Goal: Task Accomplishment & Management: Manage account settings

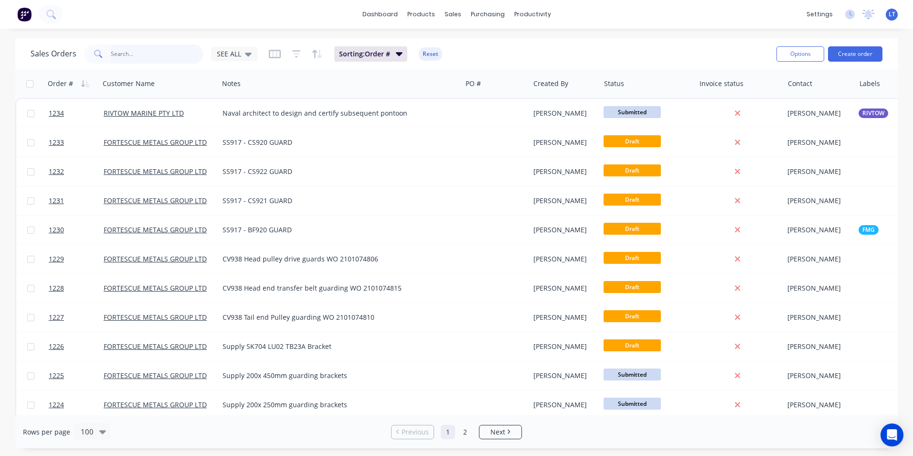
click at [171, 54] on input "text" at bounding box center [157, 53] width 93 height 19
click at [184, 47] on input "text" at bounding box center [157, 53] width 93 height 19
type input "594"
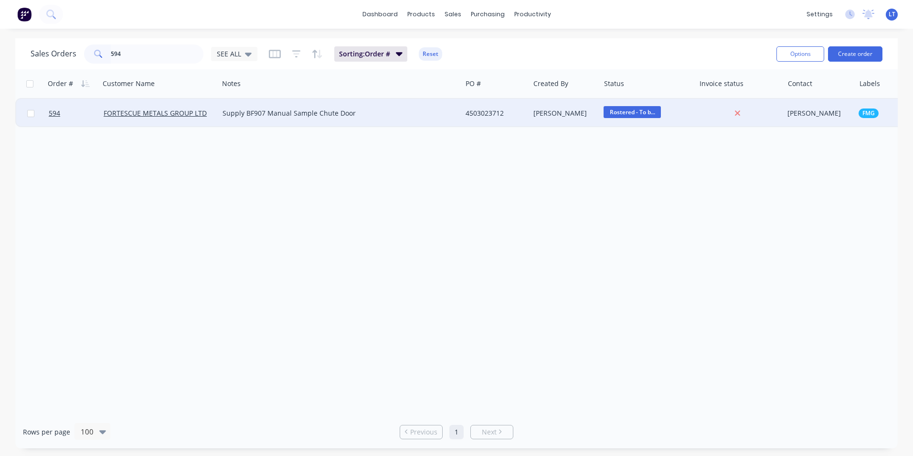
click at [547, 114] on div "[PERSON_NAME]" at bounding box center [564, 113] width 60 height 10
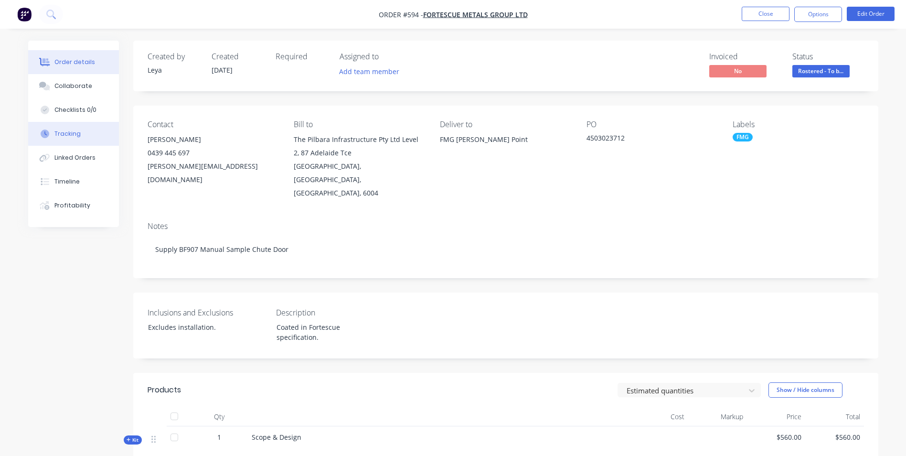
click at [75, 133] on div "Tracking" at bounding box center [67, 133] width 26 height 9
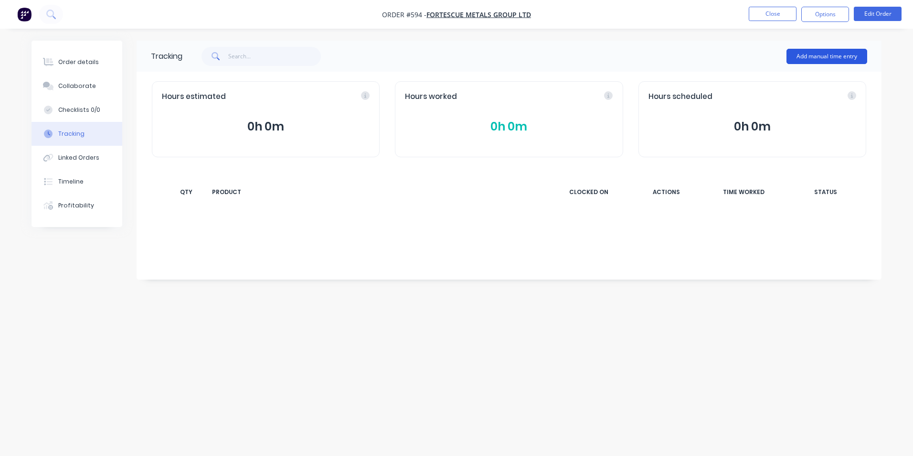
click at [805, 58] on button "Add manual time entry" at bounding box center [827, 56] width 81 height 15
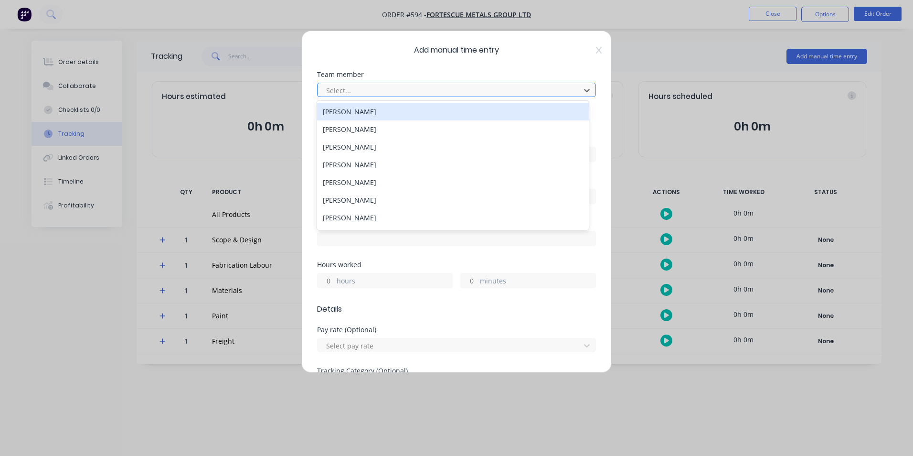
click at [380, 93] on div at bounding box center [450, 91] width 250 height 12
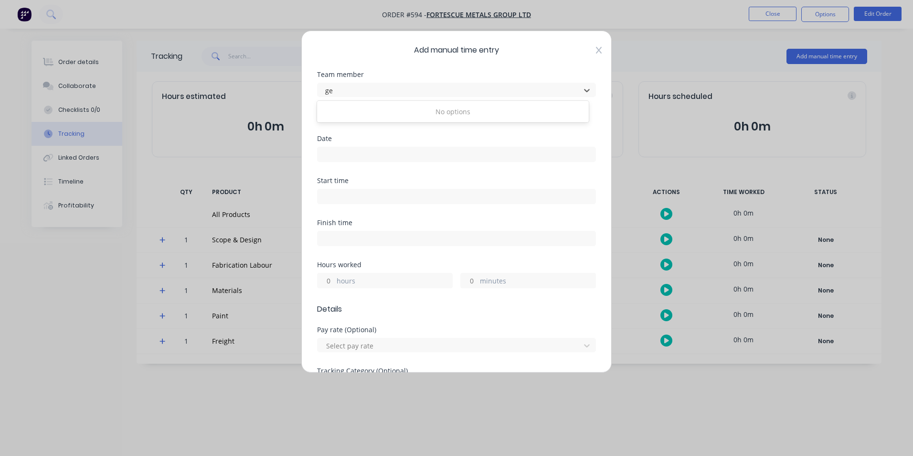
type input "ge"
click at [596, 49] on icon at bounding box center [599, 50] width 6 height 8
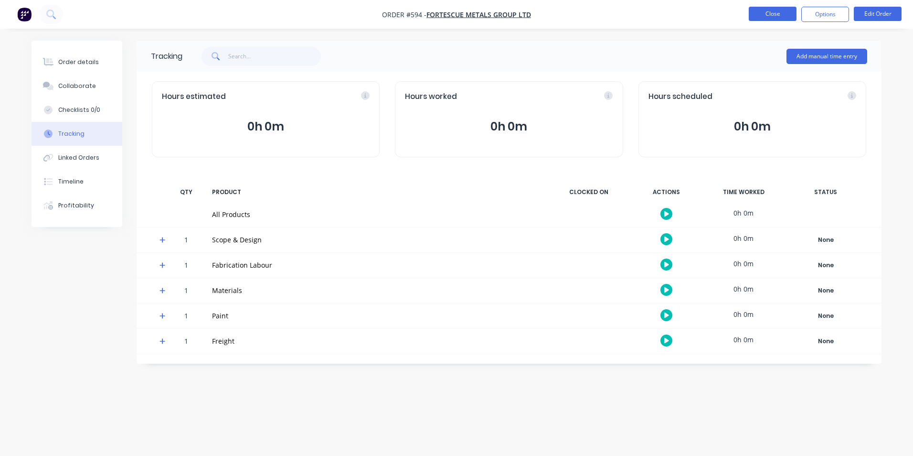
click at [764, 12] on button "Close" at bounding box center [773, 14] width 48 height 14
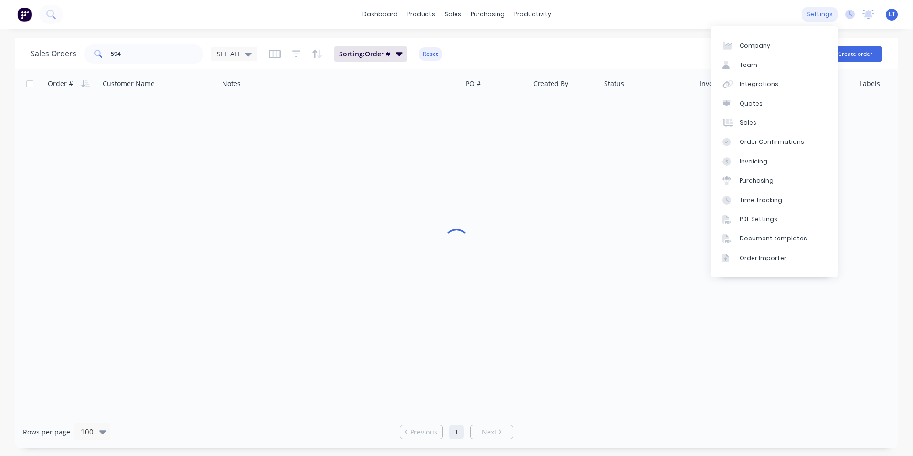
click at [818, 13] on div "settings" at bounding box center [820, 14] width 36 height 14
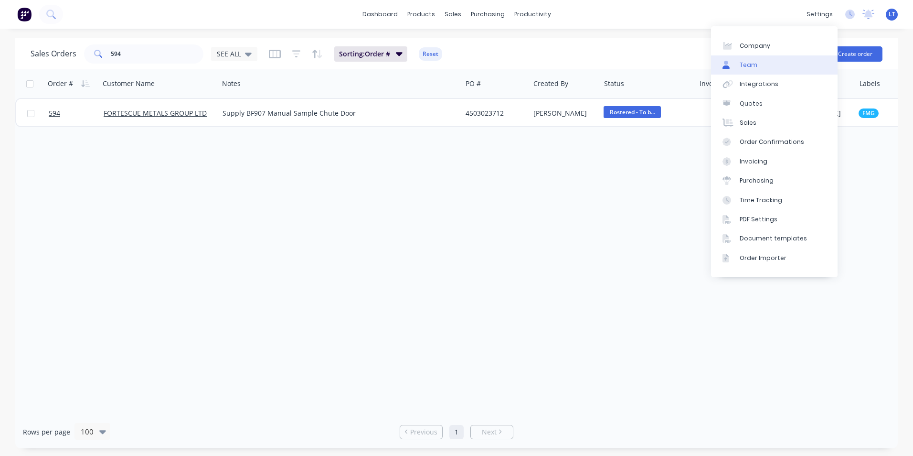
click at [788, 64] on link "Team" at bounding box center [774, 64] width 127 height 19
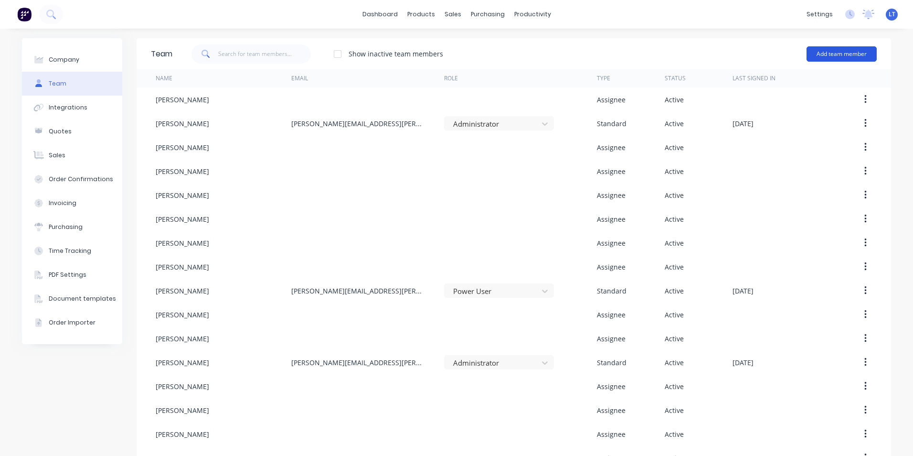
click at [822, 50] on button "Add team member" at bounding box center [842, 53] width 70 height 15
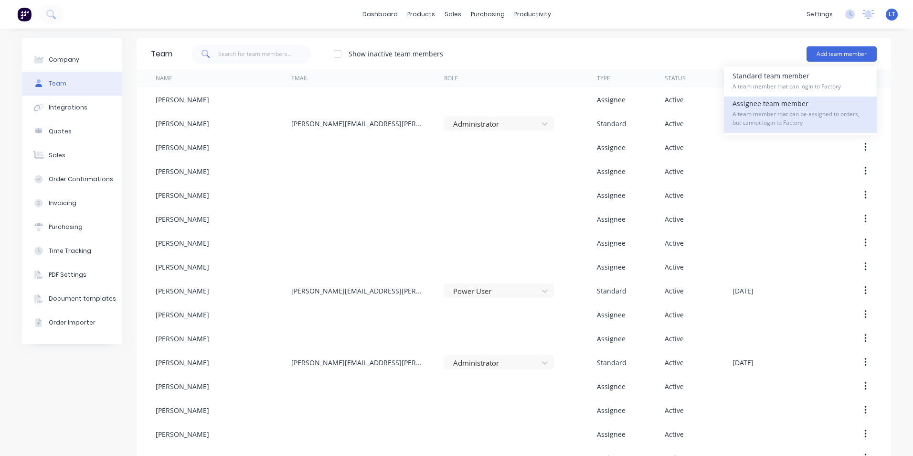
click at [788, 112] on span "A team member that can be assigned to orders, but cannot login to Factory" at bounding box center [801, 118] width 136 height 17
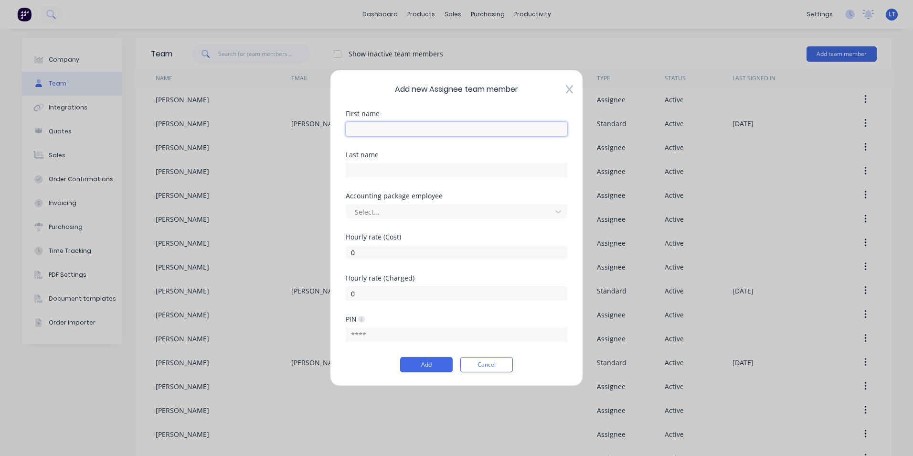
click at [471, 133] on input "text" at bounding box center [457, 129] width 222 height 14
type input "Geordie"
type input "Boon"
click at [418, 210] on div at bounding box center [450, 211] width 193 height 12
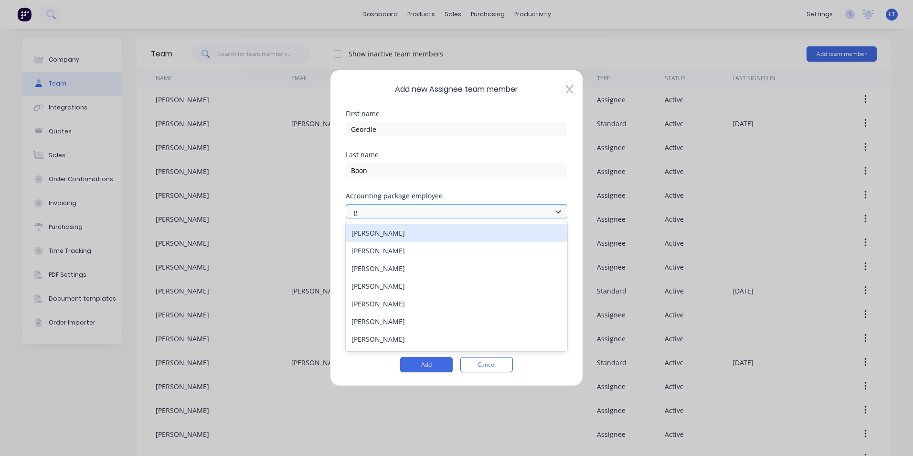
type input "ge"
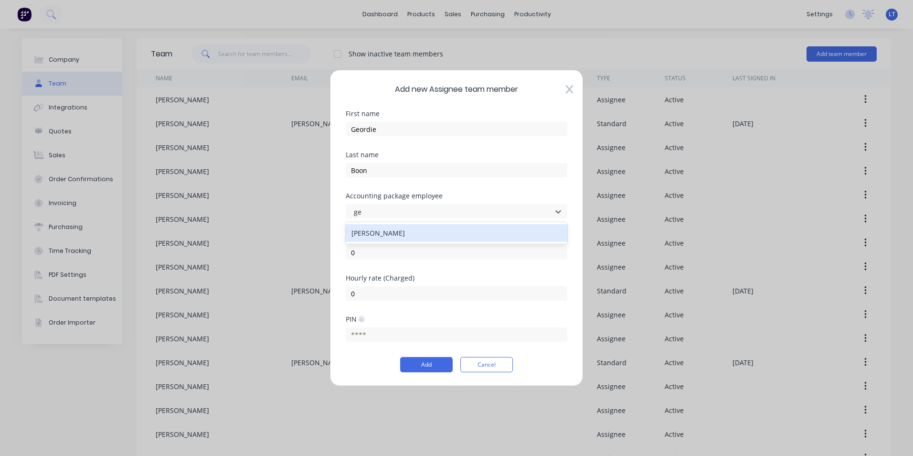
click at [408, 232] on div "[PERSON_NAME]" at bounding box center [457, 233] width 222 height 18
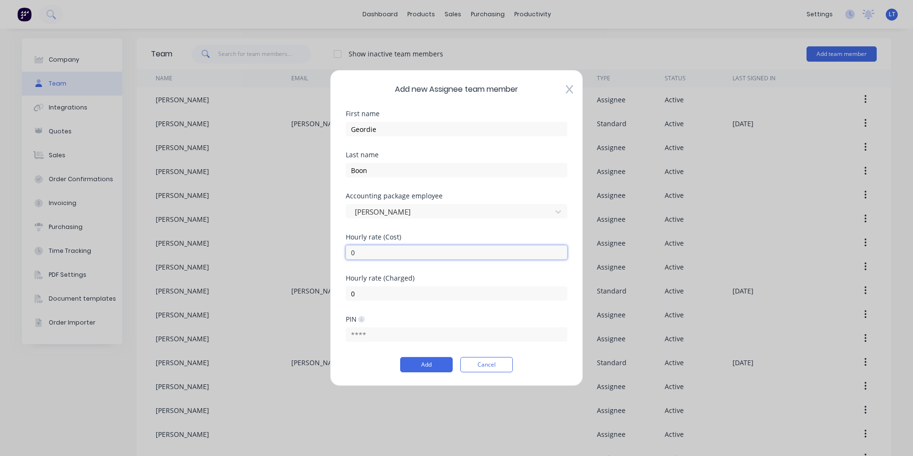
drag, startPoint x: 378, startPoint y: 251, endPoint x: 265, endPoint y: 243, distance: 113.1
click at [265, 243] on div "Add new Assignee team member First name Geordie Last name Boon Accounting packa…" at bounding box center [456, 228] width 913 height 456
type input "60"
drag, startPoint x: 366, startPoint y: 293, endPoint x: 256, endPoint y: 300, distance: 110.1
click at [273, 303] on div "Add new Assignee team member First name Geordie Last name Boon Accounting packa…" at bounding box center [456, 228] width 913 height 456
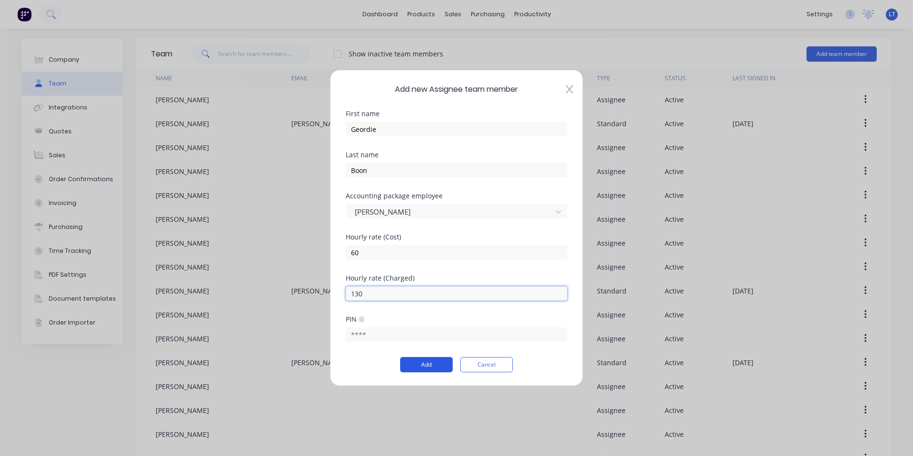
type input "130"
click at [417, 367] on button "Add" at bounding box center [426, 364] width 53 height 15
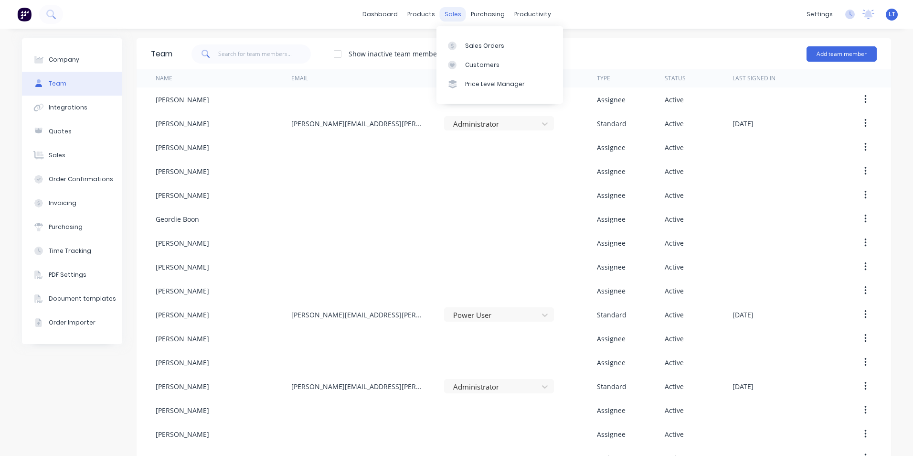
click at [452, 16] on div "sales" at bounding box center [453, 14] width 26 height 14
click at [461, 45] on div at bounding box center [455, 46] width 14 height 9
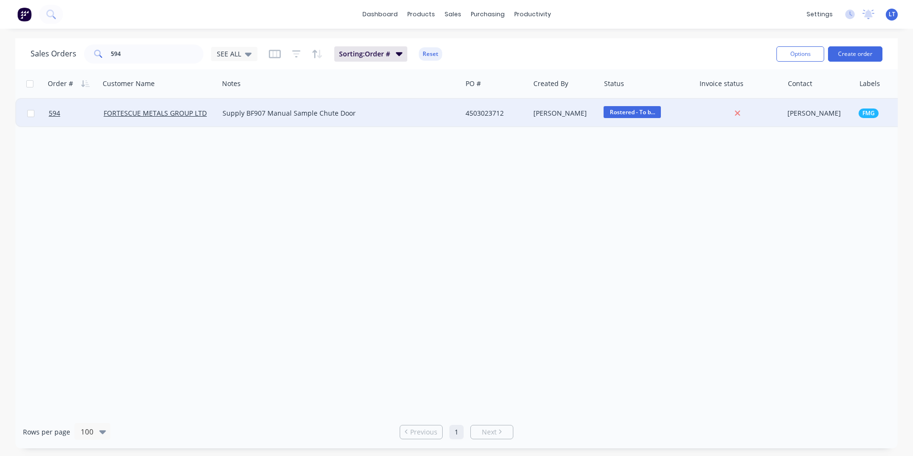
click at [466, 117] on div "4503023712" at bounding box center [494, 113] width 57 height 10
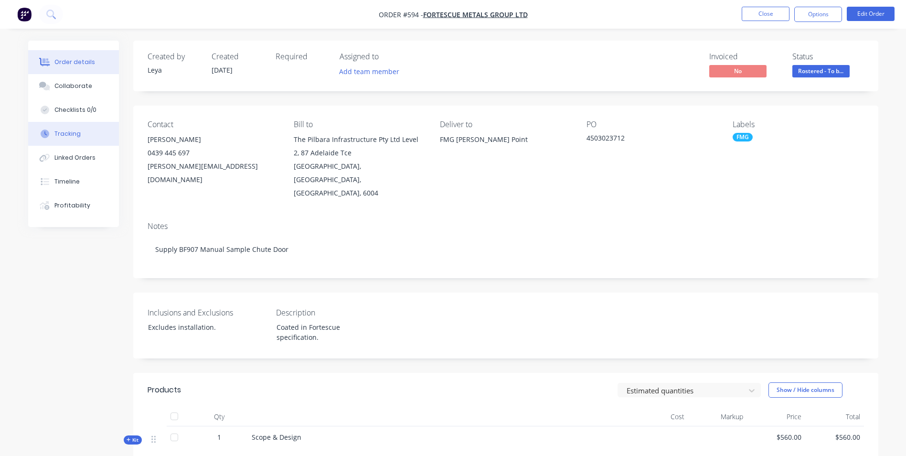
click at [78, 131] on div "Tracking" at bounding box center [67, 133] width 26 height 9
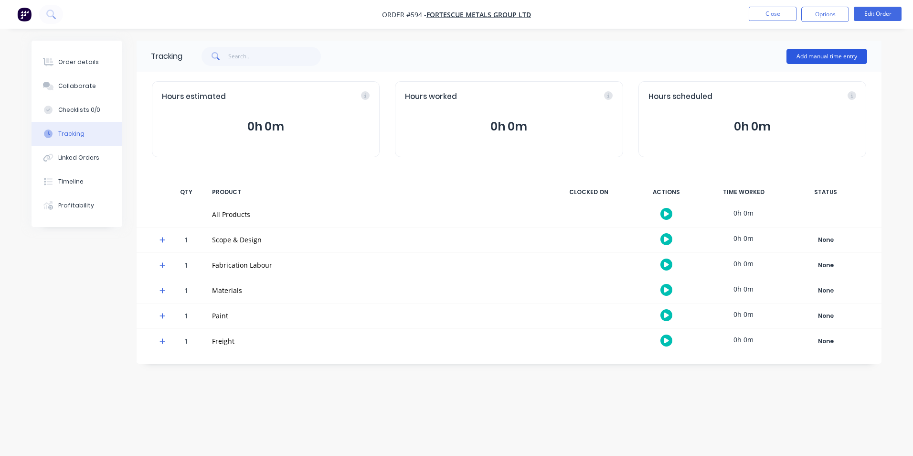
click at [812, 53] on button "Add manual time entry" at bounding box center [827, 56] width 81 height 15
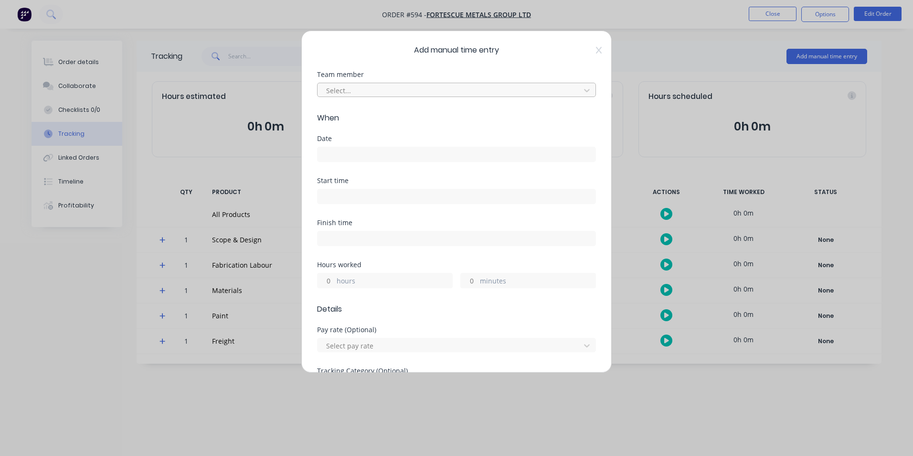
click at [359, 91] on div at bounding box center [450, 91] width 250 height 12
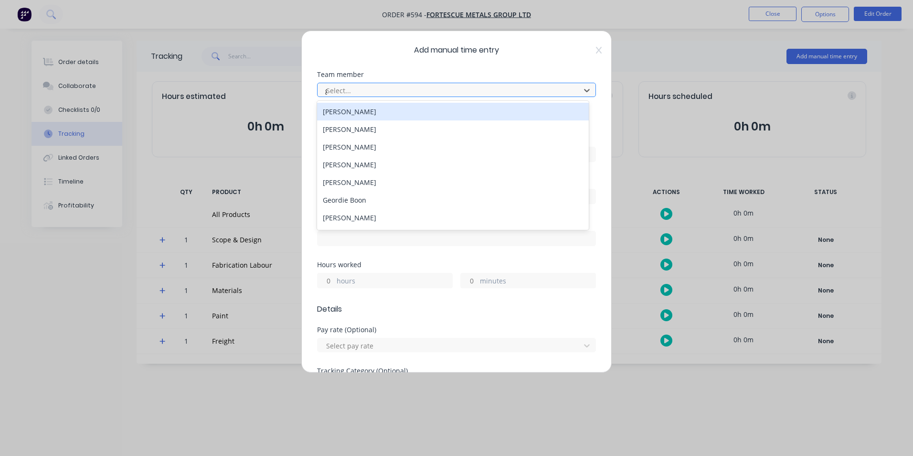
type input "ge"
click at [359, 112] on div "Geordie Boon" at bounding box center [453, 112] width 272 height 18
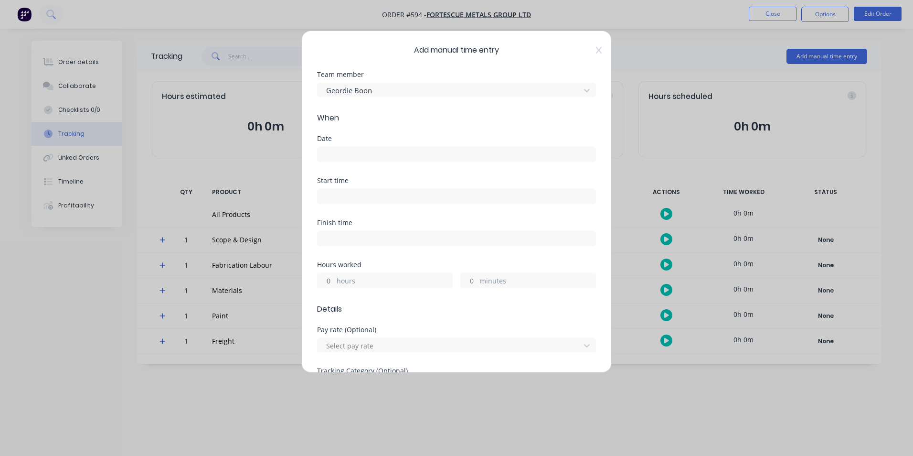
click at [359, 151] on input at bounding box center [457, 154] width 278 height 14
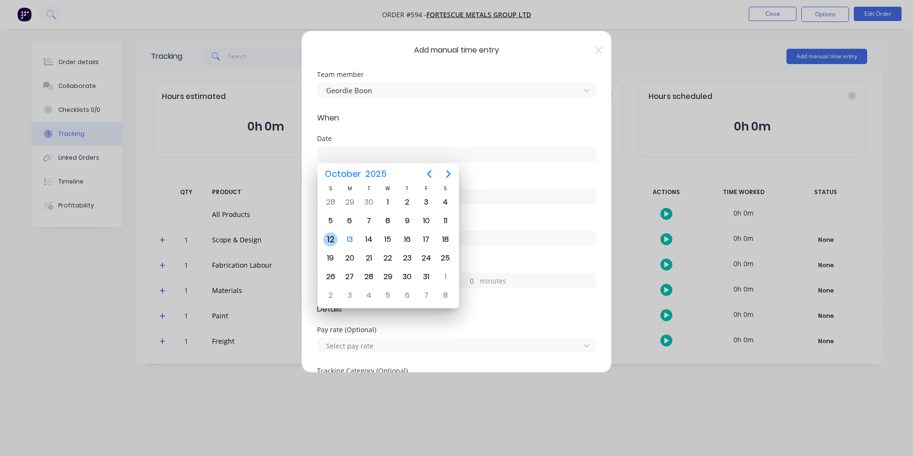
click at [327, 238] on div "12" at bounding box center [330, 239] width 14 height 14
type input "[DATE]"
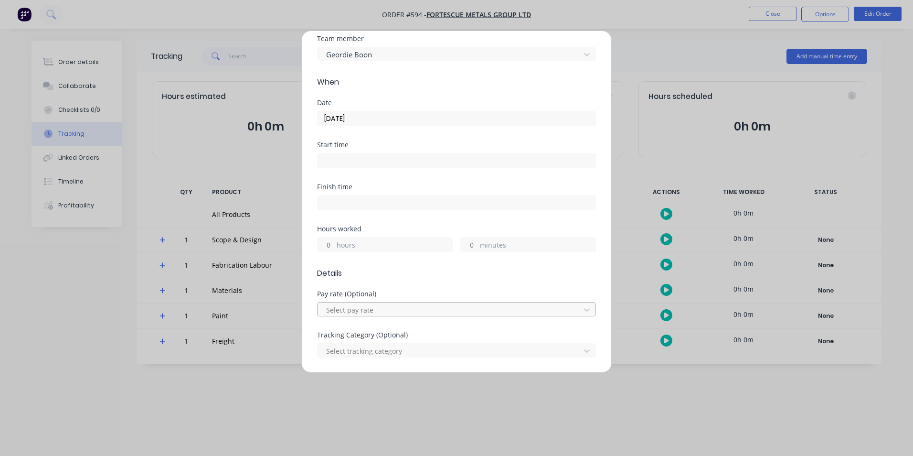
scroll to position [143, 0]
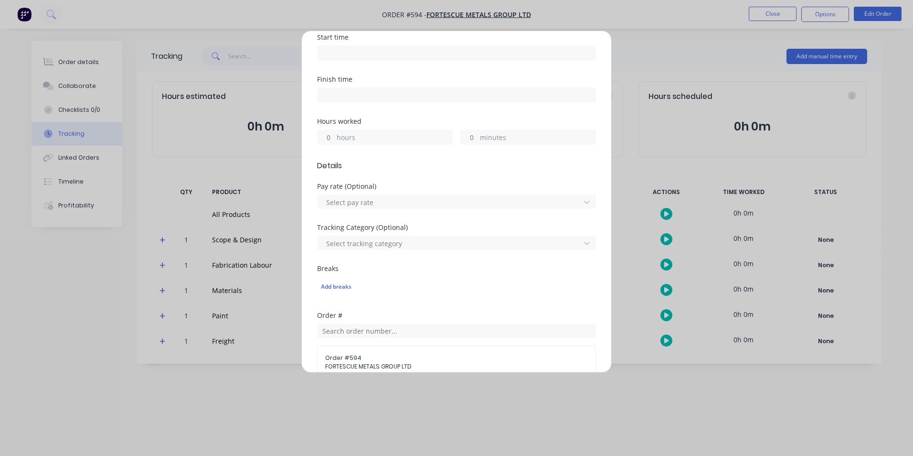
click at [461, 132] on input "minutes" at bounding box center [469, 137] width 17 height 14
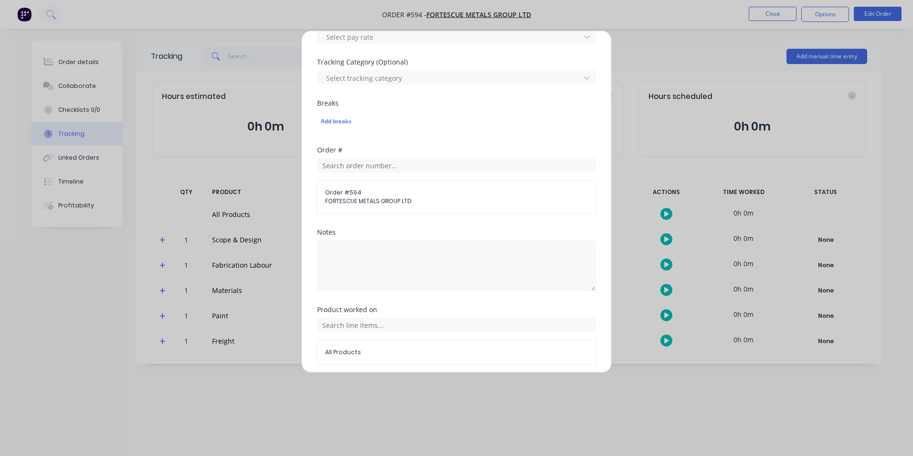
scroll to position [334, 0]
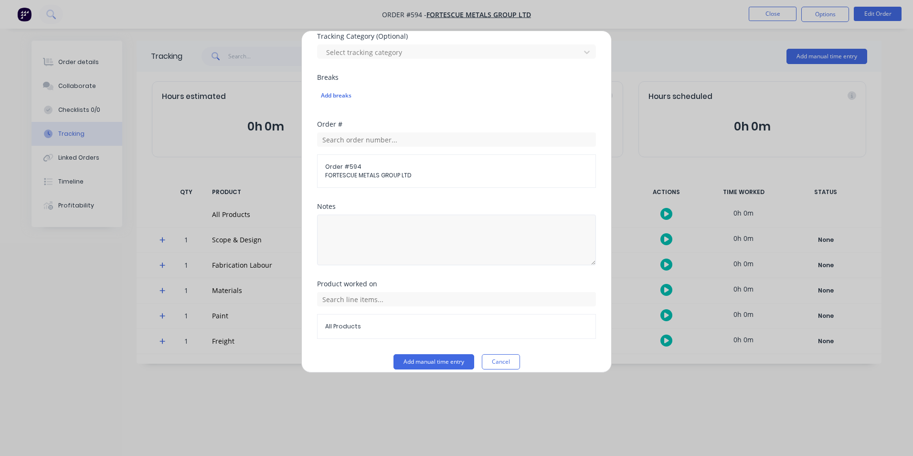
type input "30"
click at [462, 256] on textarea at bounding box center [456, 240] width 279 height 51
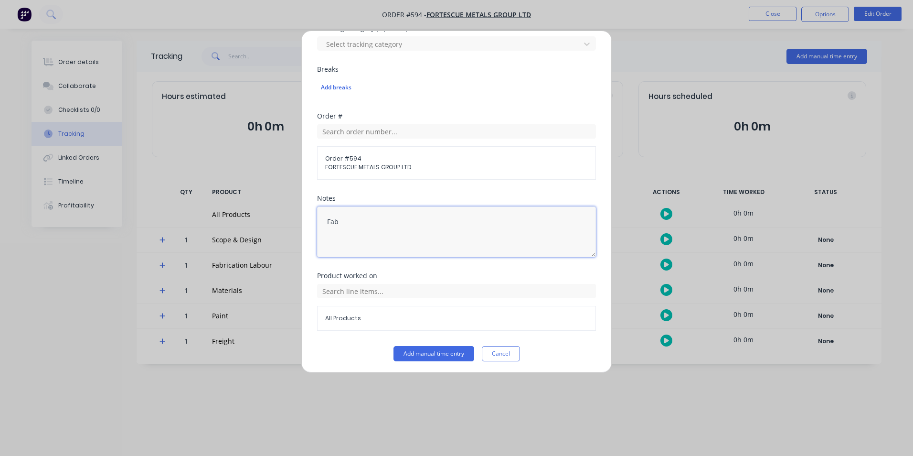
scroll to position [345, 0]
type textarea "Fab"
click at [441, 287] on input "text" at bounding box center [456, 288] width 279 height 14
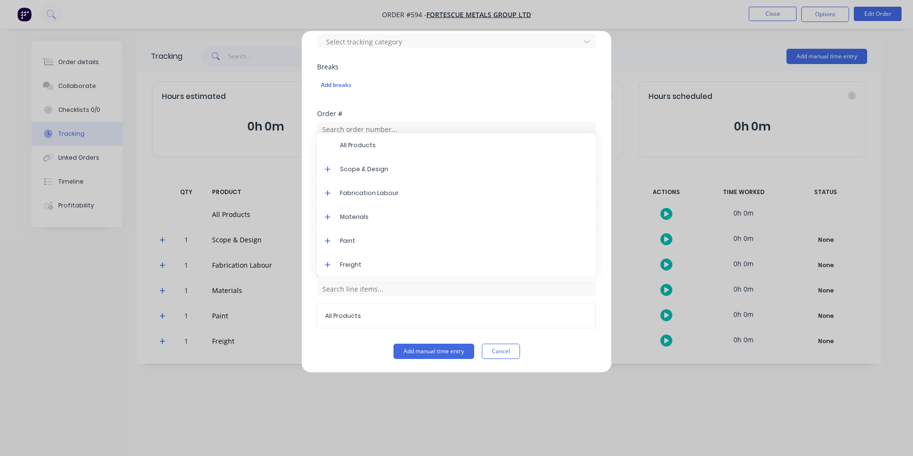
click at [325, 193] on icon at bounding box center [328, 193] width 6 height 6
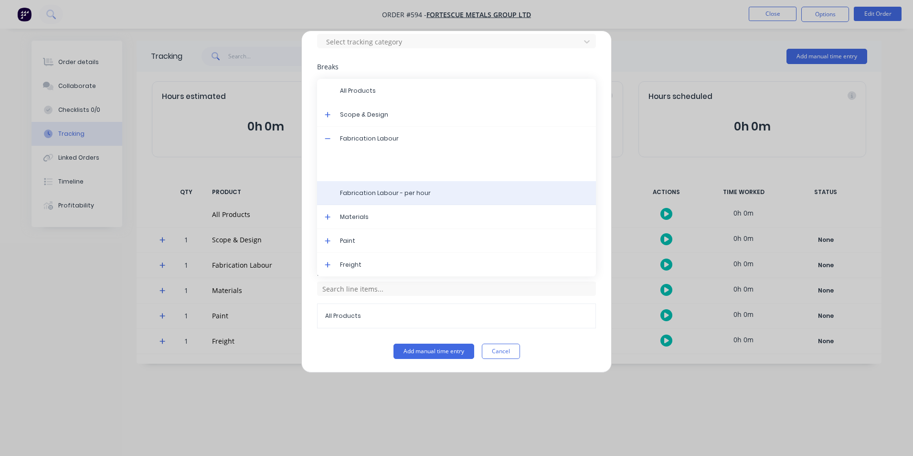
click at [398, 193] on span "Fabrication Labour - per hour" at bounding box center [464, 193] width 248 height 9
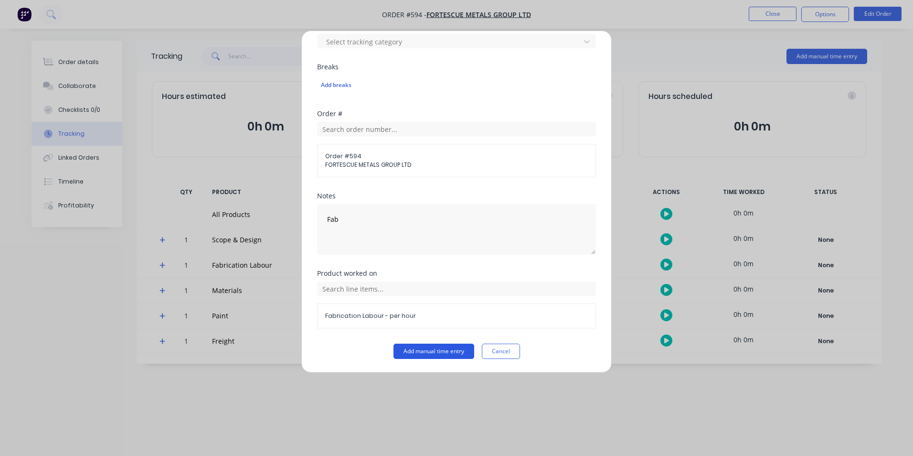
click at [438, 345] on button "Add manual time entry" at bounding box center [434, 350] width 81 height 15
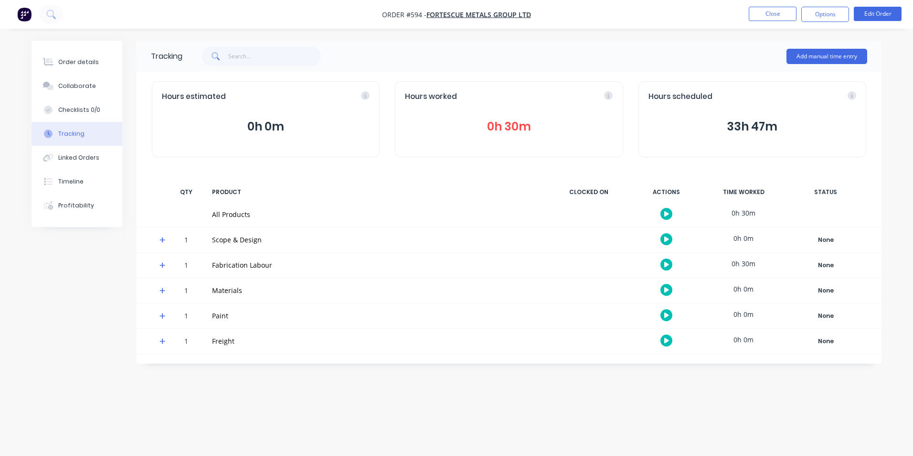
click at [768, 22] on nav "Order #594 - FORTESCUE METALS GROUP LTD Close Options Edit Order" at bounding box center [456, 14] width 913 height 29
click at [764, 20] on button "Close" at bounding box center [773, 14] width 48 height 14
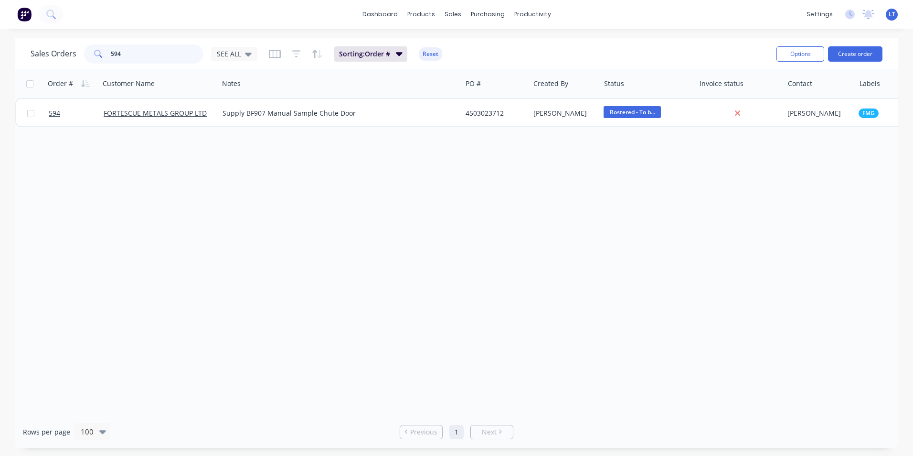
click at [0, 55] on html "dashboard products sales purchasing productivity dashboard products Product Cat…" at bounding box center [456, 228] width 913 height 456
type input "577"
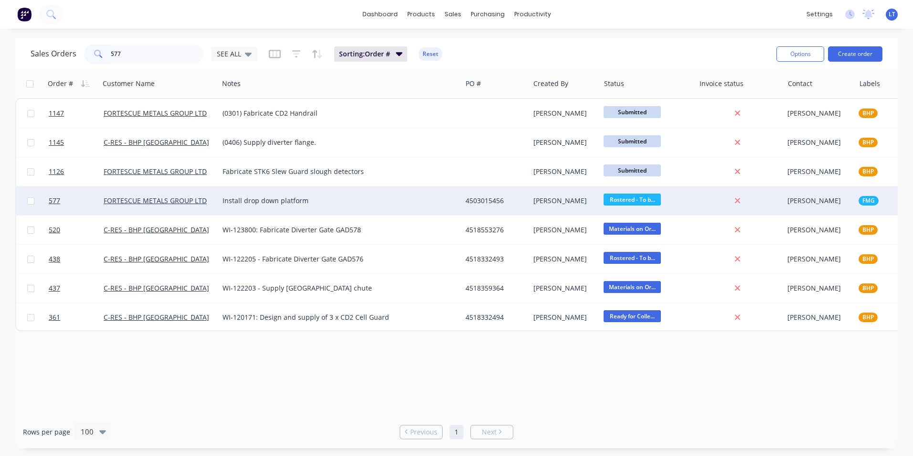
click at [436, 203] on div "Install drop down platform" at bounding box center [335, 201] width 224 height 10
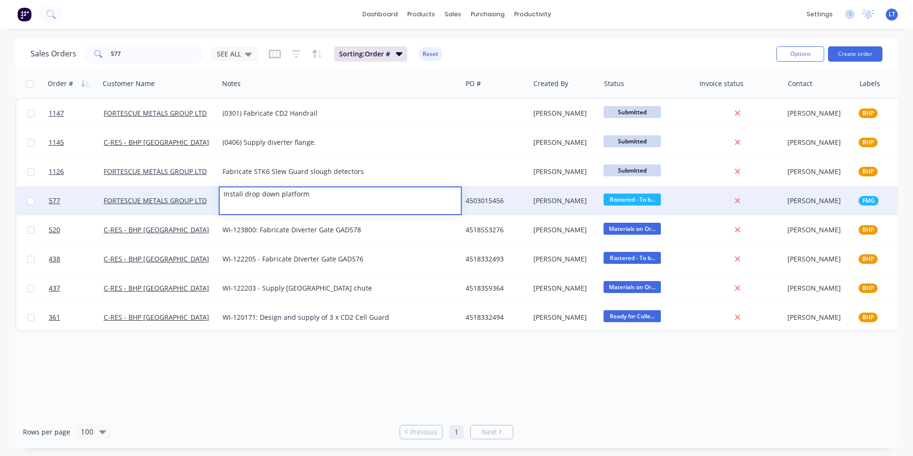
click at [561, 203] on div "[PERSON_NAME]" at bounding box center [564, 201] width 60 height 10
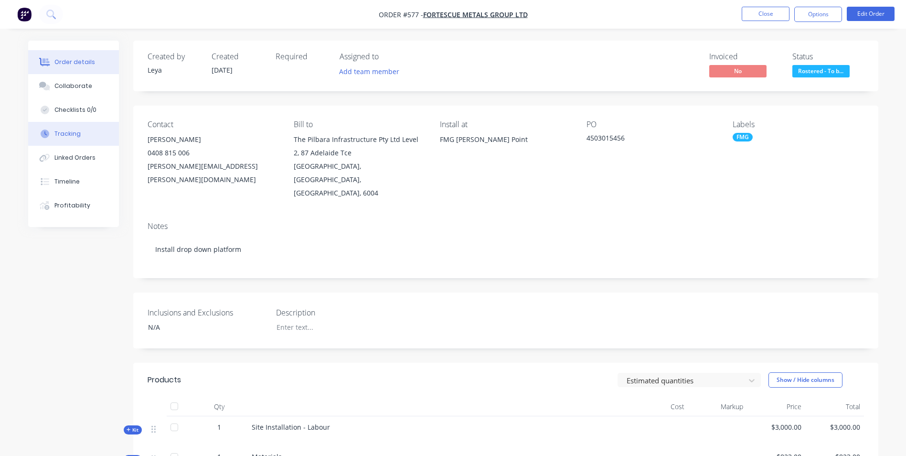
click at [100, 139] on button "Tracking" at bounding box center [73, 134] width 91 height 24
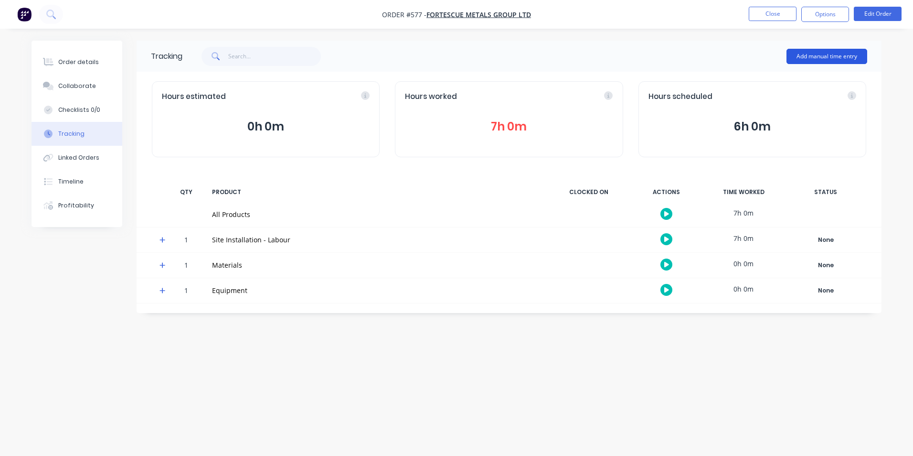
click at [831, 56] on button "Add manual time entry" at bounding box center [827, 56] width 81 height 15
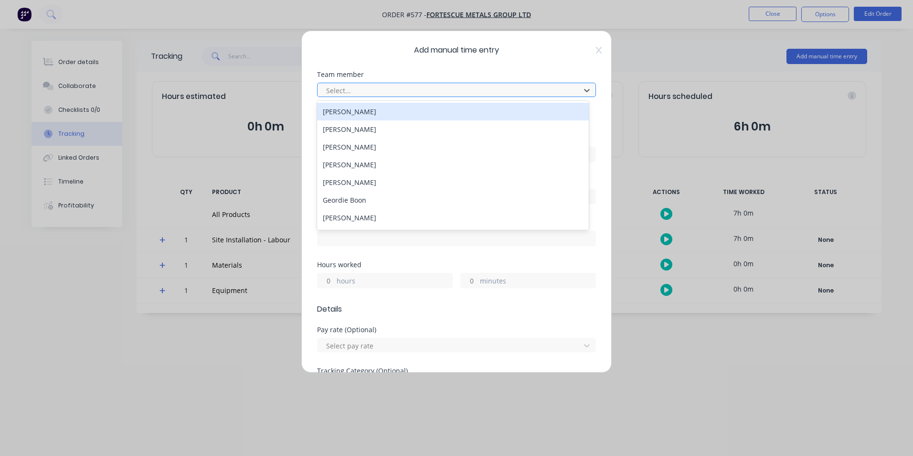
click at [352, 97] on div "Select..." at bounding box center [450, 90] width 256 height 14
type input "ge"
click at [369, 107] on div "Geordie Boon" at bounding box center [453, 112] width 272 height 18
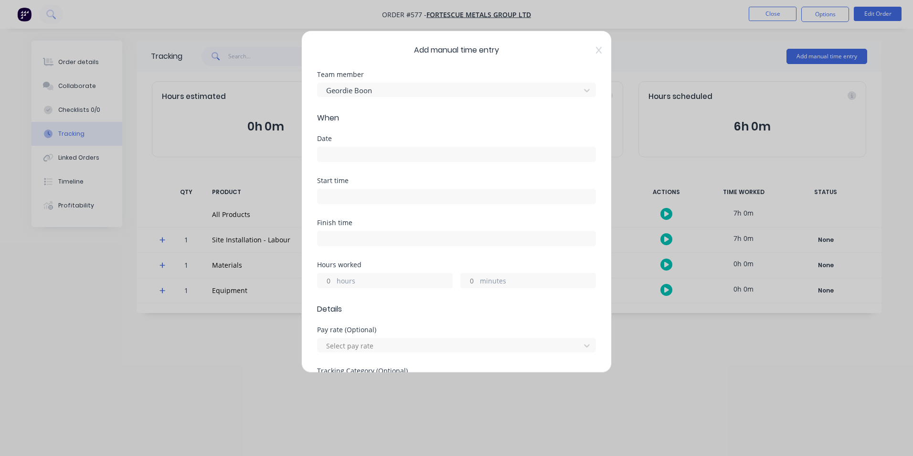
click at [371, 155] on input at bounding box center [457, 154] width 278 height 14
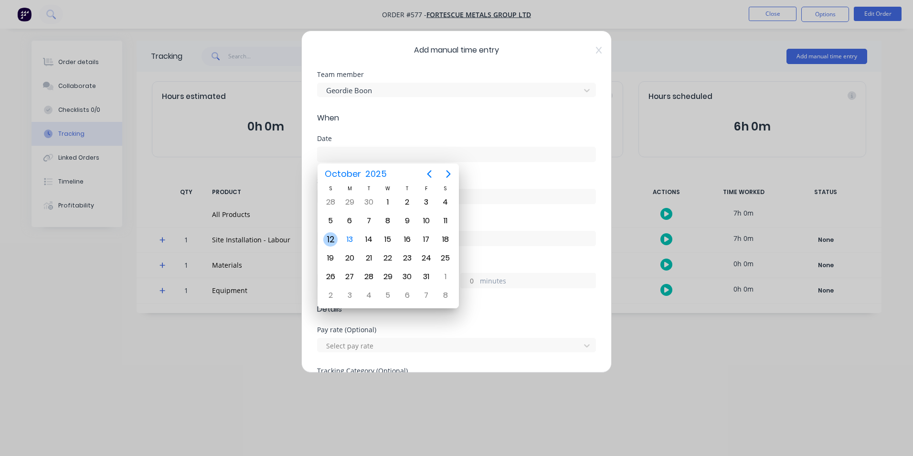
click at [333, 238] on div "12" at bounding box center [330, 239] width 14 height 14
type input "[DATE]"
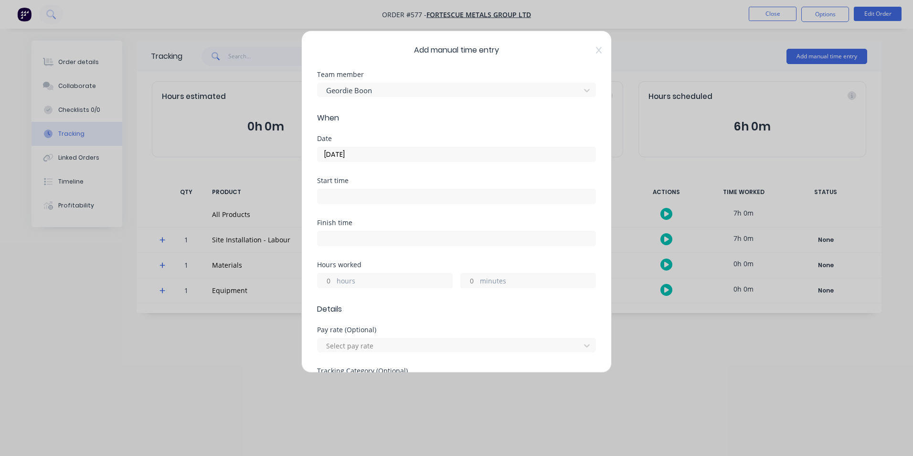
click at [324, 281] on input "hours" at bounding box center [326, 280] width 17 height 14
type input "2"
type input "30"
type input "9"
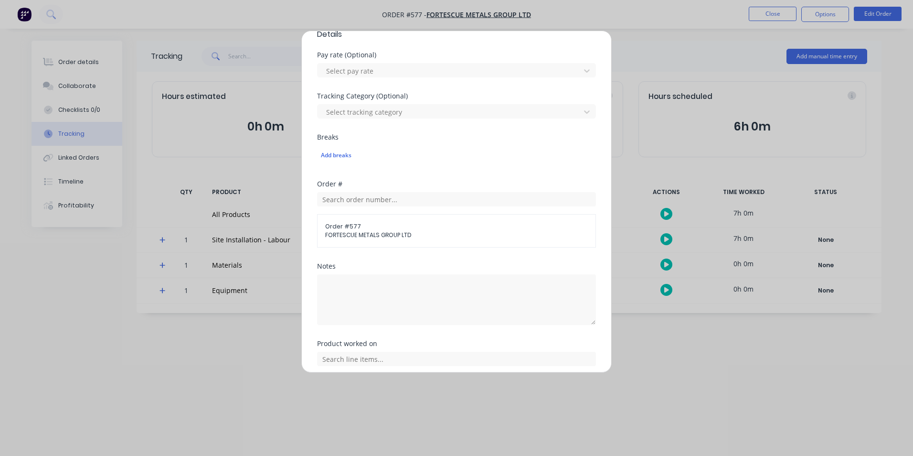
scroll to position [287, 0]
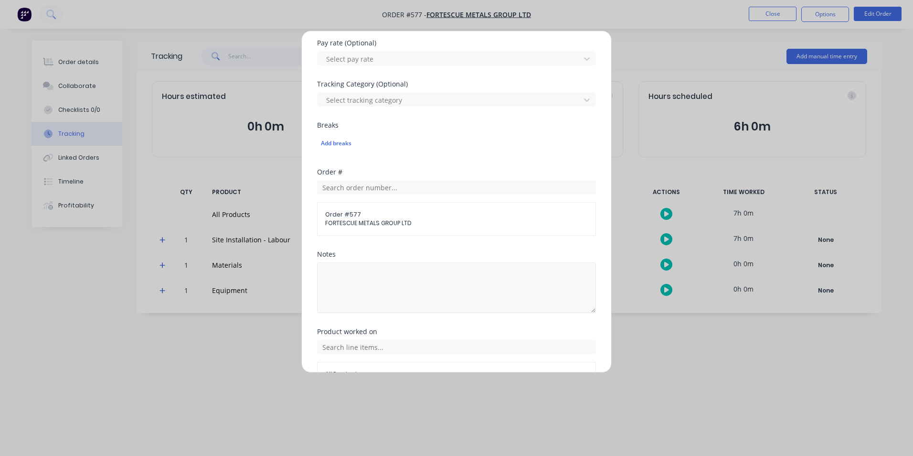
type input "0"
click at [423, 279] on textarea at bounding box center [456, 287] width 279 height 51
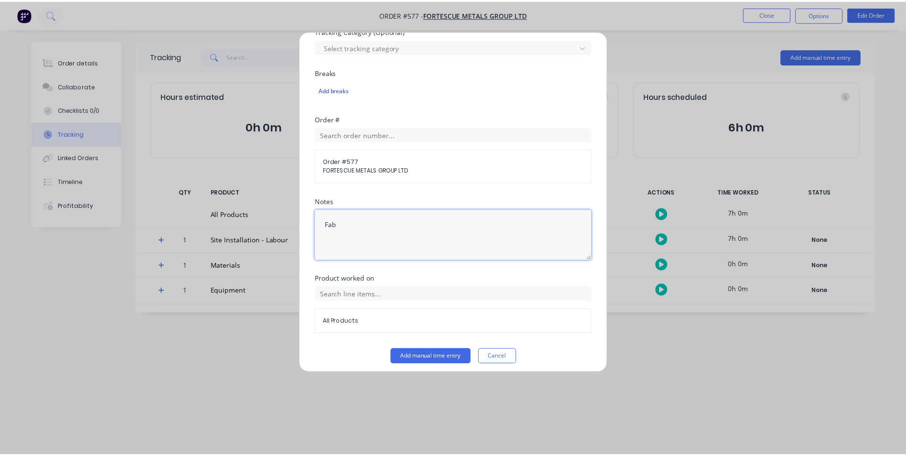
scroll to position [345, 0]
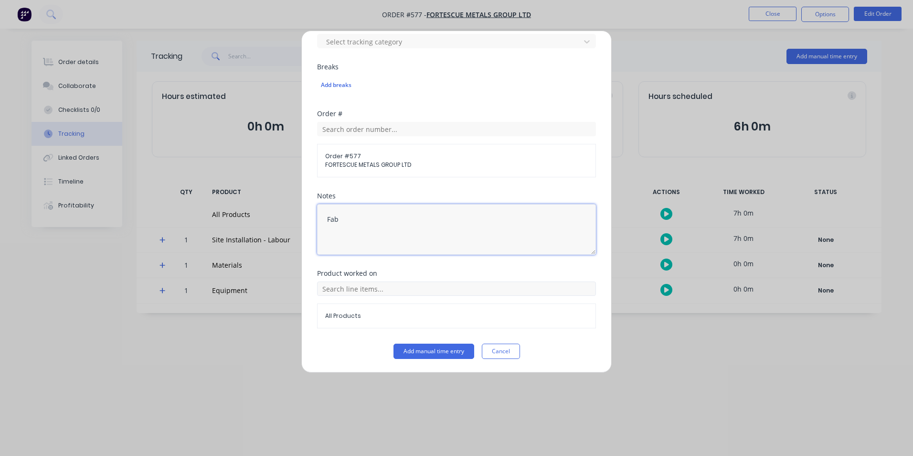
type textarea "Fab"
click at [415, 290] on input "text" at bounding box center [456, 288] width 279 height 14
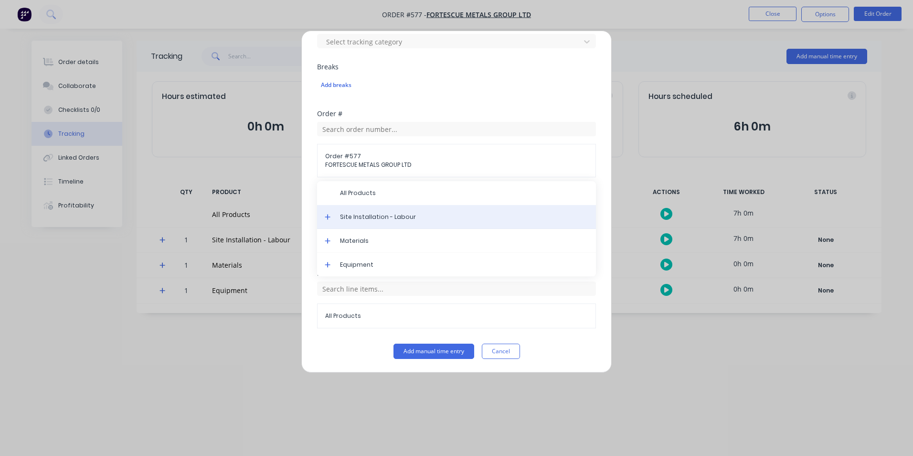
click at [369, 216] on span "Site Installation - Labour" at bounding box center [464, 217] width 248 height 9
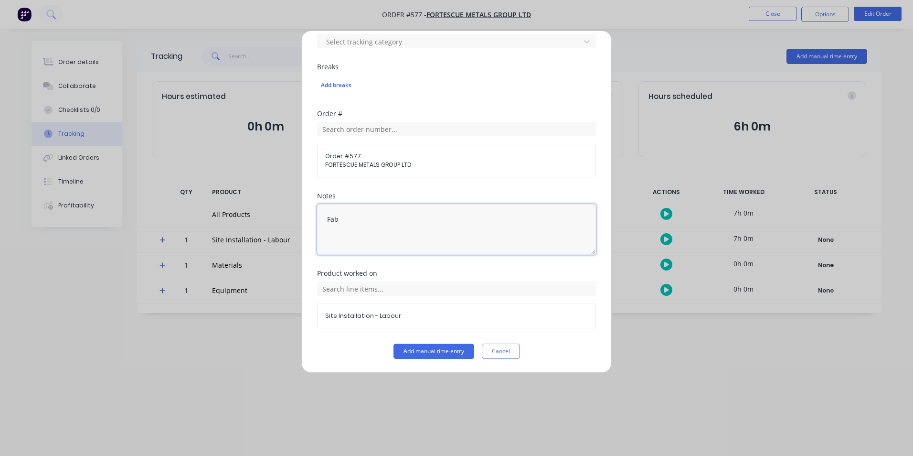
drag, startPoint x: 381, startPoint y: 223, endPoint x: 193, endPoint y: 204, distance: 189.1
click at [193, 204] on div "Add manual time entry Team member [PERSON_NAME] When Date [DATE] Start time Fin…" at bounding box center [456, 228] width 913 height 456
click at [438, 349] on button "Add manual time entry" at bounding box center [434, 350] width 81 height 15
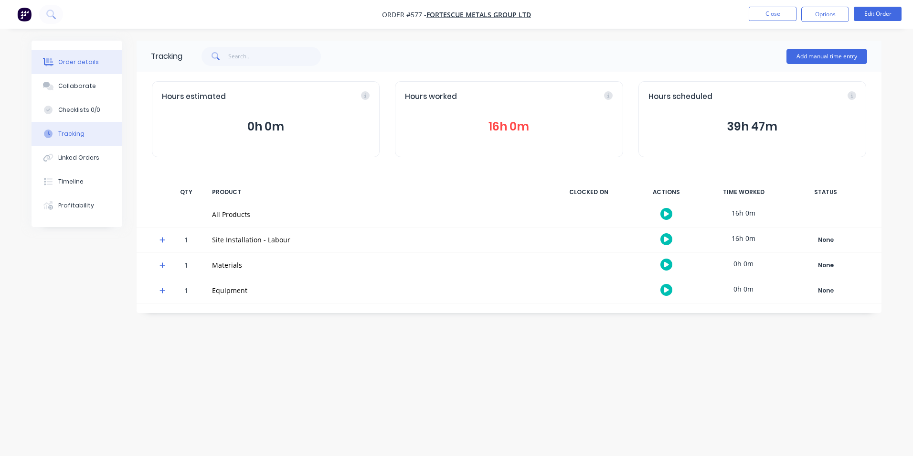
click at [70, 63] on div "Order details" at bounding box center [78, 62] width 41 height 9
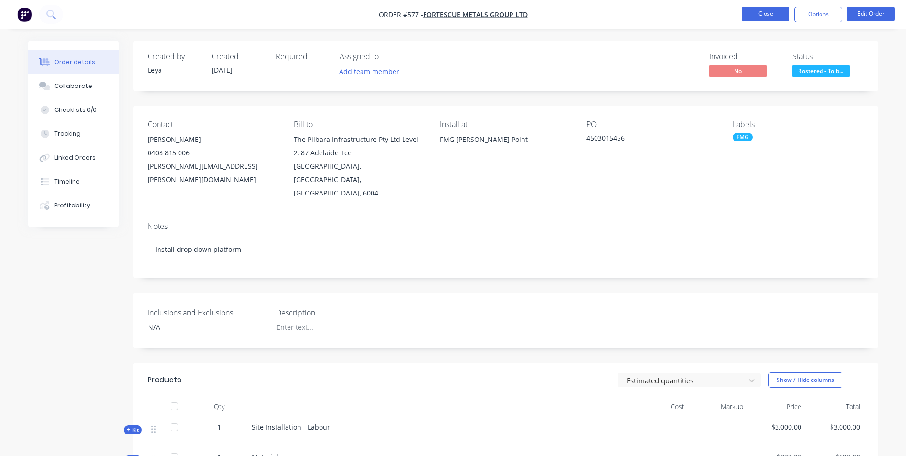
click at [768, 15] on button "Close" at bounding box center [766, 14] width 48 height 14
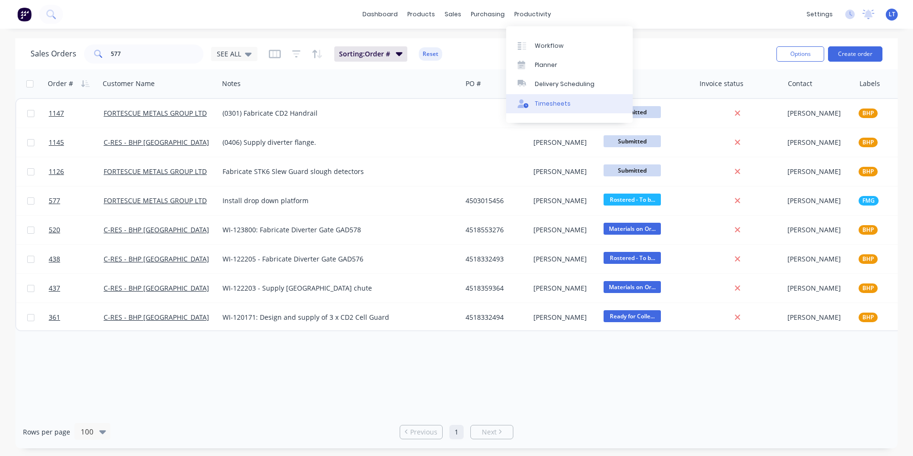
click at [551, 102] on div "Timesheets" at bounding box center [553, 103] width 36 height 9
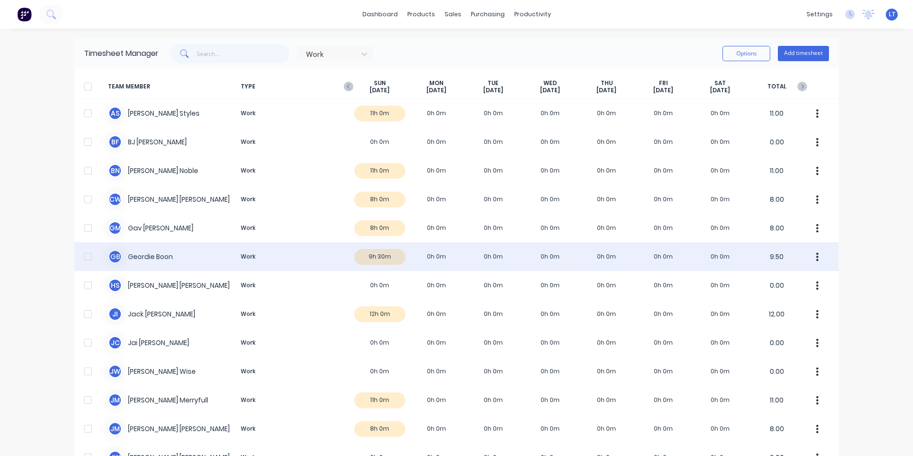
click at [386, 257] on div "G B Geordie Boon Work 9h 30m 0h 0m 0h 0m 0h 0m 0h 0m 0h 0m 0h 0m 9.50" at bounding box center [457, 256] width 764 height 29
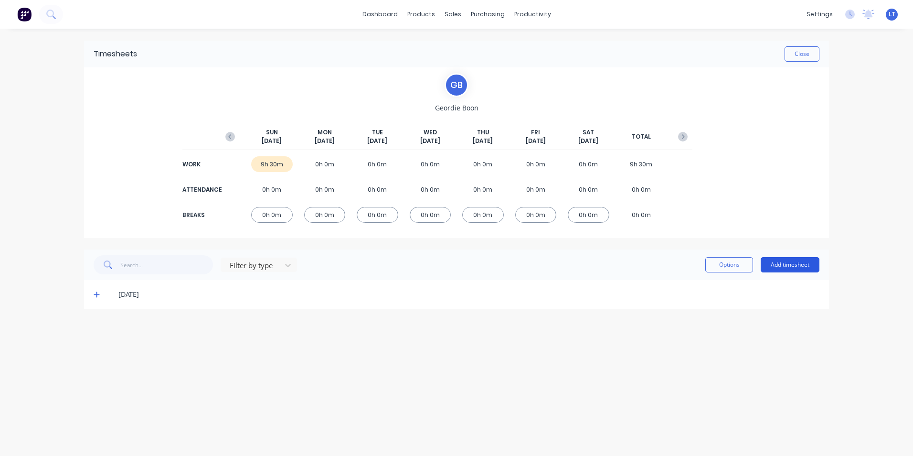
click at [795, 265] on button "Add timesheet" at bounding box center [790, 264] width 59 height 15
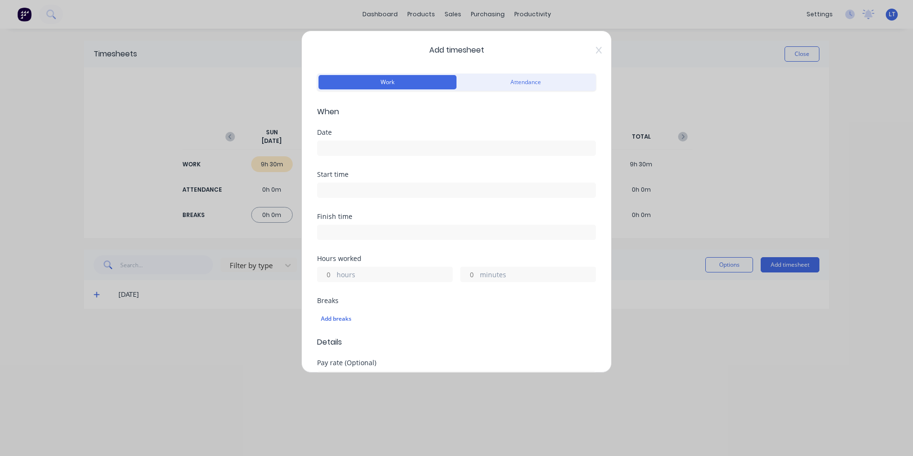
click at [349, 144] on input at bounding box center [457, 148] width 278 height 14
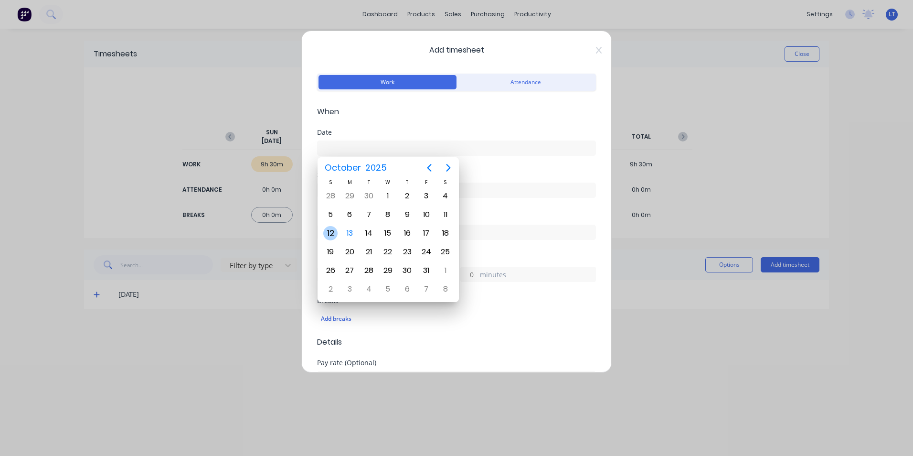
click at [332, 233] on div "12" at bounding box center [330, 233] width 14 height 14
type input "[DATE]"
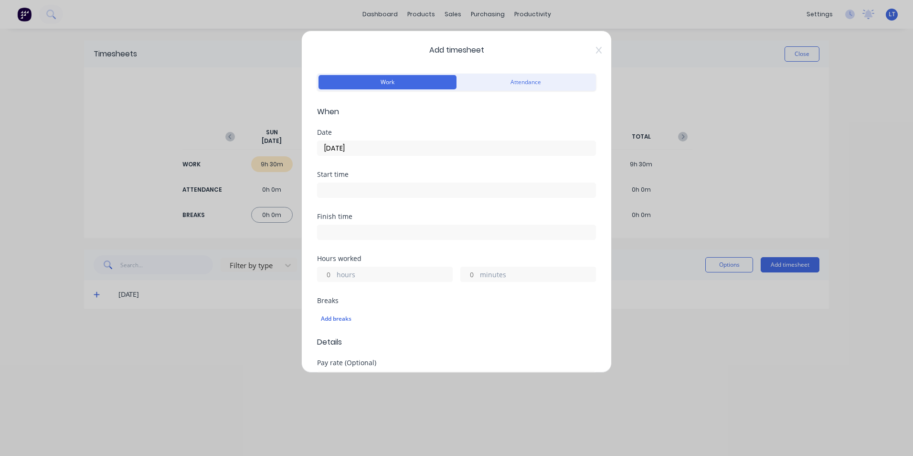
drag, startPoint x: 325, startPoint y: 272, endPoint x: 331, endPoint y: 272, distance: 6.2
click at [325, 272] on input "hours" at bounding box center [326, 274] width 17 height 14
type input "2"
type input "30"
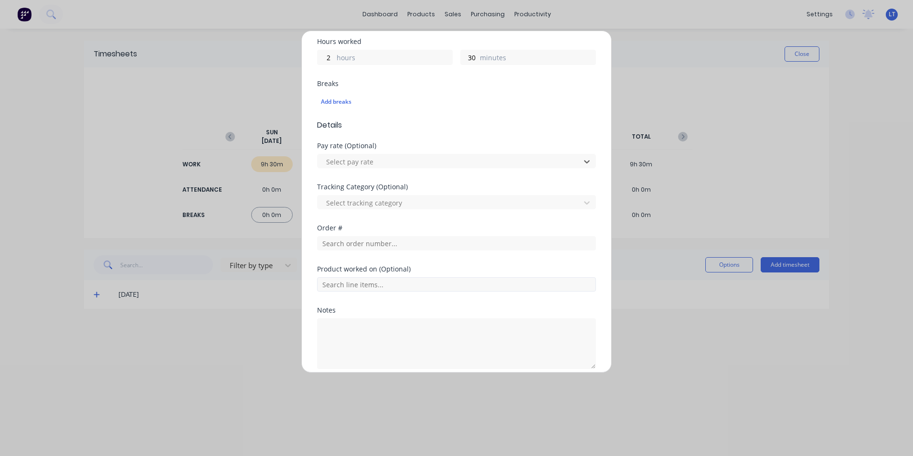
scroll to position [257, 0]
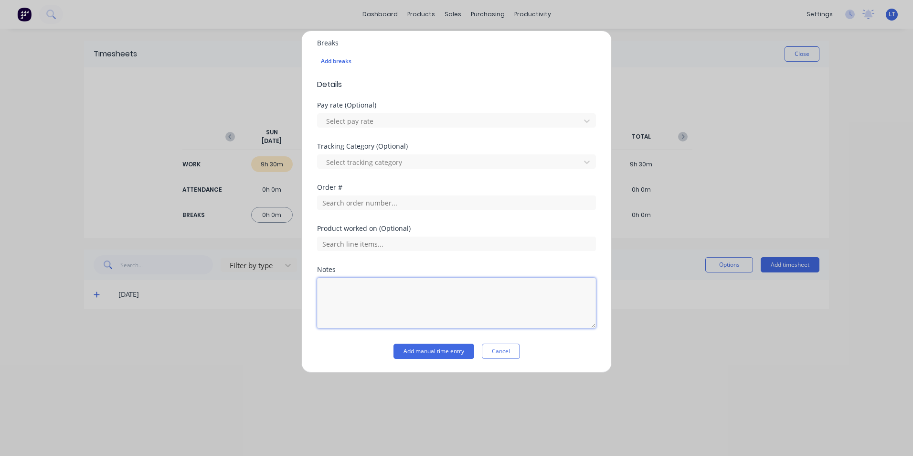
click at [425, 300] on textarea at bounding box center [456, 303] width 279 height 51
type textarea "Clean/organise ute"
drag, startPoint x: 555, startPoint y: 346, endPoint x: 528, endPoint y: 353, distance: 27.6
click at [555, 346] on div "Add manual time entry Cancel" at bounding box center [456, 350] width 279 height 15
click at [430, 351] on button "Add manual time entry" at bounding box center [434, 350] width 81 height 15
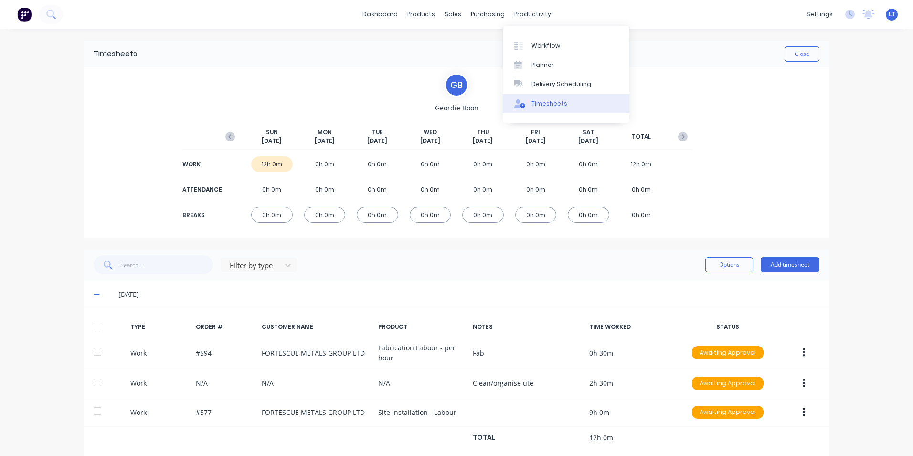
click at [555, 100] on div "Timesheets" at bounding box center [550, 103] width 36 height 9
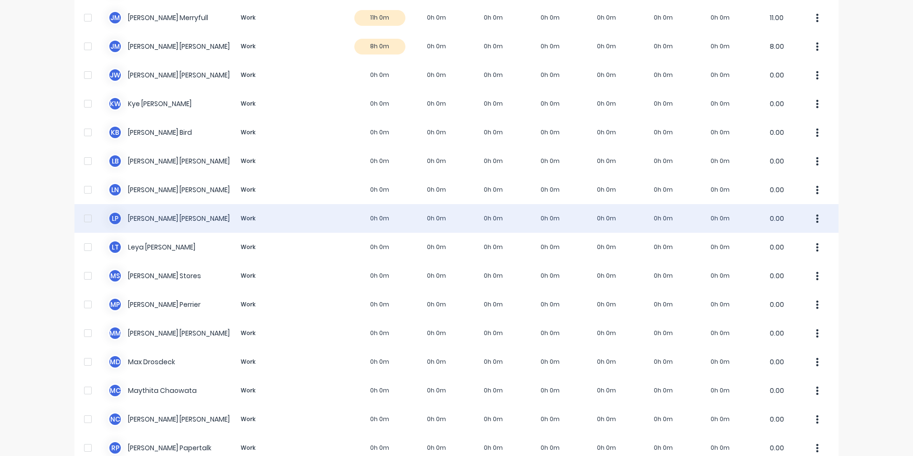
scroll to position [430, 0]
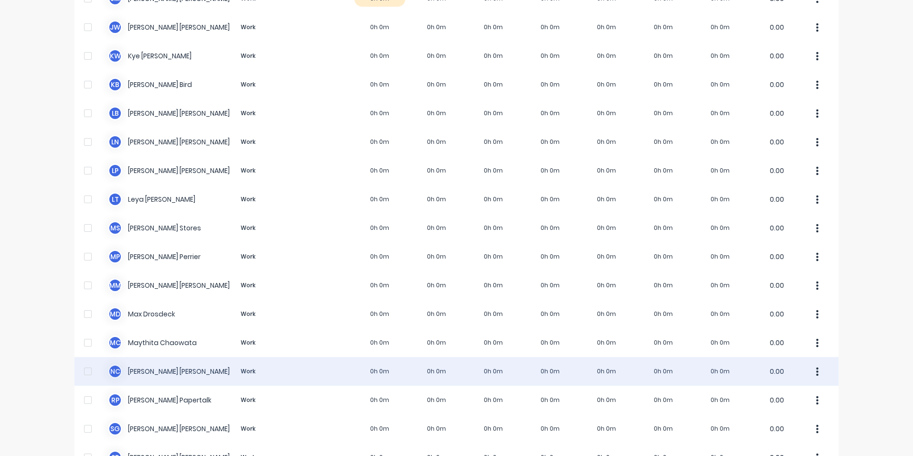
click at [381, 377] on div "N C [PERSON_NAME] Work 0h 0m 0h 0m 0h 0m 0h 0m 0h 0m 0h 0m 0h 0m 0.00" at bounding box center [457, 371] width 764 height 29
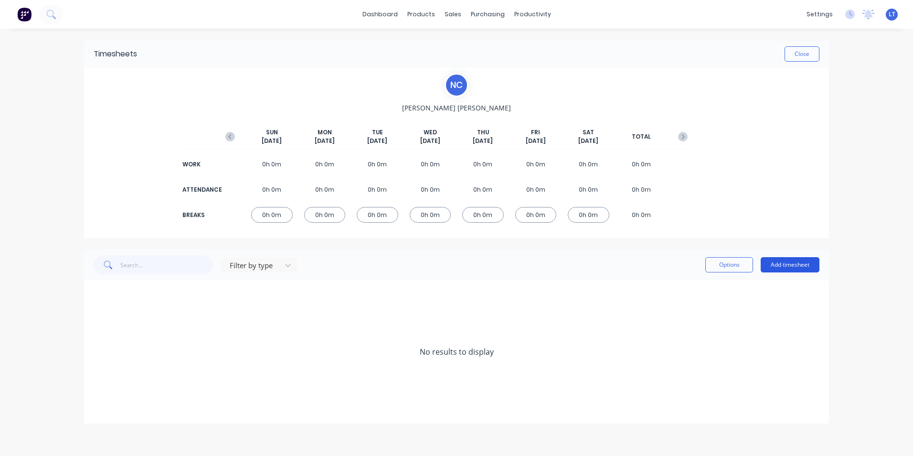
click at [797, 263] on button "Add timesheet" at bounding box center [790, 264] width 59 height 15
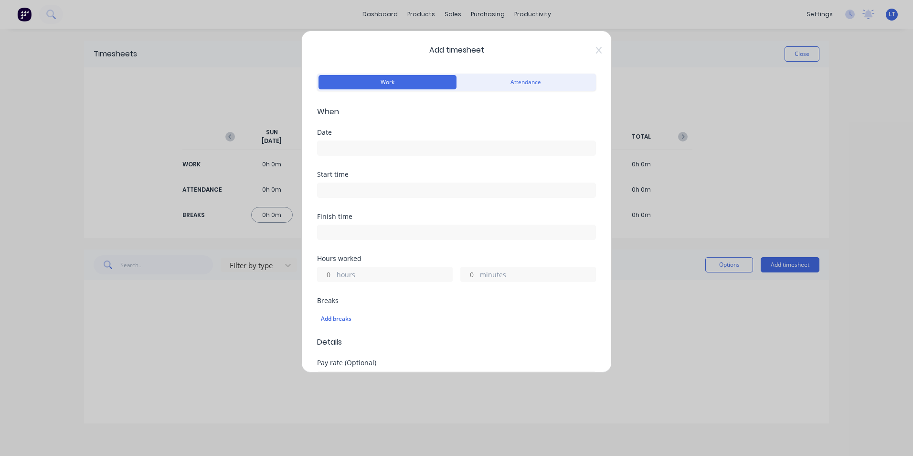
click at [356, 147] on input at bounding box center [457, 148] width 278 height 14
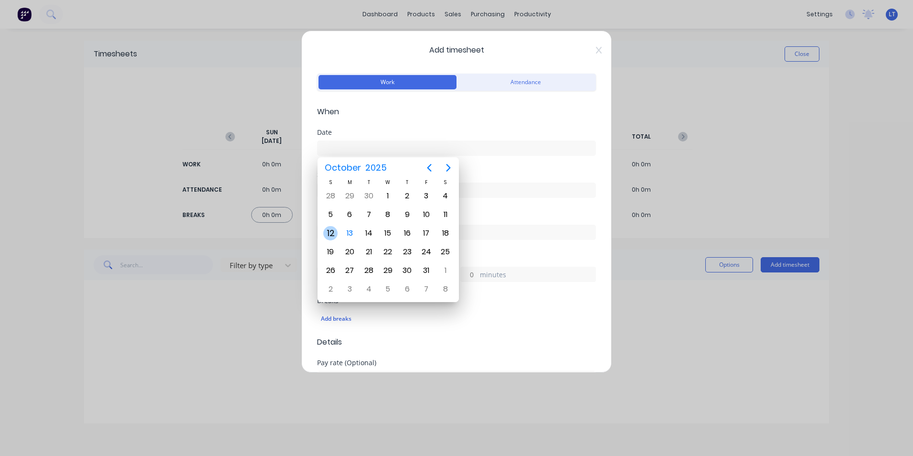
click at [330, 233] on div "12" at bounding box center [330, 233] width 14 height 14
type input "[DATE]"
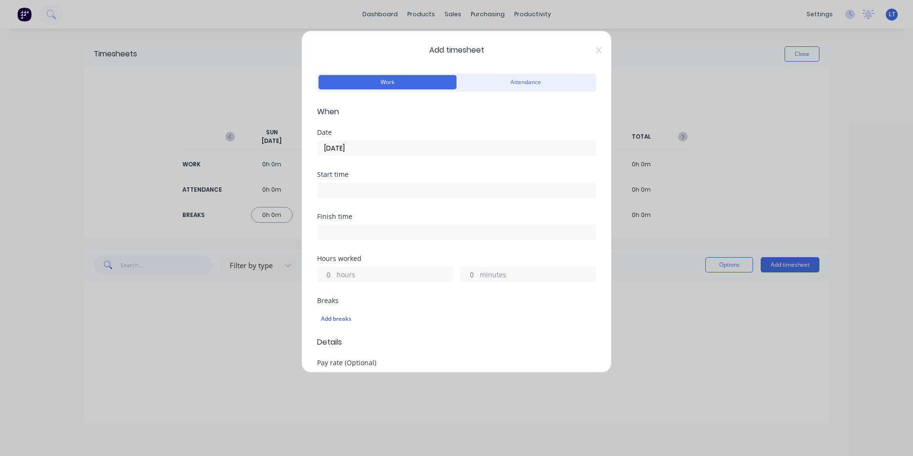
click at [329, 277] on input "hours" at bounding box center [326, 274] width 17 height 14
type input "9"
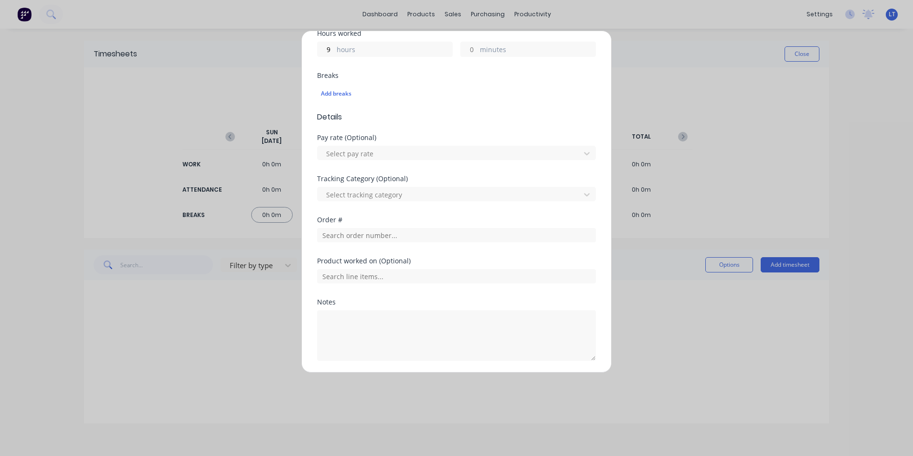
scroll to position [239, 0]
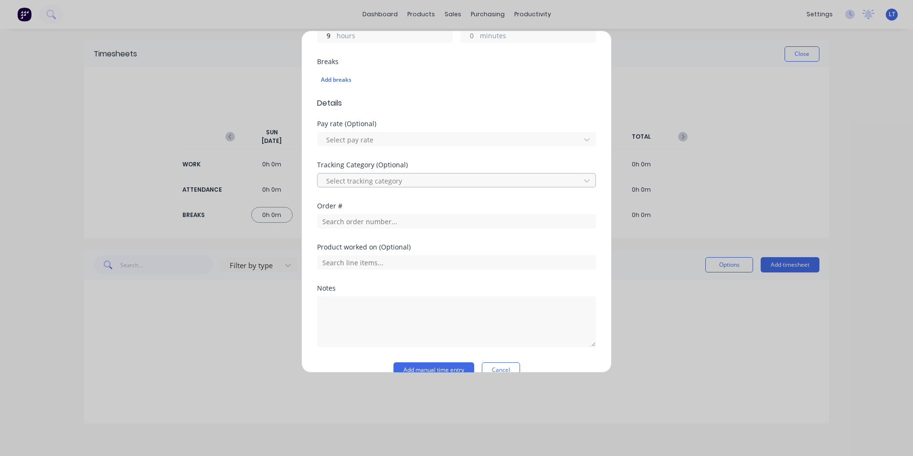
click at [387, 182] on div at bounding box center [450, 181] width 250 height 12
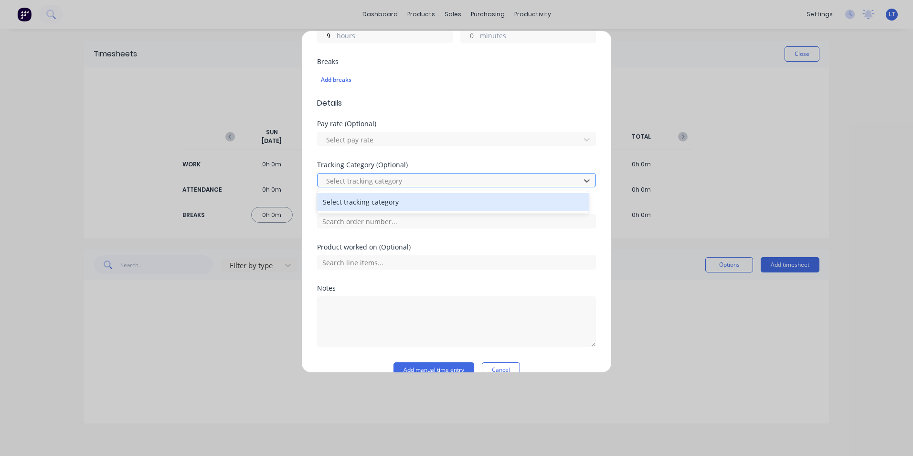
click at [387, 182] on div at bounding box center [450, 181] width 250 height 12
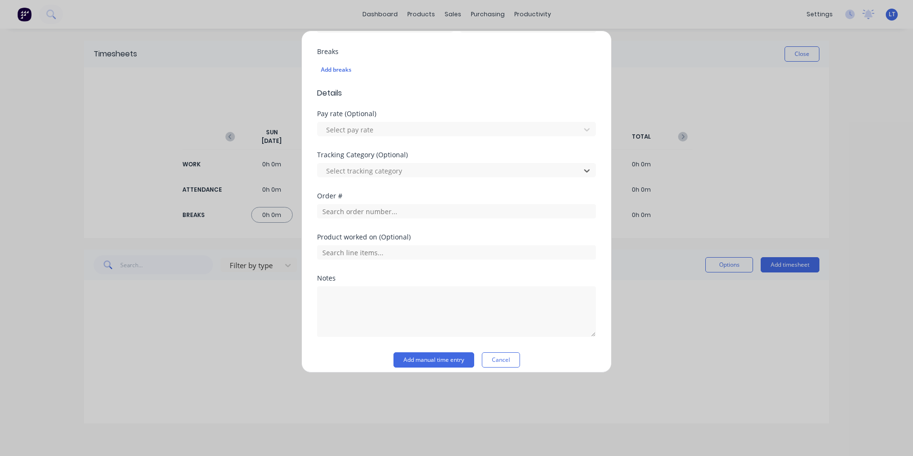
scroll to position [257, 0]
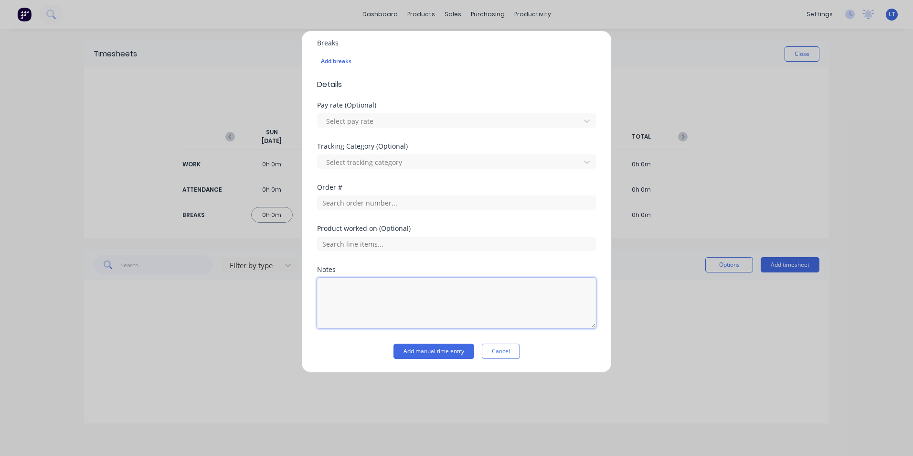
click at [401, 296] on textarea at bounding box center [456, 303] width 279 height 51
click at [473, 323] on textarea "MAD 22 - Replace rear main seal & service. MAD 27 - Service." at bounding box center [456, 303] width 279 height 51
type textarea "MAD 22 - Replace rear main seal & service. MAD 27 - Service."
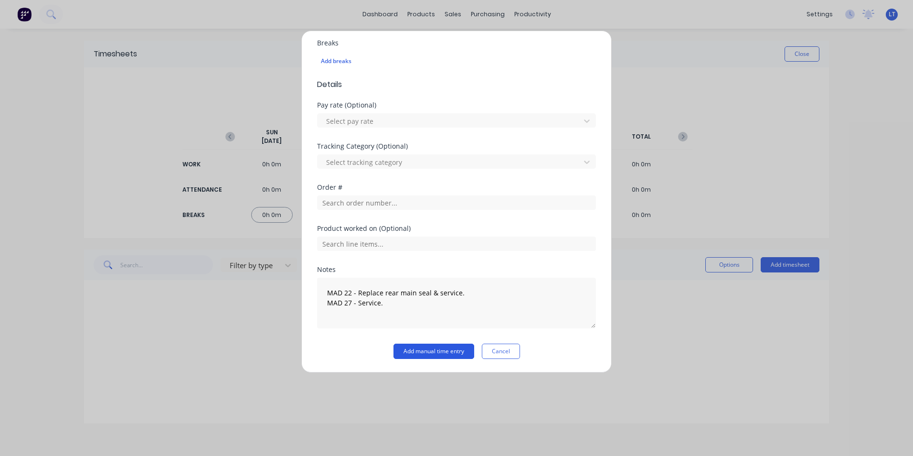
click at [452, 353] on button "Add manual time entry" at bounding box center [434, 350] width 81 height 15
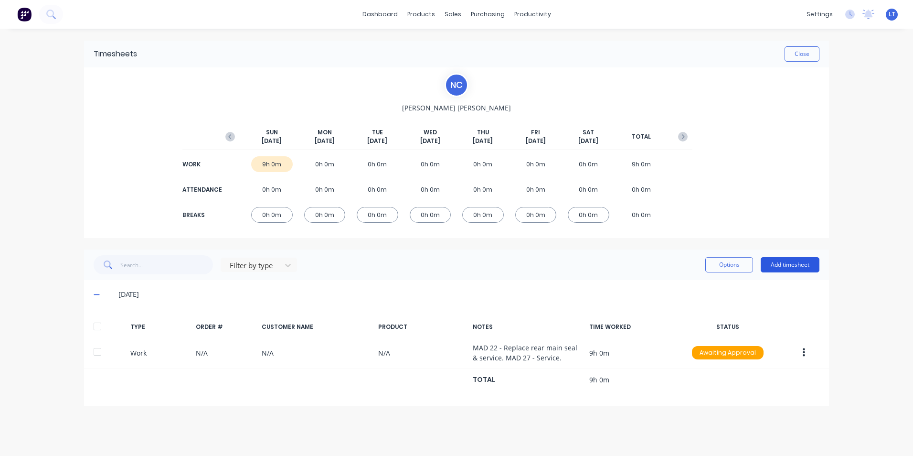
click at [795, 269] on button "Add timesheet" at bounding box center [790, 264] width 59 height 15
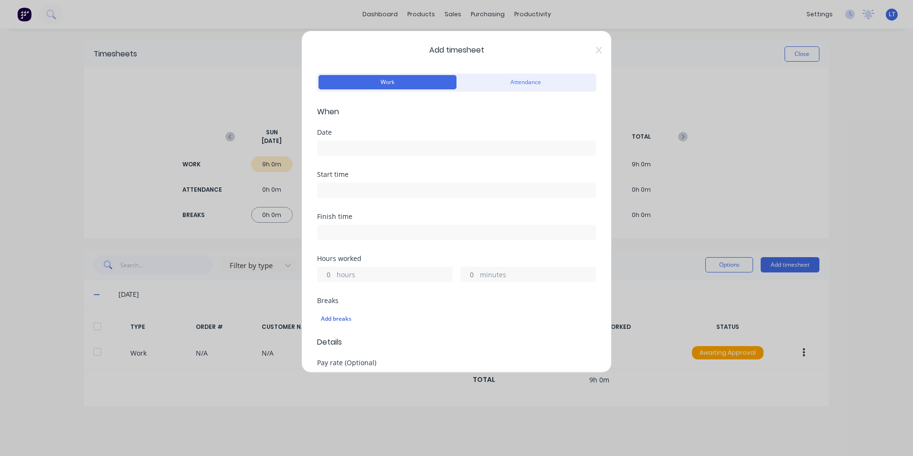
click at [334, 144] on input at bounding box center [457, 148] width 278 height 14
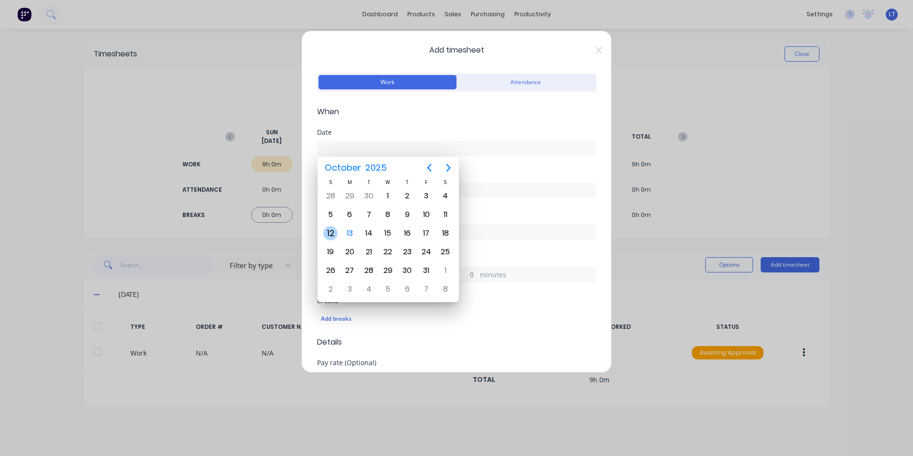
click at [331, 233] on div "12" at bounding box center [330, 233] width 14 height 14
type input "[DATE]"
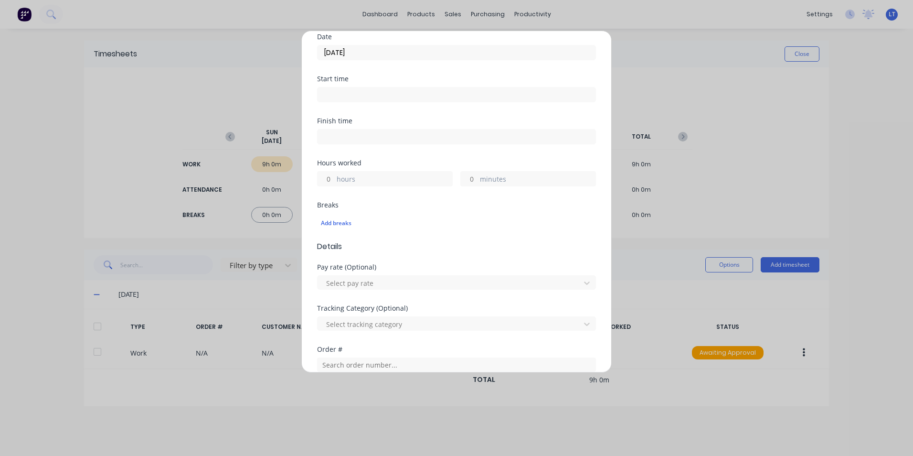
click at [331, 175] on input "hours" at bounding box center [326, 179] width 17 height 14
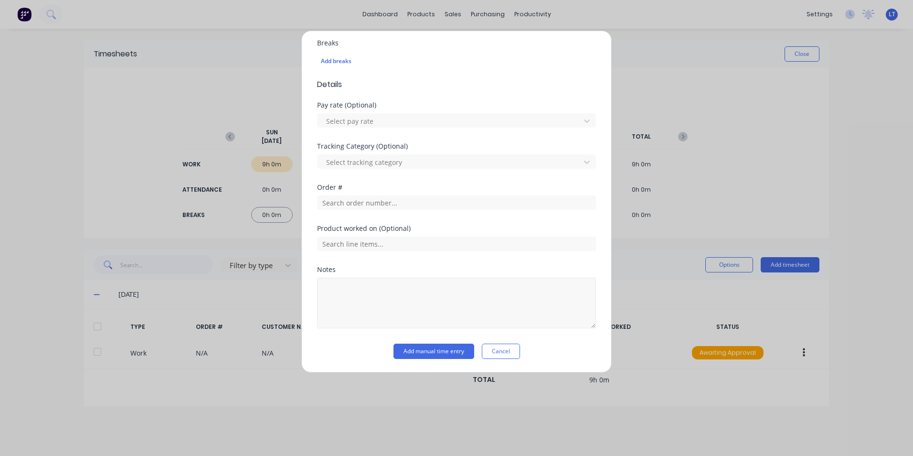
type input "1"
click at [409, 285] on textarea at bounding box center [456, 303] width 279 height 51
type textarea "Workshop clean up"
click at [426, 356] on button "Add manual time entry" at bounding box center [434, 350] width 81 height 15
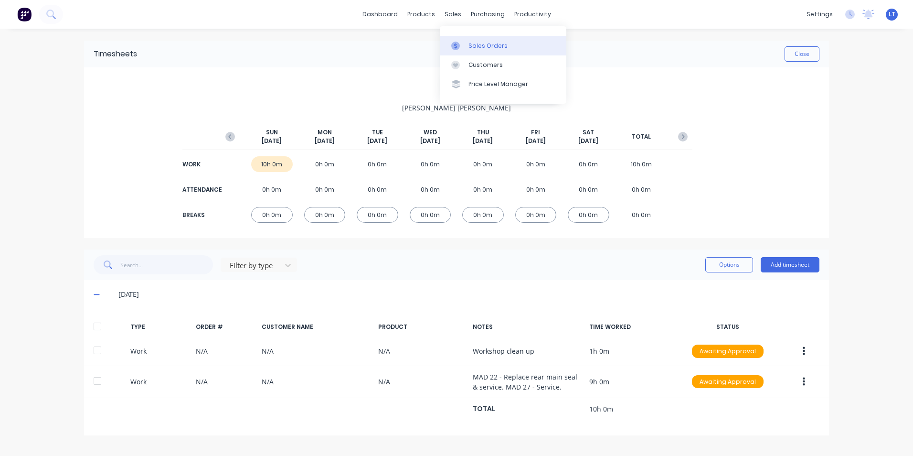
click at [461, 43] on div at bounding box center [458, 46] width 14 height 9
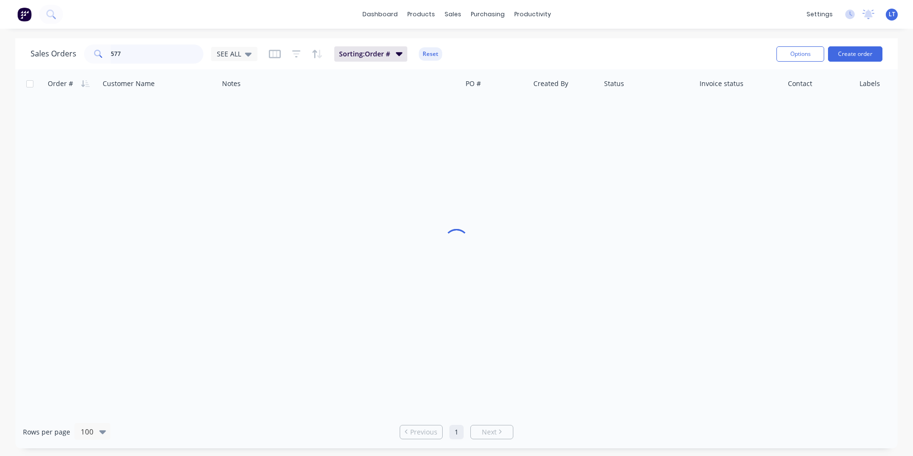
click at [0, 39] on html "dashboard products sales purchasing productivity dashboard products Product Cat…" at bounding box center [456, 228] width 913 height 456
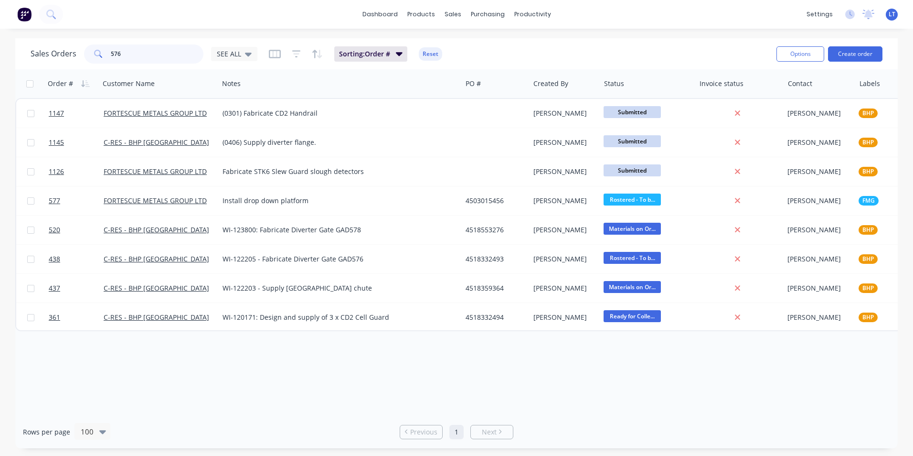
type input "576"
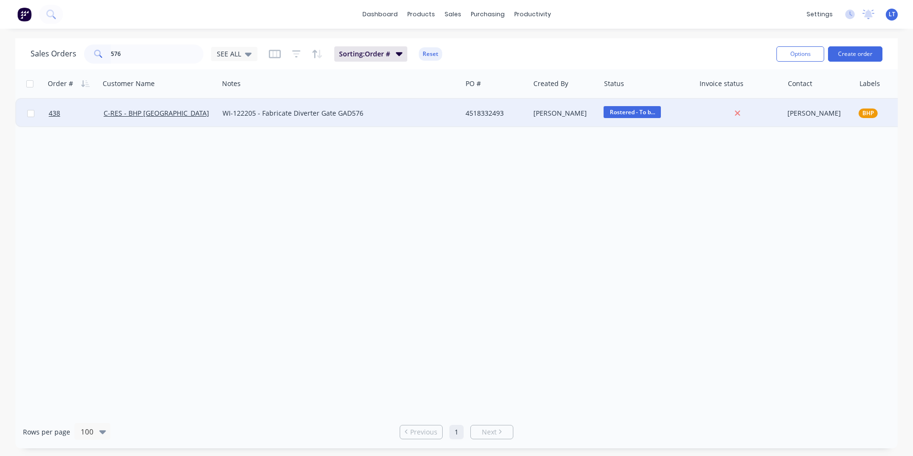
click at [478, 119] on div "4518332493" at bounding box center [496, 113] width 68 height 29
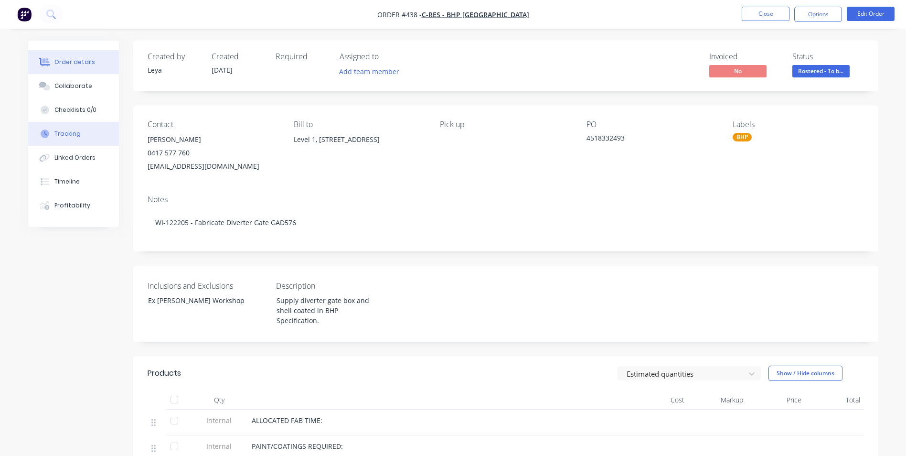
click at [85, 136] on button "Tracking" at bounding box center [73, 134] width 91 height 24
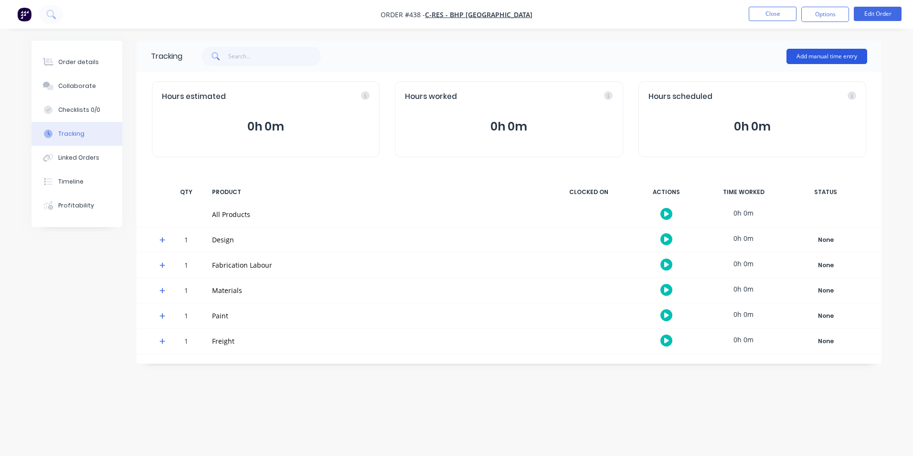
click at [811, 54] on button "Add manual time entry" at bounding box center [827, 56] width 81 height 15
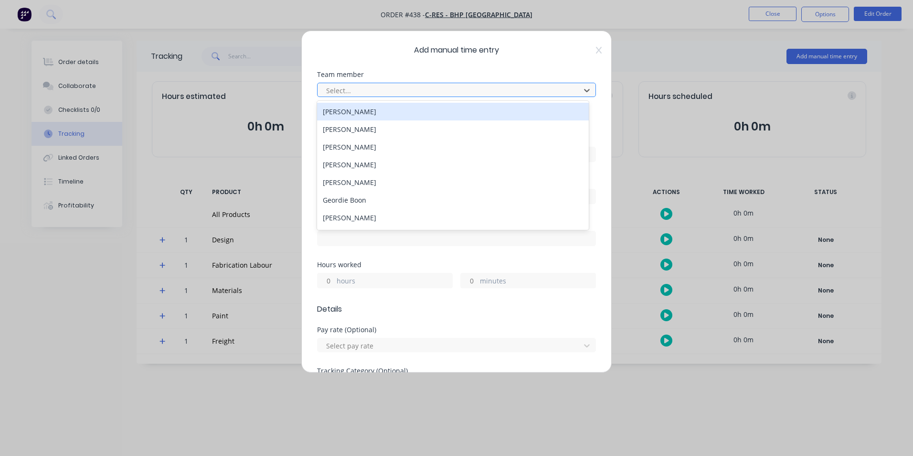
click at [365, 86] on div at bounding box center [450, 91] width 250 height 12
type input "ga"
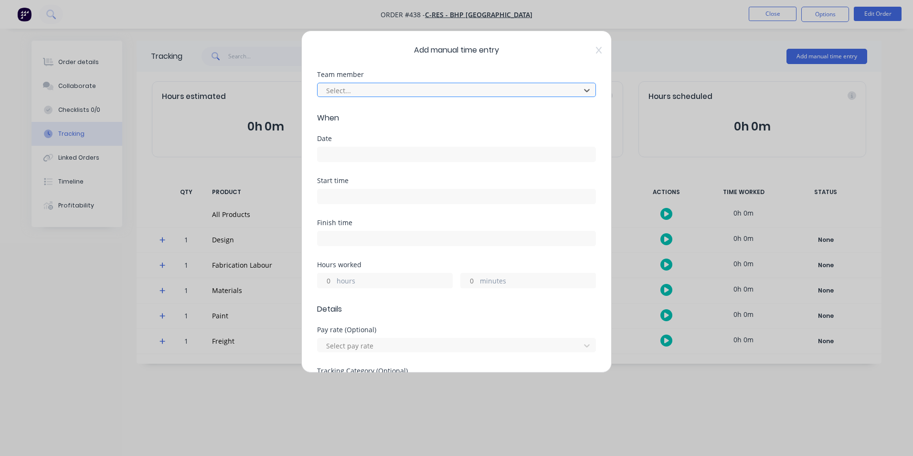
drag, startPoint x: 361, startPoint y: 90, endPoint x: 321, endPoint y: 85, distance: 40.9
click at [321, 85] on div "Select..." at bounding box center [456, 90] width 279 height 14
type input "ha"
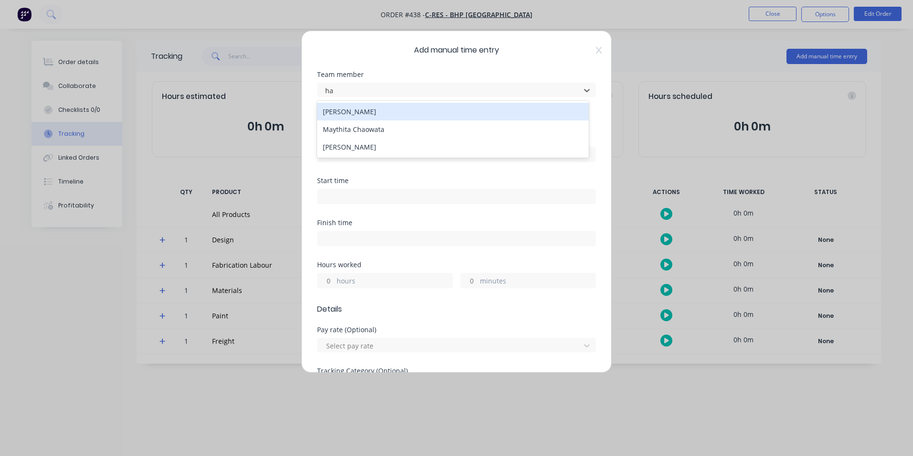
drag, startPoint x: 355, startPoint y: 109, endPoint x: 365, endPoint y: 110, distance: 10.1
click at [355, 110] on div "[PERSON_NAME]" at bounding box center [453, 112] width 272 height 18
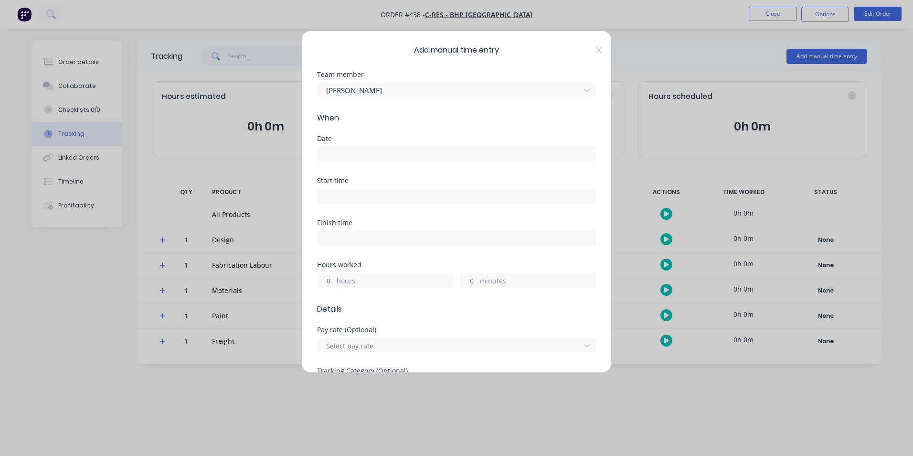
click at [355, 150] on input at bounding box center [457, 154] width 278 height 14
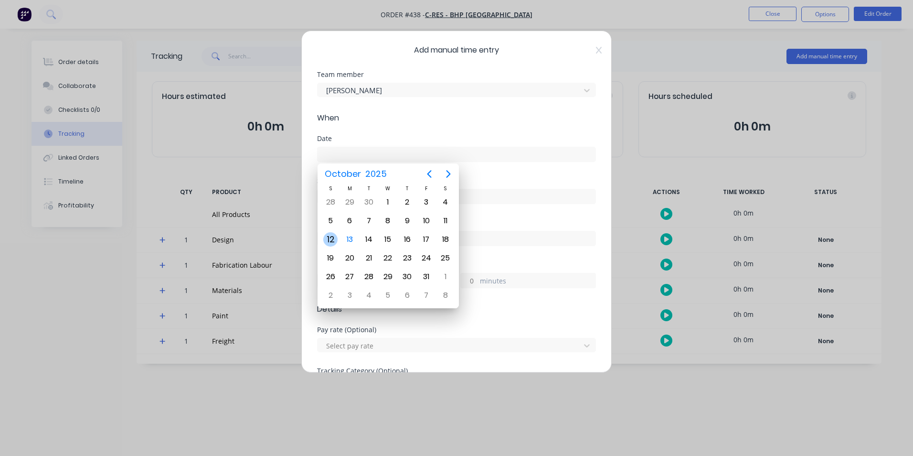
click at [329, 236] on div "12" at bounding box center [330, 239] width 14 height 14
type input "[DATE]"
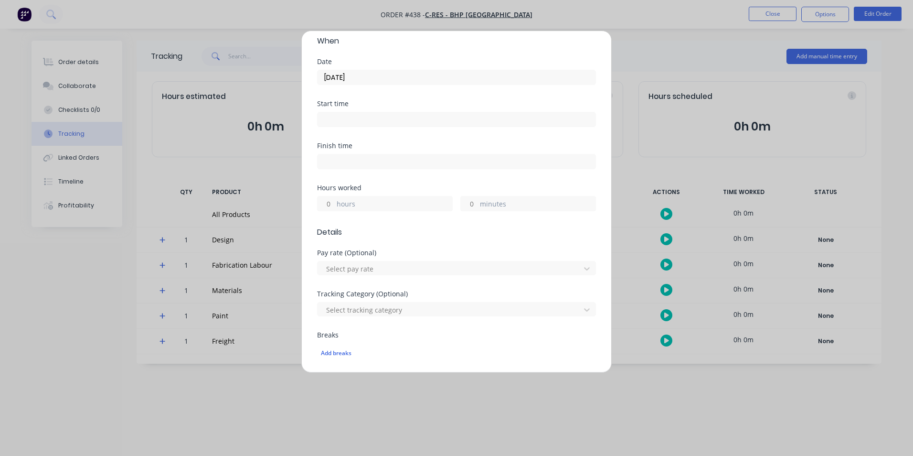
scroll to position [96, 0]
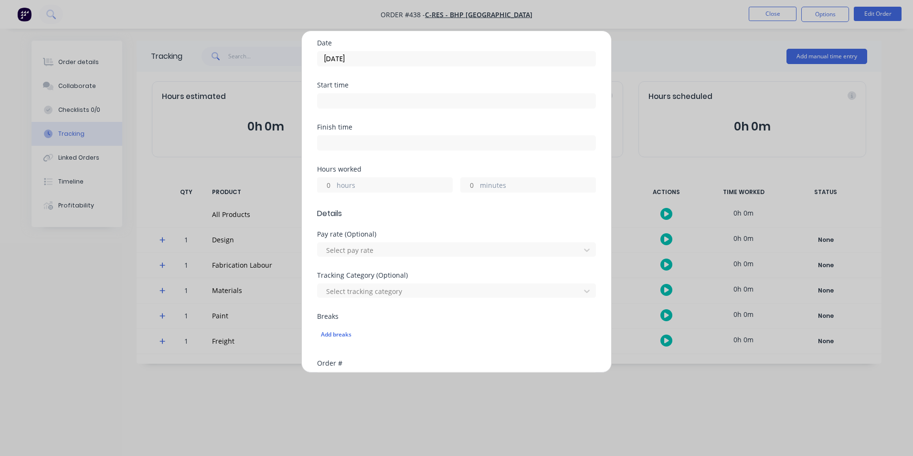
click at [323, 190] on input "hours" at bounding box center [326, 185] width 17 height 14
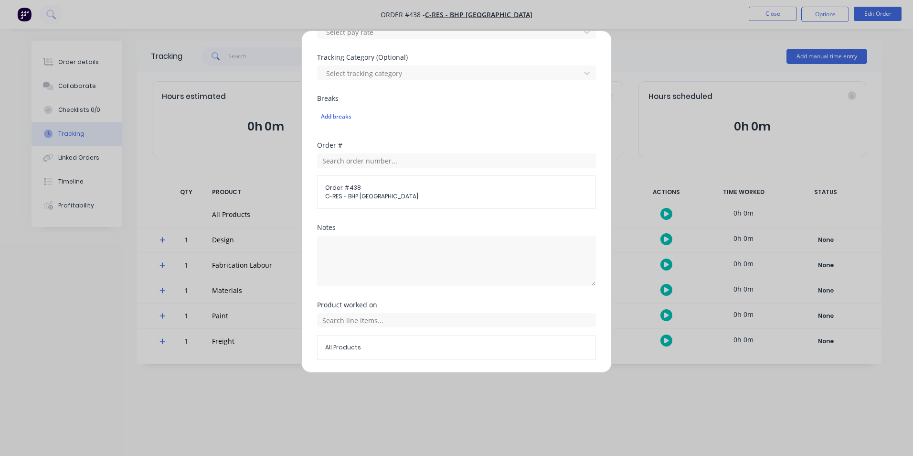
scroll to position [334, 0]
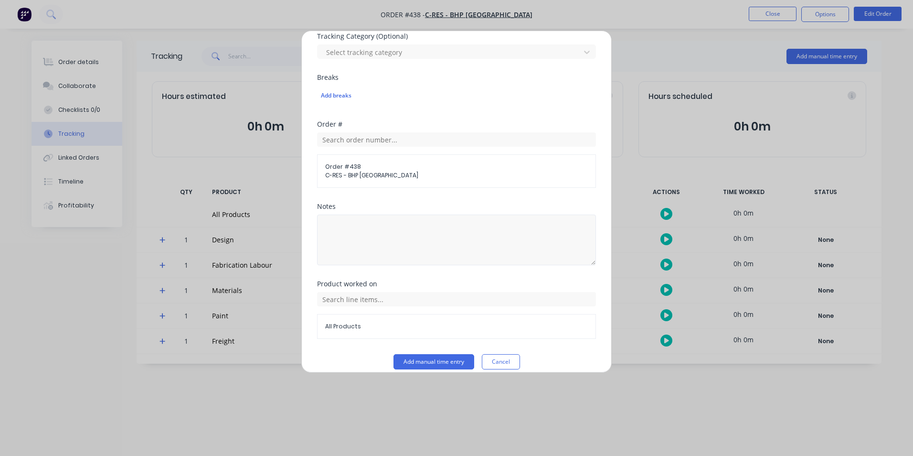
type input "5"
click at [410, 235] on textarea at bounding box center [456, 240] width 279 height 51
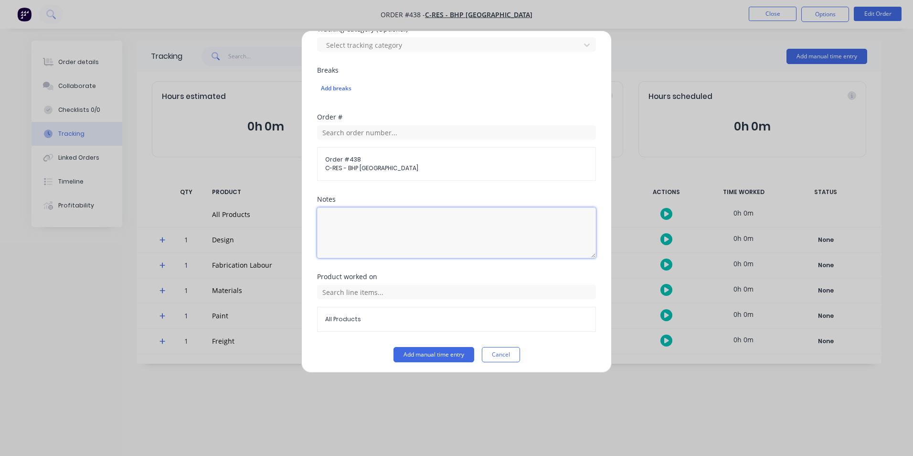
scroll to position [345, 0]
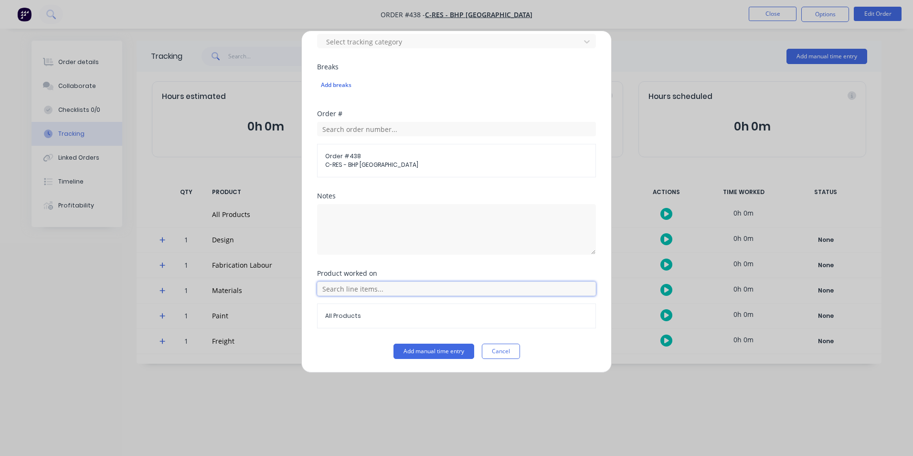
click at [502, 288] on input "text" at bounding box center [456, 288] width 279 height 14
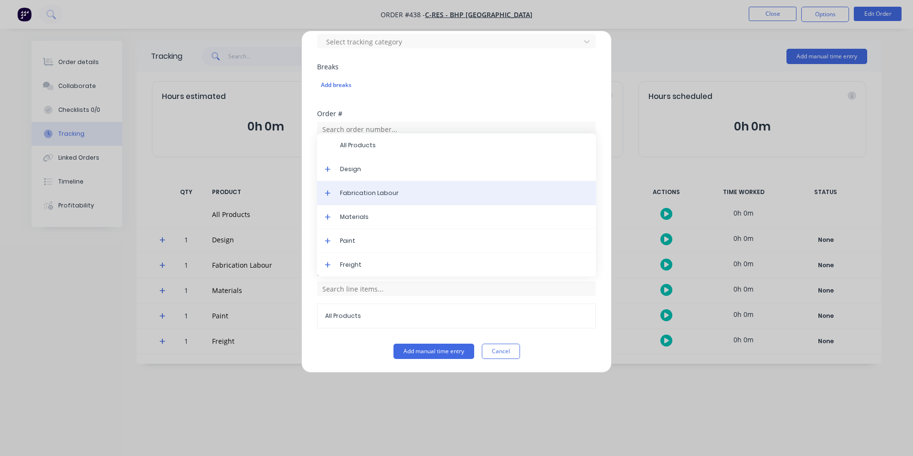
click at [398, 190] on span "Fabrication Labour" at bounding box center [464, 193] width 248 height 9
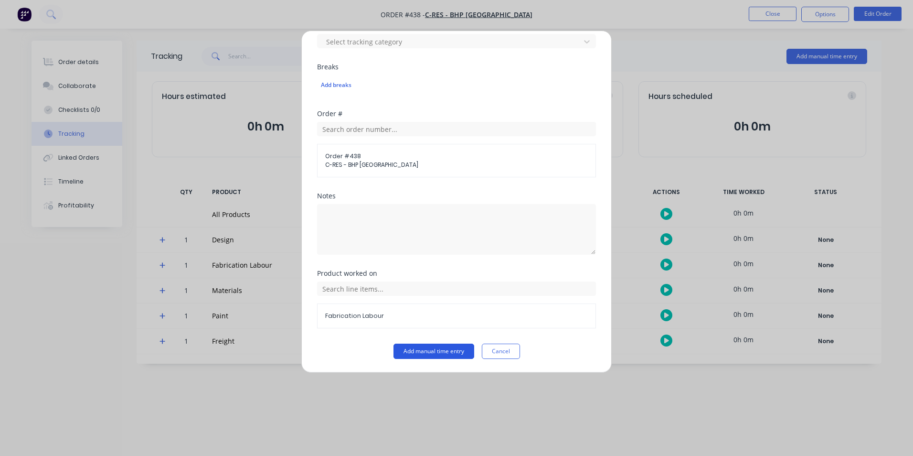
click at [429, 347] on button "Add manual time entry" at bounding box center [434, 350] width 81 height 15
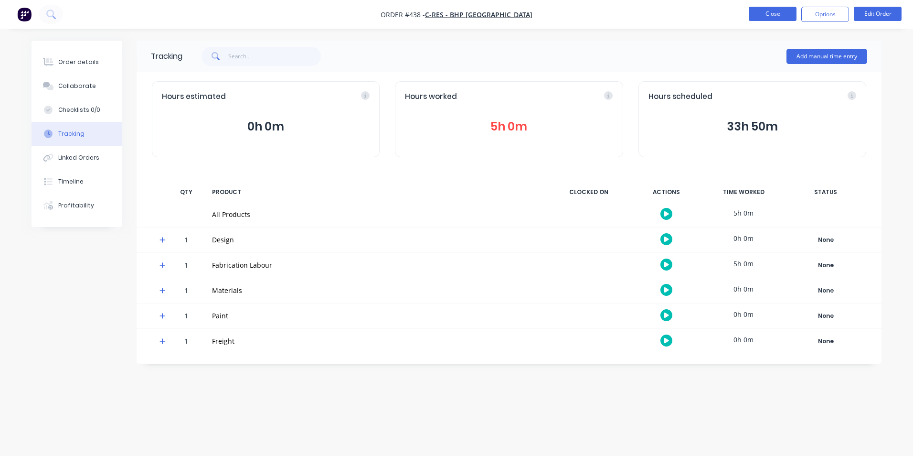
click at [772, 15] on button "Close" at bounding box center [773, 14] width 48 height 14
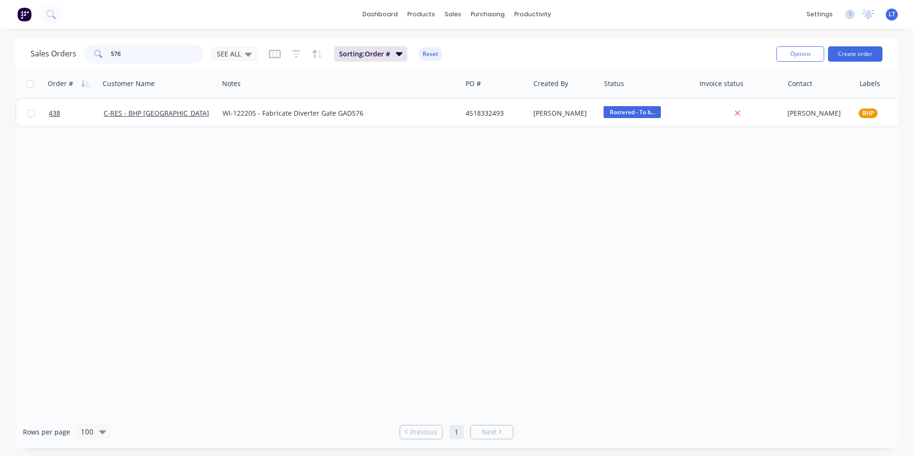
drag, startPoint x: 117, startPoint y: 54, endPoint x: 52, endPoint y: 54, distance: 65.0
click at [52, 54] on div "Sales Orders 576 SEE ALL" at bounding box center [144, 53] width 227 height 19
type input "1158"
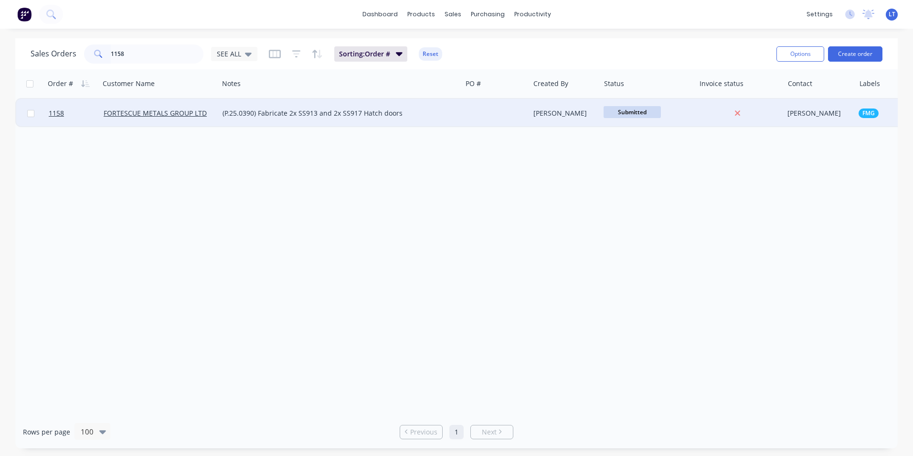
click at [488, 108] on div at bounding box center [496, 113] width 68 height 29
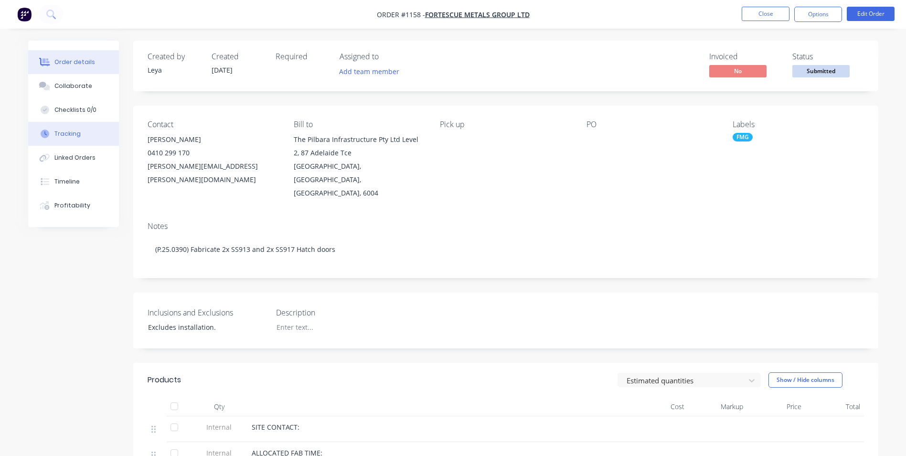
click at [95, 139] on button "Tracking" at bounding box center [73, 134] width 91 height 24
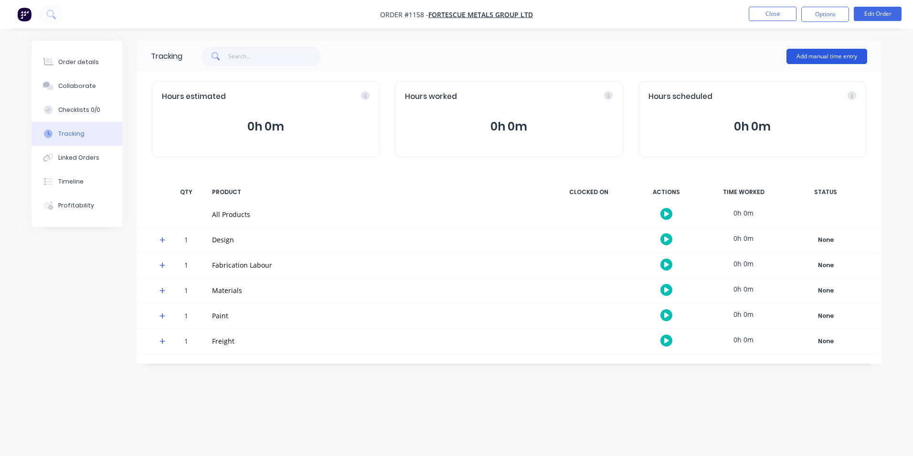
click at [811, 58] on button "Add manual time entry" at bounding box center [827, 56] width 81 height 15
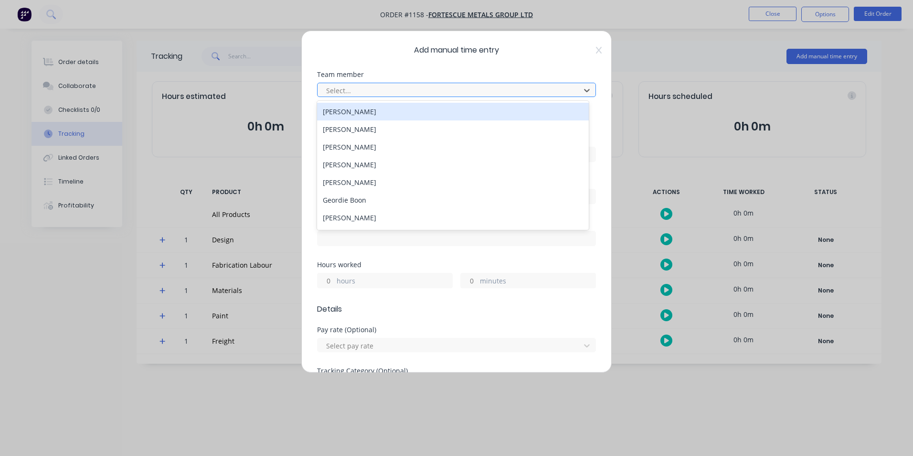
click at [398, 87] on div at bounding box center [450, 91] width 250 height 12
type input "j"
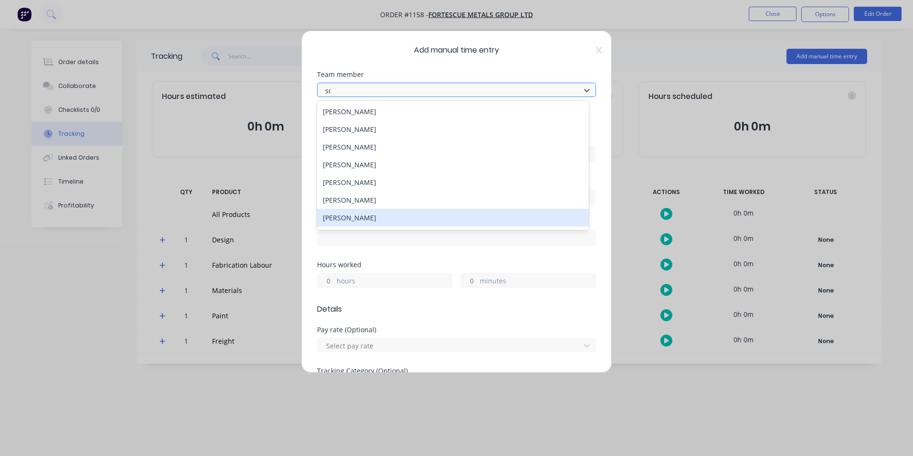
type input "som"
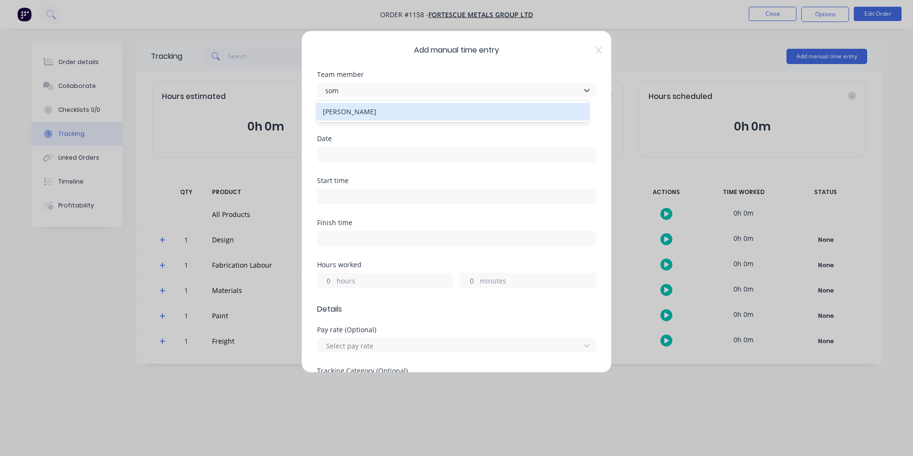
click at [390, 118] on div "[PERSON_NAME]" at bounding box center [453, 112] width 272 height 18
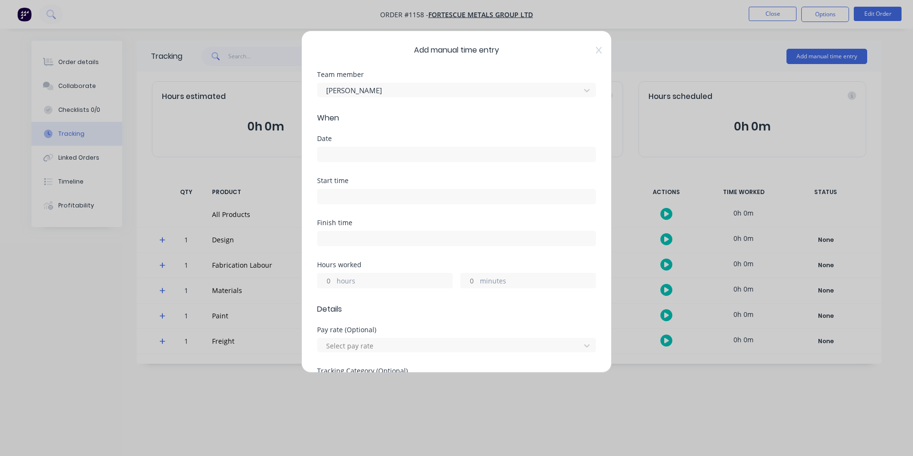
click at [383, 150] on input at bounding box center [457, 154] width 278 height 14
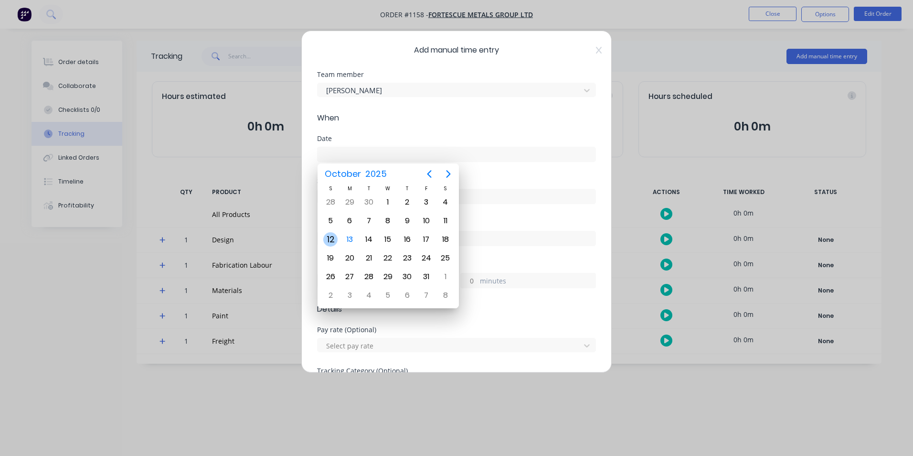
click at [334, 237] on div "12" at bounding box center [330, 239] width 14 height 14
type input "[DATE]"
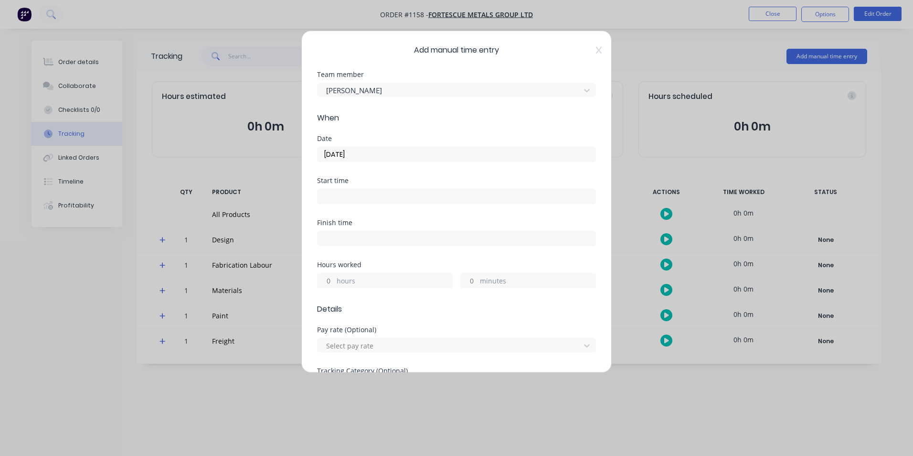
drag, startPoint x: 326, startPoint y: 283, endPoint x: 333, endPoint y: 280, distance: 7.6
click at [326, 283] on input "hours" at bounding box center [326, 280] width 17 height 14
type input "12"
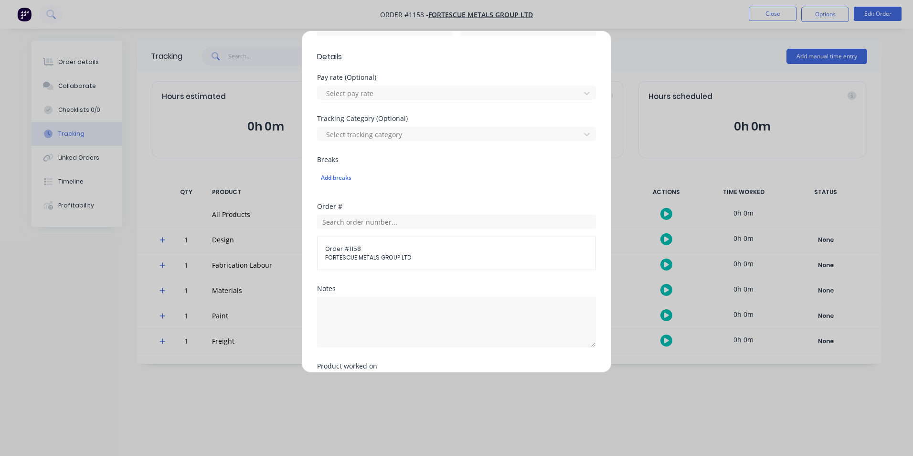
scroll to position [334, 0]
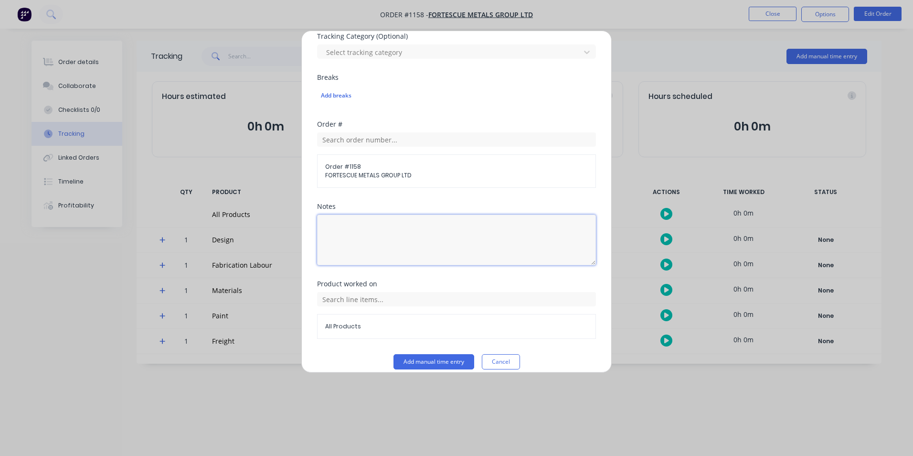
click at [423, 236] on textarea at bounding box center [456, 240] width 279 height 51
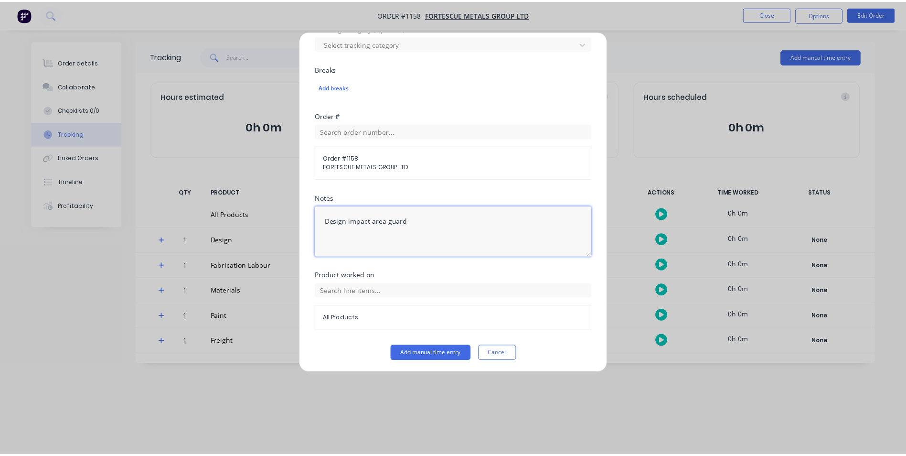
scroll to position [345, 0]
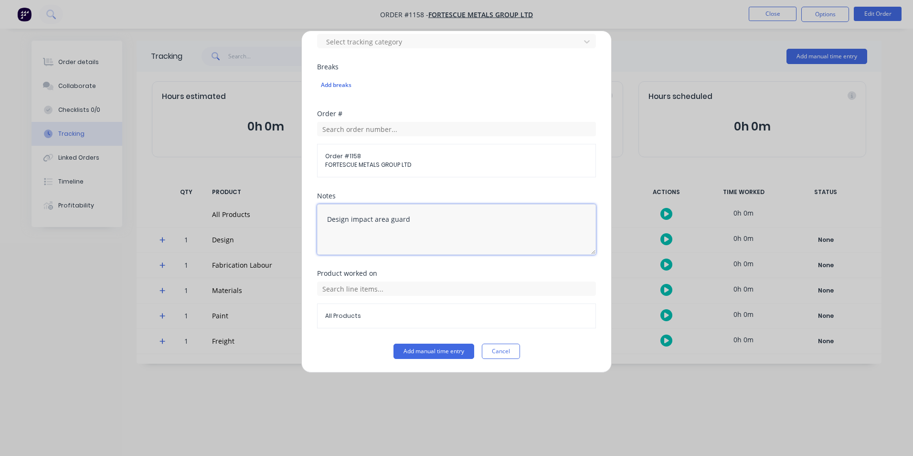
type textarea "Design impact area guard"
click at [518, 270] on div "Product worked on" at bounding box center [456, 273] width 279 height 7
click at [397, 284] on input "text" at bounding box center [456, 288] width 279 height 14
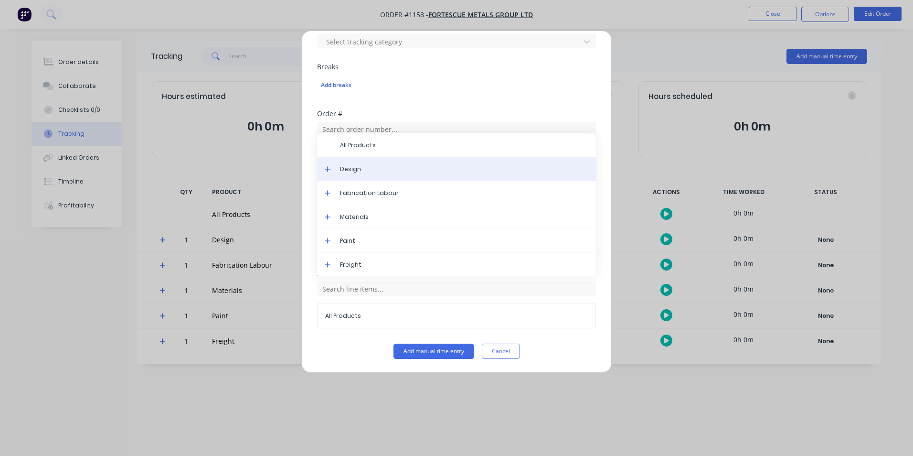
click at [378, 174] on div "Design" at bounding box center [456, 169] width 279 height 24
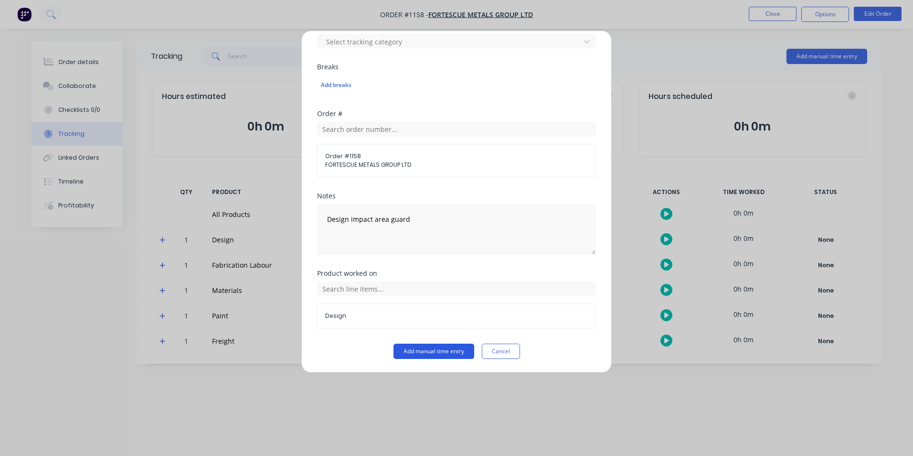
click at [440, 352] on button "Add manual time entry" at bounding box center [434, 350] width 81 height 15
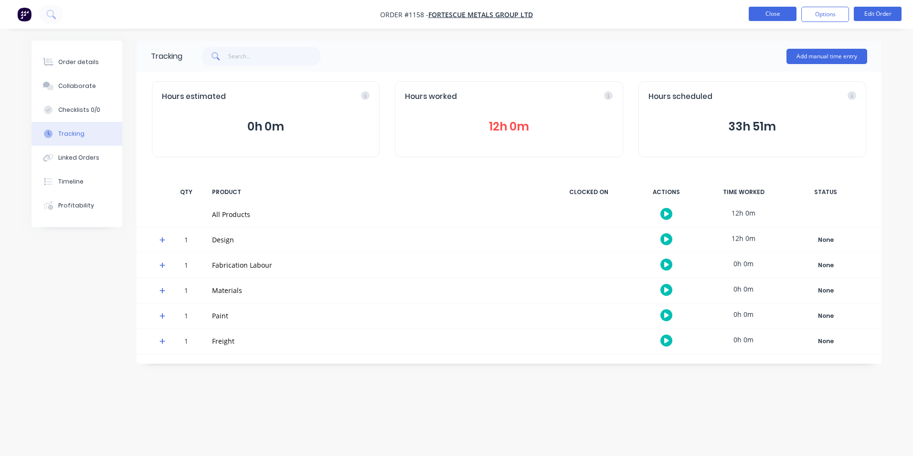
click at [771, 12] on button "Close" at bounding box center [773, 14] width 48 height 14
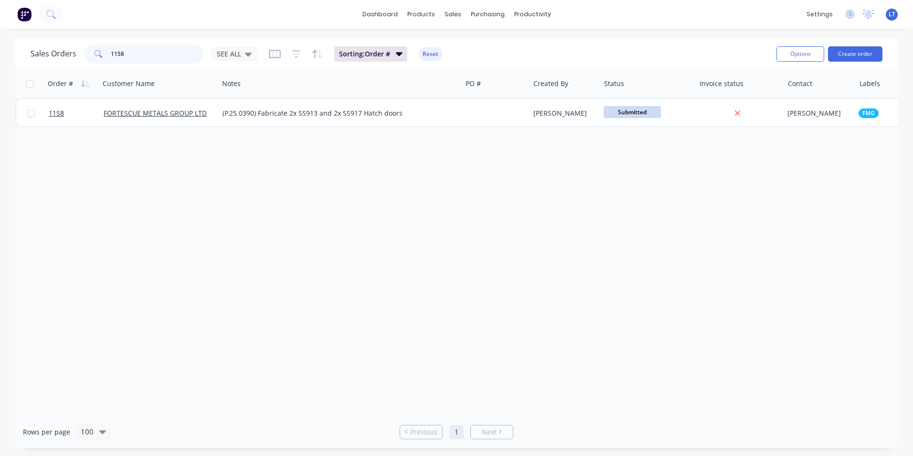
drag, startPoint x: 156, startPoint y: 50, endPoint x: 0, endPoint y: 50, distance: 155.7
click at [0, 50] on html "dashboard products sales purchasing productivity dashboard products Product Cat…" at bounding box center [456, 228] width 913 height 456
type input "1095"
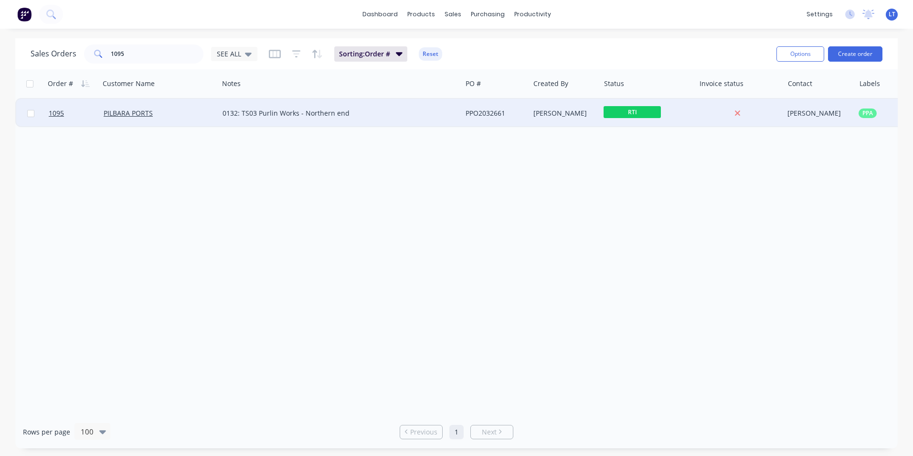
click at [537, 121] on div "[PERSON_NAME]" at bounding box center [565, 113] width 71 height 29
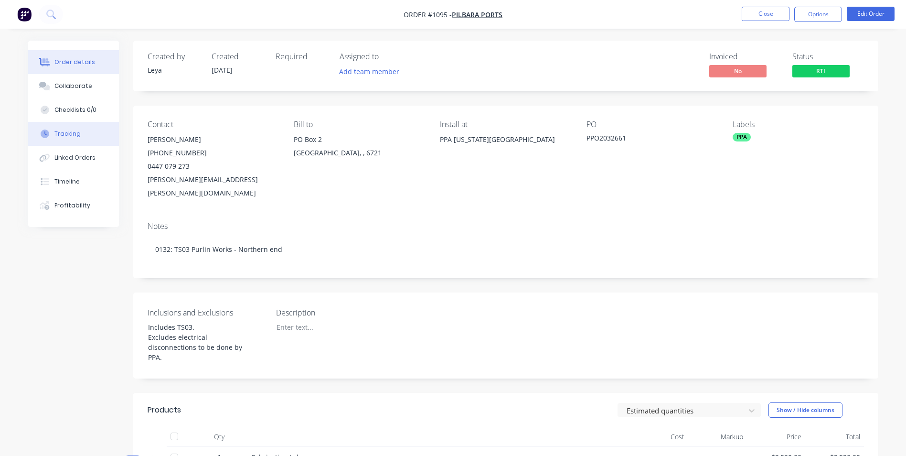
click at [95, 128] on button "Tracking" at bounding box center [73, 134] width 91 height 24
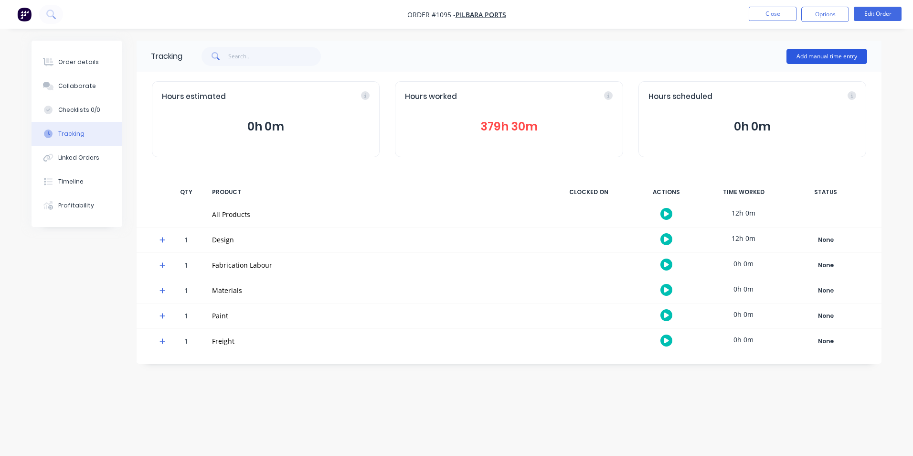
click at [811, 60] on button "Add manual time entry" at bounding box center [827, 56] width 81 height 15
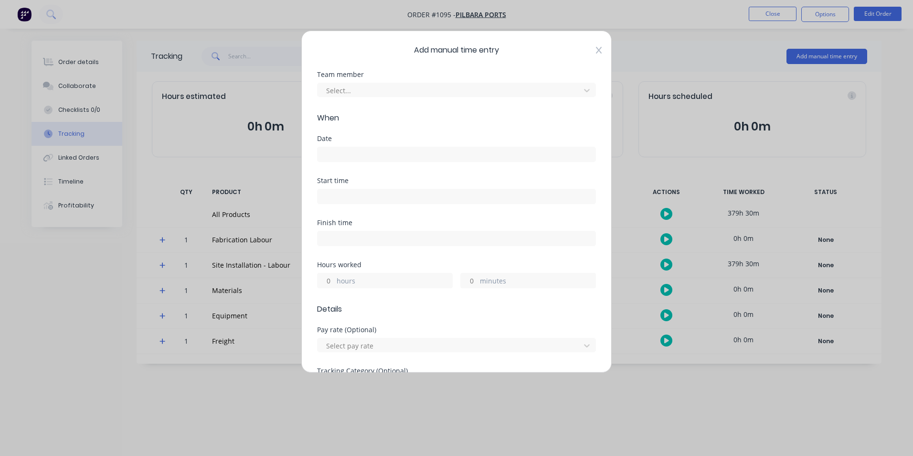
click at [596, 53] on icon at bounding box center [599, 50] width 6 height 8
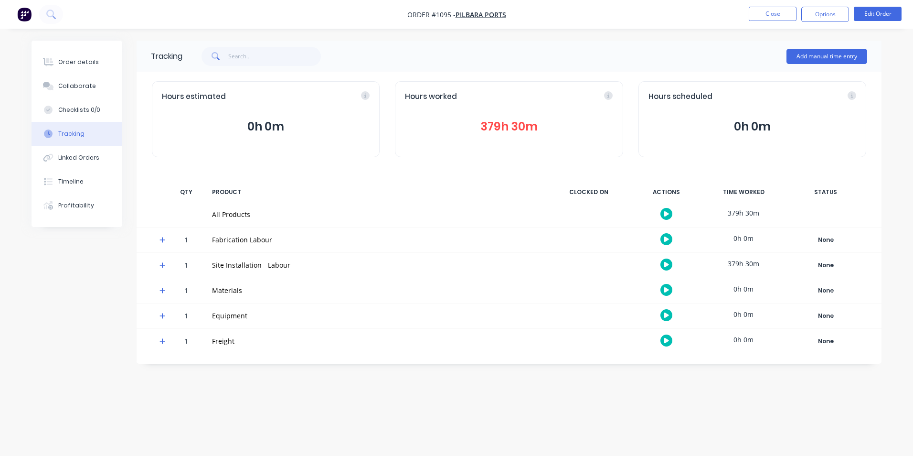
click at [523, 125] on button "379h 30m" at bounding box center [509, 127] width 208 height 18
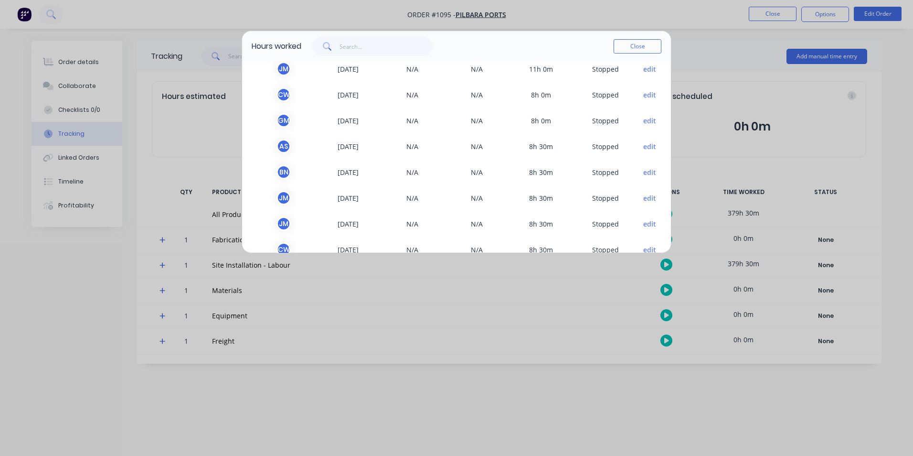
scroll to position [143, 0]
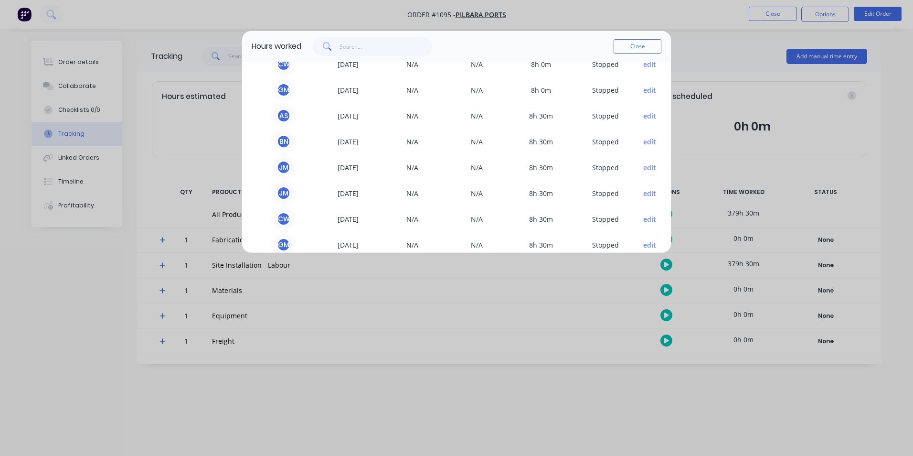
click at [646, 170] on button "edit" at bounding box center [650, 167] width 13 height 10
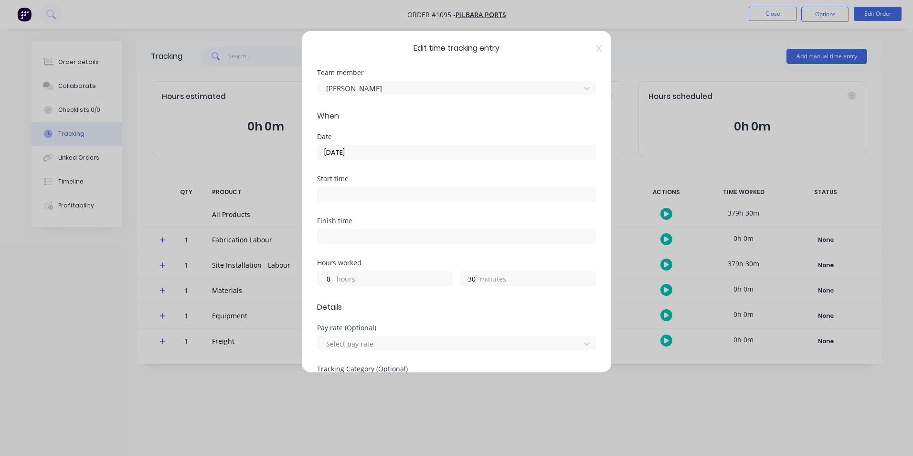
scroll to position [0, 0]
click at [596, 52] on icon at bounding box center [599, 50] width 6 height 8
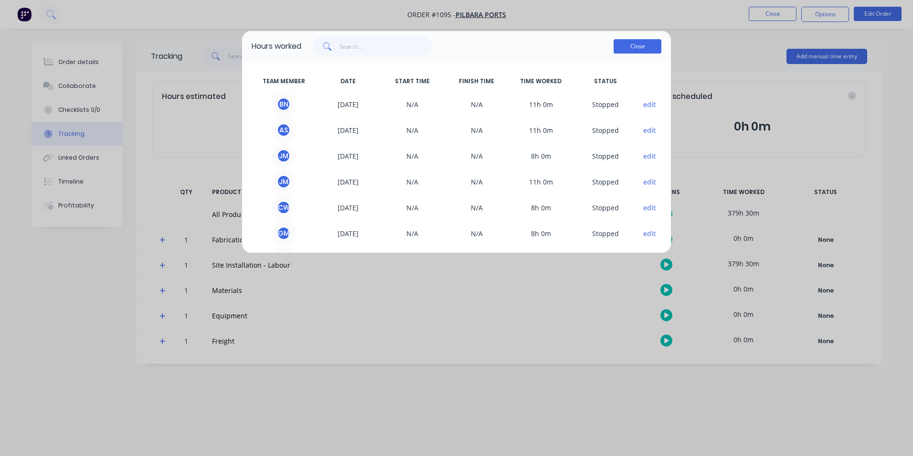
click at [630, 43] on button "Close" at bounding box center [638, 46] width 48 height 14
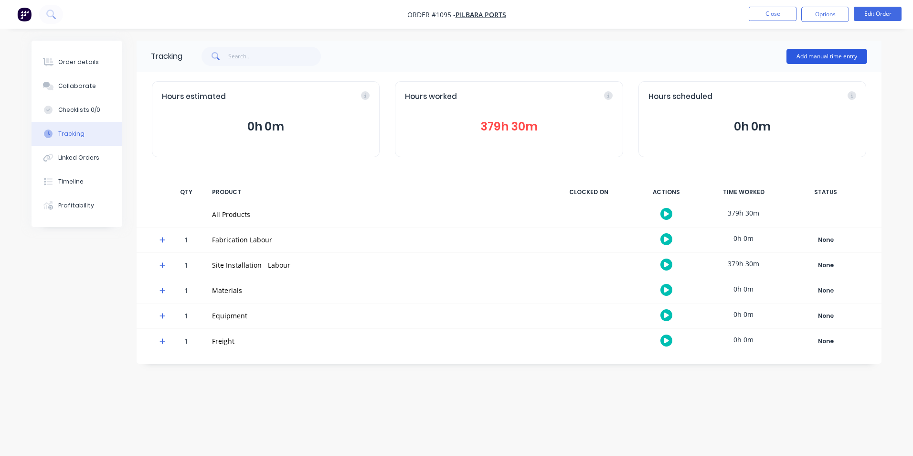
drag, startPoint x: 785, startPoint y: 60, endPoint x: 798, endPoint y: 59, distance: 13.5
click at [786, 59] on div "Add manual time entry" at bounding box center [524, 56] width 685 height 29
click at [799, 59] on button "Add manual time entry" at bounding box center [827, 56] width 81 height 15
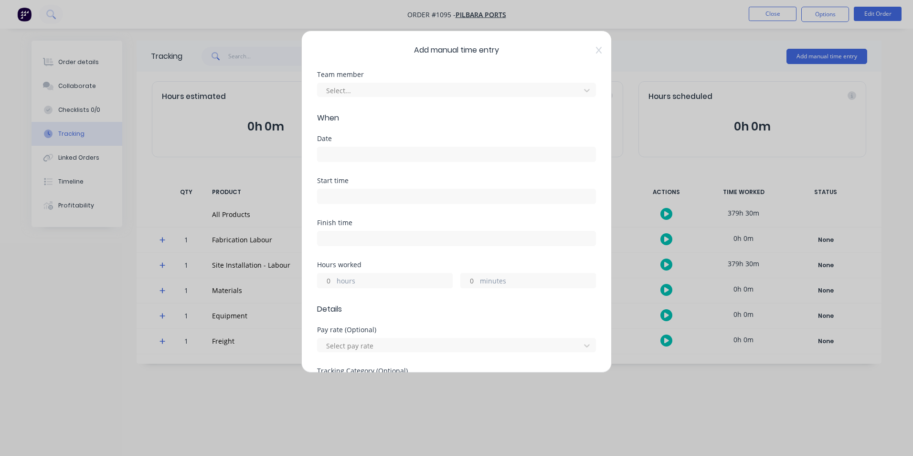
click at [423, 99] on div "Team member Select..." at bounding box center [456, 91] width 279 height 41
click at [423, 90] on div at bounding box center [450, 91] width 250 height 12
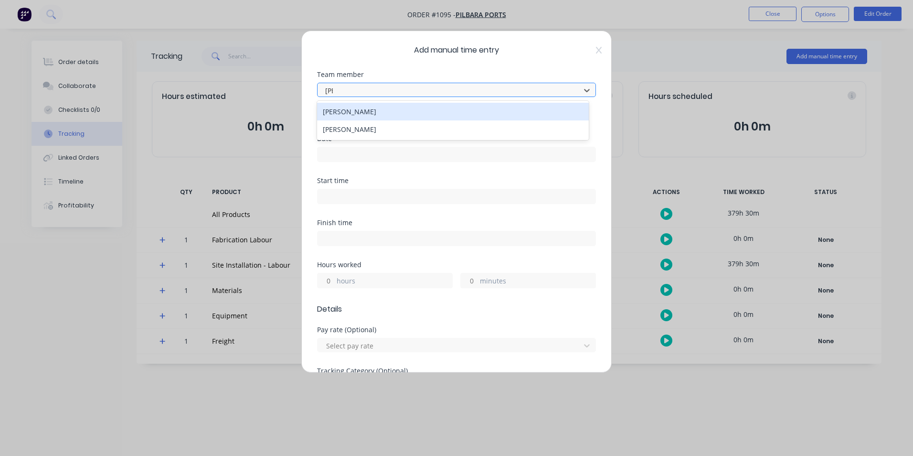
type input "[PERSON_NAME]"
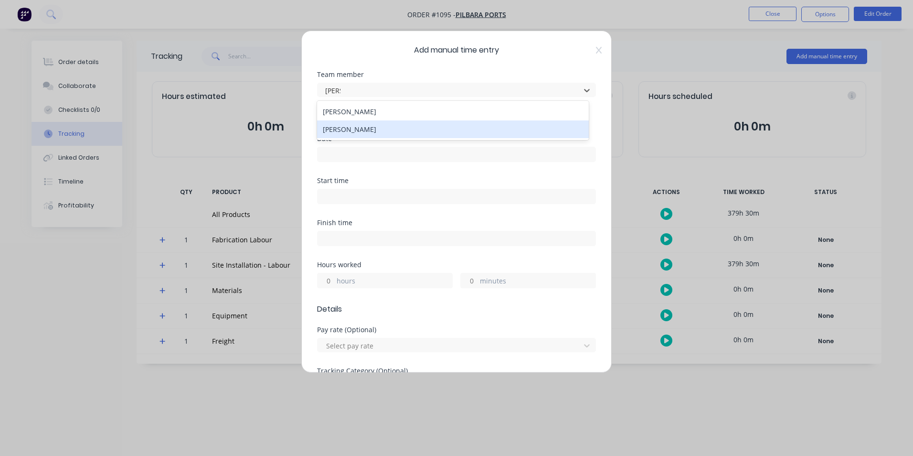
click at [409, 127] on div "[PERSON_NAME]" at bounding box center [453, 129] width 272 height 18
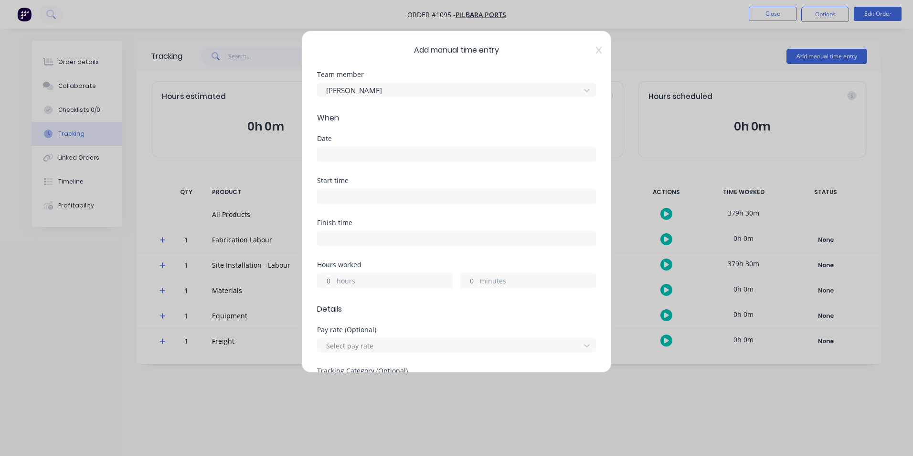
click at [384, 152] on input at bounding box center [457, 154] width 278 height 14
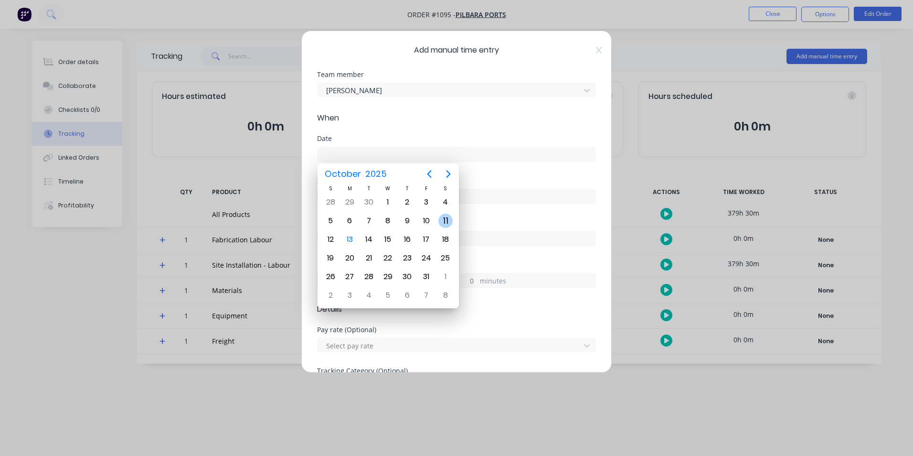
click at [445, 219] on div "11" at bounding box center [446, 221] width 14 height 14
type input "[DATE]"
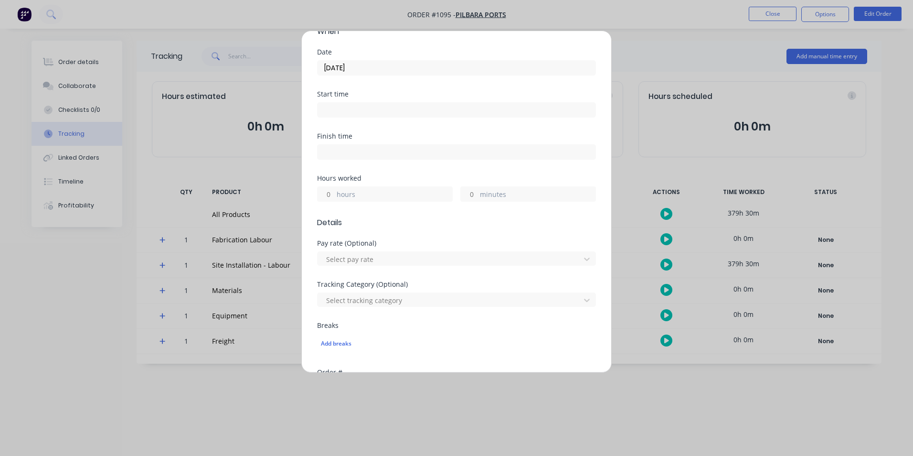
scroll to position [96, 0]
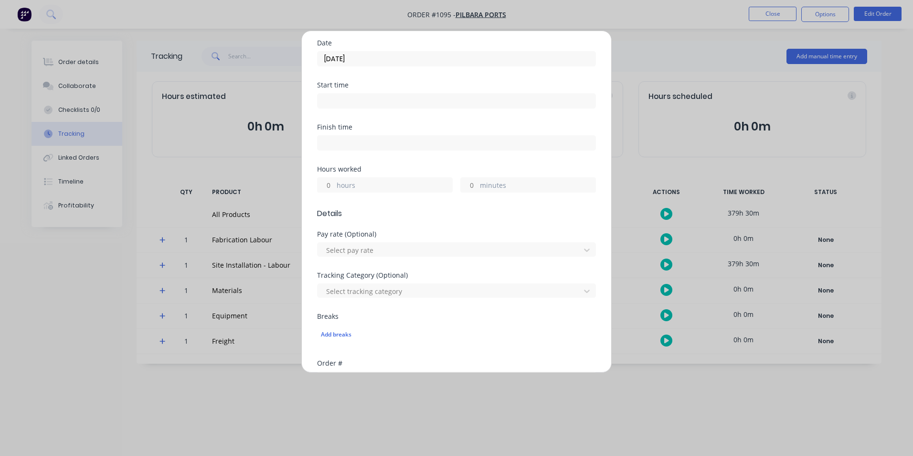
click at [325, 184] on input "hours" at bounding box center [326, 185] width 17 height 14
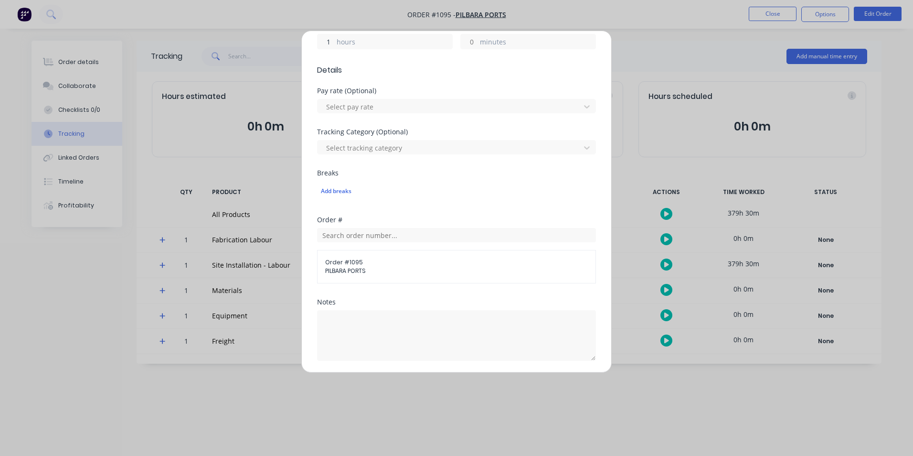
scroll to position [287, 0]
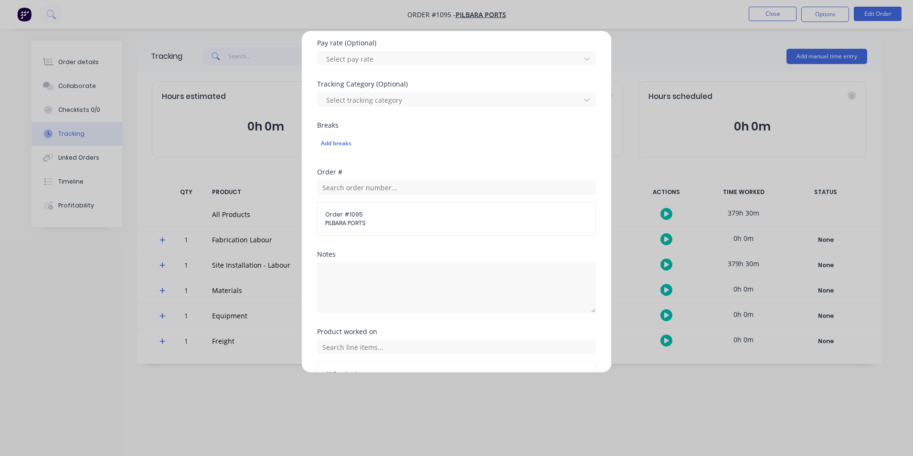
type input "1"
drag, startPoint x: 484, startPoint y: 323, endPoint x: 483, endPoint y: 308, distance: 15.8
click at [483, 322] on div "Notes" at bounding box center [456, 289] width 279 height 77
click at [486, 279] on textarea at bounding box center [456, 287] width 279 height 51
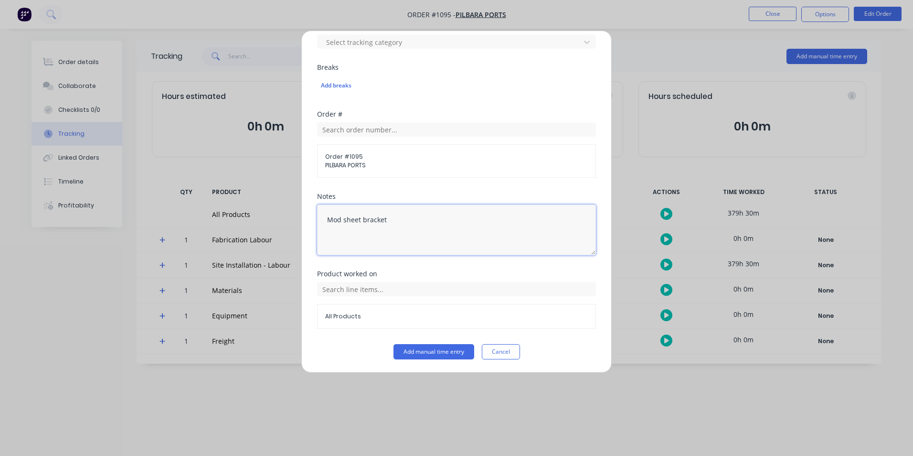
scroll to position [345, 0]
type textarea "Mod sheet bracket"
click at [483, 264] on div "Notes Mod sheet bracket" at bounding box center [456, 231] width 279 height 77
click at [433, 293] on input "text" at bounding box center [456, 288] width 279 height 14
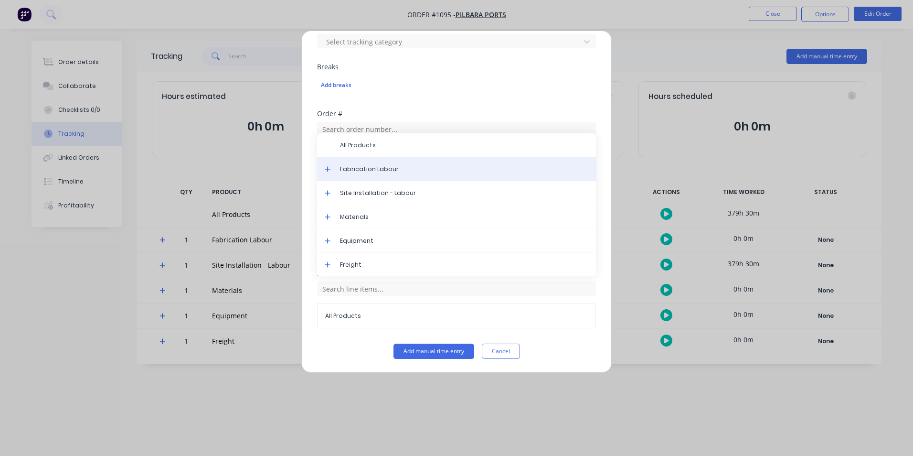
click at [397, 173] on div "Fabrication Labour" at bounding box center [456, 169] width 279 height 24
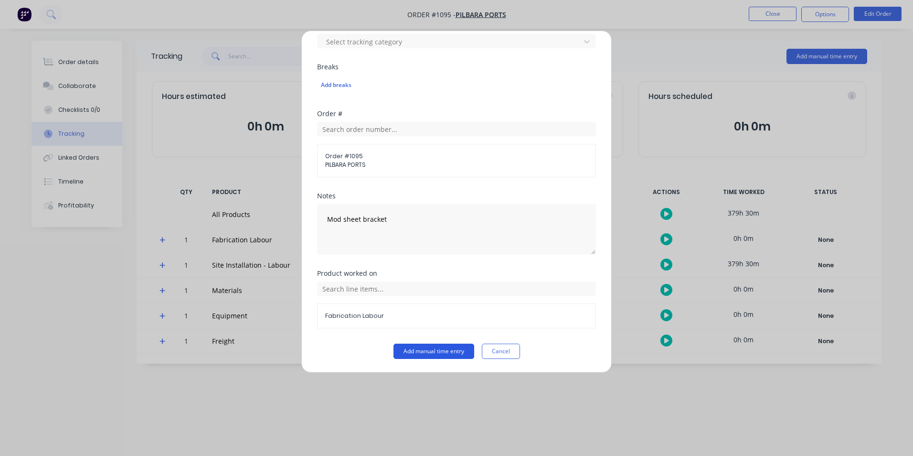
click at [416, 351] on button "Add manual time entry" at bounding box center [434, 350] width 81 height 15
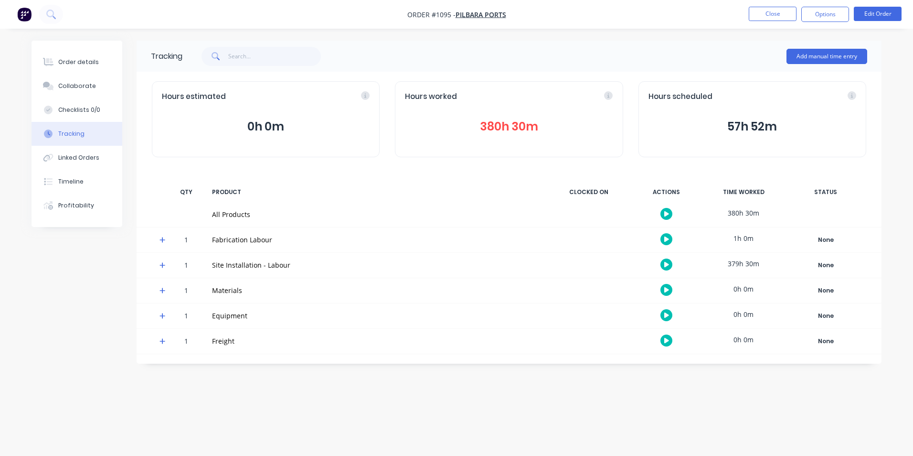
click at [768, 6] on nav "Order #1095 - PILBARA PORTS Close Options Edit Order" at bounding box center [456, 14] width 913 height 29
click at [769, 19] on button "Close" at bounding box center [773, 14] width 48 height 14
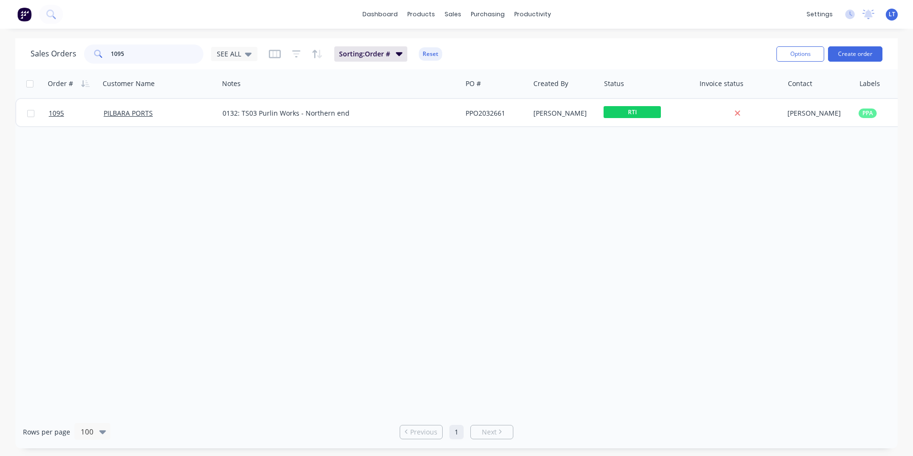
drag, startPoint x: 165, startPoint y: 60, endPoint x: 93, endPoint y: 10, distance: 87.9
click at [0, 16] on html "dashboard products sales purchasing productivity dashboard products Product Cat…" at bounding box center [456, 228] width 913 height 456
type input "1158"
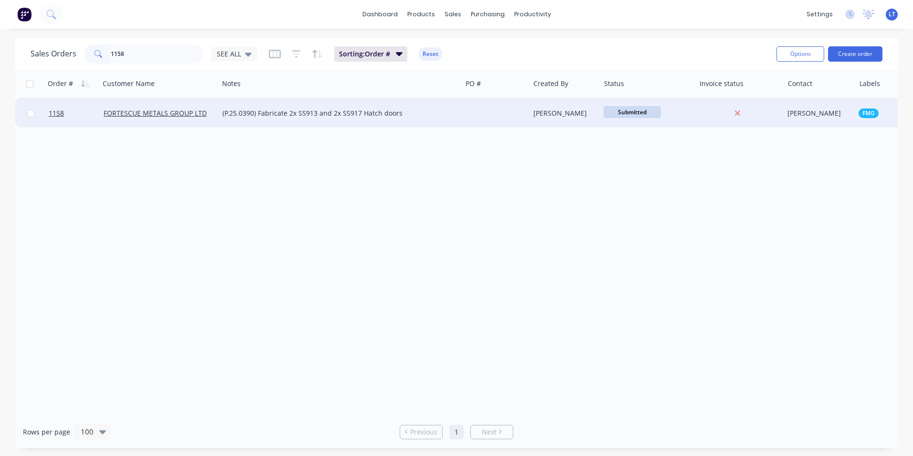
click at [524, 119] on div at bounding box center [496, 113] width 68 height 29
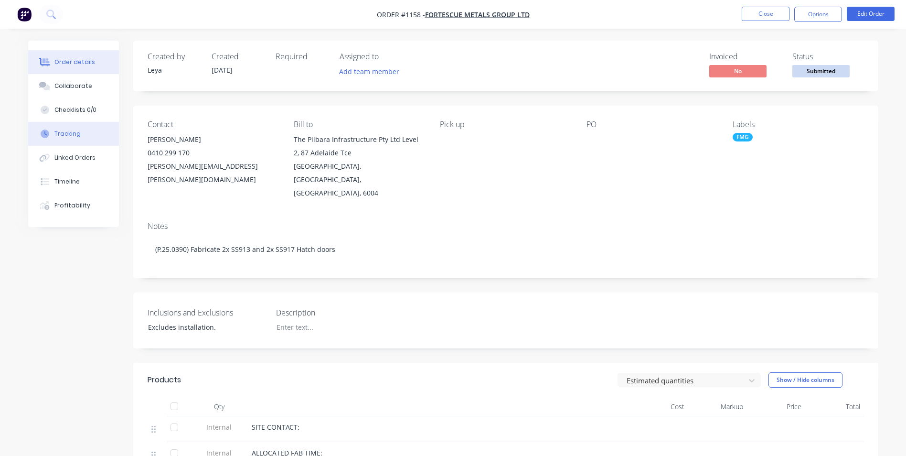
click at [55, 137] on div "Tracking" at bounding box center [67, 133] width 26 height 9
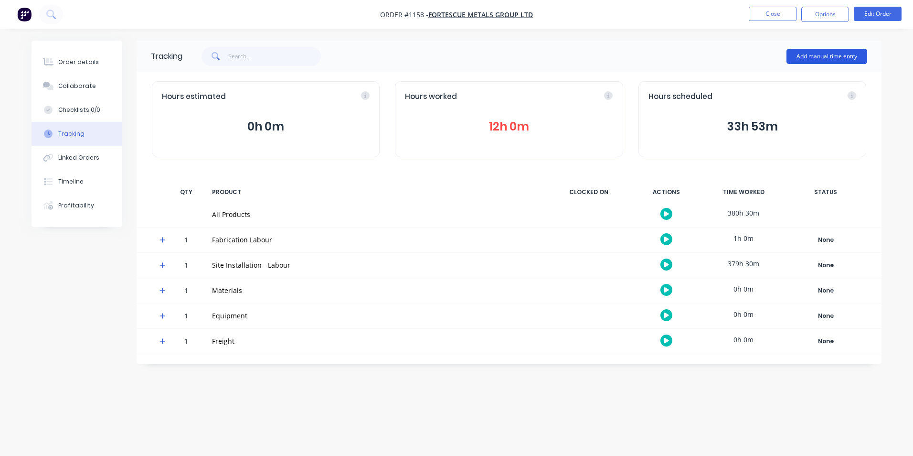
click at [815, 52] on button "Add manual time entry" at bounding box center [827, 56] width 81 height 15
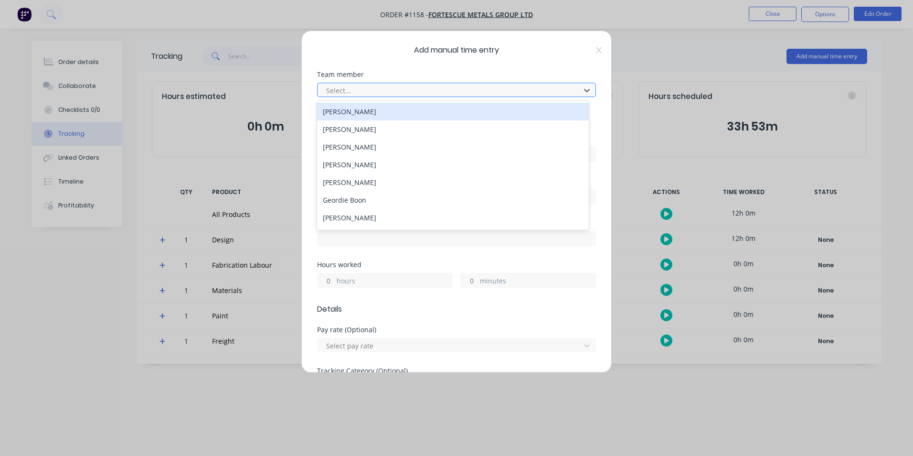
click at [473, 92] on div at bounding box center [450, 91] width 250 height 12
type input "som"
click at [460, 117] on div "[PERSON_NAME]" at bounding box center [453, 112] width 272 height 18
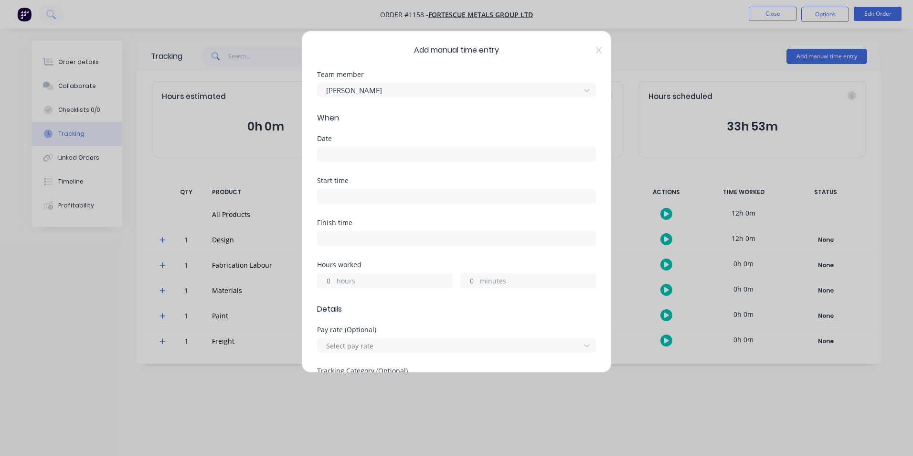
click at [446, 156] on input at bounding box center [457, 154] width 278 height 14
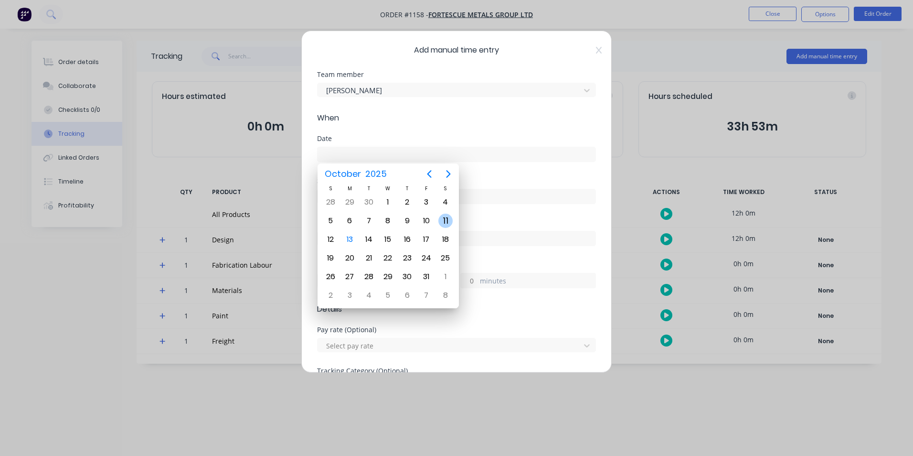
click at [442, 219] on div "11" at bounding box center [446, 221] width 14 height 14
type input "[DATE]"
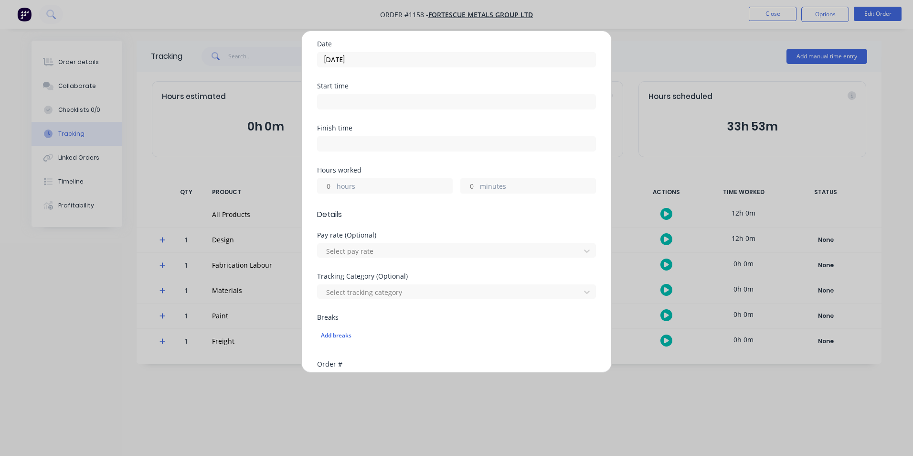
scroll to position [96, 0]
drag, startPoint x: 327, startPoint y: 183, endPoint x: 342, endPoint y: 188, distance: 16.0
click at [329, 184] on input "hours" at bounding box center [326, 185] width 17 height 14
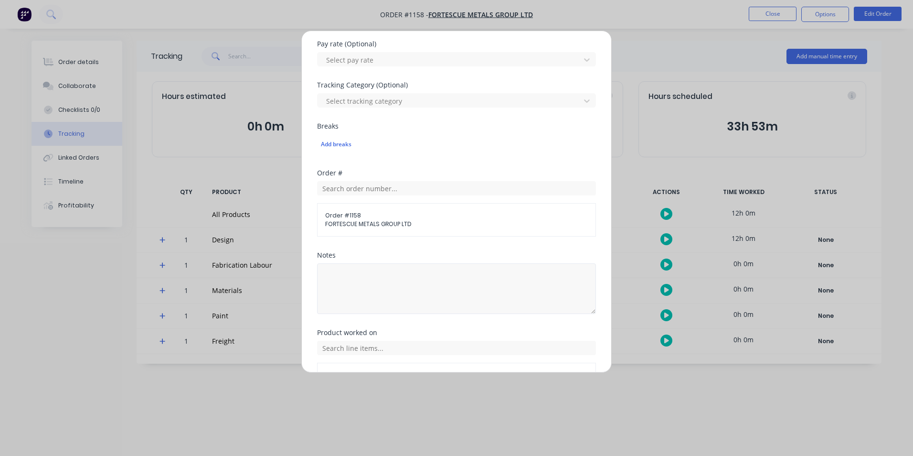
scroll to position [287, 0]
type input "6"
click at [502, 280] on textarea at bounding box center [456, 287] width 279 height 51
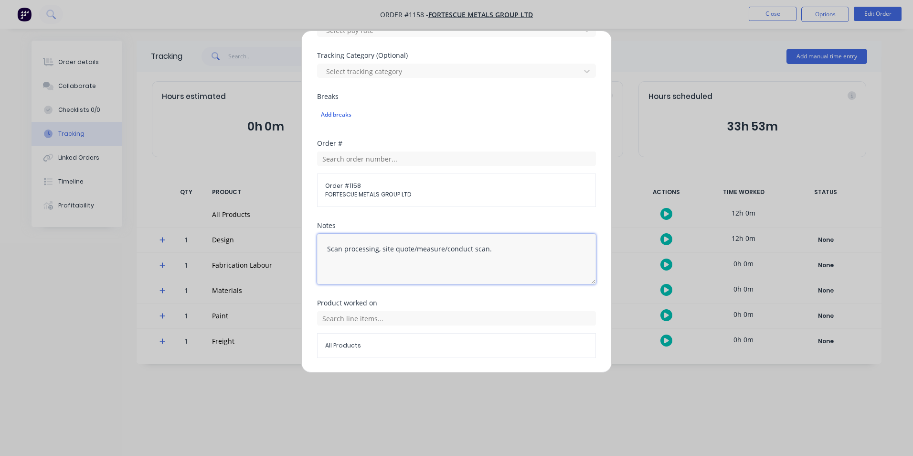
scroll to position [345, 0]
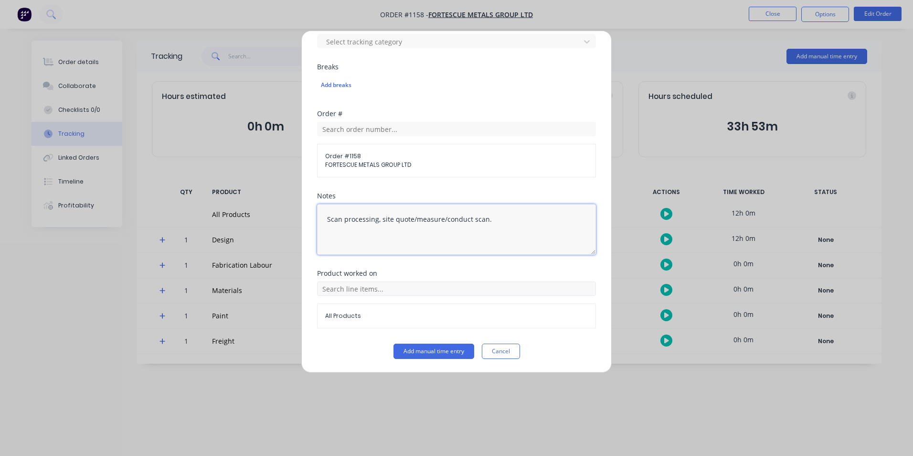
type textarea "Scan processing, site quote/measure/conduct scan."
click at [505, 292] on input "text" at bounding box center [456, 288] width 279 height 14
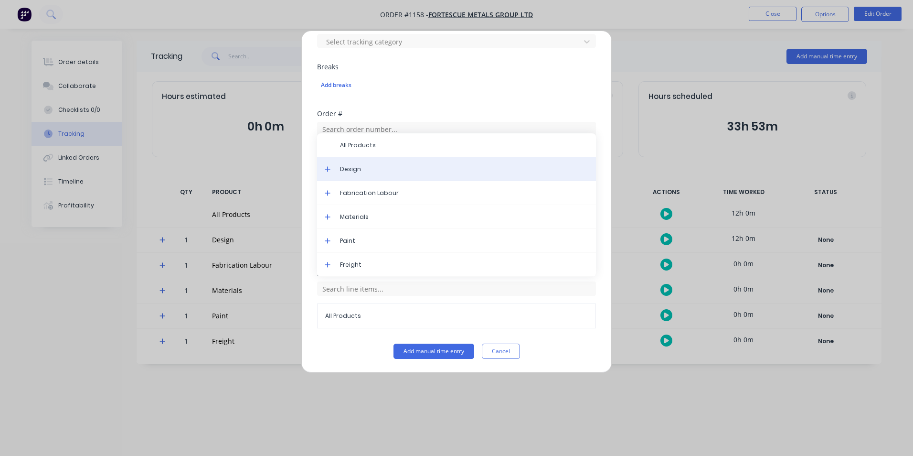
click at [372, 171] on span "Design" at bounding box center [464, 169] width 248 height 9
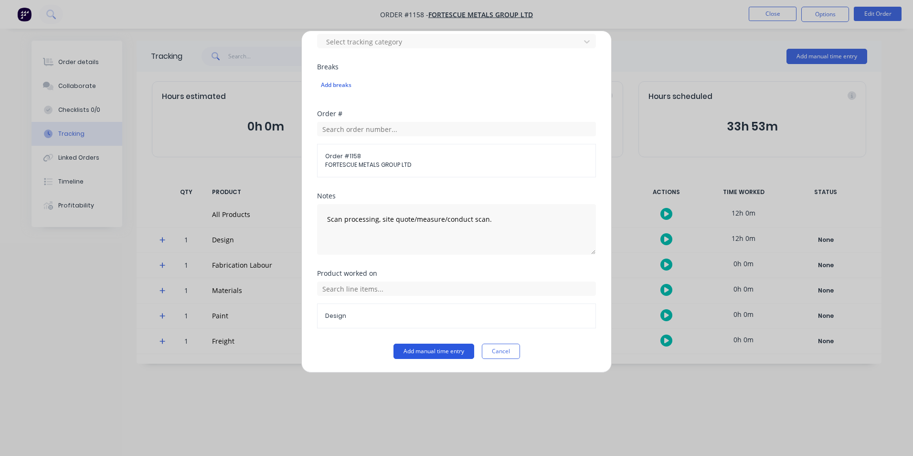
click at [430, 346] on button "Add manual time entry" at bounding box center [434, 350] width 81 height 15
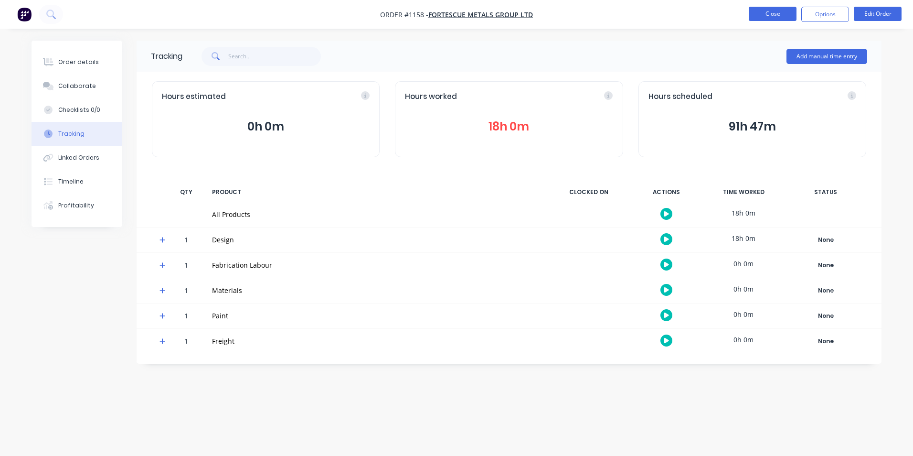
click at [769, 14] on button "Close" at bounding box center [773, 14] width 48 height 14
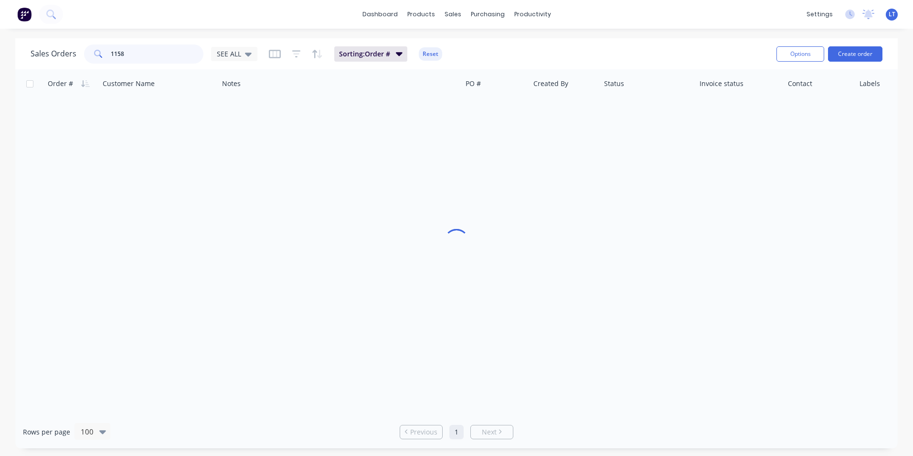
drag, startPoint x: -2, startPoint y: 59, endPoint x: 3, endPoint y: 65, distance: 7.5
click at [0, 64] on html "dashboard products sales purchasing productivity dashboard products Product Cat…" at bounding box center [456, 228] width 913 height 456
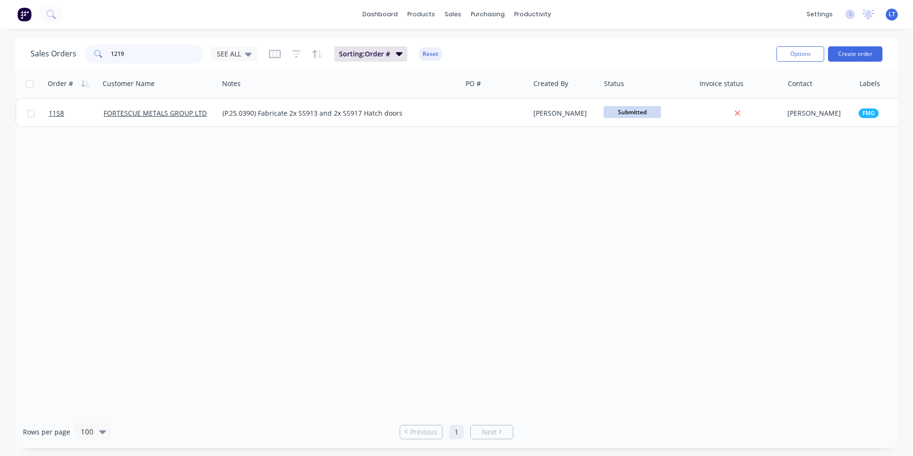
type input "1219"
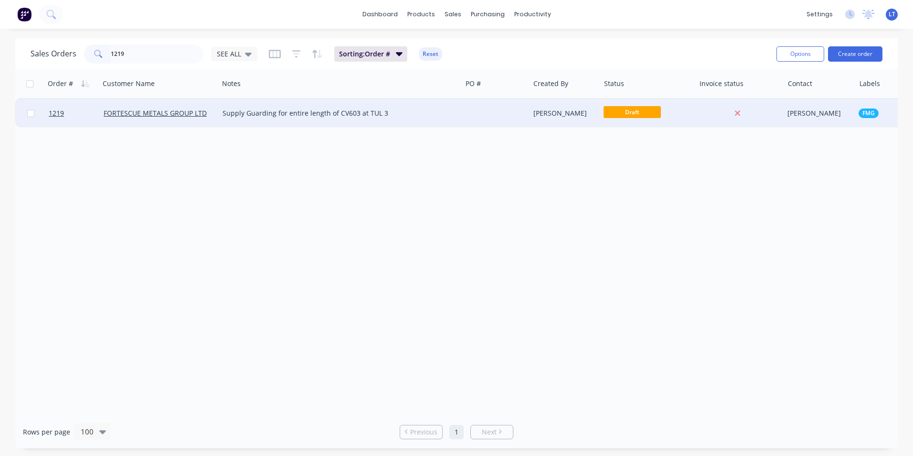
click at [478, 121] on div at bounding box center [496, 113] width 68 height 29
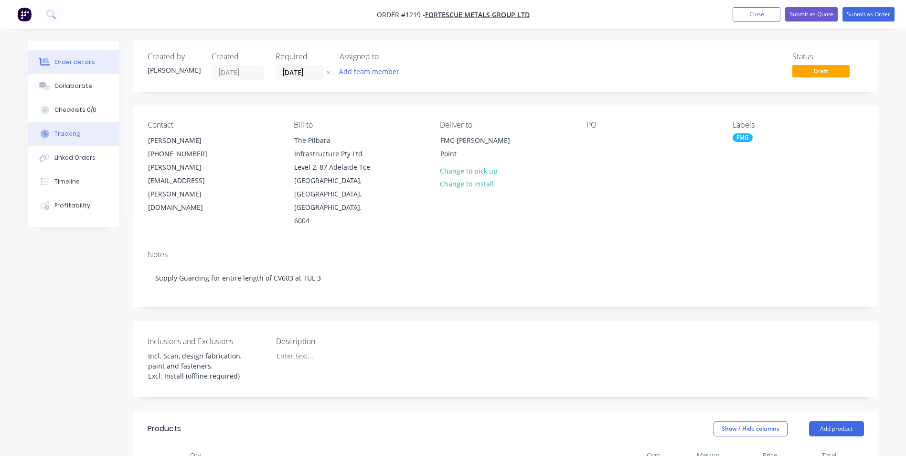
click at [88, 136] on button "Tracking" at bounding box center [73, 134] width 91 height 24
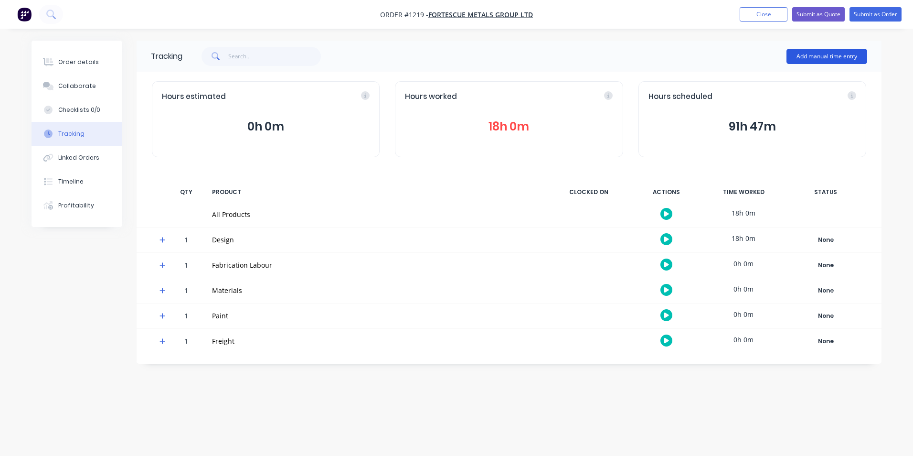
click at [818, 60] on button "Add manual time entry" at bounding box center [827, 56] width 81 height 15
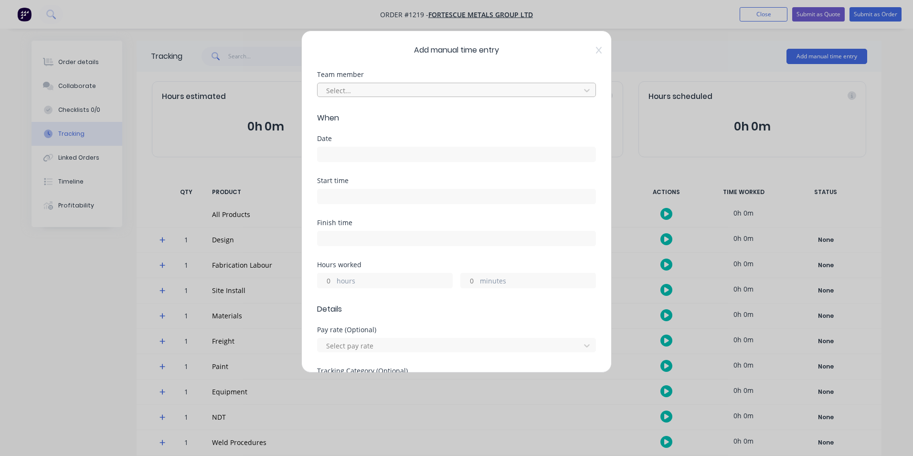
click at [361, 90] on div at bounding box center [450, 91] width 250 height 12
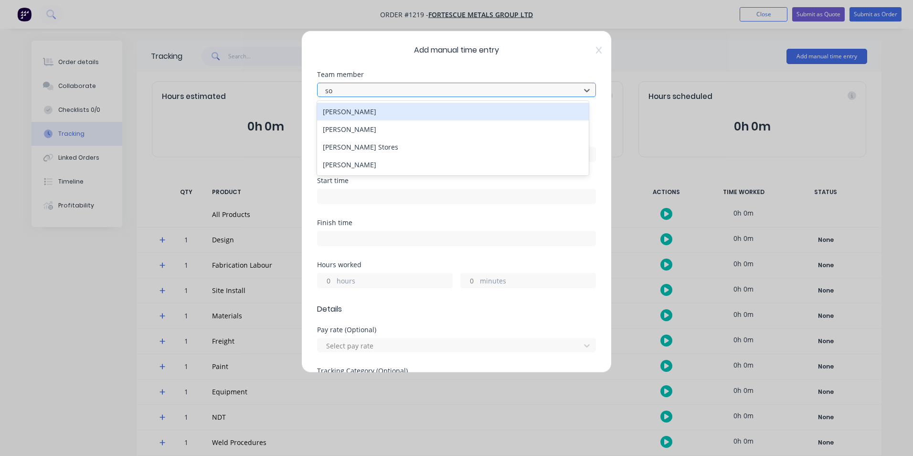
type input "som"
click at [361, 111] on div "[PERSON_NAME]" at bounding box center [453, 112] width 272 height 18
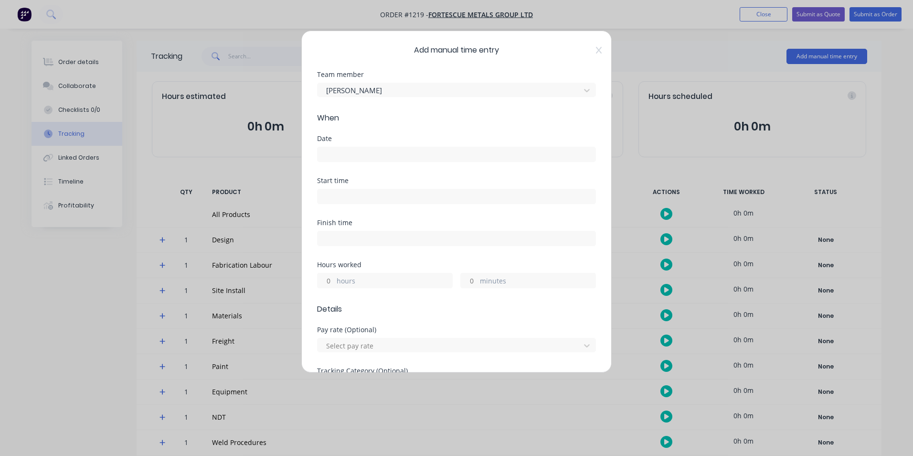
click at [358, 151] on input at bounding box center [457, 154] width 278 height 14
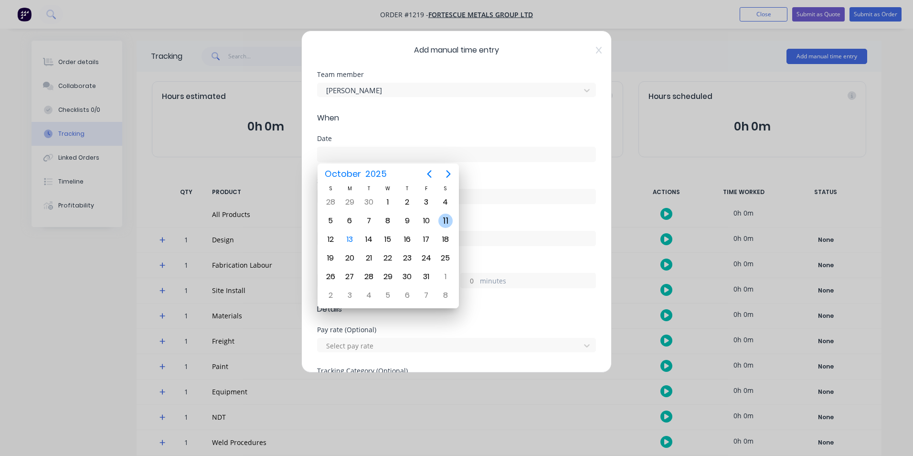
click at [442, 220] on div "11" at bounding box center [446, 221] width 14 height 14
type input "[DATE]"
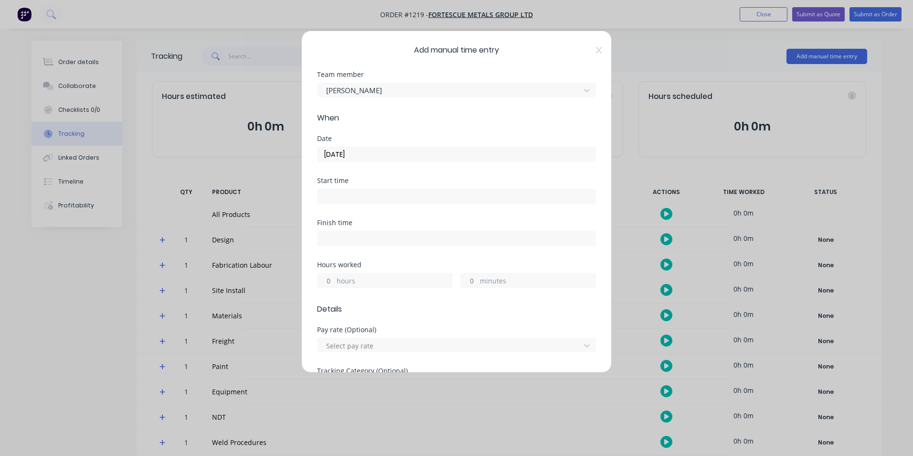
click at [330, 276] on input "hours" at bounding box center [326, 280] width 17 height 14
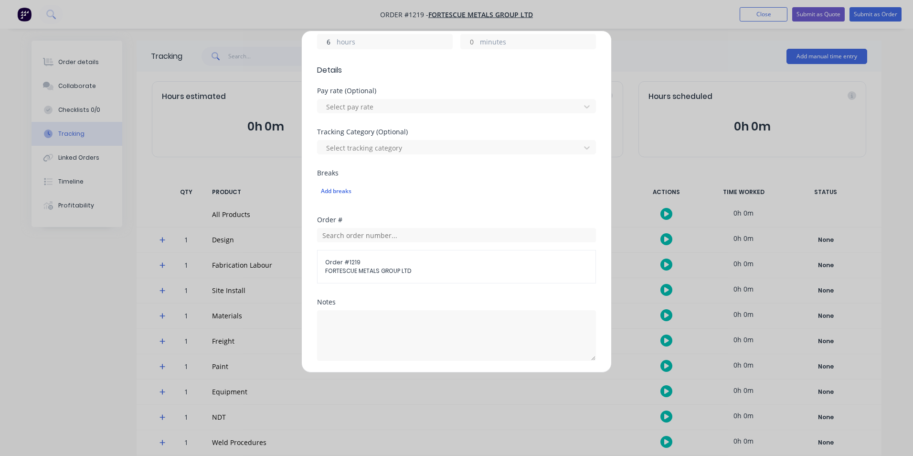
scroll to position [287, 0]
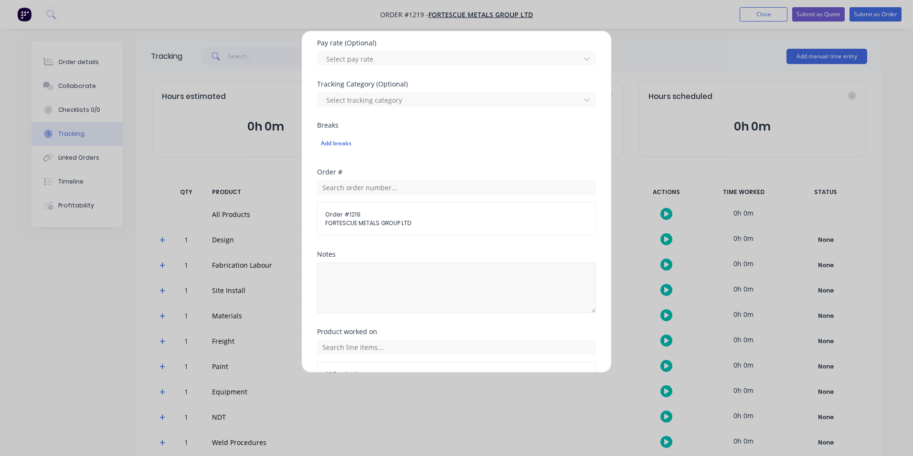
type input "6"
click at [398, 296] on textarea at bounding box center [456, 287] width 279 height 51
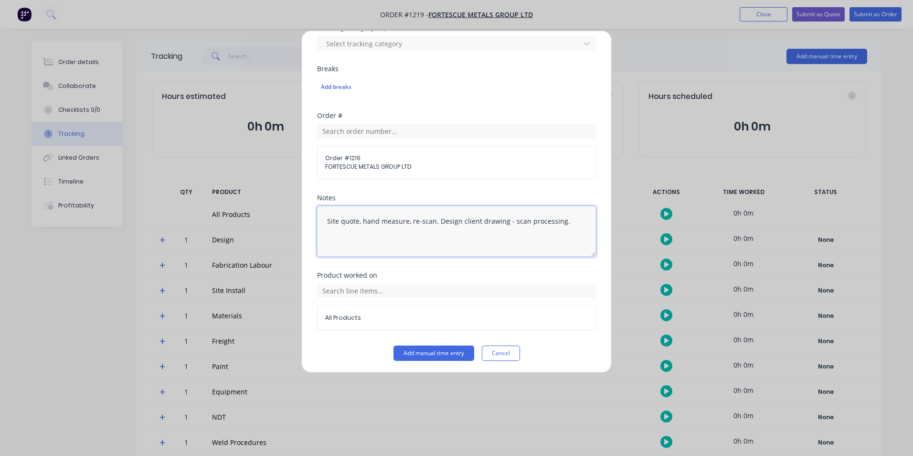
scroll to position [345, 0]
type textarea "Site quote, hand measure, re-scan. Design client drawing - scan processing."
click at [424, 292] on input "text" at bounding box center [456, 288] width 279 height 14
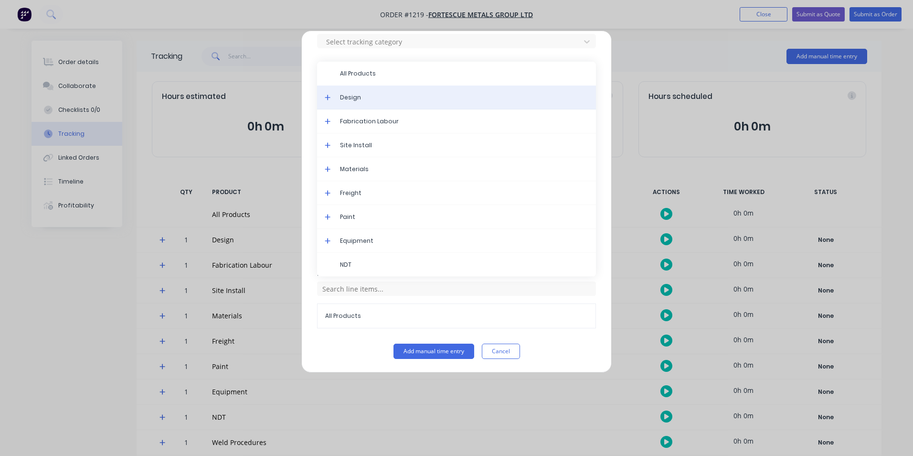
click at [372, 104] on div "Design" at bounding box center [456, 98] width 279 height 24
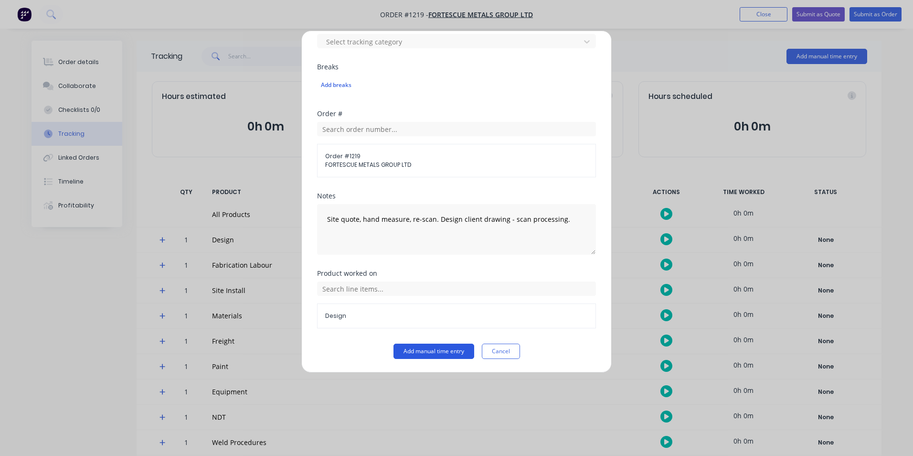
click at [437, 349] on button "Add manual time entry" at bounding box center [434, 350] width 81 height 15
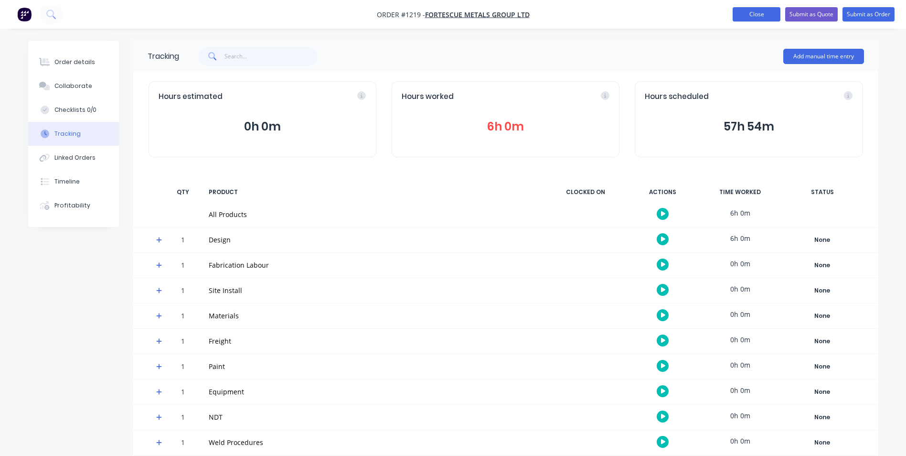
click at [761, 14] on button "Close" at bounding box center [757, 14] width 48 height 14
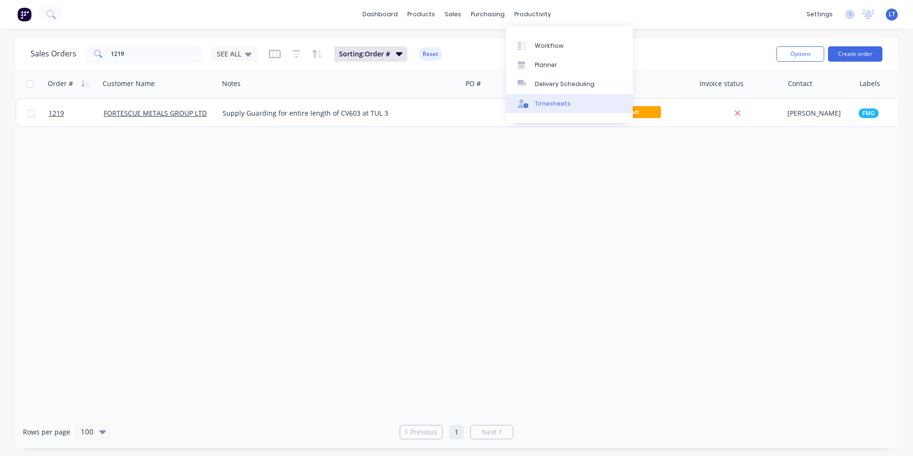
click at [547, 103] on div "Timesheets" at bounding box center [553, 103] width 36 height 9
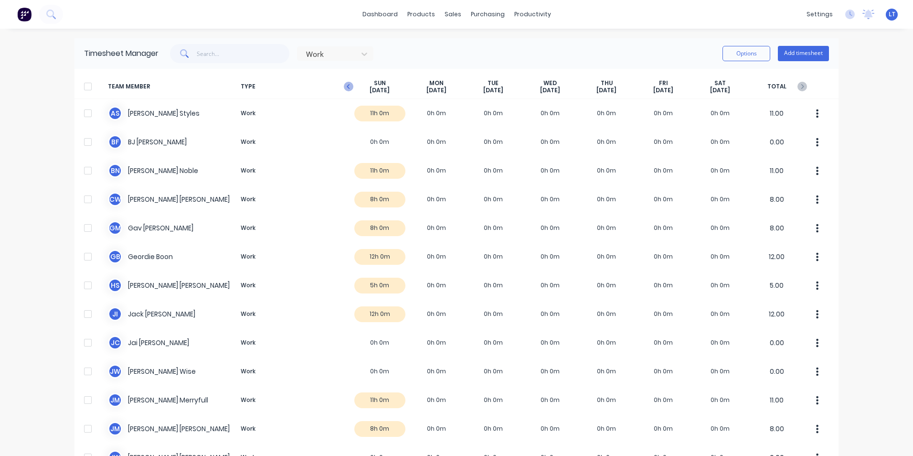
click at [347, 85] on icon "button" at bounding box center [348, 86] width 3 height 5
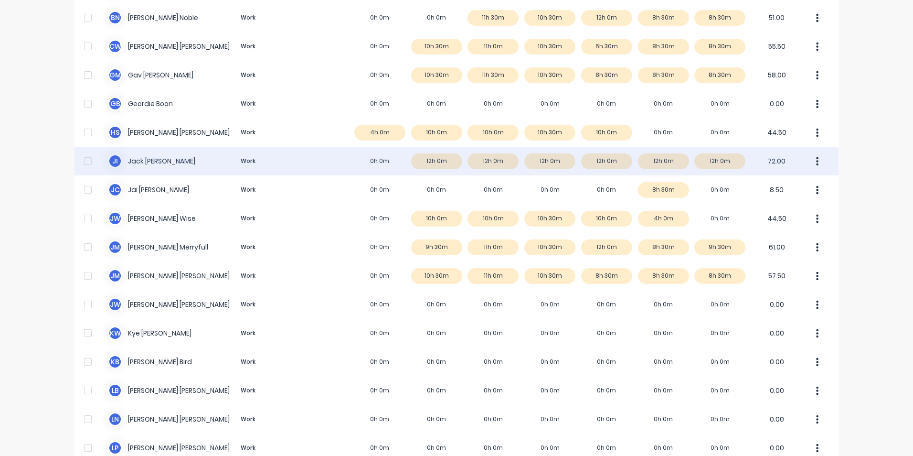
scroll to position [143, 0]
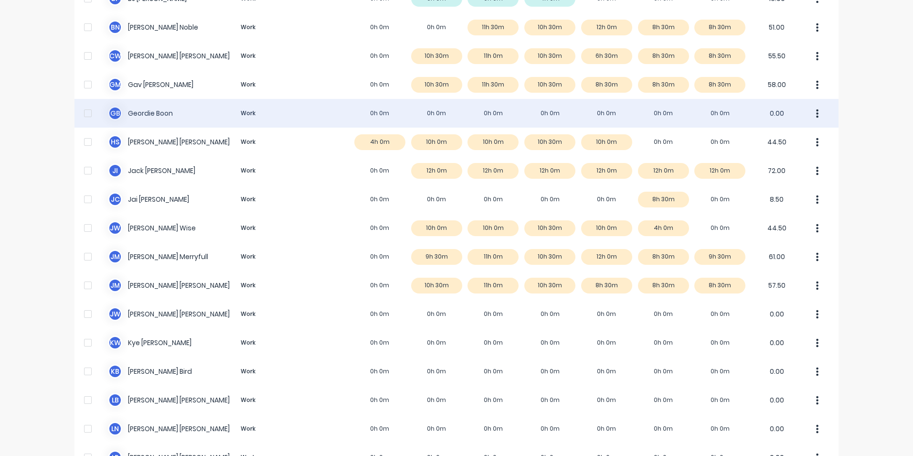
click at [722, 118] on div "G B Geordie Boon Work 0h 0m 0h 0m 0h 0m 0h 0m 0h 0m 0h 0m 0h 0m 0.00" at bounding box center [457, 113] width 764 height 29
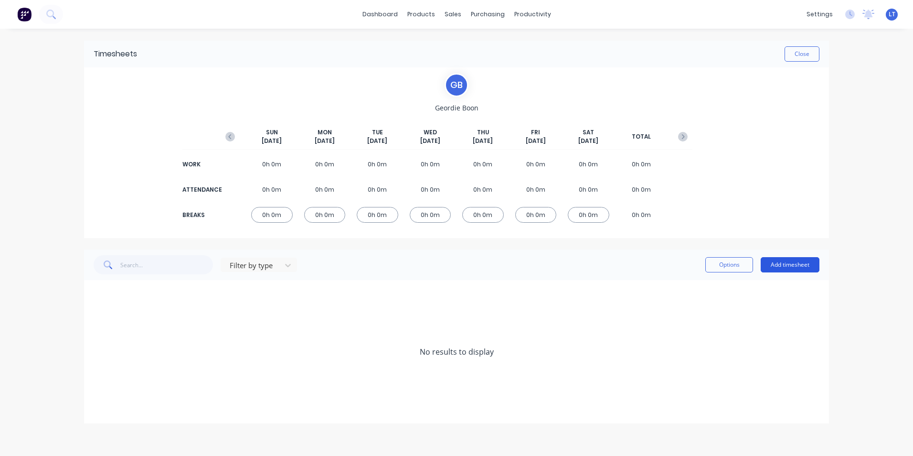
click at [786, 268] on button "Add timesheet" at bounding box center [790, 264] width 59 height 15
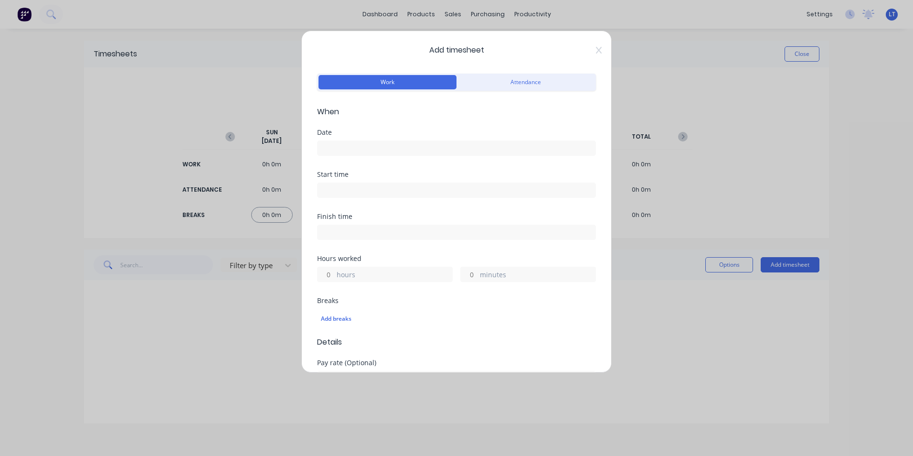
click at [381, 142] on input at bounding box center [457, 148] width 278 height 14
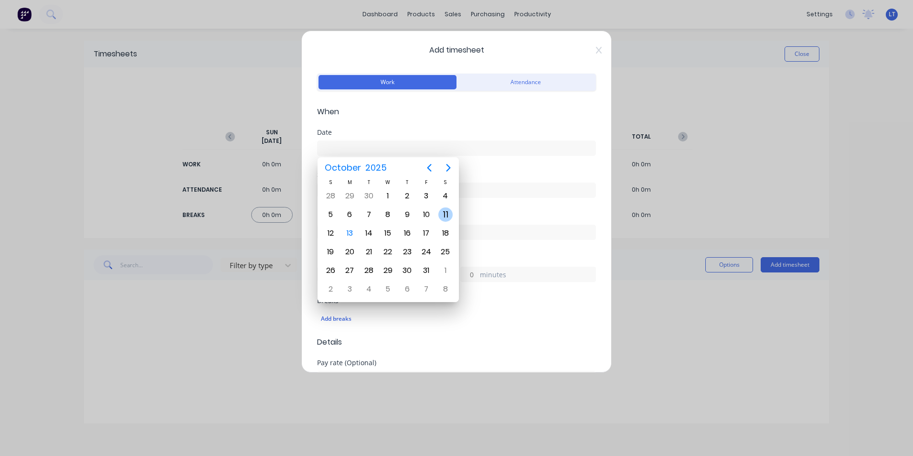
click at [443, 217] on div "11" at bounding box center [446, 214] width 14 height 14
type input "[DATE]"
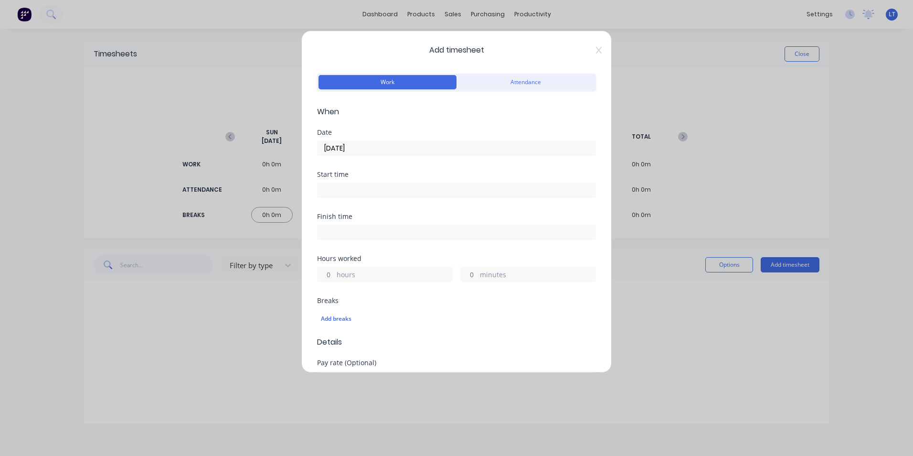
click at [331, 274] on input "hours" at bounding box center [326, 274] width 17 height 14
type input "4"
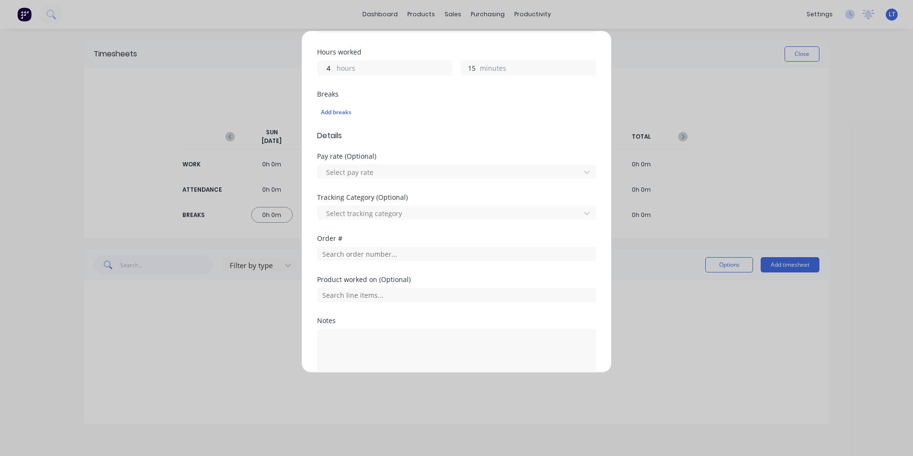
scroll to position [239, 0]
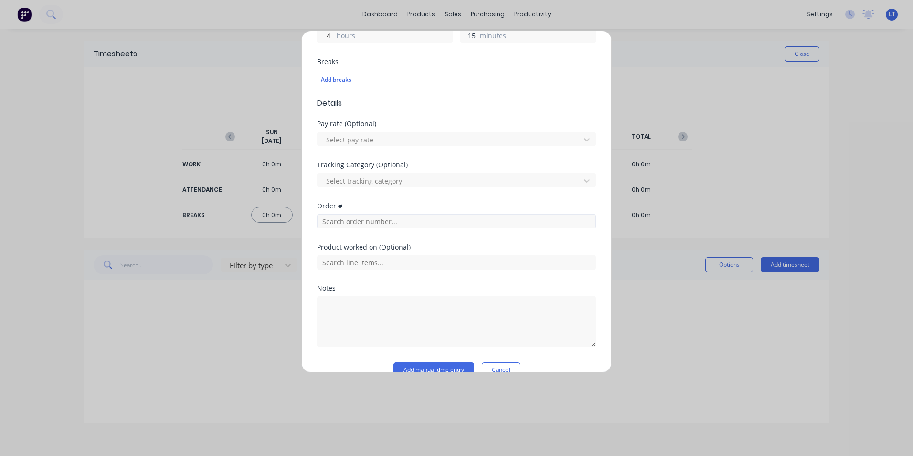
type input "15"
click at [405, 221] on input "text" at bounding box center [456, 221] width 279 height 14
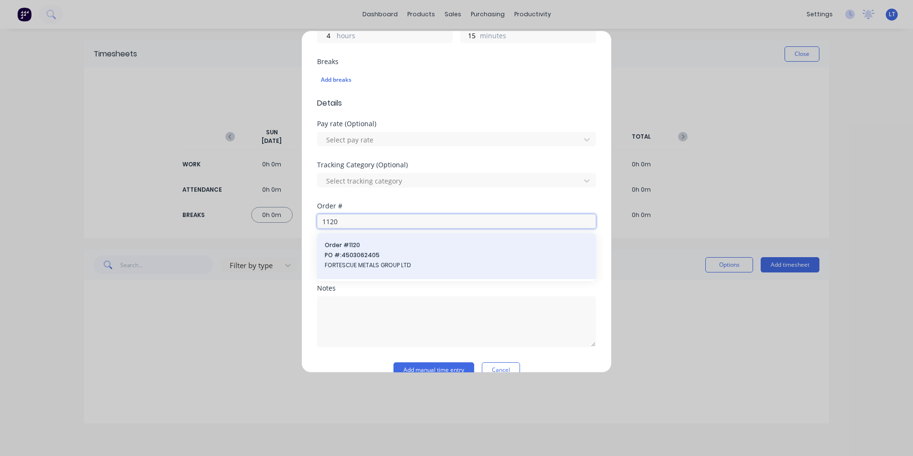
type input "1120"
click at [392, 262] on span "FORTESCUE METALS GROUP LTD" at bounding box center [457, 265] width 264 height 9
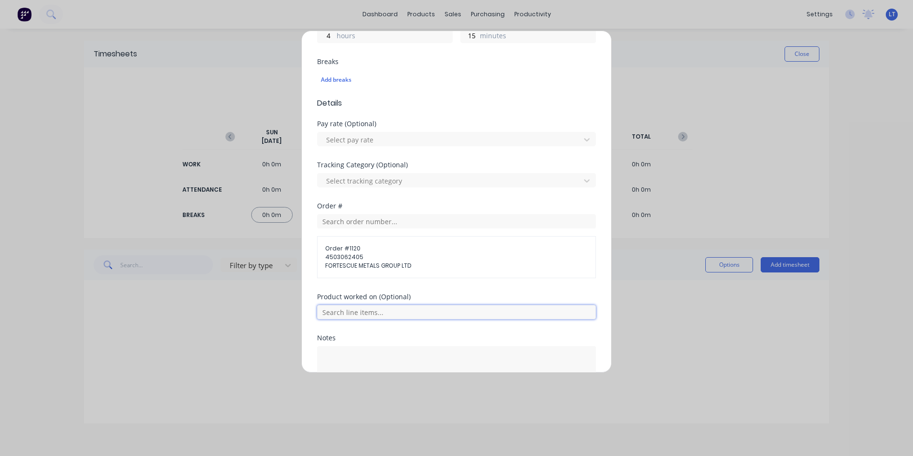
click at [404, 308] on input "text" at bounding box center [456, 312] width 279 height 14
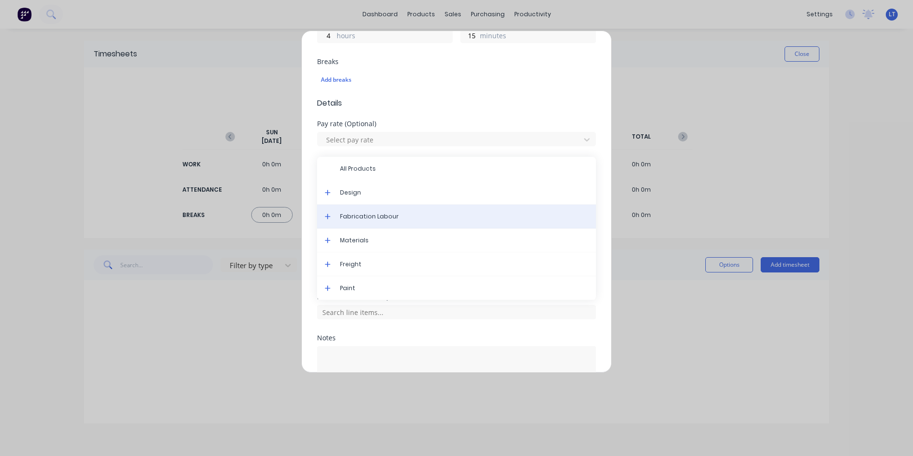
click at [408, 218] on span "Fabrication Labour" at bounding box center [464, 216] width 248 height 9
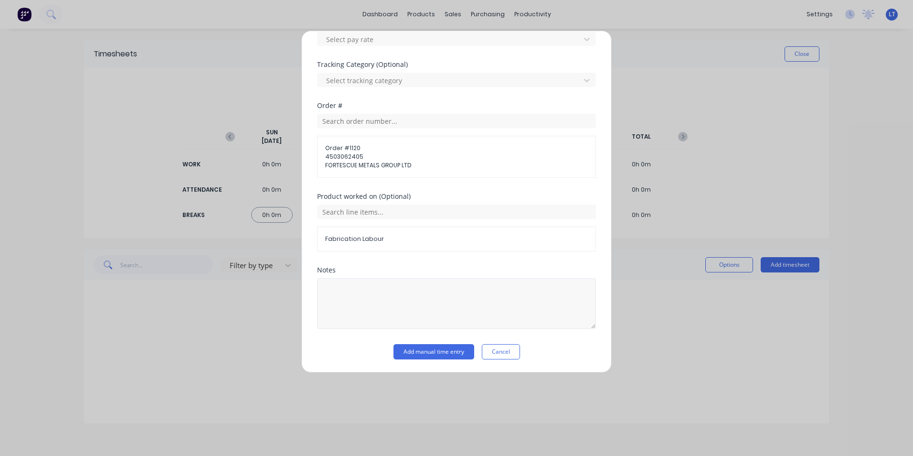
scroll to position [340, 0]
click at [421, 294] on textarea at bounding box center [456, 303] width 279 height 51
click at [398, 257] on div "Product worked on (Optional) Fabrication Labour" at bounding box center [456, 230] width 279 height 74
click at [417, 352] on button "Add manual time entry" at bounding box center [434, 350] width 81 height 15
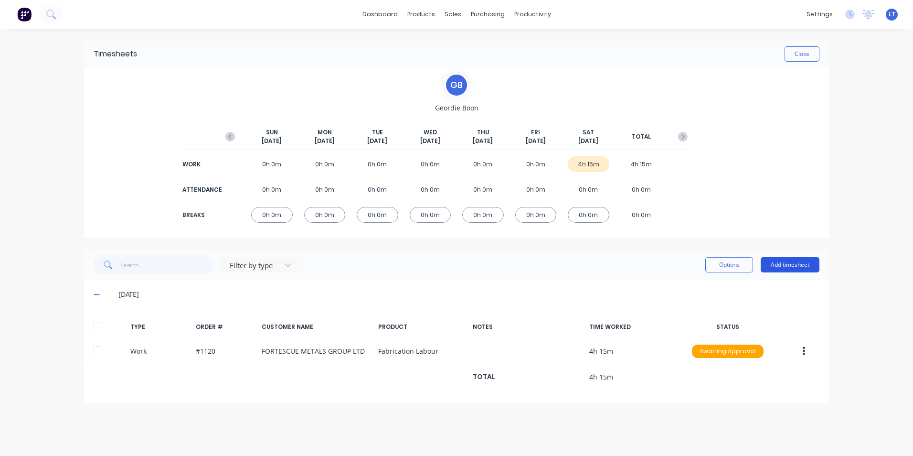
click at [793, 264] on button "Add timesheet" at bounding box center [790, 264] width 59 height 15
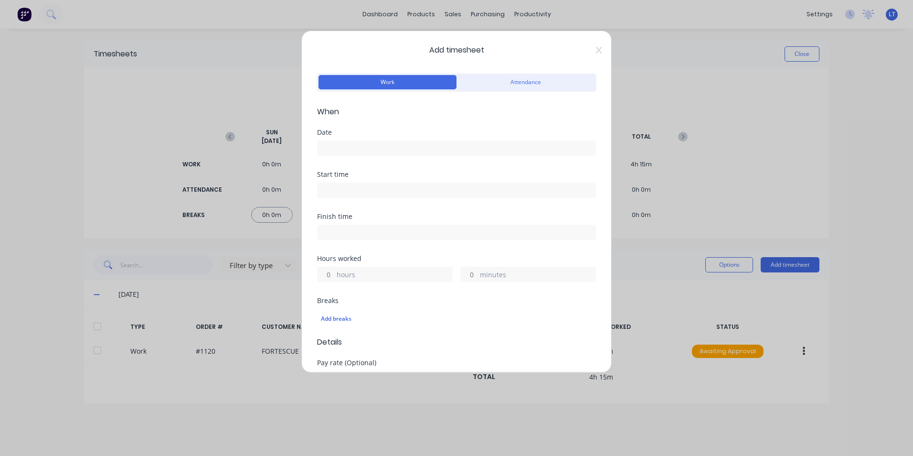
click at [363, 148] on input at bounding box center [457, 148] width 278 height 14
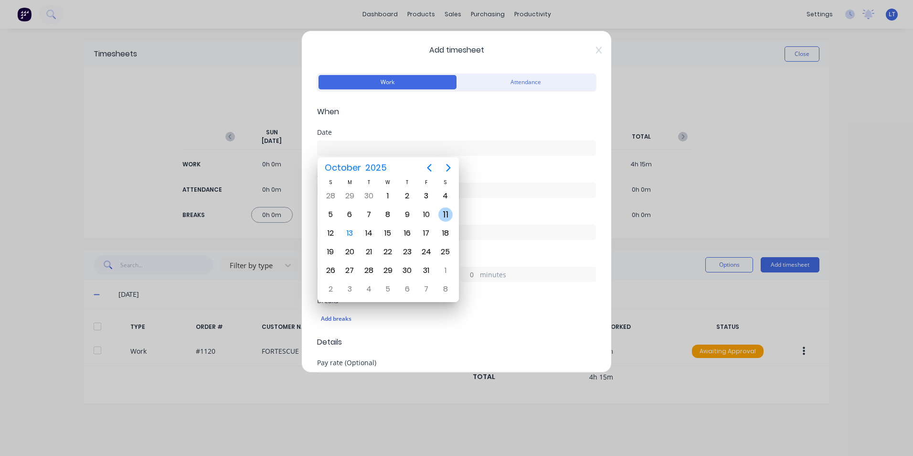
click at [440, 213] on div "11" at bounding box center [446, 214] width 14 height 14
type input "[DATE]"
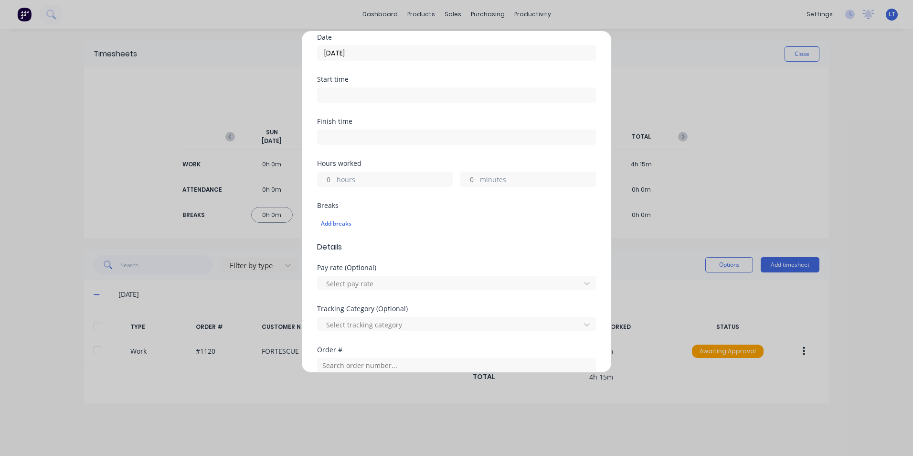
scroll to position [96, 0]
click at [324, 174] on input "hours" at bounding box center [326, 179] width 17 height 14
type input "4"
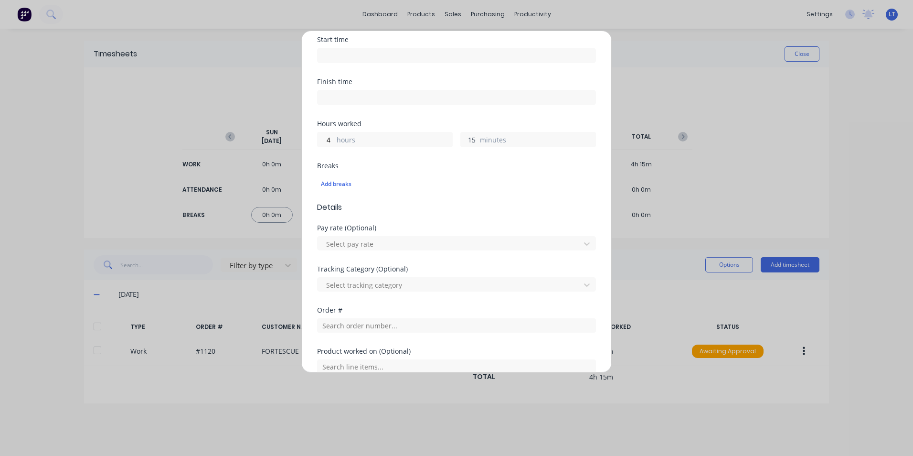
scroll to position [239, 0]
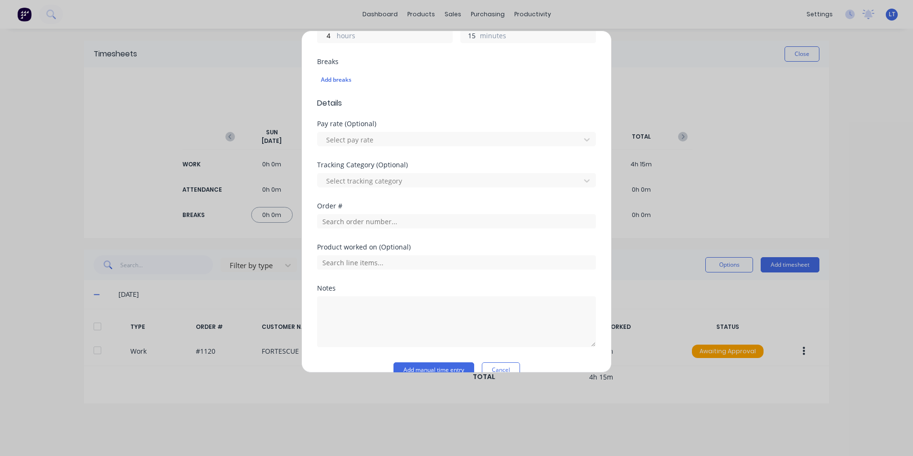
type input "15"
click at [393, 230] on div "Order #" at bounding box center [456, 223] width 279 height 41
click at [404, 222] on input "text" at bounding box center [456, 221] width 279 height 14
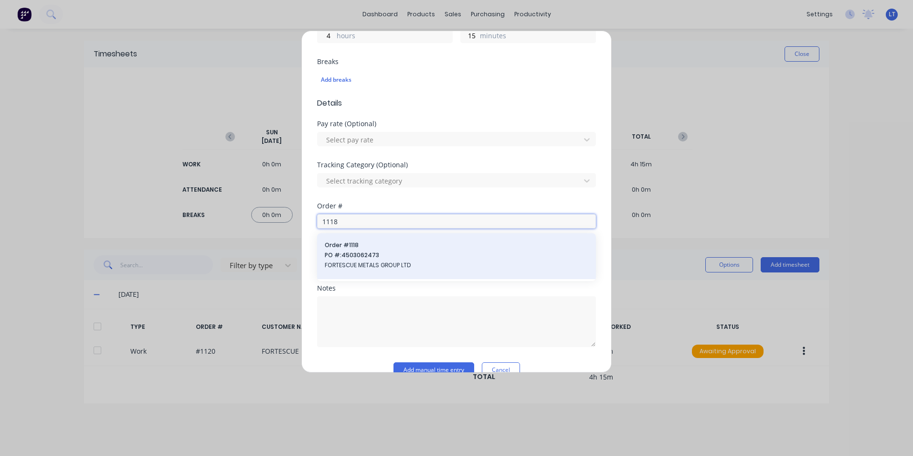
type input "1118"
click at [404, 246] on span "Order # 1118" at bounding box center [457, 245] width 264 height 9
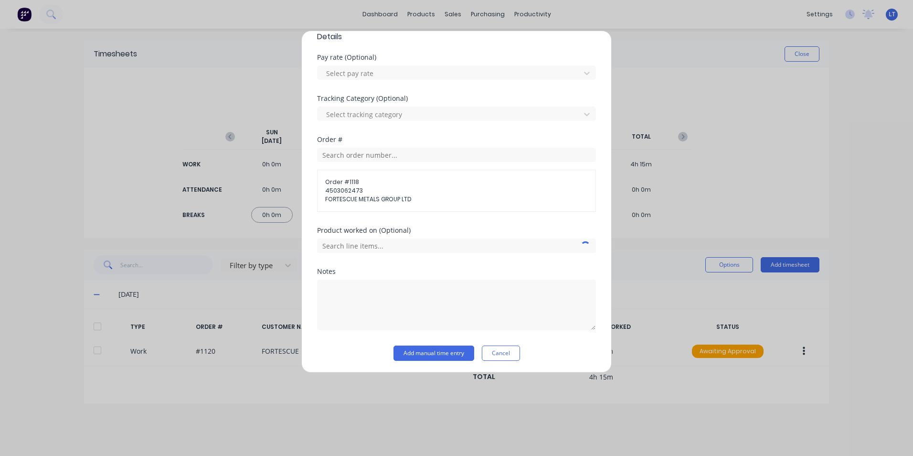
scroll to position [307, 0]
click at [427, 245] on input "text" at bounding box center [456, 243] width 279 height 14
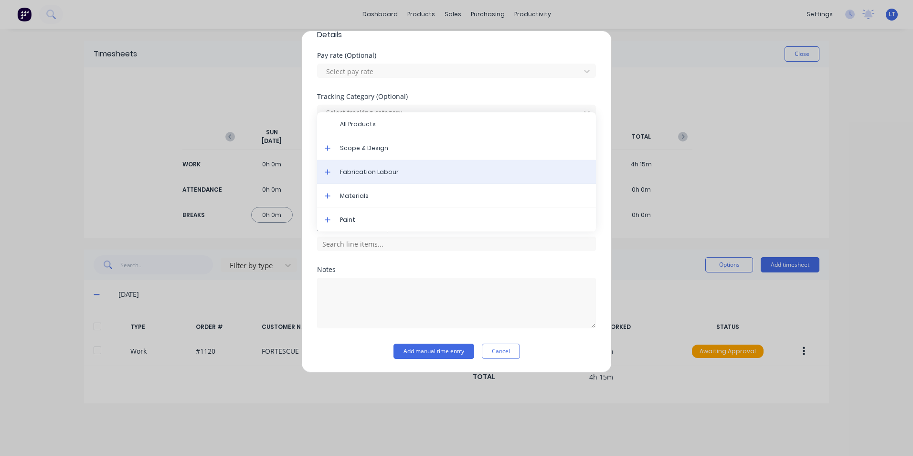
click at [380, 174] on span "Fabrication Labour" at bounding box center [464, 172] width 248 height 9
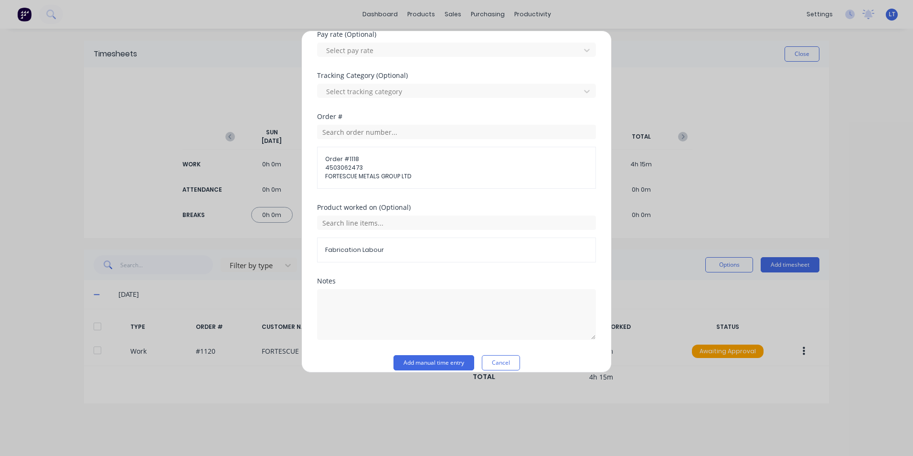
scroll to position [340, 0]
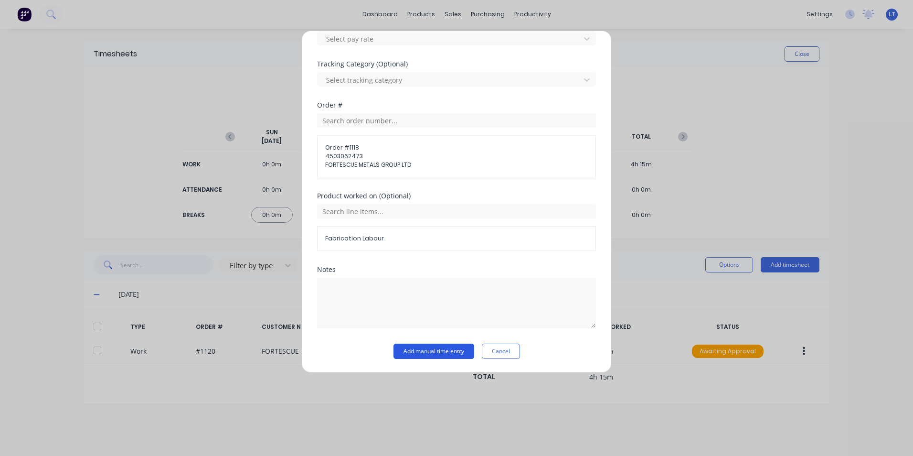
click at [440, 346] on button "Add manual time entry" at bounding box center [434, 350] width 81 height 15
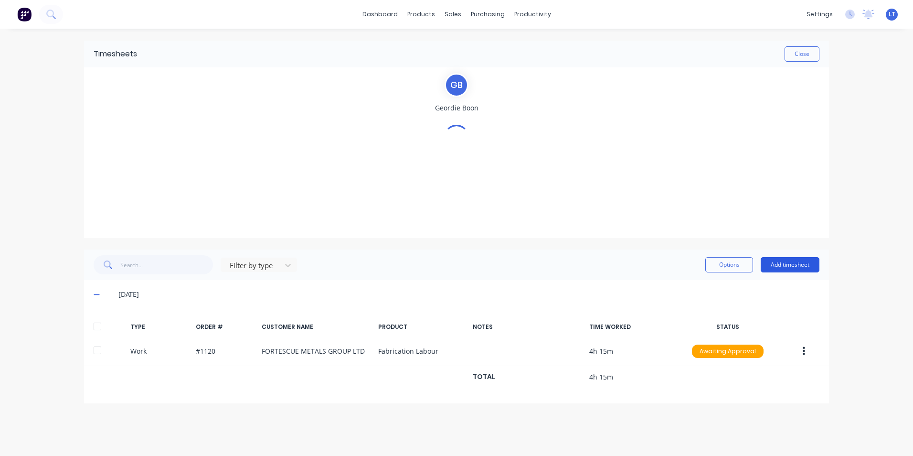
click at [799, 268] on button "Add timesheet" at bounding box center [790, 264] width 59 height 15
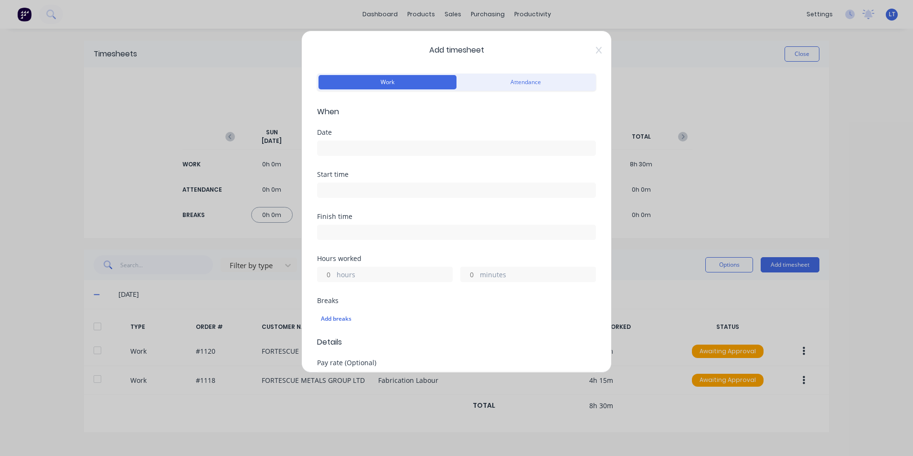
click at [364, 149] on input at bounding box center [457, 148] width 278 height 14
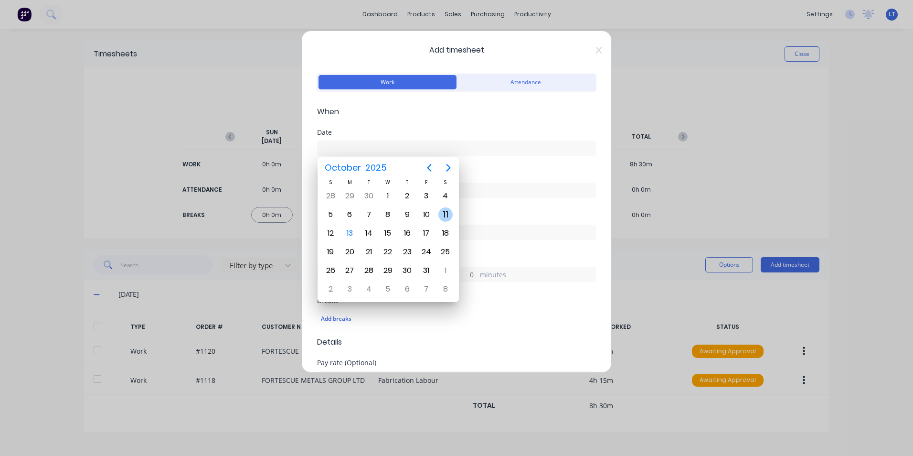
click at [443, 221] on div "11" at bounding box center [446, 214] width 14 height 14
type input "[DATE]"
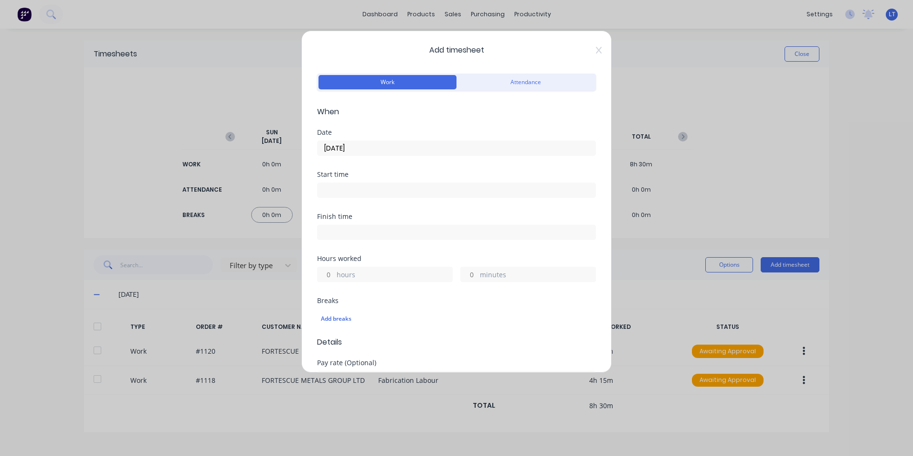
drag, startPoint x: 331, startPoint y: 275, endPoint x: 383, endPoint y: 254, distance: 56.6
click at [331, 275] on input "hours" at bounding box center [326, 274] width 17 height 14
type input "3"
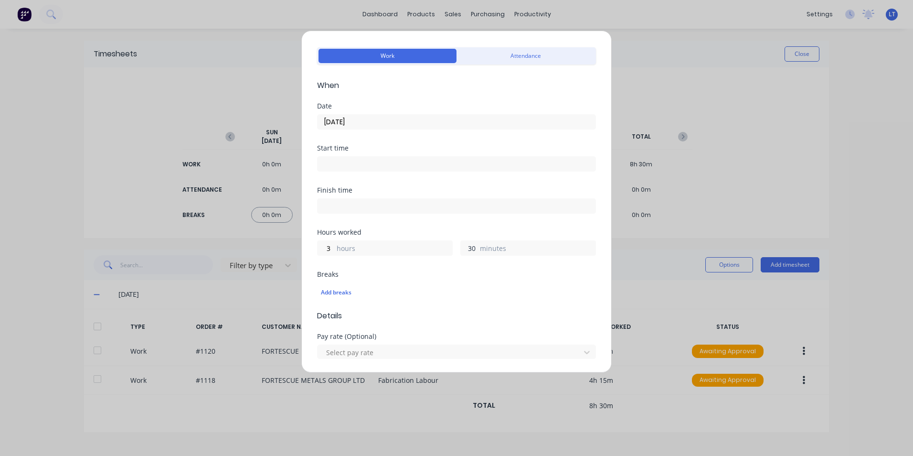
scroll to position [96, 0]
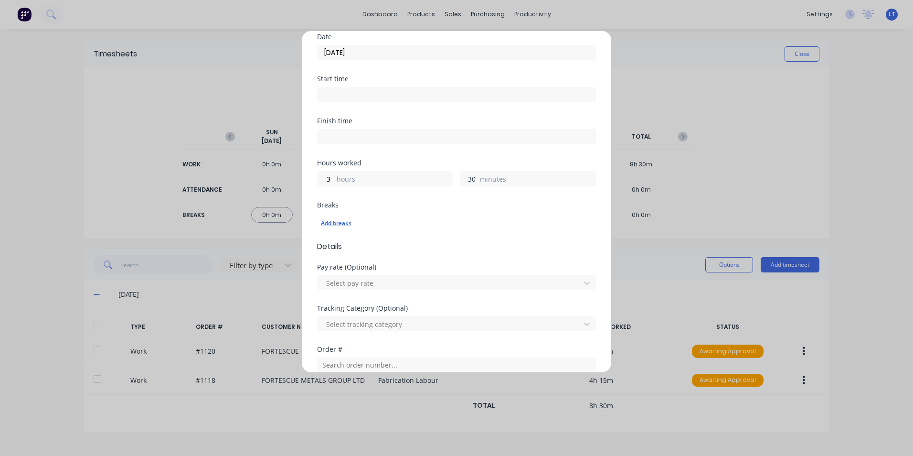
type input "30"
click at [414, 225] on div "Add breaks" at bounding box center [456, 223] width 271 height 12
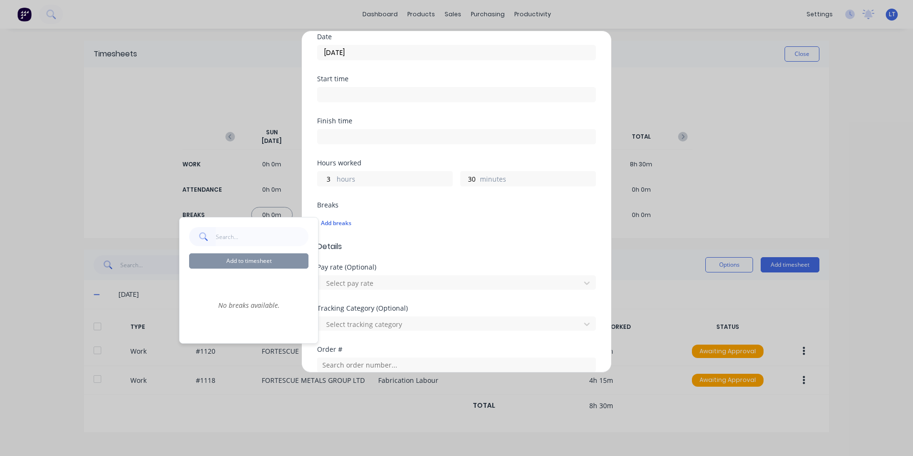
click at [467, 204] on div "Breaks" at bounding box center [456, 205] width 279 height 7
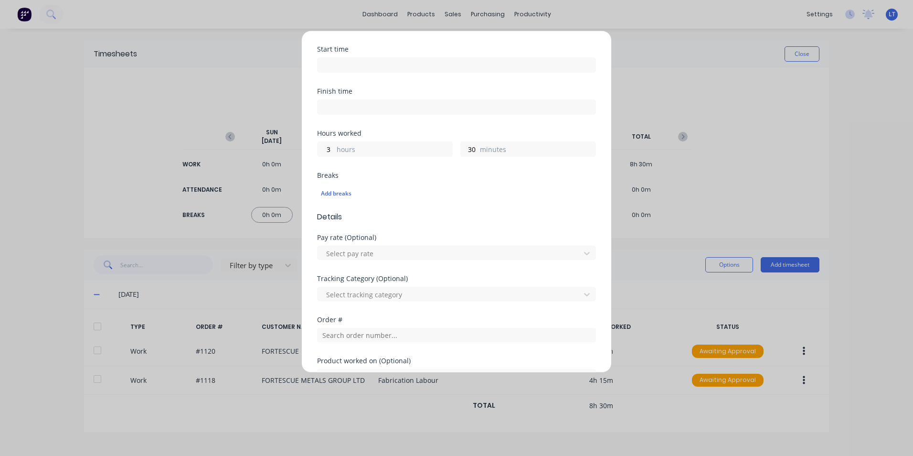
scroll to position [257, 0]
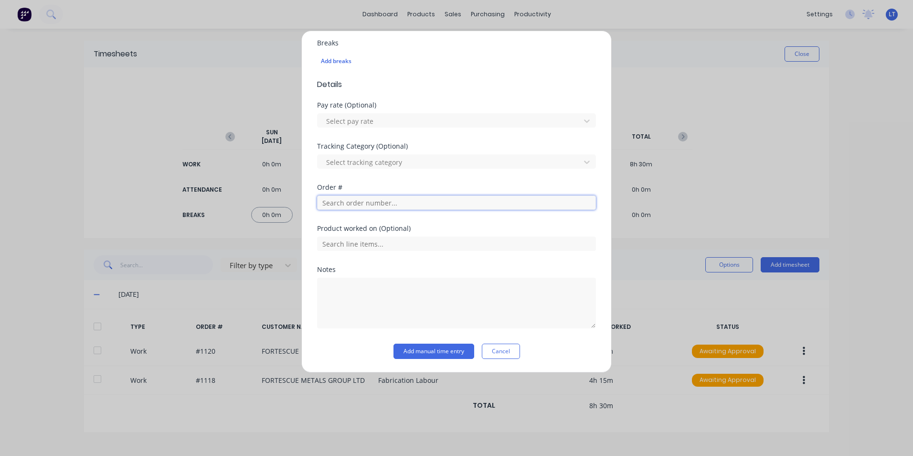
click at [384, 205] on input "text" at bounding box center [456, 202] width 279 height 14
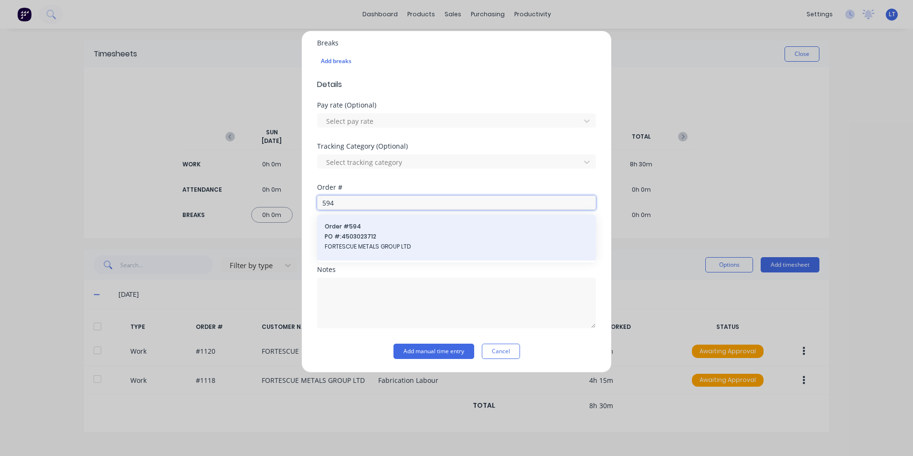
type input "594"
click at [366, 235] on span "PO #: 4503023712" at bounding box center [457, 236] width 264 height 9
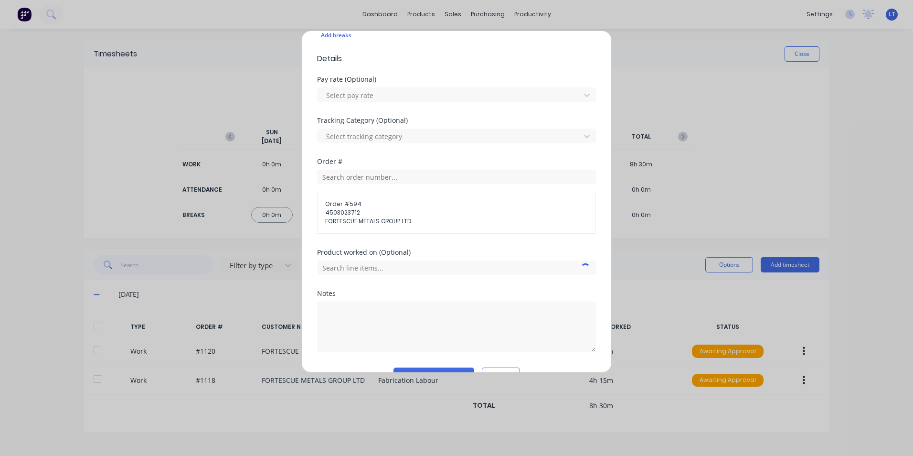
scroll to position [307, 0]
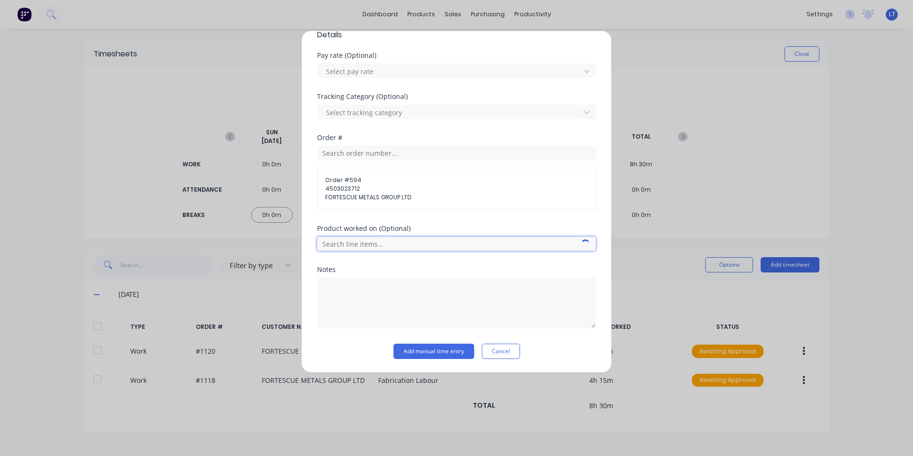
click at [408, 241] on input "text" at bounding box center [456, 243] width 279 height 14
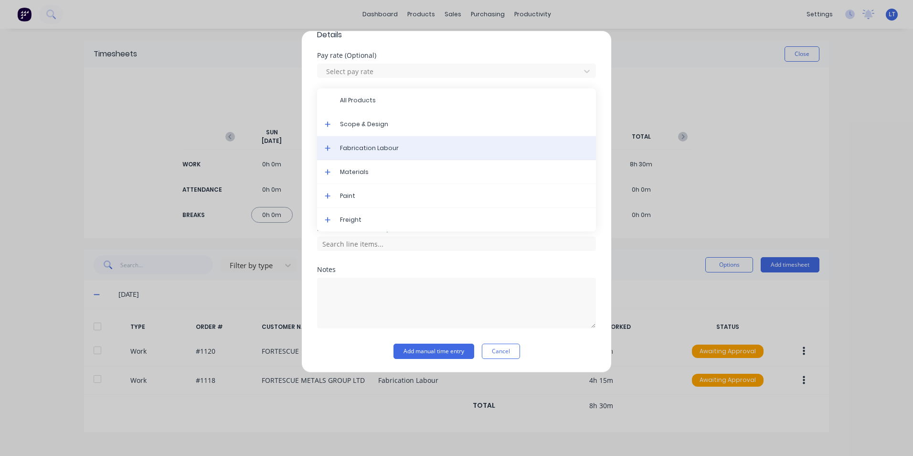
click at [403, 152] on span "Fabrication Labour" at bounding box center [464, 148] width 248 height 9
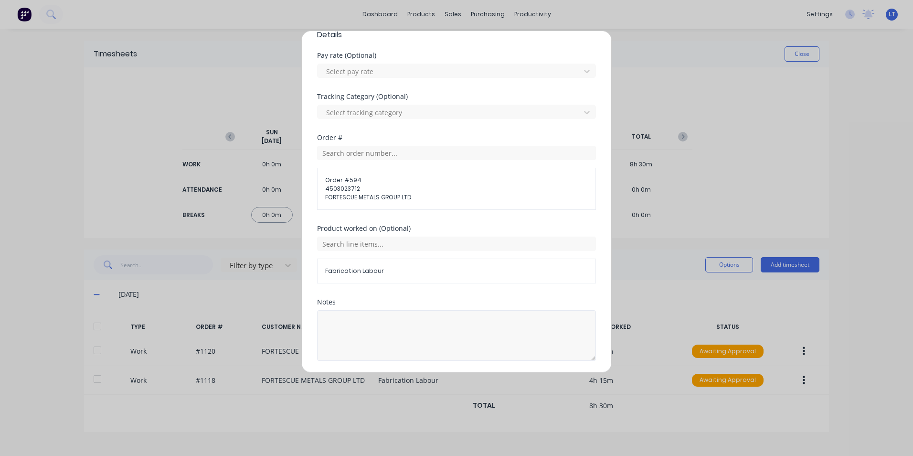
scroll to position [340, 0]
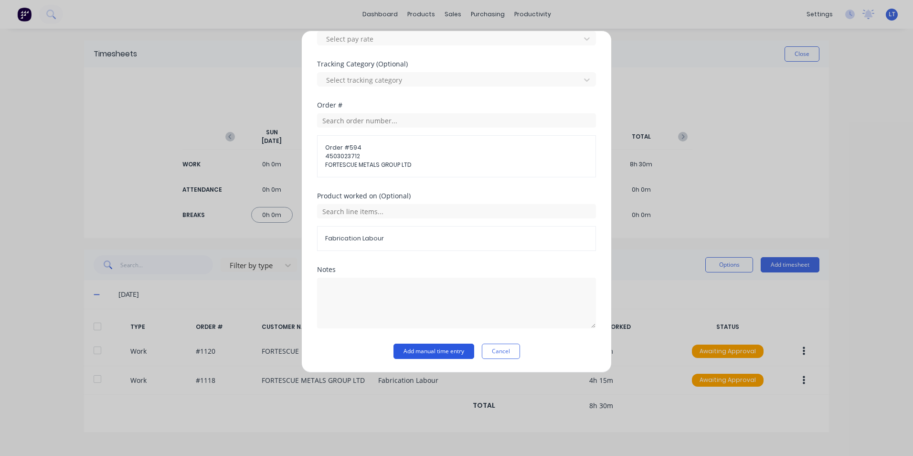
click at [435, 348] on button "Add manual time entry" at bounding box center [434, 350] width 81 height 15
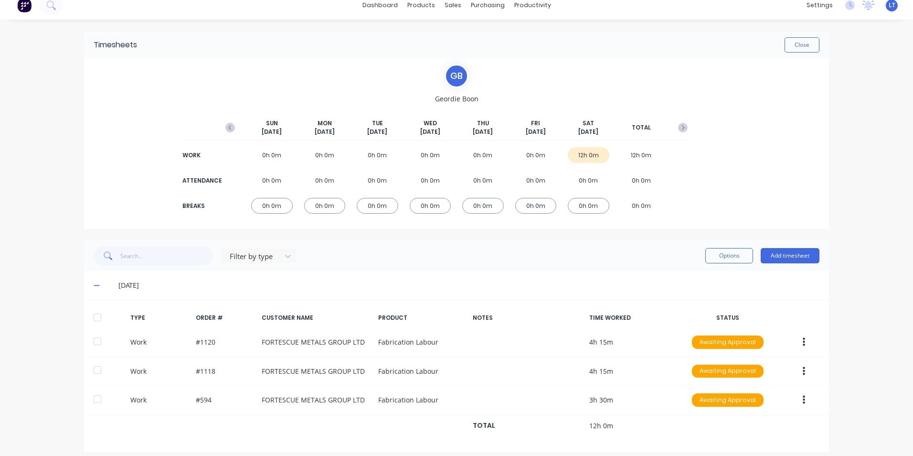
scroll to position [17, 0]
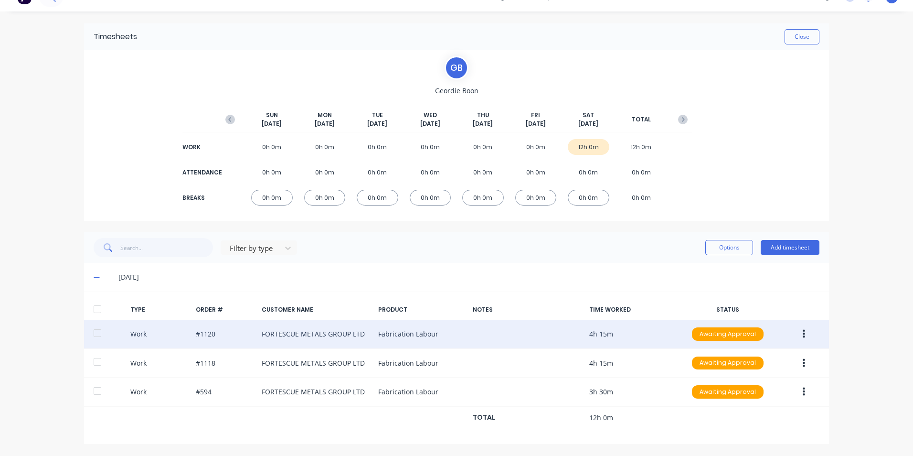
click at [804, 332] on button "button" at bounding box center [804, 333] width 22 height 17
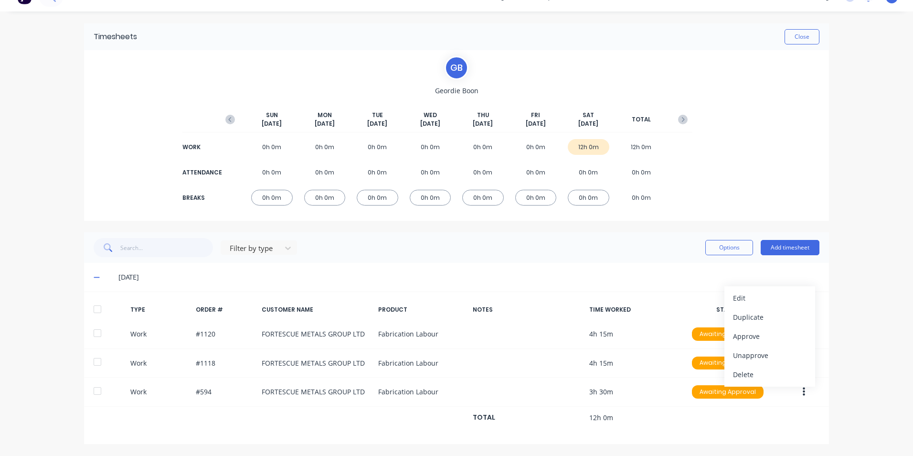
click at [94, 279] on icon at bounding box center [97, 277] width 6 height 7
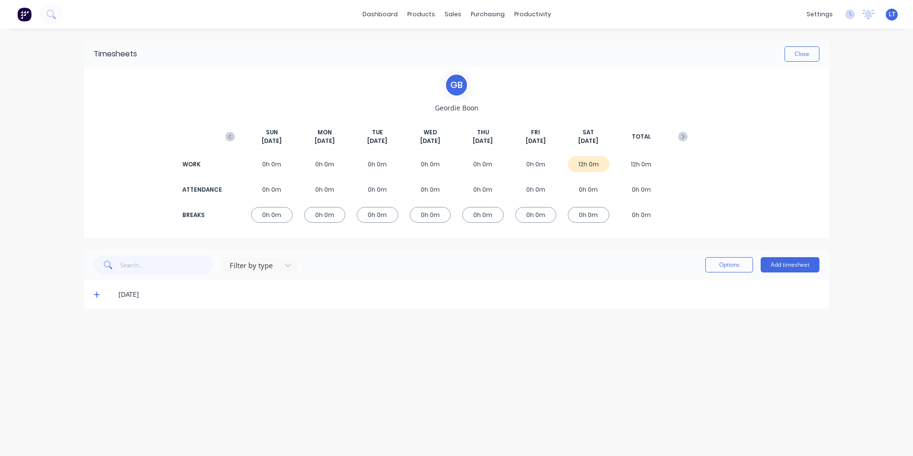
scroll to position [0, 0]
click at [116, 282] on div "[DATE]" at bounding box center [456, 294] width 745 height 29
click at [814, 57] on button "Close" at bounding box center [802, 53] width 35 height 15
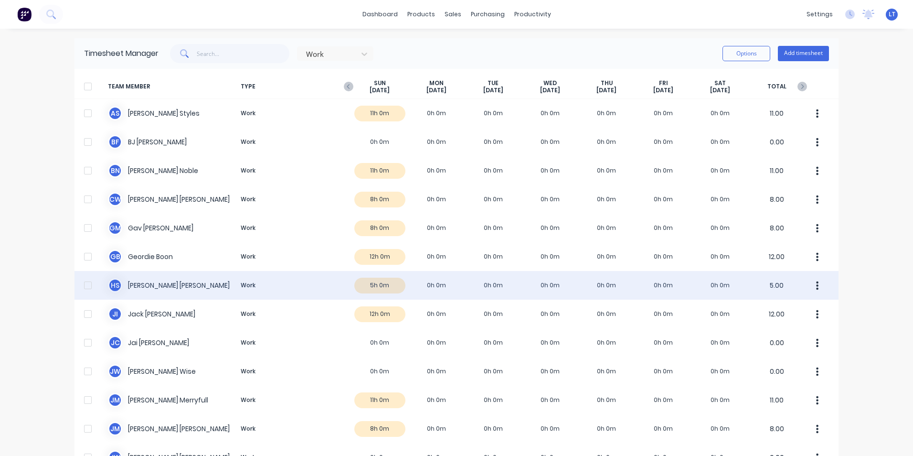
click at [425, 292] on div "H S [PERSON_NAME] Work 5h 0m 0h 0m 0h 0m 0h 0m 0h 0m 0h 0m 0h 0m 5.00" at bounding box center [457, 285] width 764 height 29
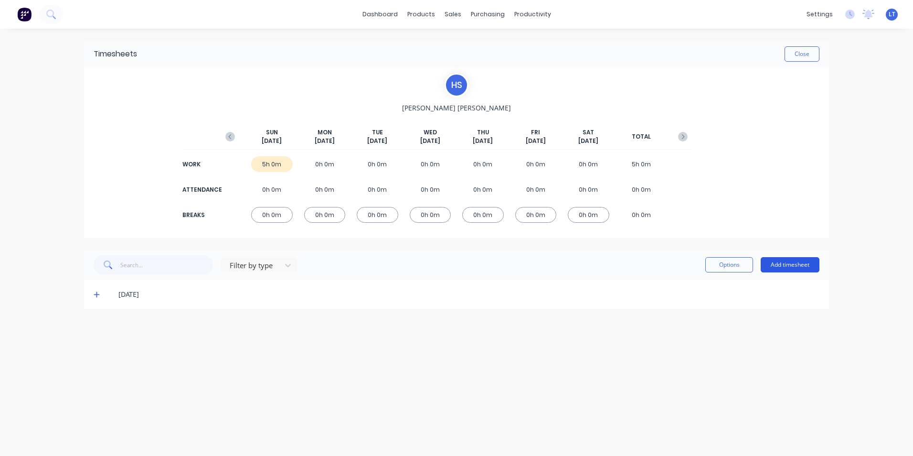
click at [790, 264] on button "Add timesheet" at bounding box center [790, 264] width 59 height 15
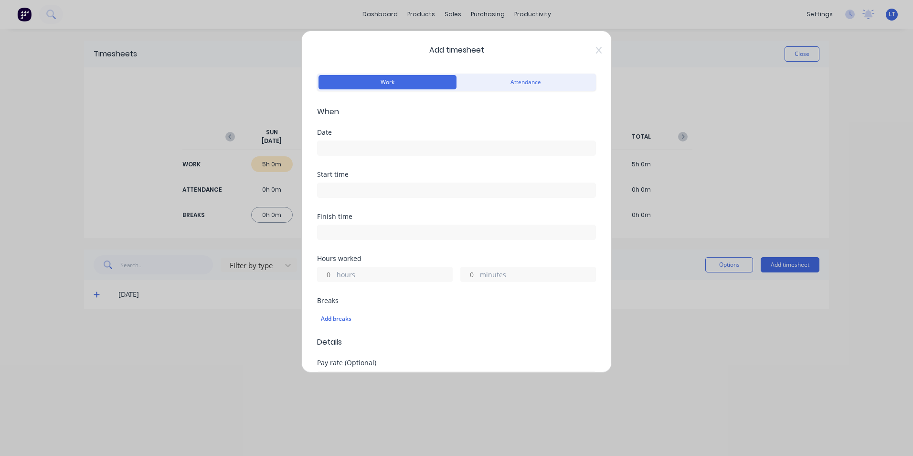
click at [371, 145] on input at bounding box center [457, 148] width 278 height 14
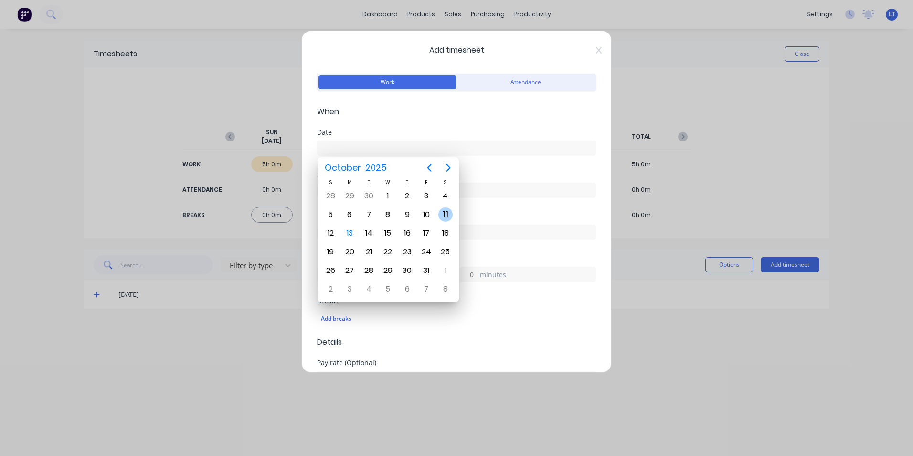
click at [446, 210] on div "11" at bounding box center [446, 214] width 14 height 14
type input "[DATE]"
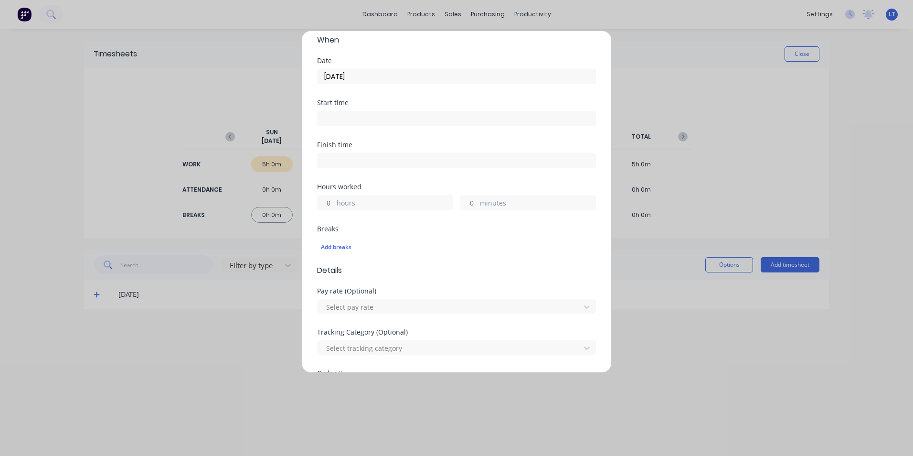
scroll to position [96, 0]
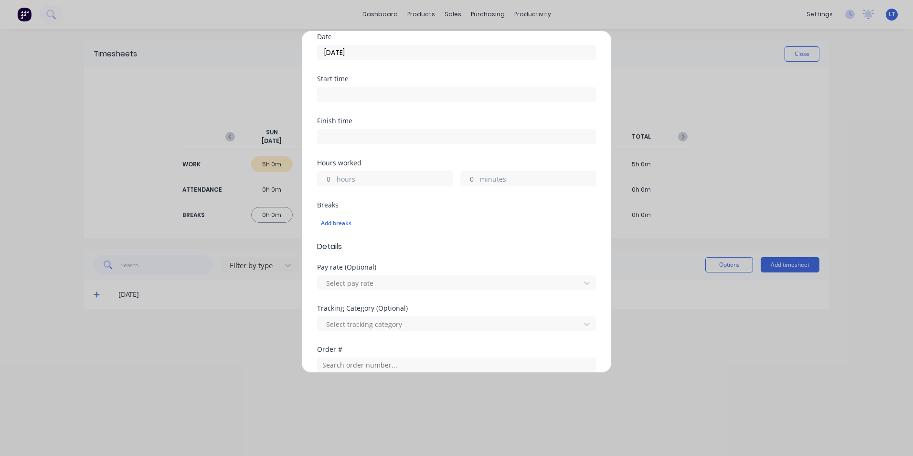
drag, startPoint x: 325, startPoint y: 177, endPoint x: 352, endPoint y: 178, distance: 26.8
click at [325, 177] on input "hours" at bounding box center [326, 179] width 17 height 14
type input "10"
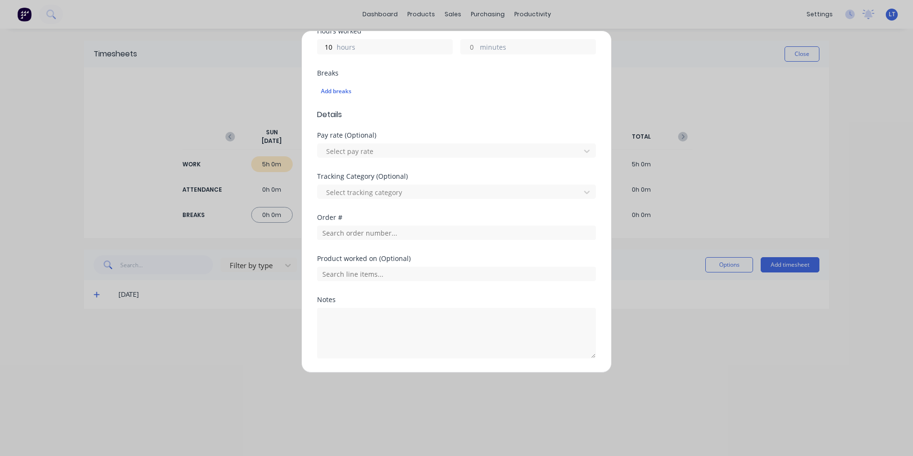
scroll to position [257, 0]
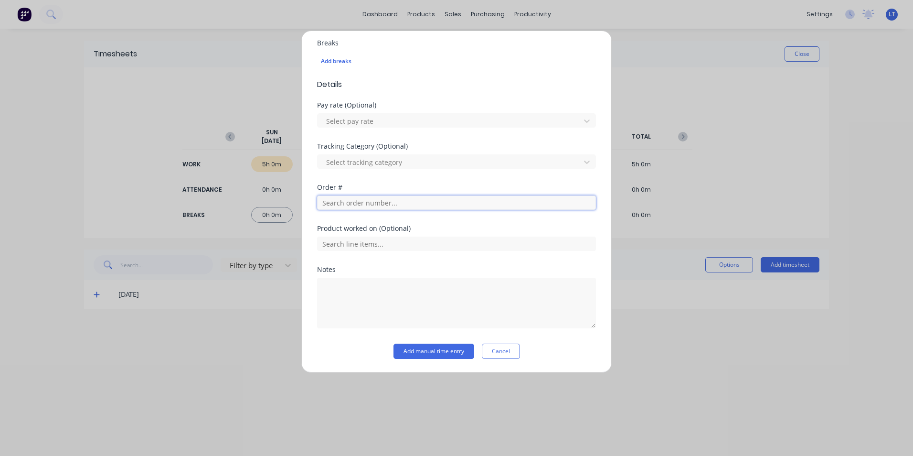
click at [412, 202] on input "text" at bounding box center [456, 202] width 279 height 14
type input "576"
click at [409, 238] on span "PO #: 4503015740" at bounding box center [457, 236] width 264 height 9
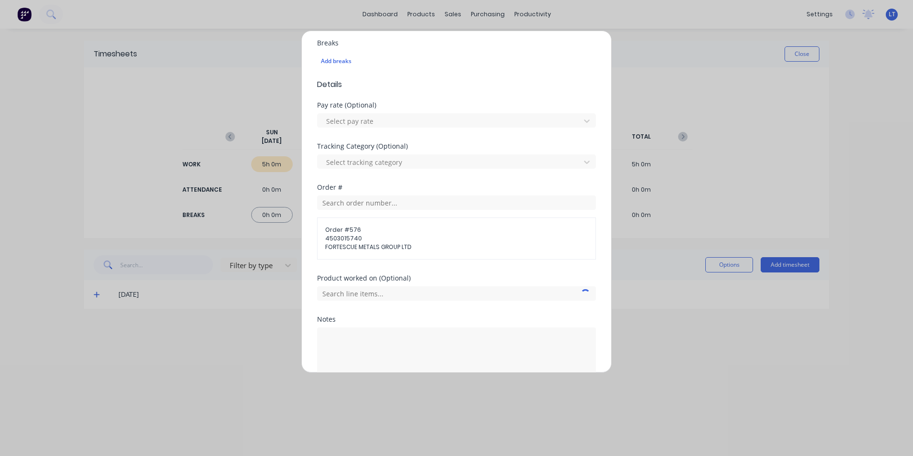
scroll to position [307, 0]
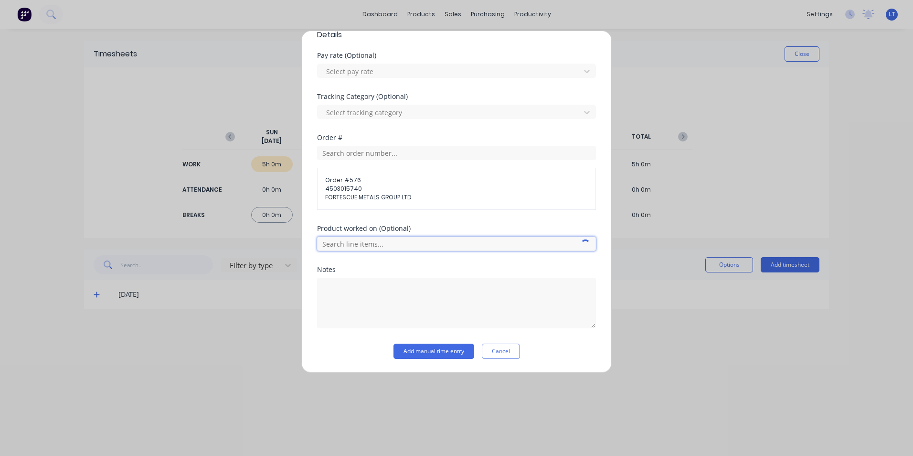
click at [436, 244] on input "text" at bounding box center [456, 243] width 279 height 14
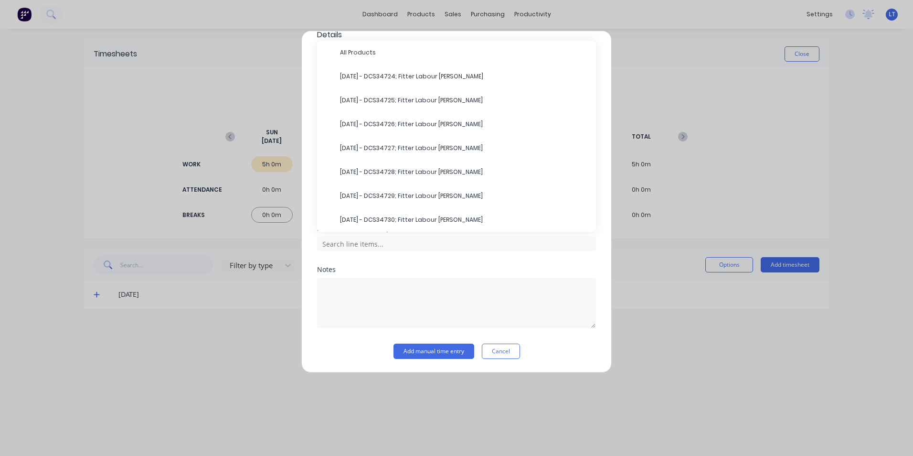
click at [526, 273] on div "Notes" at bounding box center [456, 297] width 279 height 62
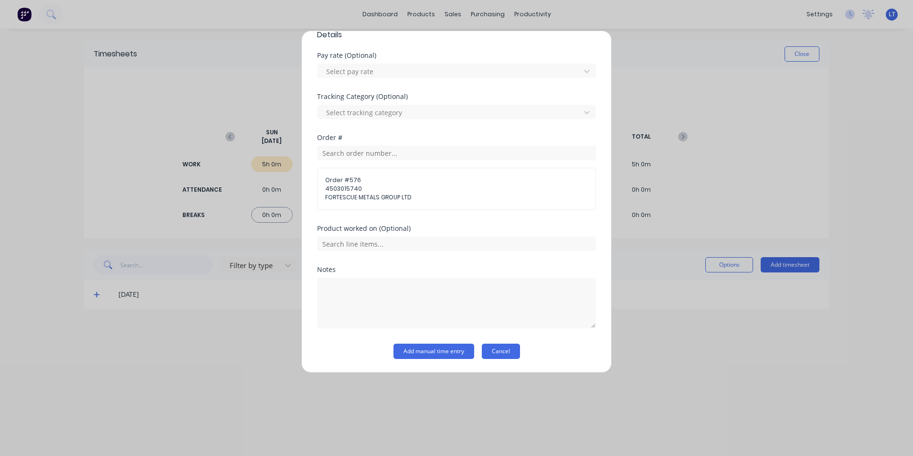
click at [496, 357] on button "Cancel" at bounding box center [501, 350] width 38 height 15
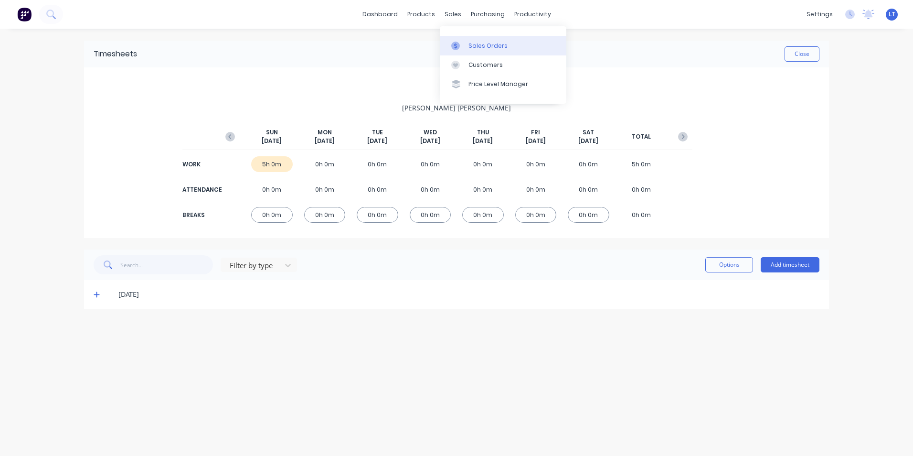
click at [469, 43] on div "Sales Orders" at bounding box center [488, 46] width 39 height 9
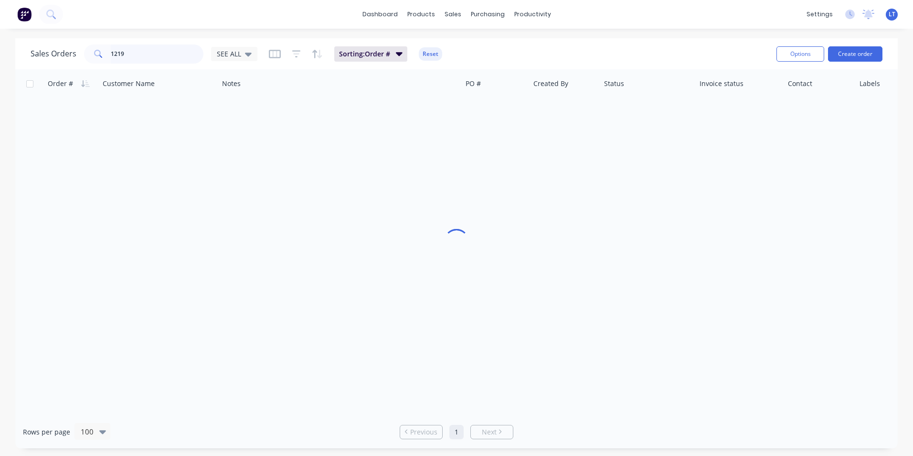
drag, startPoint x: 146, startPoint y: 52, endPoint x: 53, endPoint y: 44, distance: 93.9
click at [53, 44] on div "Sales Orders 1219 SEE ALL" at bounding box center [144, 53] width 227 height 19
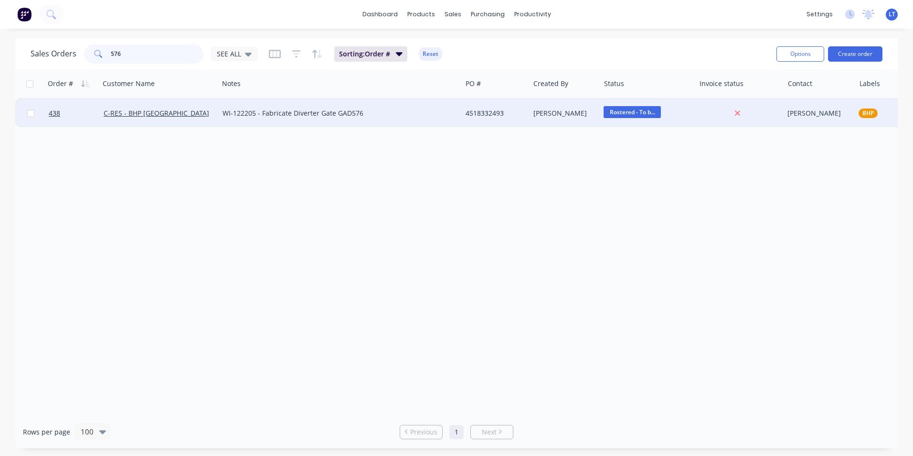
type input "576"
click at [451, 114] on div "WI-122205 - Fabricate Diverter Gate GAD576" at bounding box center [341, 113] width 236 height 10
click at [498, 115] on div "4518332493" at bounding box center [494, 113] width 57 height 10
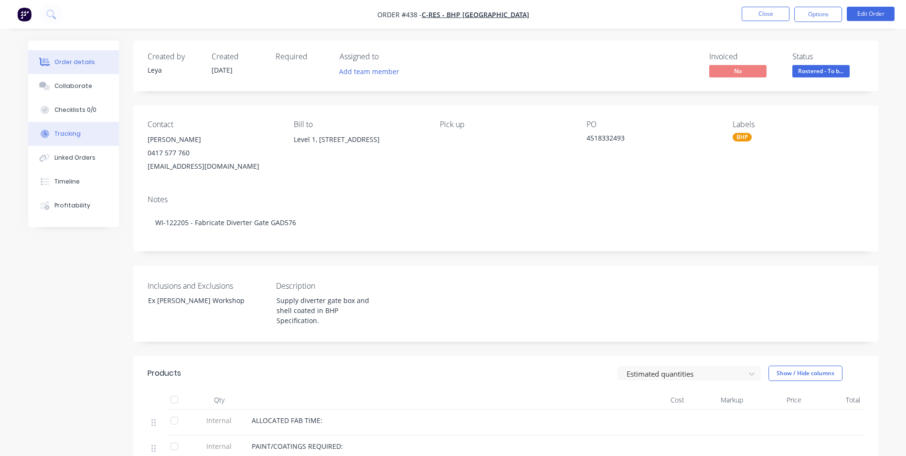
click at [83, 139] on button "Tracking" at bounding box center [73, 134] width 91 height 24
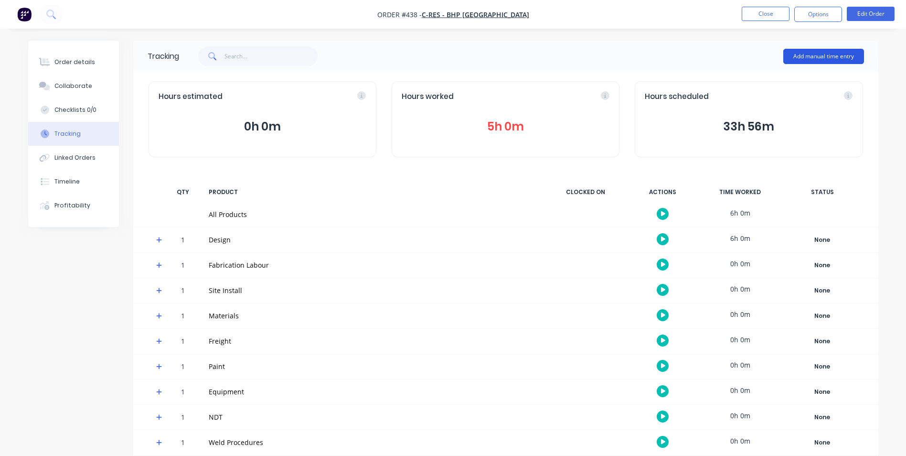
click at [802, 61] on button "Add manual time entry" at bounding box center [823, 56] width 81 height 15
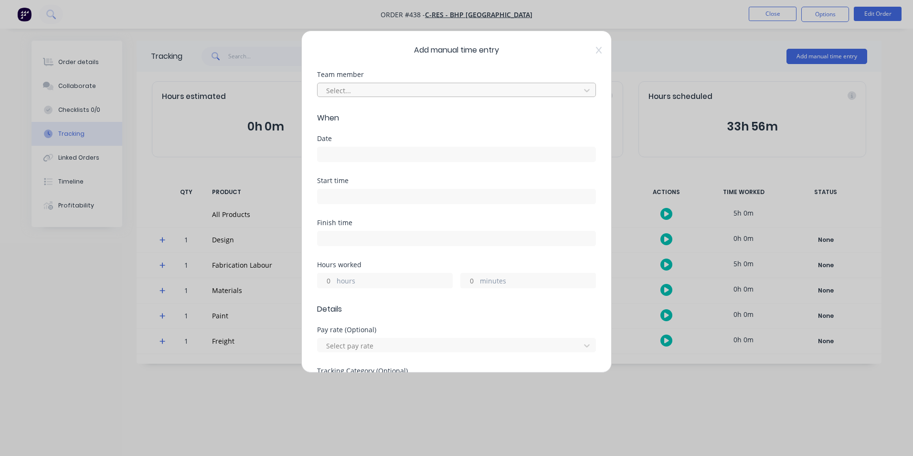
click at [371, 91] on div at bounding box center [450, 91] width 250 height 12
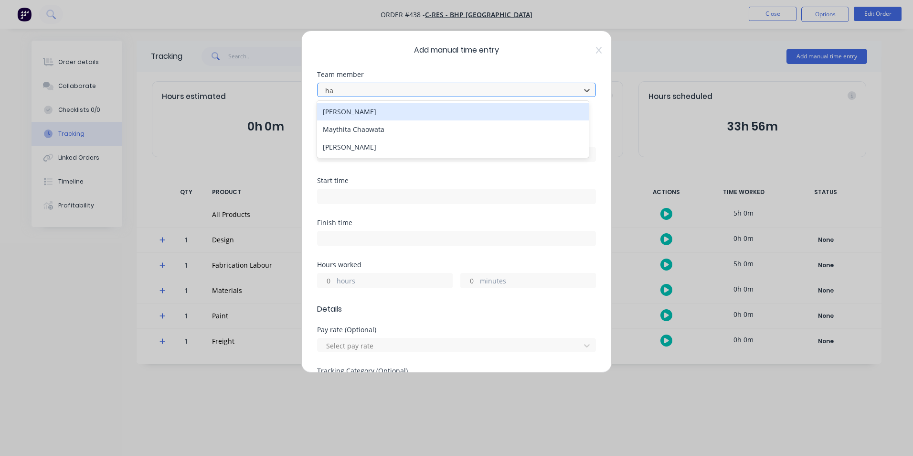
type input "hay"
click at [377, 111] on div "[PERSON_NAME]" at bounding box center [453, 112] width 272 height 18
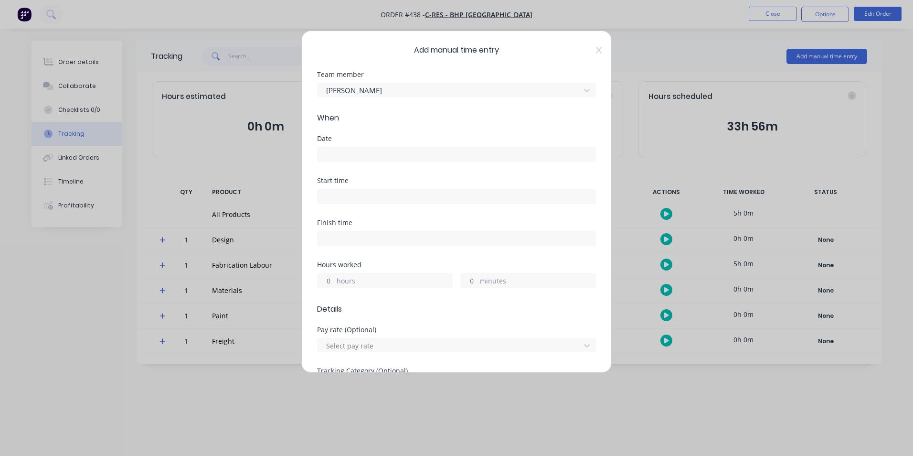
click at [365, 152] on input at bounding box center [457, 154] width 278 height 14
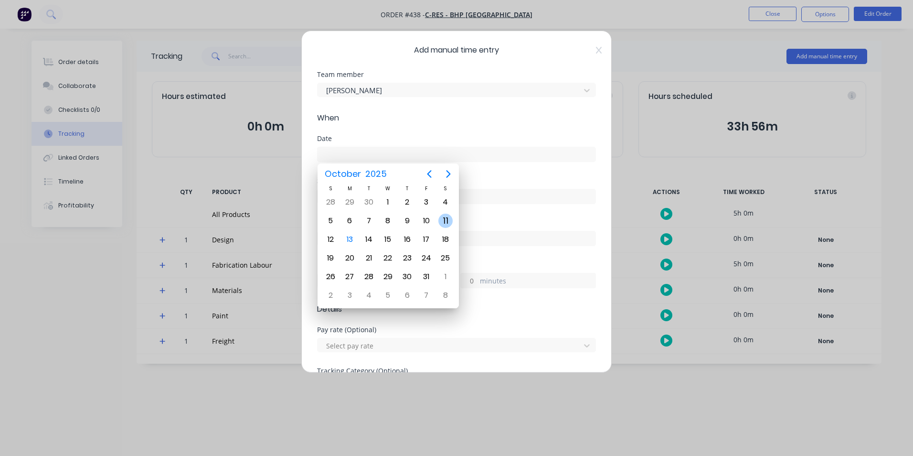
click at [444, 219] on div "11" at bounding box center [446, 221] width 14 height 14
type input "[DATE]"
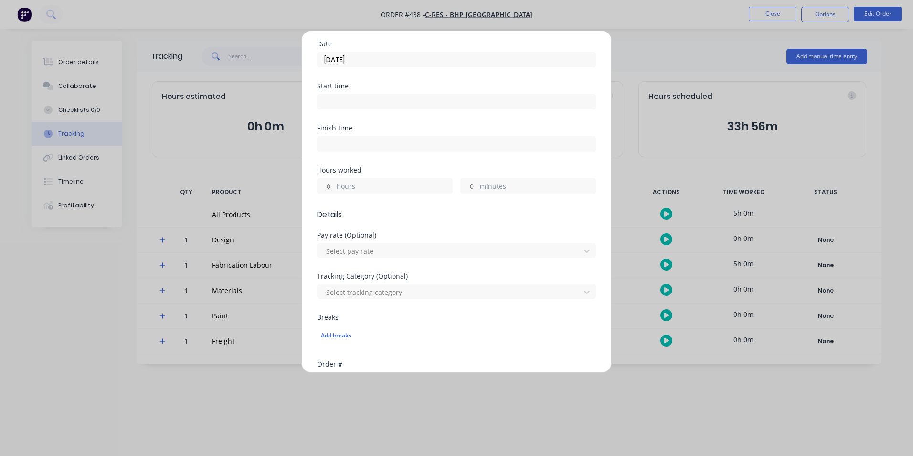
scroll to position [96, 0]
click at [328, 187] on input "hours" at bounding box center [326, 185] width 17 height 14
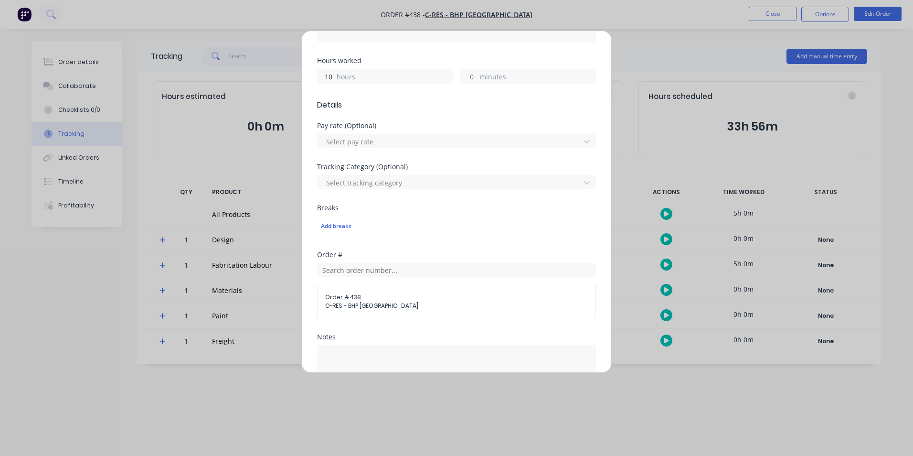
scroll to position [239, 0]
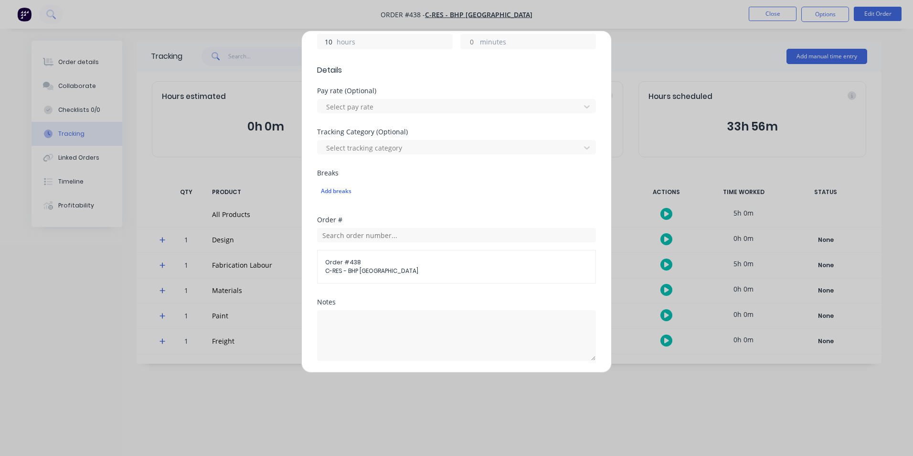
type input "10"
click at [504, 181] on div "Add breaks" at bounding box center [456, 190] width 279 height 22
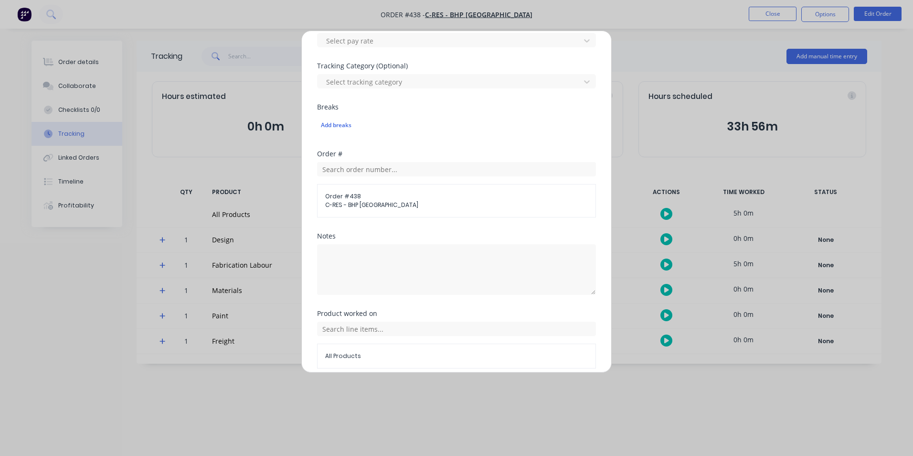
scroll to position [334, 0]
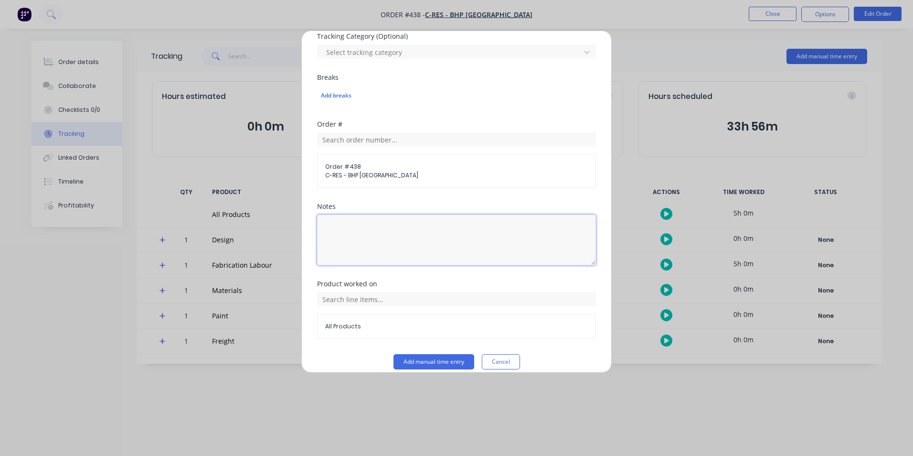
click at [373, 244] on textarea at bounding box center [456, 240] width 279 height 51
click at [434, 205] on div "Notes" at bounding box center [456, 206] width 279 height 7
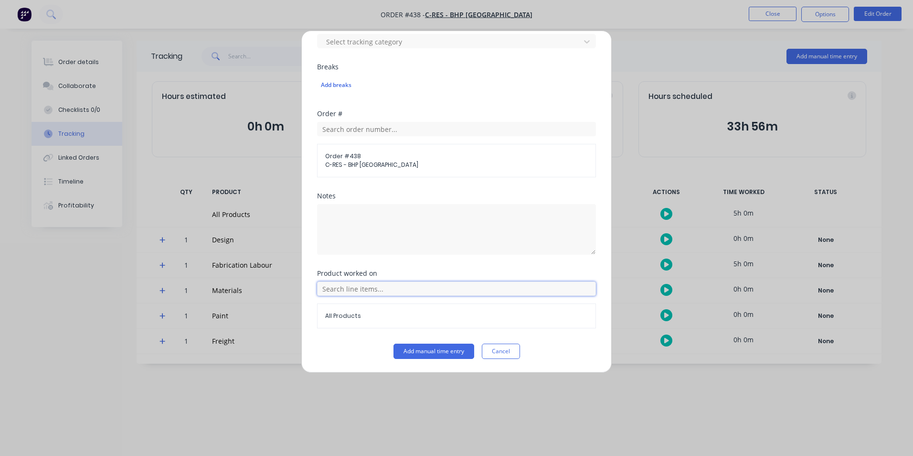
click at [415, 293] on input "text" at bounding box center [456, 288] width 279 height 14
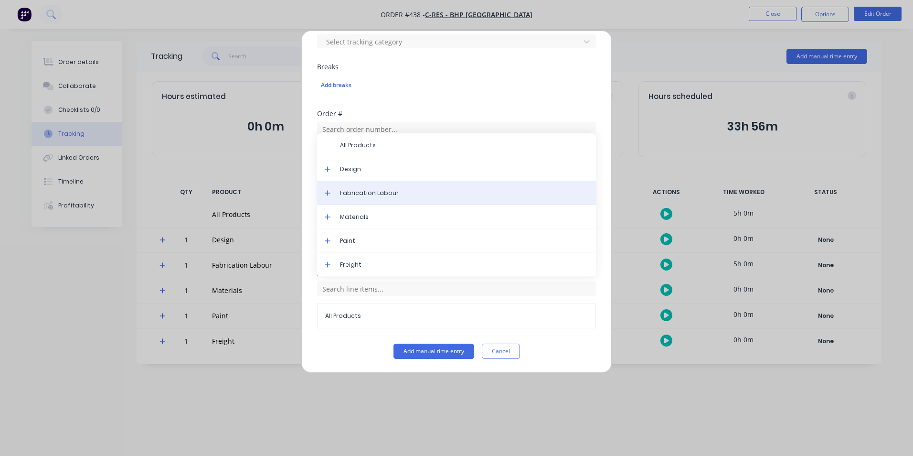
click at [379, 200] on div "Fabrication Labour" at bounding box center [456, 193] width 279 height 24
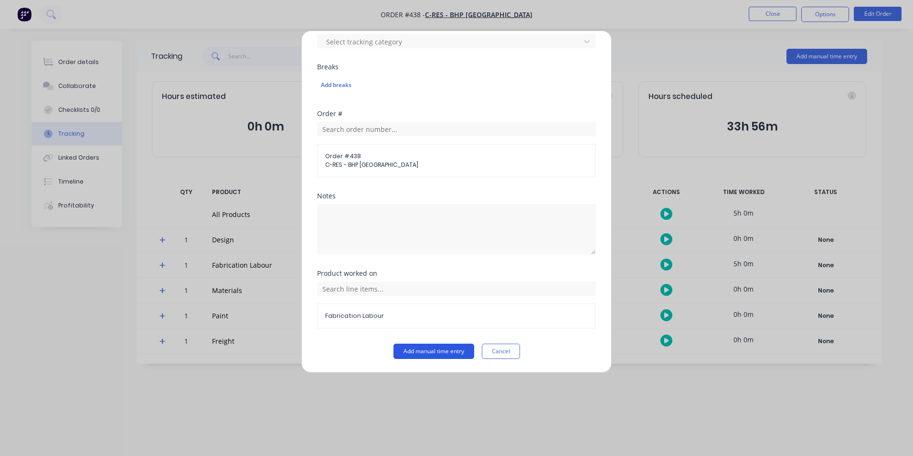
click at [440, 353] on button "Add manual time entry" at bounding box center [434, 350] width 81 height 15
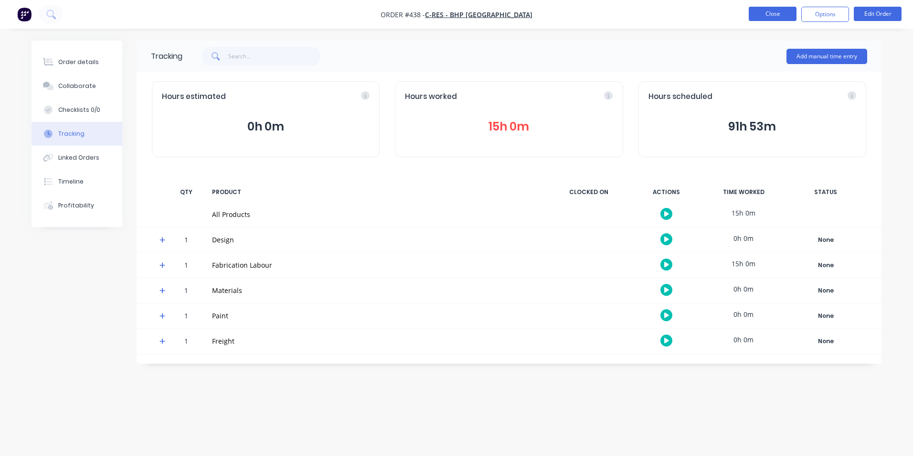
click at [773, 18] on button "Close" at bounding box center [773, 14] width 48 height 14
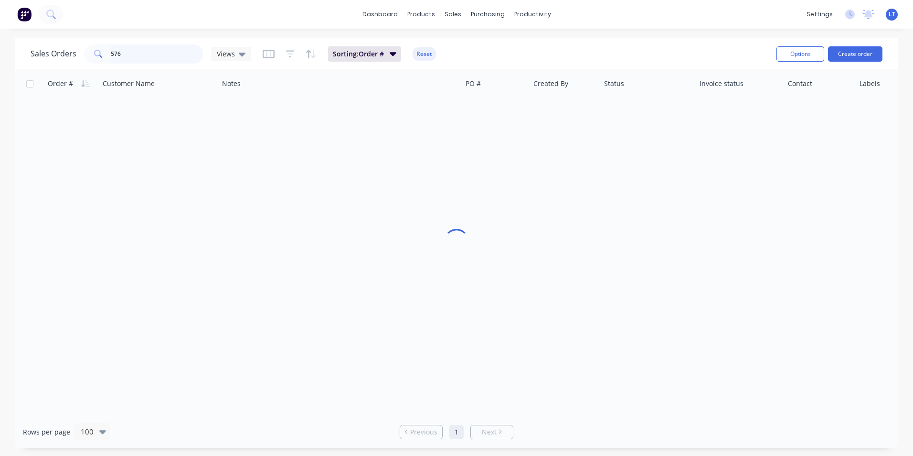
click at [2, 56] on div "Sales Orders 576 Views Sorting: Order # Reset Options Create order Order # Cust…" at bounding box center [456, 243] width 913 height 410
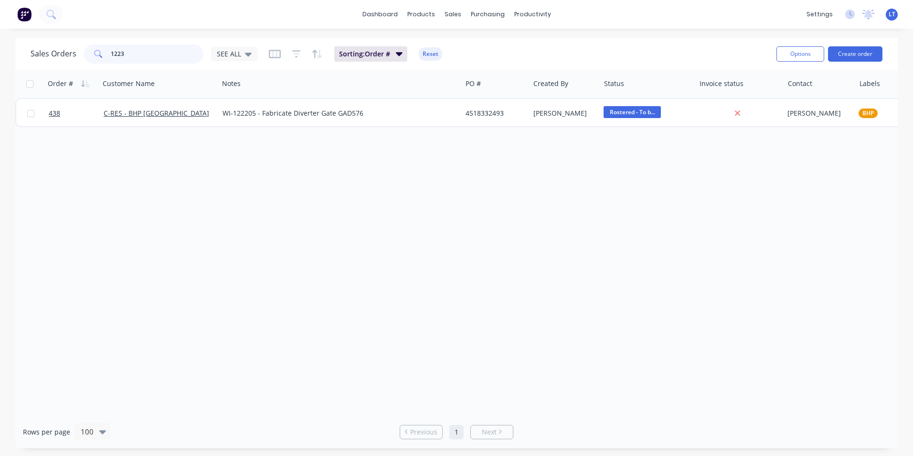
type input "1223"
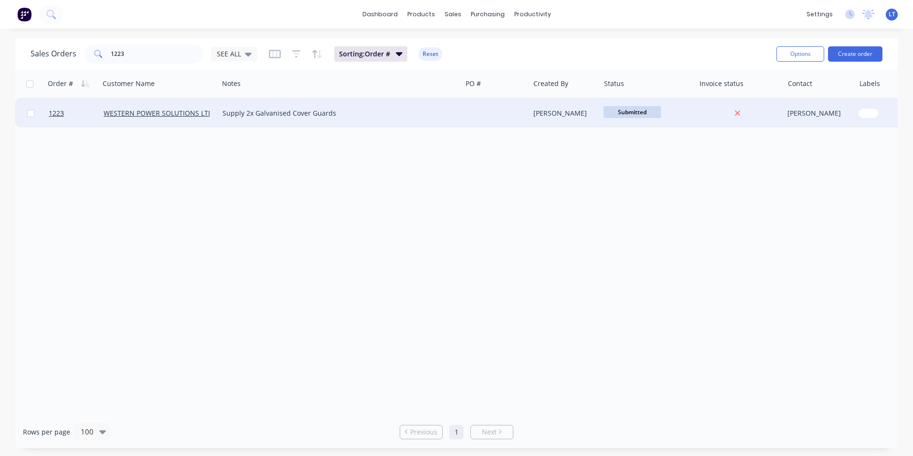
click at [510, 118] on div at bounding box center [496, 113] width 68 height 29
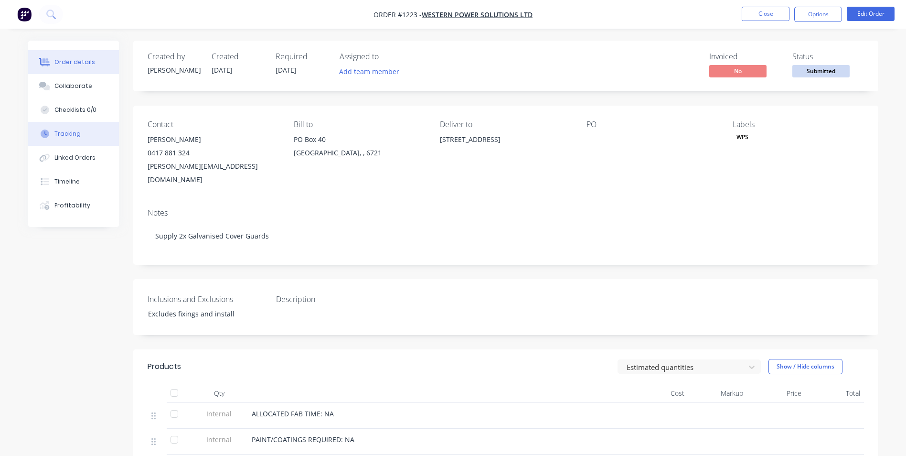
click at [58, 138] on button "Tracking" at bounding box center [73, 134] width 91 height 24
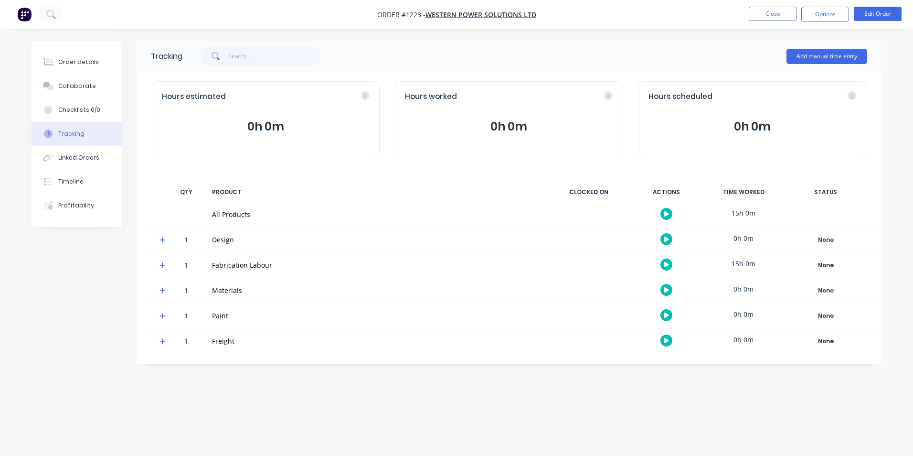
click at [804, 47] on div "Add manual time entry" at bounding box center [827, 56] width 81 height 29
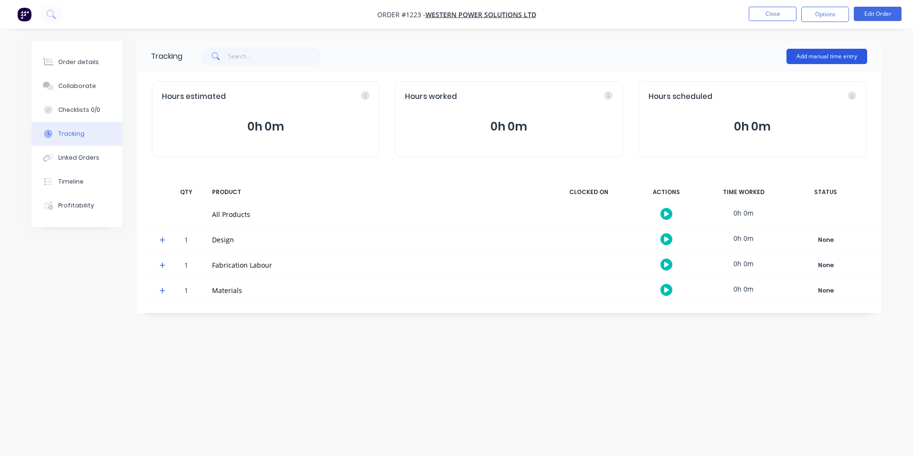
click at [813, 56] on button "Add manual time entry" at bounding box center [827, 56] width 81 height 15
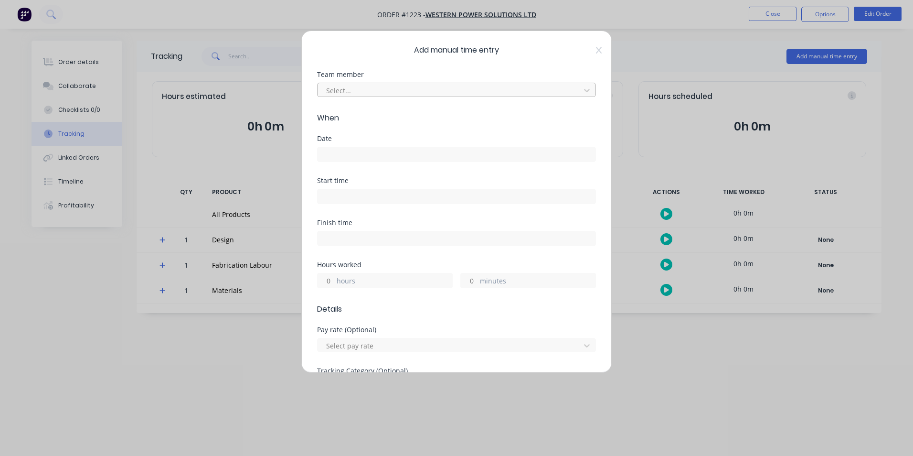
click at [375, 87] on div at bounding box center [450, 91] width 250 height 12
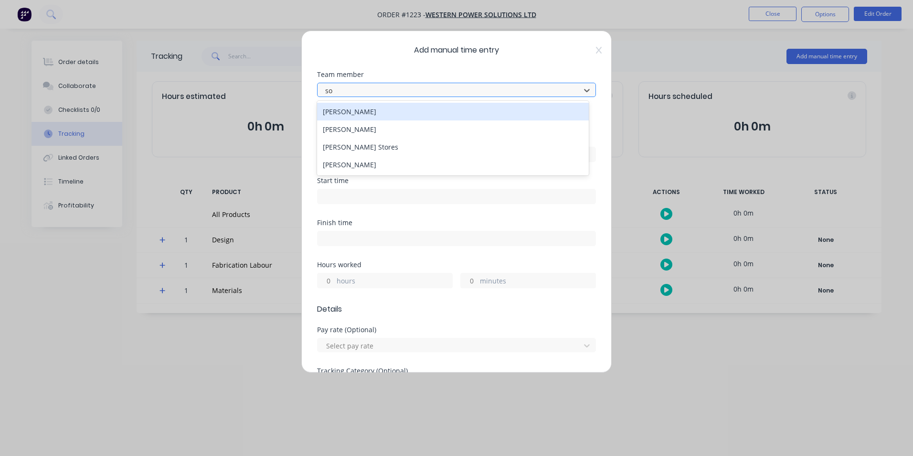
type input "som"
click at [363, 110] on div "[PERSON_NAME]" at bounding box center [453, 112] width 272 height 18
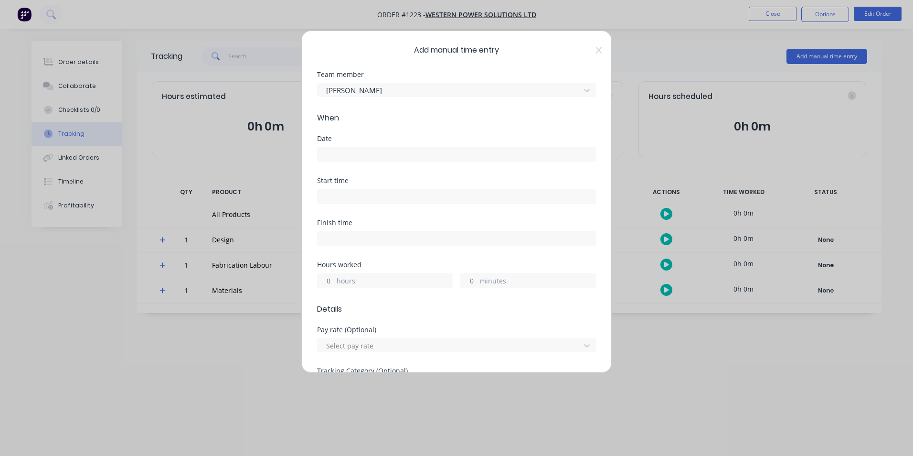
click at [362, 159] on input at bounding box center [457, 154] width 278 height 14
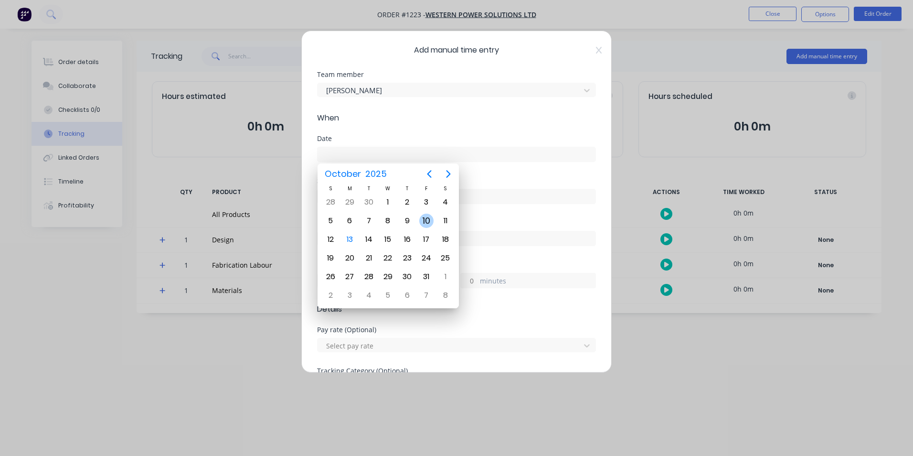
click at [427, 221] on div "10" at bounding box center [426, 221] width 14 height 14
type input "[DATE]"
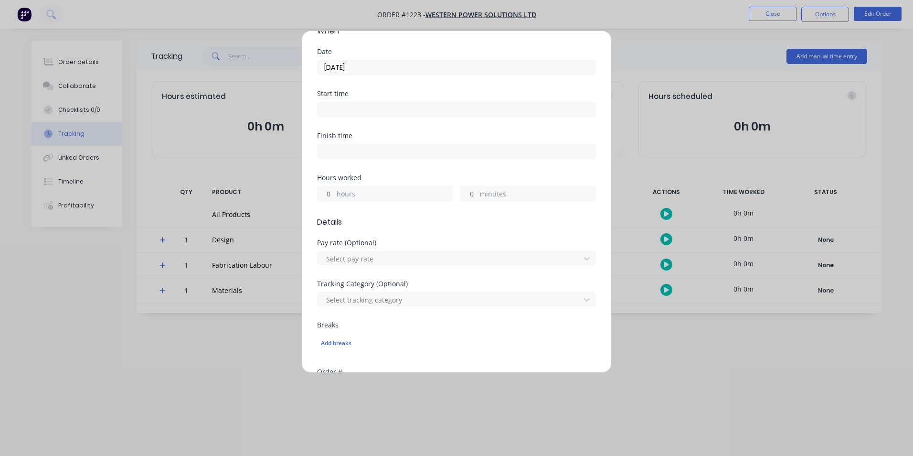
scroll to position [96, 0]
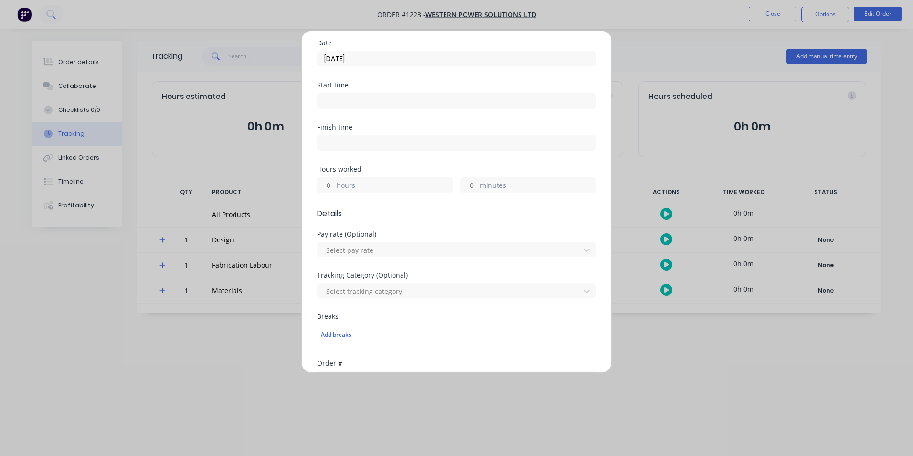
drag, startPoint x: 329, startPoint y: 184, endPoint x: 363, endPoint y: 177, distance: 34.1
click at [330, 183] on input "hours" at bounding box center [326, 185] width 17 height 14
type input "4"
type input "30"
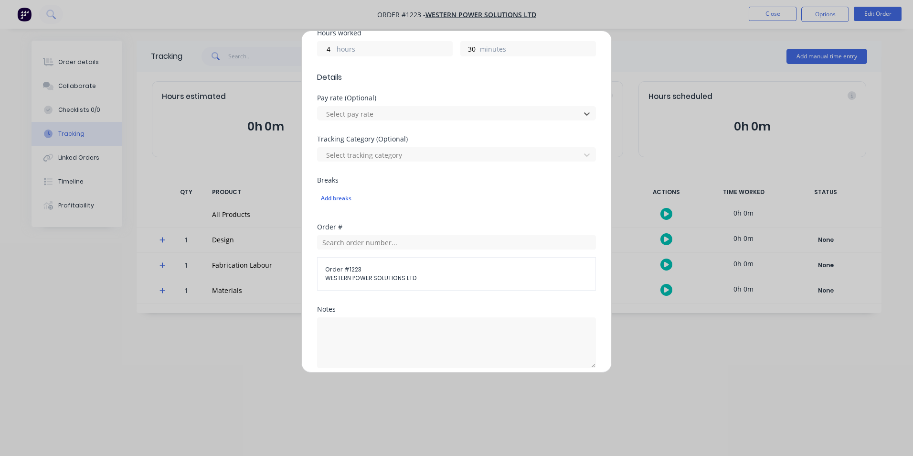
scroll to position [287, 0]
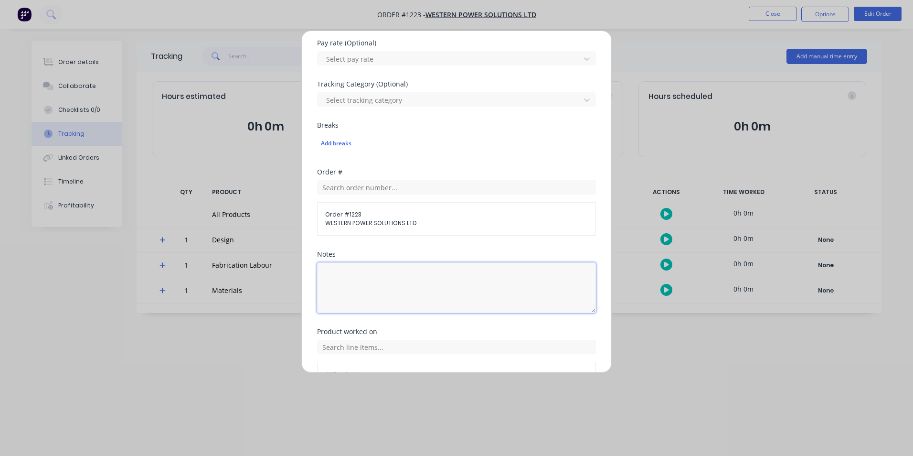
click at [405, 304] on textarea at bounding box center [456, 287] width 279 height 51
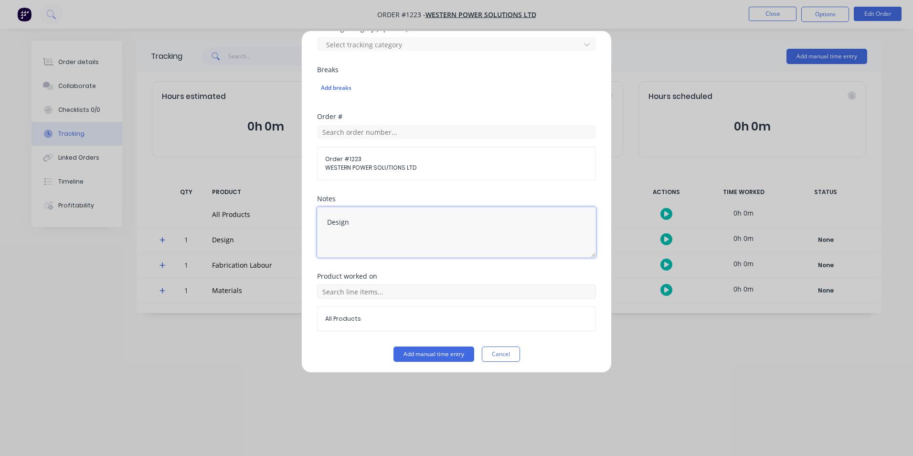
scroll to position [345, 0]
type textarea "Design"
click at [499, 300] on div "All Products" at bounding box center [456, 304] width 279 height 47
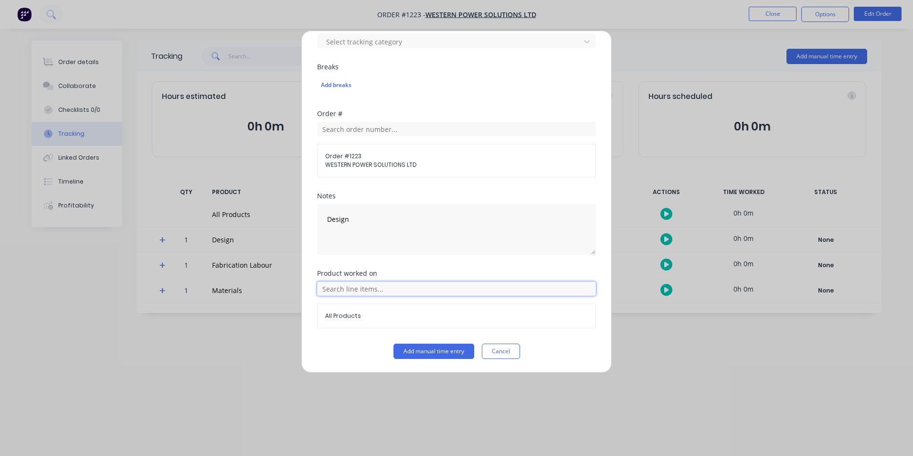
click at [505, 291] on input "text" at bounding box center [456, 288] width 279 height 14
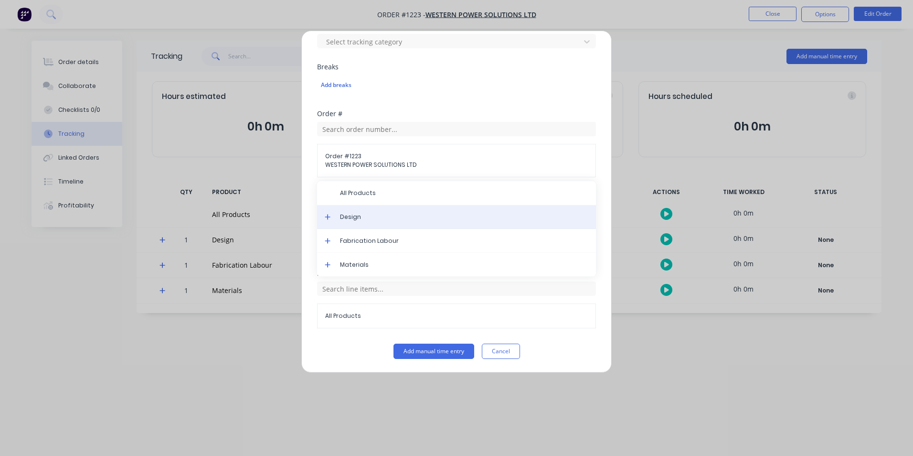
click at [392, 222] on div "Design" at bounding box center [456, 217] width 279 height 24
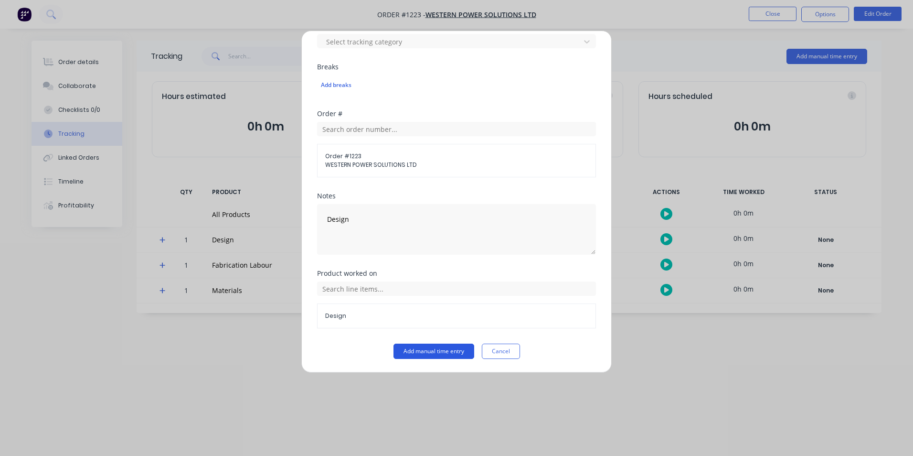
click at [443, 349] on button "Add manual time entry" at bounding box center [434, 350] width 81 height 15
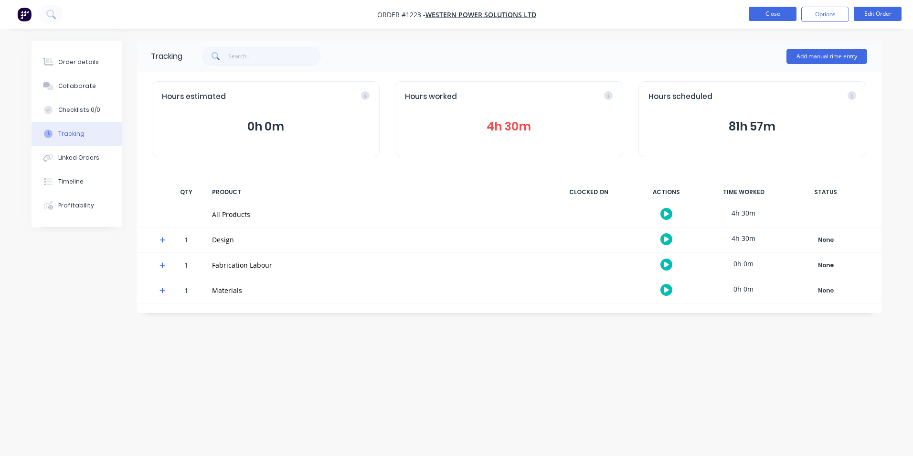
click at [768, 20] on button "Close" at bounding box center [773, 14] width 48 height 14
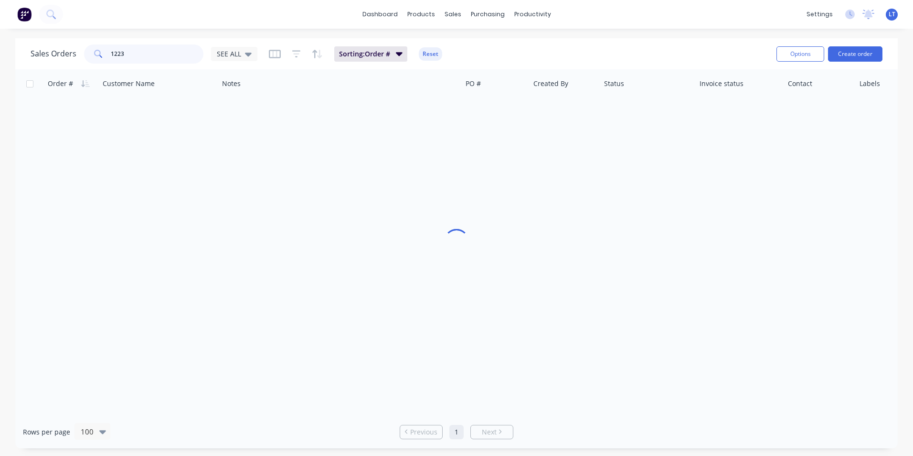
drag, startPoint x: 131, startPoint y: 53, endPoint x: 0, endPoint y: 54, distance: 130.9
click at [0, 54] on html "dashboard products sales purchasing productivity dashboard products Product Cat…" at bounding box center [456, 228] width 913 height 456
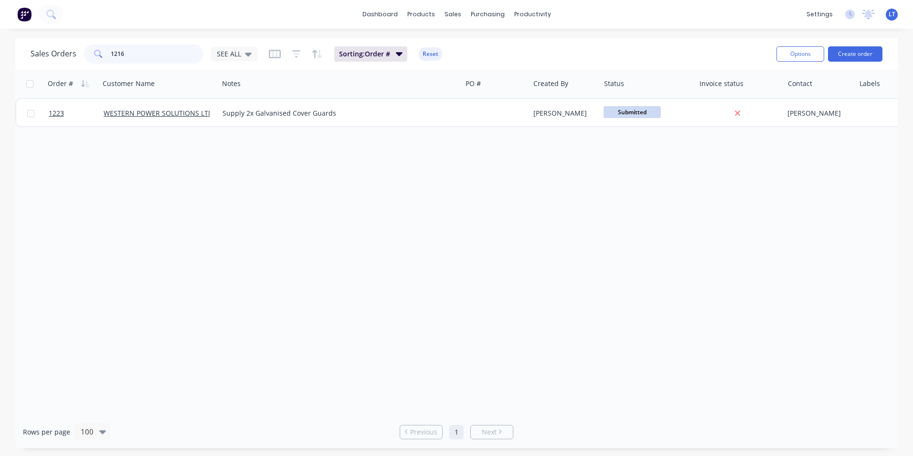
type input "1216"
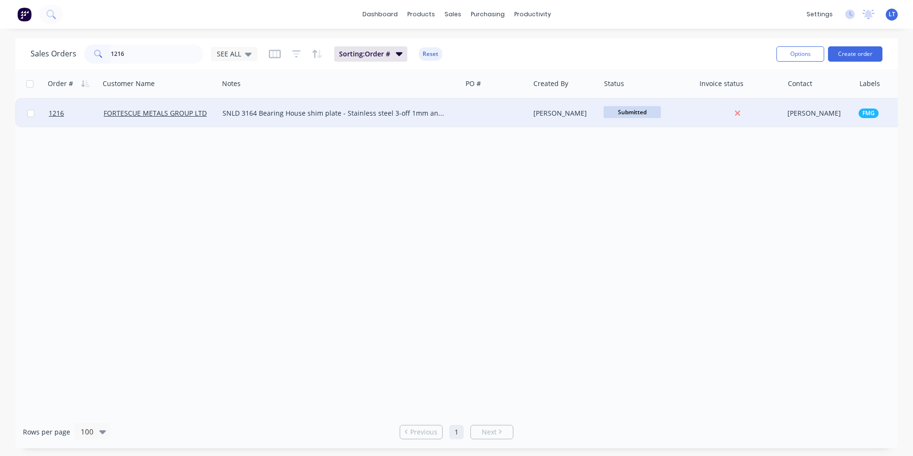
click at [555, 117] on div "[PERSON_NAME]" at bounding box center [564, 113] width 60 height 10
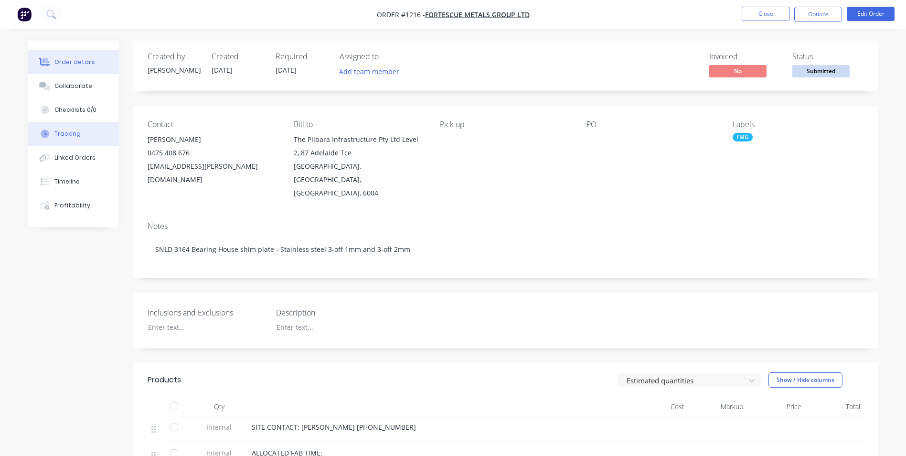
click at [83, 135] on button "Tracking" at bounding box center [73, 134] width 91 height 24
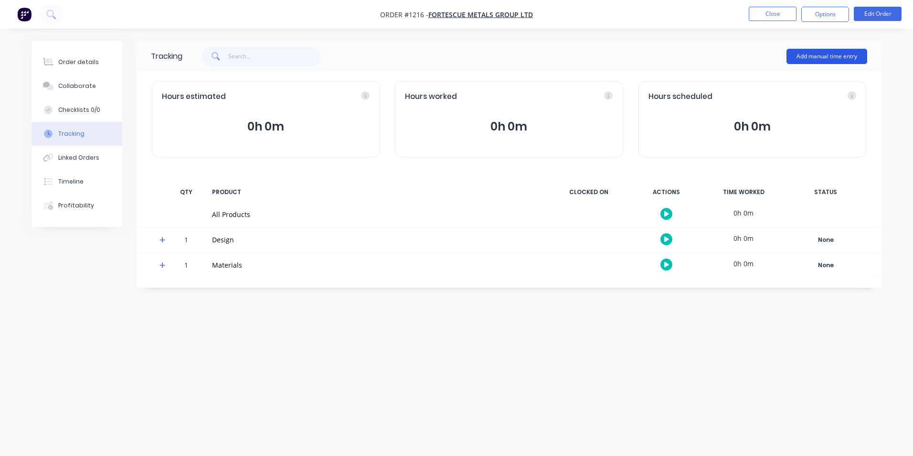
click at [802, 57] on button "Add manual time entry" at bounding box center [827, 56] width 81 height 15
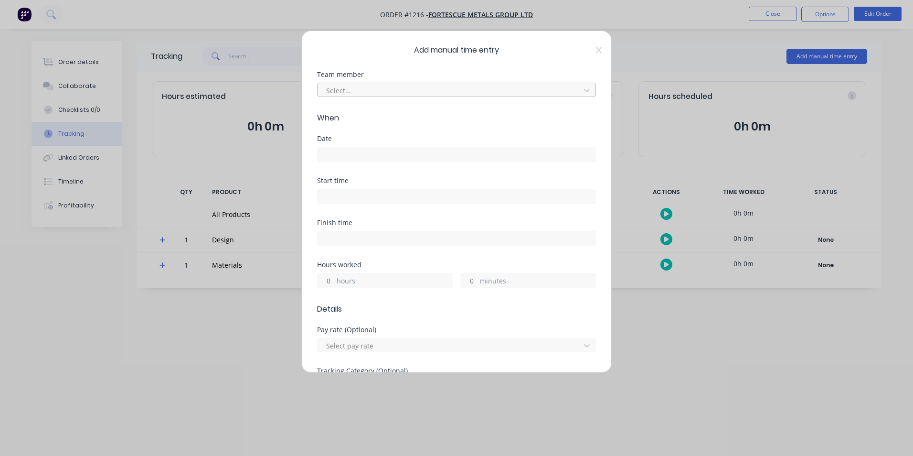
click at [351, 92] on div at bounding box center [450, 91] width 250 height 12
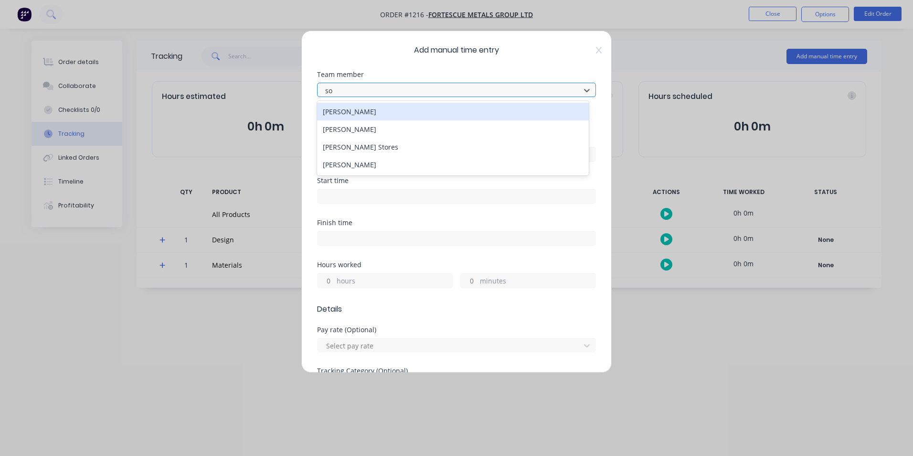
type input "som"
click at [352, 111] on div "[PERSON_NAME]" at bounding box center [453, 112] width 272 height 18
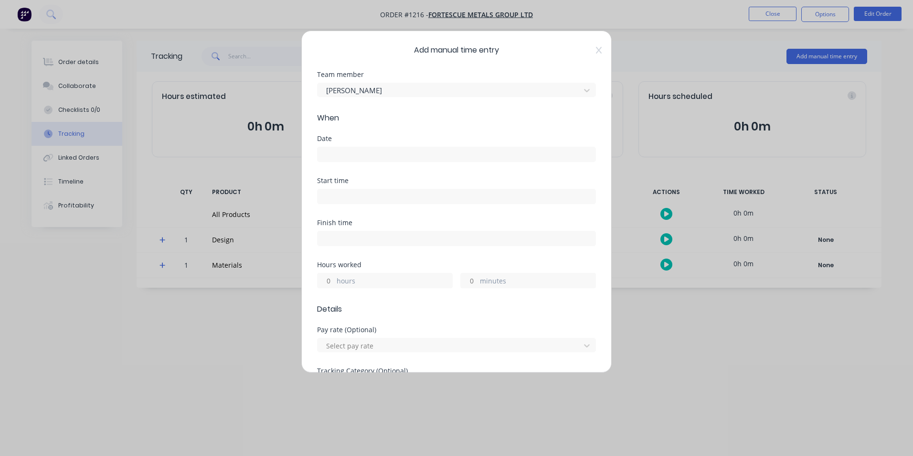
click at [345, 152] on input at bounding box center [457, 154] width 278 height 14
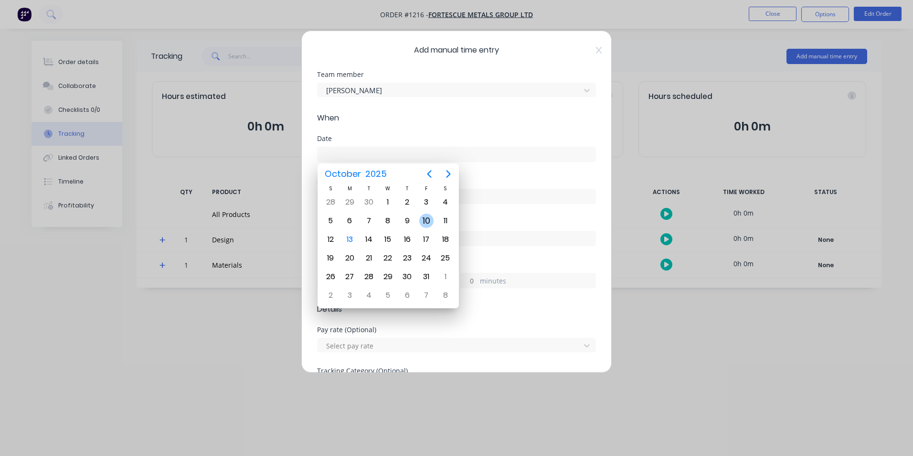
click at [428, 222] on div "10" at bounding box center [426, 221] width 14 height 14
type input "[DATE]"
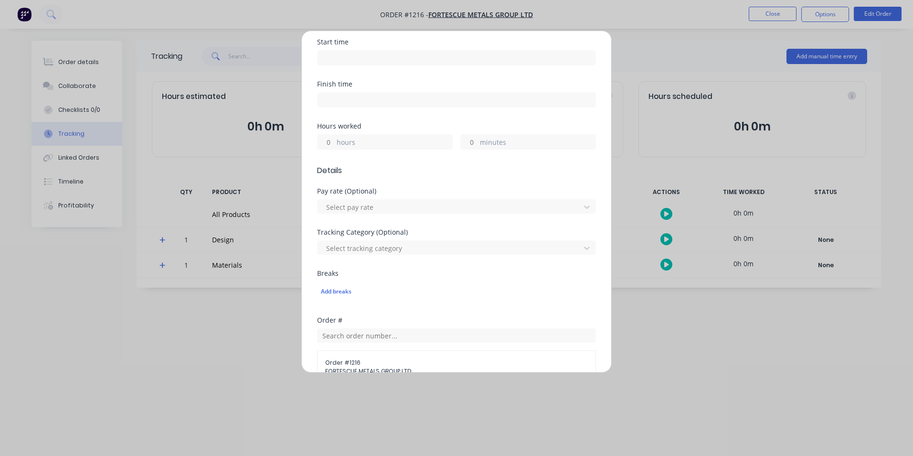
scroll to position [143, 0]
click at [332, 143] on input "hours" at bounding box center [326, 137] width 17 height 14
type input "3"
type input "30"
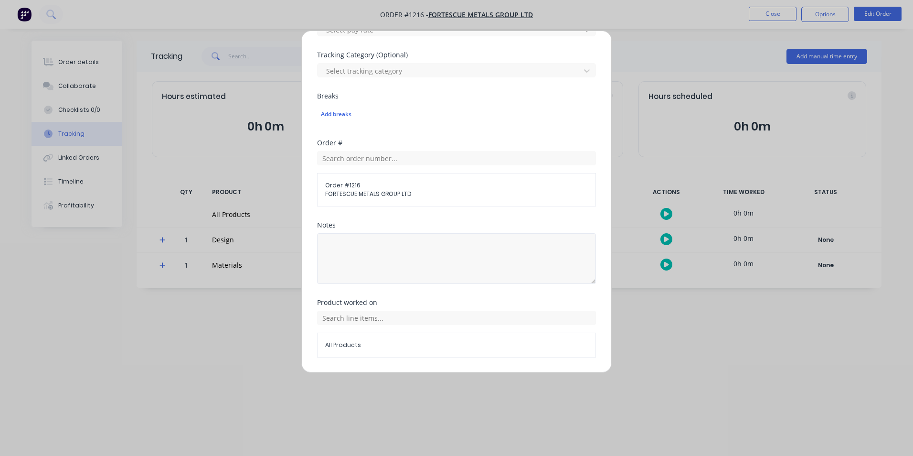
scroll to position [345, 0]
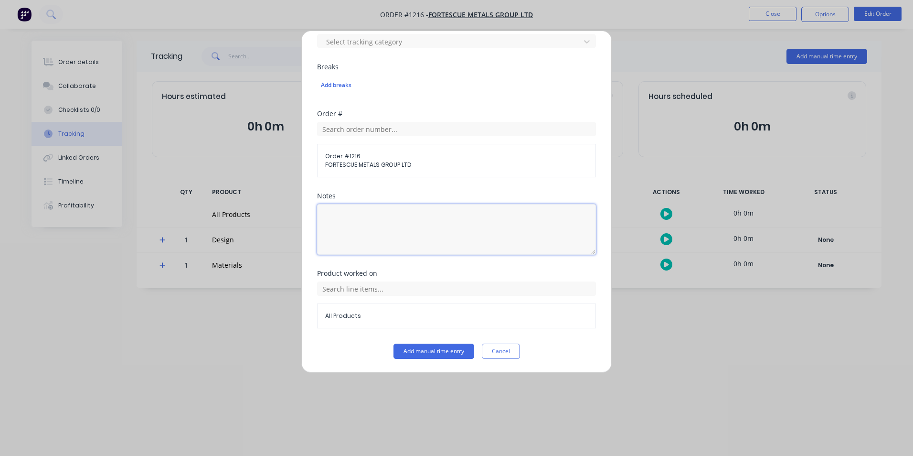
click at [481, 223] on textarea at bounding box center [456, 229] width 279 height 51
type textarea "Scan processing"
click at [511, 296] on div "All Products" at bounding box center [456, 304] width 279 height 47
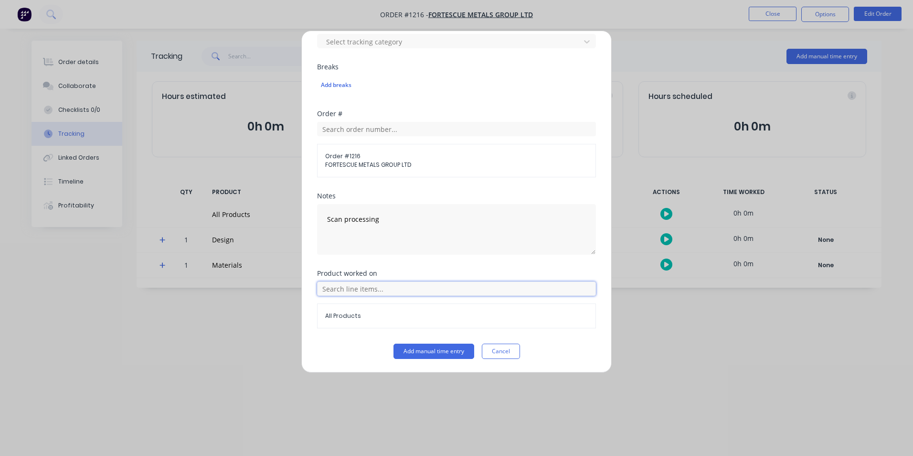
click at [520, 284] on input "text" at bounding box center [456, 288] width 279 height 14
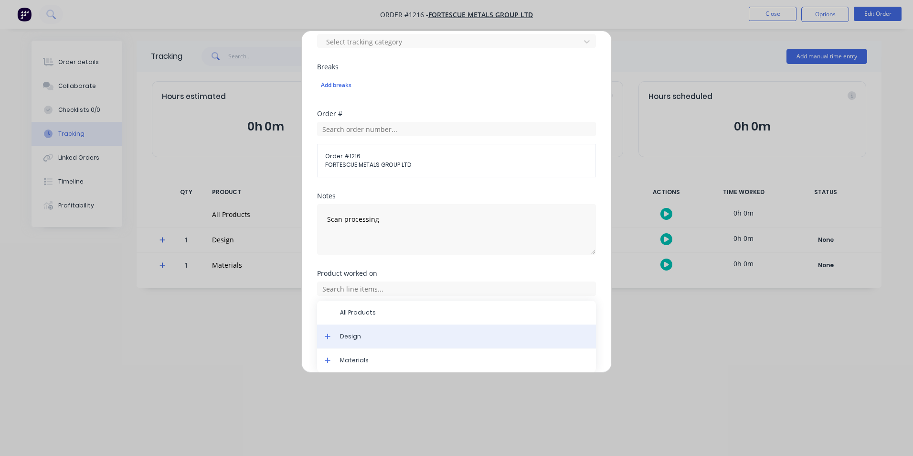
click at [365, 333] on span "Design" at bounding box center [464, 336] width 248 height 9
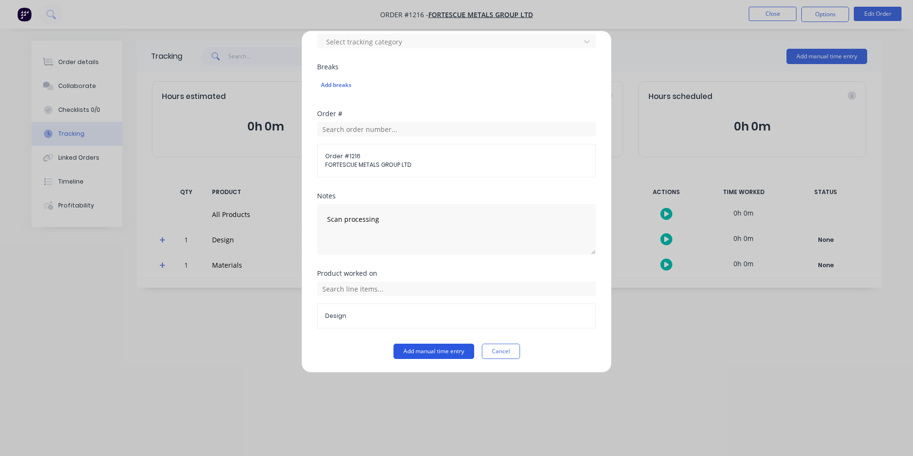
click at [451, 351] on button "Add manual time entry" at bounding box center [434, 350] width 81 height 15
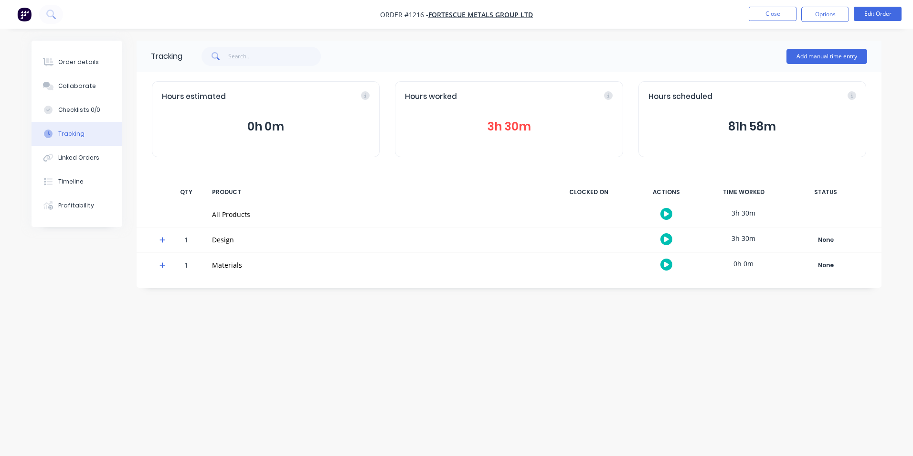
click at [747, 19] on ul "Close Options Edit Order" at bounding box center [826, 14] width 176 height 15
click at [761, 13] on button "Close" at bounding box center [773, 14] width 48 height 14
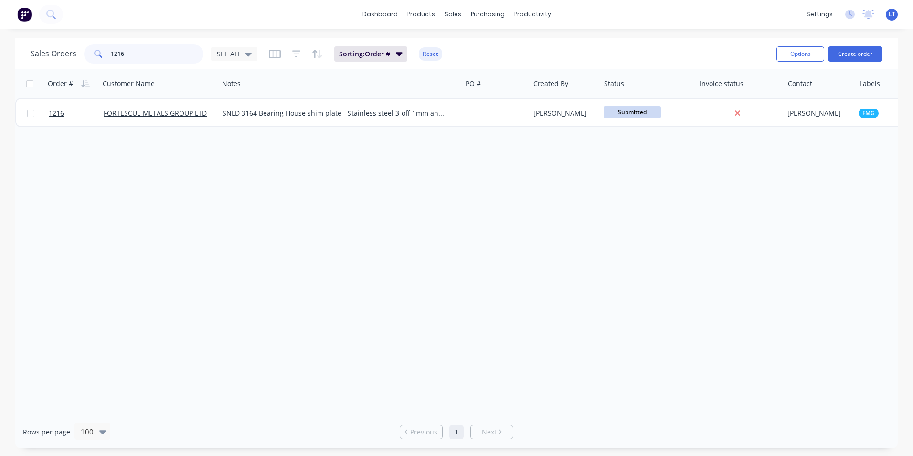
drag, startPoint x: 45, startPoint y: 61, endPoint x: 36, endPoint y: 62, distance: 9.6
click at [36, 62] on div "Sales Orders 1216 SEE ALL" at bounding box center [144, 53] width 227 height 19
type input "917"
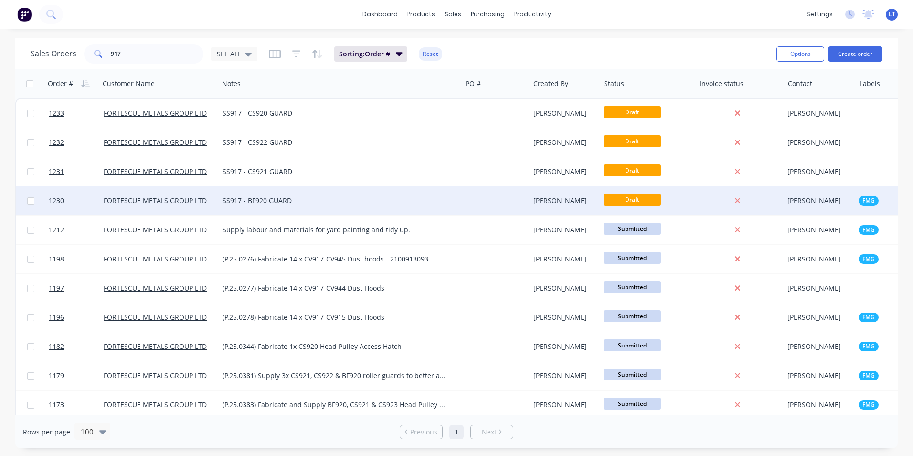
click at [455, 206] on div "SS917 - BF920 GUARD" at bounding box center [340, 200] width 243 height 29
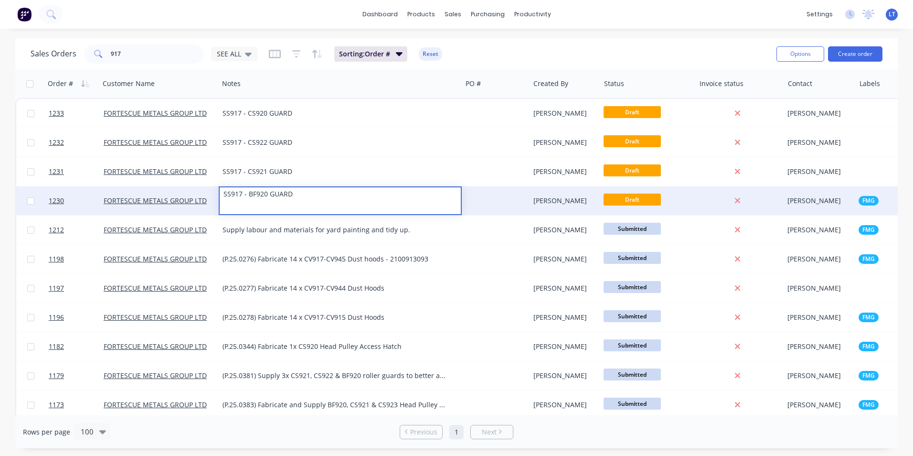
click at [476, 200] on div at bounding box center [496, 200] width 68 height 29
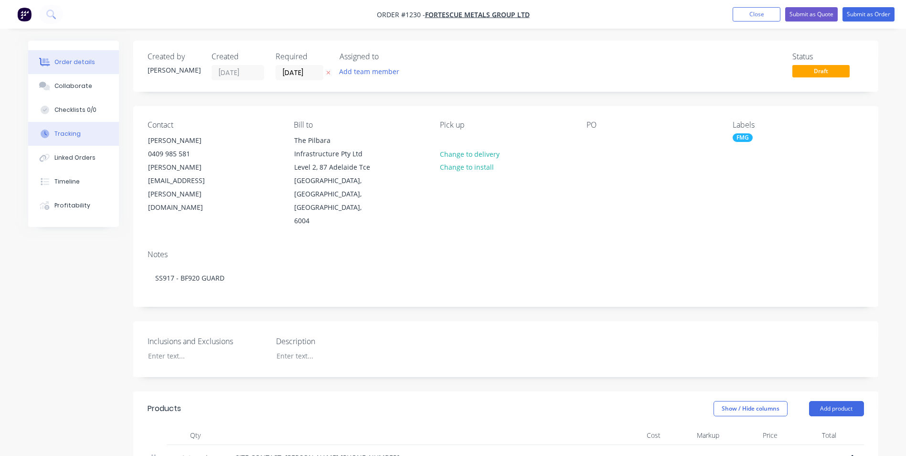
click at [69, 129] on div "Tracking" at bounding box center [67, 133] width 26 height 9
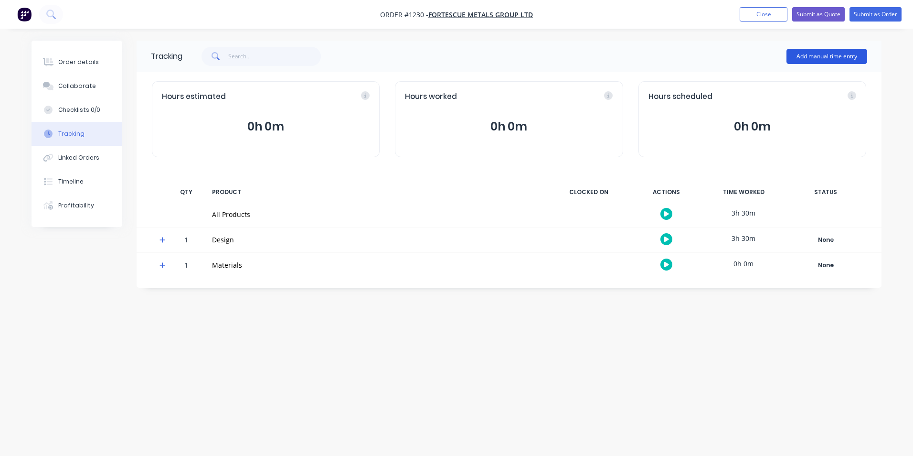
click at [817, 51] on button "Add manual time entry" at bounding box center [827, 56] width 81 height 15
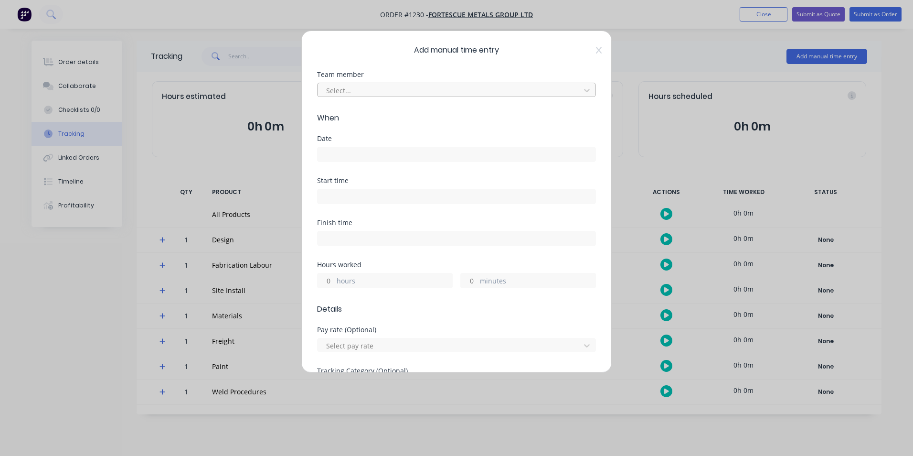
click at [365, 86] on div at bounding box center [450, 91] width 250 height 12
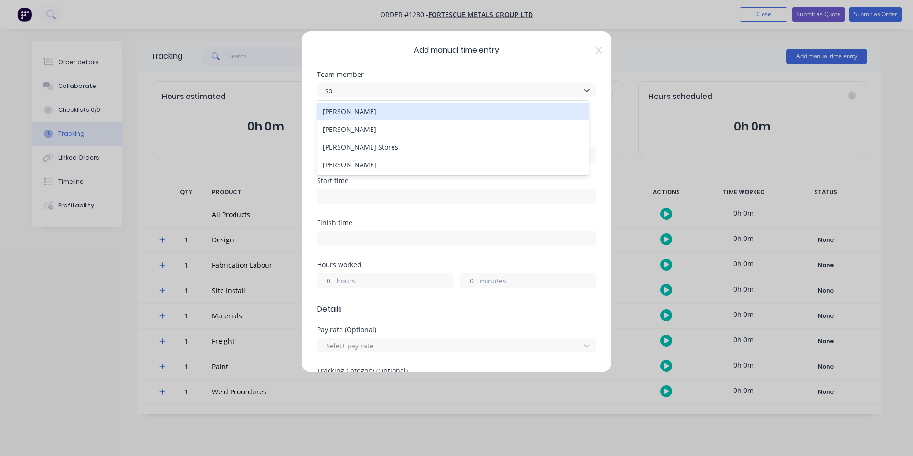
type input "som"
click at [360, 118] on div "[PERSON_NAME]" at bounding box center [453, 112] width 272 height 18
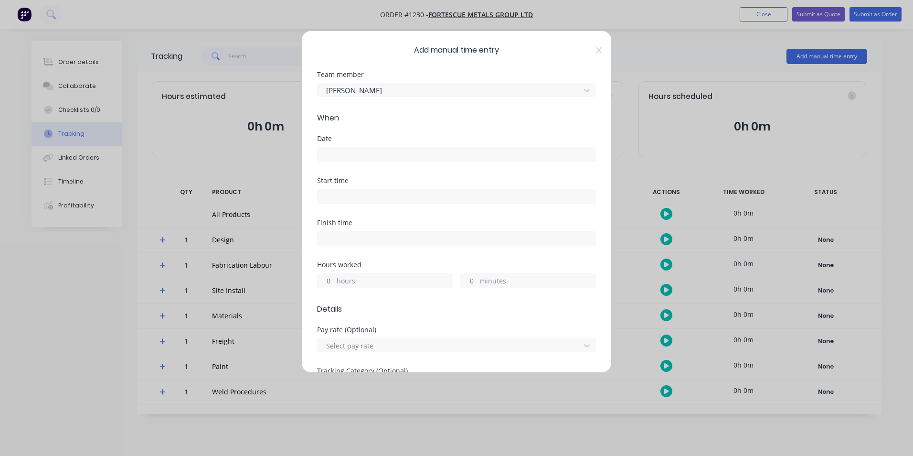
click at [358, 154] on input at bounding box center [457, 154] width 278 height 14
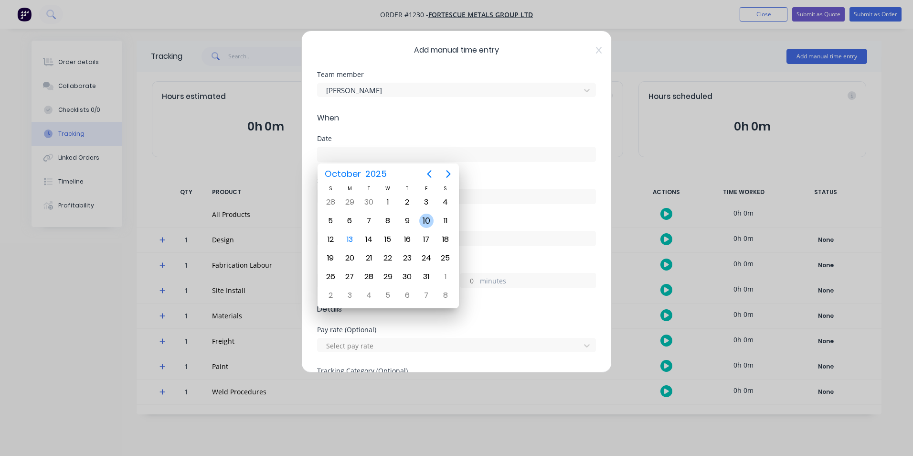
click at [428, 222] on div "10" at bounding box center [426, 221] width 14 height 14
type input "[DATE]"
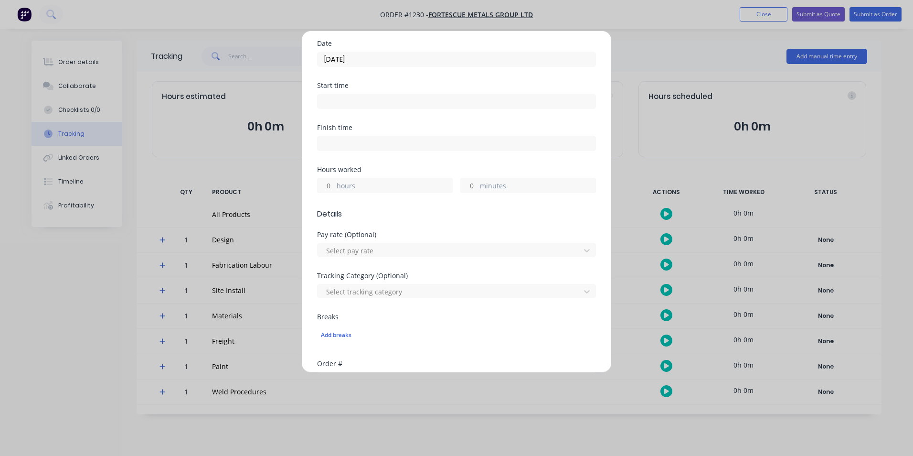
scroll to position [96, 0]
drag, startPoint x: 327, startPoint y: 184, endPoint x: 387, endPoint y: 187, distance: 59.8
click at [327, 184] on input "hours" at bounding box center [326, 185] width 17 height 14
type input "1"
click at [514, 270] on div "Pay rate (Optional) Select pay rate" at bounding box center [456, 251] width 279 height 41
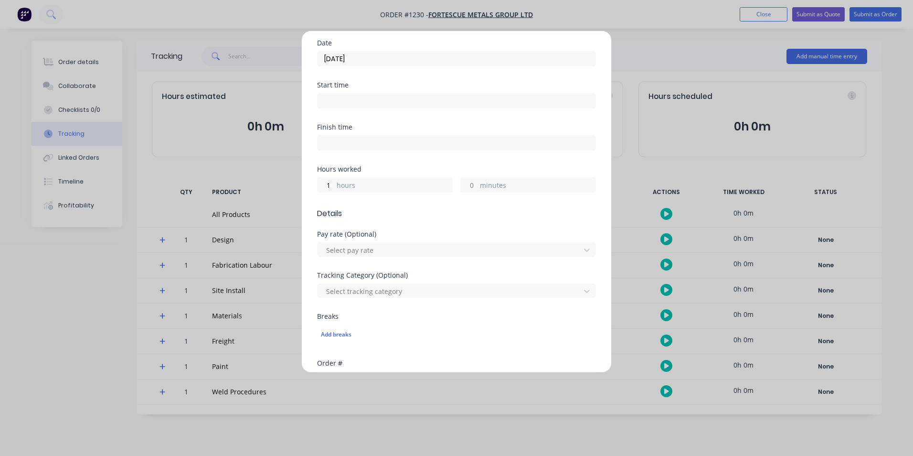
scroll to position [239, 0]
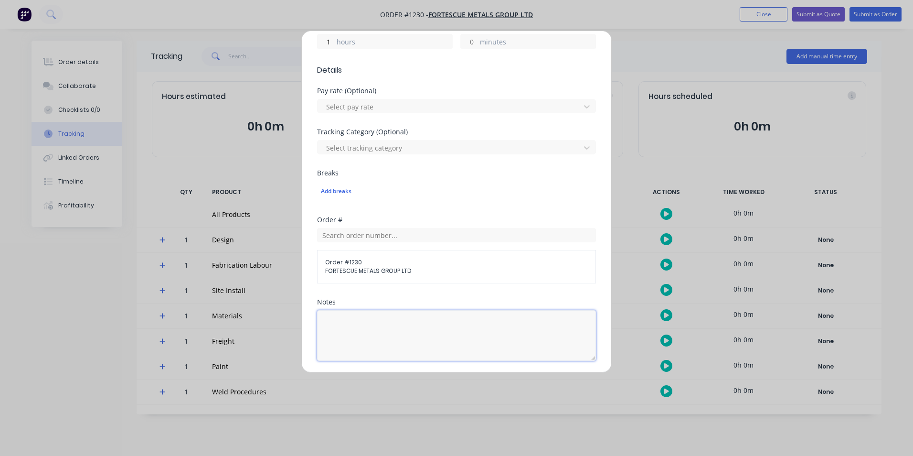
click at [398, 328] on textarea at bounding box center [456, 335] width 279 height 51
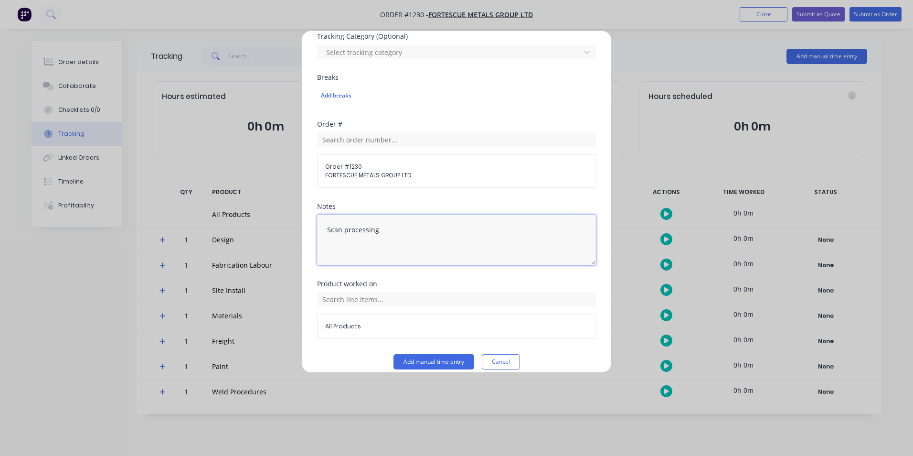
scroll to position [345, 0]
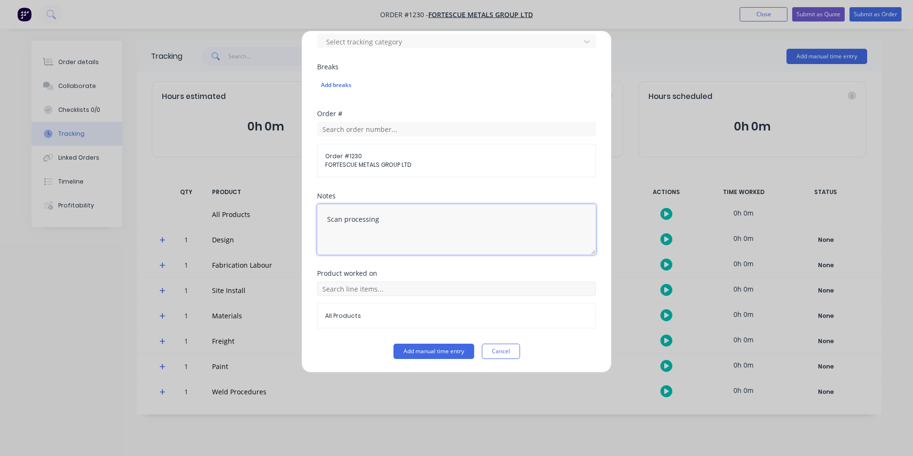
type textarea "Scan processing"
click at [424, 292] on input "text" at bounding box center [456, 288] width 279 height 14
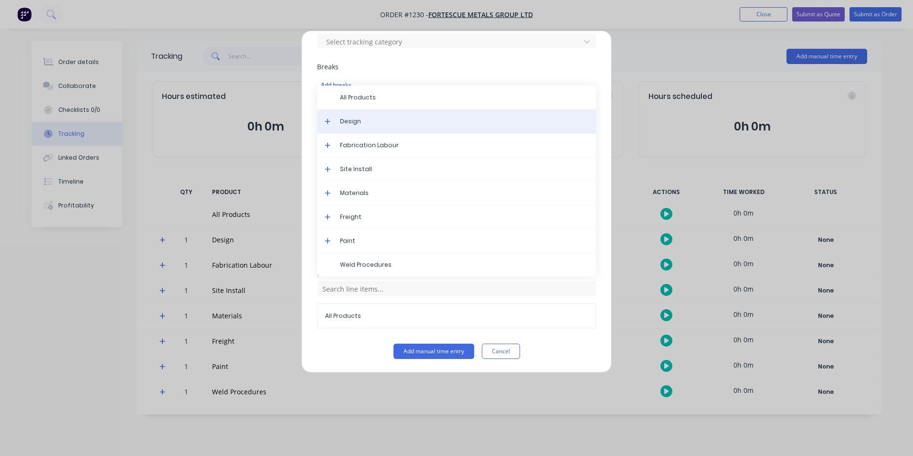
click at [366, 127] on div "Design" at bounding box center [456, 121] width 279 height 24
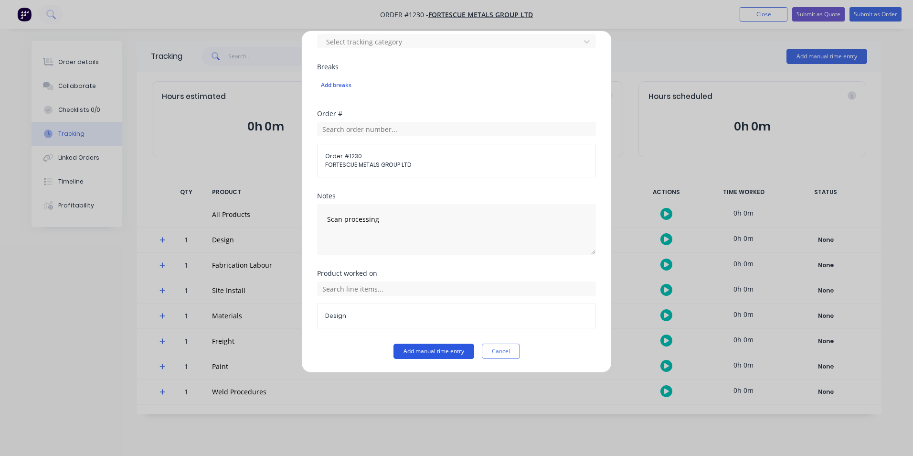
click at [442, 355] on button "Add manual time entry" at bounding box center [434, 350] width 81 height 15
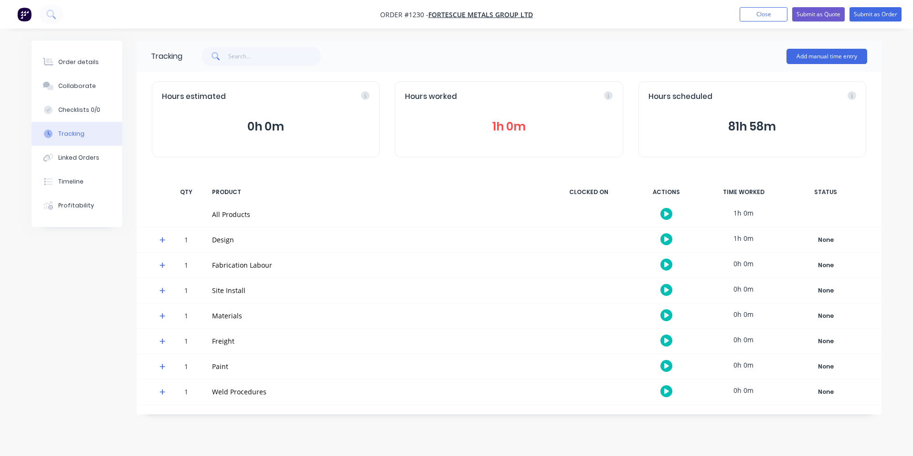
click at [760, 21] on nav "Order #1230 - FORTESCUE METALS GROUP LTD Add product Close Submit as Quote Subm…" at bounding box center [456, 14] width 913 height 29
click at [752, 14] on button "Close" at bounding box center [764, 14] width 48 height 14
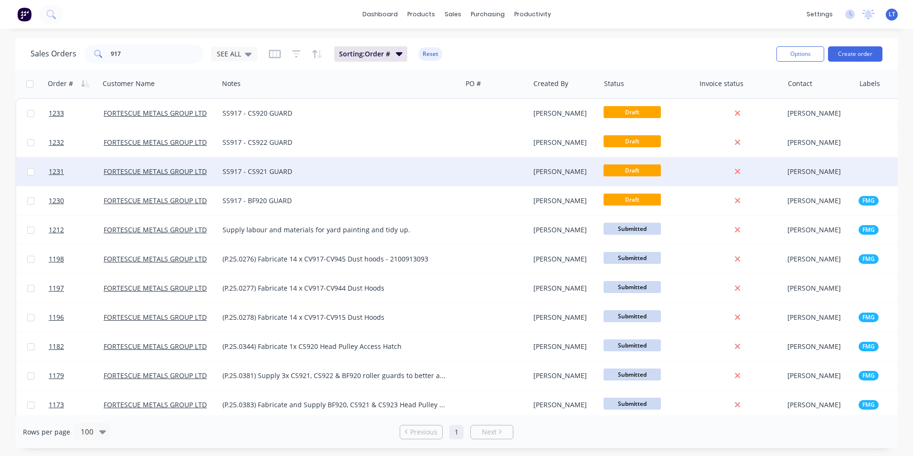
click at [464, 175] on div at bounding box center [496, 171] width 68 height 29
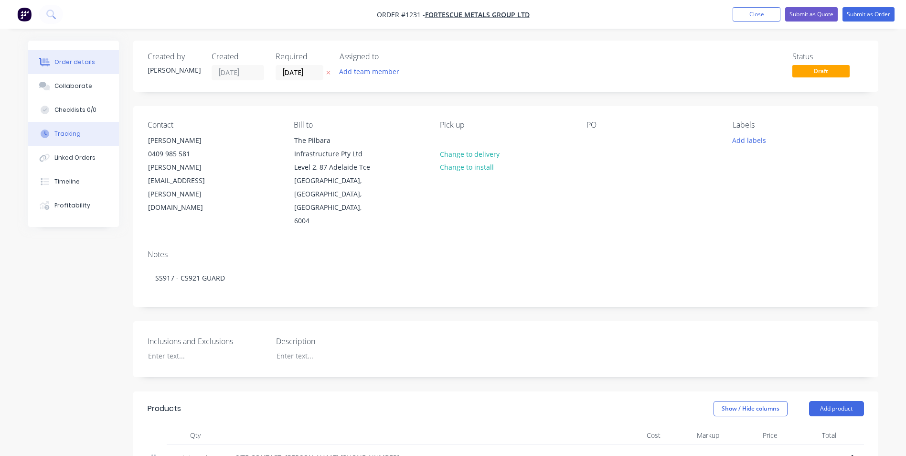
click at [83, 136] on button "Tracking" at bounding box center [73, 134] width 91 height 24
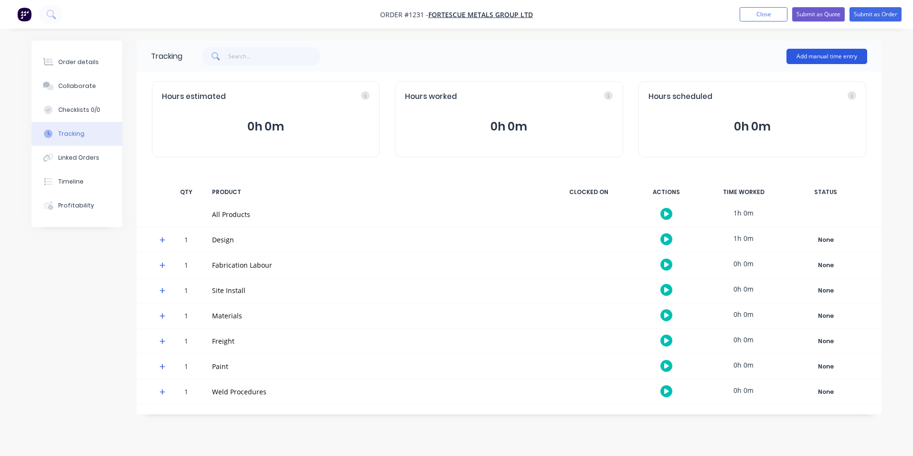
click at [807, 58] on button "Add manual time entry" at bounding box center [827, 56] width 81 height 15
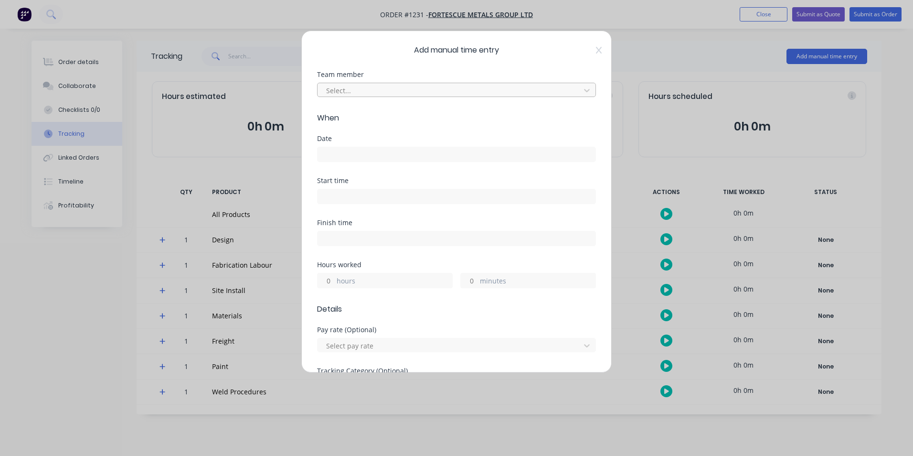
click at [366, 90] on div at bounding box center [450, 91] width 250 height 12
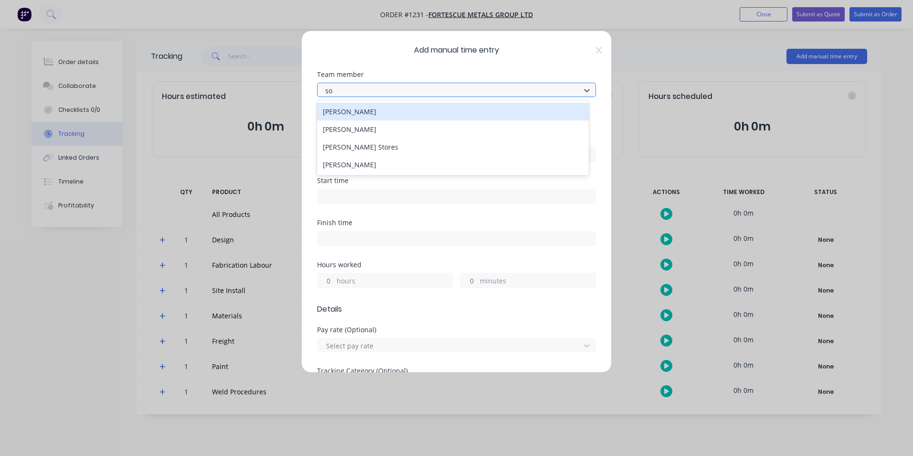
type input "som"
click at [365, 116] on div "[PERSON_NAME]" at bounding box center [453, 112] width 272 height 18
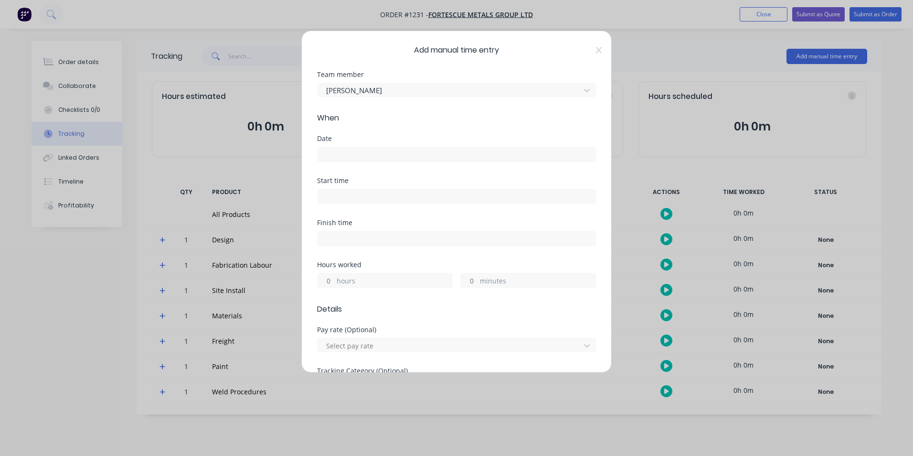
click at [367, 151] on input at bounding box center [457, 154] width 278 height 14
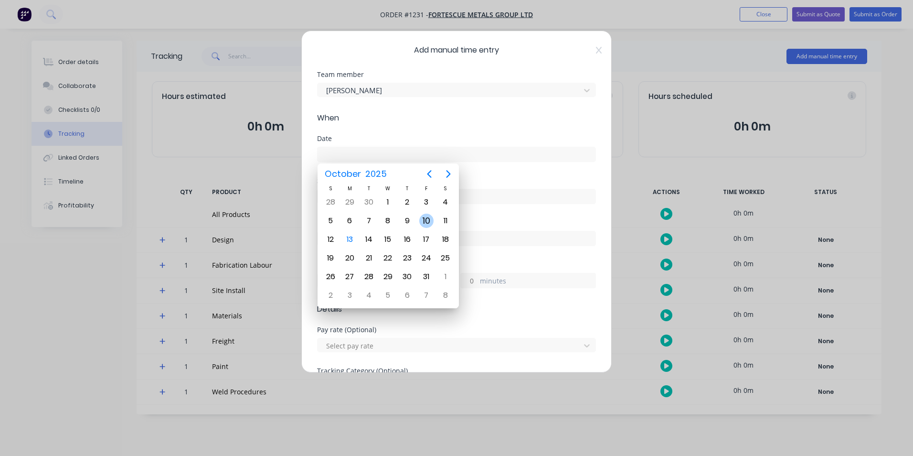
click at [424, 221] on div "10" at bounding box center [426, 221] width 14 height 14
type input "[DATE]"
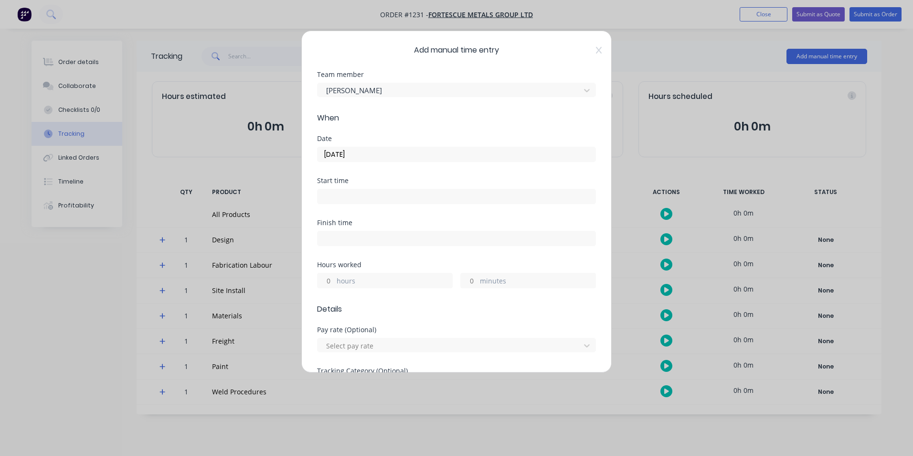
click at [328, 282] on input "hours" at bounding box center [326, 280] width 17 height 14
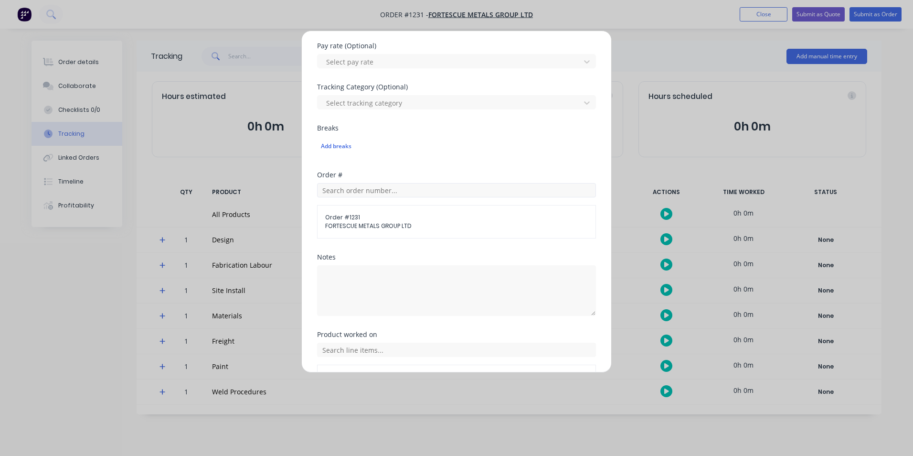
scroll to position [287, 0]
type input "1"
click at [378, 277] on textarea at bounding box center [456, 287] width 279 height 51
paste textarea "Scan processing"
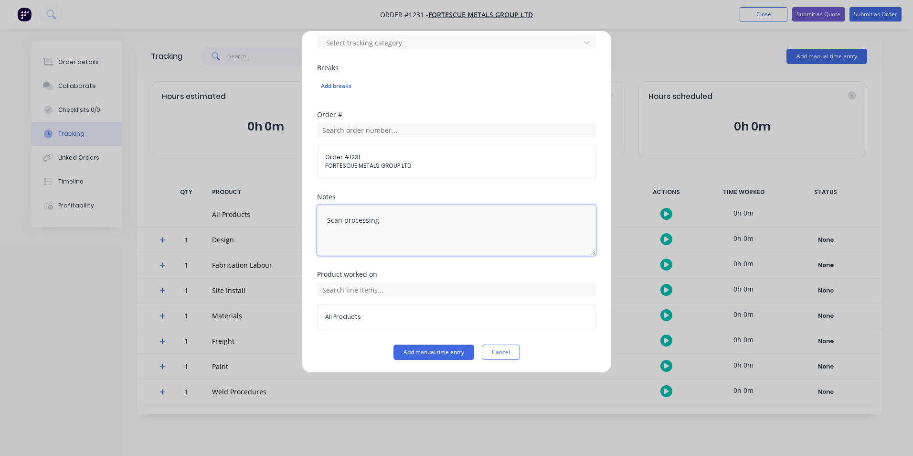
scroll to position [345, 0]
type textarea "Scan processing"
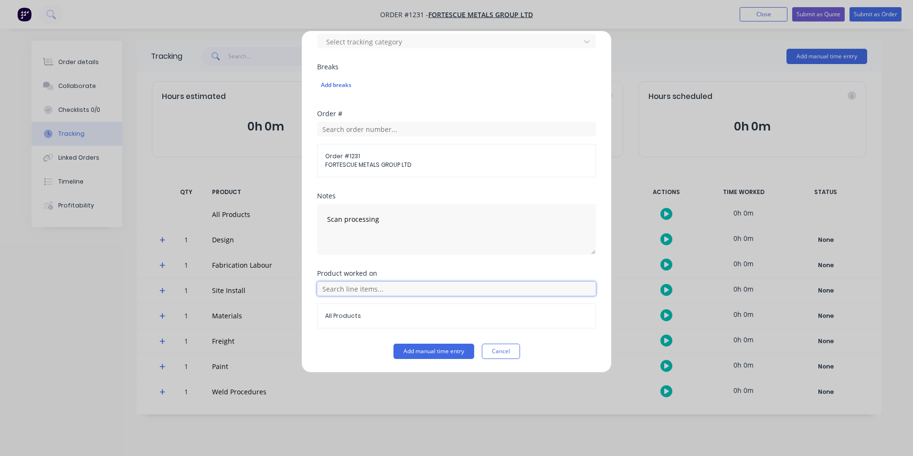
click at [414, 294] on input "text" at bounding box center [456, 288] width 279 height 14
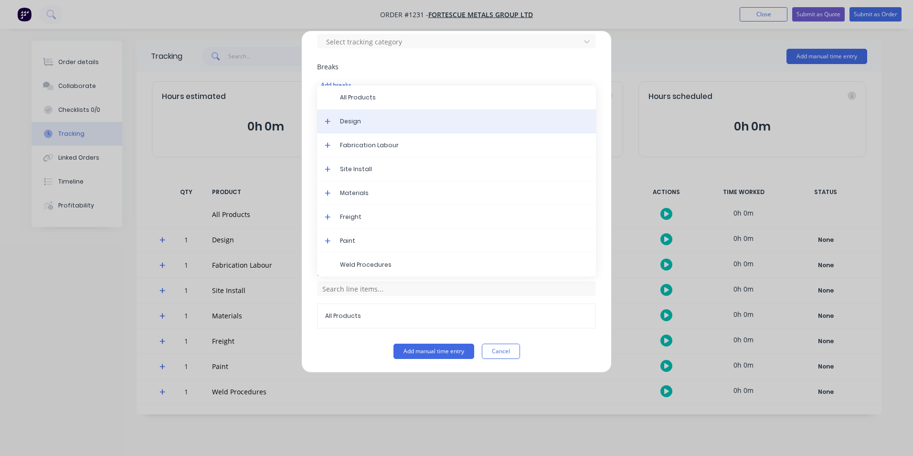
click at [359, 127] on div "Design" at bounding box center [456, 121] width 279 height 24
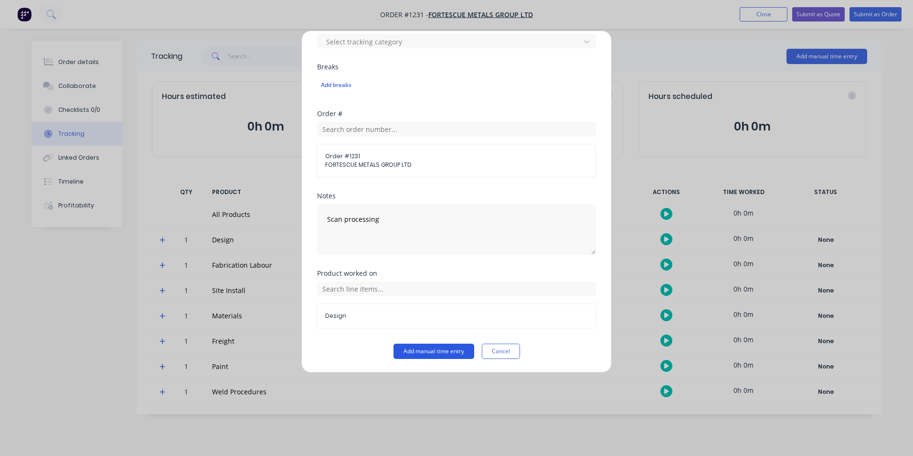
click at [432, 348] on button "Add manual time entry" at bounding box center [434, 350] width 81 height 15
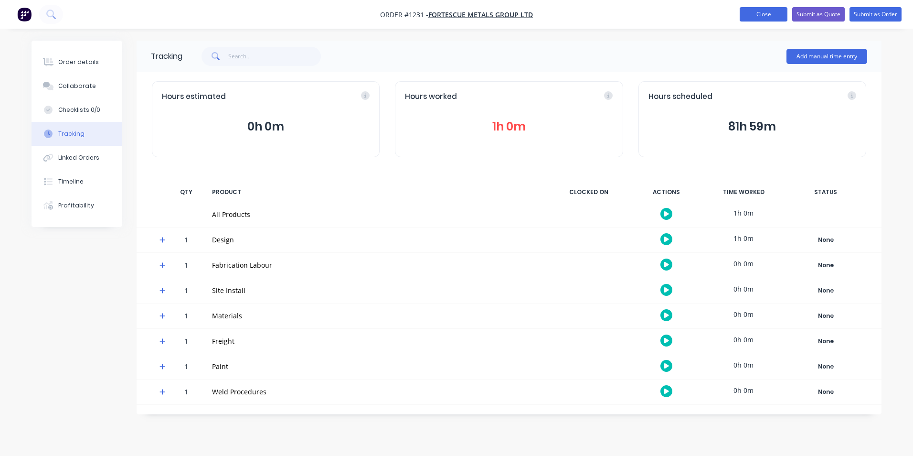
click at [751, 19] on button "Close" at bounding box center [764, 14] width 48 height 14
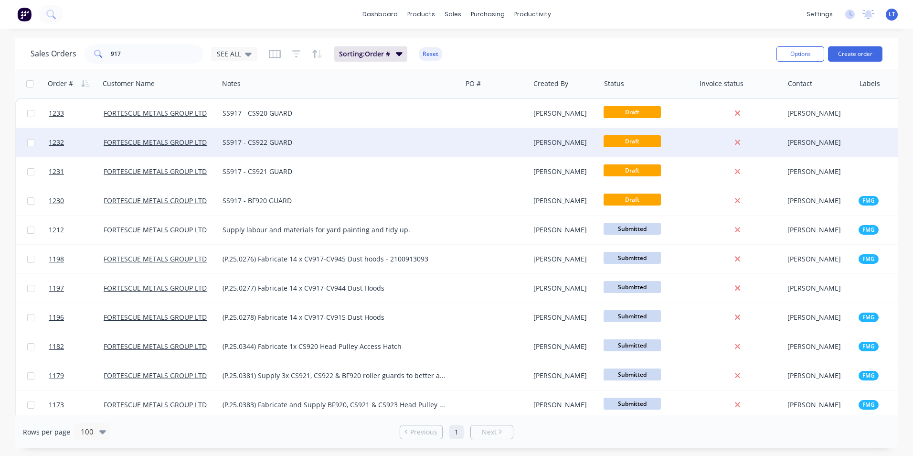
click at [558, 146] on div "[PERSON_NAME]" at bounding box center [564, 143] width 60 height 10
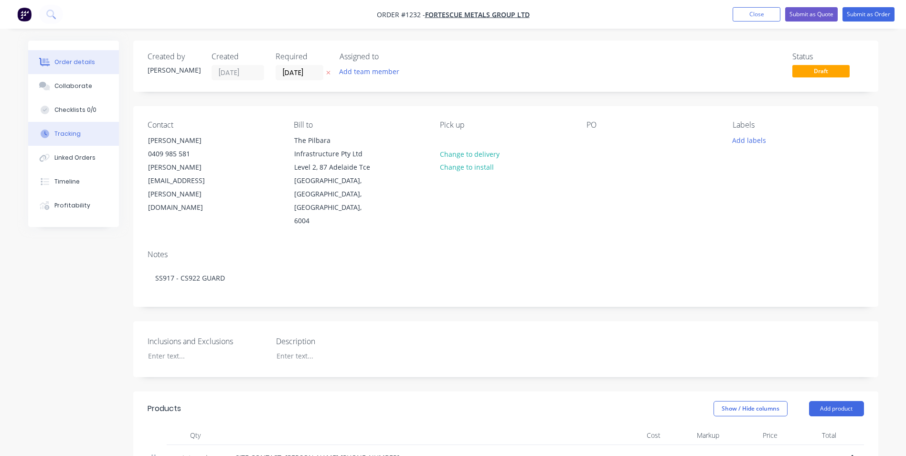
click at [86, 138] on button "Tracking" at bounding box center [73, 134] width 91 height 24
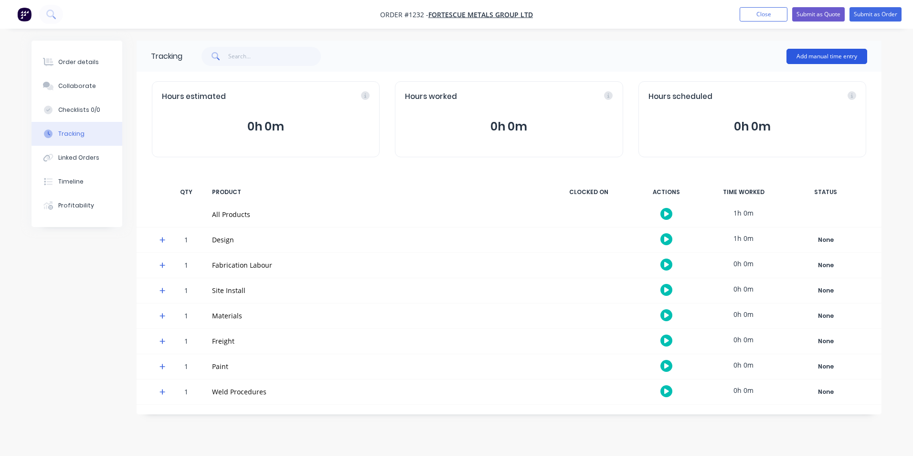
click at [829, 56] on button "Add manual time entry" at bounding box center [827, 56] width 81 height 15
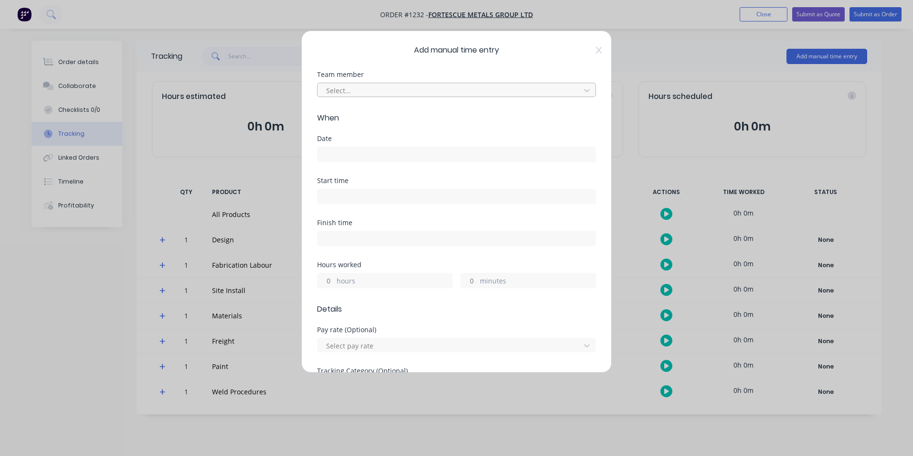
click at [379, 91] on div at bounding box center [450, 91] width 250 height 12
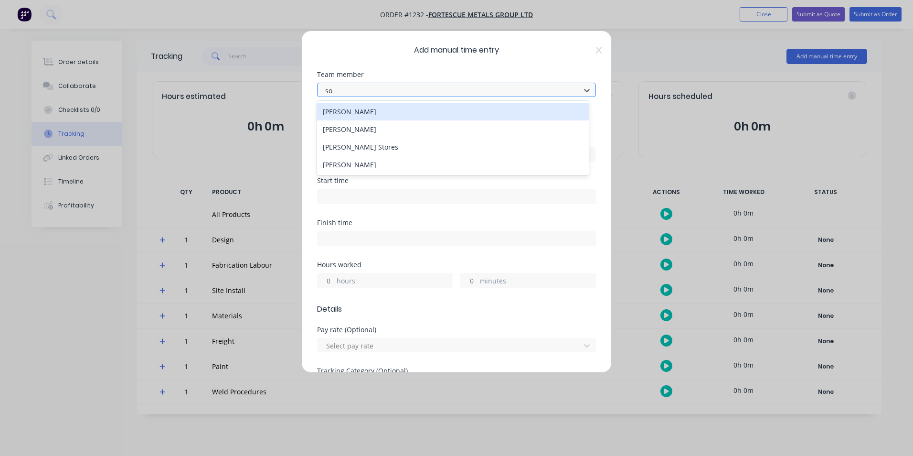
type input "som"
click at [374, 113] on div "[PERSON_NAME]" at bounding box center [453, 112] width 272 height 18
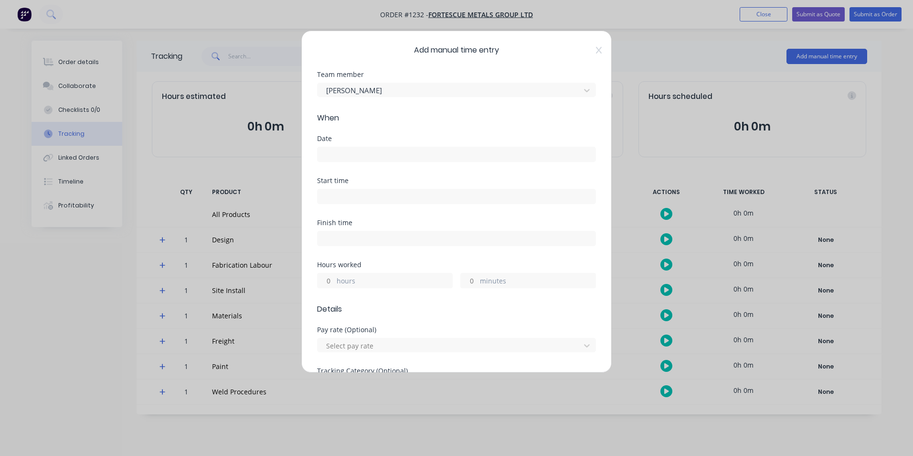
click at [368, 157] on input at bounding box center [457, 154] width 278 height 14
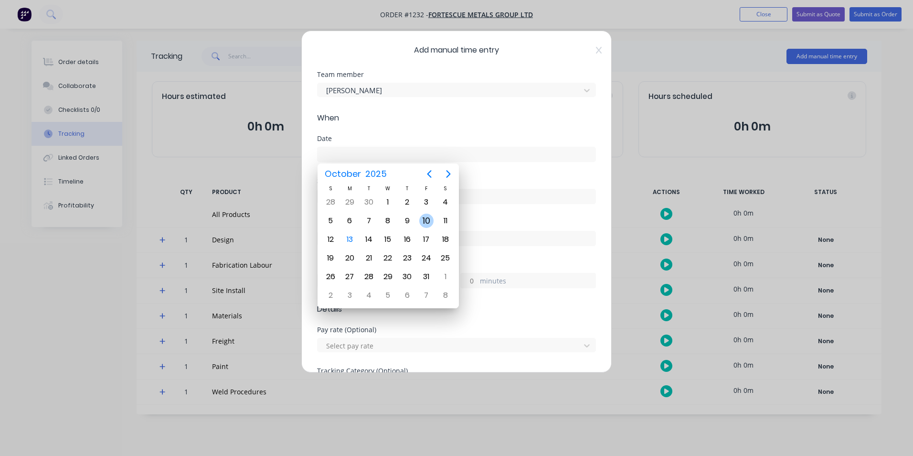
click at [427, 221] on div "10" at bounding box center [426, 221] width 14 height 14
type input "[DATE]"
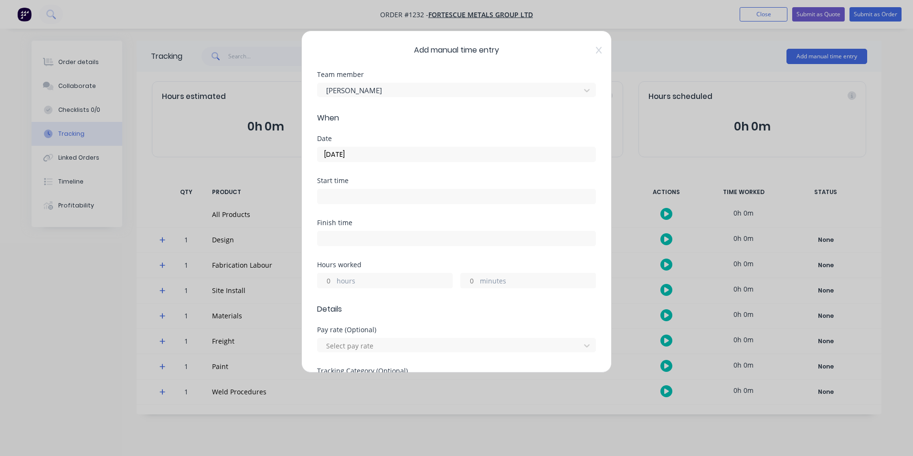
drag, startPoint x: 331, startPoint y: 279, endPoint x: 382, endPoint y: 256, distance: 56.2
click at [331, 279] on input "hours" at bounding box center [326, 280] width 17 height 14
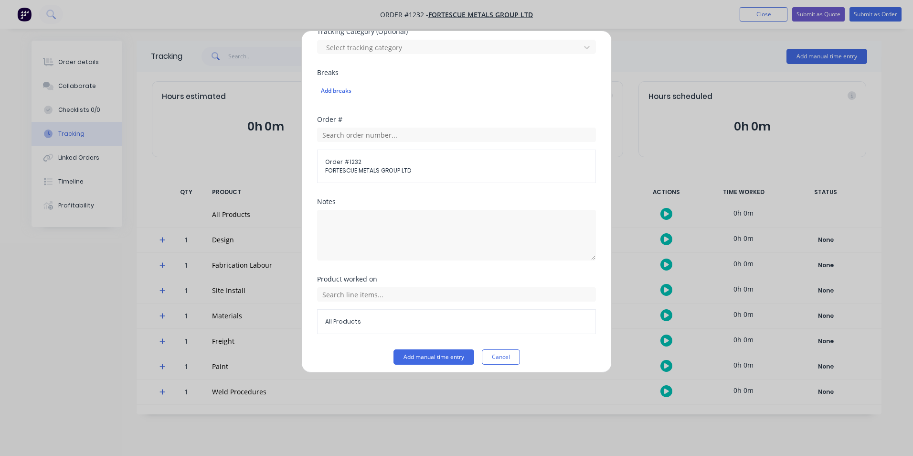
scroll to position [345, 0]
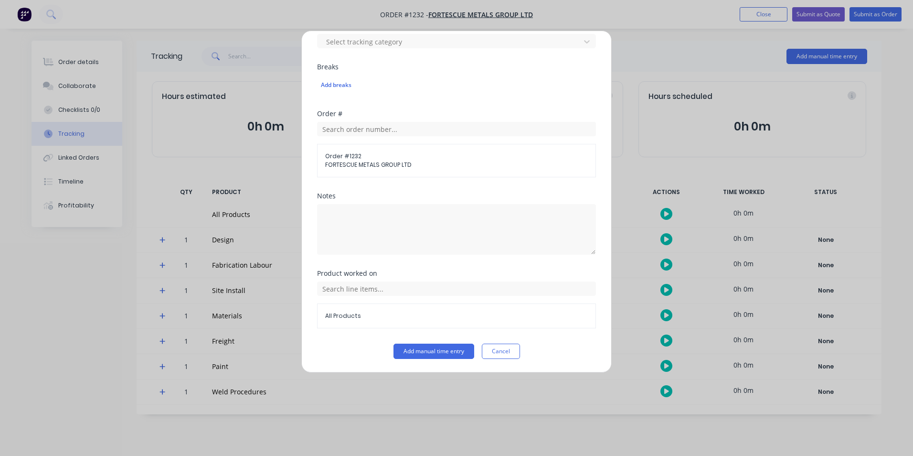
type input "1"
click at [497, 255] on div "Notes" at bounding box center [456, 231] width 279 height 77
click at [469, 226] on textarea at bounding box center [456, 229] width 279 height 51
paste textarea "Scan processing"
type textarea "Scan processing"
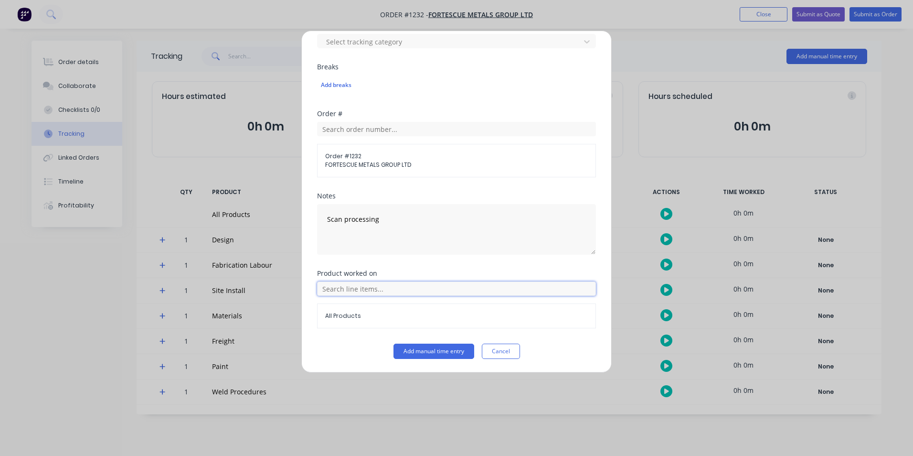
click at [327, 290] on input "text" at bounding box center [456, 288] width 279 height 14
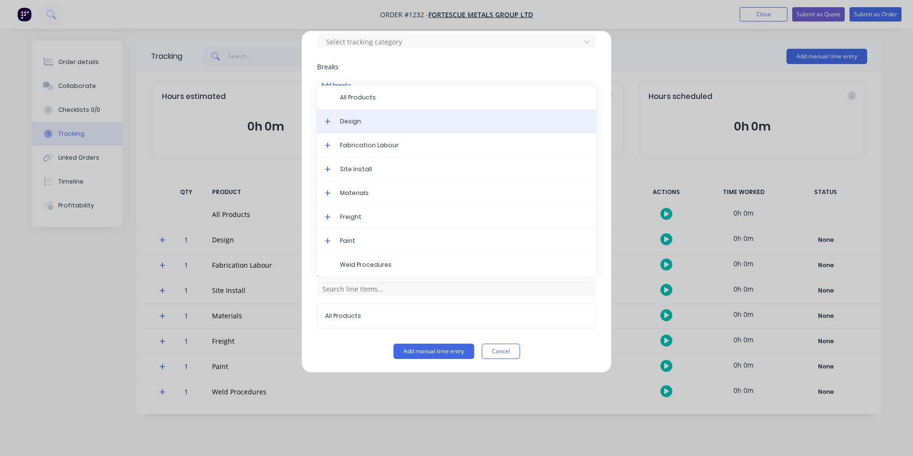
click at [357, 124] on span "Design" at bounding box center [464, 121] width 248 height 9
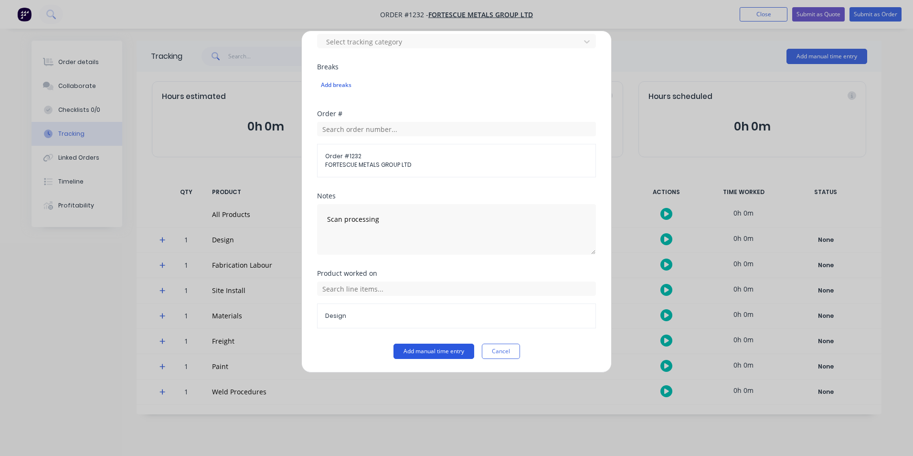
click at [428, 350] on button "Add manual time entry" at bounding box center [434, 350] width 81 height 15
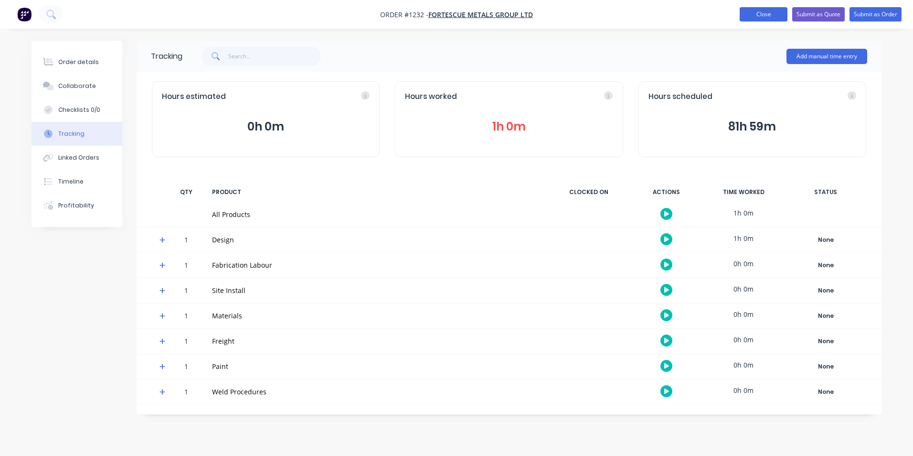
click at [761, 18] on button "Close" at bounding box center [764, 14] width 48 height 14
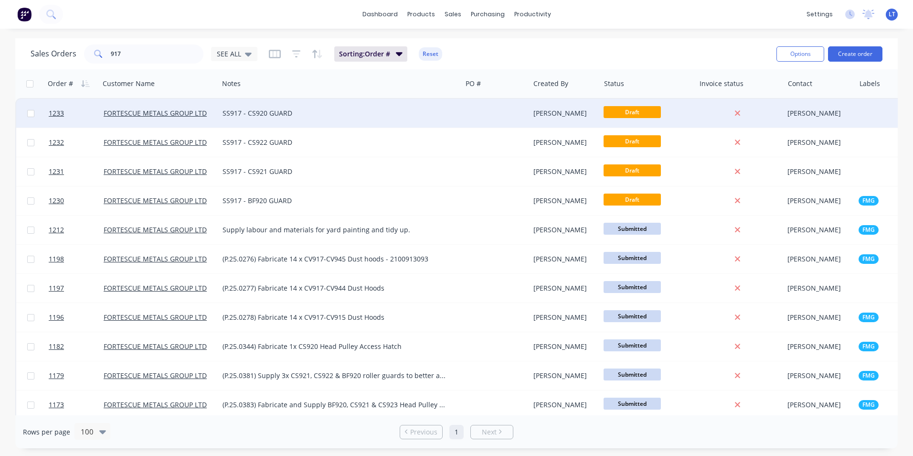
click at [573, 116] on div "[PERSON_NAME]" at bounding box center [564, 113] width 60 height 10
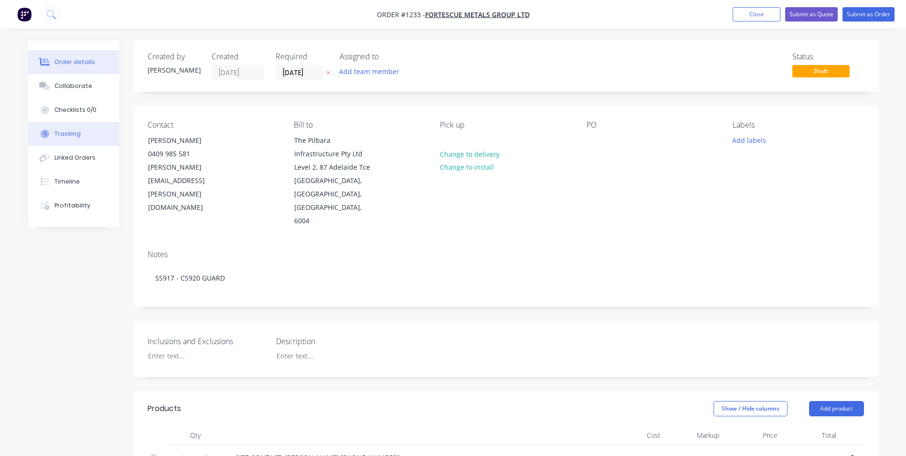
click at [83, 139] on button "Tracking" at bounding box center [73, 134] width 91 height 24
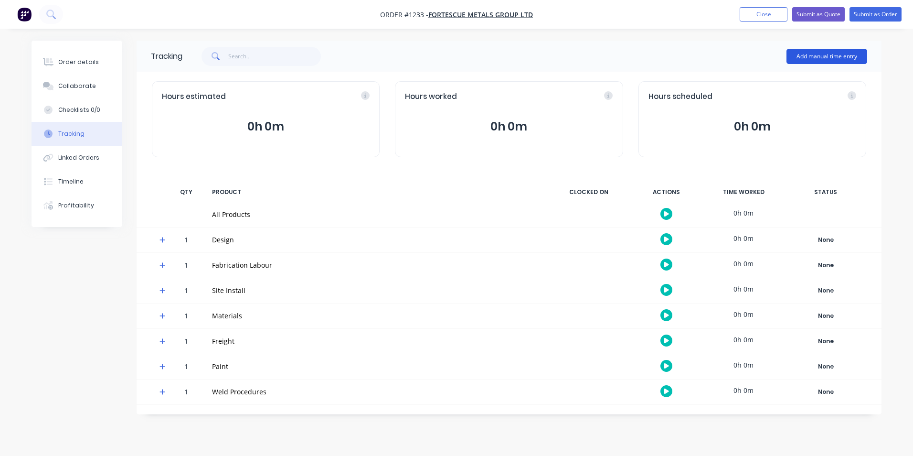
click at [798, 58] on button "Add manual time entry" at bounding box center [827, 56] width 81 height 15
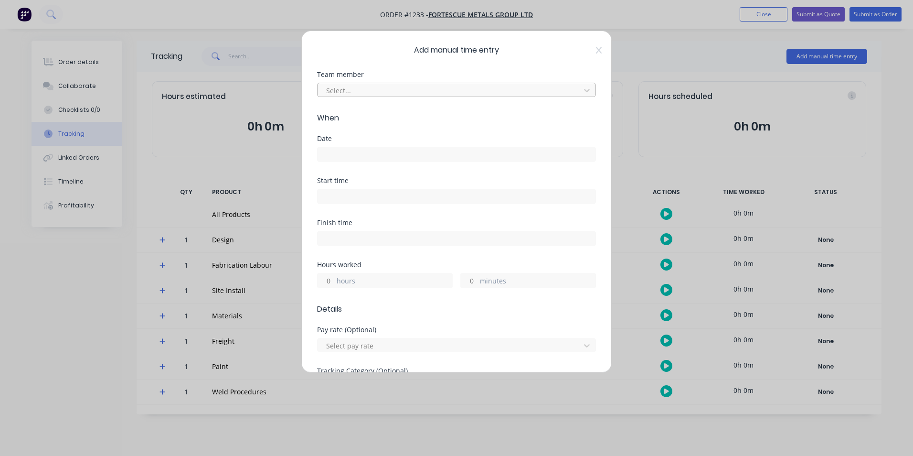
click at [455, 87] on div at bounding box center [450, 91] width 250 height 12
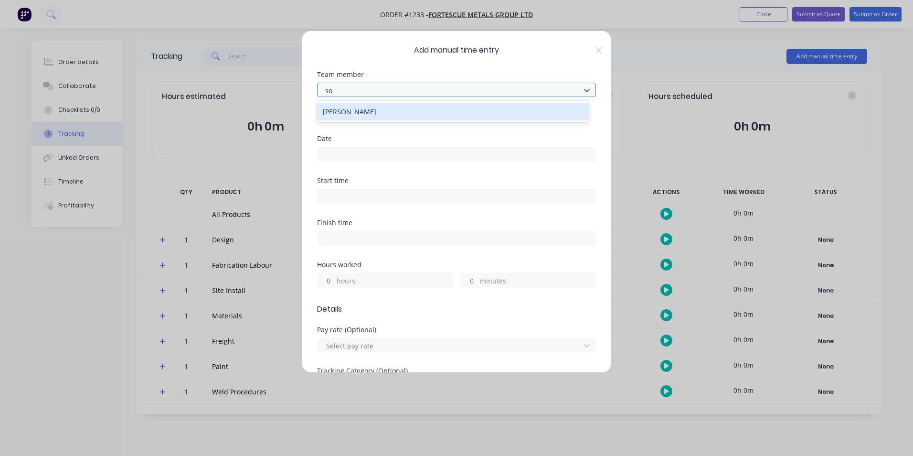
type input "som"
click at [427, 105] on div "[PERSON_NAME]" at bounding box center [453, 112] width 272 height 18
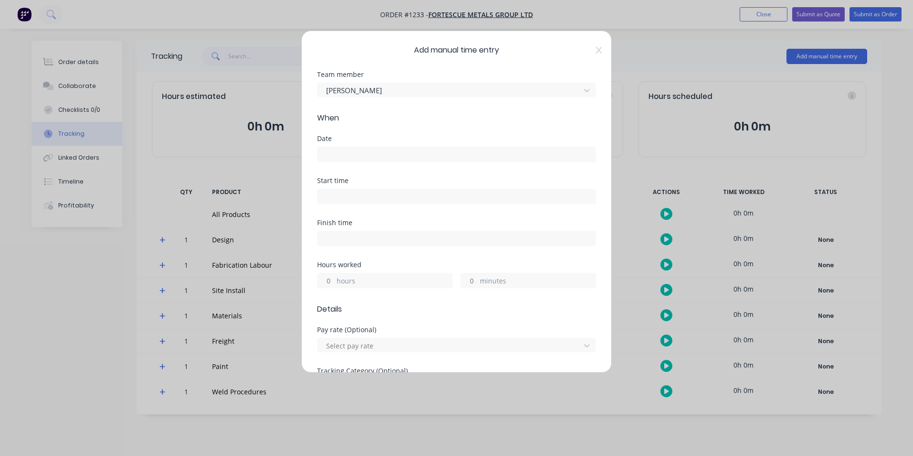
drag, startPoint x: 399, startPoint y: 157, endPoint x: 405, endPoint y: 145, distance: 12.8
click at [404, 154] on input at bounding box center [457, 154] width 278 height 14
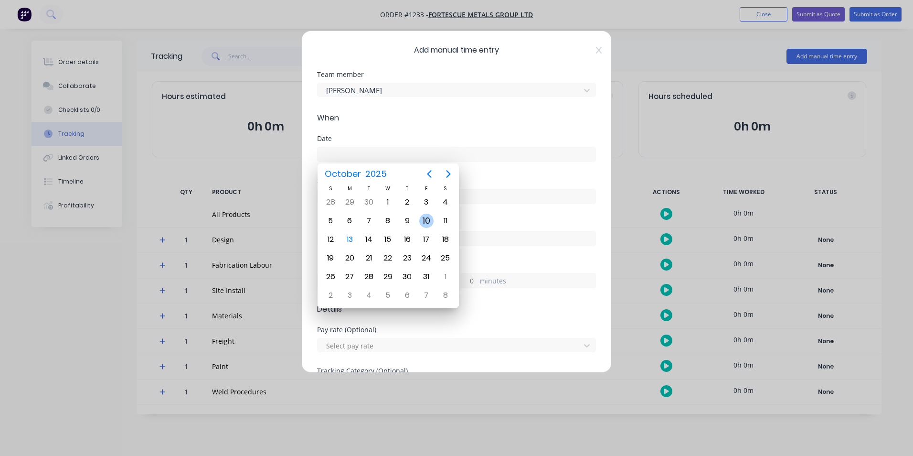
drag, startPoint x: 427, startPoint y: 220, endPoint x: 393, endPoint y: 247, distance: 43.3
click at [427, 220] on div "10" at bounding box center [426, 221] width 14 height 14
type input "[DATE]"
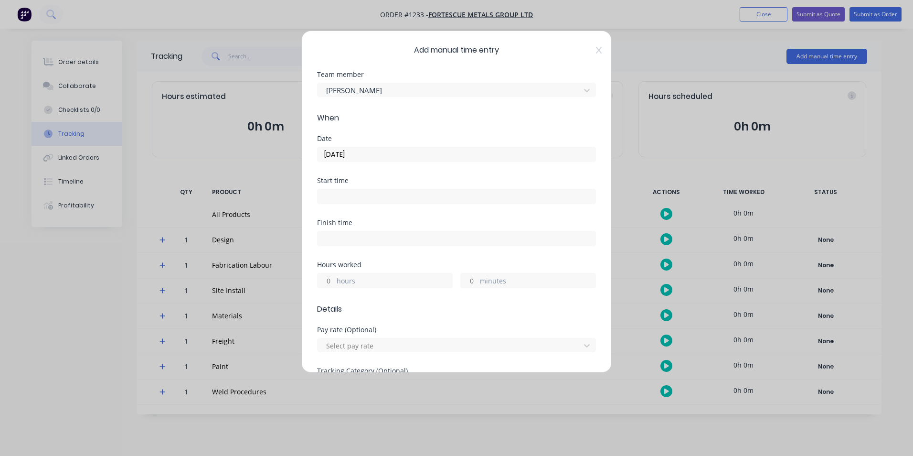
drag, startPoint x: 331, startPoint y: 281, endPoint x: 368, endPoint y: 265, distance: 40.8
click at [331, 281] on input "hours" at bounding box center [326, 280] width 17 height 14
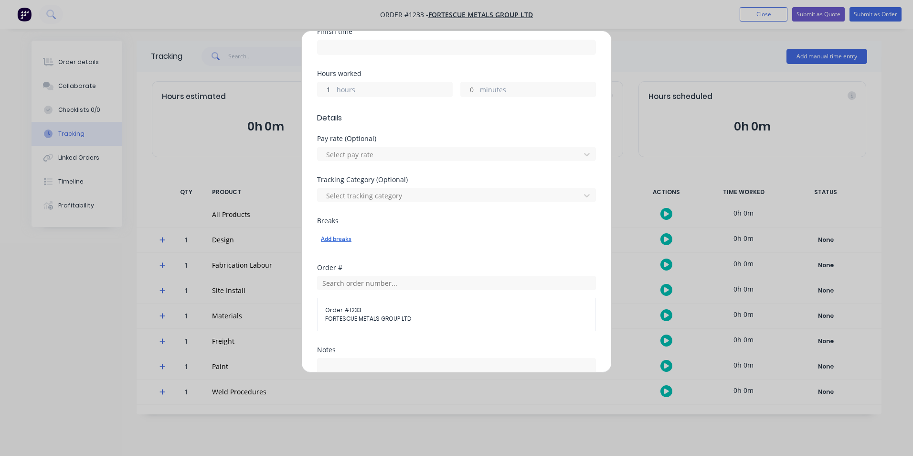
type input "1"
click at [421, 237] on div "Add breaks" at bounding box center [456, 239] width 271 height 12
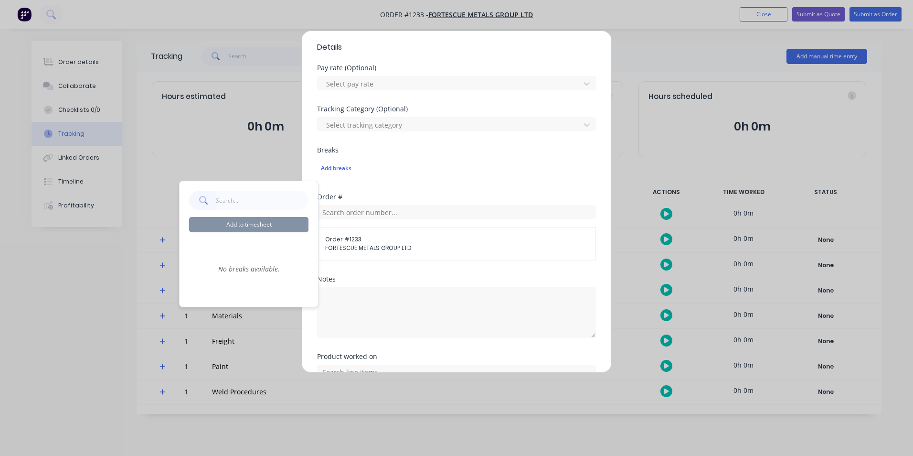
scroll to position [287, 0]
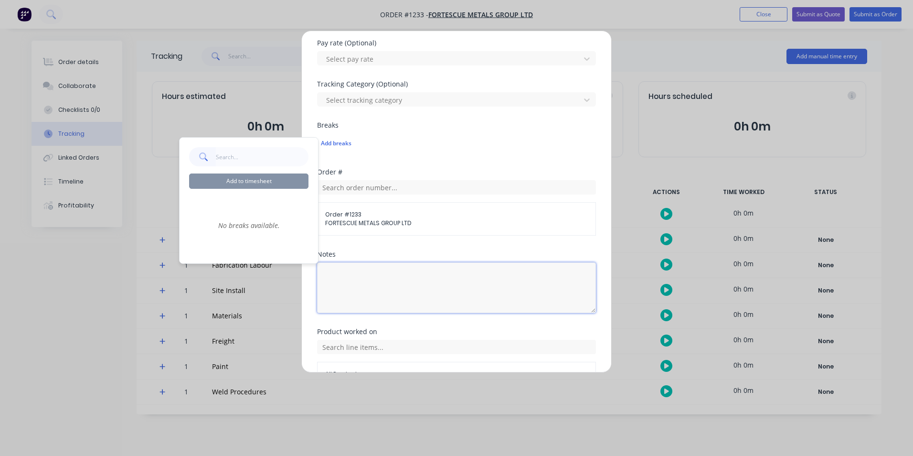
click at [388, 269] on textarea at bounding box center [456, 287] width 279 height 51
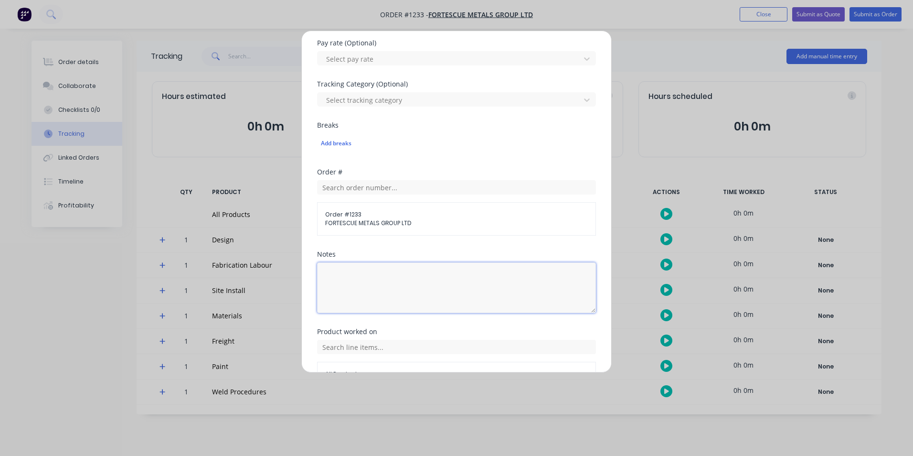
paste textarea "Scan processing"
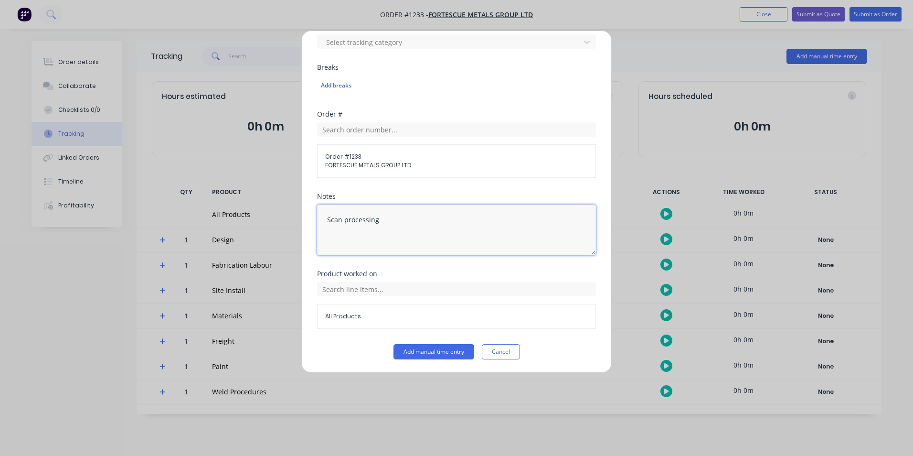
scroll to position [345, 0]
type textarea "Scan processing"
click at [358, 288] on input "text" at bounding box center [456, 288] width 279 height 14
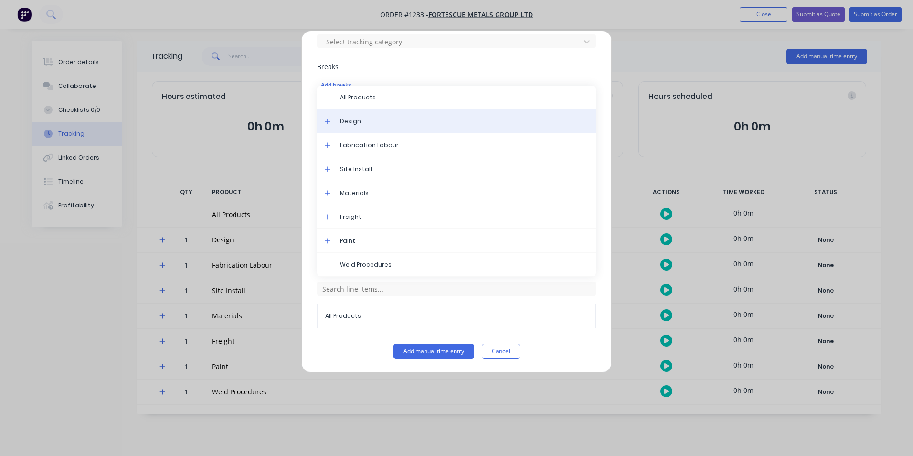
click at [359, 123] on span "Design" at bounding box center [464, 121] width 248 height 9
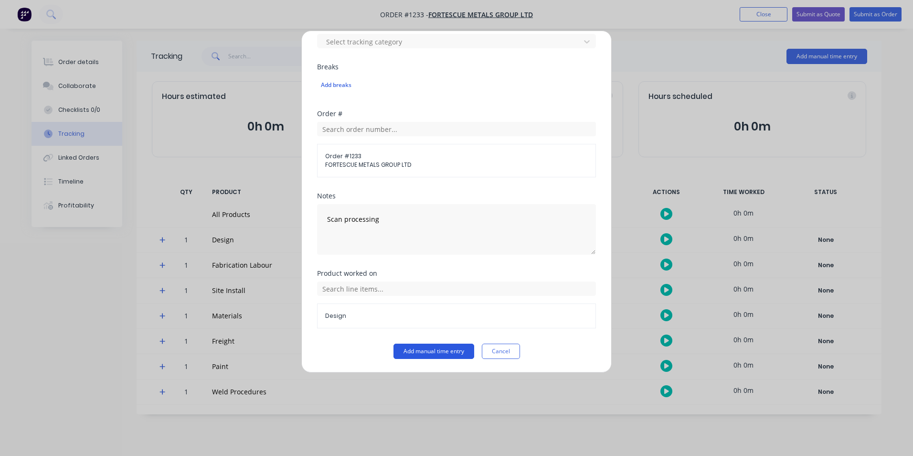
click at [440, 352] on button "Add manual time entry" at bounding box center [434, 350] width 81 height 15
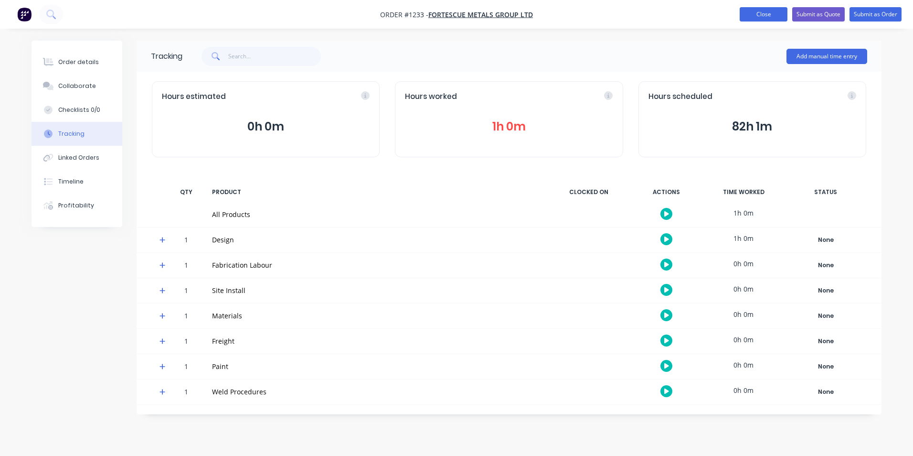
click at [761, 15] on button "Close" at bounding box center [764, 14] width 48 height 14
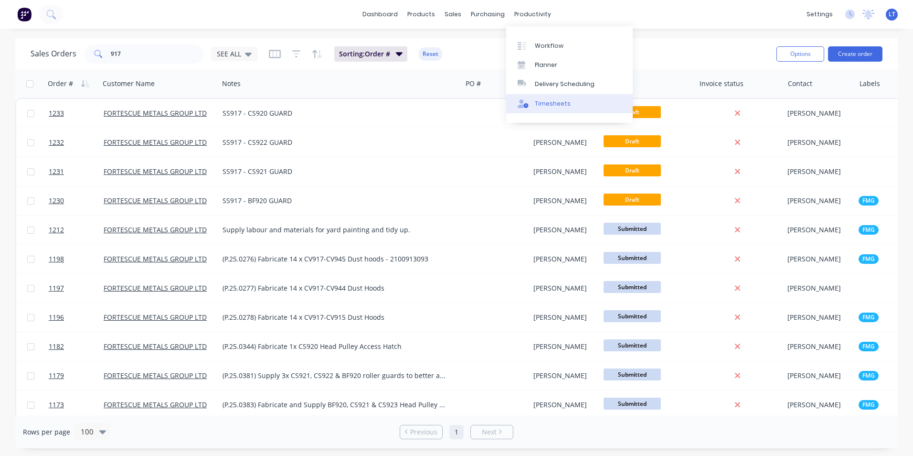
click at [551, 107] on div "Timesheets" at bounding box center [553, 103] width 36 height 9
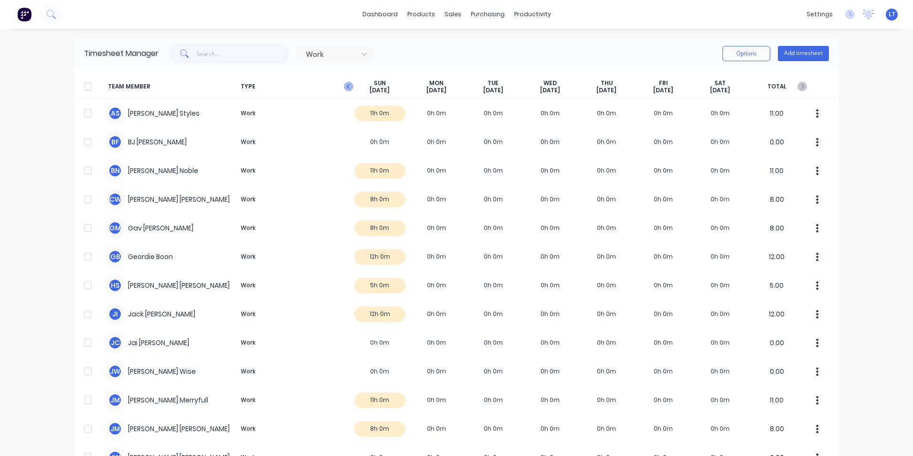
click at [347, 86] on icon "button" at bounding box center [349, 87] width 10 height 10
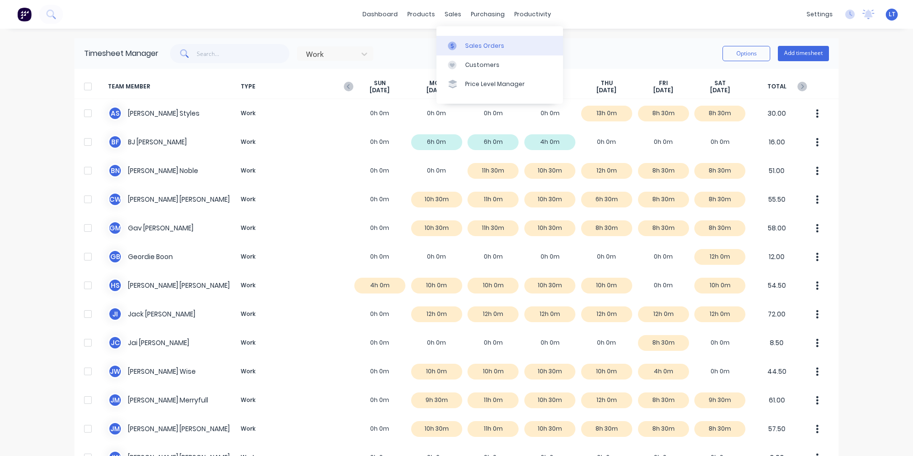
click at [457, 45] on div at bounding box center [455, 46] width 14 height 9
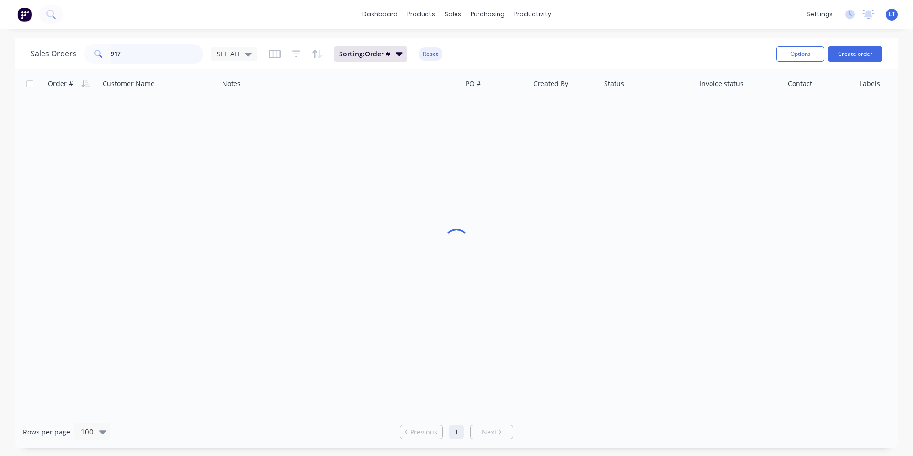
click at [0, 26] on html "dashboard products sales purchasing productivity dashboard products Product Cat…" at bounding box center [456, 228] width 913 height 456
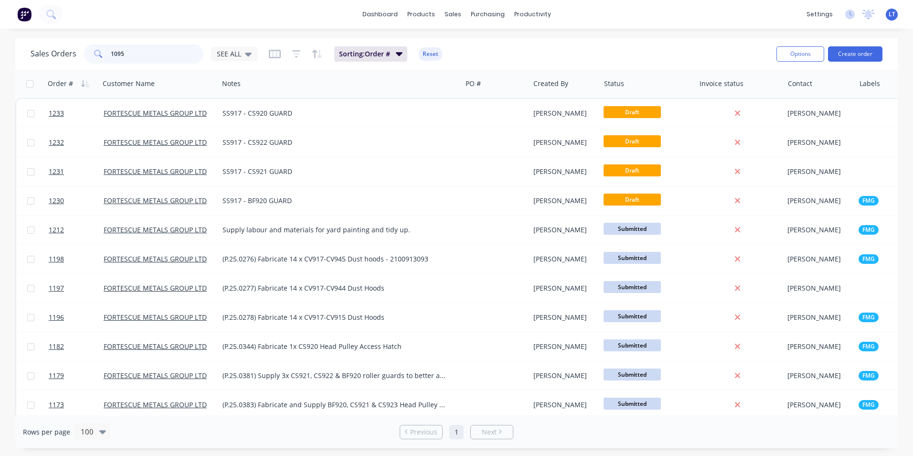
type input "1095"
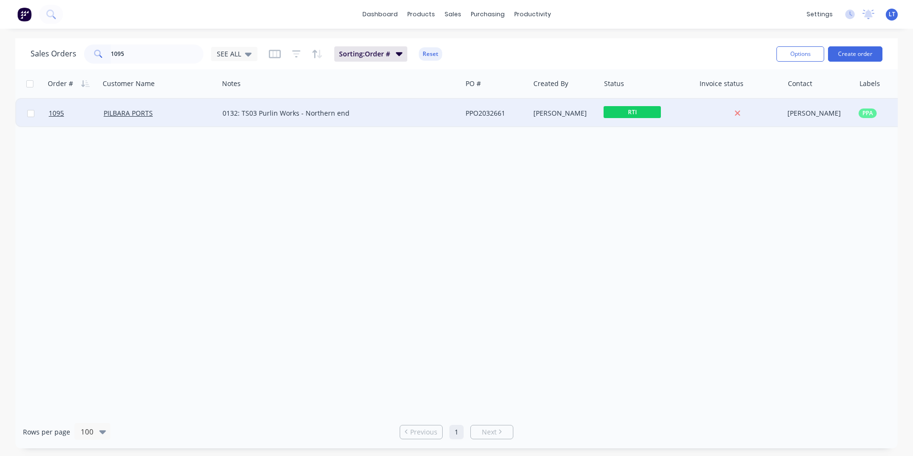
click at [576, 119] on div "[PERSON_NAME]" at bounding box center [565, 113] width 71 height 29
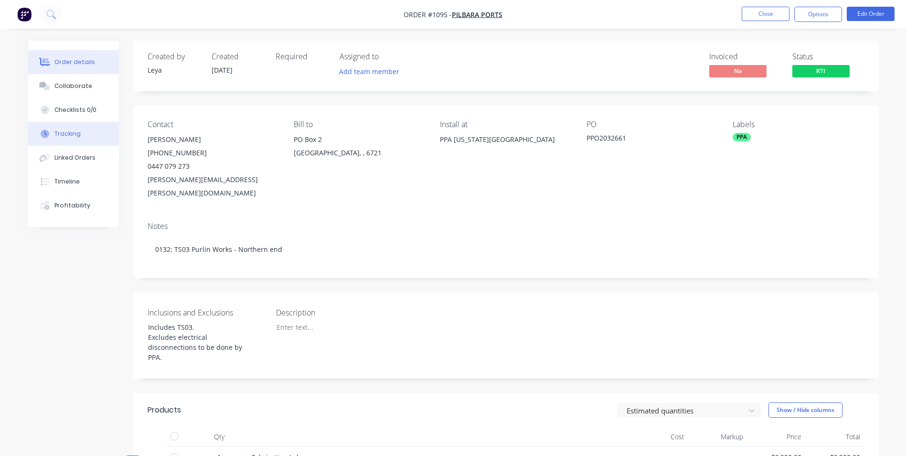
click at [81, 137] on button "Tracking" at bounding box center [73, 134] width 91 height 24
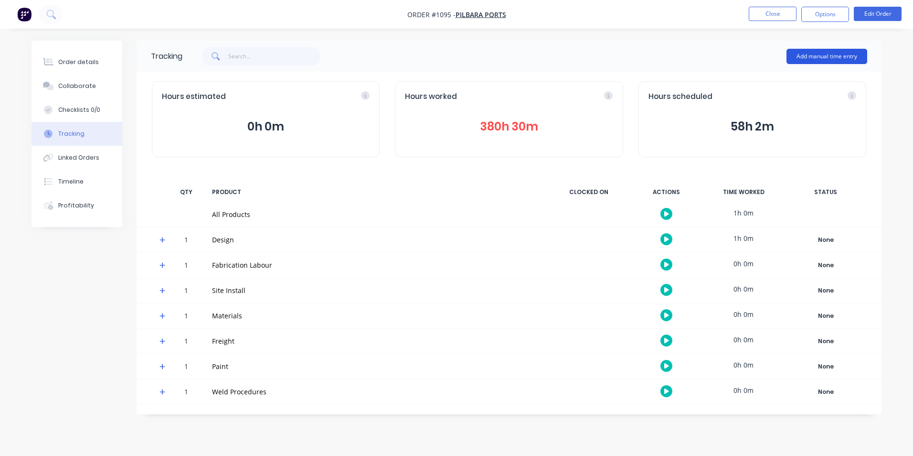
click at [825, 59] on button "Add manual time entry" at bounding box center [827, 56] width 81 height 15
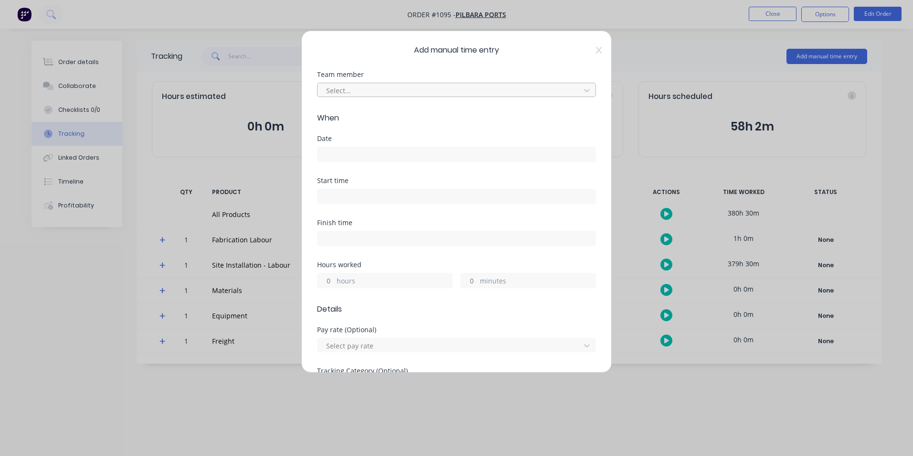
click at [341, 89] on div at bounding box center [450, 91] width 250 height 12
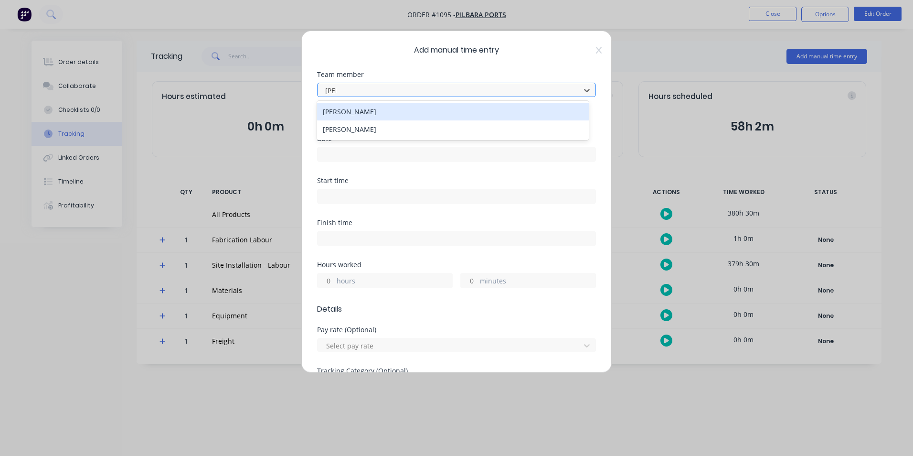
type input "[PERSON_NAME]"
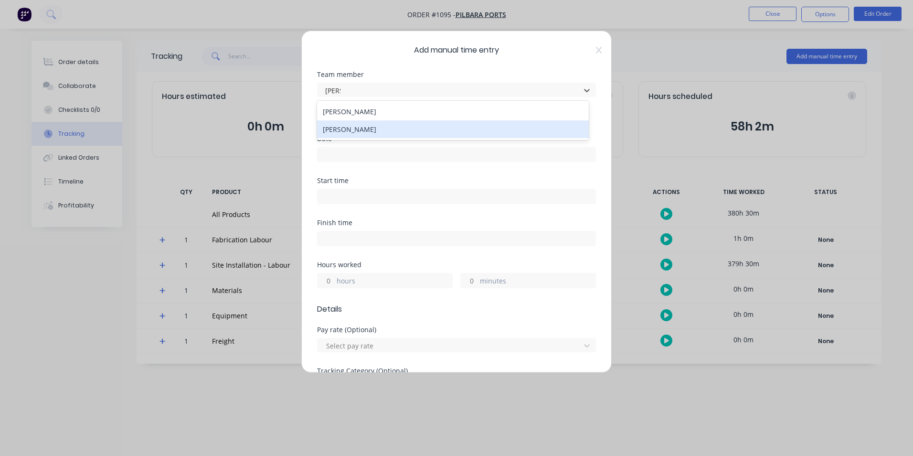
click at [357, 130] on div "[PERSON_NAME]" at bounding box center [453, 129] width 272 height 18
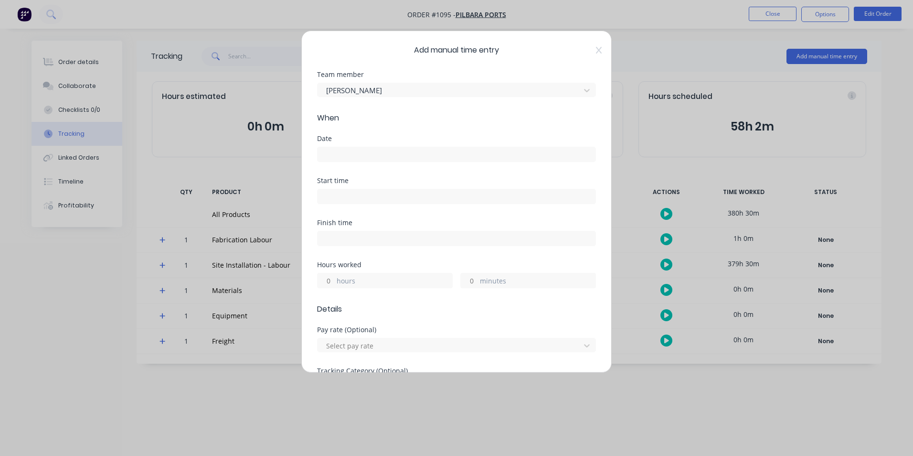
click at [361, 152] on input at bounding box center [457, 154] width 278 height 14
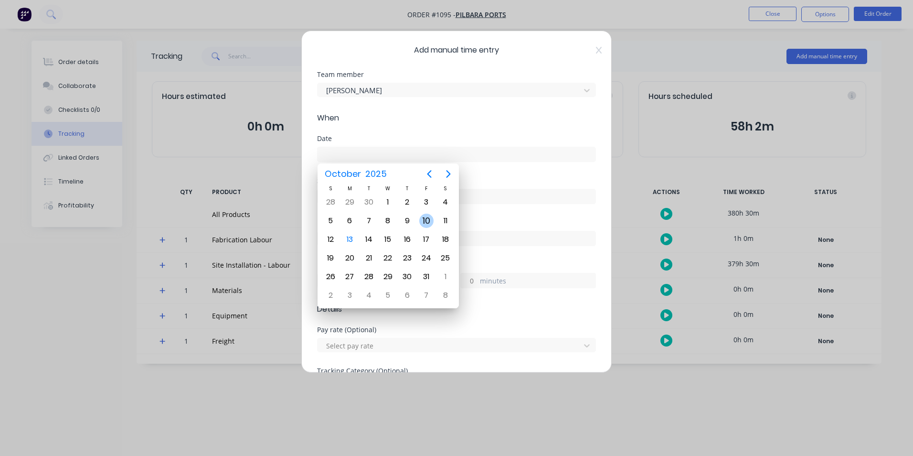
click at [419, 220] on div "10" at bounding box center [426, 221] width 19 height 18
type input "[DATE]"
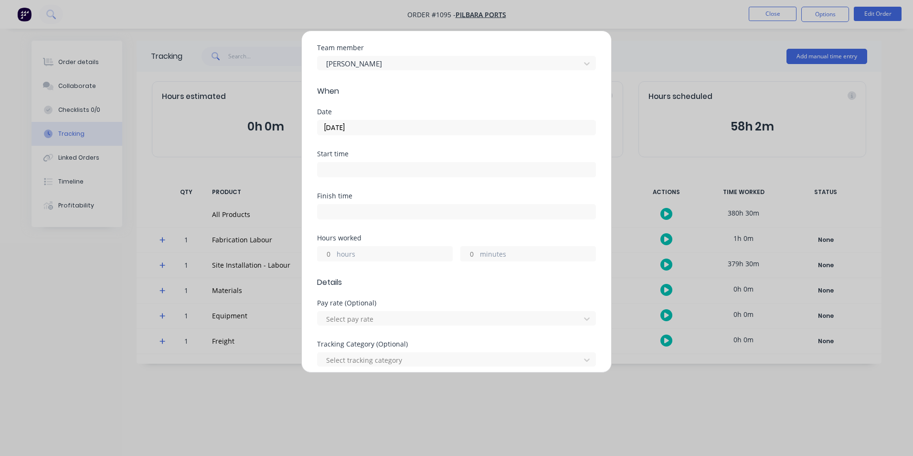
scroll to position [96, 0]
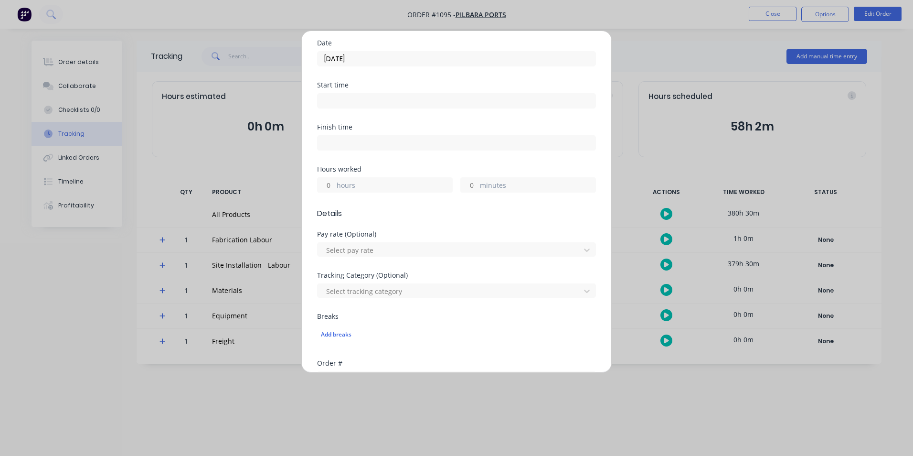
drag, startPoint x: 328, startPoint y: 189, endPoint x: 389, endPoint y: 166, distance: 65.3
click at [328, 188] on input "hours" at bounding box center [326, 185] width 17 height 14
type input "2"
type input "30"
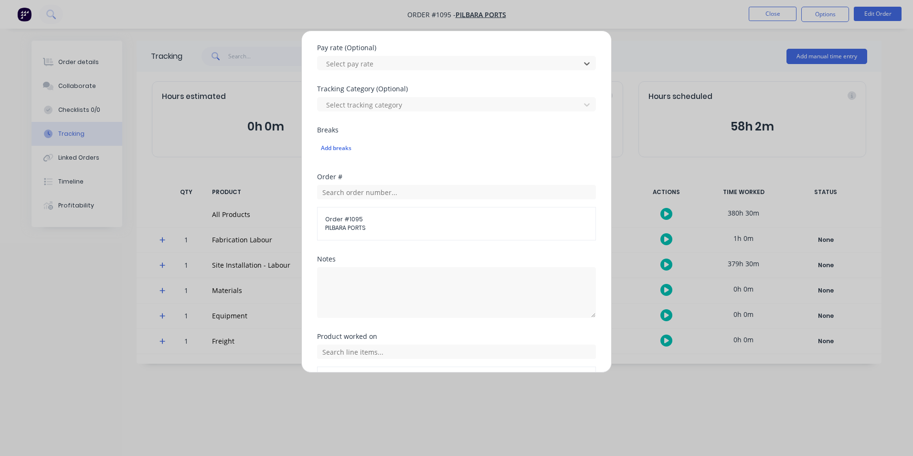
scroll to position [334, 0]
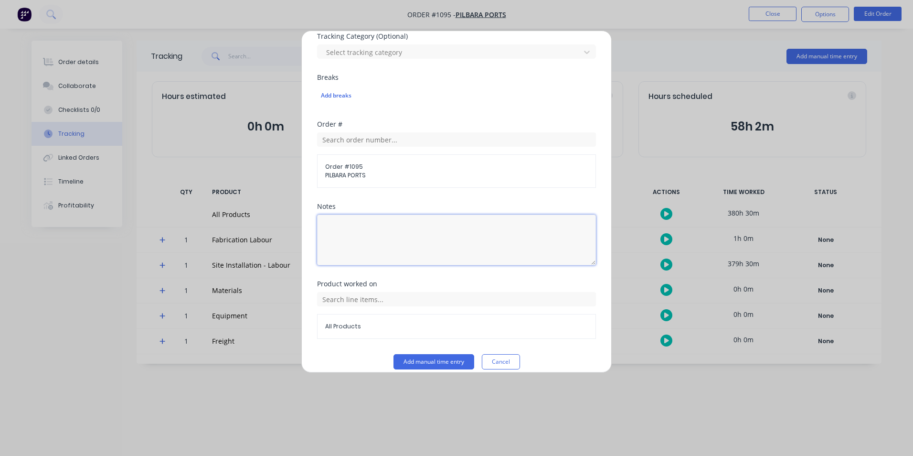
click at [402, 228] on textarea at bounding box center [456, 240] width 279 height 51
type textarea "Mod sheet bracket"
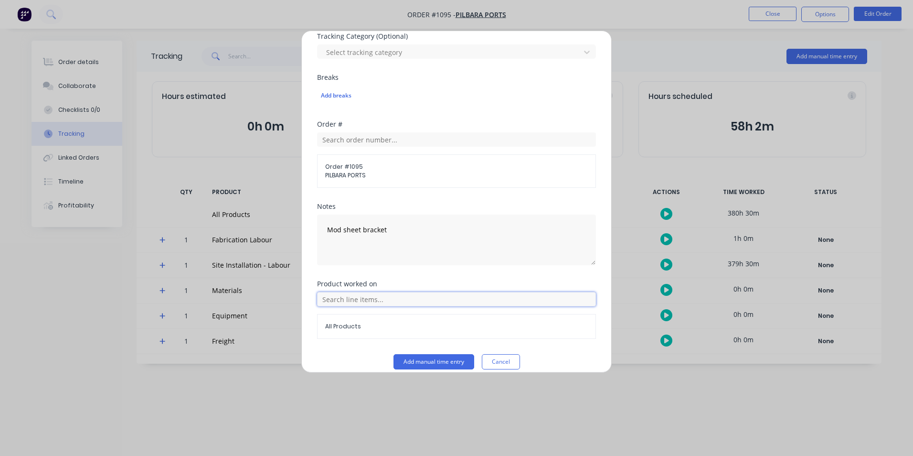
click at [523, 296] on input "text" at bounding box center [456, 299] width 279 height 14
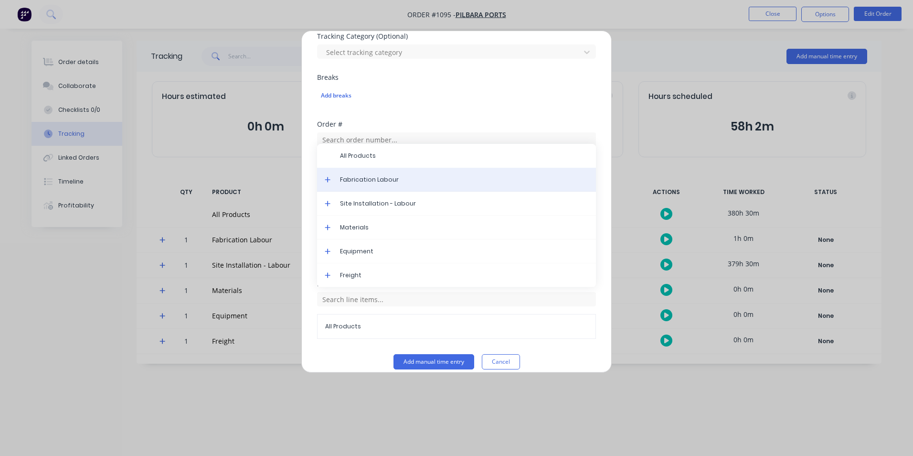
click at [428, 182] on span "Fabrication Labour" at bounding box center [464, 179] width 248 height 9
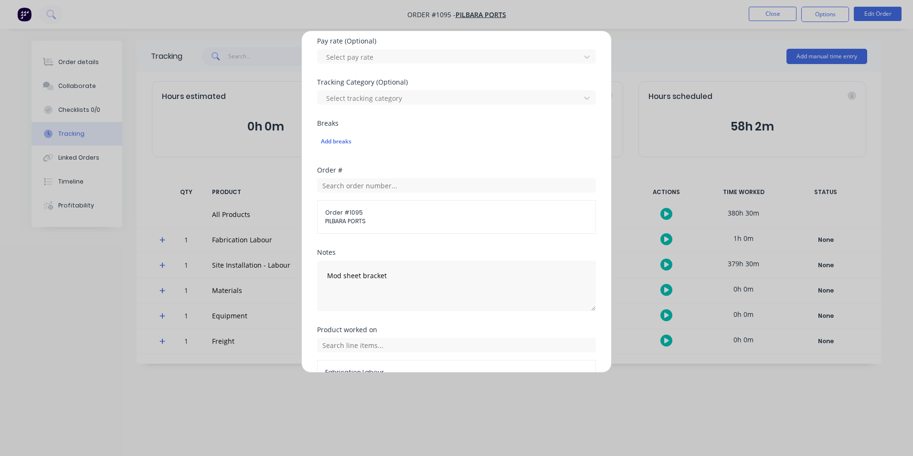
scroll to position [345, 0]
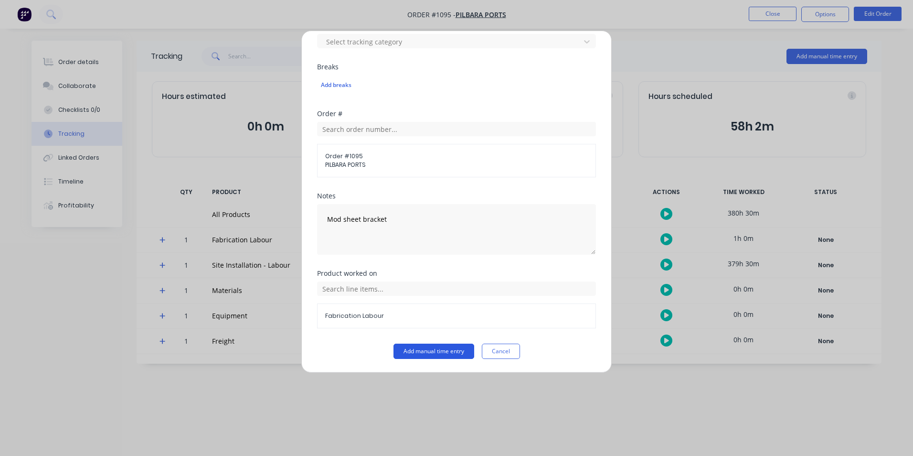
click at [436, 352] on button "Add manual time entry" at bounding box center [434, 350] width 81 height 15
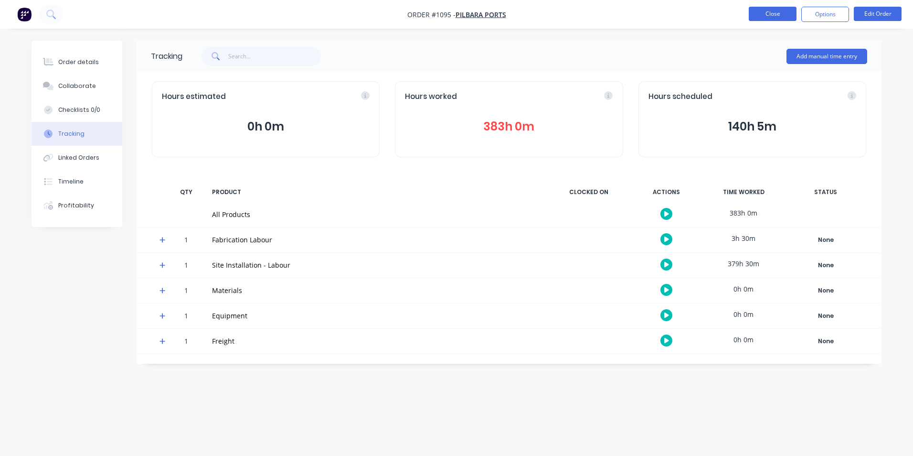
click at [772, 13] on button "Close" at bounding box center [773, 14] width 48 height 14
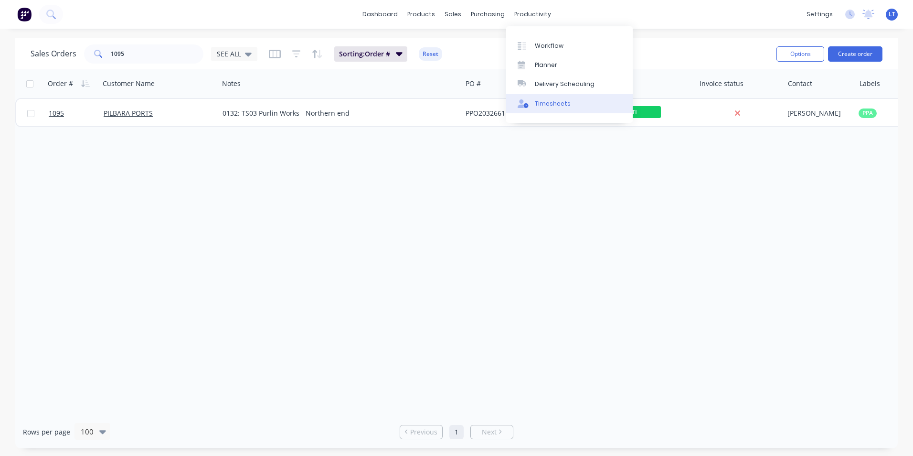
click at [548, 109] on link "Timesheets" at bounding box center [569, 103] width 127 height 19
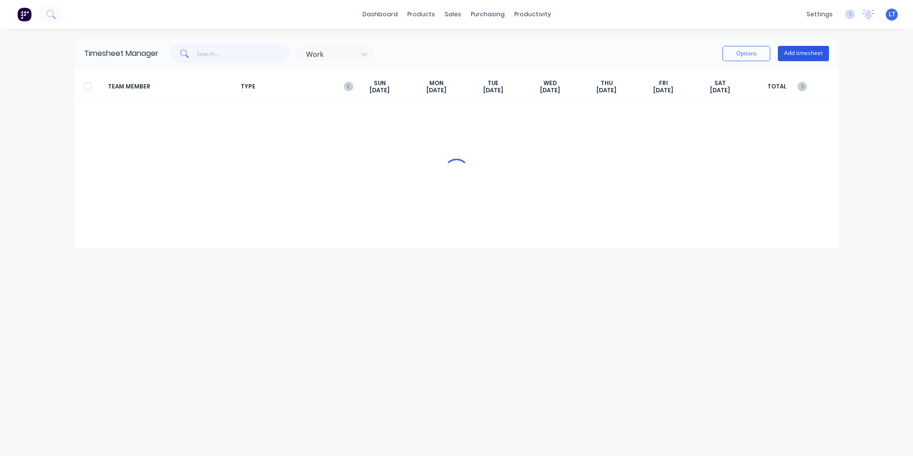
click at [805, 52] on button "Add timesheet" at bounding box center [803, 53] width 51 height 15
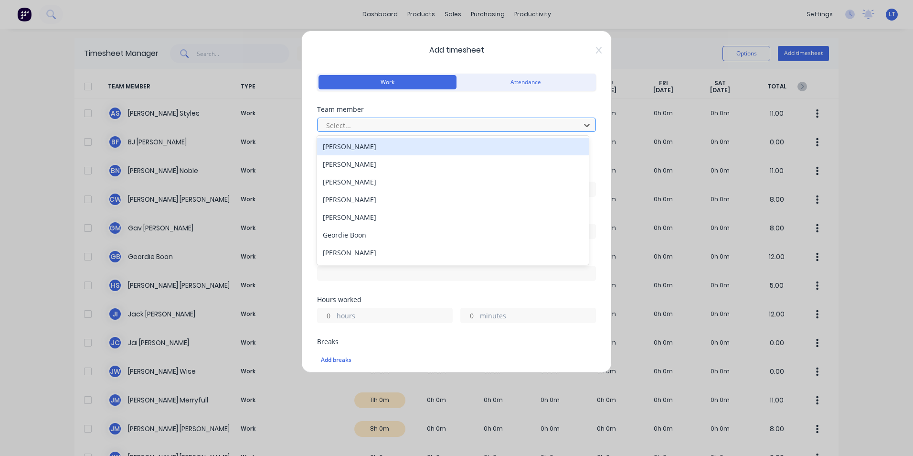
click at [362, 122] on div at bounding box center [450, 125] width 250 height 12
type input "[PERSON_NAME]"
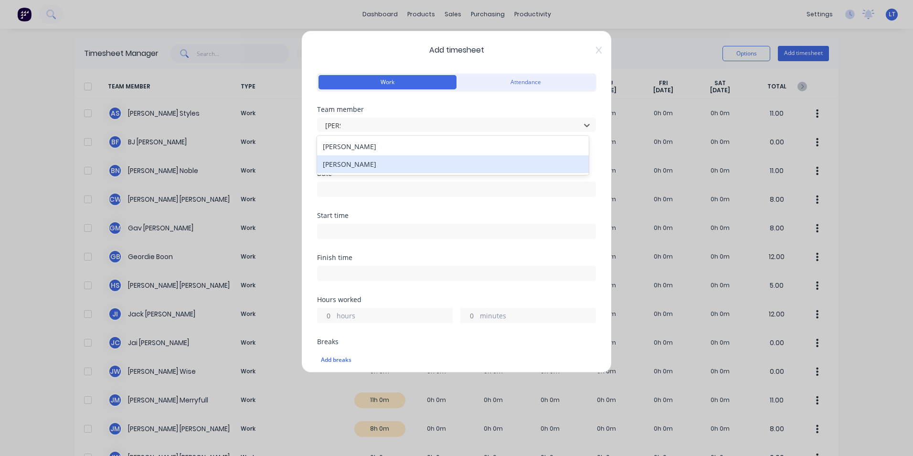
click at [360, 163] on div "[PERSON_NAME]" at bounding box center [453, 164] width 272 height 18
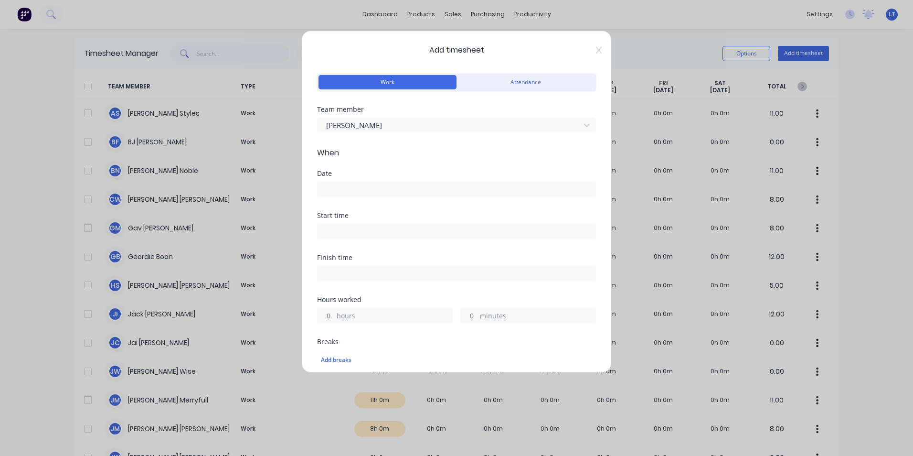
click at [355, 188] on input at bounding box center [457, 189] width 278 height 14
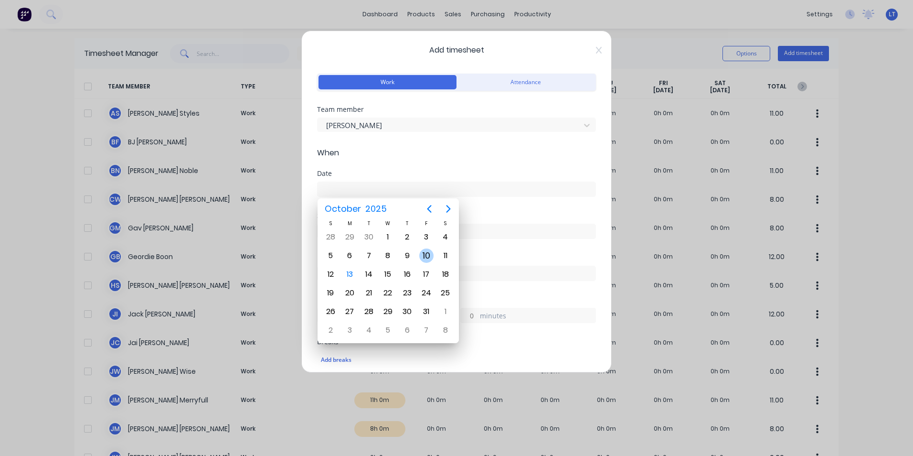
click at [430, 253] on div "10" at bounding box center [426, 255] width 14 height 14
type input "[DATE]"
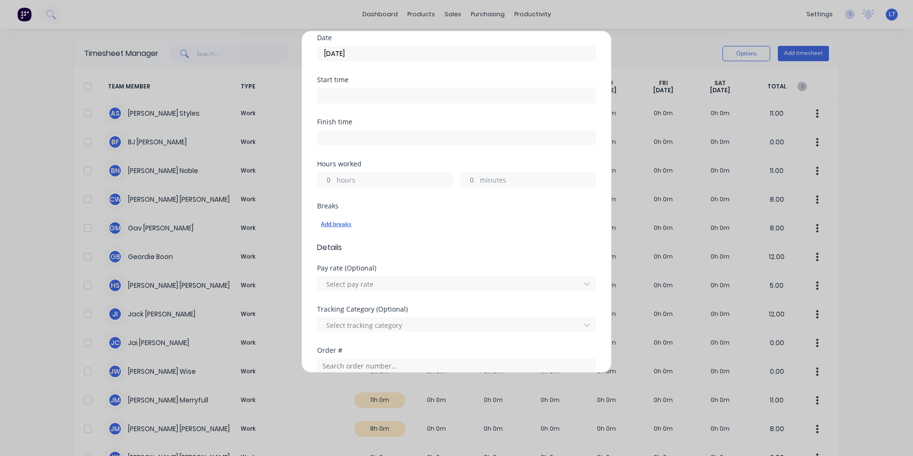
scroll to position [143, 0]
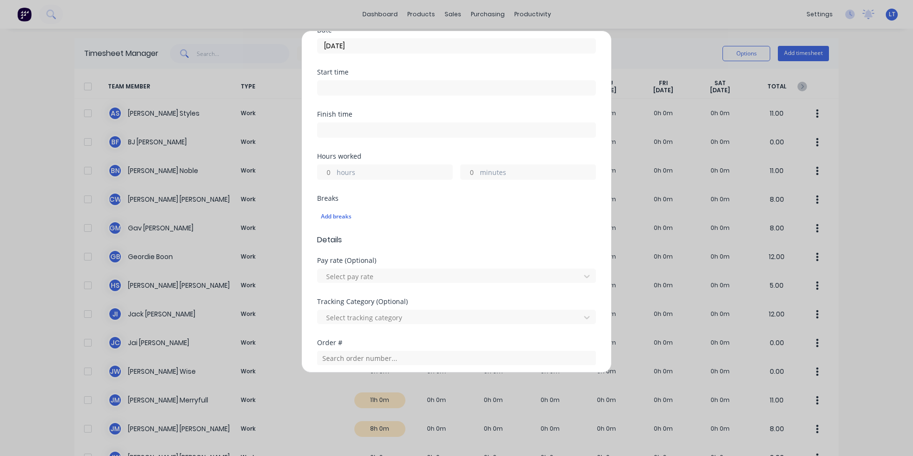
drag, startPoint x: 330, startPoint y: 172, endPoint x: 339, endPoint y: 174, distance: 9.4
click at [330, 171] on input "hours" at bounding box center [326, 172] width 17 height 14
type input "1"
click at [499, 217] on div "Add breaks" at bounding box center [456, 216] width 271 height 12
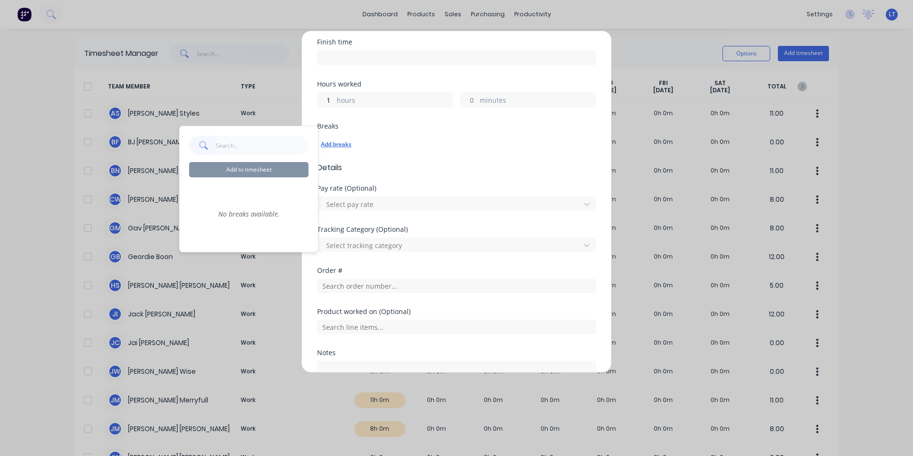
scroll to position [239, 0]
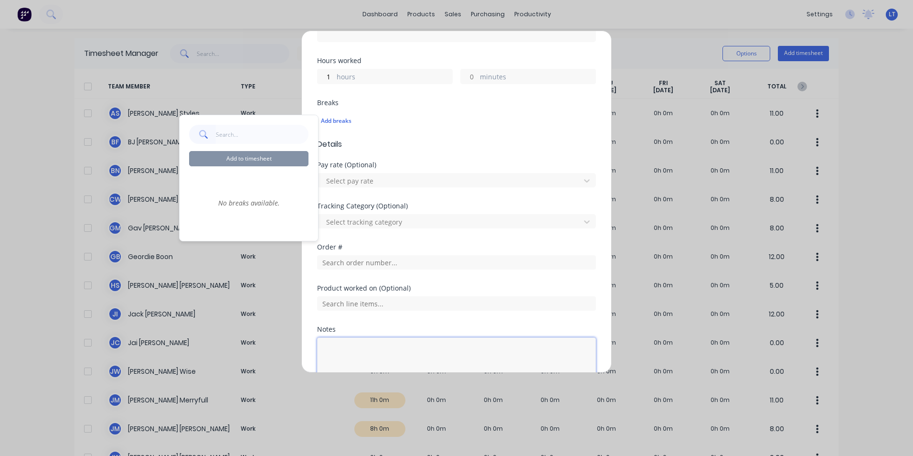
drag, startPoint x: 412, startPoint y: 354, endPoint x: 415, endPoint y: 349, distance: 4.9
click at [412, 354] on textarea at bounding box center [456, 362] width 279 height 51
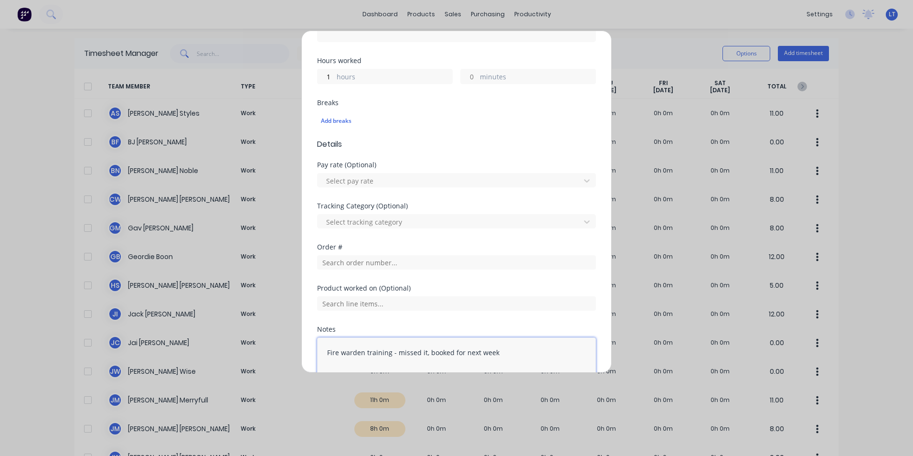
type textarea "Fire warden training - missed it, booked for next week"
click at [512, 326] on div "Notes" at bounding box center [456, 329] width 279 height 7
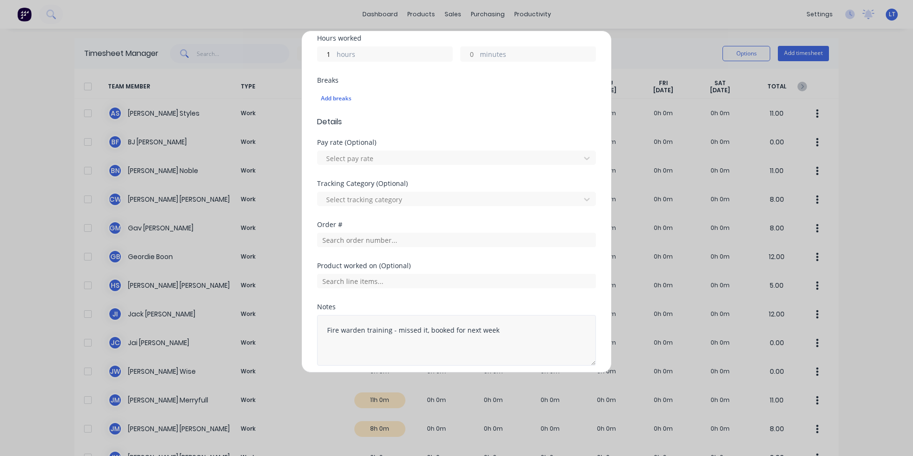
scroll to position [299, 0]
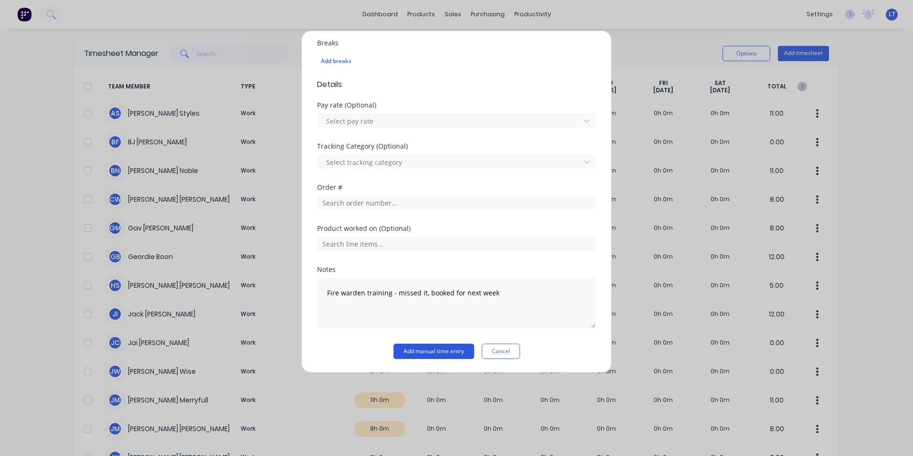
click at [437, 348] on button "Add manual time entry" at bounding box center [434, 350] width 81 height 15
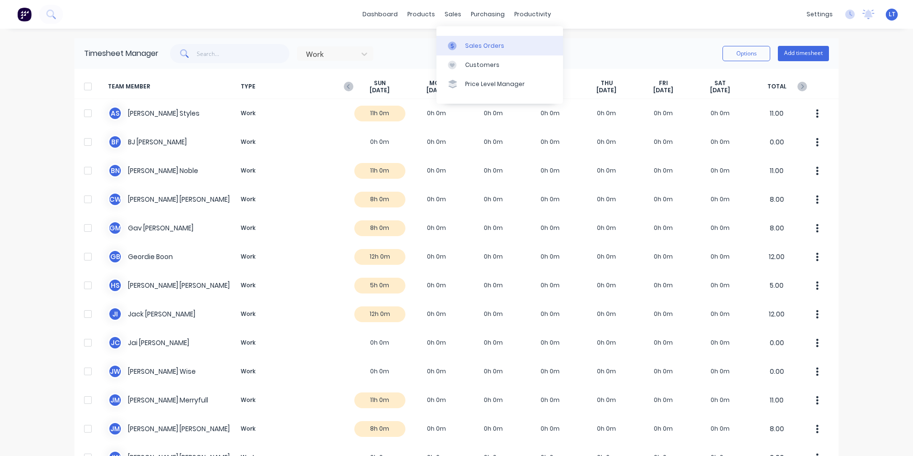
click at [464, 38] on link "Sales Orders" at bounding box center [500, 45] width 127 height 19
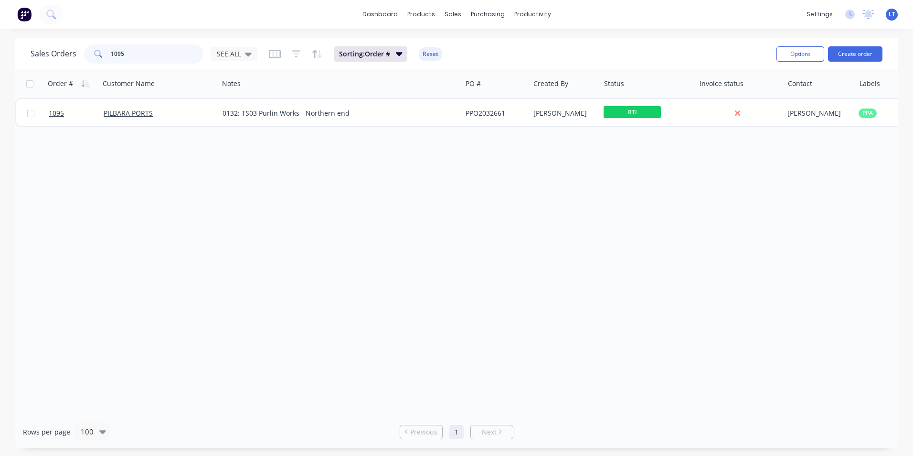
click at [0, 44] on html "dashboard products sales purchasing productivity dashboard products Product Cat…" at bounding box center [456, 228] width 913 height 456
type input "576"
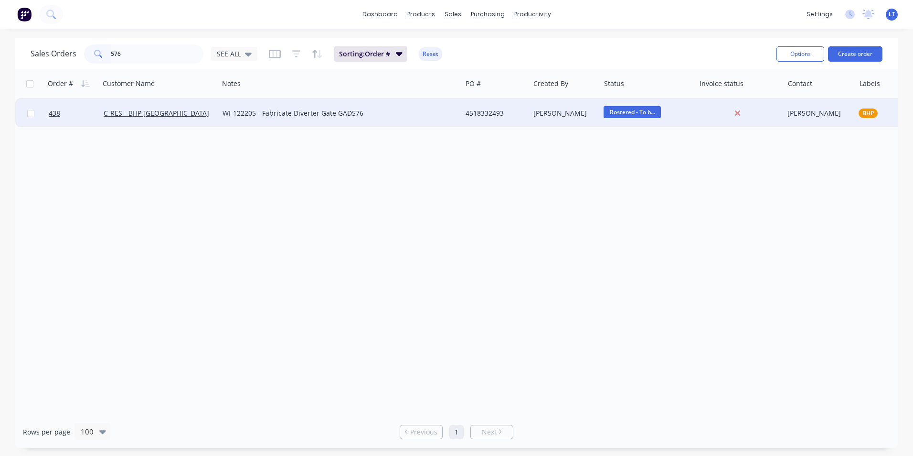
click at [473, 109] on div "4518332493" at bounding box center [494, 113] width 57 height 10
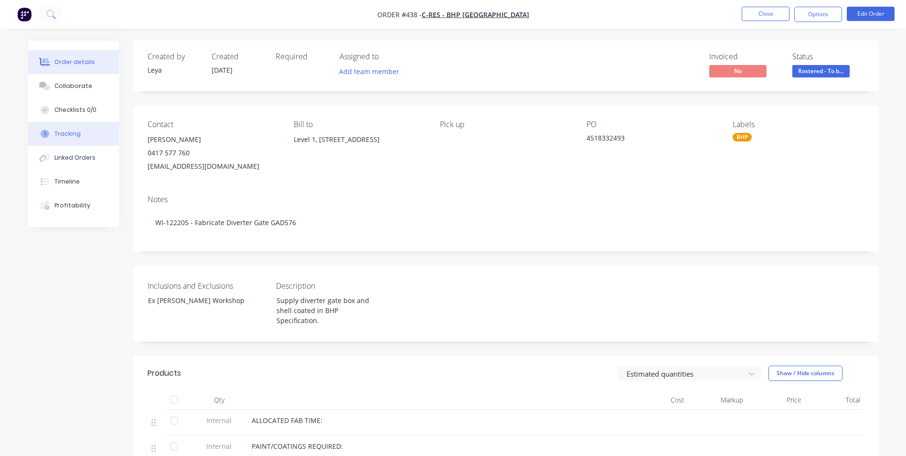
click at [86, 132] on button "Tracking" at bounding box center [73, 134] width 91 height 24
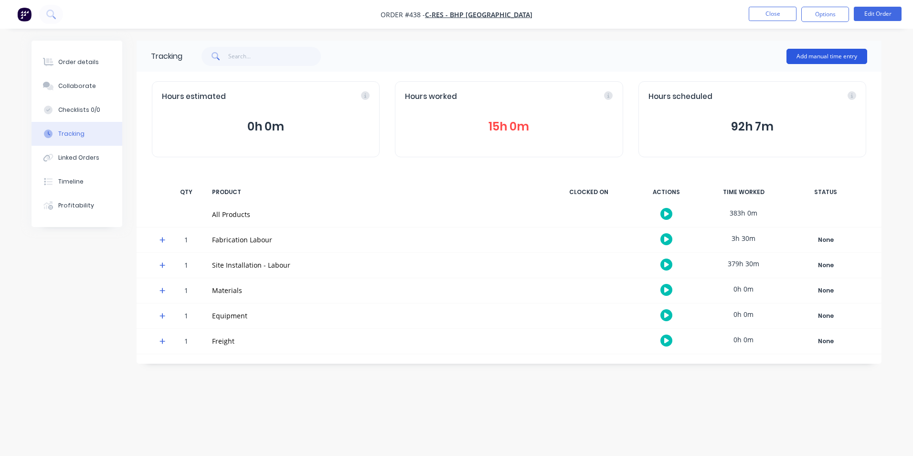
click at [805, 63] on button "Add manual time entry" at bounding box center [827, 56] width 81 height 15
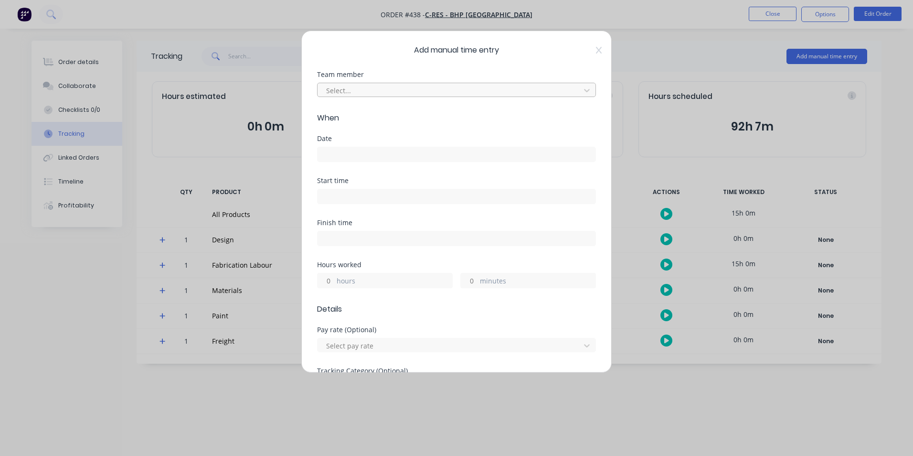
click at [376, 91] on div at bounding box center [450, 91] width 250 height 12
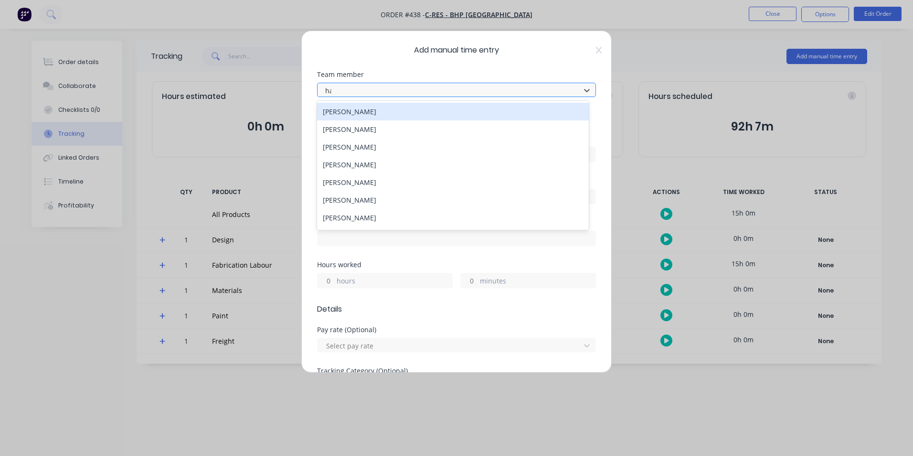
type input "hay"
click at [367, 121] on div "[PERSON_NAME]" at bounding box center [453, 111] width 272 height 21
click at [371, 112] on div "[PERSON_NAME]" at bounding box center [453, 112] width 272 height 18
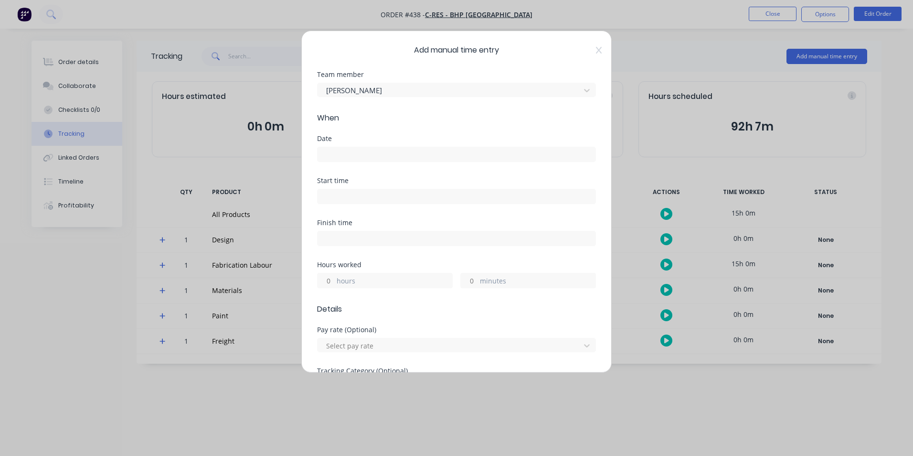
click at [363, 155] on input at bounding box center [457, 154] width 278 height 14
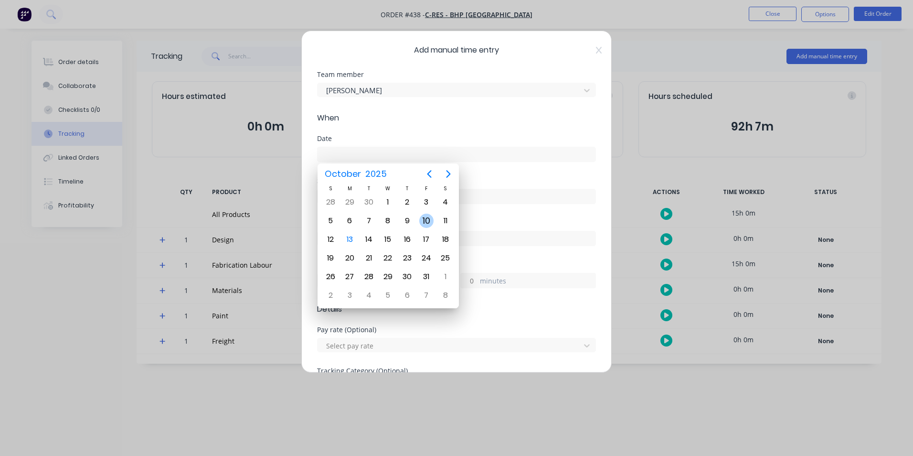
click at [422, 219] on div "10" at bounding box center [426, 221] width 14 height 14
type input "[DATE]"
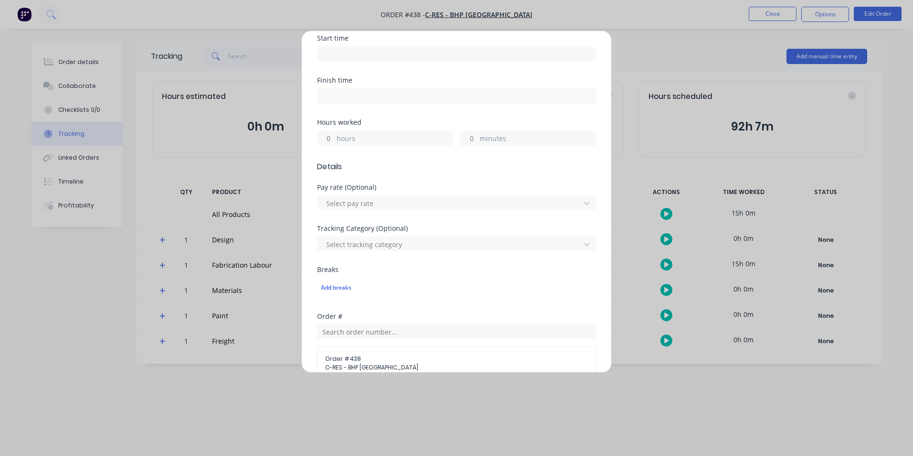
scroll to position [143, 0]
drag, startPoint x: 332, startPoint y: 140, endPoint x: 414, endPoint y: 117, distance: 85.4
click at [332, 140] on input "hours" at bounding box center [326, 137] width 17 height 14
type input "7"
type input "30"
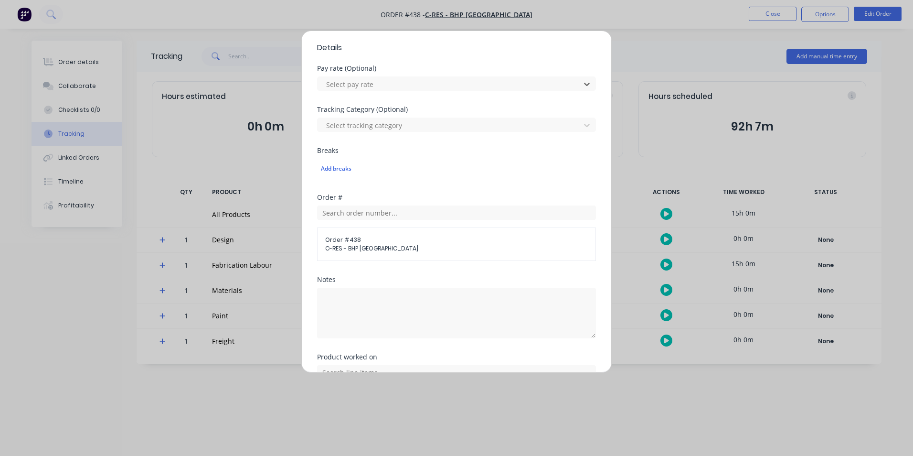
scroll to position [287, 0]
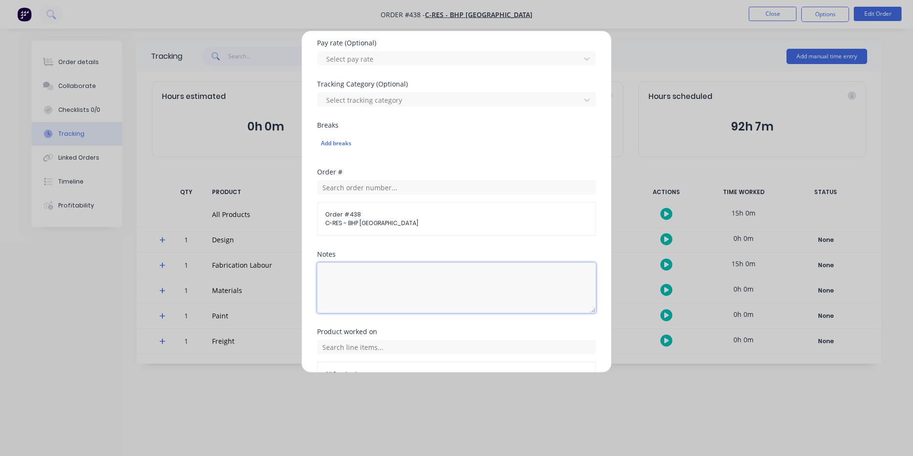
click at [398, 300] on textarea at bounding box center [456, 287] width 279 height 51
type textarea "Fab"
drag, startPoint x: 238, startPoint y: 270, endPoint x: 218, endPoint y: 266, distance: 20.5
click at [218, 266] on div "Add manual time entry Team member [PERSON_NAME] When Date [DATE] Start time Fin…" at bounding box center [456, 228] width 913 height 456
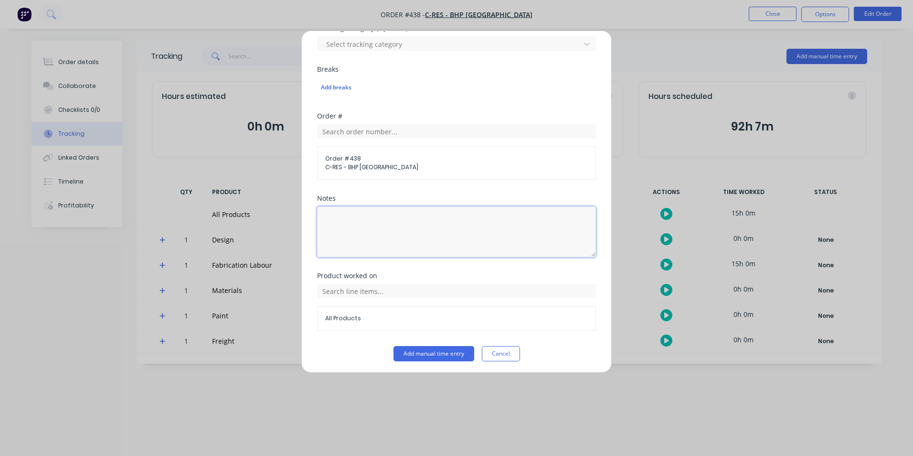
scroll to position [345, 0]
click at [515, 301] on div "All Products" at bounding box center [456, 304] width 279 height 47
drag, startPoint x: 515, startPoint y: 294, endPoint x: 523, endPoint y: 287, distance: 11.2
click at [517, 293] on input "text" at bounding box center [456, 288] width 279 height 14
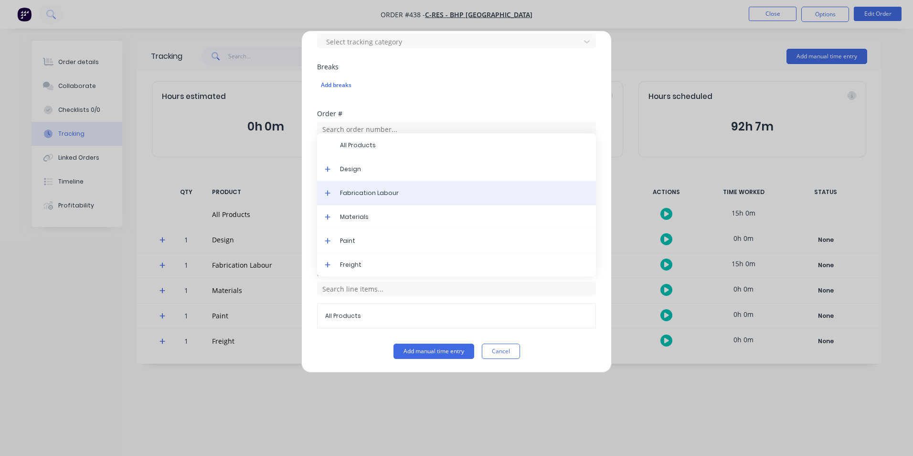
click at [373, 195] on span "Fabrication Labour" at bounding box center [464, 193] width 248 height 9
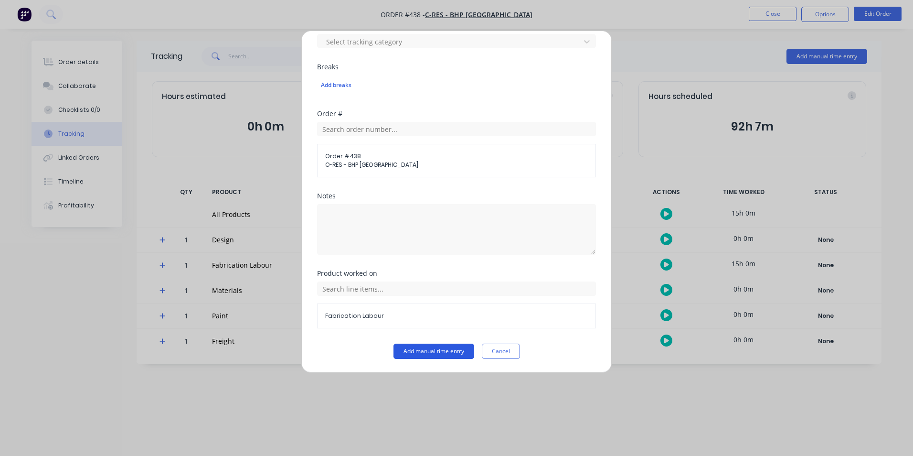
click at [426, 354] on button "Add manual time entry" at bounding box center [434, 350] width 81 height 15
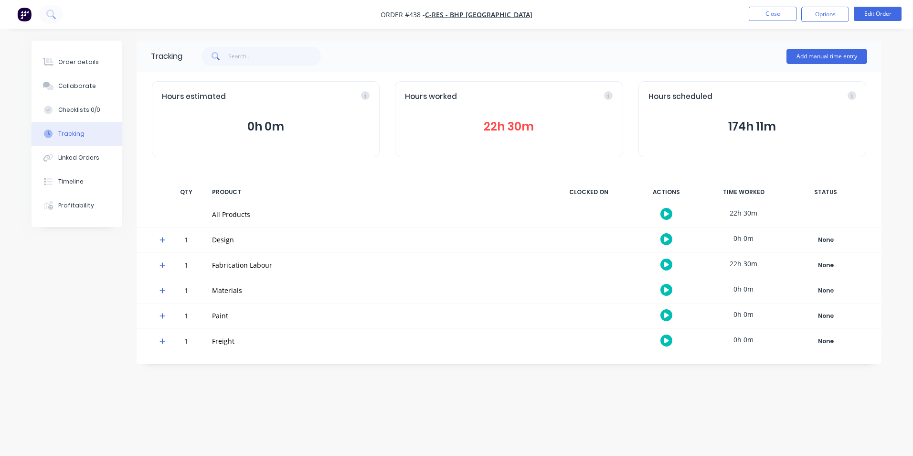
click at [515, 125] on button "22h 30m" at bounding box center [509, 127] width 208 height 18
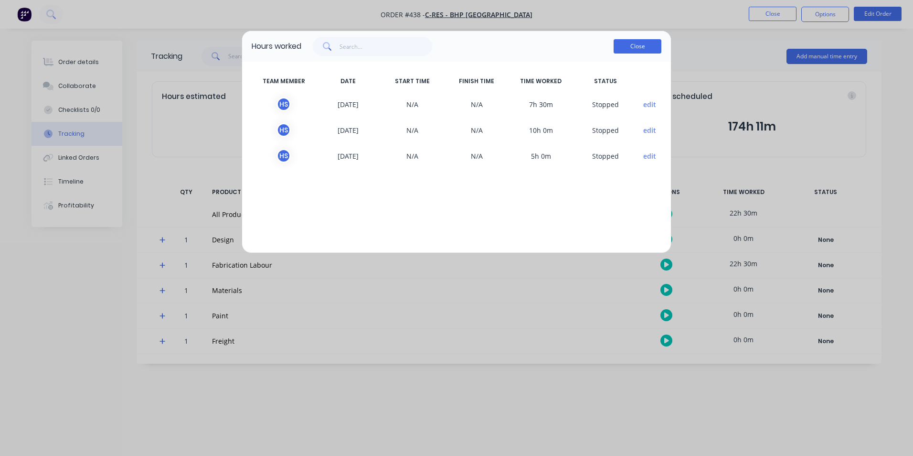
click at [644, 46] on button "Close" at bounding box center [638, 46] width 48 height 14
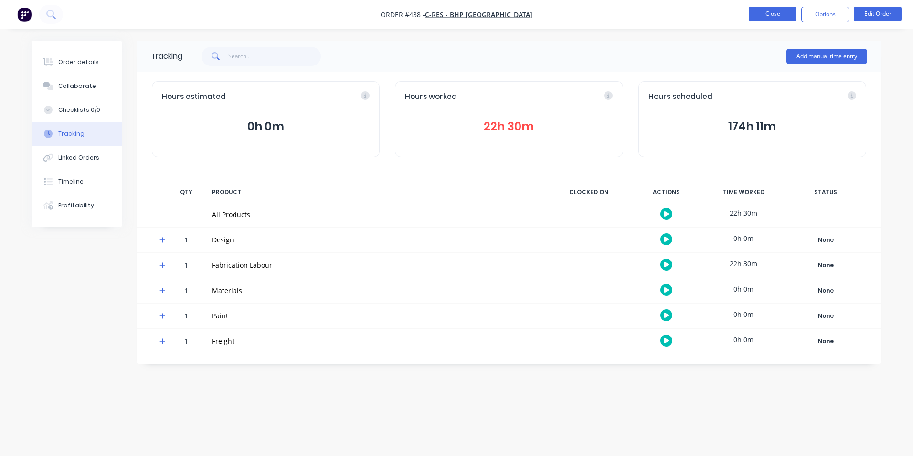
click at [782, 16] on button "Close" at bounding box center [773, 14] width 48 height 14
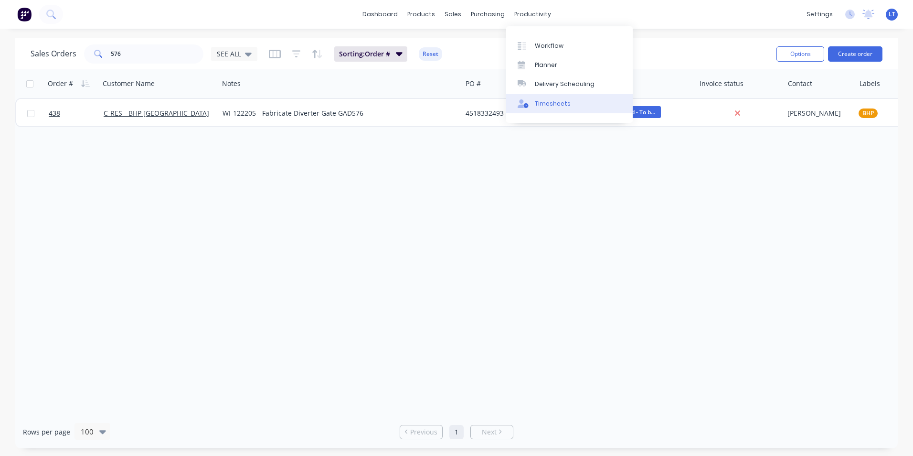
click at [543, 106] on div "Timesheets" at bounding box center [553, 103] width 36 height 9
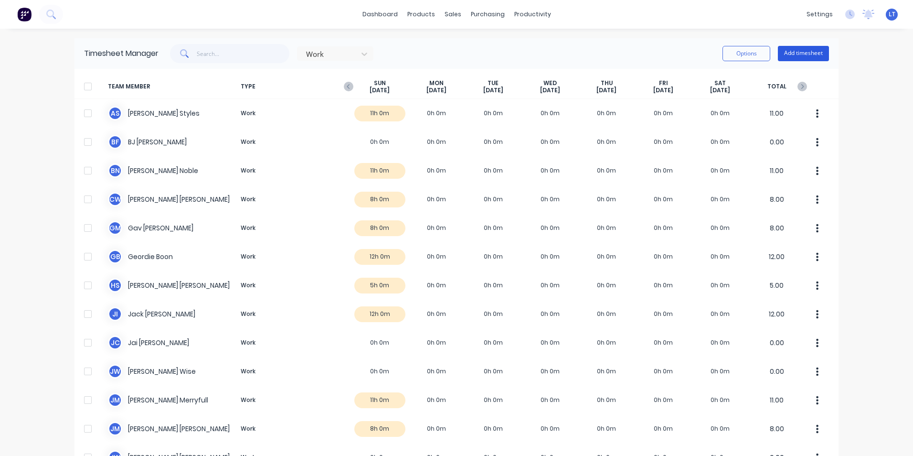
click at [806, 56] on button "Add timesheet" at bounding box center [803, 53] width 51 height 15
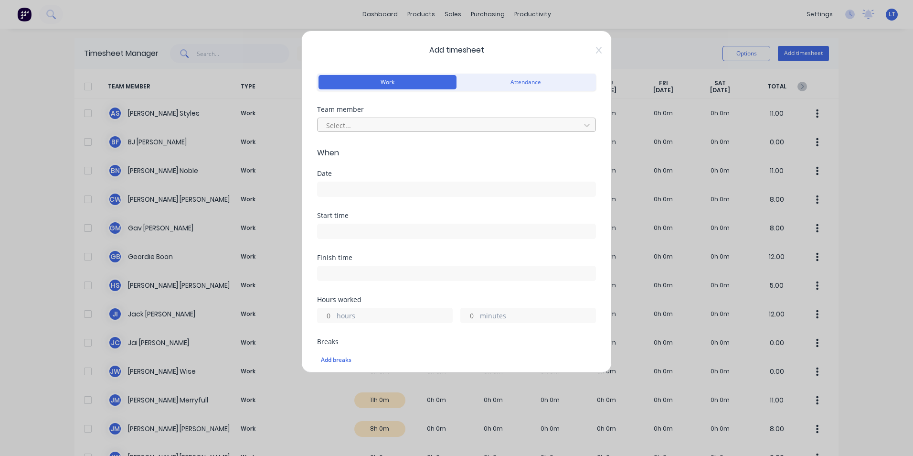
click at [346, 124] on div at bounding box center [450, 125] width 250 height 12
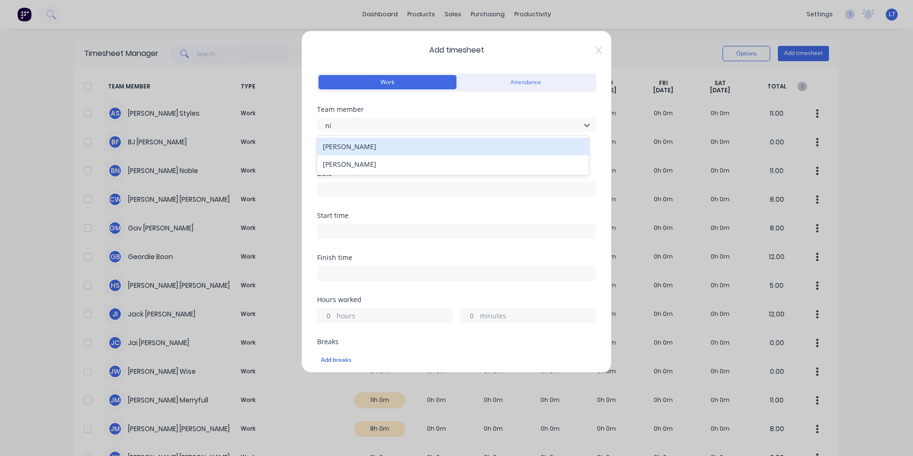
type input "nic"
click at [358, 143] on div "[PERSON_NAME]" at bounding box center [453, 147] width 272 height 18
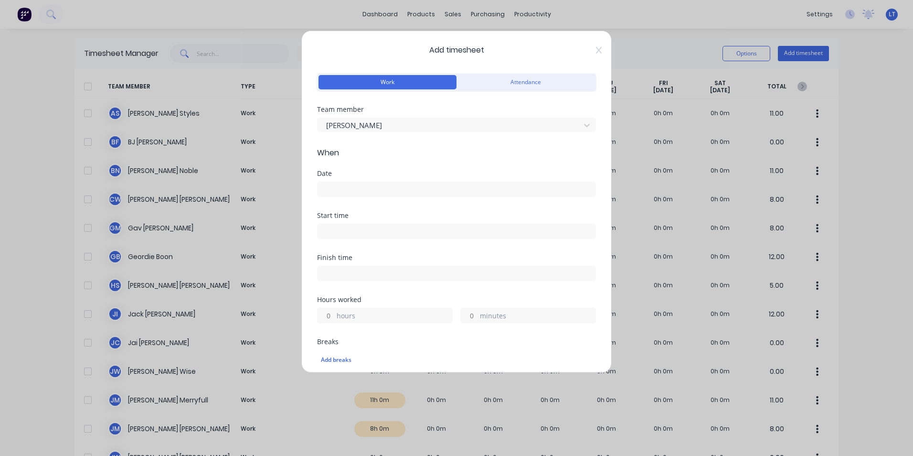
click at [358, 191] on input at bounding box center [457, 189] width 278 height 14
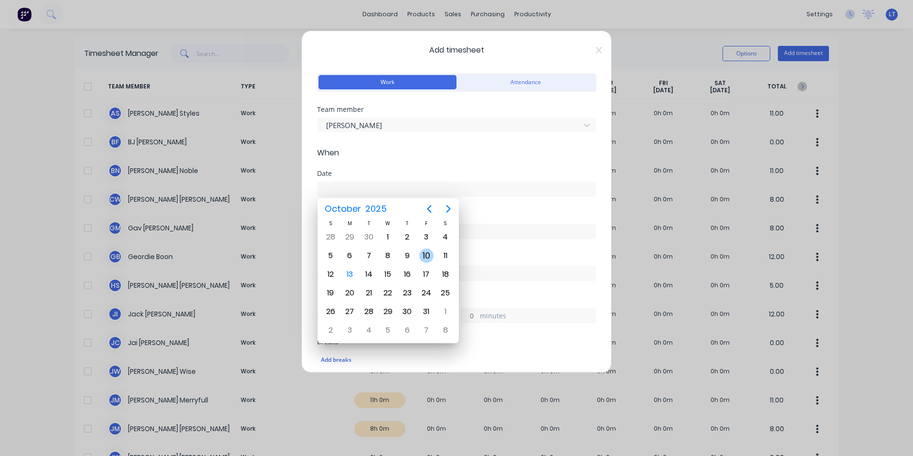
click at [426, 253] on div "10" at bounding box center [426, 255] width 14 height 14
type input "[DATE]"
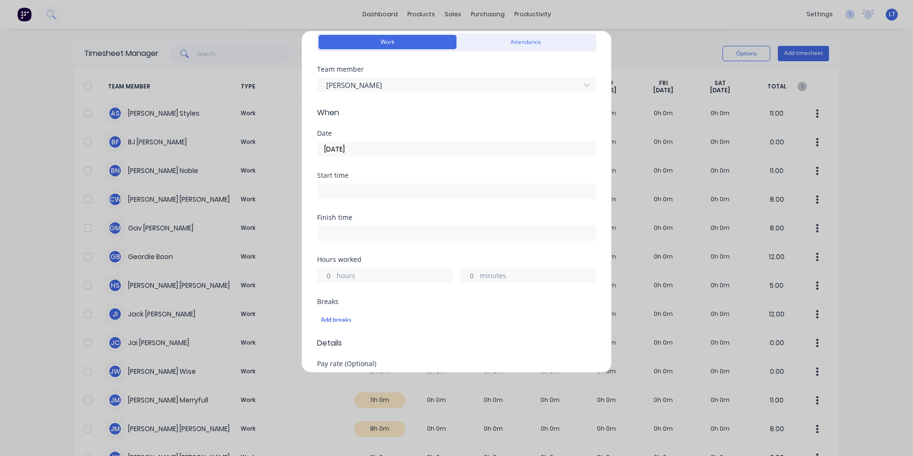
scroll to position [143, 0]
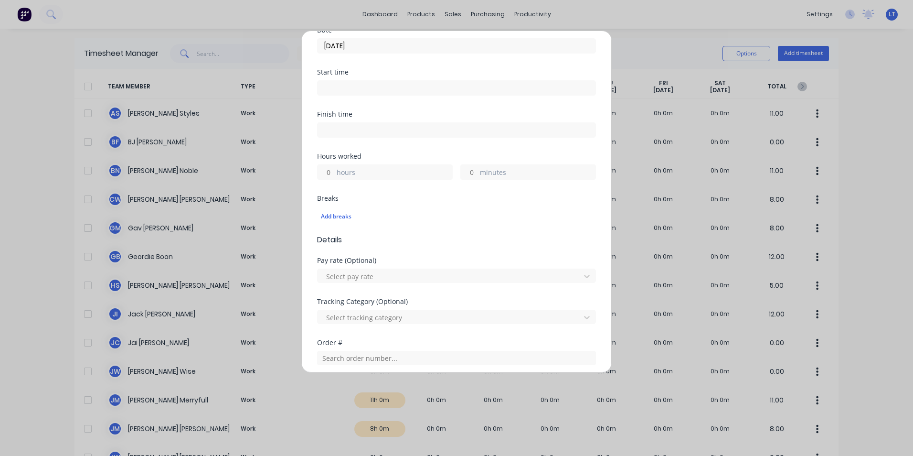
drag, startPoint x: 330, startPoint y: 171, endPoint x: 377, endPoint y: 172, distance: 47.8
click at [330, 171] on input "hours" at bounding box center [326, 172] width 17 height 14
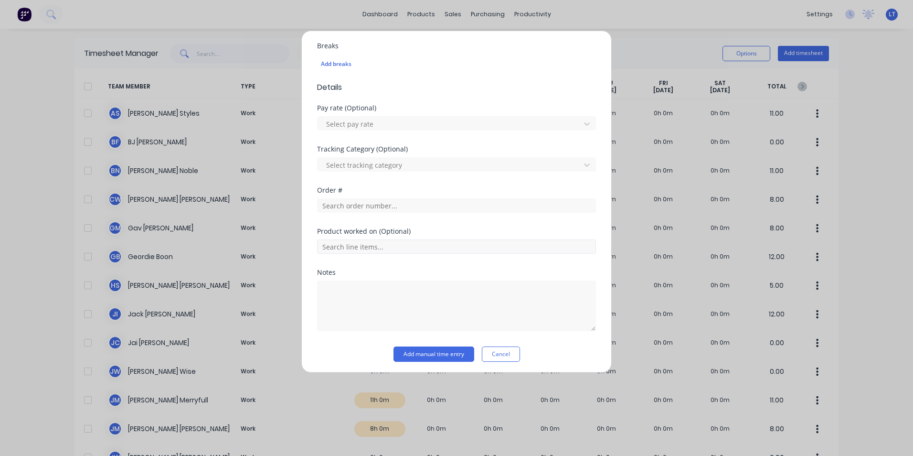
scroll to position [299, 0]
type input "9"
click at [397, 301] on textarea at bounding box center [456, 303] width 279 height 51
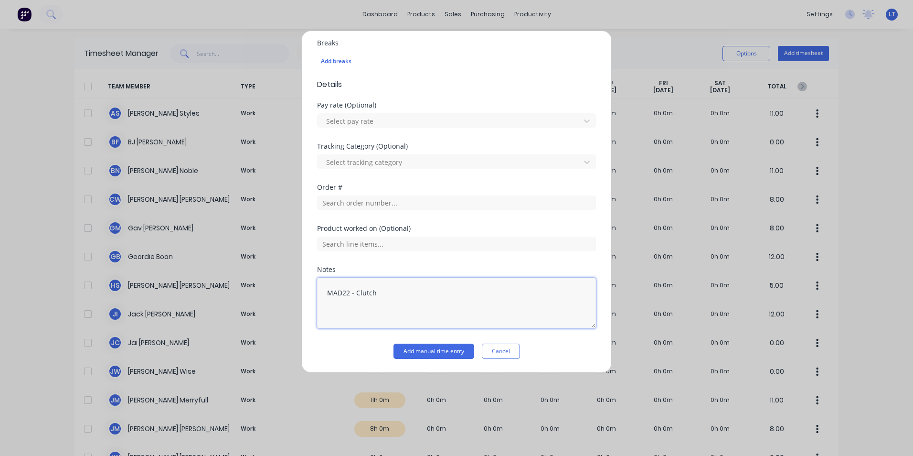
type textarea "MAD22 - Clutch"
drag, startPoint x: 433, startPoint y: 274, endPoint x: 433, endPoint y: 283, distance: 9.6
click at [433, 274] on div "Notes MAD22 - Clutch" at bounding box center [456, 297] width 279 height 62
click at [429, 352] on button "Add manual time entry" at bounding box center [434, 350] width 81 height 15
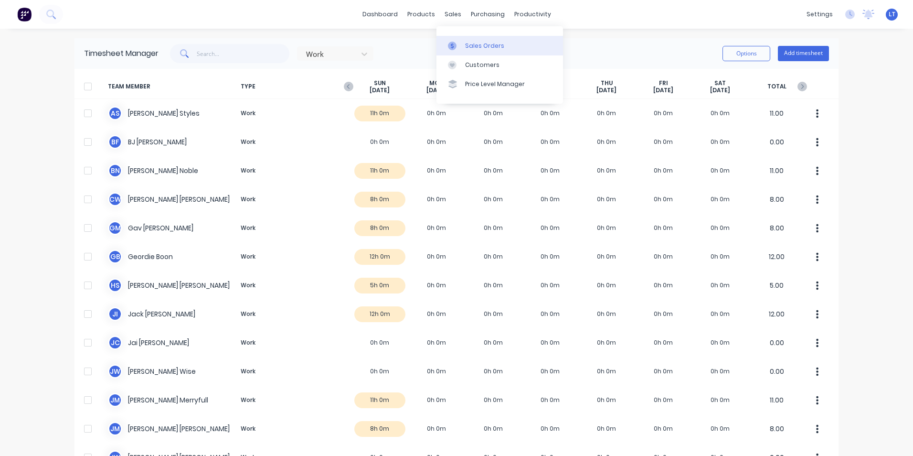
click at [470, 50] on div "Sales Orders" at bounding box center [484, 46] width 39 height 9
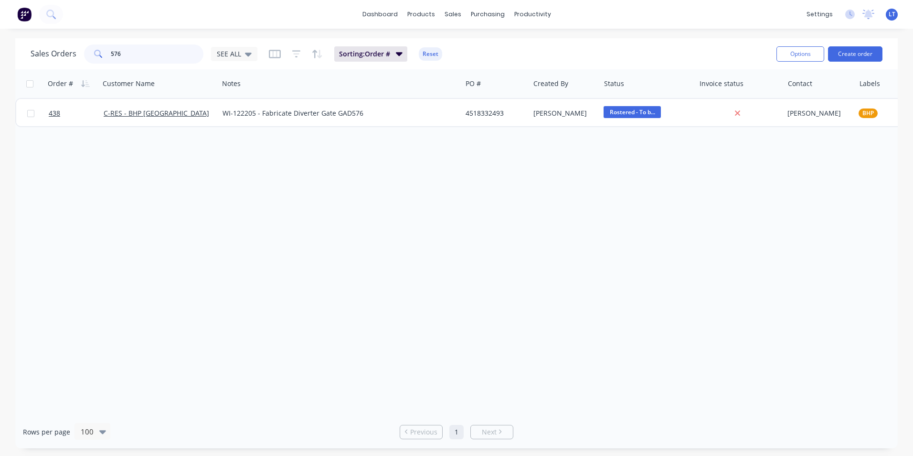
drag, startPoint x: 143, startPoint y: 52, endPoint x: -2, endPoint y: 50, distance: 144.8
click at [0, 50] on html "dashboard products sales purchasing productivity dashboard products Product Cat…" at bounding box center [456, 228] width 913 height 456
type input "1080"
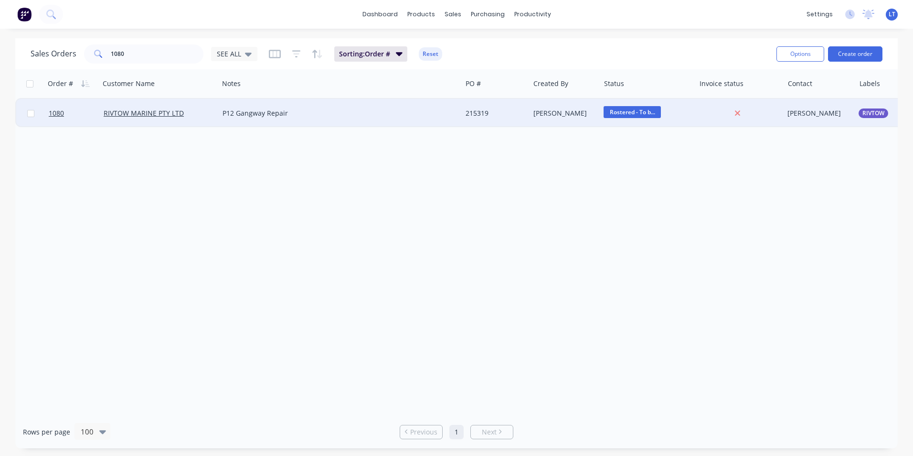
click at [502, 109] on div "215319" at bounding box center [494, 113] width 57 height 10
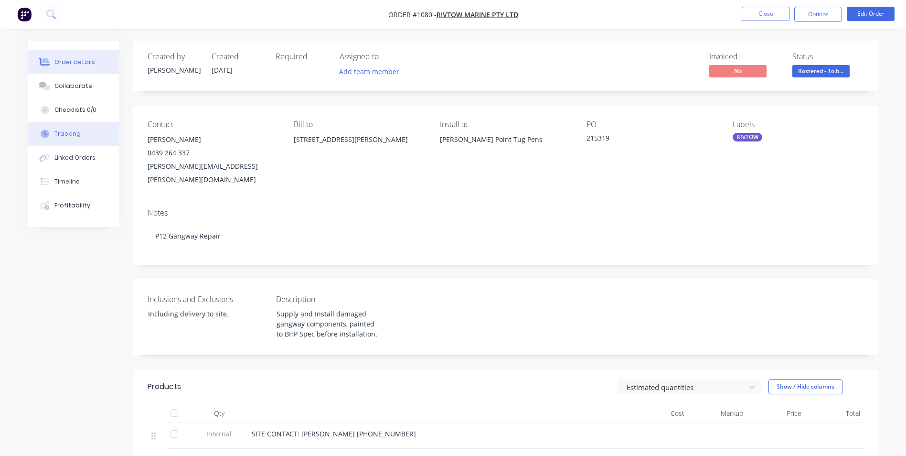
click at [77, 137] on div "Tracking" at bounding box center [67, 133] width 26 height 9
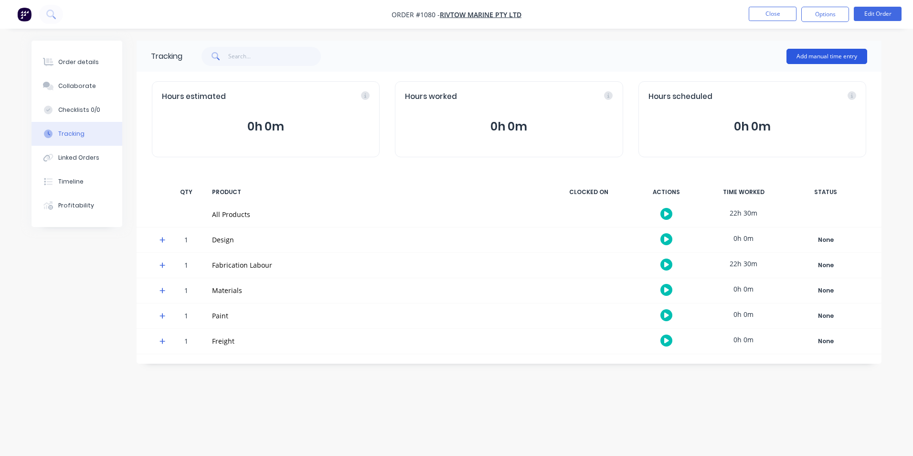
click at [811, 57] on button "Add manual time entry" at bounding box center [827, 56] width 81 height 15
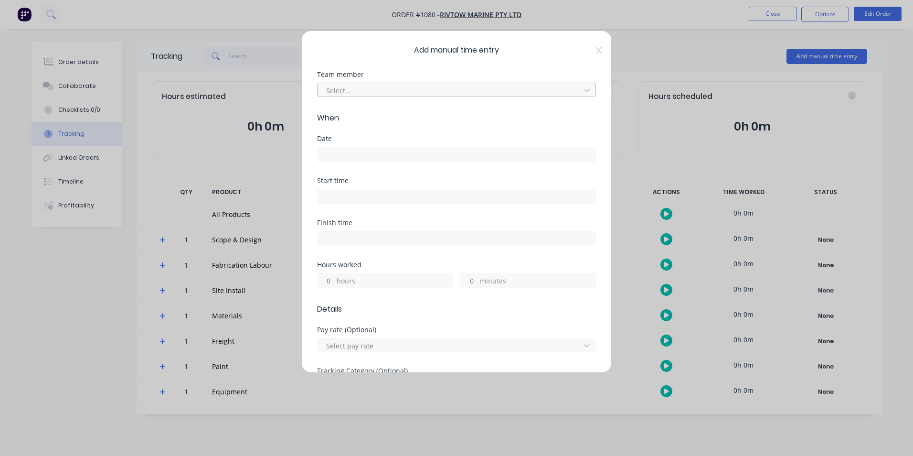
click at [372, 91] on div at bounding box center [450, 91] width 250 height 12
type input "matt"
click at [372, 114] on div "[PERSON_NAME]" at bounding box center [453, 112] width 272 height 18
click at [368, 156] on input at bounding box center [457, 154] width 278 height 14
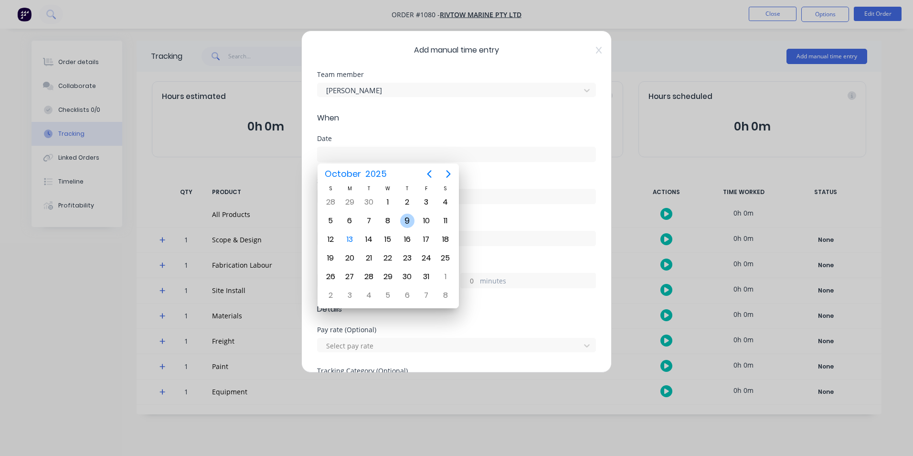
click at [407, 220] on div "9" at bounding box center [407, 221] width 14 height 14
type input "[DATE]"
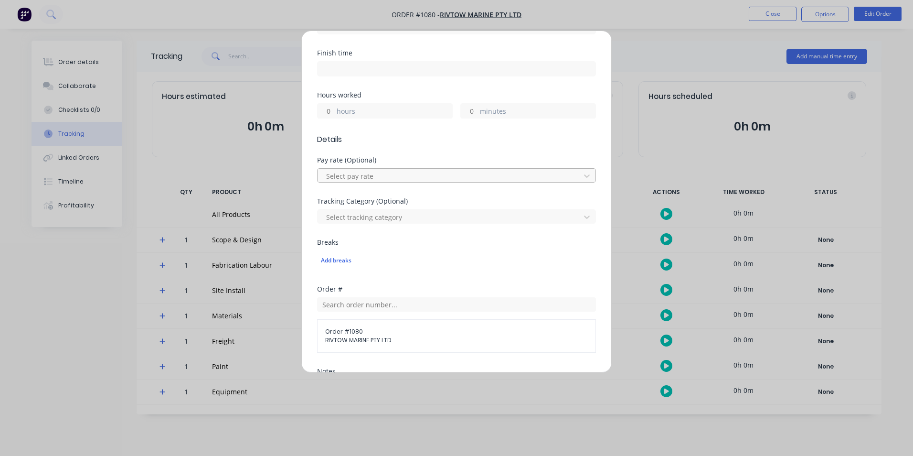
scroll to position [191, 0]
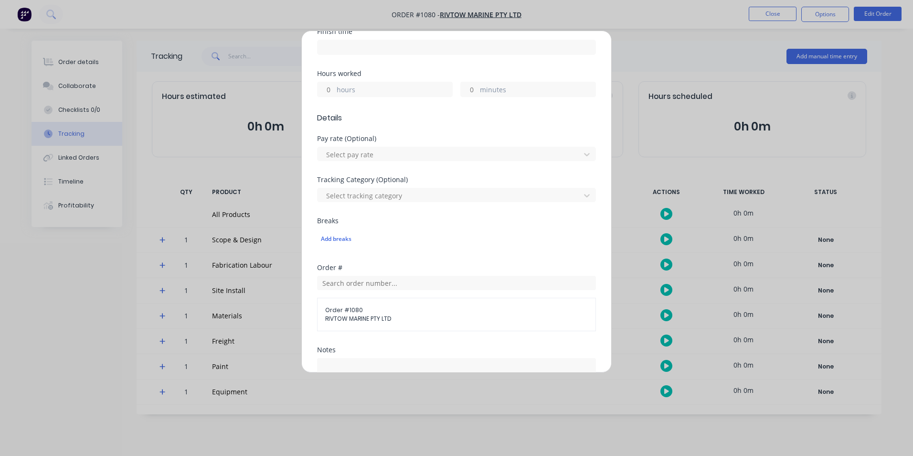
drag, startPoint x: 327, startPoint y: 86, endPoint x: 336, endPoint y: 87, distance: 9.6
click at [327, 86] on input "hours" at bounding box center [326, 89] width 17 height 14
type input "3"
click at [504, 114] on span "Details" at bounding box center [456, 117] width 279 height 11
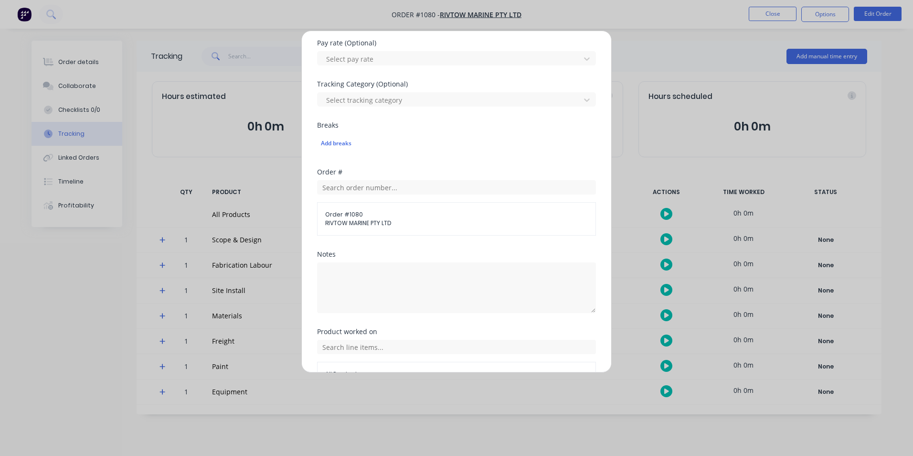
scroll to position [345, 0]
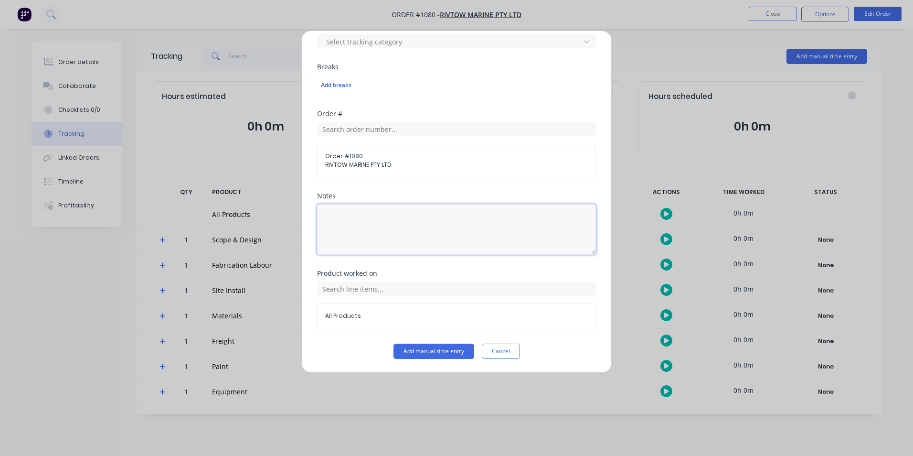
click at [399, 221] on textarea at bounding box center [456, 229] width 279 height 51
type textarea "Blast, prime, top coat"
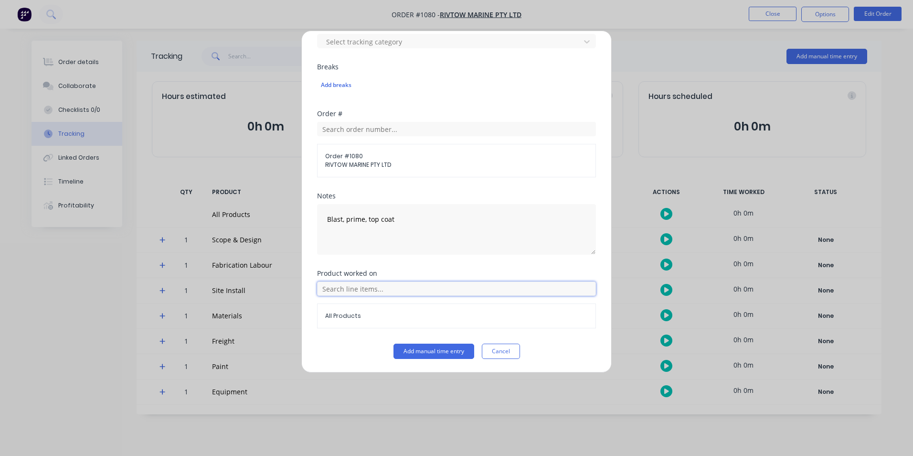
click at [564, 282] on input "text" at bounding box center [456, 288] width 279 height 14
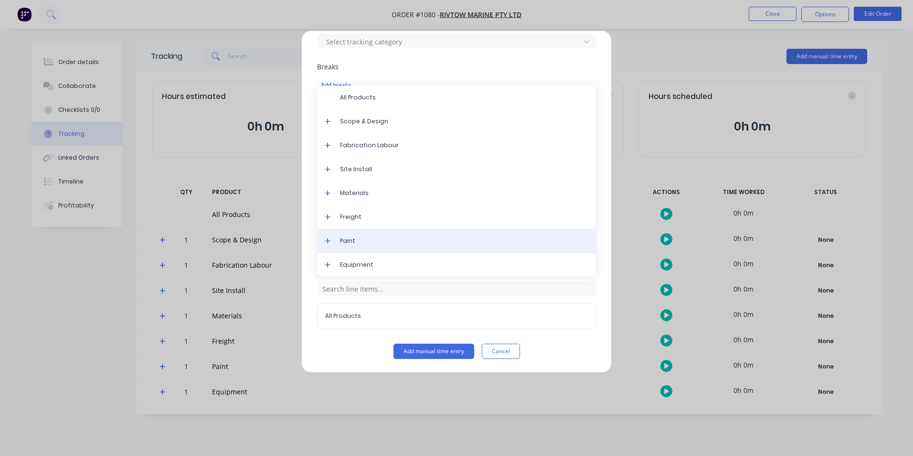
click at [379, 243] on span "Paint" at bounding box center [464, 240] width 248 height 9
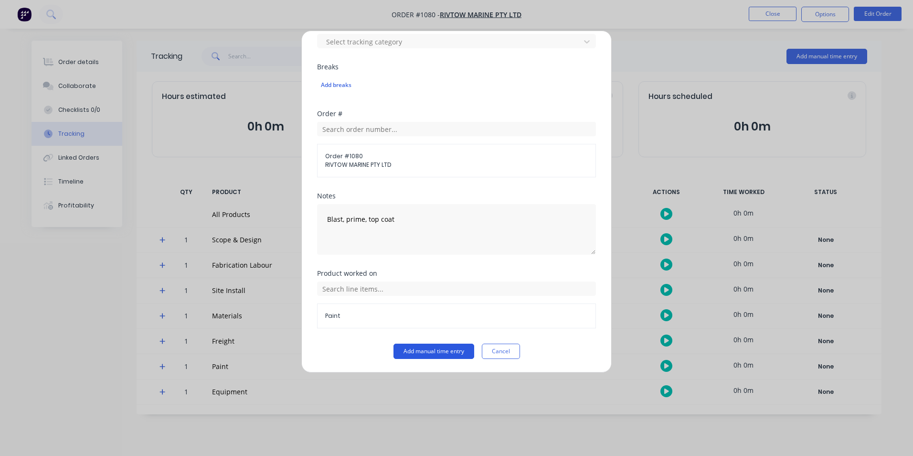
click at [439, 354] on button "Add manual time entry" at bounding box center [434, 350] width 81 height 15
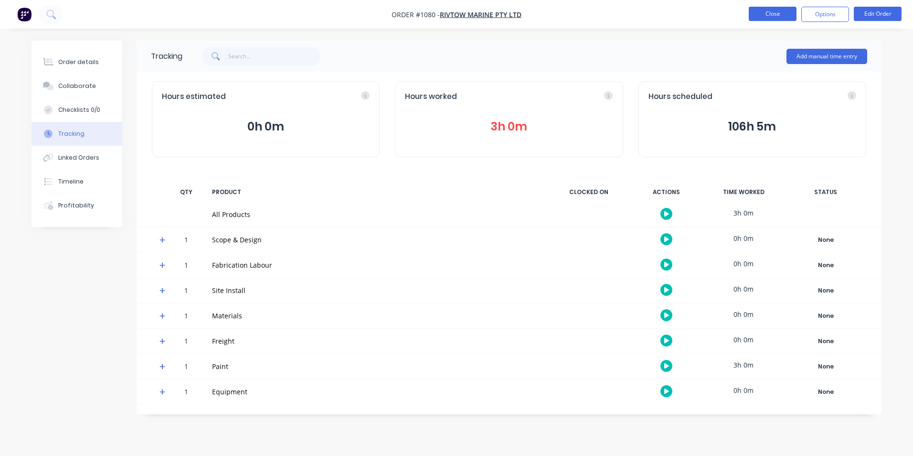
click at [763, 10] on button "Close" at bounding box center [773, 14] width 48 height 14
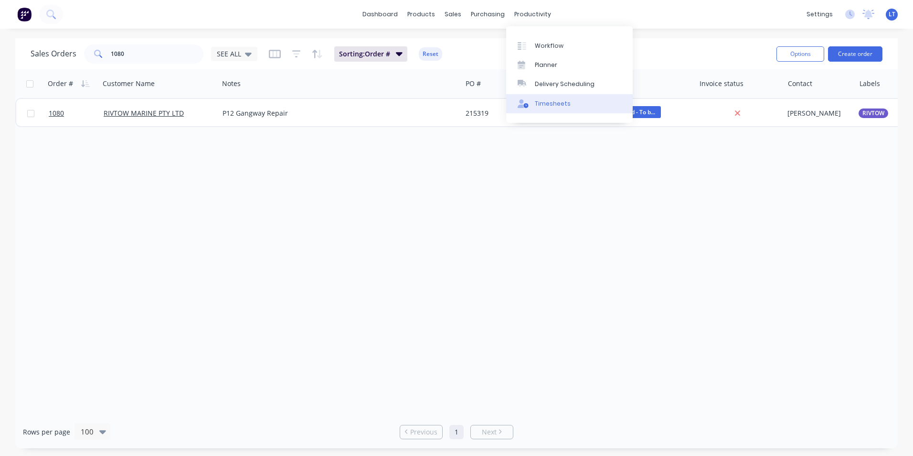
click at [561, 113] on link "Timesheets" at bounding box center [569, 103] width 127 height 19
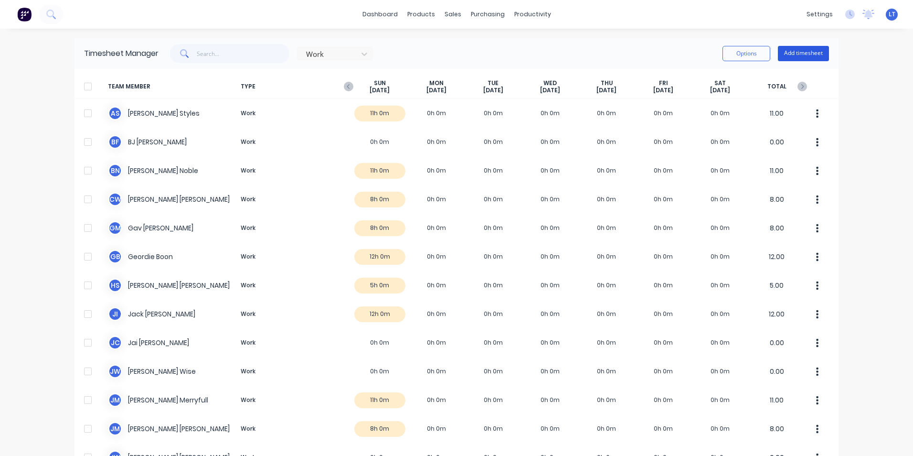
click at [810, 51] on button "Add timesheet" at bounding box center [803, 53] width 51 height 15
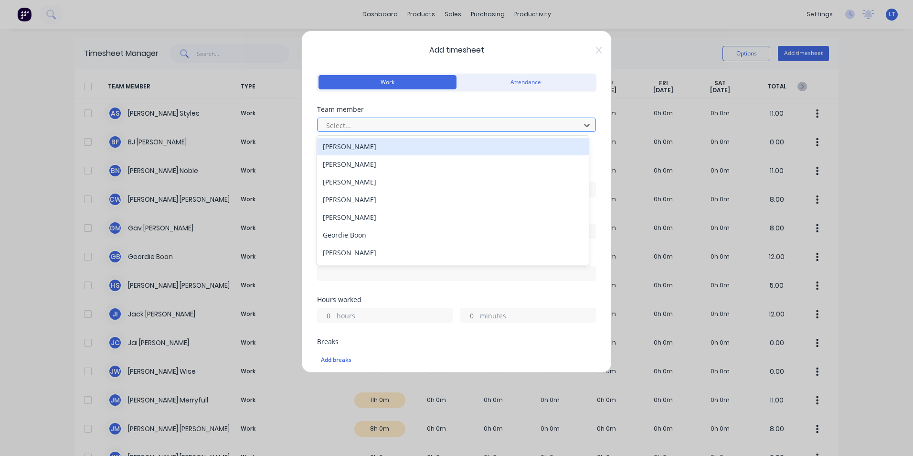
click at [397, 123] on div at bounding box center [450, 125] width 250 height 12
type input "ha"
click at [385, 143] on div "[PERSON_NAME]" at bounding box center [453, 147] width 272 height 18
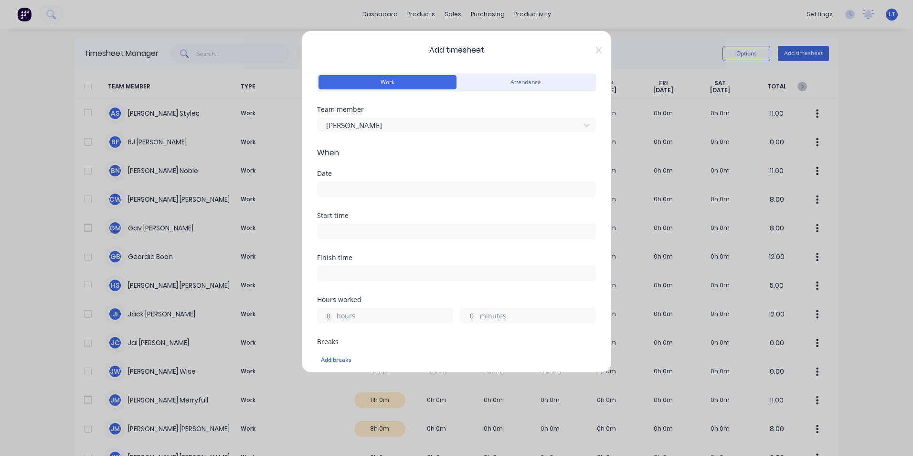
click at [353, 185] on input at bounding box center [457, 189] width 278 height 14
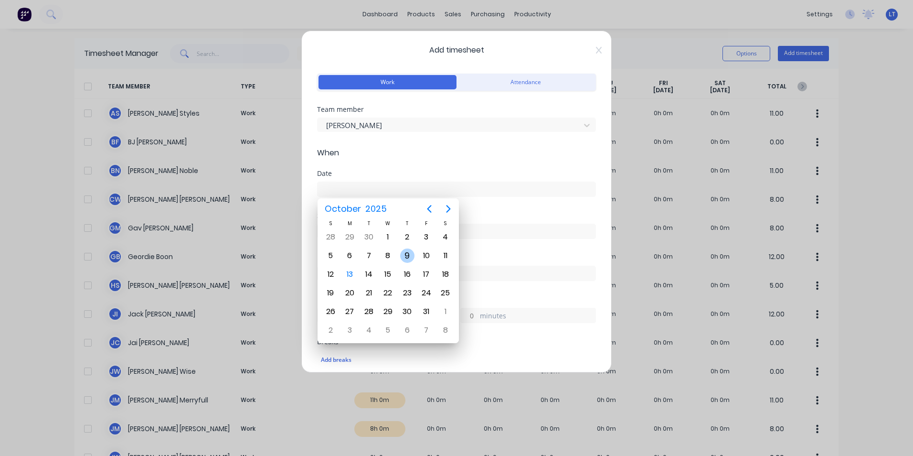
click at [405, 257] on div "9" at bounding box center [407, 255] width 14 height 14
type input "[DATE]"
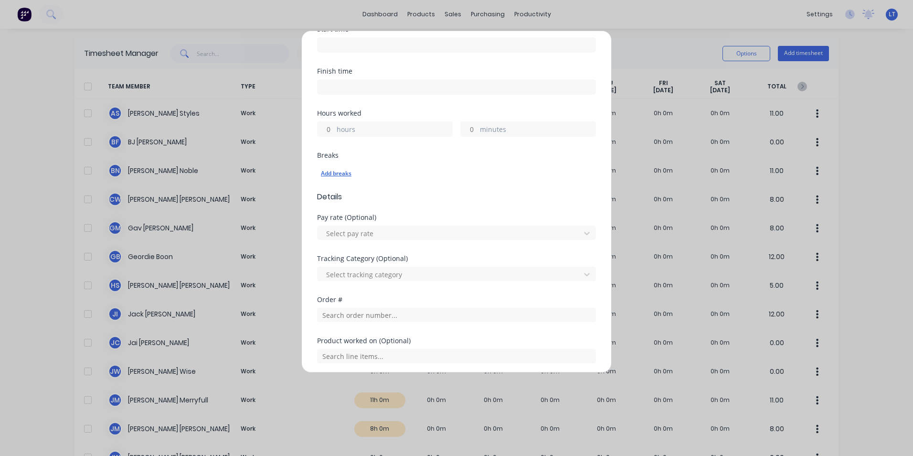
scroll to position [191, 0]
drag, startPoint x: 328, startPoint y: 126, endPoint x: 333, endPoint y: 125, distance: 5.0
click at [328, 126] on input "hours" at bounding box center [326, 124] width 17 height 14
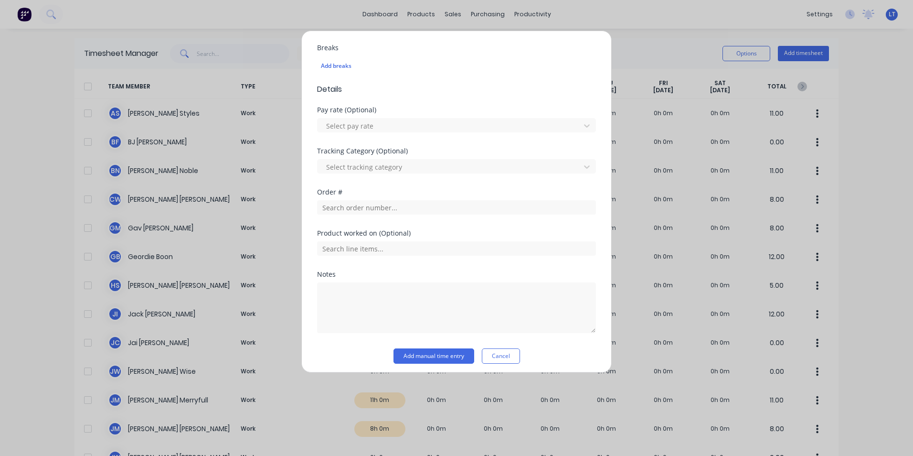
scroll to position [299, 0]
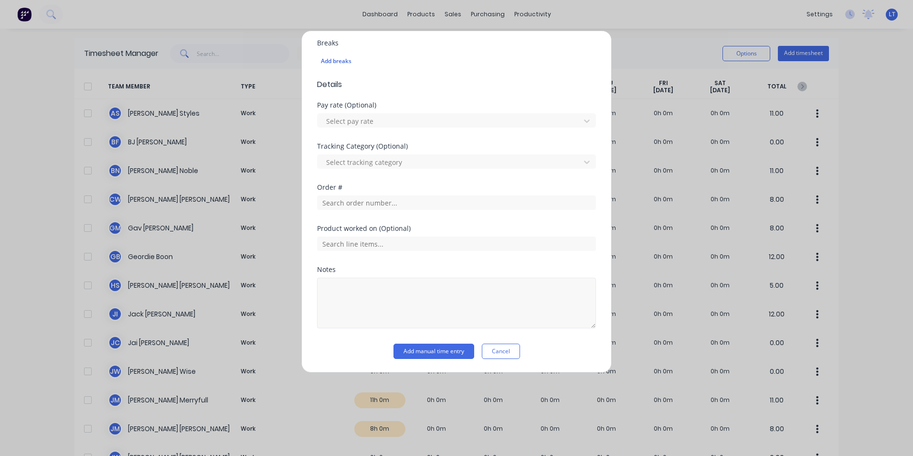
type input "6"
click at [442, 285] on textarea at bounding box center [456, 303] width 279 height 51
type textarea "Yard clean up - paint booth"
click at [457, 266] on div "Product worked on (Optional)" at bounding box center [456, 245] width 279 height 41
click at [441, 351] on button "Add manual time entry" at bounding box center [434, 350] width 81 height 15
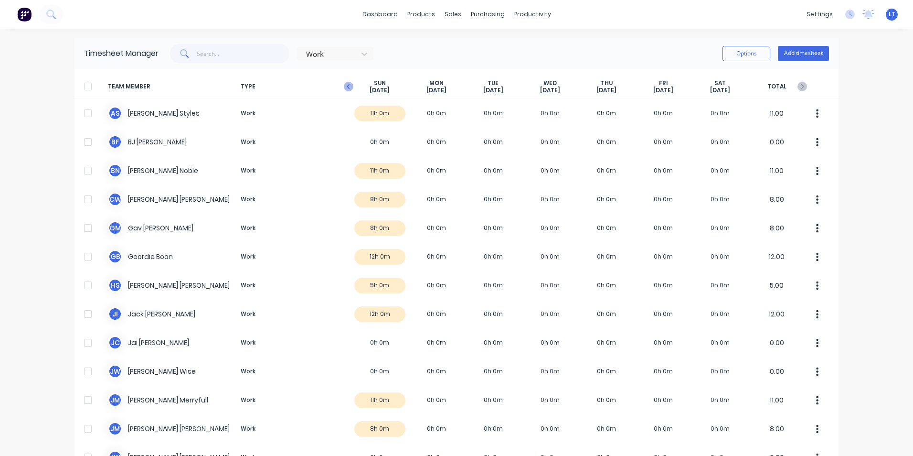
click at [344, 84] on icon "button" at bounding box center [349, 87] width 10 height 10
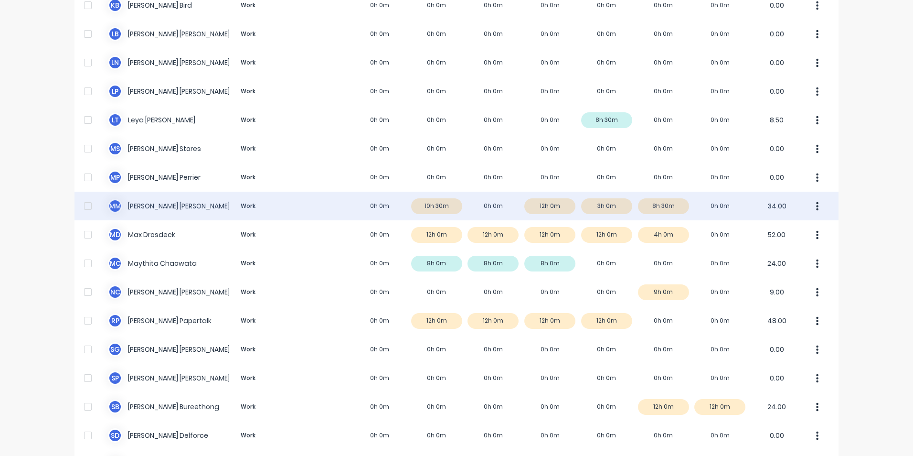
scroll to position [526, 0]
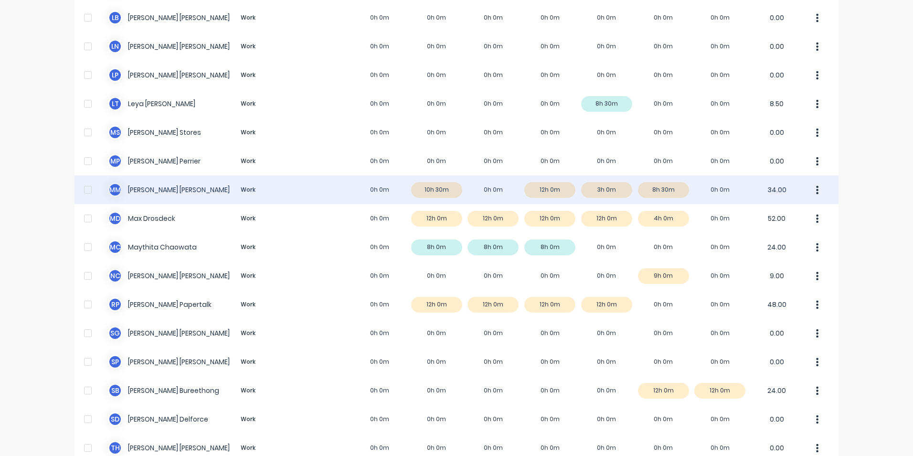
click at [611, 189] on div "M M [PERSON_NAME] Work 0h 0m 10h 30m 0h 0m 12h 0m 3h 0m 8h 30m 0h 0m 34.00" at bounding box center [457, 189] width 764 height 29
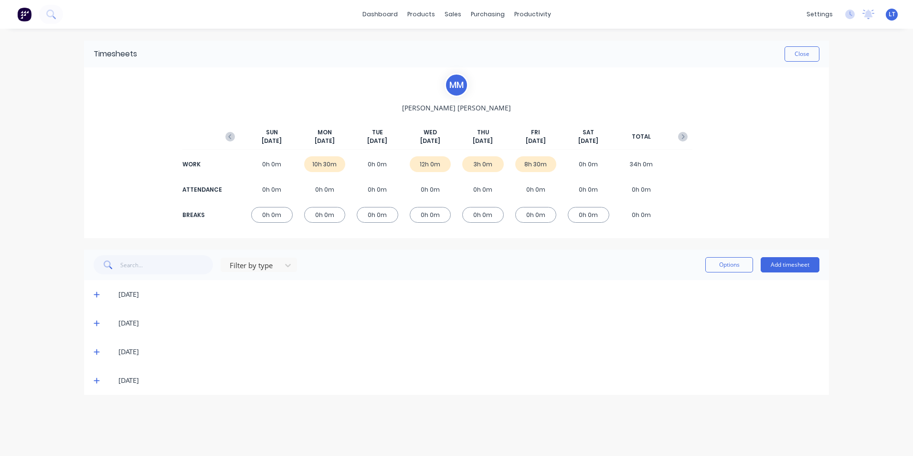
click at [97, 350] on icon at bounding box center [97, 352] width 6 height 6
click at [678, 136] on icon "button" at bounding box center [683, 137] width 10 height 10
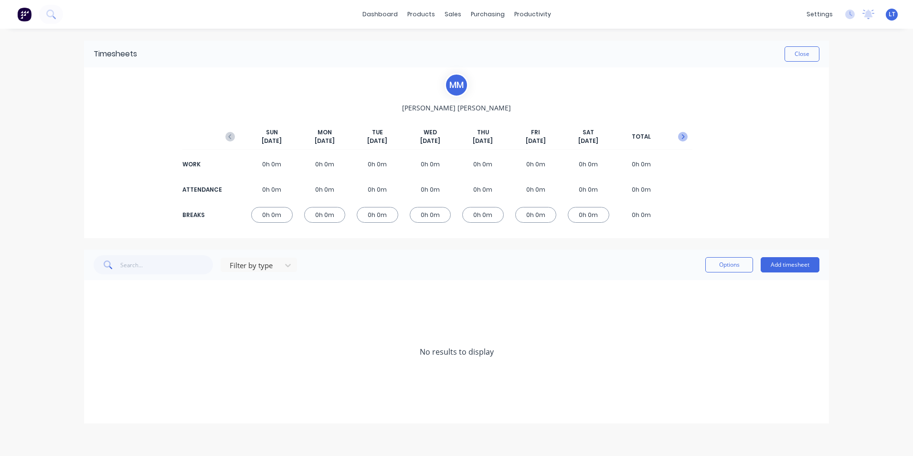
click at [685, 136] on icon "button" at bounding box center [683, 137] width 10 height 10
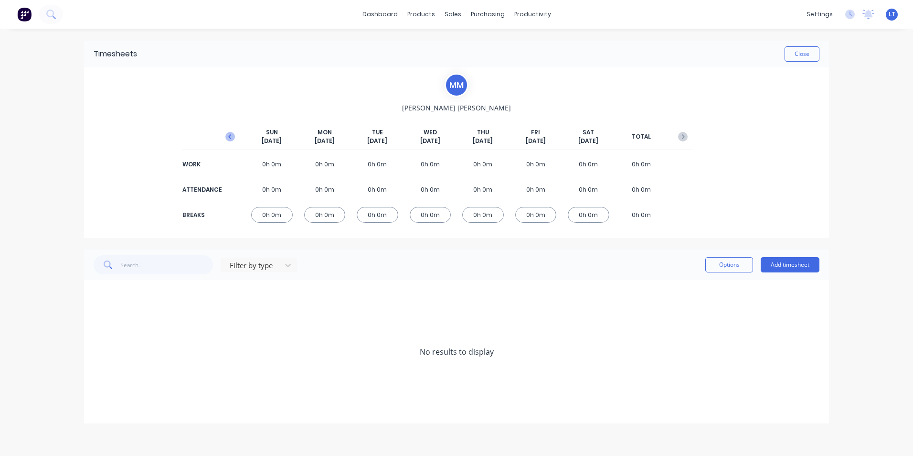
click at [228, 137] on icon "button" at bounding box center [230, 137] width 10 height 10
click at [228, 137] on div "M M [PERSON_NAME] [DATE] [DATE] [DATE] [DATE] [DATE] [DATE] [DATE] TOTAL WORK 0…" at bounding box center [457, 152] width 472 height 159
click at [228, 137] on icon "button" at bounding box center [230, 137] width 10 height 10
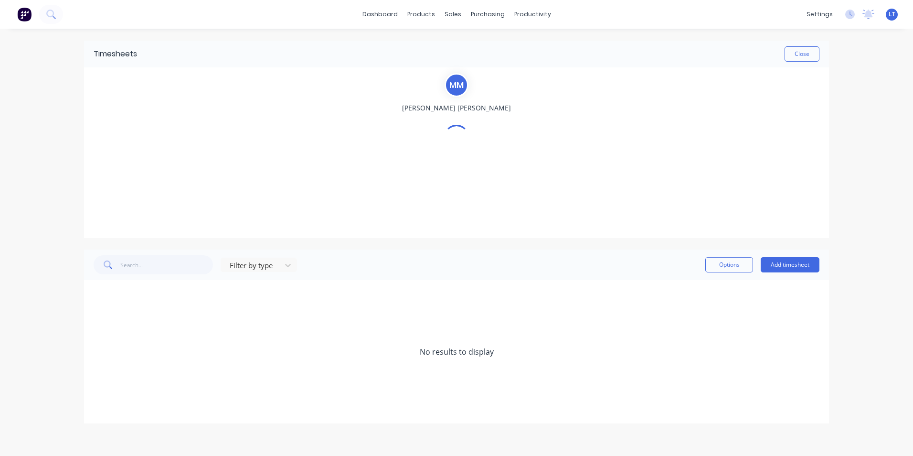
click at [228, 137] on div "M M [PERSON_NAME]" at bounding box center [457, 152] width 472 height 159
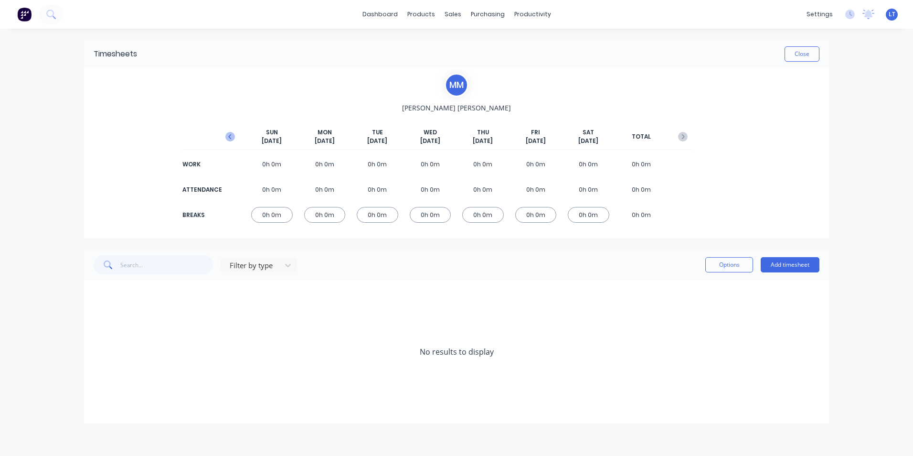
click at [228, 137] on icon "button" at bounding box center [230, 137] width 10 height 10
click at [228, 137] on div "M M [PERSON_NAME] [DATE] [DATE] [DATE] [DATE] [DATE] [DATE] [DATE] TOTAL WORK 0…" at bounding box center [457, 152] width 472 height 159
click at [228, 137] on icon "button" at bounding box center [230, 137] width 10 height 10
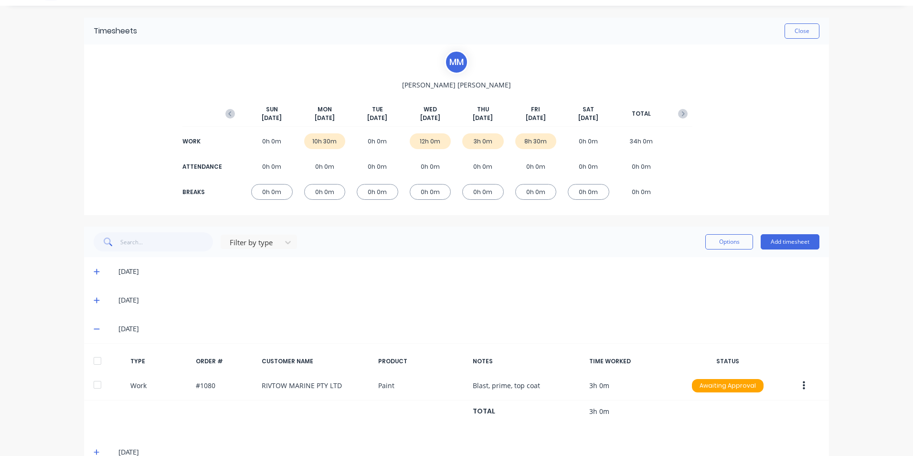
scroll to position [45, 0]
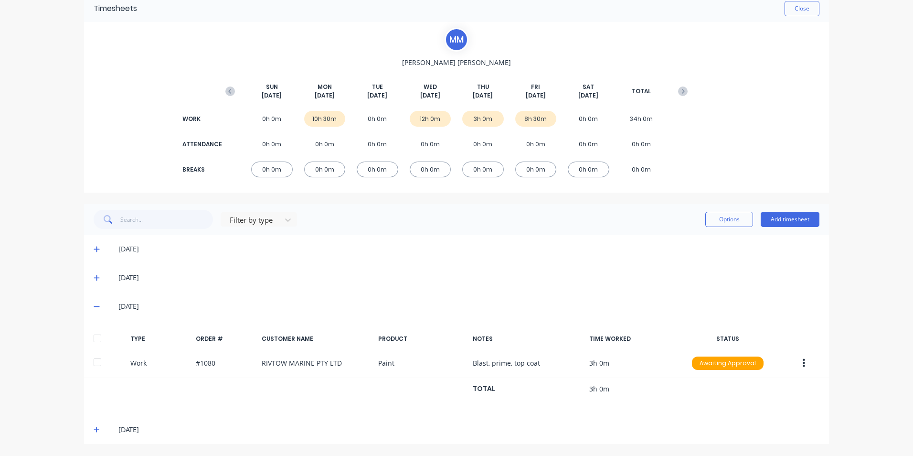
click at [95, 428] on icon at bounding box center [97, 429] width 6 height 7
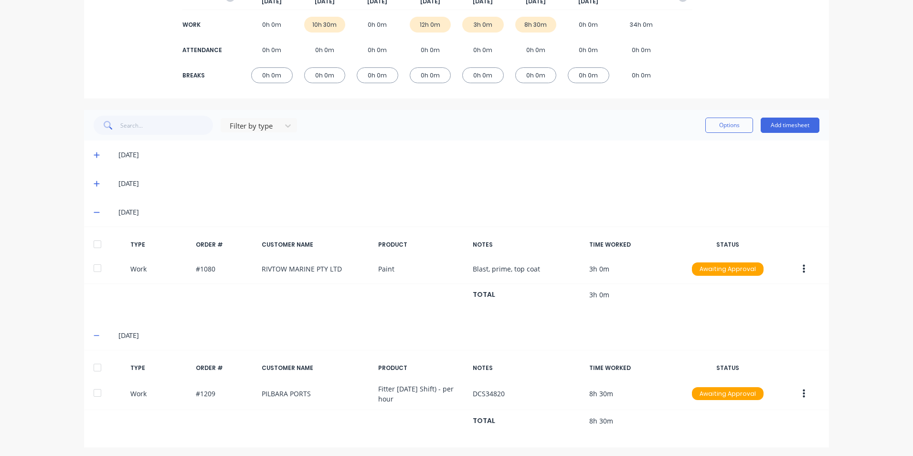
scroll to position [143, 0]
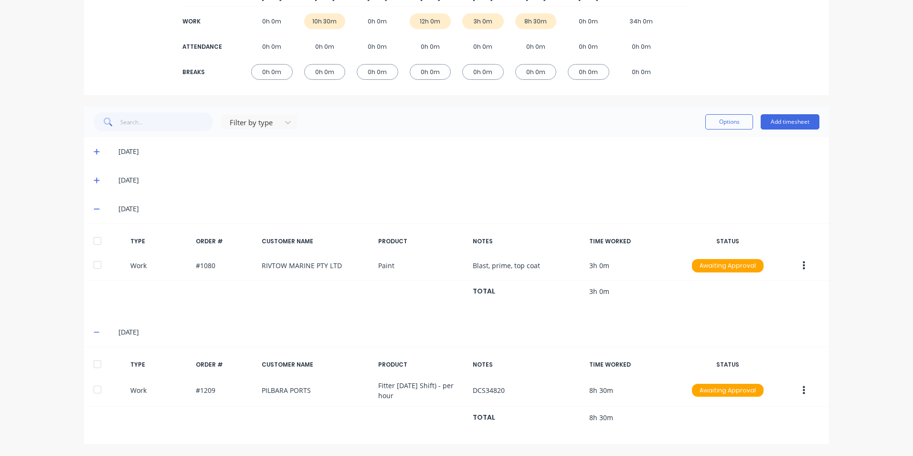
click at [94, 177] on icon at bounding box center [97, 180] width 6 height 7
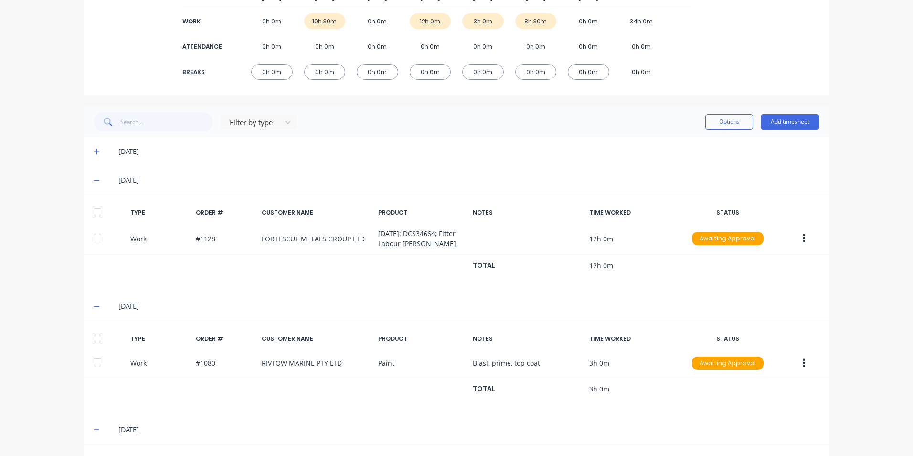
click at [99, 150] on span at bounding box center [99, 152] width 10 height 10
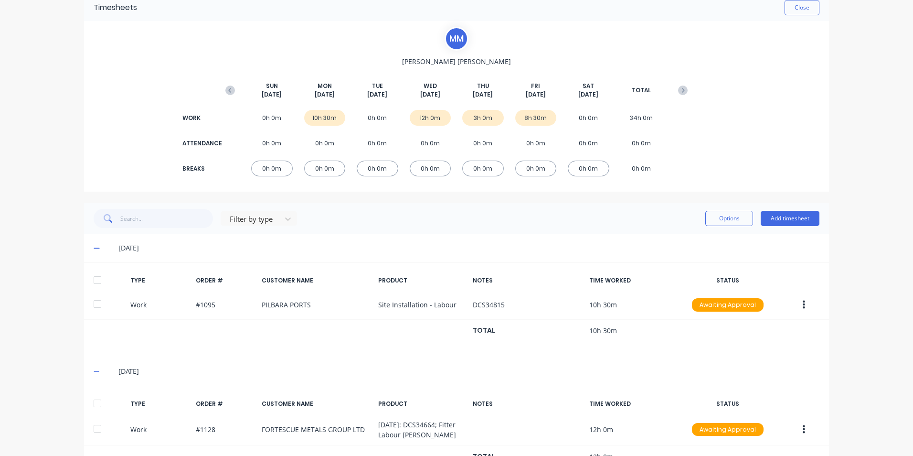
scroll to position [0, 0]
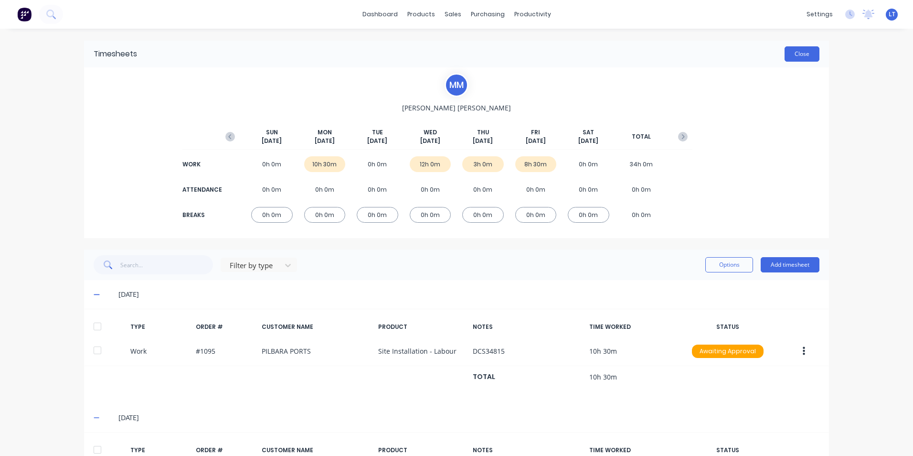
click at [802, 54] on button "Close" at bounding box center [802, 53] width 35 height 15
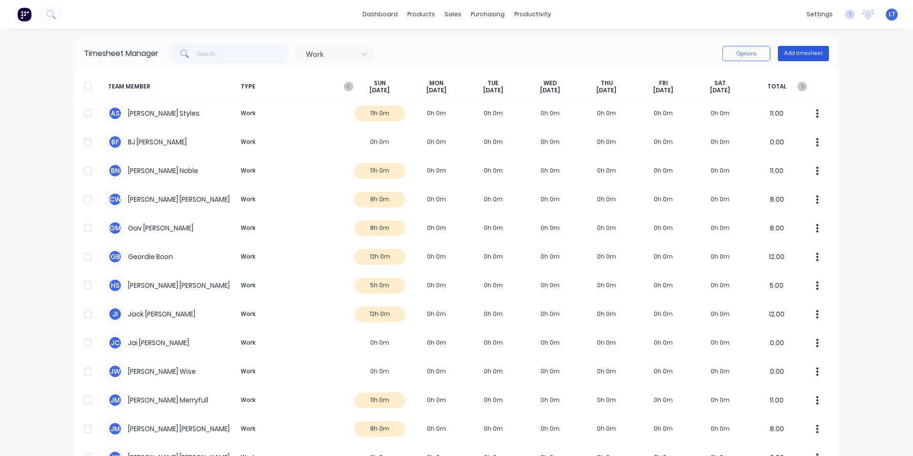
click at [800, 52] on button "Add timesheet" at bounding box center [803, 53] width 51 height 15
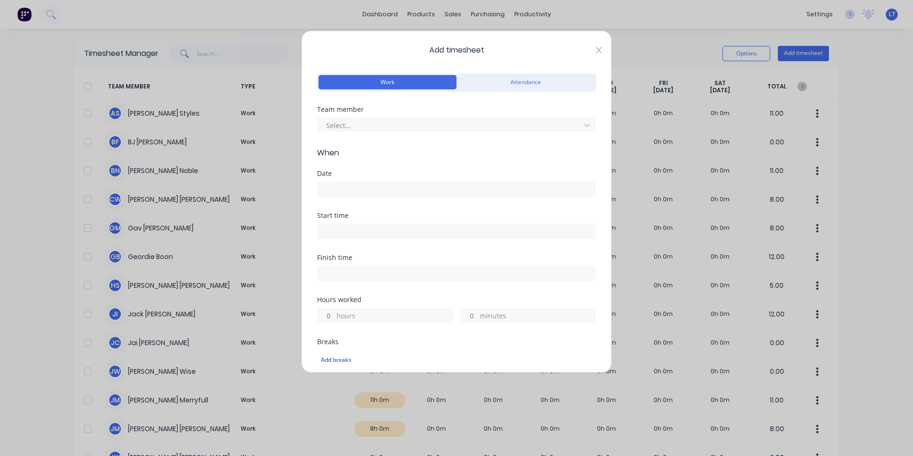
click at [596, 50] on icon at bounding box center [599, 50] width 6 height 7
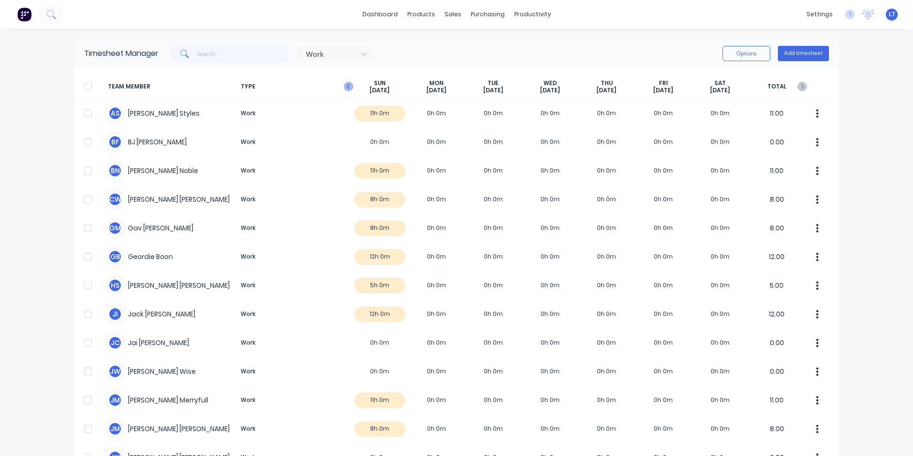
click at [344, 88] on icon "button" at bounding box center [349, 87] width 10 height 10
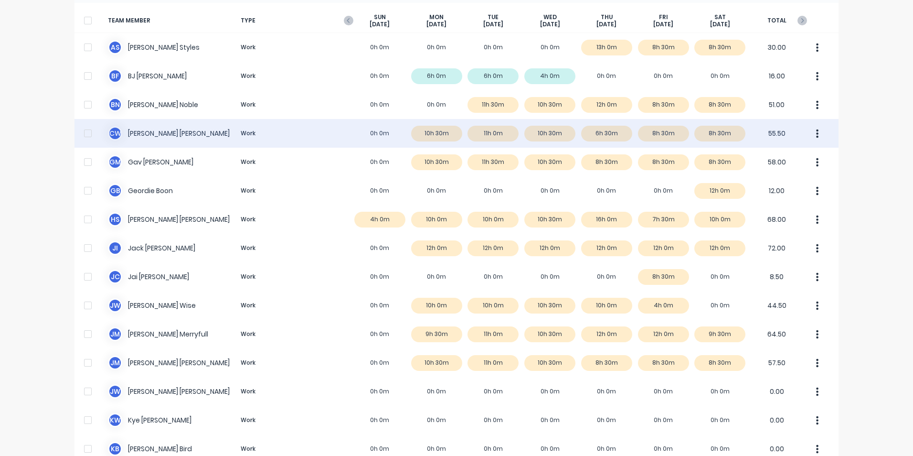
scroll to position [96, 0]
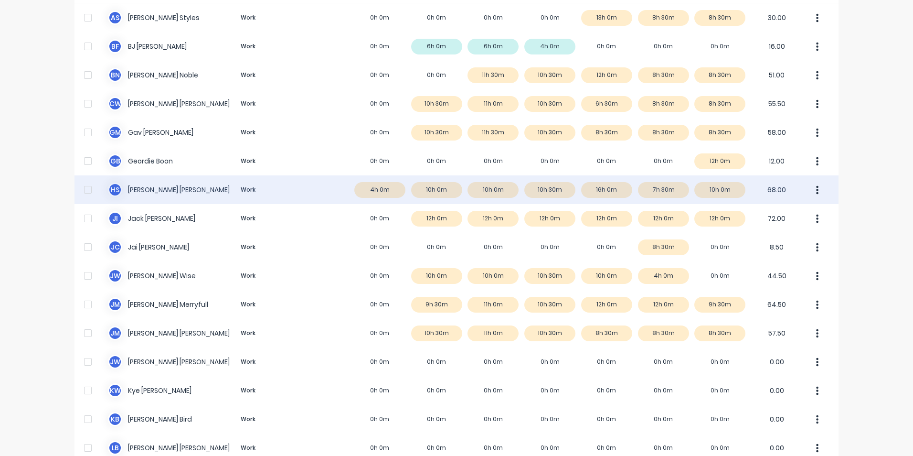
click at [610, 192] on div "H S [PERSON_NAME] Work 4h 0m 10h 0m 10h 0m 10h 30m 16h 0m 7h 30m 10h 0m 68.00" at bounding box center [457, 189] width 764 height 29
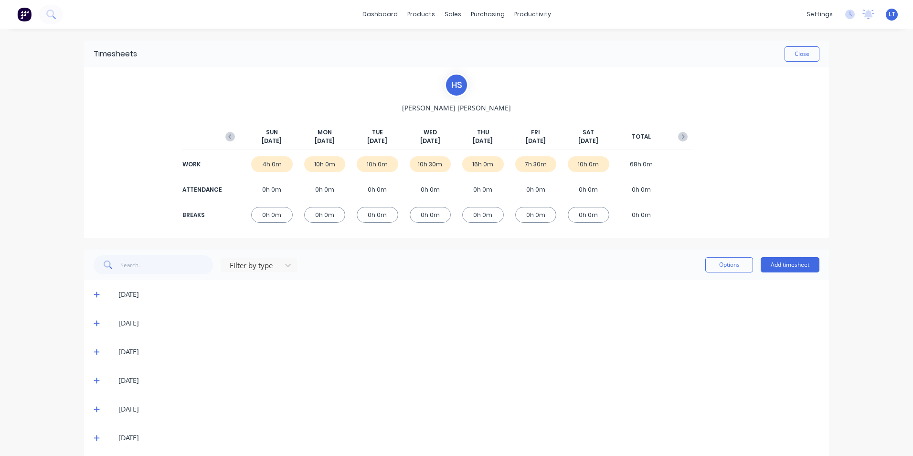
click at [121, 414] on div "[DATE]" at bounding box center [468, 409] width 701 height 11
click at [94, 408] on icon at bounding box center [97, 409] width 6 height 7
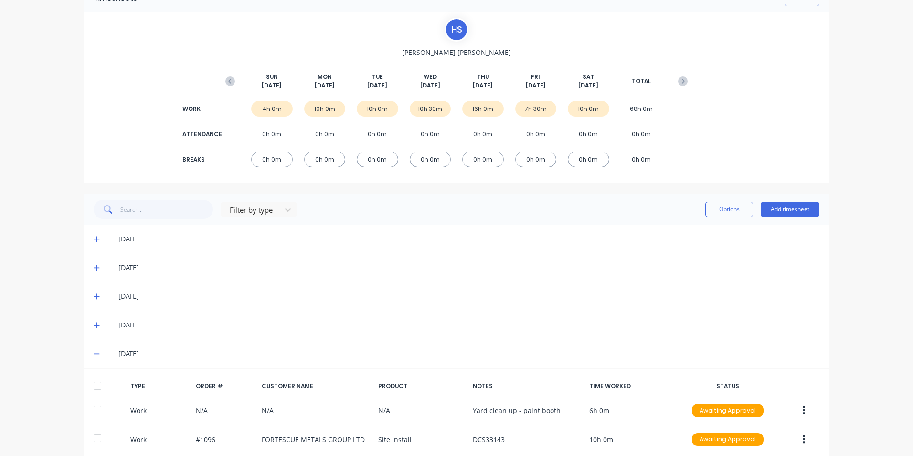
scroll to position [160, 0]
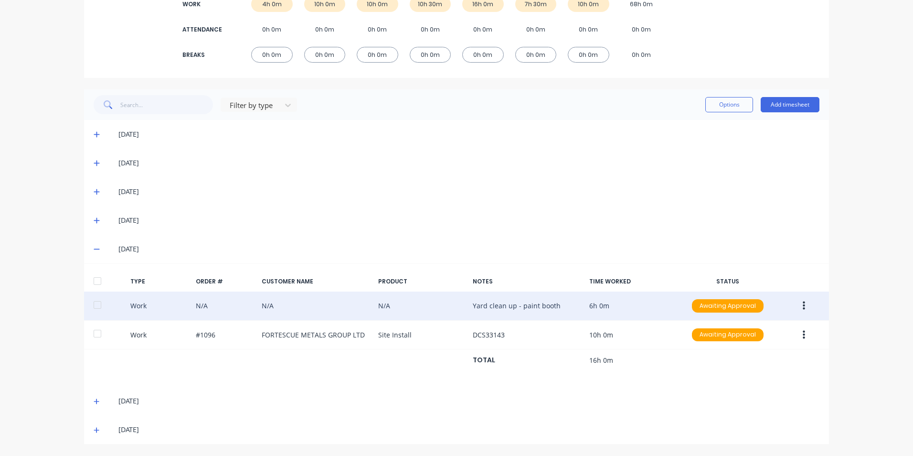
click at [804, 306] on button "button" at bounding box center [804, 305] width 22 height 17
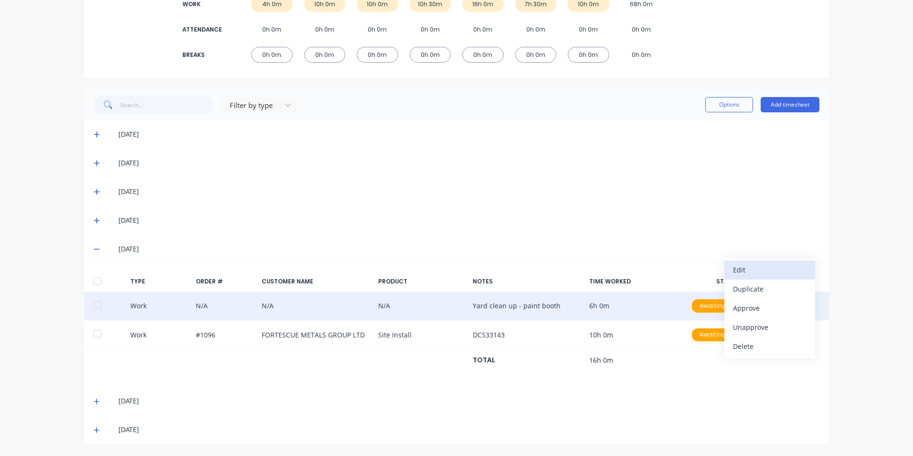
click at [779, 273] on div "Edit" at bounding box center [770, 270] width 74 height 14
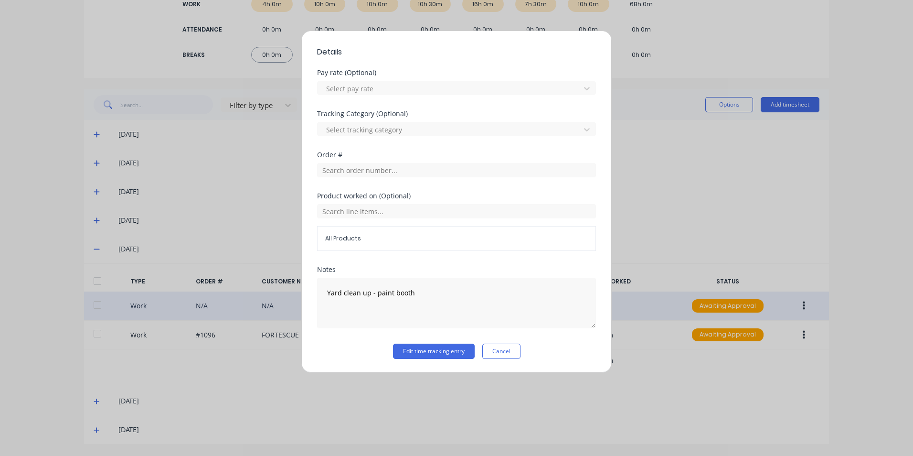
scroll to position [0, 0]
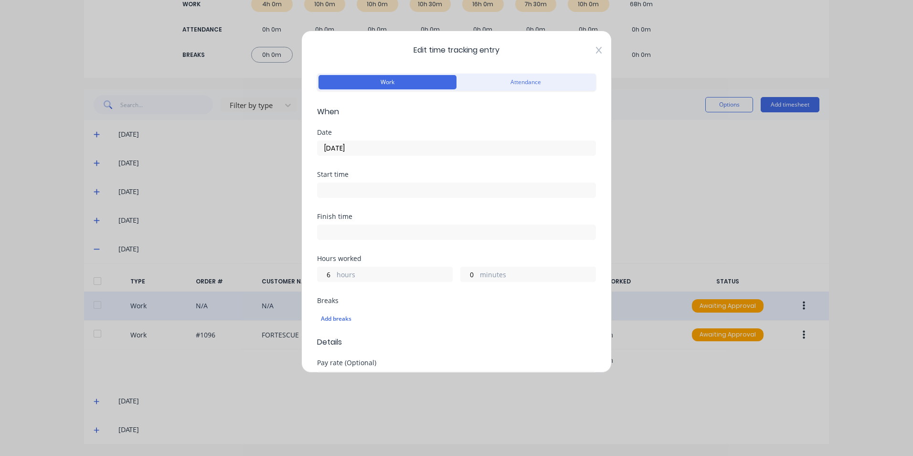
click at [596, 49] on icon at bounding box center [599, 50] width 6 height 8
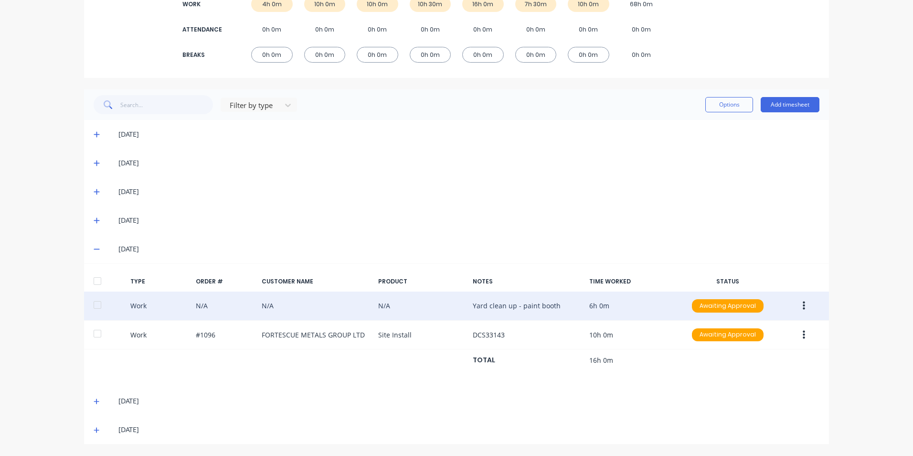
click at [516, 304] on div "Work N/A N/A N/A Yard clean up - paint booth 6h 0m Awaiting Approval" at bounding box center [456, 305] width 745 height 29
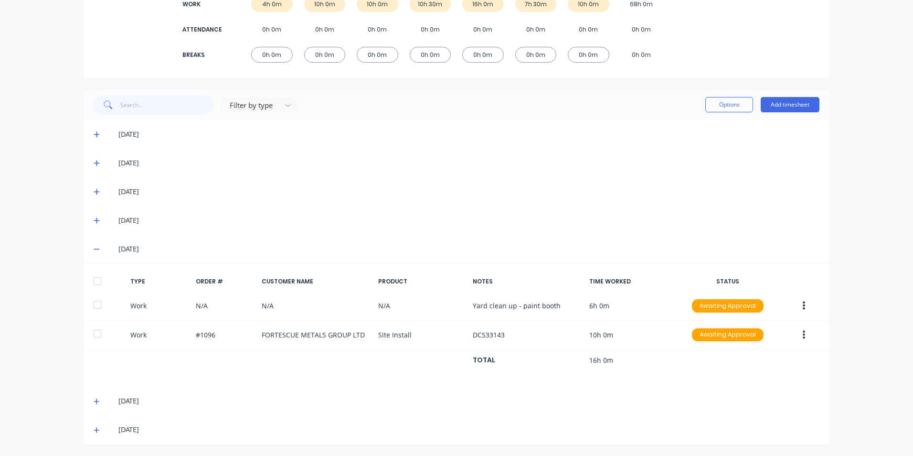
click at [803, 308] on icon "button" at bounding box center [804, 305] width 2 height 11
click at [797, 347] on div "Delete" at bounding box center [770, 346] width 74 height 14
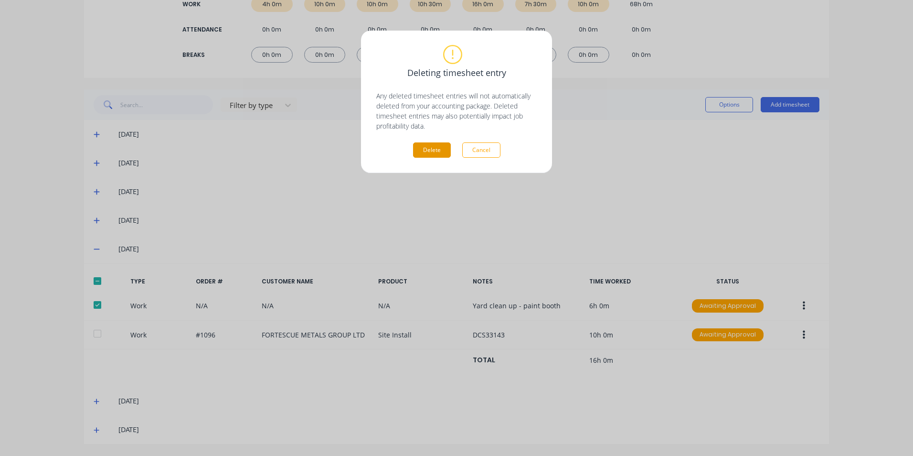
click at [439, 153] on button "Delete" at bounding box center [432, 149] width 38 height 15
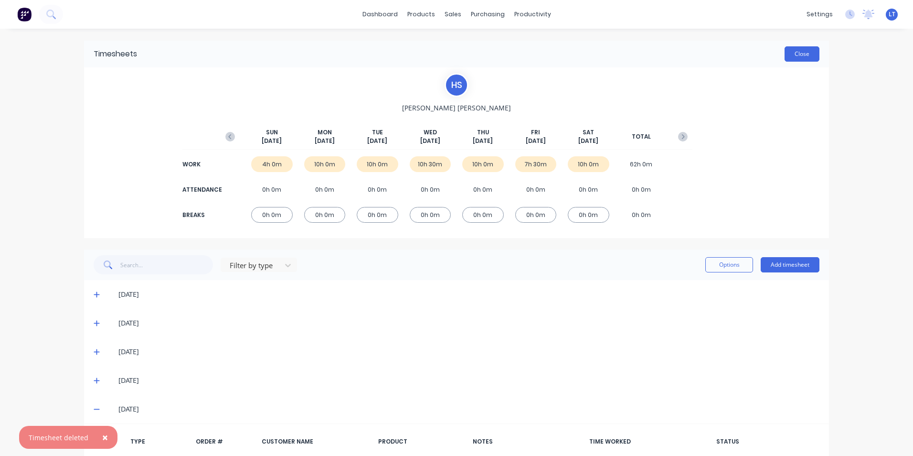
click at [813, 56] on button "Close" at bounding box center [802, 53] width 35 height 15
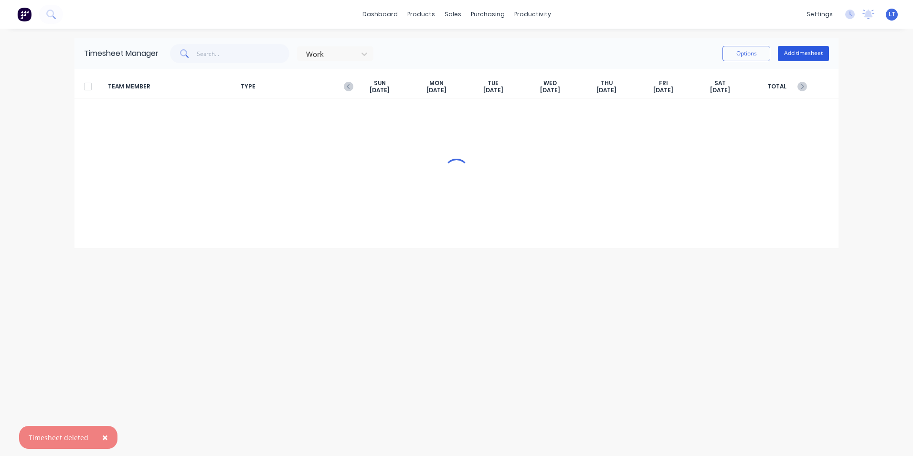
click at [798, 54] on button "Add timesheet" at bounding box center [803, 53] width 51 height 15
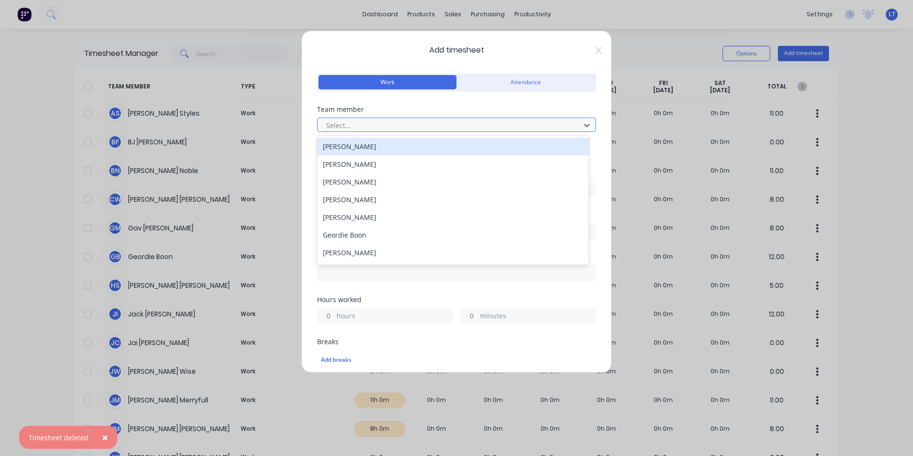
click at [400, 129] on div at bounding box center [450, 125] width 250 height 12
type input "matt"
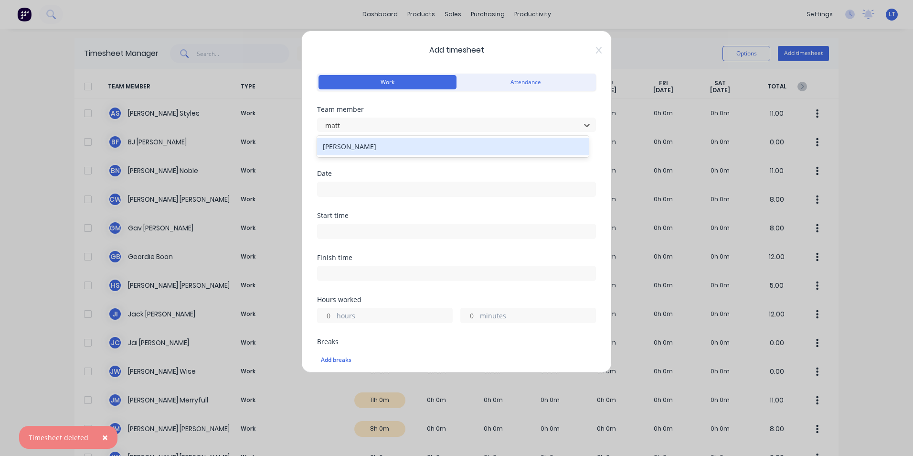
click at [386, 146] on div "[PERSON_NAME]" at bounding box center [453, 147] width 272 height 18
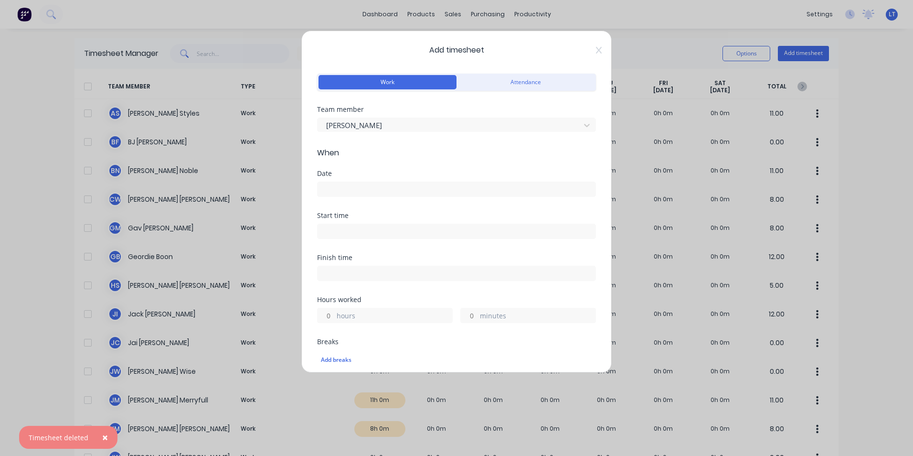
click at [377, 185] on input at bounding box center [457, 189] width 278 height 14
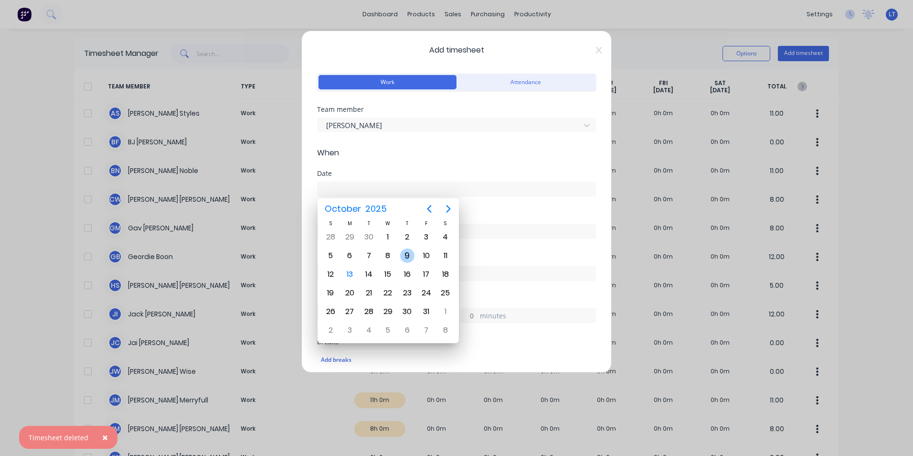
click at [405, 255] on div "9" at bounding box center [407, 255] width 14 height 14
type input "[DATE]"
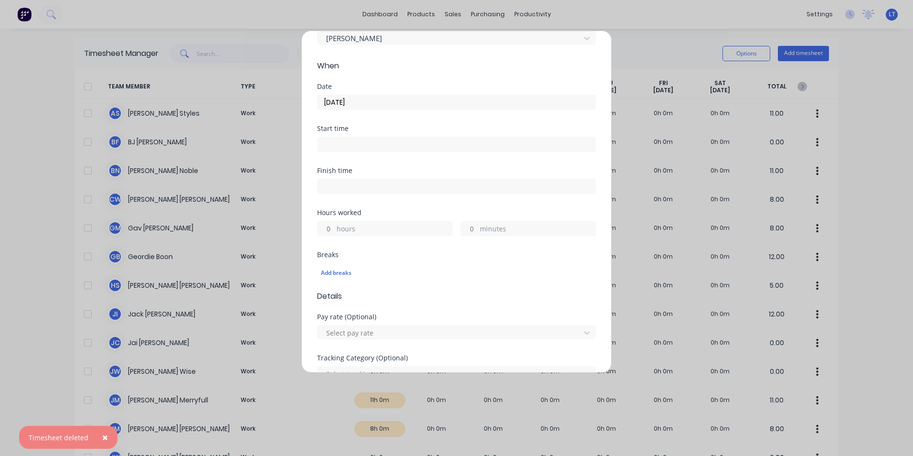
scroll to position [96, 0]
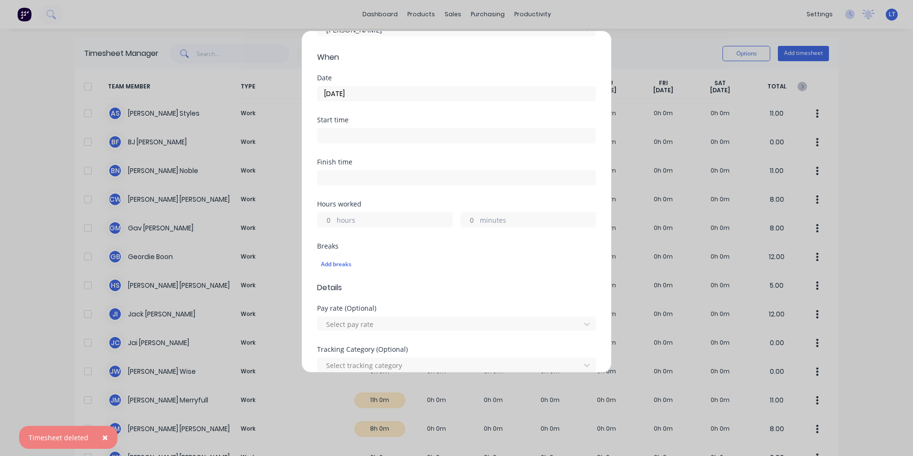
drag, startPoint x: 329, startPoint y: 222, endPoint x: 335, endPoint y: 223, distance: 6.4
click at [329, 221] on input "hours" at bounding box center [326, 220] width 17 height 14
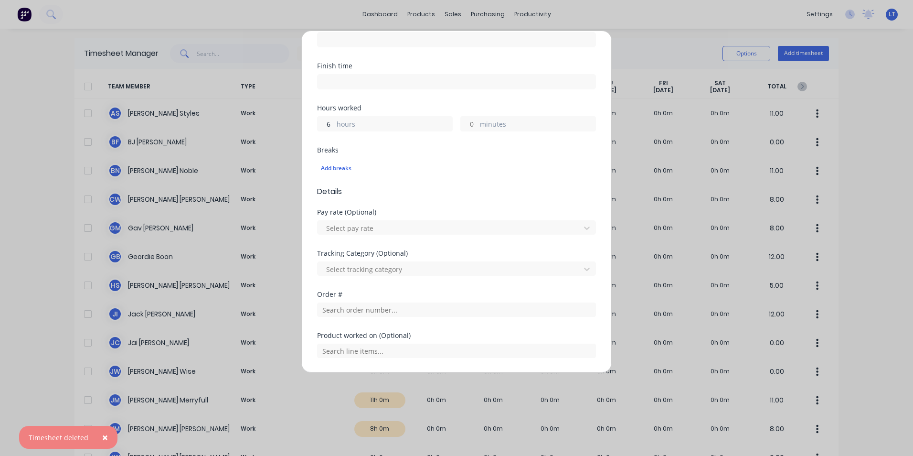
scroll to position [287, 0]
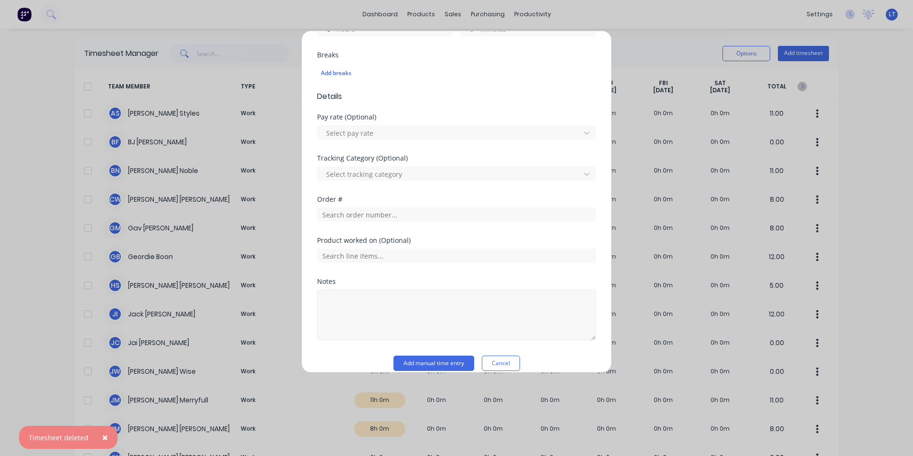
type input "6"
click at [425, 315] on textarea at bounding box center [456, 315] width 279 height 51
type textarea "Yard clean up - paint booth"
drag, startPoint x: 461, startPoint y: 282, endPoint x: 453, endPoint y: 300, distance: 20.3
click at [461, 282] on div "Notes" at bounding box center [456, 281] width 279 height 7
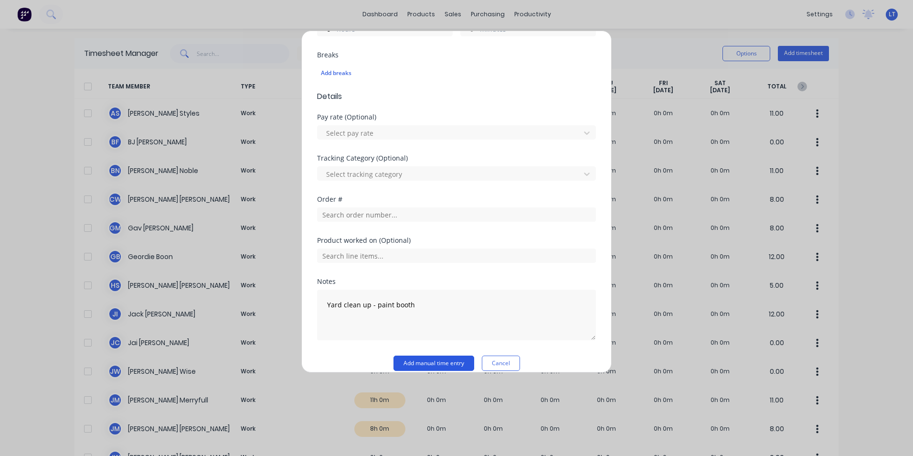
click at [430, 360] on button "Add manual time entry" at bounding box center [434, 362] width 81 height 15
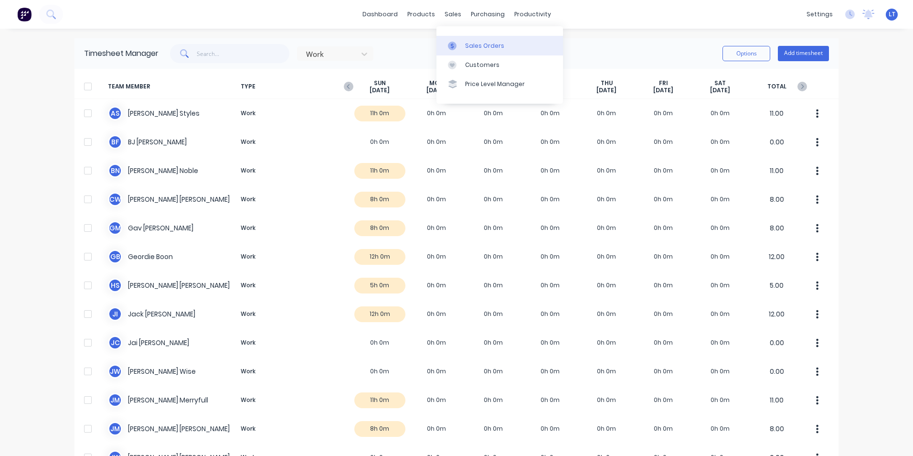
click at [459, 51] on link "Sales Orders" at bounding box center [500, 45] width 127 height 19
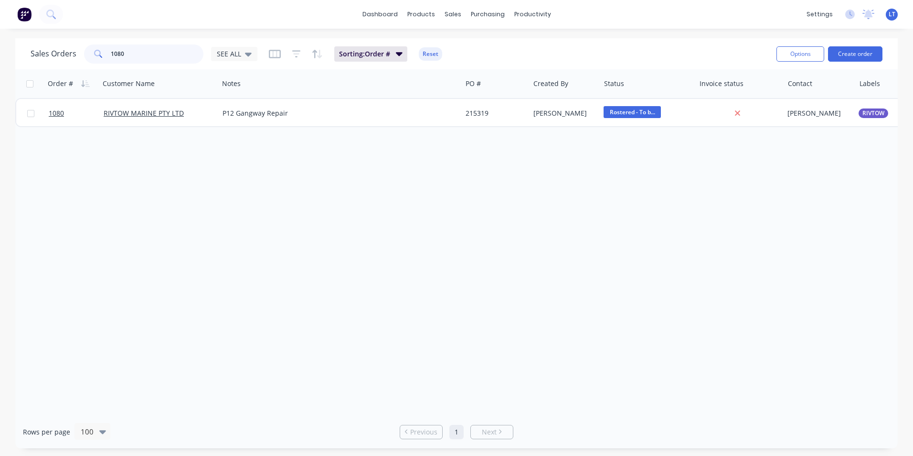
drag, startPoint x: 14, startPoint y: 54, endPoint x: 0, endPoint y: 54, distance: 14.3
click at [0, 54] on html "dashboard products sales purchasing productivity dashboard products Product Cat…" at bounding box center [456, 228] width 913 height 456
type input "532"
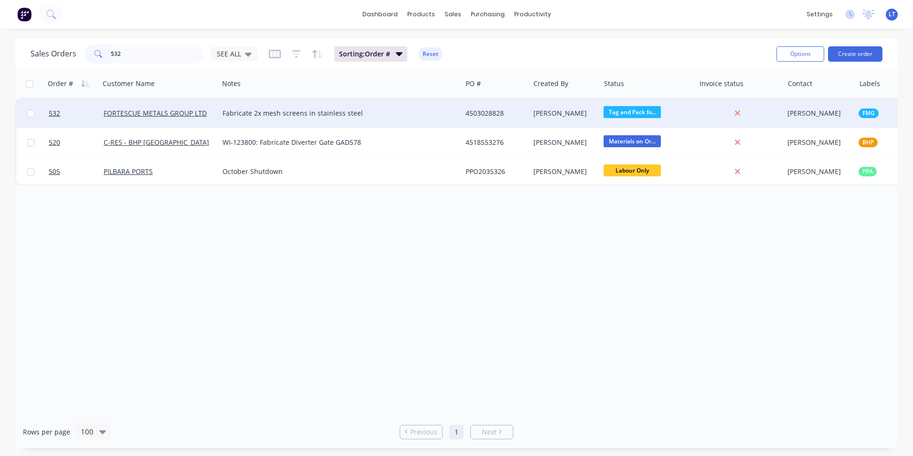
click at [496, 110] on div "4503028828" at bounding box center [494, 113] width 57 height 10
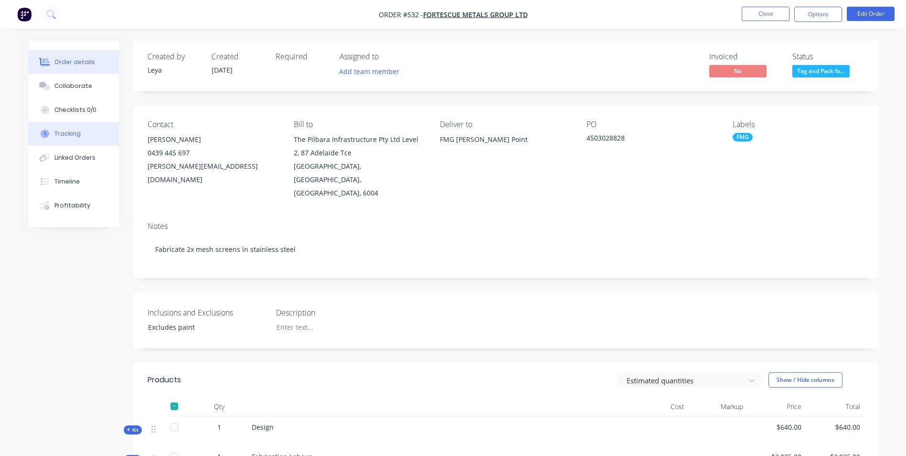
click at [76, 133] on div "Tracking" at bounding box center [67, 133] width 26 height 9
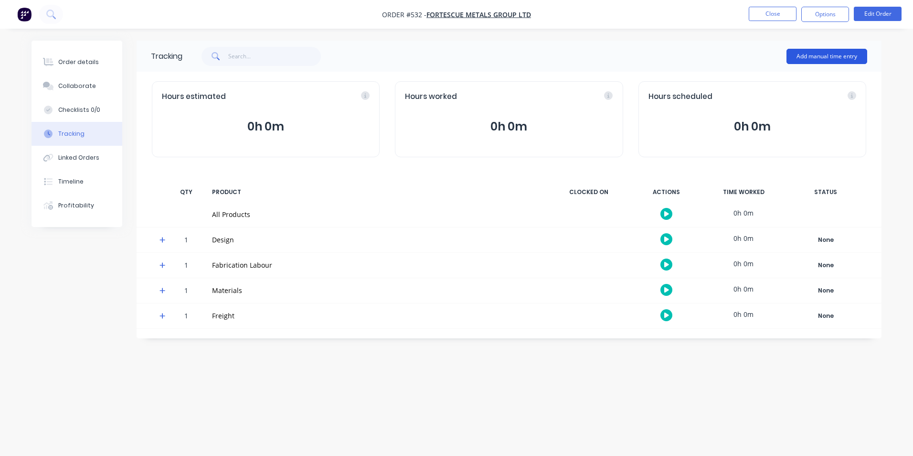
click at [818, 57] on button "Add manual time entry" at bounding box center [827, 56] width 81 height 15
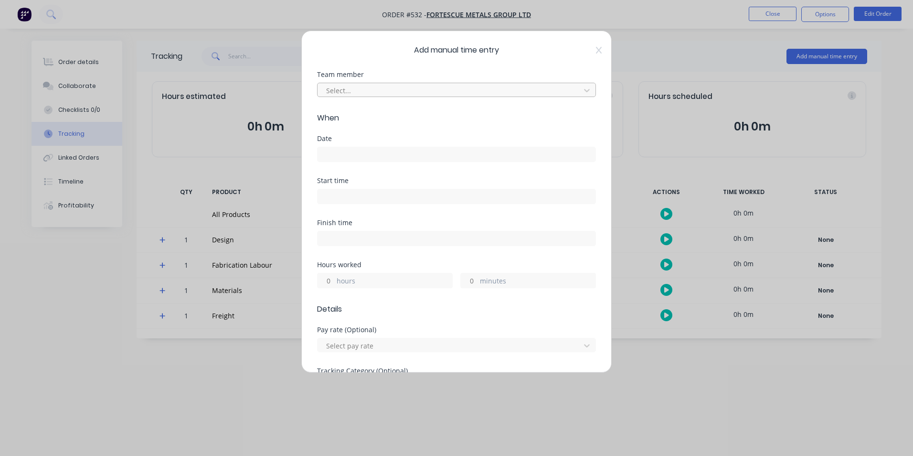
click at [413, 86] on div at bounding box center [450, 91] width 250 height 12
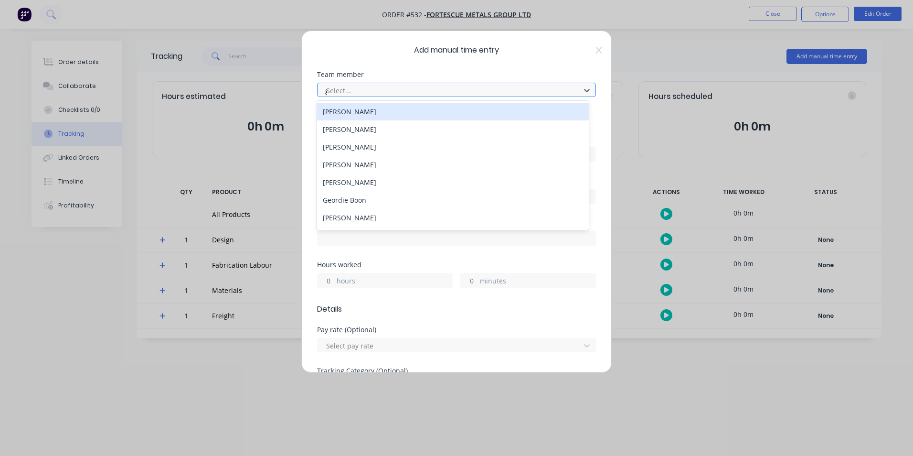
type input "ge"
click at [397, 112] on div "Geordie Boon" at bounding box center [453, 112] width 272 height 18
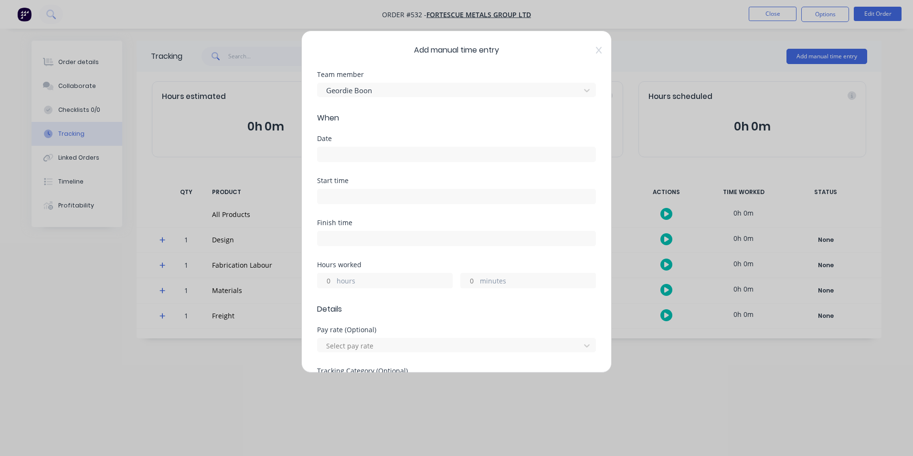
click at [384, 155] on input at bounding box center [457, 154] width 278 height 14
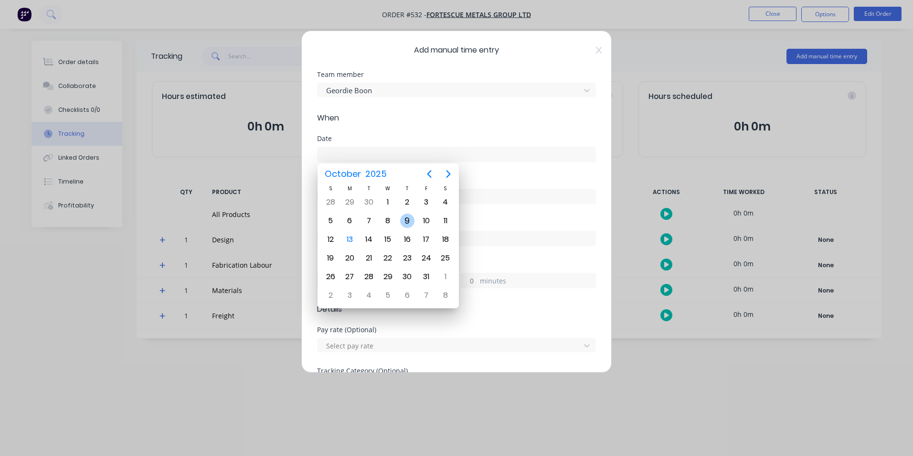
click at [413, 221] on div "9" at bounding box center [407, 221] width 14 height 14
type input "[DATE]"
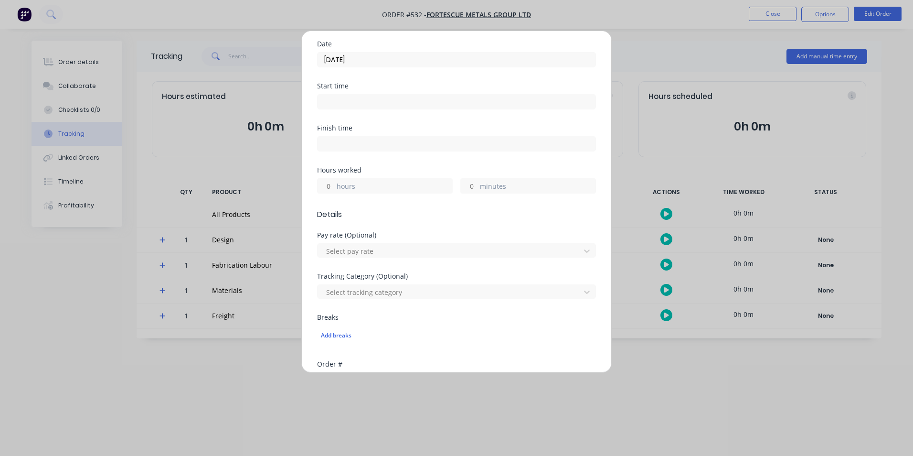
scroll to position [96, 0]
click at [327, 189] on input "hours" at bounding box center [326, 185] width 17 height 14
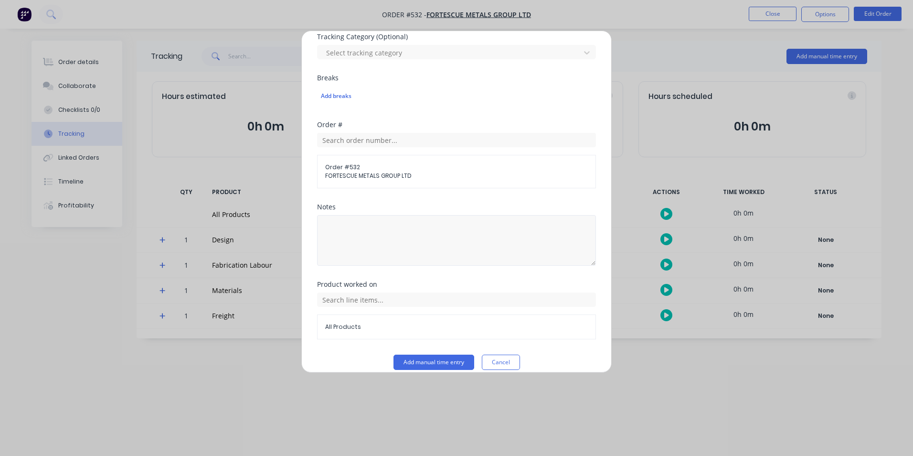
scroll to position [334, 0]
type input "3"
click at [381, 235] on textarea at bounding box center [456, 240] width 279 height 51
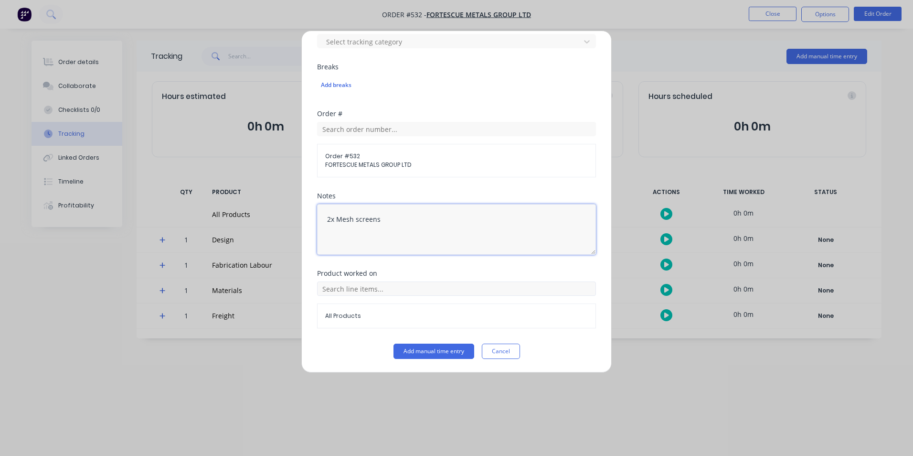
type textarea "2x Mesh screens"
click at [418, 284] on input "text" at bounding box center [456, 288] width 279 height 14
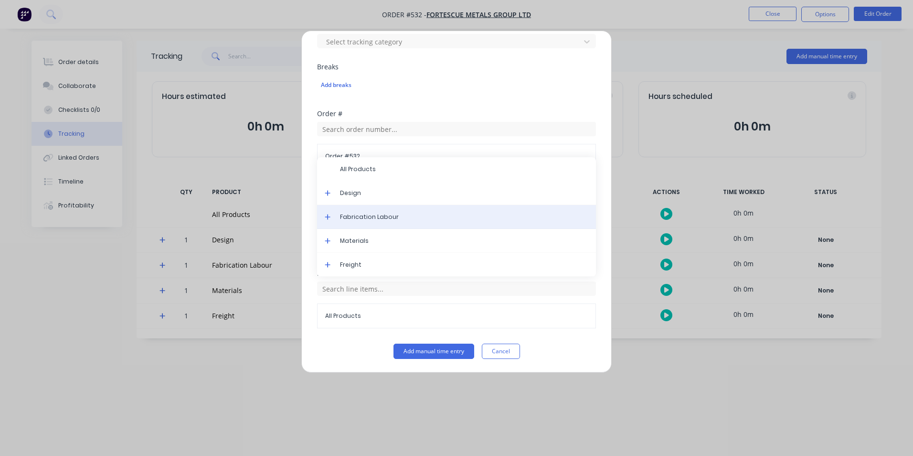
click at [413, 216] on span "Fabrication Labour" at bounding box center [464, 217] width 248 height 9
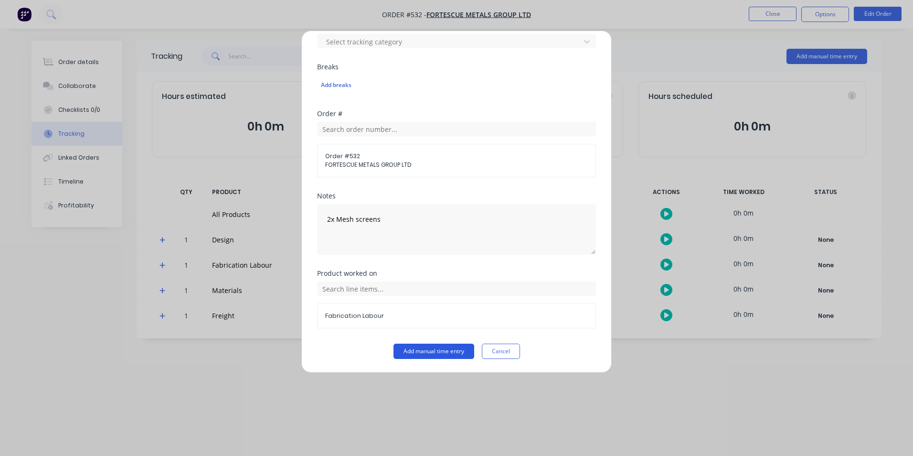
click at [424, 351] on button "Add manual time entry" at bounding box center [434, 350] width 81 height 15
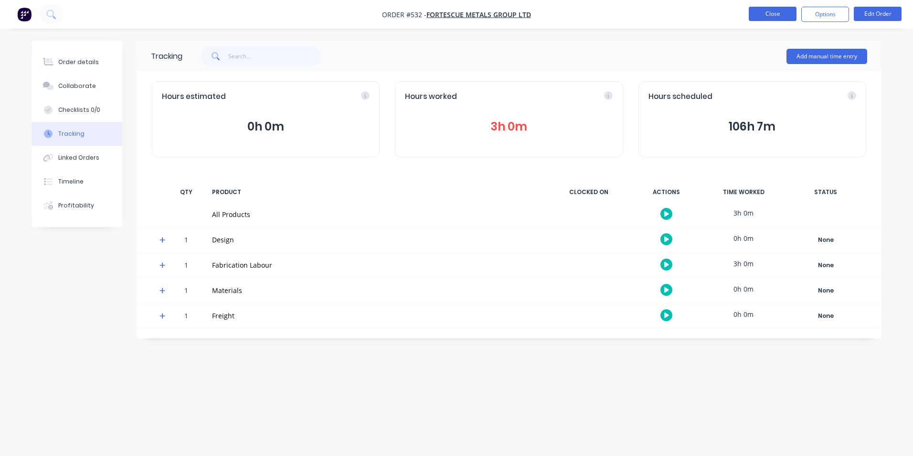
click at [774, 18] on button "Close" at bounding box center [773, 14] width 48 height 14
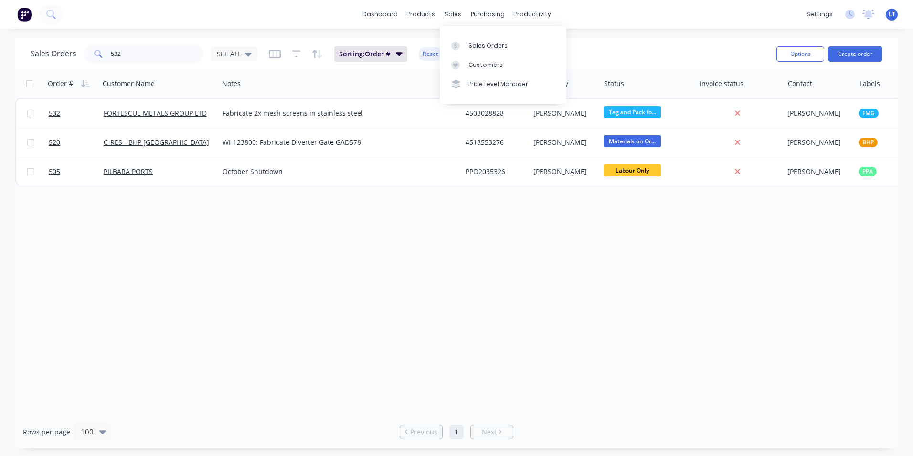
drag, startPoint x: 464, startPoint y: 38, endPoint x: 416, endPoint y: 50, distance: 49.1
click at [464, 38] on link "Sales Orders" at bounding box center [503, 45] width 127 height 19
drag, startPoint x: 159, startPoint y: 58, endPoint x: -2, endPoint y: 37, distance: 162.4
click at [0, 37] on html "dashboard products sales purchasing productivity dashboard products Product Cat…" at bounding box center [456, 228] width 913 height 456
type input "1119"
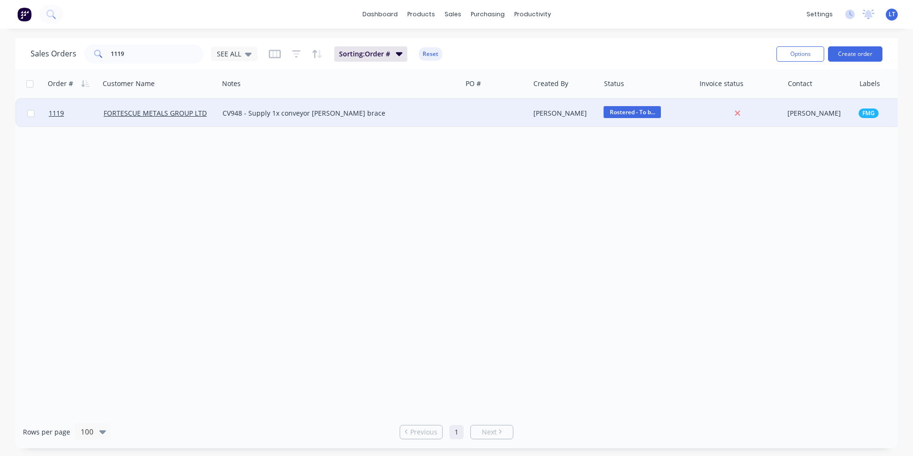
click at [526, 108] on div at bounding box center [496, 113] width 68 height 29
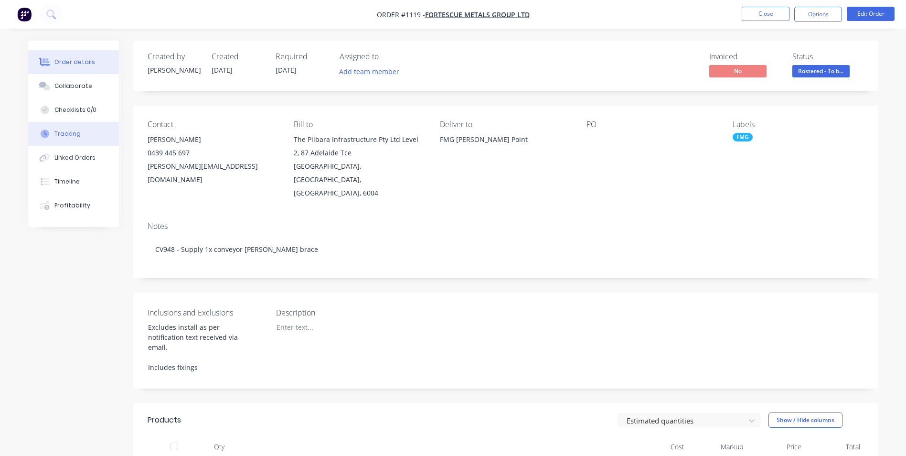
drag, startPoint x: 73, startPoint y: 128, endPoint x: 84, endPoint y: 130, distance: 11.2
click at [74, 128] on button "Tracking" at bounding box center [73, 134] width 91 height 24
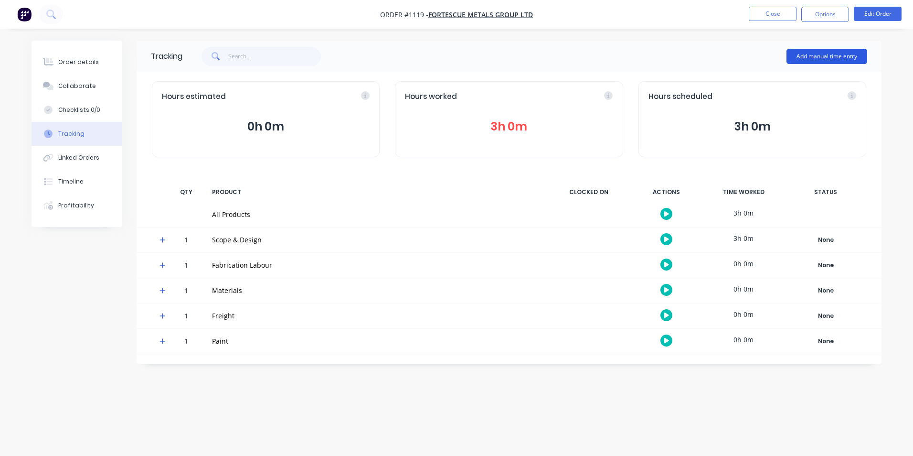
click at [830, 59] on button "Add manual time entry" at bounding box center [827, 56] width 81 height 15
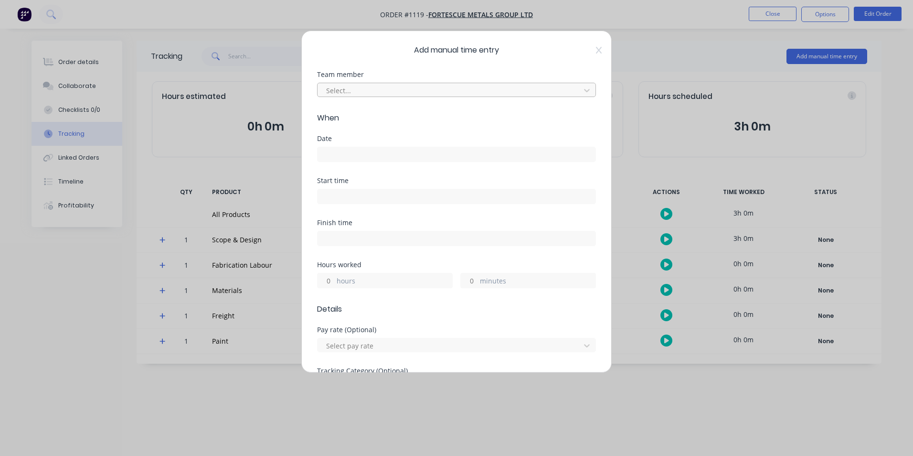
click at [421, 88] on div at bounding box center [450, 91] width 250 height 12
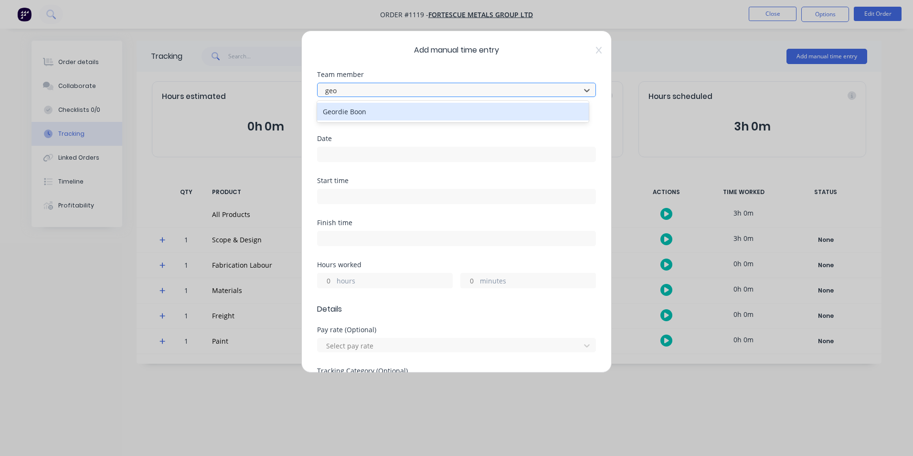
type input "geor"
click at [411, 111] on div "Geordie Boon" at bounding box center [453, 112] width 272 height 18
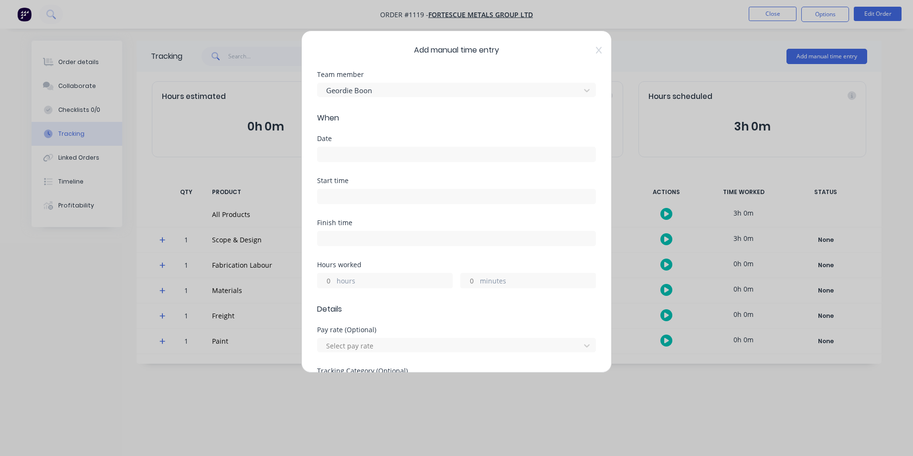
click at [398, 155] on input at bounding box center [457, 154] width 278 height 14
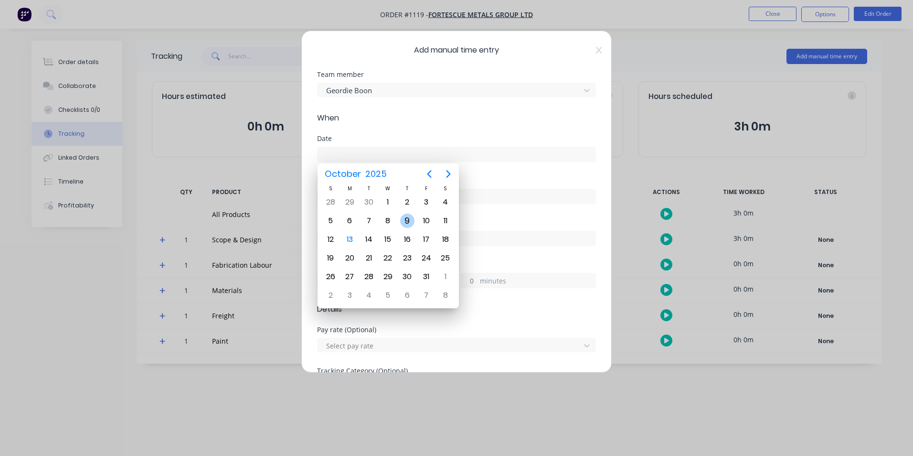
click at [407, 222] on div "9" at bounding box center [407, 221] width 14 height 14
type input "[DATE]"
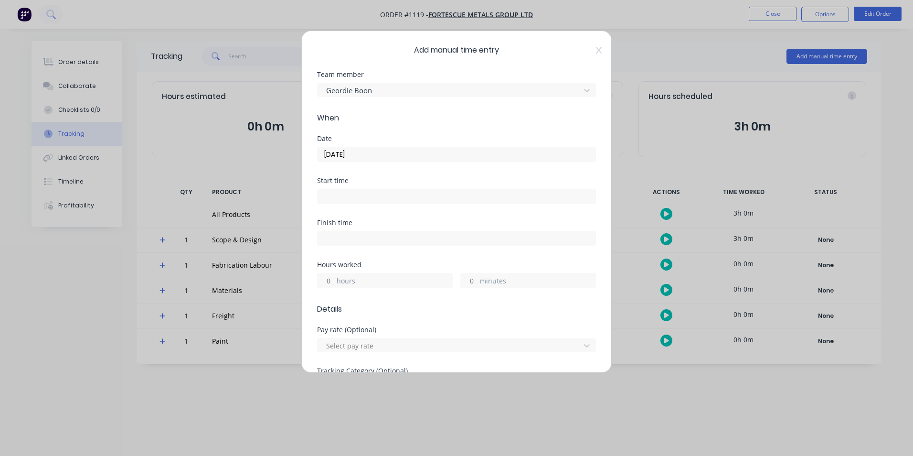
drag, startPoint x: 328, startPoint y: 281, endPoint x: 345, endPoint y: 281, distance: 16.7
click at [328, 281] on input "hours" at bounding box center [326, 280] width 17 height 14
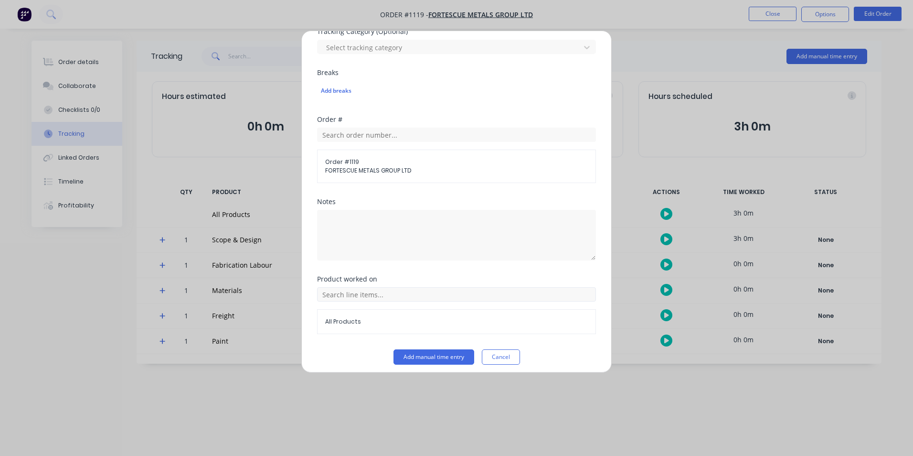
scroll to position [345, 0]
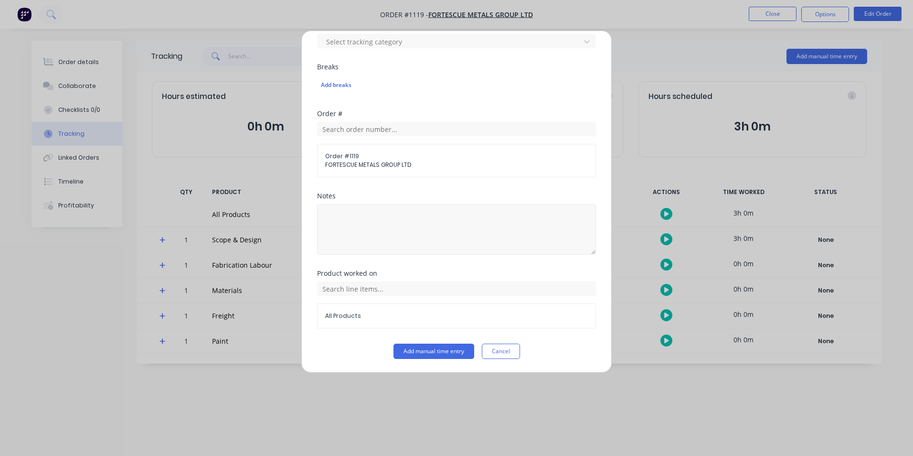
type input "2"
click at [403, 227] on textarea at bounding box center [456, 229] width 279 height 51
type textarea "Fab CV948 Brace"
click at [387, 299] on div "All Products" at bounding box center [456, 304] width 279 height 47
click at [393, 296] on div "All Products" at bounding box center [456, 304] width 279 height 47
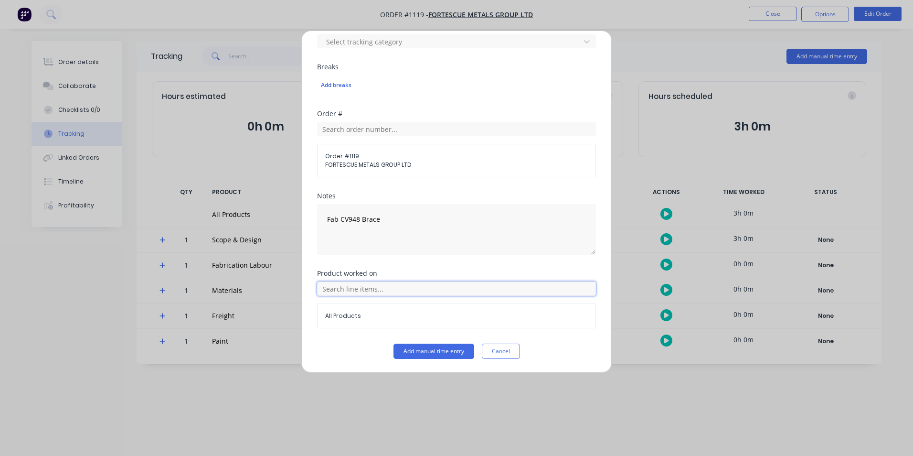
click at [393, 290] on input "text" at bounding box center [456, 288] width 279 height 14
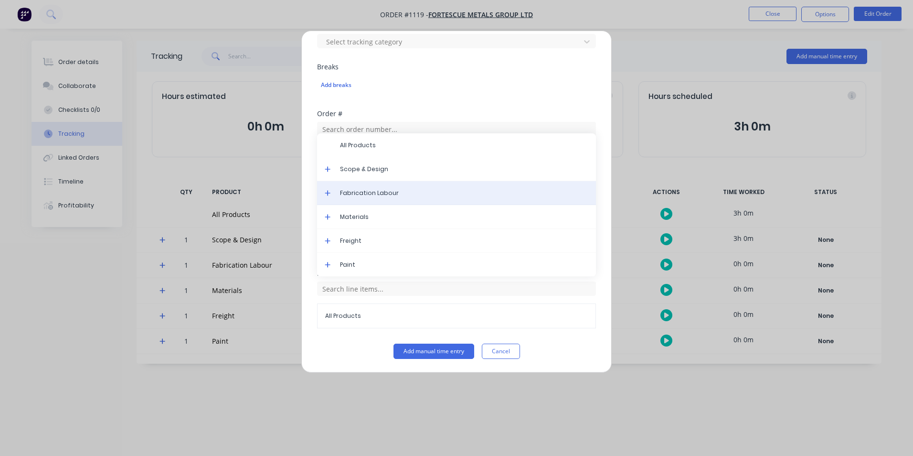
click at [379, 194] on span "Fabrication Labour" at bounding box center [464, 193] width 248 height 9
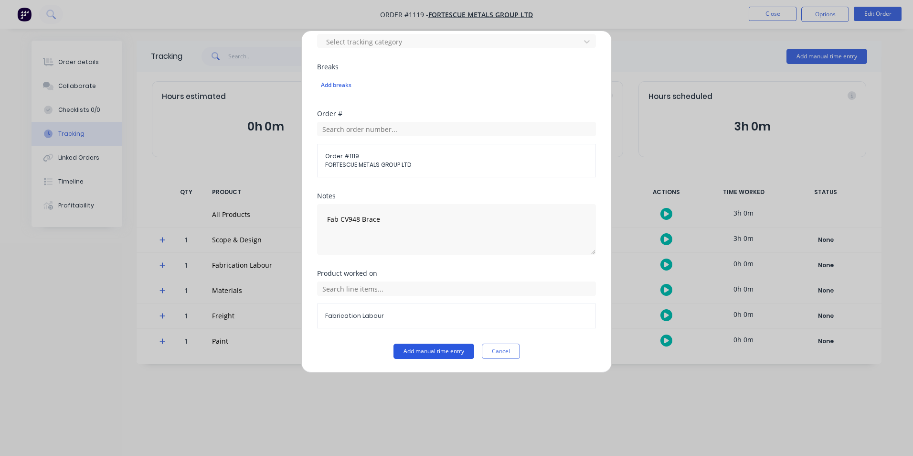
click at [433, 357] on button "Add manual time entry" at bounding box center [434, 350] width 81 height 15
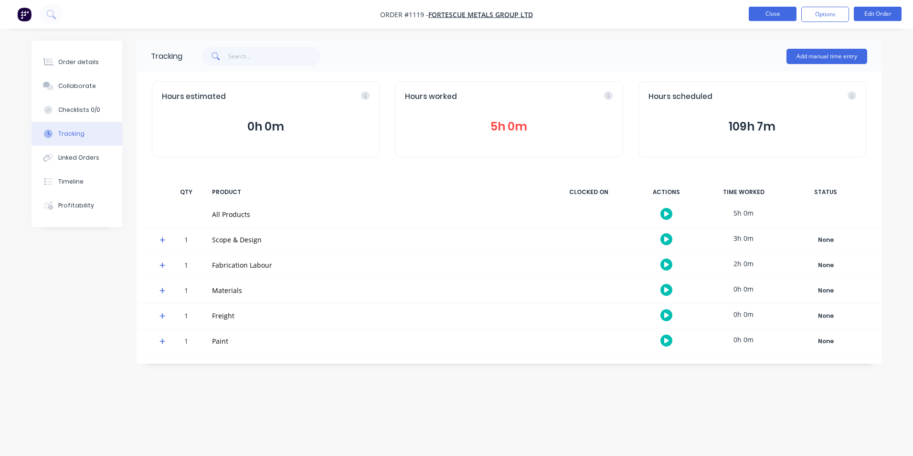
click at [771, 15] on button "Close" at bounding box center [773, 14] width 48 height 14
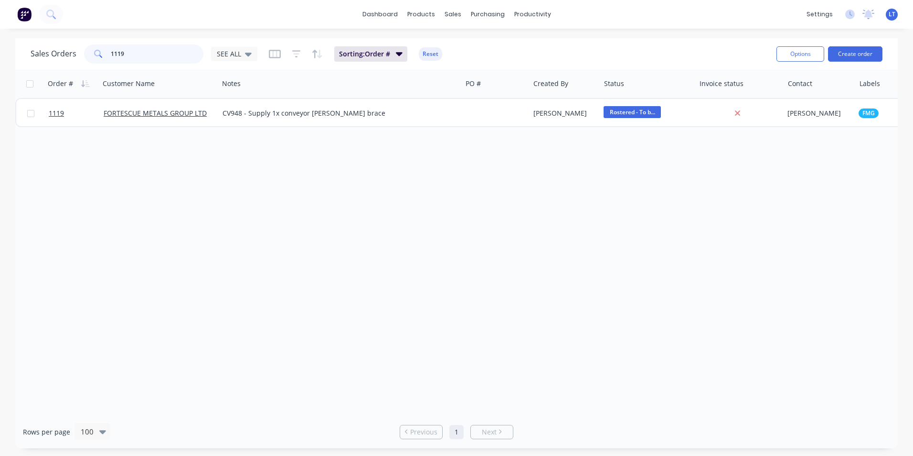
click at [0, 48] on html "dashboard products sales purchasing productivity dashboard products Product Cat…" at bounding box center [456, 228] width 913 height 456
type input "1164"
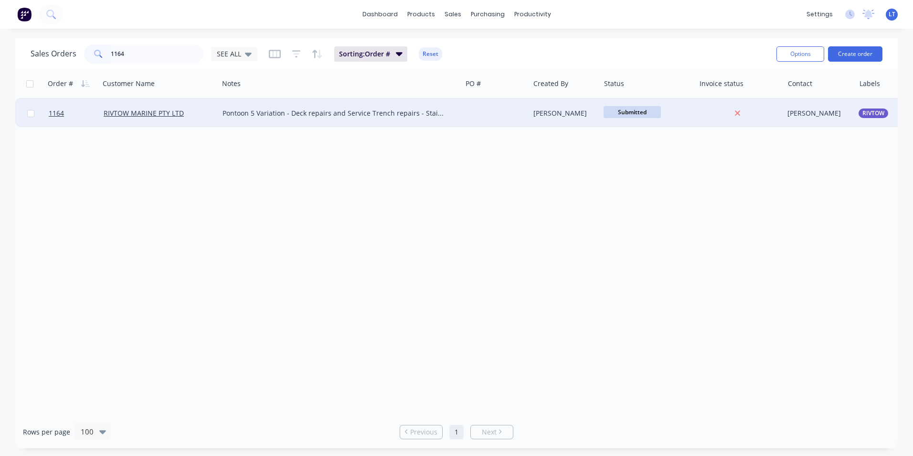
click at [587, 116] on div "[PERSON_NAME]" at bounding box center [564, 113] width 60 height 10
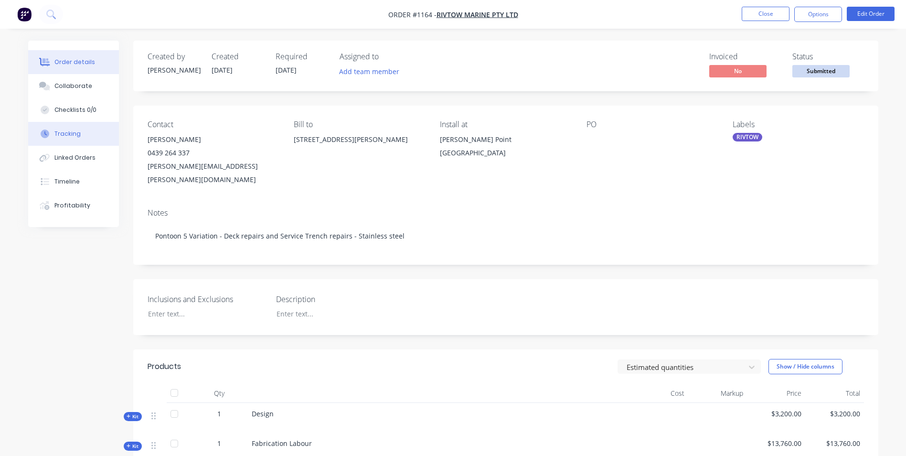
click at [74, 137] on div "Tracking" at bounding box center [67, 133] width 26 height 9
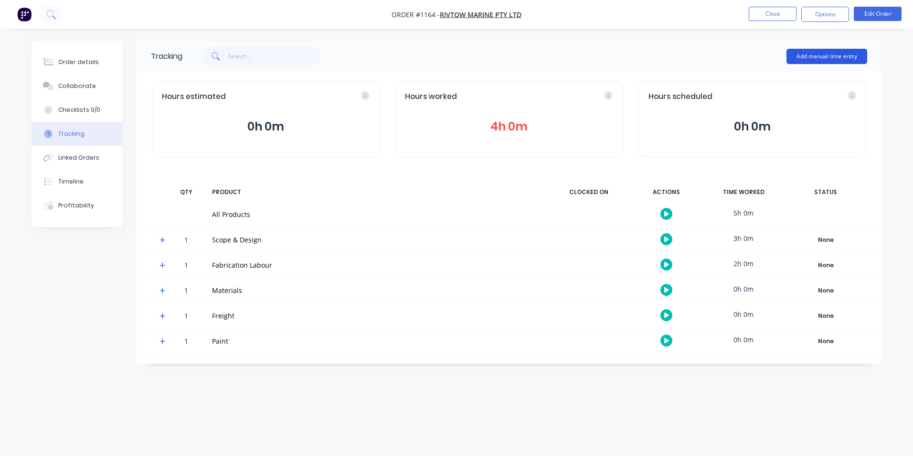
click at [798, 60] on button "Add manual time entry" at bounding box center [827, 56] width 81 height 15
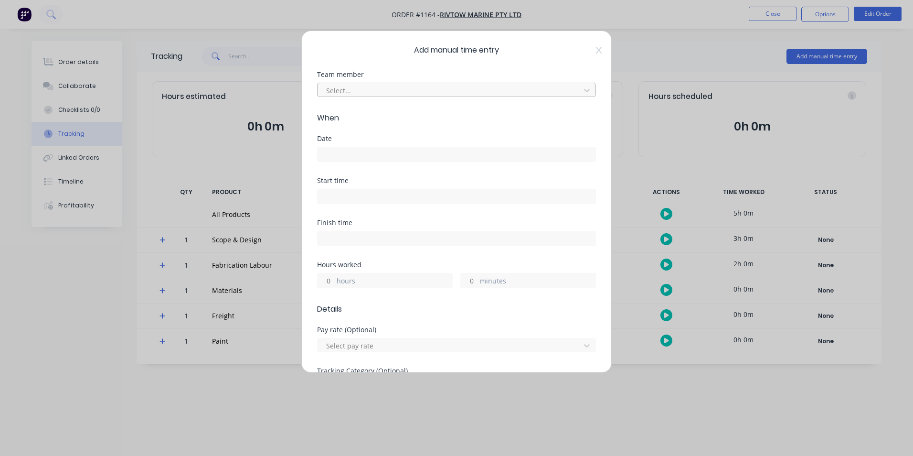
click at [393, 90] on div at bounding box center [450, 91] width 250 height 12
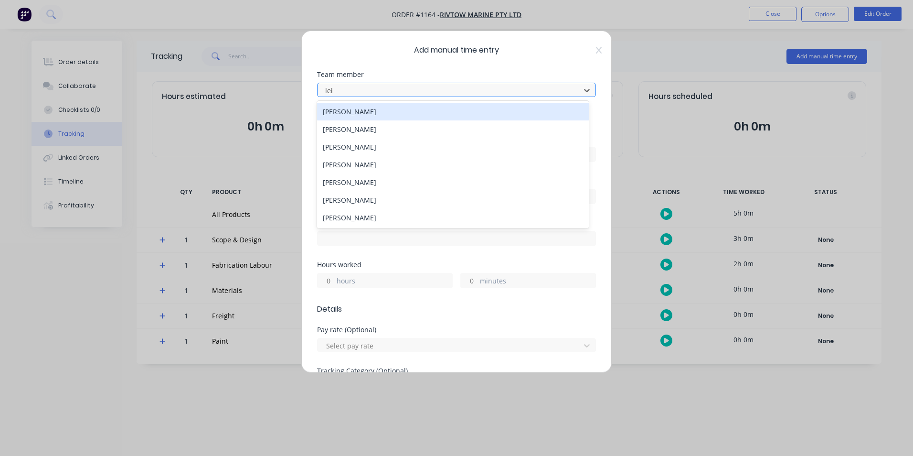
type input "[PERSON_NAME]"
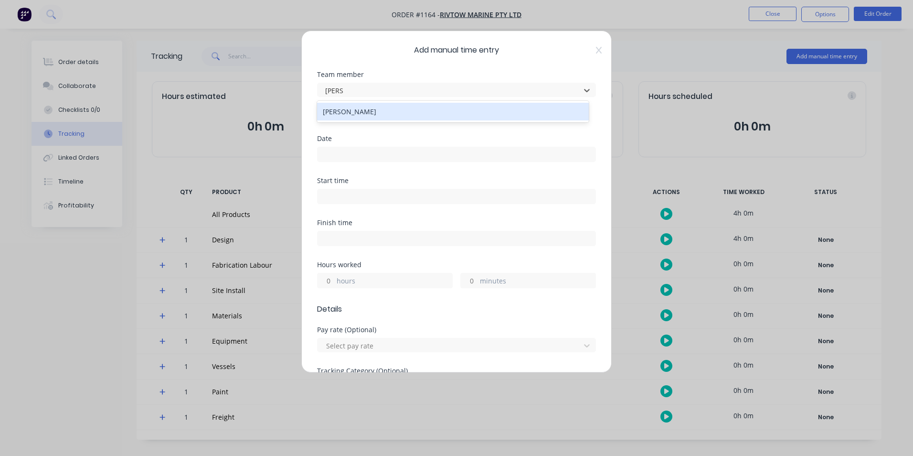
click at [386, 108] on div "[PERSON_NAME]" at bounding box center [453, 112] width 272 height 18
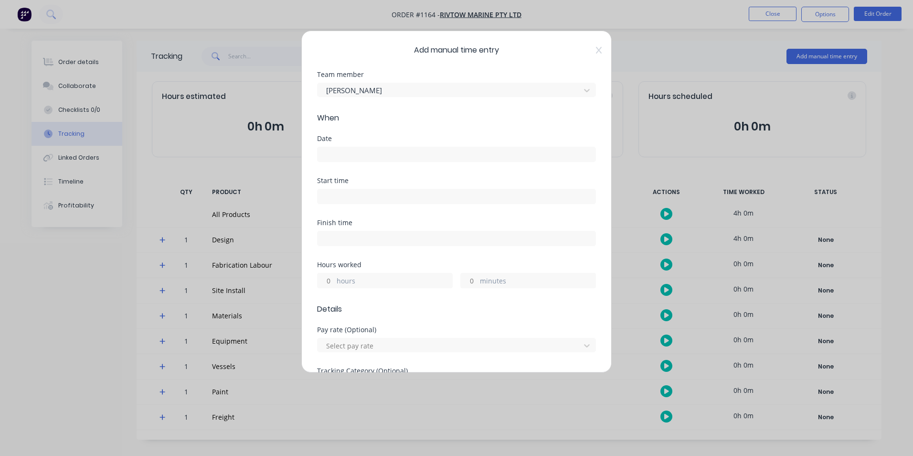
click at [394, 154] on input at bounding box center [457, 154] width 278 height 14
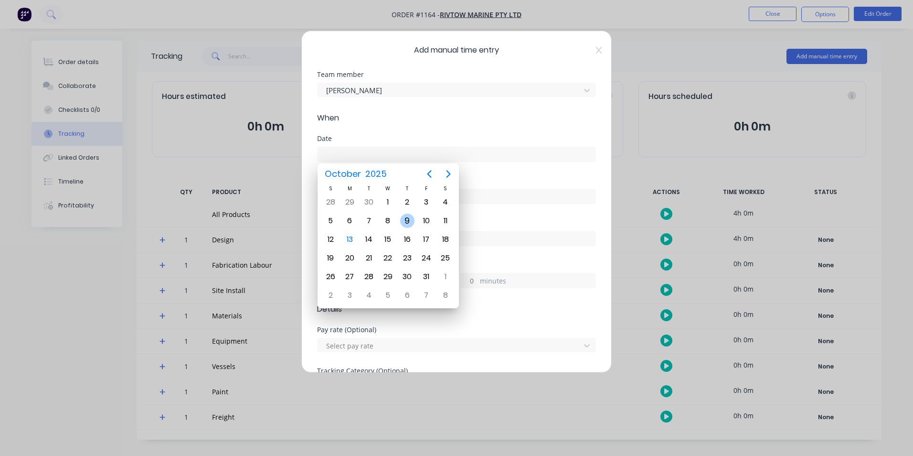
click at [406, 220] on div "9" at bounding box center [407, 221] width 14 height 14
type input "[DATE]"
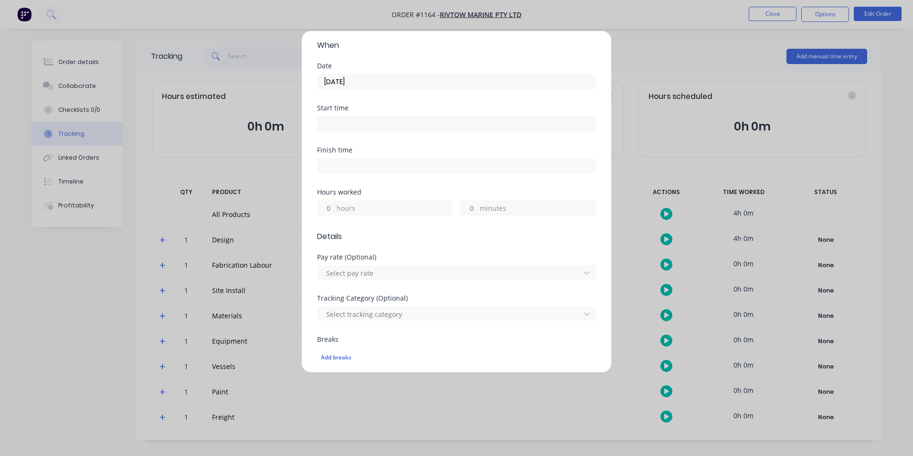
scroll to position [96, 0]
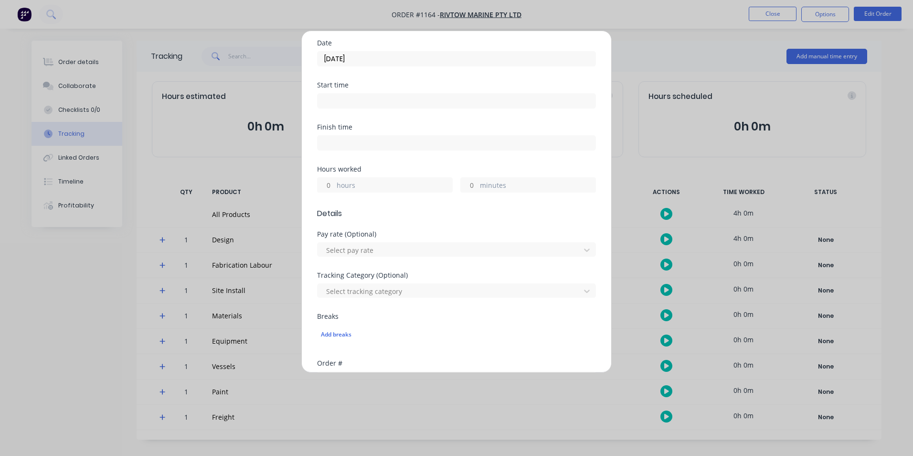
drag, startPoint x: 327, startPoint y: 187, endPoint x: 365, endPoint y: 174, distance: 39.9
click at [328, 187] on input "hours" at bounding box center [326, 185] width 17 height 14
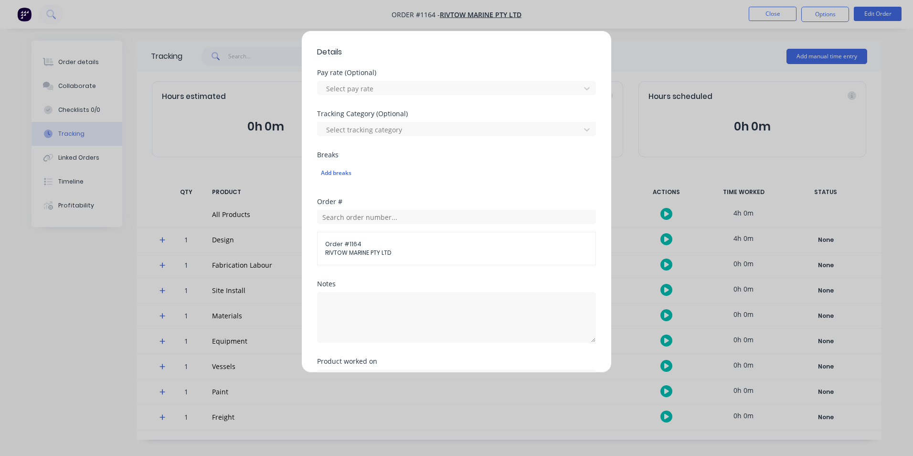
scroll to position [287, 0]
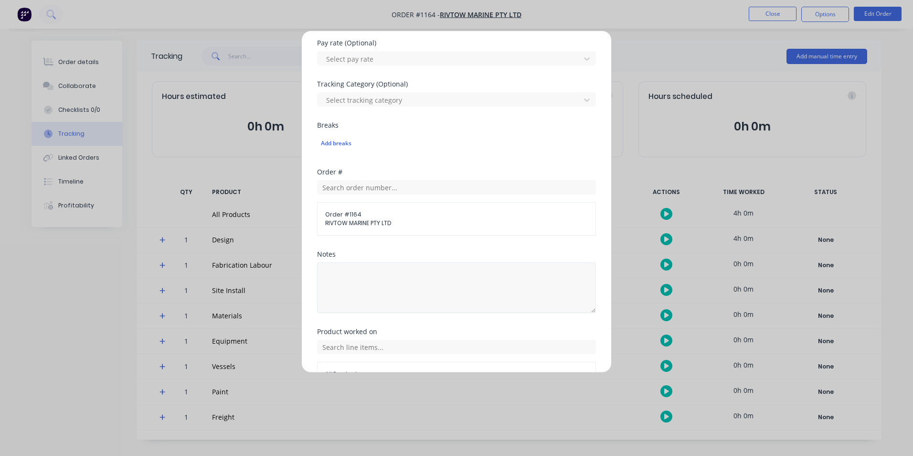
type input "4"
click at [436, 300] on textarea at bounding box center [456, 287] width 279 height 51
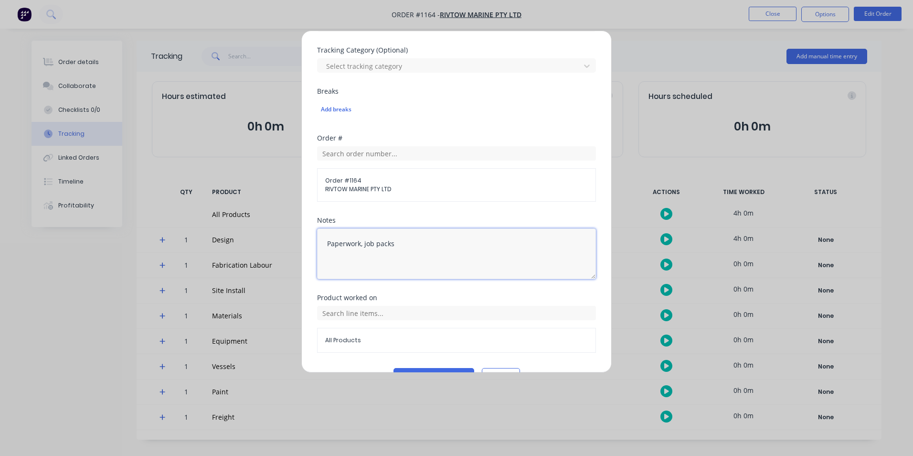
scroll to position [345, 0]
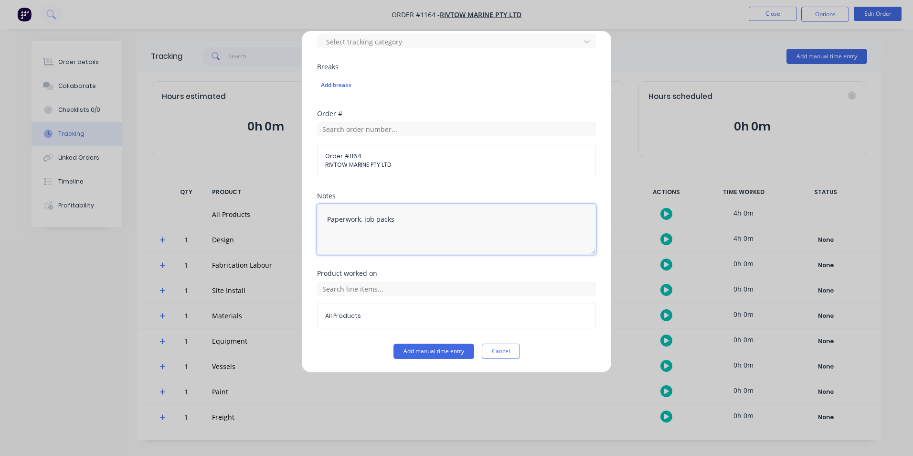
type textarea "Paperwork, job packs"
click at [491, 281] on div "All Products" at bounding box center [456, 303] width 279 height 49
click at [485, 284] on input "text" at bounding box center [456, 288] width 279 height 14
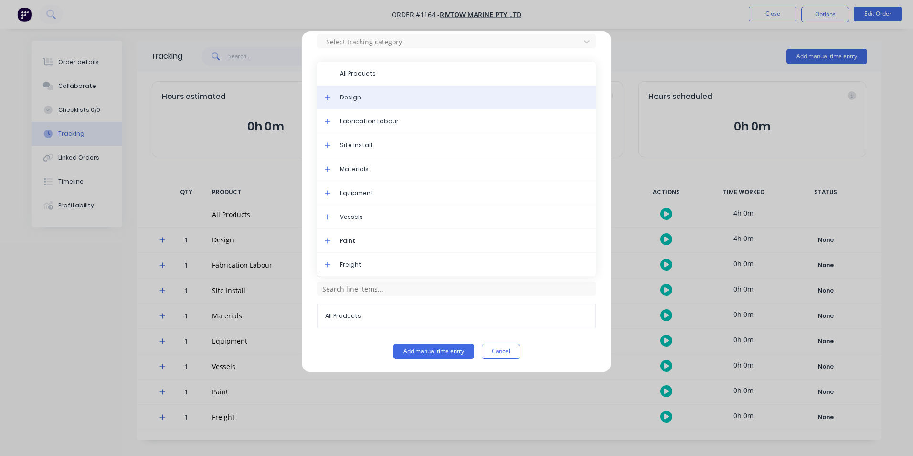
click at [349, 97] on span "Design" at bounding box center [464, 97] width 248 height 9
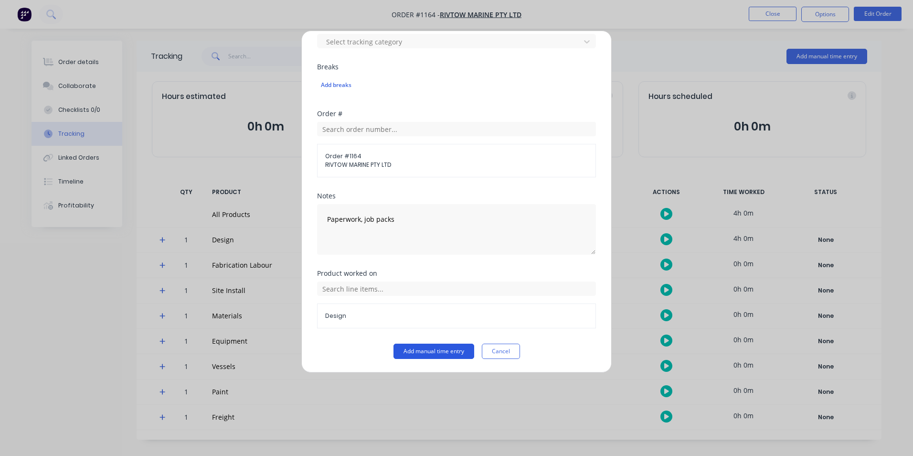
click at [448, 358] on button "Add manual time entry" at bounding box center [434, 350] width 81 height 15
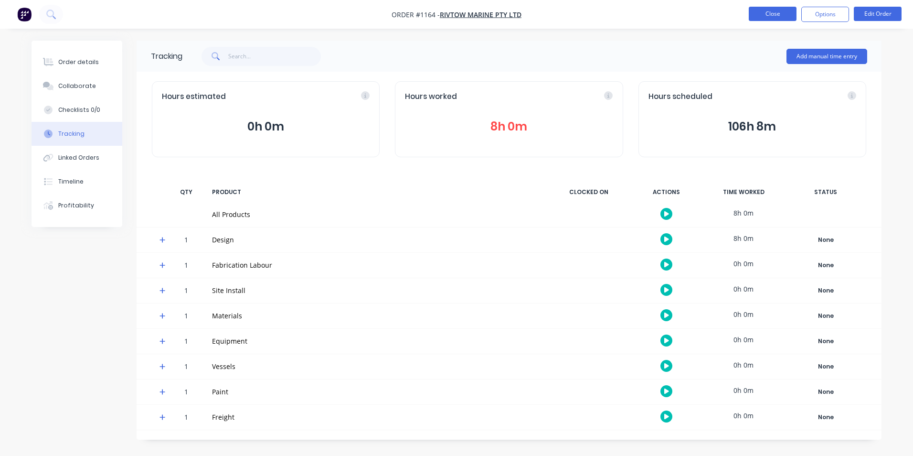
click at [767, 8] on button "Close" at bounding box center [773, 14] width 48 height 14
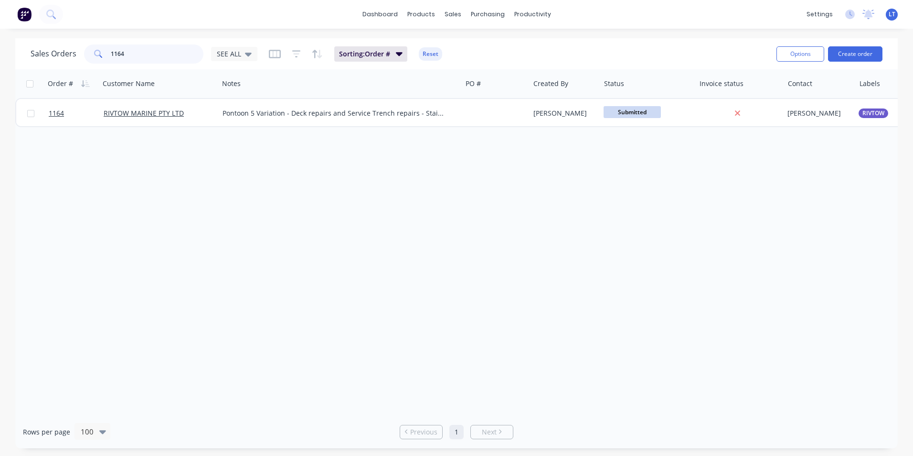
click at [0, 45] on div "Sales Orders 1164 SEE ALL Sorting: Order # Reset Options Create order Order # C…" at bounding box center [456, 243] width 913 height 410
click at [115, 56] on input "1164" at bounding box center [157, 53] width 93 height 19
type input "1217"
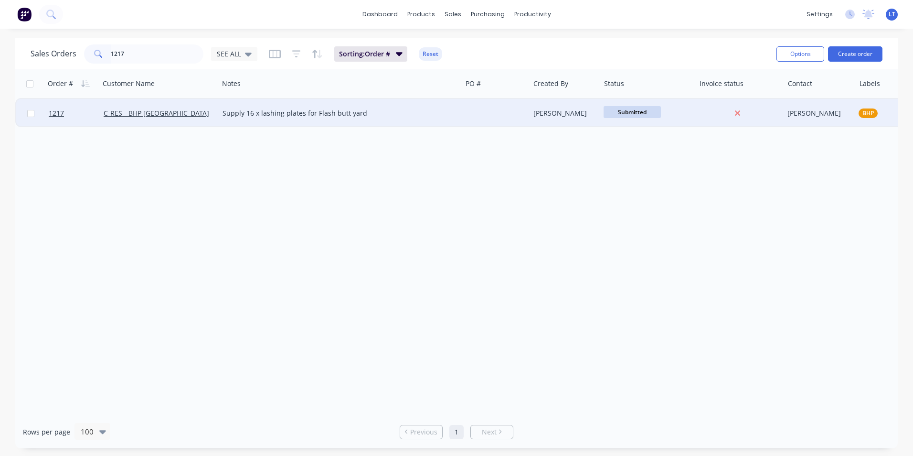
click at [698, 112] on div at bounding box center [740, 113] width 88 height 29
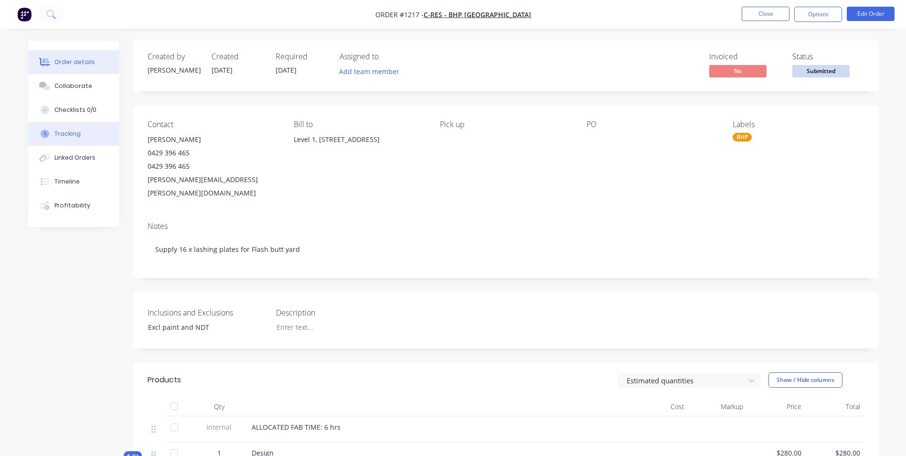
click at [71, 131] on div "Tracking" at bounding box center [67, 133] width 26 height 9
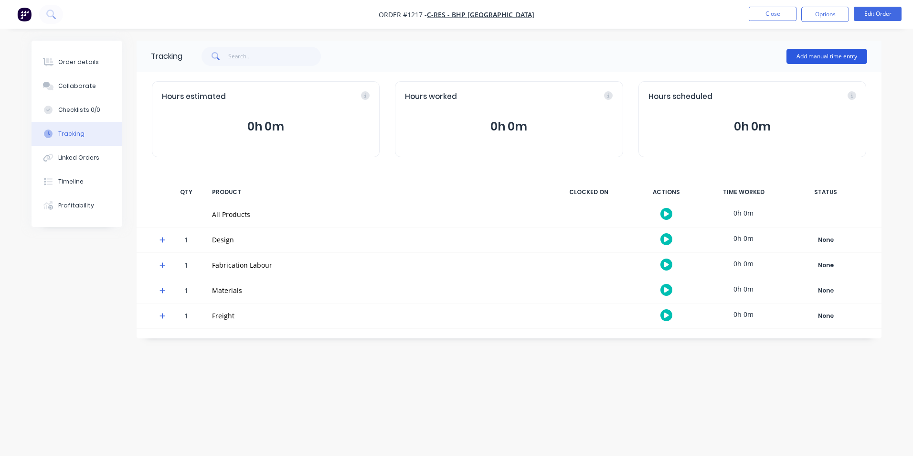
click at [793, 59] on button "Add manual time entry" at bounding box center [827, 56] width 81 height 15
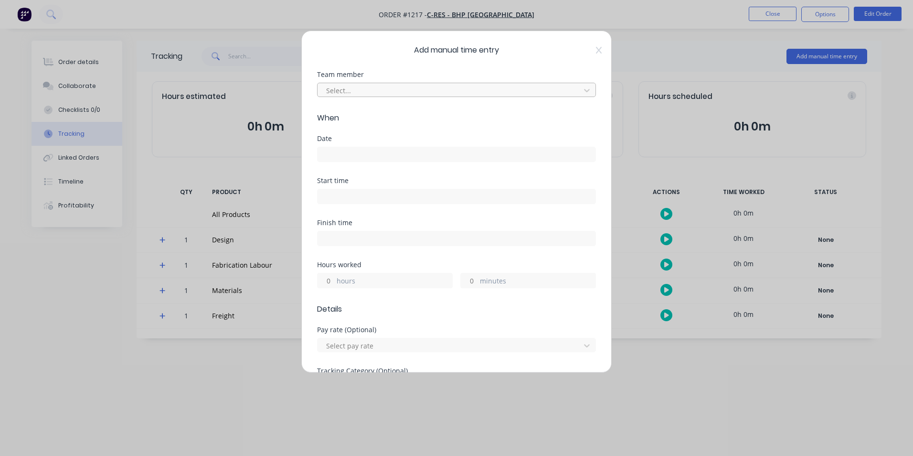
click at [350, 85] on div at bounding box center [450, 91] width 250 height 12
type input "[PERSON_NAME]"
click at [365, 111] on div "[PERSON_NAME]" at bounding box center [453, 112] width 272 height 18
click at [364, 159] on input at bounding box center [457, 154] width 278 height 14
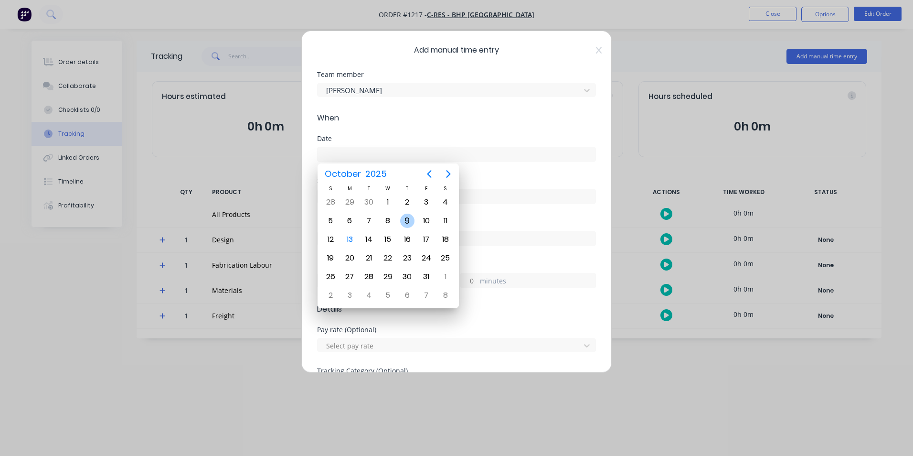
click at [410, 223] on div "9" at bounding box center [407, 221] width 14 height 14
type input "[DATE]"
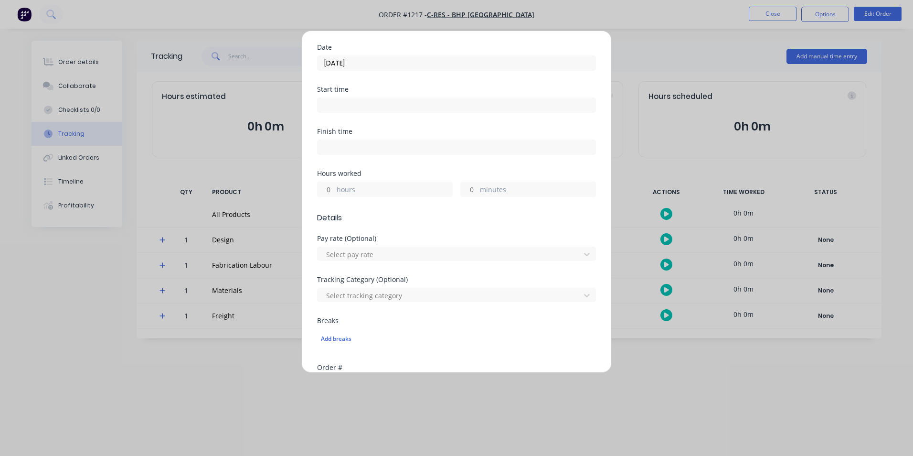
scroll to position [96, 0]
click at [329, 185] on input "hours" at bounding box center [326, 185] width 17 height 14
type input "1"
click at [525, 215] on span "Details" at bounding box center [456, 213] width 279 height 11
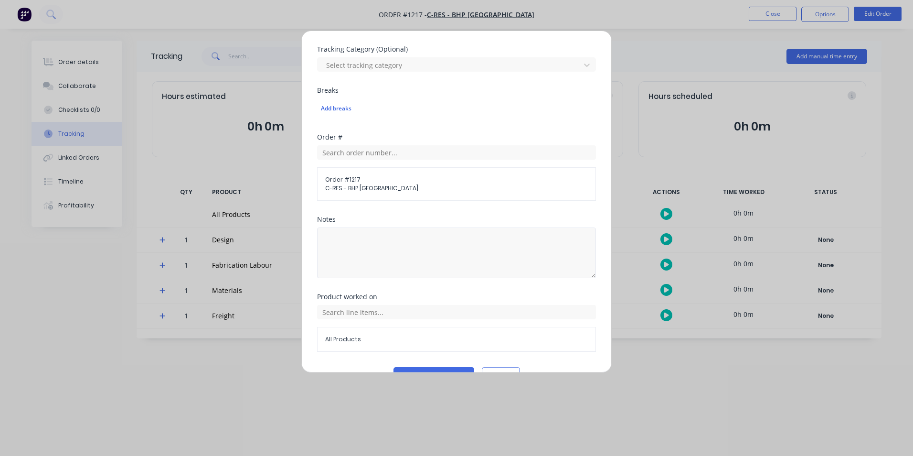
scroll to position [345, 0]
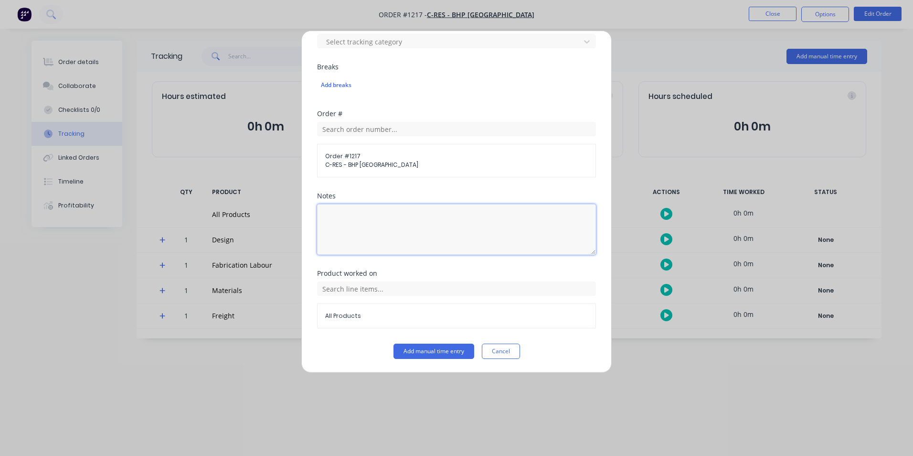
click at [438, 245] on textarea at bounding box center [456, 229] width 279 height 51
type textarea "Quote"
click at [496, 282] on input "text" at bounding box center [456, 288] width 279 height 14
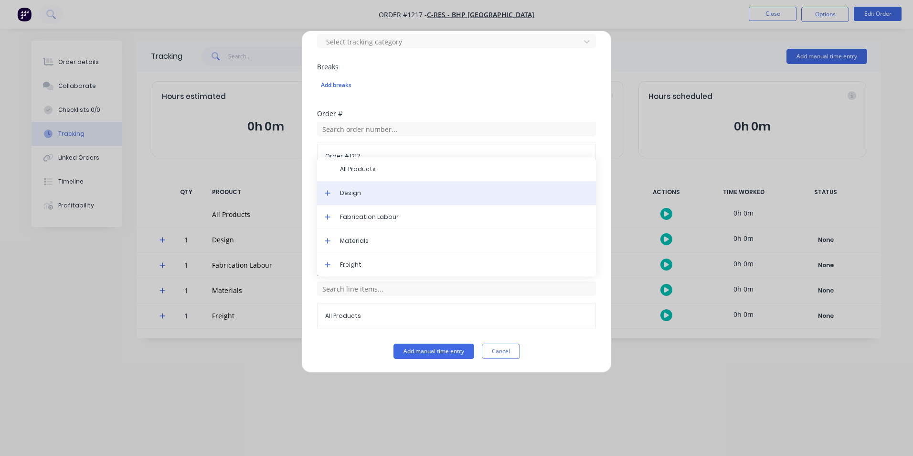
click at [367, 191] on span "Design" at bounding box center [464, 193] width 248 height 9
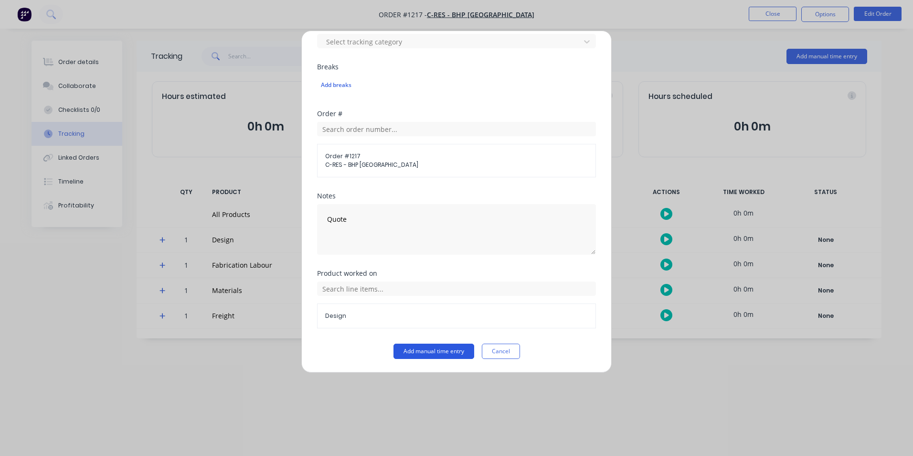
click at [447, 354] on button "Add manual time entry" at bounding box center [434, 350] width 81 height 15
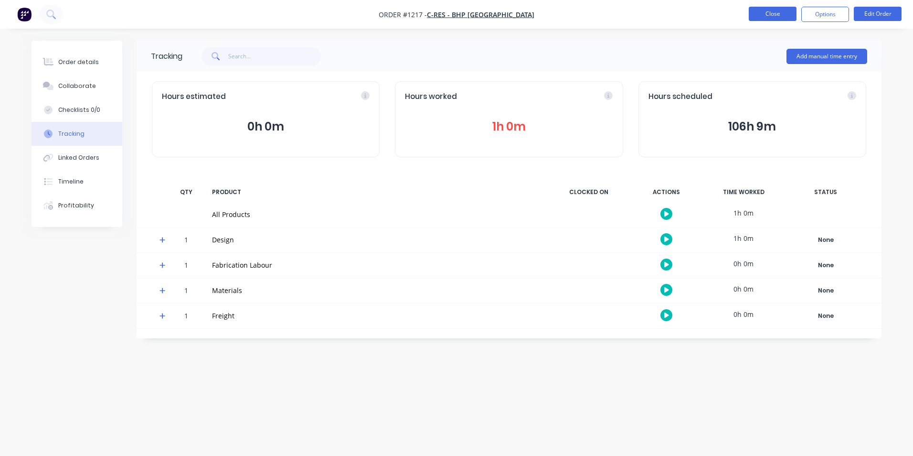
click at [761, 18] on button "Close" at bounding box center [773, 14] width 48 height 14
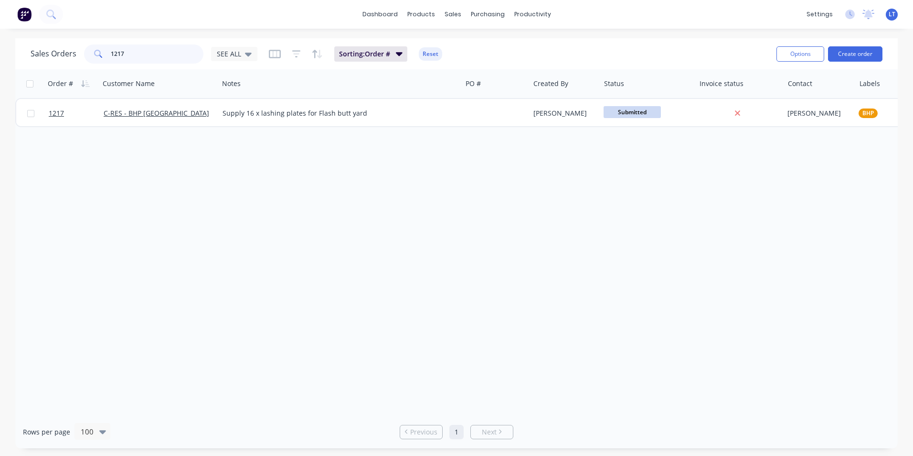
drag, startPoint x: 173, startPoint y: 54, endPoint x: -2, endPoint y: 44, distance: 175.6
click at [0, 44] on html "dashboard products sales purchasing productivity dashboard products Product Cat…" at bounding box center [456, 228] width 913 height 456
type input "1087"
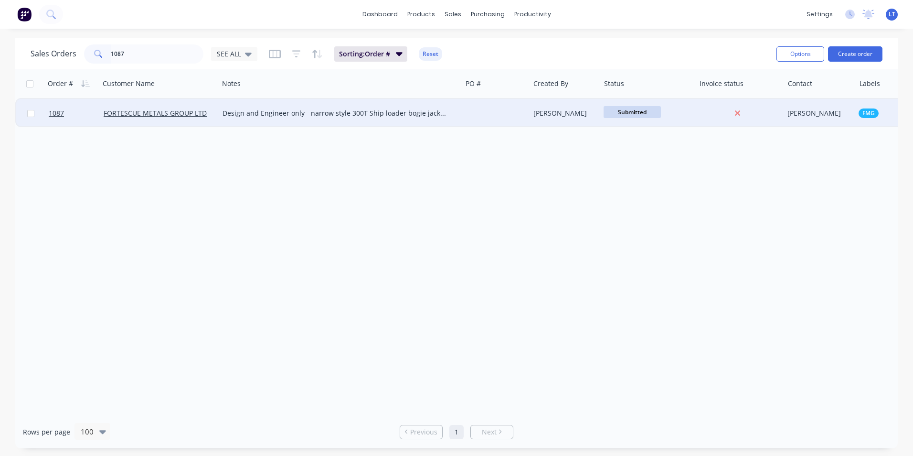
click at [545, 107] on div "[PERSON_NAME]" at bounding box center [565, 113] width 71 height 29
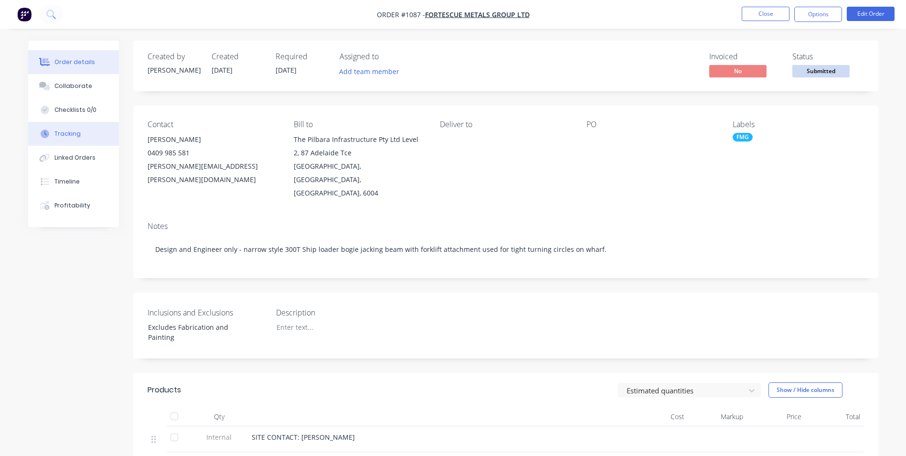
click at [97, 137] on button "Tracking" at bounding box center [73, 134] width 91 height 24
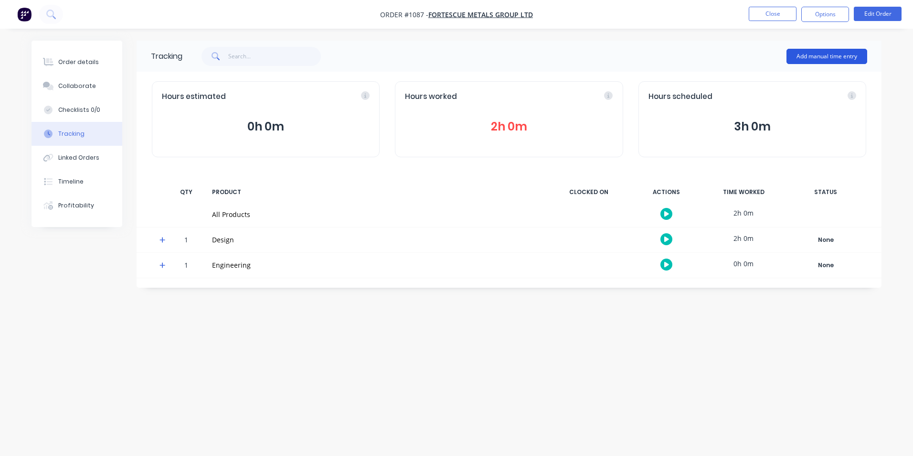
click at [836, 56] on button "Add manual time entry" at bounding box center [827, 56] width 81 height 15
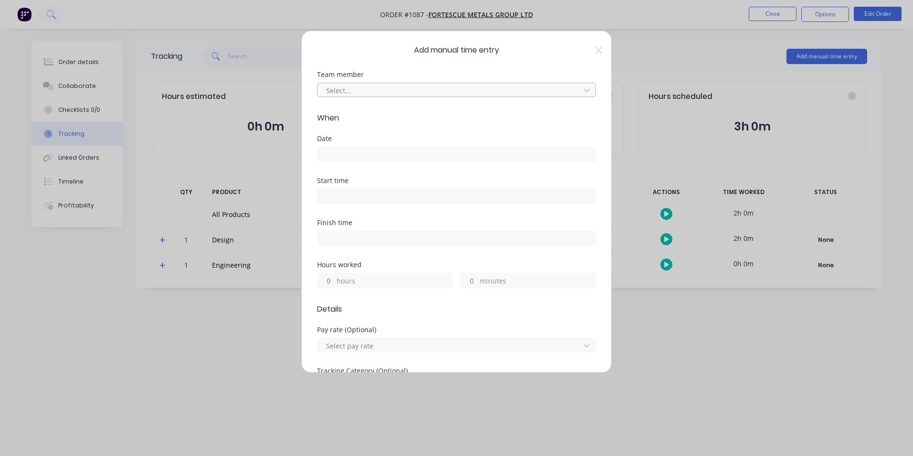
click at [378, 92] on div at bounding box center [450, 91] width 250 height 12
type input "[PERSON_NAME]"
click at [375, 112] on div "[PERSON_NAME]" at bounding box center [453, 112] width 272 height 18
click at [365, 151] on input at bounding box center [457, 154] width 278 height 14
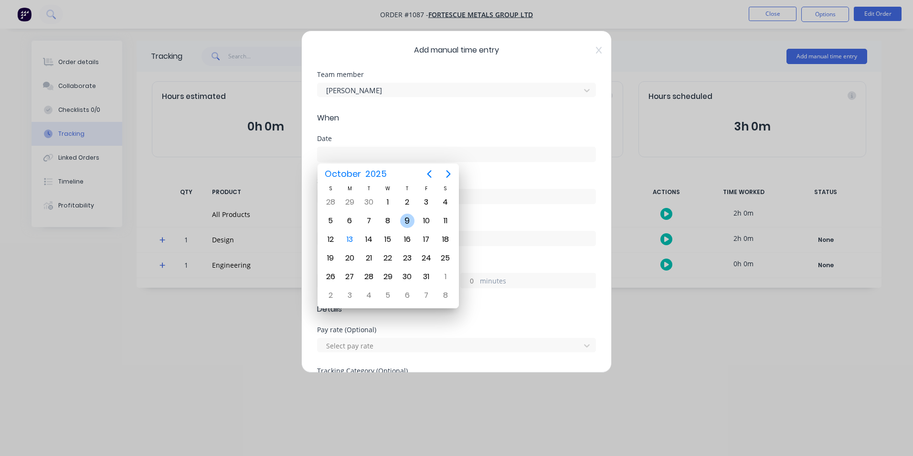
click at [402, 221] on div "9" at bounding box center [407, 221] width 14 height 14
type input "[DATE]"
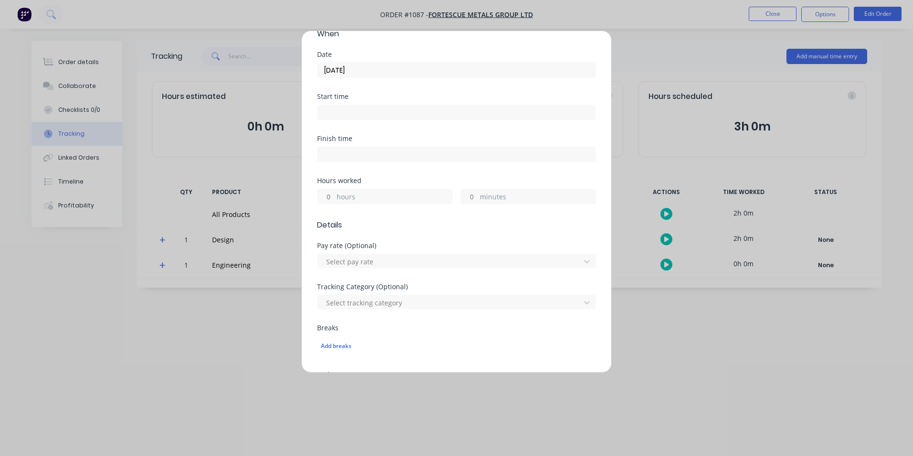
scroll to position [96, 0]
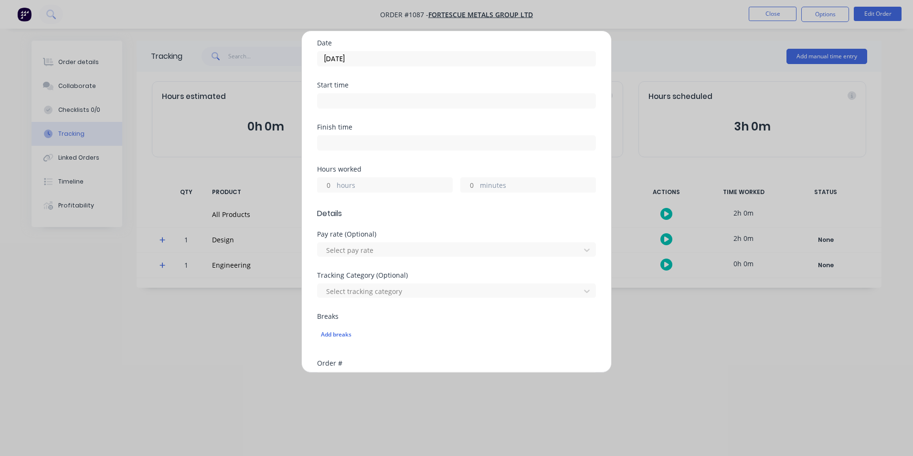
drag, startPoint x: 326, startPoint y: 184, endPoint x: 340, endPoint y: 187, distance: 14.1
click at [326, 184] on input "hours" at bounding box center [326, 185] width 17 height 14
type input "1"
click at [548, 202] on div "Hours worked 1 hours minutes" at bounding box center [456, 187] width 279 height 42
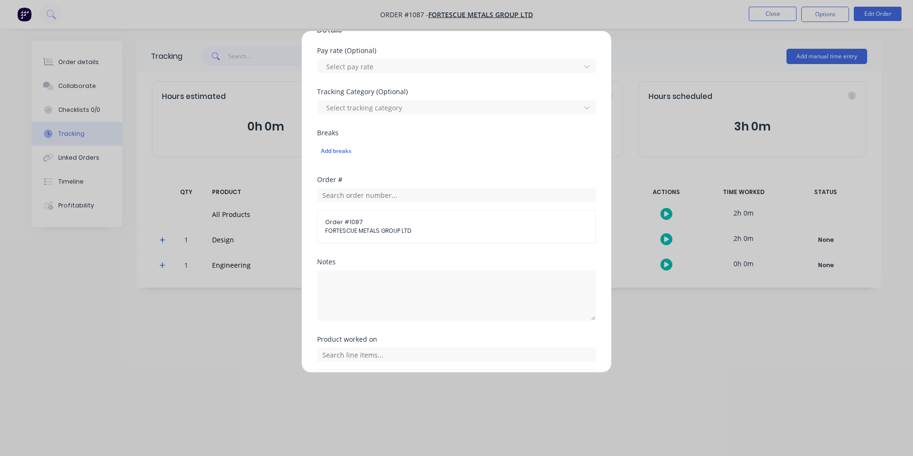
scroll to position [287, 0]
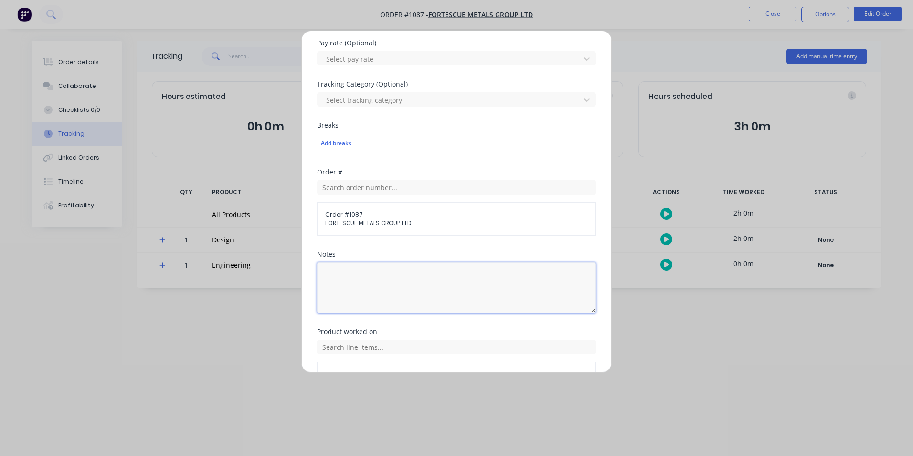
click at [481, 278] on textarea at bounding box center [456, 287] width 279 height 51
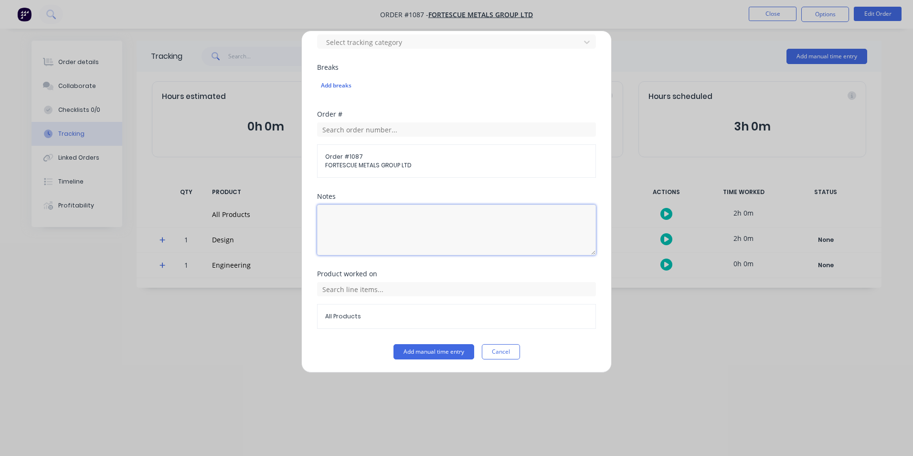
scroll to position [345, 0]
click at [435, 298] on div "All Products" at bounding box center [456, 304] width 279 height 47
click at [432, 294] on input "text" at bounding box center [456, 288] width 279 height 14
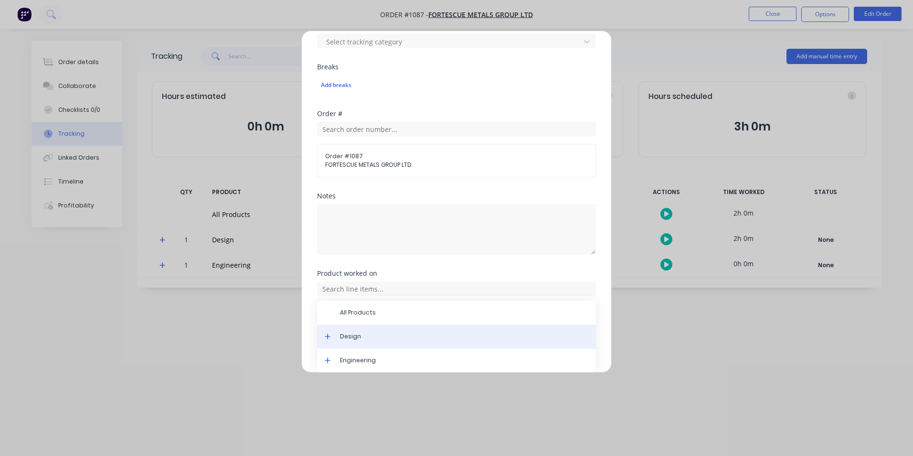
click at [396, 332] on div "Design" at bounding box center [456, 336] width 279 height 24
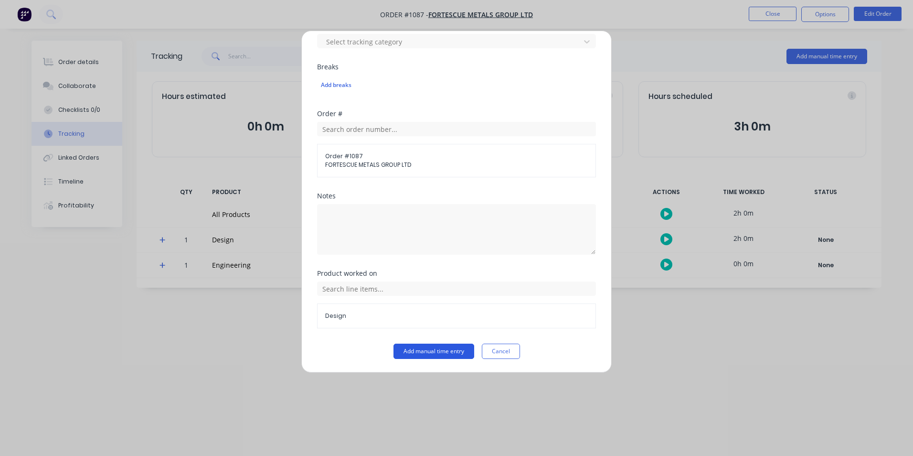
click at [433, 355] on button "Add manual time entry" at bounding box center [434, 350] width 81 height 15
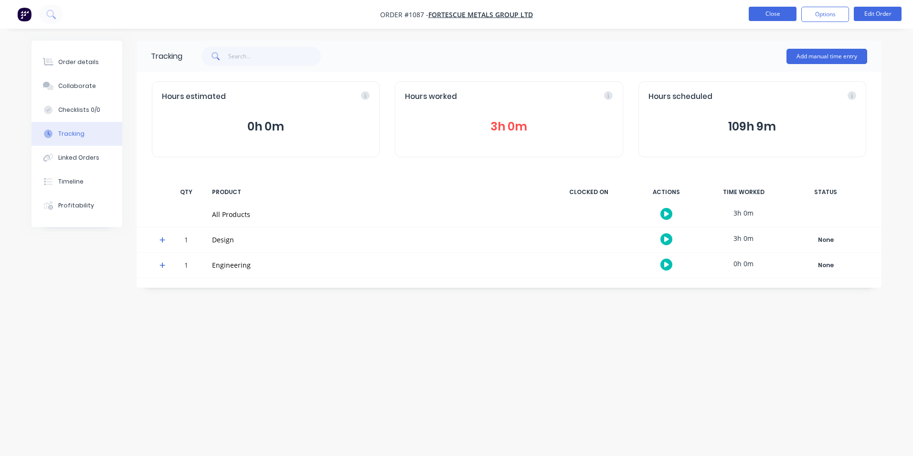
click at [773, 11] on button "Close" at bounding box center [773, 14] width 48 height 14
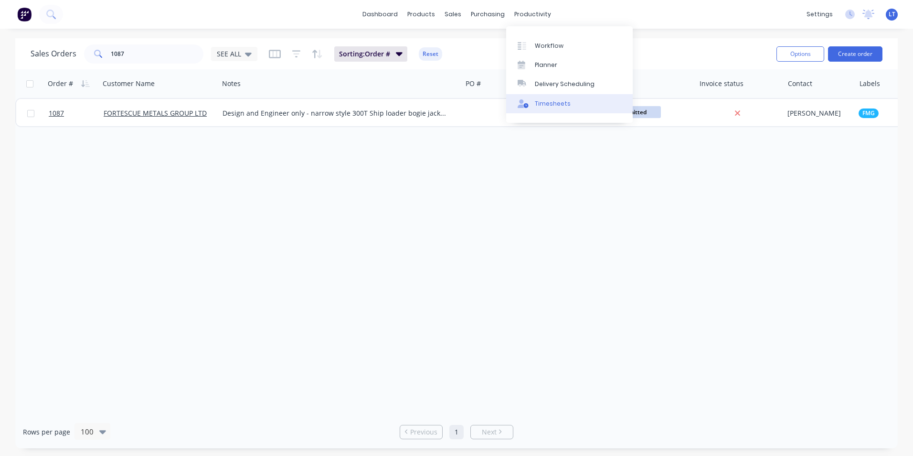
click at [541, 101] on div "Timesheets" at bounding box center [553, 103] width 36 height 9
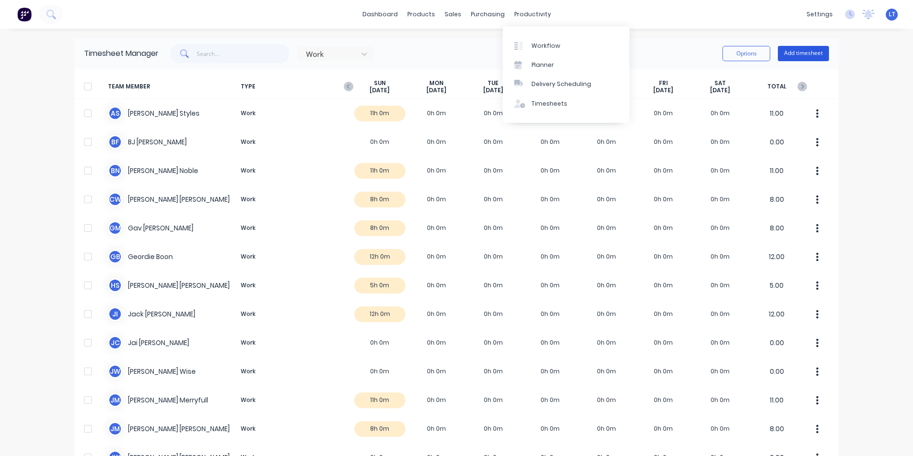
click at [807, 60] on button "Add timesheet" at bounding box center [803, 53] width 51 height 15
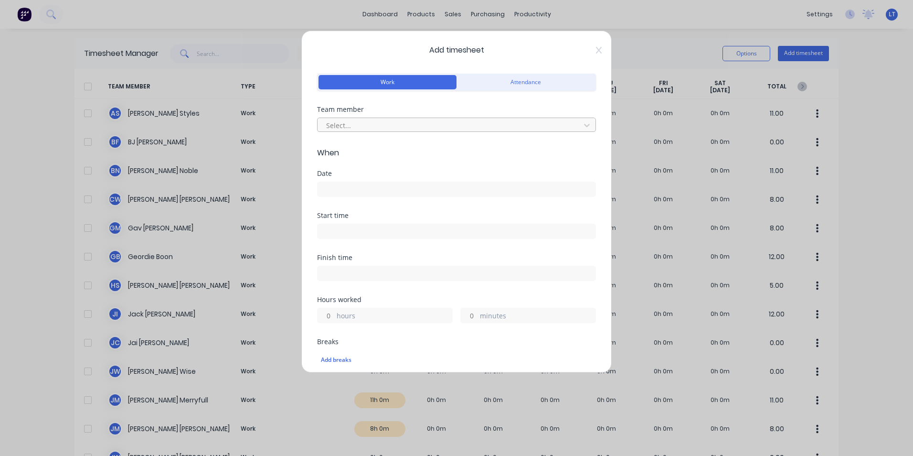
click at [379, 121] on div at bounding box center [450, 125] width 250 height 12
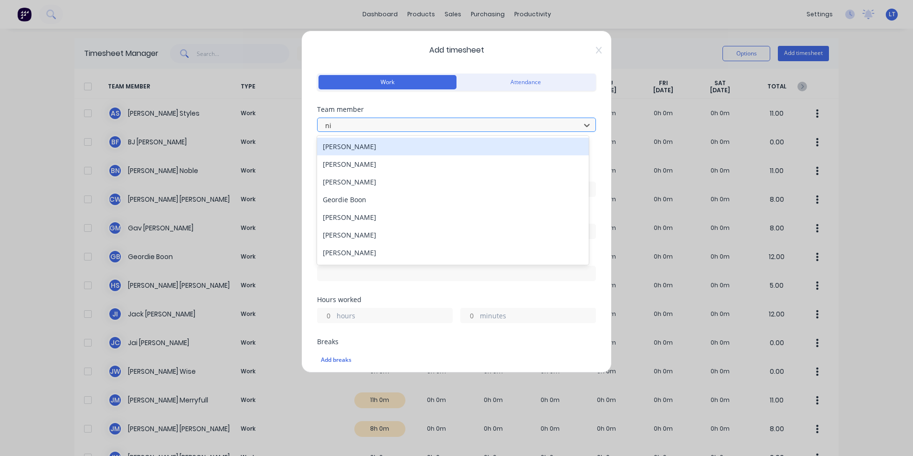
type input "nic"
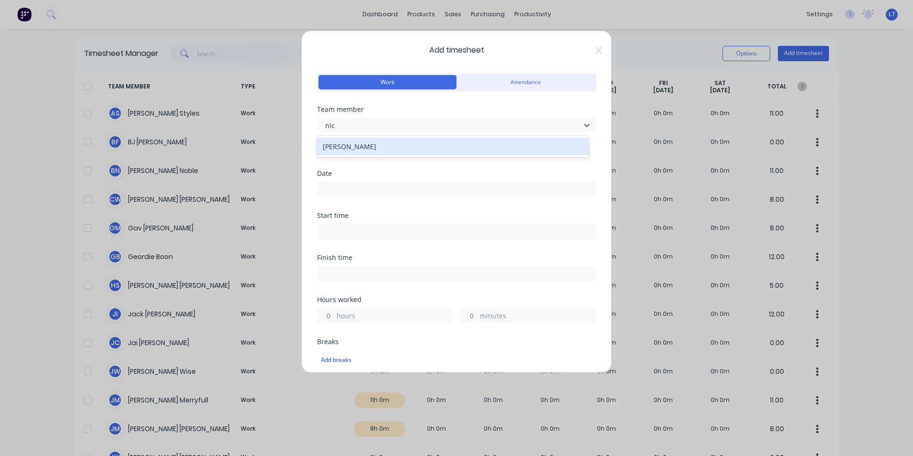
click at [369, 151] on div "[PERSON_NAME]" at bounding box center [453, 147] width 272 height 18
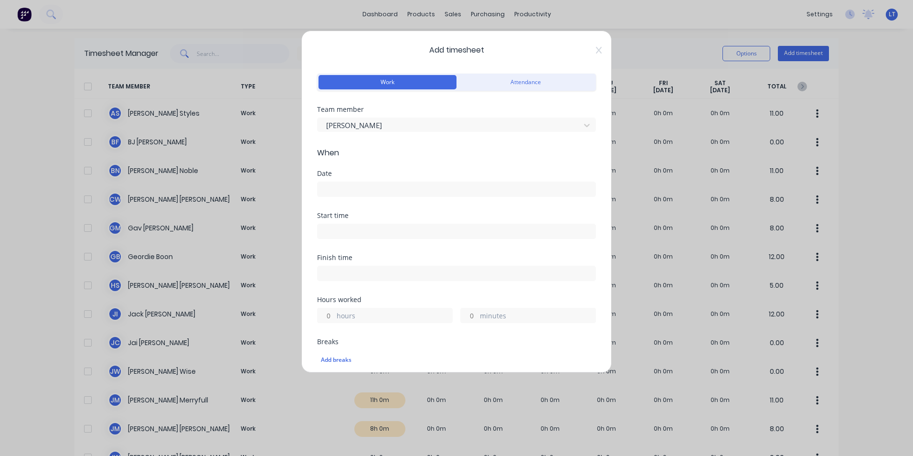
click at [366, 190] on input at bounding box center [457, 189] width 278 height 14
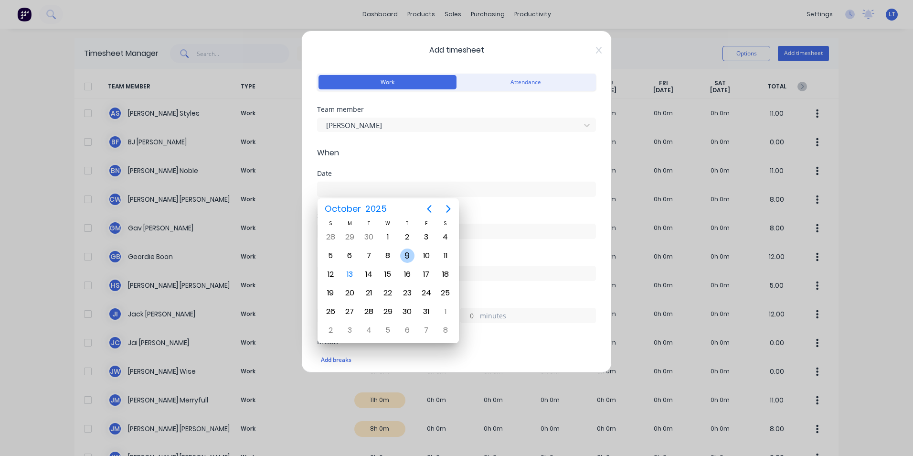
click at [407, 257] on div "9" at bounding box center [407, 255] width 14 height 14
type input "[DATE]"
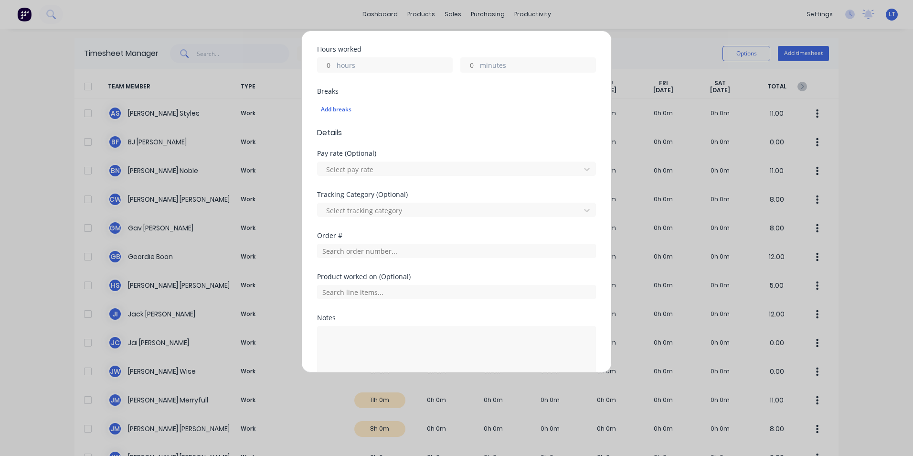
scroll to position [191, 0]
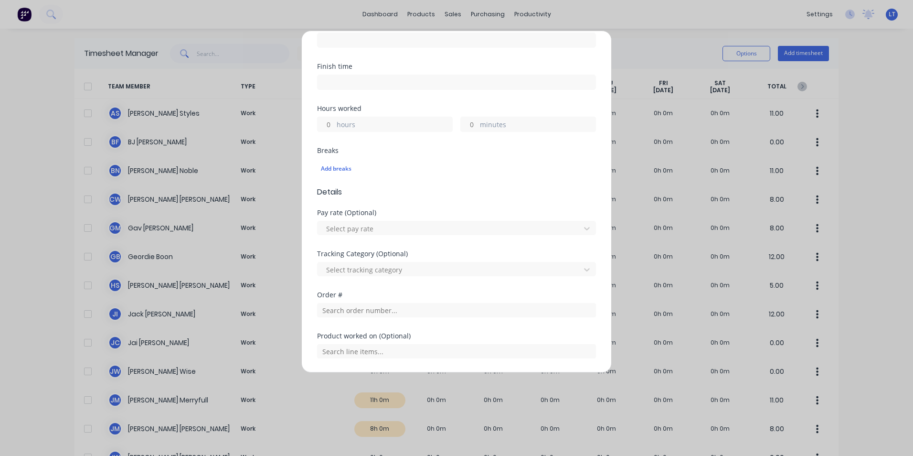
drag, startPoint x: 327, startPoint y: 130, endPoint x: 368, endPoint y: 118, distance: 42.5
click at [327, 130] on input "hours" at bounding box center [326, 124] width 17 height 14
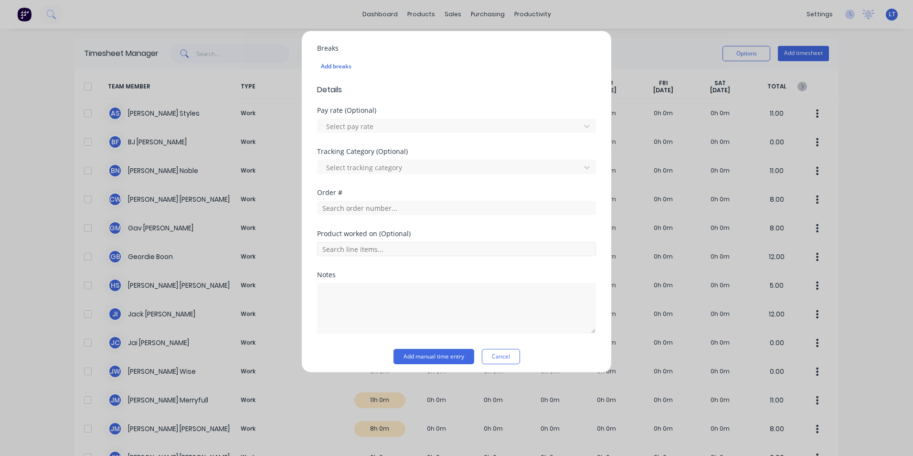
scroll to position [299, 0]
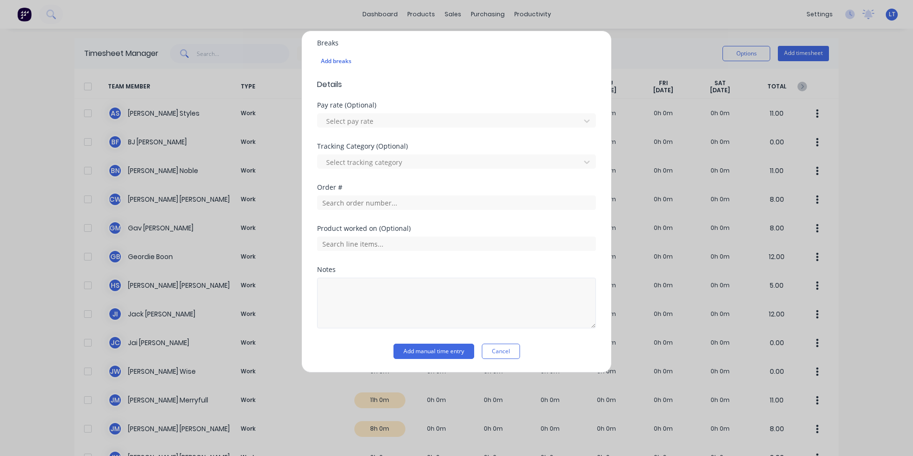
type input "9"
click at [466, 299] on textarea at bounding box center [456, 303] width 279 height 51
type textarea "MAD38 Repairs MAD28 Clutch c/o"
click at [550, 337] on div "Notes MAD38 Repairs MAD28 Clutch c/o" at bounding box center [456, 304] width 279 height 77
click at [451, 353] on button "Add manual time entry" at bounding box center [434, 350] width 81 height 15
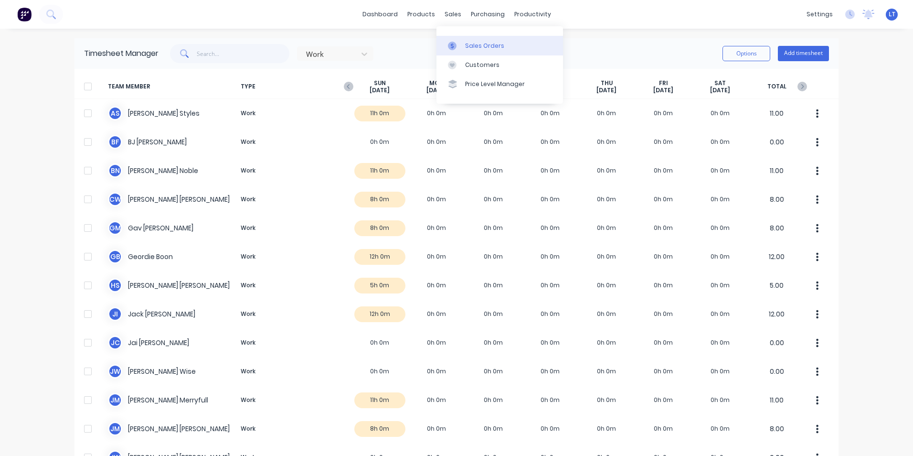
click at [456, 39] on link "Sales Orders" at bounding box center [500, 45] width 127 height 19
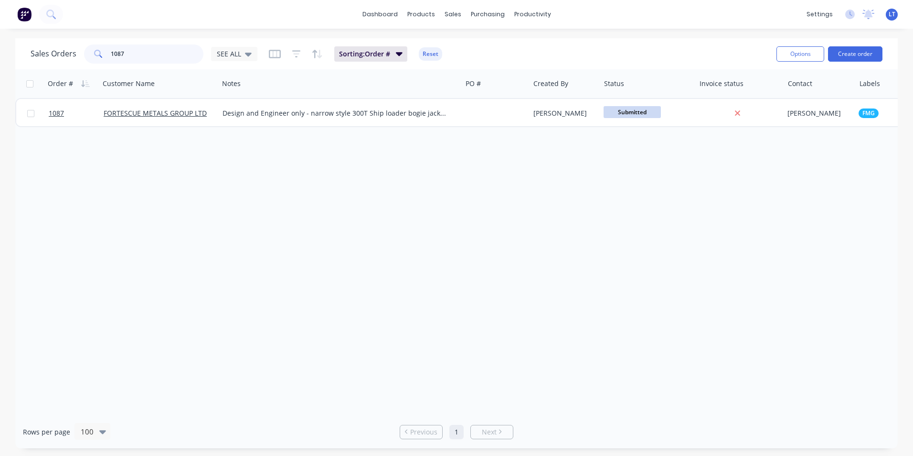
drag, startPoint x: 161, startPoint y: 52, endPoint x: 0, endPoint y: 31, distance: 161.9
click at [0, 31] on html "dashboard products sales purchasing productivity dashboard products Product Cat…" at bounding box center [456, 228] width 913 height 456
type input "1216"
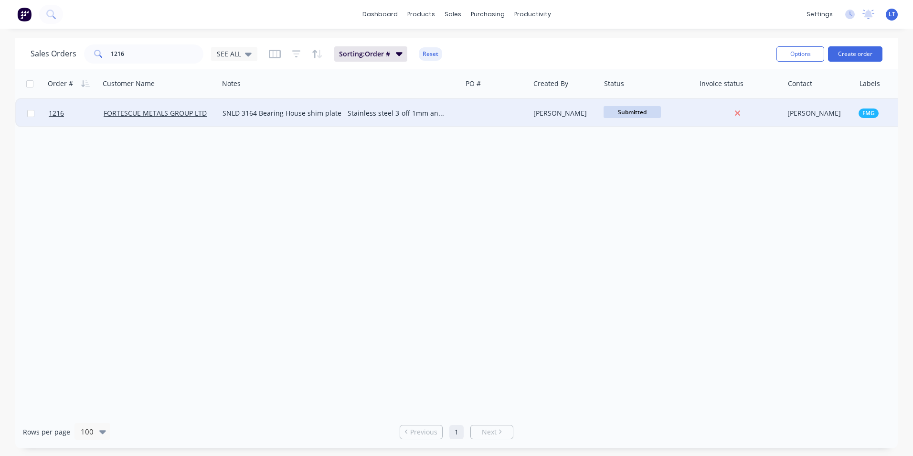
click at [515, 111] on div at bounding box center [496, 113] width 68 height 29
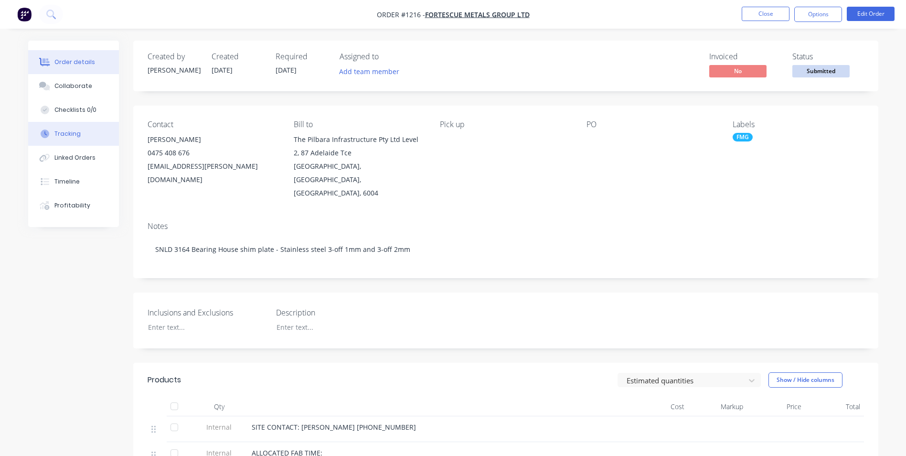
click at [100, 123] on button "Tracking" at bounding box center [73, 134] width 91 height 24
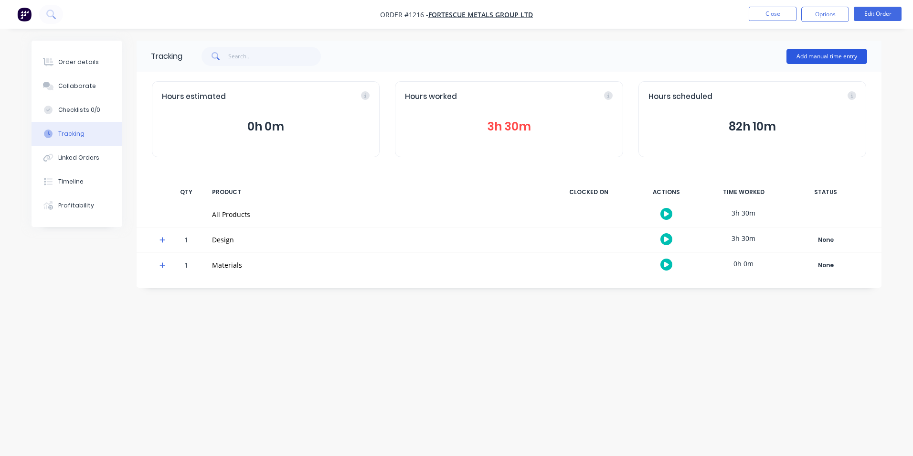
click at [806, 53] on button "Add manual time entry" at bounding box center [827, 56] width 81 height 15
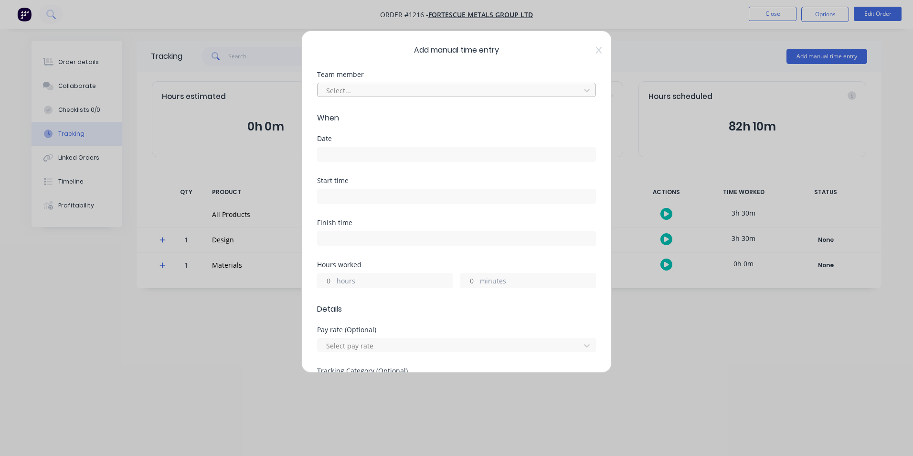
click at [388, 83] on div "Select..." at bounding box center [456, 90] width 279 height 14
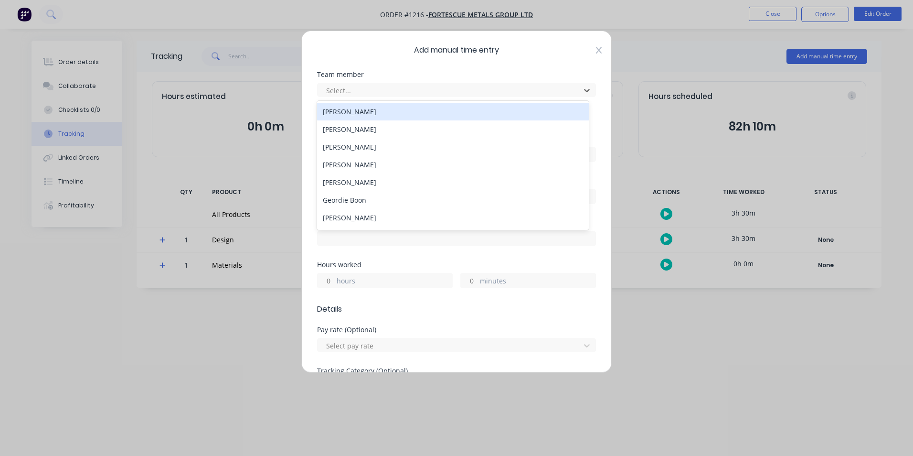
click at [596, 47] on icon at bounding box center [599, 50] width 6 height 7
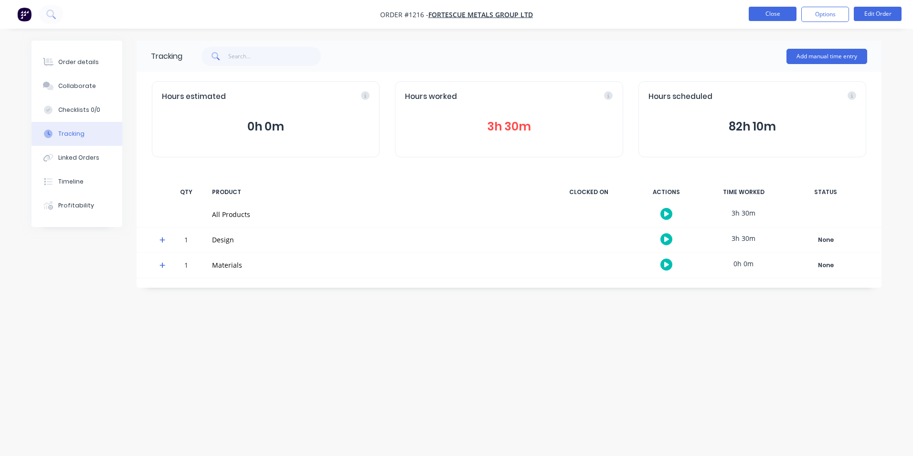
click at [768, 13] on button "Close" at bounding box center [773, 14] width 48 height 14
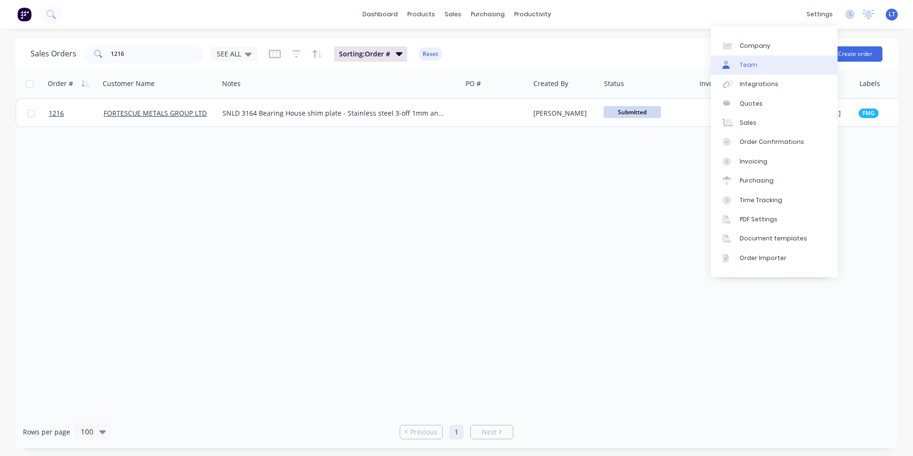
click at [788, 58] on link "Team" at bounding box center [774, 64] width 127 height 19
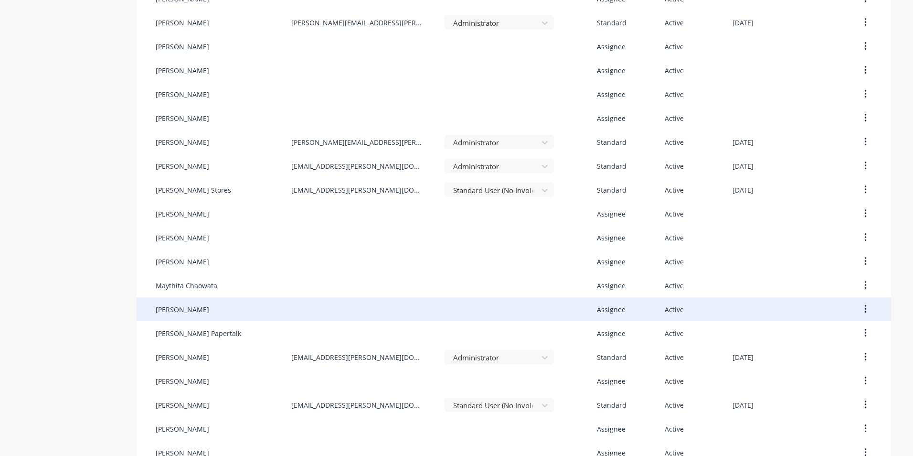
scroll to position [453, 0]
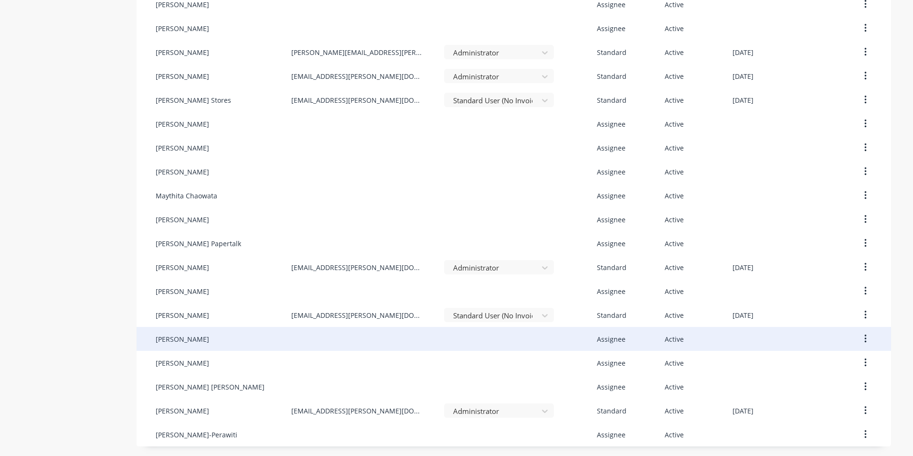
click at [859, 339] on button "button" at bounding box center [866, 338] width 22 height 17
click at [841, 385] on div "Disable" at bounding box center [832, 383] width 74 height 14
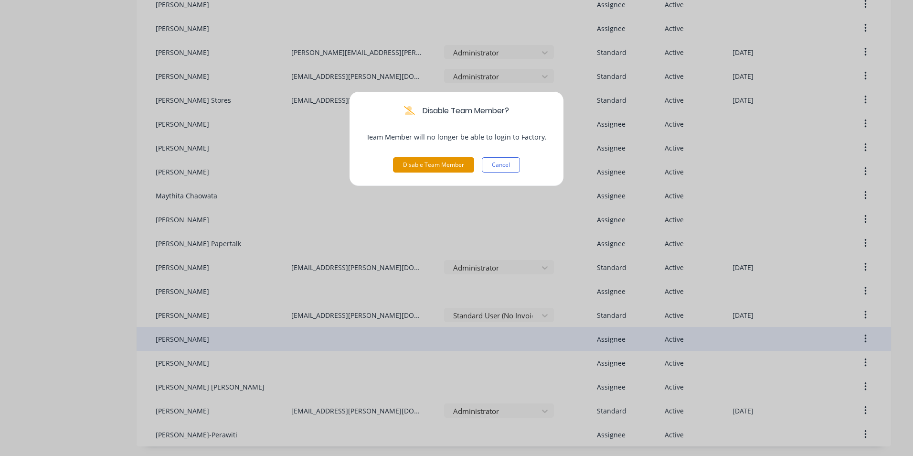
click at [440, 162] on button "Disable Team Member" at bounding box center [433, 164] width 81 height 15
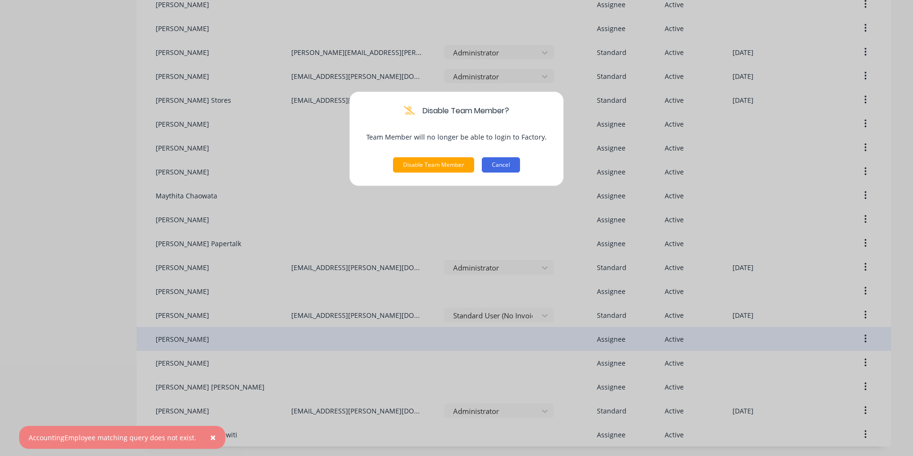
click at [504, 167] on button "Cancel" at bounding box center [501, 164] width 38 height 15
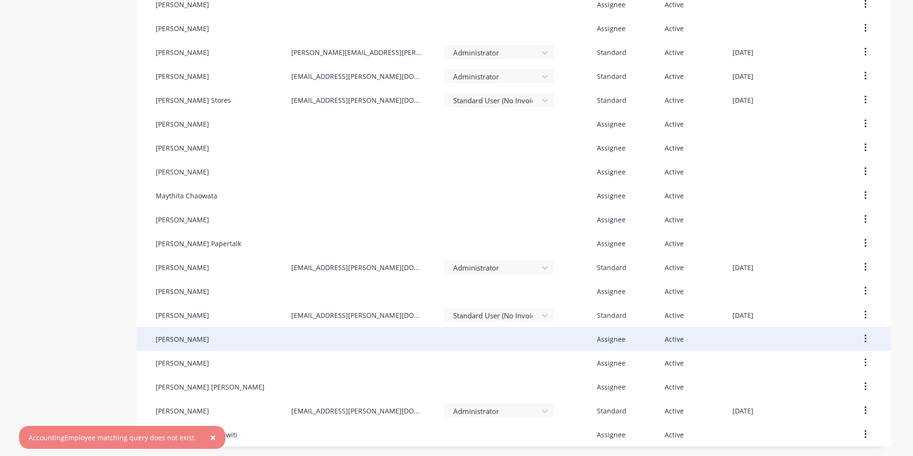
click at [865, 337] on icon "button" at bounding box center [866, 338] width 2 height 11
click at [843, 397] on div "Delete" at bounding box center [832, 402] width 74 height 14
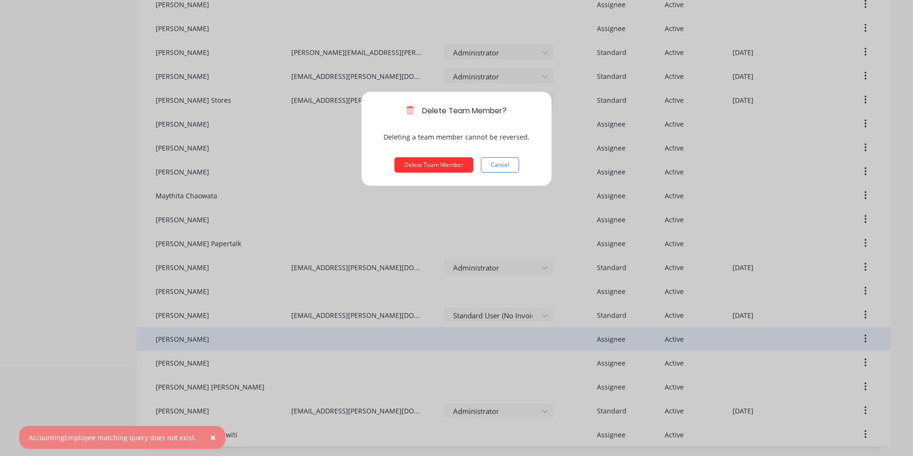
click at [449, 163] on button "Delete Team Member" at bounding box center [434, 164] width 79 height 15
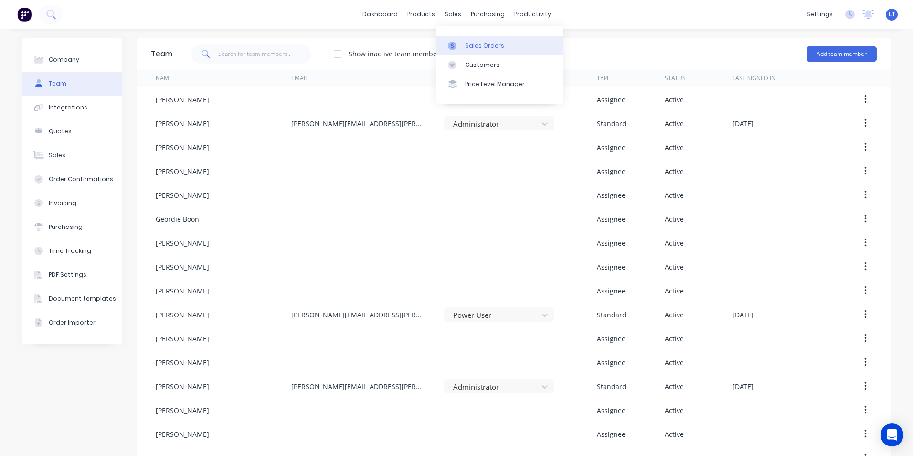
click at [457, 49] on div at bounding box center [455, 46] width 14 height 9
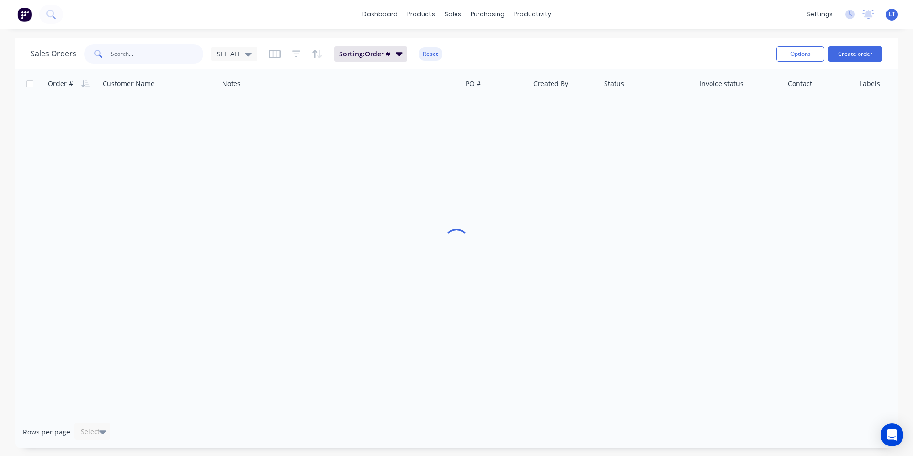
click at [176, 59] on input "text" at bounding box center [157, 53] width 93 height 19
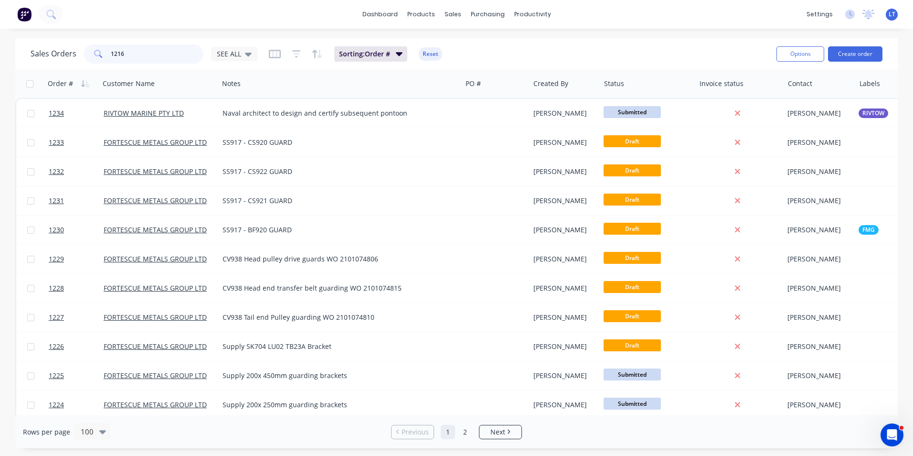
type input "1216"
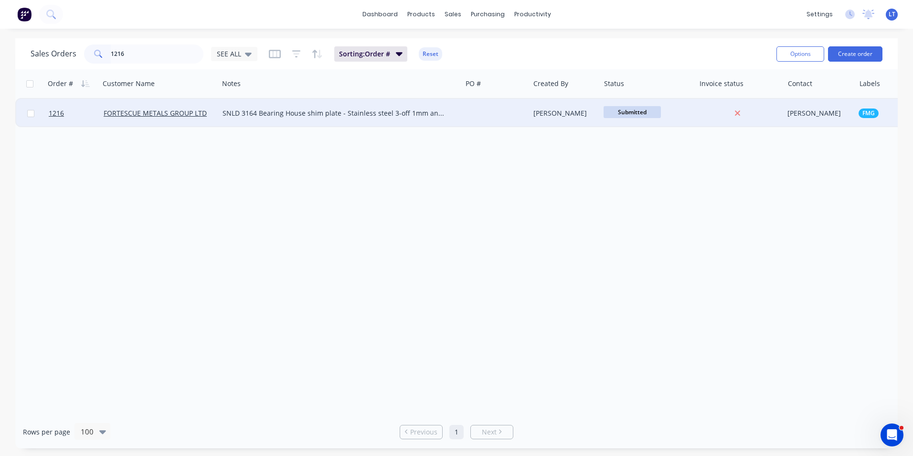
click at [569, 112] on div "[PERSON_NAME]" at bounding box center [564, 113] width 60 height 10
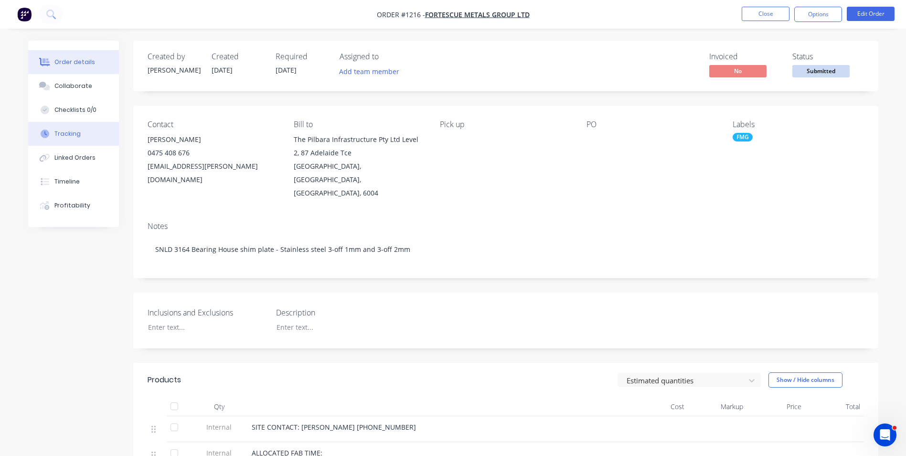
click at [60, 135] on div "Tracking" at bounding box center [67, 133] width 26 height 9
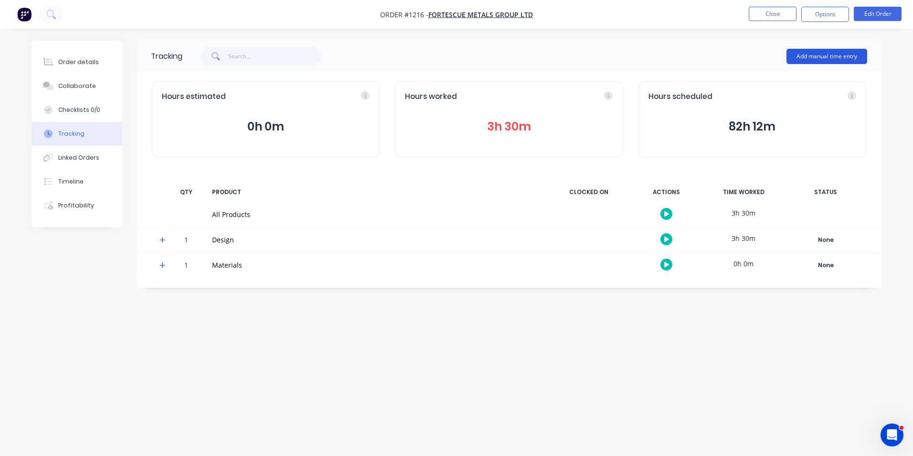
click at [847, 56] on button "Add manual time entry" at bounding box center [827, 56] width 81 height 15
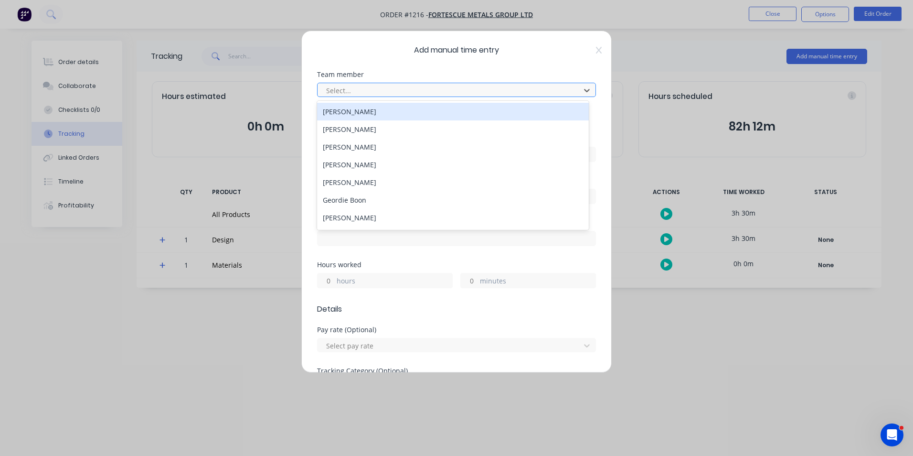
click at [353, 91] on div at bounding box center [450, 91] width 250 height 12
type input "som"
click at [364, 116] on div "[PERSON_NAME]" at bounding box center [453, 112] width 272 height 18
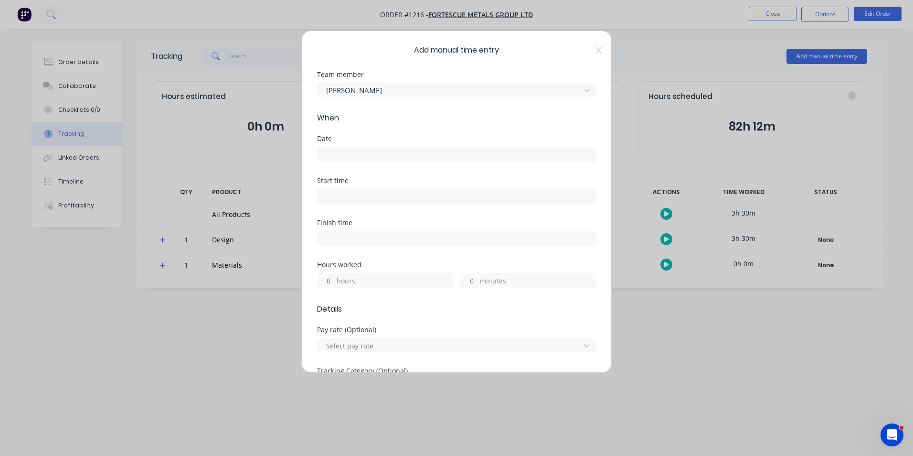
click at [367, 157] on input at bounding box center [457, 154] width 278 height 14
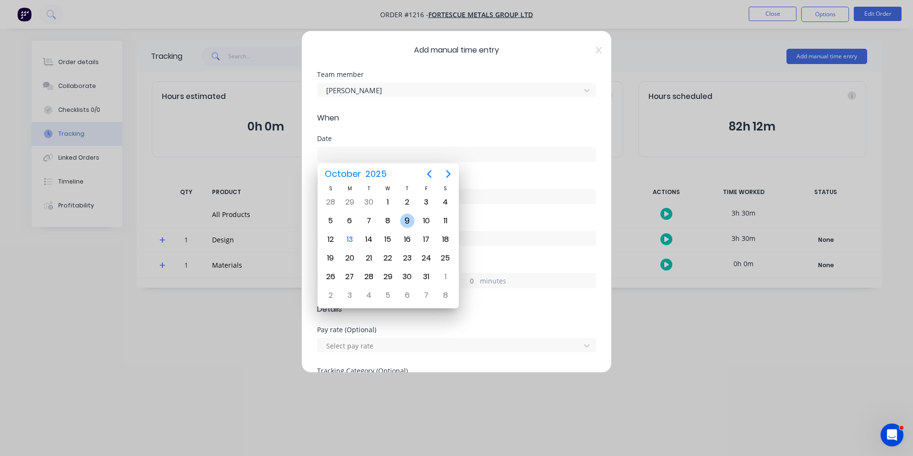
click at [403, 228] on div "9" at bounding box center [407, 221] width 19 height 18
type input "[DATE]"
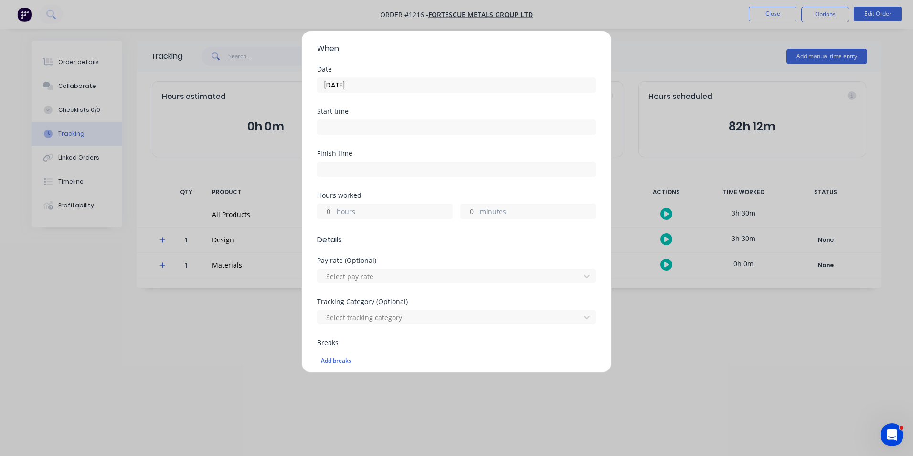
scroll to position [96, 0]
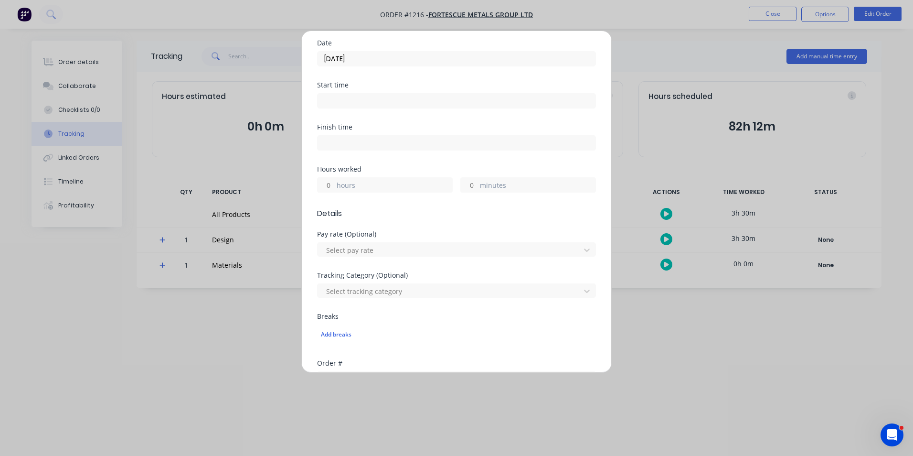
click at [324, 193] on div "Hours worked hours minutes" at bounding box center [456, 187] width 279 height 42
drag, startPoint x: 332, startPoint y: 189, endPoint x: 358, endPoint y: 178, distance: 28.7
click at [332, 189] on input "hours" at bounding box center [326, 185] width 17 height 14
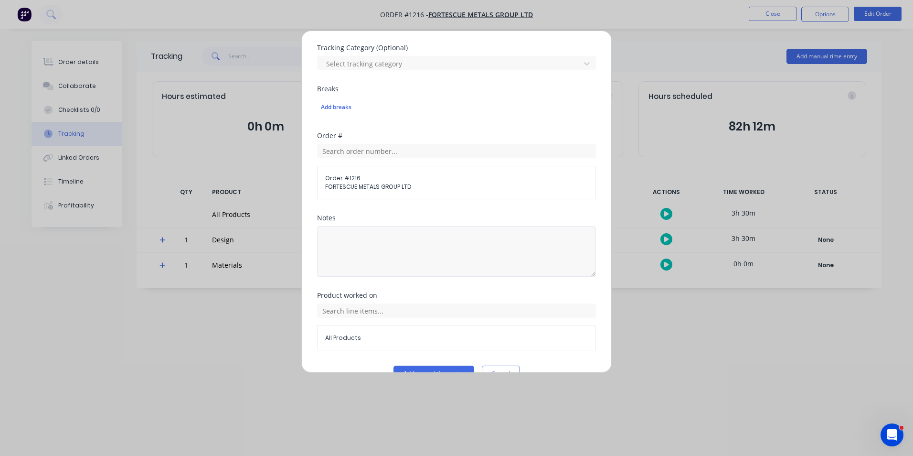
scroll to position [334, 0]
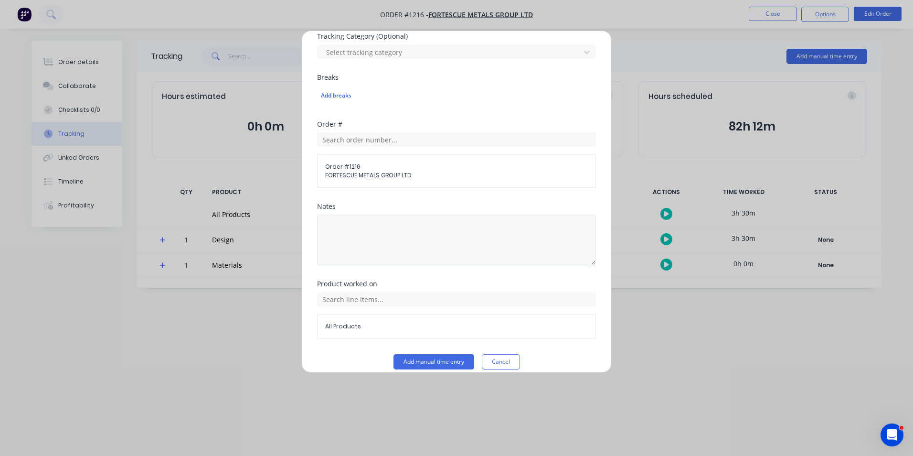
type input "3"
click at [395, 240] on textarea at bounding box center [456, 240] width 279 height 51
type textarea "Shim plate design"
click at [542, 301] on input "text" at bounding box center [456, 299] width 279 height 14
click at [357, 250] on span "Design" at bounding box center [464, 251] width 248 height 9
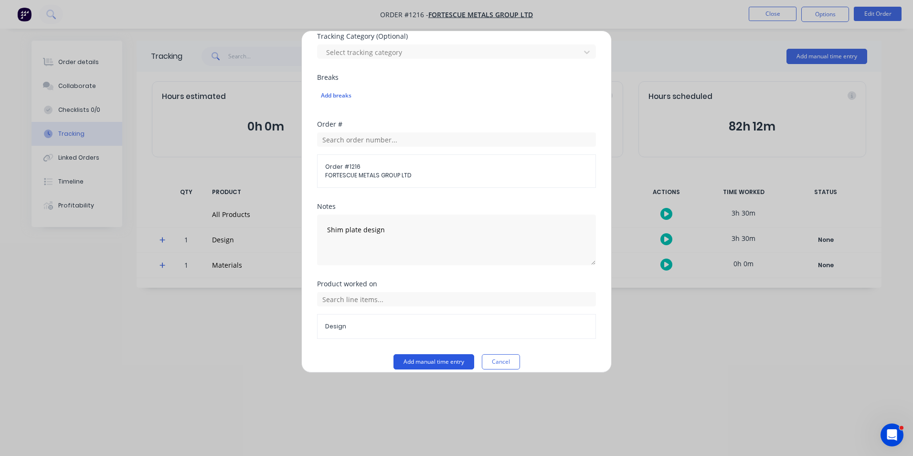
click at [427, 360] on button "Add manual time entry" at bounding box center [434, 361] width 81 height 15
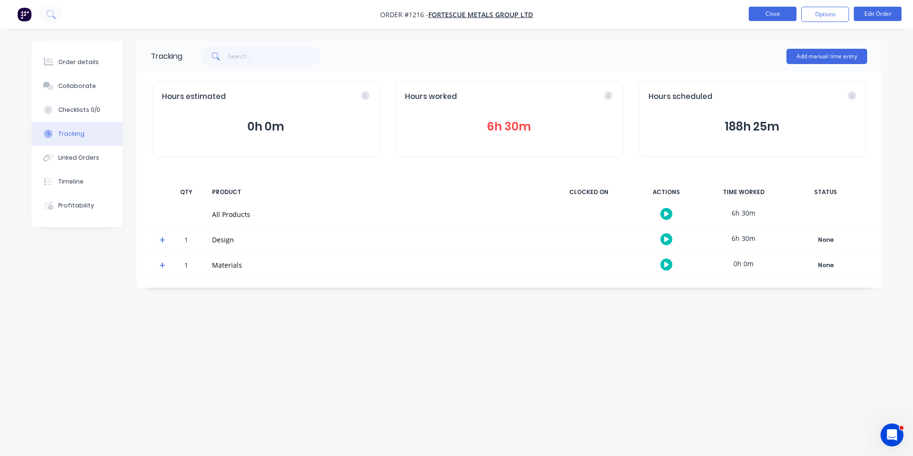
click at [764, 11] on button "Close" at bounding box center [773, 14] width 48 height 14
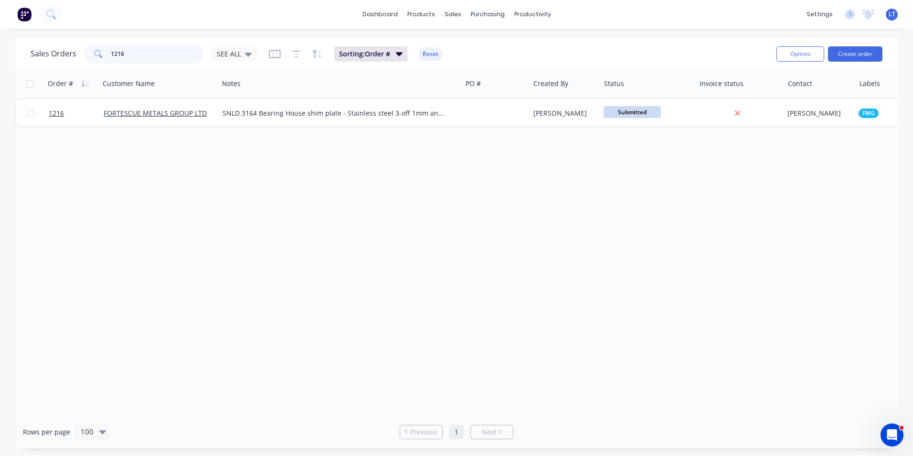
drag, startPoint x: 129, startPoint y: 54, endPoint x: 96, endPoint y: 54, distance: 33.9
click at [96, 54] on div "1216" at bounding box center [143, 53] width 119 height 19
type input "1221"
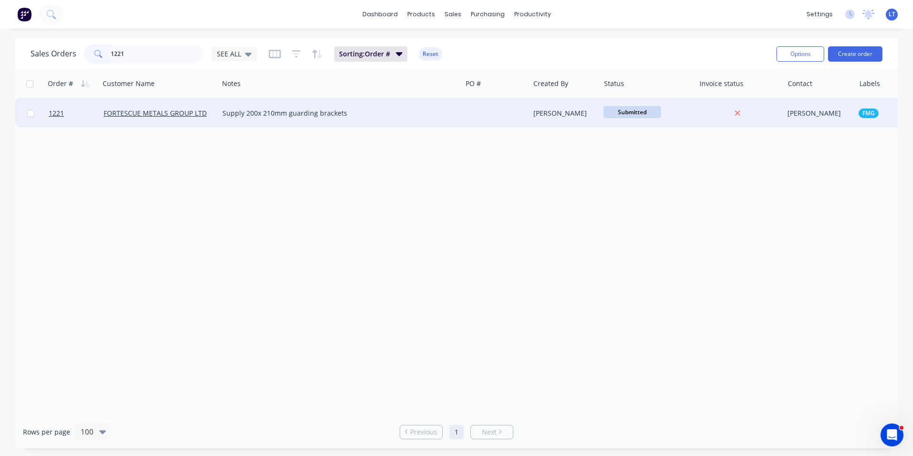
click at [535, 115] on div "[PERSON_NAME]" at bounding box center [564, 113] width 60 height 10
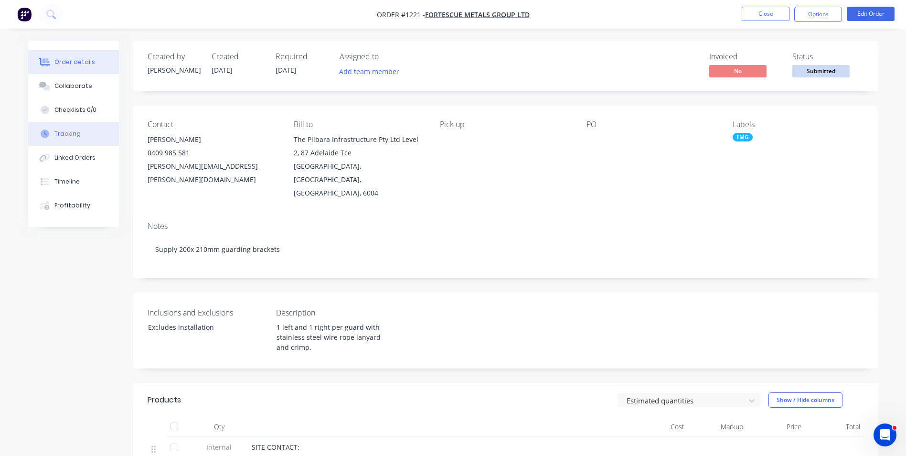
click at [75, 135] on div "Tracking" at bounding box center [67, 133] width 26 height 9
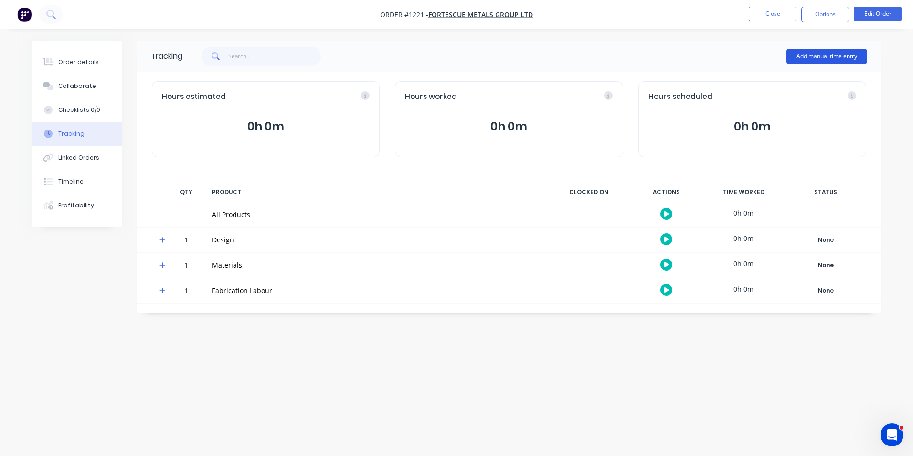
click at [794, 57] on button "Add manual time entry" at bounding box center [827, 56] width 81 height 15
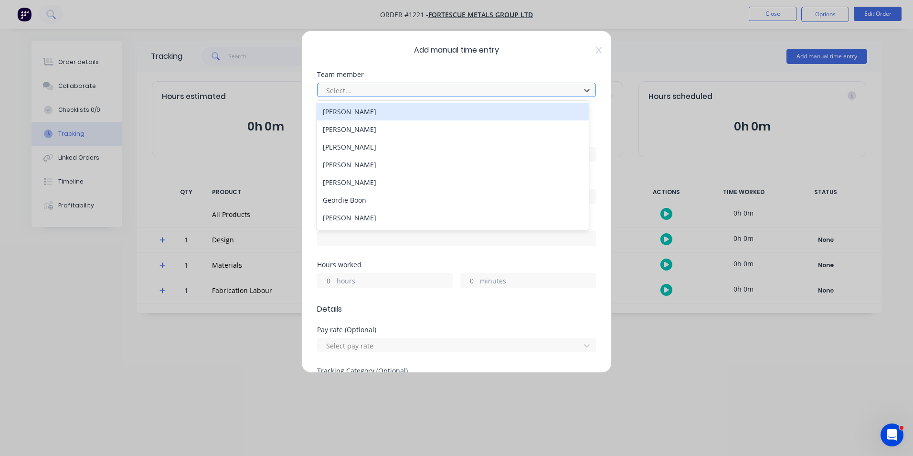
click at [396, 94] on div at bounding box center [450, 91] width 250 height 12
type input "som"
click at [386, 110] on div "[PERSON_NAME]" at bounding box center [453, 112] width 272 height 18
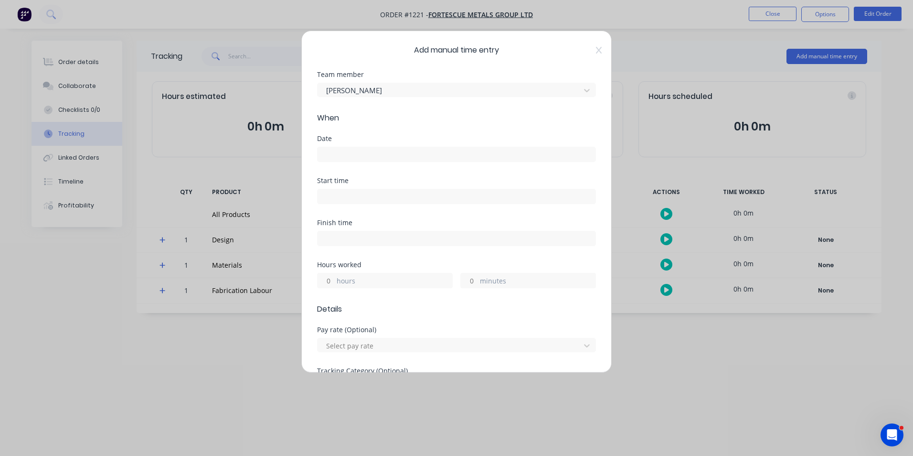
click at [382, 150] on input at bounding box center [457, 154] width 278 height 14
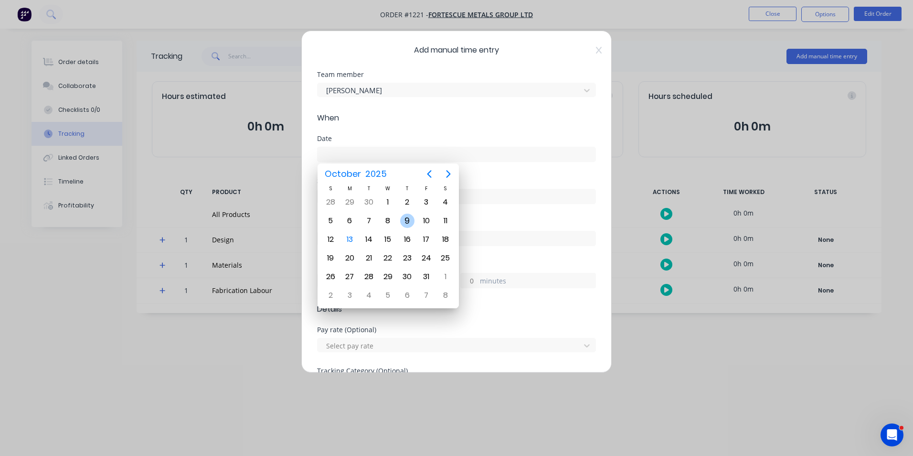
click at [404, 221] on div "9" at bounding box center [407, 221] width 14 height 14
type input "[DATE]"
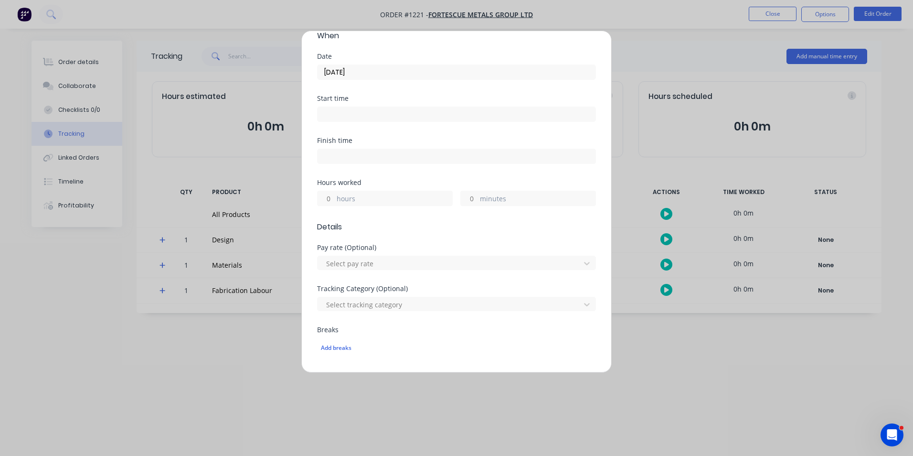
scroll to position [96, 0]
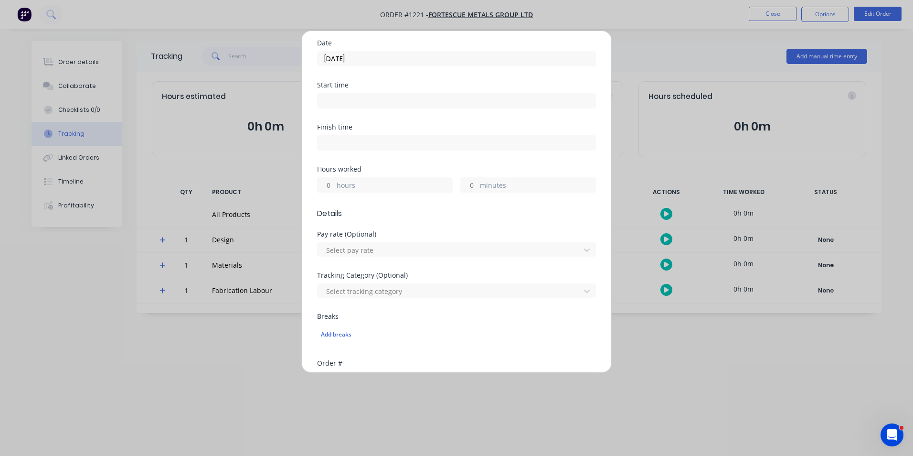
drag, startPoint x: 330, startPoint y: 183, endPoint x: 373, endPoint y: 183, distance: 43.0
click at [335, 183] on div "hours" at bounding box center [385, 184] width 136 height 15
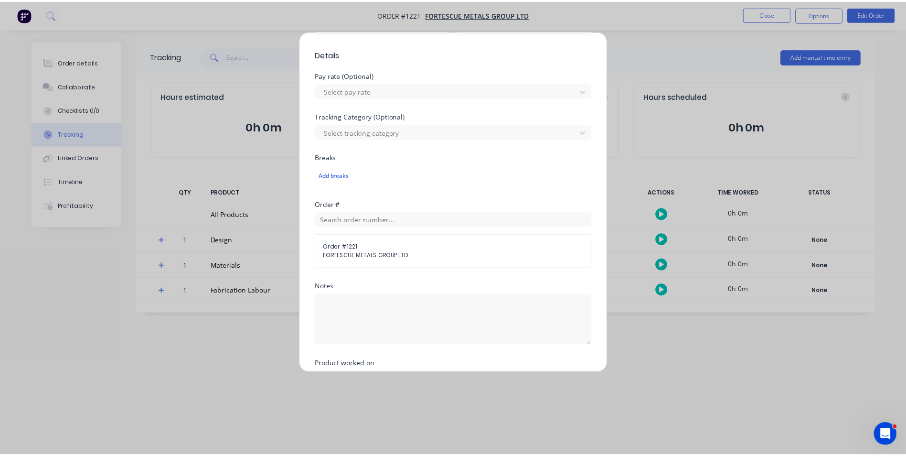
scroll to position [334, 0]
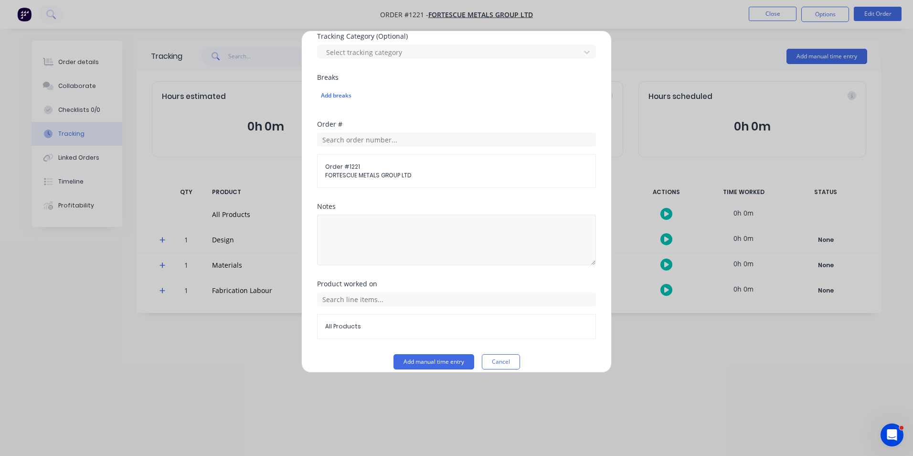
type input "5"
click at [452, 242] on textarea at bounding box center [456, 240] width 279 height 51
type textarea "Design bracket"
click at [549, 276] on div "Notes Design bracket" at bounding box center [456, 241] width 279 height 77
click at [471, 304] on input "text" at bounding box center [456, 299] width 279 height 14
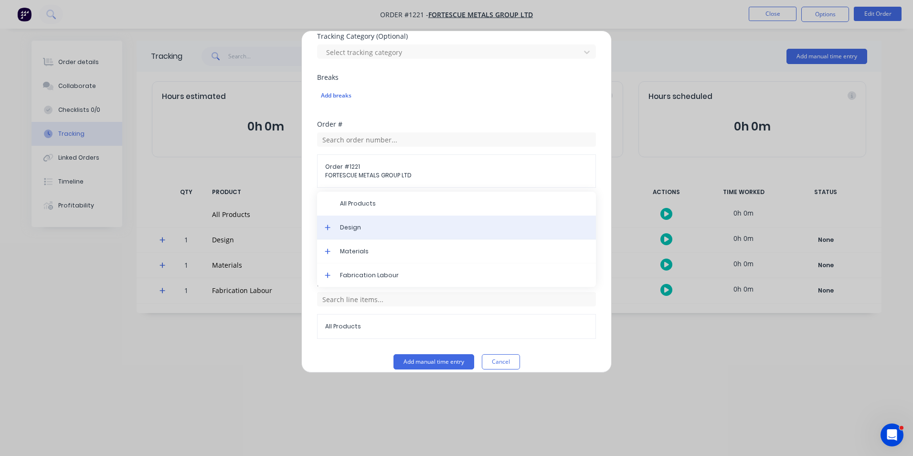
click at [362, 228] on span "Design" at bounding box center [464, 227] width 248 height 9
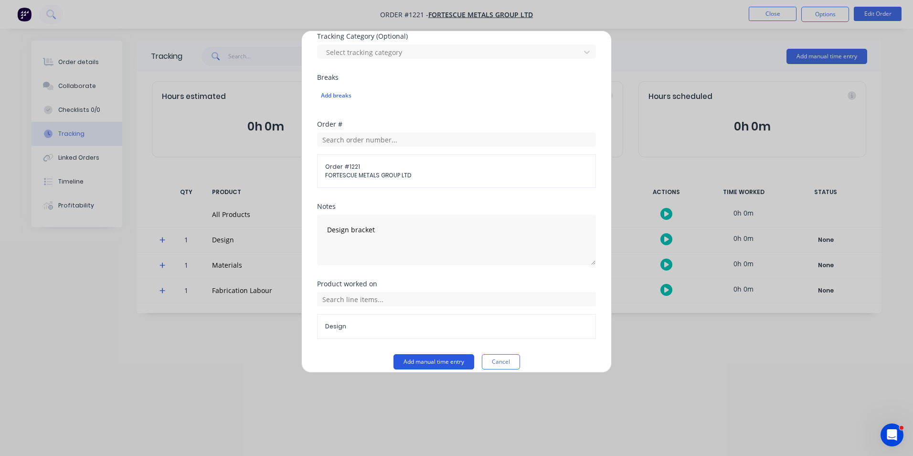
click at [432, 365] on button "Add manual time entry" at bounding box center [434, 361] width 81 height 15
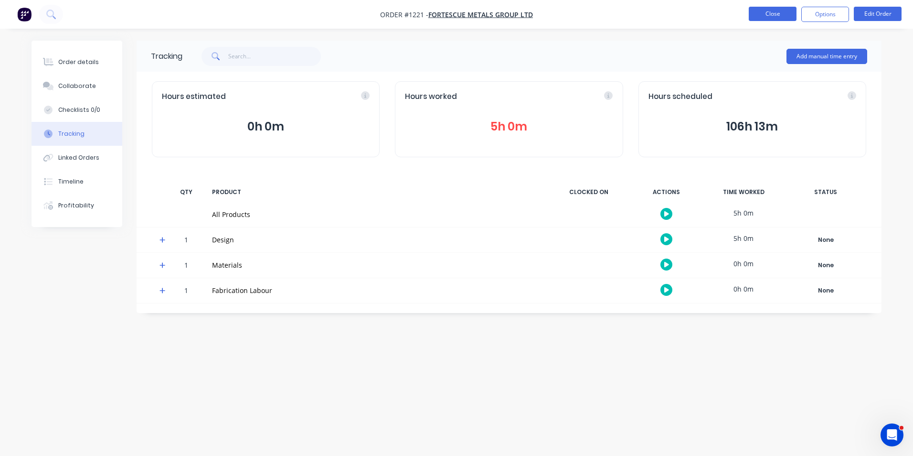
click at [767, 15] on button "Close" at bounding box center [773, 14] width 48 height 14
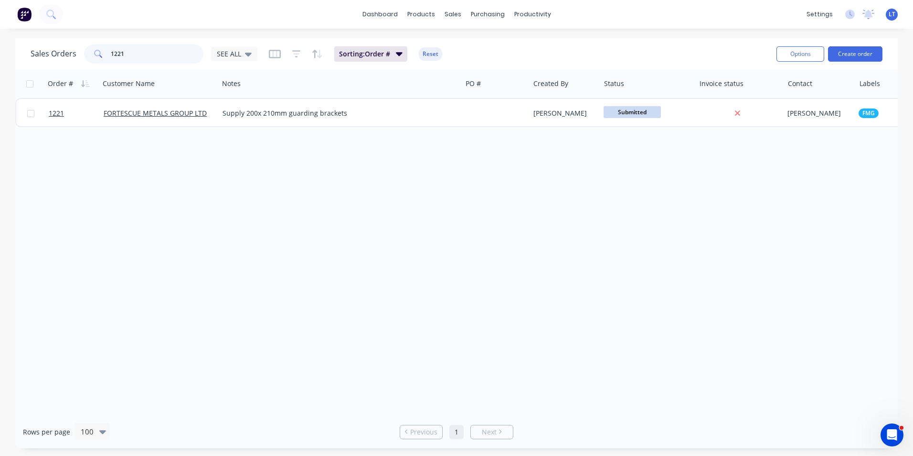
drag, startPoint x: 143, startPoint y: 51, endPoint x: 59, endPoint y: 50, distance: 84.1
click at [59, 50] on div "Sales Orders 1221 SEE ALL" at bounding box center [144, 53] width 227 height 19
type input "1153"
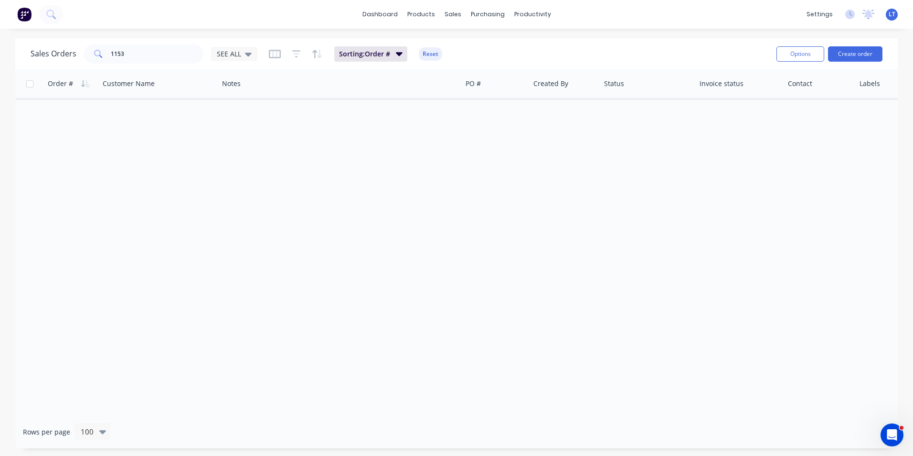
drag, startPoint x: 390, startPoint y: 152, endPoint x: 290, endPoint y: 147, distance: 99.5
click at [290, 147] on div "Order # Customer Name Notes PO # Created By Status Invoice status Contact Label…" at bounding box center [456, 242] width 883 height 346
click at [235, 65] on div "Sales Orders 1153 SEE ALL Sorting: Order # Reset Options Create order" at bounding box center [456, 53] width 883 height 31
click at [236, 59] on div "SEE ALL" at bounding box center [234, 54] width 46 height 14
click at [234, 170] on button "Archived" at bounding box center [268, 173] width 109 height 11
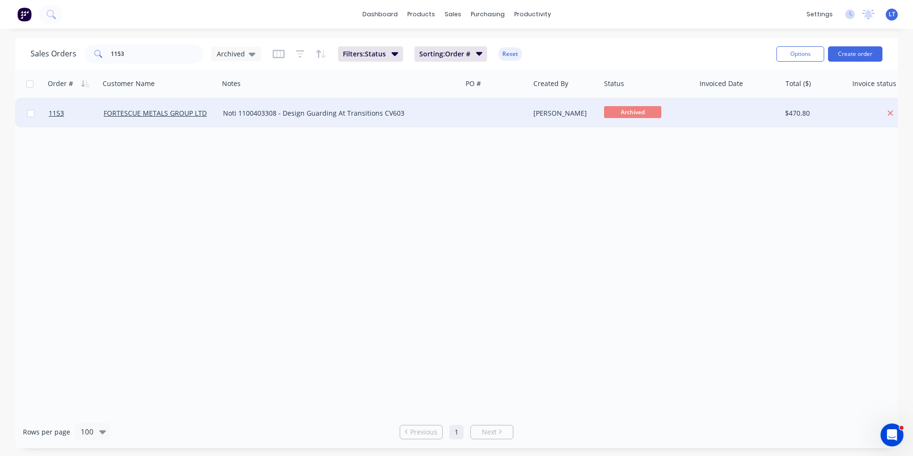
click at [500, 115] on div at bounding box center [496, 113] width 68 height 29
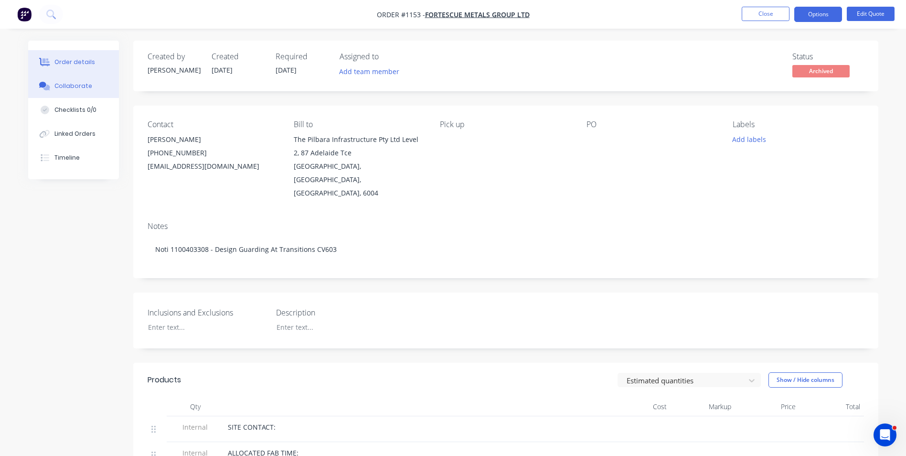
click at [76, 93] on button "Collaborate" at bounding box center [73, 86] width 91 height 24
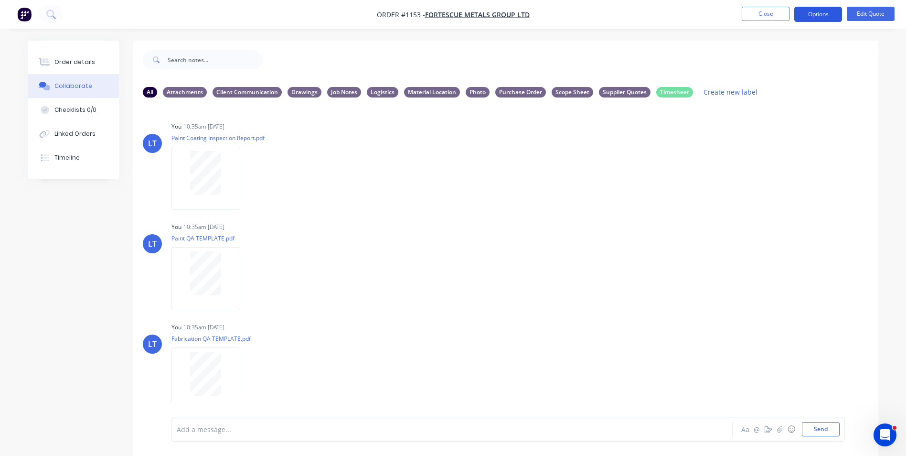
click at [822, 14] on button "Options" at bounding box center [818, 14] width 48 height 15
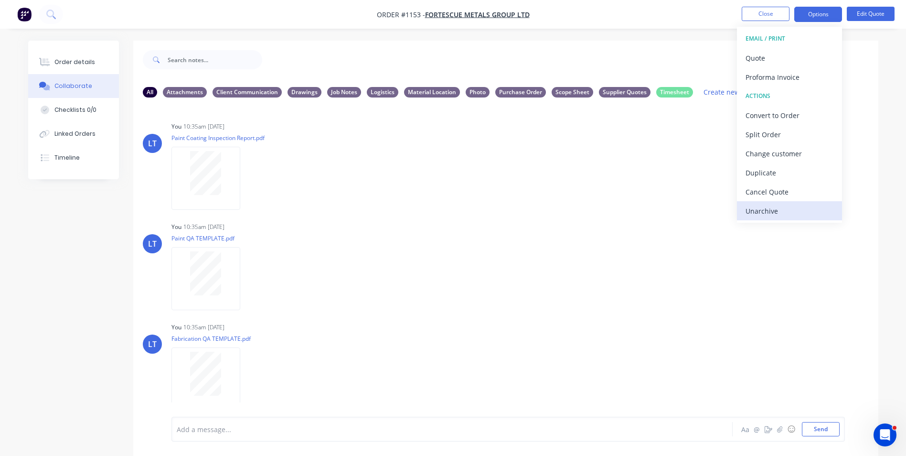
click at [827, 210] on div "Unarchive" at bounding box center [790, 211] width 88 height 14
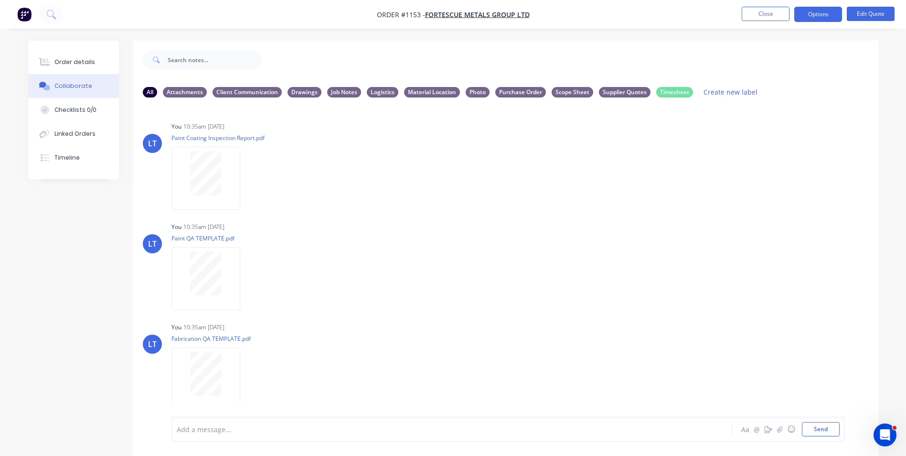
click at [670, 39] on div "Order details Collaborate Checklists 0/0 Linked Orders Timeline Order details C…" at bounding box center [453, 235] width 906 height 470
click at [75, 54] on button "Order details" at bounding box center [73, 62] width 91 height 24
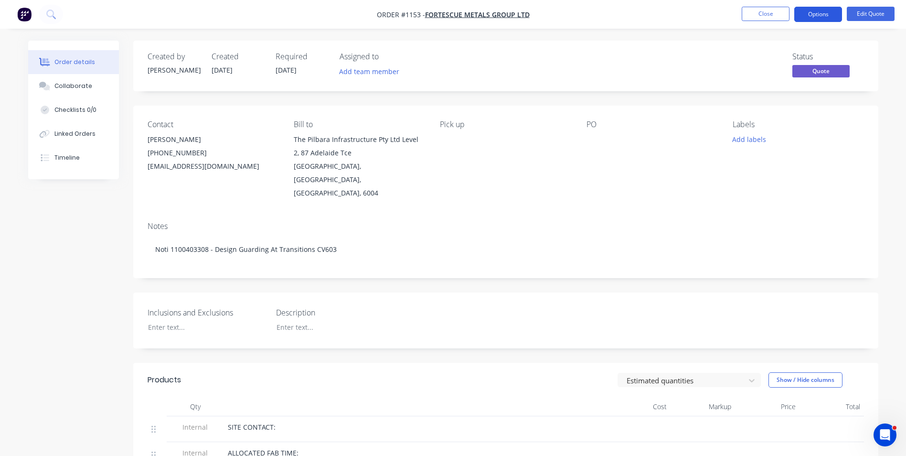
click at [802, 9] on button "Options" at bounding box center [818, 14] width 48 height 15
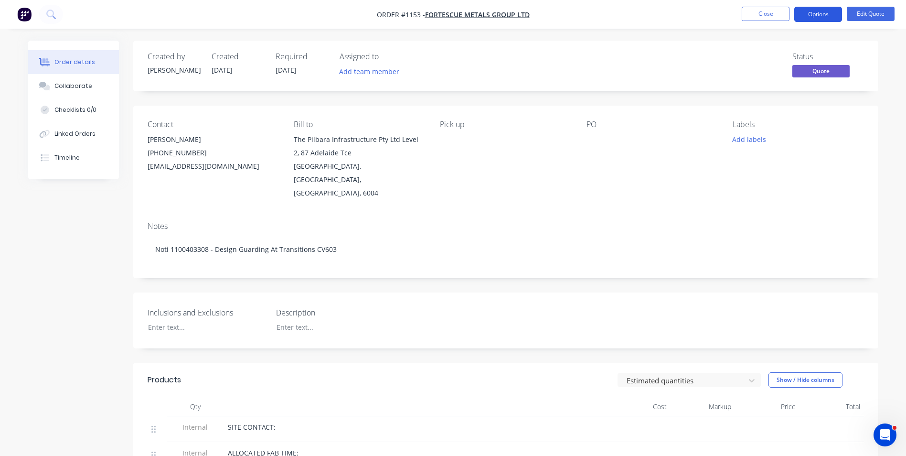
click at [815, 9] on button "Options" at bounding box center [818, 14] width 48 height 15
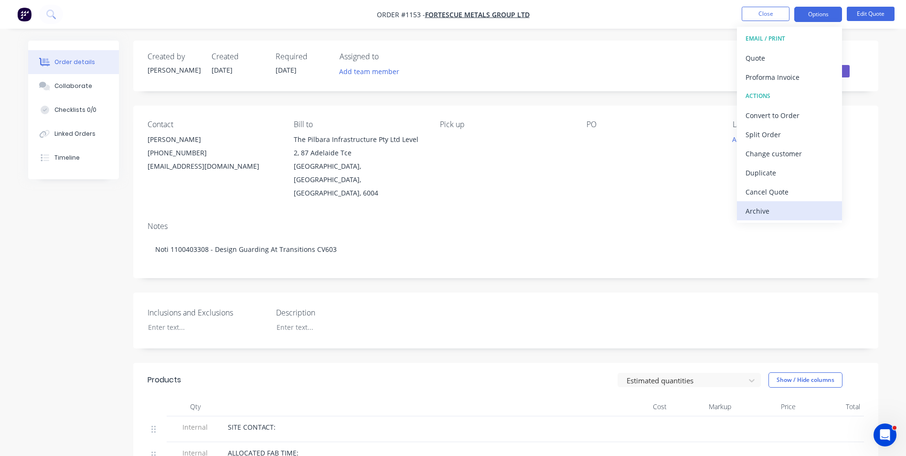
click at [790, 216] on div "Archive" at bounding box center [790, 211] width 88 height 14
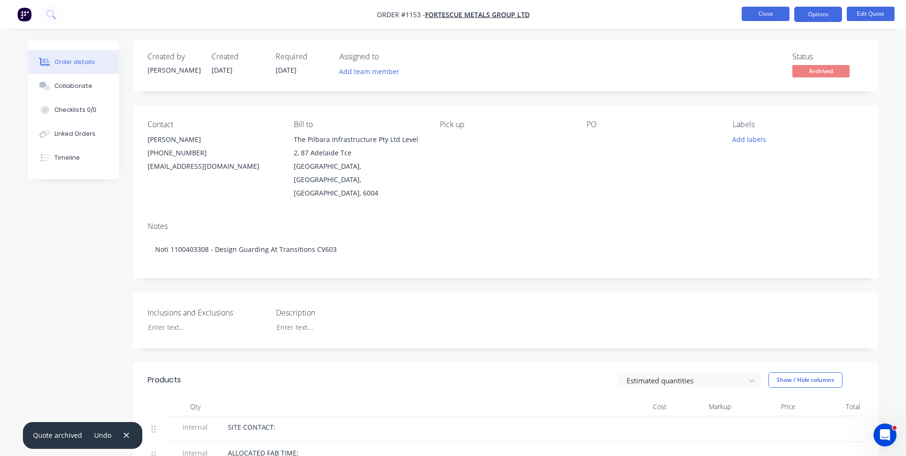
click at [764, 10] on button "Close" at bounding box center [766, 14] width 48 height 14
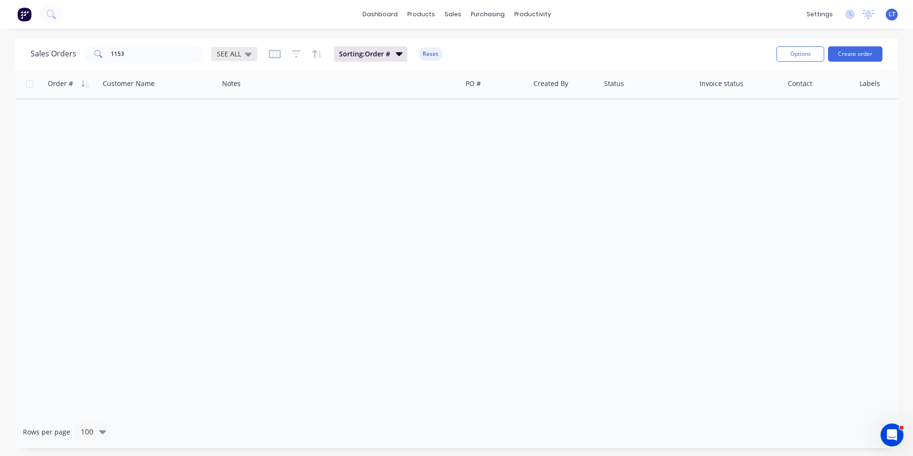
click at [249, 58] on icon at bounding box center [248, 54] width 7 height 11
click at [241, 134] on button "None" at bounding box center [268, 135] width 109 height 11
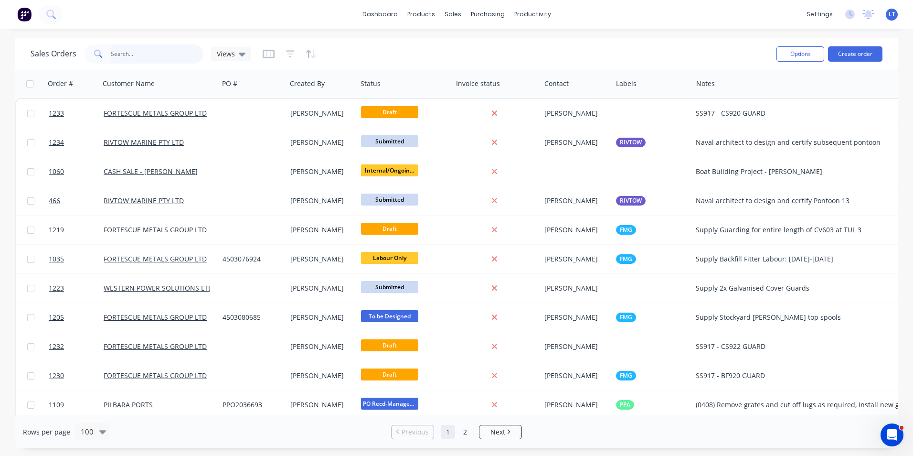
click at [165, 57] on input "1153" at bounding box center [157, 53] width 93 height 19
drag, startPoint x: 151, startPoint y: 58, endPoint x: 0, endPoint y: 30, distance: 154.0
click at [0, 30] on html "dashboard products sales purchasing productivity dashboard products Product Cat…" at bounding box center [456, 228] width 913 height 456
type input "1153"
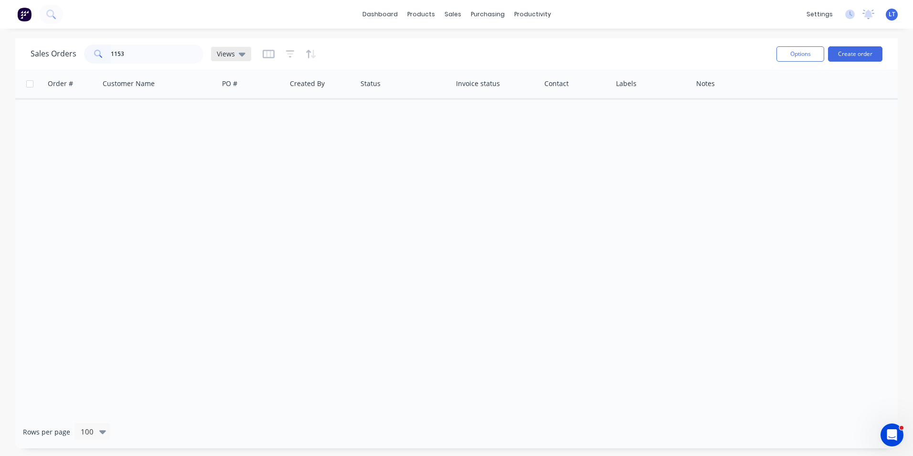
click at [236, 53] on div "Views" at bounding box center [231, 54] width 29 height 9
click at [245, 169] on button "Archived" at bounding box center [268, 173] width 109 height 11
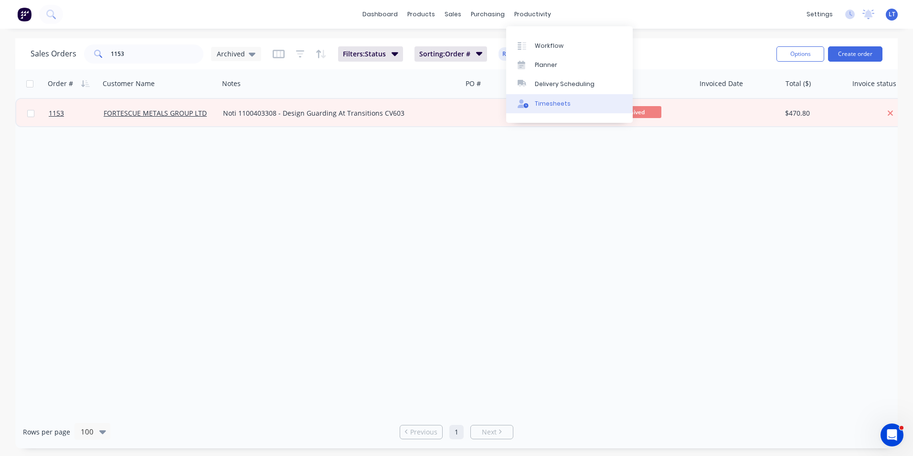
click at [554, 105] on div "Timesheets" at bounding box center [553, 103] width 36 height 9
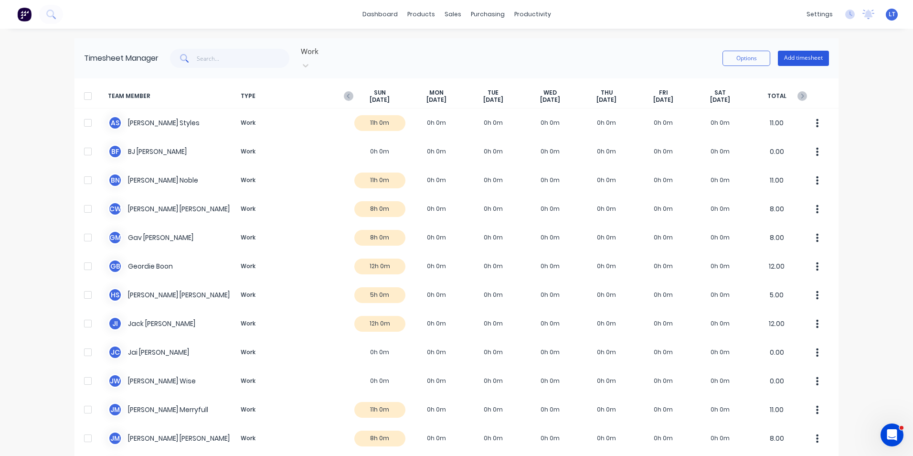
click at [806, 56] on button "Add timesheet" at bounding box center [803, 58] width 51 height 15
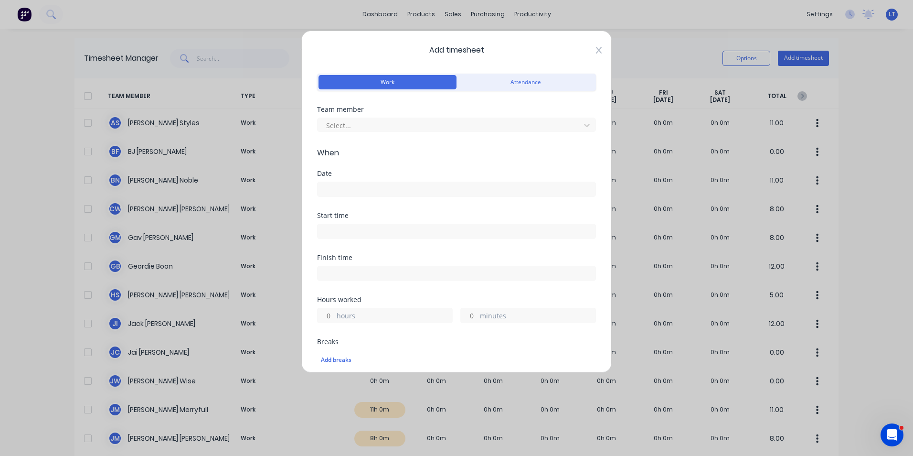
click at [596, 49] on icon at bounding box center [599, 50] width 6 height 8
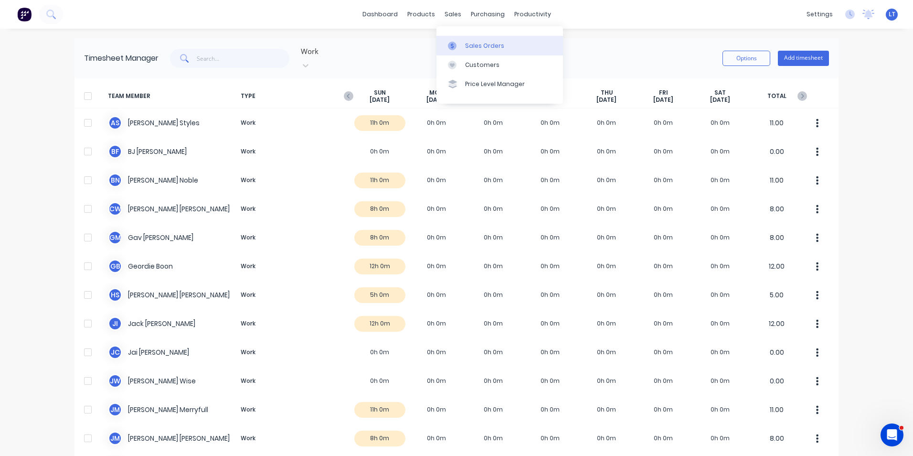
click at [455, 39] on link "Sales Orders" at bounding box center [500, 45] width 127 height 19
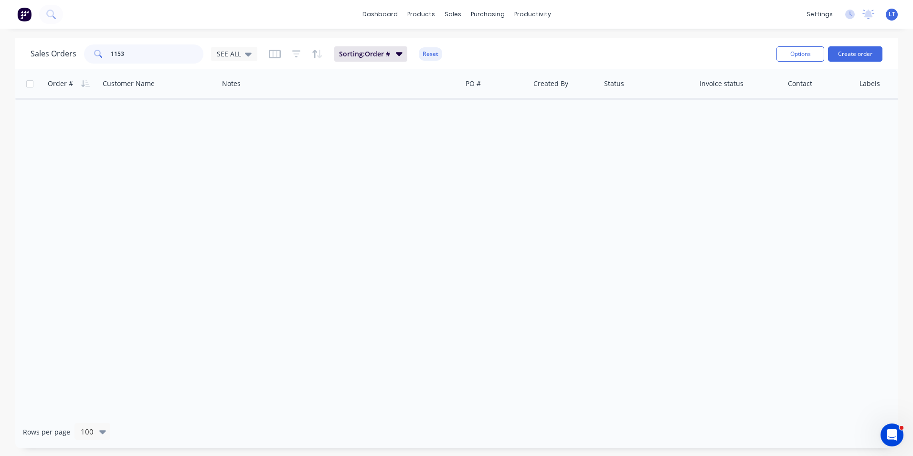
drag, startPoint x: 60, startPoint y: 54, endPoint x: 0, endPoint y: 54, distance: 59.7
click at [0, 54] on html "dashboard products sales purchasing productivity dashboard products Product Cat…" at bounding box center [456, 228] width 913 height 456
click at [237, 54] on span "SEE ALL" at bounding box center [229, 54] width 24 height 10
click at [249, 173] on button "Archived" at bounding box center [268, 173] width 109 height 11
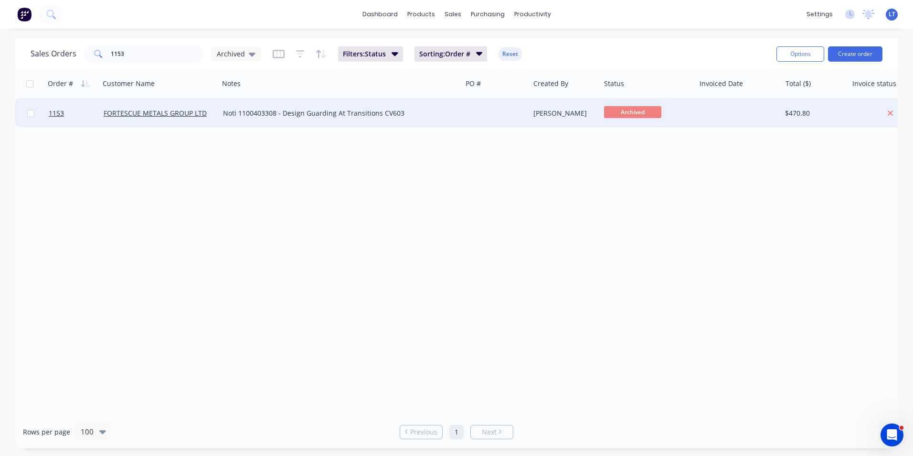
click at [527, 116] on div at bounding box center [496, 113] width 68 height 29
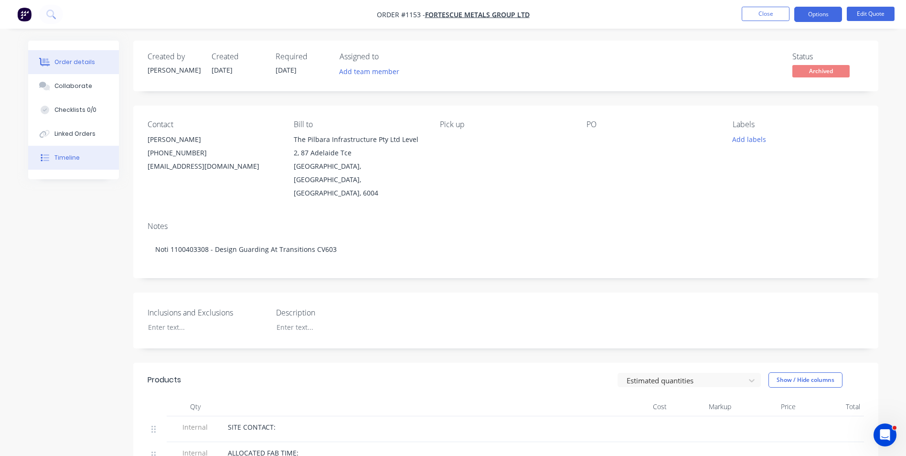
click at [74, 160] on div "Timeline" at bounding box center [66, 157] width 25 height 9
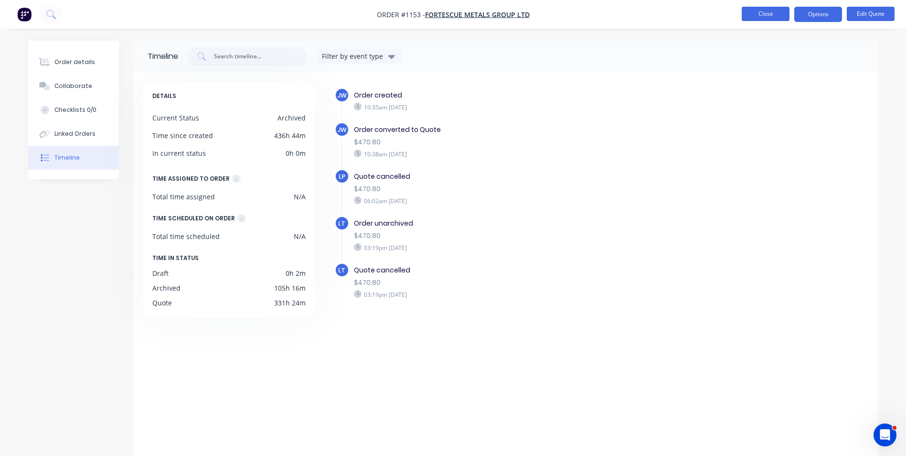
click at [775, 17] on button "Close" at bounding box center [766, 14] width 48 height 14
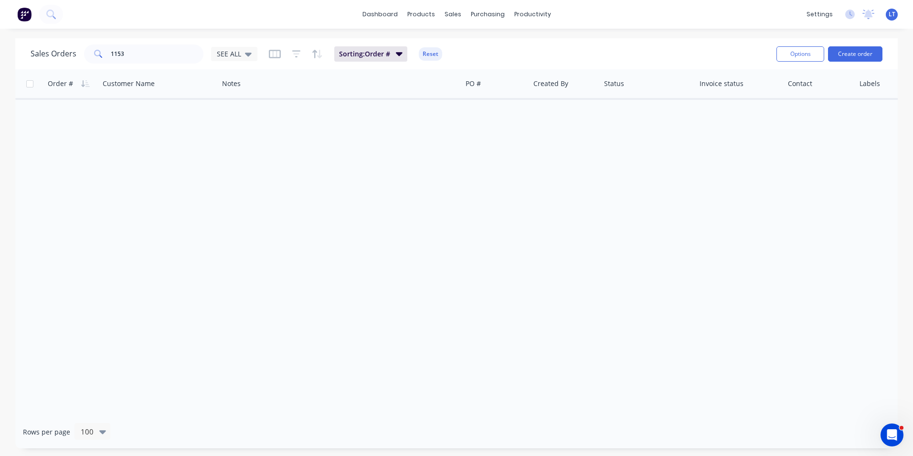
click at [232, 64] on div "Sales Orders 1153 SEE ALL Sorting: Order # Reset" at bounding box center [400, 53] width 739 height 23
click at [235, 63] on div "Sales Orders 1153 SEE ALL" at bounding box center [144, 53] width 227 height 19
click at [238, 60] on div "SEE ALL" at bounding box center [234, 54] width 46 height 14
click at [246, 169] on button "Archived" at bounding box center [268, 173] width 109 height 11
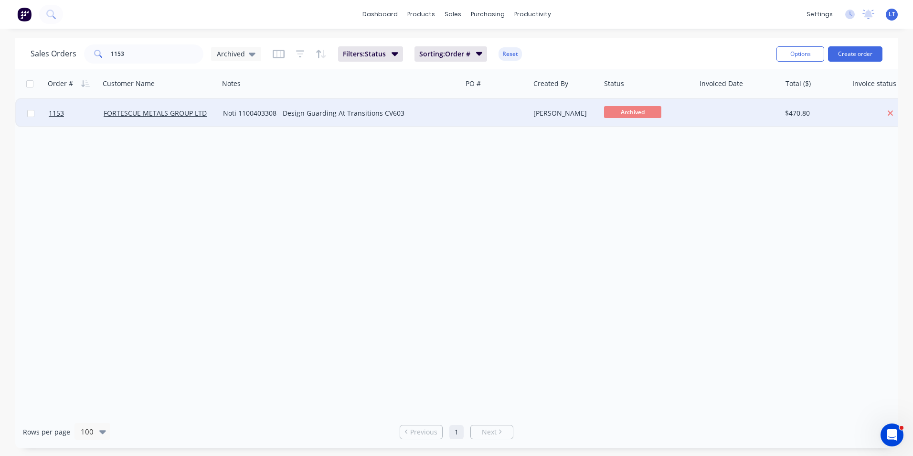
click at [350, 114] on div "Noti 1100403308 - Design Guarding At Transitions CV603" at bounding box center [335, 113] width 224 height 10
drag, startPoint x: 420, startPoint y: 111, endPoint x: 134, endPoint y: 111, distance: 286.2
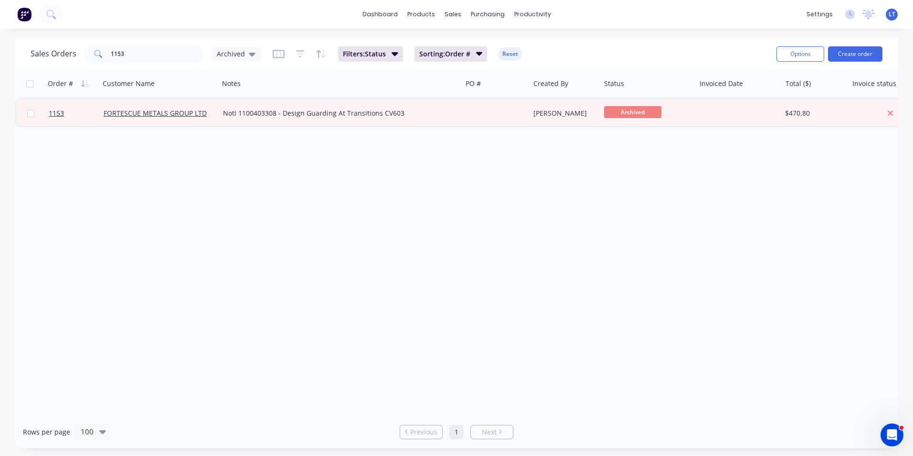
click at [252, 112] on div "Noti 1100403308 - Design Guarding At Transitions CV603" at bounding box center [335, 113] width 224 height 10
click at [273, 106] on div "Noti 1100403308 - Design Guarding At Transitions CV603" at bounding box center [315, 106] width 191 height 13
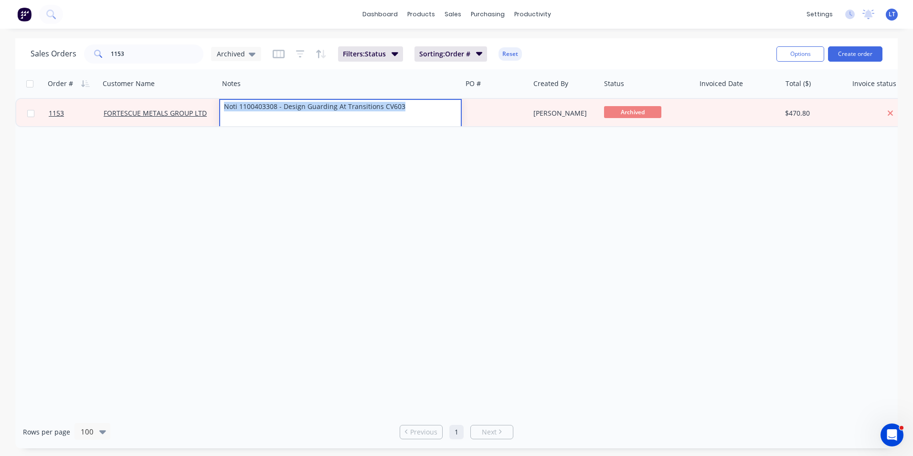
click at [273, 106] on div "Noti 1100403308 - Design Guarding At Transitions CV603" at bounding box center [315, 106] width 191 height 13
copy div "Noti 1100403308 - Design Guarding At Transitions CV603"
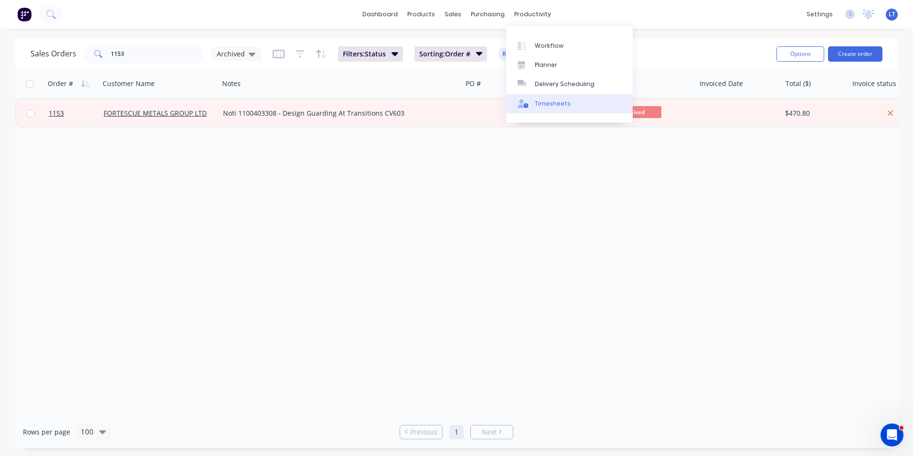
click at [541, 96] on link "Timesheets" at bounding box center [569, 103] width 127 height 19
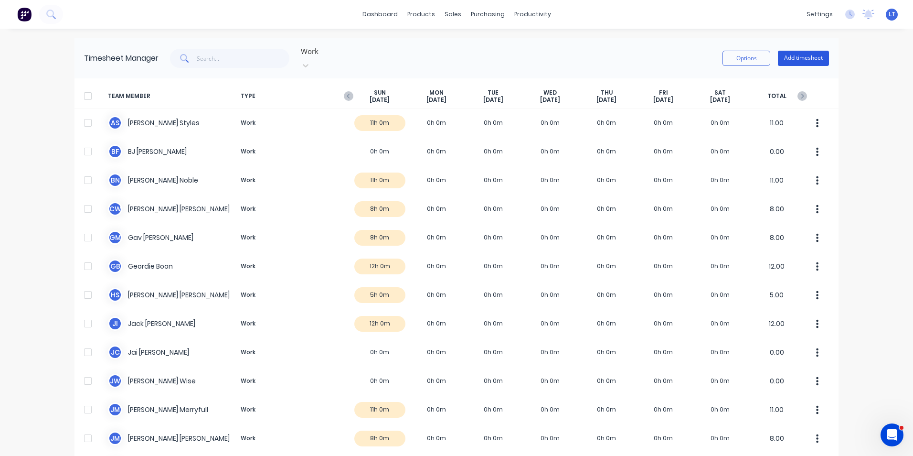
click at [799, 55] on button "Add timesheet" at bounding box center [803, 58] width 51 height 15
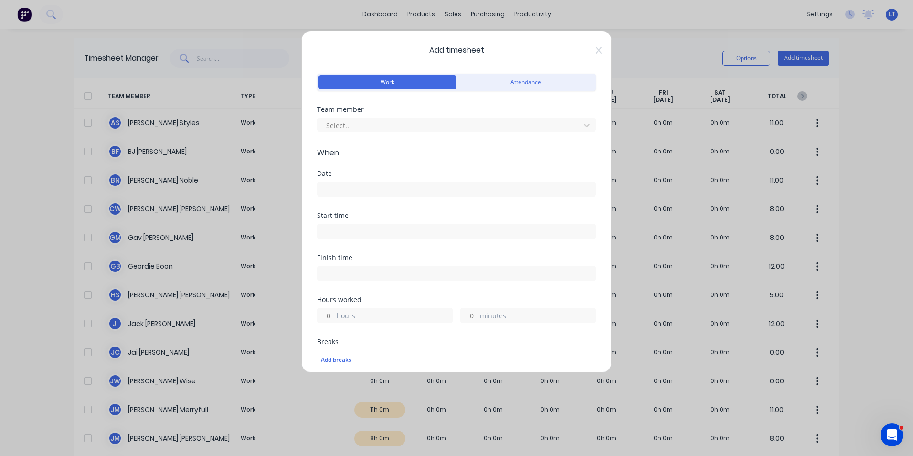
drag, startPoint x: 372, startPoint y: 134, endPoint x: 380, endPoint y: 113, distance: 22.5
click at [374, 126] on div "Team member Select..." at bounding box center [456, 126] width 279 height 41
click at [380, 113] on div "Team member Select..." at bounding box center [456, 119] width 279 height 26
click at [379, 119] on div at bounding box center [450, 125] width 250 height 12
type input "seb"
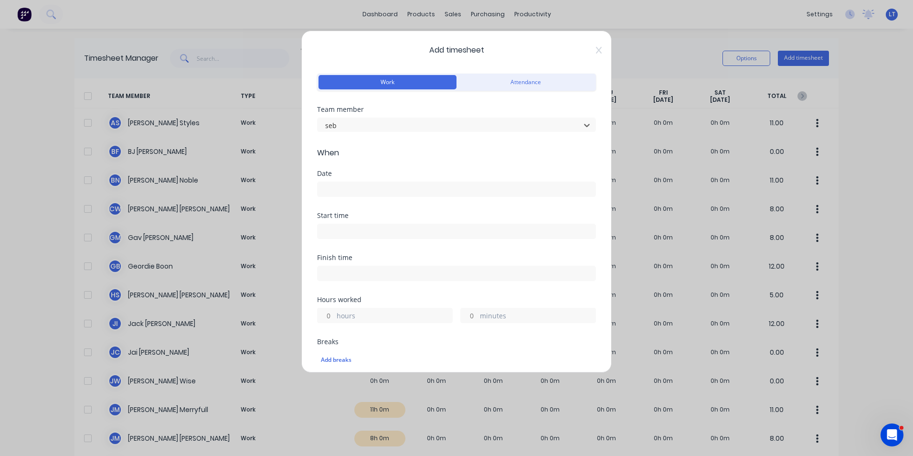
click at [392, 188] on input at bounding box center [457, 189] width 278 height 14
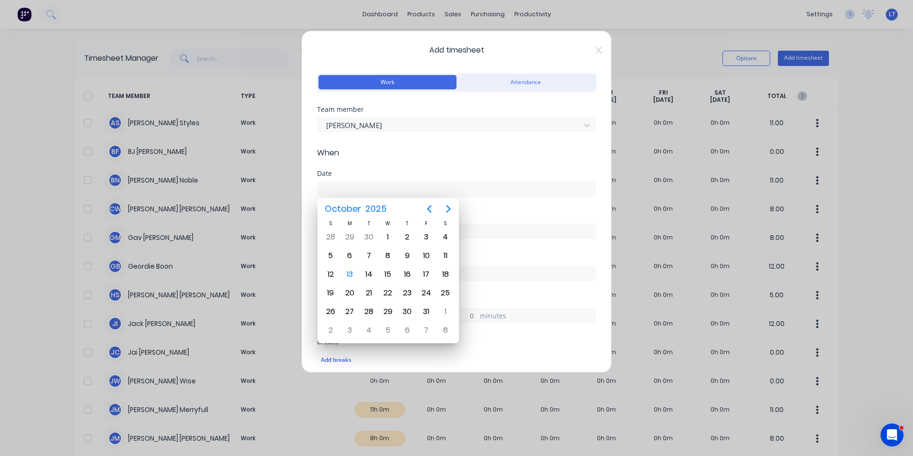
click at [317, 250] on div "Start time" at bounding box center [456, 233] width 279 height 42
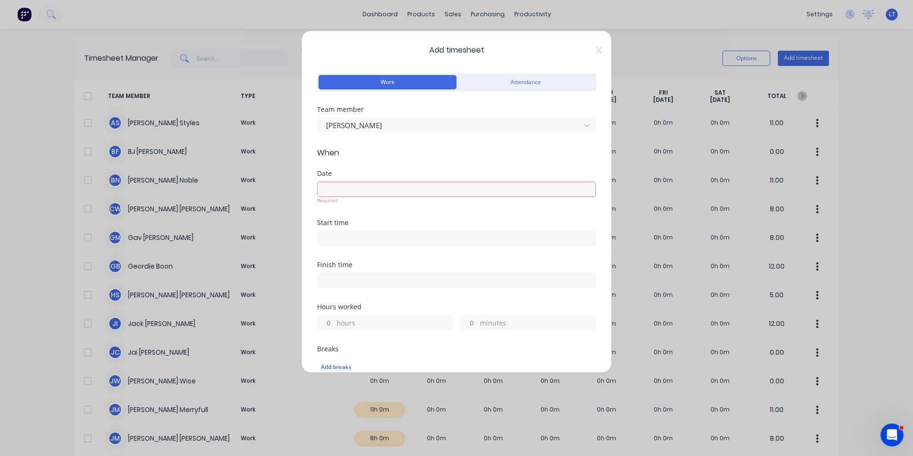
click at [330, 252] on div "Start time" at bounding box center [456, 240] width 279 height 42
click at [332, 190] on input at bounding box center [457, 189] width 278 height 14
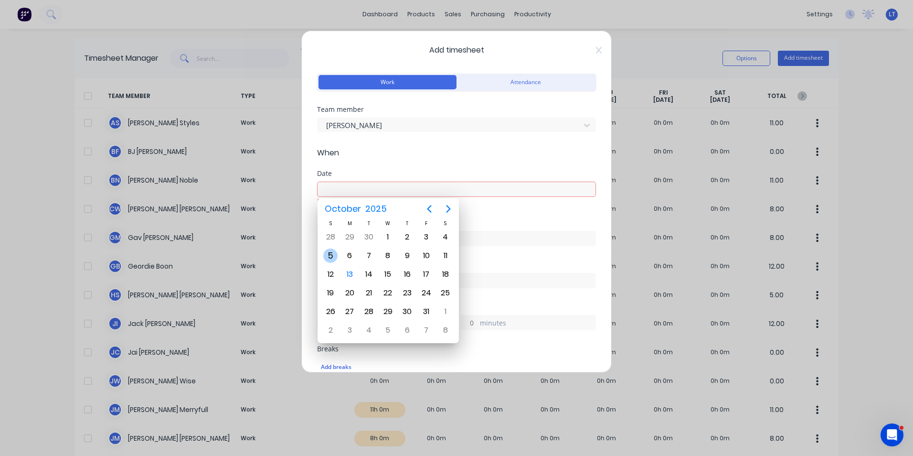
click at [330, 257] on div "5" at bounding box center [330, 255] width 14 height 14
type input "05/10/2025"
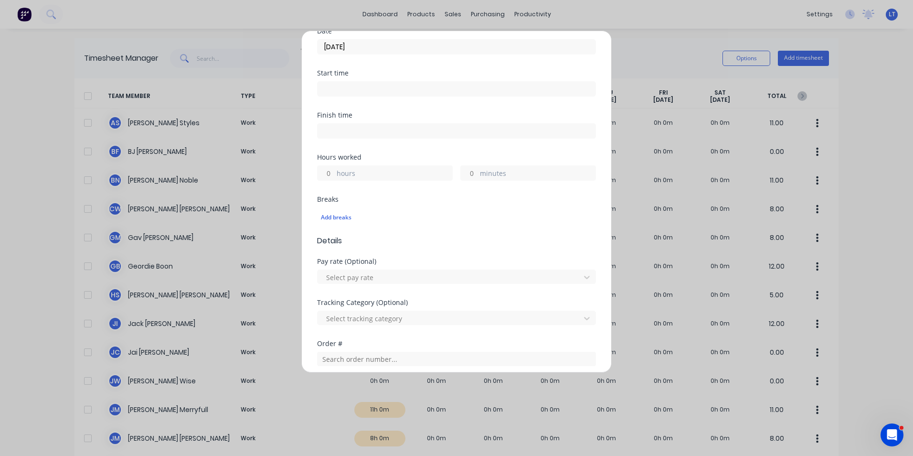
scroll to position [143, 0]
drag, startPoint x: 331, startPoint y: 175, endPoint x: 337, endPoint y: 172, distance: 6.4
click at [333, 174] on input "hours" at bounding box center [326, 172] width 17 height 14
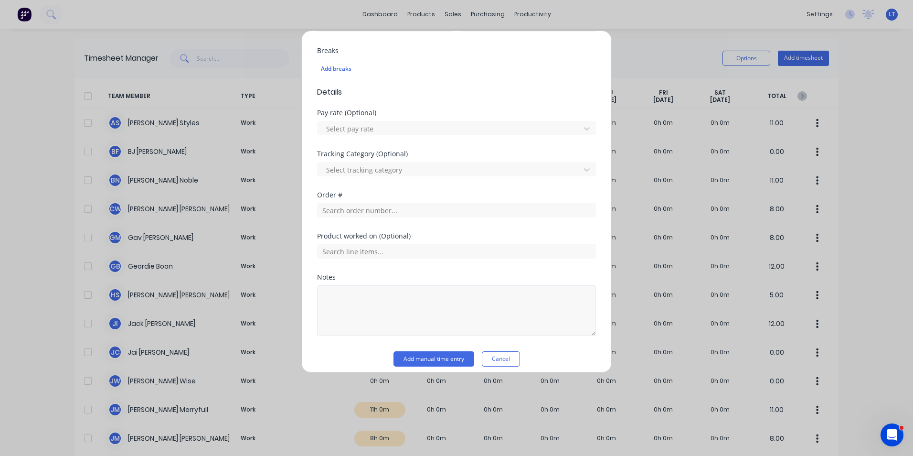
scroll to position [299, 0]
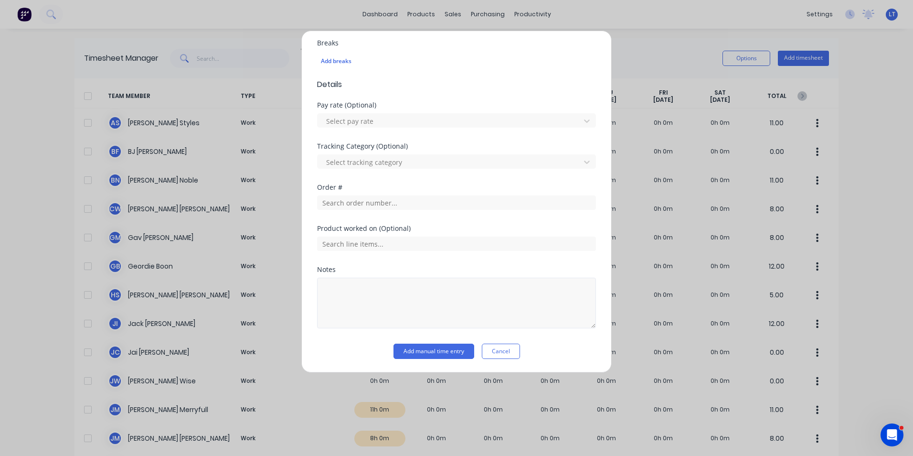
type input "1"
click at [510, 293] on textarea at bounding box center [456, 303] width 279 height 51
type textarea "Tidy yard/workshop"
drag, startPoint x: 486, startPoint y: 268, endPoint x: 476, endPoint y: 280, distance: 15.2
click at [486, 268] on div "Notes" at bounding box center [456, 269] width 279 height 7
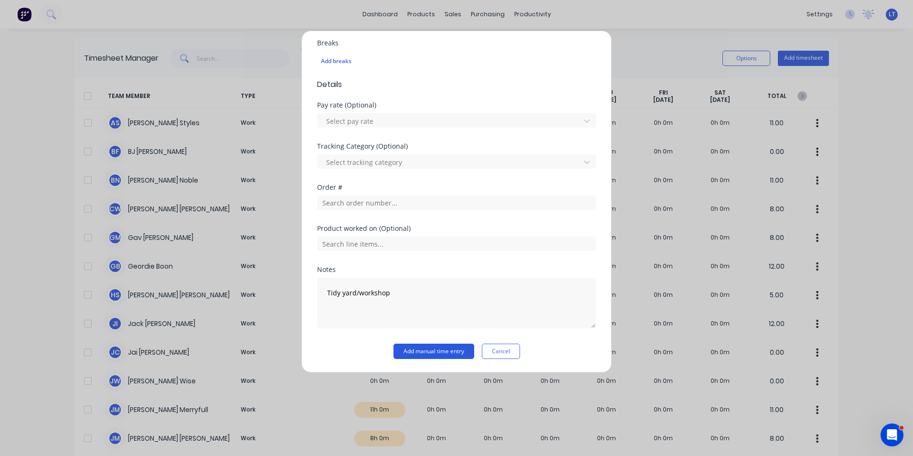
click at [436, 351] on button "Add manual time entry" at bounding box center [434, 350] width 81 height 15
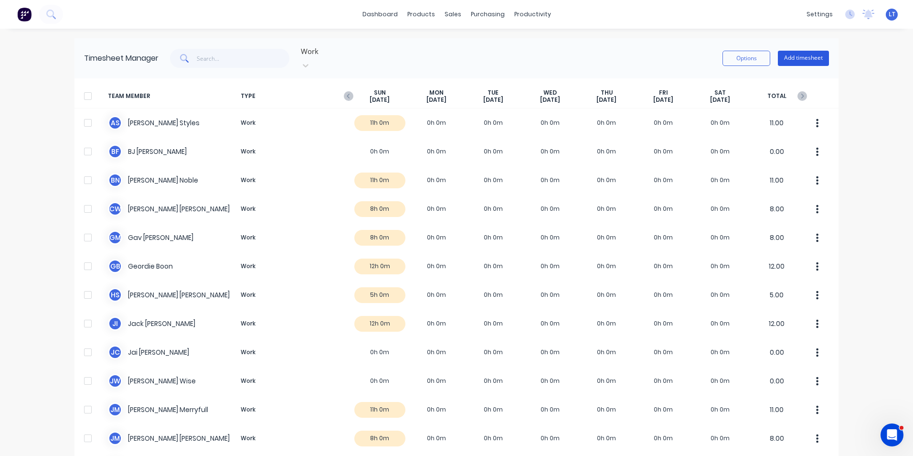
click at [786, 57] on button "Add timesheet" at bounding box center [803, 58] width 51 height 15
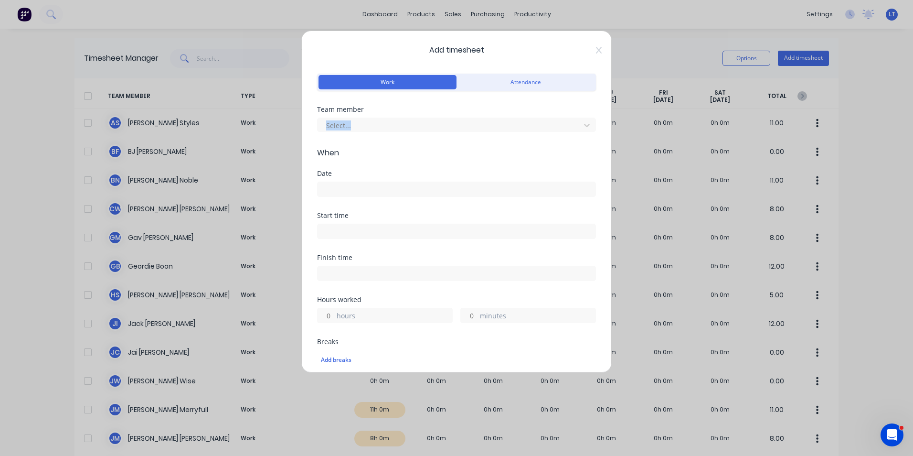
drag, startPoint x: 374, startPoint y: 112, endPoint x: 372, endPoint y: 117, distance: 5.0
click at [372, 117] on div "Team member Select..." at bounding box center [456, 119] width 279 height 26
click at [372, 119] on div at bounding box center [450, 125] width 250 height 12
type input "seb"
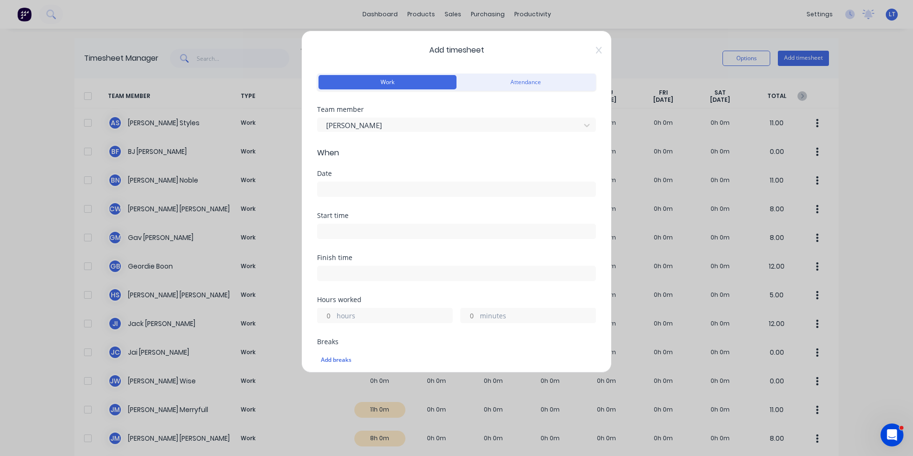
click at [375, 188] on input at bounding box center [457, 189] width 278 height 14
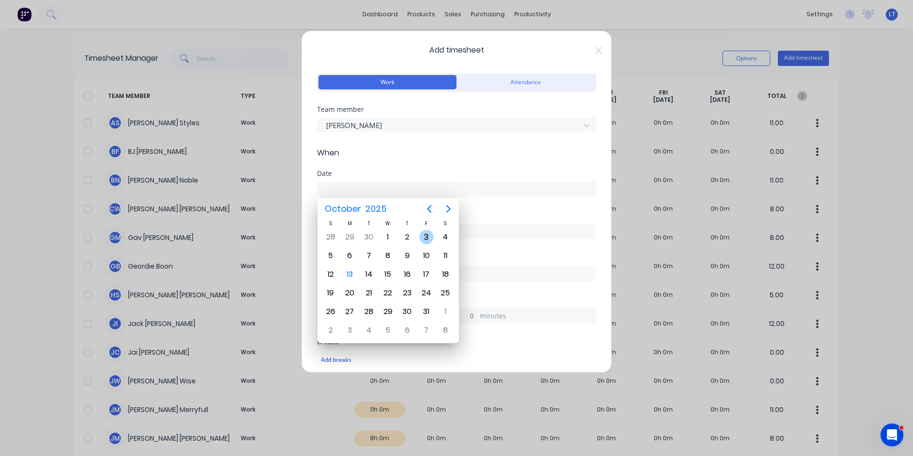
click at [426, 238] on div "3" at bounding box center [426, 237] width 14 height 14
type input "03/10/2025"
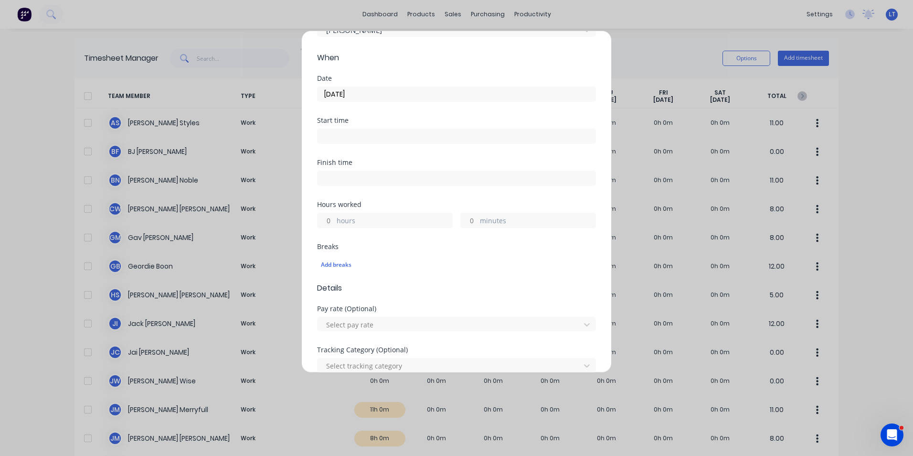
scroll to position [96, 0]
click at [326, 218] on input "hours" at bounding box center [326, 220] width 17 height 14
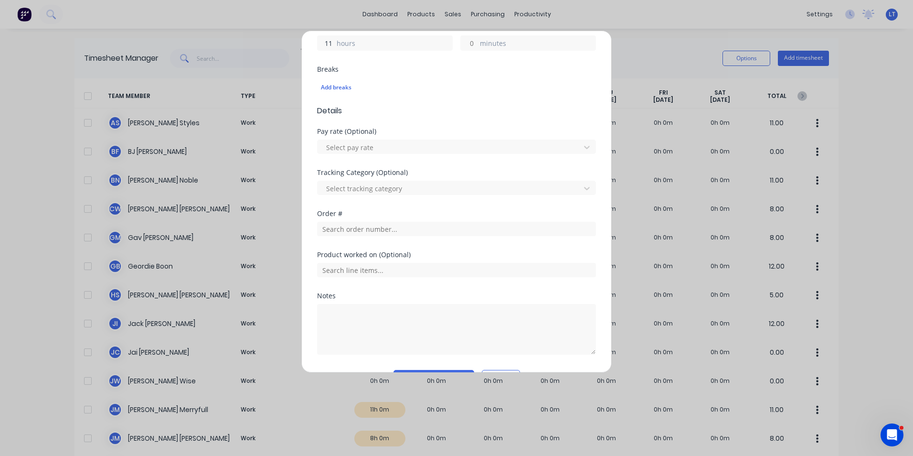
scroll to position [299, 0]
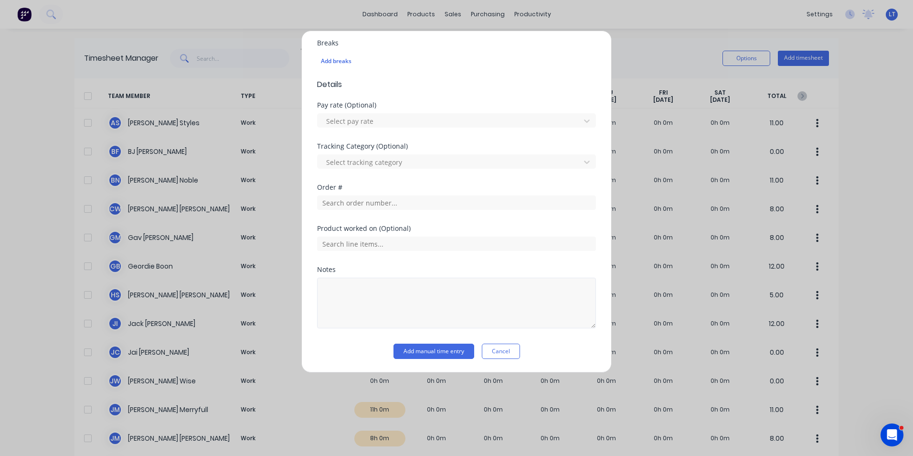
type input "11"
click at [412, 311] on textarea at bounding box center [456, 303] width 279 height 51
type textarea "Stores"
drag, startPoint x: 434, startPoint y: 266, endPoint x: 439, endPoint y: 281, distance: 16.5
click at [434, 266] on div "Product worked on (Optional)" at bounding box center [456, 245] width 279 height 41
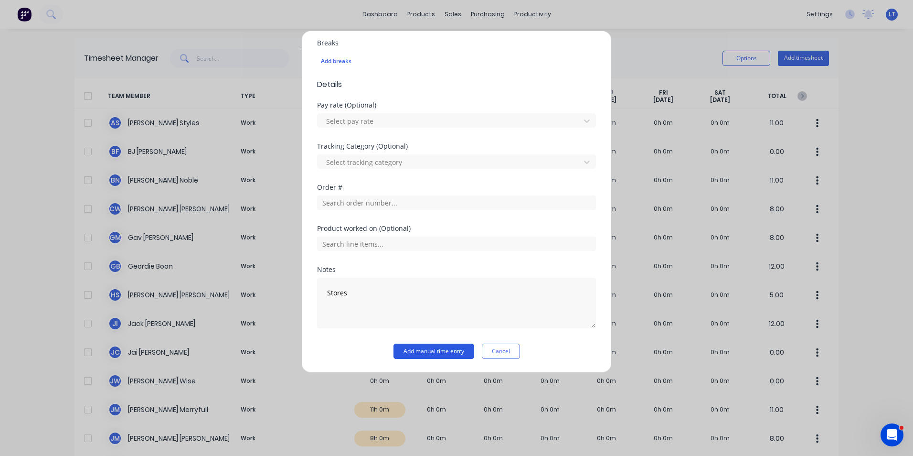
click at [439, 354] on button "Add manual time entry" at bounding box center [434, 350] width 81 height 15
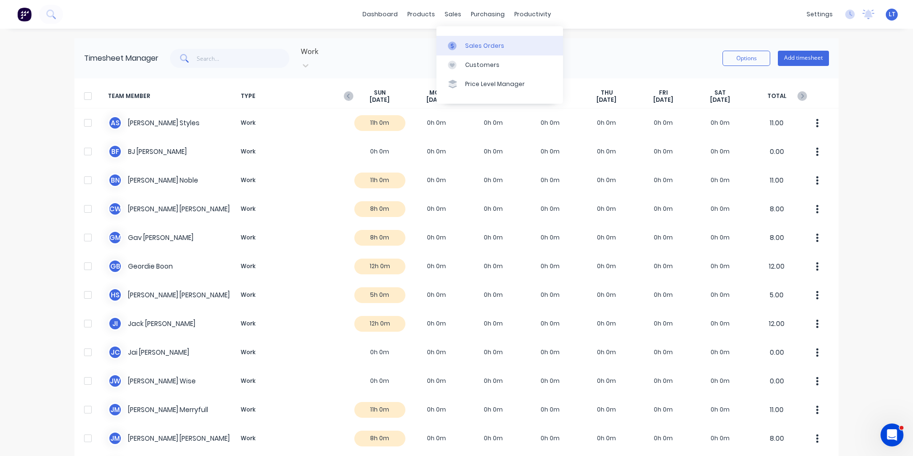
click at [461, 43] on div at bounding box center [455, 46] width 14 height 9
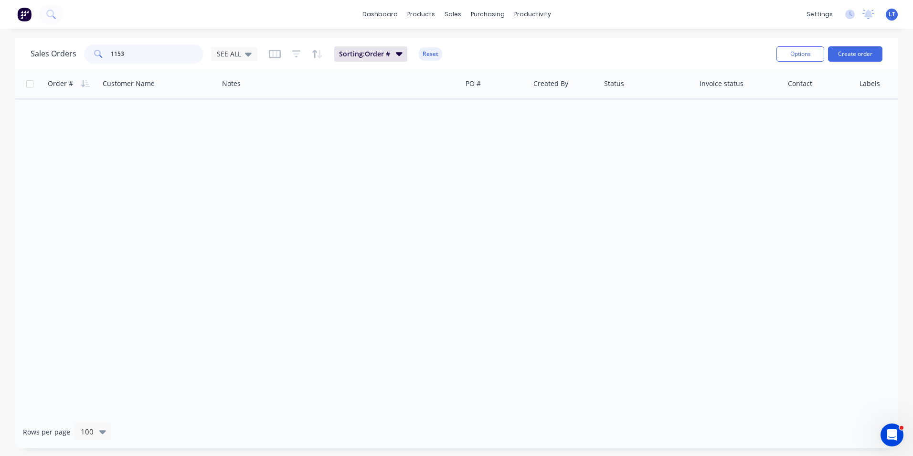
drag, startPoint x: 171, startPoint y: 50, endPoint x: 22, endPoint y: 42, distance: 148.8
click at [22, 42] on div "Sales Orders 1153 SEE ALL Sorting: Order # Reset Options Create order" at bounding box center [456, 53] width 883 height 31
type input "532"
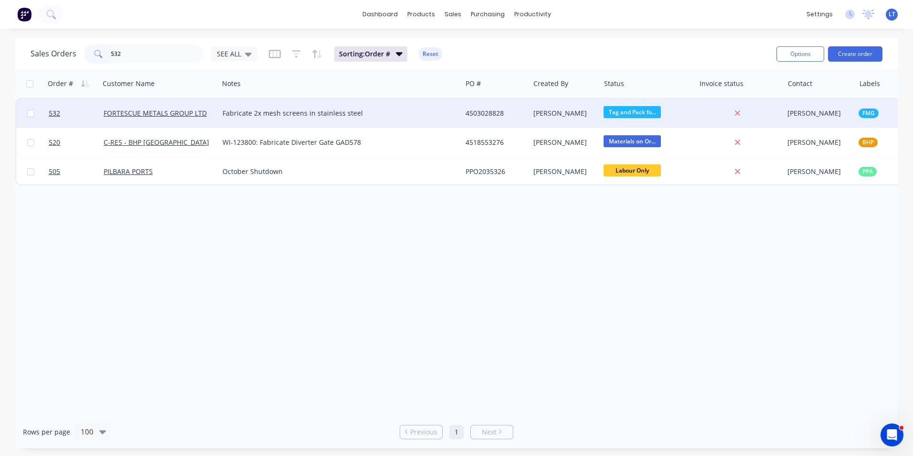
click at [473, 114] on div "4503028828" at bounding box center [494, 113] width 57 height 10
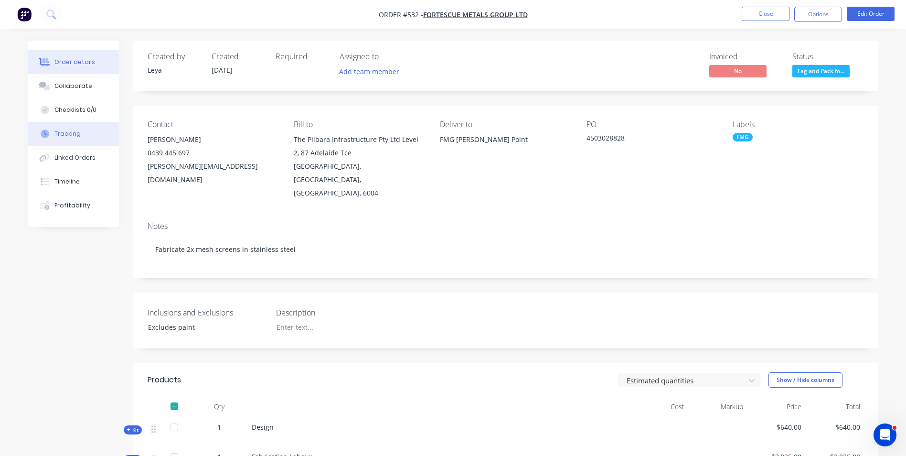
drag, startPoint x: 90, startPoint y: 133, endPoint x: 99, endPoint y: 130, distance: 9.2
click at [90, 132] on button "Tracking" at bounding box center [73, 134] width 91 height 24
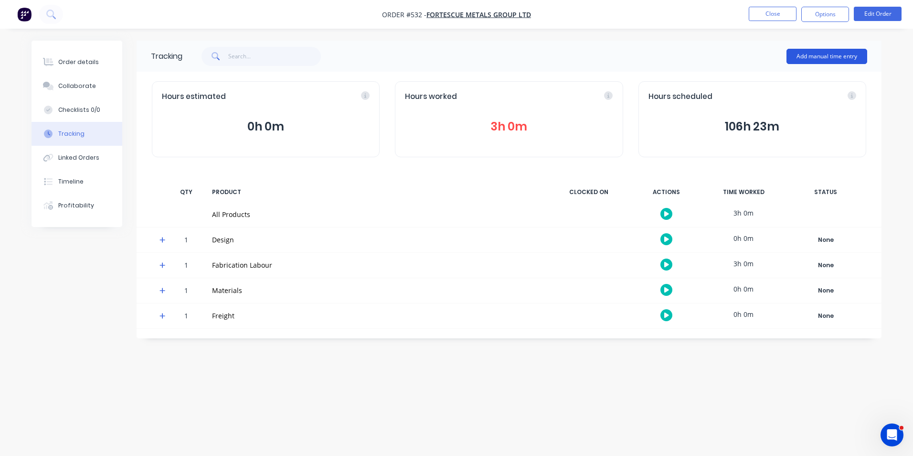
click at [824, 56] on button "Add manual time entry" at bounding box center [827, 56] width 81 height 15
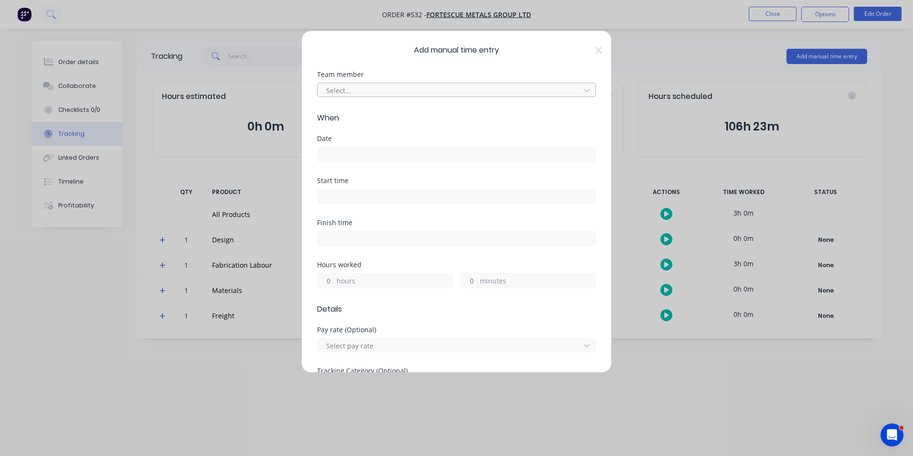
click at [359, 94] on div at bounding box center [450, 91] width 250 height 12
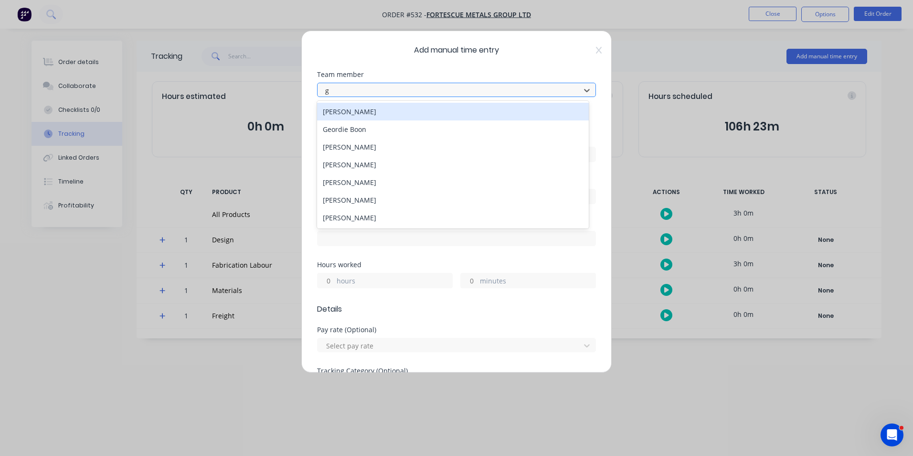
type input "ge"
click at [375, 114] on div "Geordie Boon" at bounding box center [453, 112] width 272 height 18
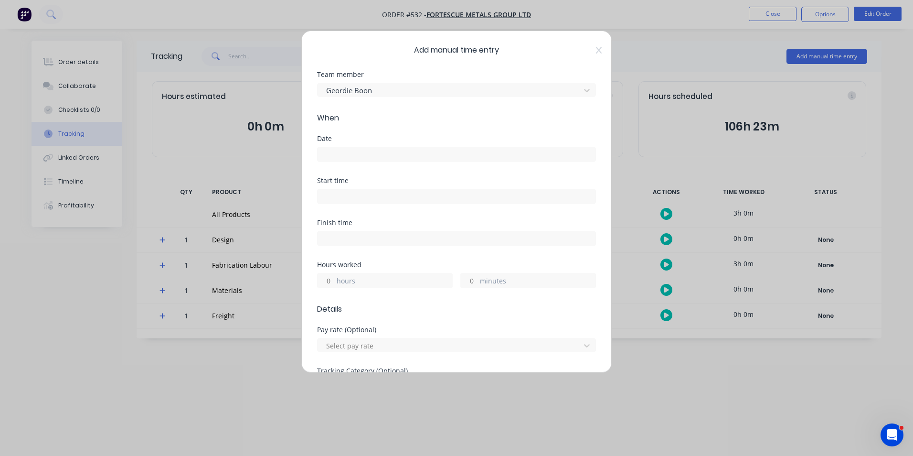
click at [356, 156] on input at bounding box center [457, 154] width 278 height 14
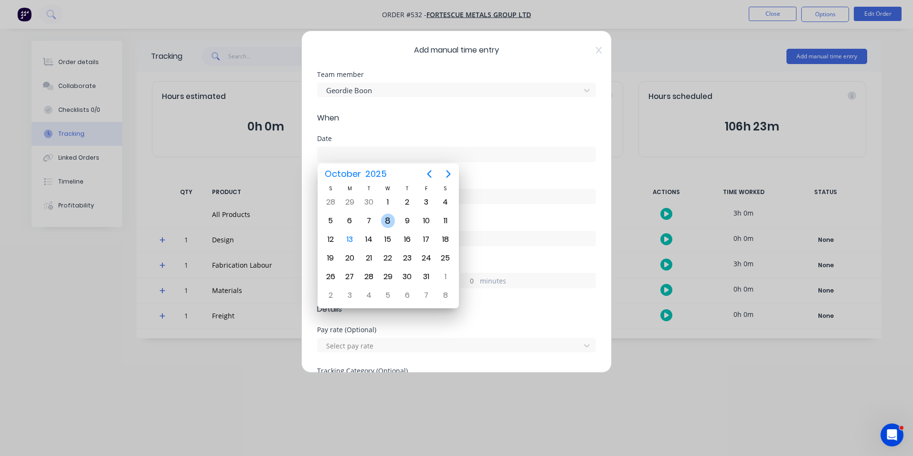
click at [383, 217] on div "8" at bounding box center [388, 221] width 14 height 14
type input "[DATE]"
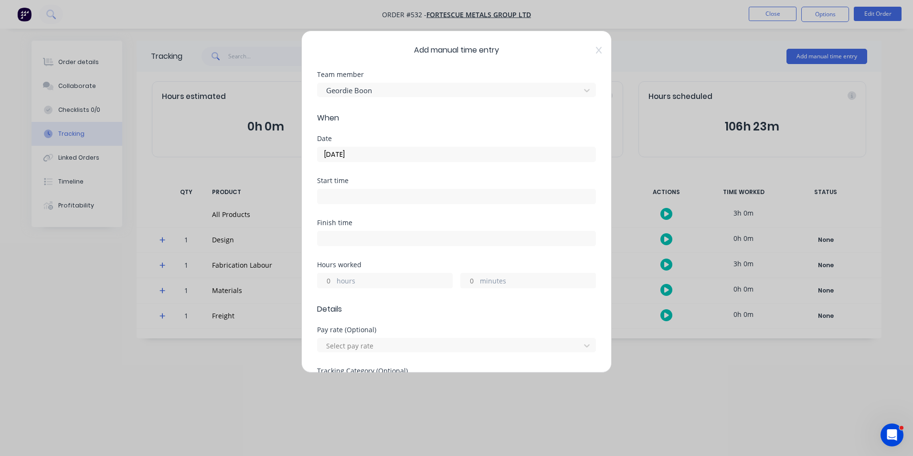
drag, startPoint x: 325, startPoint y: 276, endPoint x: 367, endPoint y: 280, distance: 42.3
click at [325, 276] on input "hours" at bounding box center [326, 280] width 17 height 14
type input "11"
click at [480, 281] on label "minutes" at bounding box center [538, 282] width 116 height 12
click at [476, 281] on input "minutes" at bounding box center [469, 280] width 17 height 14
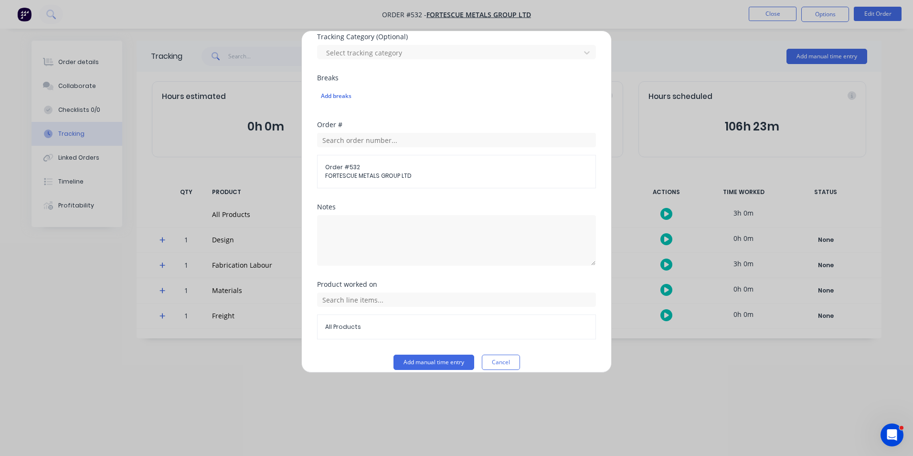
scroll to position [334, 0]
type input "30"
click at [376, 294] on input "text" at bounding box center [456, 299] width 279 height 14
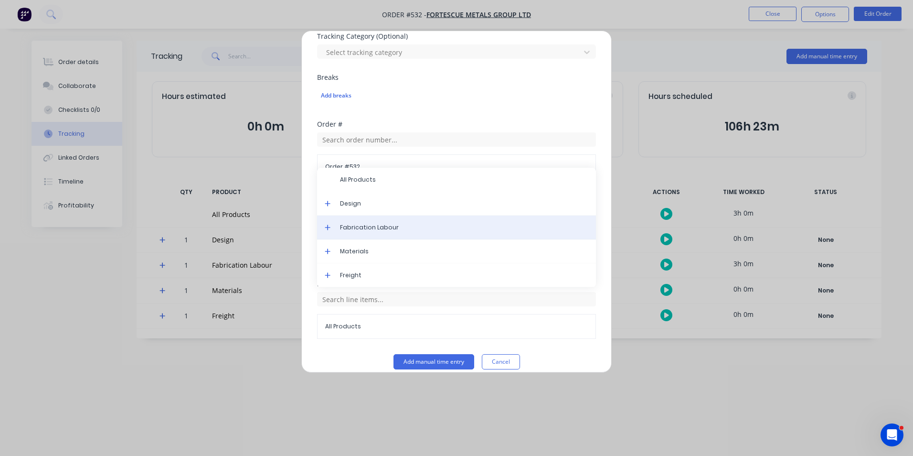
click at [381, 229] on span "Fabrication Labour" at bounding box center [464, 227] width 248 height 9
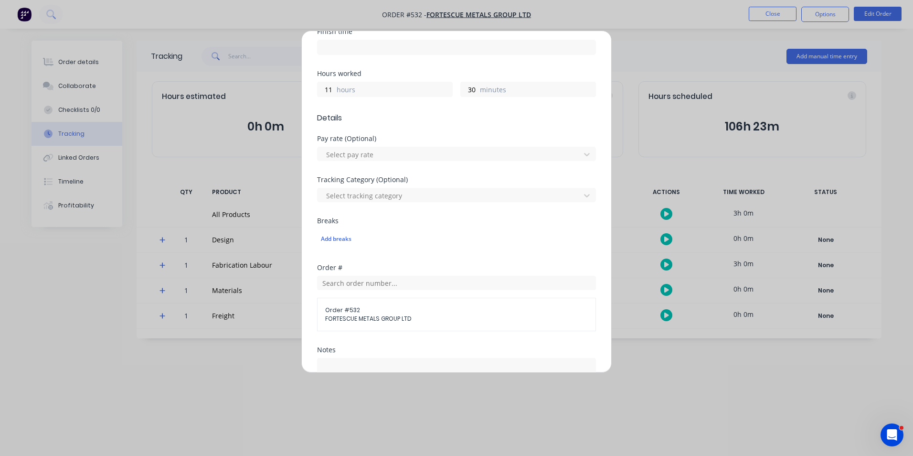
scroll to position [345, 0]
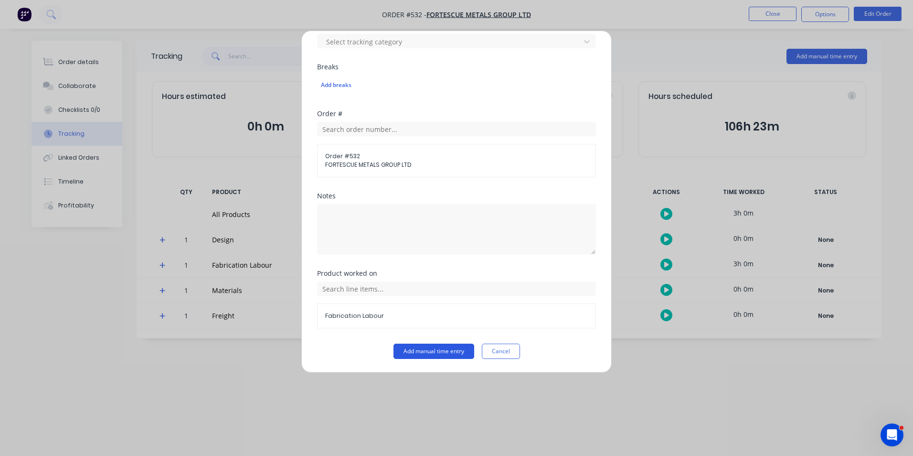
click at [443, 352] on button "Add manual time entry" at bounding box center [434, 350] width 81 height 15
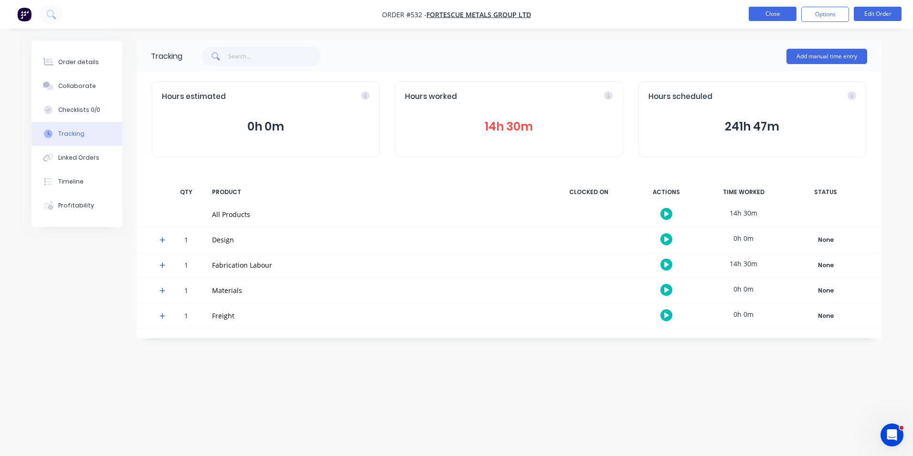
click at [768, 10] on button "Close" at bounding box center [773, 14] width 48 height 14
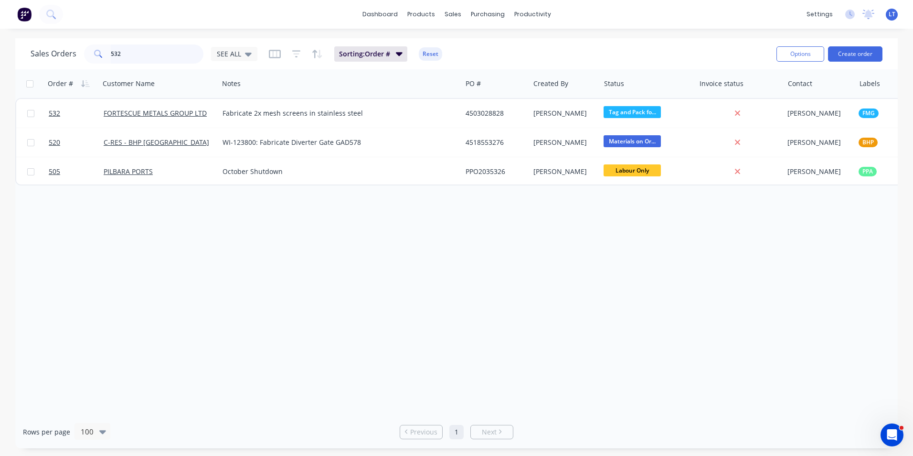
drag, startPoint x: 115, startPoint y: 52, endPoint x: 104, endPoint y: 52, distance: 11.0
click at [109, 52] on div "532" at bounding box center [143, 53] width 119 height 19
type input "1119"
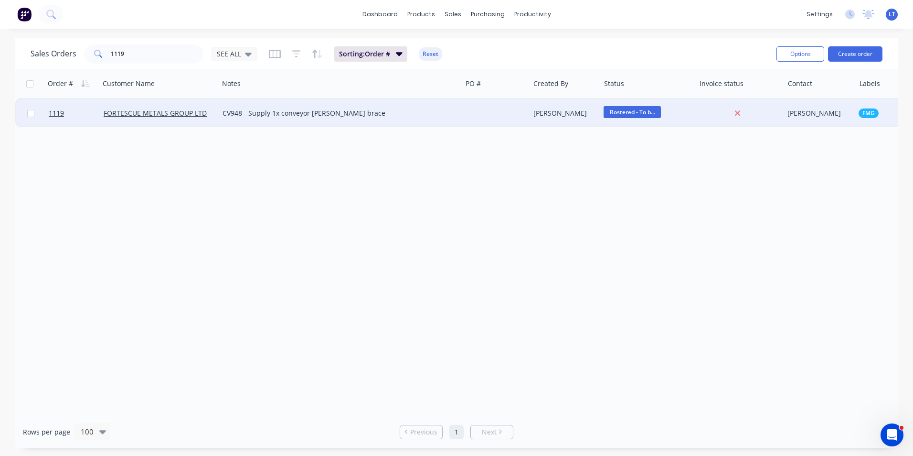
click at [451, 117] on div "CV948 - Supply 1x conveyor [PERSON_NAME] brace" at bounding box center [341, 113] width 236 height 10
click at [514, 130] on div "Order # Customer Name Notes PO # Created By Status Invoice status Contact Label…" at bounding box center [456, 242] width 883 height 346
click at [518, 112] on div at bounding box center [496, 113] width 68 height 29
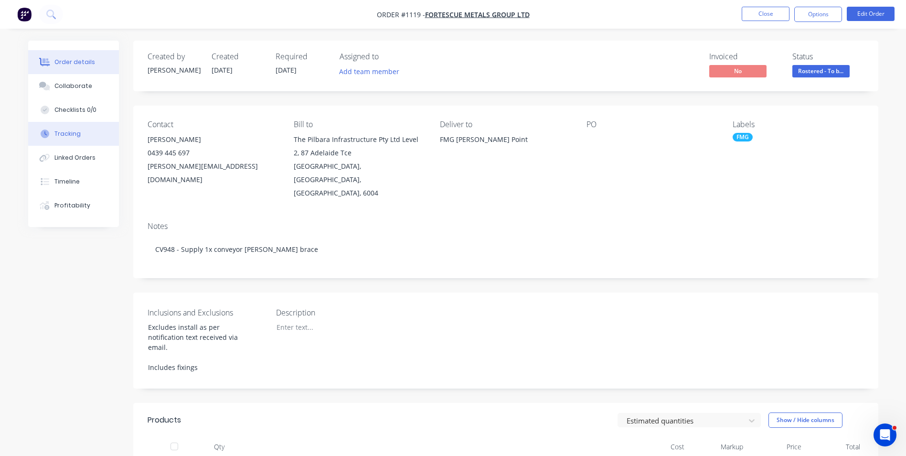
click at [107, 134] on button "Tracking" at bounding box center [73, 134] width 91 height 24
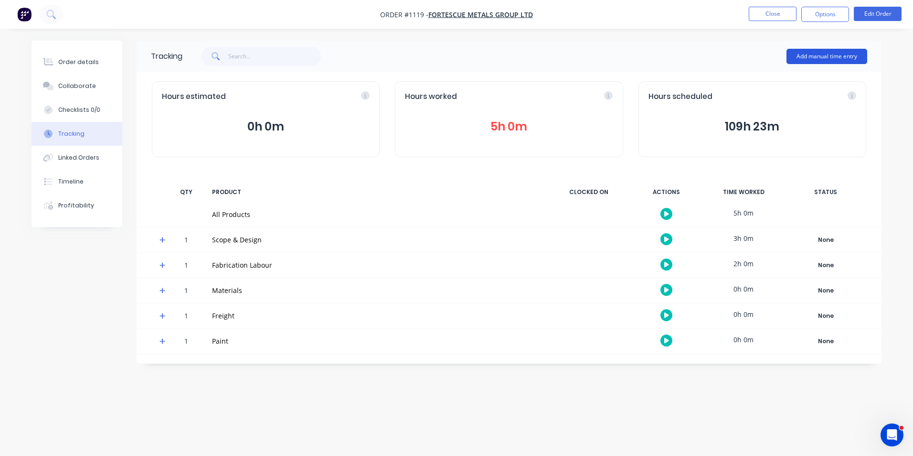
click at [801, 61] on button "Add manual time entry" at bounding box center [827, 56] width 81 height 15
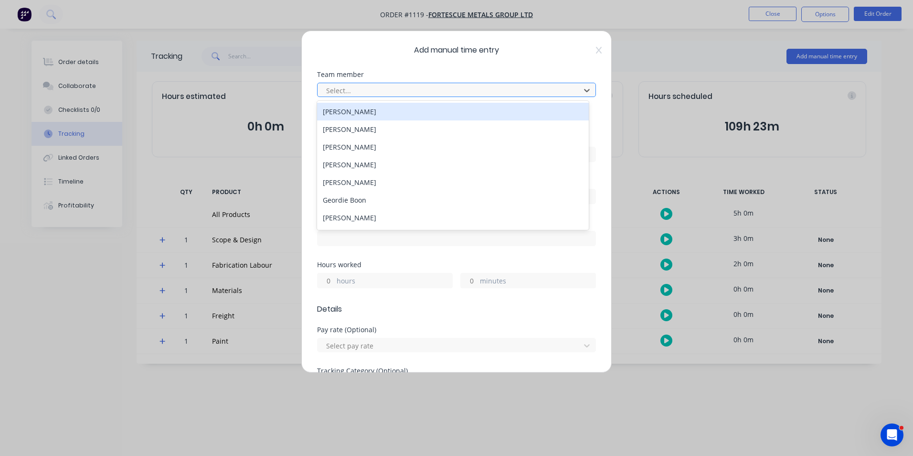
click at [418, 95] on div at bounding box center [450, 91] width 250 height 12
type input "geor"
click at [372, 113] on div "Geordie Boon" at bounding box center [453, 112] width 272 height 18
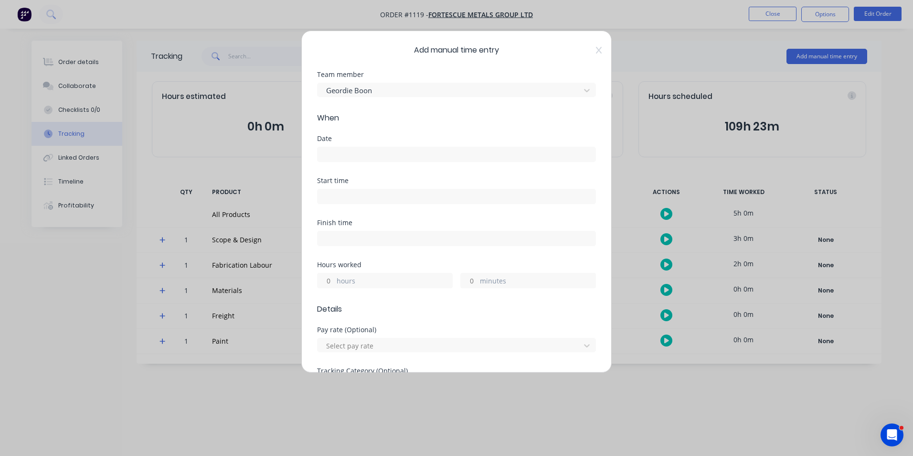
click at [364, 153] on input at bounding box center [457, 154] width 278 height 14
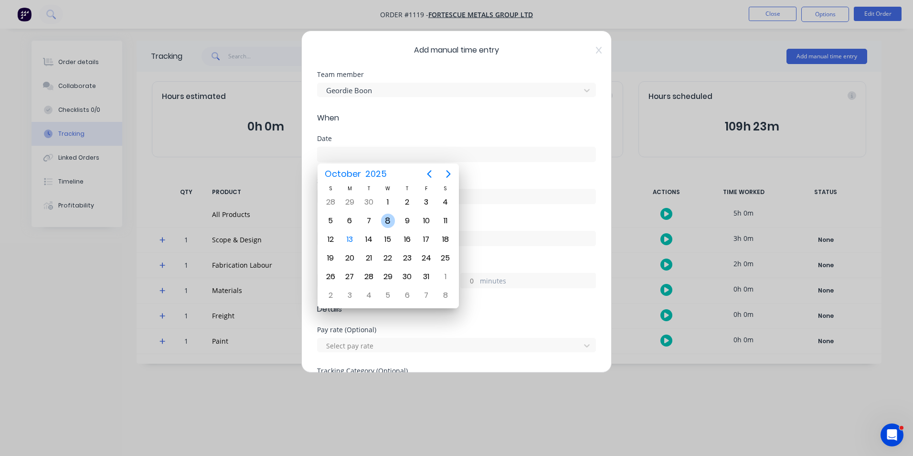
click at [407, 220] on div "9" at bounding box center [407, 221] width 14 height 14
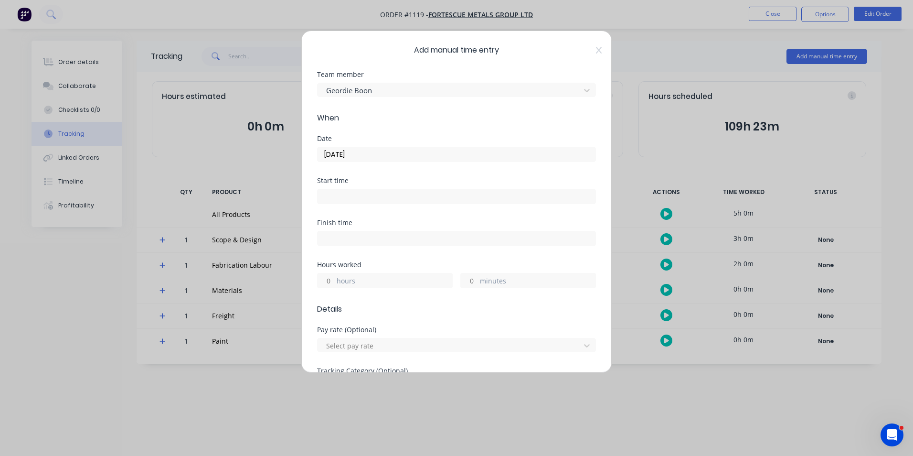
click at [372, 150] on input "[DATE]" at bounding box center [457, 154] width 278 height 14
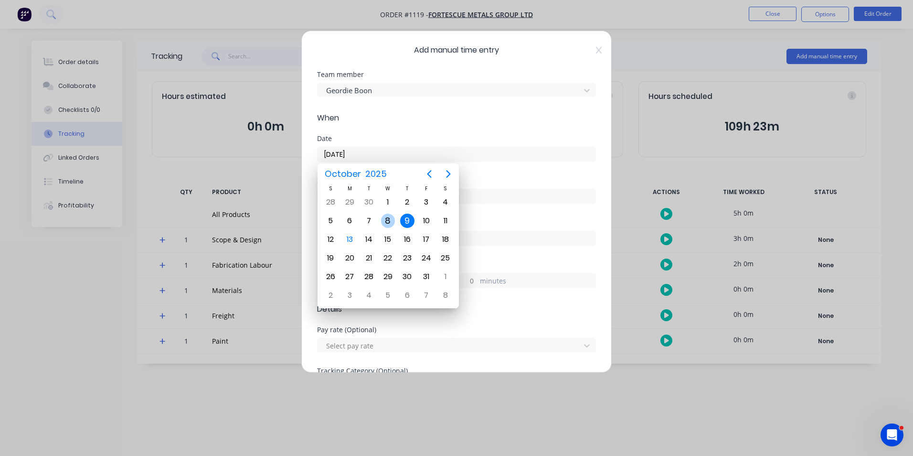
click at [389, 222] on div "8" at bounding box center [388, 221] width 14 height 14
type input "[DATE]"
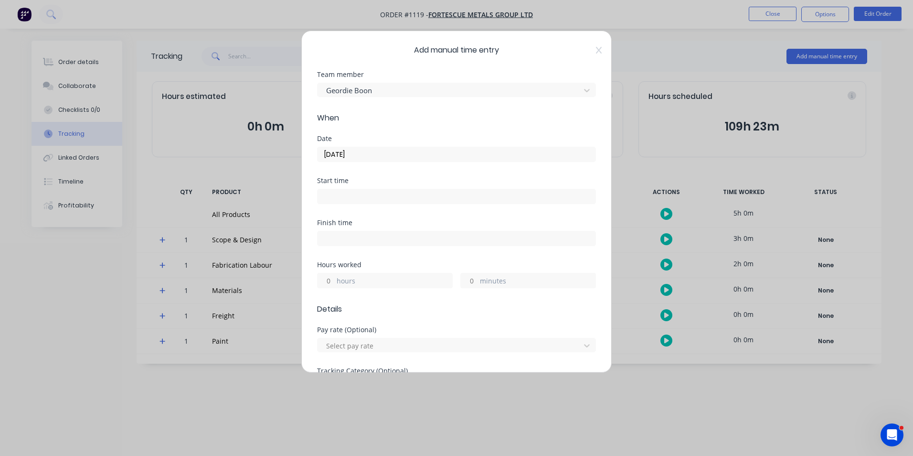
click at [464, 278] on input "minutes" at bounding box center [469, 280] width 17 height 14
type input "30"
click at [488, 268] on div "Hours worked hours 30 minutes" at bounding box center [456, 274] width 279 height 27
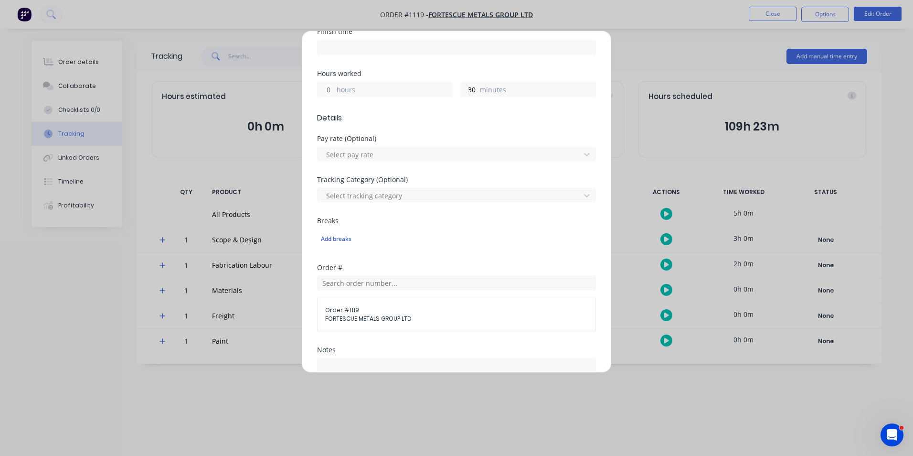
scroll to position [334, 0]
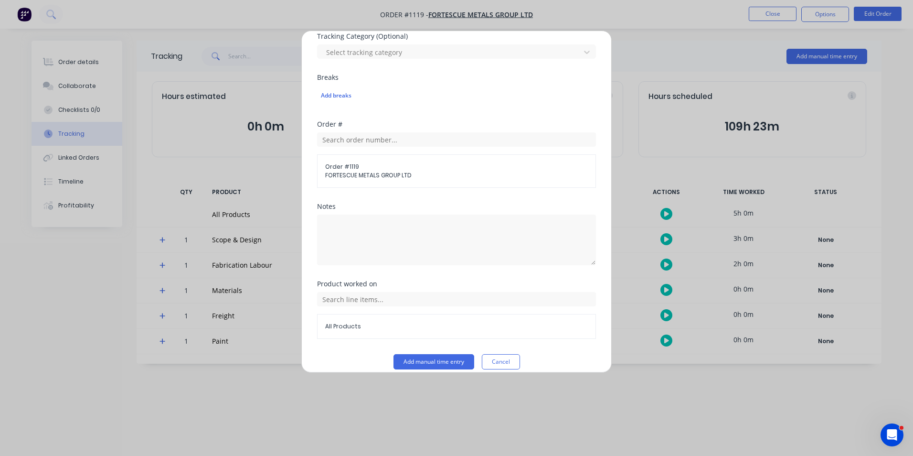
click at [408, 308] on div "All Products" at bounding box center [456, 315] width 279 height 47
click at [403, 303] on input "text" at bounding box center [456, 299] width 279 height 14
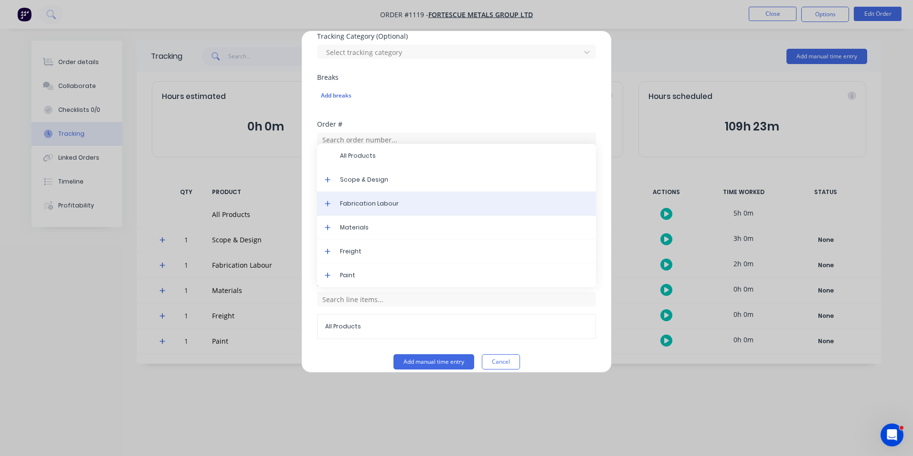
click at [370, 208] on div "Fabrication Labour" at bounding box center [456, 204] width 279 height 24
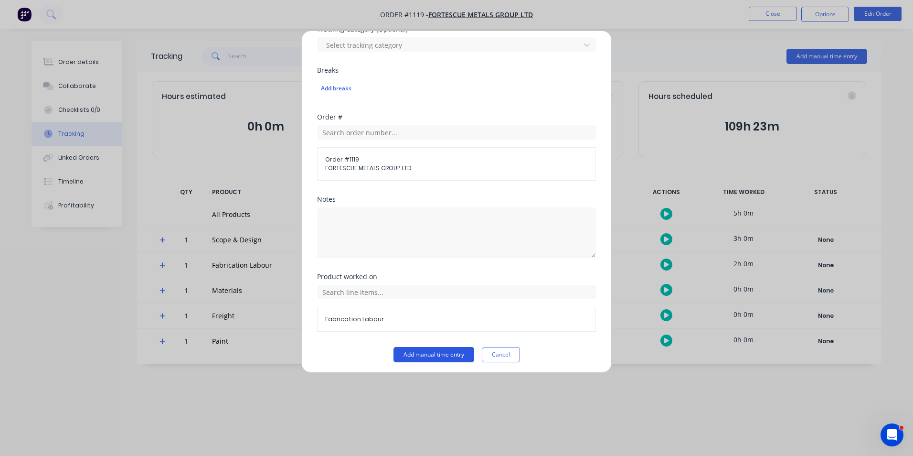
scroll to position [345, 0]
click at [451, 356] on button "Add manual time entry" at bounding box center [434, 350] width 81 height 15
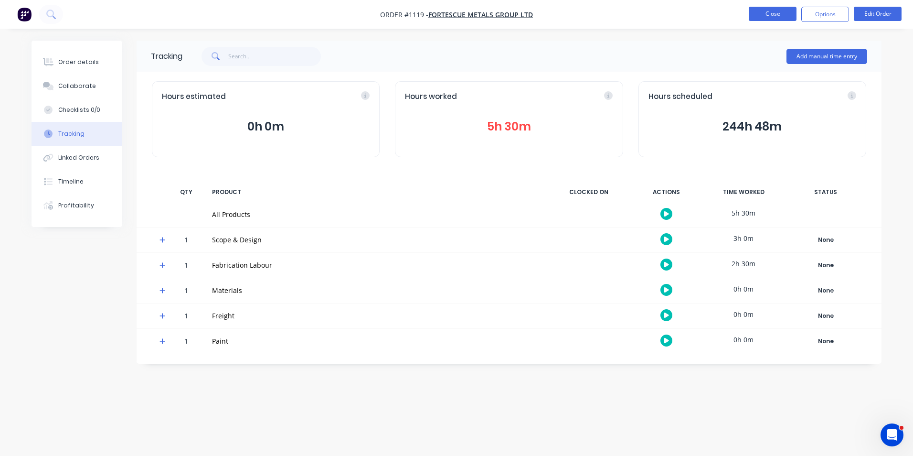
click at [772, 13] on button "Close" at bounding box center [773, 14] width 48 height 14
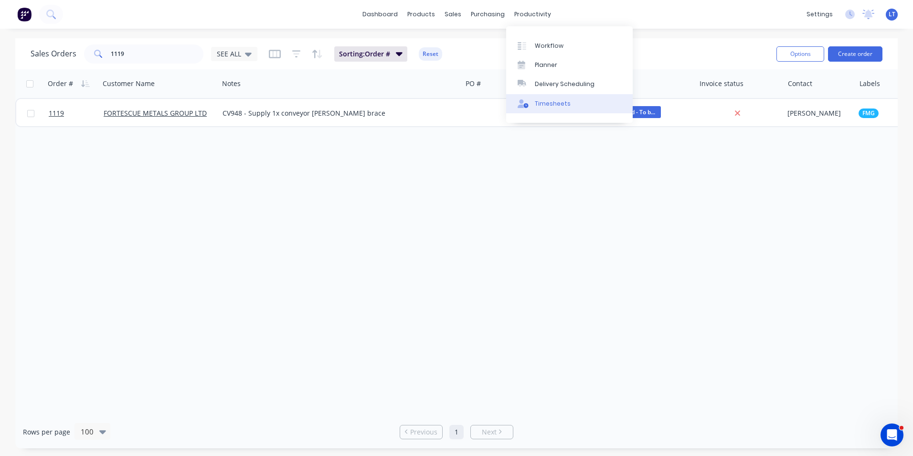
click at [544, 104] on div "Timesheets" at bounding box center [553, 103] width 36 height 9
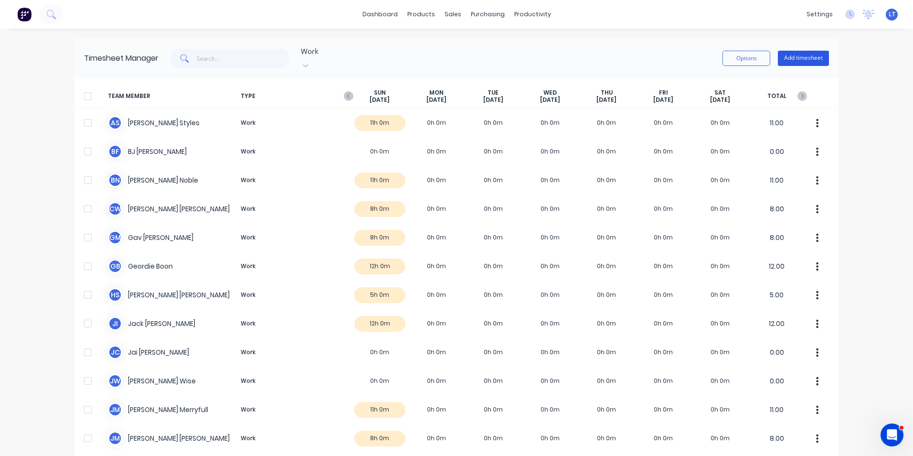
click at [782, 58] on button "Add timesheet" at bounding box center [803, 58] width 51 height 15
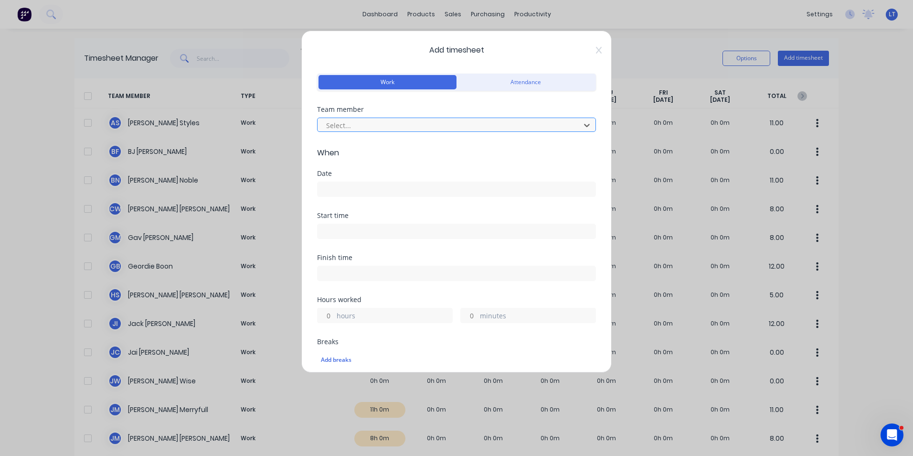
click at [407, 125] on div at bounding box center [450, 125] width 250 height 12
type input "jai"
click at [407, 184] on input at bounding box center [457, 189] width 278 height 14
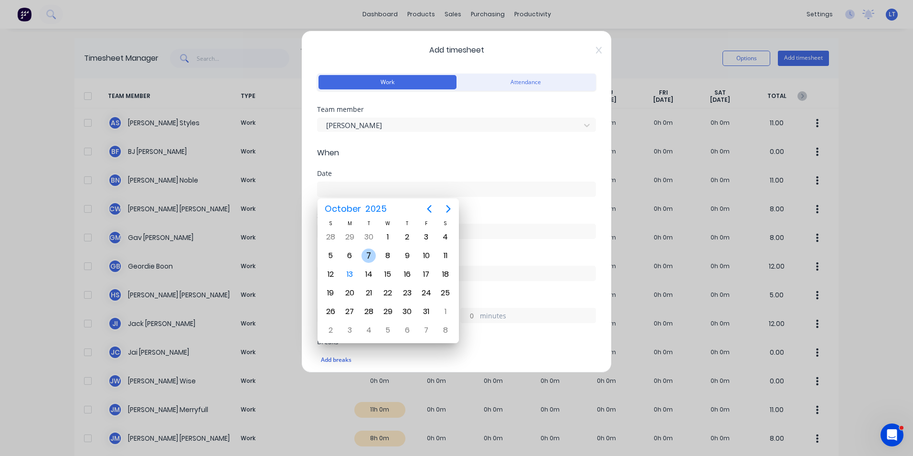
click at [366, 248] on div "7" at bounding box center [369, 255] width 14 height 14
type input "[DATE]"
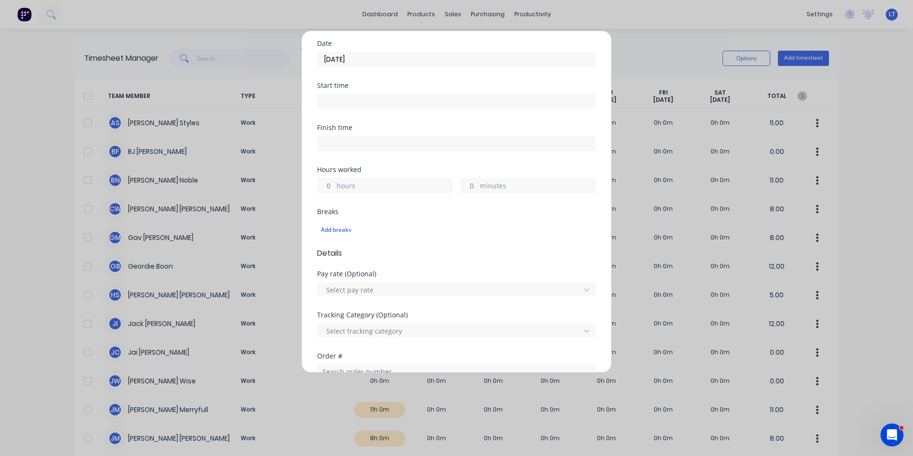
scroll to position [143, 0]
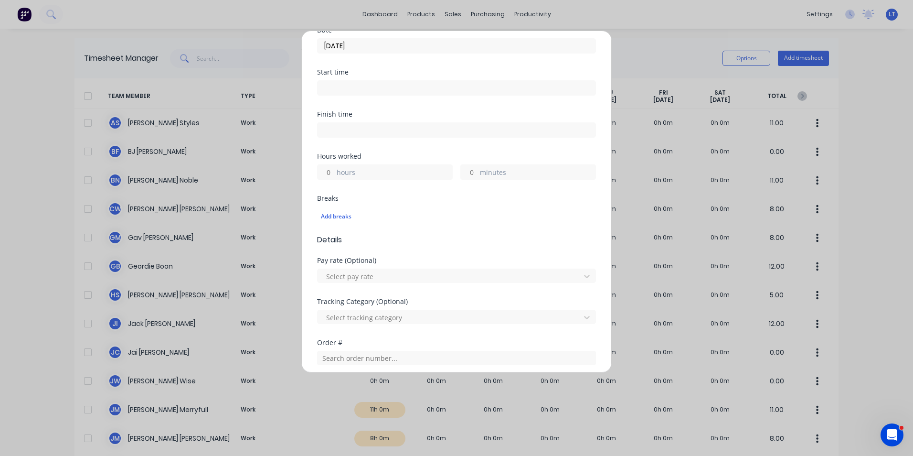
drag, startPoint x: 330, startPoint y: 174, endPoint x: 346, endPoint y: 174, distance: 16.2
click at [331, 173] on input "hours" at bounding box center [326, 172] width 17 height 14
type input "3"
click at [437, 140] on div "Finish time" at bounding box center [456, 132] width 279 height 42
drag, startPoint x: 437, startPoint y: 140, endPoint x: 423, endPoint y: 142, distance: 14.0
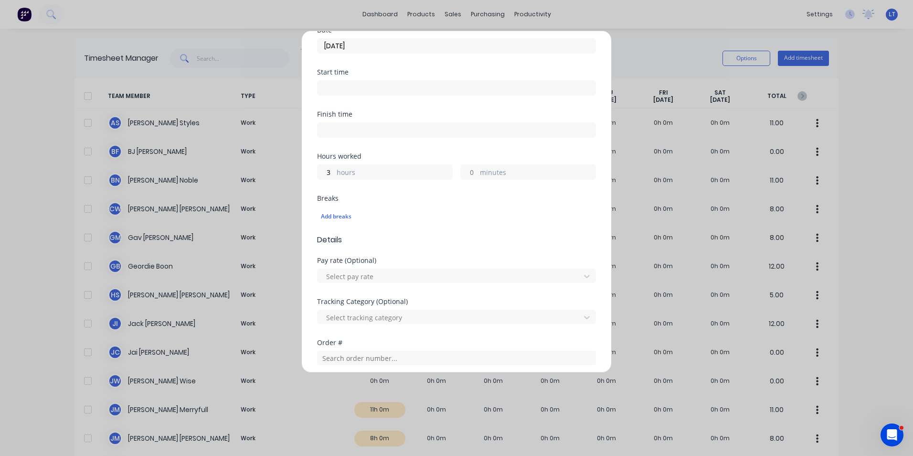
click at [423, 142] on div "Finish time" at bounding box center [456, 132] width 279 height 42
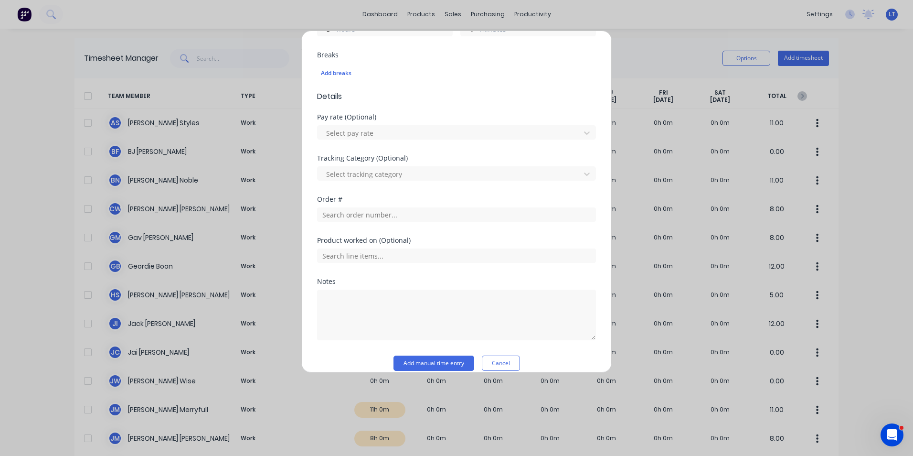
scroll to position [299, 0]
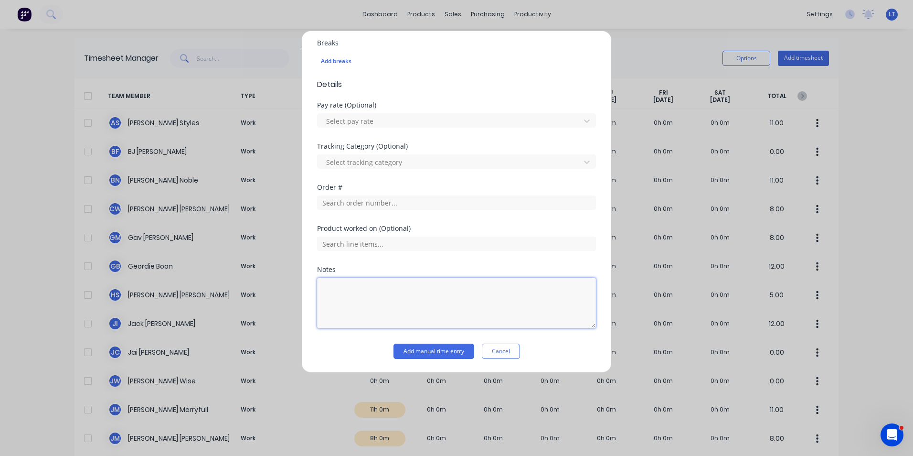
click at [423, 298] on textarea at bounding box center [456, 303] width 279 height 51
type textarea "Replace fuel lines on Mad 11 and Mad 12"
click at [456, 270] on div "Notes" at bounding box center [456, 269] width 279 height 7
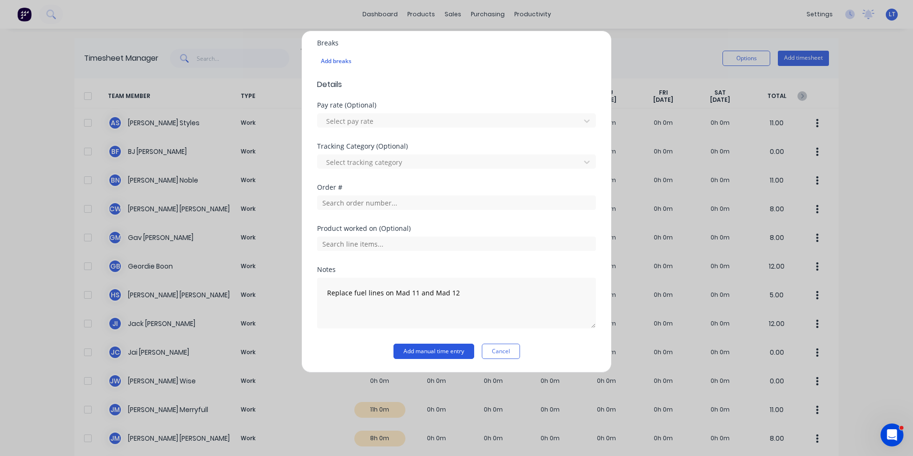
click at [454, 351] on button "Add manual time entry" at bounding box center [434, 350] width 81 height 15
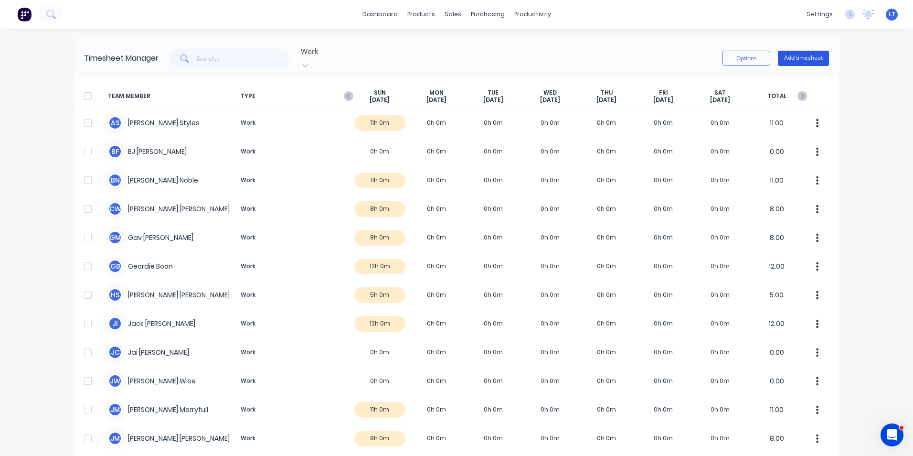
click at [788, 56] on button "Add timesheet" at bounding box center [803, 58] width 51 height 15
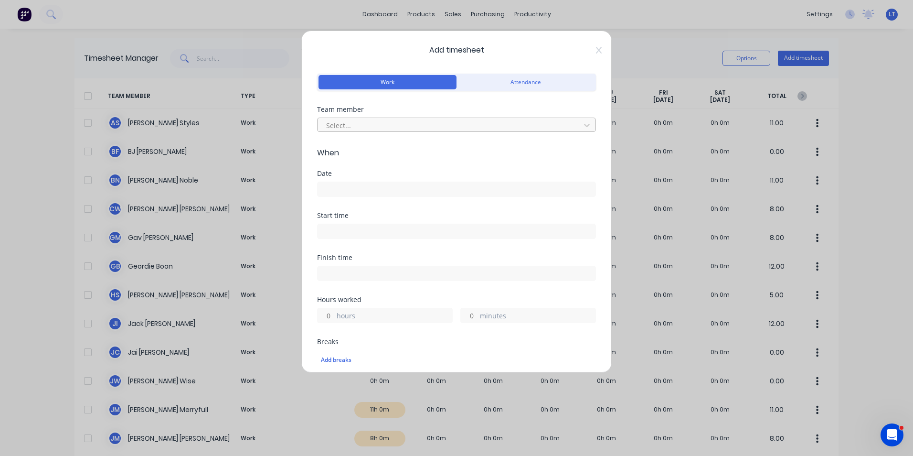
click at [350, 118] on div "Select..." at bounding box center [450, 125] width 256 height 14
type input "jai"
click at [419, 191] on input at bounding box center [457, 189] width 278 height 14
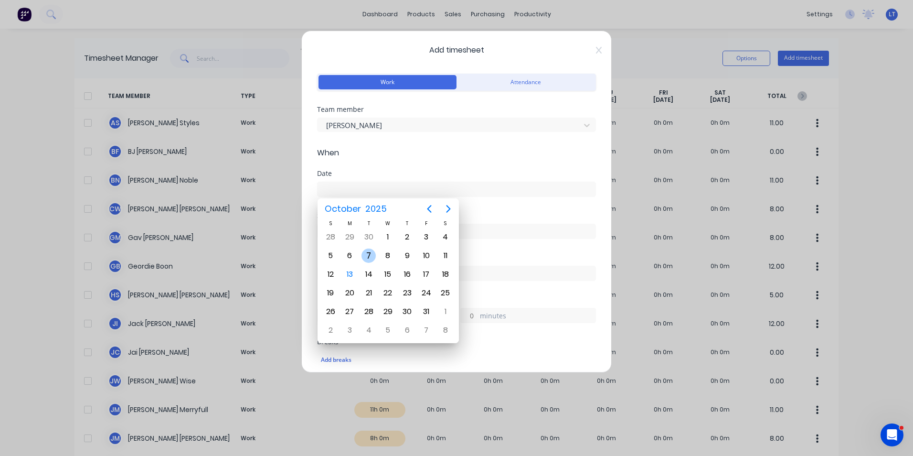
click at [371, 259] on div "7" at bounding box center [369, 255] width 14 height 14
type input "[DATE]"
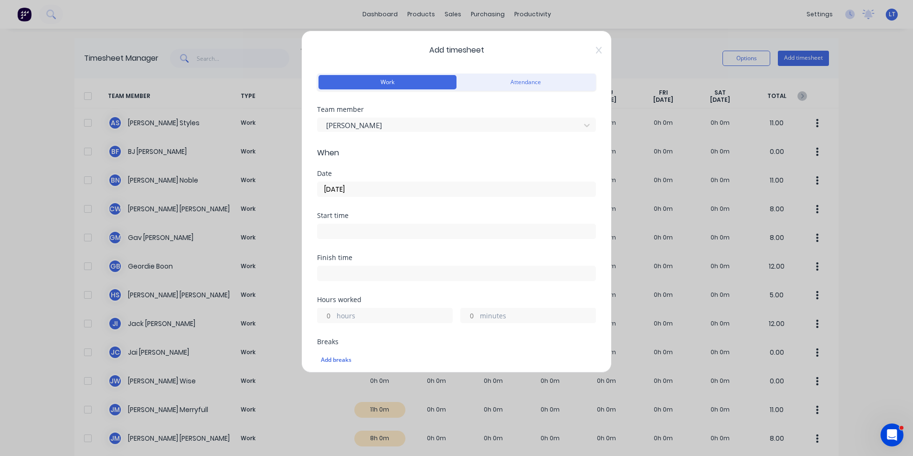
click at [328, 313] on input "hours" at bounding box center [326, 315] width 17 height 14
type input "9"
type input "8"
click at [460, 294] on div "Finish time" at bounding box center [456, 275] width 279 height 42
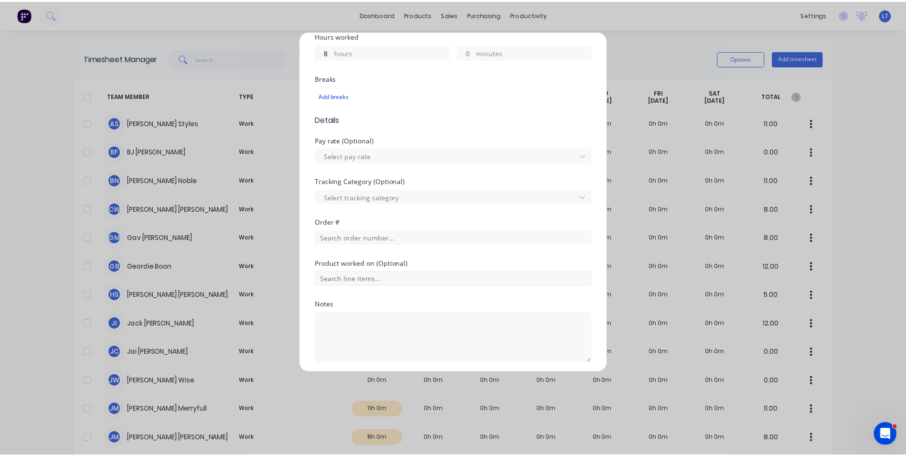
scroll to position [287, 0]
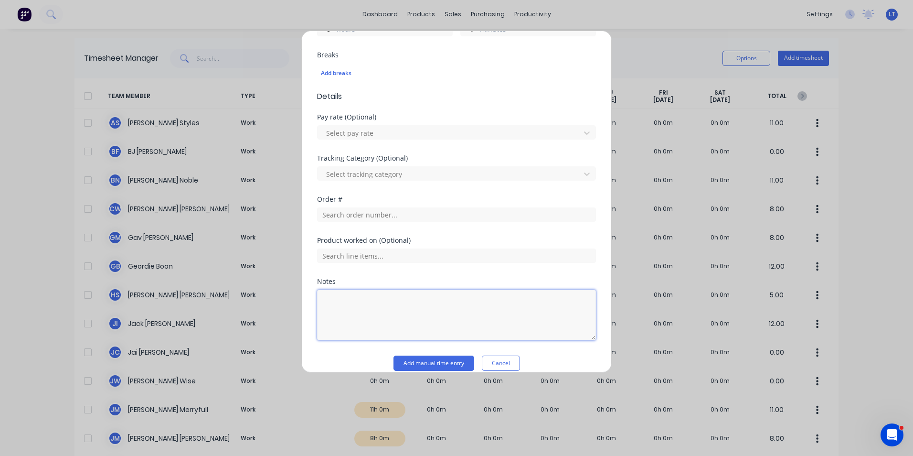
click at [460, 310] on textarea at bounding box center [456, 315] width 279 height 51
type textarea "EWP Course"
click at [440, 279] on div "Notes" at bounding box center [456, 281] width 279 height 7
click at [444, 359] on button "Add manual time entry" at bounding box center [434, 362] width 81 height 15
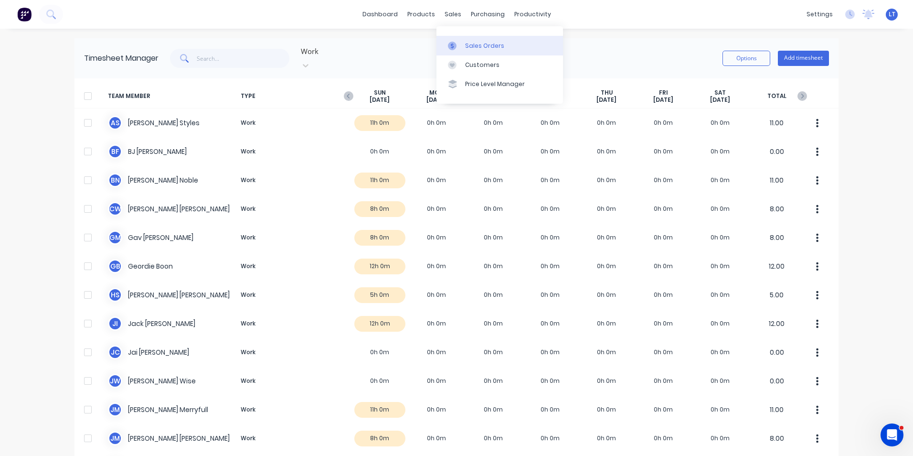
click at [467, 49] on div "Sales Orders" at bounding box center [484, 46] width 39 height 9
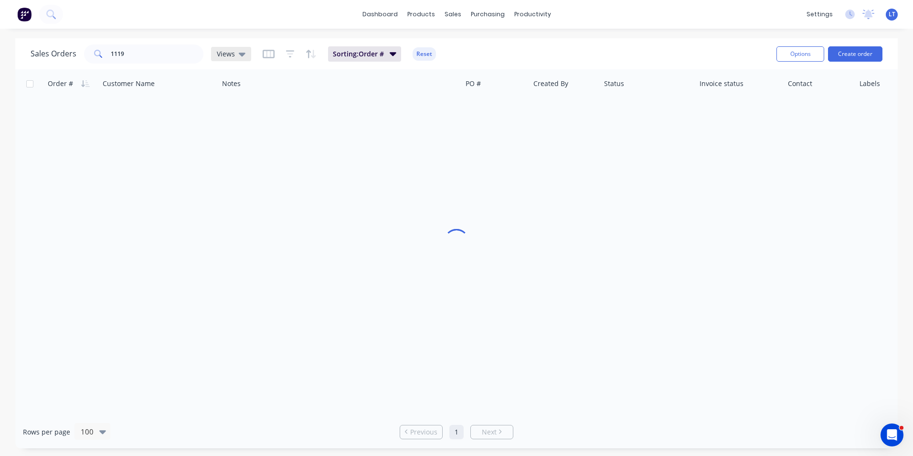
click at [236, 53] on div "Views" at bounding box center [231, 54] width 29 height 9
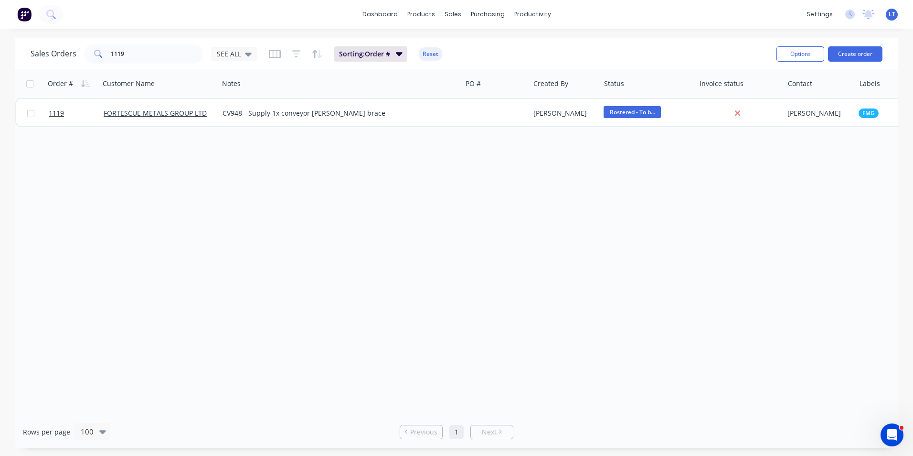
click at [284, 35] on div "dashboard products sales purchasing productivity dashboard products Product Cat…" at bounding box center [456, 228] width 913 height 456
drag, startPoint x: 114, startPoint y: 44, endPoint x: 51, endPoint y: 39, distance: 62.8
click at [51, 39] on div "Sales Orders 1119 SEE ALL Sorting: Order # Reset Options Create order" at bounding box center [456, 53] width 883 height 31
type input "1153"
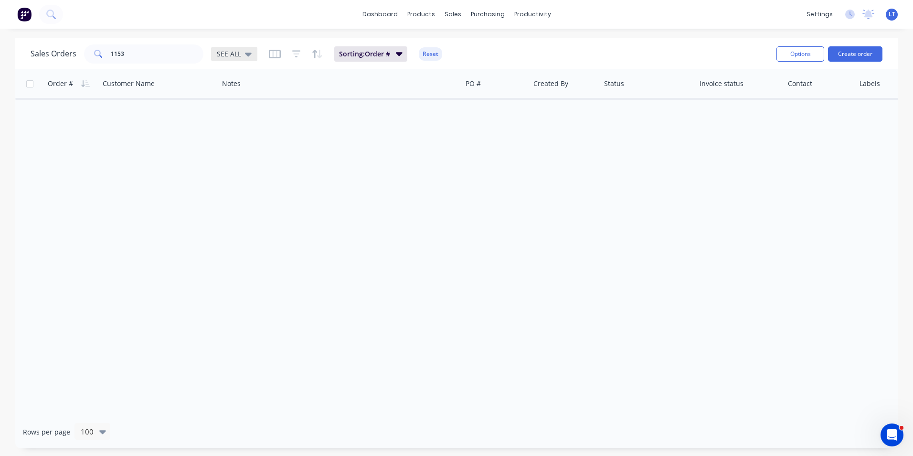
click at [249, 53] on icon at bounding box center [248, 55] width 7 height 4
click at [310, 36] on div "dashboard products sales purchasing productivity dashboard products Product Cat…" at bounding box center [456, 228] width 913 height 456
click at [295, 57] on icon "button" at bounding box center [296, 53] width 9 height 7
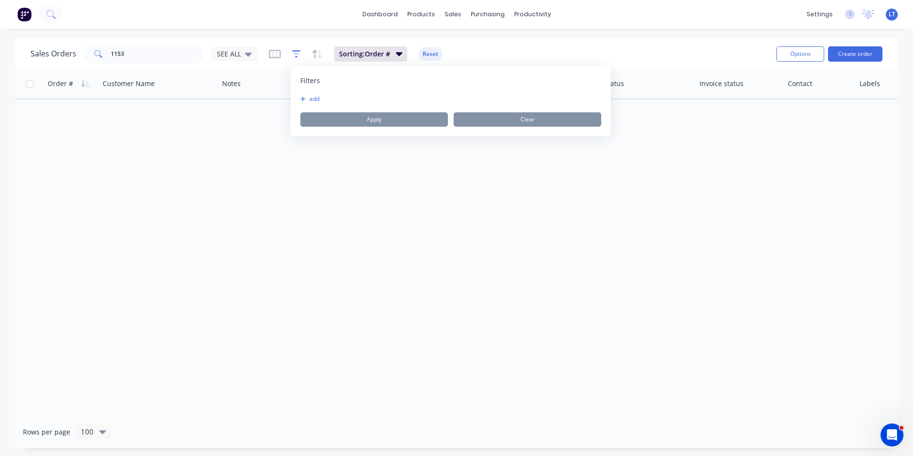
click at [295, 57] on icon "button" at bounding box center [296, 53] width 9 height 7
click at [273, 56] on icon "button" at bounding box center [275, 54] width 12 height 10
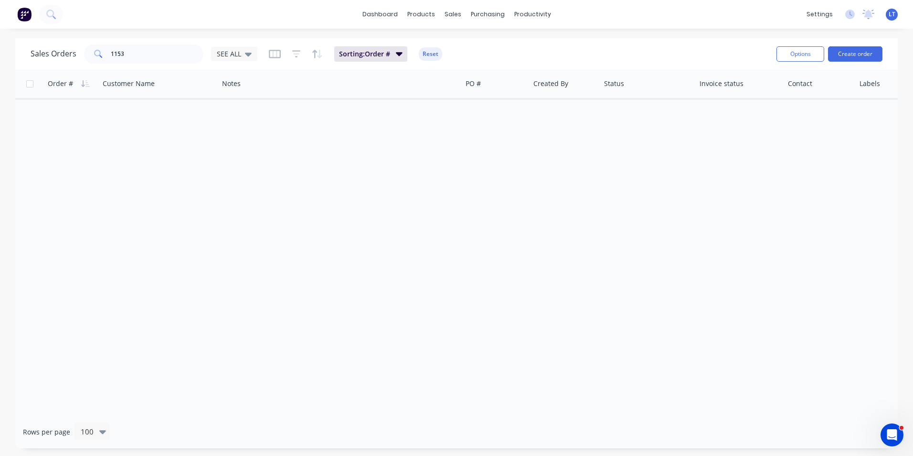
click at [294, 48] on button "button" at bounding box center [296, 53] width 9 height 15
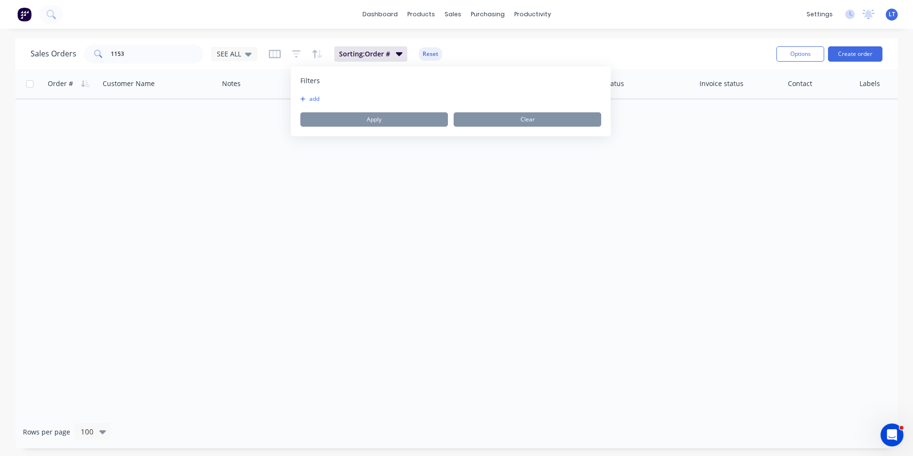
click at [294, 32] on div "dashboard products sales purchasing productivity dashboard products Product Cat…" at bounding box center [456, 228] width 913 height 456
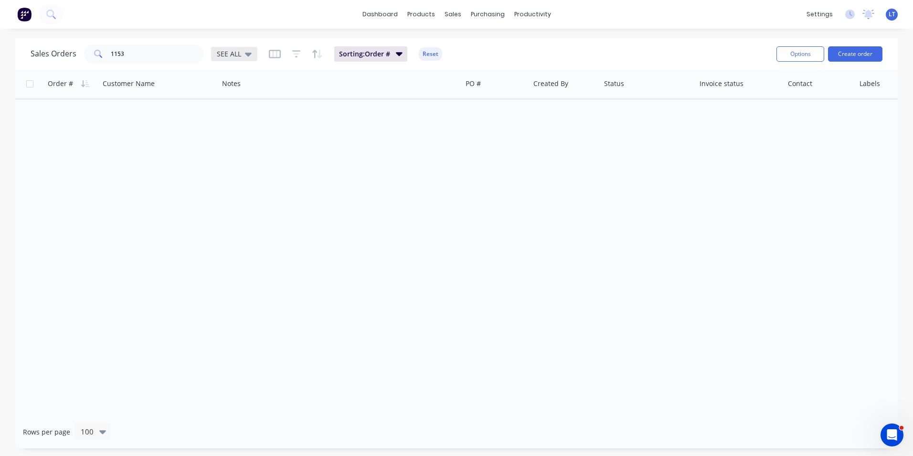
click at [245, 54] on icon at bounding box center [248, 54] width 7 height 11
click at [250, 173] on button "Archived" at bounding box center [268, 173] width 109 height 11
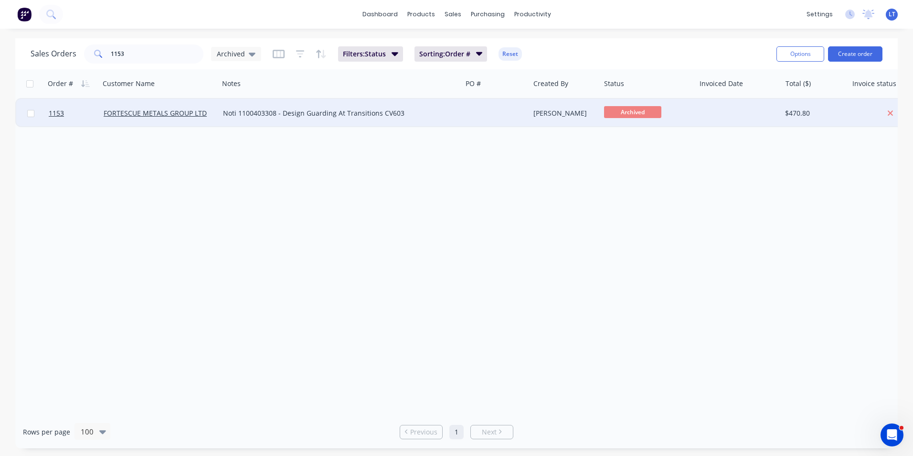
click at [546, 110] on div "[PERSON_NAME]" at bounding box center [564, 113] width 60 height 10
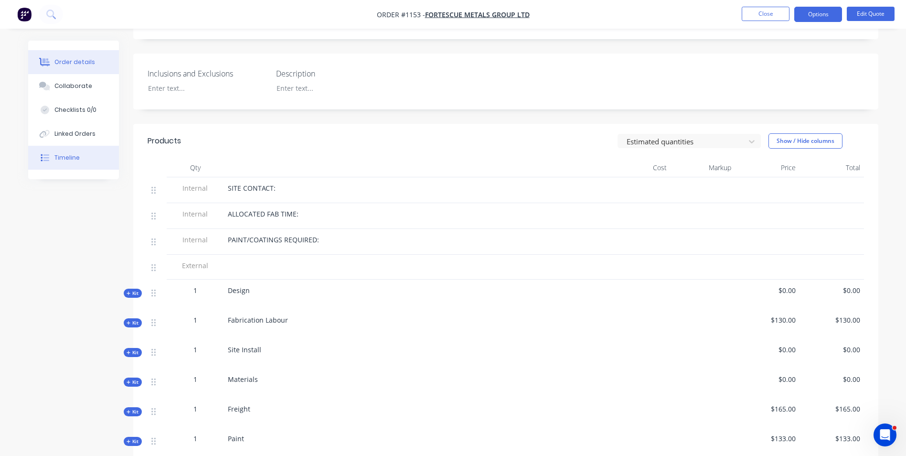
click at [75, 159] on div "Timeline" at bounding box center [66, 157] width 25 height 9
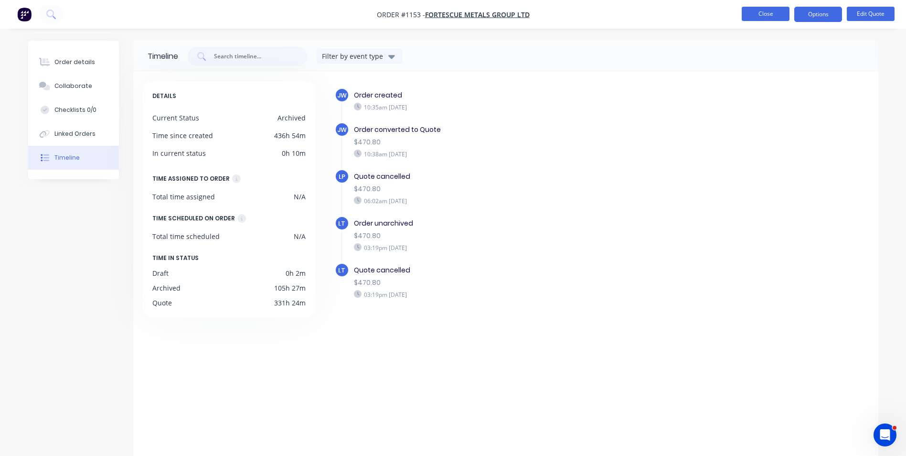
click at [762, 9] on button "Close" at bounding box center [766, 14] width 48 height 14
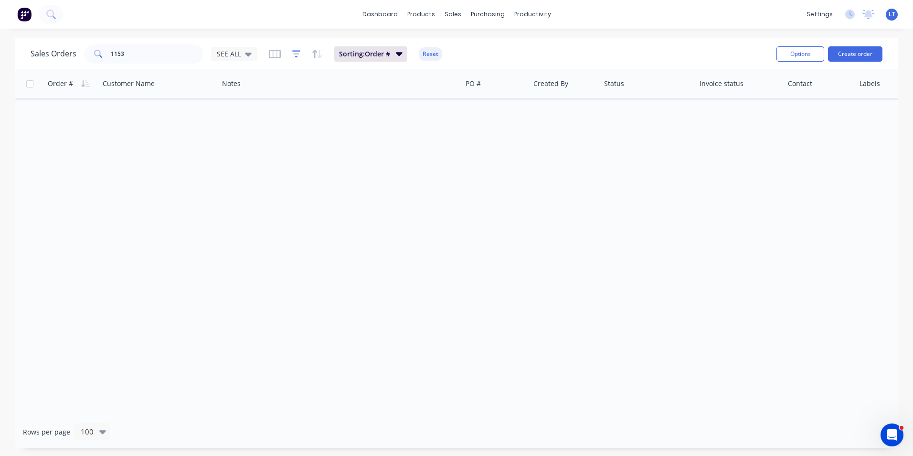
click at [299, 53] on icon "button" at bounding box center [296, 54] width 9 height 10
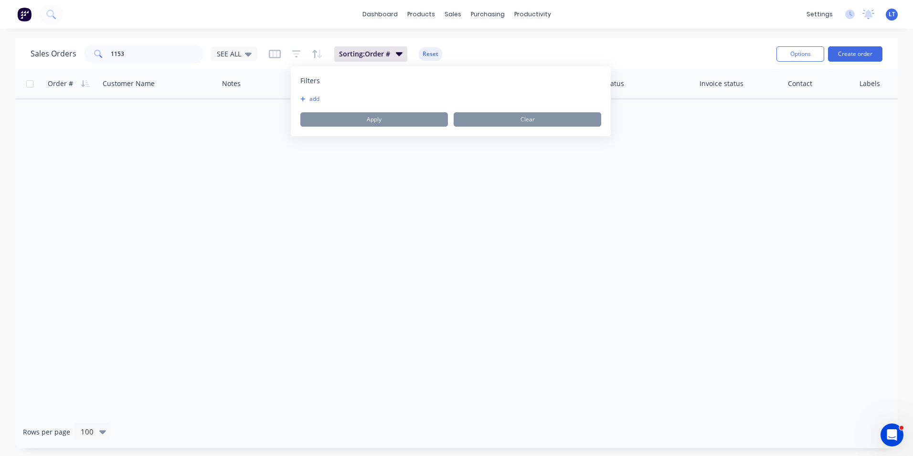
click at [314, 98] on button "add" at bounding box center [312, 99] width 24 height 8
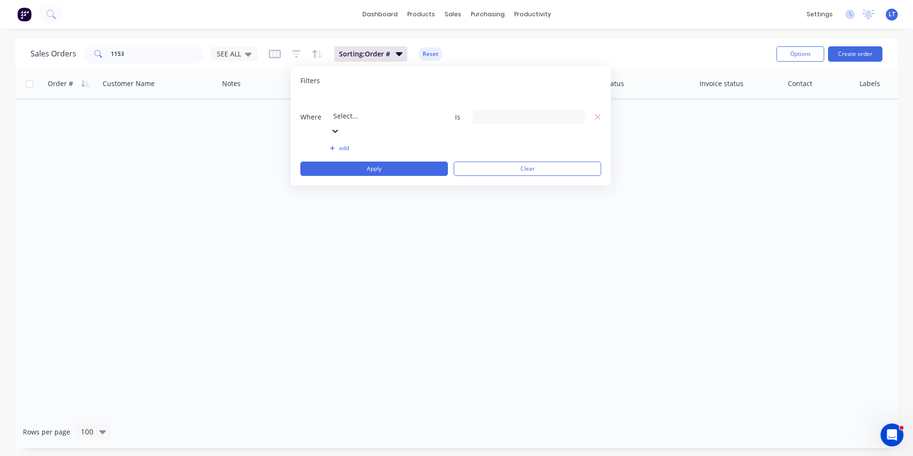
click at [408, 100] on div at bounding box center [402, 103] width 138 height 12
click at [492, 112] on div "20 Status selected" at bounding box center [521, 117] width 86 height 10
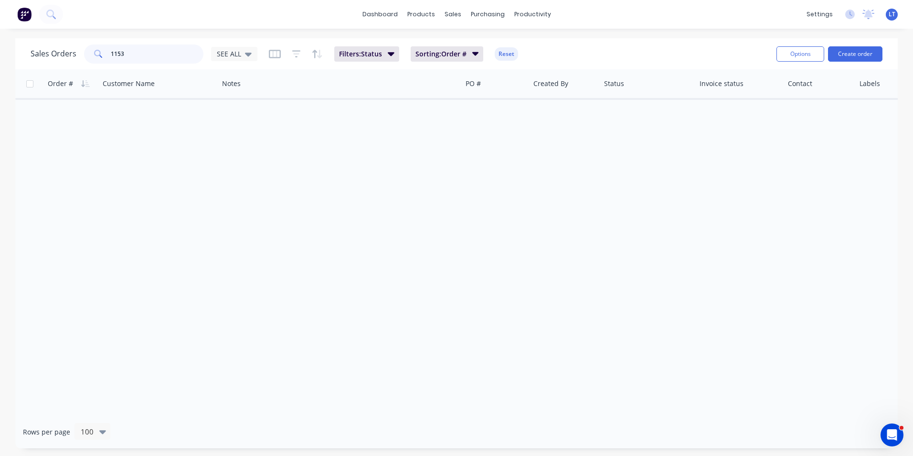
drag, startPoint x: 138, startPoint y: 55, endPoint x: 80, endPoint y: 51, distance: 58.5
click at [80, 51] on div "Sales Orders 1153 SEE ALL" at bounding box center [144, 53] width 227 height 19
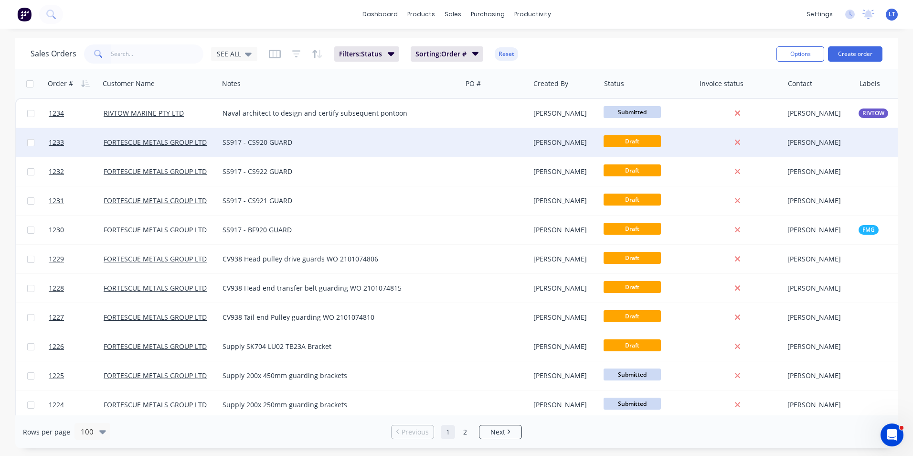
click at [587, 146] on div "[PERSON_NAME]" at bounding box center [564, 143] width 60 height 10
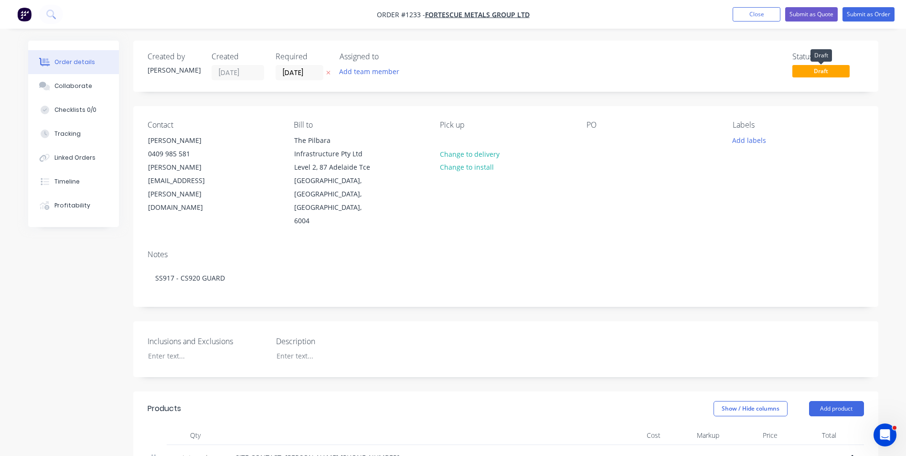
click at [810, 73] on span "Draft" at bounding box center [821, 71] width 57 height 12
click at [761, 16] on button "Close" at bounding box center [757, 14] width 48 height 14
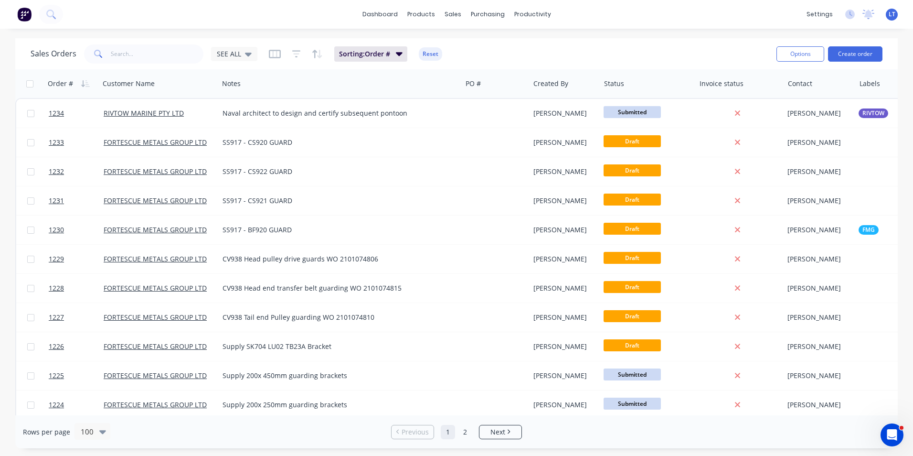
click at [257, 58] on div "Sales Orders SEE ALL Sorting: Order # Reset" at bounding box center [400, 53] width 739 height 23
drag, startPoint x: 257, startPoint y: 58, endPoint x: 226, endPoint y: 42, distance: 35.5
click at [226, 42] on div "Sales Orders SEE ALL Sorting: Order # Reset" at bounding box center [400, 53] width 739 height 23
click at [532, 54] on div "Sales Orders SEE ALL Sorting: Order # Reset" at bounding box center [400, 53] width 739 height 23
drag, startPoint x: 182, startPoint y: 54, endPoint x: 129, endPoint y: 54, distance: 54.0
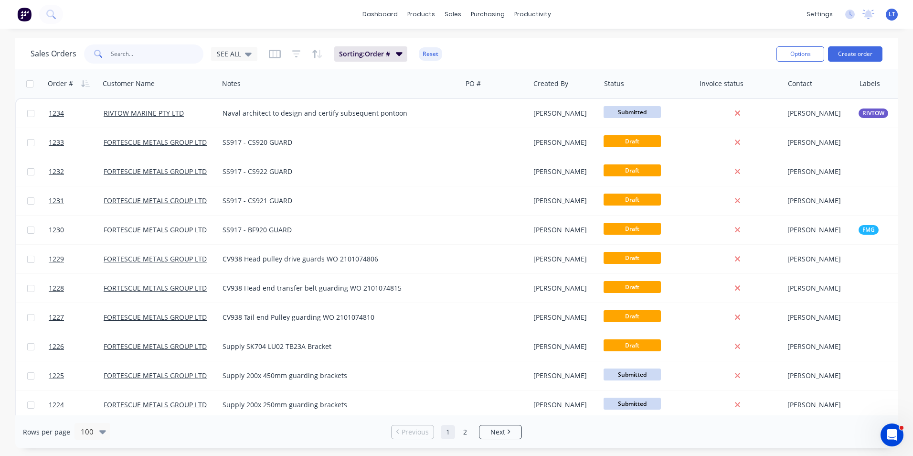
click at [129, 54] on input "text" at bounding box center [157, 53] width 93 height 19
type input "1219"
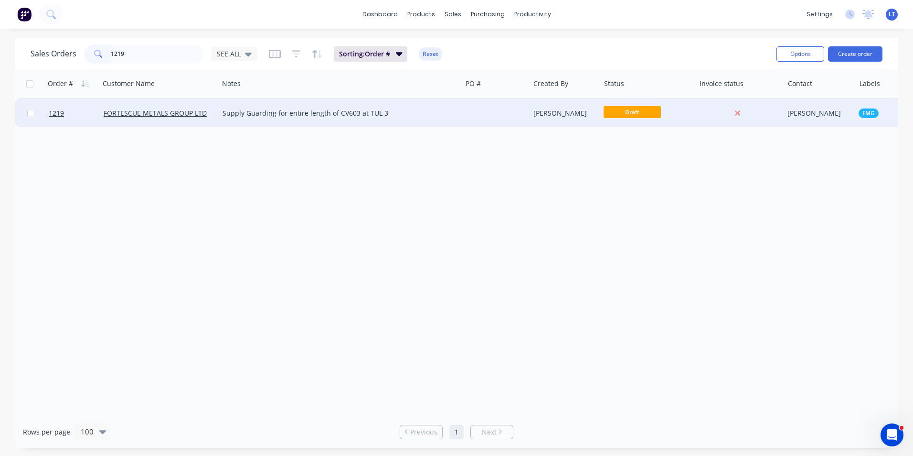
click at [548, 113] on div "[PERSON_NAME]" at bounding box center [564, 113] width 60 height 10
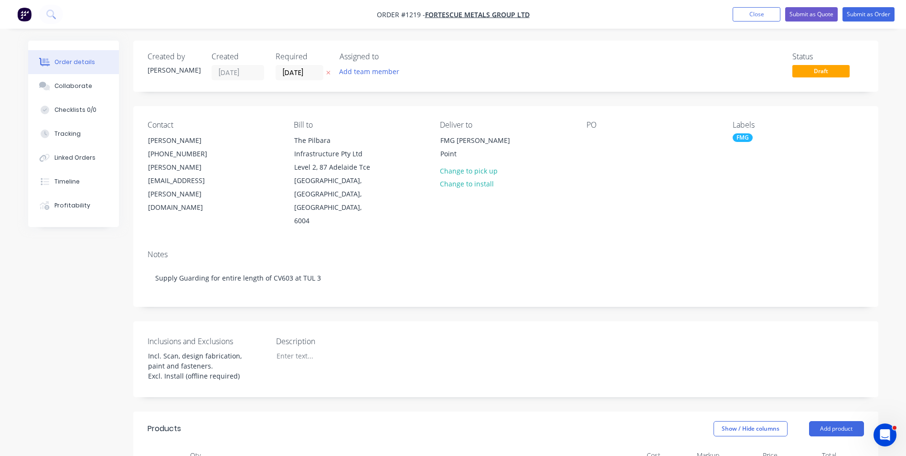
drag, startPoint x: 493, startPoint y: 282, endPoint x: 453, endPoint y: 290, distance: 40.9
drag, startPoint x: 442, startPoint y: 289, endPoint x: 363, endPoint y: 274, distance: 80.8
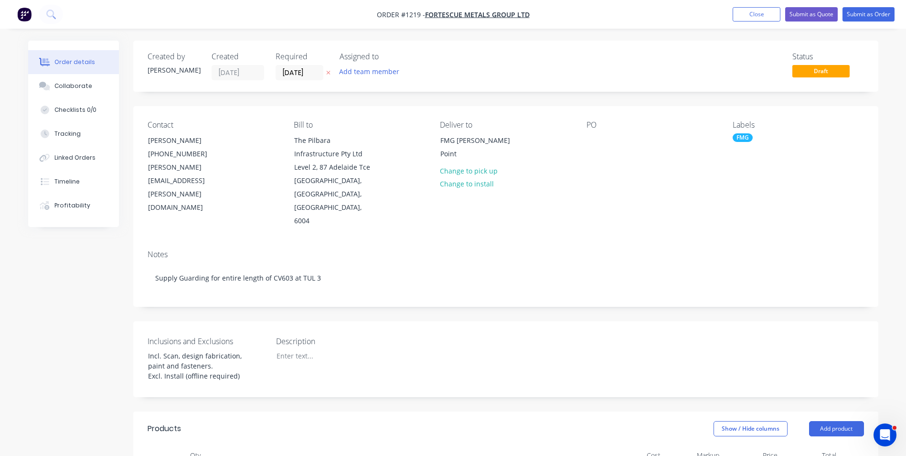
drag, startPoint x: 363, startPoint y: 274, endPoint x: 341, endPoint y: 275, distance: 22.0
click at [341, 275] on div "Notes Supply Guarding for entire length of CV603 at TUL 3" at bounding box center [505, 274] width 745 height 64
click at [70, 133] on div "Tracking" at bounding box center [67, 133] width 26 height 9
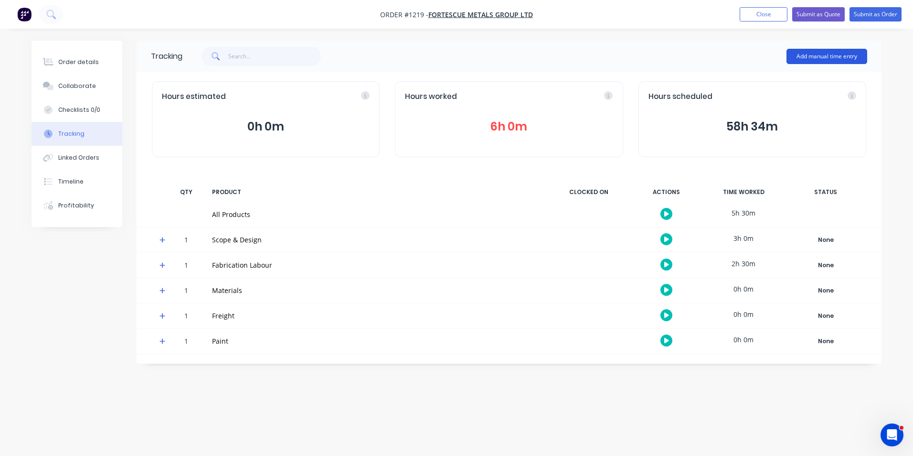
click at [813, 54] on button "Add manual time entry" at bounding box center [827, 56] width 81 height 15
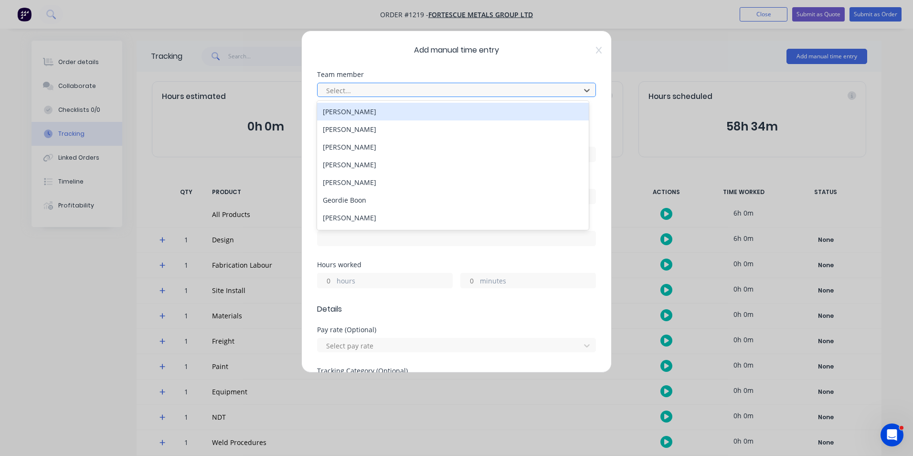
click at [348, 91] on div at bounding box center [450, 91] width 250 height 12
type input "somsa"
click at [347, 108] on div "[PERSON_NAME]" at bounding box center [453, 112] width 272 height 18
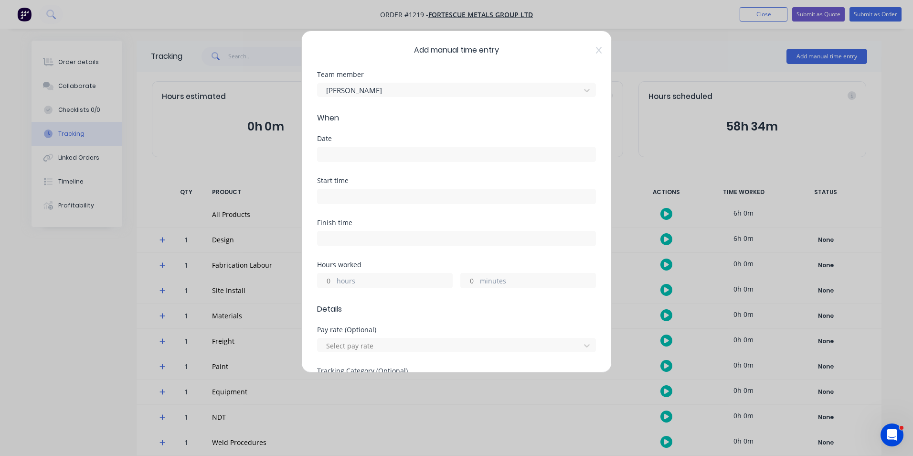
click at [358, 158] on input at bounding box center [457, 154] width 278 height 14
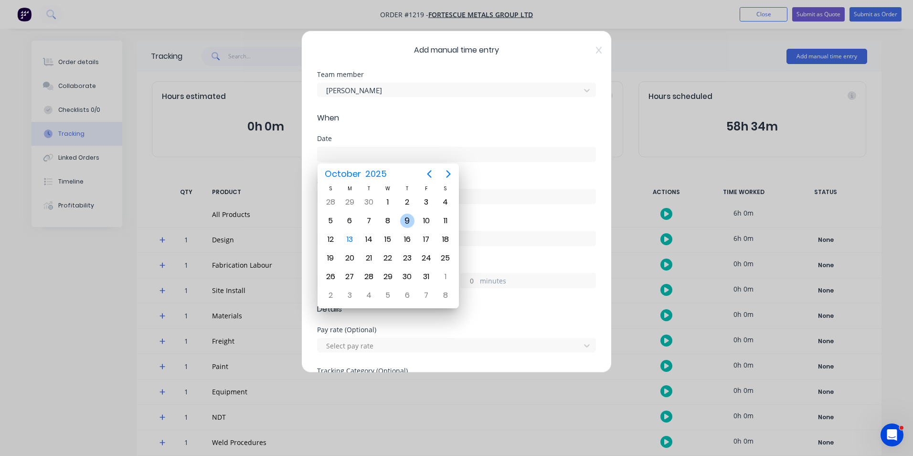
click at [412, 222] on div "9" at bounding box center [407, 221] width 14 height 14
type input "[DATE]"
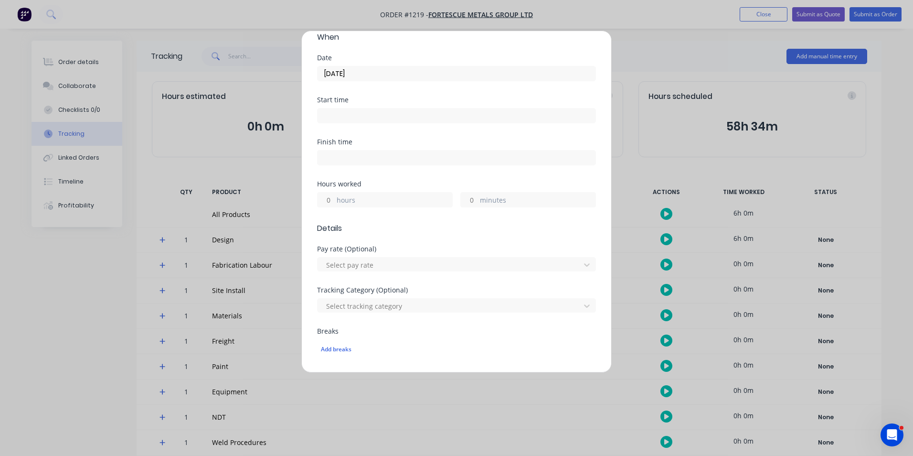
scroll to position [96, 0]
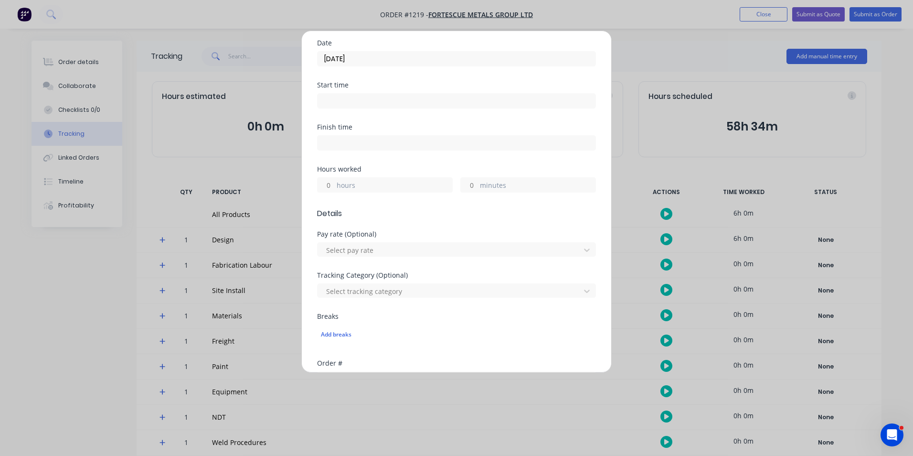
drag, startPoint x: 328, startPoint y: 185, endPoint x: 338, endPoint y: 188, distance: 10.0
click at [329, 185] on input "hours" at bounding box center [326, 185] width 17 height 14
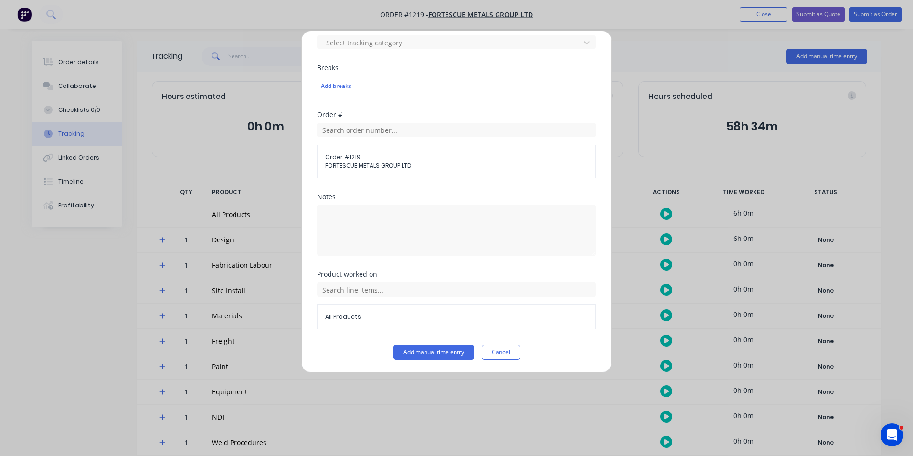
scroll to position [345, 0]
type input "4"
click at [466, 216] on textarea at bounding box center [456, 229] width 279 height 51
drag, startPoint x: 466, startPoint y: 216, endPoint x: 414, endPoint y: 211, distance: 52.3
click at [414, 211] on textarea at bounding box center [456, 229] width 279 height 51
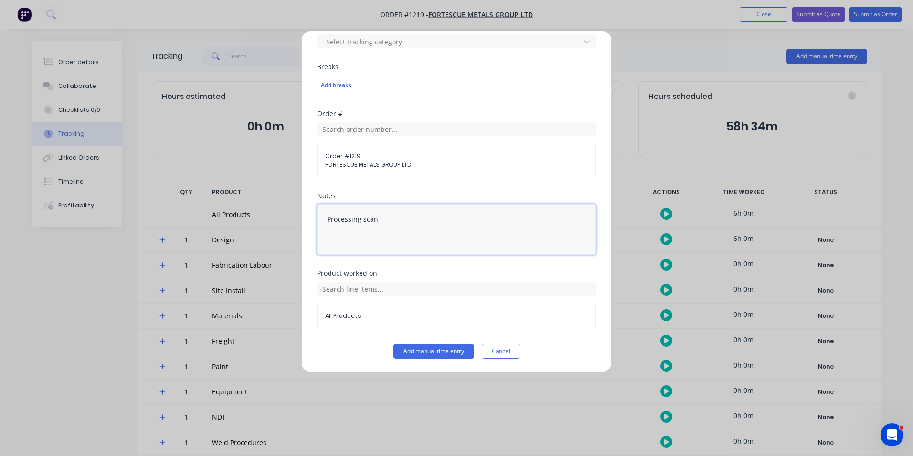
type textarea "Processing scan"
click at [515, 184] on div "Order # Order # 1219 FORTESCUE METALS GROUP LTD" at bounding box center [456, 151] width 279 height 82
click at [466, 285] on input "text" at bounding box center [456, 288] width 279 height 14
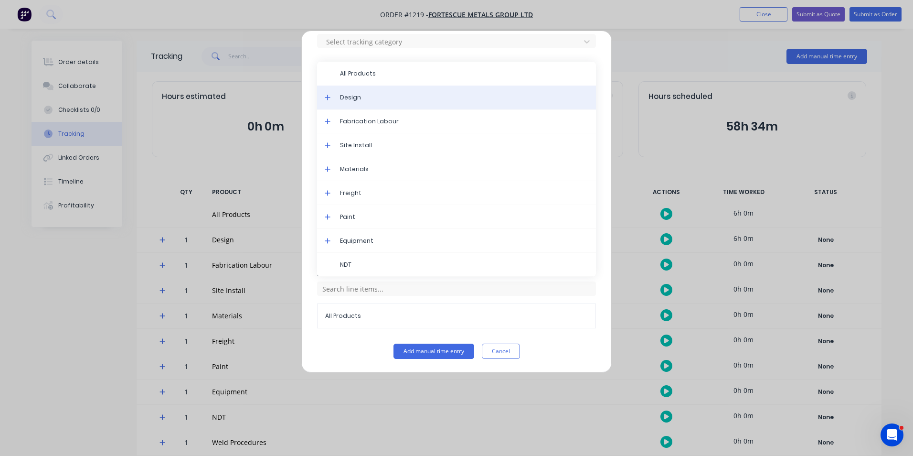
click at [365, 102] on div "Design" at bounding box center [456, 98] width 279 height 24
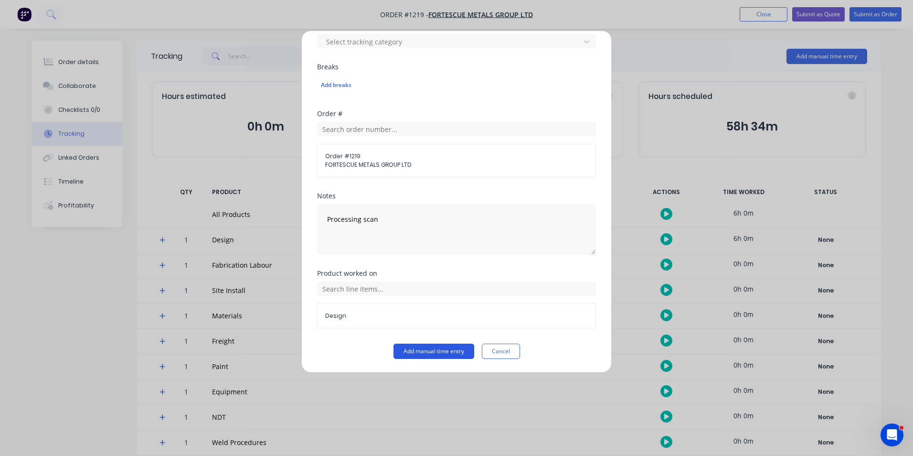
click at [423, 350] on button "Add manual time entry" at bounding box center [434, 350] width 81 height 15
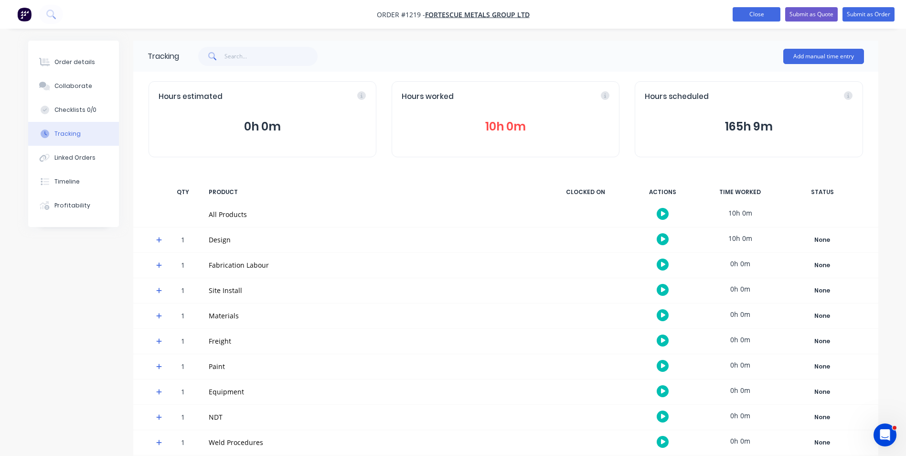
click at [742, 15] on button "Close" at bounding box center [757, 14] width 48 height 14
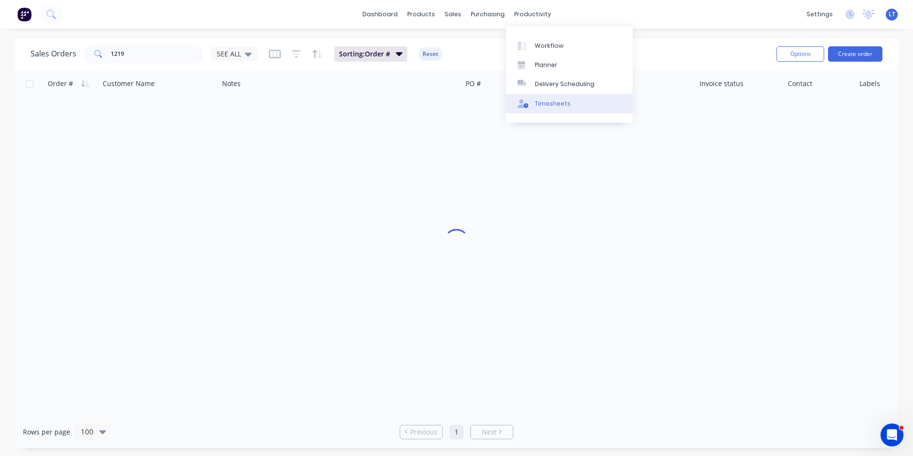
click at [546, 104] on div "Timesheets" at bounding box center [553, 103] width 36 height 9
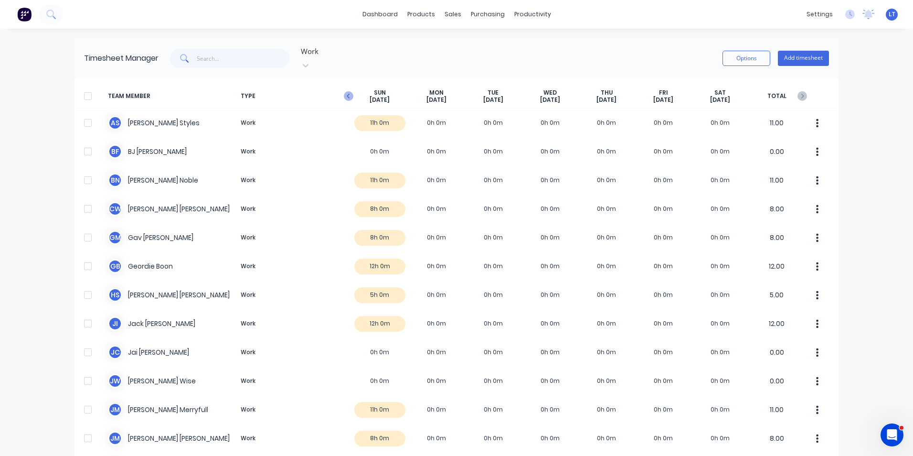
click at [344, 91] on icon "button" at bounding box center [349, 96] width 10 height 10
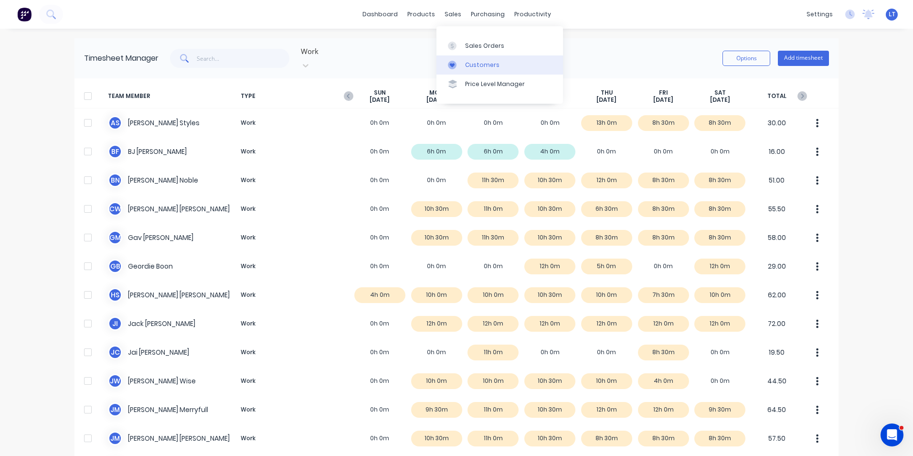
click at [455, 55] on link "Customers" at bounding box center [500, 64] width 127 height 19
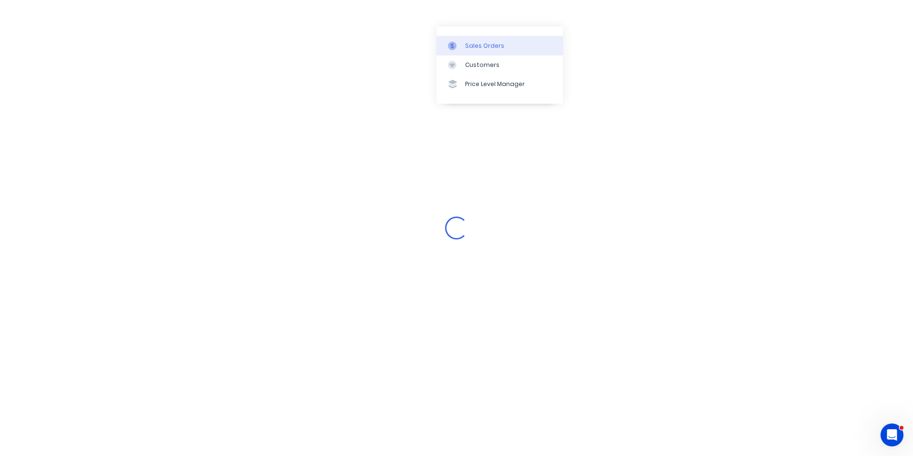
click at [476, 44] on div "Sales Orders" at bounding box center [484, 46] width 39 height 9
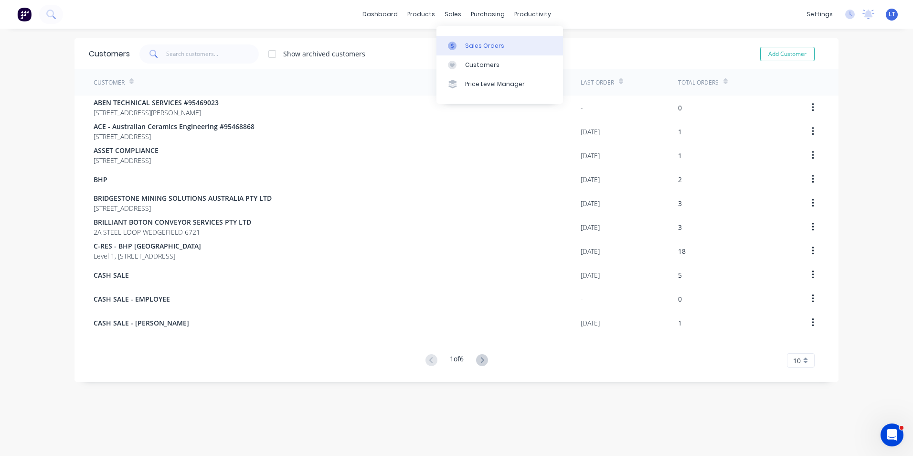
click at [472, 47] on div "Sales Orders" at bounding box center [484, 46] width 39 height 9
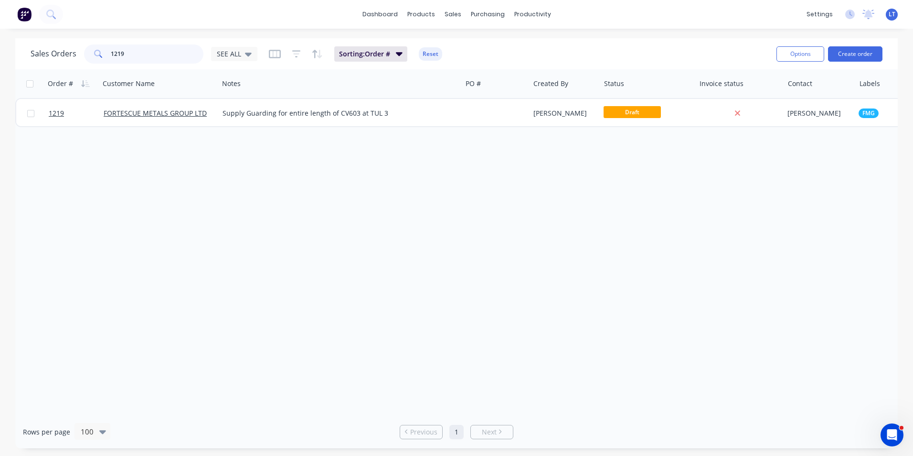
drag, startPoint x: 137, startPoint y: 56, endPoint x: -2, endPoint y: 31, distance: 141.2
click at [0, 31] on html "dashboard products sales purchasing productivity dashboard products Product Cat…" at bounding box center [456, 228] width 913 height 456
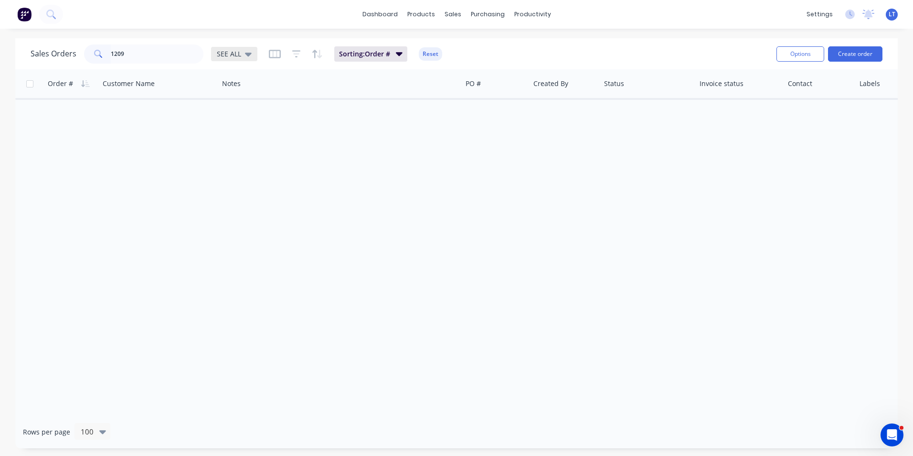
click at [248, 52] on icon at bounding box center [248, 54] width 7 height 11
click at [254, 173] on button "Archived" at bounding box center [268, 173] width 109 height 11
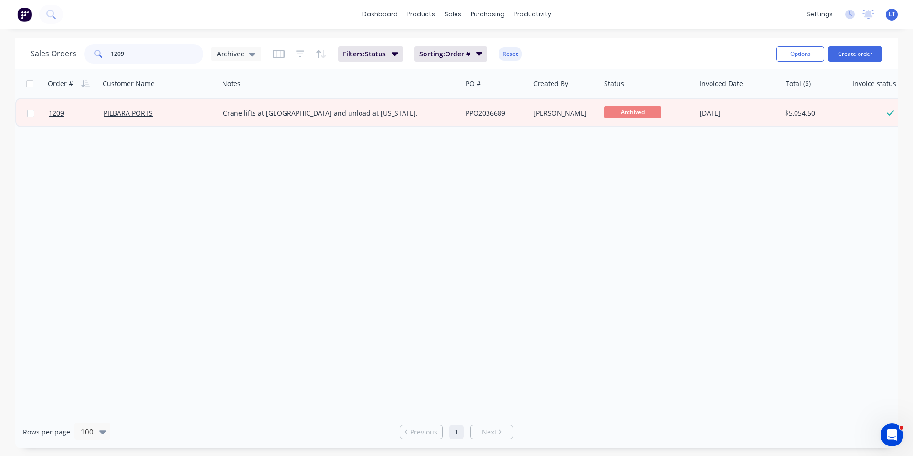
drag, startPoint x: 136, startPoint y: 51, endPoint x: 35, endPoint y: 49, distance: 100.8
click at [35, 49] on div "Sales Orders 1209 Archived" at bounding box center [146, 53] width 231 height 19
type input "464"
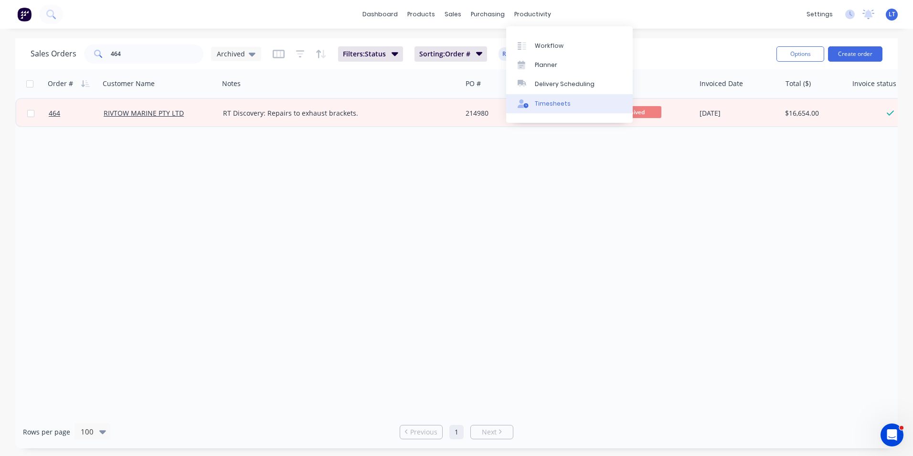
click at [550, 102] on div "Timesheets" at bounding box center [553, 103] width 36 height 9
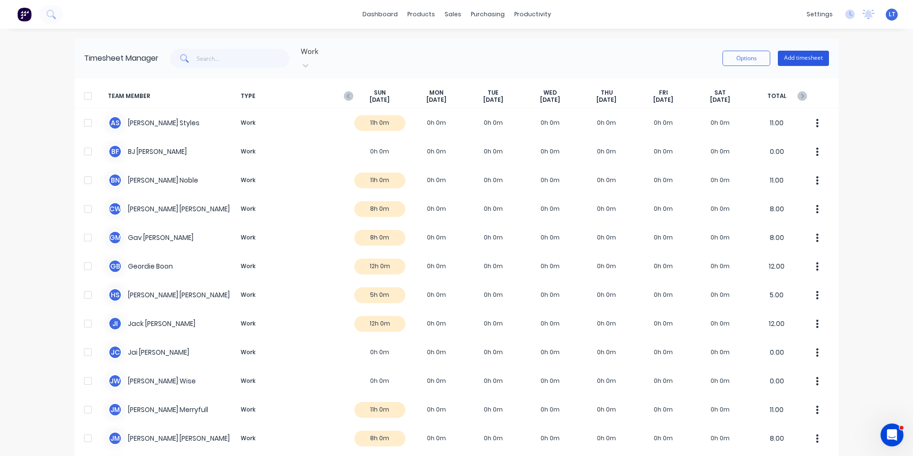
click at [815, 51] on button "Add timesheet" at bounding box center [803, 58] width 51 height 15
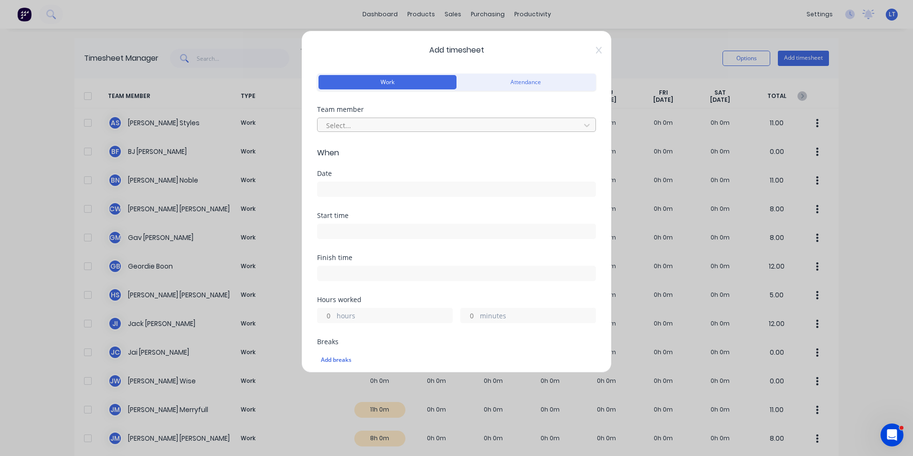
click at [370, 127] on div at bounding box center [450, 125] width 250 height 12
type input "geor"
click at [384, 188] on input at bounding box center [457, 189] width 278 height 14
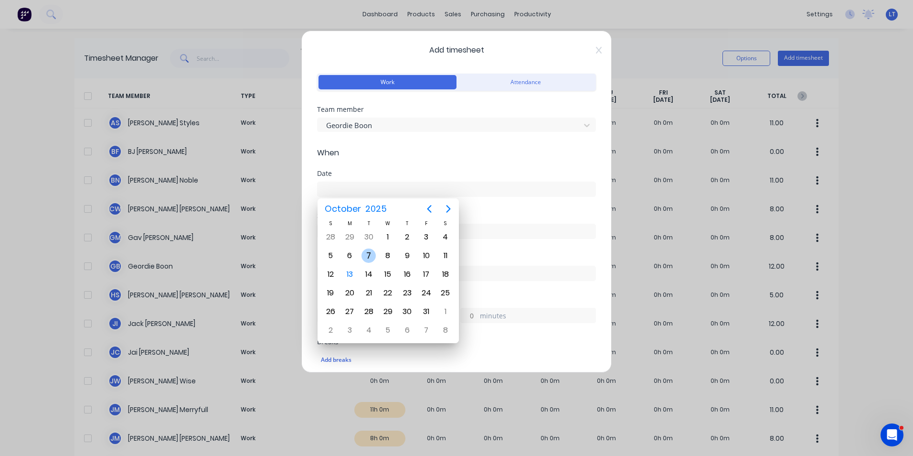
click at [373, 253] on div "7" at bounding box center [369, 255] width 14 height 14
type input "[DATE]"
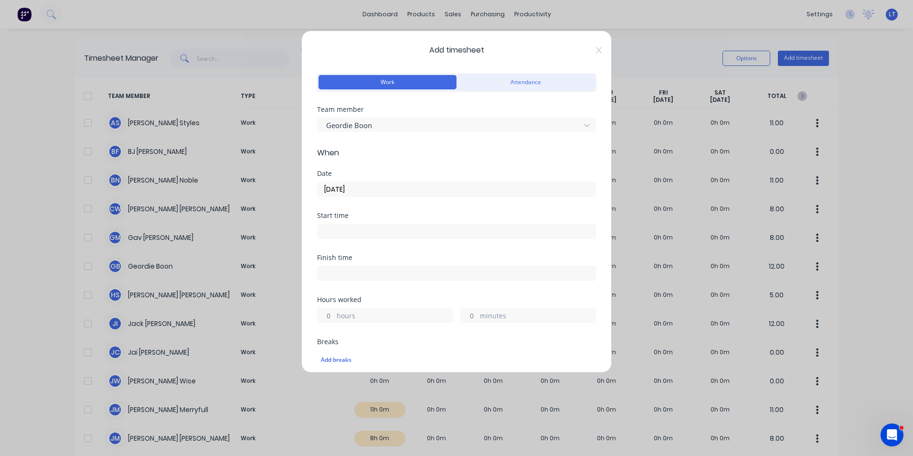
click at [329, 313] on input "hours" at bounding box center [326, 315] width 17 height 14
type input "5"
type input "30"
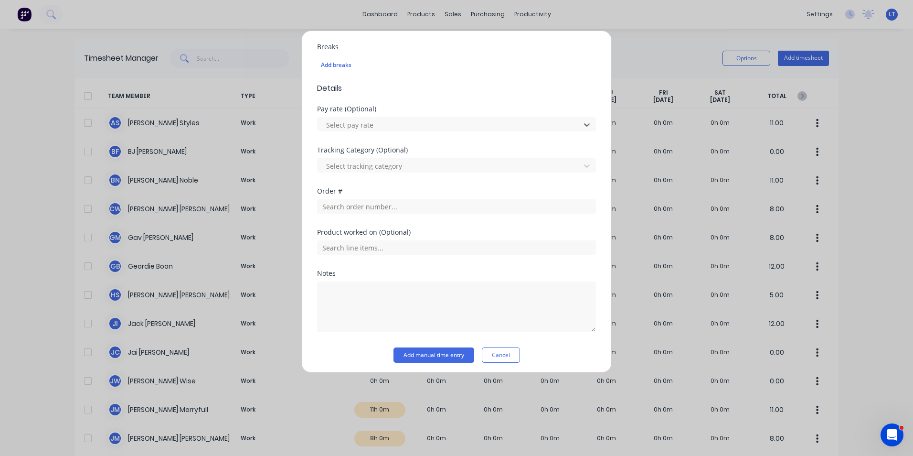
scroll to position [299, 0]
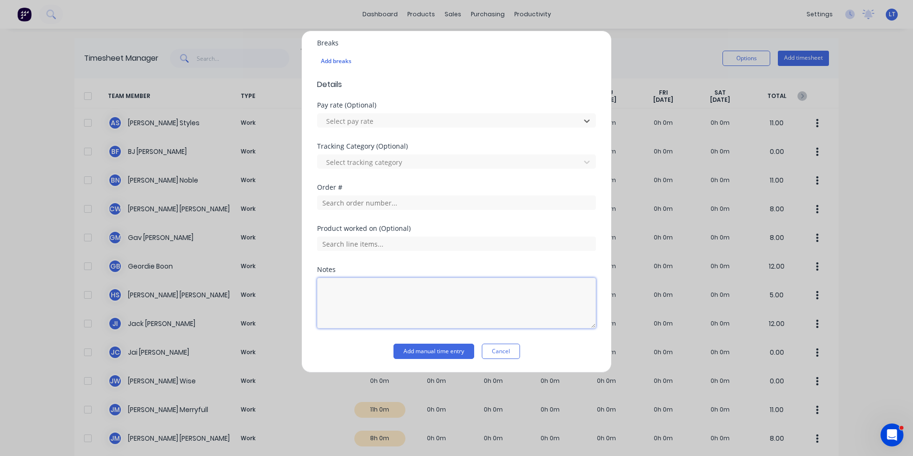
click at [468, 291] on textarea at bounding box center [456, 303] width 279 height 51
type textarea "Confined space & gas test"
click at [468, 262] on div "Product worked on (Optional)" at bounding box center [456, 245] width 279 height 41
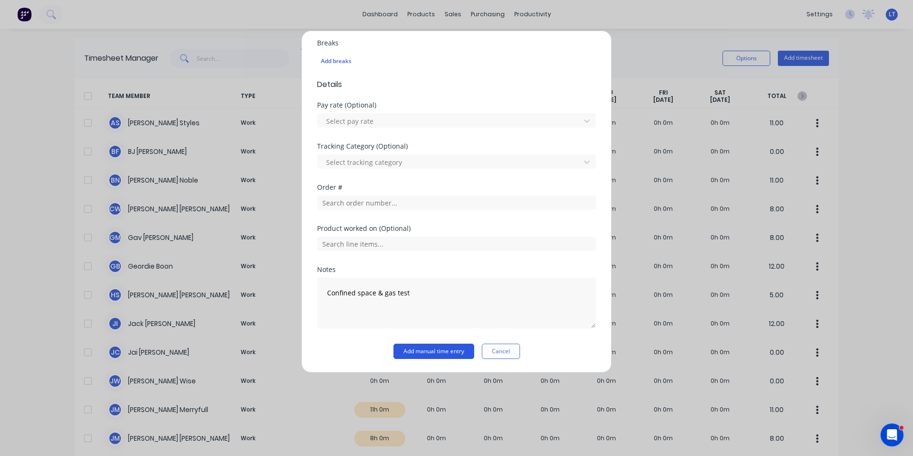
click at [443, 351] on button "Add manual time entry" at bounding box center [434, 350] width 81 height 15
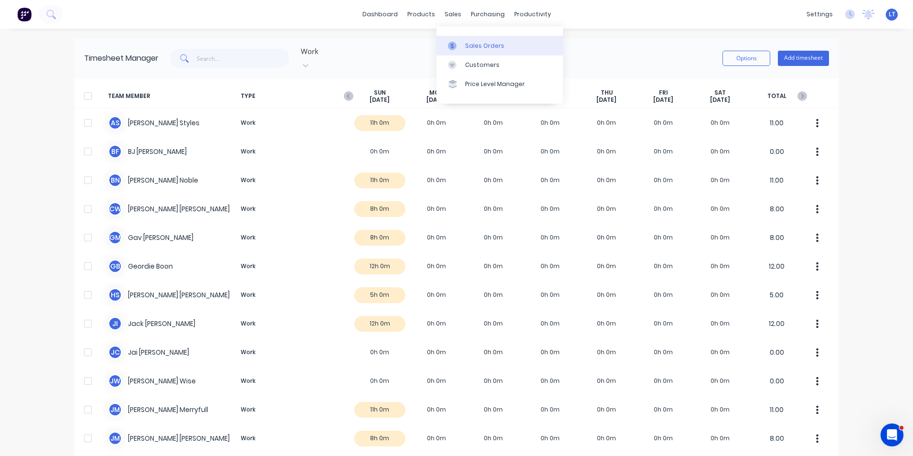
click at [454, 44] on icon at bounding box center [452, 46] width 9 height 9
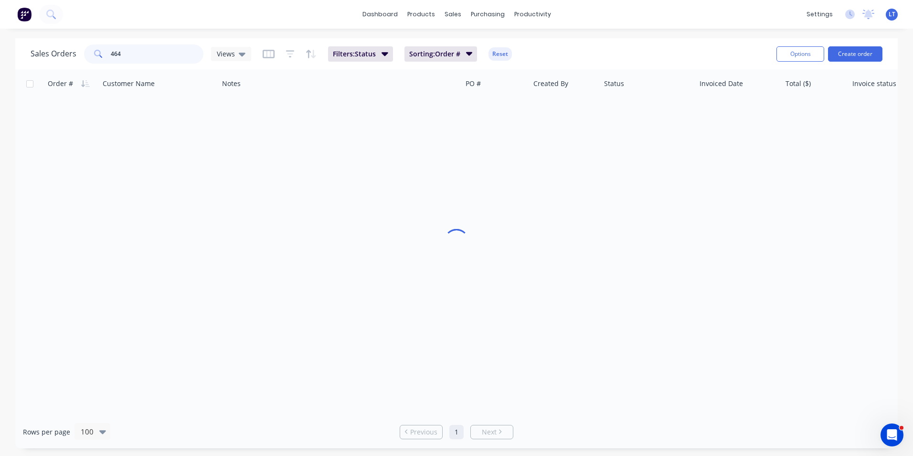
drag, startPoint x: 140, startPoint y: 49, endPoint x: 24, endPoint y: 49, distance: 116.1
click at [12, 47] on div "Sales Orders 464 Views Filters: Status Sorting: Order # Reset Options Create or…" at bounding box center [456, 243] width 913 height 410
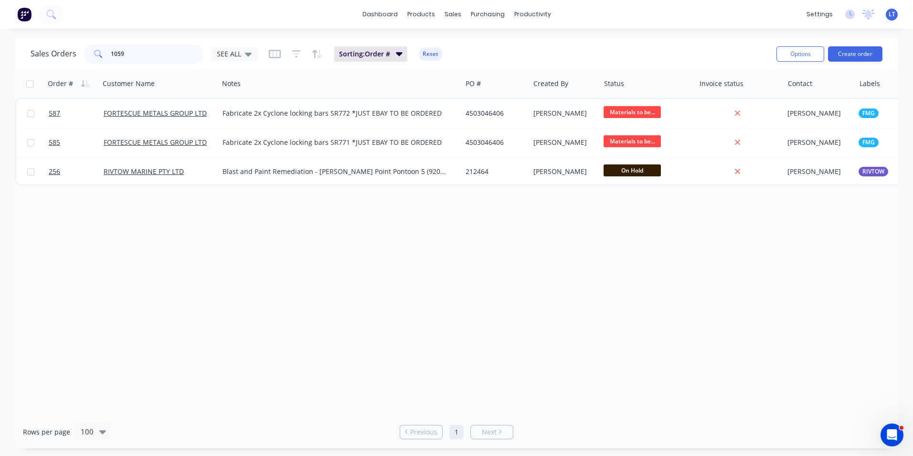
type input "1059"
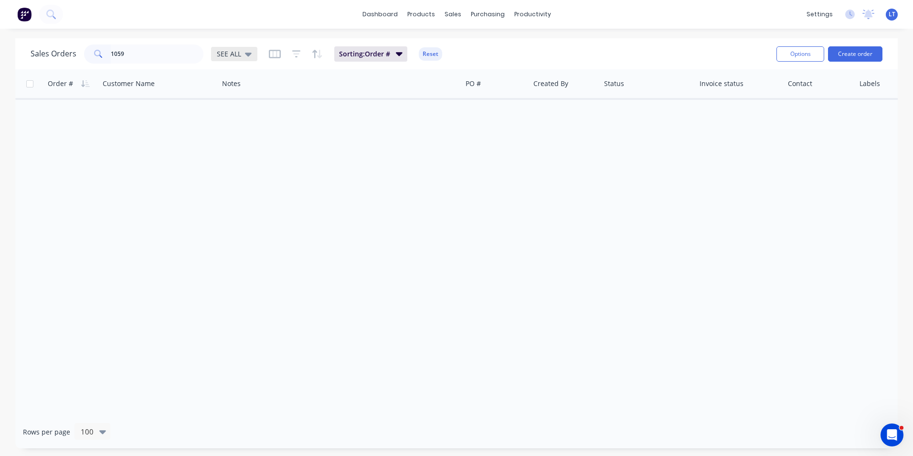
click at [247, 59] on div "SEE ALL" at bounding box center [234, 54] width 46 height 14
click at [246, 174] on button "Archived" at bounding box center [268, 173] width 109 height 11
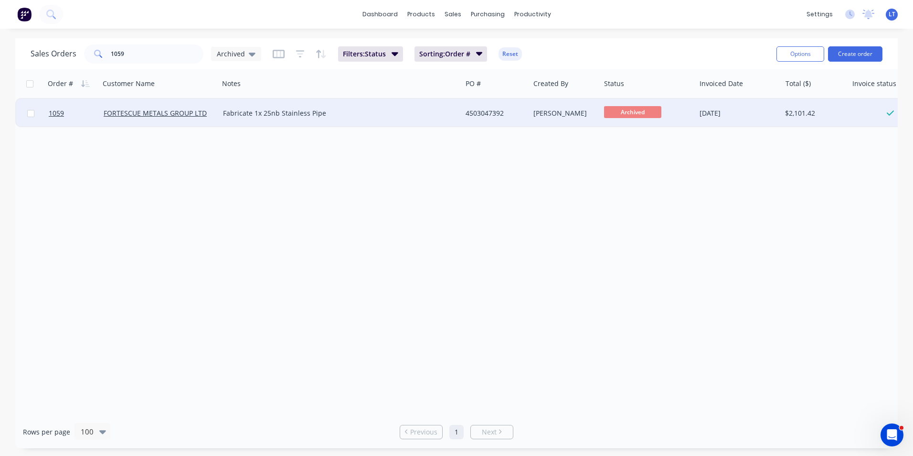
click at [486, 113] on div "4503047392" at bounding box center [494, 113] width 57 height 10
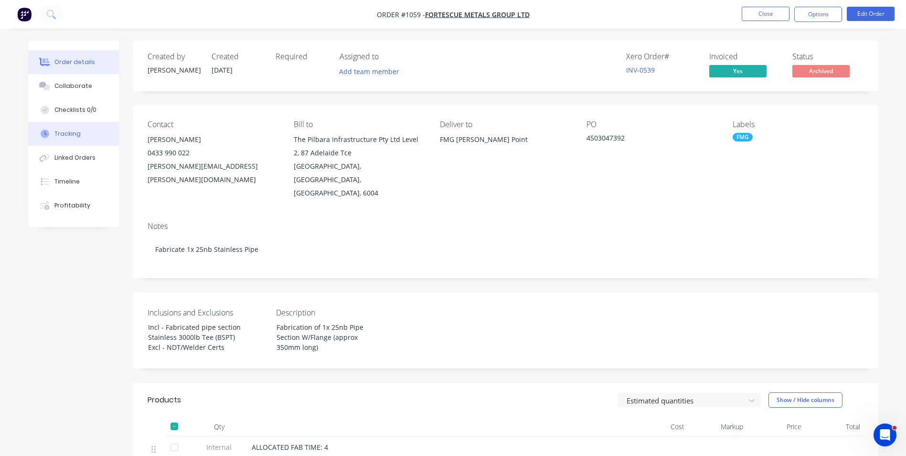
click at [86, 135] on button "Tracking" at bounding box center [73, 134] width 91 height 24
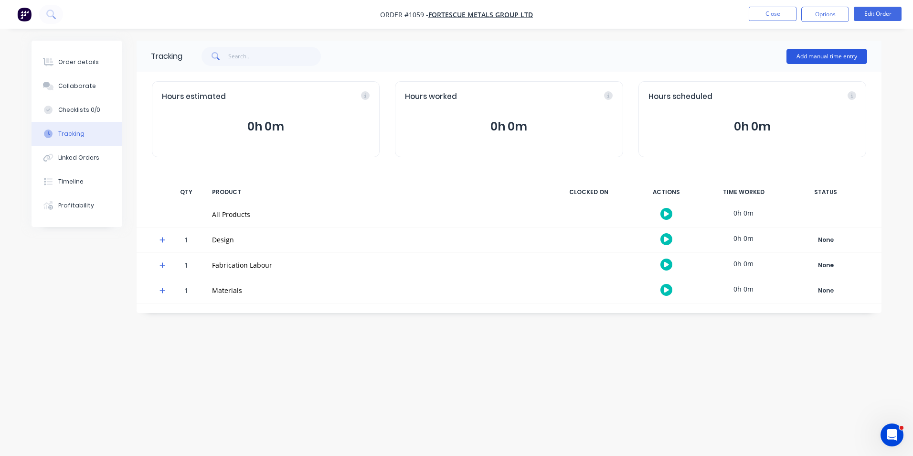
click at [804, 58] on button "Add manual time entry" at bounding box center [827, 56] width 81 height 15
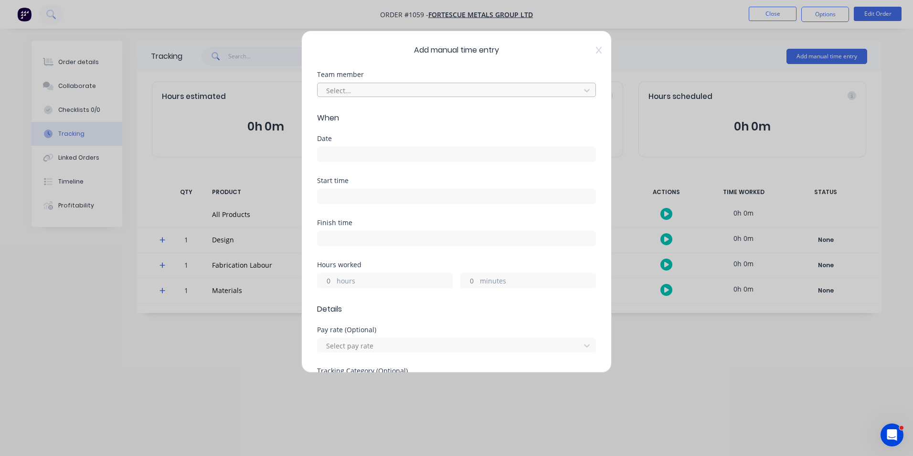
click at [376, 85] on div at bounding box center [450, 91] width 250 height 12
type input "geo"
click at [379, 117] on div "Geordie Boon" at bounding box center [453, 112] width 272 height 18
click at [372, 152] on input at bounding box center [457, 154] width 278 height 14
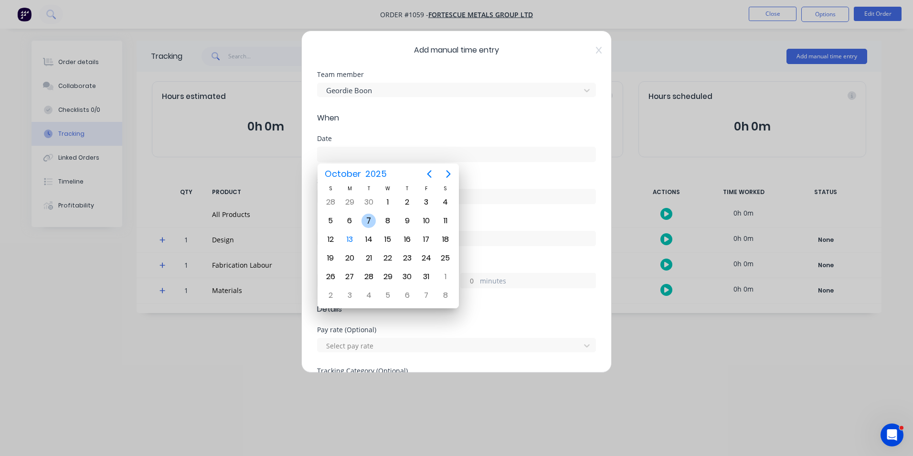
click at [371, 224] on div "7" at bounding box center [369, 221] width 14 height 14
type input "[DATE]"
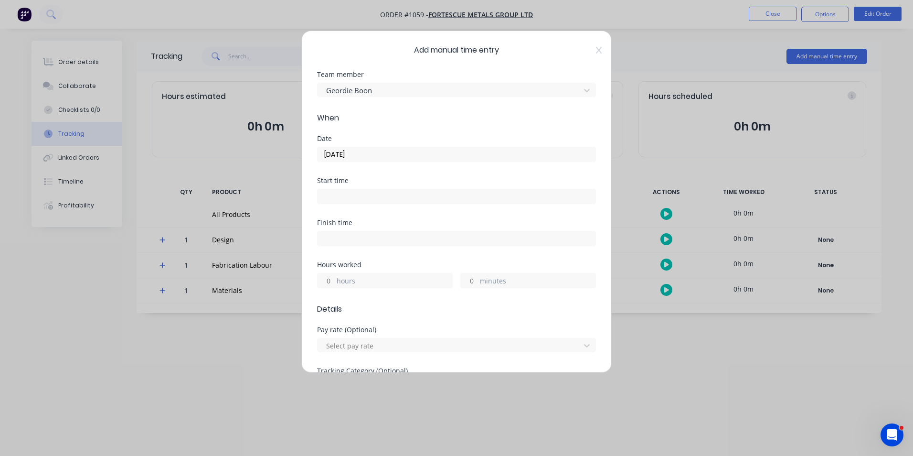
click at [330, 276] on input "hours" at bounding box center [326, 280] width 17 height 14
type input "1"
type input "30"
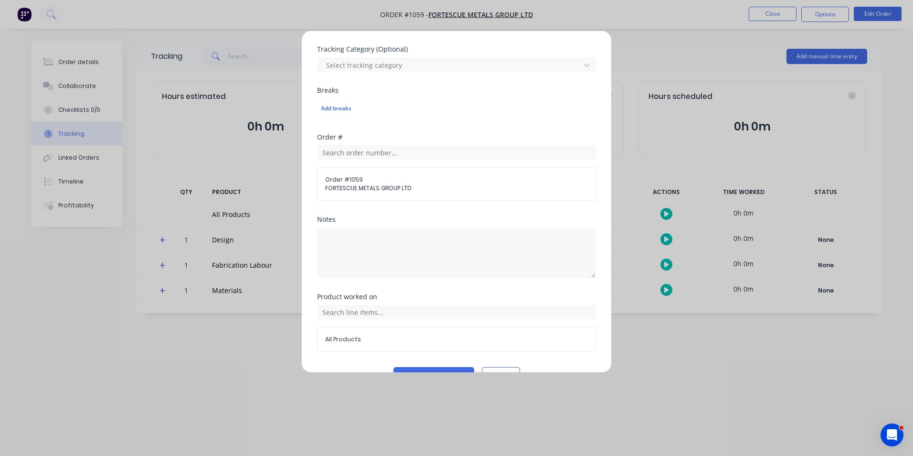
scroll to position [334, 0]
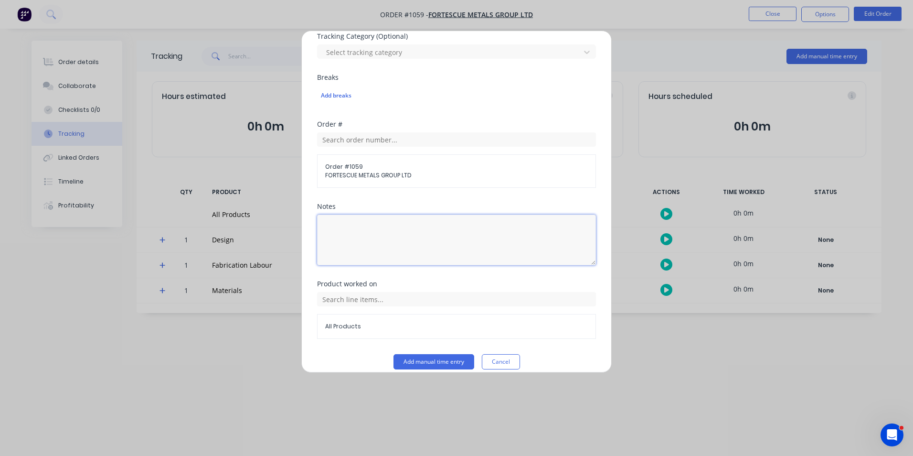
click at [421, 251] on textarea at bounding box center [456, 240] width 279 height 51
type textarea "Weld off spool piece"
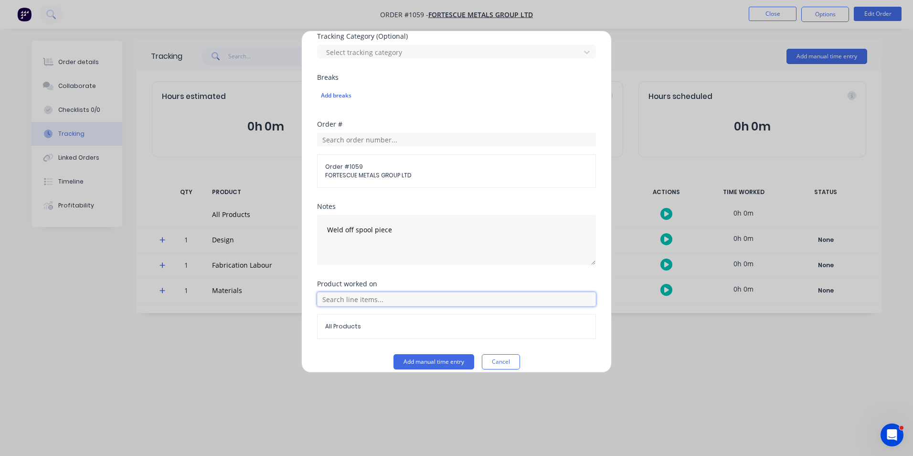
click at [425, 299] on input "text" at bounding box center [456, 299] width 279 height 14
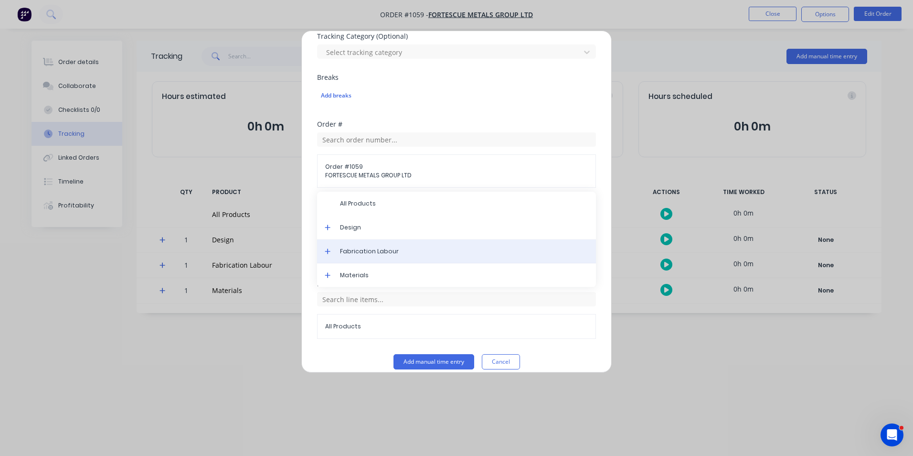
click at [361, 255] on span "Fabrication Labour" at bounding box center [464, 251] width 248 height 9
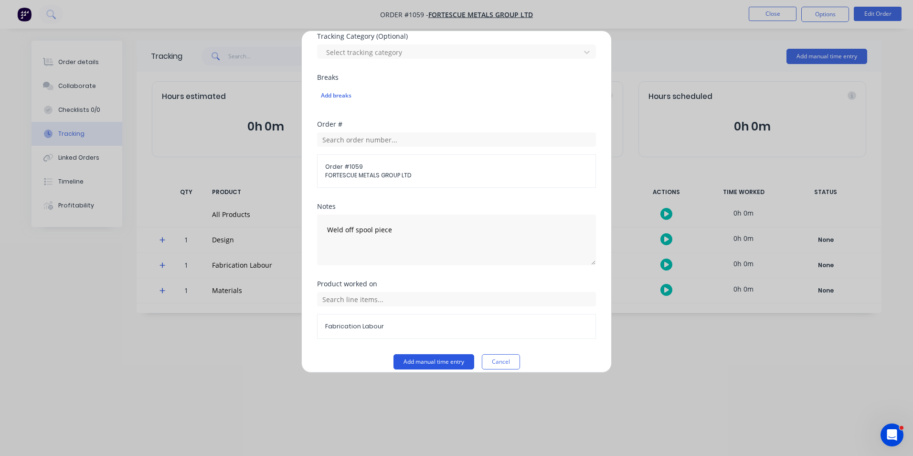
click at [440, 365] on button "Add manual time entry" at bounding box center [434, 361] width 81 height 15
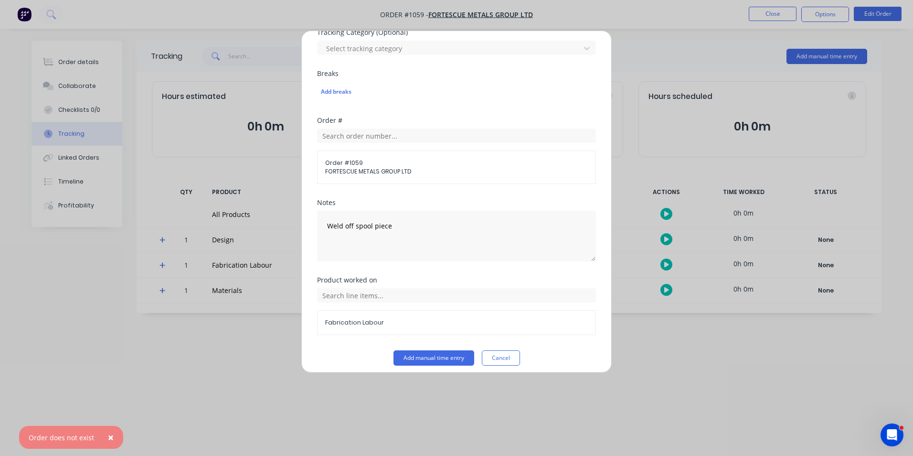
scroll to position [345, 0]
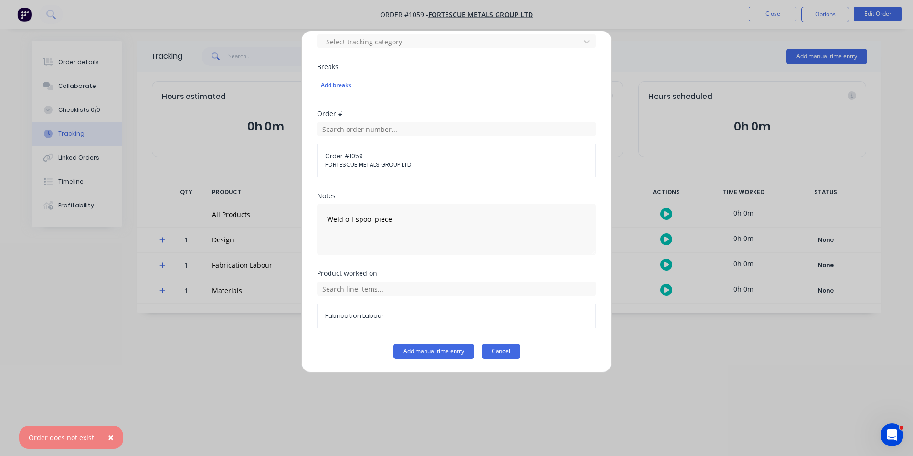
click at [491, 352] on button "Cancel" at bounding box center [501, 350] width 38 height 15
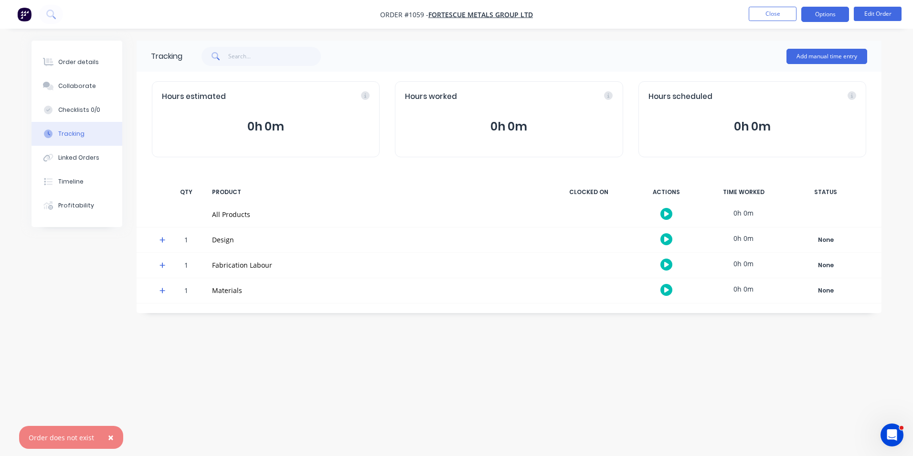
click at [832, 10] on button "Options" at bounding box center [826, 14] width 48 height 15
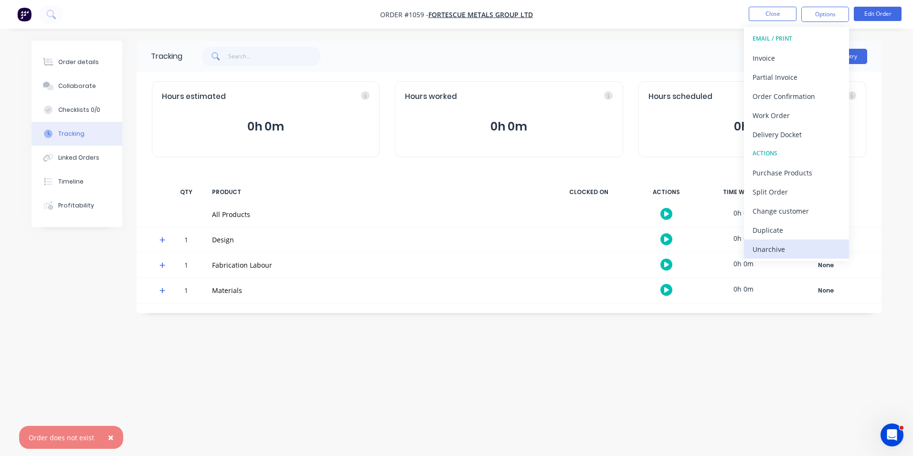
click at [793, 247] on div "Unarchive" at bounding box center [797, 249] width 88 height 14
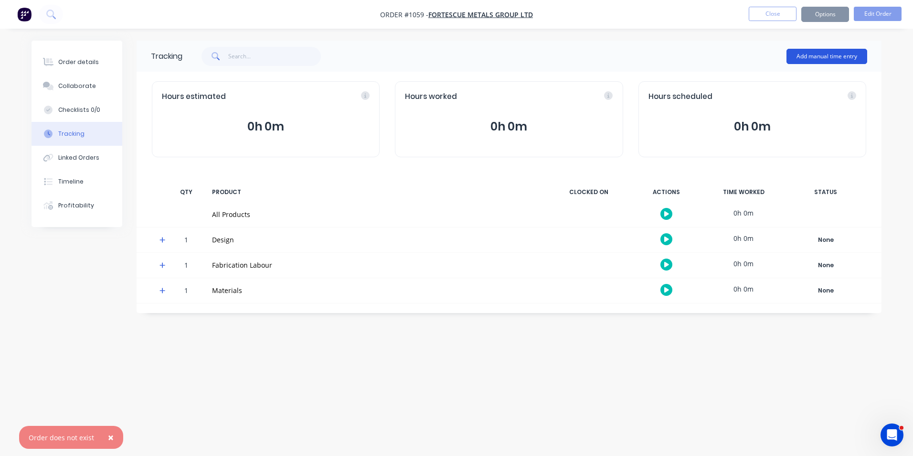
click at [815, 56] on button "Add manual time entry" at bounding box center [827, 56] width 81 height 15
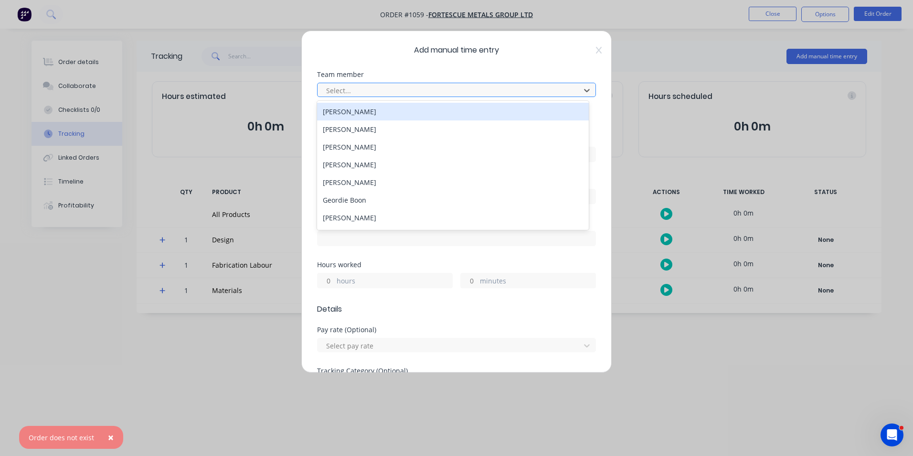
click at [398, 92] on div at bounding box center [450, 91] width 250 height 12
type input "ge"
click at [382, 113] on div "Geordie Boon" at bounding box center [453, 112] width 272 height 18
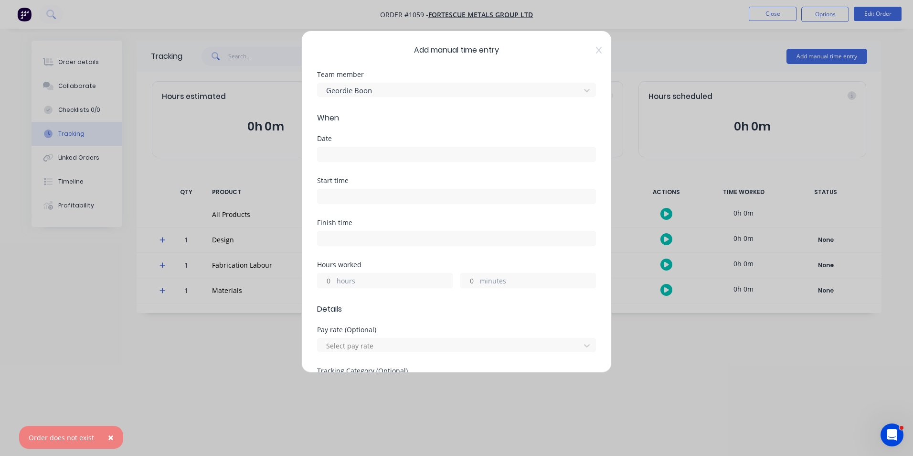
click at [373, 154] on input at bounding box center [457, 154] width 278 height 14
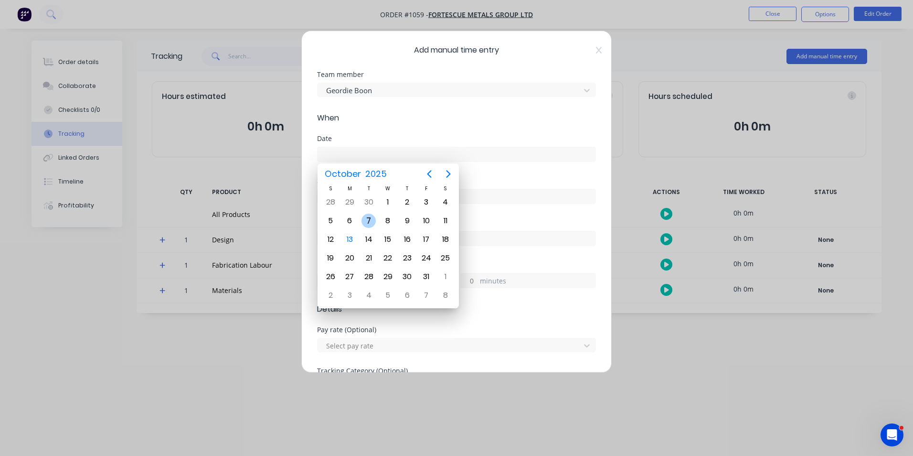
click at [370, 218] on div "7" at bounding box center [369, 221] width 14 height 14
type input "[DATE]"
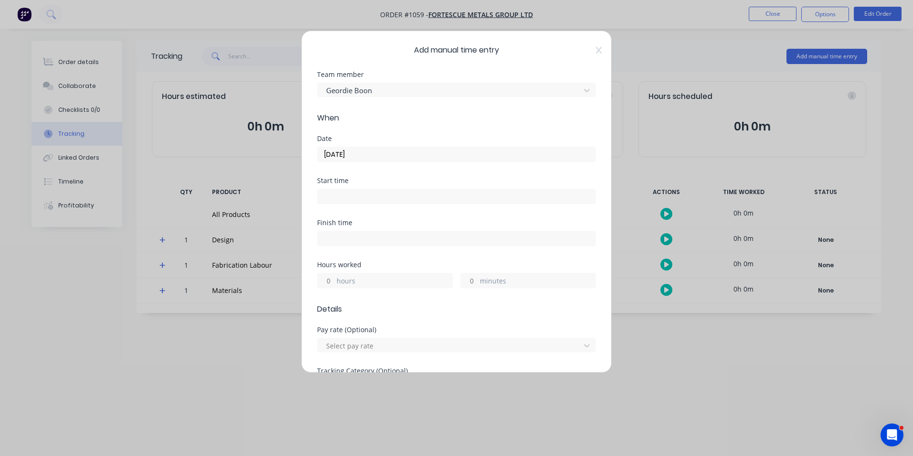
click at [330, 281] on input "hours" at bounding box center [326, 280] width 17 height 14
type input "1"
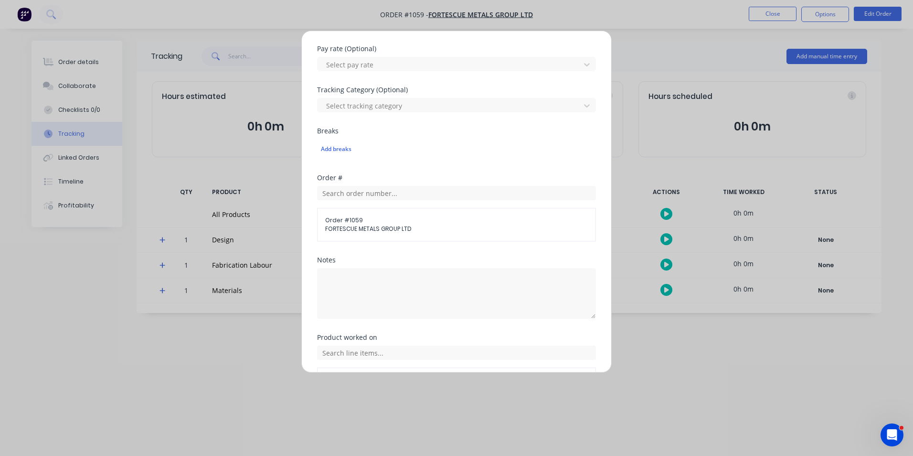
scroll to position [287, 0]
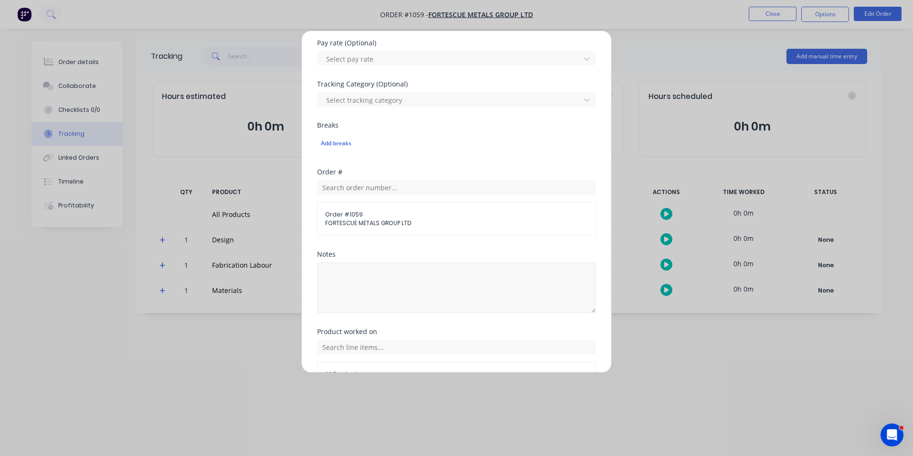
type input "30"
click at [400, 296] on textarea at bounding box center [456, 287] width 279 height 51
type textarea "Weld off spool piece"
click at [387, 344] on input "text" at bounding box center [456, 347] width 279 height 14
click at [385, 302] on span "Fabrication Labour" at bounding box center [464, 299] width 248 height 9
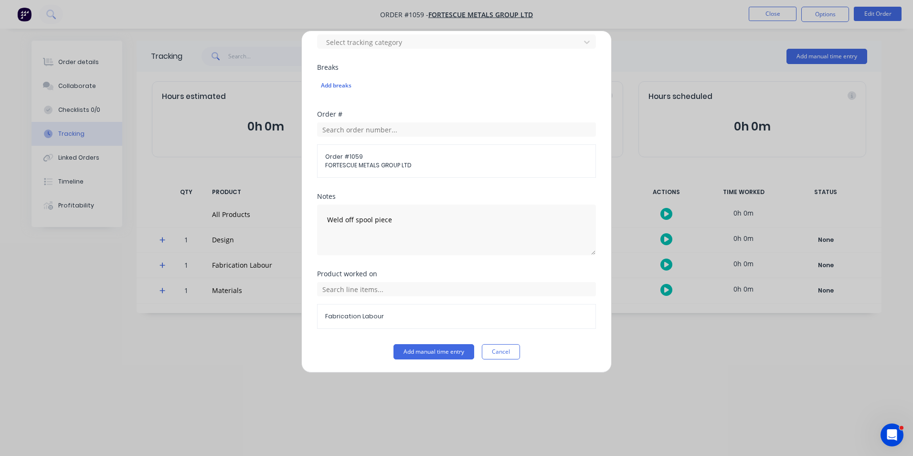
scroll to position [345, 0]
click at [433, 349] on button "Add manual time entry" at bounding box center [434, 350] width 81 height 15
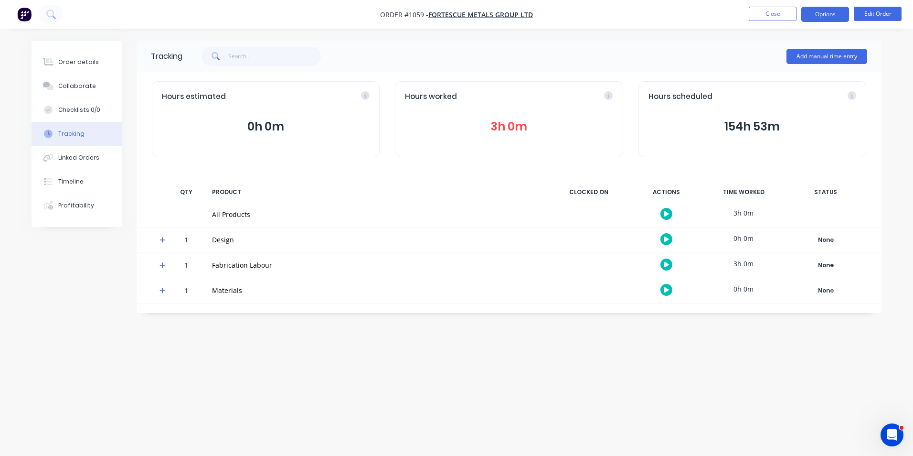
click at [822, 16] on button "Options" at bounding box center [826, 14] width 48 height 15
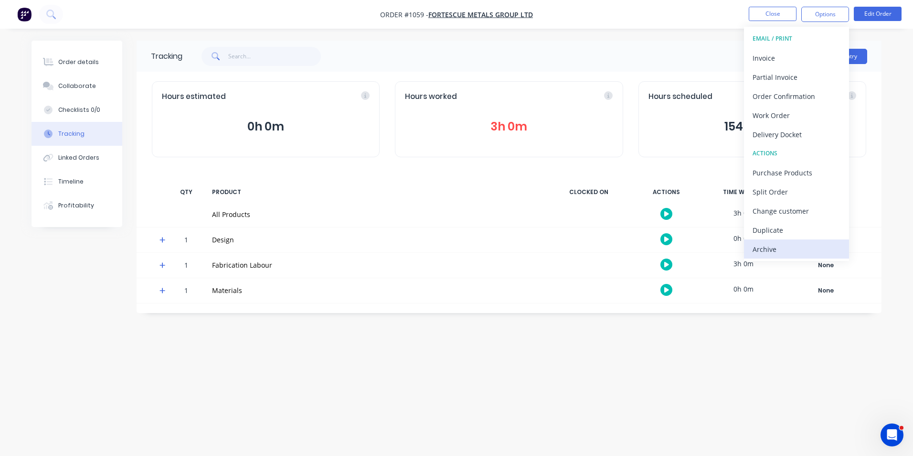
click at [763, 248] on div "Archive" at bounding box center [797, 249] width 88 height 14
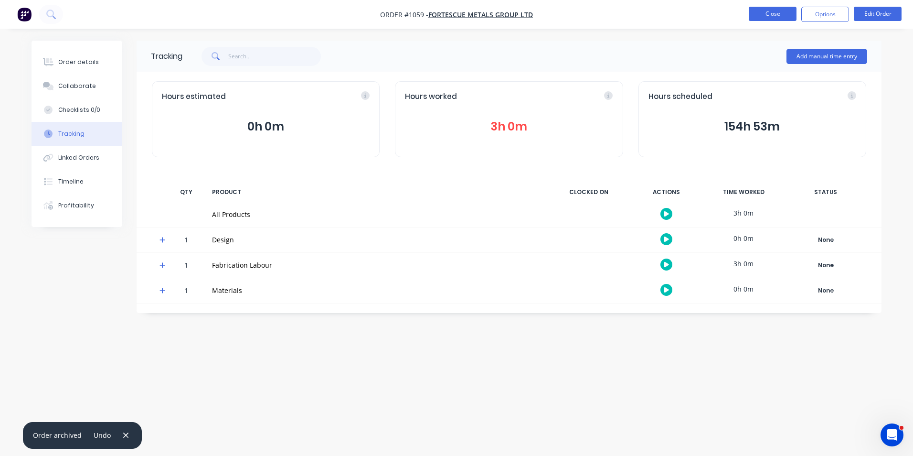
click at [766, 18] on button "Close" at bounding box center [773, 14] width 48 height 14
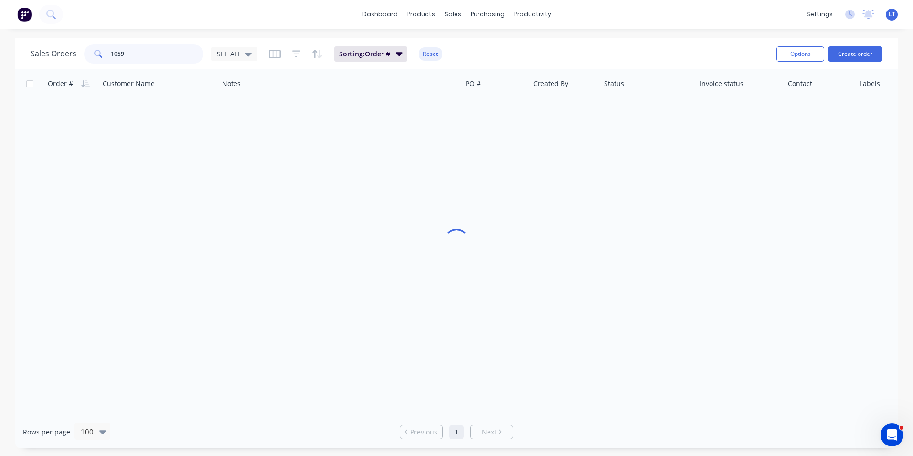
drag, startPoint x: 127, startPoint y: 54, endPoint x: 60, endPoint y: 55, distance: 66.9
click at [60, 55] on div "Sales Orders 1059 SEE ALL" at bounding box center [144, 53] width 227 height 19
type input "532"
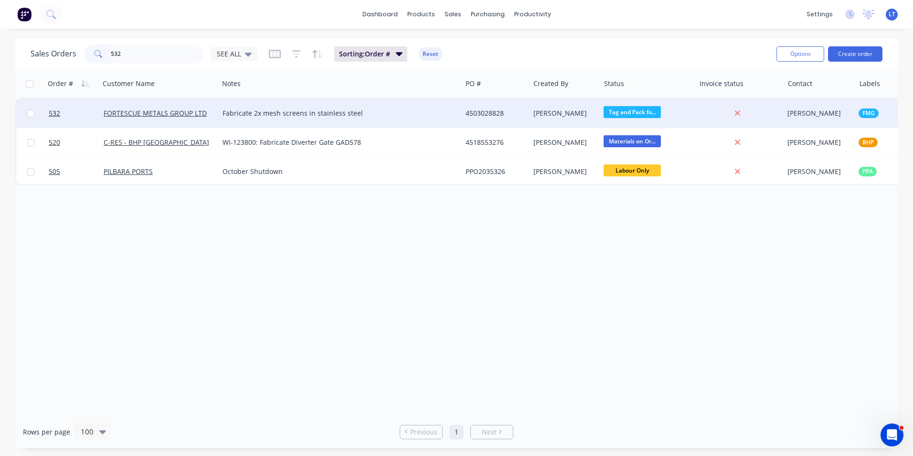
click at [508, 114] on div "4503028828" at bounding box center [494, 113] width 57 height 10
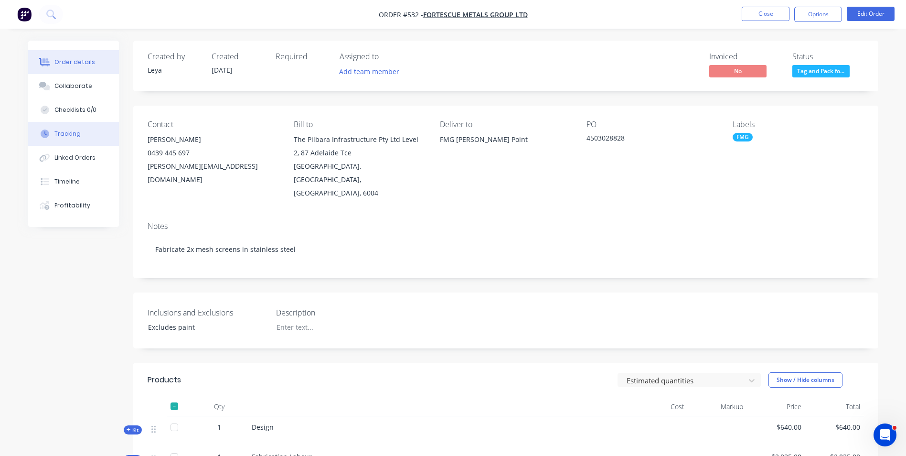
click at [75, 137] on div "Tracking" at bounding box center [67, 133] width 26 height 9
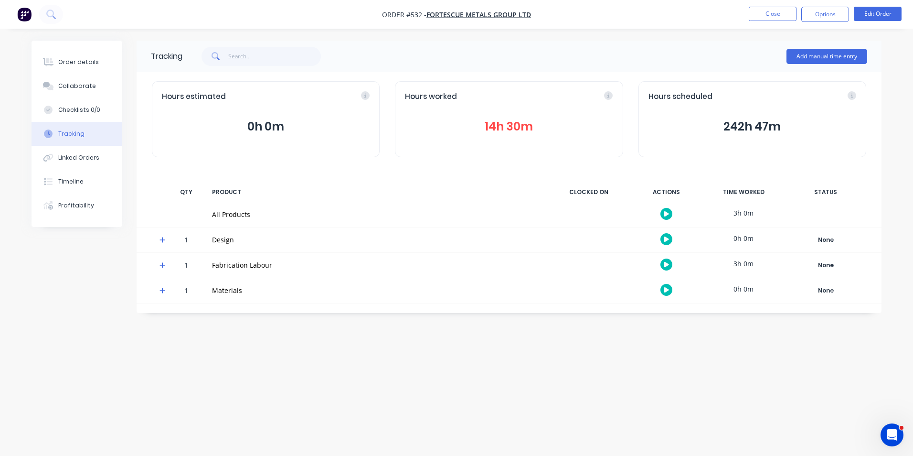
click at [515, 130] on button "14h 30m" at bounding box center [509, 127] width 208 height 18
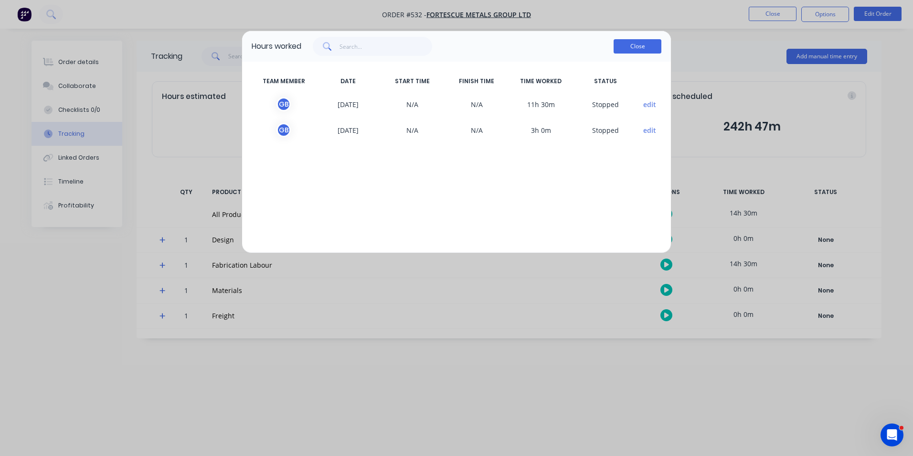
click at [630, 45] on button "Close" at bounding box center [638, 46] width 48 height 14
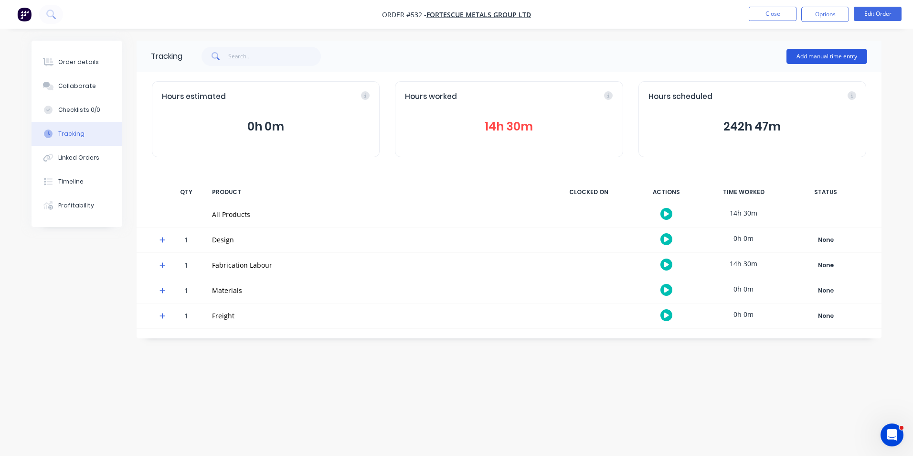
click at [840, 54] on button "Add manual time entry" at bounding box center [827, 56] width 81 height 15
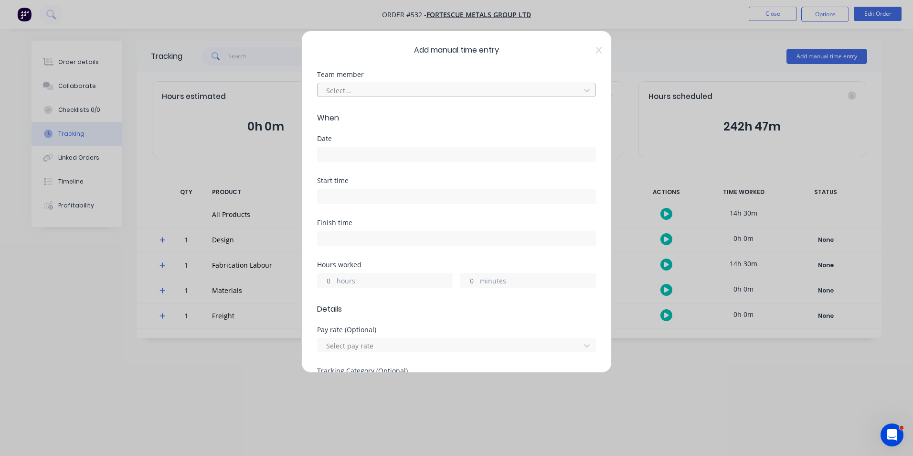
click at [365, 92] on div at bounding box center [450, 91] width 250 height 12
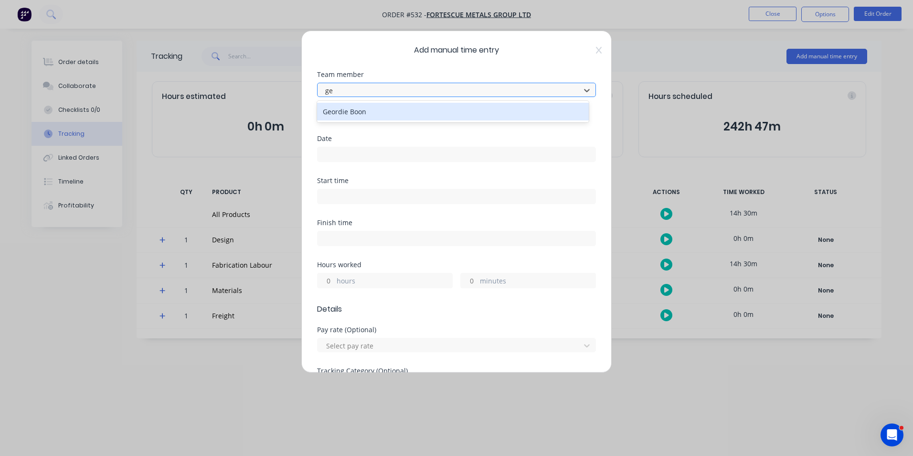
type input "geo"
click at [359, 112] on div "Geordie Boon" at bounding box center [453, 112] width 272 height 18
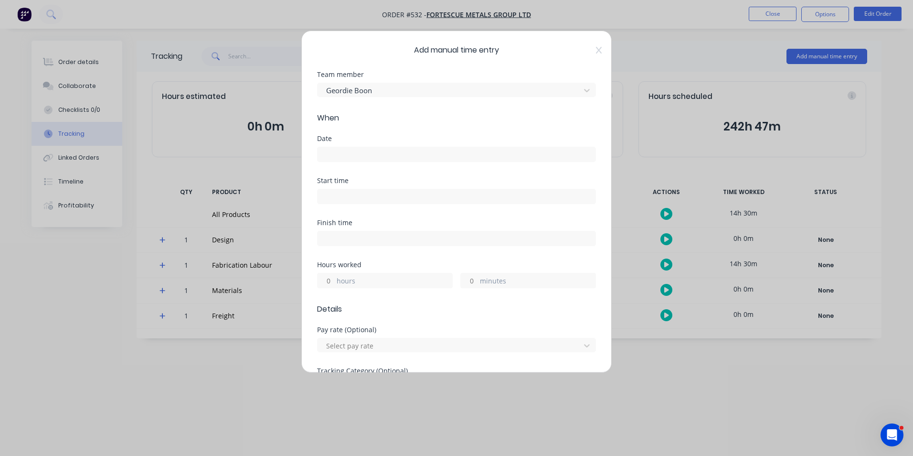
click at [366, 150] on input at bounding box center [457, 154] width 278 height 14
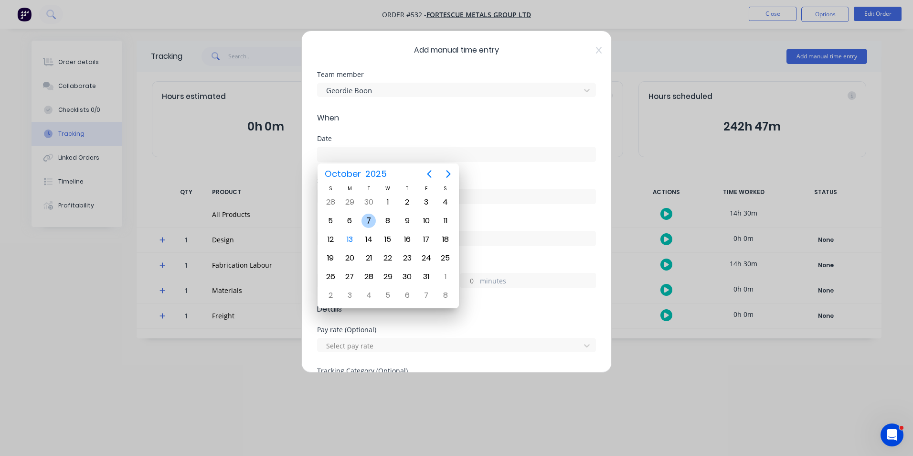
click at [369, 217] on div "7" at bounding box center [369, 221] width 14 height 14
type input "[DATE]"
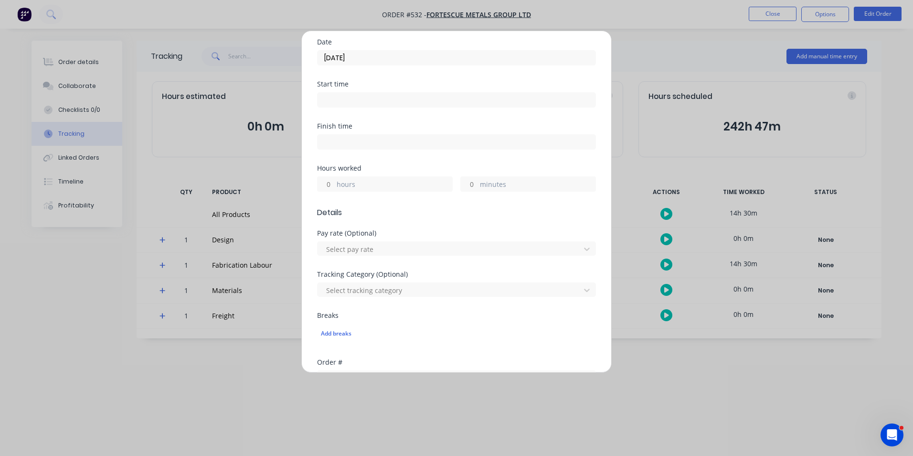
scroll to position [143, 0]
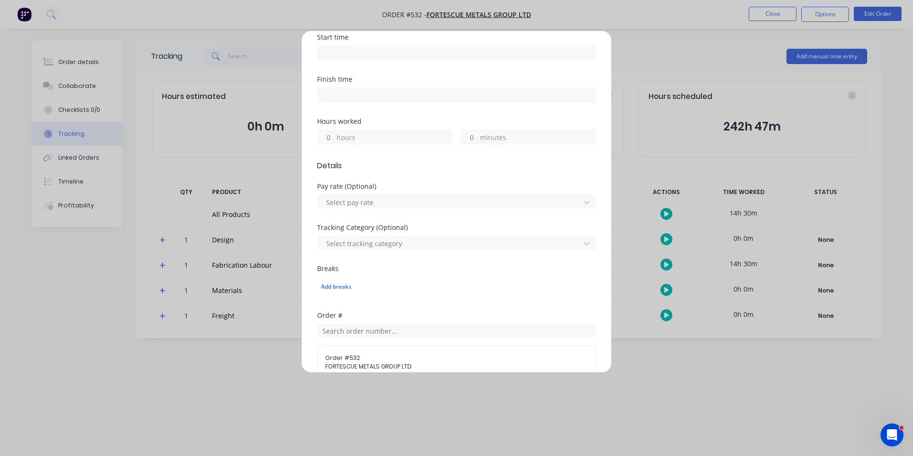
click at [329, 136] on input "hours" at bounding box center [326, 137] width 17 height 14
type input "3"
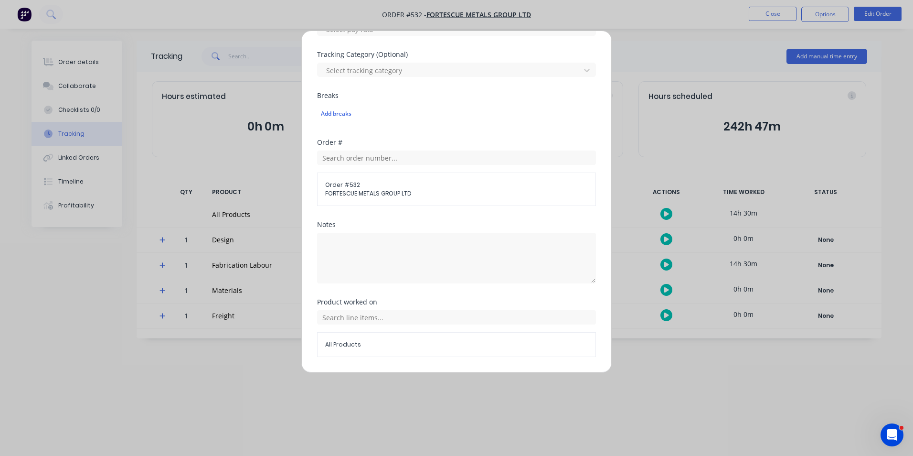
scroll to position [334, 0]
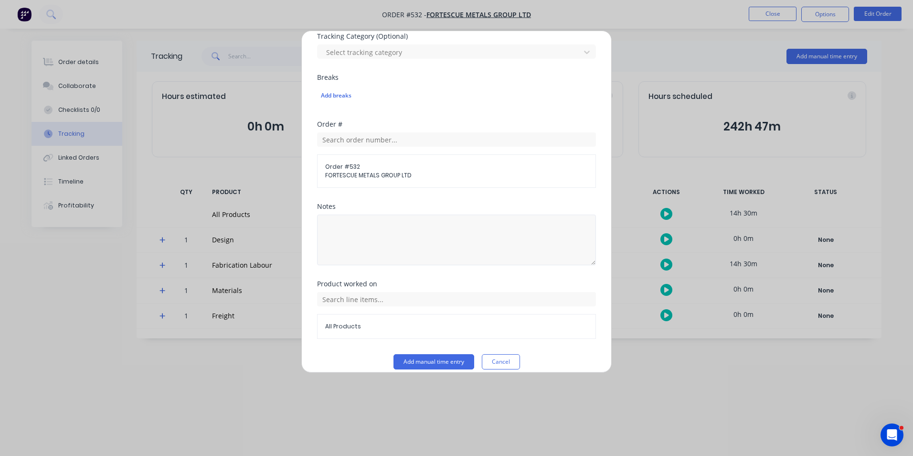
type input "30"
click at [397, 255] on textarea at bounding box center [456, 240] width 279 height 51
type textarea "Fab 2 mesh screens"
click at [411, 296] on input "text" at bounding box center [456, 299] width 279 height 14
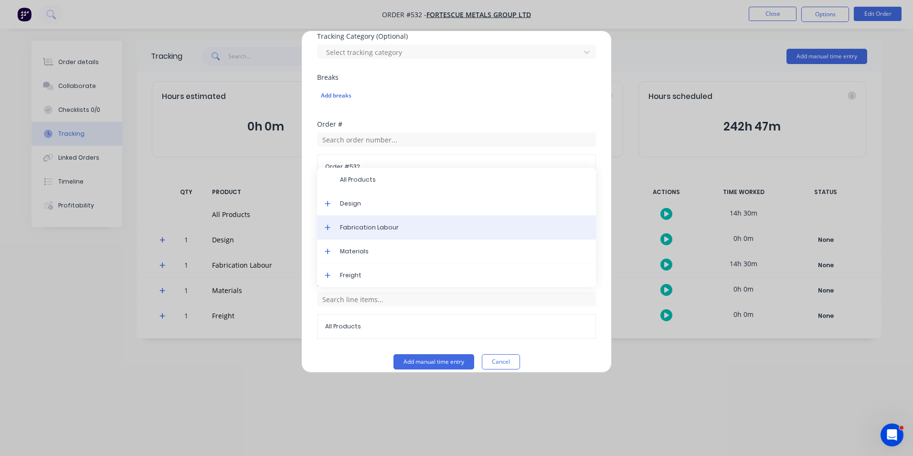
click at [379, 236] on div "Fabrication Labour" at bounding box center [456, 227] width 279 height 24
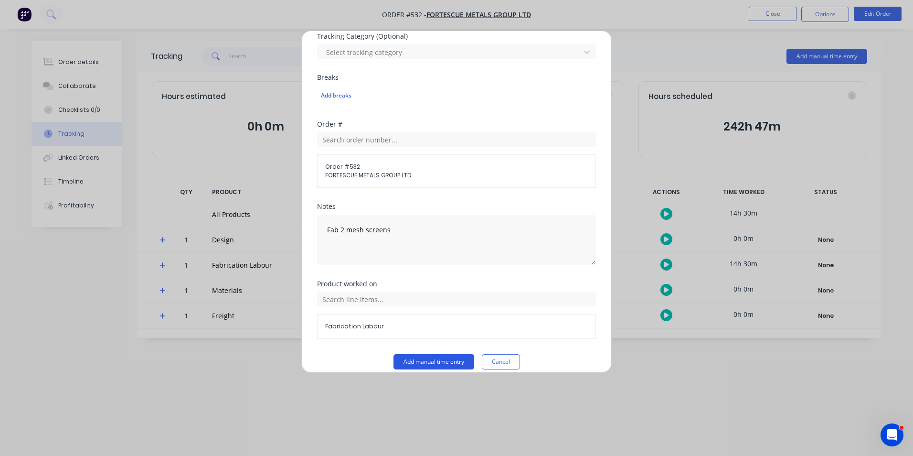
click at [426, 366] on button "Add manual time entry" at bounding box center [434, 361] width 81 height 15
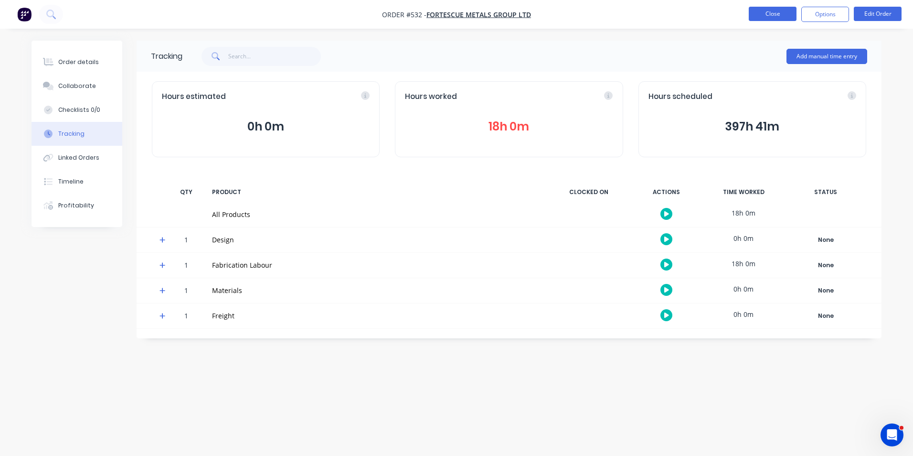
click at [778, 8] on button "Close" at bounding box center [773, 14] width 48 height 14
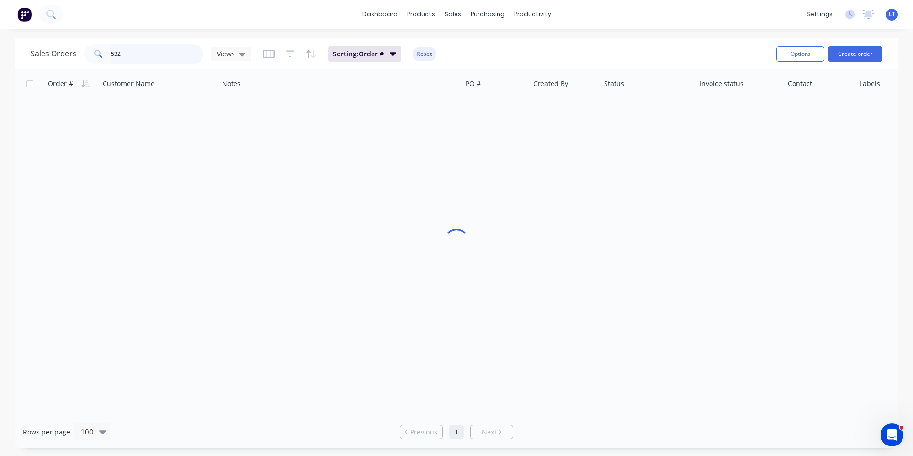
drag, startPoint x: 56, startPoint y: 59, endPoint x: 75, endPoint y: 59, distance: 18.6
click at [56, 58] on div "Sales Orders 532 Views" at bounding box center [141, 53] width 221 height 19
type input "1111"
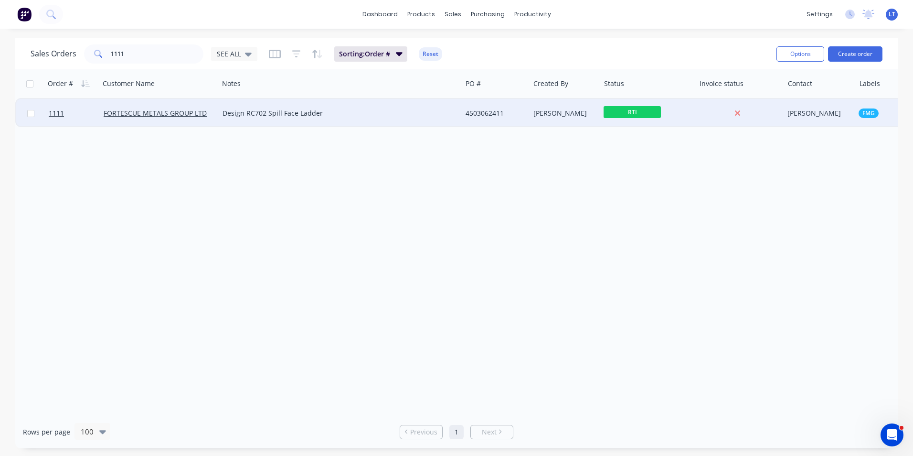
click at [566, 110] on div "[PERSON_NAME]" at bounding box center [564, 113] width 60 height 10
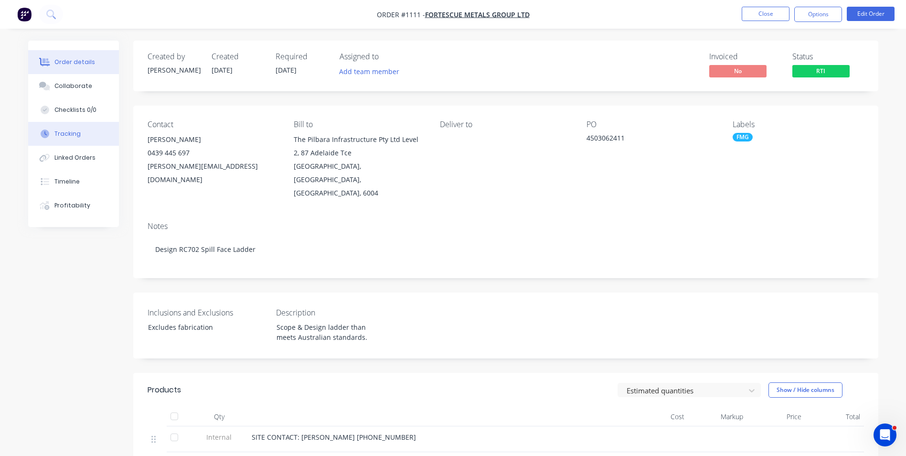
click at [72, 135] on div "Tracking" at bounding box center [67, 133] width 26 height 9
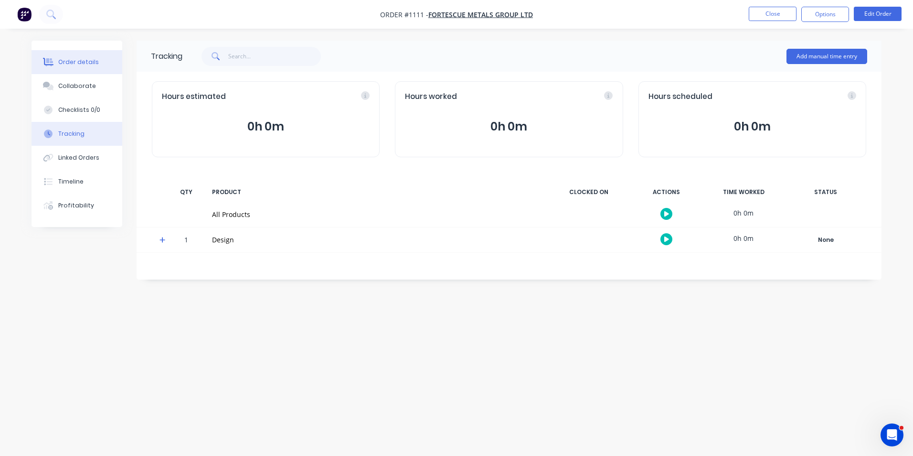
click at [78, 64] on div "Order details" at bounding box center [78, 62] width 41 height 9
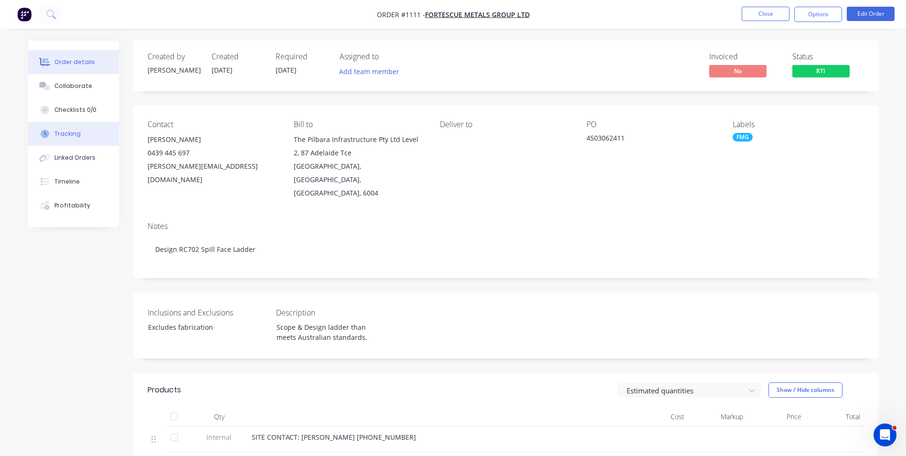
click at [75, 134] on div "Tracking" at bounding box center [67, 133] width 26 height 9
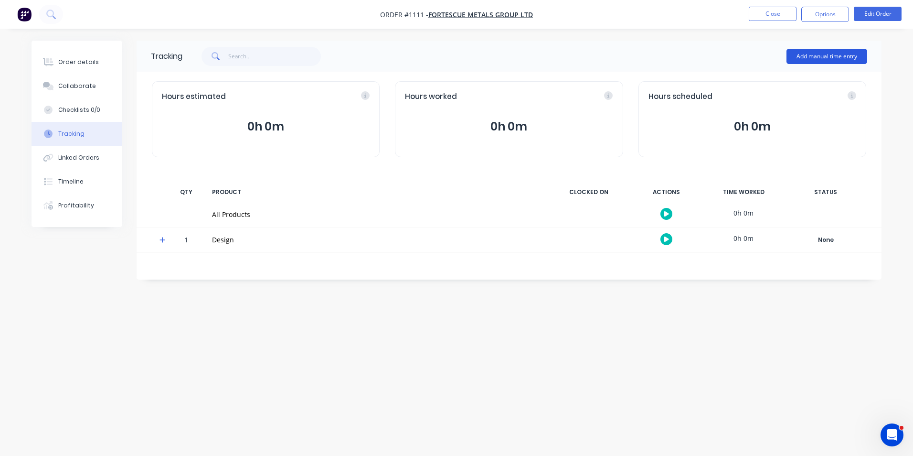
click at [823, 51] on button "Add manual time entry" at bounding box center [827, 56] width 81 height 15
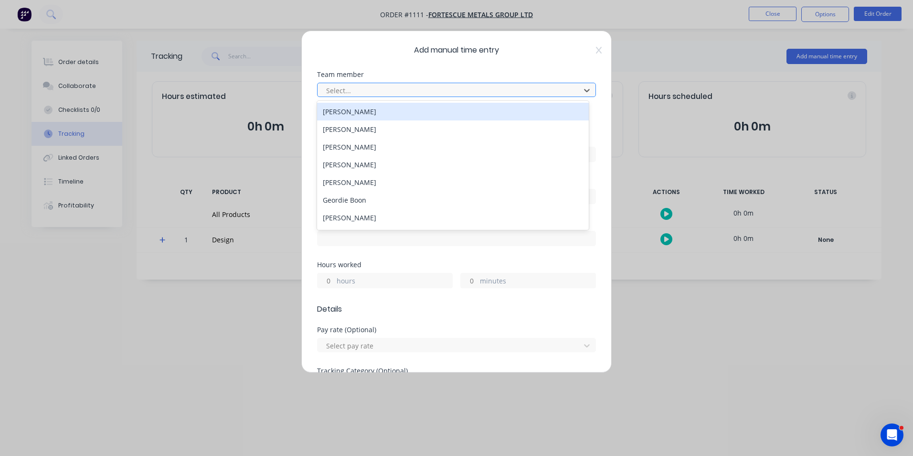
click at [369, 88] on div at bounding box center [450, 91] width 250 height 12
type input "som"
click at [365, 116] on div "[PERSON_NAME]" at bounding box center [453, 112] width 272 height 18
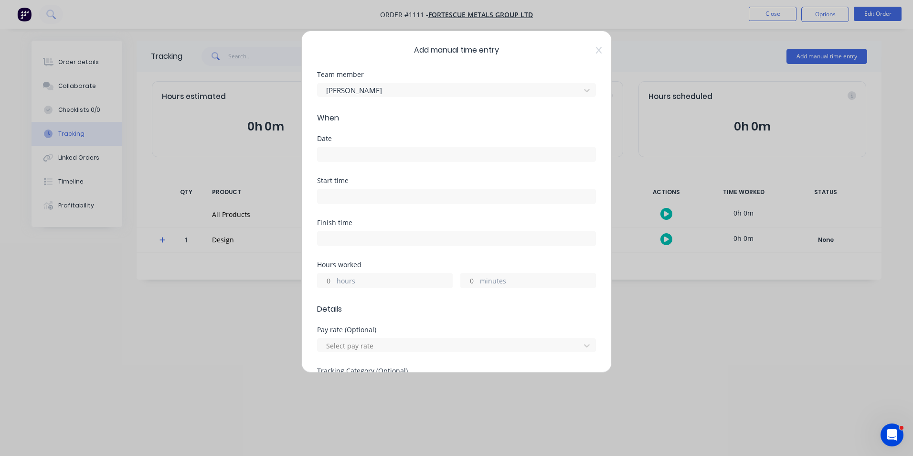
click at [377, 152] on input at bounding box center [457, 154] width 278 height 14
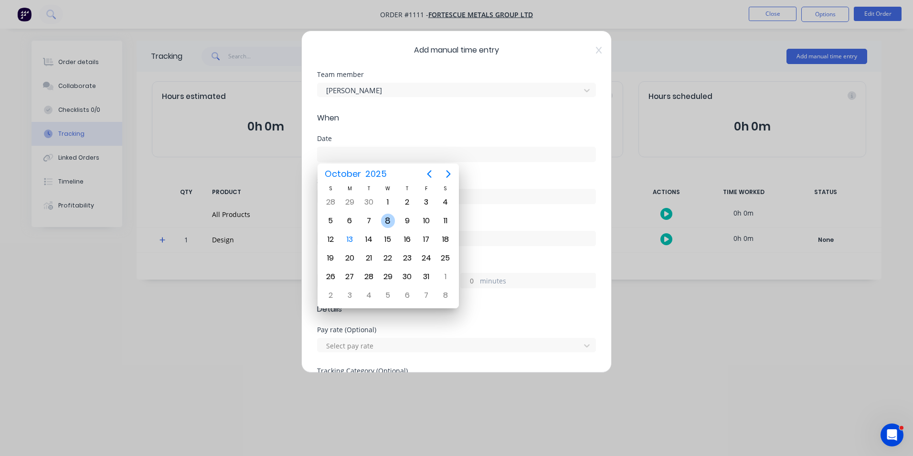
click at [392, 217] on div "8" at bounding box center [388, 221] width 14 height 14
type input "[DATE]"
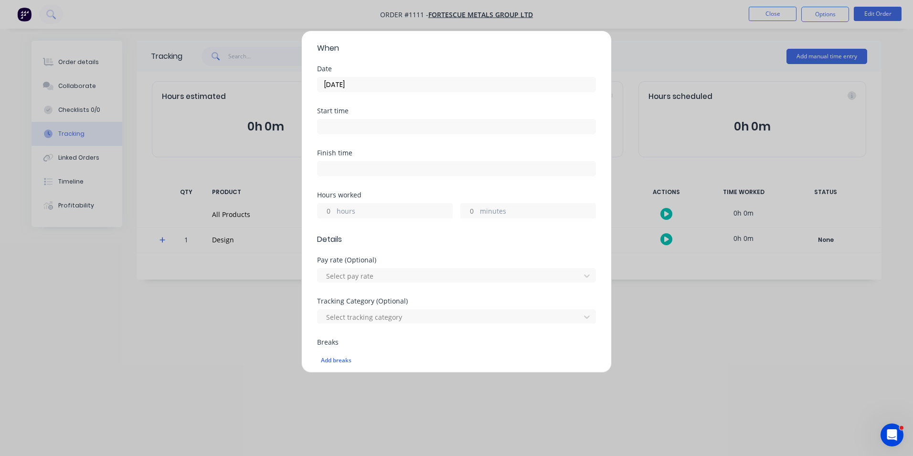
scroll to position [96, 0]
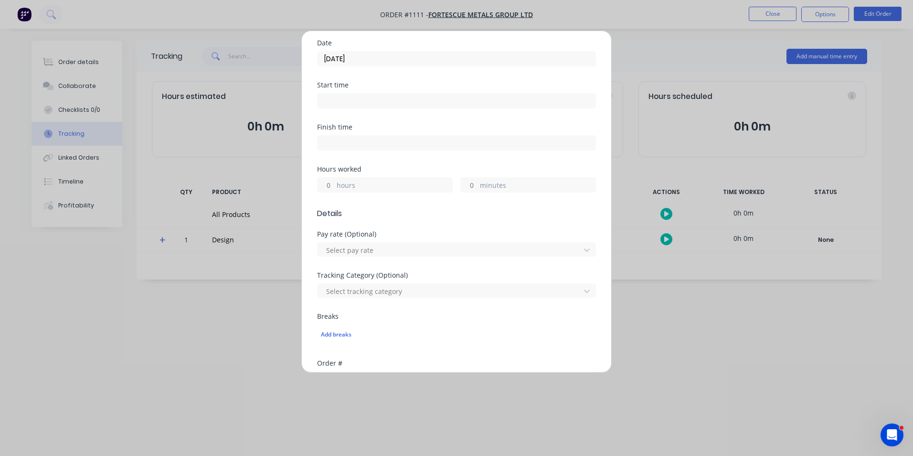
drag, startPoint x: 327, startPoint y: 181, endPoint x: 429, endPoint y: 187, distance: 102.0
click at [328, 180] on input "hours" at bounding box center [326, 185] width 17 height 14
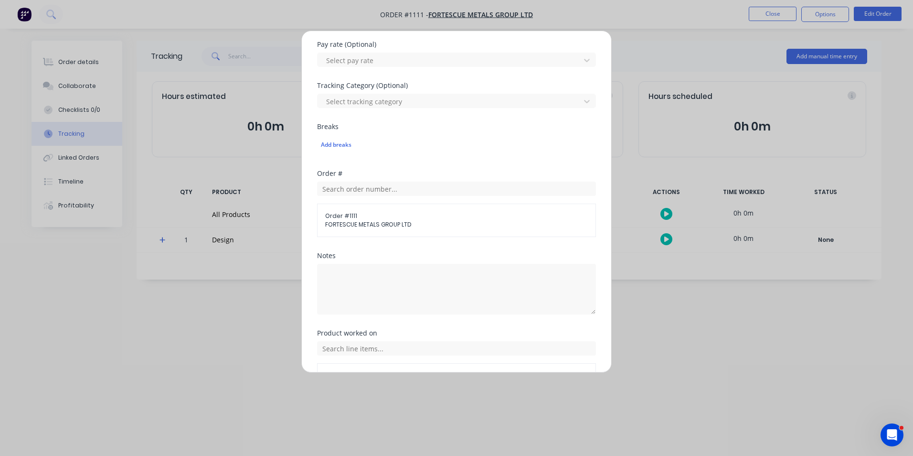
scroll to position [287, 0]
type input "2"
click at [395, 272] on textarea at bounding box center [456, 287] width 279 height 51
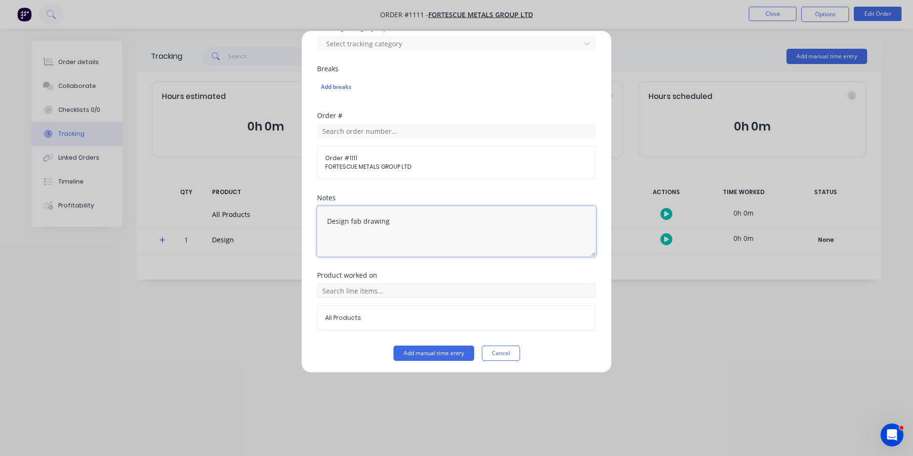
scroll to position [345, 0]
type textarea "Design fab drawing"
click at [530, 289] on input "text" at bounding box center [456, 288] width 279 height 14
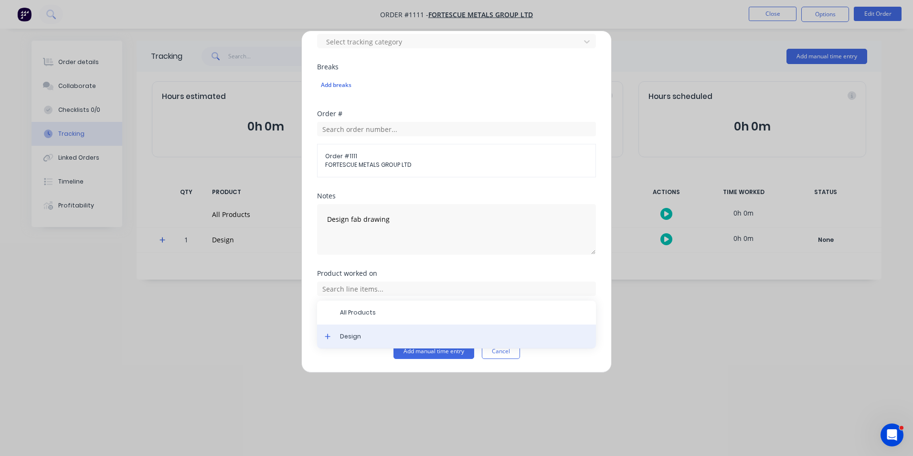
click at [344, 328] on div "Design" at bounding box center [456, 336] width 279 height 24
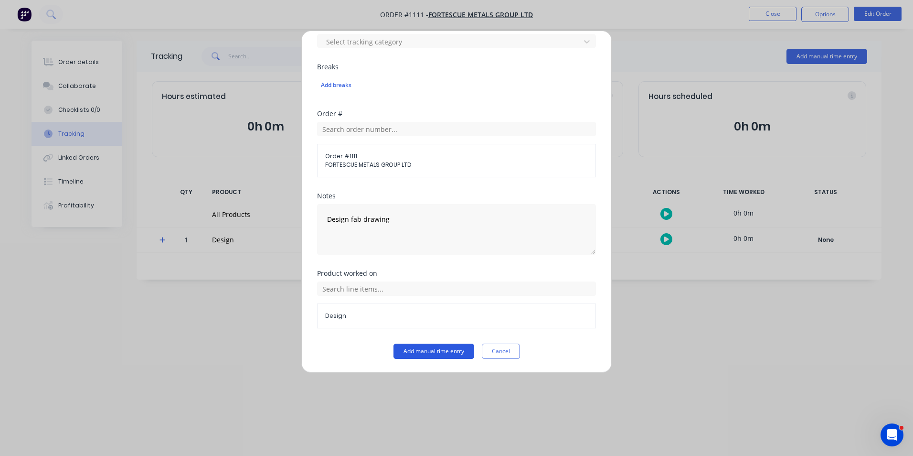
click at [433, 353] on button "Add manual time entry" at bounding box center [434, 350] width 81 height 15
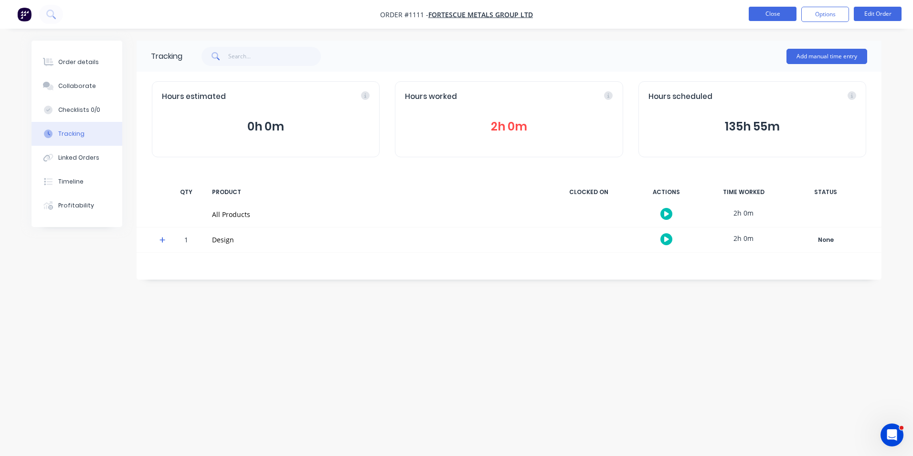
click at [788, 12] on button "Close" at bounding box center [773, 14] width 48 height 14
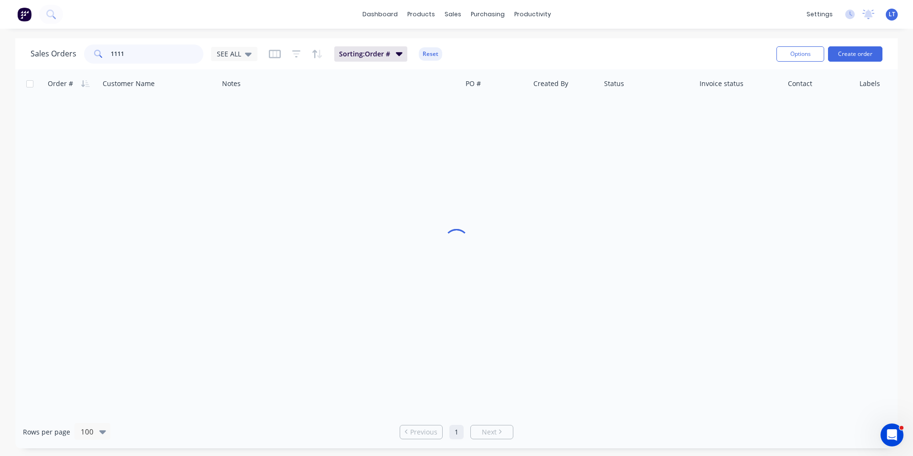
drag, startPoint x: 137, startPoint y: 53, endPoint x: 47, endPoint y: 54, distance: 89.8
click at [47, 54] on div "Sales Orders 1111 SEE ALL" at bounding box center [144, 53] width 227 height 19
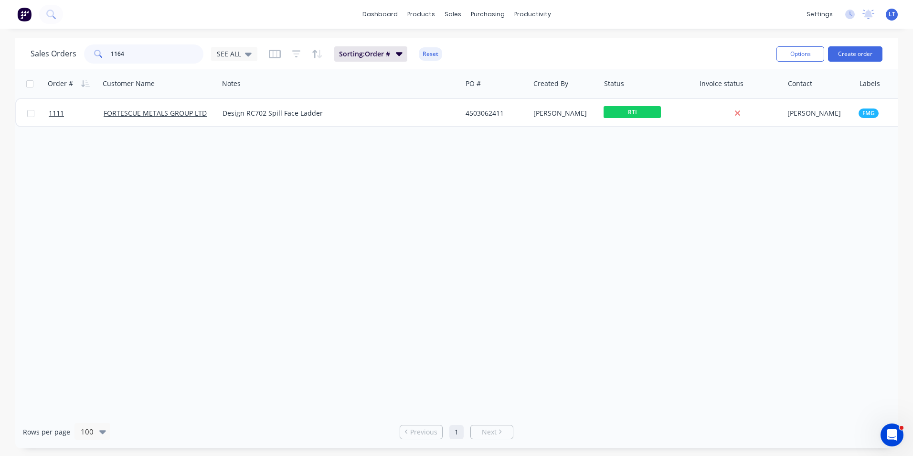
type input "1164"
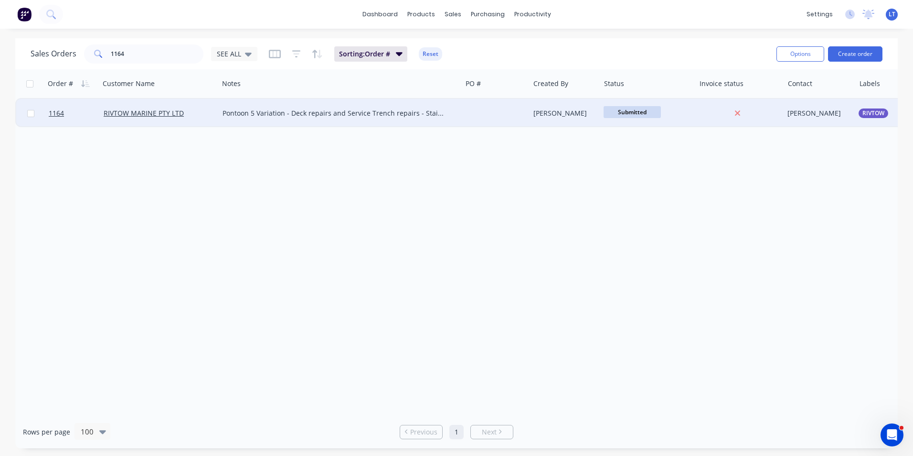
click at [552, 114] on div "[PERSON_NAME]" at bounding box center [564, 113] width 60 height 10
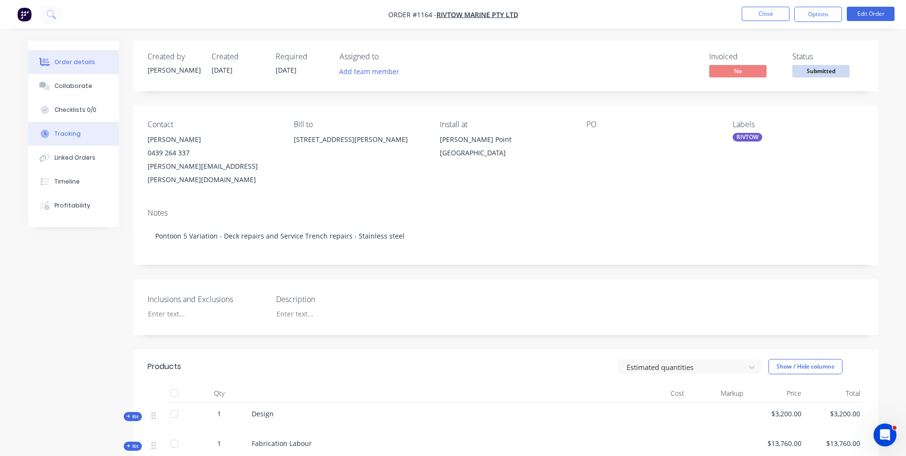
click at [83, 138] on button "Tracking" at bounding box center [73, 134] width 91 height 24
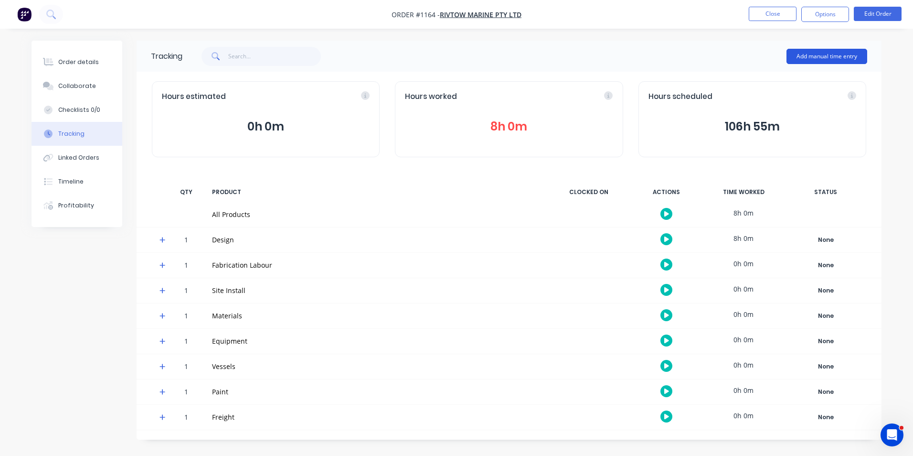
click at [811, 56] on button "Add manual time entry" at bounding box center [827, 56] width 81 height 15
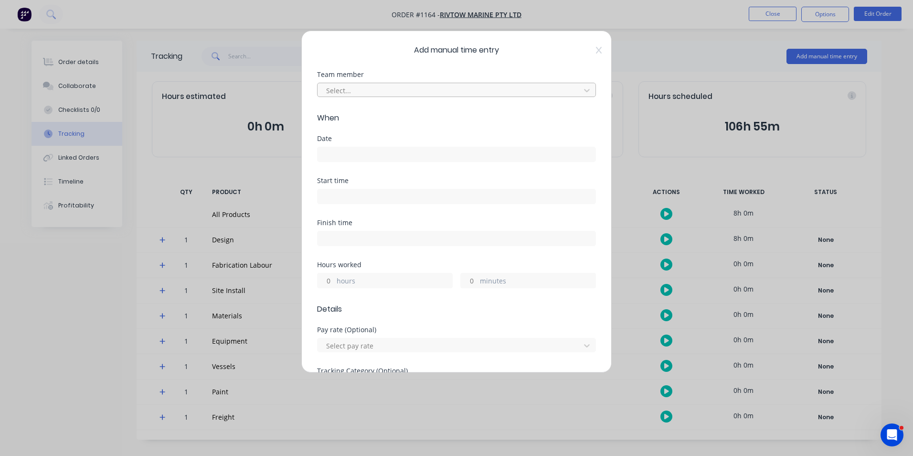
click at [394, 91] on div at bounding box center [450, 91] width 250 height 12
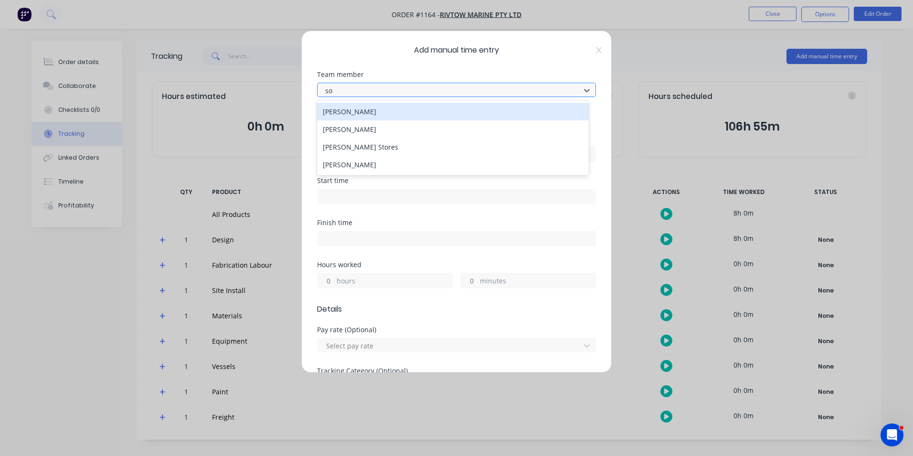
type input "som"
click at [388, 109] on div "[PERSON_NAME]" at bounding box center [453, 112] width 272 height 18
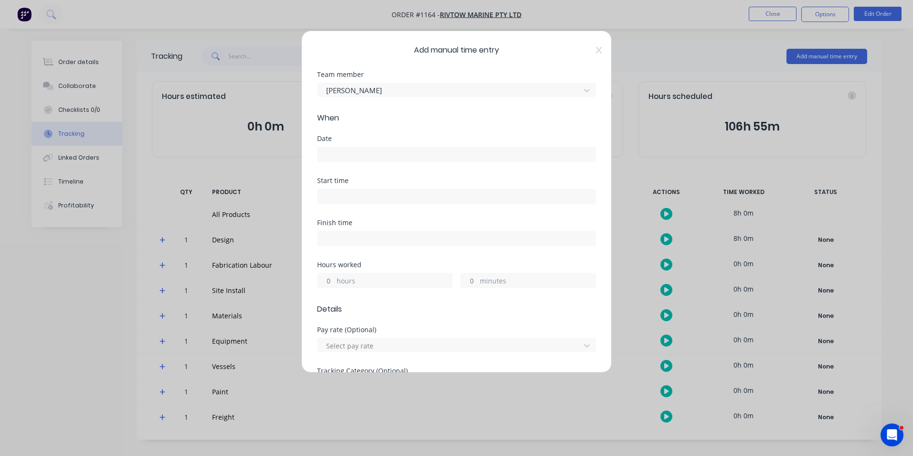
click at [397, 154] on input at bounding box center [457, 154] width 278 height 14
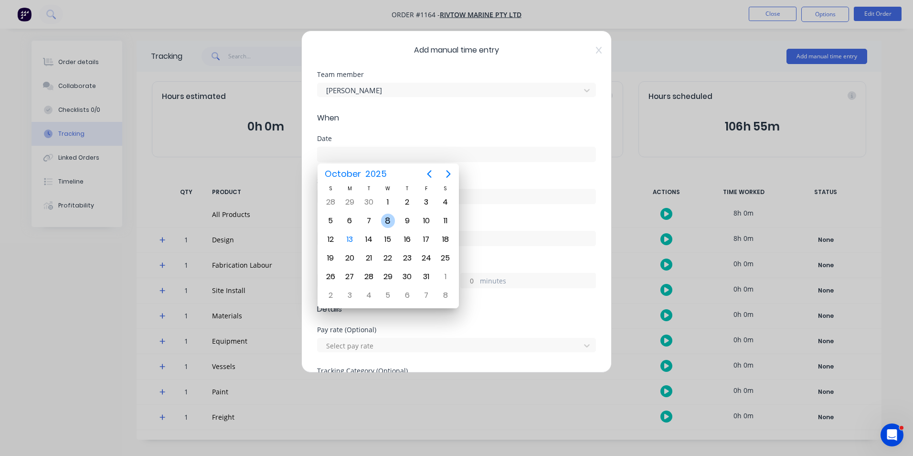
click at [388, 218] on div "8" at bounding box center [388, 221] width 14 height 14
type input "[DATE]"
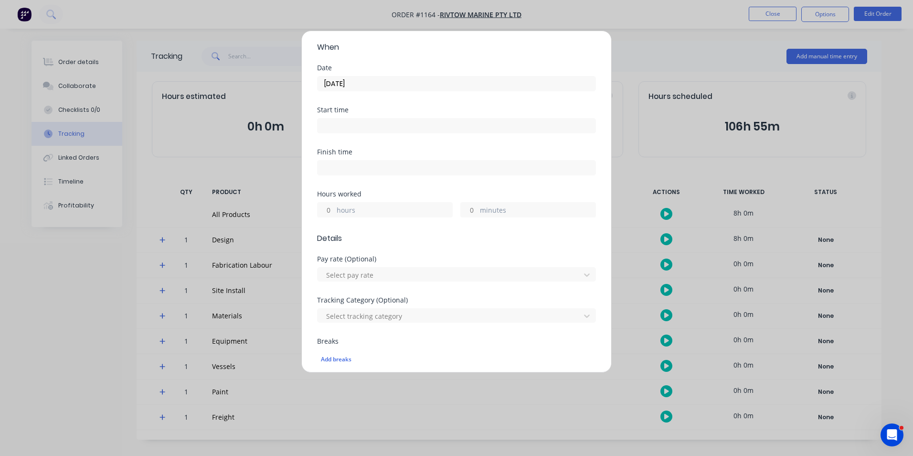
scroll to position [96, 0]
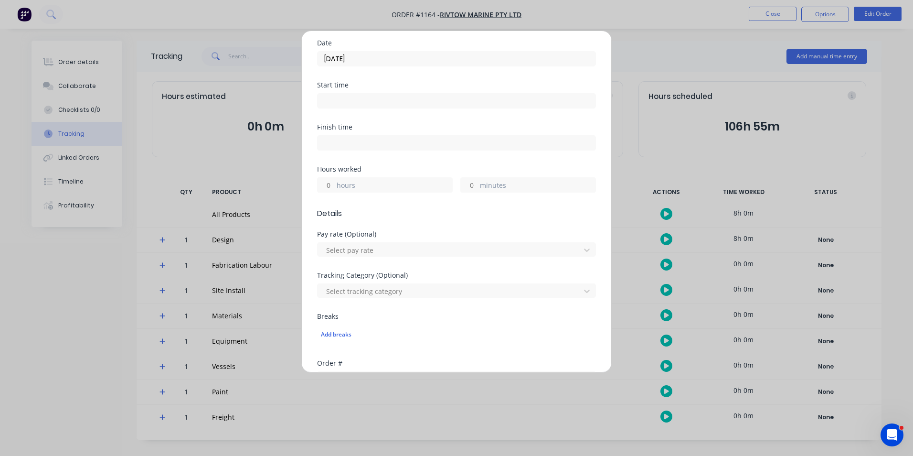
drag, startPoint x: 333, startPoint y: 186, endPoint x: 327, endPoint y: 186, distance: 6.7
click at [327, 186] on input "hours" at bounding box center [326, 185] width 17 height 14
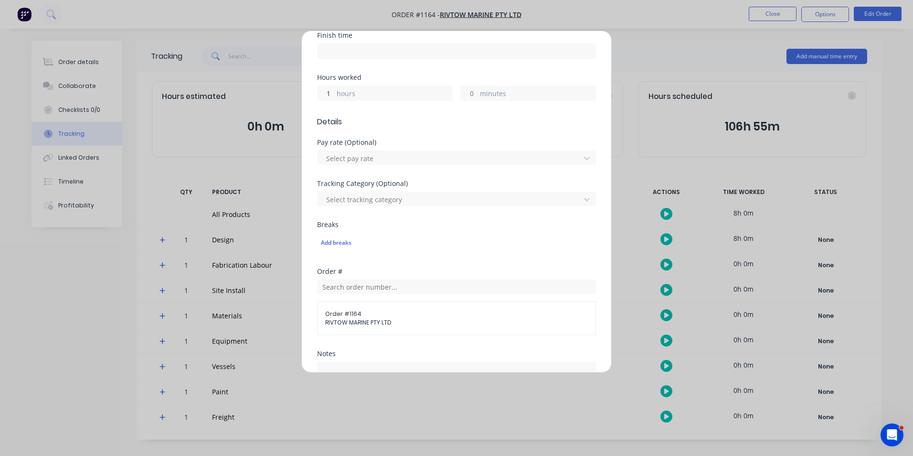
scroll to position [191, 0]
type input "1"
click at [425, 113] on span "Details" at bounding box center [456, 117] width 279 height 11
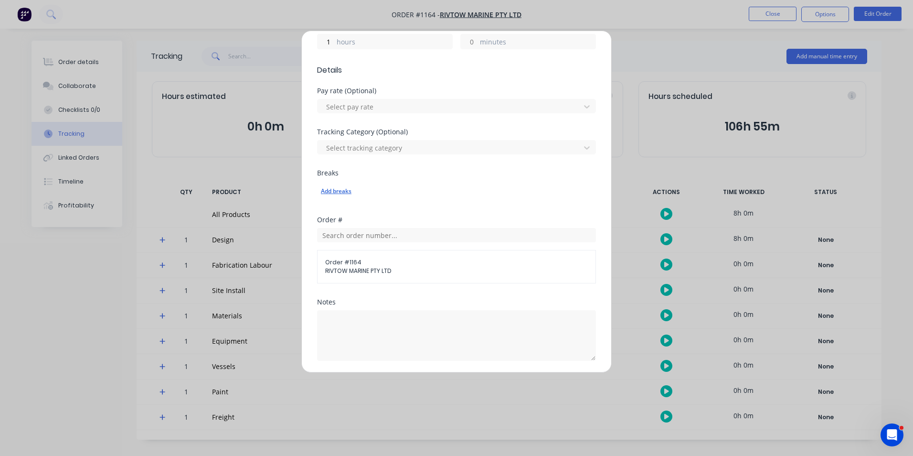
scroll to position [287, 0]
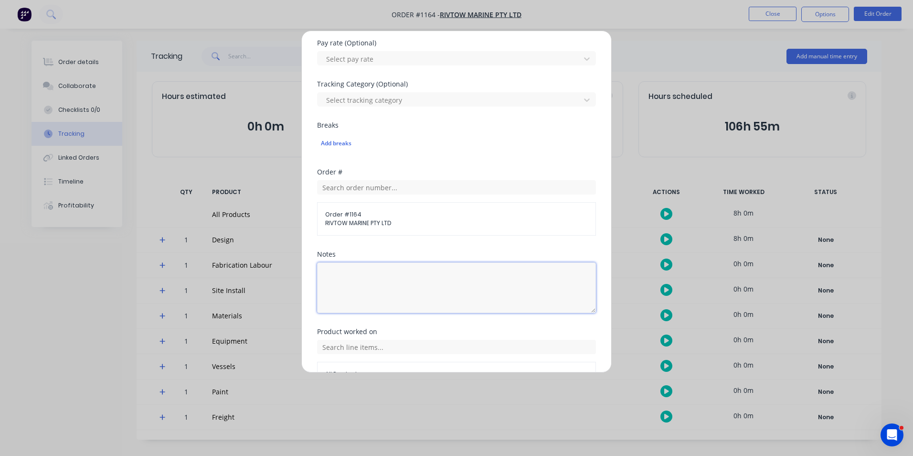
click at [429, 288] on textarea at bounding box center [456, 287] width 279 height 51
type textarea "Assist Leigh to produce PDF, BOM for Simmonds"
click at [532, 339] on div "All Products" at bounding box center [456, 361] width 279 height 49
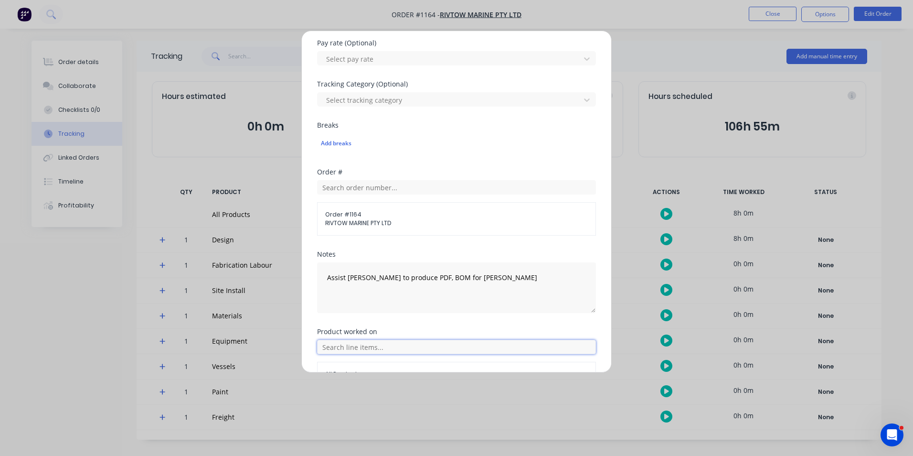
click at [519, 345] on input "text" at bounding box center [456, 347] width 279 height 14
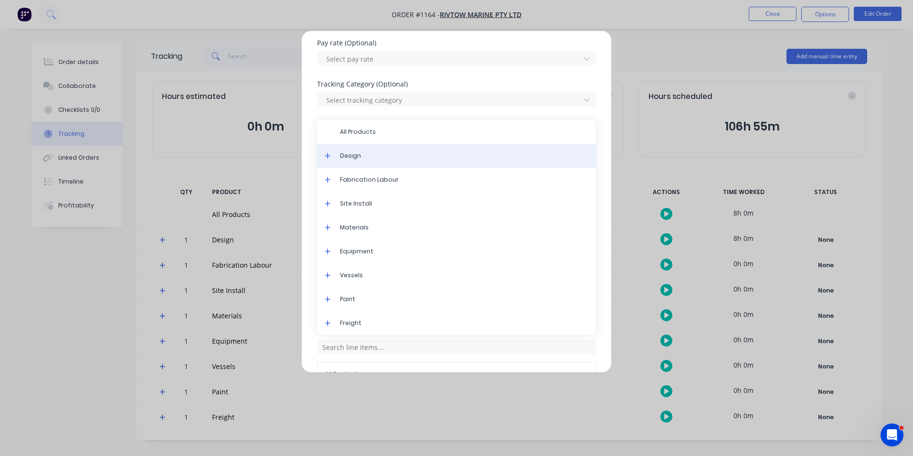
click at [363, 158] on span "Design" at bounding box center [464, 155] width 248 height 9
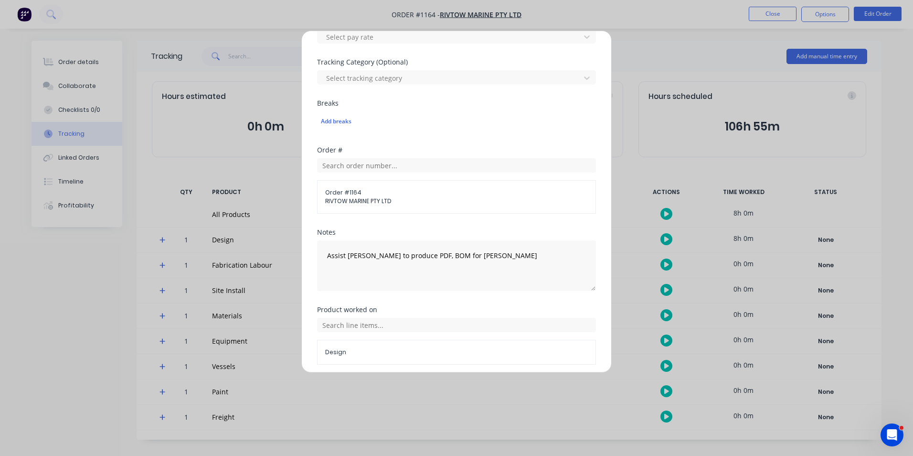
scroll to position [345, 0]
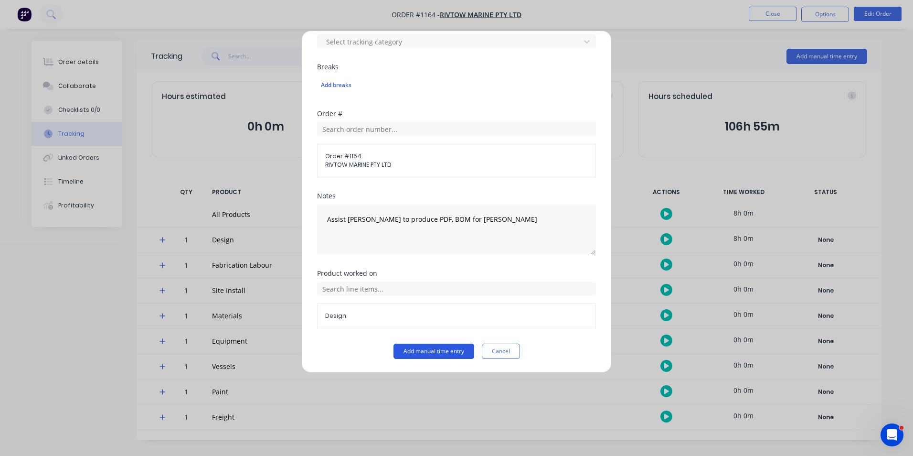
click at [444, 353] on button "Add manual time entry" at bounding box center [434, 350] width 81 height 15
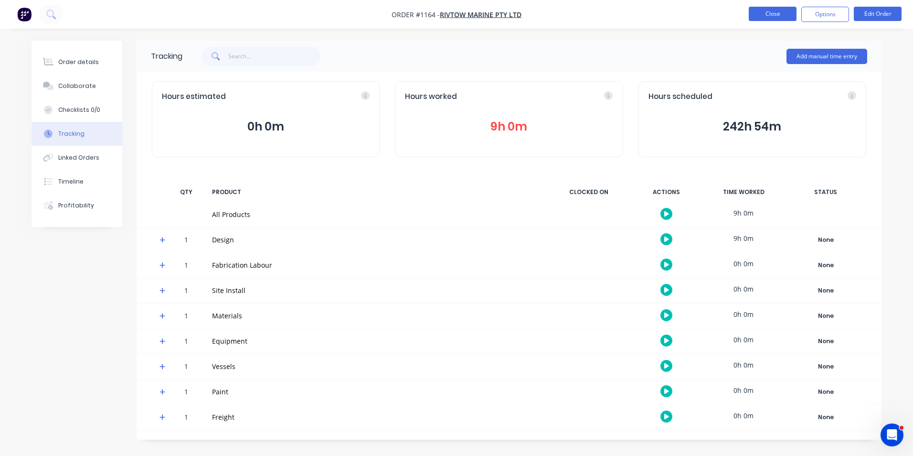
click at [764, 12] on button "Close" at bounding box center [773, 14] width 48 height 14
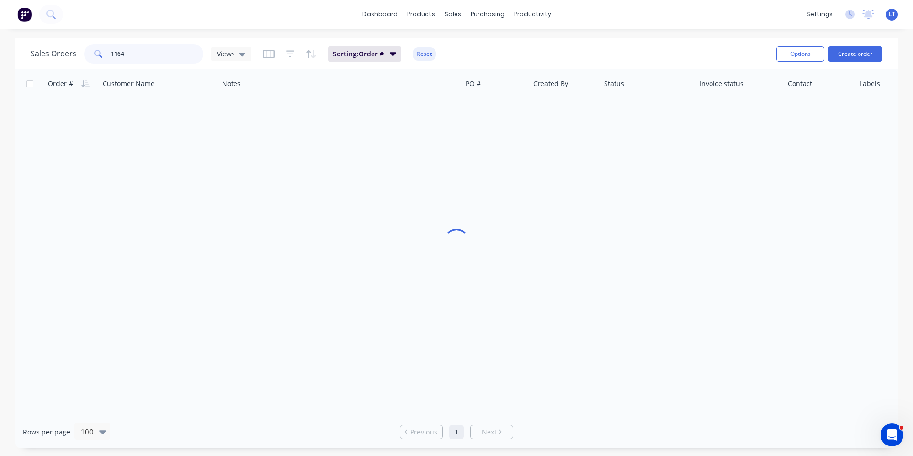
drag, startPoint x: 142, startPoint y: 57, endPoint x: -1, endPoint y: 40, distance: 143.8
click at [0, 40] on html "dashboard products sales purchasing productivity dashboard products Product Cat…" at bounding box center [456, 228] width 913 height 456
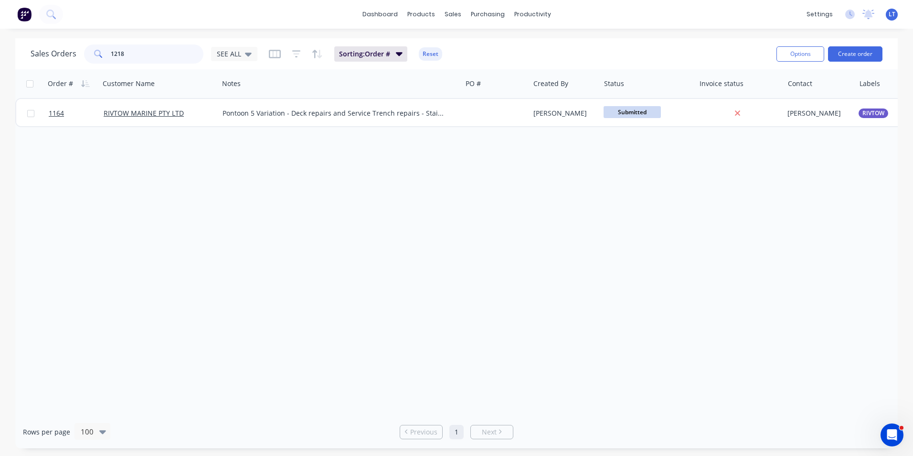
type input "1218"
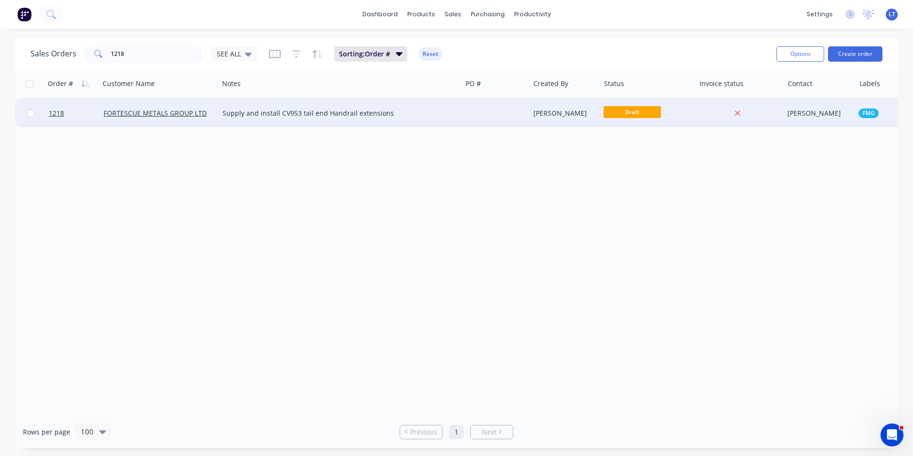
click at [540, 114] on div "[PERSON_NAME]" at bounding box center [564, 113] width 60 height 10
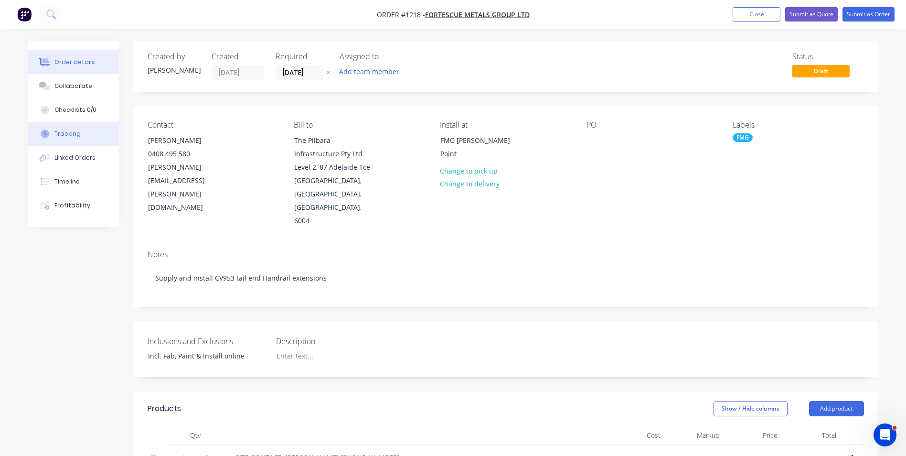
click at [83, 136] on button "Tracking" at bounding box center [73, 134] width 91 height 24
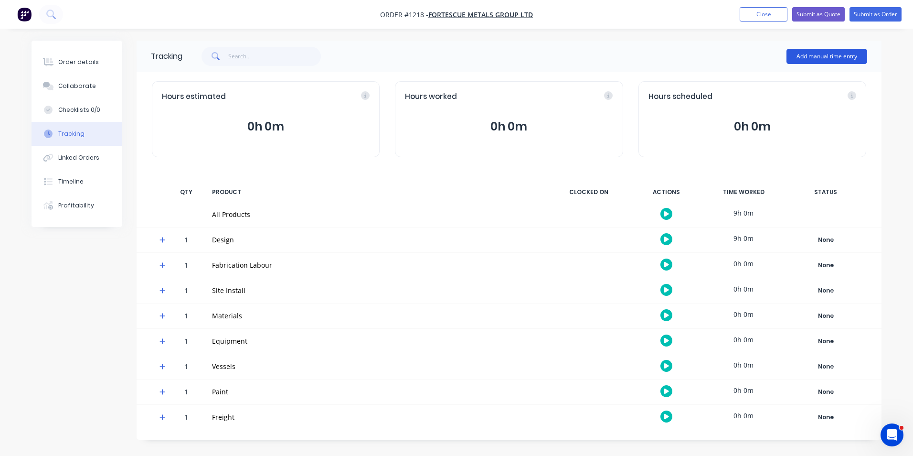
click at [818, 60] on button "Add manual time entry" at bounding box center [827, 56] width 81 height 15
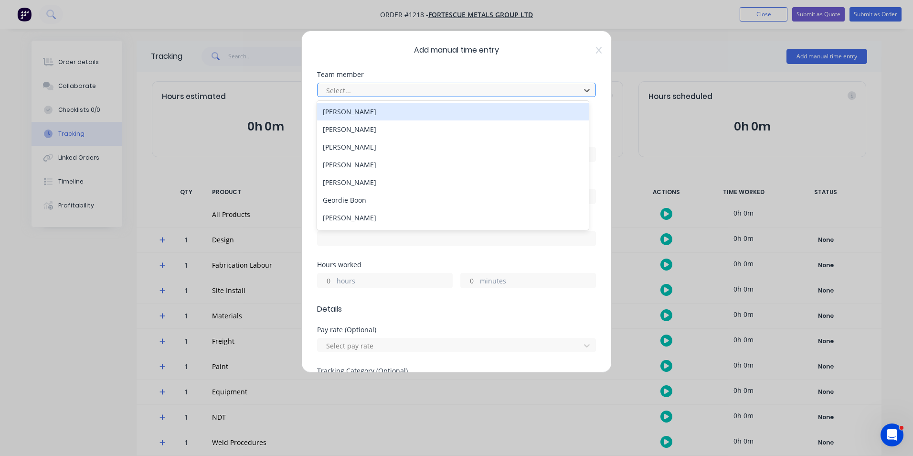
click at [351, 89] on div at bounding box center [450, 91] width 250 height 12
type input "som"
click at [351, 112] on div "[PERSON_NAME]" at bounding box center [453, 112] width 272 height 18
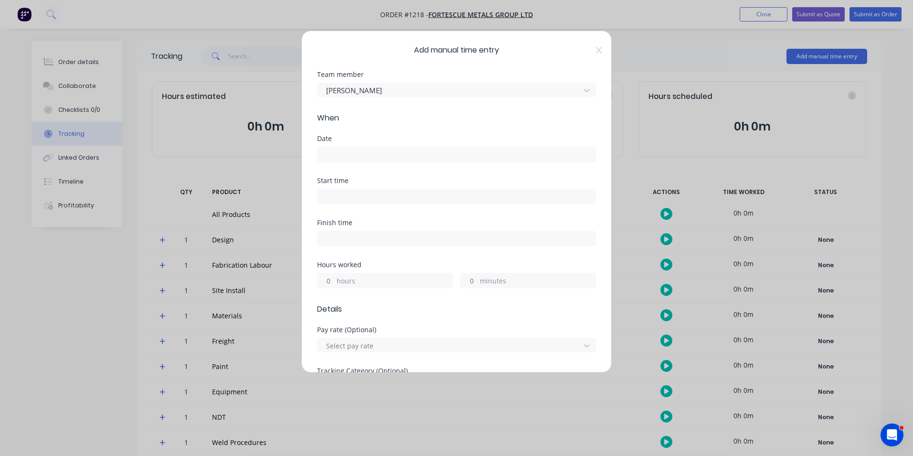
click at [367, 150] on input at bounding box center [457, 154] width 278 height 14
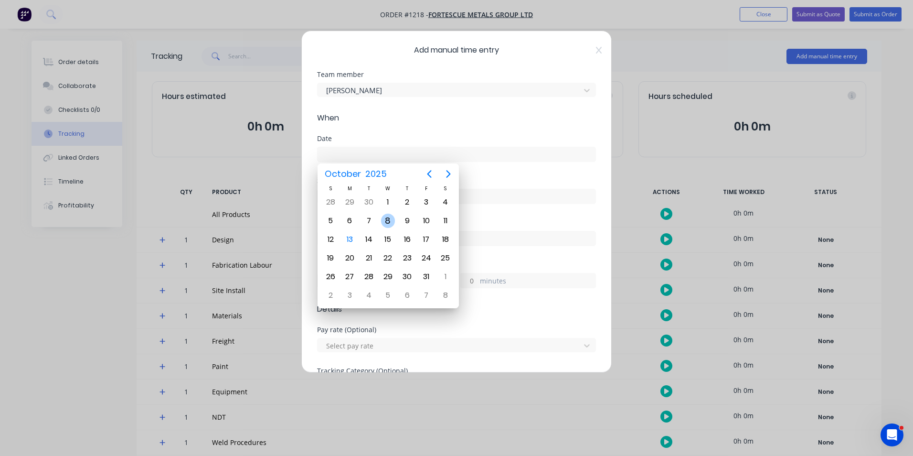
click at [391, 218] on div "8" at bounding box center [388, 221] width 14 height 14
type input "[DATE]"
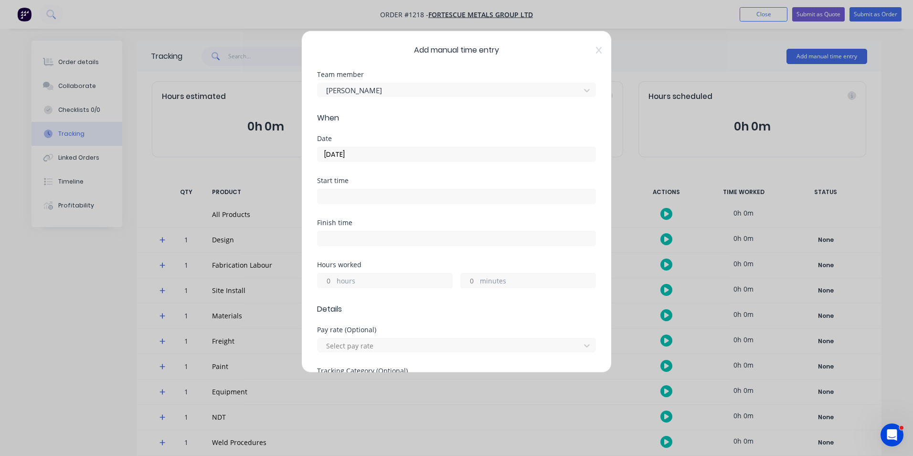
click at [331, 281] on input "hours" at bounding box center [326, 280] width 17 height 14
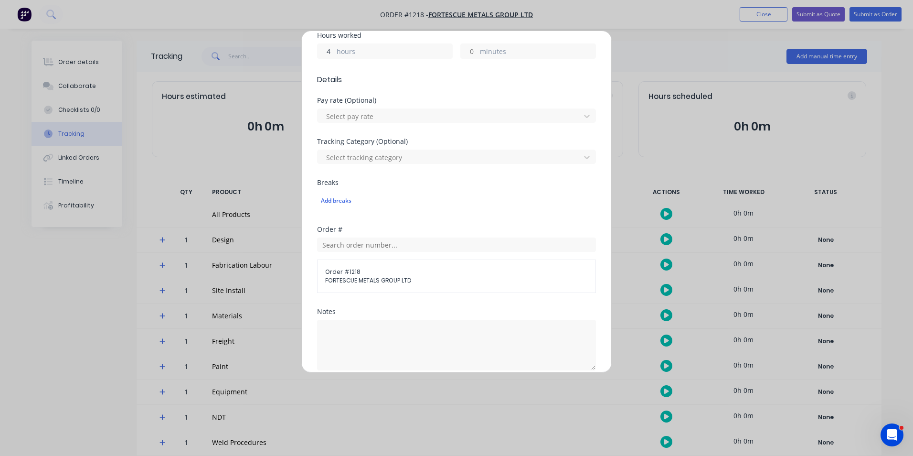
scroll to position [239, 0]
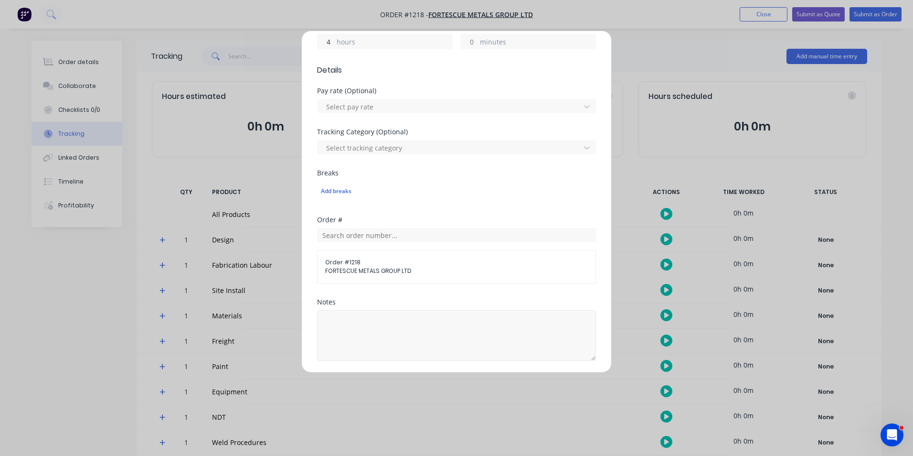
type input "4"
click at [399, 333] on textarea at bounding box center [456, 335] width 279 height 51
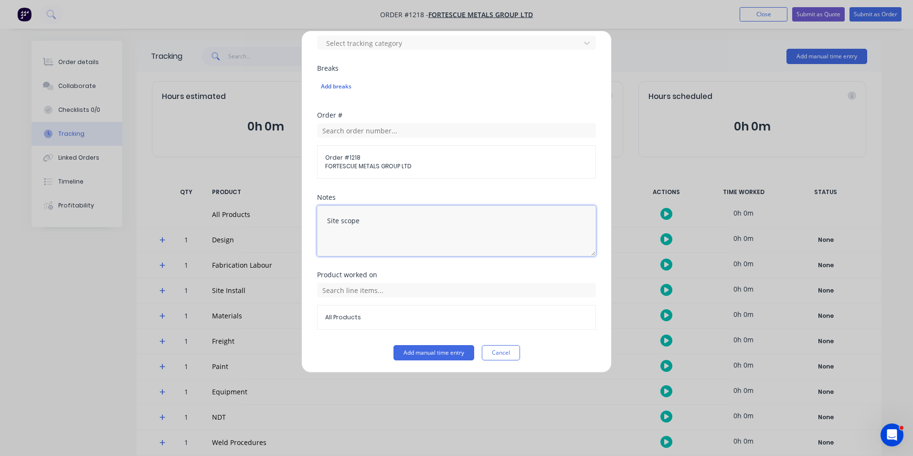
scroll to position [345, 0]
type textarea "Site scope"
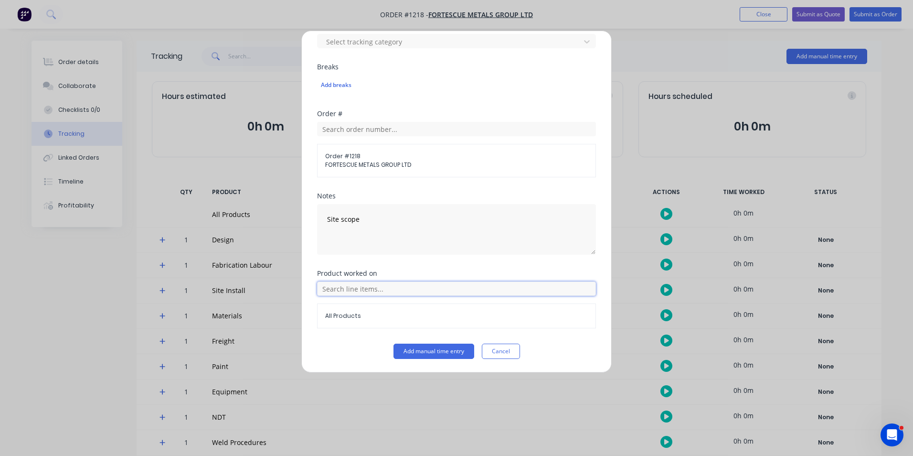
click at [407, 291] on input "text" at bounding box center [456, 288] width 279 height 14
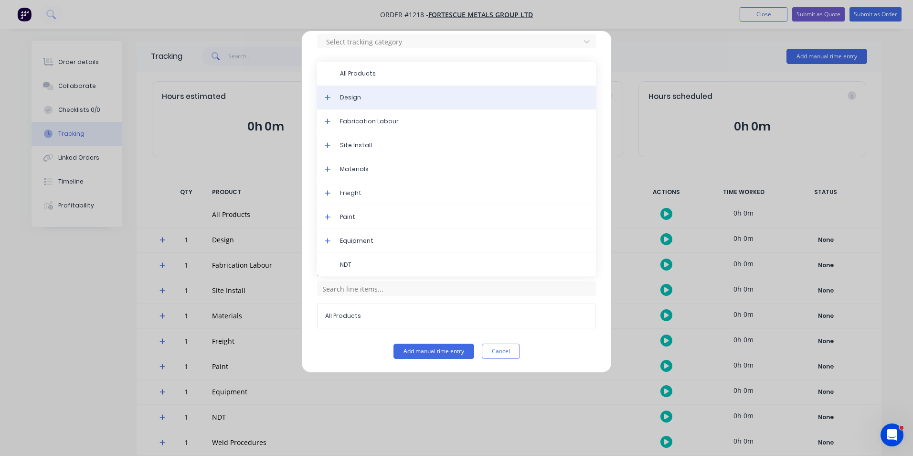
click at [365, 101] on span "Design" at bounding box center [464, 97] width 248 height 9
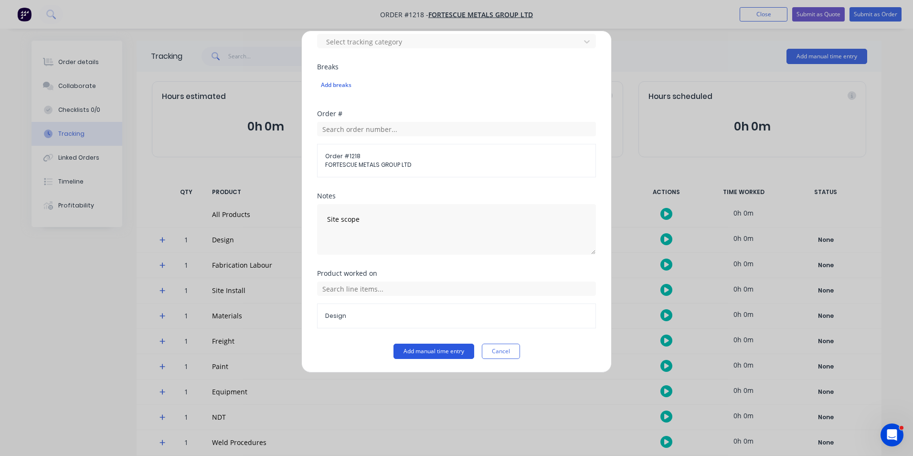
click at [435, 352] on button "Add manual time entry" at bounding box center [434, 350] width 81 height 15
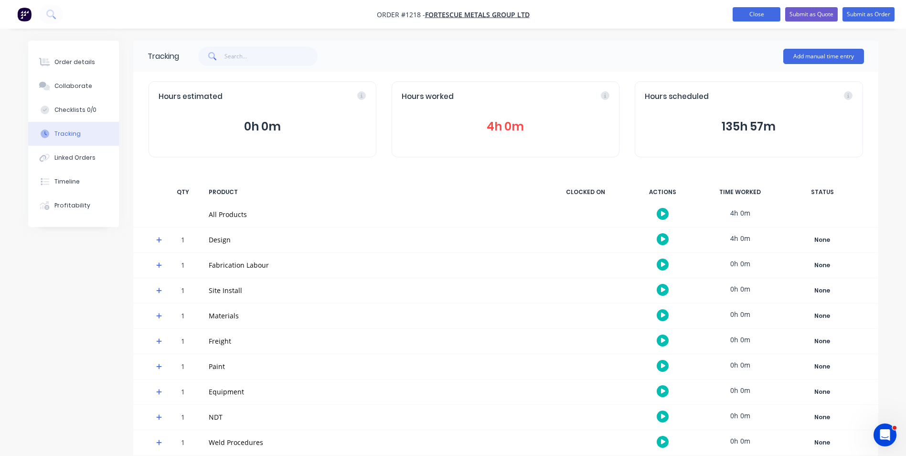
click at [744, 13] on button "Close" at bounding box center [757, 14] width 48 height 14
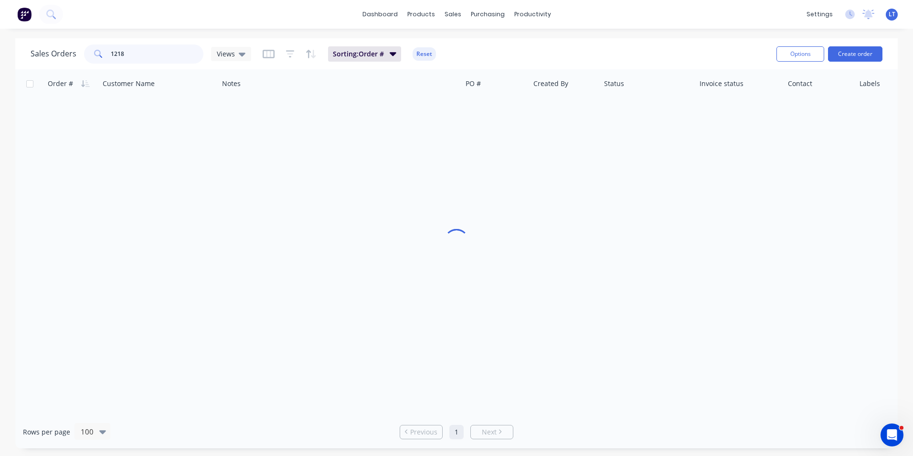
drag, startPoint x: 175, startPoint y: 57, endPoint x: -2, endPoint y: 35, distance: 178.6
click at [0, 35] on html "dashboard products sales purchasing productivity dashboard products Product Cat…" at bounding box center [456, 228] width 913 height 456
type input "1153"
click at [242, 52] on div "SEE ALL" at bounding box center [234, 54] width 35 height 9
click at [243, 172] on button "Archived" at bounding box center [268, 173] width 109 height 11
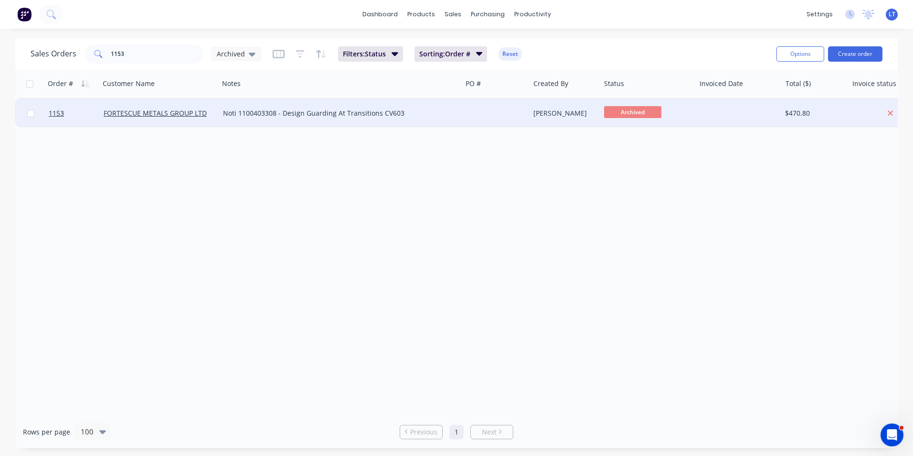
click at [552, 117] on div "[PERSON_NAME]" at bounding box center [564, 113] width 60 height 10
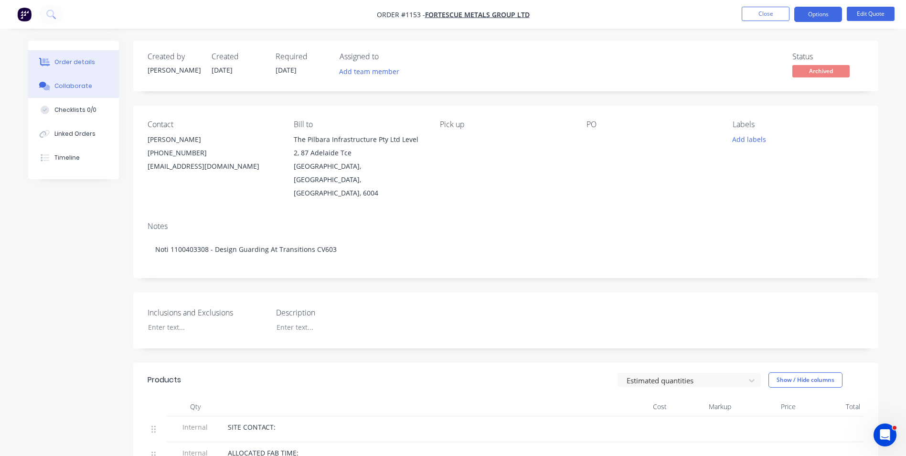
click at [77, 89] on div "Collaborate" at bounding box center [73, 86] width 38 height 9
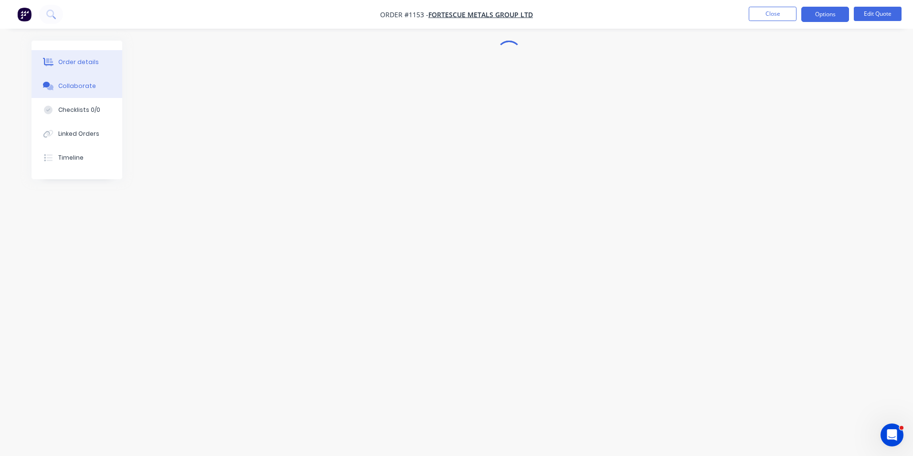
click at [92, 62] on div "Order details" at bounding box center [78, 62] width 41 height 9
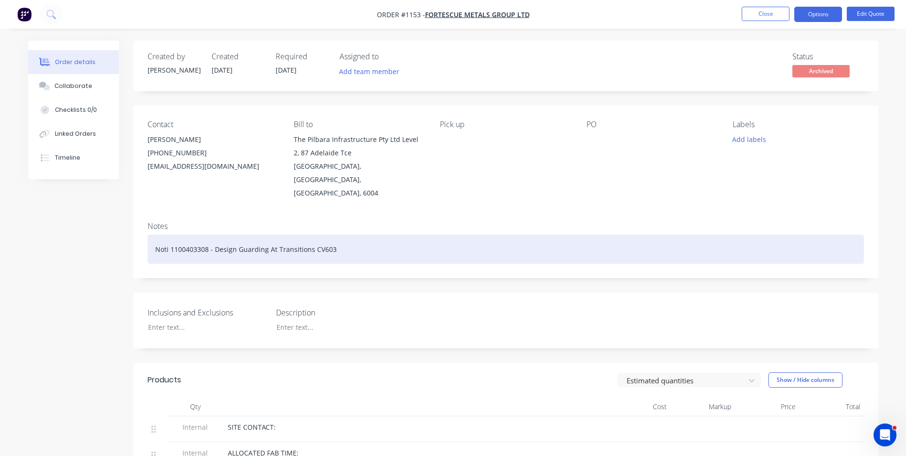
click at [346, 248] on div "Noti 1100403308 - Design Guarding At Transitions CV603" at bounding box center [506, 249] width 717 height 29
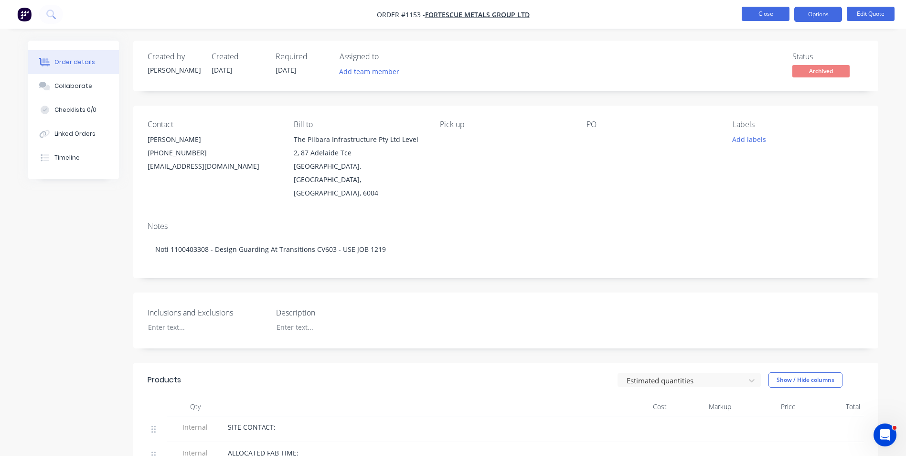
click at [757, 10] on button "Close" at bounding box center [766, 14] width 48 height 14
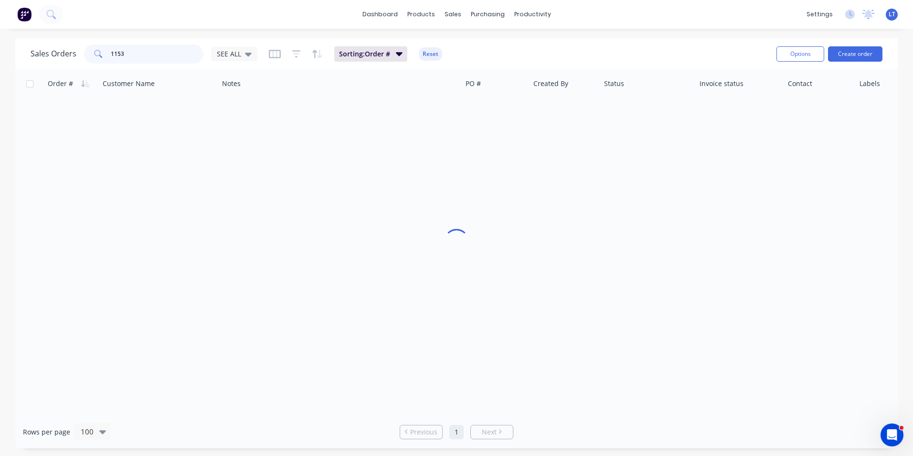
drag, startPoint x: 154, startPoint y: 56, endPoint x: 1, endPoint y: 47, distance: 152.6
click at [1, 47] on div "Sales Orders 1153 SEE ALL Sorting: Order # Reset Options Create order Order # C…" at bounding box center [456, 243] width 913 height 410
type input "1219"
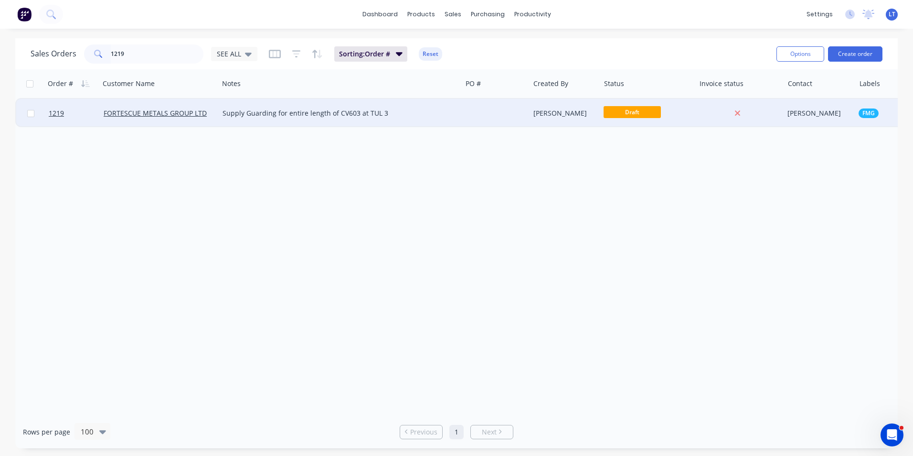
click at [558, 114] on div "[PERSON_NAME]" at bounding box center [564, 113] width 60 height 10
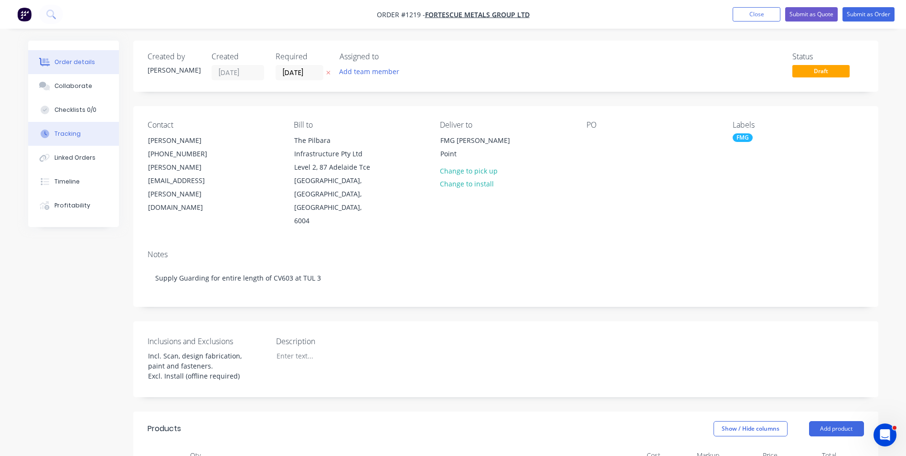
click at [96, 135] on button "Tracking" at bounding box center [73, 134] width 91 height 24
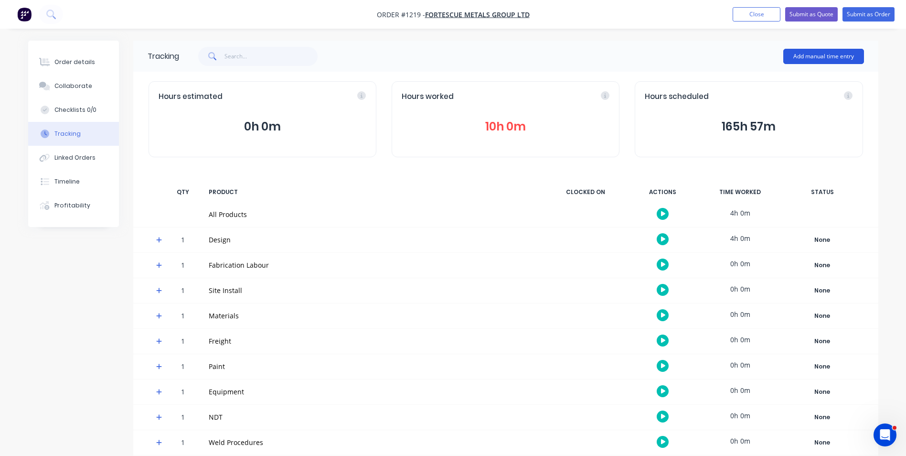
click at [809, 56] on button "Add manual time entry" at bounding box center [823, 56] width 81 height 15
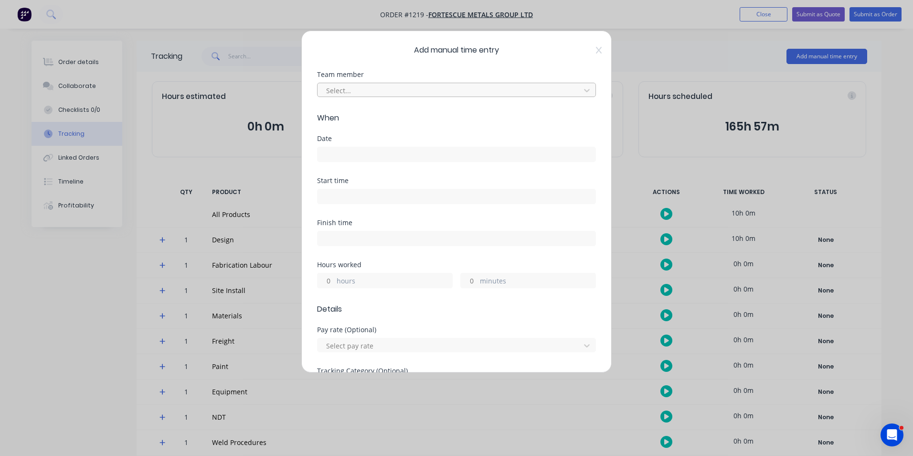
click at [420, 94] on div at bounding box center [450, 91] width 250 height 12
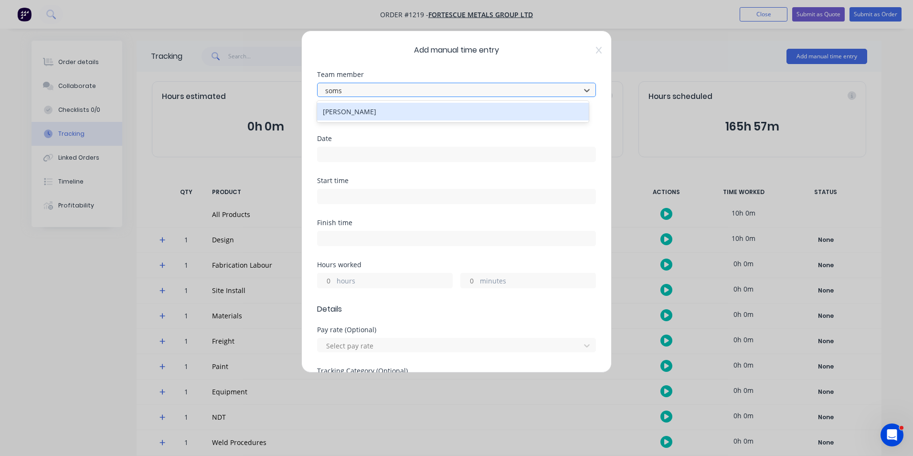
type input "somsa"
click at [405, 108] on div "[PERSON_NAME]" at bounding box center [453, 112] width 272 height 18
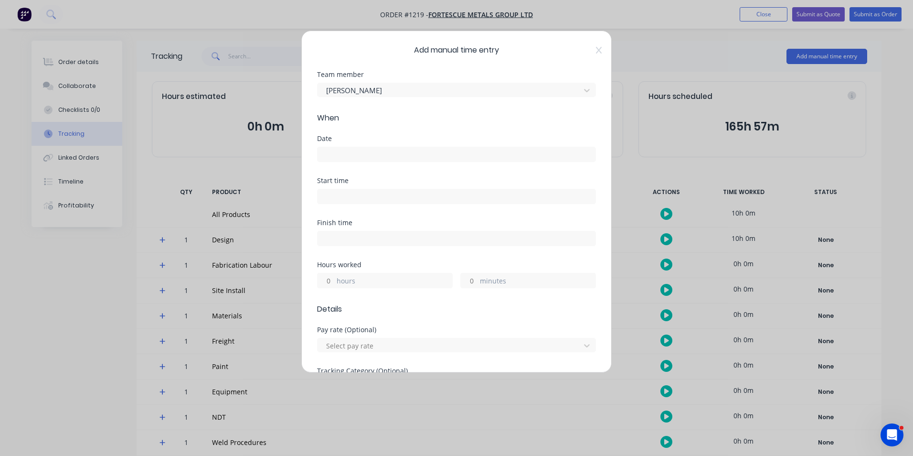
click at [392, 155] on input at bounding box center [457, 154] width 278 height 14
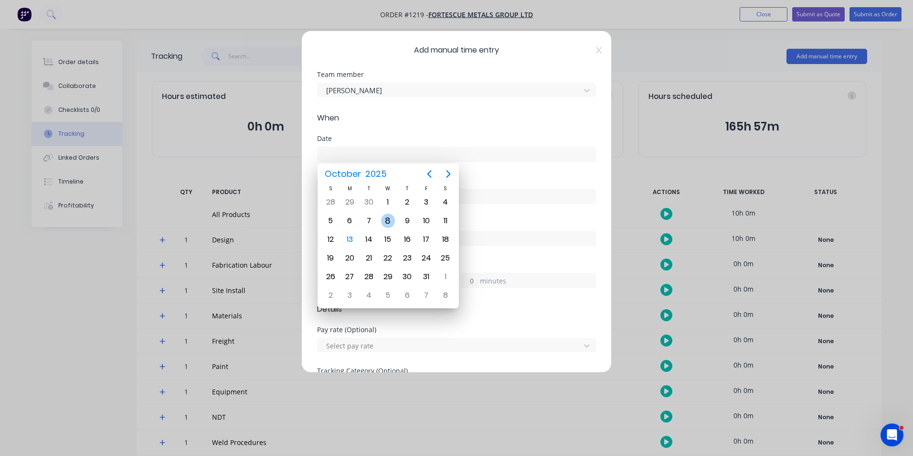
click at [386, 219] on div "8" at bounding box center [388, 221] width 14 height 14
type input "[DATE]"
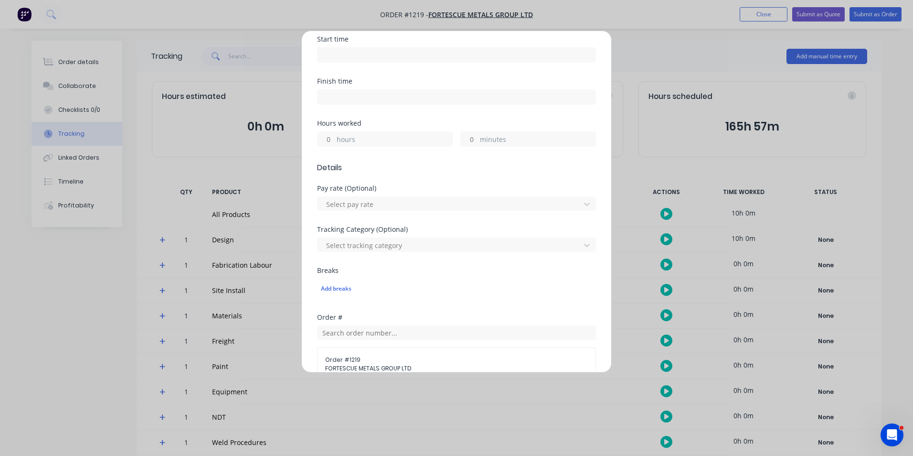
scroll to position [143, 0]
click at [326, 136] on input "hours" at bounding box center [326, 137] width 17 height 14
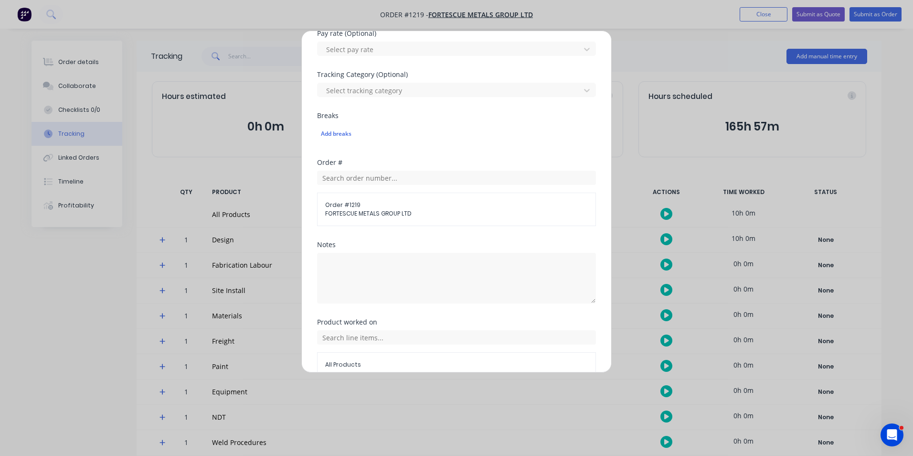
scroll to position [334, 0]
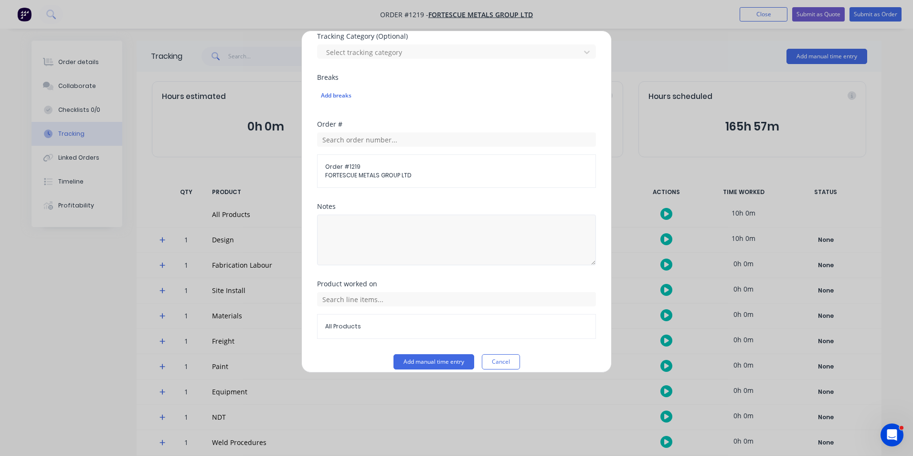
type input "5"
click at [438, 239] on textarea at bounding box center [456, 240] width 279 height 51
type textarea "Scan 3D - Site Scope"
click at [488, 304] on input "text" at bounding box center [456, 299] width 279 height 14
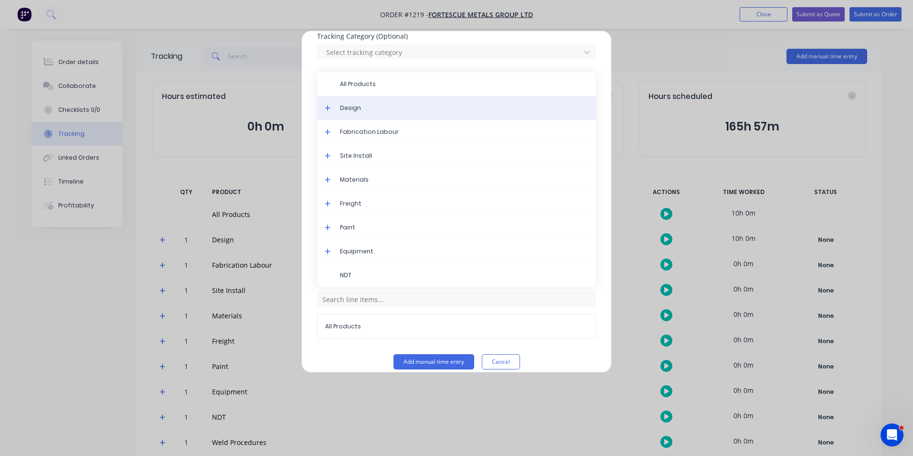
click at [369, 107] on span "Design" at bounding box center [464, 108] width 248 height 9
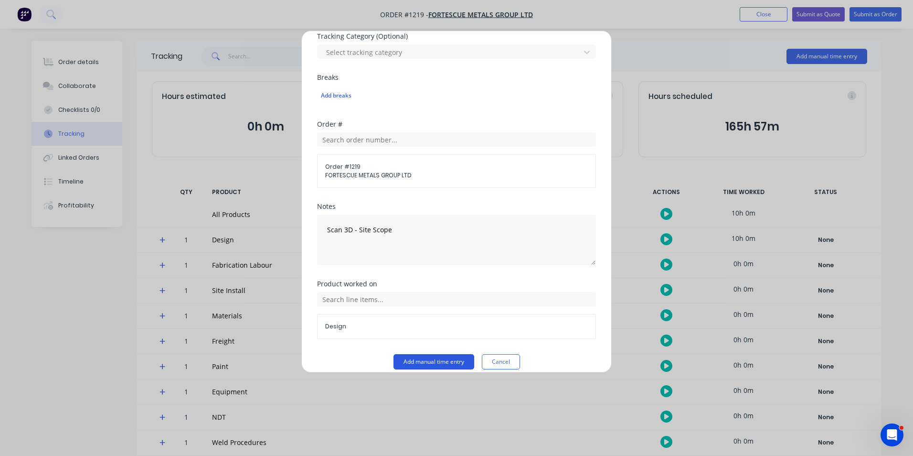
click at [433, 357] on button "Add manual time entry" at bounding box center [434, 361] width 81 height 15
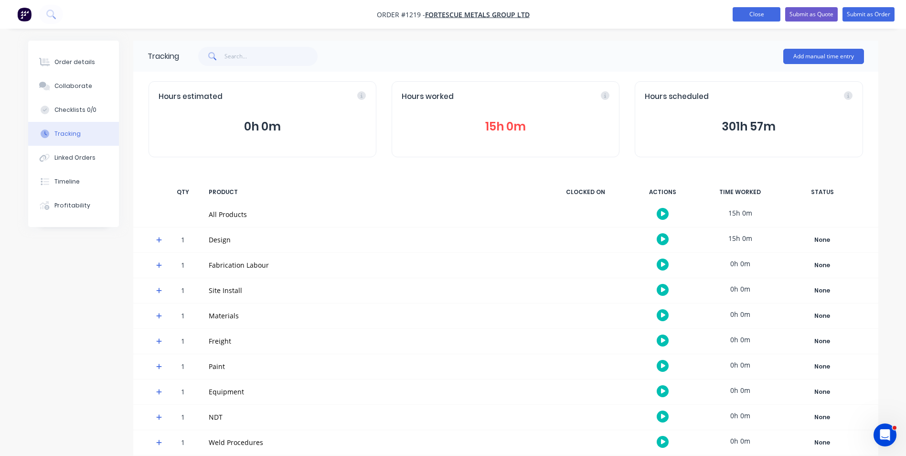
click at [756, 8] on button "Close" at bounding box center [757, 14] width 48 height 14
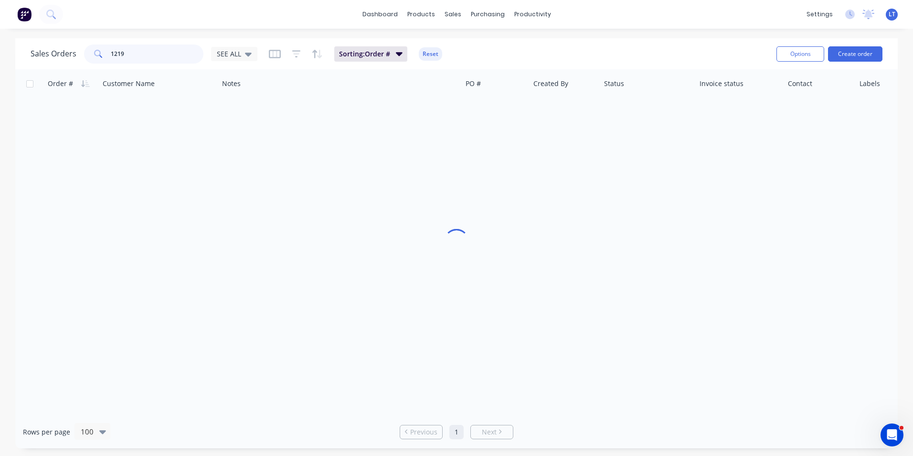
drag, startPoint x: 36, startPoint y: 53, endPoint x: 5, endPoint y: 53, distance: 30.6
click at [5, 53] on div "Sales Orders 1219 SEE ALL Sorting: Order # Reset Options Create order Order # C…" at bounding box center [456, 243] width 913 height 410
type input "1137"
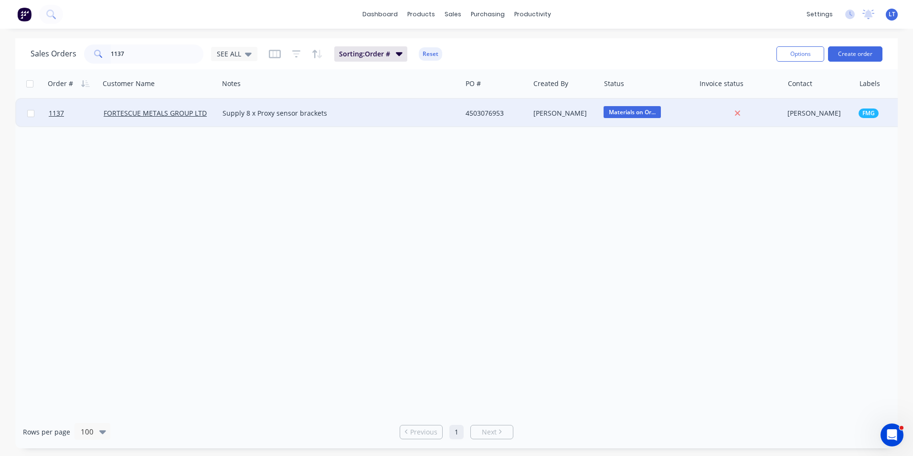
click at [526, 120] on div "4503076953" at bounding box center [496, 113] width 68 height 29
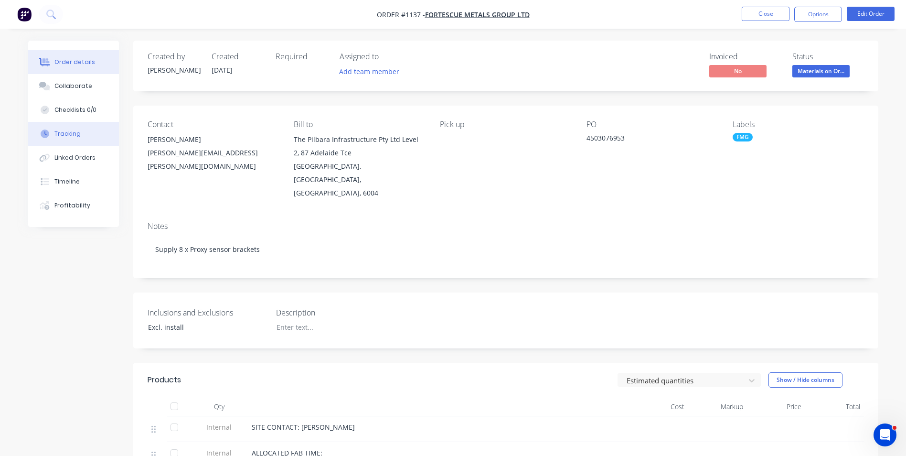
click at [90, 137] on button "Tracking" at bounding box center [73, 134] width 91 height 24
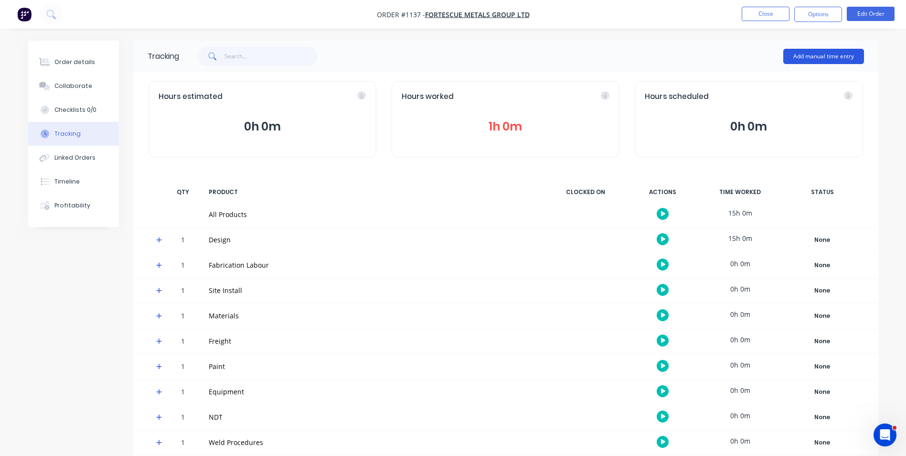
click at [825, 53] on button "Add manual time entry" at bounding box center [823, 56] width 81 height 15
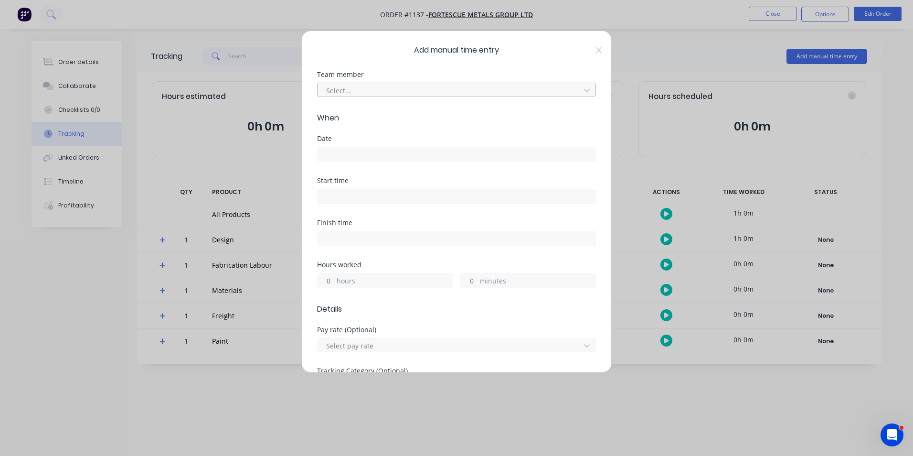
click at [381, 89] on div at bounding box center [450, 91] width 250 height 12
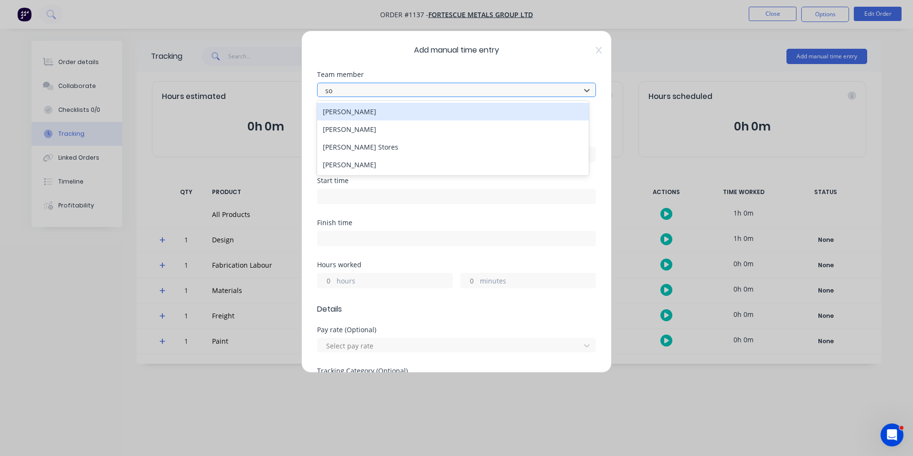
type input "som"
click at [374, 116] on div "[PERSON_NAME]" at bounding box center [453, 112] width 272 height 18
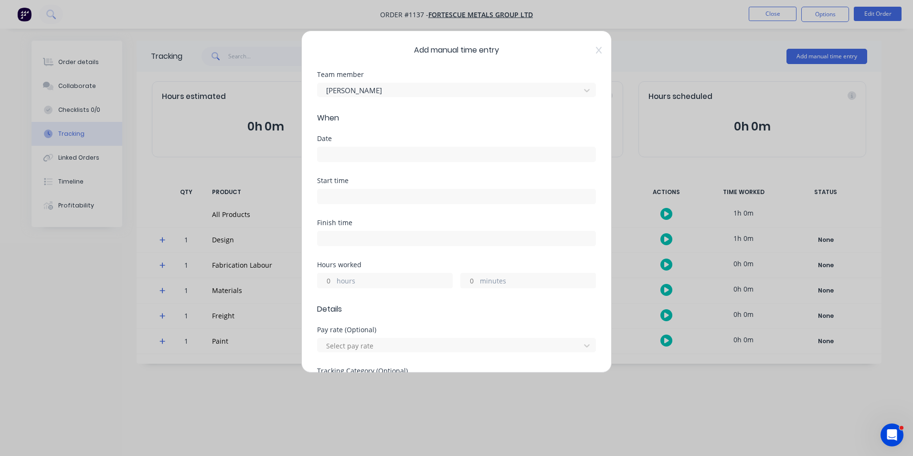
click at [355, 145] on div at bounding box center [456, 153] width 279 height 18
click at [347, 153] on input at bounding box center [457, 154] width 278 height 14
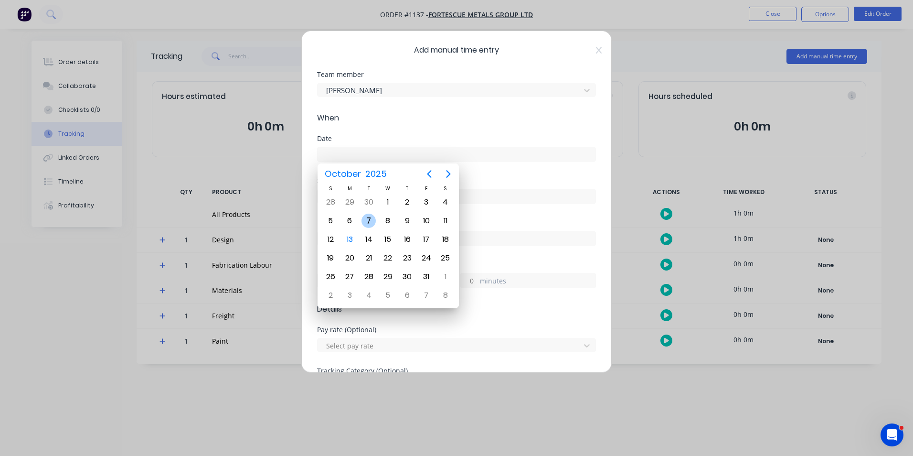
click at [369, 217] on div "7" at bounding box center [369, 221] width 14 height 14
type input "[DATE]"
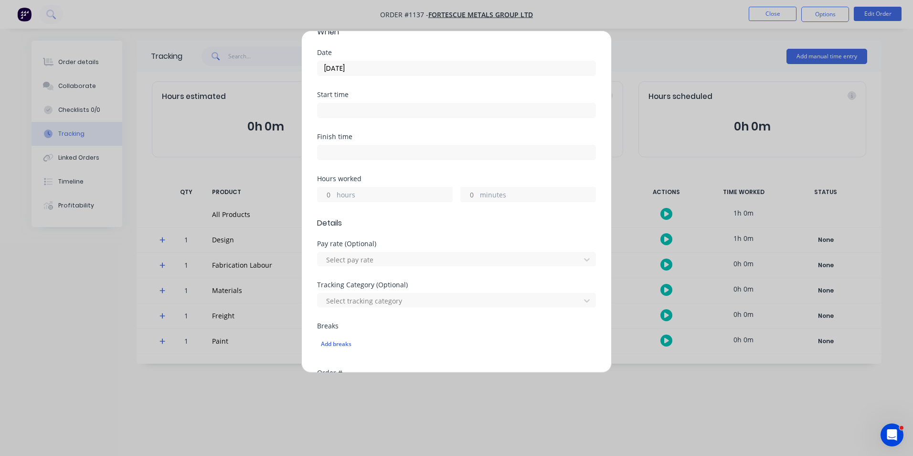
scroll to position [96, 0]
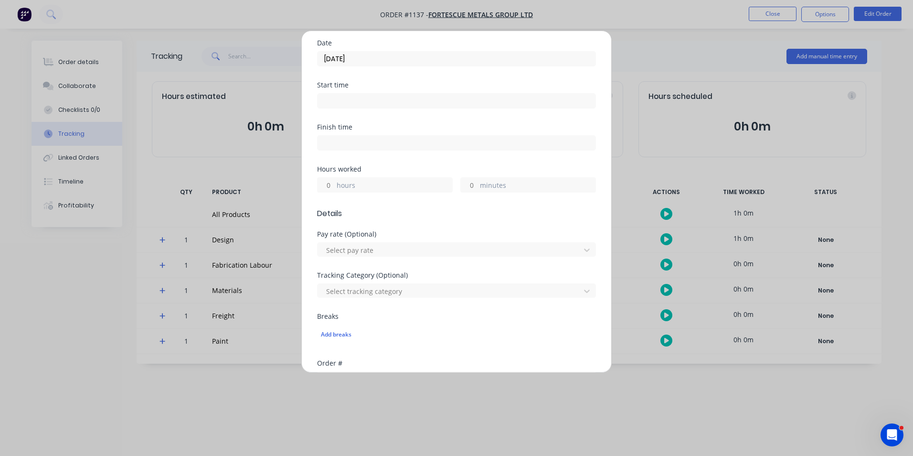
click at [332, 187] on input "hours" at bounding box center [326, 185] width 17 height 14
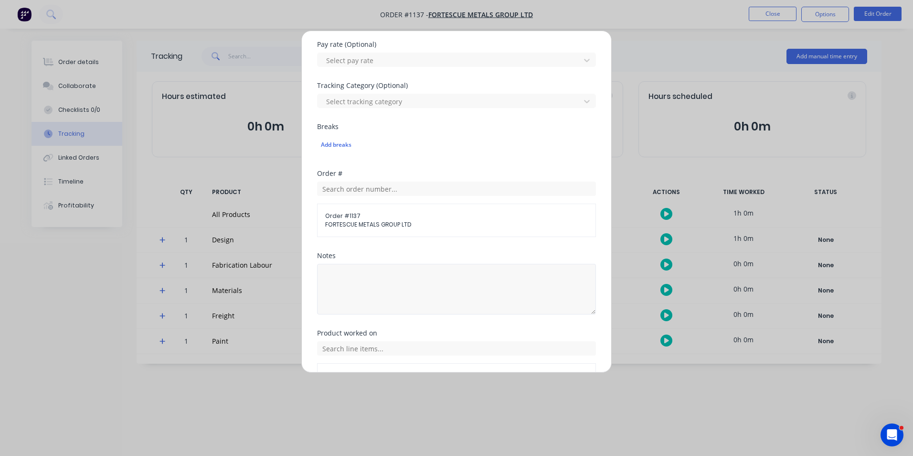
scroll to position [287, 0]
type input "2"
click at [428, 281] on textarea at bounding box center [456, 287] width 279 height 51
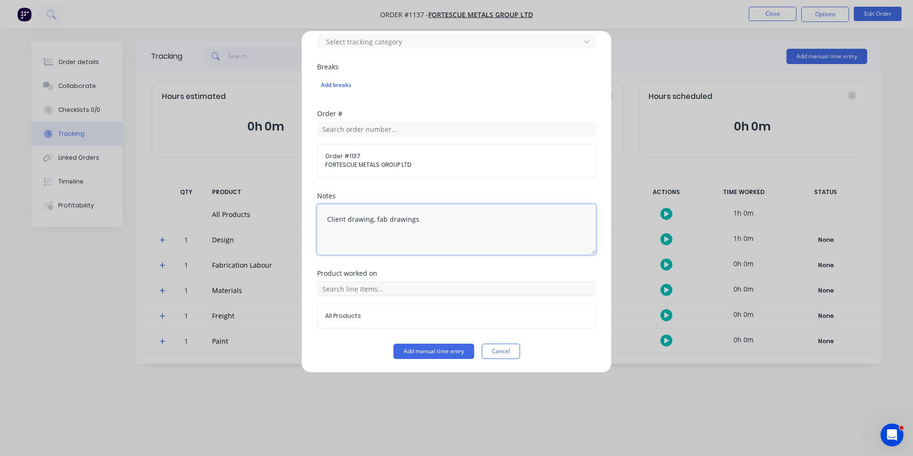
type textarea "Client drawing, fab drawings"
click at [423, 291] on input "text" at bounding box center [456, 288] width 279 height 14
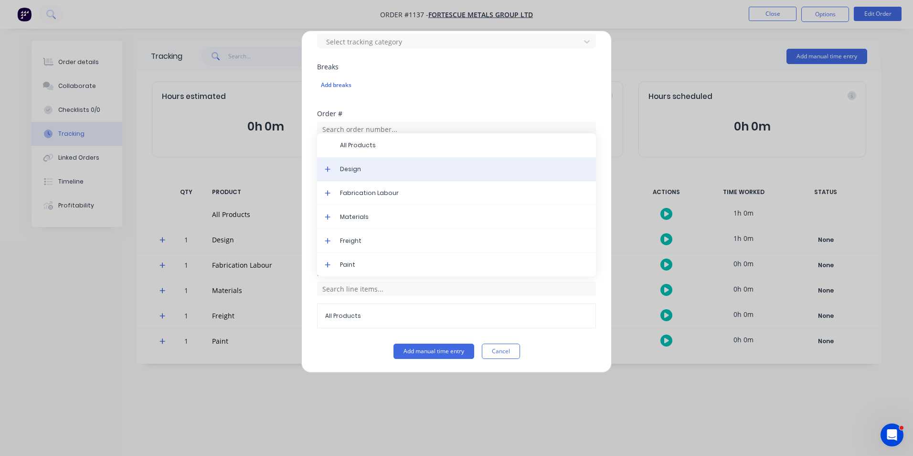
click at [350, 173] on div "Design" at bounding box center [456, 169] width 279 height 24
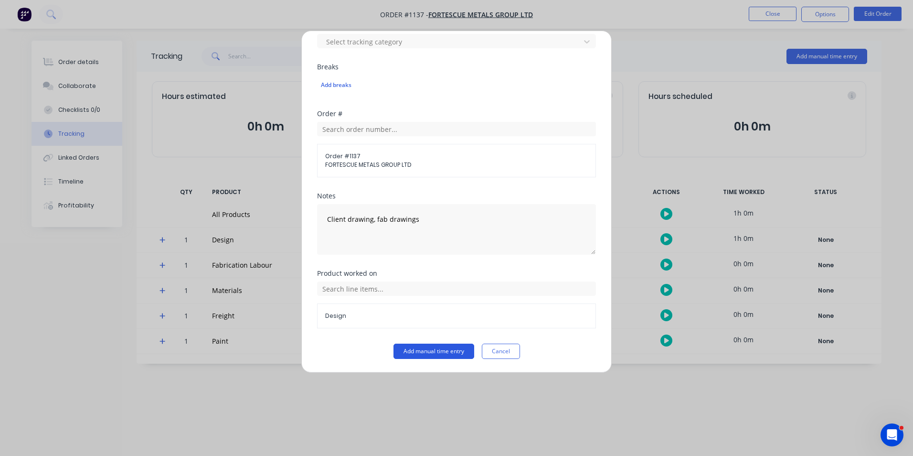
click at [437, 356] on button "Add manual time entry" at bounding box center [434, 350] width 81 height 15
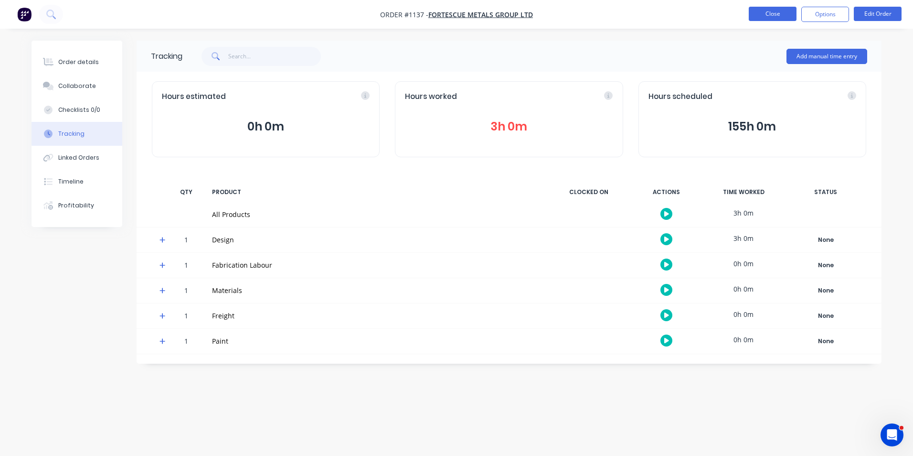
click at [764, 19] on button "Close" at bounding box center [773, 14] width 48 height 14
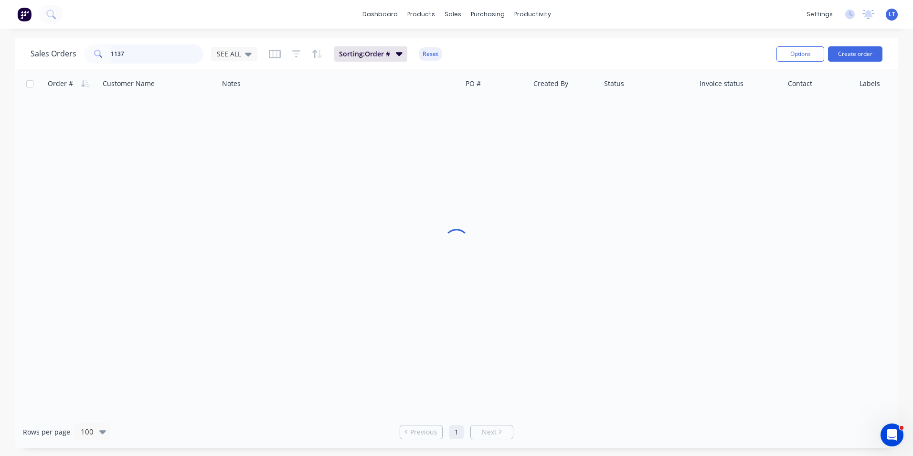
click at [32, 39] on div "Sales Orders 1137 SEE ALL Sorting: Order # Reset Options Create order" at bounding box center [456, 53] width 883 height 31
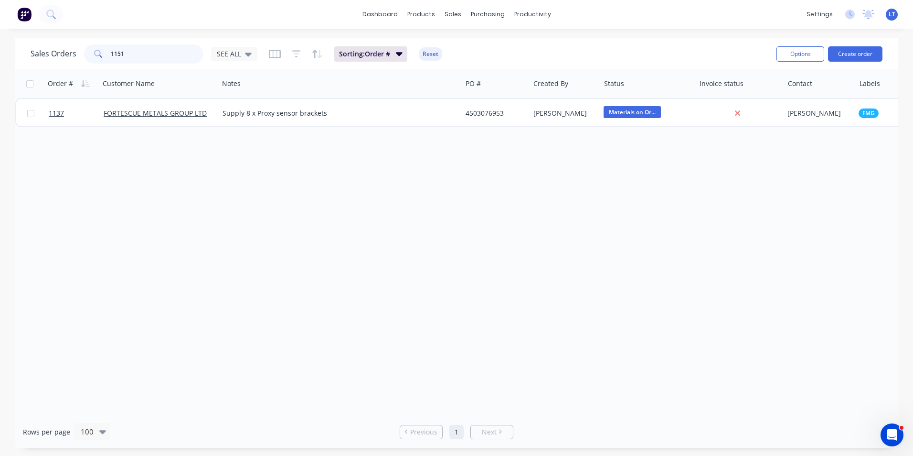
type input "1151"
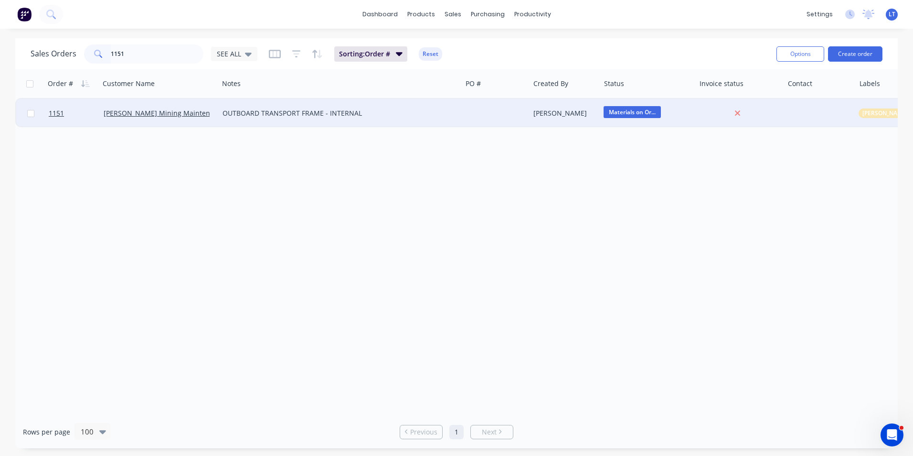
click at [480, 110] on div at bounding box center [496, 113] width 68 height 29
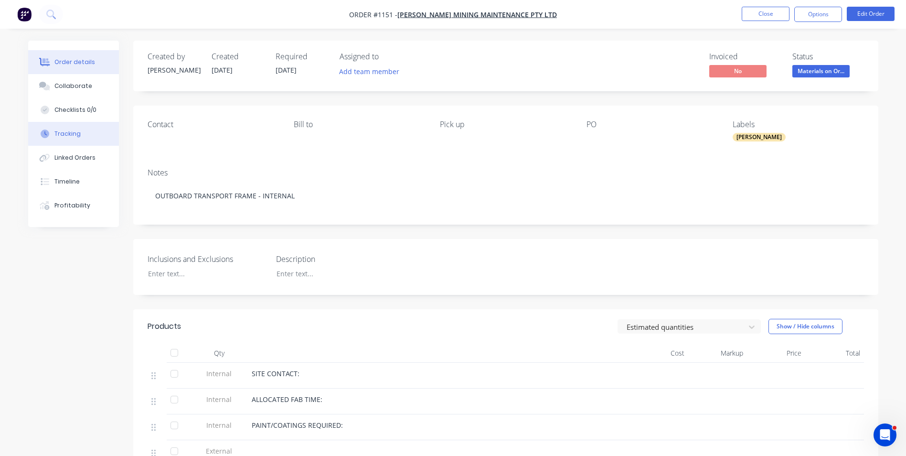
click at [77, 135] on div "Tracking" at bounding box center [67, 133] width 26 height 9
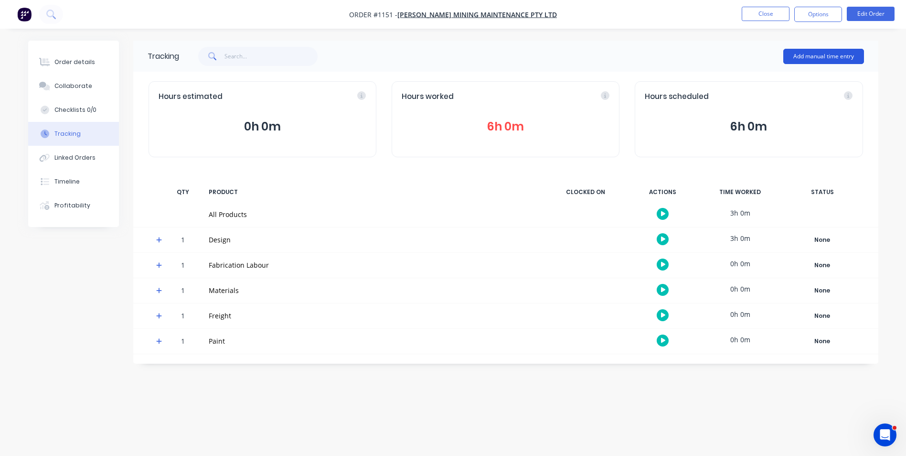
click at [829, 57] on button "Add manual time entry" at bounding box center [823, 56] width 81 height 15
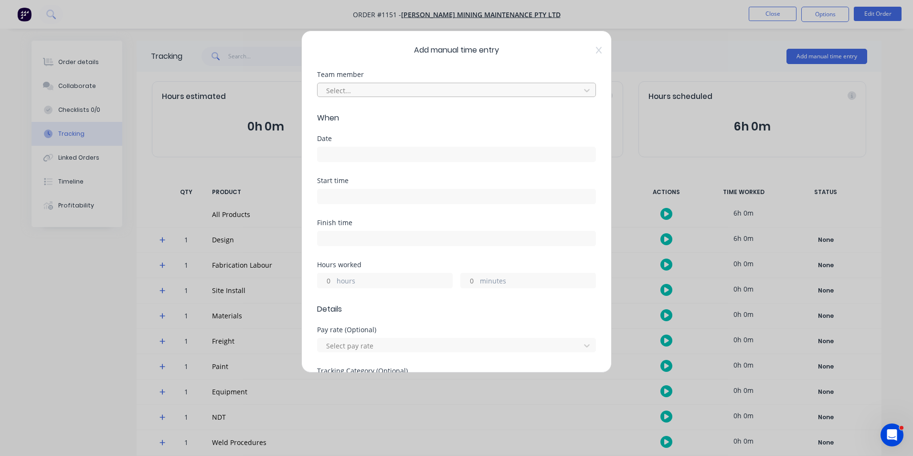
click at [408, 96] on div at bounding box center [450, 91] width 250 height 12
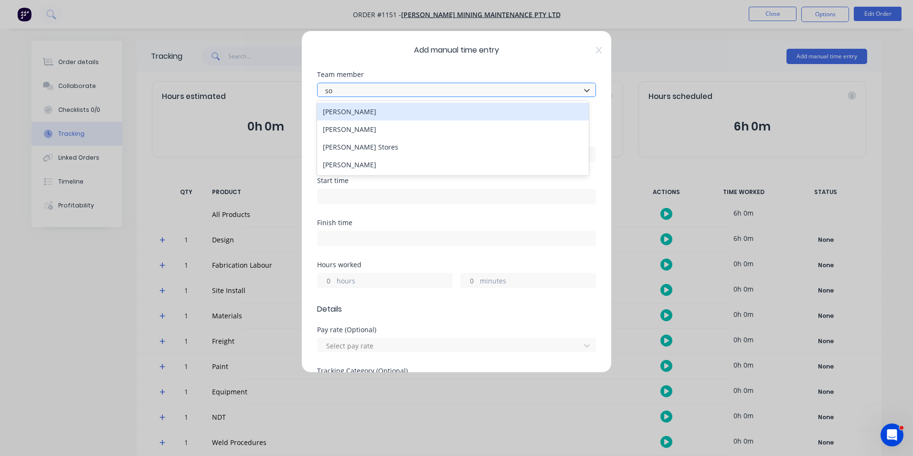
type input "som"
click at [395, 106] on div "[PERSON_NAME]" at bounding box center [453, 112] width 272 height 18
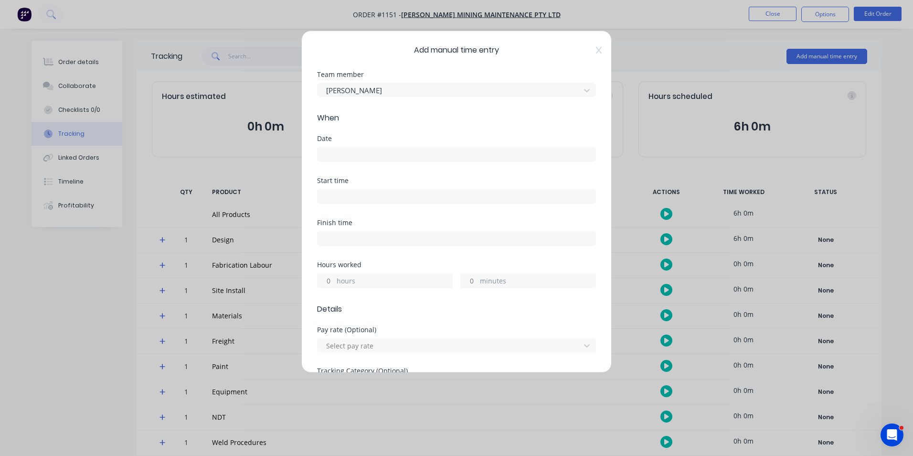
click at [381, 155] on input at bounding box center [457, 154] width 278 height 14
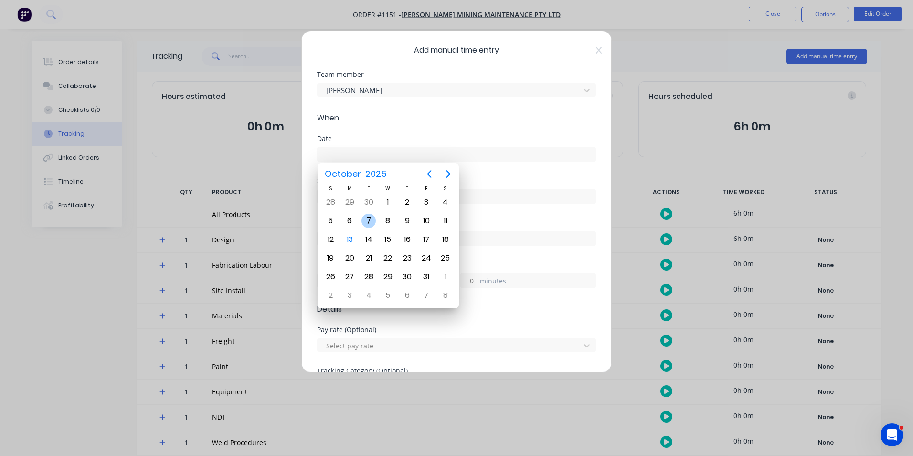
click at [369, 219] on div "7" at bounding box center [369, 221] width 14 height 14
type input "[DATE]"
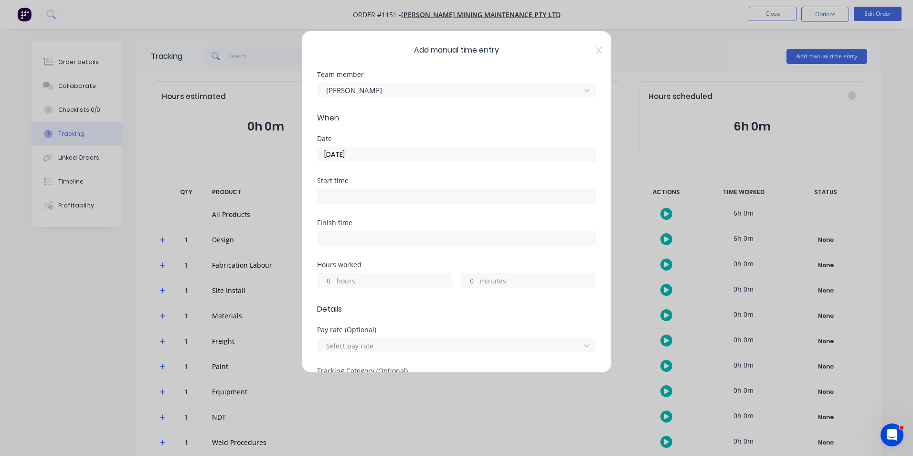
click at [325, 284] on input "hours" at bounding box center [326, 280] width 17 height 14
type input "5"
type input "30"
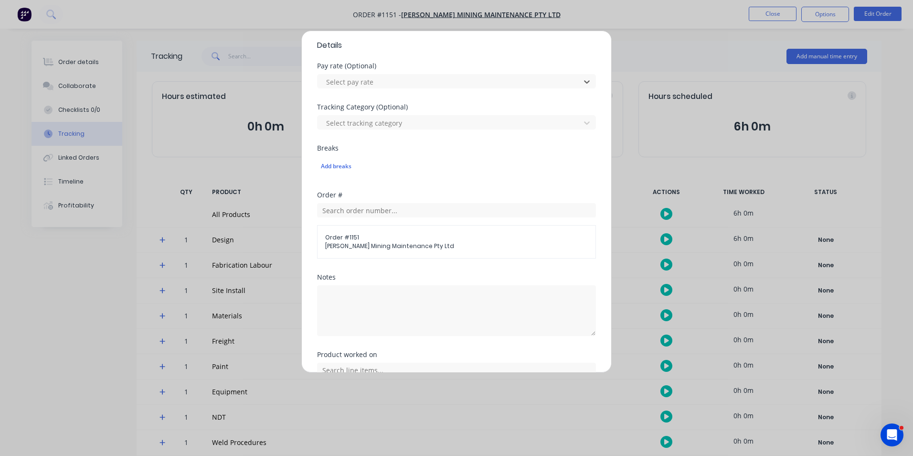
scroll to position [287, 0]
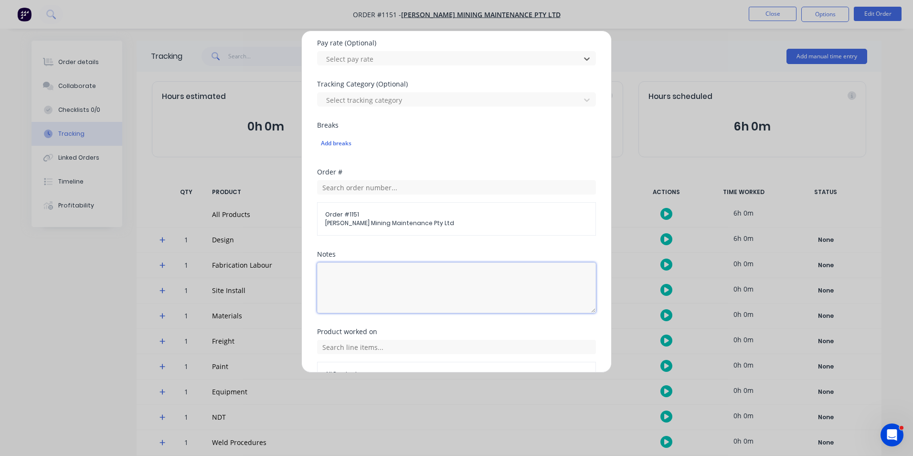
click at [412, 290] on textarea at bounding box center [456, 287] width 279 height 51
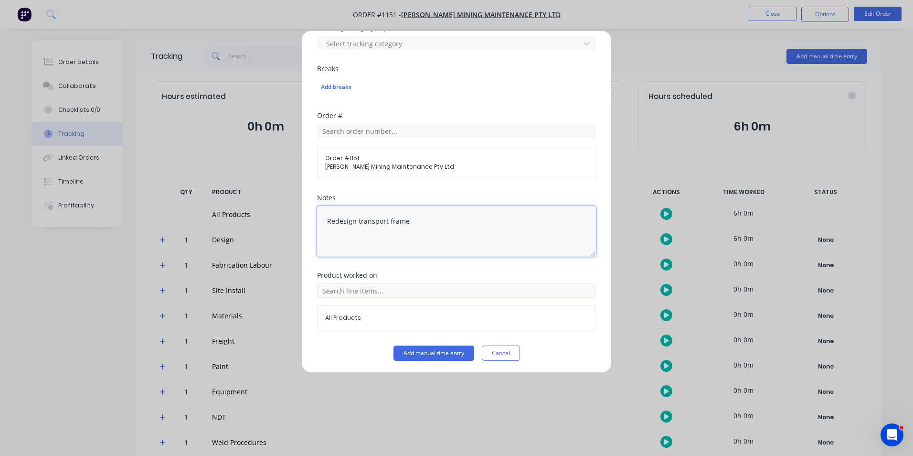
scroll to position [345, 0]
type textarea "Redesign transport frame"
drag, startPoint x: 399, startPoint y: 302, endPoint x: 391, endPoint y: 292, distance: 12.2
click at [400, 301] on div "All Products" at bounding box center [456, 304] width 279 height 47
click at [391, 292] on input "text" at bounding box center [456, 288] width 279 height 14
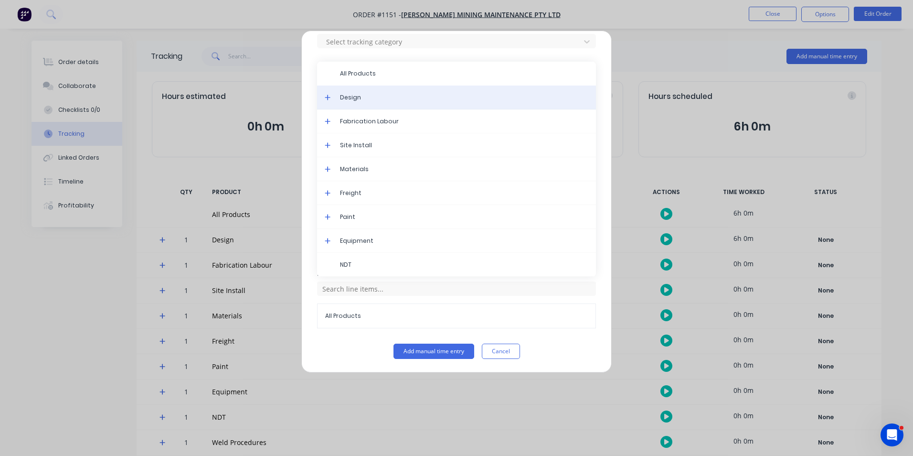
click at [366, 101] on span "Design" at bounding box center [464, 97] width 248 height 9
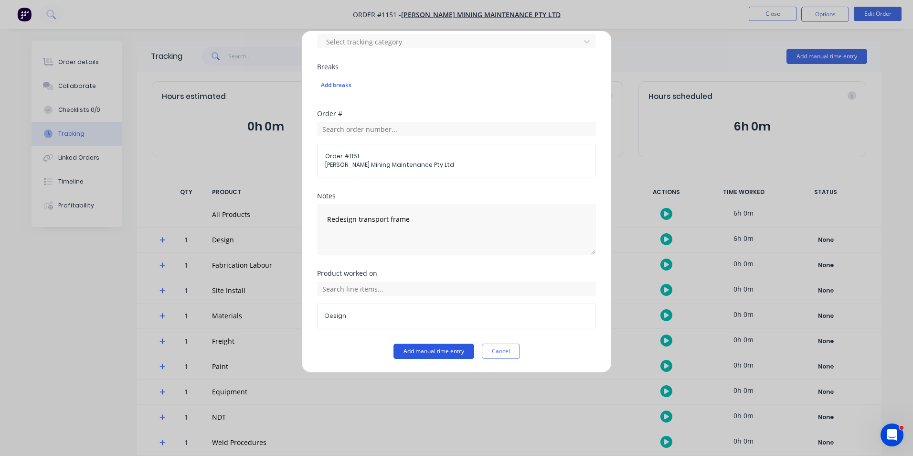
click at [446, 348] on button "Add manual time entry" at bounding box center [434, 350] width 81 height 15
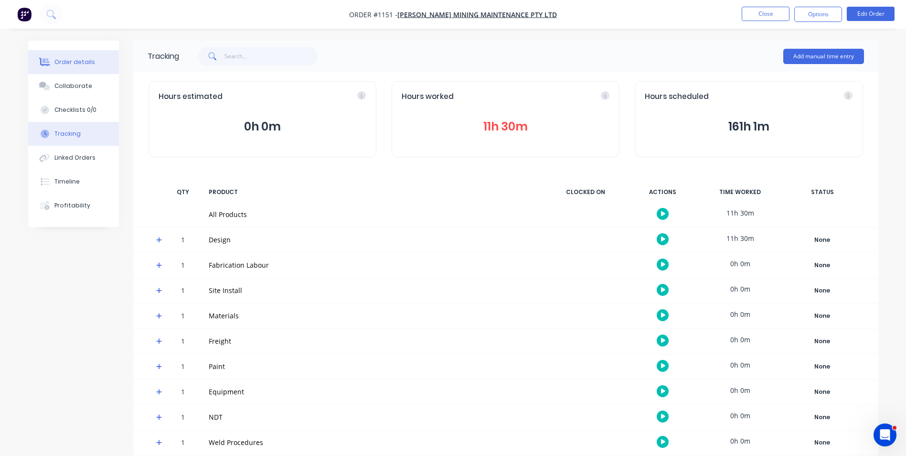
click at [82, 69] on button "Order details" at bounding box center [73, 62] width 91 height 24
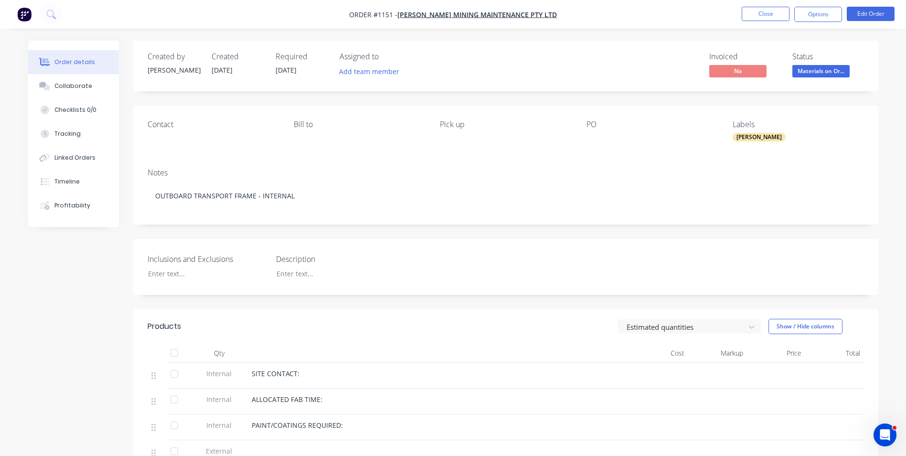
click at [768, 5] on nav "Order #1151 - Madson Mining Maintenance Pty Ltd Close Options Edit Order" at bounding box center [453, 14] width 906 height 29
click at [762, 17] on button "Close" at bounding box center [766, 14] width 48 height 14
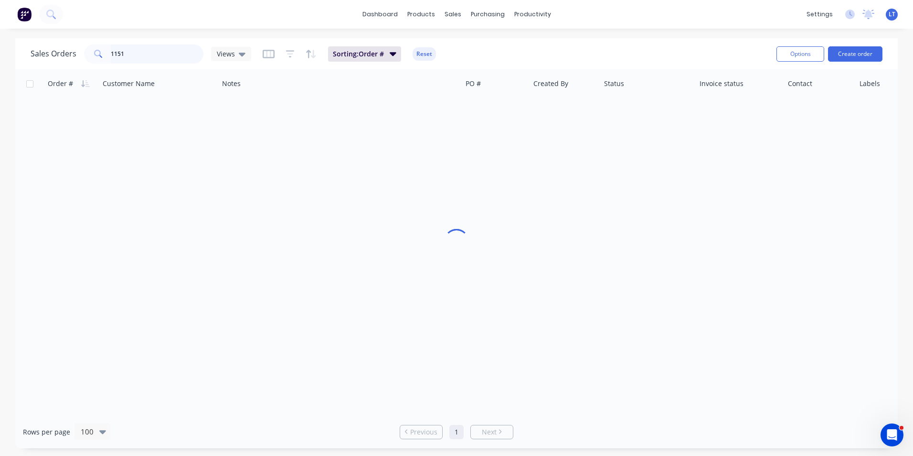
drag, startPoint x: 75, startPoint y: 51, endPoint x: 50, endPoint y: 51, distance: 25.3
click at [50, 51] on div "Sales Orders 1151 Views" at bounding box center [141, 53] width 221 height 19
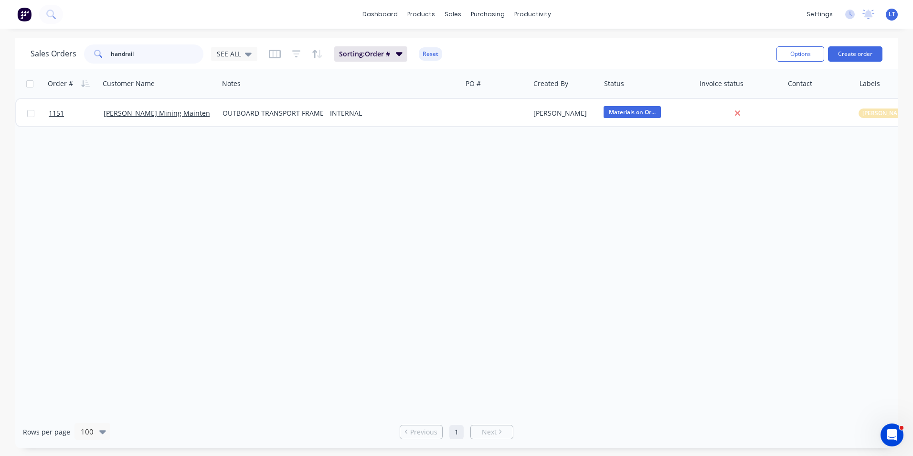
type input "handrail"
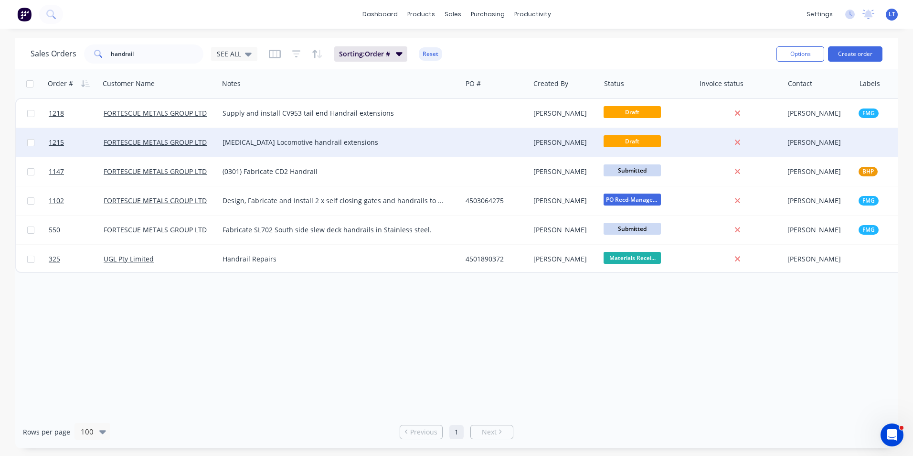
click at [539, 141] on div "[PERSON_NAME]" at bounding box center [564, 143] width 60 height 10
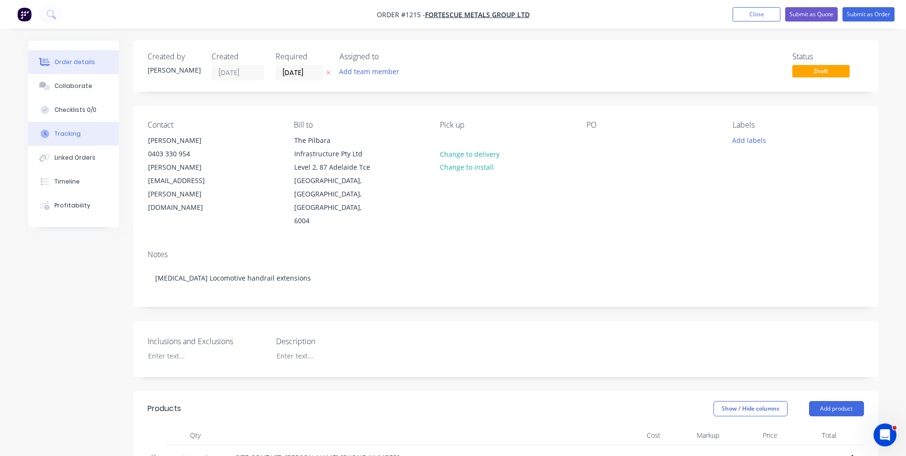
click at [90, 139] on button "Tracking" at bounding box center [73, 134] width 91 height 24
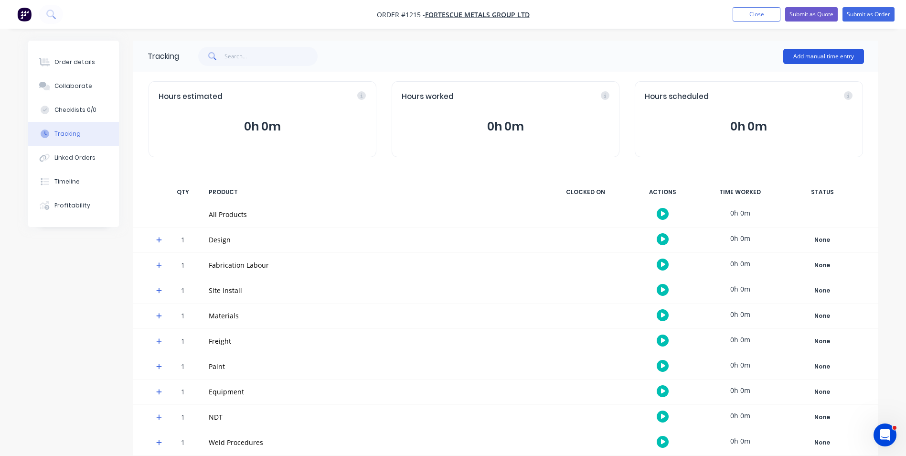
click at [815, 54] on button "Add manual time entry" at bounding box center [823, 56] width 81 height 15
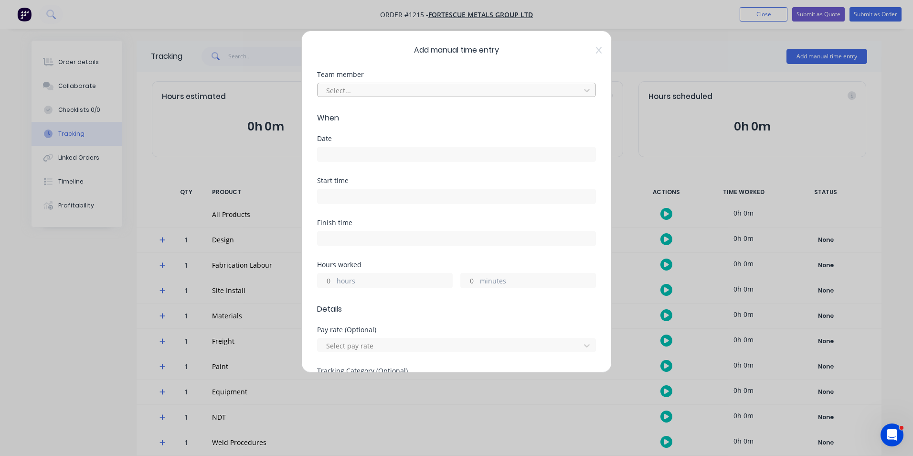
click at [352, 93] on div at bounding box center [450, 91] width 250 height 12
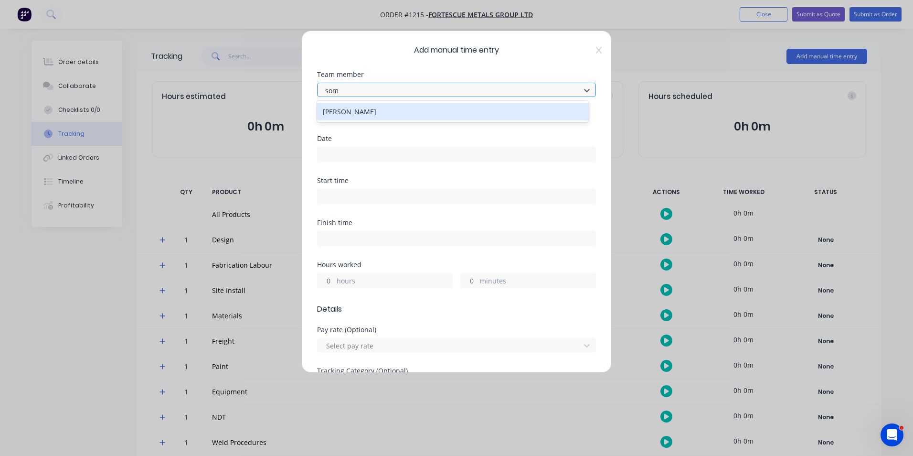
type input "soms"
click at [354, 110] on div "[PERSON_NAME]" at bounding box center [453, 112] width 272 height 18
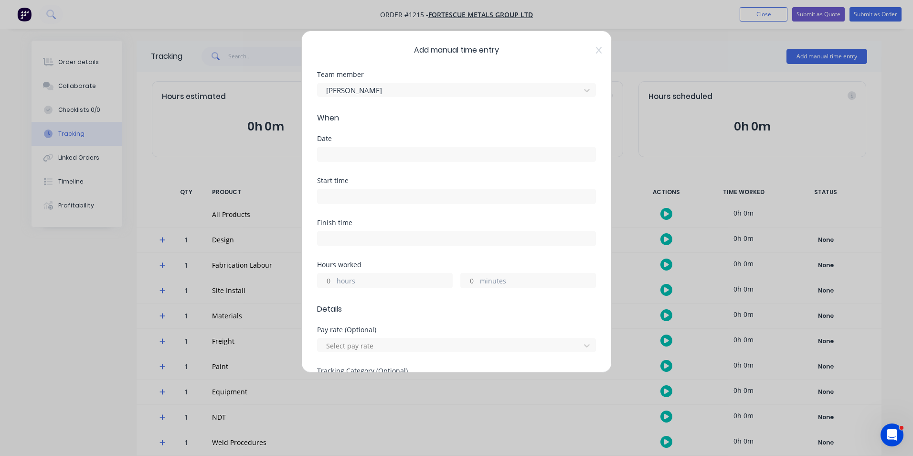
click at [354, 149] on input at bounding box center [457, 154] width 278 height 14
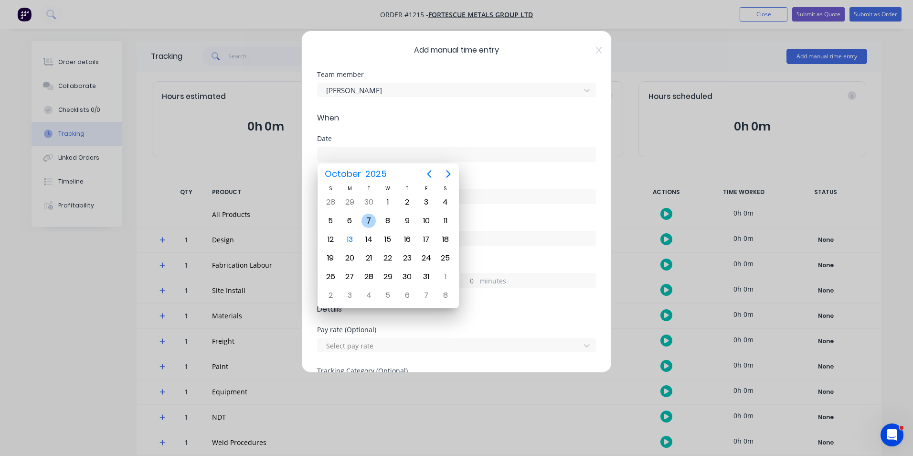
click at [369, 225] on div "7" at bounding box center [369, 221] width 14 height 14
type input "[DATE]"
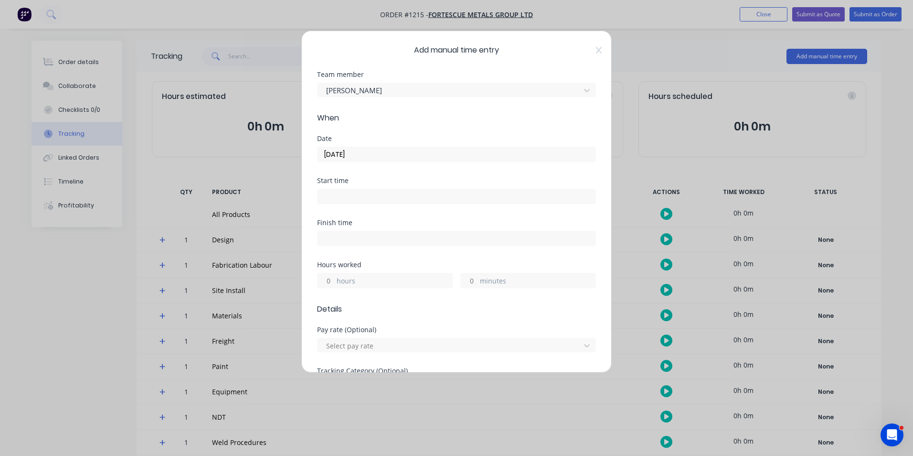
click at [327, 281] on input "hours" at bounding box center [326, 280] width 17 height 14
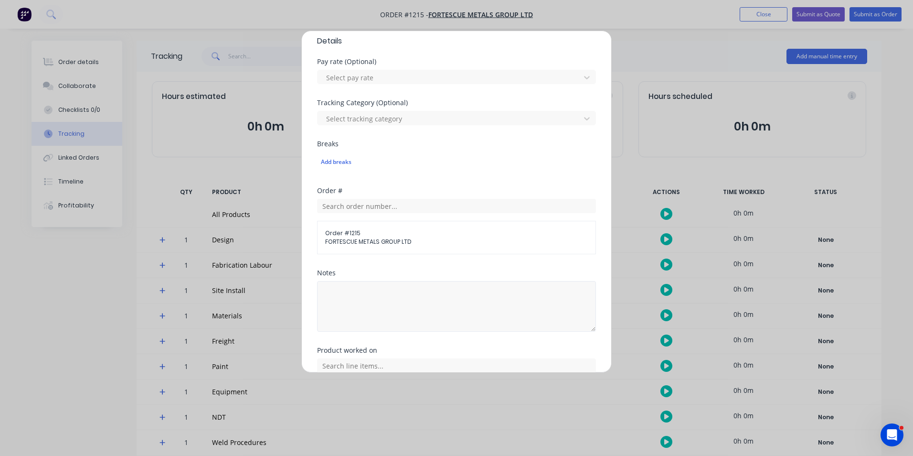
scroll to position [334, 0]
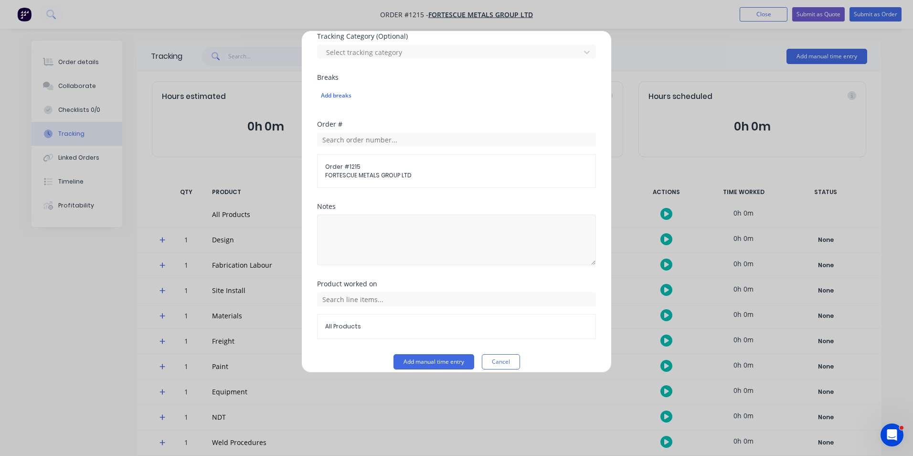
type input "2"
click at [441, 257] on textarea at bounding box center [456, 240] width 279 height 51
type textarea "J"
type textarea "Site Scope with Leigh"
drag, startPoint x: 411, startPoint y: 306, endPoint x: 431, endPoint y: 299, distance: 20.9
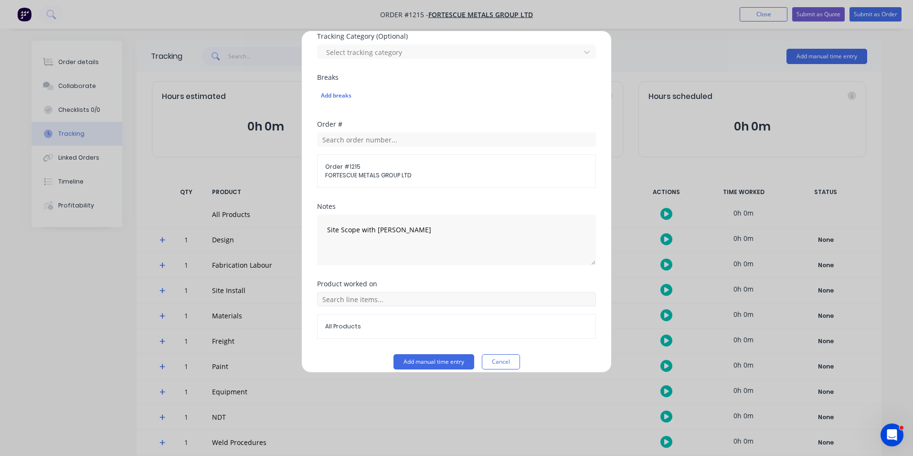
click at [412, 306] on div "All Products" at bounding box center [456, 315] width 279 height 47
click at [403, 302] on input "text" at bounding box center [456, 299] width 279 height 14
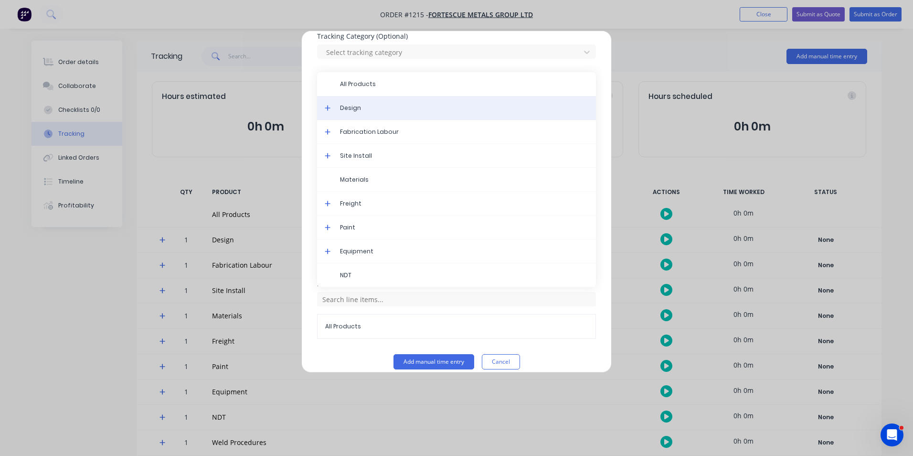
click at [365, 107] on span "Design" at bounding box center [464, 108] width 248 height 9
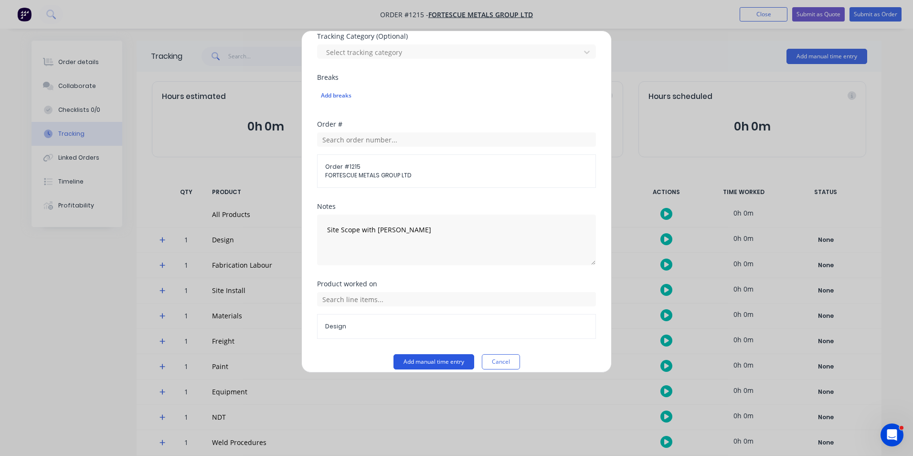
click at [458, 363] on button "Add manual time entry" at bounding box center [434, 361] width 81 height 15
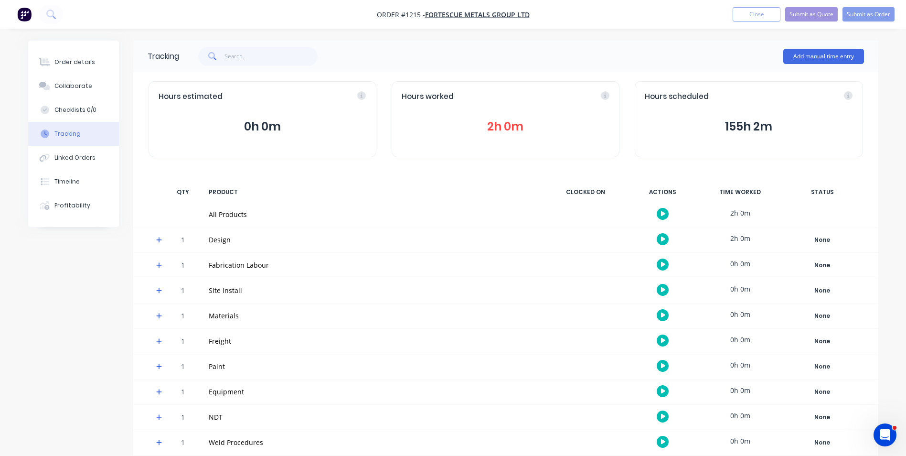
click at [759, 13] on button "Close" at bounding box center [757, 14] width 48 height 14
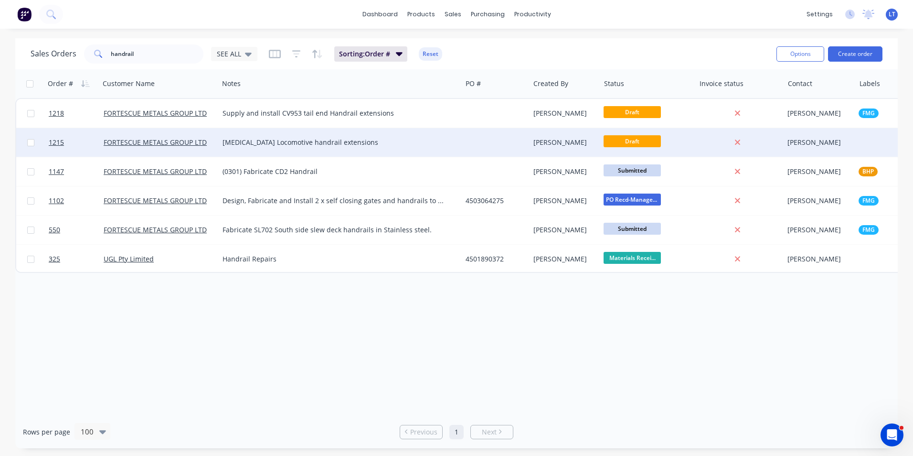
click at [530, 150] on div "[PERSON_NAME]" at bounding box center [565, 142] width 71 height 29
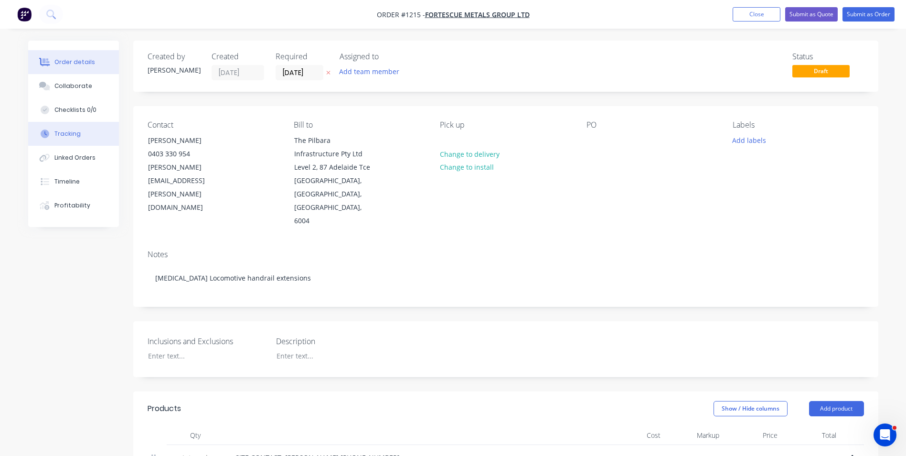
click at [85, 137] on button "Tracking" at bounding box center [73, 134] width 91 height 24
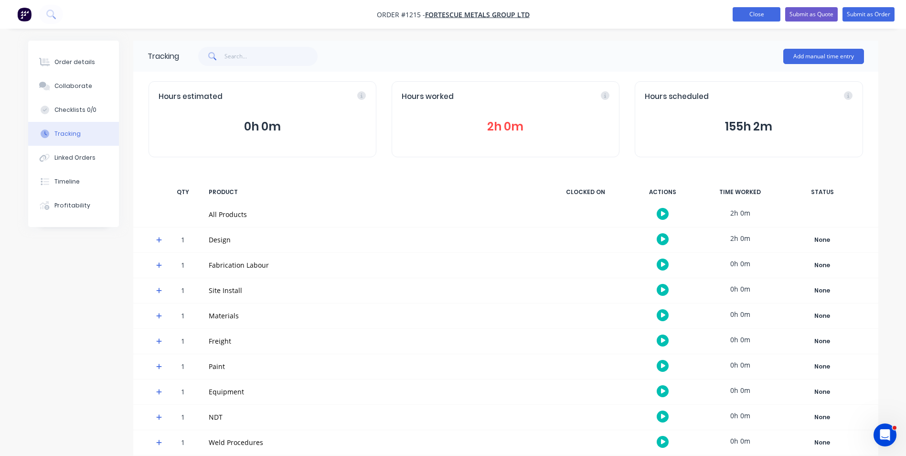
click at [761, 16] on button "Close" at bounding box center [757, 14] width 48 height 14
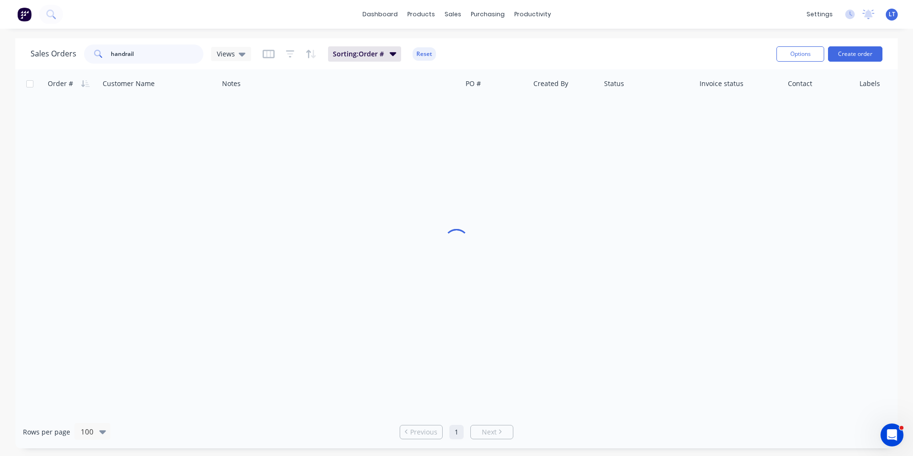
drag, startPoint x: 153, startPoint y: 57, endPoint x: 5, endPoint y: 54, distance: 147.7
click at [5, 54] on div "Sales Orders handrail Views Sorting: Order # Reset Options Create order Order #…" at bounding box center [456, 243] width 913 height 410
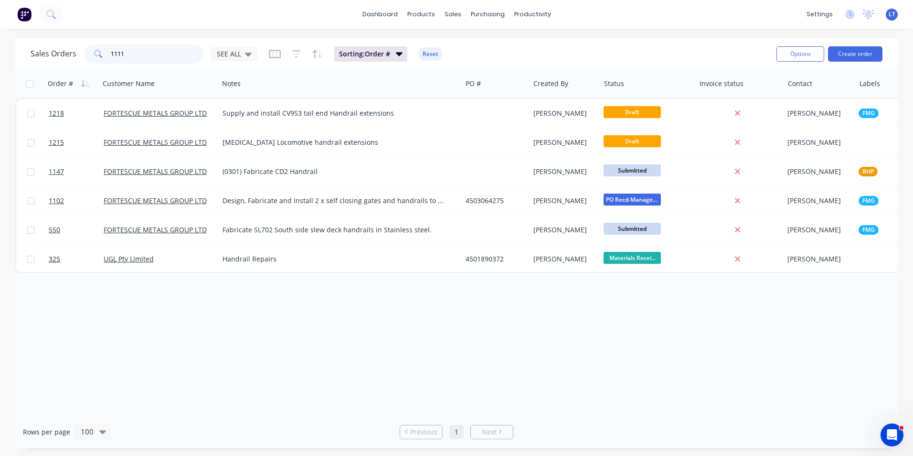
type input "1111"
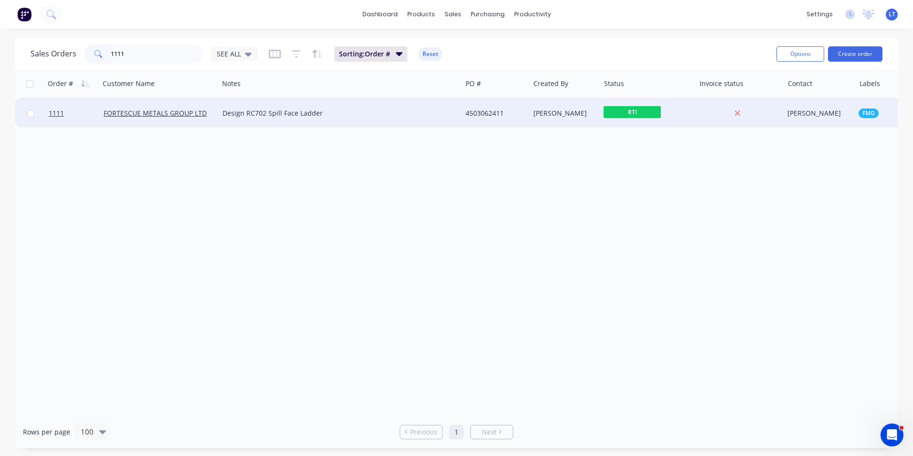
click at [533, 122] on div "[PERSON_NAME]" at bounding box center [565, 113] width 71 height 29
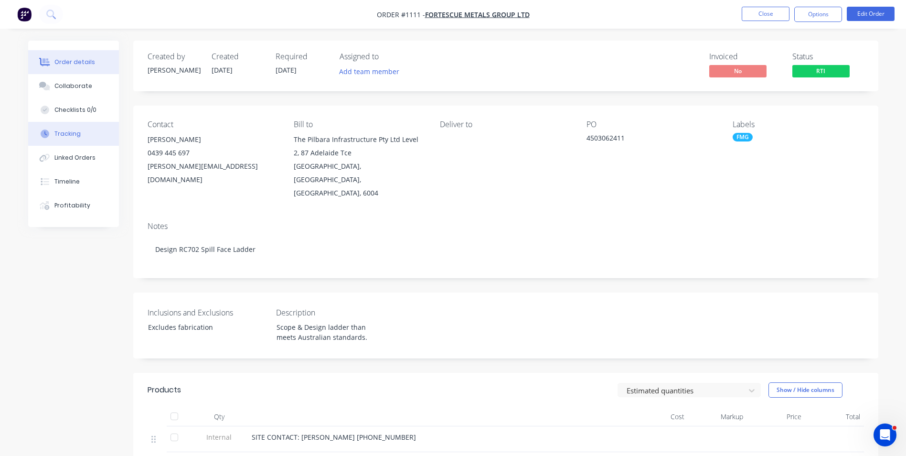
click at [77, 131] on div "Tracking" at bounding box center [67, 133] width 26 height 9
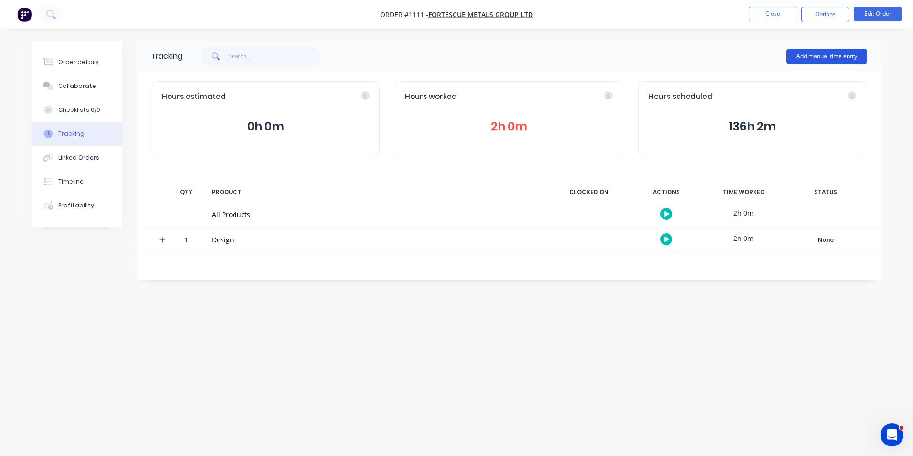
click at [794, 59] on button "Add manual time entry" at bounding box center [827, 56] width 81 height 15
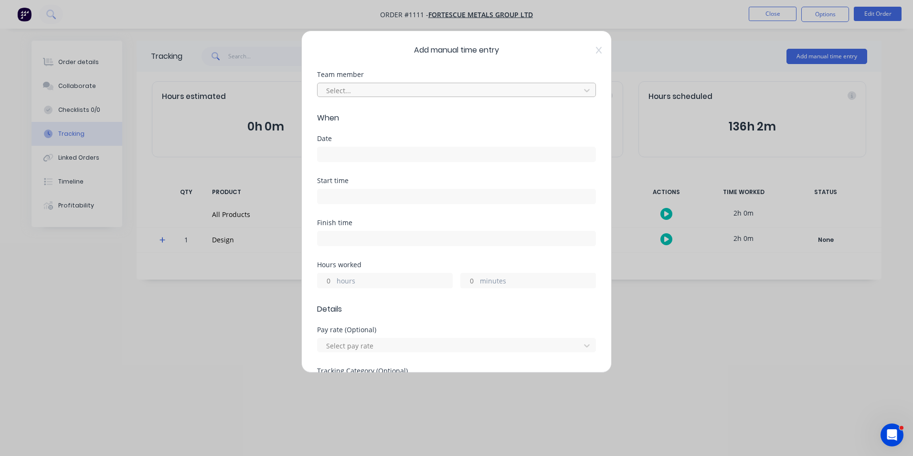
click at [355, 94] on div at bounding box center [450, 91] width 250 height 12
type input "soms"
click at [355, 112] on div "[PERSON_NAME]" at bounding box center [453, 112] width 272 height 18
click at [362, 154] on input at bounding box center [457, 154] width 278 height 14
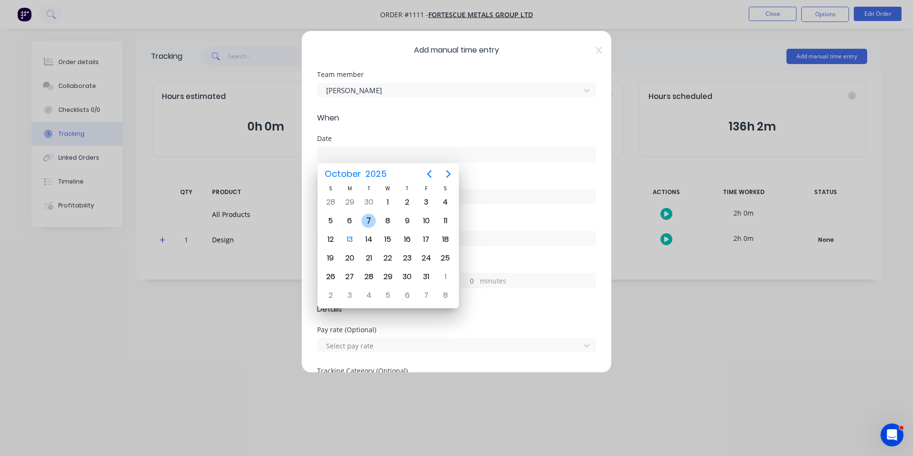
click at [369, 225] on div "7" at bounding box center [369, 221] width 14 height 14
type input "[DATE]"
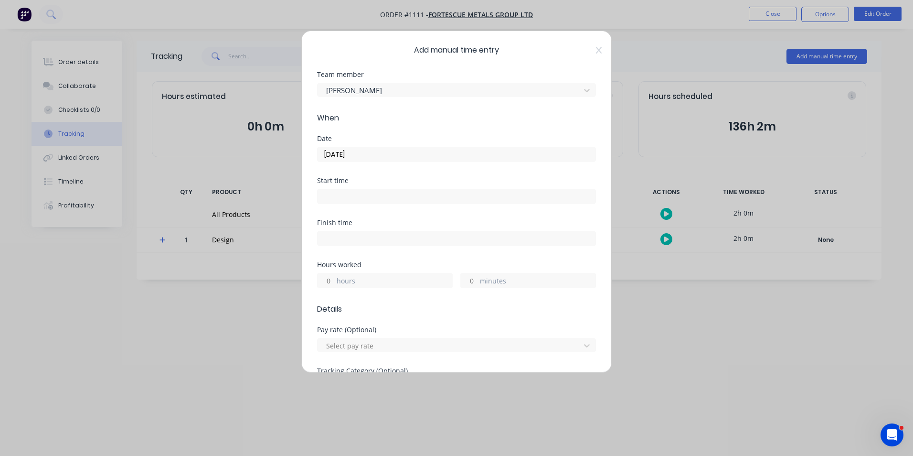
click at [327, 282] on input "hours" at bounding box center [326, 280] width 17 height 14
type input "1"
click at [469, 285] on input "minutes" at bounding box center [469, 280] width 17 height 14
type input "30"
click at [505, 262] on div "Hours worked" at bounding box center [456, 264] width 279 height 7
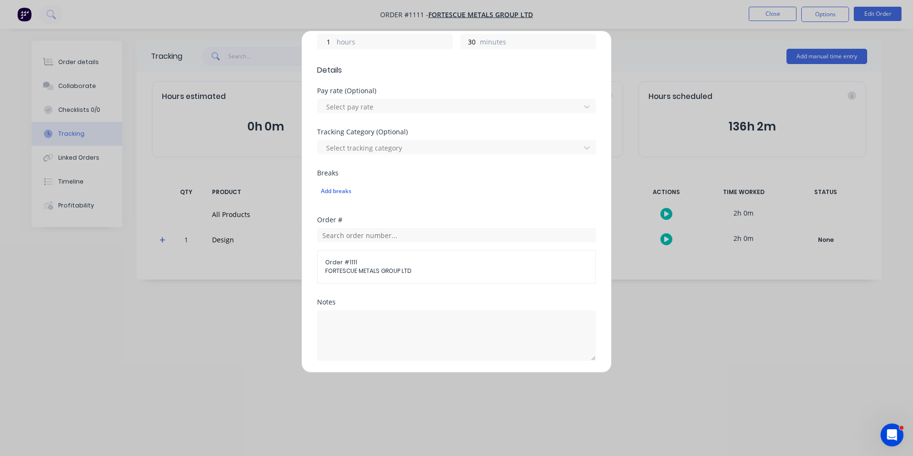
scroll to position [334, 0]
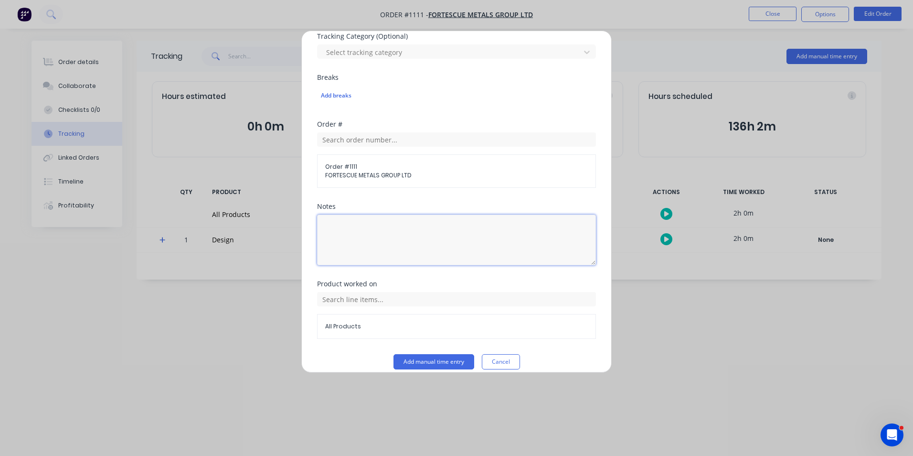
click at [426, 248] on textarea at bounding box center [456, 240] width 279 height 51
type textarea "Design"
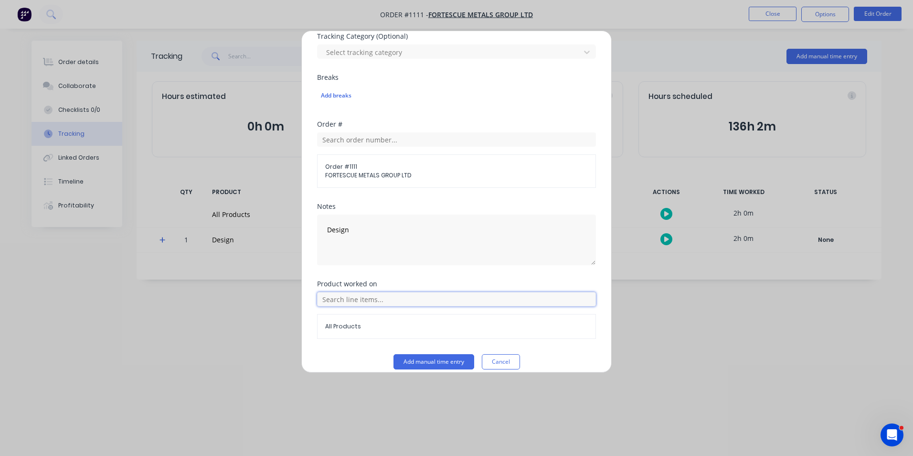
click at [415, 300] on input "text" at bounding box center [456, 299] width 279 height 14
click at [341, 307] on div "All Products" at bounding box center [456, 315] width 279 height 47
click at [341, 305] on input "text" at bounding box center [456, 299] width 279 height 14
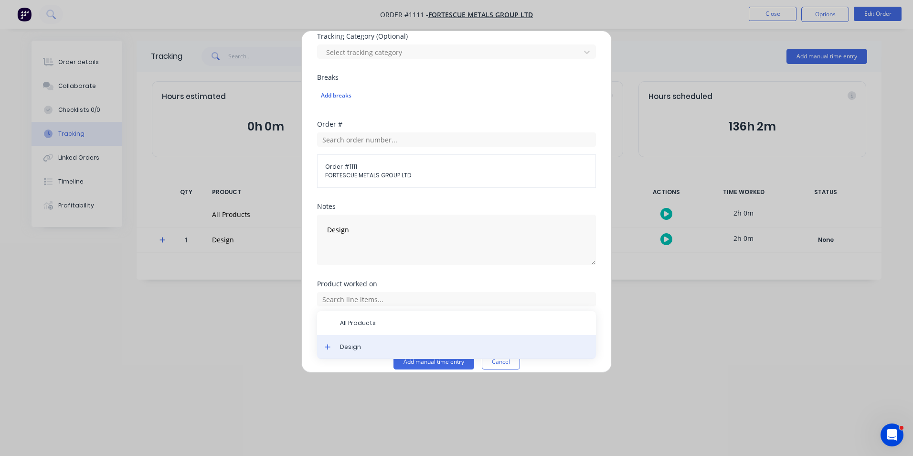
click at [353, 348] on span "Design" at bounding box center [464, 347] width 248 height 9
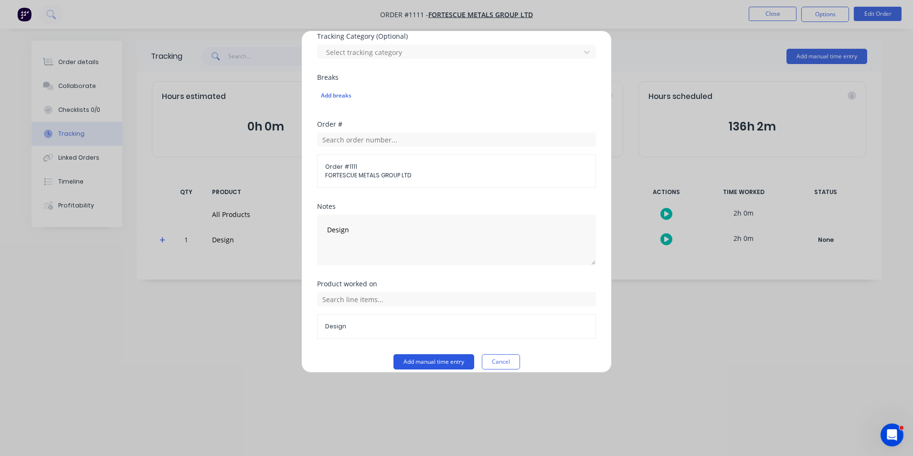
click at [407, 360] on button "Add manual time entry" at bounding box center [434, 361] width 81 height 15
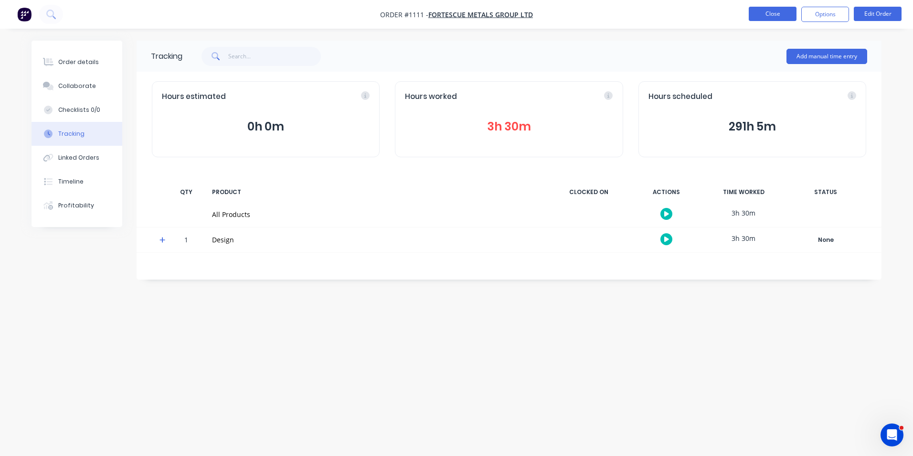
click at [768, 15] on button "Close" at bounding box center [773, 14] width 48 height 14
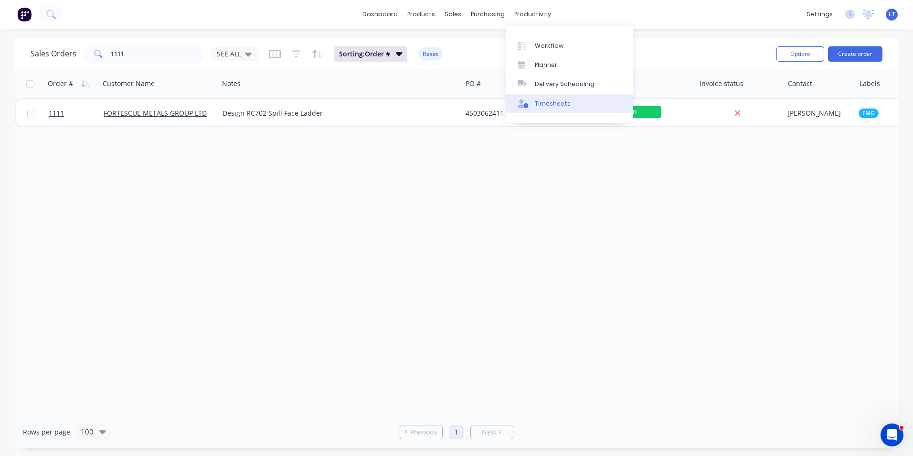
click at [542, 105] on div "Timesheets" at bounding box center [553, 103] width 36 height 9
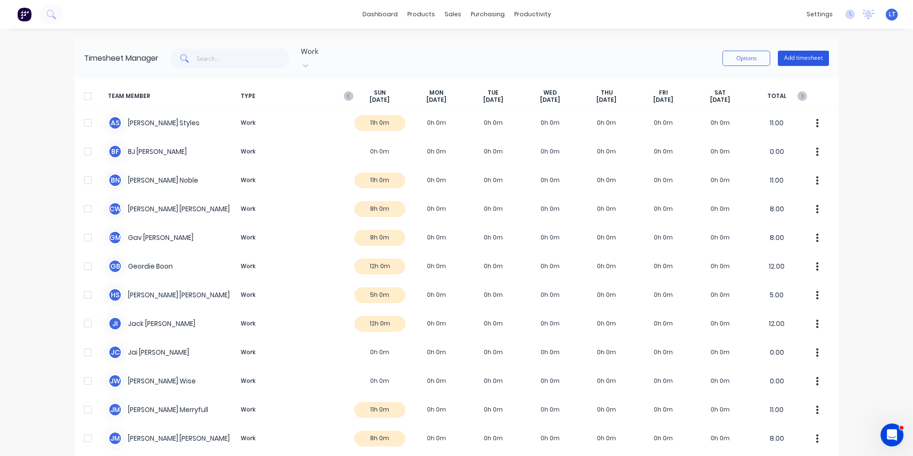
click at [804, 51] on button "Add timesheet" at bounding box center [803, 58] width 51 height 15
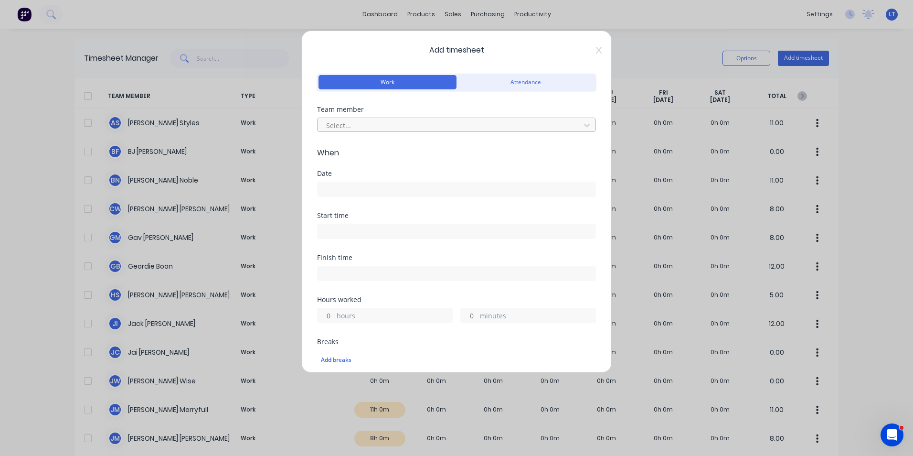
click at [353, 124] on div at bounding box center [450, 125] width 250 height 12
type input "somsa"
click at [356, 189] on input at bounding box center [457, 189] width 278 height 14
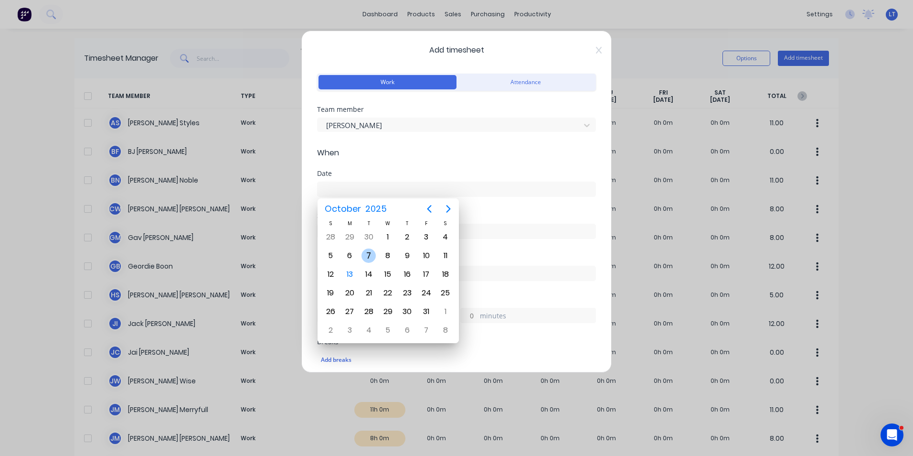
click at [370, 256] on div "7" at bounding box center [369, 255] width 14 height 14
type input "[DATE]"
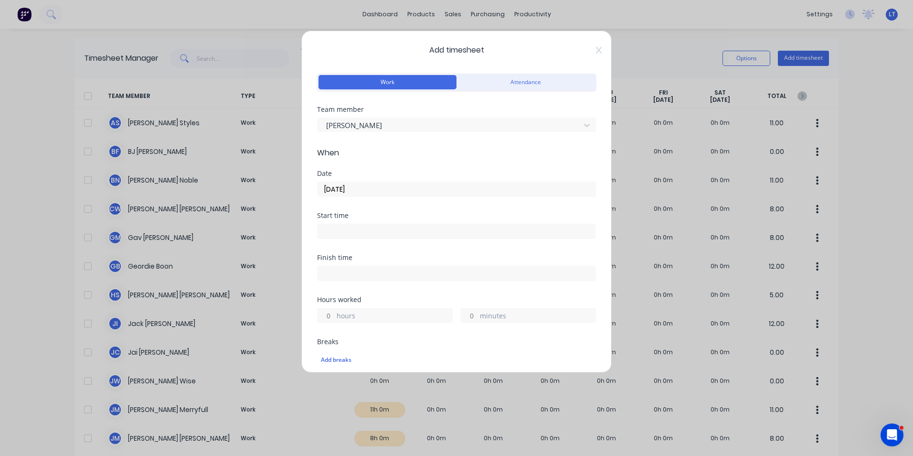
click at [325, 315] on input "hours" at bounding box center [326, 315] width 17 height 14
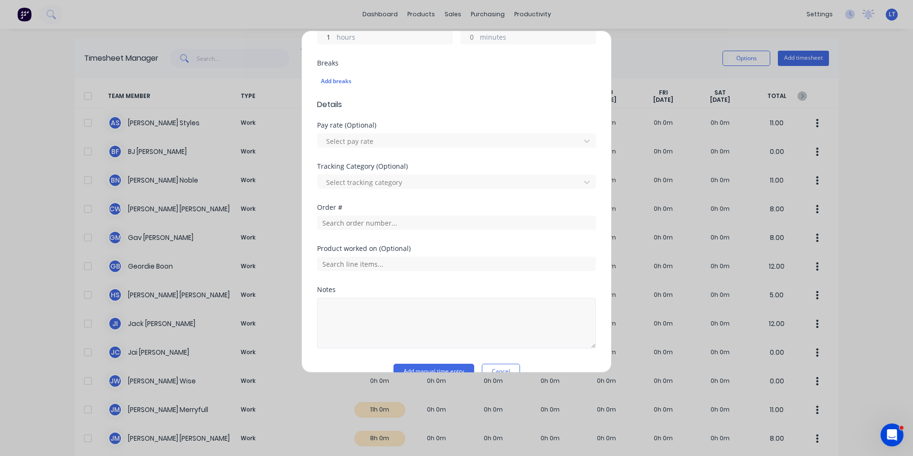
scroll to position [299, 0]
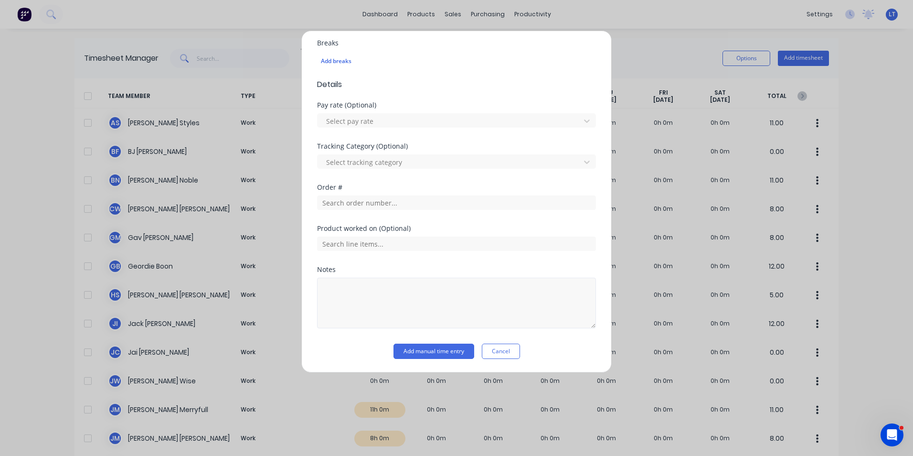
type input "1"
click at [500, 313] on textarea at bounding box center [456, 303] width 279 height 51
type textarea "Transfer scan data from scanner"
drag, startPoint x: 509, startPoint y: 273, endPoint x: 493, endPoint y: 303, distance: 34.4
click at [509, 273] on div "Notes Transfer scan data from scanner" at bounding box center [456, 297] width 279 height 62
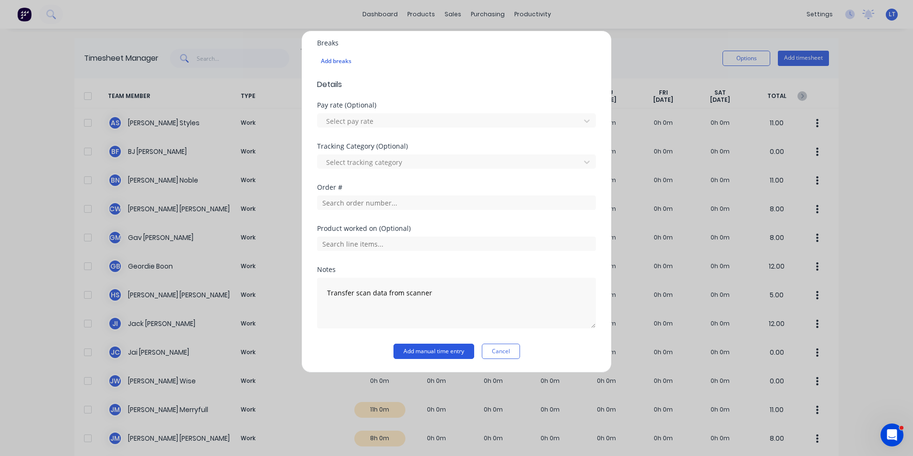
click at [426, 354] on button "Add manual time entry" at bounding box center [434, 350] width 81 height 15
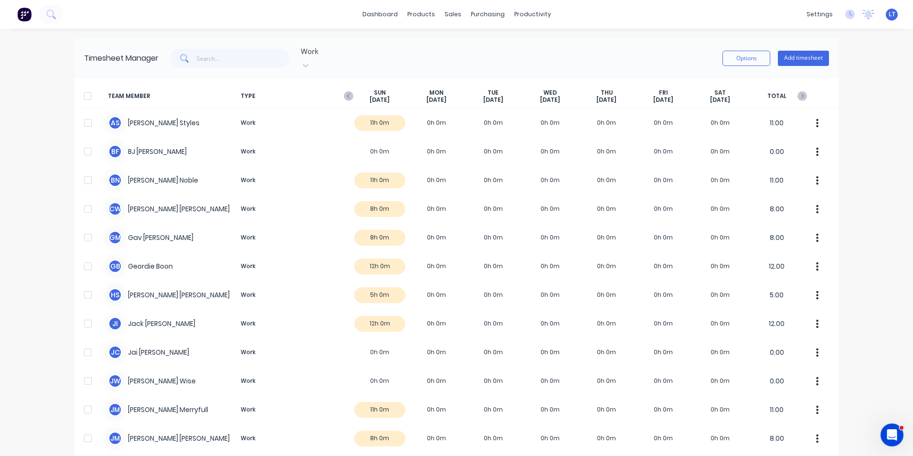
click at [352, 89] on div "SUN Oct 12th" at bounding box center [380, 96] width 57 height 15
click at [348, 91] on icon "button" at bounding box center [349, 96] width 10 height 10
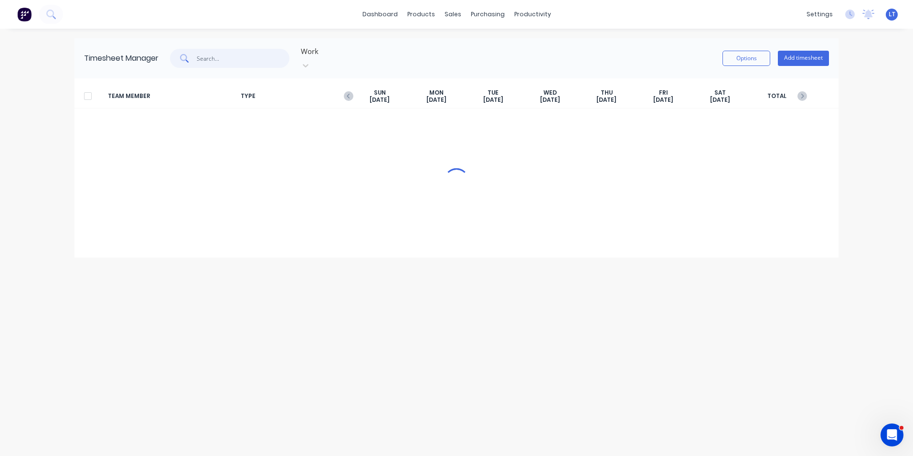
click at [203, 49] on input "text" at bounding box center [243, 58] width 93 height 19
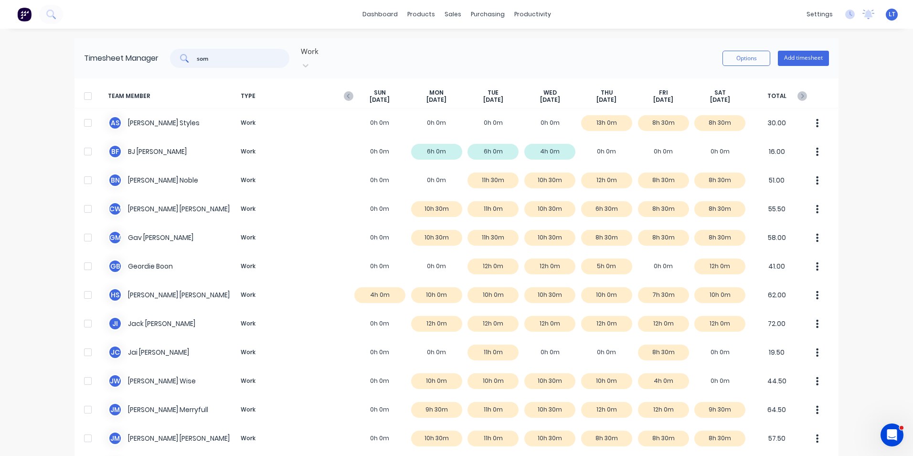
type input "soms"
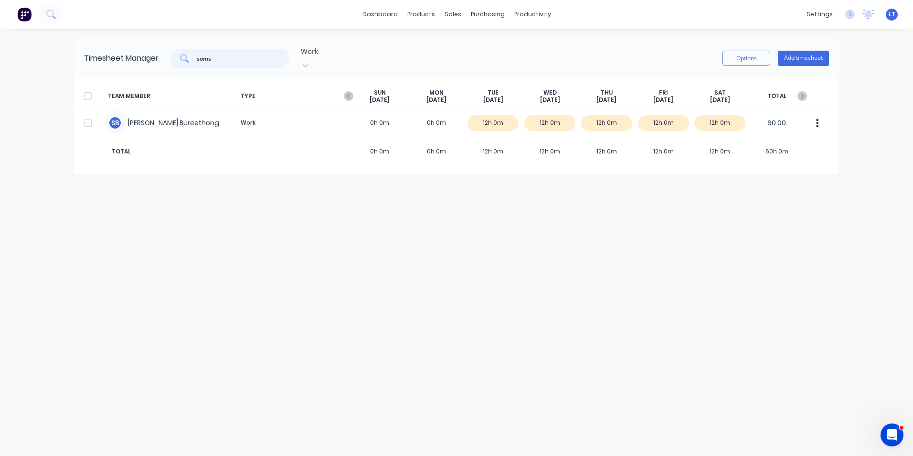
drag, startPoint x: 230, startPoint y: 54, endPoint x: 79, endPoint y: 54, distance: 150.5
click at [79, 54] on div "Timesheet Manager soms Work Options Add timesheet" at bounding box center [457, 58] width 764 height 40
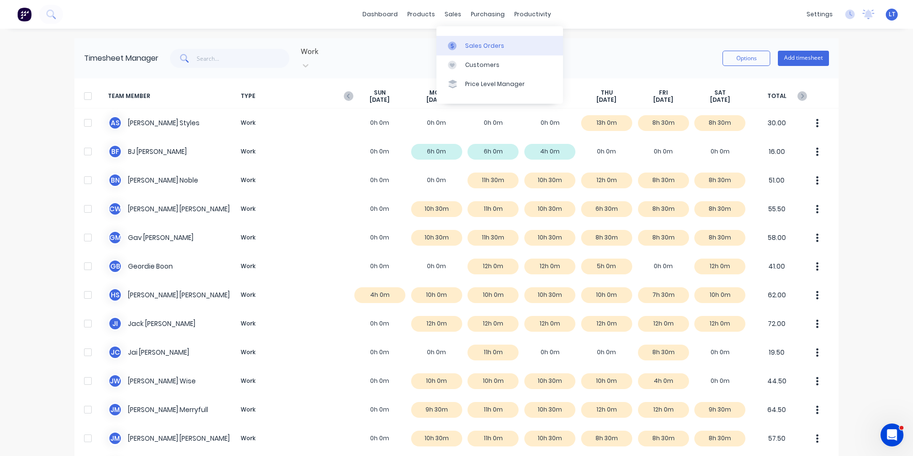
click at [465, 50] on div "Sales Orders" at bounding box center [484, 46] width 39 height 9
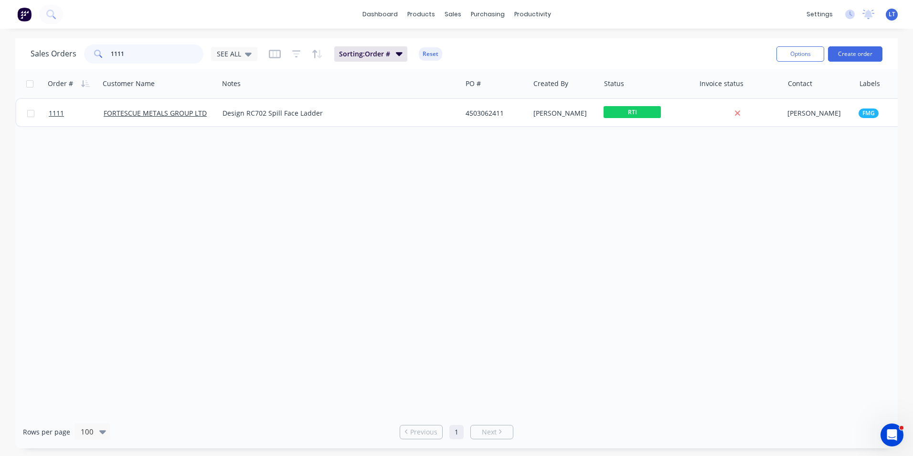
drag, startPoint x: 137, startPoint y: 52, endPoint x: 0, endPoint y: 52, distance: 137.1
click at [0, 52] on html "dashboard products sales purchasing productivity dashboard products Product Cat…" at bounding box center [456, 228] width 913 height 456
type input "520"
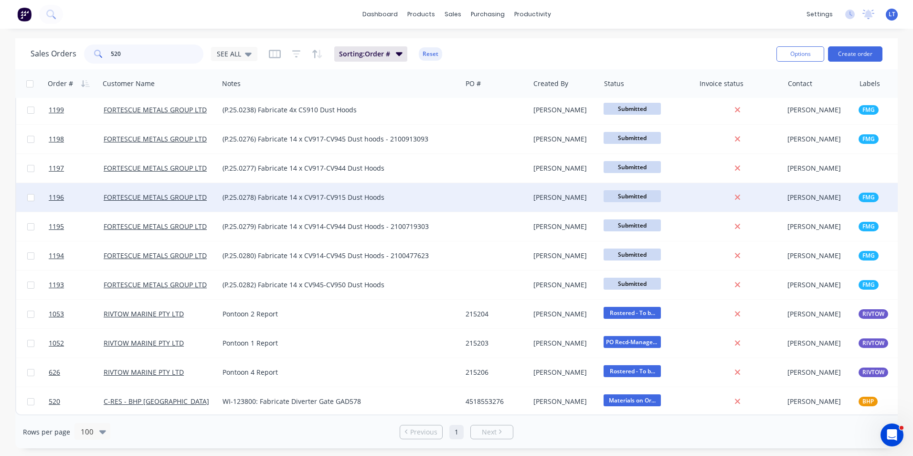
scroll to position [66, 0]
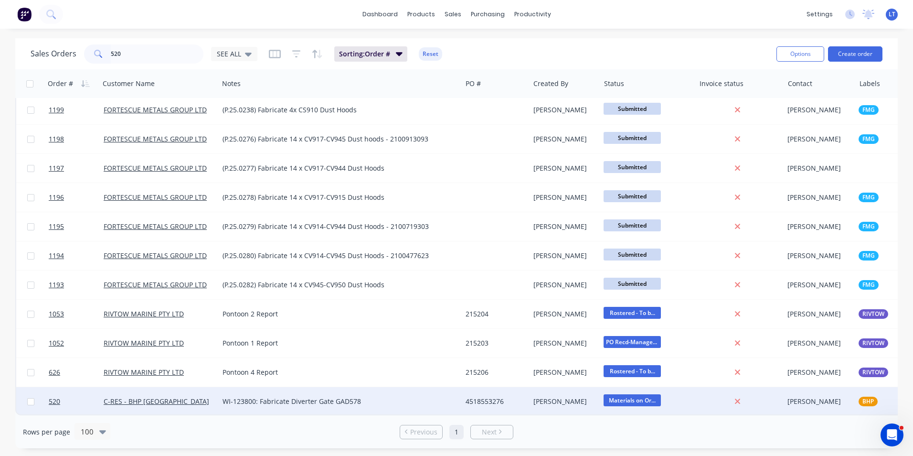
click at [551, 397] on div "[PERSON_NAME]" at bounding box center [564, 402] width 60 height 10
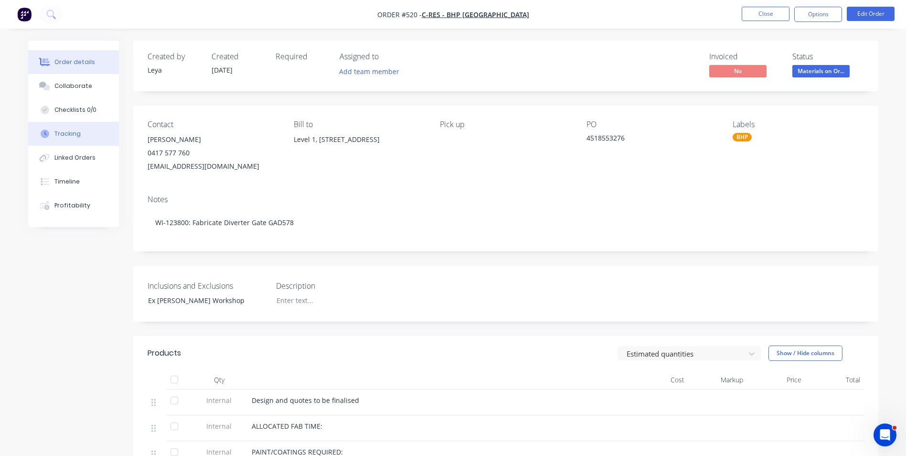
click at [72, 140] on button "Tracking" at bounding box center [73, 134] width 91 height 24
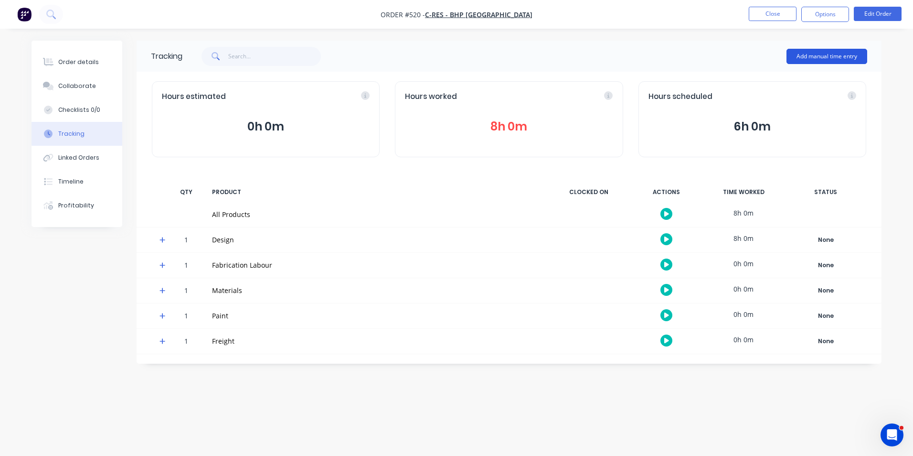
click at [824, 59] on button "Add manual time entry" at bounding box center [827, 56] width 81 height 15
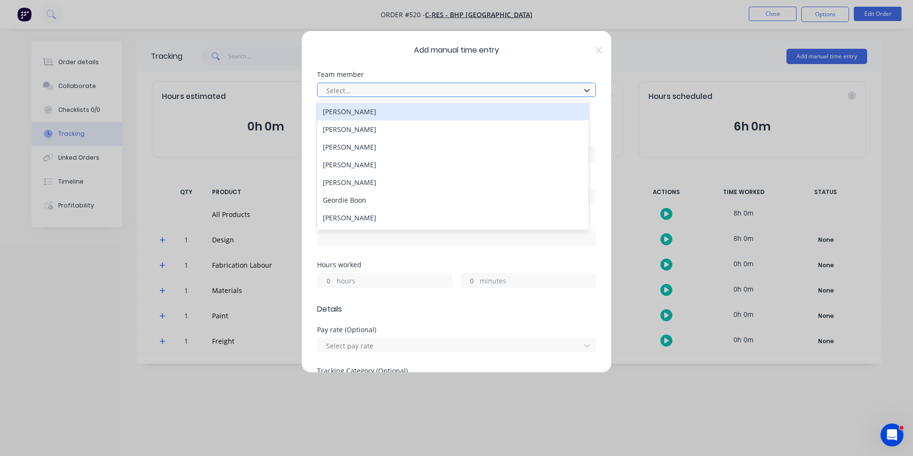
click at [411, 87] on div at bounding box center [450, 91] width 250 height 12
type input "somsa"
click at [408, 111] on div "[PERSON_NAME]" at bounding box center [453, 112] width 272 height 18
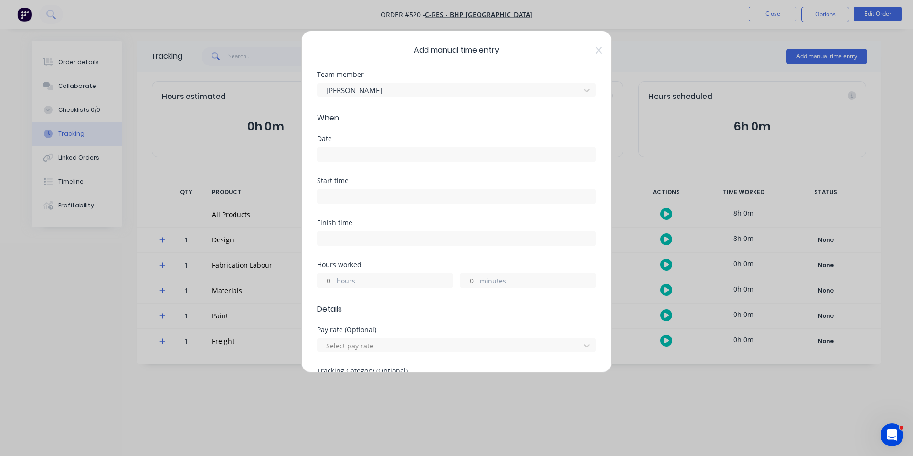
click at [426, 159] on input at bounding box center [457, 154] width 278 height 14
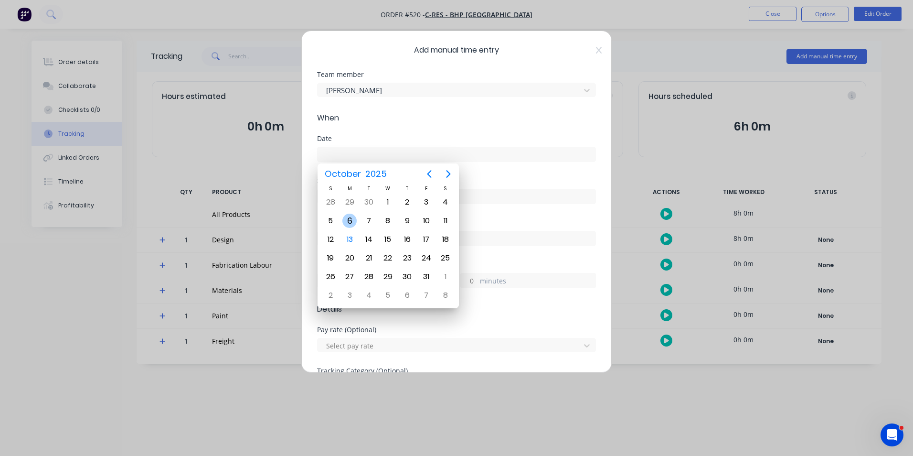
click at [349, 219] on div "6" at bounding box center [350, 221] width 14 height 14
type input "[DATE]"
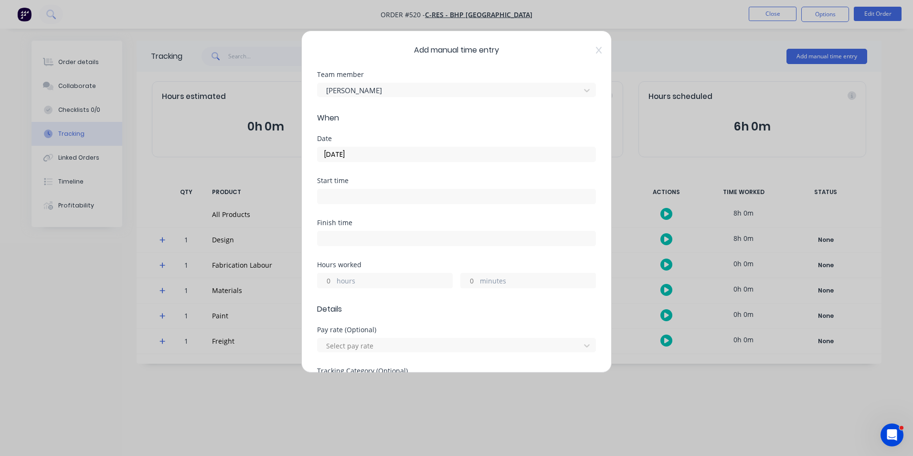
drag, startPoint x: 328, startPoint y: 279, endPoint x: 370, endPoint y: 255, distance: 48.8
click at [328, 279] on input "hours" at bounding box center [326, 280] width 17 height 14
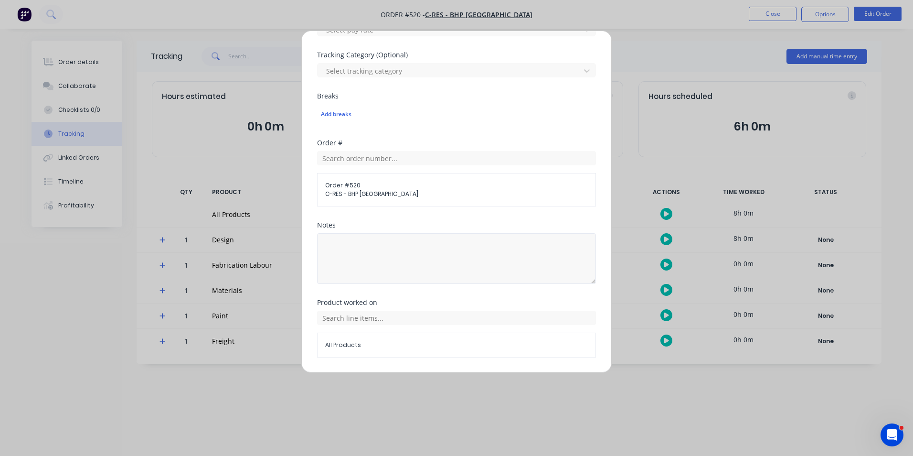
scroll to position [345, 0]
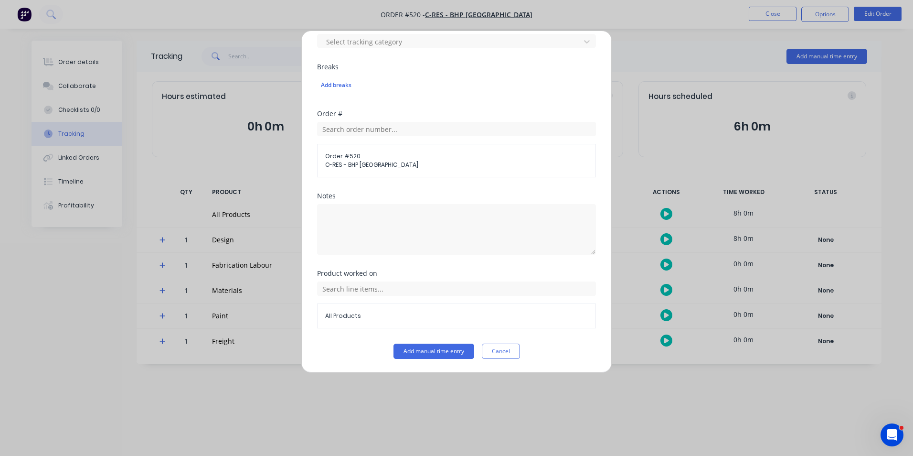
type input "4"
click at [405, 255] on div "Notes" at bounding box center [456, 231] width 279 height 77
click at [420, 250] on textarea at bounding box center [456, 229] width 279 height 51
type textarea "Check component qtys for quotation"
click at [421, 296] on div "All Products" at bounding box center [456, 304] width 279 height 47
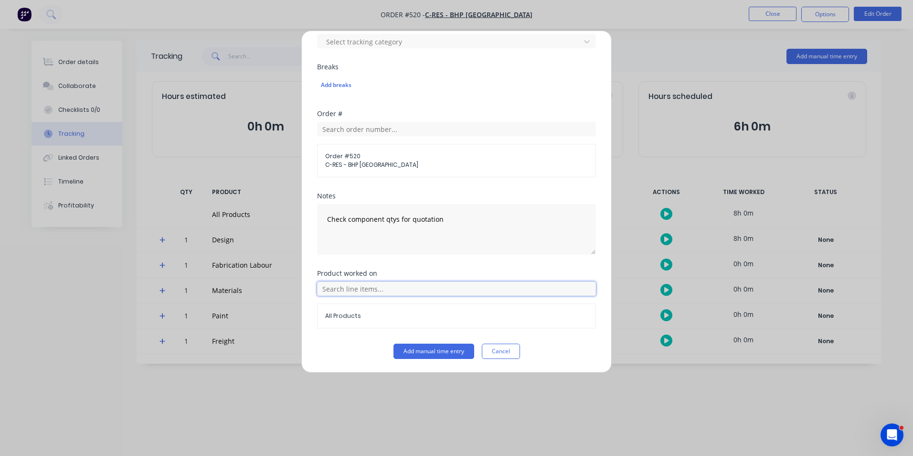
click at [418, 295] on input "text" at bounding box center [456, 288] width 279 height 14
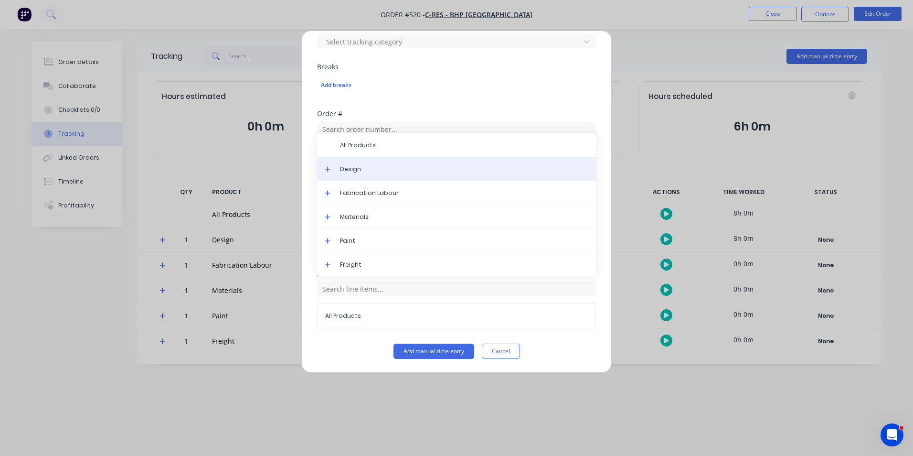
click at [349, 178] on div "Design" at bounding box center [456, 169] width 279 height 24
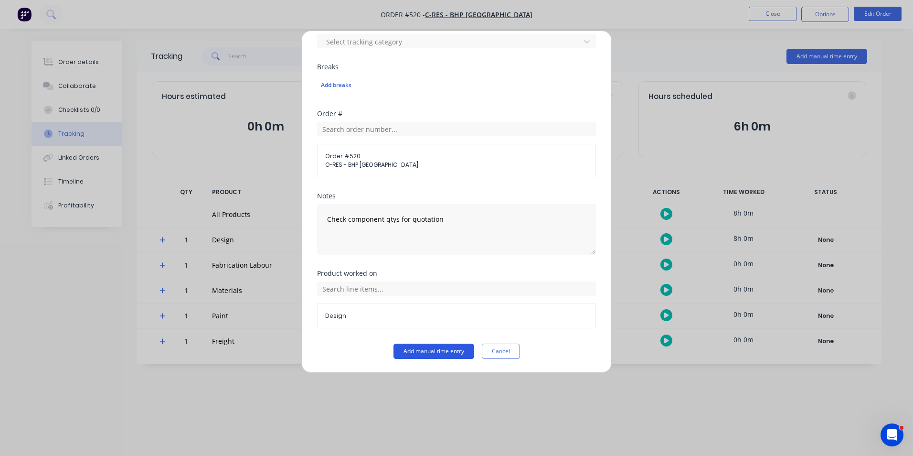
click at [417, 344] on button "Add manual time entry" at bounding box center [434, 350] width 81 height 15
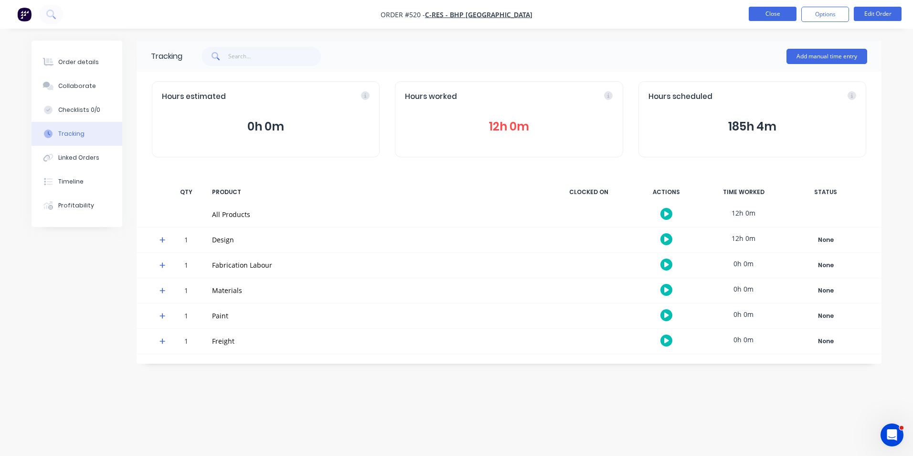
click at [761, 17] on button "Close" at bounding box center [773, 14] width 48 height 14
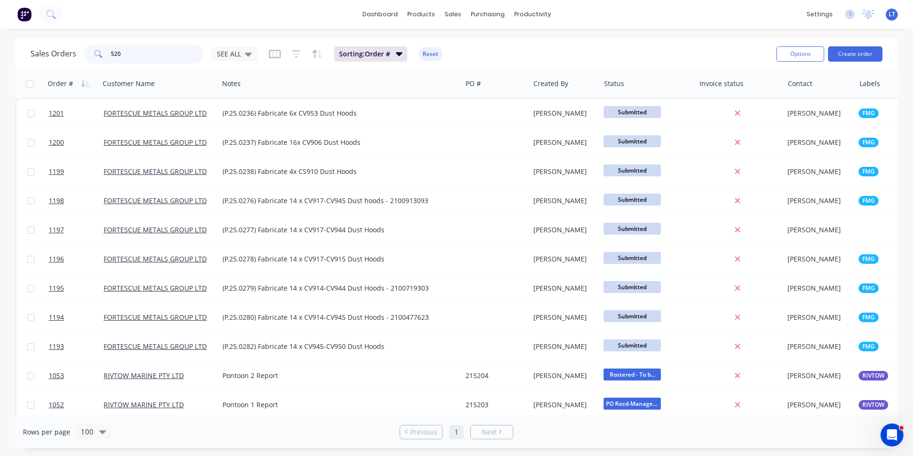
drag, startPoint x: 131, startPoint y: 54, endPoint x: 16, endPoint y: 54, distance: 115.1
click at [16, 54] on div "Sales Orders 520 SEE ALL Sorting: Order # Reset Options Create order" at bounding box center [456, 53] width 883 height 31
type input "1113"
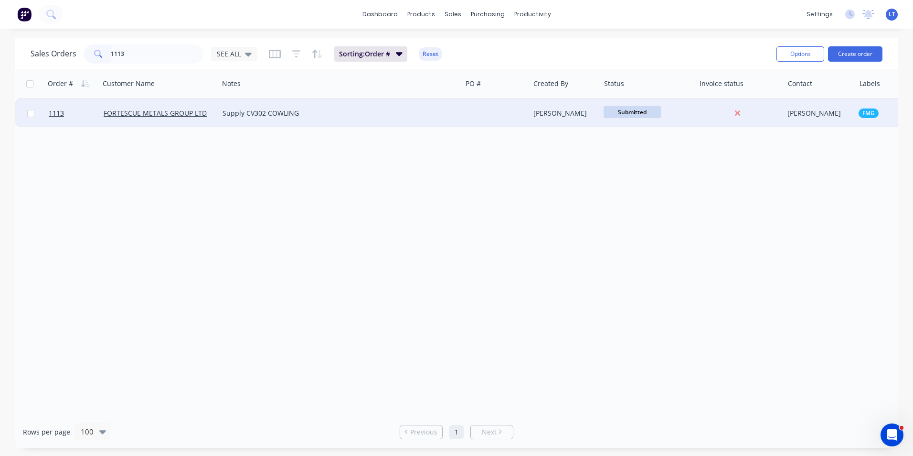
click at [536, 118] on div "[PERSON_NAME]" at bounding box center [565, 113] width 71 height 29
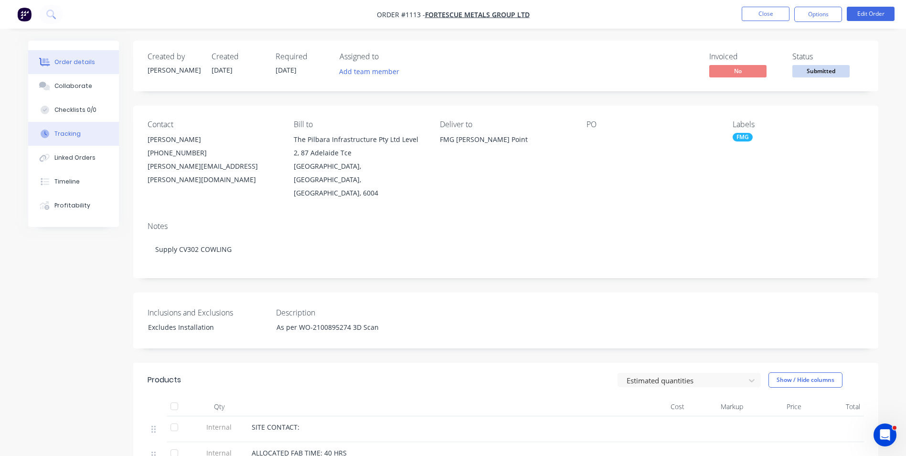
click at [65, 133] on div "Tracking" at bounding box center [67, 133] width 26 height 9
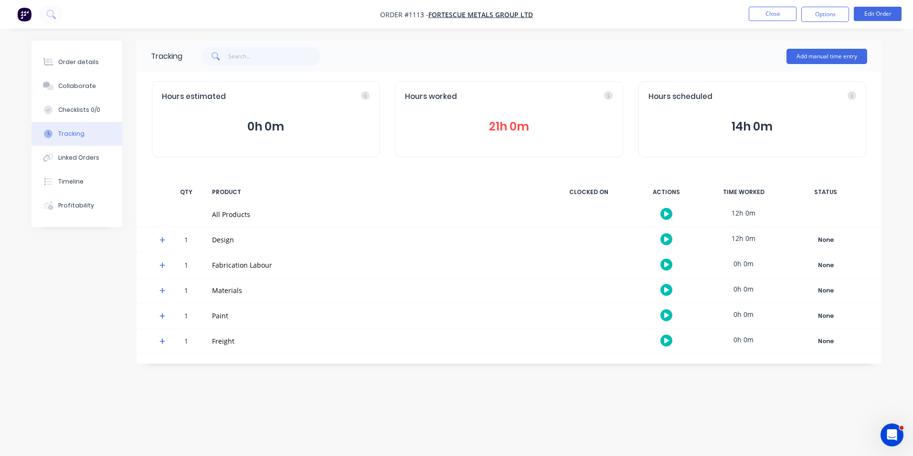
click at [820, 65] on div "Add manual time entry" at bounding box center [827, 56] width 81 height 29
click at [821, 61] on button "Add manual time entry" at bounding box center [827, 56] width 81 height 15
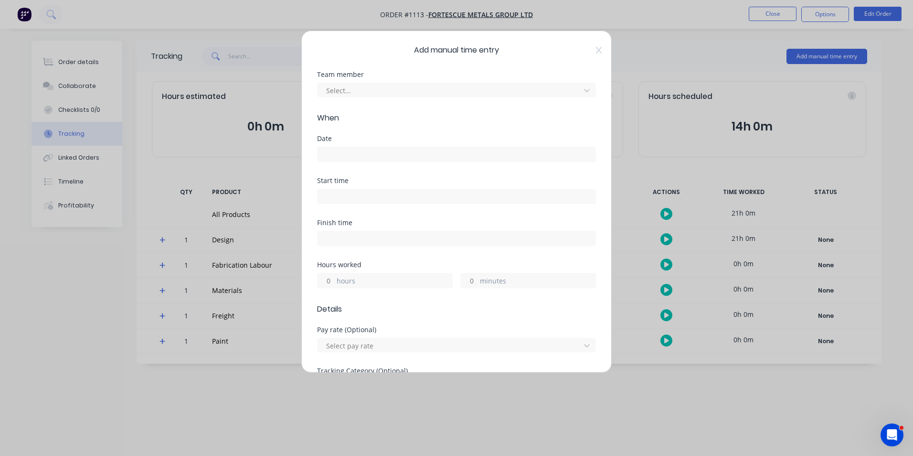
click at [370, 99] on div "Team member Select..." at bounding box center [456, 91] width 279 height 41
click at [367, 91] on div at bounding box center [450, 91] width 250 height 12
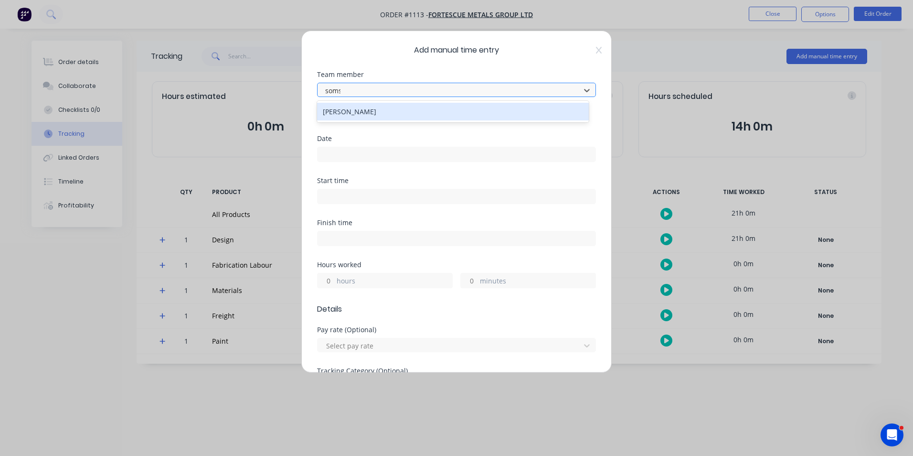
type input "somsa"
click at [367, 109] on div "[PERSON_NAME]" at bounding box center [453, 112] width 272 height 18
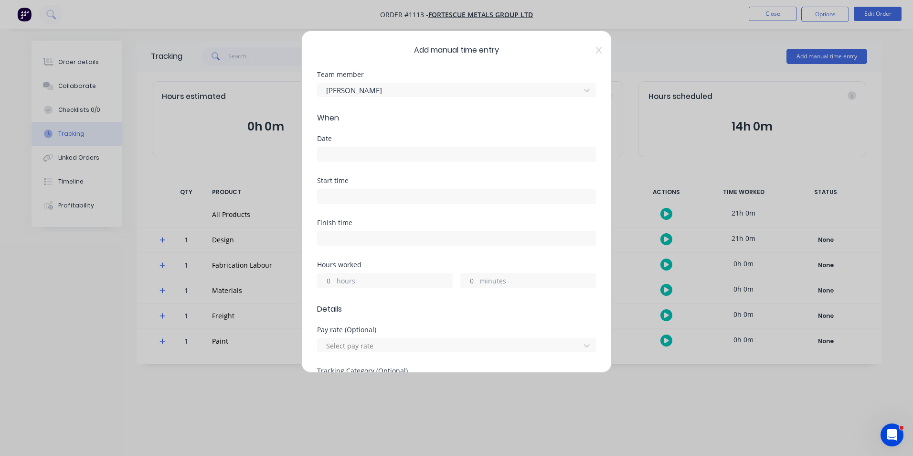
click at [359, 156] on input at bounding box center [457, 154] width 278 height 14
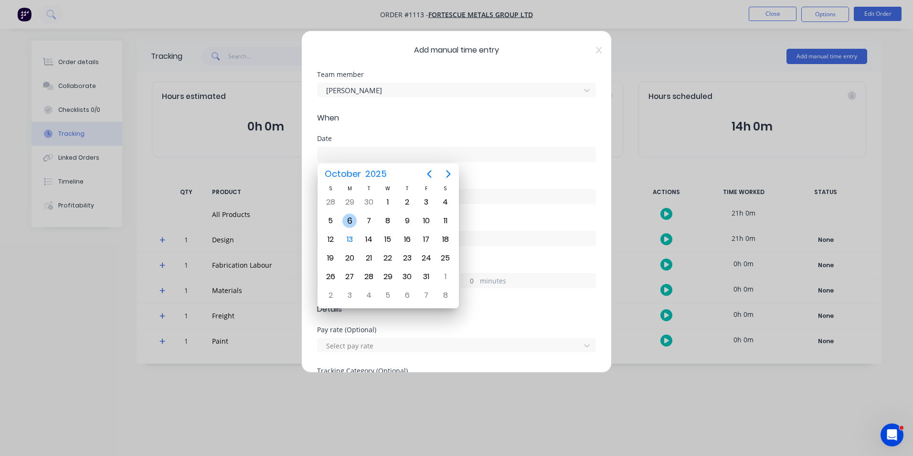
click at [352, 222] on div "6" at bounding box center [350, 221] width 14 height 14
type input "[DATE]"
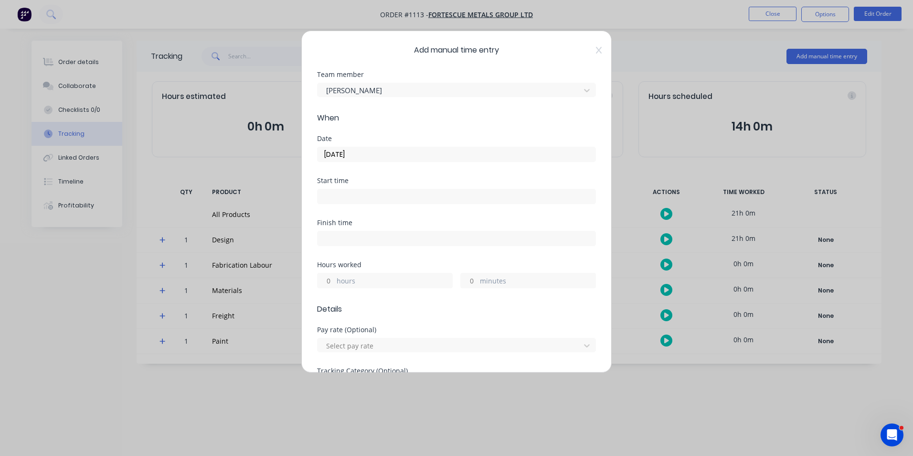
click at [330, 282] on input "hours" at bounding box center [326, 280] width 17 height 14
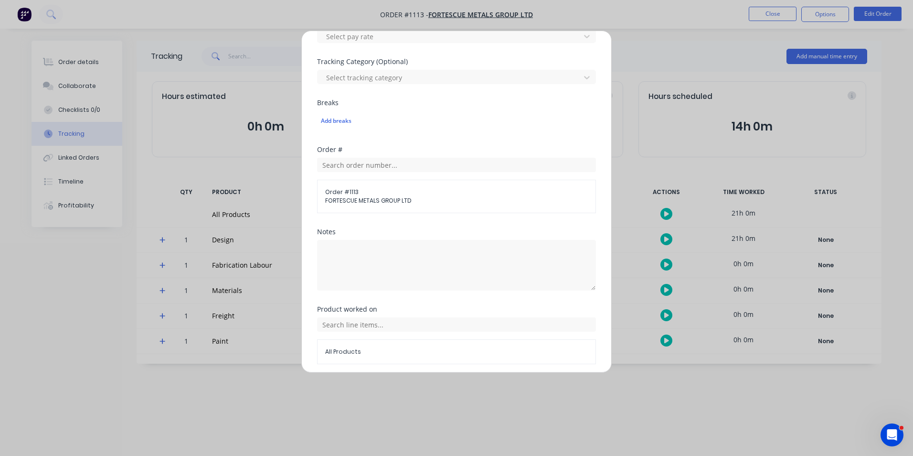
scroll to position [334, 0]
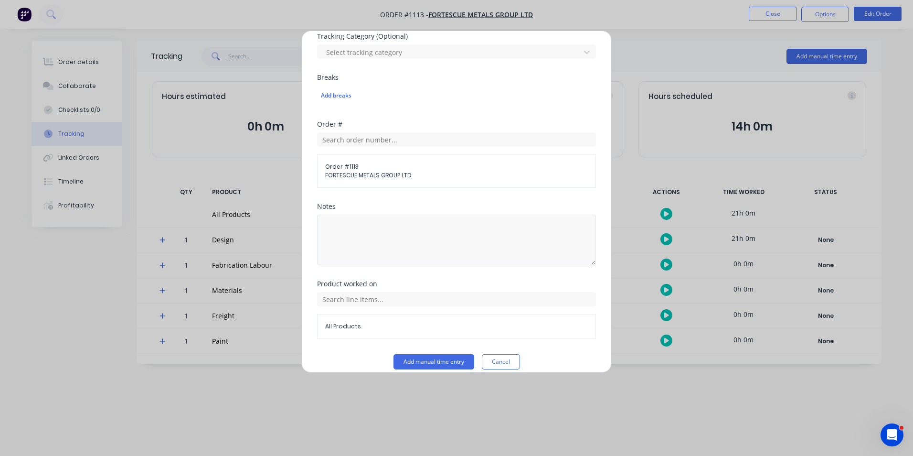
type input "4"
click at [411, 251] on textarea at bounding box center [456, 240] width 279 height 51
type textarea "Add fastener to model for quotation"
click at [409, 307] on div "All Products" at bounding box center [456, 315] width 279 height 47
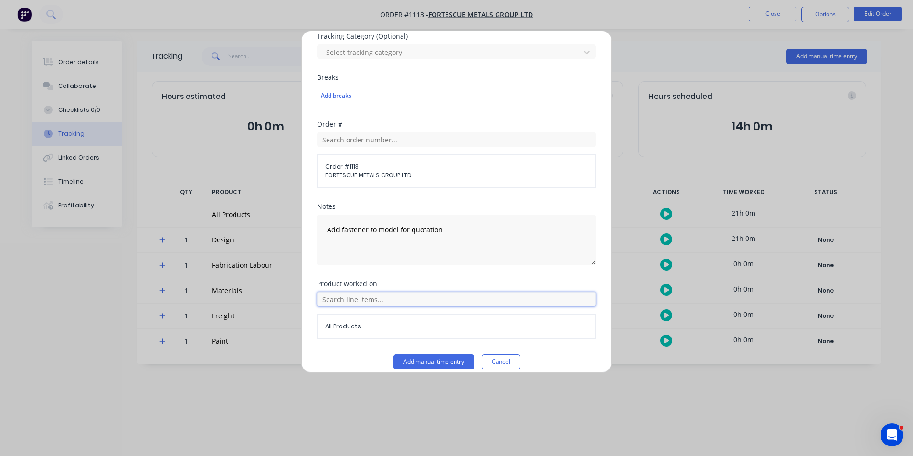
click at [412, 296] on input "text" at bounding box center [456, 299] width 279 height 14
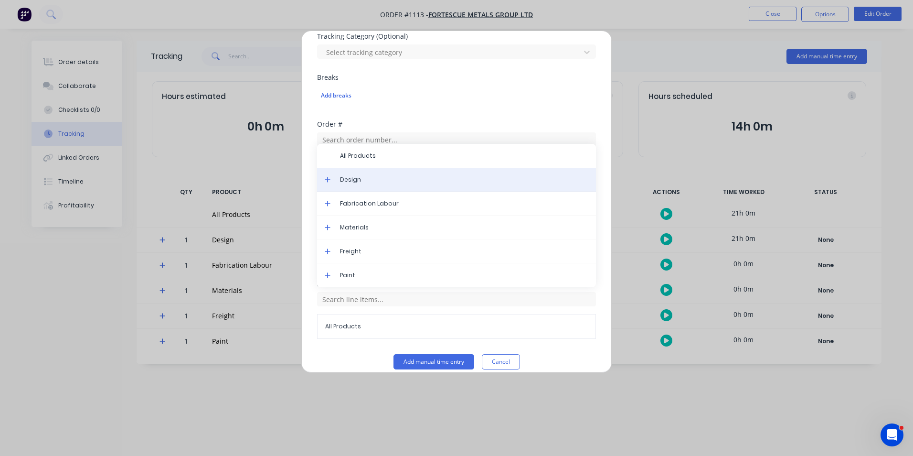
click at [364, 181] on span "Design" at bounding box center [464, 179] width 248 height 9
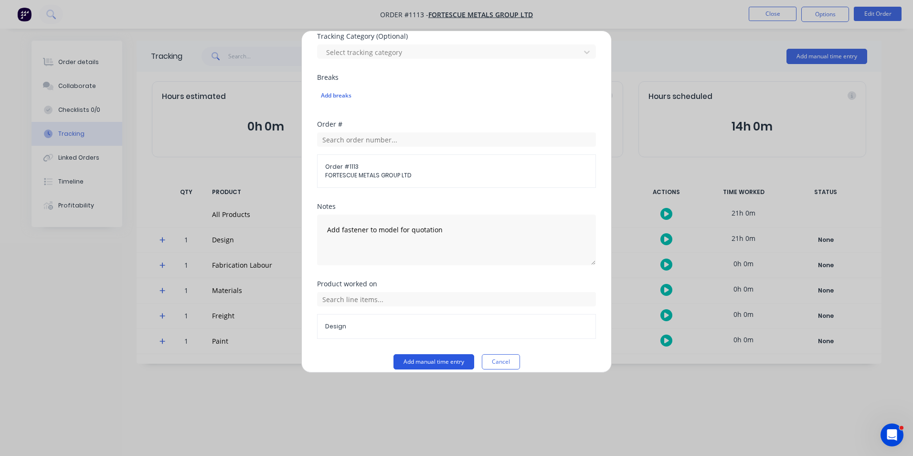
click at [441, 362] on button "Add manual time entry" at bounding box center [434, 361] width 81 height 15
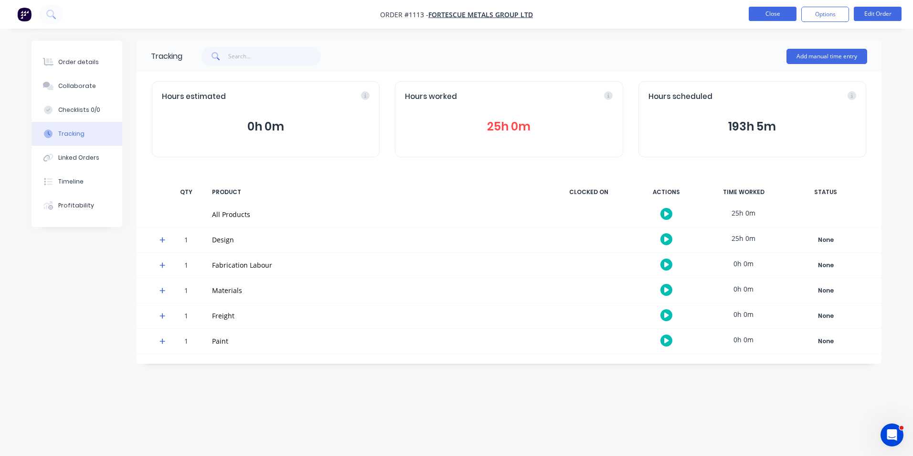
click at [783, 18] on button "Close" at bounding box center [773, 14] width 48 height 14
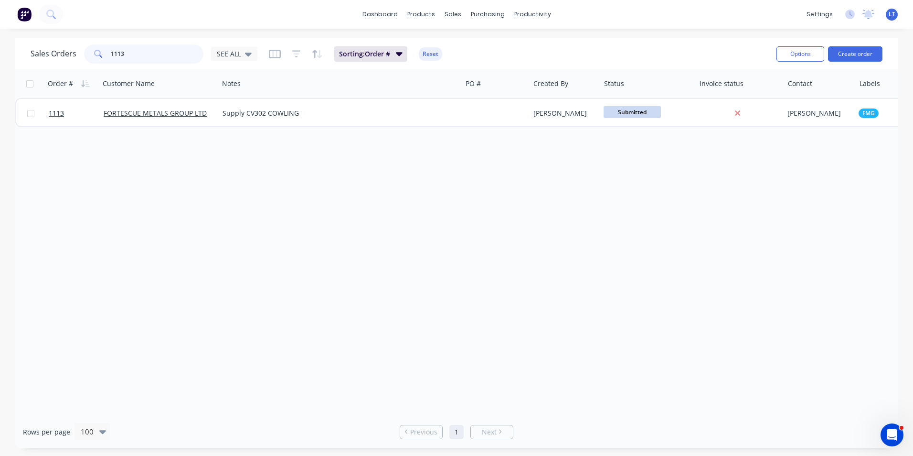
drag, startPoint x: 153, startPoint y: 49, endPoint x: -2, endPoint y: 42, distance: 155.4
click at [0, 42] on html "dashboard products sales purchasing productivity dashboard products Product Cat…" at bounding box center [456, 228] width 913 height 456
type input "1164"
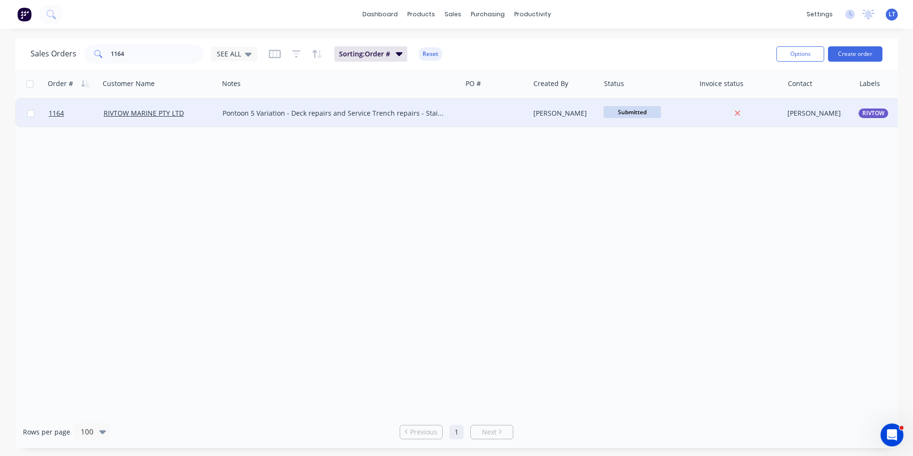
click at [588, 114] on div "[PERSON_NAME]" at bounding box center [564, 113] width 60 height 10
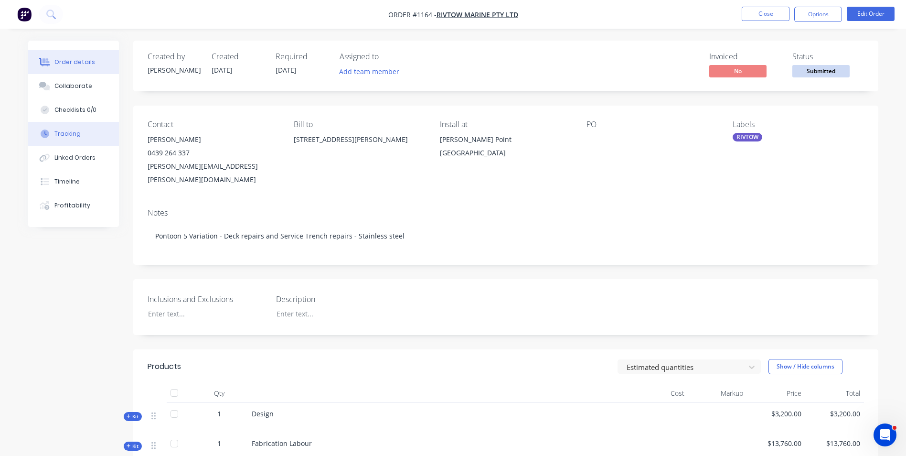
click at [77, 136] on div "Tracking" at bounding box center [67, 133] width 26 height 9
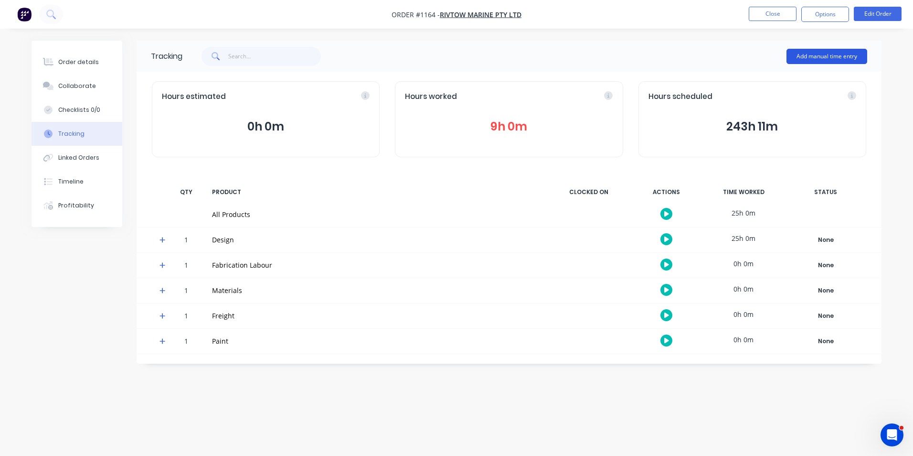
click at [807, 60] on button "Add manual time entry" at bounding box center [827, 56] width 81 height 15
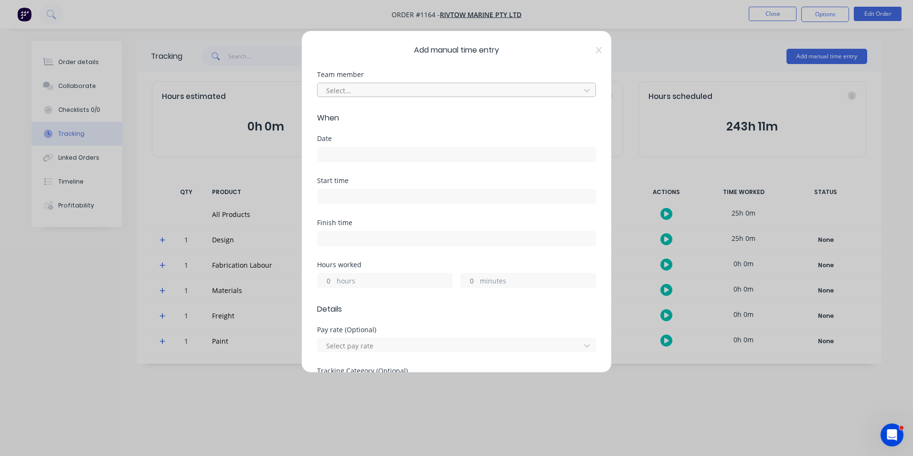
click at [395, 91] on div at bounding box center [450, 91] width 250 height 12
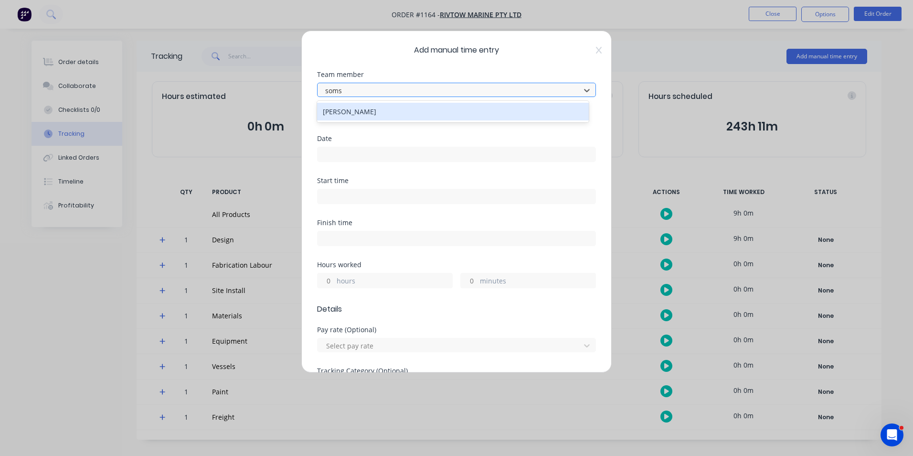
type input "somsa"
click at [388, 110] on div "[PERSON_NAME]" at bounding box center [453, 112] width 272 height 18
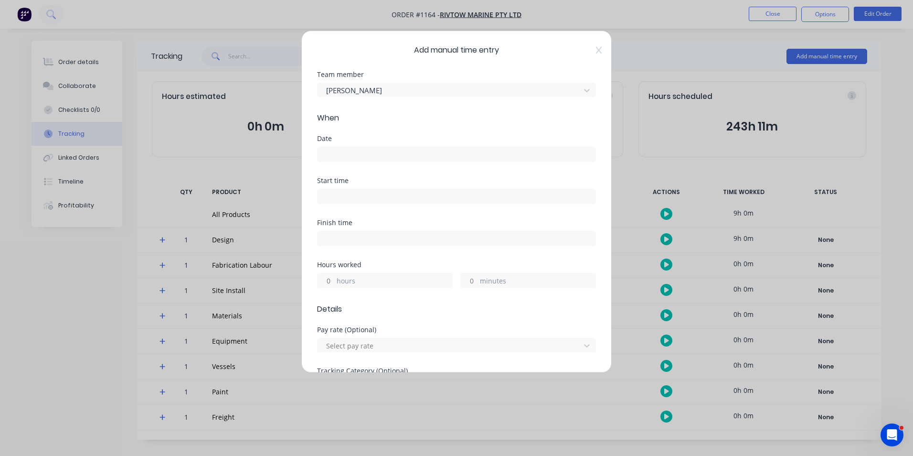
click at [370, 154] on input at bounding box center [457, 154] width 278 height 14
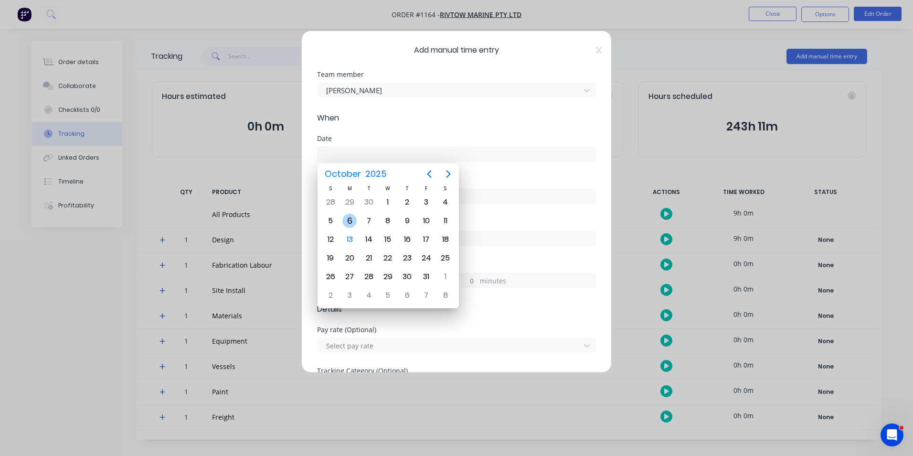
click at [352, 216] on div "6" at bounding box center [350, 221] width 14 height 14
type input "[DATE]"
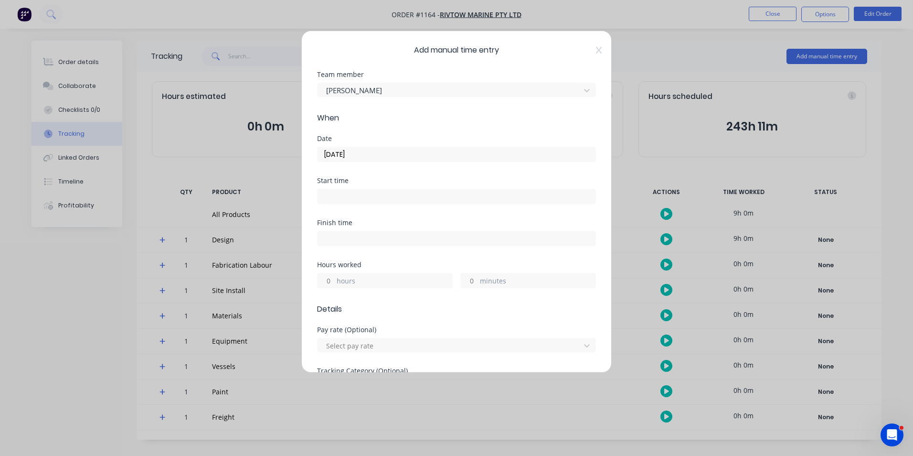
drag, startPoint x: 325, startPoint y: 281, endPoint x: 332, endPoint y: 279, distance: 6.5
click at [325, 281] on input "hours" at bounding box center [326, 280] width 17 height 14
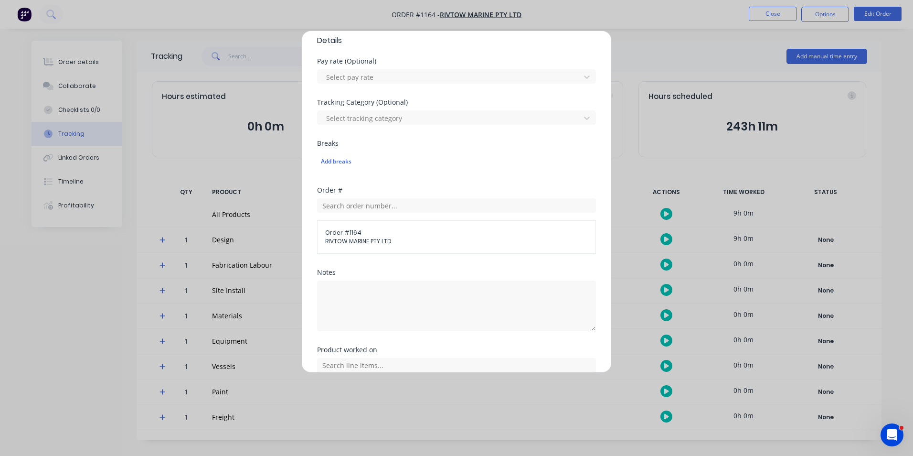
scroll to position [287, 0]
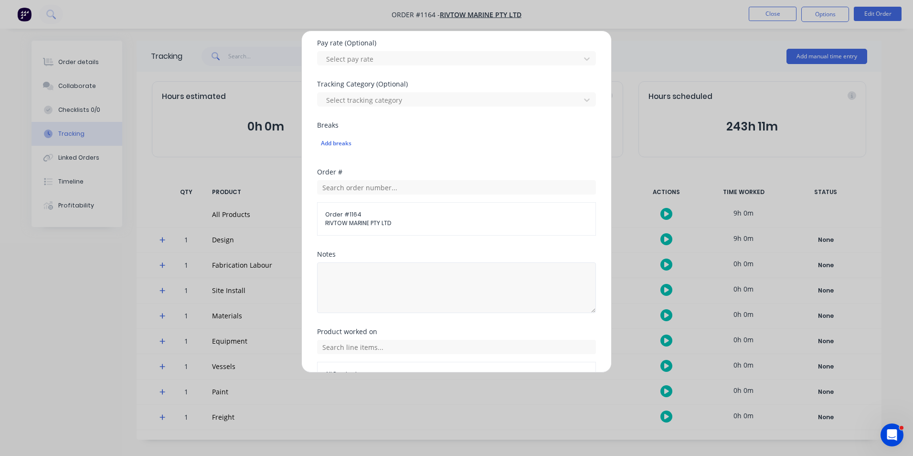
type input "4"
click at [392, 274] on textarea at bounding box center [456, 287] width 279 height 51
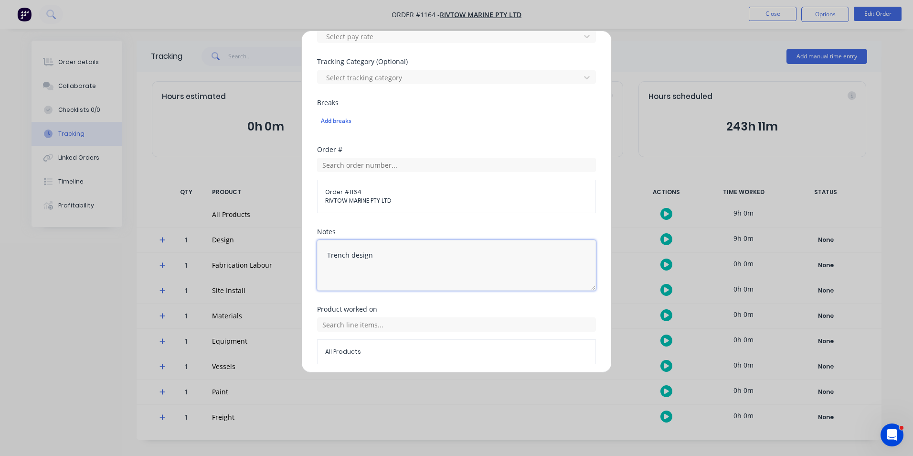
scroll to position [345, 0]
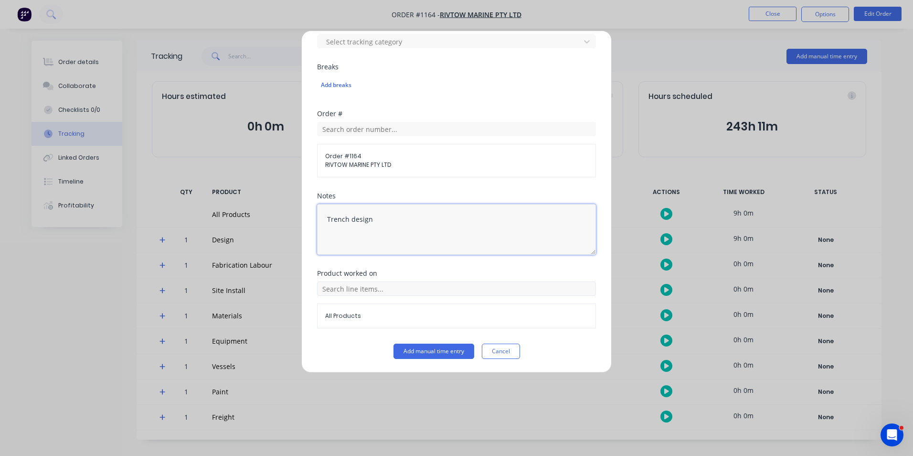
type textarea "Trench design"
click at [433, 285] on input "text" at bounding box center [456, 288] width 279 height 14
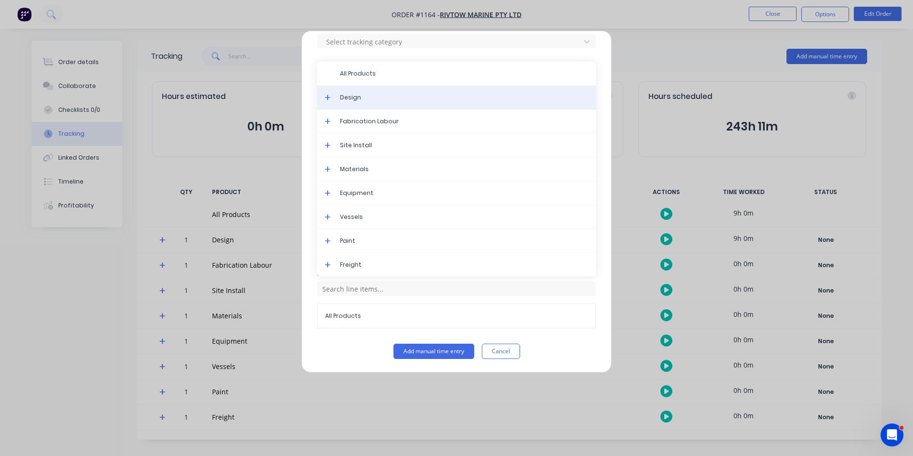
click at [344, 94] on span "Design" at bounding box center [464, 97] width 248 height 9
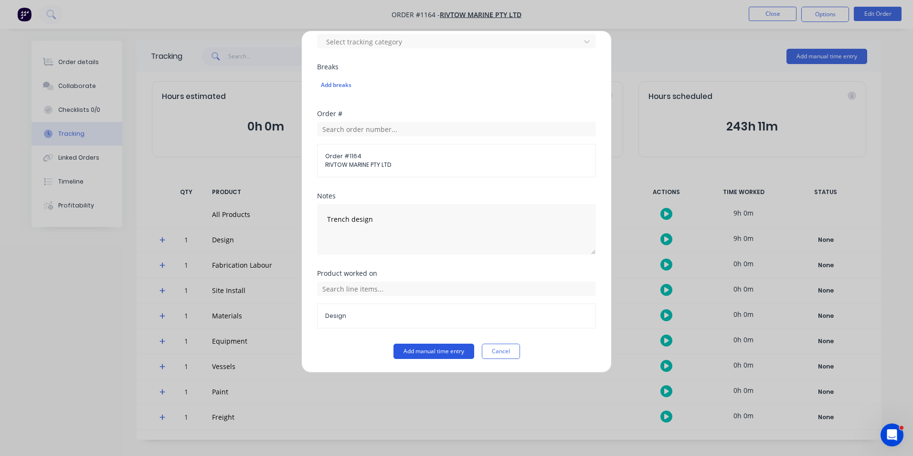
click at [441, 354] on button "Add manual time entry" at bounding box center [434, 350] width 81 height 15
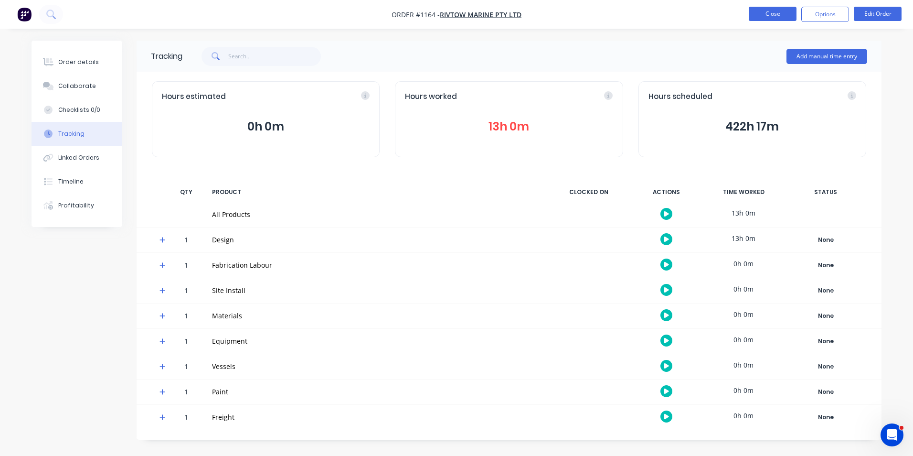
click at [763, 14] on button "Close" at bounding box center [773, 14] width 48 height 14
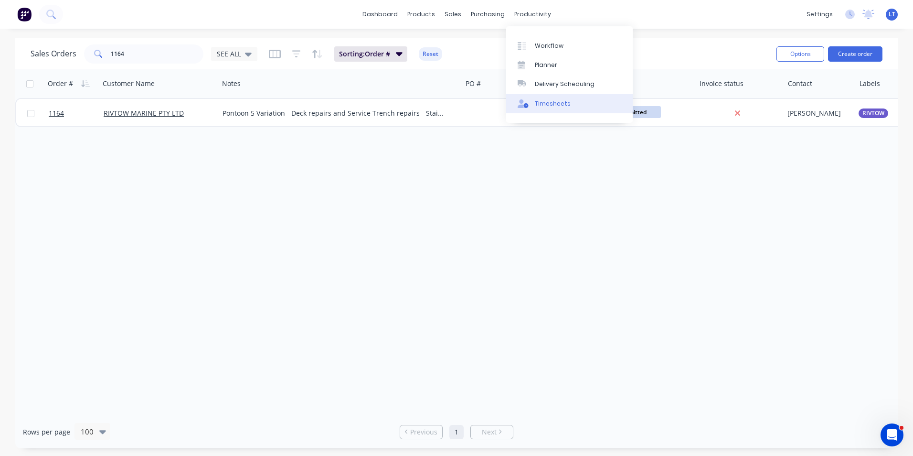
click at [545, 100] on div "Timesheets" at bounding box center [553, 103] width 36 height 9
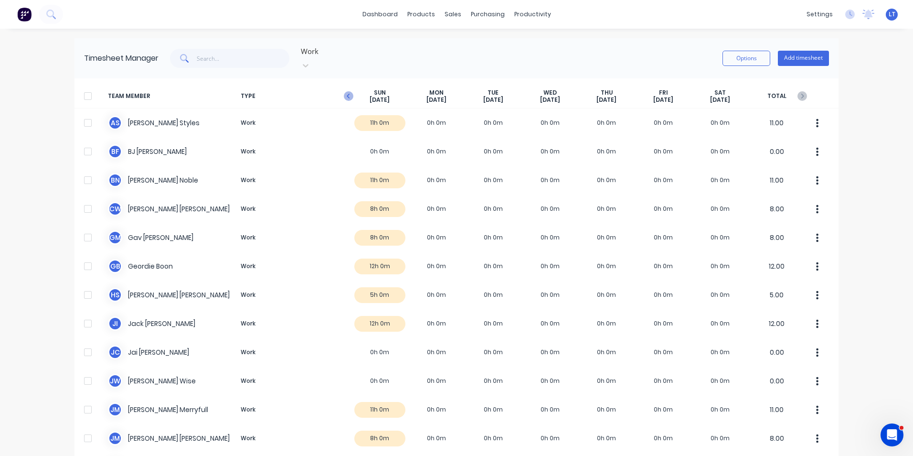
click at [344, 91] on icon "button" at bounding box center [349, 96] width 10 height 10
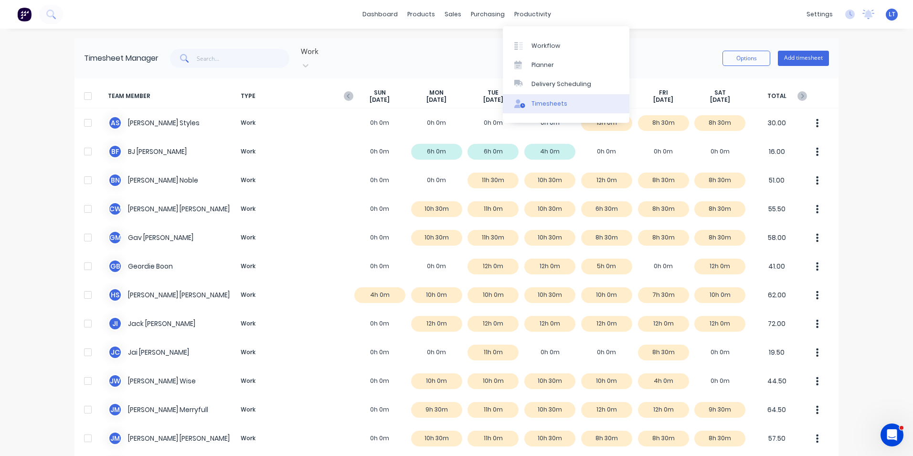
click at [542, 104] on div "Timesheets" at bounding box center [550, 103] width 36 height 9
click at [795, 52] on button "Add timesheet" at bounding box center [803, 58] width 51 height 15
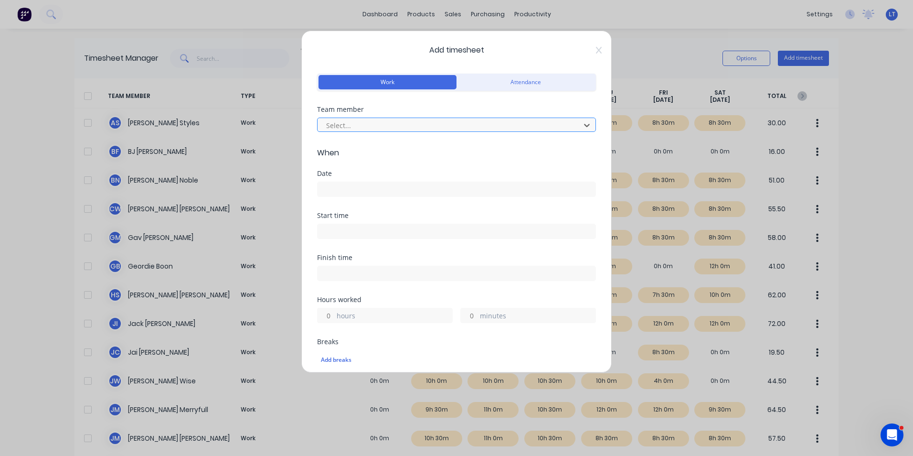
click at [386, 122] on div at bounding box center [450, 125] width 250 height 12
type input "jai"
click at [392, 190] on input at bounding box center [457, 189] width 278 height 14
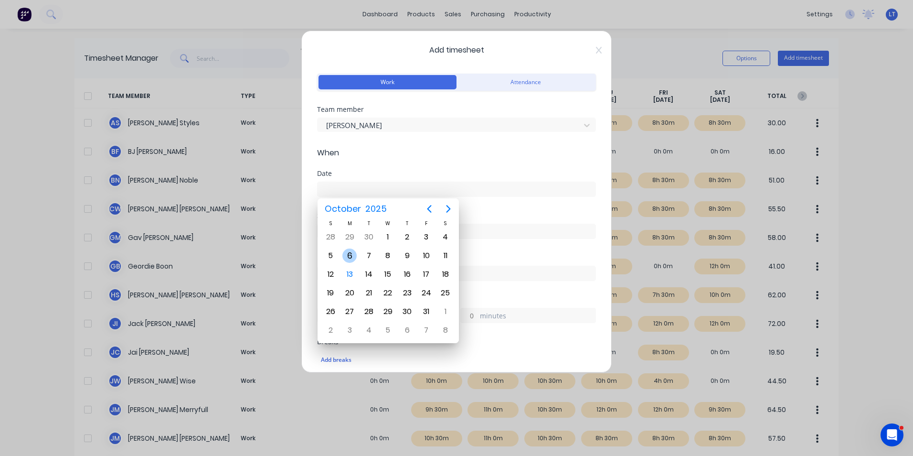
click at [347, 251] on div "6" at bounding box center [350, 255] width 14 height 14
type input "[DATE]"
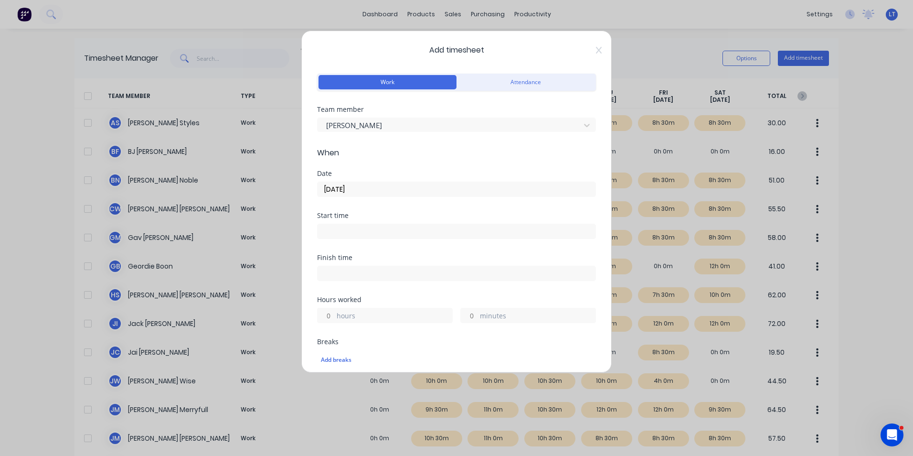
click at [328, 317] on input "hours" at bounding box center [326, 315] width 17 height 14
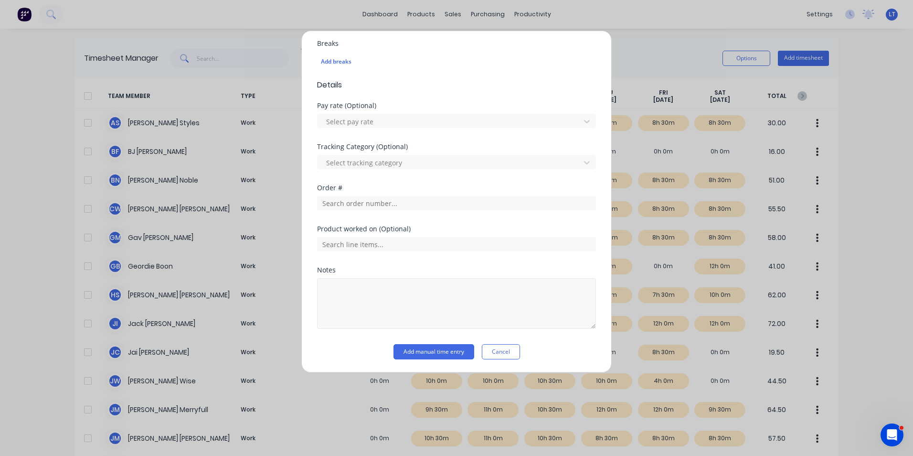
scroll to position [299, 0]
type input "8"
click at [385, 301] on textarea at bounding box center [456, 303] width 279 height 51
type textarea "EWP Course"
click at [430, 272] on div "Notes" at bounding box center [456, 269] width 279 height 7
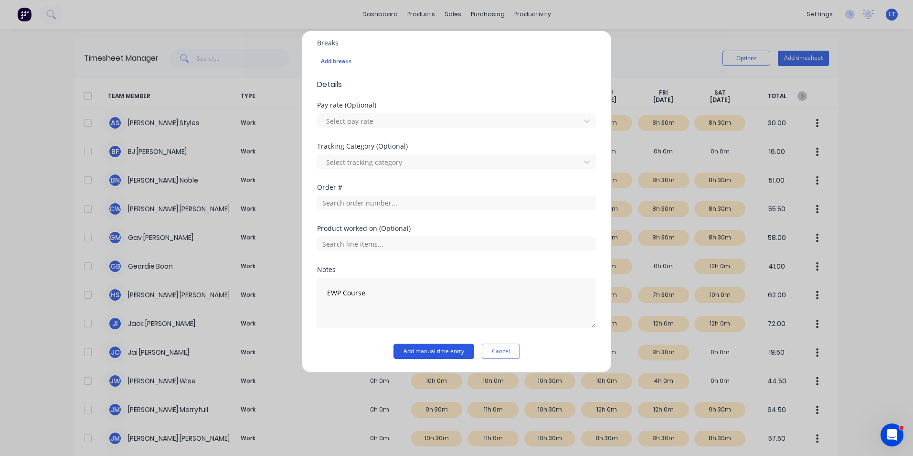
click at [429, 351] on button "Add manual time entry" at bounding box center [434, 350] width 81 height 15
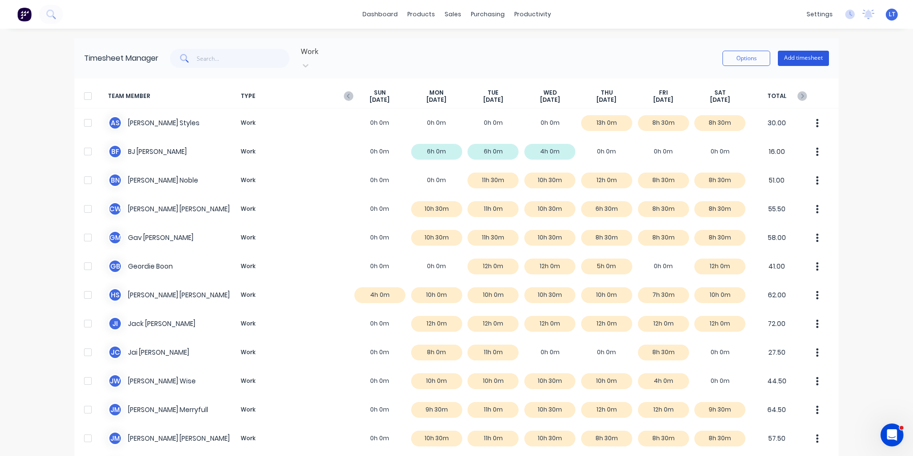
click at [793, 61] on button "Add timesheet" at bounding box center [803, 58] width 51 height 15
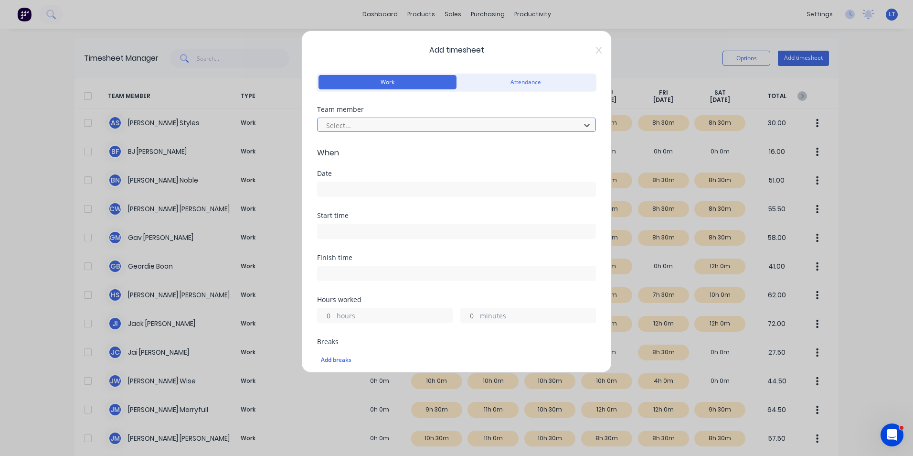
click at [359, 123] on div at bounding box center [450, 125] width 250 height 12
type input "seb"
click at [366, 192] on input at bounding box center [457, 189] width 278 height 14
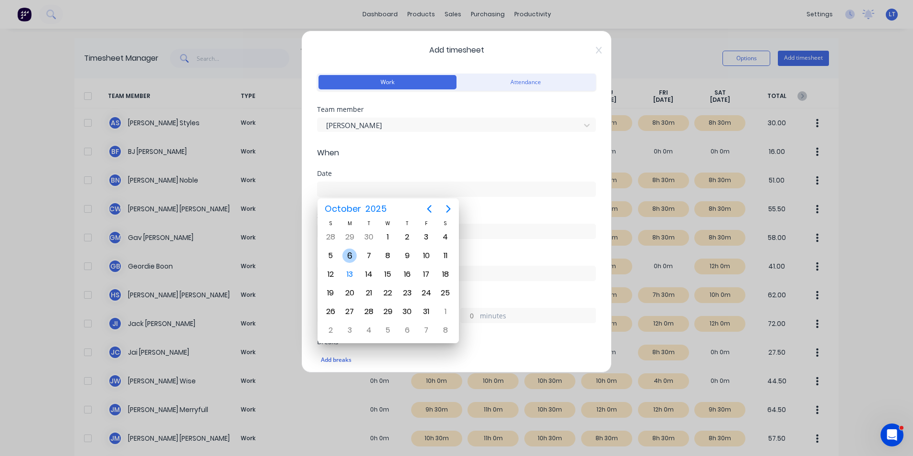
click at [350, 255] on div "6" at bounding box center [350, 255] width 14 height 14
type input "[DATE]"
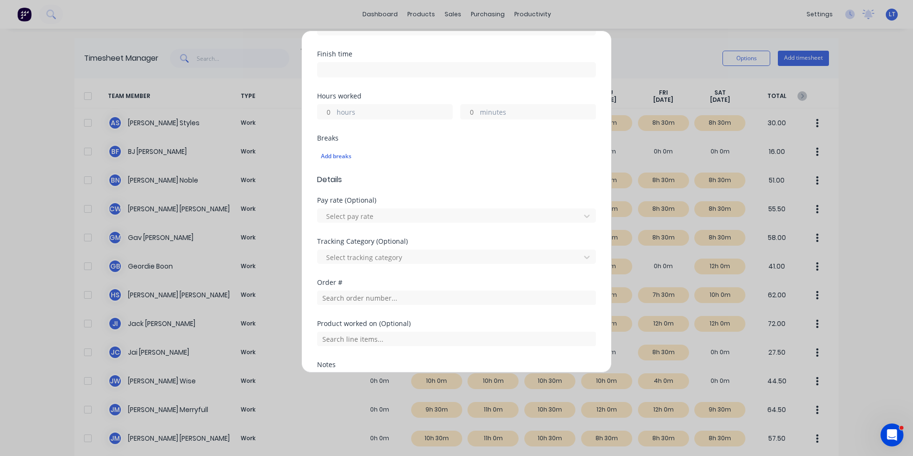
scroll to position [203, 0]
click at [329, 111] on input "hours" at bounding box center [326, 112] width 17 height 14
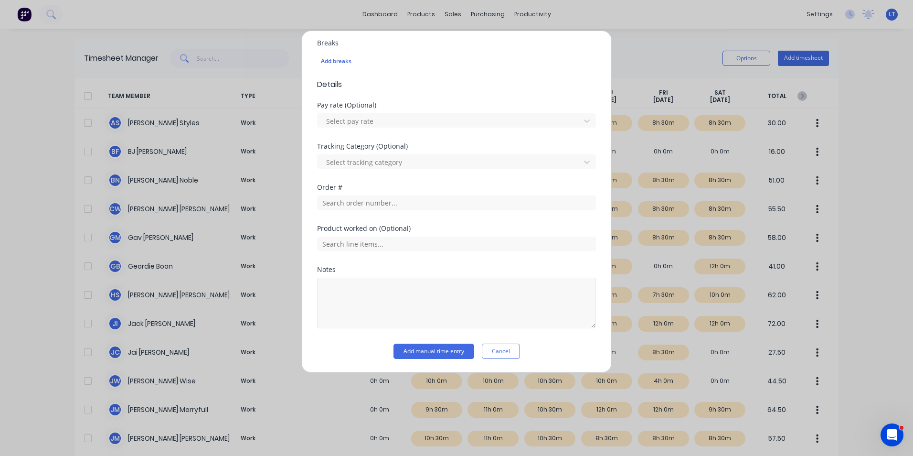
type input "12"
click at [452, 283] on textarea at bounding box center [456, 303] width 279 height 51
type textarea "Stores"
drag, startPoint x: 557, startPoint y: 349, endPoint x: 551, endPoint y: 348, distance: 5.3
click at [557, 349] on div "Add manual time entry Cancel" at bounding box center [456, 350] width 279 height 15
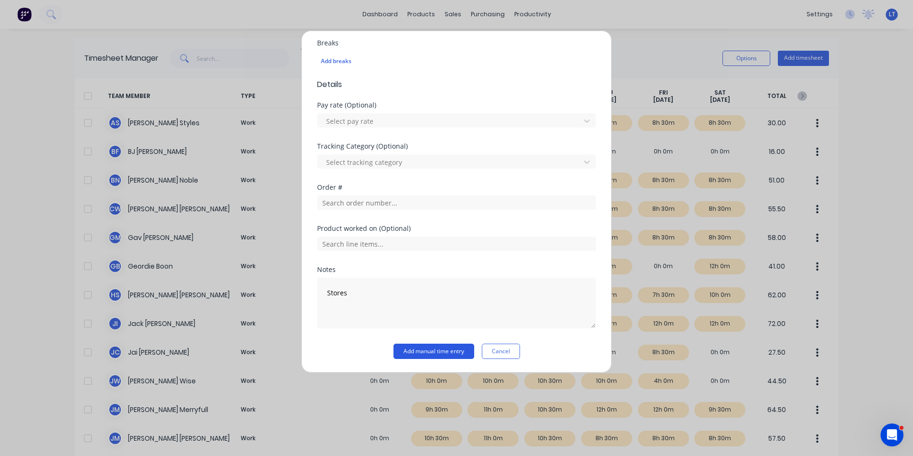
click at [427, 350] on button "Add manual time entry" at bounding box center [434, 350] width 81 height 15
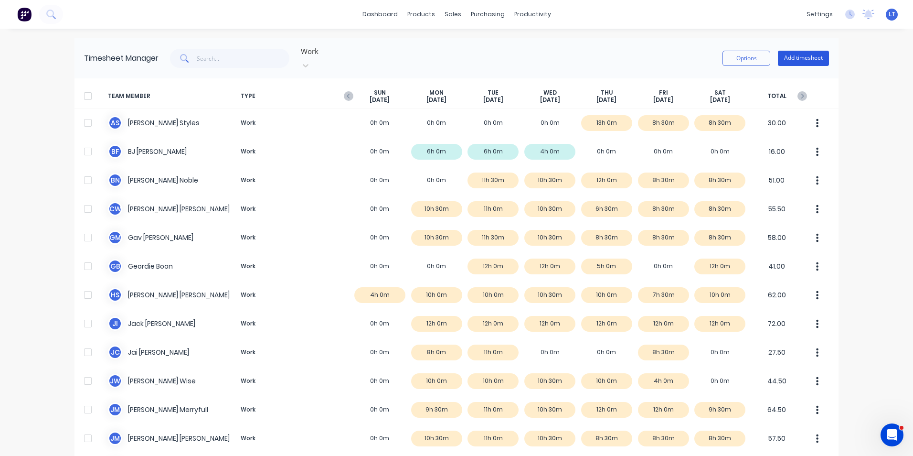
click at [794, 58] on button "Add timesheet" at bounding box center [803, 58] width 51 height 15
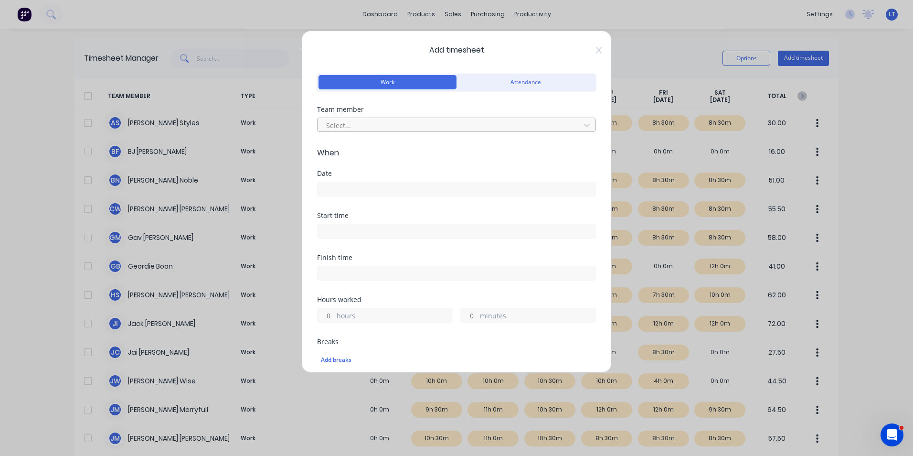
click at [365, 124] on div at bounding box center [450, 125] width 250 height 12
type input "hayde"
click at [360, 188] on input at bounding box center [457, 189] width 278 height 14
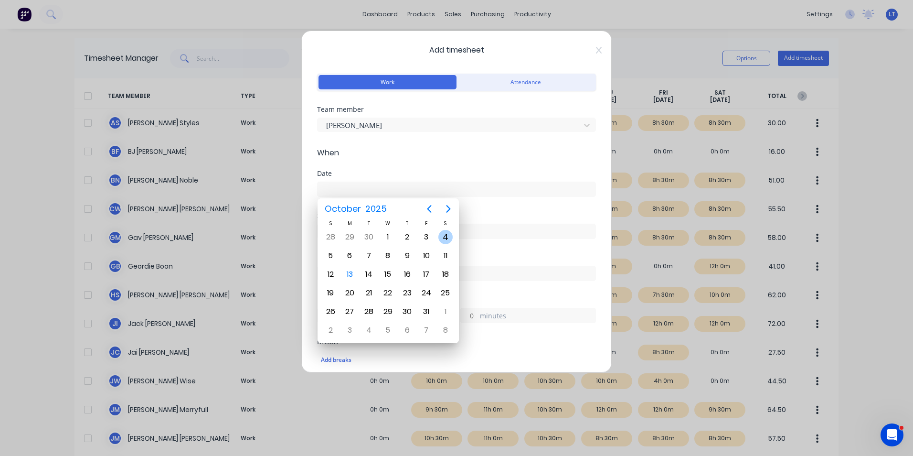
click at [443, 240] on div "4" at bounding box center [446, 237] width 14 height 14
type input "04/10/2025"
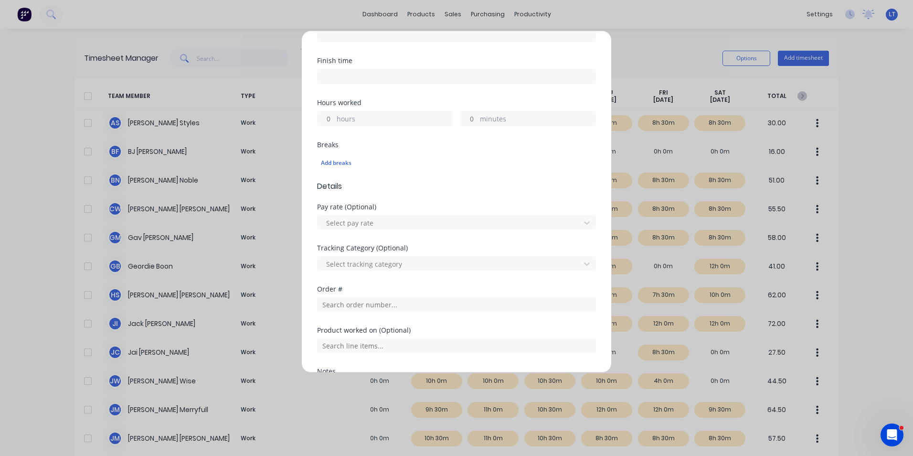
scroll to position [191, 0]
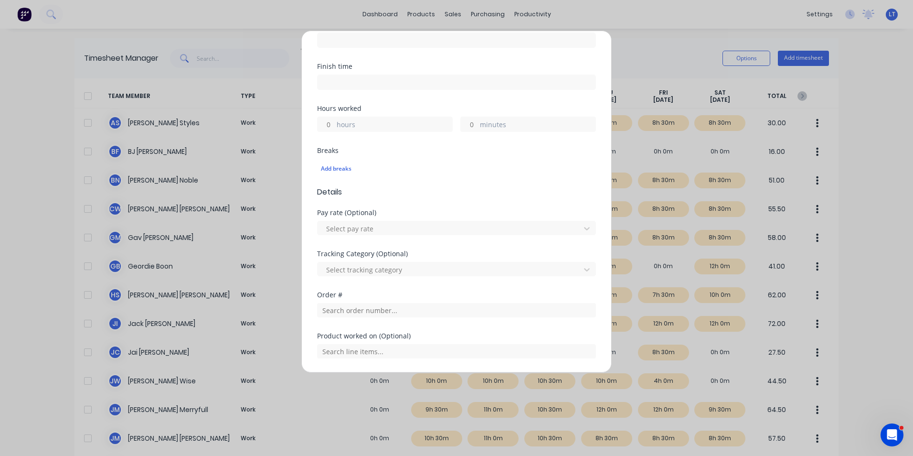
drag, startPoint x: 328, startPoint y: 125, endPoint x: 334, endPoint y: 122, distance: 6.8
click at [328, 125] on input "hours" at bounding box center [326, 124] width 17 height 14
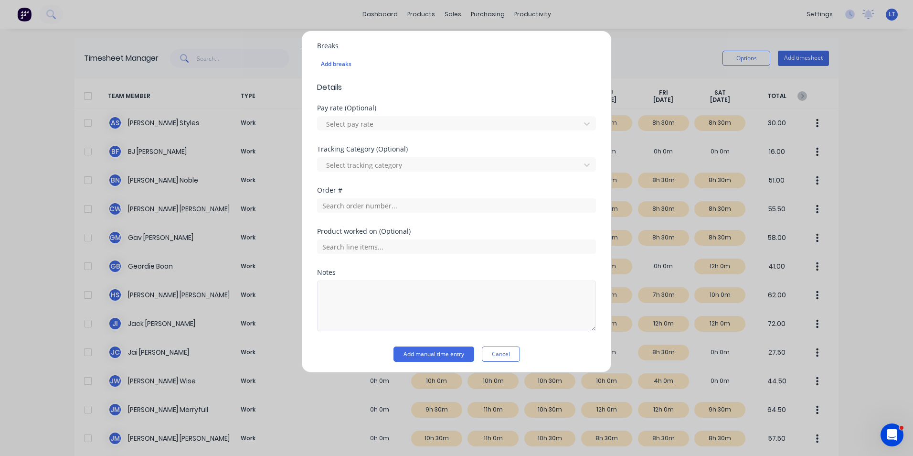
scroll to position [299, 0]
type input "9"
click at [437, 314] on textarea at bounding box center [456, 303] width 279 height 51
type textarea "Clean workshop"
drag, startPoint x: 551, startPoint y: 346, endPoint x: 504, endPoint y: 353, distance: 47.8
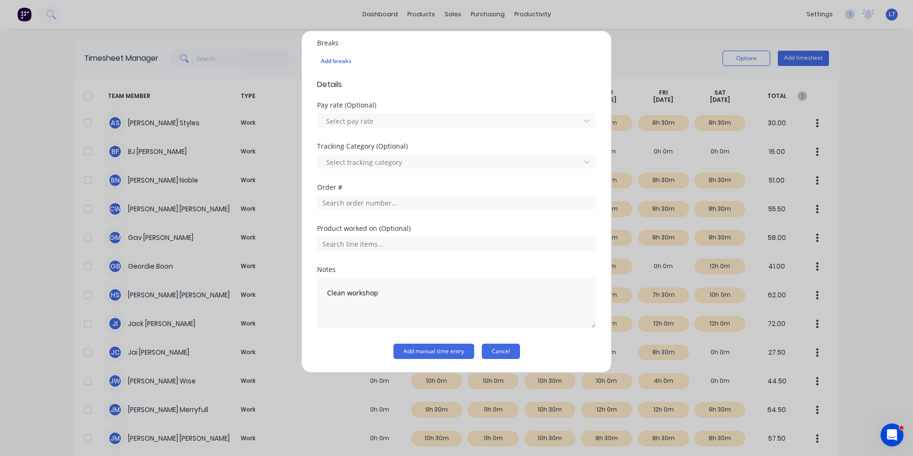
click at [551, 346] on div "Add manual time entry Cancel" at bounding box center [456, 350] width 279 height 15
click at [438, 350] on button "Add manual time entry" at bounding box center [434, 350] width 81 height 15
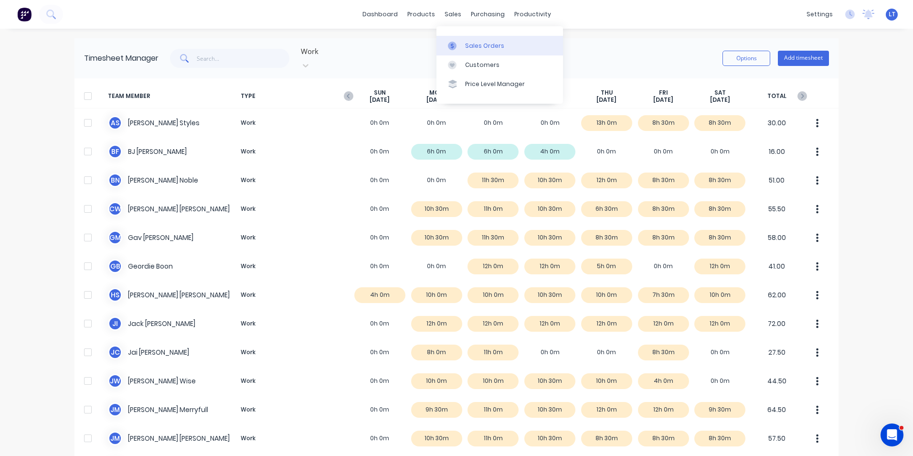
click at [458, 43] on div at bounding box center [455, 46] width 14 height 9
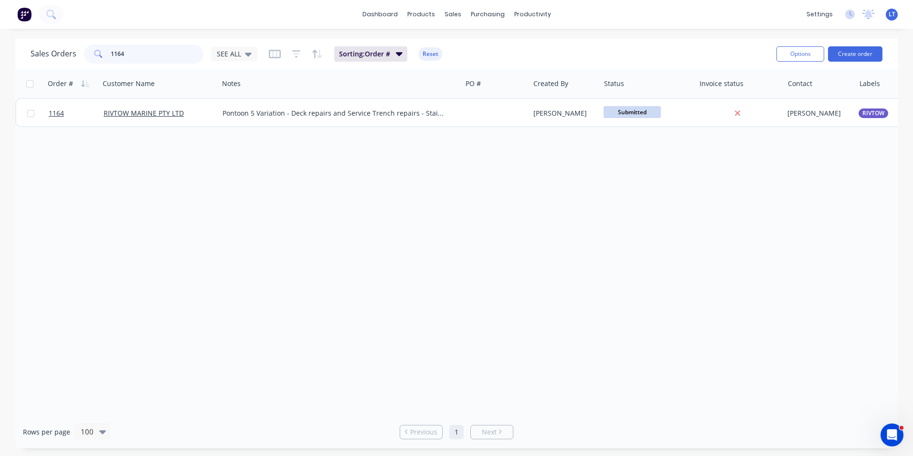
drag, startPoint x: 172, startPoint y: 50, endPoint x: -2, endPoint y: 15, distance: 177.9
click at [0, 15] on html "dashboard products sales purchasing productivity dashboard products Product Cat…" at bounding box center [456, 228] width 913 height 456
type input "tray"
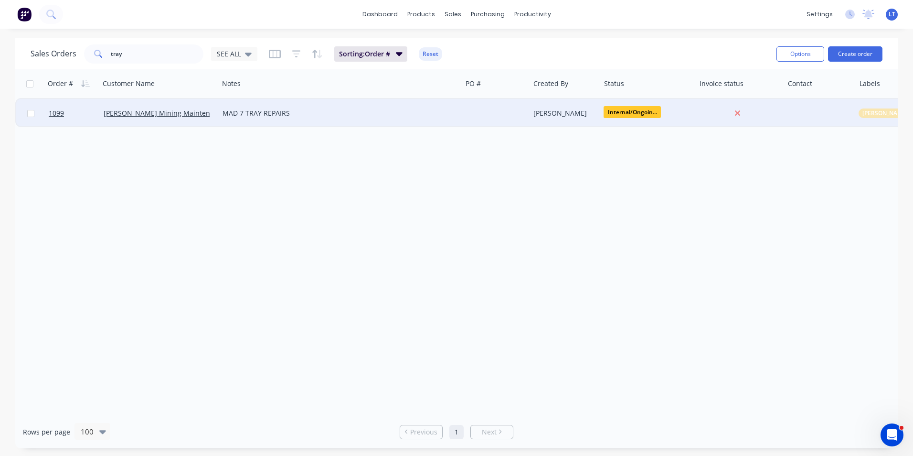
click at [539, 118] on div "[PERSON_NAME]" at bounding box center [564, 113] width 60 height 10
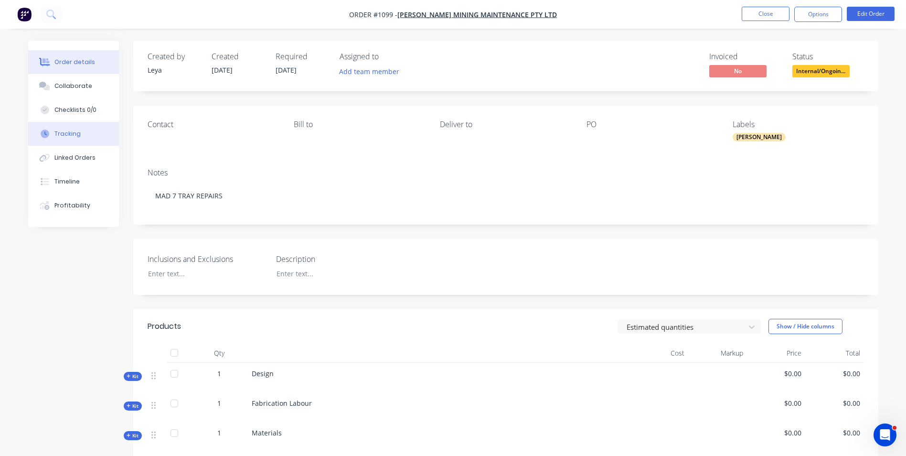
click at [87, 140] on button "Tracking" at bounding box center [73, 134] width 91 height 24
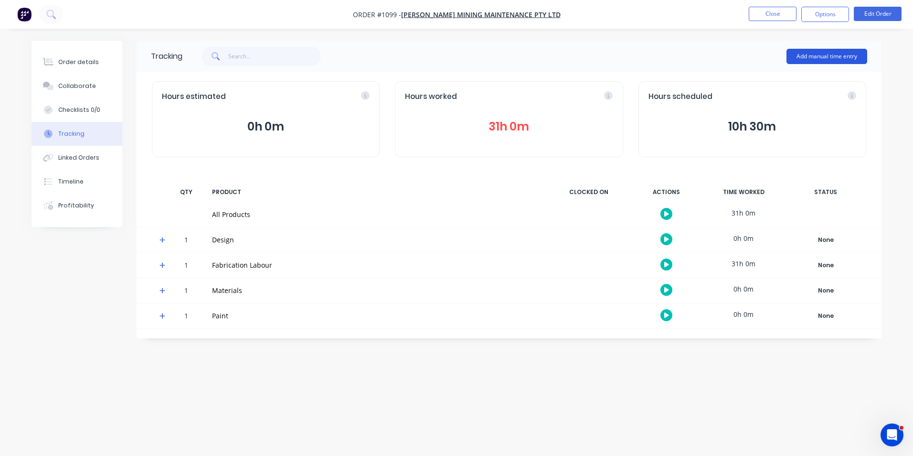
click at [832, 58] on button "Add manual time entry" at bounding box center [827, 56] width 81 height 15
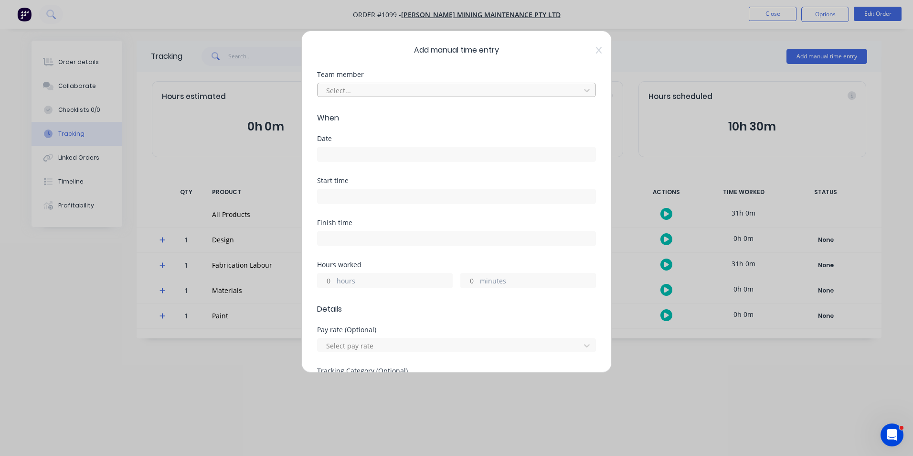
click at [369, 93] on div at bounding box center [450, 91] width 250 height 12
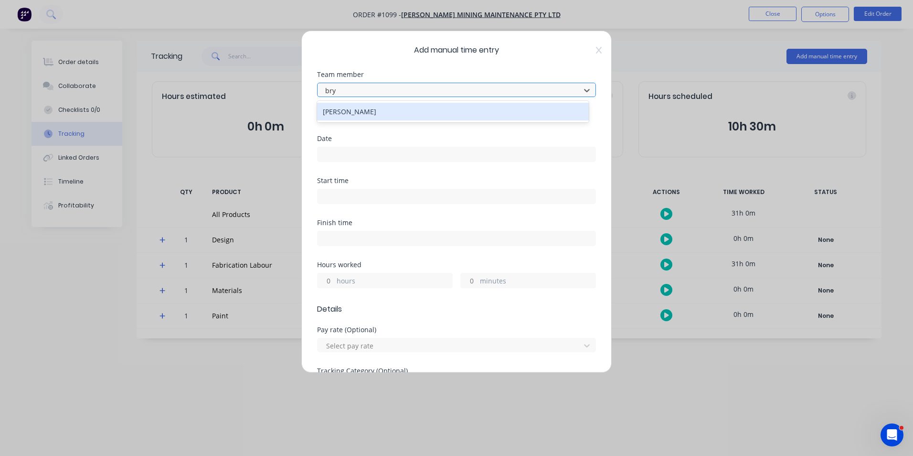
type input "brys"
click at [372, 107] on div "[PERSON_NAME]" at bounding box center [453, 112] width 272 height 18
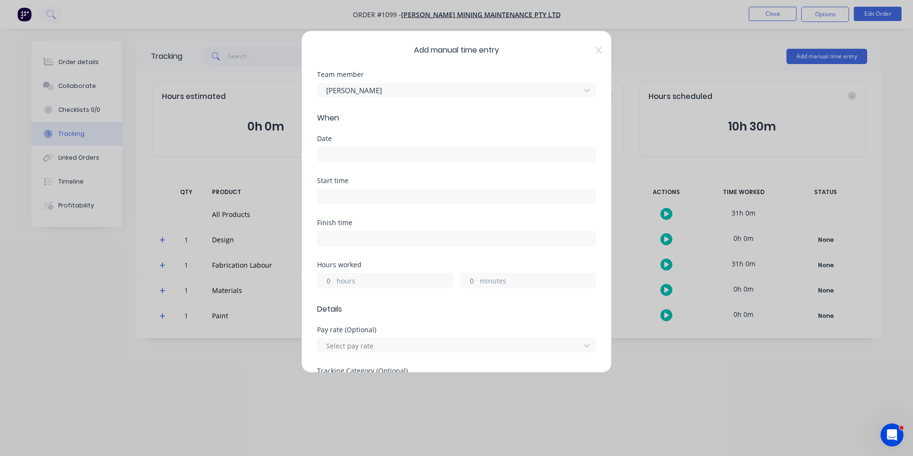
click at [373, 151] on input at bounding box center [457, 154] width 278 height 14
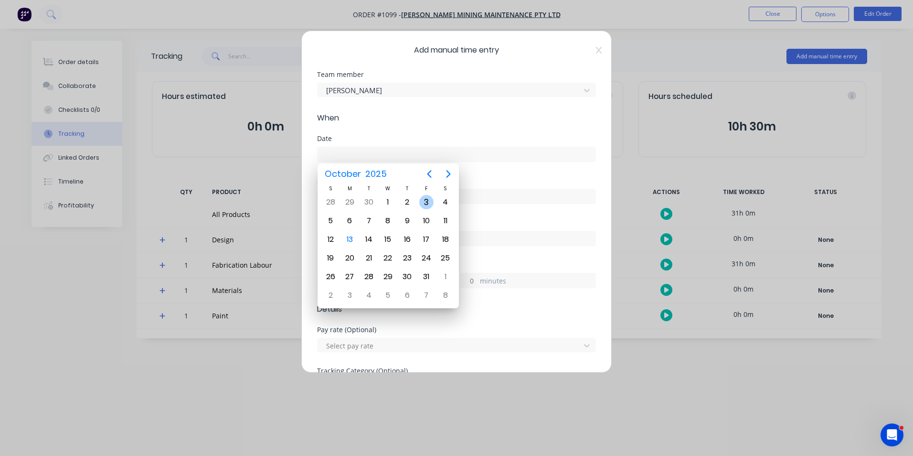
click at [419, 203] on div "3" at bounding box center [426, 202] width 19 height 18
type input "03/10/2025"
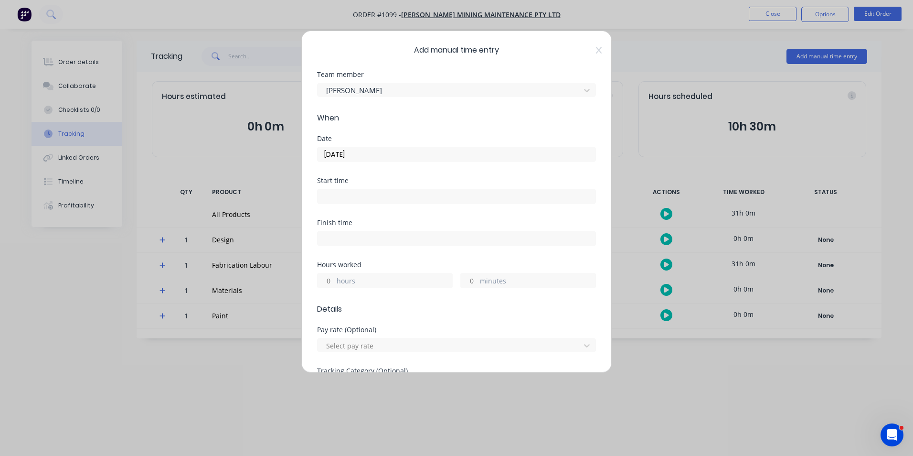
drag, startPoint x: 327, startPoint y: 282, endPoint x: 336, endPoint y: 276, distance: 10.7
click at [327, 282] on input "hours" at bounding box center [326, 280] width 17 height 14
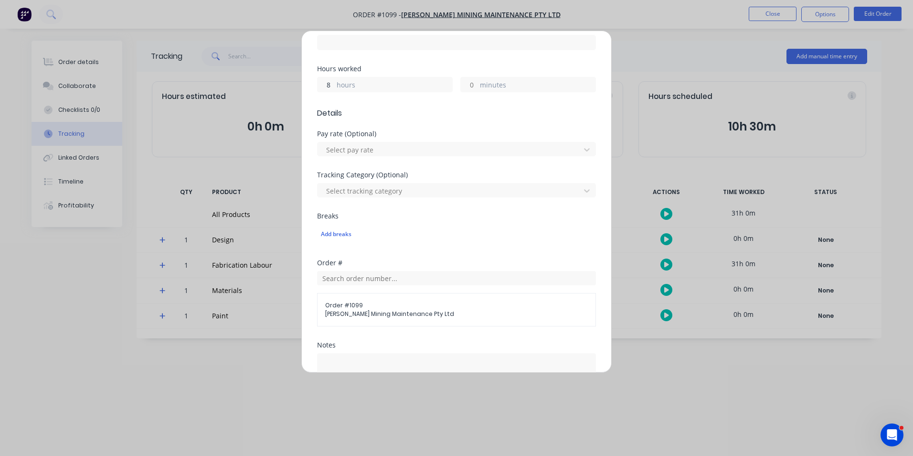
scroll to position [239, 0]
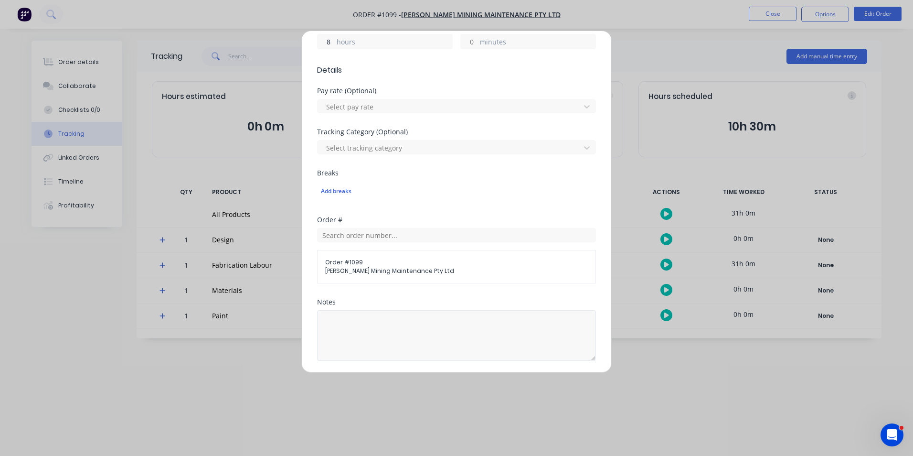
type input "8"
click at [435, 331] on textarea at bounding box center [456, 335] width 279 height 51
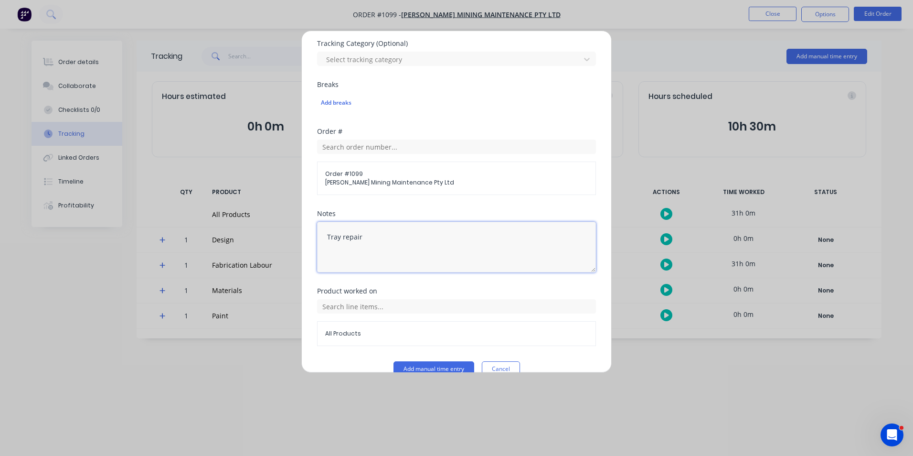
scroll to position [345, 0]
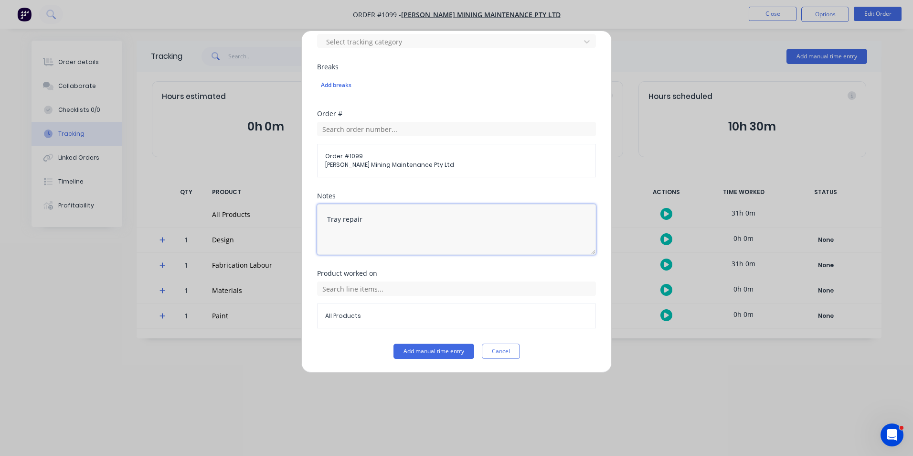
type textarea "Tray repair"
click at [384, 300] on div "All Products" at bounding box center [456, 304] width 279 height 47
click at [388, 287] on input "text" at bounding box center [456, 288] width 279 height 14
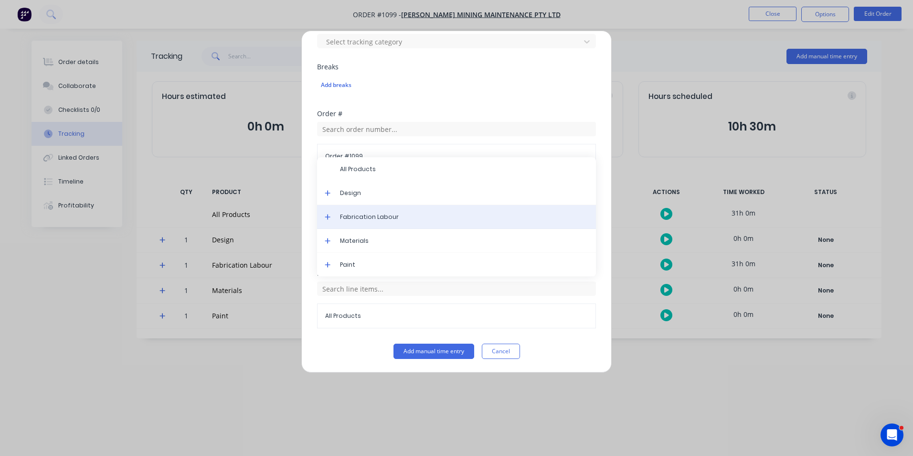
click at [369, 217] on span "Fabrication Labour" at bounding box center [464, 217] width 248 height 9
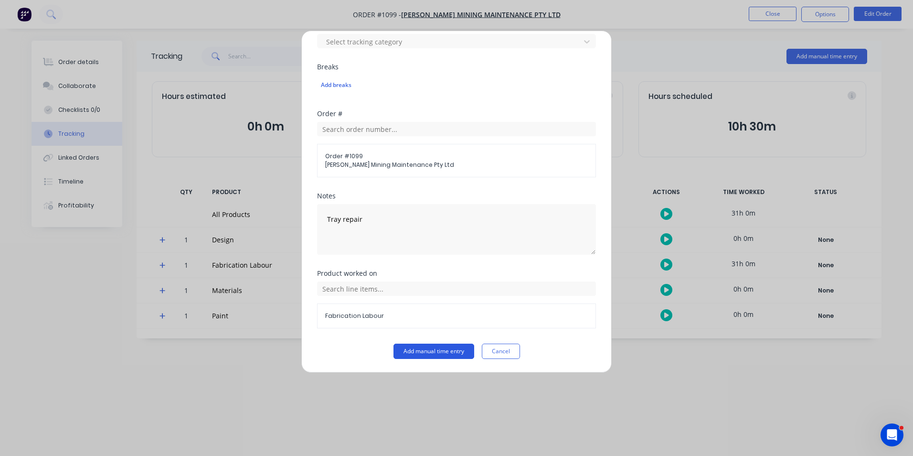
click at [415, 354] on button "Add manual time entry" at bounding box center [434, 350] width 81 height 15
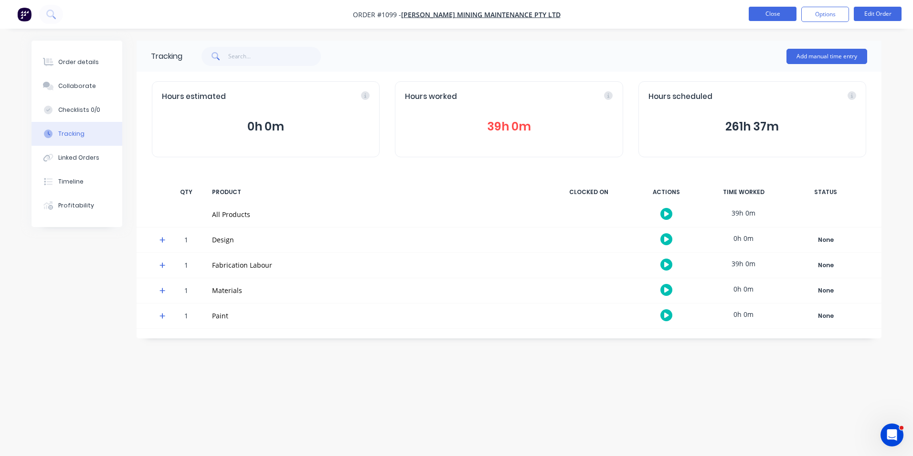
click at [762, 14] on button "Close" at bounding box center [773, 14] width 48 height 14
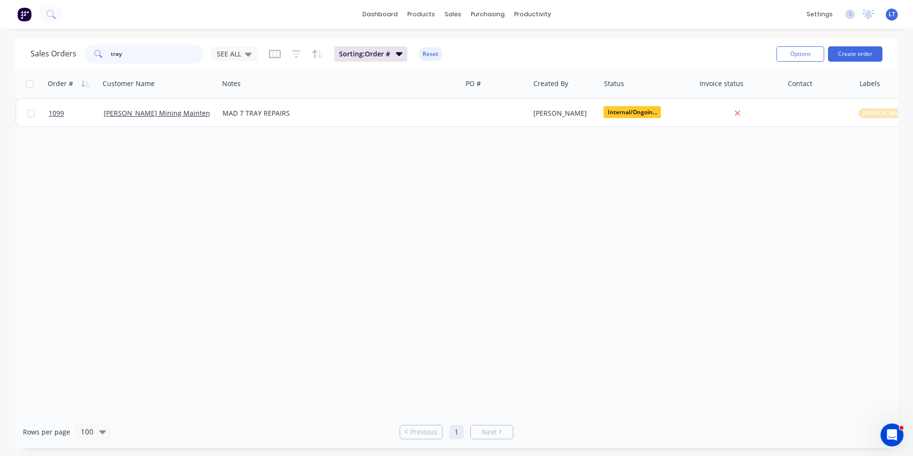
drag, startPoint x: 147, startPoint y: 50, endPoint x: 8, endPoint y: 59, distance: 139.3
click at [8, 59] on div "Sales Orders tray SEE ALL Sorting: Order # Reset Options Create order Order # C…" at bounding box center [456, 243] width 913 height 410
type input "591"
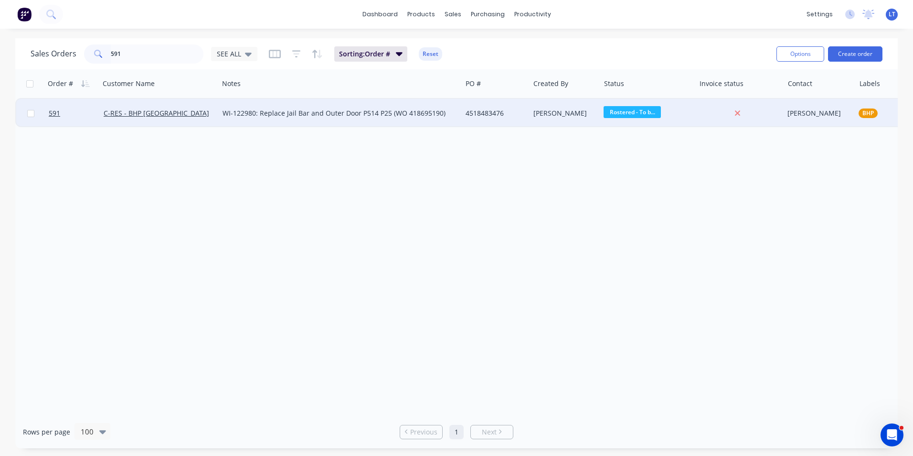
click at [525, 121] on div "4518483476" at bounding box center [496, 113] width 68 height 29
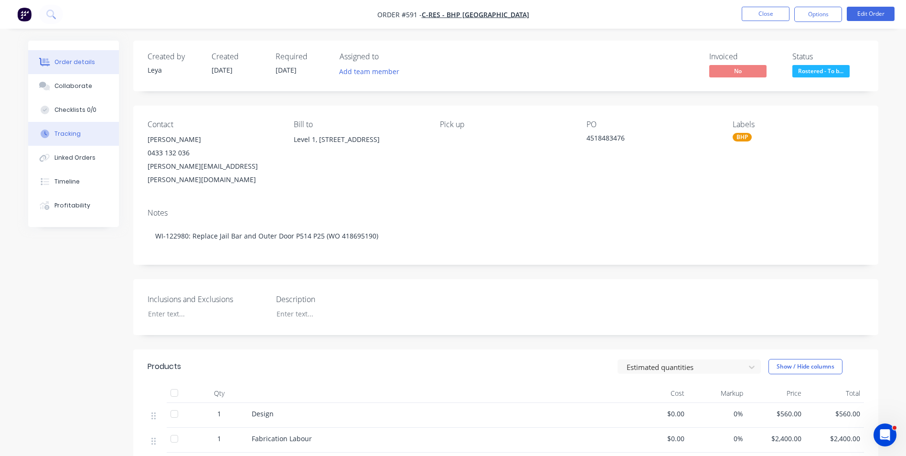
click at [74, 136] on div "Tracking" at bounding box center [67, 133] width 26 height 9
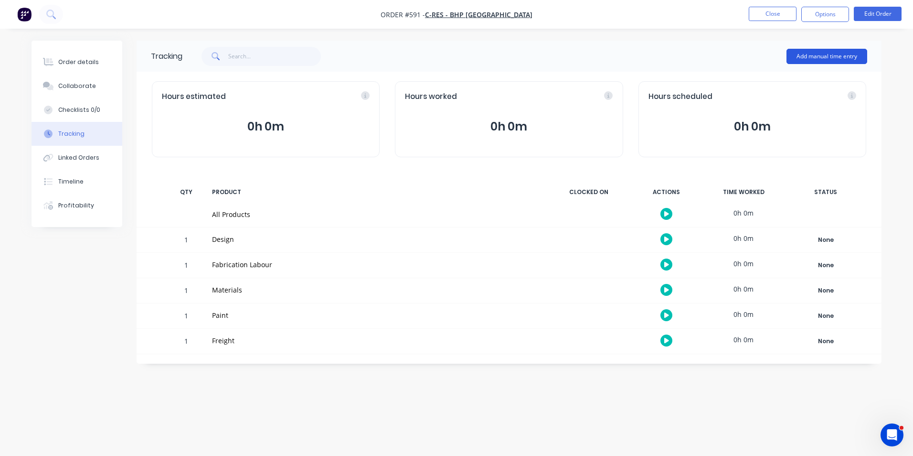
click at [822, 59] on button "Add manual time entry" at bounding box center [827, 56] width 81 height 15
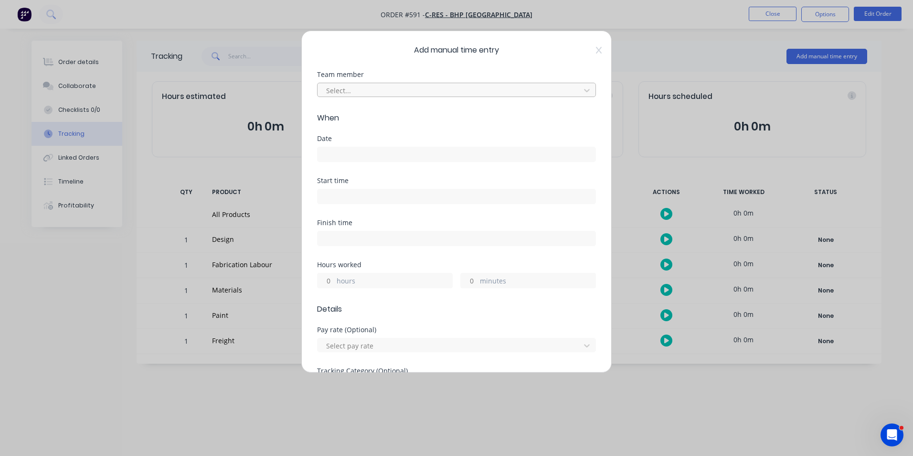
click at [373, 91] on div at bounding box center [450, 91] width 250 height 12
type input "hayde"
click at [379, 115] on div "[PERSON_NAME]" at bounding box center [453, 112] width 272 height 18
click at [367, 154] on input at bounding box center [457, 154] width 278 height 14
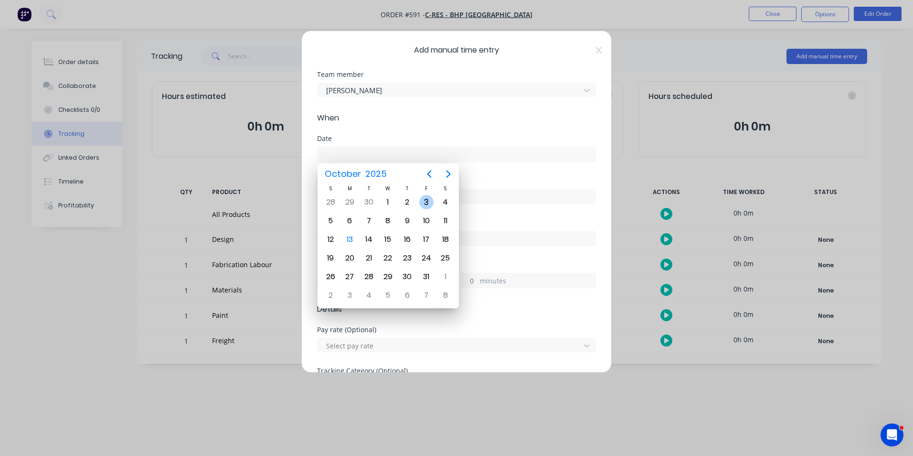
click at [425, 201] on div "3" at bounding box center [426, 202] width 14 height 14
type input "03/10/2025"
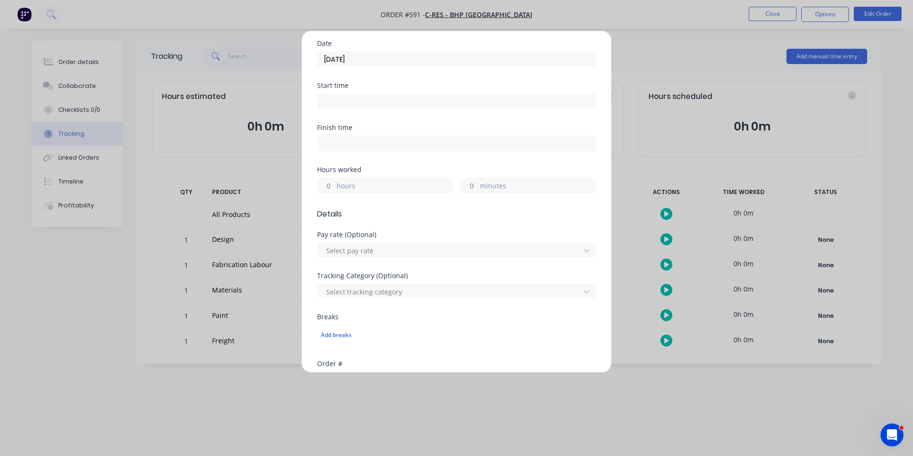
scroll to position [96, 0]
drag, startPoint x: 331, startPoint y: 188, endPoint x: 354, endPoint y: 185, distance: 23.2
click at [331, 188] on input "hours" at bounding box center [326, 185] width 17 height 14
type input "7"
type input "30"
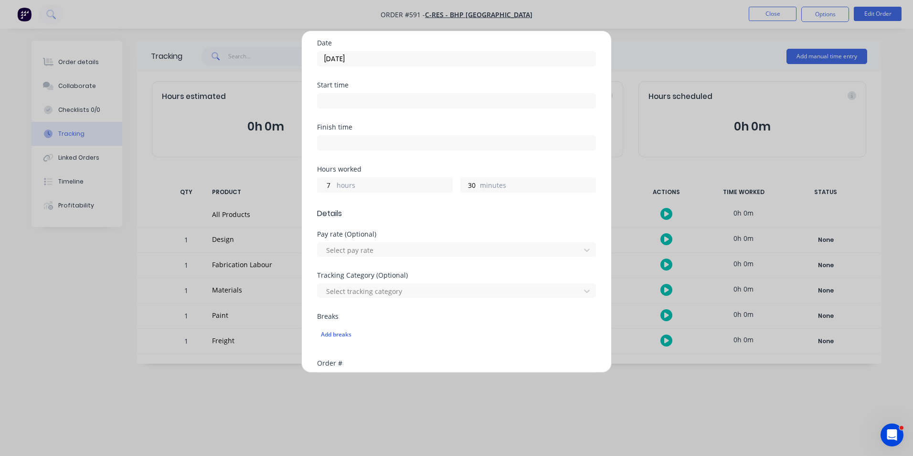
click at [425, 205] on div "Hours worked 7 hours 30 minutes" at bounding box center [456, 187] width 279 height 42
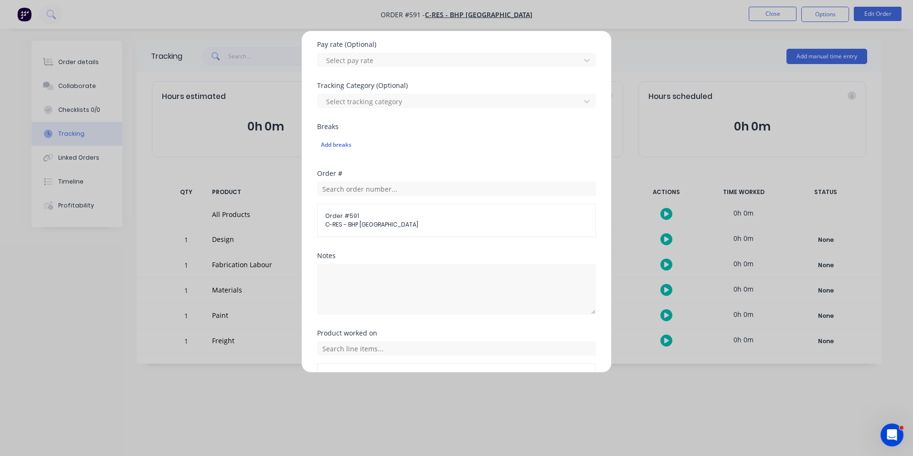
scroll to position [287, 0]
click at [393, 277] on textarea at bounding box center [456, 287] width 279 height 51
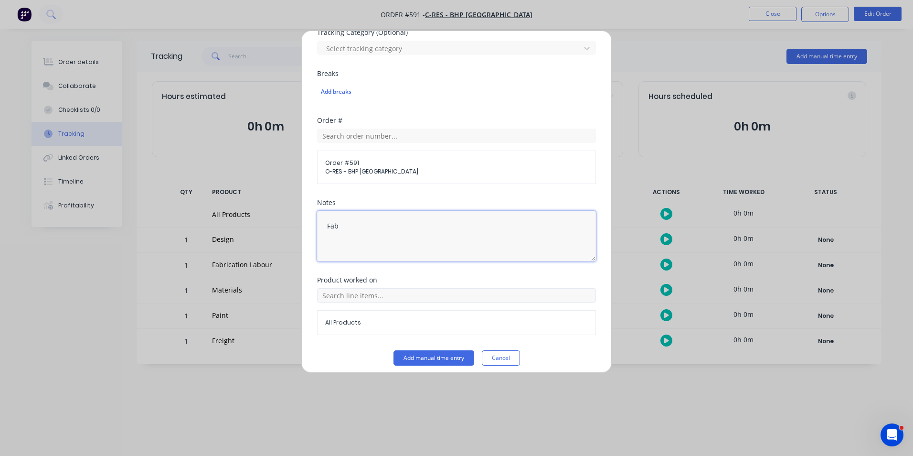
scroll to position [345, 0]
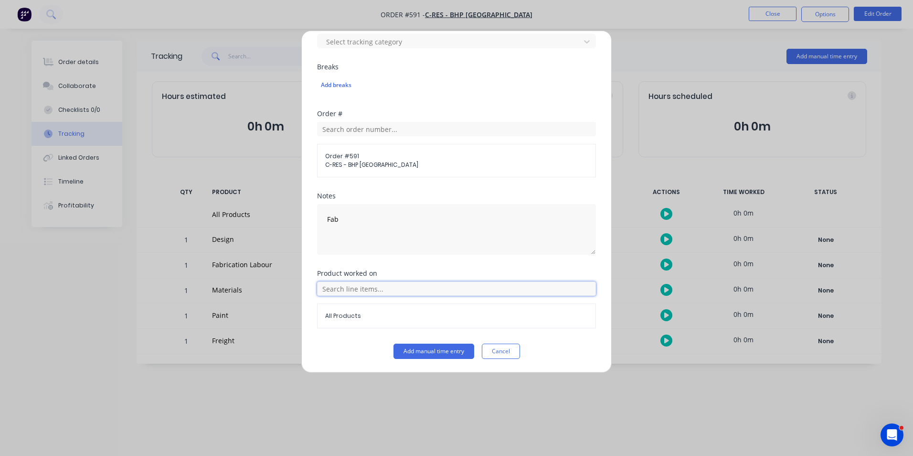
drag, startPoint x: 380, startPoint y: 294, endPoint x: 390, endPoint y: 292, distance: 9.7
click at [380, 294] on input "text" at bounding box center [456, 288] width 279 height 14
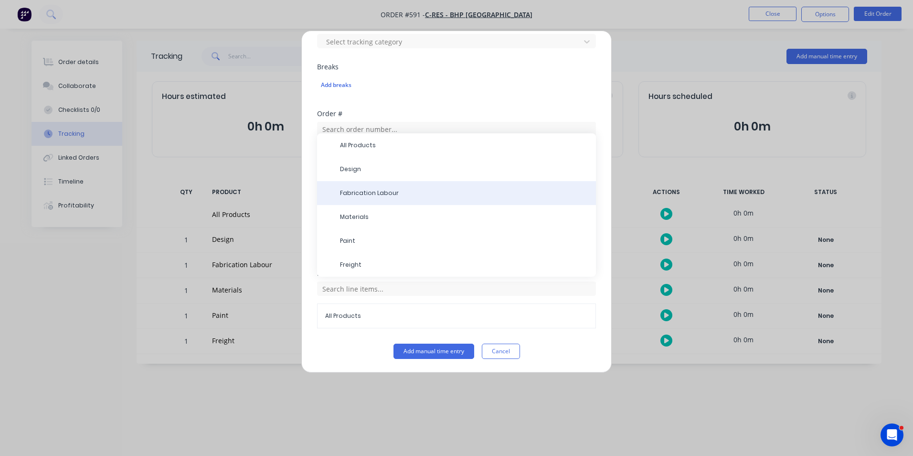
click at [385, 200] on div "Fabrication Labour" at bounding box center [456, 193] width 279 height 24
click at [399, 192] on span "Fabrication Labour" at bounding box center [464, 193] width 248 height 9
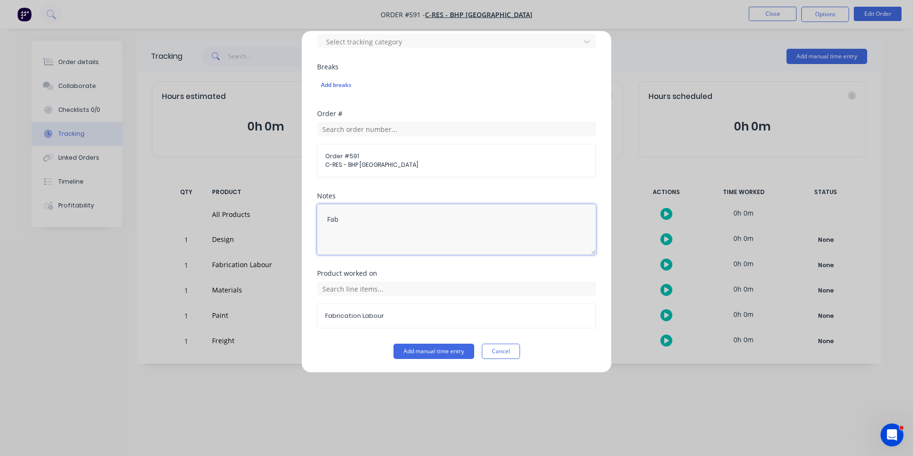
click at [395, 218] on textarea "Fab" at bounding box center [456, 229] width 279 height 51
type textarea "Fab jail bar doors"
click at [551, 264] on div "Notes Fab jail bar doors" at bounding box center [456, 231] width 279 height 77
click at [433, 354] on button "Add manual time entry" at bounding box center [434, 350] width 81 height 15
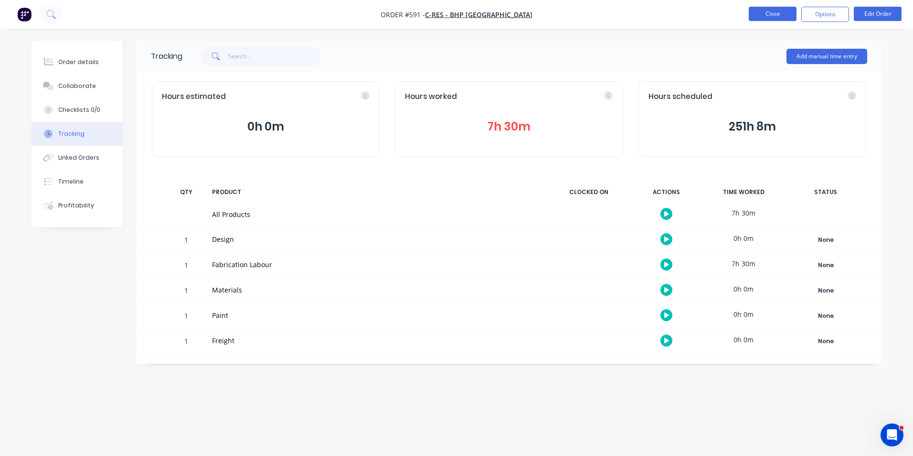
click at [772, 14] on button "Close" at bounding box center [773, 14] width 48 height 14
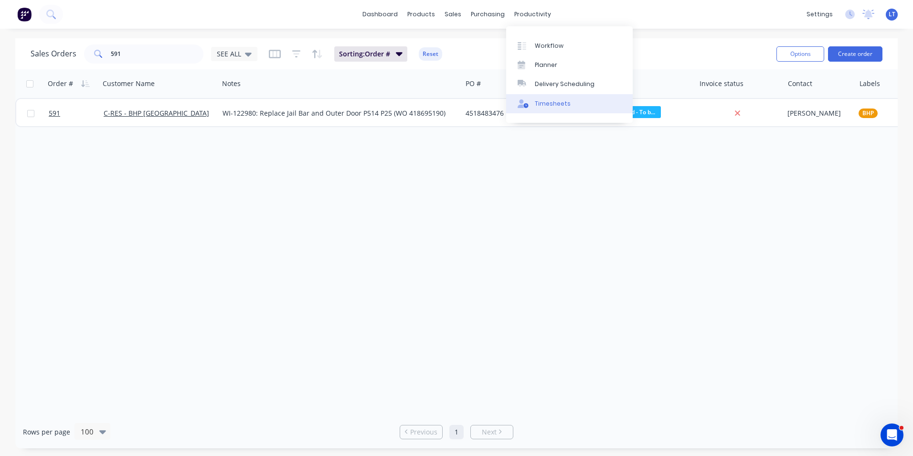
click at [549, 110] on link "Timesheets" at bounding box center [569, 103] width 127 height 19
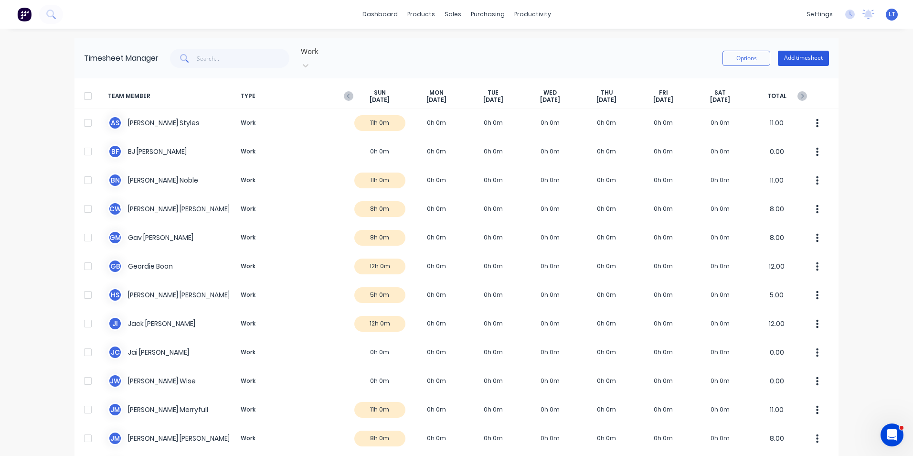
click at [804, 53] on button "Add timesheet" at bounding box center [803, 58] width 51 height 15
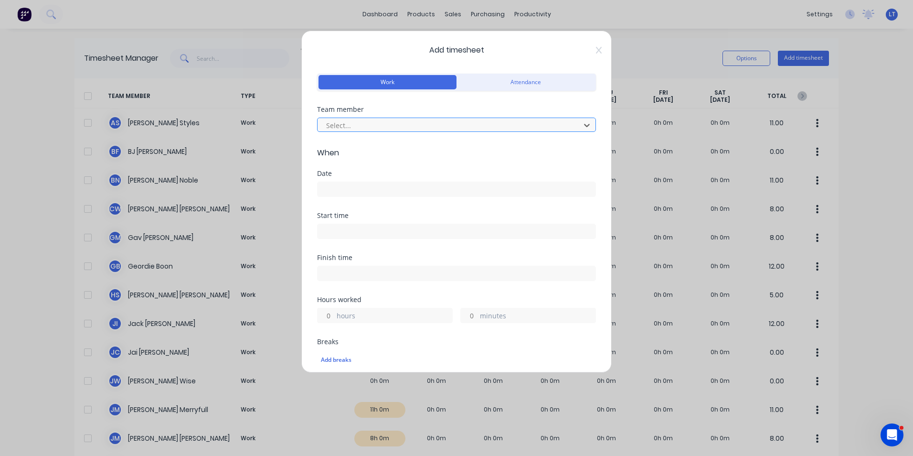
click at [361, 121] on div at bounding box center [450, 125] width 250 height 12
type input "jai"
click at [360, 185] on input at bounding box center [457, 189] width 278 height 14
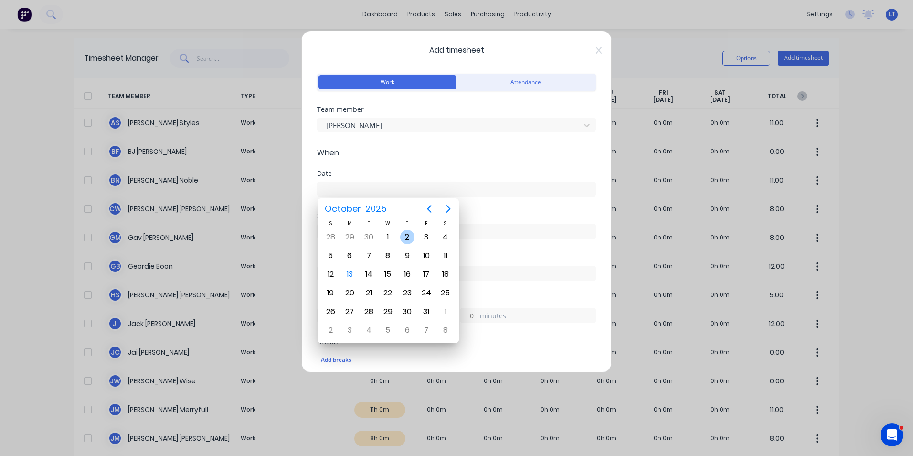
click at [406, 231] on div "2" at bounding box center [407, 237] width 14 height 14
type input "02/10/2025"
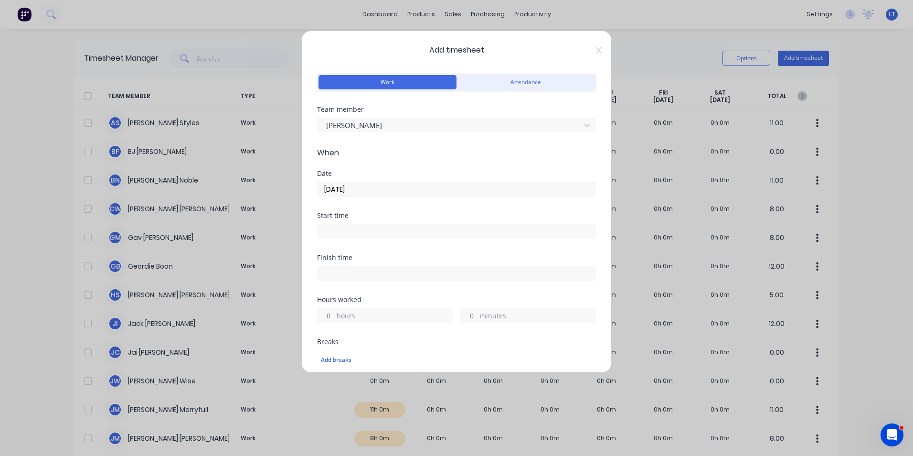
click at [331, 315] on input "hours" at bounding box center [326, 315] width 17 height 14
type input "1"
type input "30"
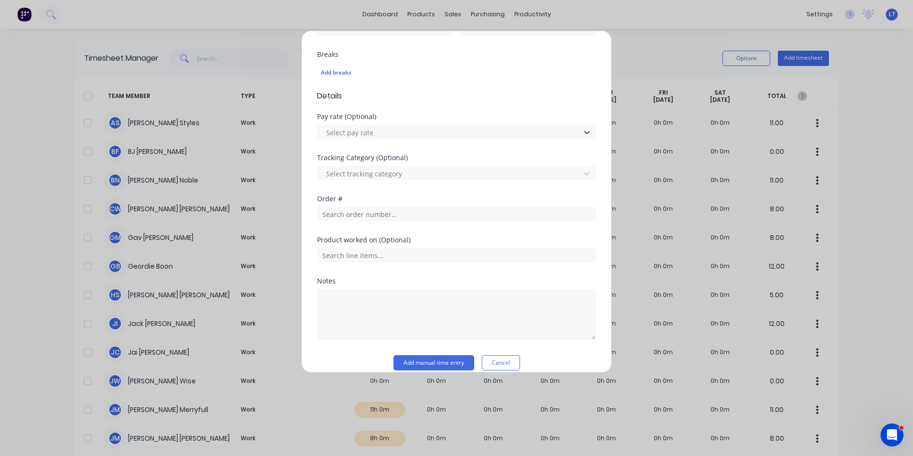
scroll to position [299, 0]
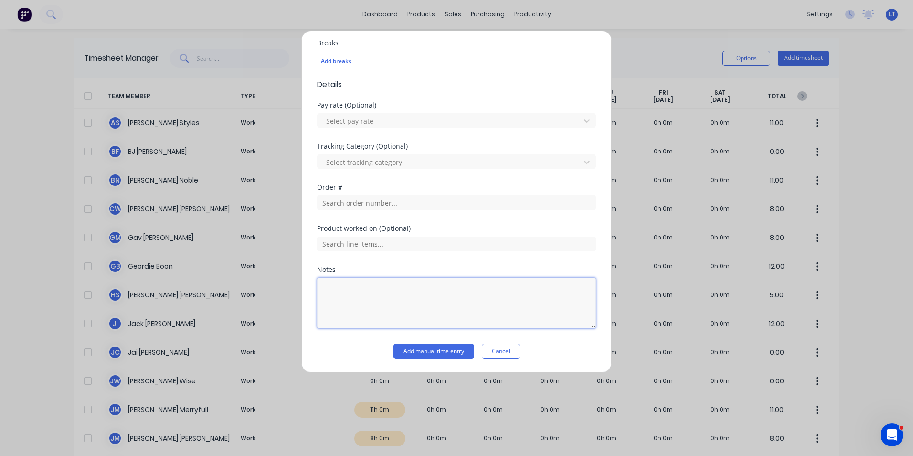
click at [420, 306] on textarea at bounding box center [456, 303] width 279 height 51
type textarea "EWP Online pre course"
click at [397, 264] on div "Product worked on (Optional)" at bounding box center [456, 245] width 279 height 41
click at [440, 349] on button "Add manual time entry" at bounding box center [434, 350] width 81 height 15
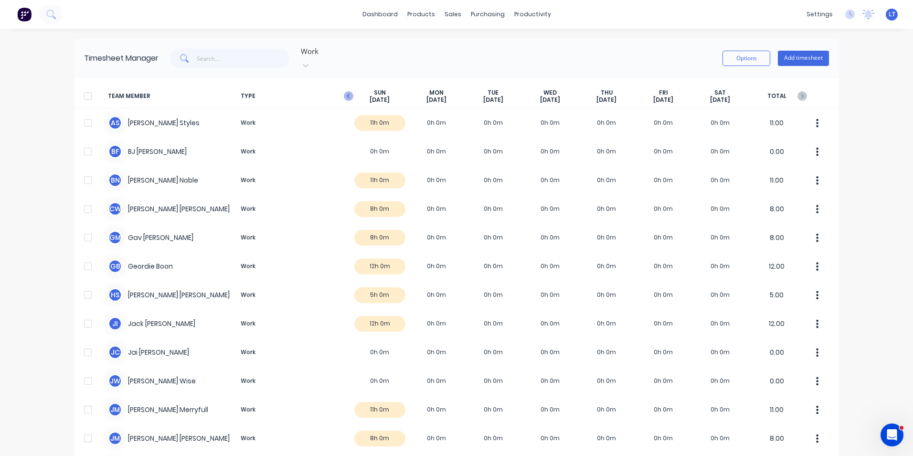
click at [346, 91] on icon "button" at bounding box center [349, 96] width 10 height 10
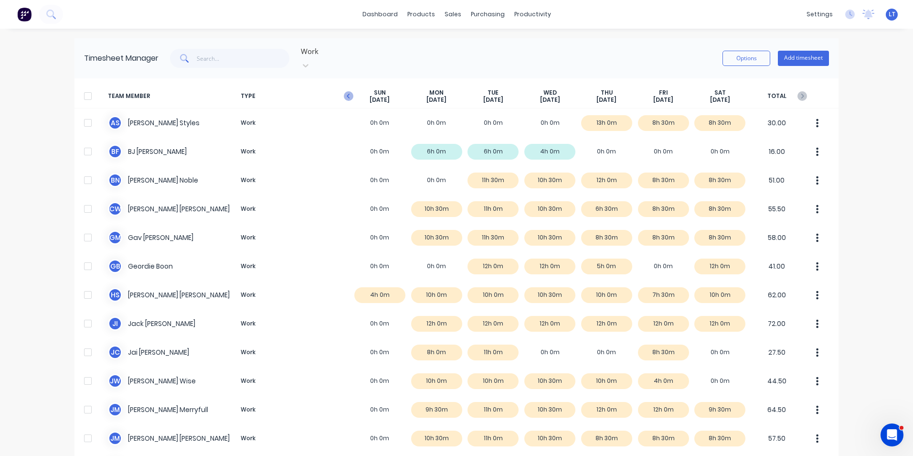
click at [347, 91] on icon "button" at bounding box center [349, 96] width 10 height 10
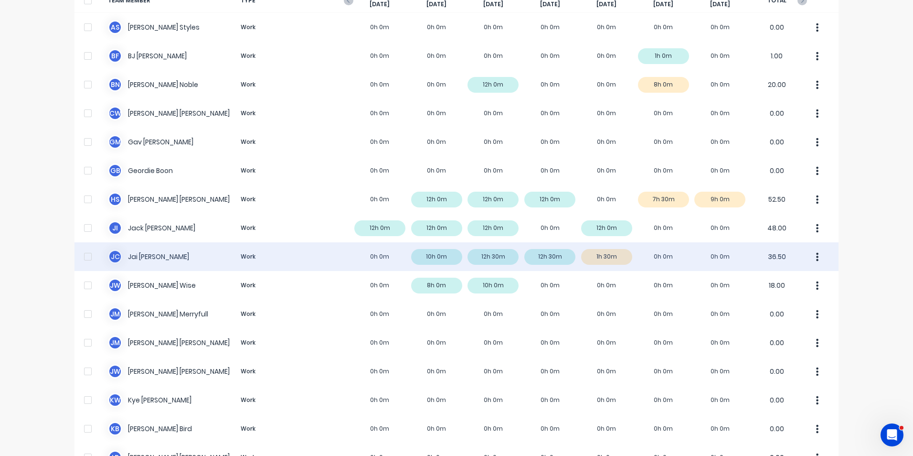
scroll to position [0, 0]
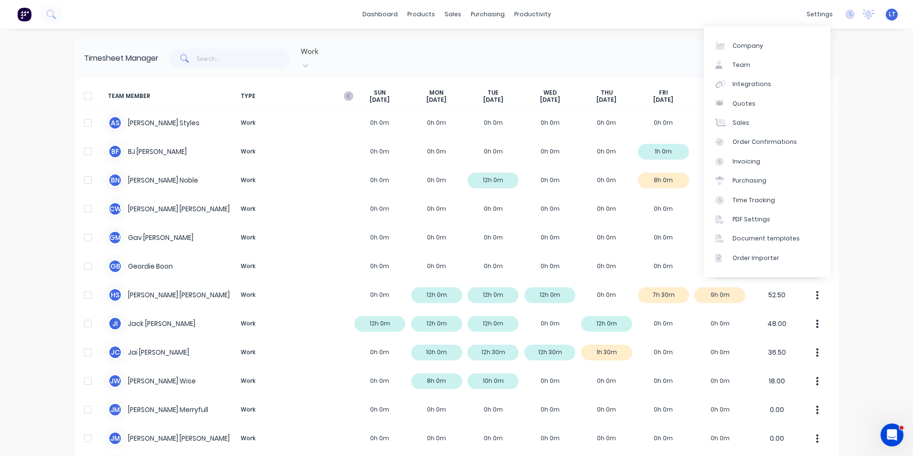
click at [847, 66] on div "dashboard products sales purchasing productivity dashboard products Product Cat…" at bounding box center [456, 228] width 913 height 456
click at [875, 72] on div "dashboard products sales purchasing productivity dashboard products Product Cat…" at bounding box center [456, 228] width 913 height 456
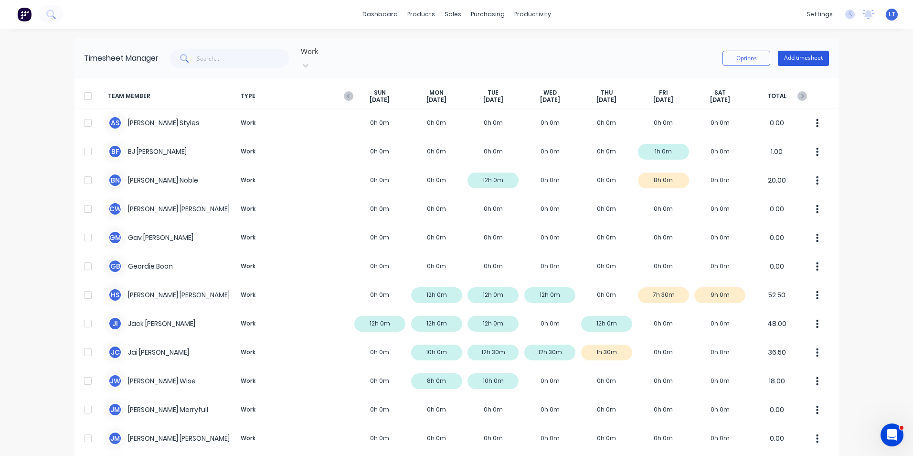
click at [794, 51] on button "Add timesheet" at bounding box center [803, 58] width 51 height 15
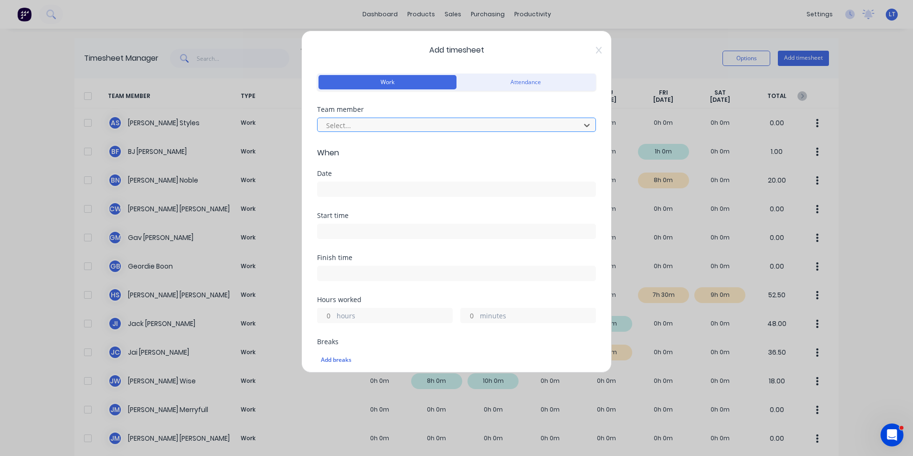
click at [378, 125] on div at bounding box center [450, 125] width 250 height 12
type input "seb"
click at [363, 182] on label at bounding box center [456, 189] width 279 height 15
click at [363, 182] on input at bounding box center [457, 189] width 278 height 14
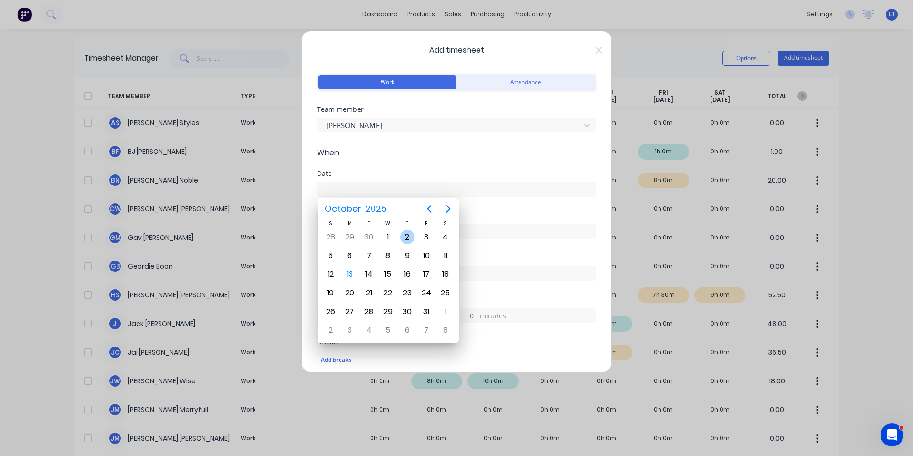
click at [408, 236] on div "2" at bounding box center [407, 237] width 14 height 14
type input "02/10/2025"
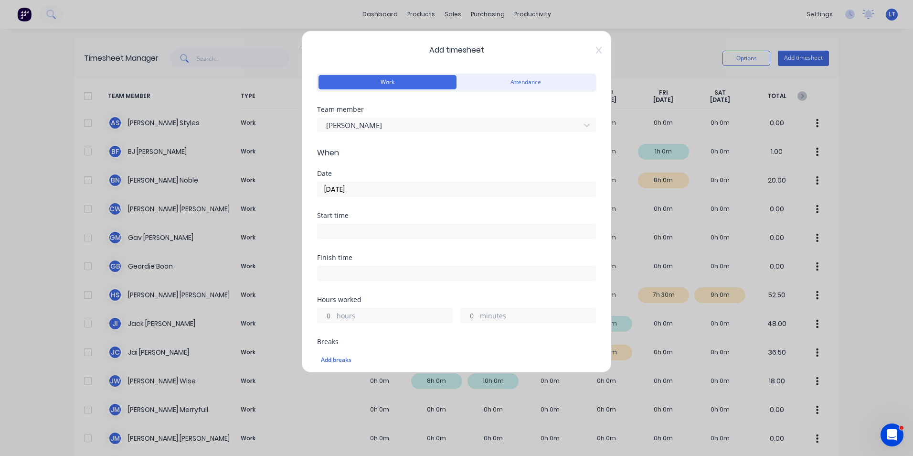
scroll to position [48, 0]
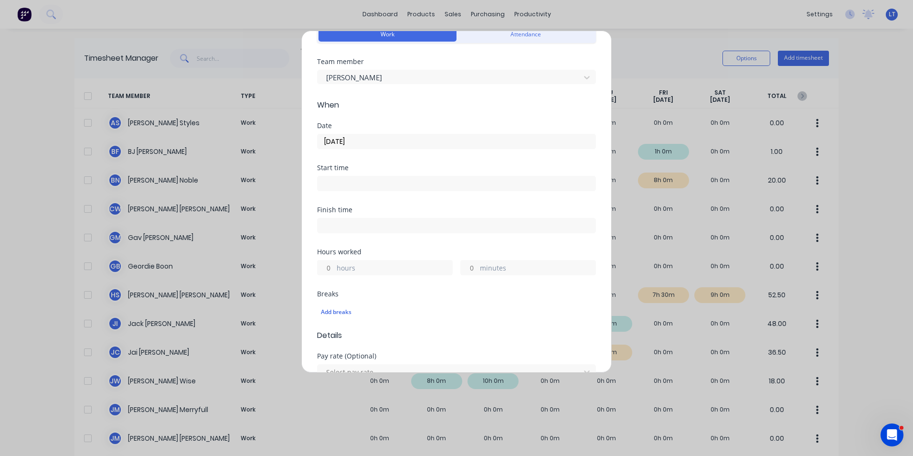
drag, startPoint x: 327, startPoint y: 264, endPoint x: 366, endPoint y: 258, distance: 40.1
click at [327, 264] on input "hours" at bounding box center [326, 267] width 17 height 14
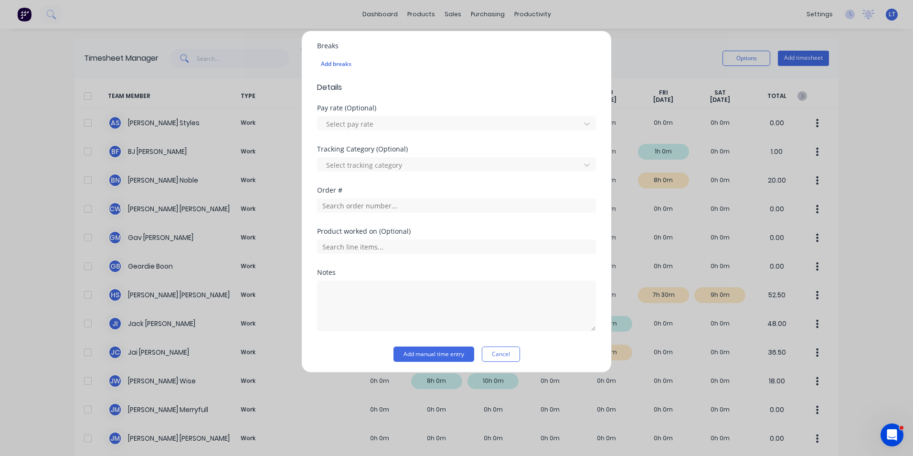
scroll to position [299, 0]
type input "10"
click at [532, 285] on textarea at bounding box center [456, 303] width 279 height 51
type textarea "Stores"
drag, startPoint x: 500, startPoint y: 263, endPoint x: 488, endPoint y: 275, distance: 16.9
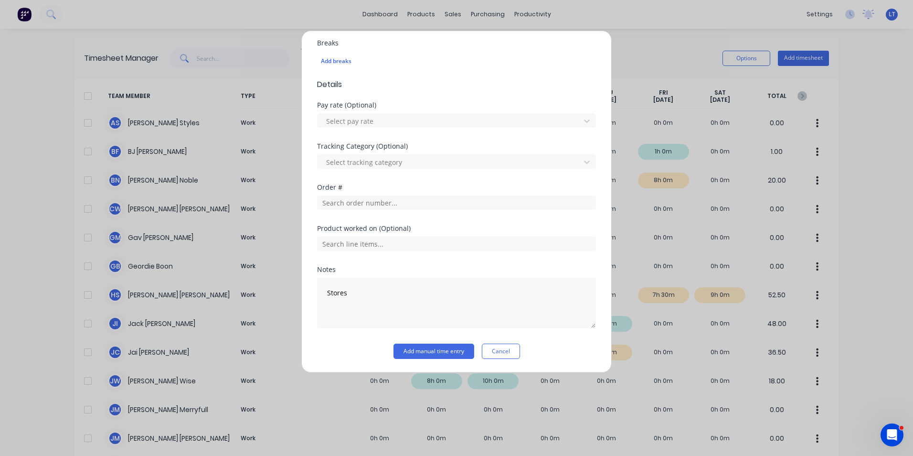
click at [500, 263] on div "Product worked on (Optional)" at bounding box center [456, 245] width 279 height 41
click at [453, 350] on button "Add manual time entry" at bounding box center [434, 350] width 81 height 15
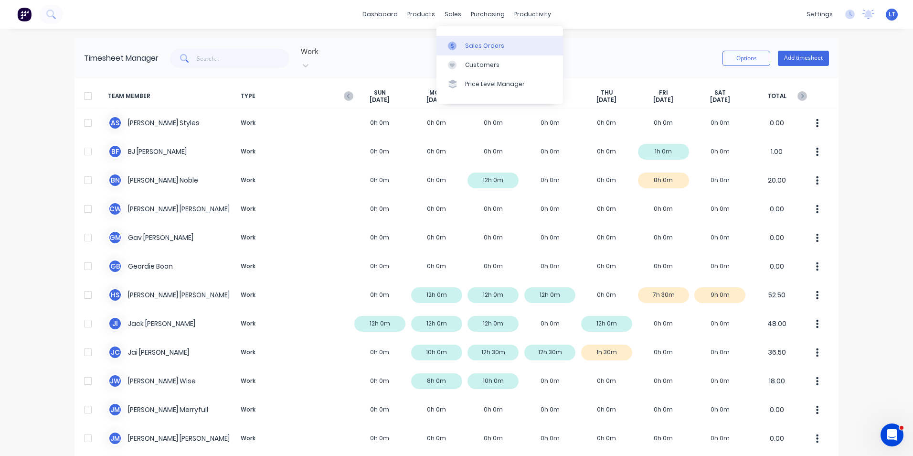
click at [464, 39] on link "Sales Orders" at bounding box center [500, 45] width 127 height 19
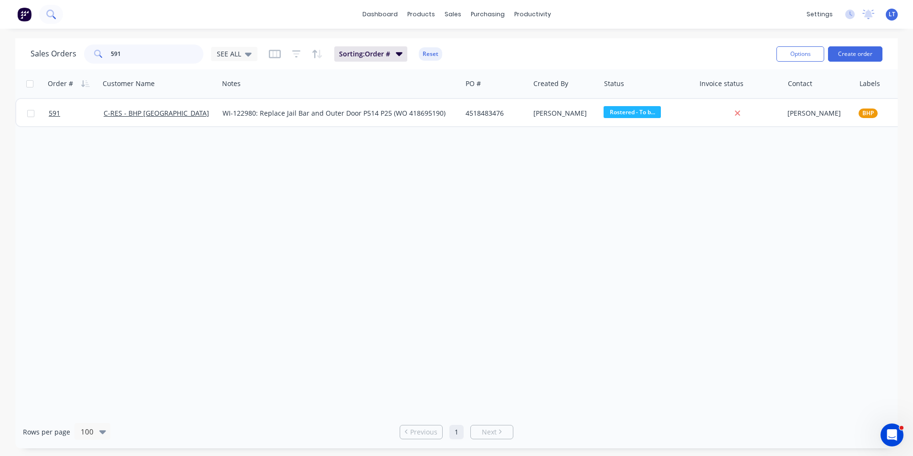
drag, startPoint x: -2, startPoint y: 32, endPoint x: 50, endPoint y: 9, distance: 56.7
click at [0, 17] on html "dashboard products sales purchasing productivity dashboard products Product Cat…" at bounding box center [456, 228] width 913 height 456
type input "tray"
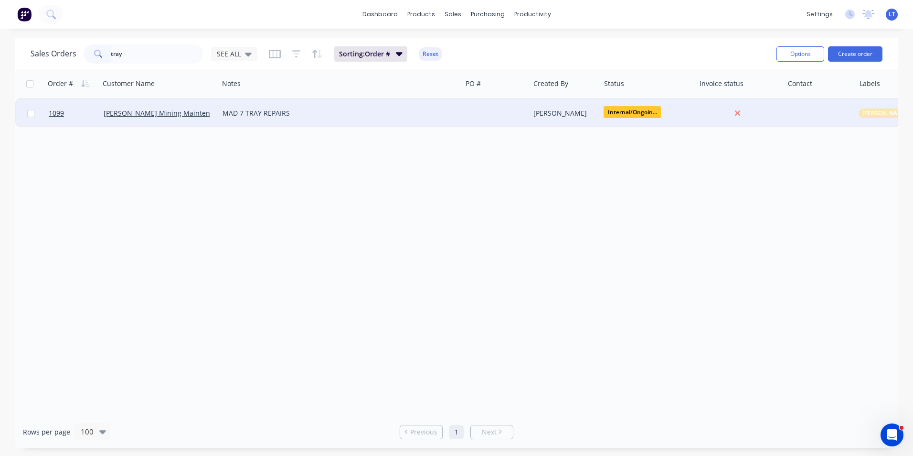
click at [560, 117] on div "[PERSON_NAME]" at bounding box center [564, 113] width 60 height 10
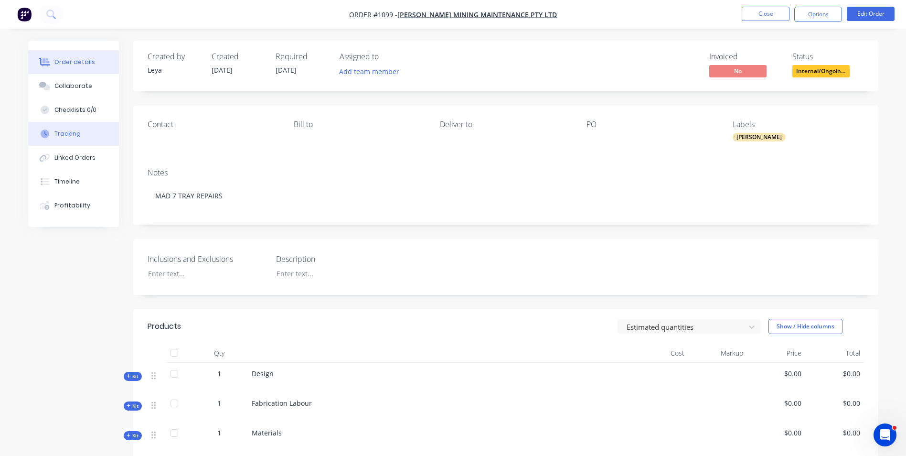
click at [76, 143] on button "Tracking" at bounding box center [73, 134] width 91 height 24
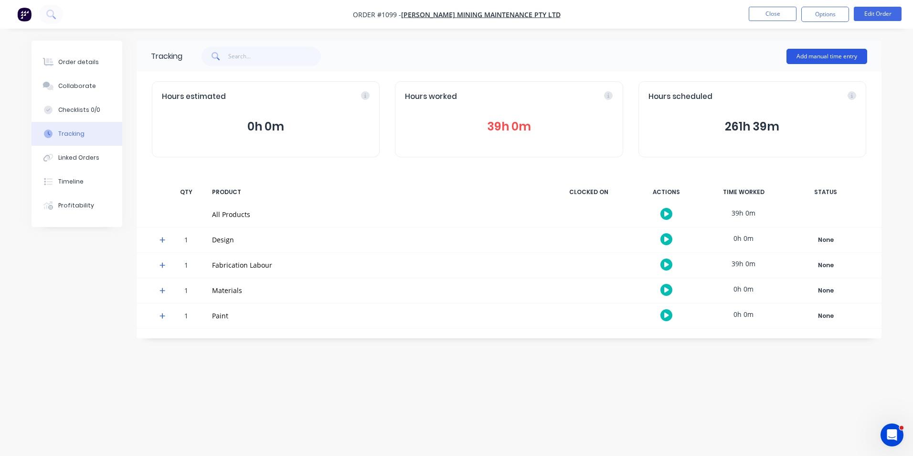
click at [823, 56] on button "Add manual time entry" at bounding box center [827, 56] width 81 height 15
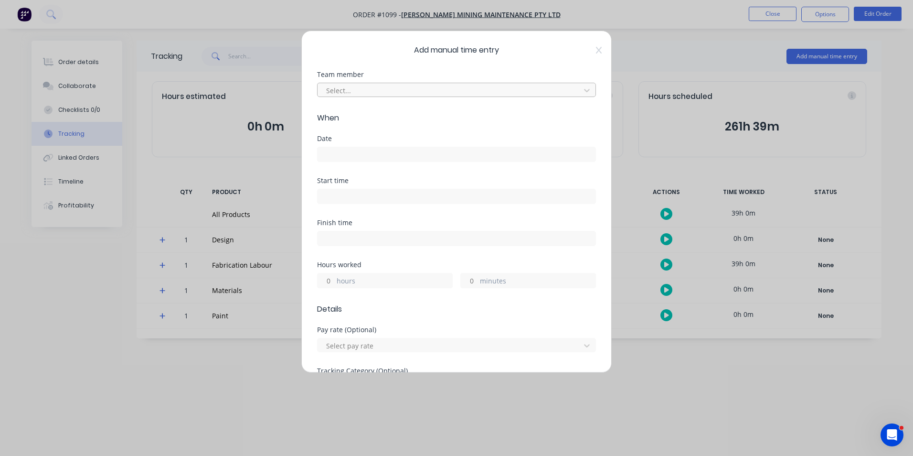
click at [361, 90] on div at bounding box center [450, 91] width 250 height 12
type input "hayd"
click at [369, 110] on div "[PERSON_NAME]" at bounding box center [453, 112] width 272 height 18
click at [370, 156] on input at bounding box center [457, 154] width 278 height 14
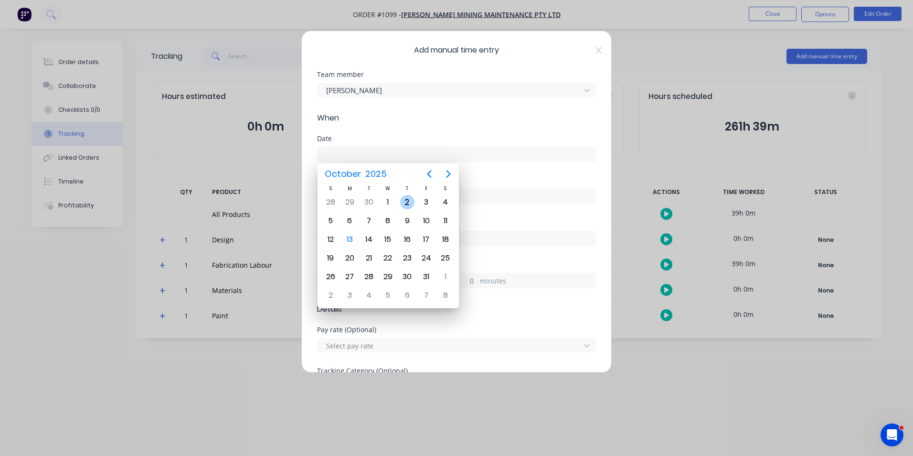
drag, startPoint x: 409, startPoint y: 205, endPoint x: 414, endPoint y: 201, distance: 6.1
click at [409, 204] on div "2" at bounding box center [407, 202] width 14 height 14
type input "02/10/2025"
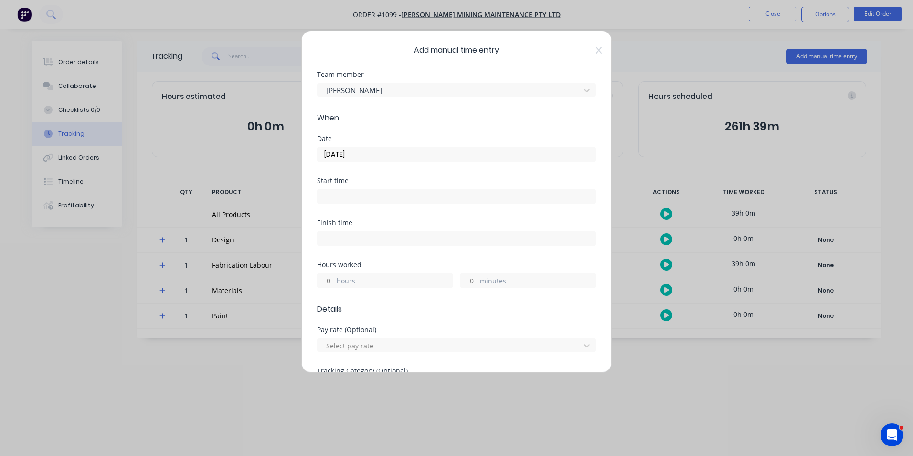
drag, startPoint x: 327, startPoint y: 282, endPoint x: 438, endPoint y: 257, distance: 113.6
click at [327, 282] on input "hours" at bounding box center [326, 280] width 17 height 14
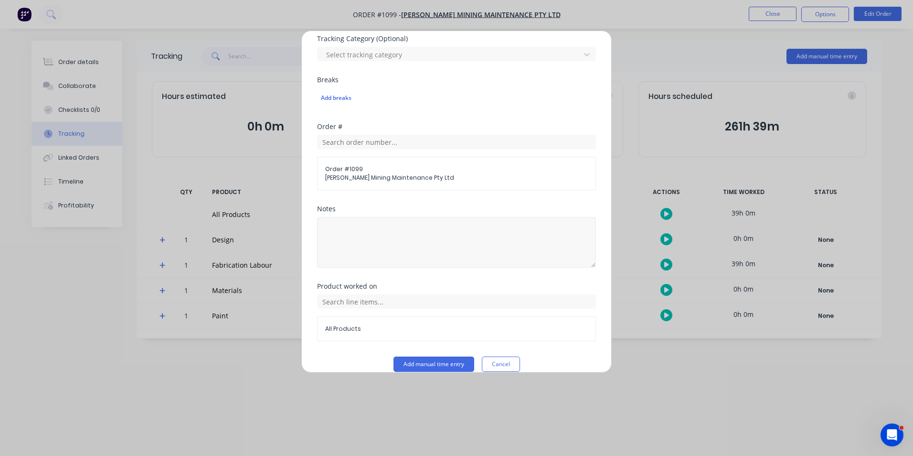
scroll to position [334, 0]
type input "6"
click at [372, 224] on textarea at bounding box center [456, 240] width 279 height 51
type textarea "Install tray"
click at [516, 305] on input "text" at bounding box center [456, 299] width 279 height 14
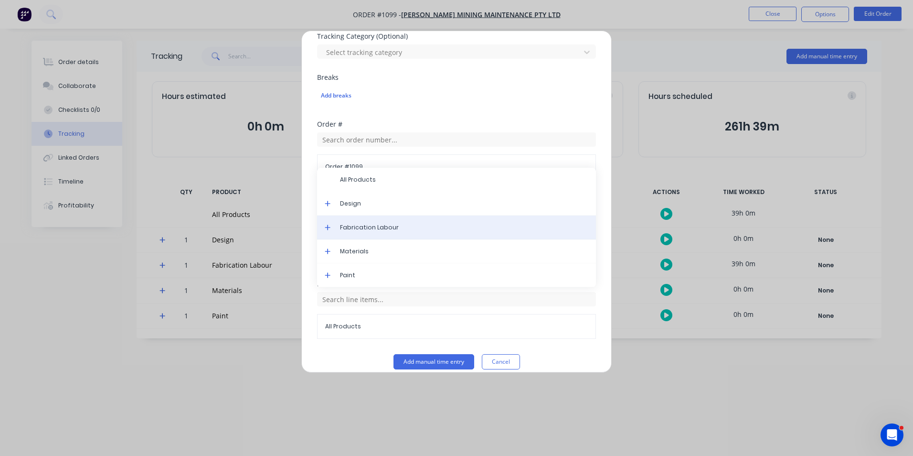
click at [359, 229] on span "Fabrication Labour" at bounding box center [464, 227] width 248 height 9
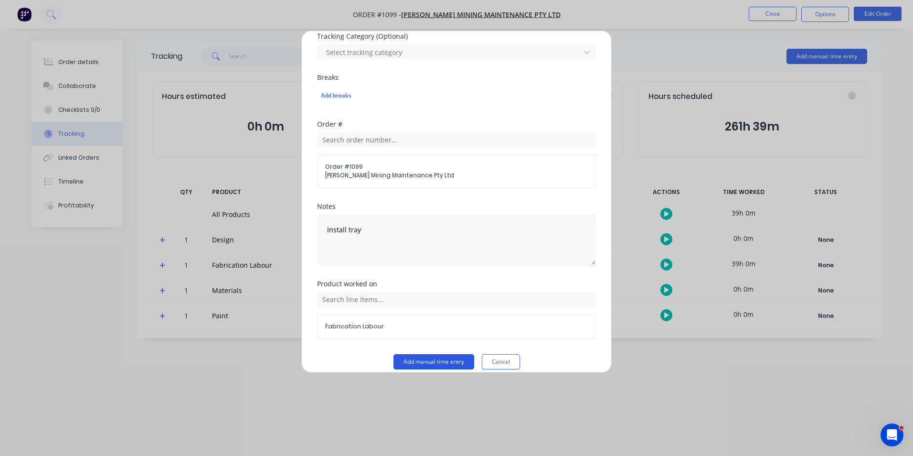
click at [442, 361] on button "Add manual time entry" at bounding box center [434, 361] width 81 height 15
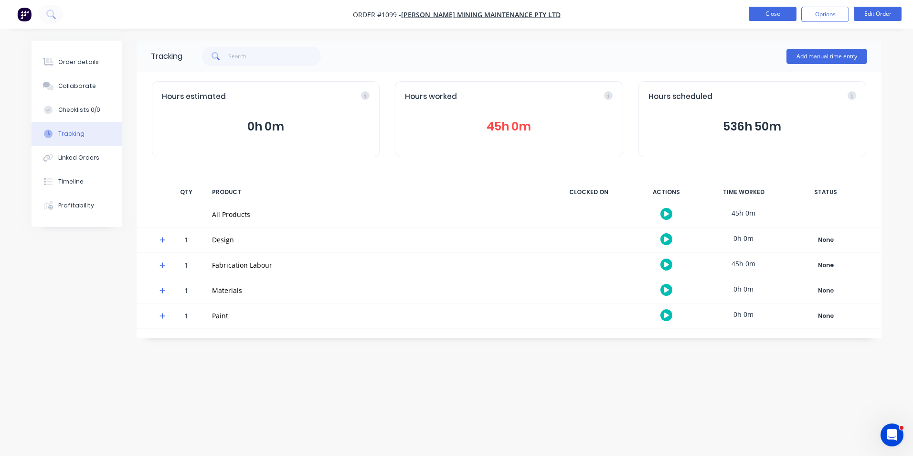
click at [778, 18] on button "Close" at bounding box center [773, 14] width 48 height 14
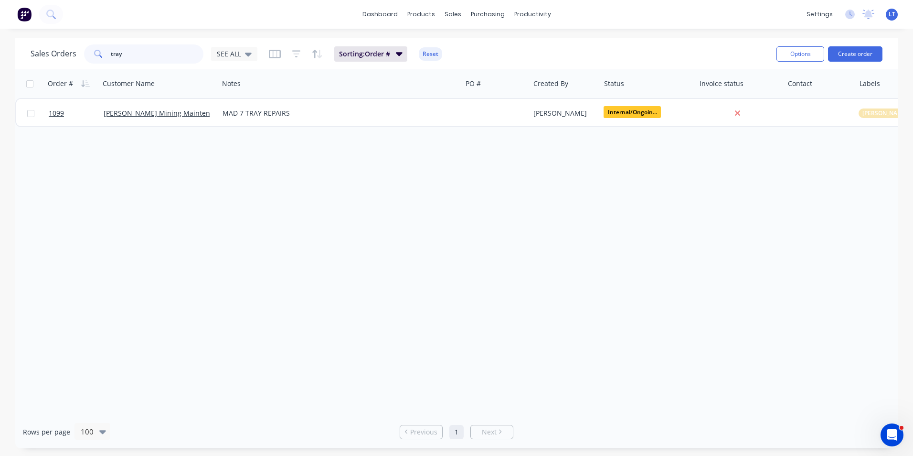
click at [0, 59] on html "dashboard products sales purchasing productivity dashboard products Product Cat…" at bounding box center [456, 228] width 913 height 456
type input "1080"
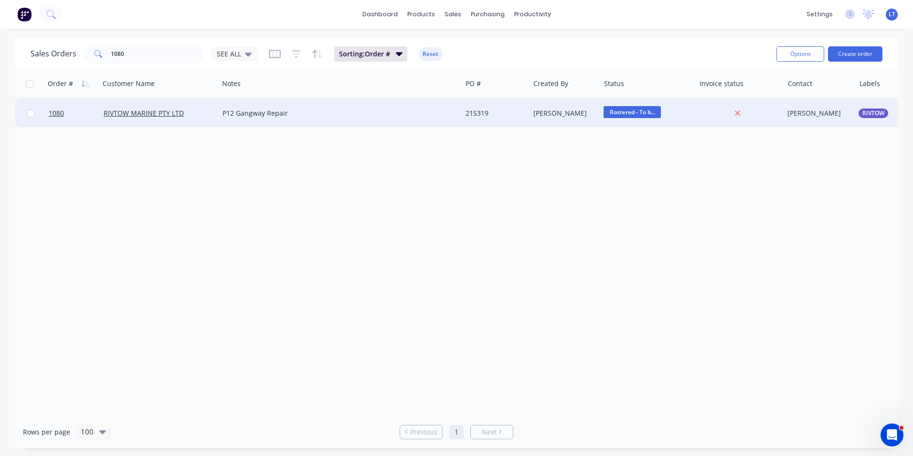
click at [547, 111] on div "[PERSON_NAME]" at bounding box center [564, 113] width 60 height 10
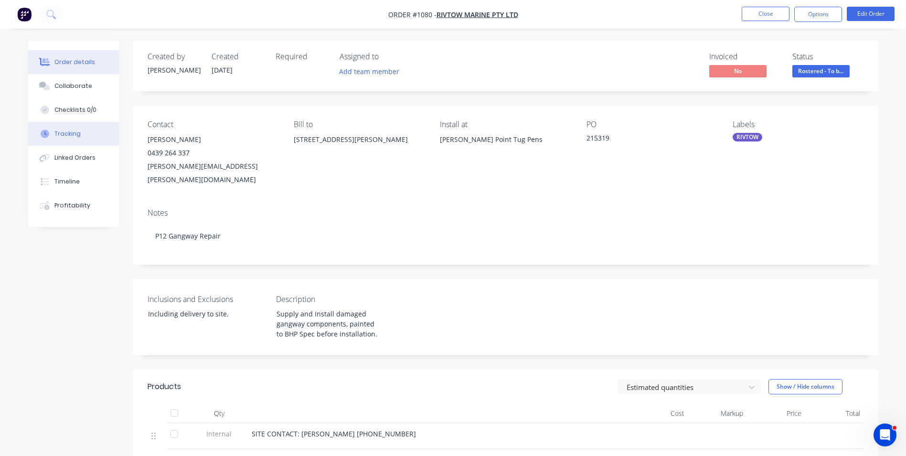
click at [96, 141] on button "Tracking" at bounding box center [73, 134] width 91 height 24
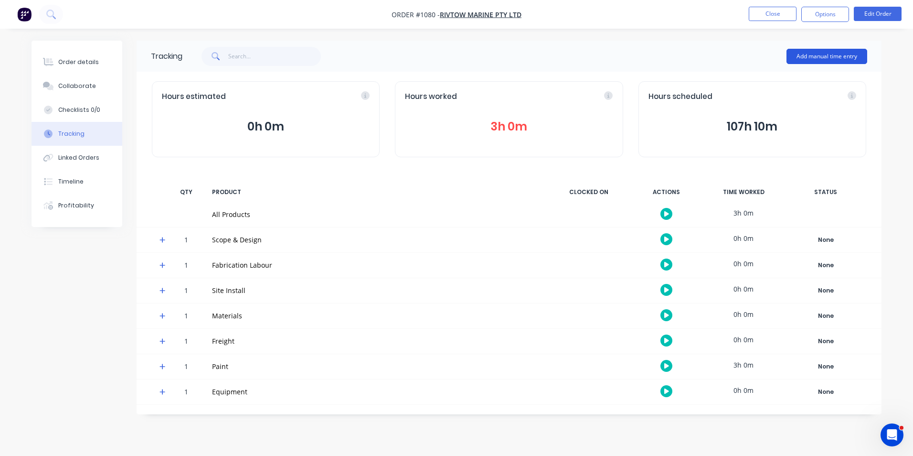
click at [833, 58] on button "Add manual time entry" at bounding box center [827, 56] width 81 height 15
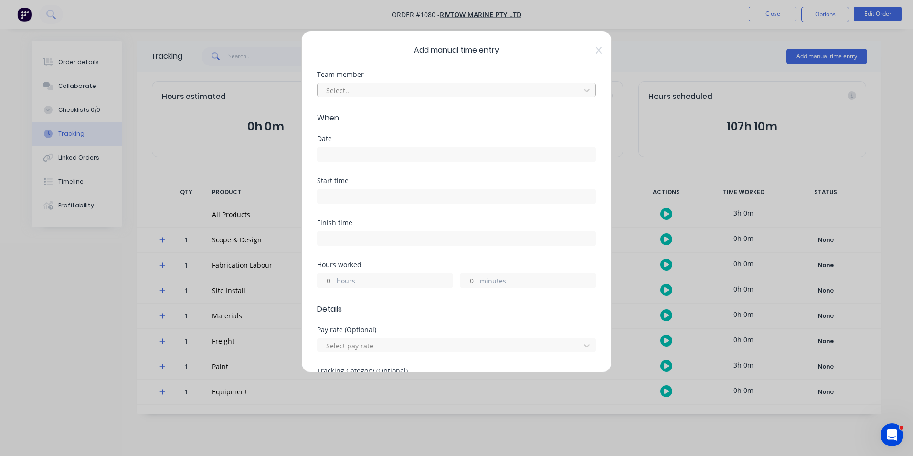
click at [349, 91] on div at bounding box center [450, 91] width 250 height 12
type input "hayde"
click at [369, 114] on div "[PERSON_NAME]" at bounding box center [453, 112] width 272 height 18
click at [362, 150] on input at bounding box center [457, 154] width 278 height 14
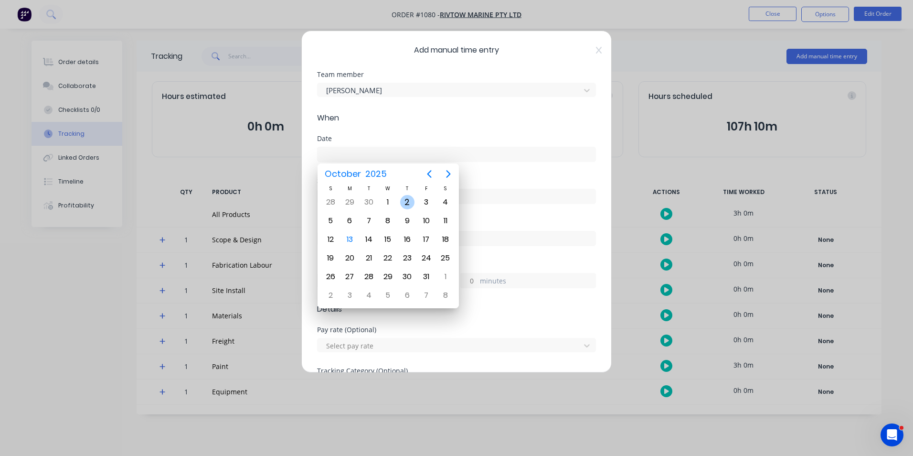
click at [408, 200] on div "2" at bounding box center [407, 202] width 14 height 14
type input "02/10/2025"
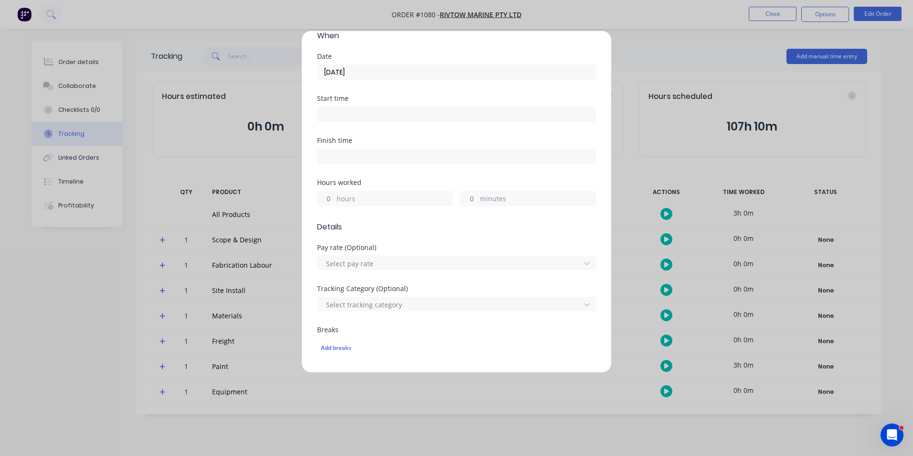
scroll to position [96, 0]
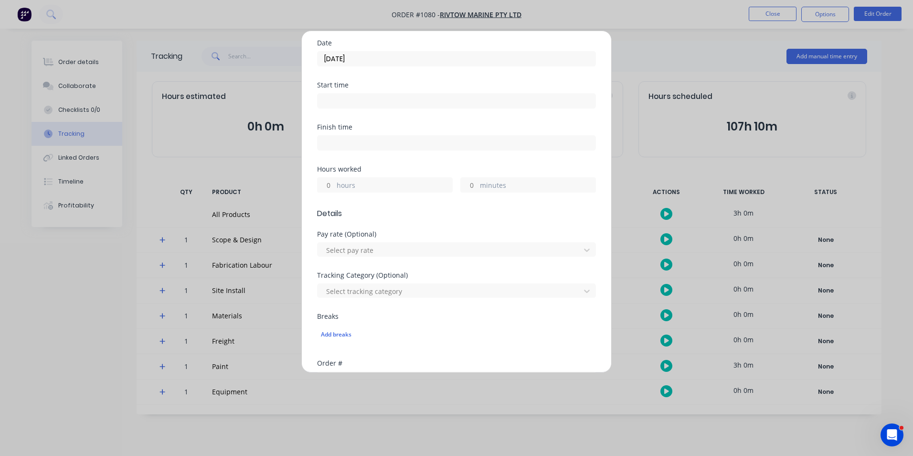
click at [328, 183] on input "hours" at bounding box center [326, 185] width 17 height 14
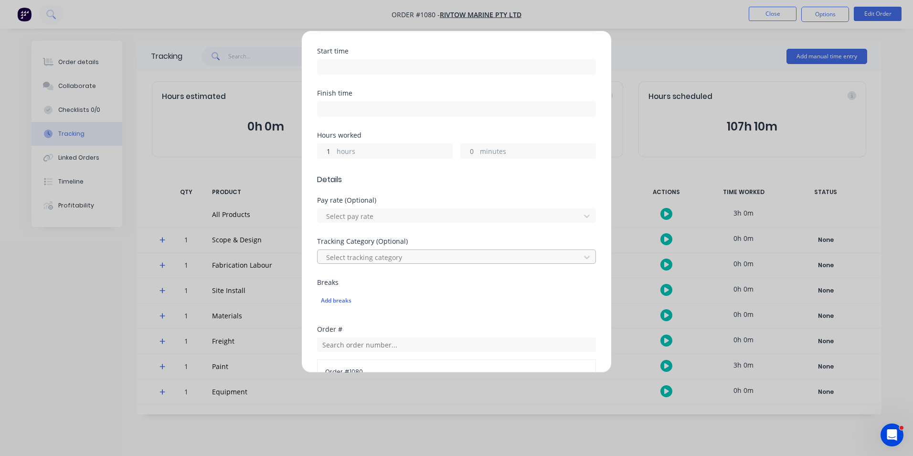
scroll to position [287, 0]
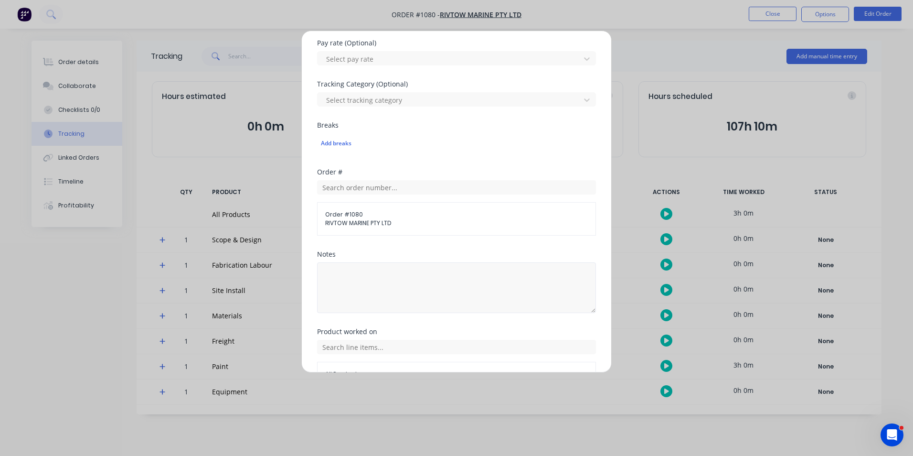
type input "1"
click at [483, 280] on textarea at bounding box center [456, 287] width 279 height 51
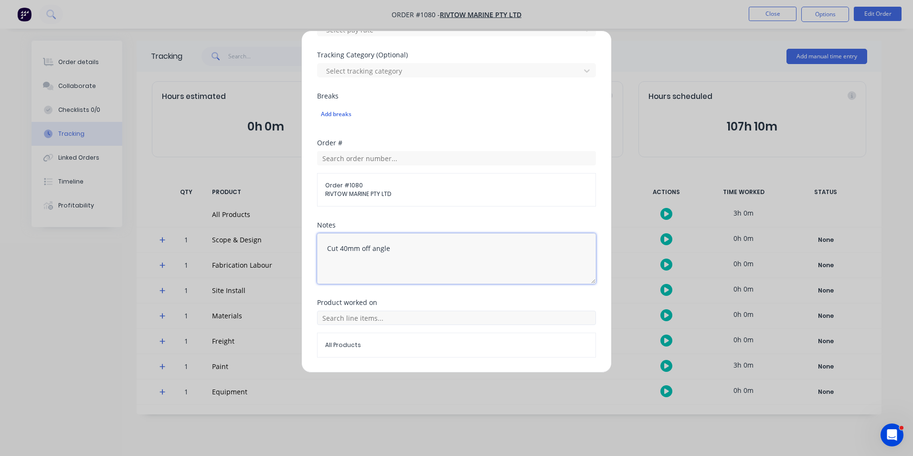
scroll to position [345, 0]
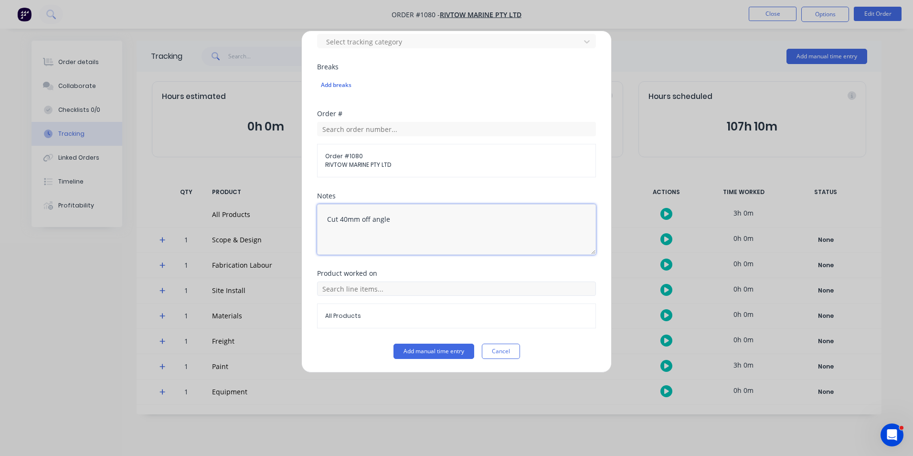
type textarea "Cut 40mm off angle"
click at [564, 290] on input "text" at bounding box center [456, 288] width 279 height 14
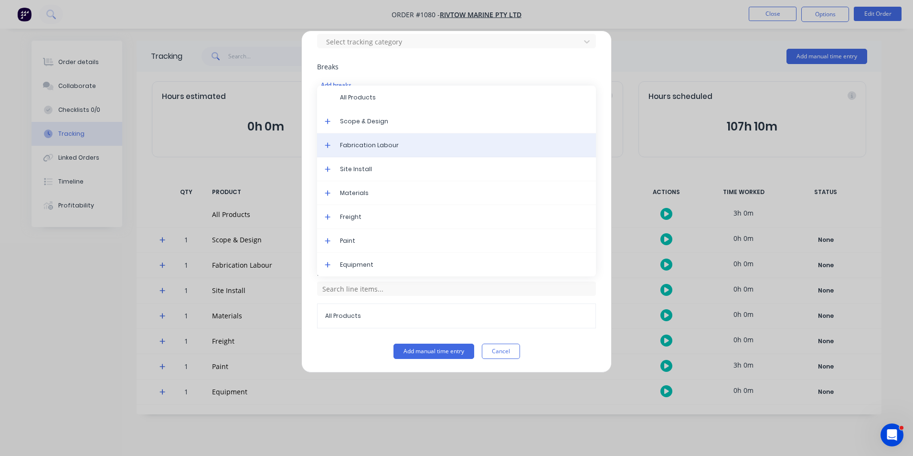
click at [376, 149] on span "Fabrication Labour" at bounding box center [464, 145] width 248 height 9
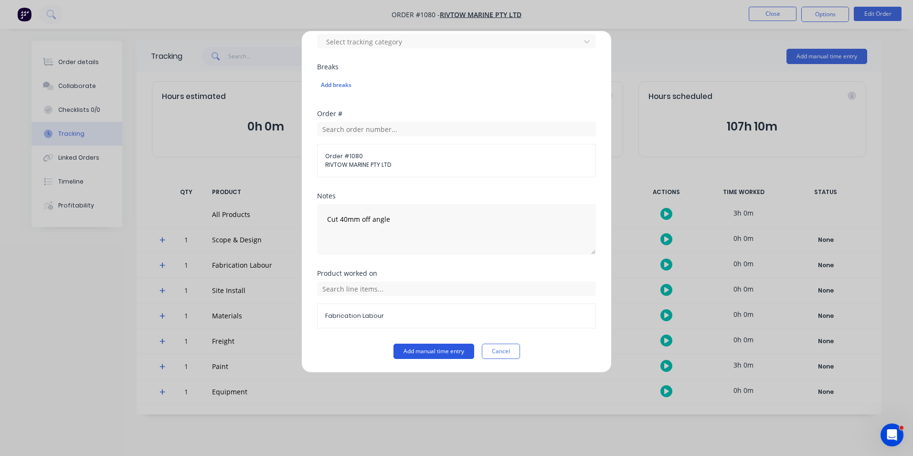
click at [424, 348] on button "Add manual time entry" at bounding box center [434, 350] width 81 height 15
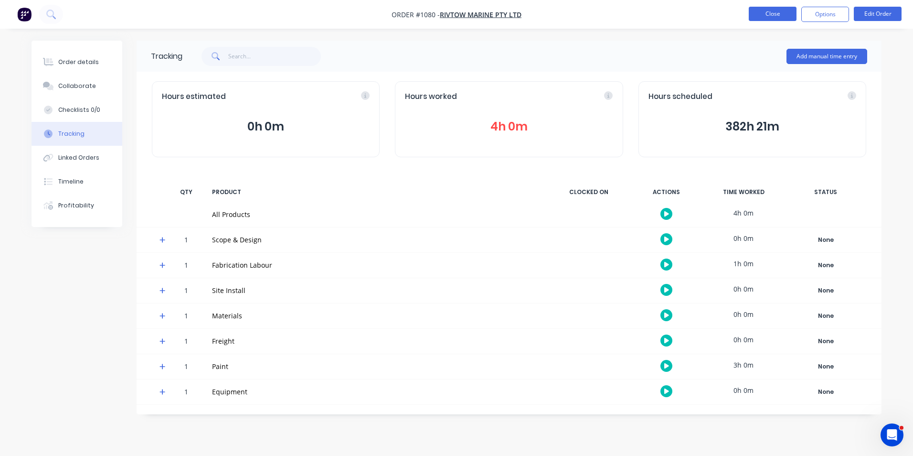
click at [764, 11] on button "Close" at bounding box center [773, 14] width 48 height 14
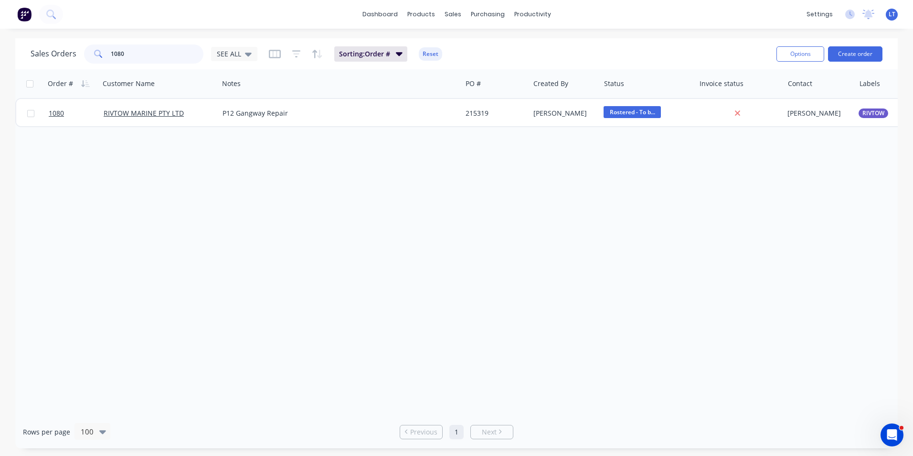
drag, startPoint x: 165, startPoint y: 53, endPoint x: 0, endPoint y: 44, distance: 165.5
click at [0, 44] on html "dashboard products sales purchasing productivity dashboard products Product Cat…" at bounding box center [456, 228] width 913 height 456
type input "tray"
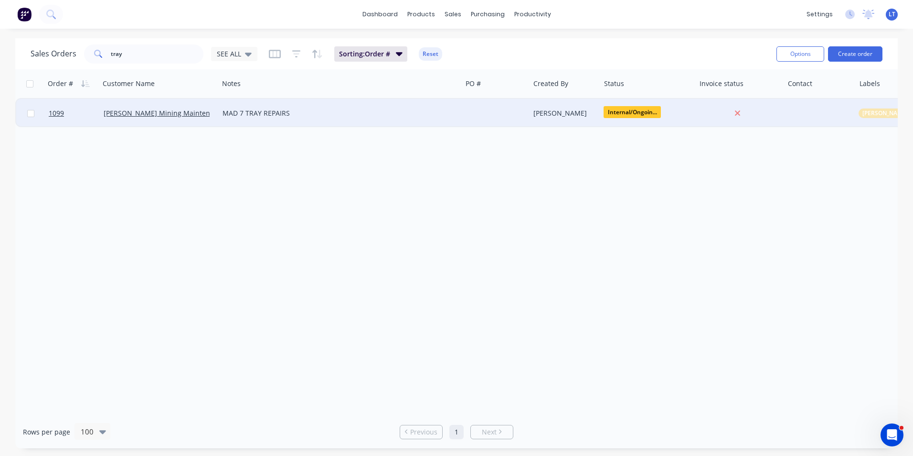
click at [539, 114] on div "[PERSON_NAME]" at bounding box center [564, 113] width 60 height 10
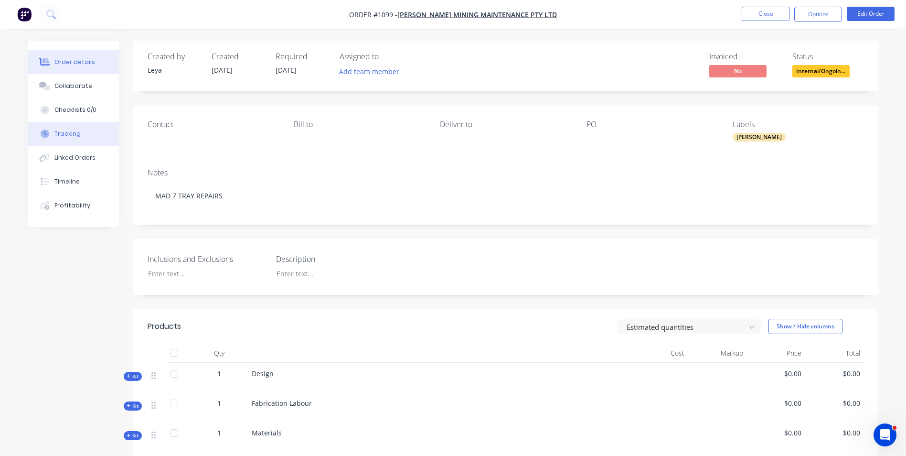
click at [61, 134] on div "Tracking" at bounding box center [67, 133] width 26 height 9
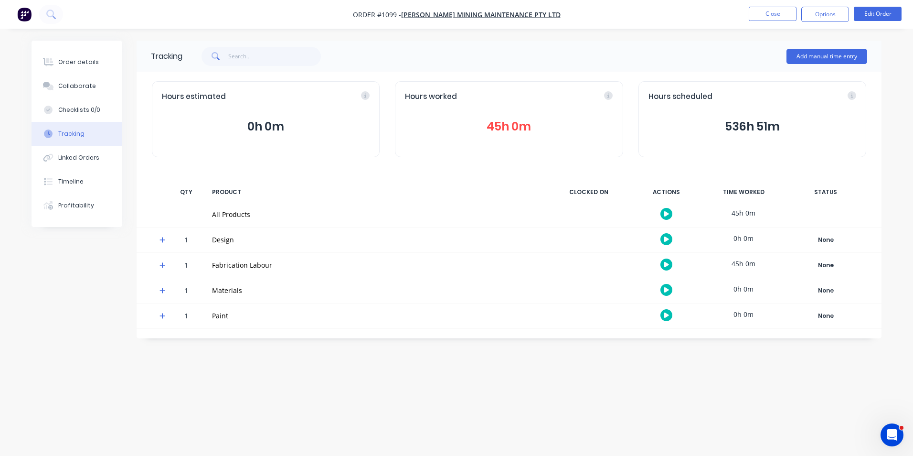
click at [509, 122] on button "45h 0m" at bounding box center [509, 127] width 208 height 18
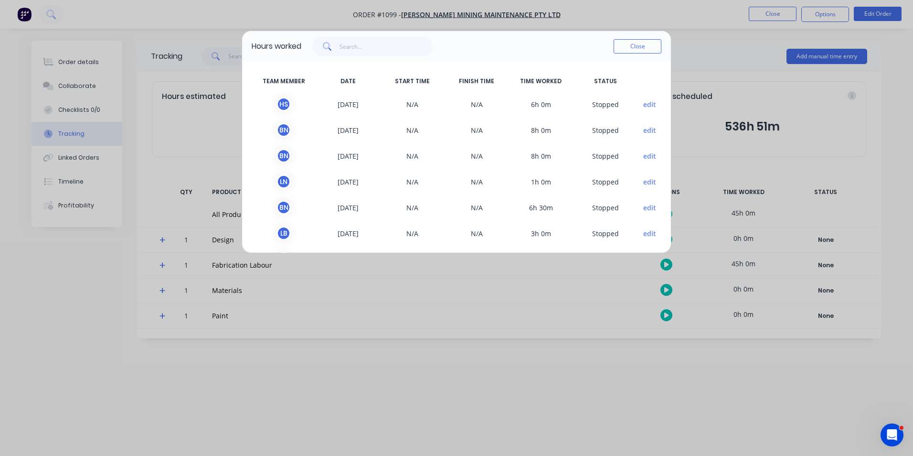
click at [644, 103] on button "edit" at bounding box center [650, 104] width 13 height 10
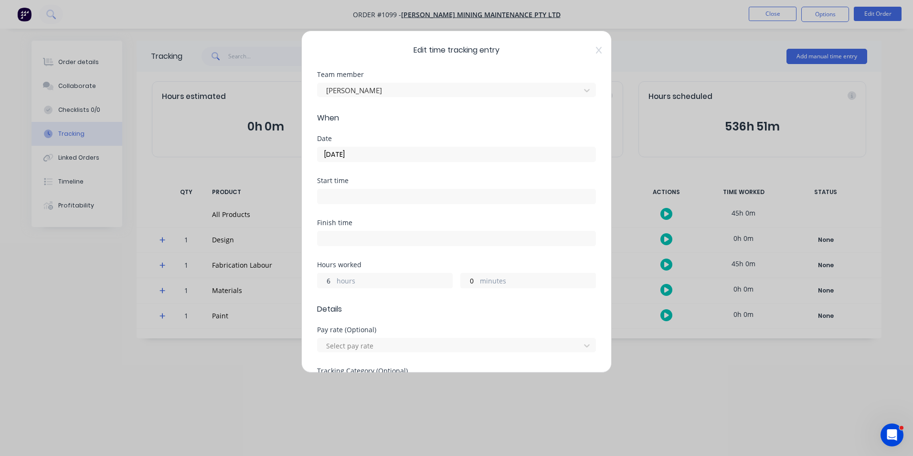
drag, startPoint x: 327, startPoint y: 275, endPoint x: 318, endPoint y: 277, distance: 9.2
click at [318, 277] on input "6" at bounding box center [326, 280] width 17 height 14
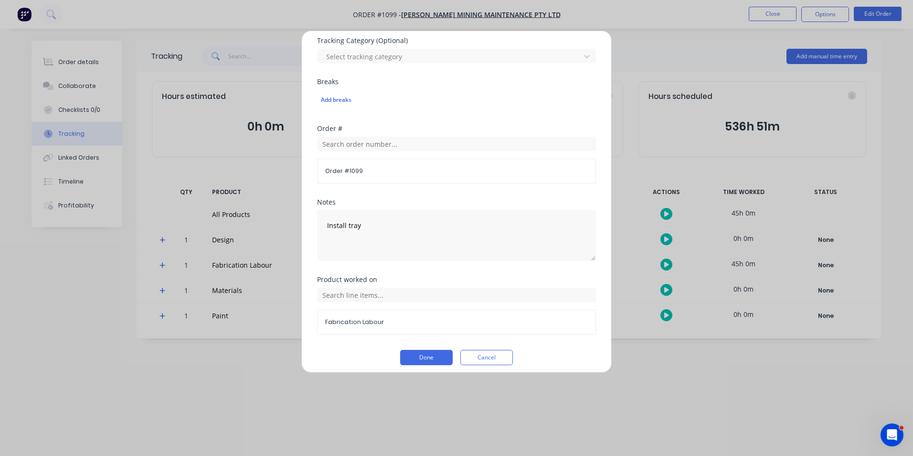
scroll to position [336, 0]
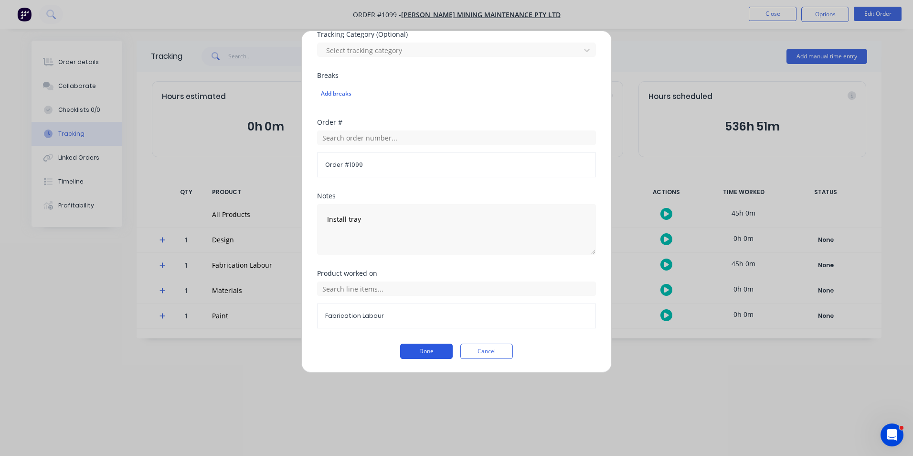
type input "7"
click at [412, 353] on button "Done" at bounding box center [426, 350] width 53 height 15
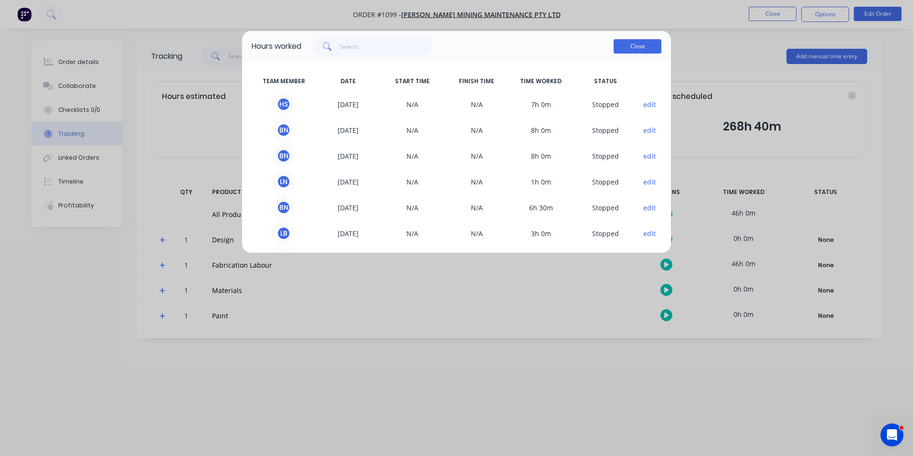
click at [622, 51] on button "Close" at bounding box center [638, 46] width 48 height 14
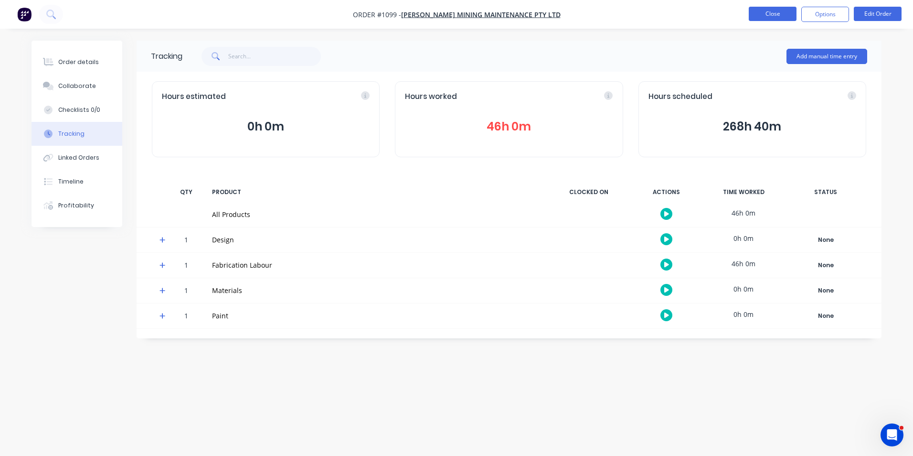
click at [785, 16] on button "Close" at bounding box center [773, 14] width 48 height 14
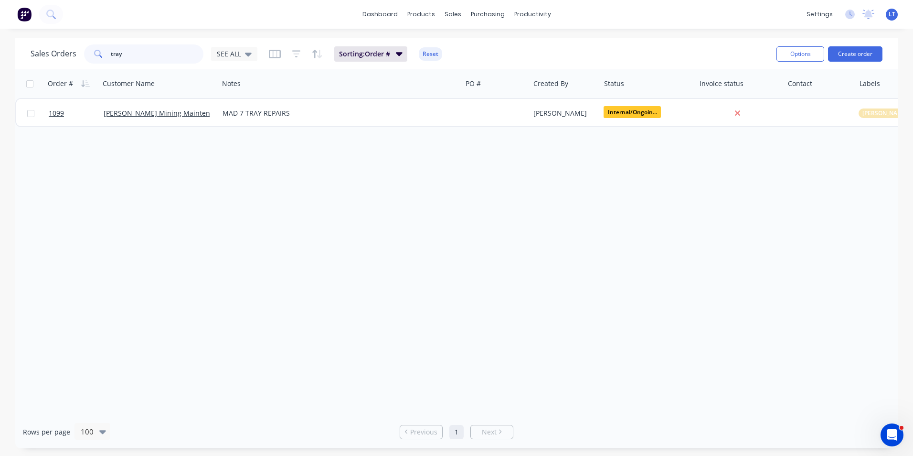
drag, startPoint x: 129, startPoint y: 48, endPoint x: -2, endPoint y: 53, distance: 130.5
click at [0, 53] on html "dashboard products sales purchasing productivity dashboard products Product Cat…" at bounding box center [456, 228] width 913 height 456
type input "591"
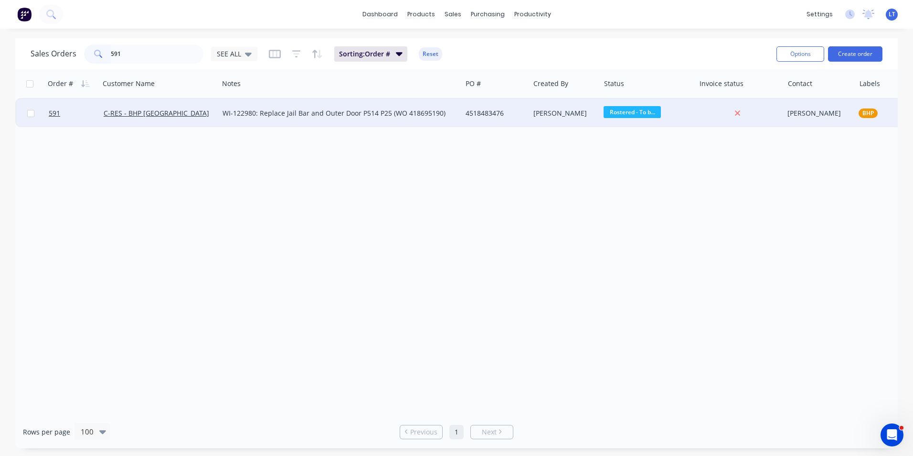
click at [585, 114] on div "[PERSON_NAME]" at bounding box center [564, 113] width 60 height 10
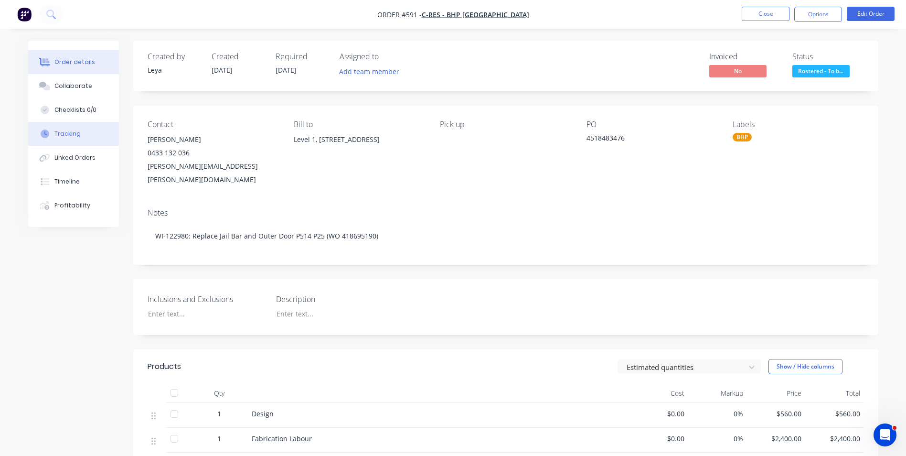
click at [84, 134] on button "Tracking" at bounding box center [73, 134] width 91 height 24
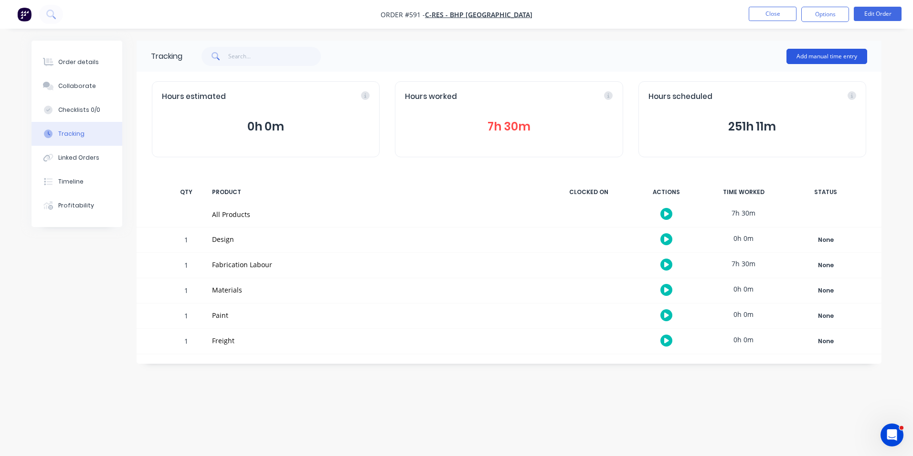
click at [835, 62] on button "Add manual time entry" at bounding box center [827, 56] width 81 height 15
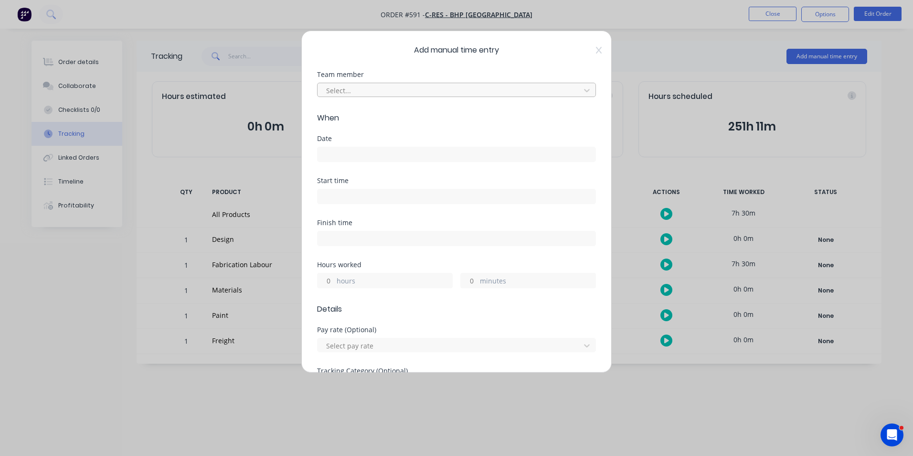
click at [347, 90] on div at bounding box center [450, 91] width 250 height 12
type input "hayde"
click at [352, 113] on div "[PERSON_NAME]" at bounding box center [453, 112] width 272 height 18
click at [422, 139] on div "Date" at bounding box center [456, 138] width 279 height 7
click at [396, 139] on div "Date" at bounding box center [456, 138] width 279 height 7
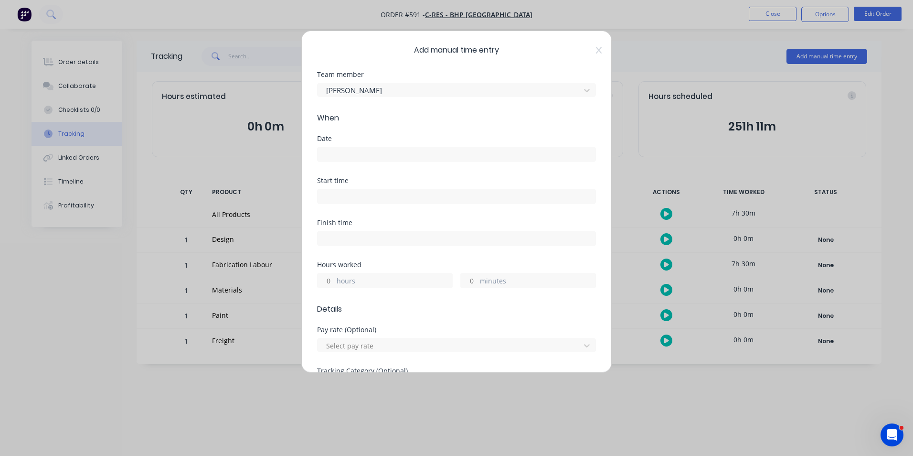
click at [363, 139] on div "Date" at bounding box center [456, 138] width 279 height 7
drag, startPoint x: 352, startPoint y: 141, endPoint x: 338, endPoint y: 141, distance: 13.9
click at [338, 141] on div "Date" at bounding box center [456, 138] width 279 height 7
click at [354, 141] on div "Date" at bounding box center [456, 138] width 279 height 7
drag, startPoint x: 354, startPoint y: 141, endPoint x: 343, endPoint y: 142, distance: 11.0
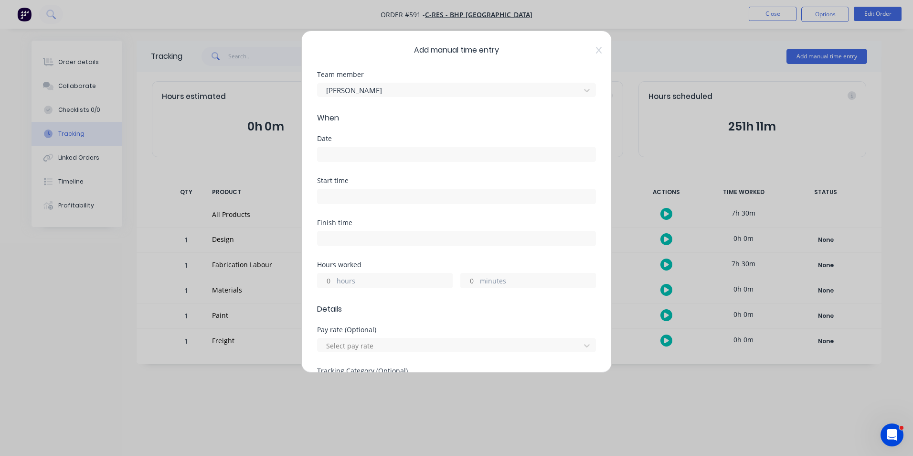
click at [343, 142] on div "Date" at bounding box center [456, 148] width 279 height 27
click at [355, 141] on div "Date" at bounding box center [456, 138] width 279 height 7
click at [348, 141] on div "Date" at bounding box center [456, 138] width 279 height 7
drag, startPoint x: 347, startPoint y: 141, endPoint x: 339, endPoint y: 141, distance: 8.1
click at [339, 141] on div "Date" at bounding box center [456, 138] width 279 height 7
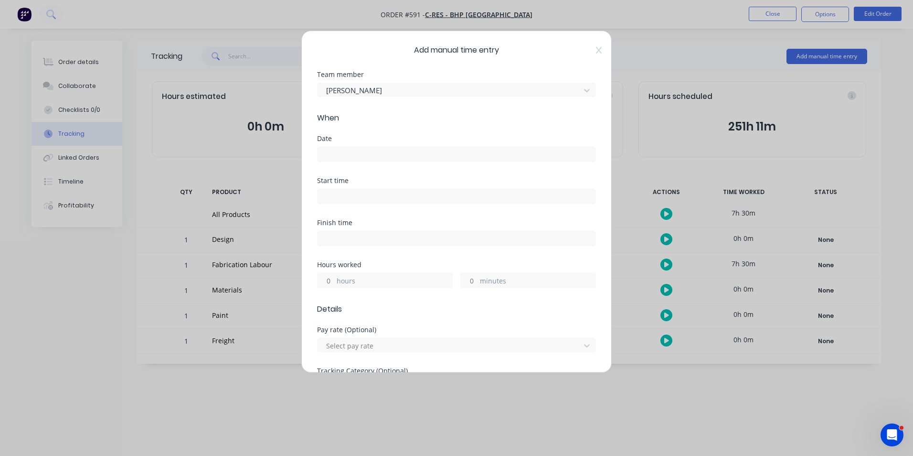
click at [373, 151] on input at bounding box center [457, 154] width 278 height 14
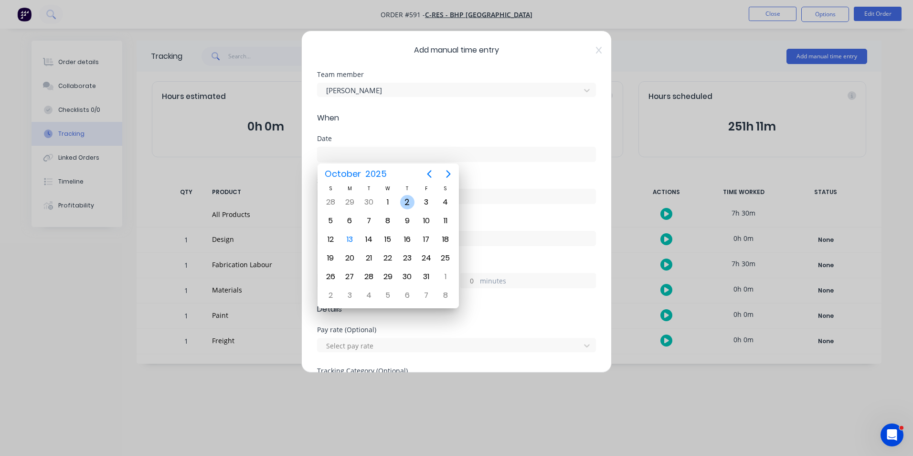
click at [408, 198] on div "2" at bounding box center [407, 202] width 14 height 14
type input "02/10/2025"
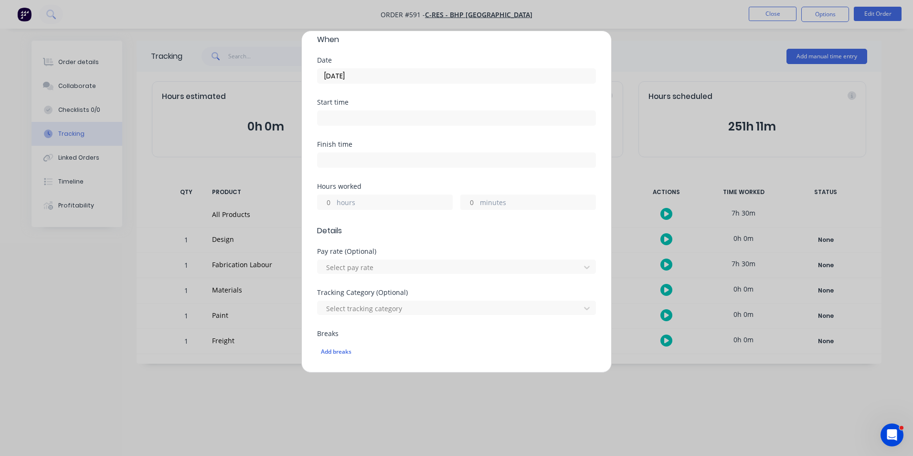
scroll to position [96, 0]
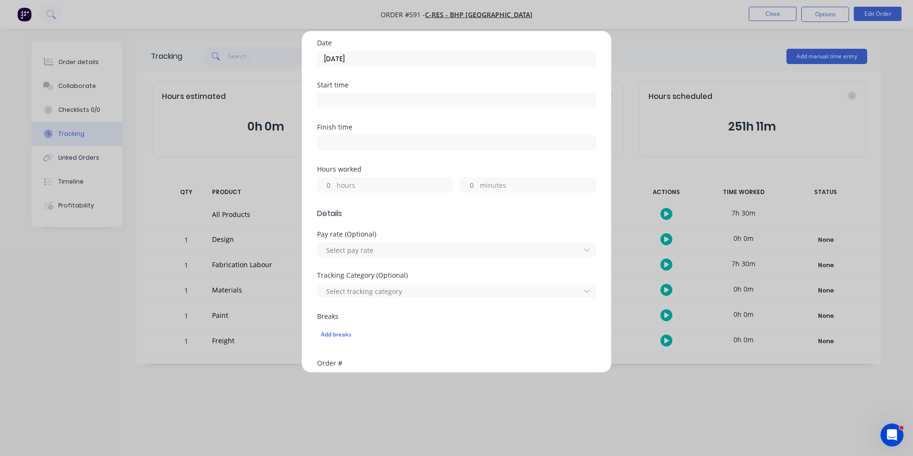
drag, startPoint x: 332, startPoint y: 184, endPoint x: 433, endPoint y: 186, distance: 101.3
click at [332, 184] on input "hours" at bounding box center [326, 185] width 17 height 14
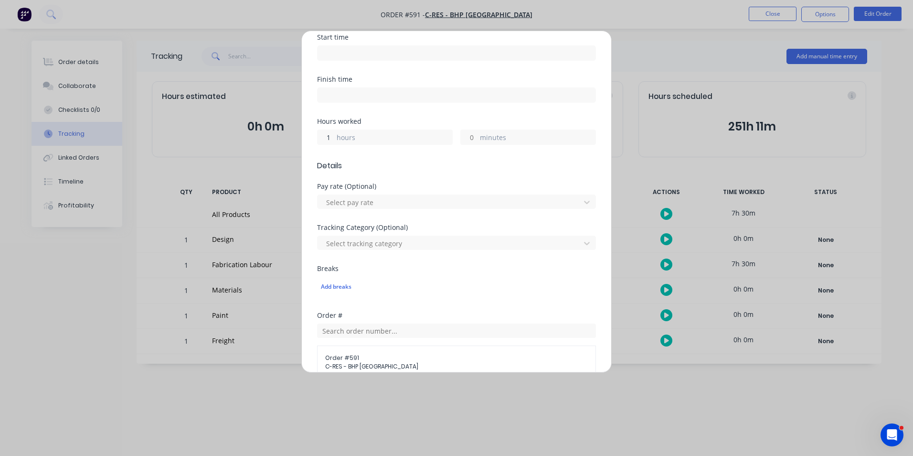
type input "1"
click at [498, 155] on div "Hours worked 1 hours minutes" at bounding box center [456, 139] width 279 height 42
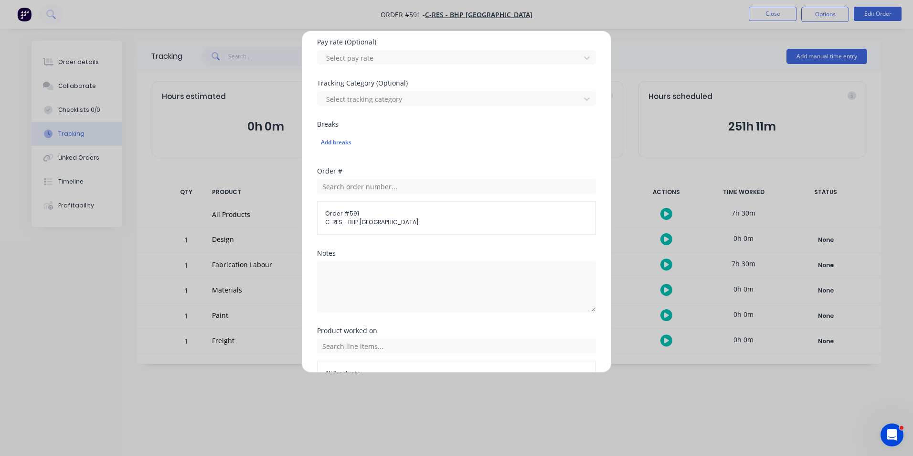
scroll to position [334, 0]
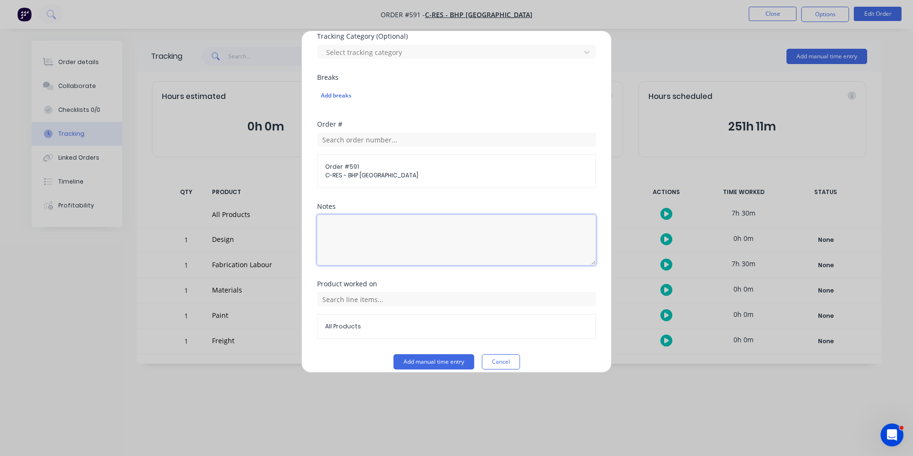
click at [433, 240] on textarea at bounding box center [456, 240] width 279 height 51
type textarea "Fab jail bar doors"
click at [463, 204] on div "Notes" at bounding box center [456, 206] width 279 height 7
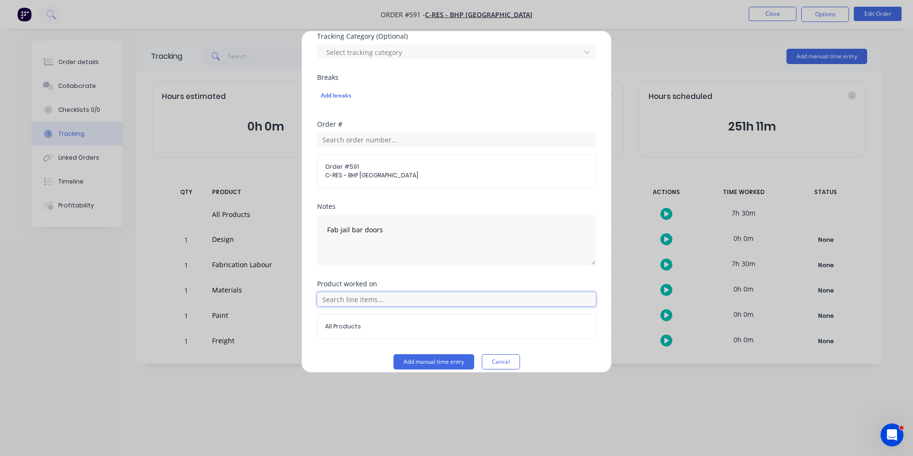
click at [469, 304] on input "text" at bounding box center [456, 299] width 279 height 14
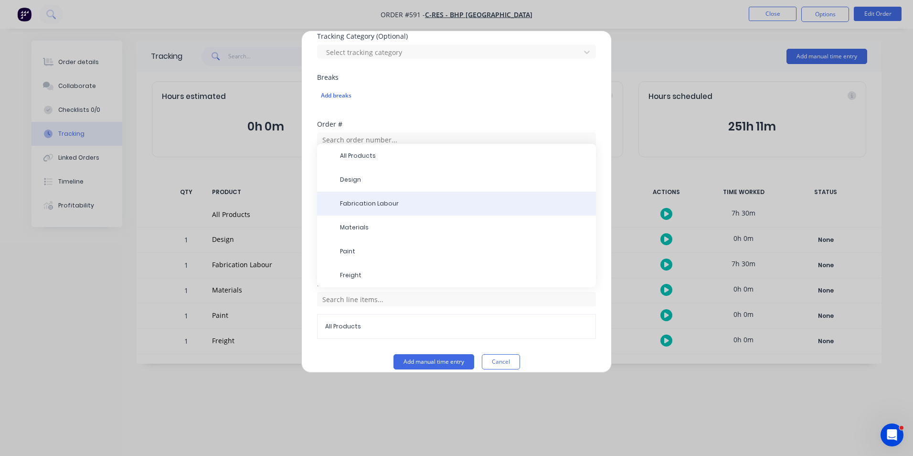
click at [363, 202] on span "Fabrication Labour" at bounding box center [464, 203] width 248 height 9
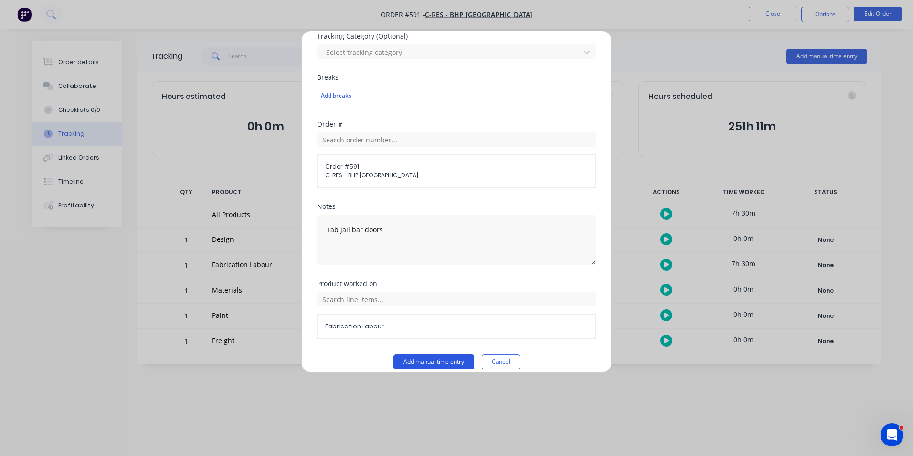
click at [418, 366] on button "Add manual time entry" at bounding box center [434, 361] width 81 height 15
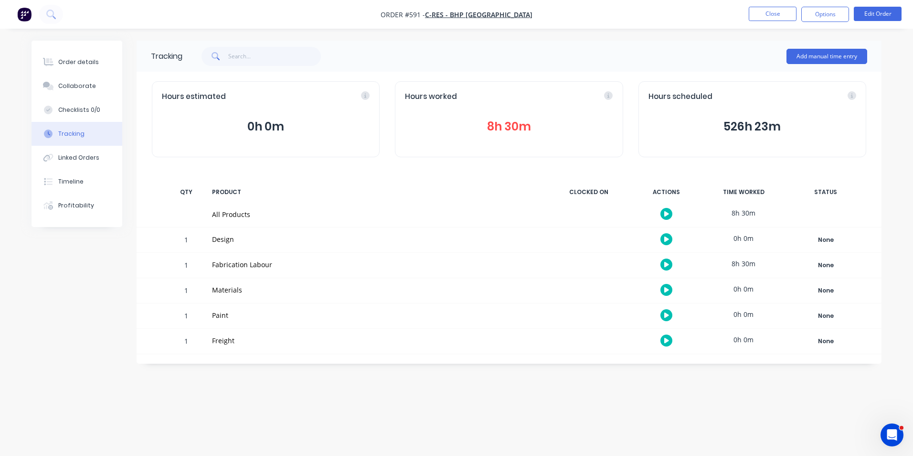
click at [491, 129] on button "8h 30m" at bounding box center [509, 127] width 208 height 18
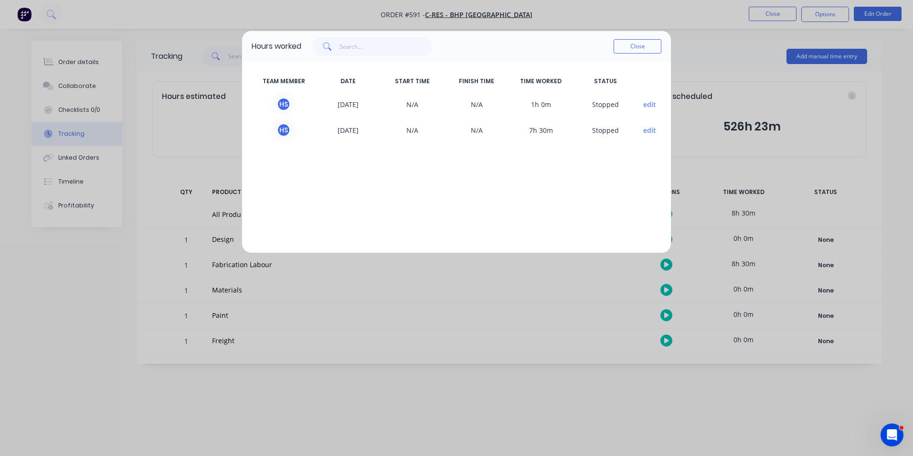
click at [651, 104] on button "edit" at bounding box center [650, 104] width 13 height 10
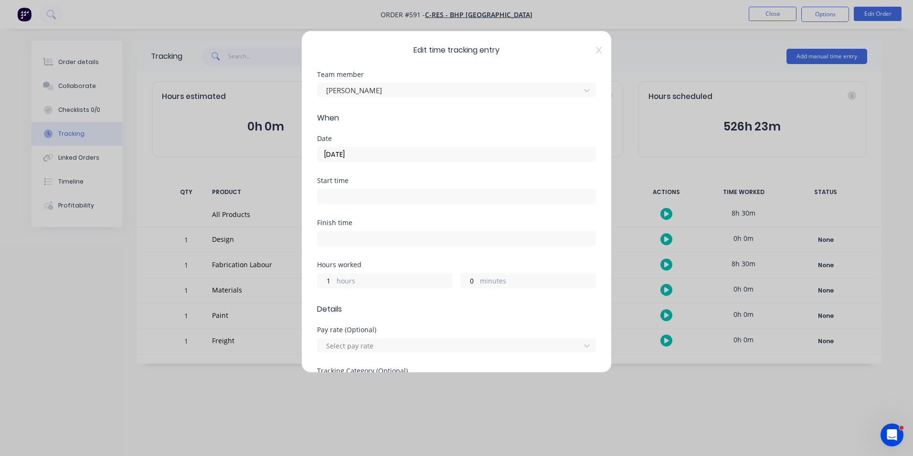
scroll to position [143, 0]
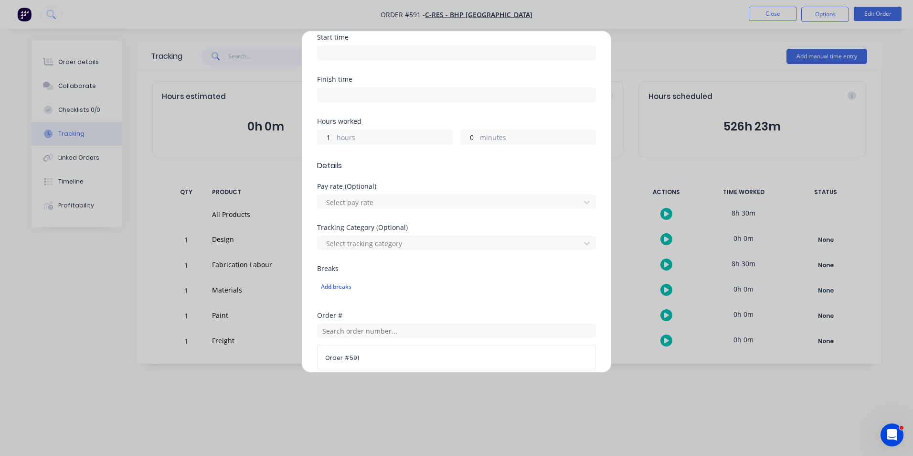
drag, startPoint x: 472, startPoint y: 143, endPoint x: 497, endPoint y: 138, distance: 26.2
click at [472, 142] on input "0" at bounding box center [469, 137] width 17 height 14
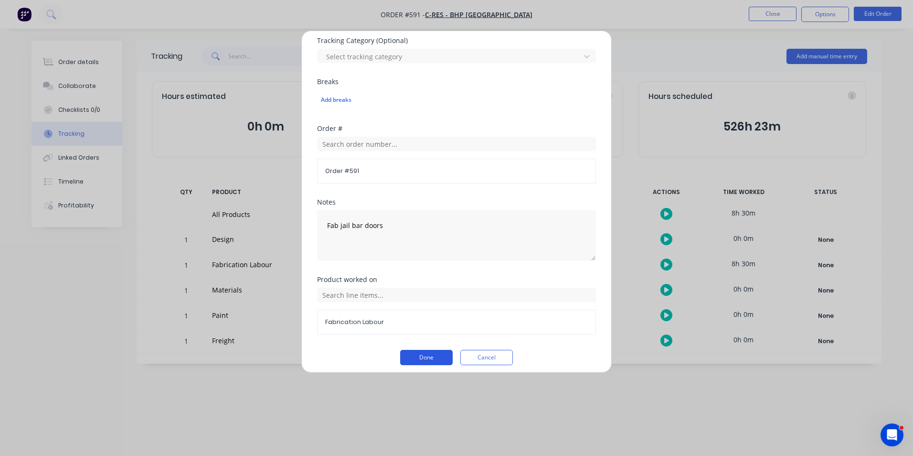
scroll to position [336, 0]
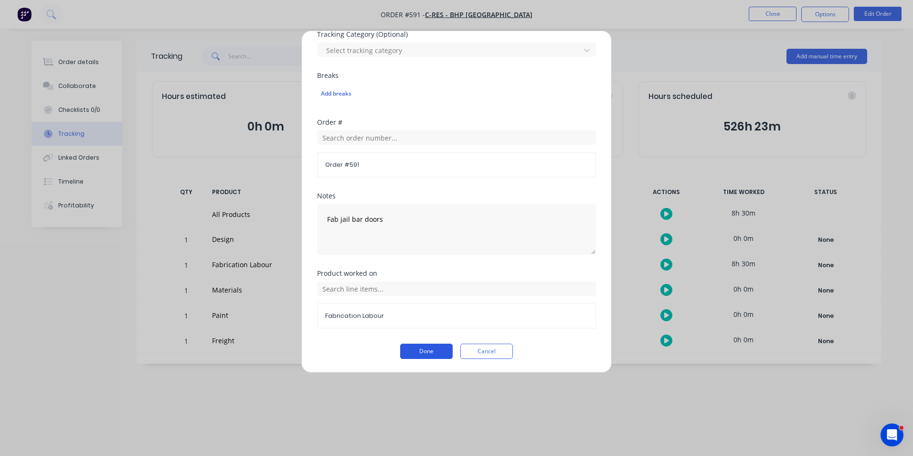
type input "030"
click at [424, 354] on button "Done" at bounding box center [426, 350] width 53 height 15
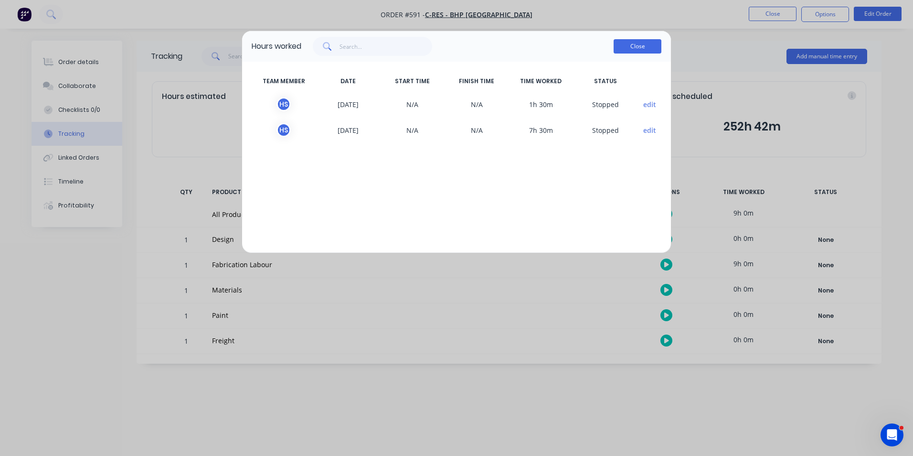
click at [646, 45] on button "Close" at bounding box center [638, 46] width 48 height 14
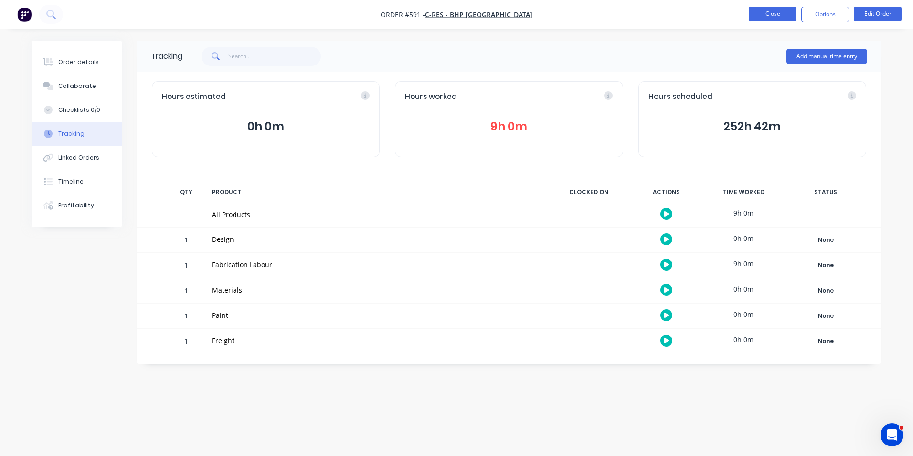
click at [753, 14] on button "Close" at bounding box center [773, 14] width 48 height 14
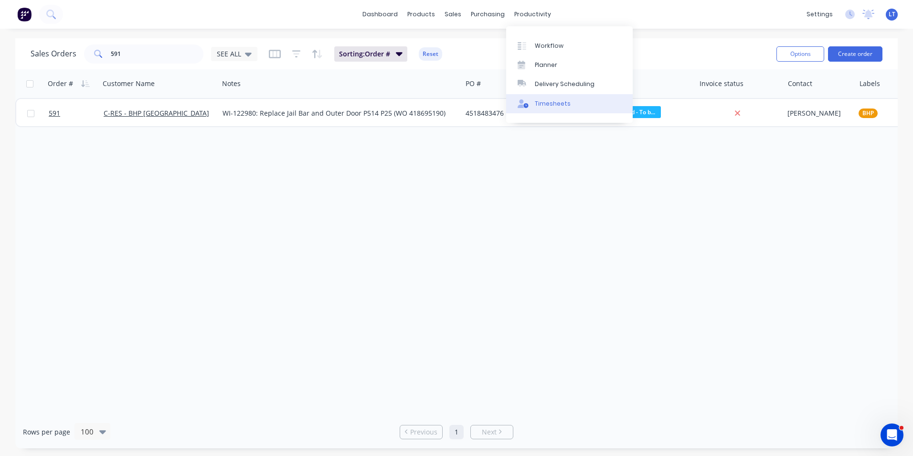
click at [547, 107] on div "Timesheets" at bounding box center [553, 103] width 36 height 9
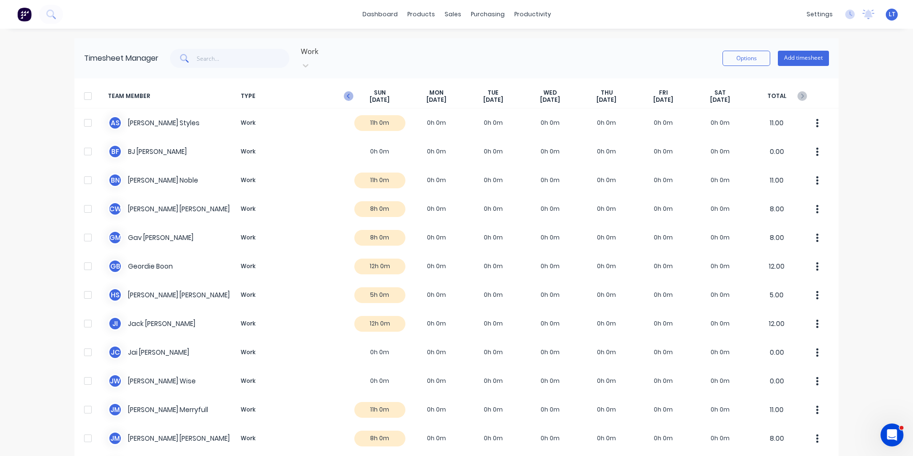
click at [347, 91] on icon "button" at bounding box center [349, 96] width 10 height 10
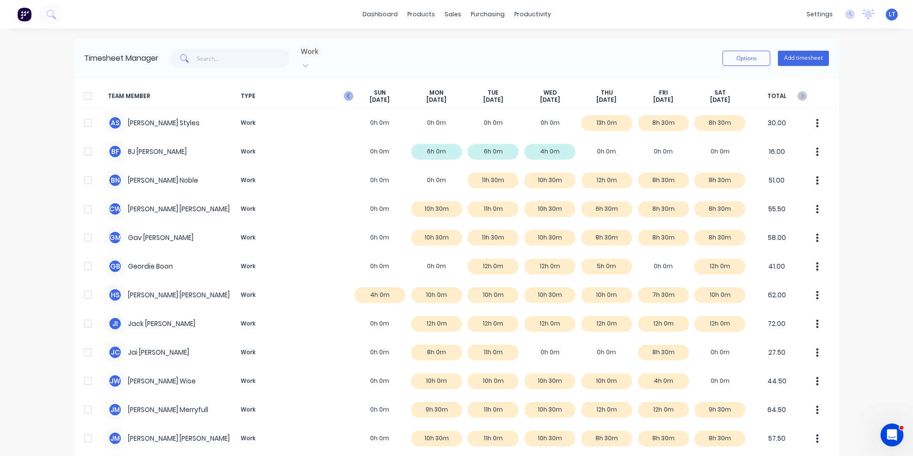
click at [344, 91] on icon "button" at bounding box center [349, 96] width 10 height 10
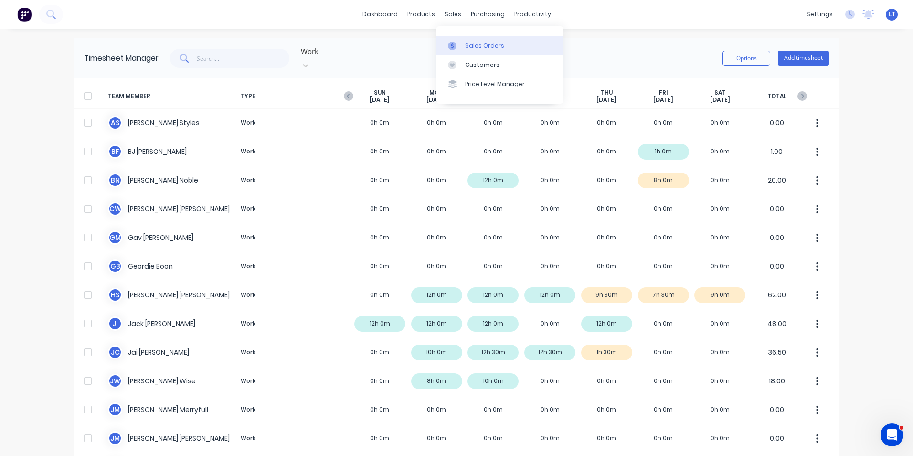
click at [464, 43] on link "Sales Orders" at bounding box center [500, 45] width 127 height 19
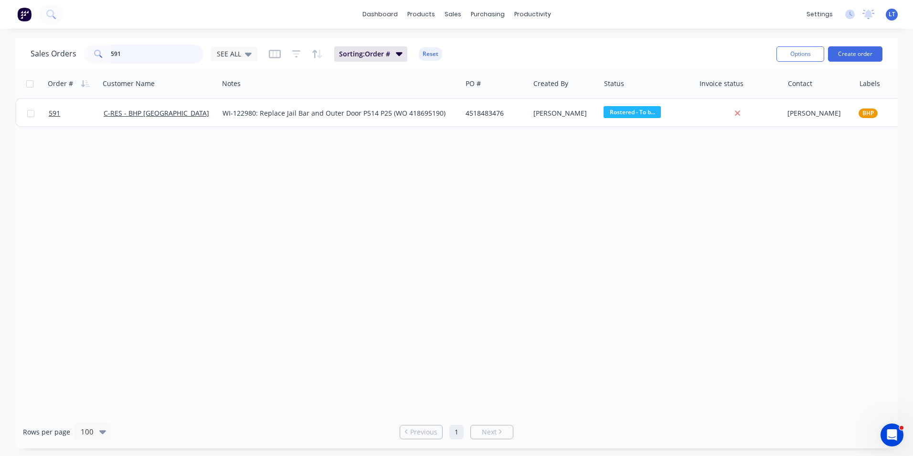
drag, startPoint x: 51, startPoint y: 55, endPoint x: 5, endPoint y: 52, distance: 46.4
click at [0, 54] on html "dashboard products sales purchasing productivity dashboard products Product Cat…" at bounding box center [456, 228] width 913 height 456
type input "tray"
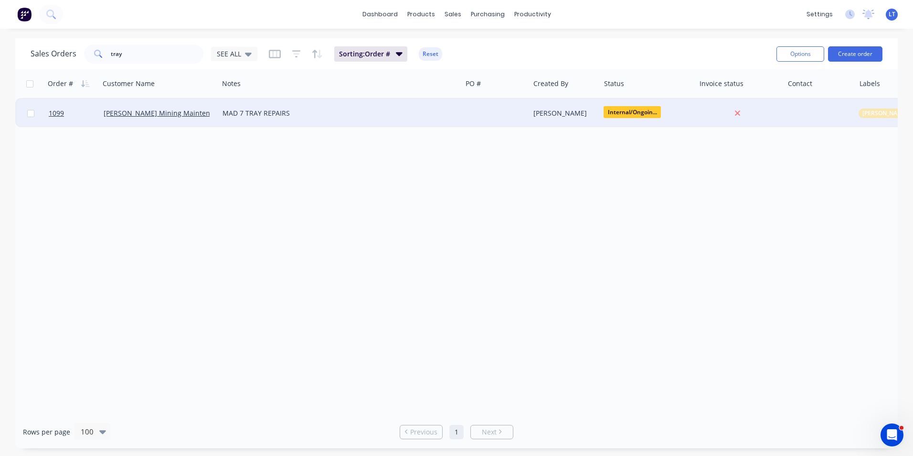
click at [559, 118] on div "[PERSON_NAME]" at bounding box center [565, 113] width 71 height 29
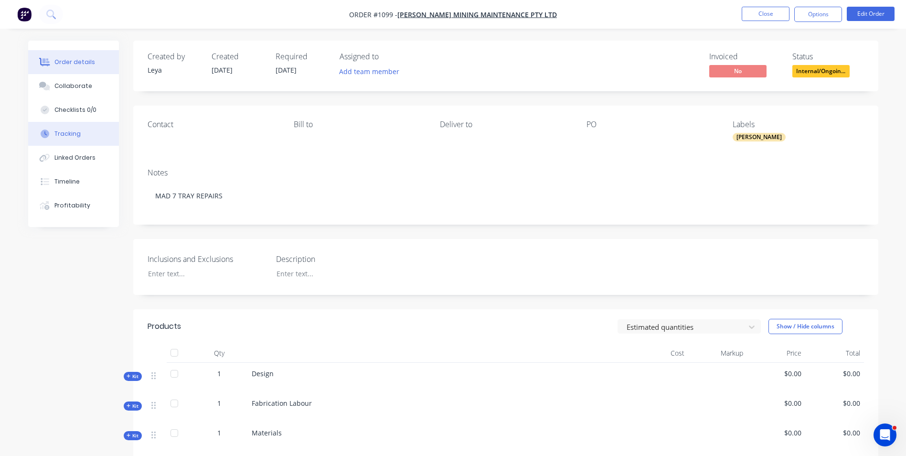
click at [83, 127] on button "Tracking" at bounding box center [73, 134] width 91 height 24
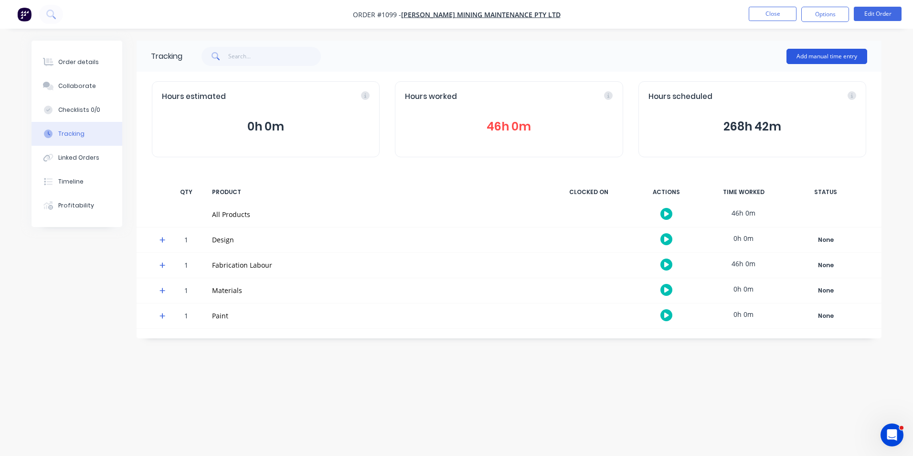
click at [815, 60] on button "Add manual time entry" at bounding box center [827, 56] width 81 height 15
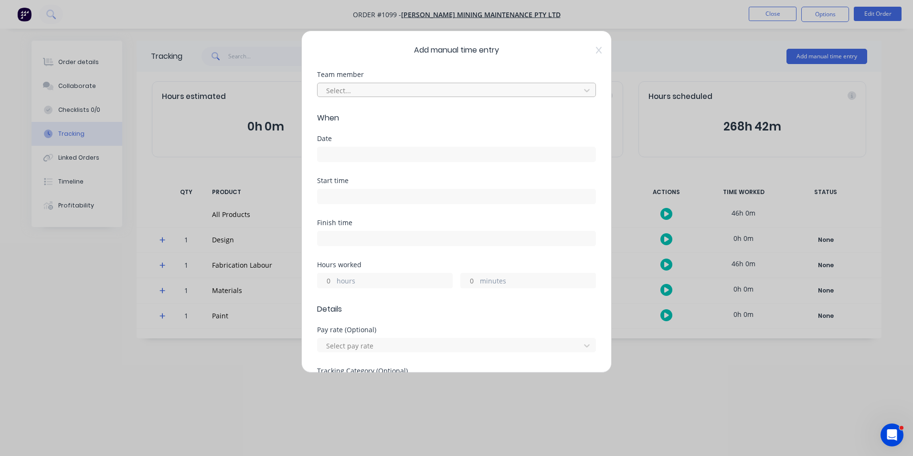
click at [363, 87] on div at bounding box center [450, 91] width 250 height 12
type input "brys"
click at [362, 121] on div "[PERSON_NAME]" at bounding box center [453, 111] width 272 height 21
click at [361, 112] on div "[PERSON_NAME]" at bounding box center [453, 112] width 272 height 18
click at [399, 151] on input at bounding box center [457, 154] width 278 height 14
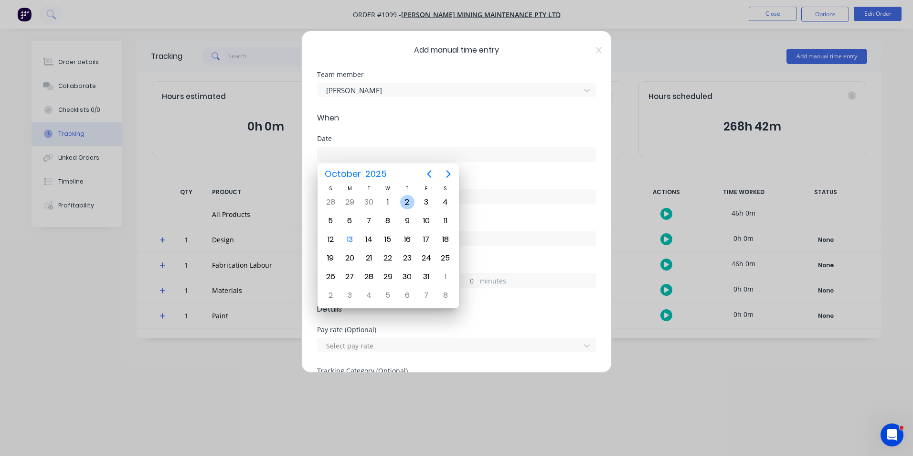
click at [403, 201] on div "2" at bounding box center [407, 202] width 14 height 14
type input "02/10/2025"
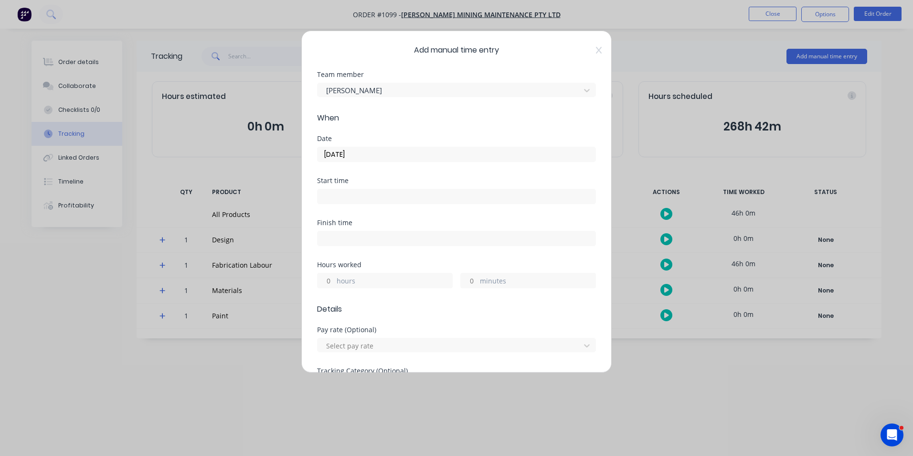
scroll to position [48, 0]
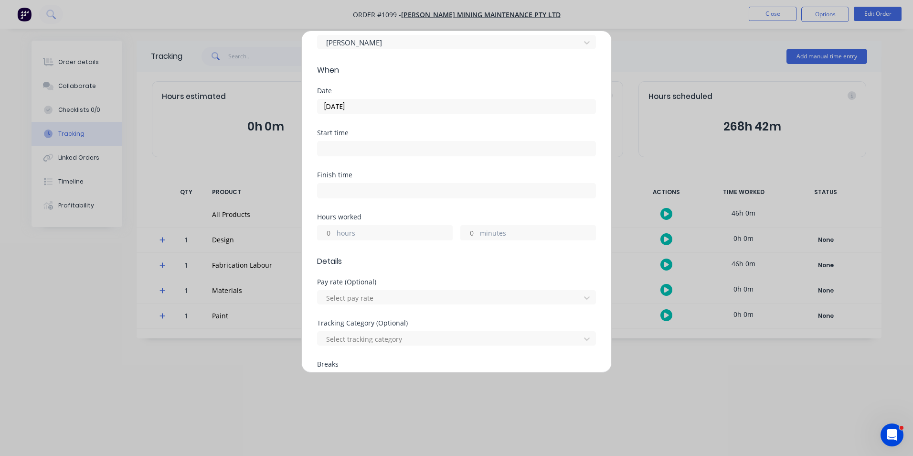
click at [331, 235] on input "hours" at bounding box center [326, 232] width 17 height 14
type input "9"
type input "30"
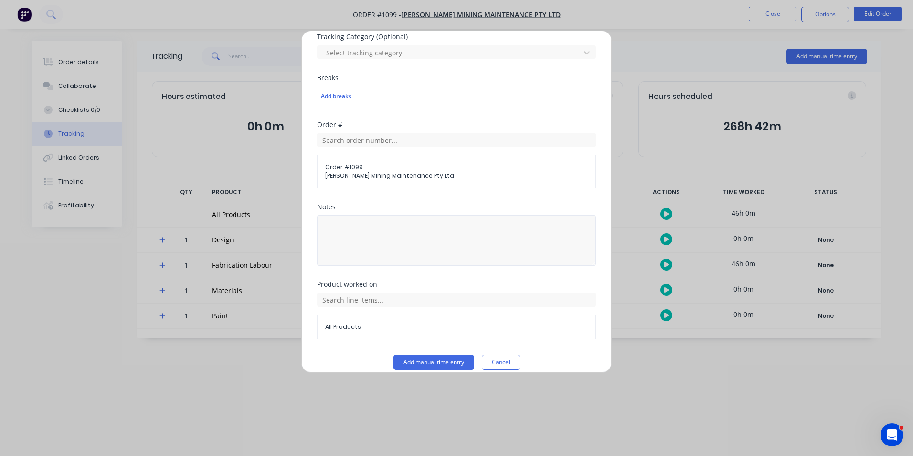
scroll to position [334, 0]
click at [414, 254] on textarea at bounding box center [456, 240] width 279 height 51
type textarea "Mad 7 tray install, tray build, clean up"
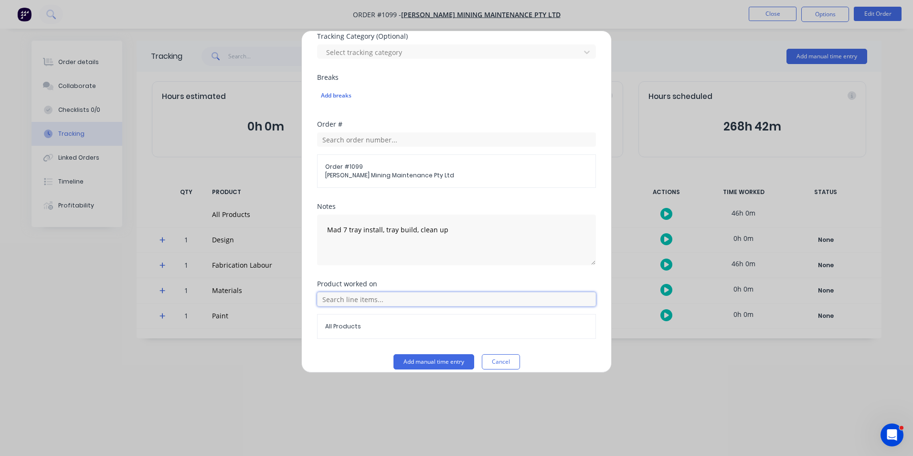
click at [498, 295] on input "text" at bounding box center [456, 299] width 279 height 14
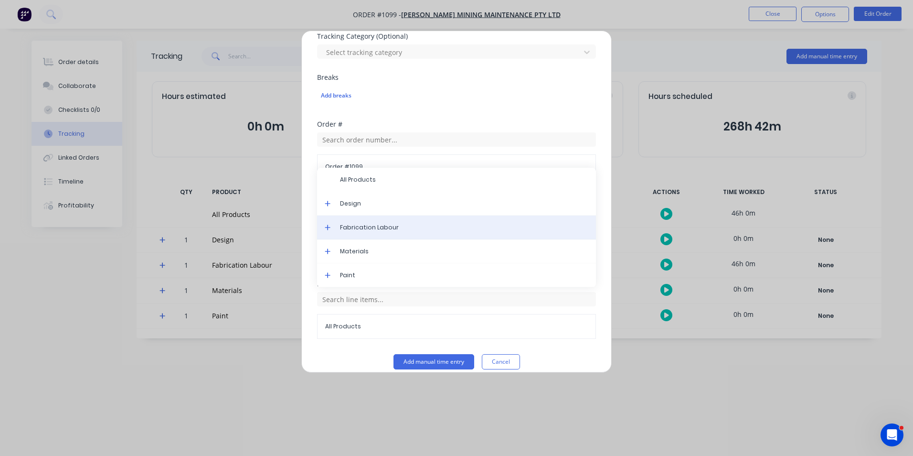
click at [363, 230] on span "Fabrication Labour" at bounding box center [464, 227] width 248 height 9
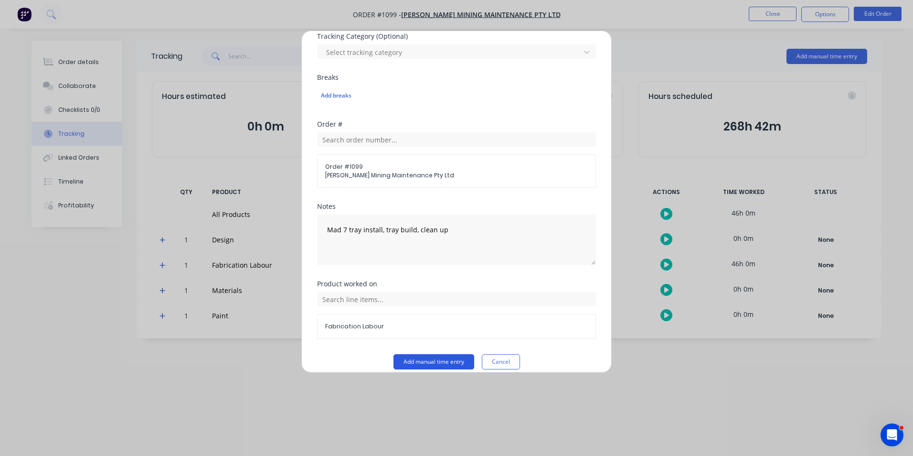
click at [452, 365] on button "Add manual time entry" at bounding box center [434, 361] width 81 height 15
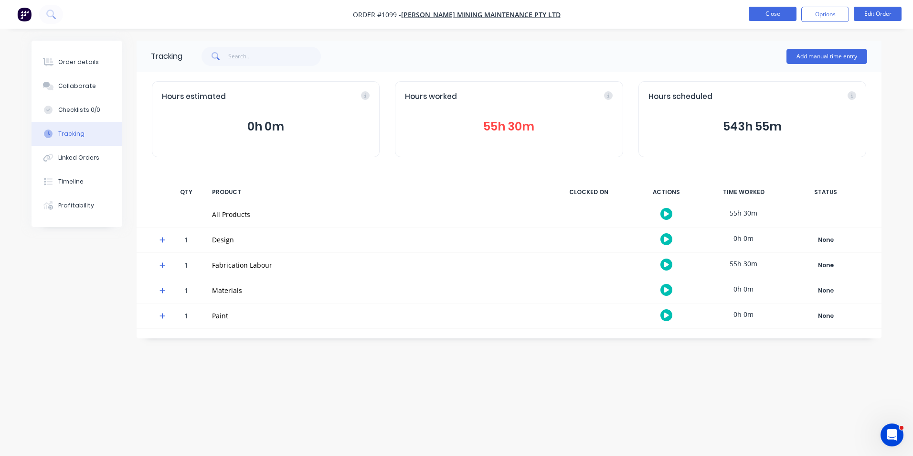
click at [765, 19] on button "Close" at bounding box center [773, 14] width 48 height 14
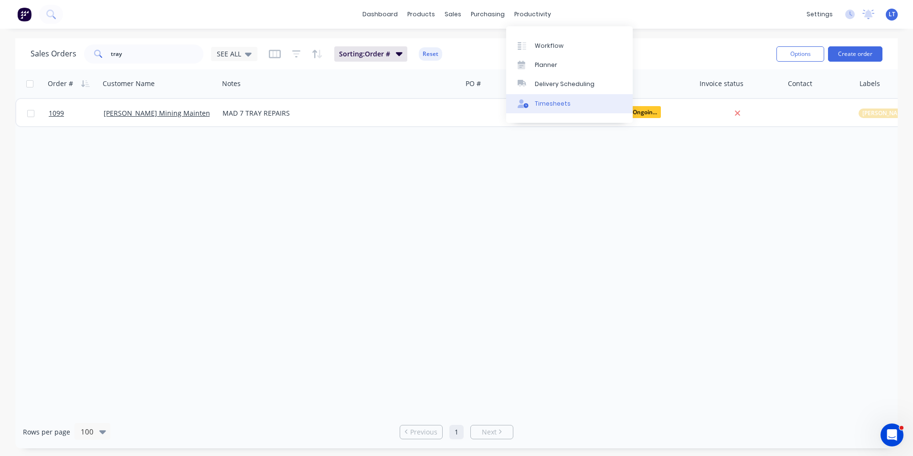
click at [550, 99] on div "Timesheets" at bounding box center [553, 103] width 36 height 9
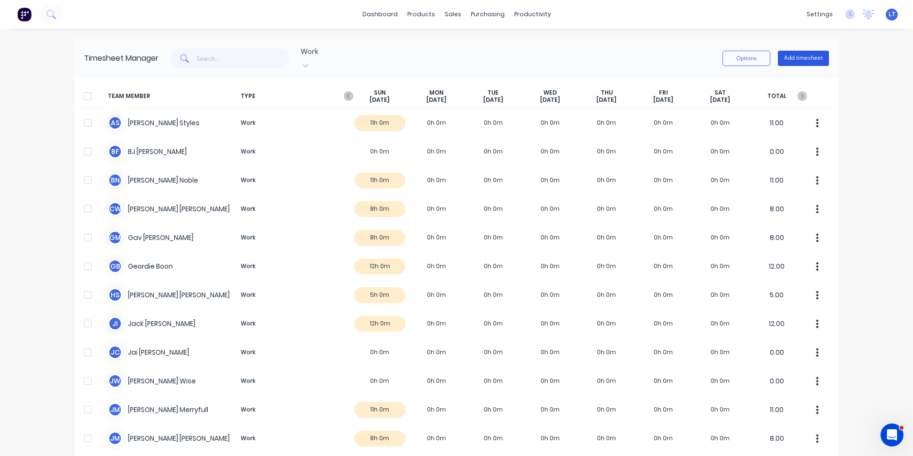
click at [810, 54] on button "Add timesheet" at bounding box center [803, 58] width 51 height 15
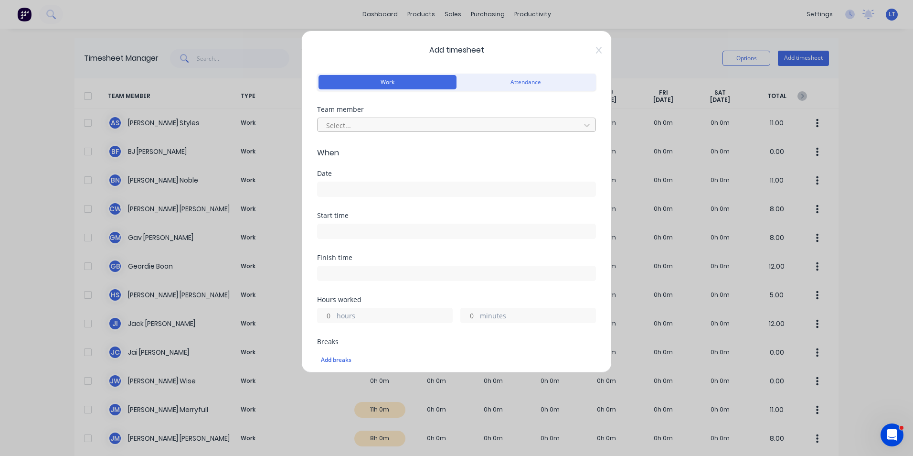
click at [400, 122] on div at bounding box center [450, 125] width 250 height 12
type input "ge"
click at [370, 188] on input at bounding box center [457, 189] width 278 height 14
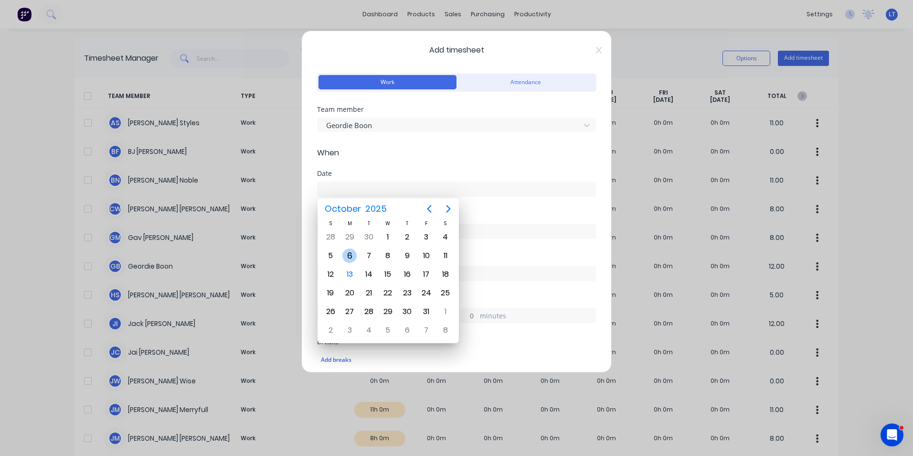
click at [346, 256] on div "6" at bounding box center [350, 255] width 14 height 14
type input "[DATE]"
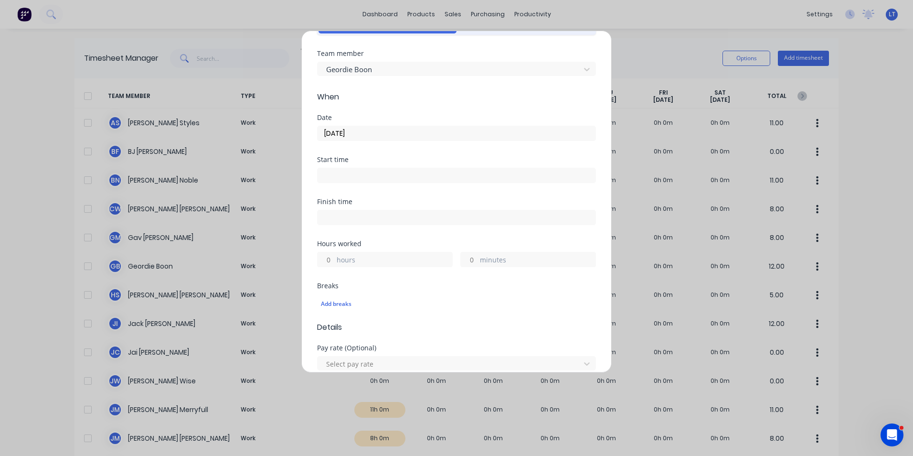
scroll to position [143, 0]
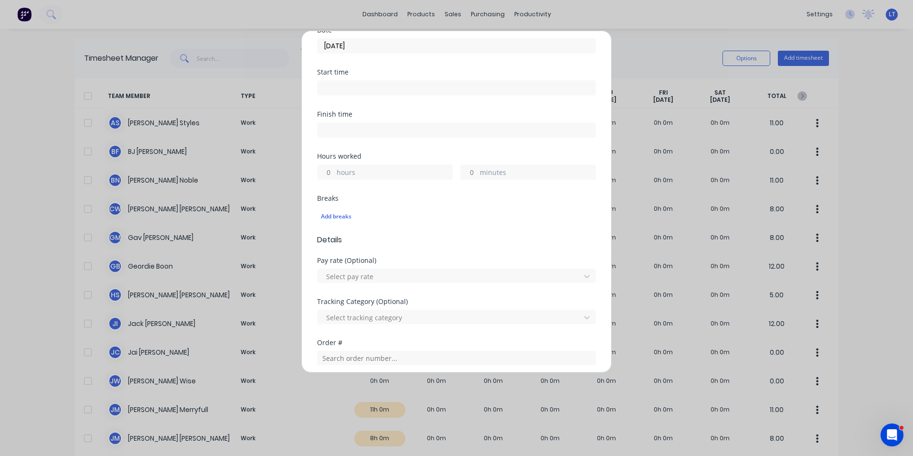
click at [327, 169] on input "hours" at bounding box center [326, 172] width 17 height 14
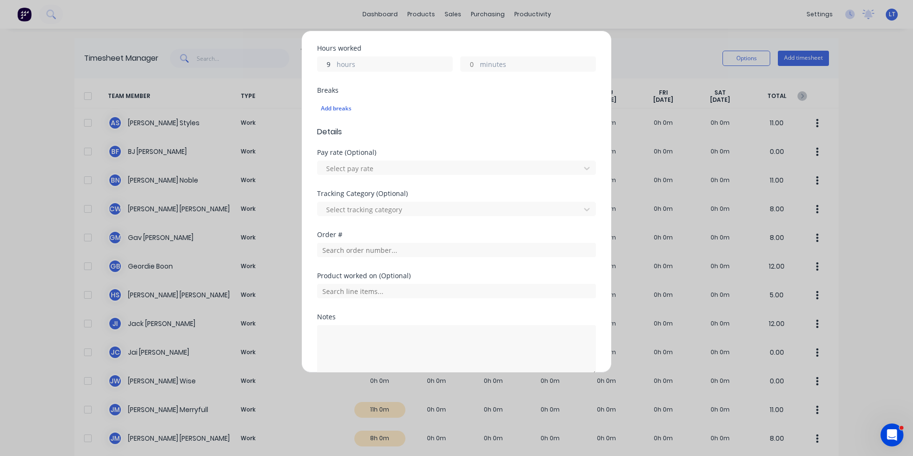
scroll to position [299, 0]
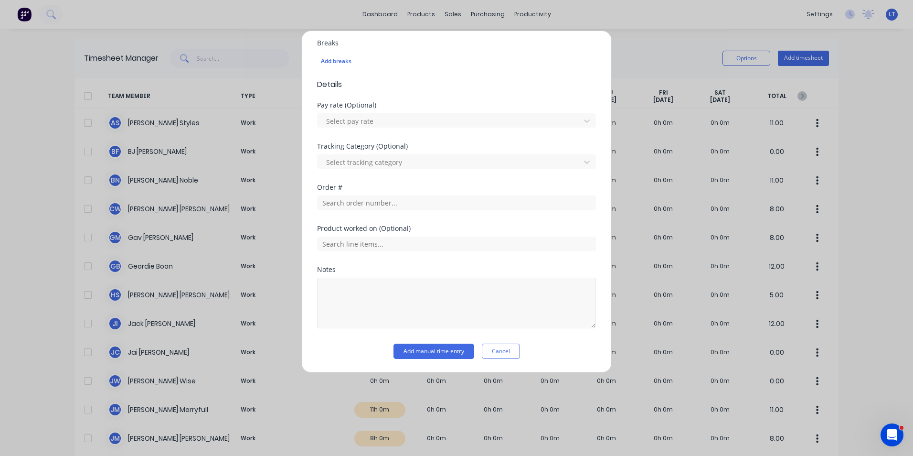
type input "9"
click at [433, 295] on textarea at bounding box center [456, 303] width 279 height 51
type textarea "First day - inductions etc"
drag, startPoint x: 546, startPoint y: 340, endPoint x: 499, endPoint y: 354, distance: 49.1
click at [546, 340] on div "Notes First day - inductions etc" at bounding box center [456, 304] width 279 height 77
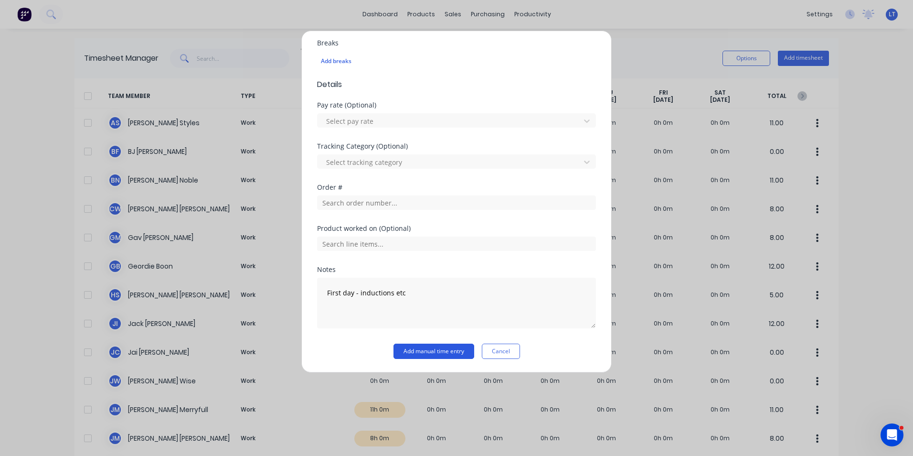
click at [423, 352] on button "Add manual time entry" at bounding box center [434, 350] width 81 height 15
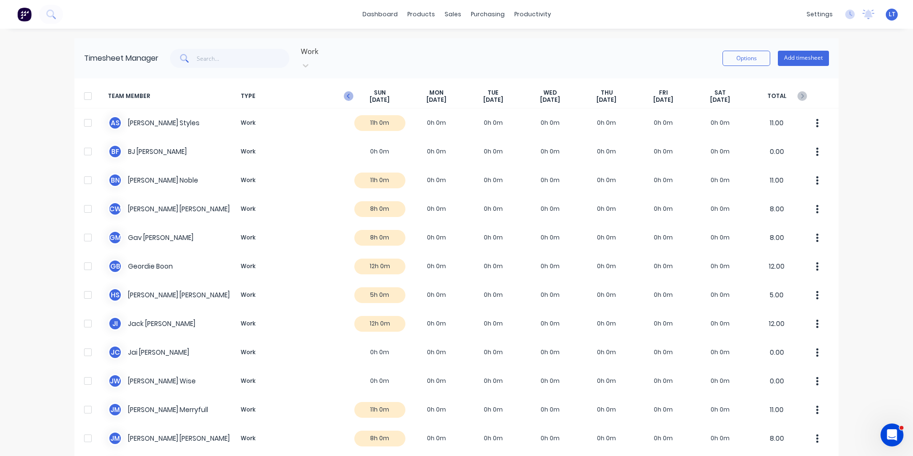
click at [344, 91] on icon "button" at bounding box center [349, 96] width 10 height 10
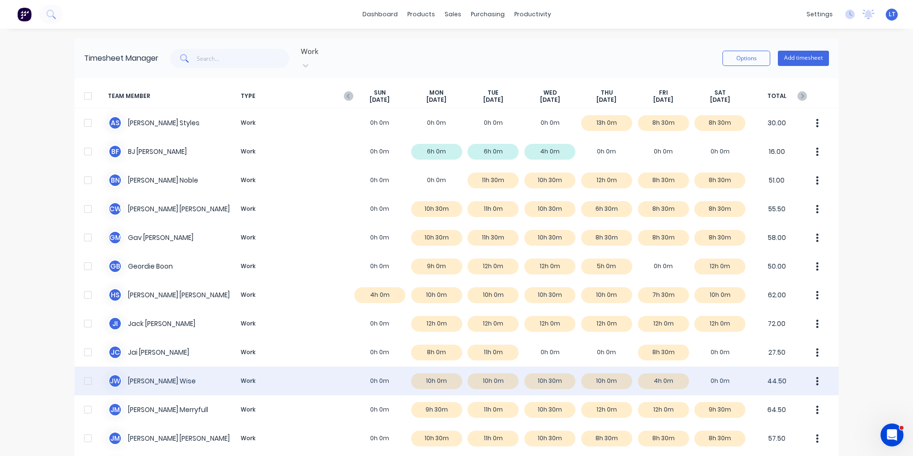
click at [619, 375] on div "J W James Wise Work 0h 0m 10h 0m 10h 0m 10h 30m 10h 0m 4h 0m 0h 0m 44.50" at bounding box center [457, 380] width 764 height 29
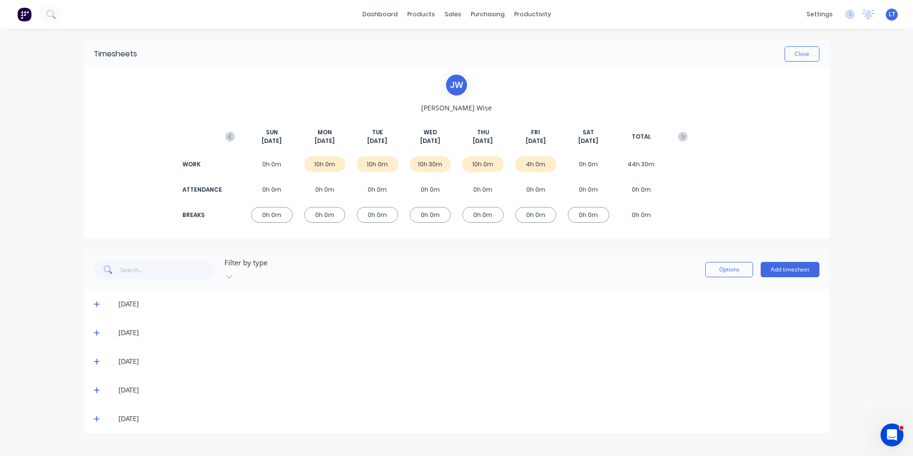
click at [91, 380] on div "[DATE]" at bounding box center [456, 389] width 745 height 29
click at [100, 385] on span at bounding box center [99, 390] width 10 height 10
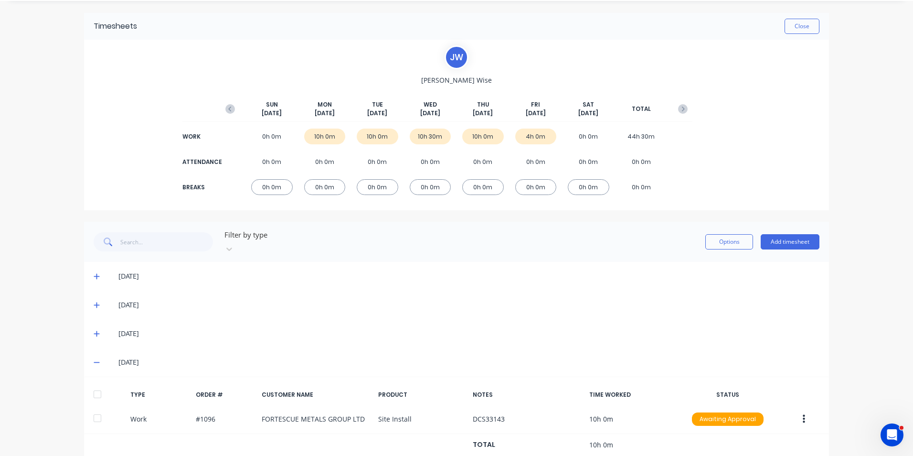
scroll to position [74, 0]
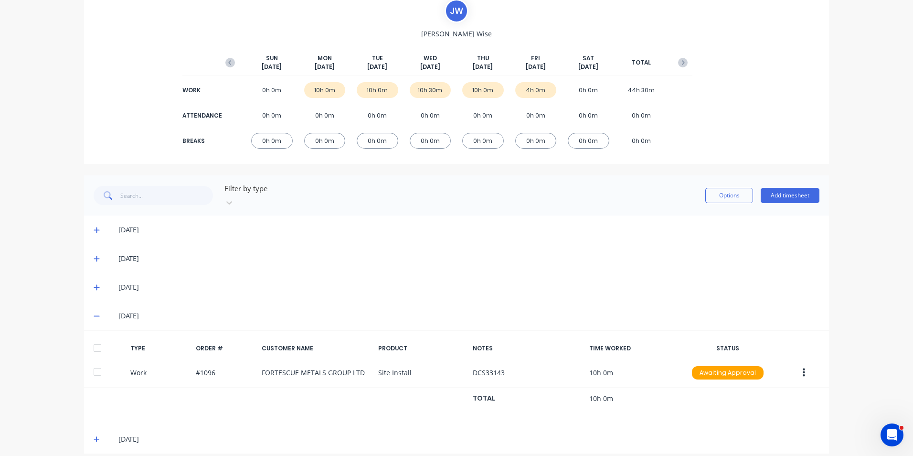
click at [94, 436] on icon at bounding box center [97, 439] width 6 height 7
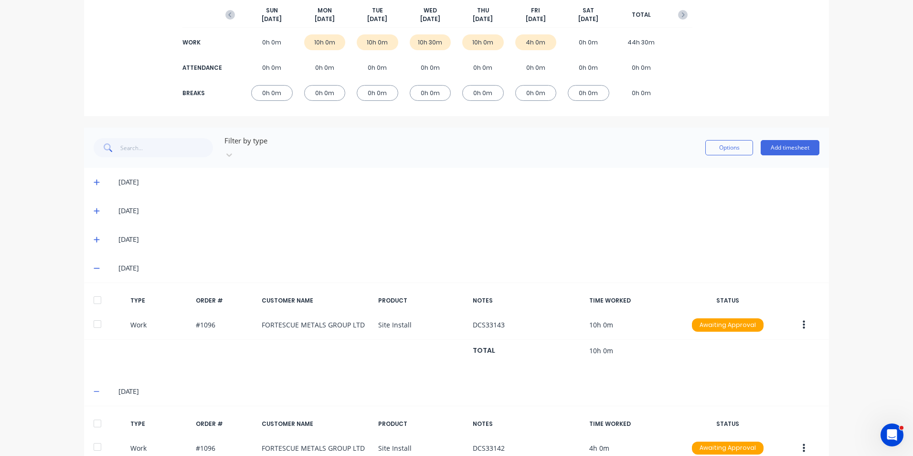
scroll to position [168, 0]
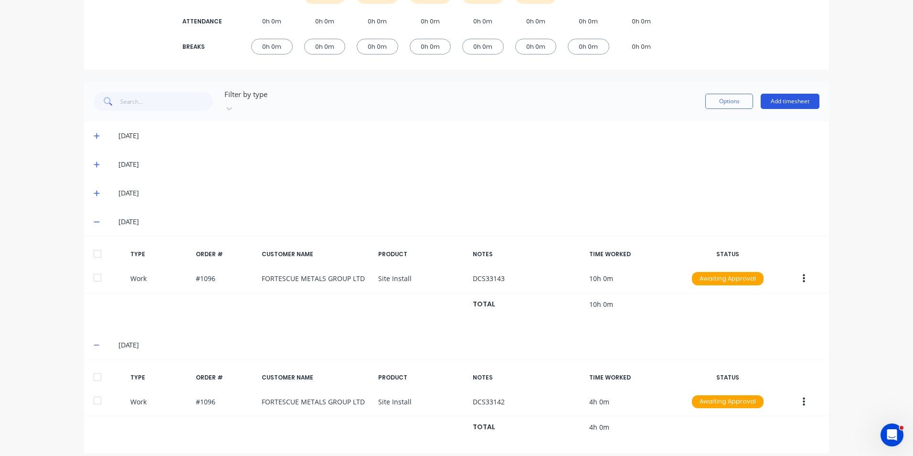
click at [791, 96] on button "Add timesheet" at bounding box center [790, 101] width 59 height 15
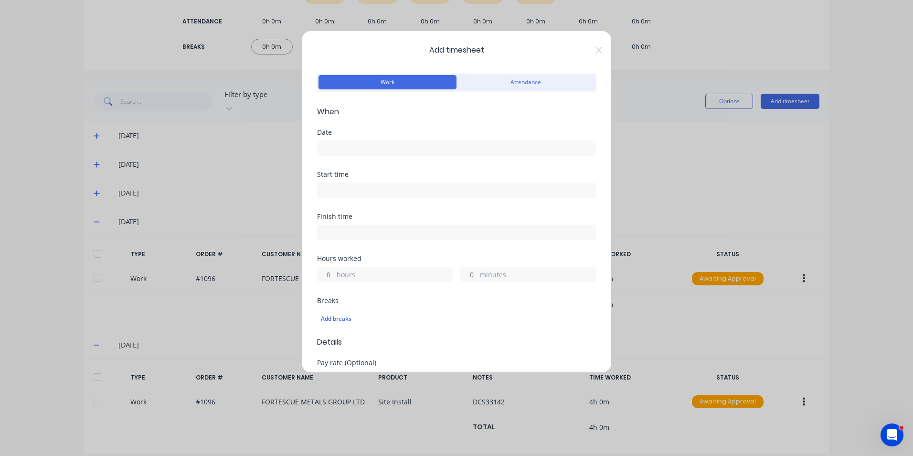
click at [380, 148] on input at bounding box center [457, 148] width 278 height 14
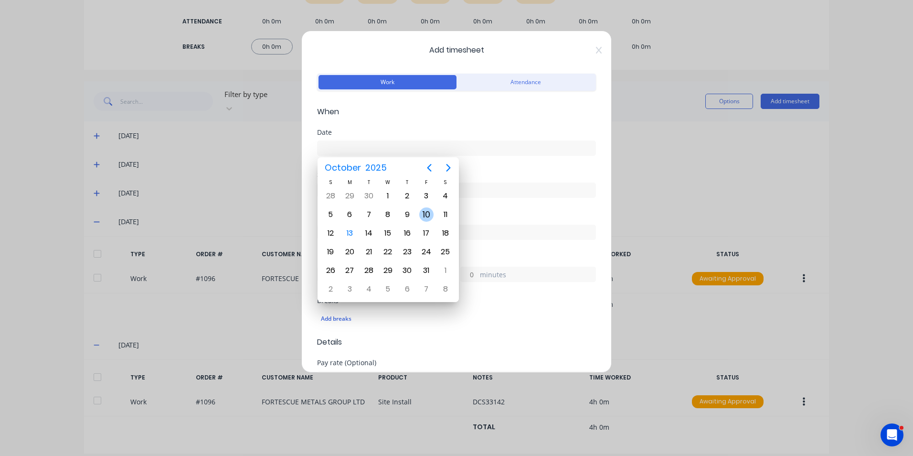
click at [423, 213] on div "10" at bounding box center [426, 214] width 14 height 14
type input "[DATE]"
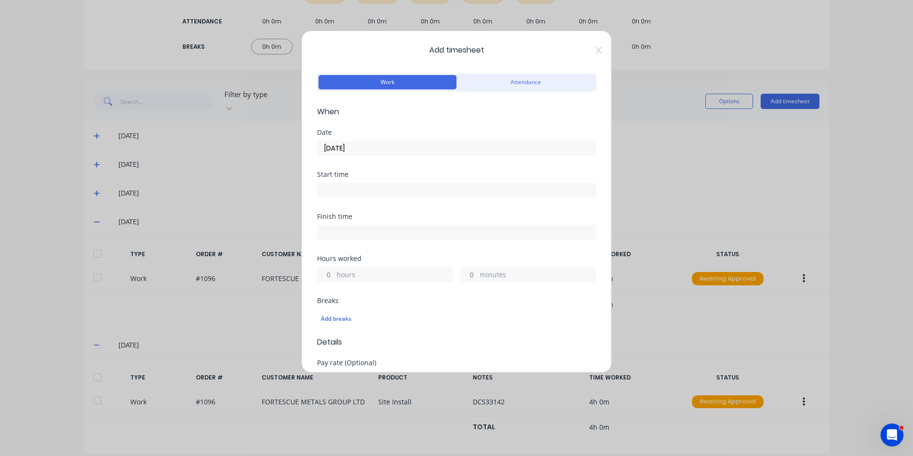
drag, startPoint x: 331, startPoint y: 272, endPoint x: 449, endPoint y: 234, distance: 124.2
click at [331, 272] on input "hours" at bounding box center [326, 274] width 17 height 14
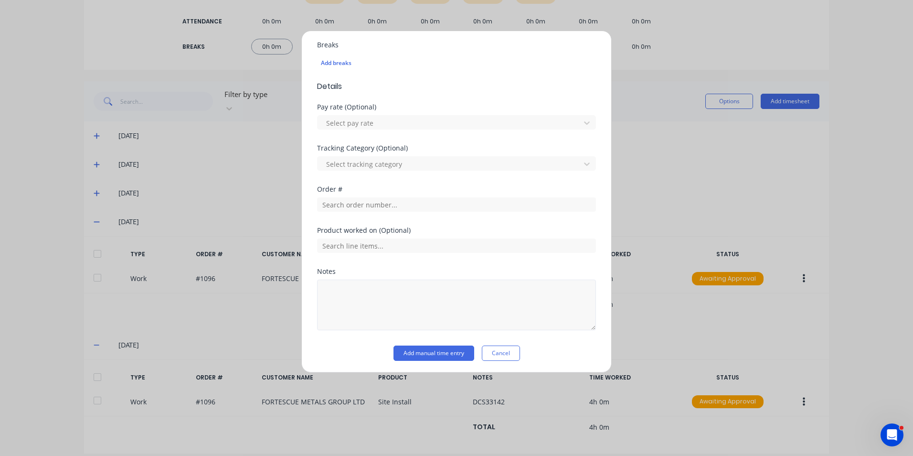
scroll to position [257, 0]
type input "6"
click at [388, 293] on textarea at bounding box center [456, 303] width 279 height 51
type textarea "Clean yard, help Bryson with MAD7 tray"
click at [410, 261] on div "Product worked on (Optional)" at bounding box center [456, 245] width 279 height 41
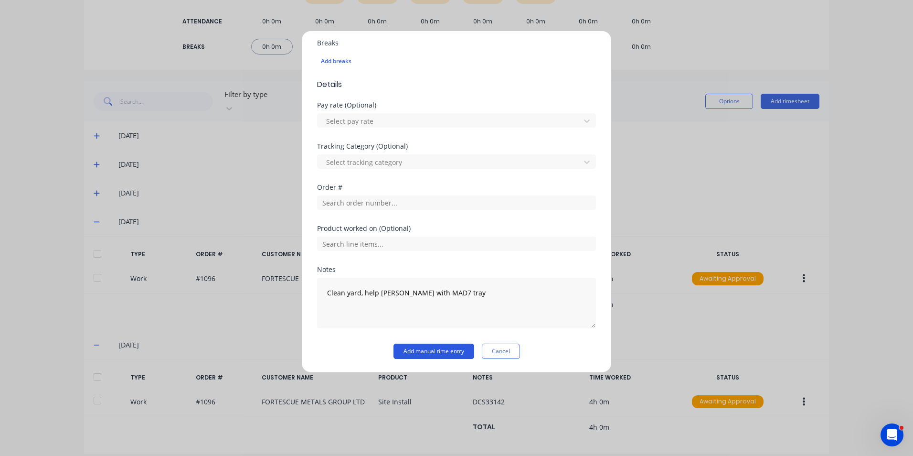
click at [425, 349] on button "Add manual time entry" at bounding box center [434, 350] width 81 height 15
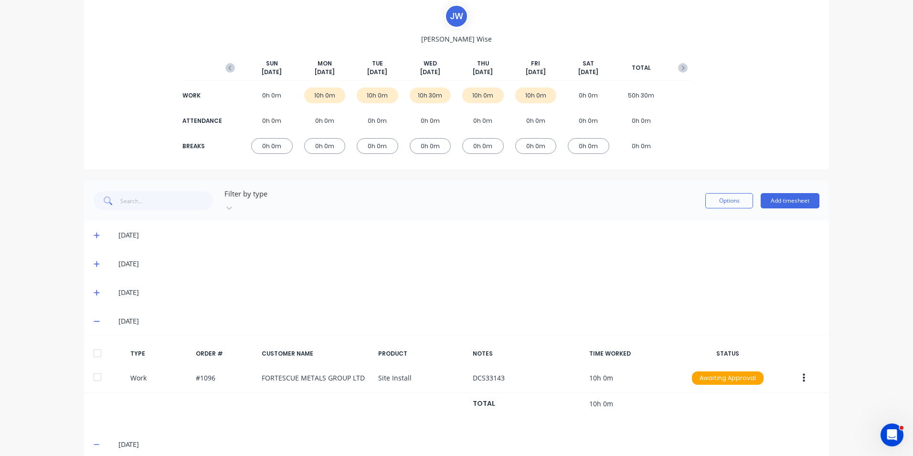
scroll to position [0, 0]
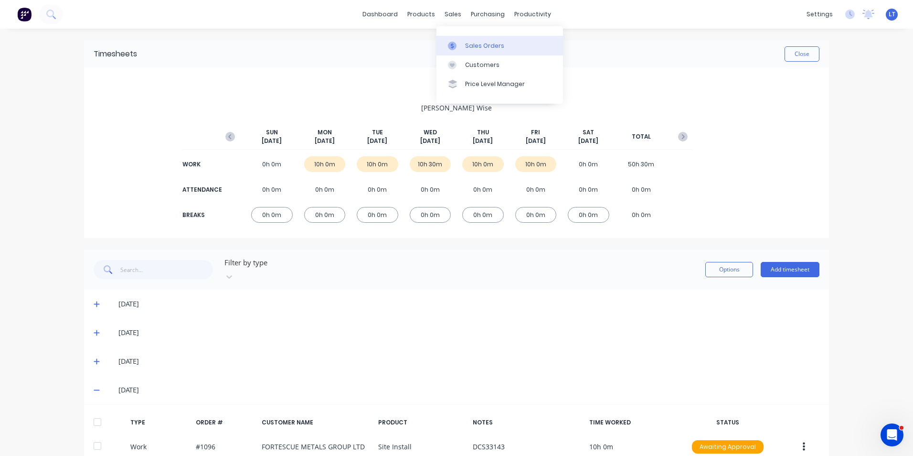
click at [465, 44] on div "Sales Orders" at bounding box center [484, 46] width 39 height 9
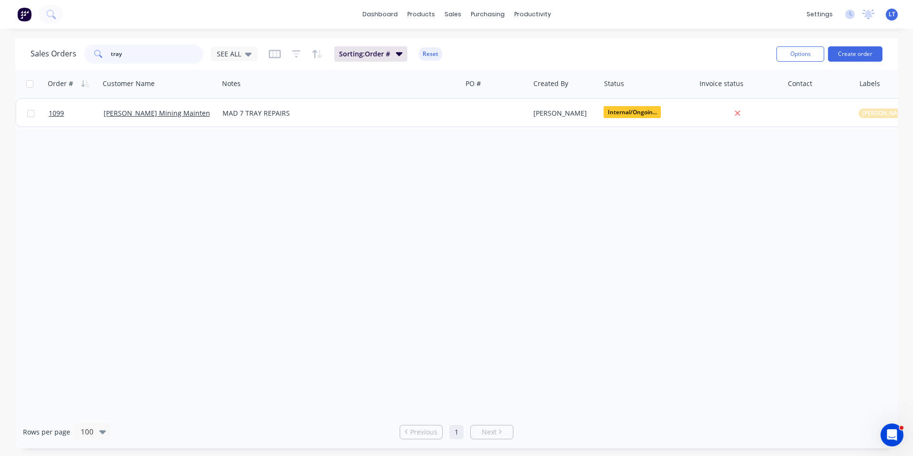
drag, startPoint x: 133, startPoint y: 52, endPoint x: -2, endPoint y: 53, distance: 134.7
click at [0, 53] on html "dashboard products sales purchasing productivity dashboard products Product Cat…" at bounding box center [456, 228] width 913 height 456
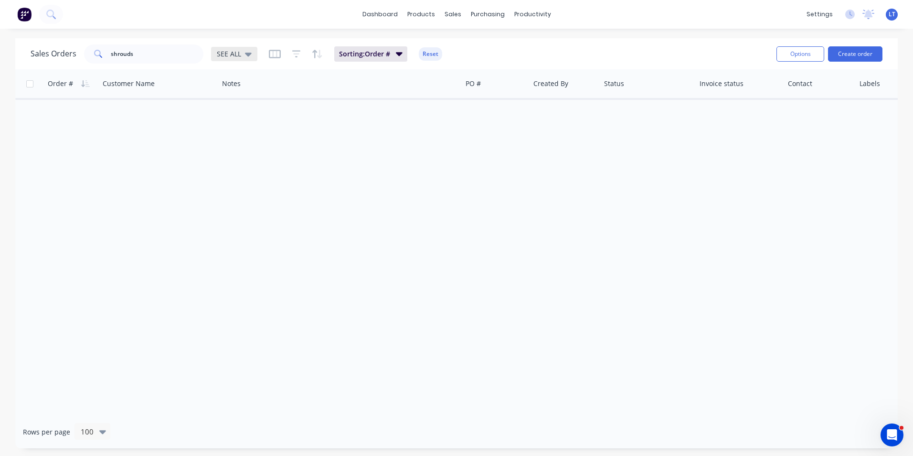
click at [236, 47] on div "SEE ALL" at bounding box center [234, 54] width 46 height 14
click at [238, 173] on button "Archived" at bounding box center [268, 173] width 109 height 11
drag, startPoint x: 146, startPoint y: 52, endPoint x: -2, endPoint y: 21, distance: 150.8
click at [0, 21] on html "dashboard products sales purchasing productivity dashboard products Product Cat…" at bounding box center [456, 228] width 913 height 456
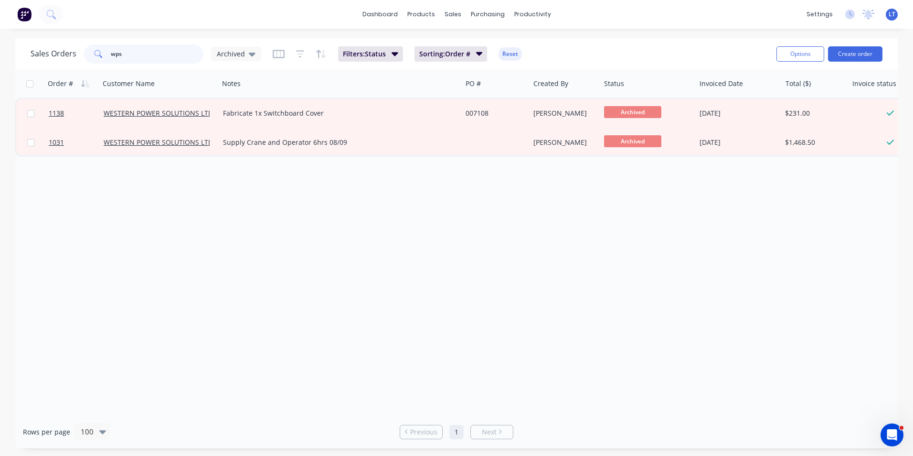
drag, startPoint x: 127, startPoint y: 51, endPoint x: 29, endPoint y: 51, distance: 97.5
click at [29, 51] on div "Sales Orders wps Archived Filters: Status Sorting: Order # Reset Options Create…" at bounding box center [456, 53] width 883 height 31
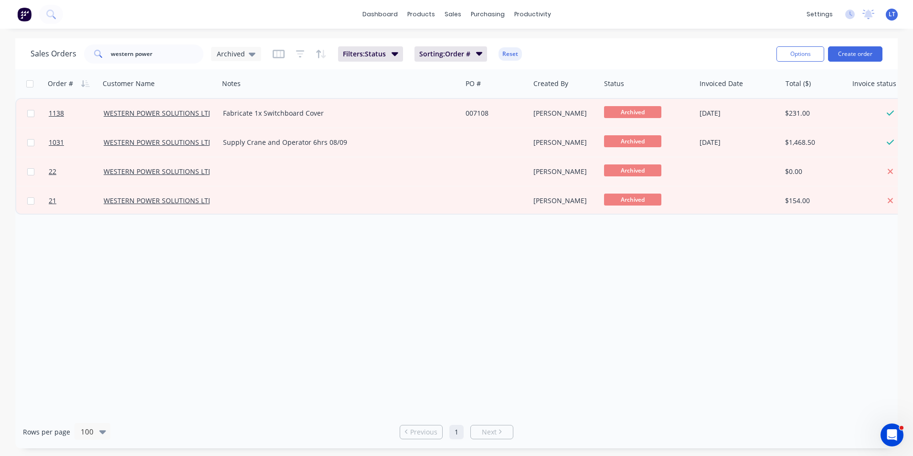
click at [464, 257] on div "Order # Customer Name Notes PO # Created By Status Invoiced Date Total ($) Invo…" at bounding box center [456, 242] width 883 height 346
drag, startPoint x: 463, startPoint y: 258, endPoint x: 399, endPoint y: 262, distance: 64.6
click at [399, 262] on div "Order # Customer Name Notes PO # Created By Status Invoiced Date Total ($) Invo…" at bounding box center [456, 242] width 883 height 346
click at [551, 104] on div "Timesheets" at bounding box center [553, 103] width 36 height 9
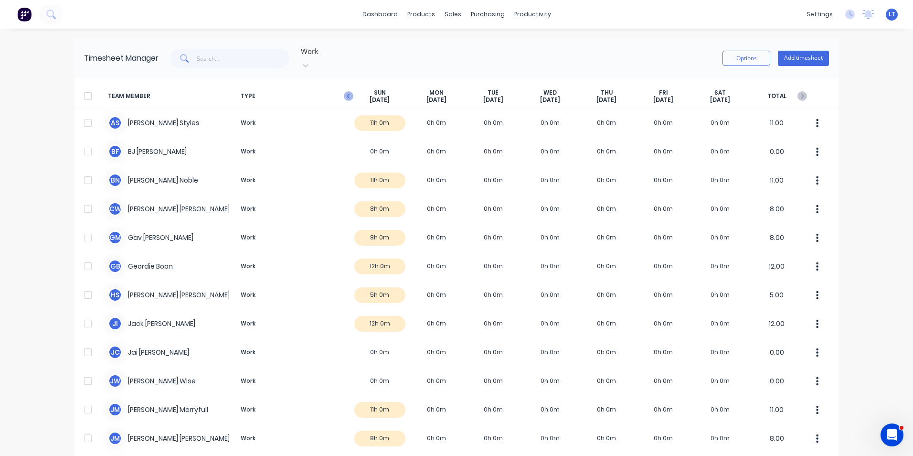
click at [346, 91] on icon "button" at bounding box center [349, 96] width 10 height 10
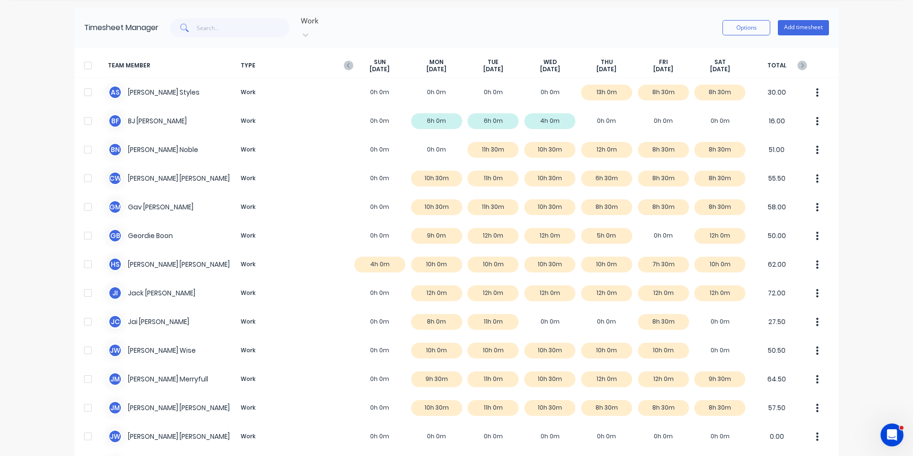
scroll to position [48, 0]
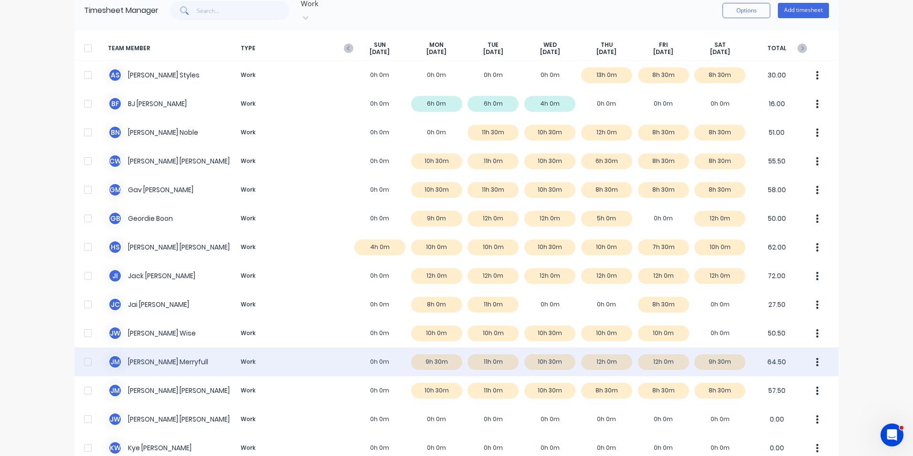
click at [441, 355] on div "J M Joshua Merryfull Work 0h 0m 9h 30m 11h 0m 10h 30m 12h 0m 12h 0m 9h 30m 64.50" at bounding box center [457, 361] width 764 height 29
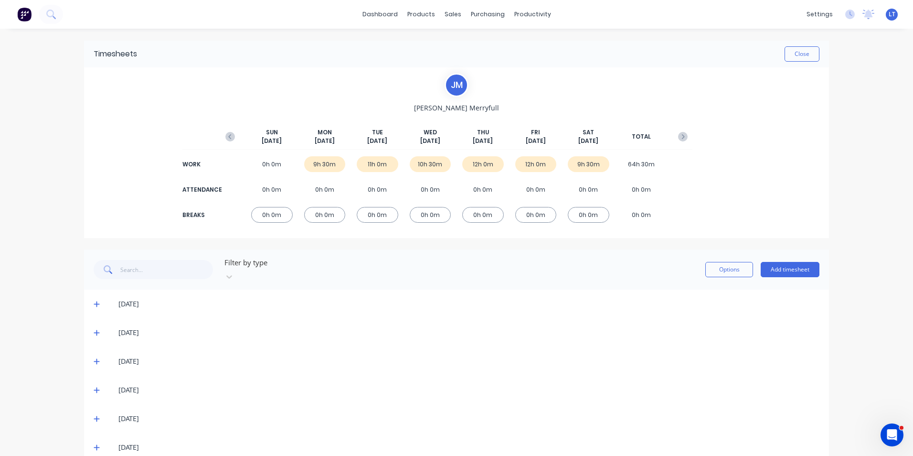
scroll to position [8, 0]
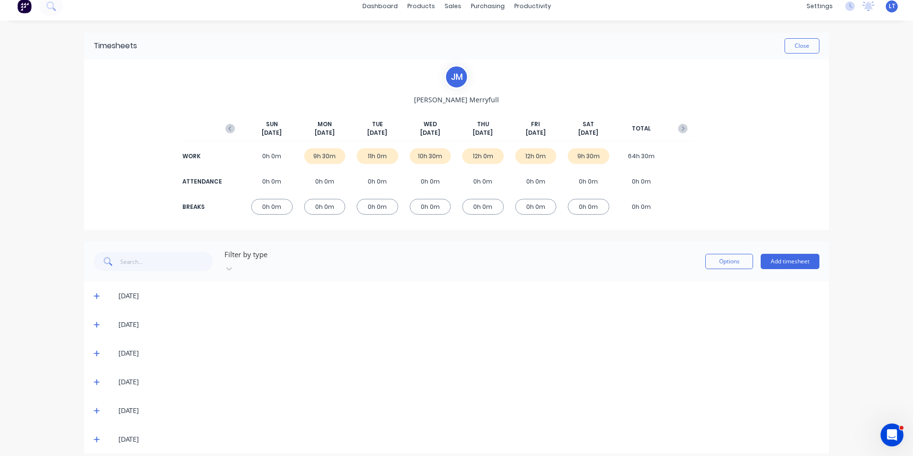
click at [87, 289] on div "[DATE]" at bounding box center [456, 295] width 745 height 29
click at [94, 293] on icon at bounding box center [97, 296] width 6 height 6
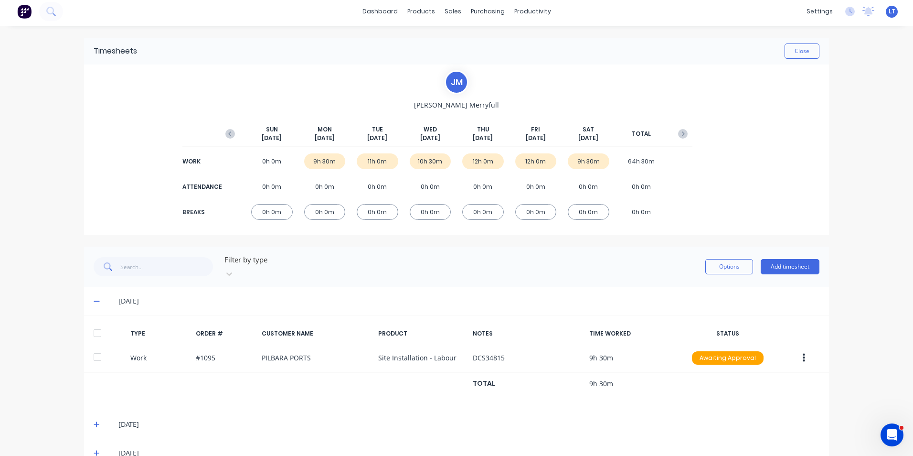
scroll to position [0, 0]
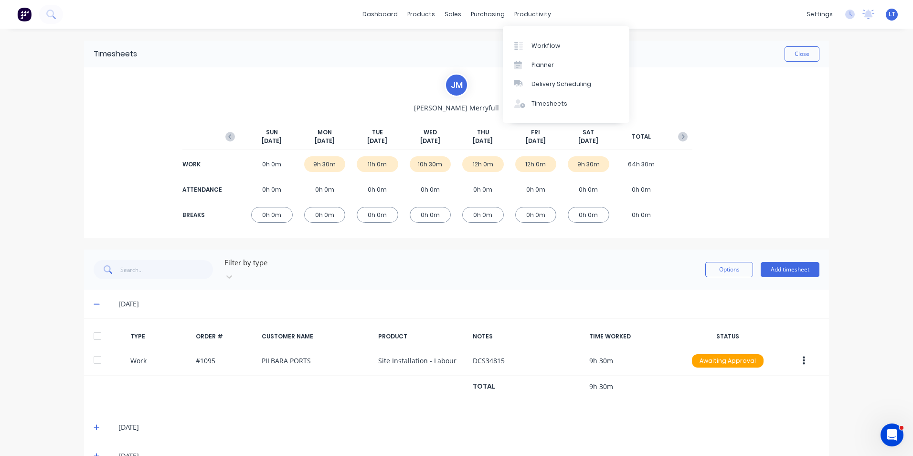
click at [535, 22] on div "dashboard products sales purchasing productivity dashboard products Product Cat…" at bounding box center [456, 14] width 913 height 29
click at [542, 102] on div "Timesheets" at bounding box center [550, 103] width 36 height 9
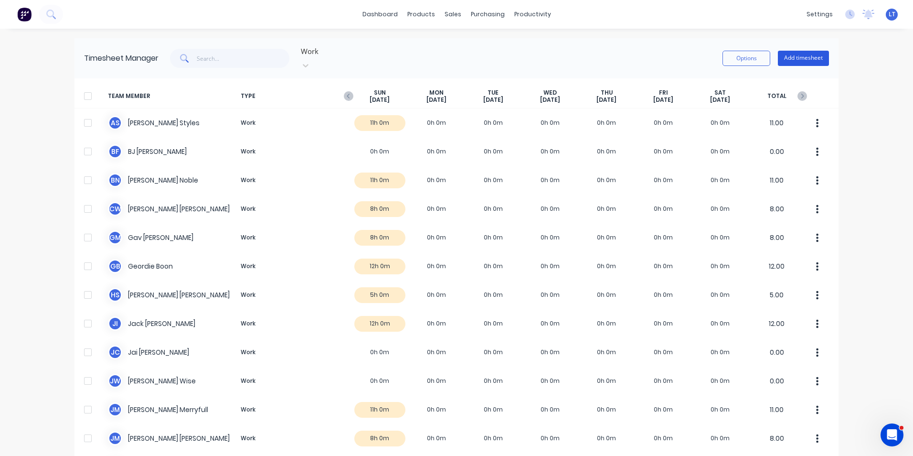
click at [794, 52] on button "Add timesheet" at bounding box center [803, 58] width 51 height 15
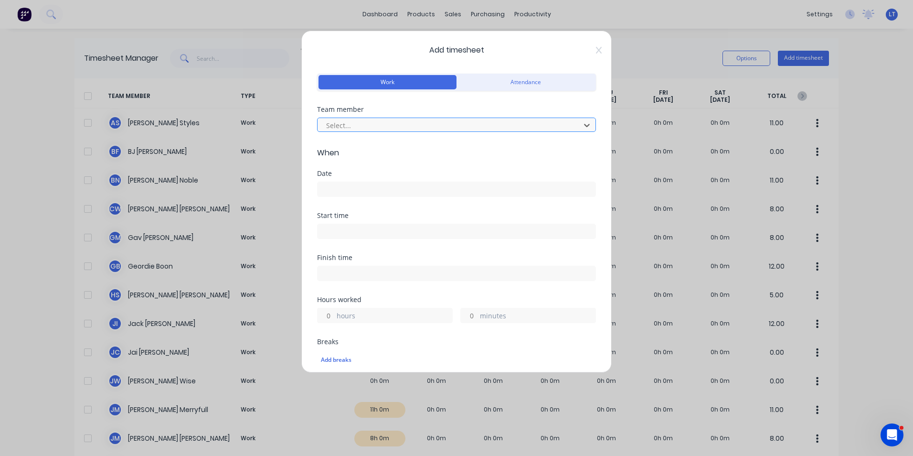
click at [399, 124] on div at bounding box center [450, 125] width 250 height 12
click at [369, 186] on input at bounding box center [457, 189] width 278 height 14
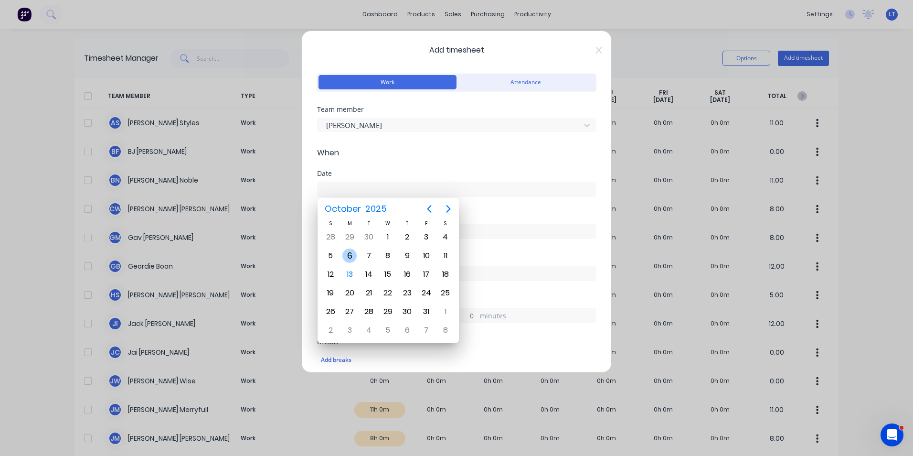
click at [351, 252] on div "6" at bounding box center [350, 255] width 14 height 14
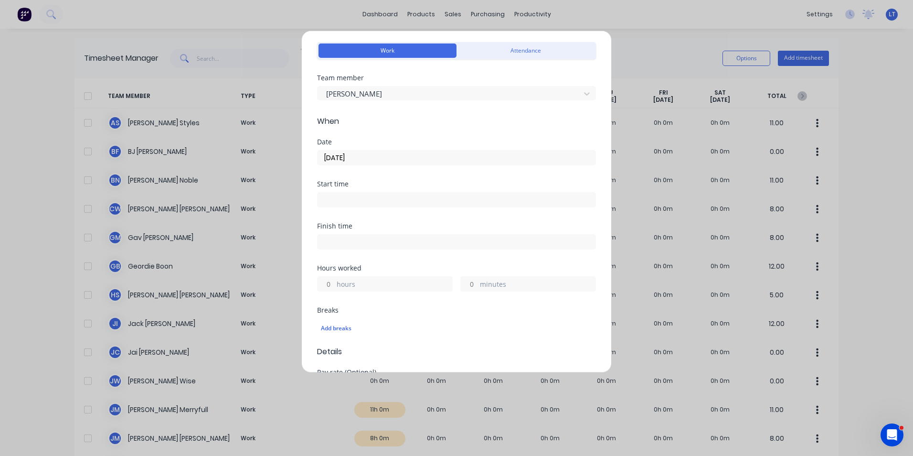
scroll to position [96, 0]
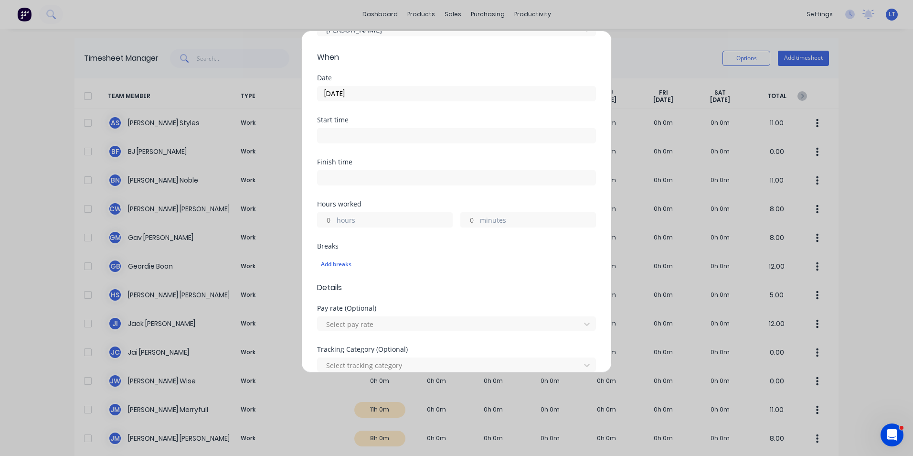
drag, startPoint x: 322, startPoint y: 217, endPoint x: 327, endPoint y: 218, distance: 5.4
click at [322, 217] on input "hours" at bounding box center [326, 220] width 17 height 14
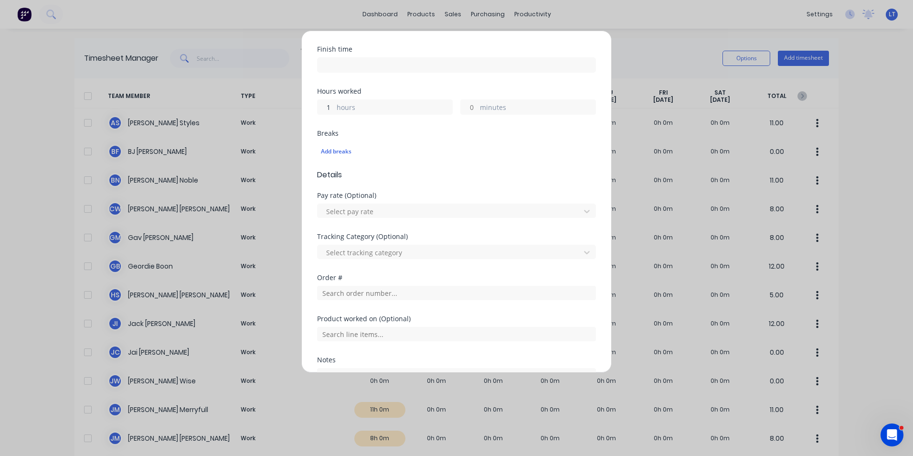
scroll to position [287, 0]
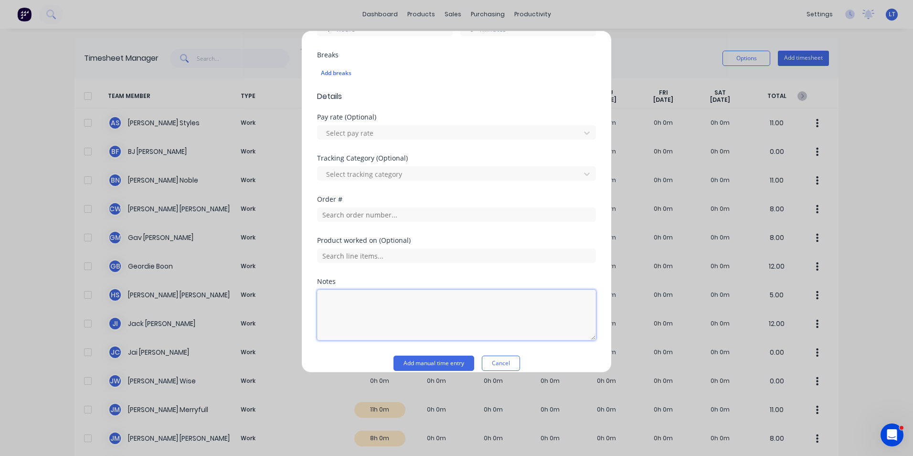
drag, startPoint x: 512, startPoint y: 299, endPoint x: 621, endPoint y: 259, distance: 115.5
click at [512, 299] on textarea at bounding box center [456, 315] width 279 height 51
click at [461, 266] on div "Product worked on (Optional)" at bounding box center [456, 257] width 279 height 41
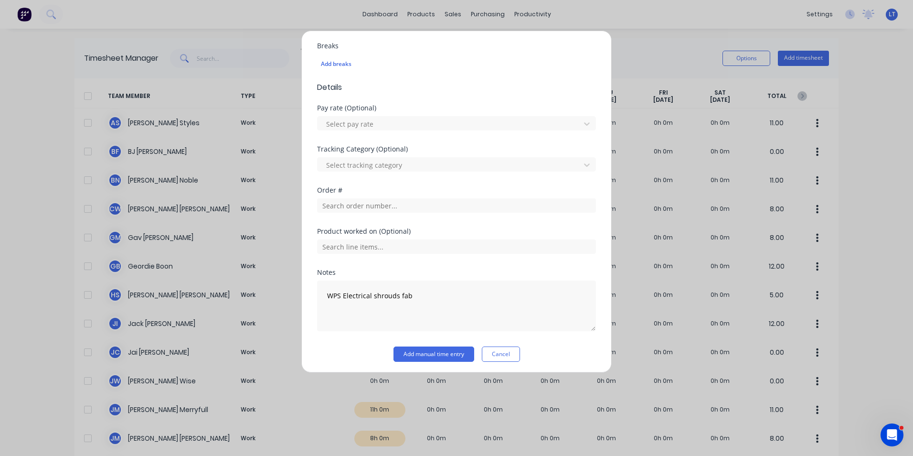
scroll to position [299, 0]
click at [443, 352] on button "Add manual time entry" at bounding box center [434, 350] width 81 height 15
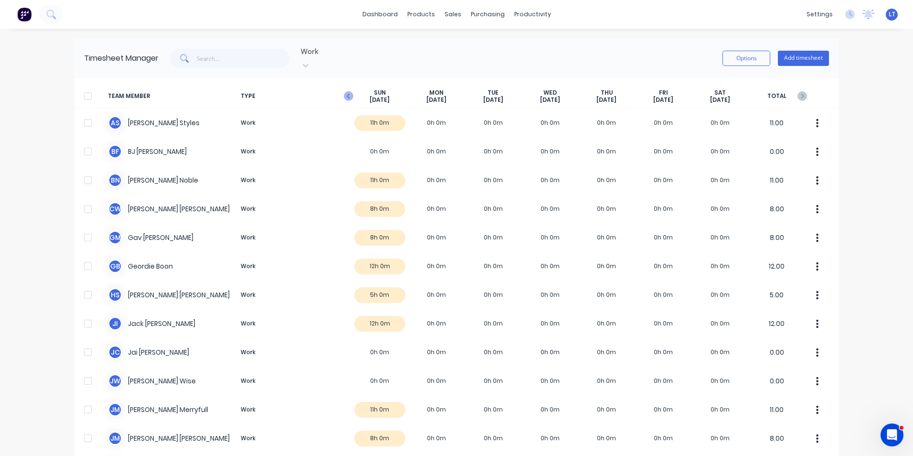
click at [347, 91] on icon "button" at bounding box center [349, 96] width 10 height 10
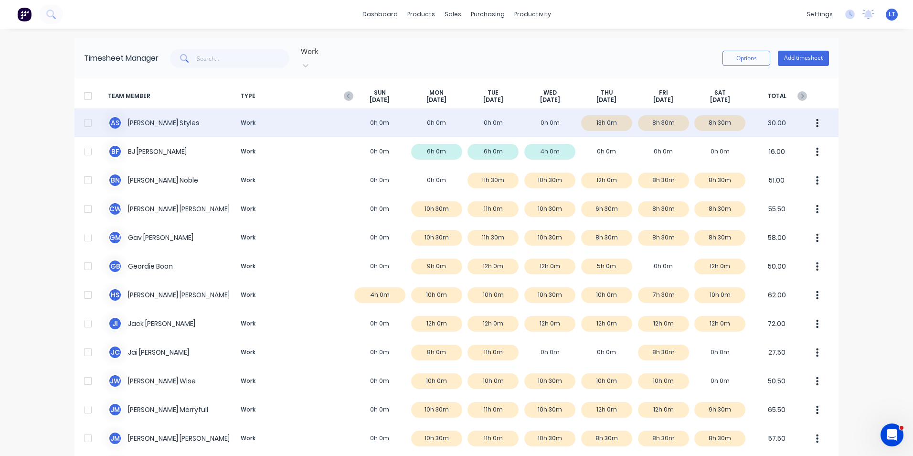
click at [498, 118] on div "A S Aaron Styles Work 0h 0m 0h 0m 0h 0m 0h 0m 13h 0m 8h 30m 8h 30m 30.00" at bounding box center [457, 122] width 764 height 29
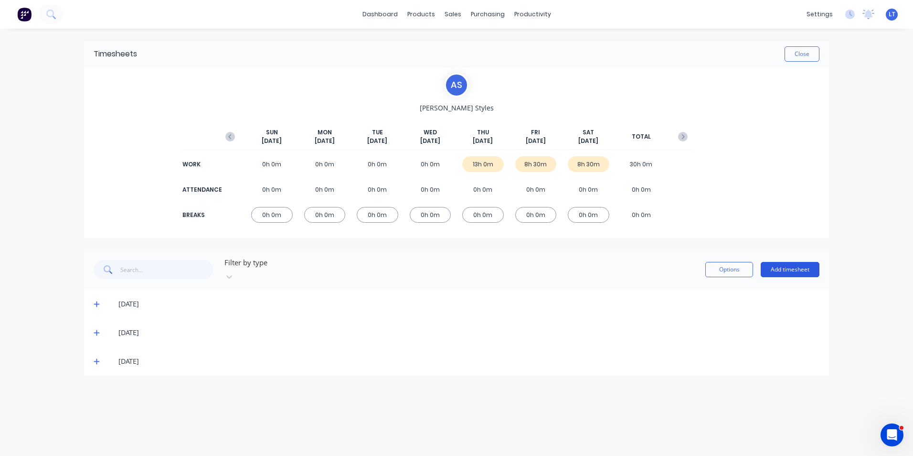
click at [784, 264] on button "Add timesheet" at bounding box center [790, 269] width 59 height 15
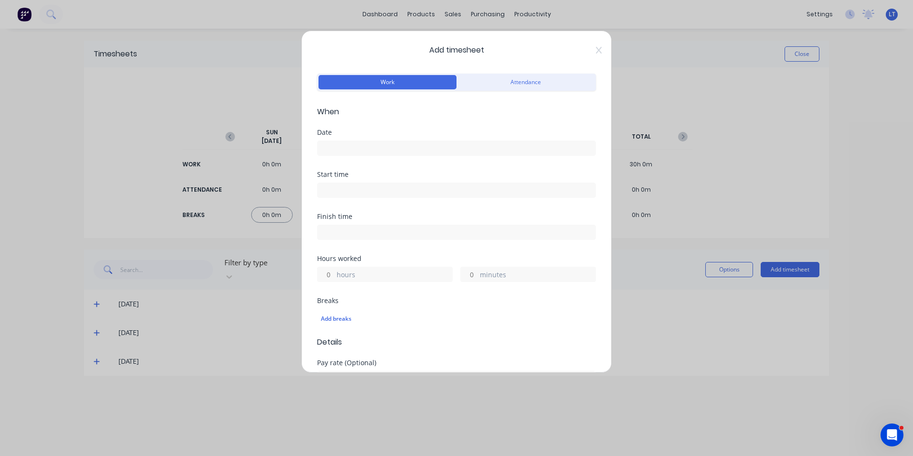
click at [368, 147] on input at bounding box center [457, 148] width 278 height 14
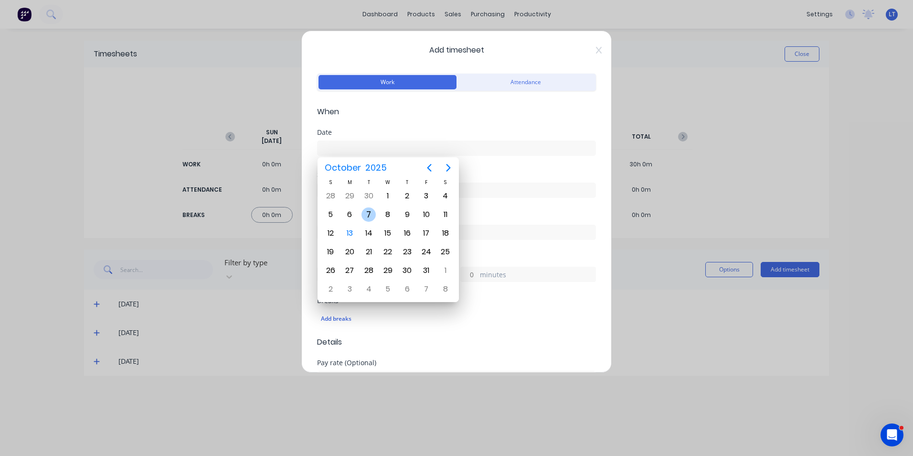
click at [371, 213] on div "7" at bounding box center [369, 214] width 14 height 14
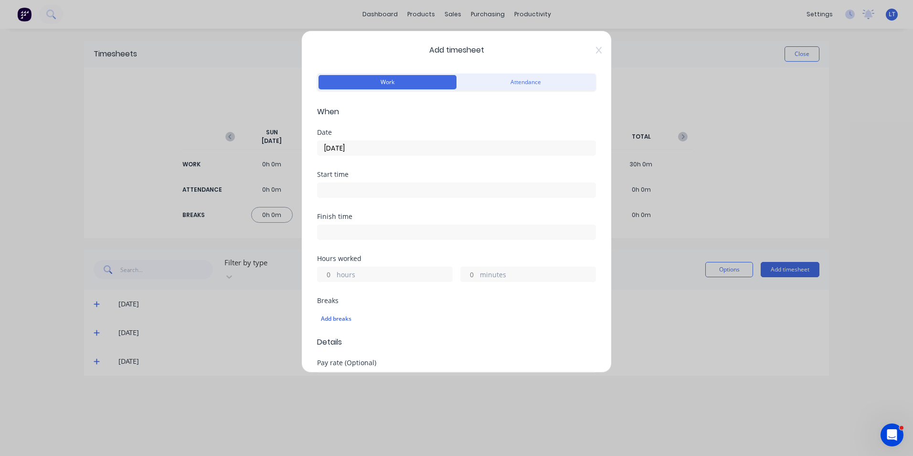
click at [330, 279] on input "hours" at bounding box center [326, 274] width 17 height 14
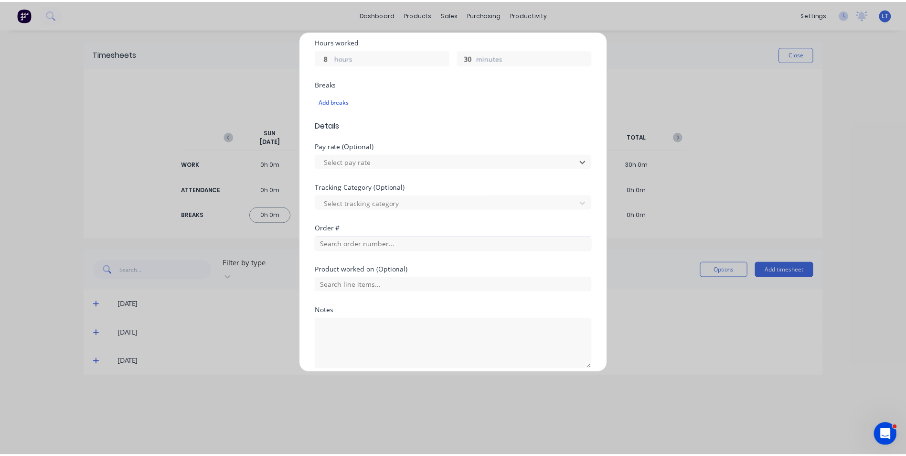
scroll to position [257, 0]
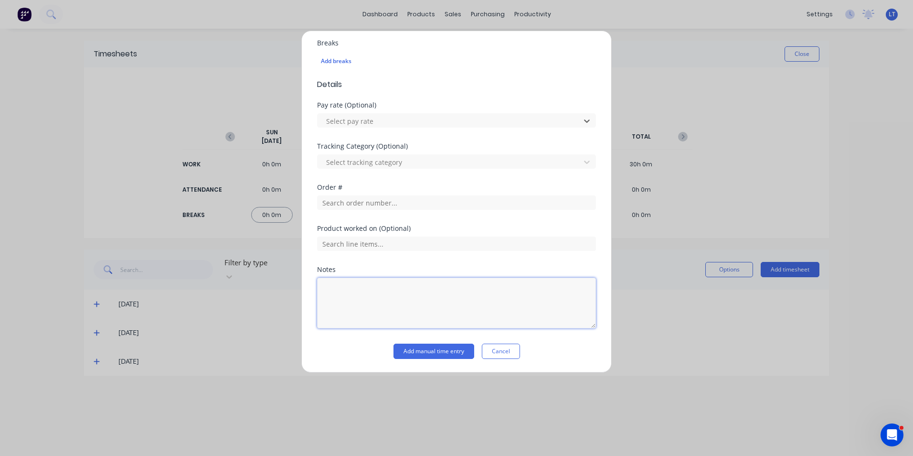
click at [397, 301] on textarea at bounding box center [456, 303] width 279 height 51
click at [411, 265] on div "Product worked on (Optional)" at bounding box center [456, 245] width 279 height 41
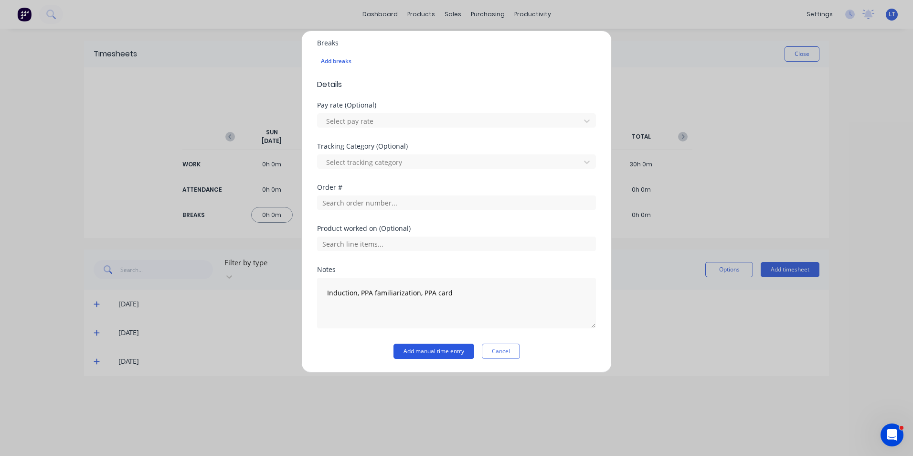
click at [428, 351] on button "Add manual time entry" at bounding box center [434, 350] width 81 height 15
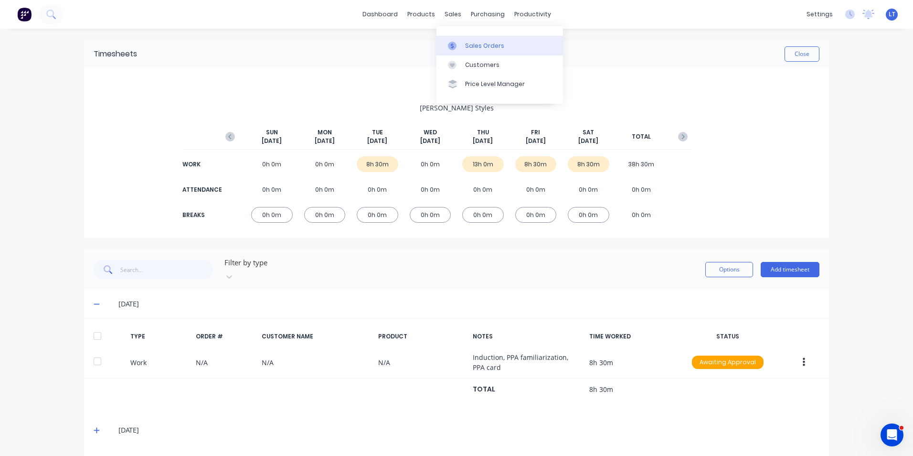
click at [463, 49] on link "Sales Orders" at bounding box center [500, 45] width 127 height 19
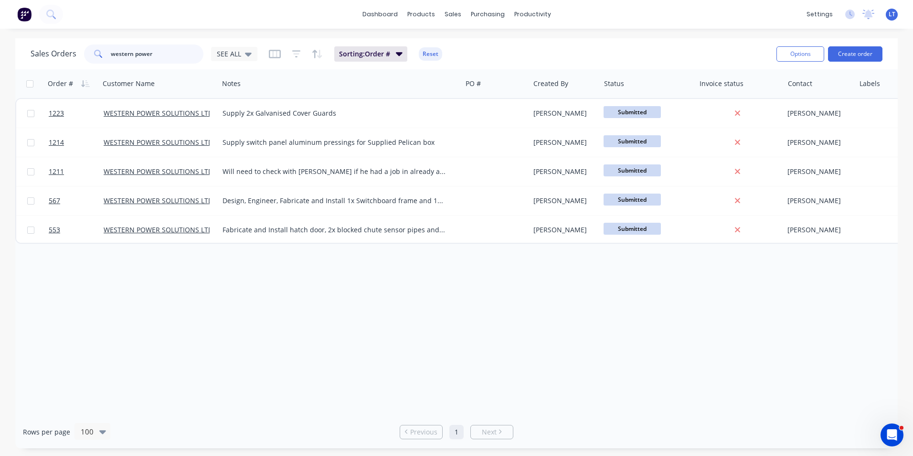
drag, startPoint x: 157, startPoint y: 51, endPoint x: 0, endPoint y: 45, distance: 156.8
click at [0, 45] on html "dashboard products sales purchasing productivity dashboard products Product Cat…" at bounding box center [456, 228] width 913 height 456
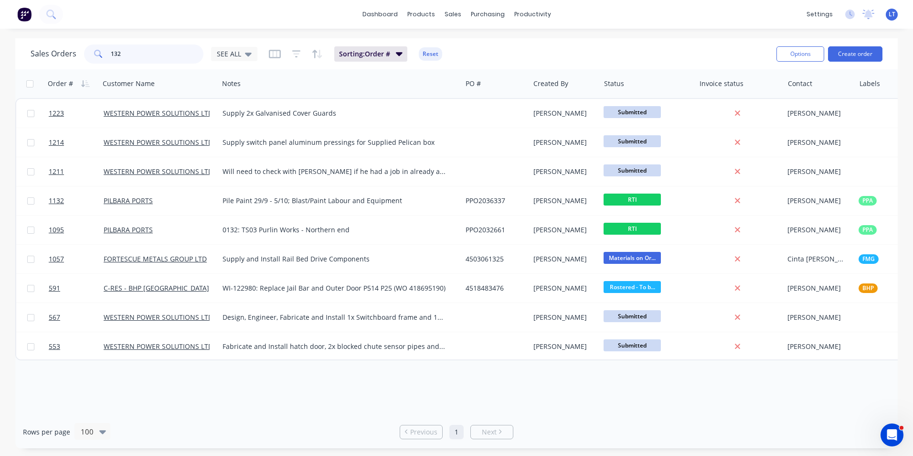
drag, startPoint x: 132, startPoint y: 56, endPoint x: 42, endPoint y: 49, distance: 90.5
click at [42, 49] on div "Sales Orders 132 SEE ALL" at bounding box center [144, 53] width 227 height 19
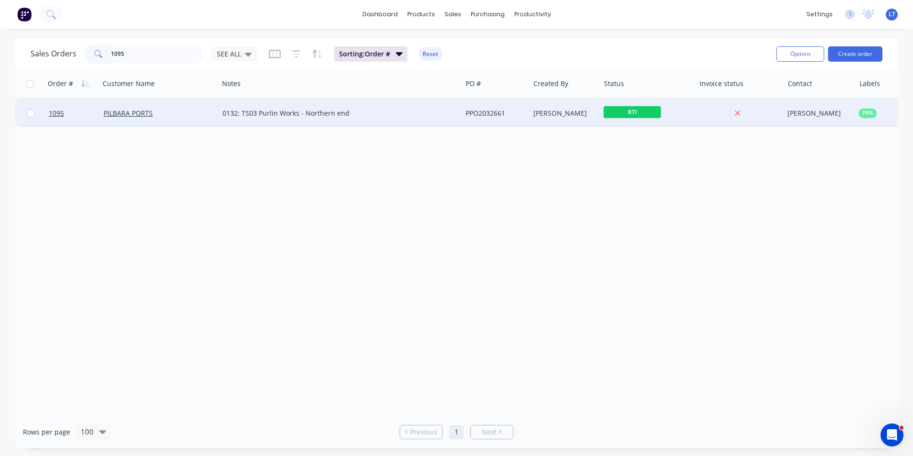
click at [494, 109] on div "PPO2032661" at bounding box center [494, 113] width 57 height 10
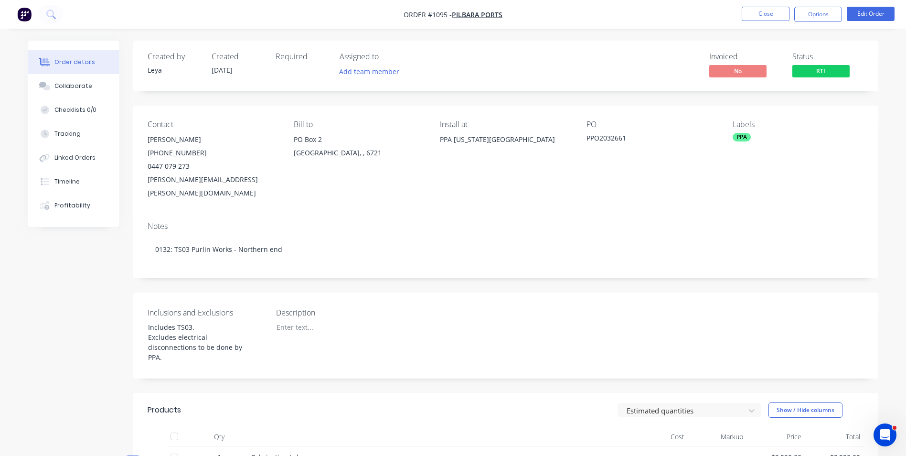
drag, startPoint x: 404, startPoint y: 211, endPoint x: 256, endPoint y: 267, distance: 158.5
drag, startPoint x: 256, startPoint y: 267, endPoint x: 212, endPoint y: 267, distance: 43.5
click at [212, 267] on div "Created by Leya Created 16/09/25 Required Assigned to Add team member Invoiced …" at bounding box center [505, 395] width 745 height 709
click at [817, 17] on button "Options" at bounding box center [818, 14] width 48 height 15
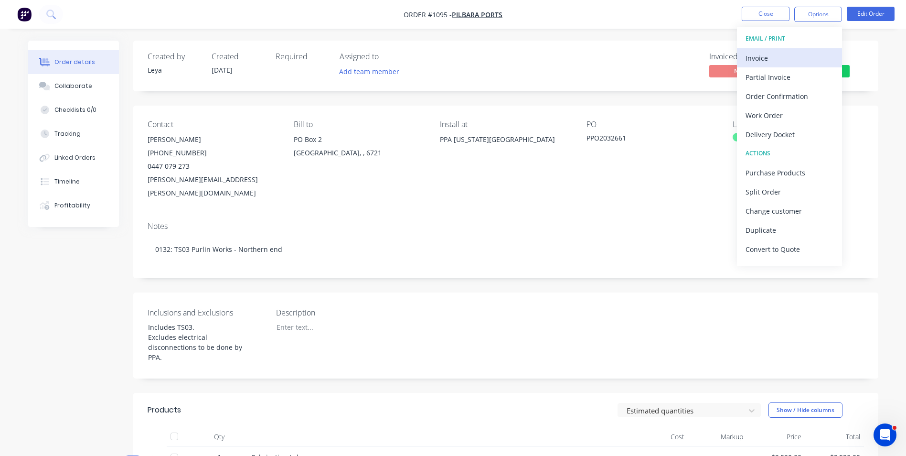
click at [787, 51] on div "Invoice" at bounding box center [790, 58] width 88 height 14
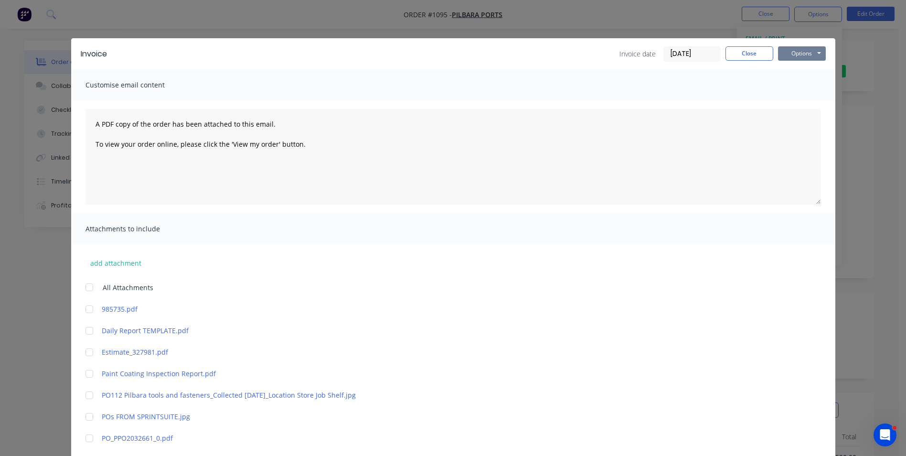
click at [787, 56] on button "Options" at bounding box center [802, 53] width 48 height 14
click at [797, 86] on button "Print" at bounding box center [808, 86] width 61 height 16
click at [795, 55] on button "Options" at bounding box center [802, 53] width 48 height 14
click at [790, 88] on button "Print" at bounding box center [808, 86] width 61 height 16
click at [756, 59] on button "Close" at bounding box center [750, 53] width 48 height 14
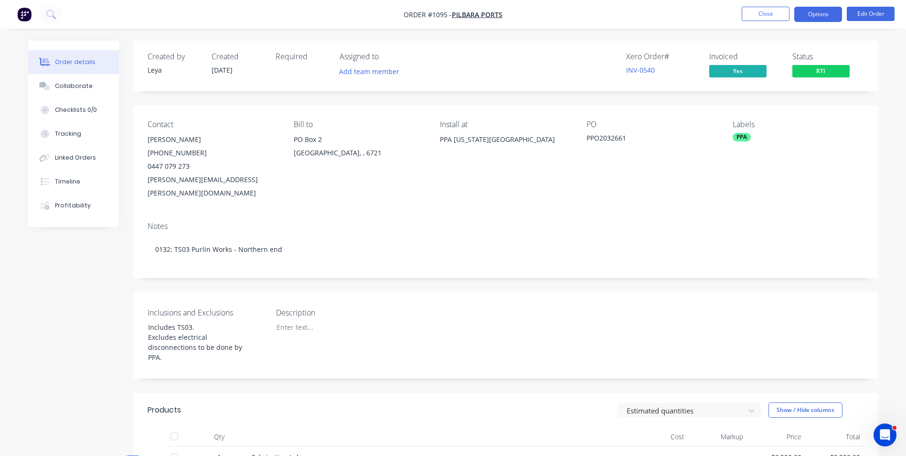
click at [813, 14] on button "Options" at bounding box center [818, 14] width 48 height 15
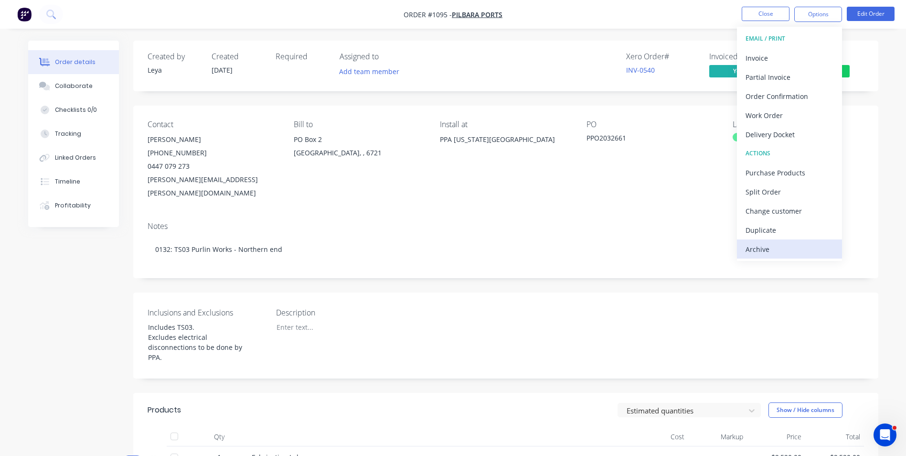
click at [771, 245] on div "Archive" at bounding box center [790, 249] width 88 height 14
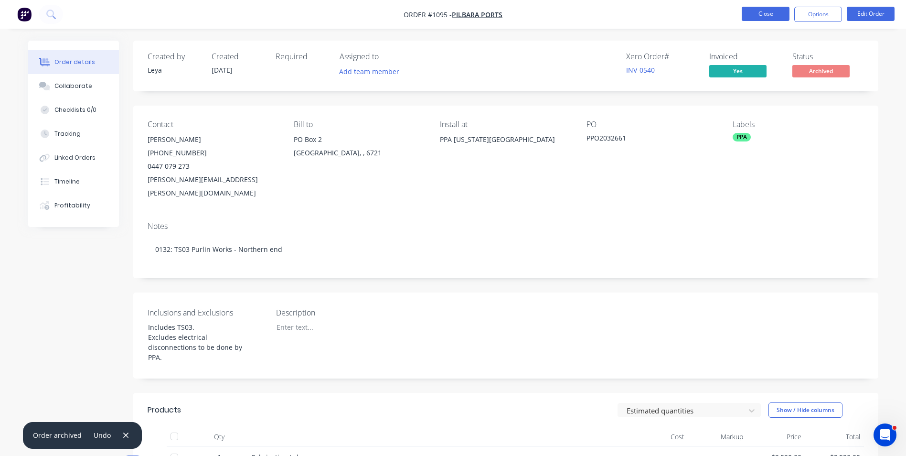
click at [771, 14] on button "Close" at bounding box center [766, 14] width 48 height 14
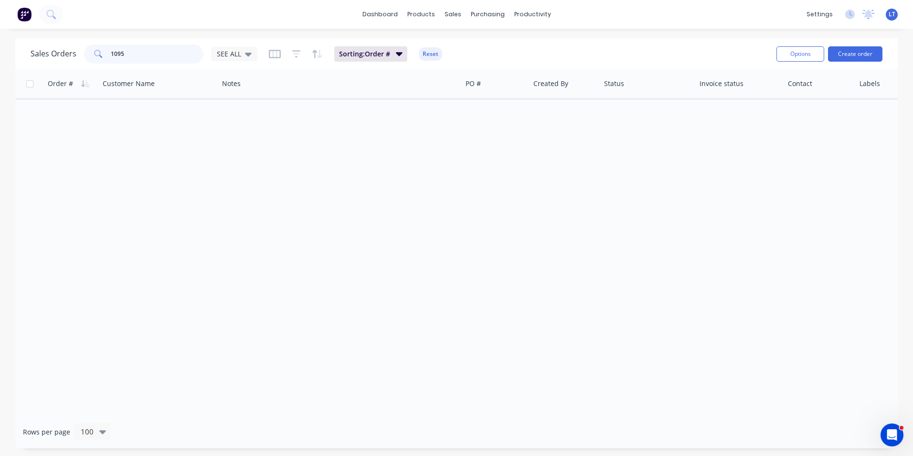
drag, startPoint x: 153, startPoint y: 55, endPoint x: 0, endPoint y: 49, distance: 153.5
click at [0, 49] on html "dashboard products sales purchasing productivity dashboard products Product Cat…" at bounding box center [456, 228] width 913 height 456
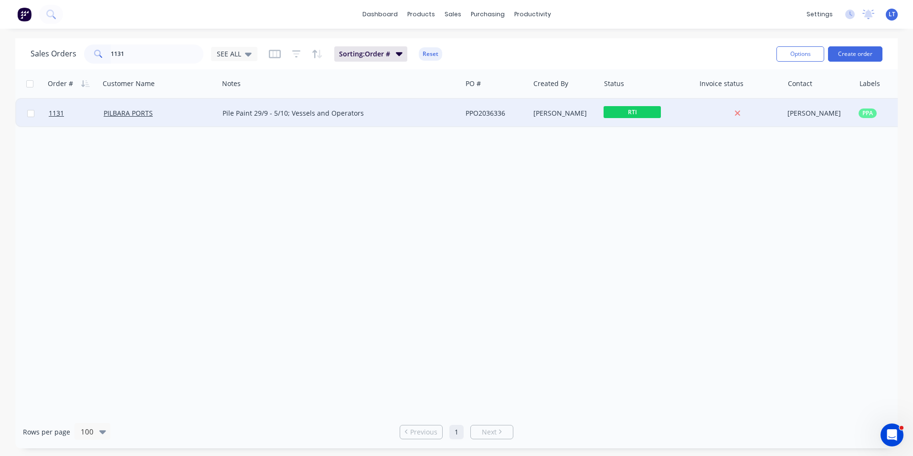
click at [426, 121] on div "Pile Paint 29/9 - 5/10; Vessels and Operators" at bounding box center [340, 113] width 243 height 29
click at [539, 114] on div "[PERSON_NAME]" at bounding box center [564, 113] width 60 height 10
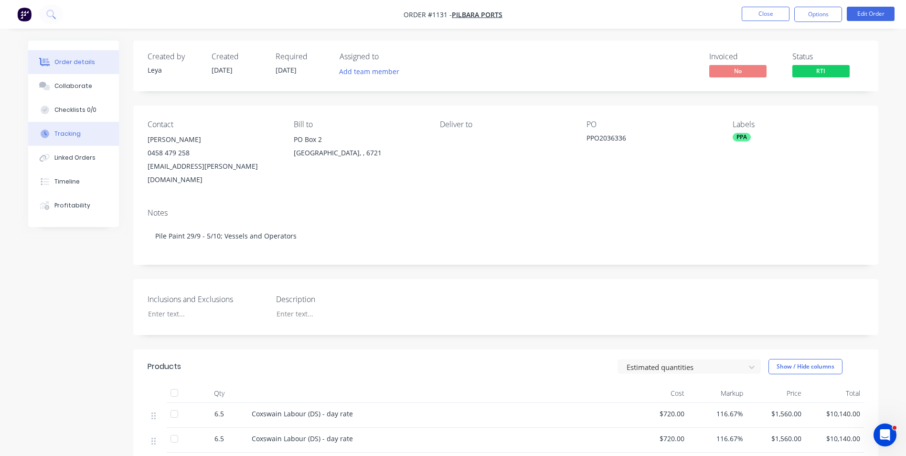
click at [73, 138] on div "Tracking" at bounding box center [67, 133] width 26 height 9
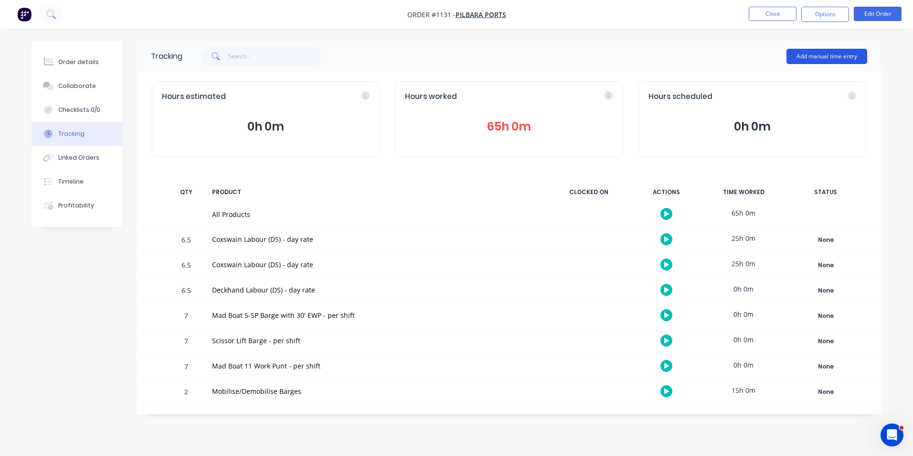
click at [829, 51] on button "Add manual time entry" at bounding box center [827, 56] width 81 height 15
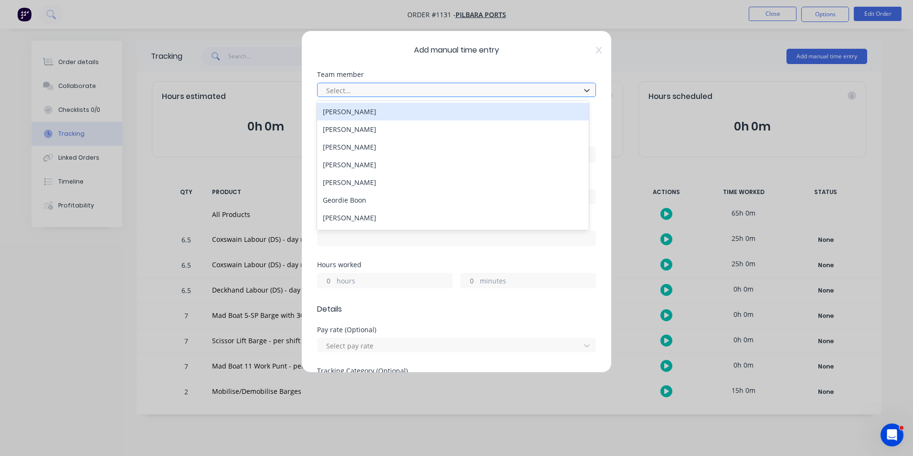
click at [390, 87] on div at bounding box center [450, 91] width 250 height 12
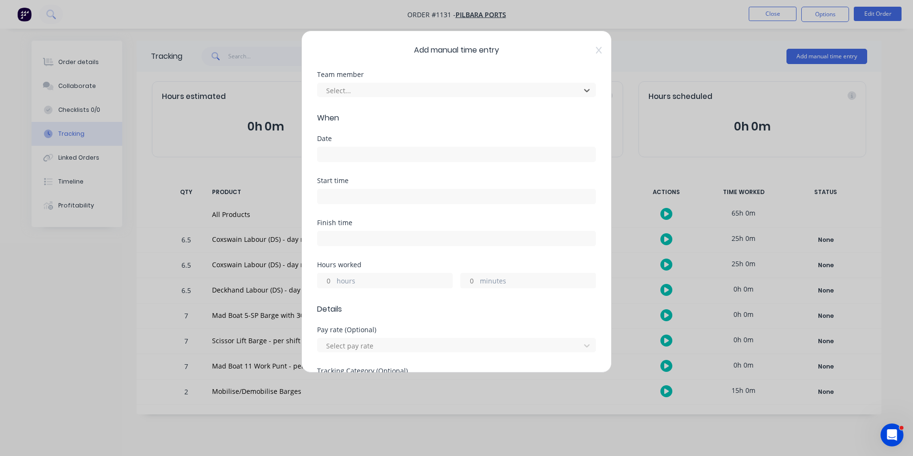
drag, startPoint x: 383, startPoint y: 90, endPoint x: 308, endPoint y: 91, distance: 75.0
click at [308, 91] on div "Add manual time entry Team member Select... When Date Start time Finish time Ho…" at bounding box center [456, 202] width 311 height 342
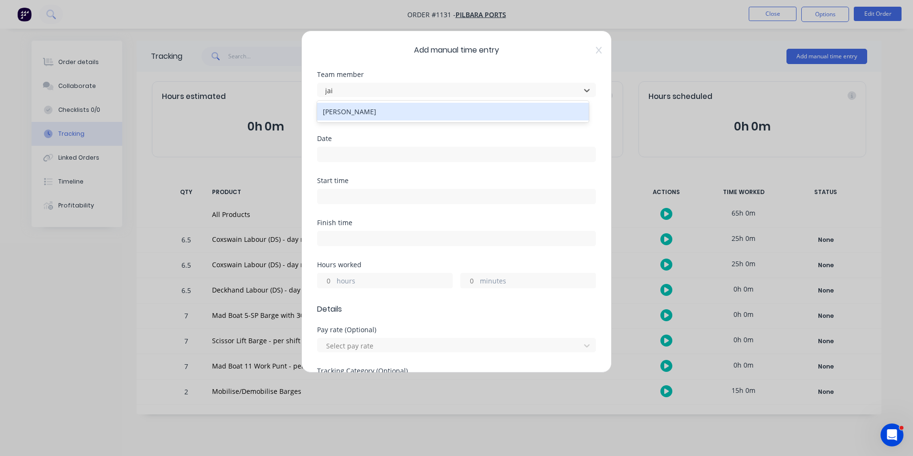
click at [378, 111] on div "[PERSON_NAME]" at bounding box center [453, 112] width 272 height 18
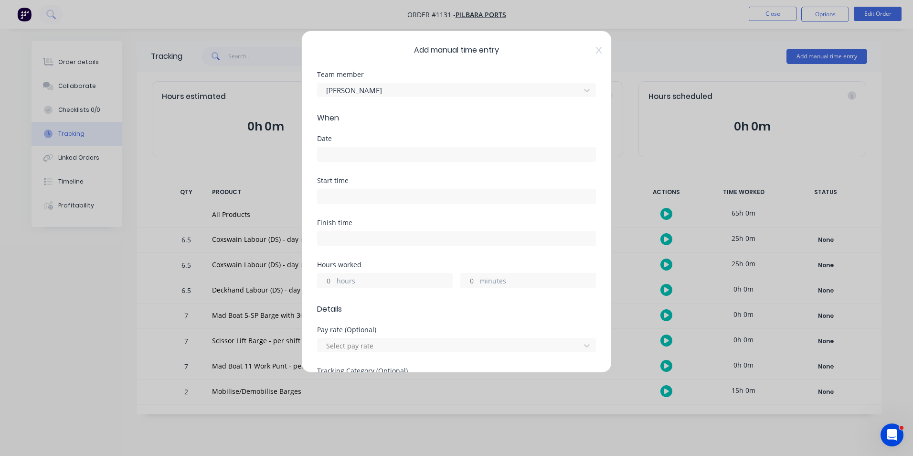
click at [369, 152] on input at bounding box center [457, 154] width 278 height 14
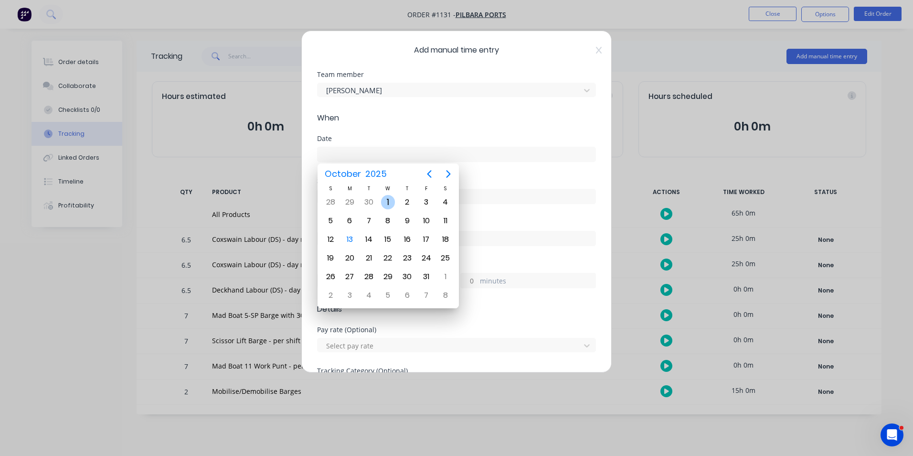
click at [384, 201] on div "1" at bounding box center [388, 202] width 14 height 14
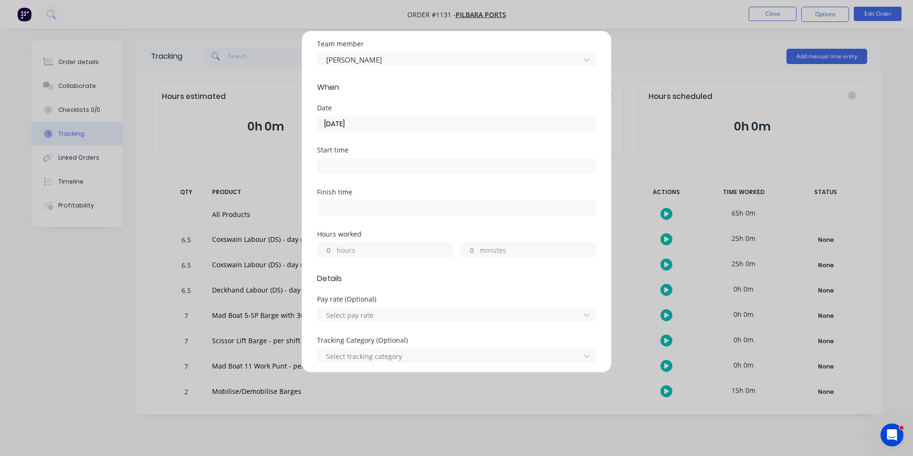
scroll to position [48, 0]
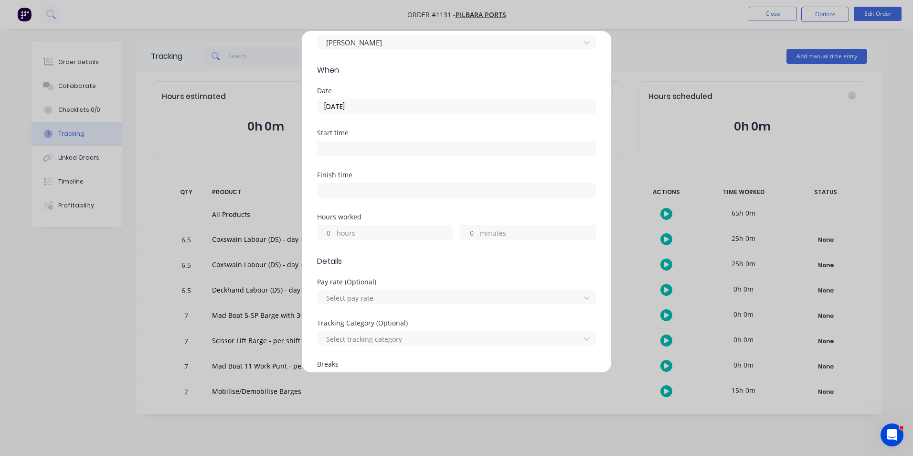
click at [328, 234] on input "hours" at bounding box center [326, 232] width 17 height 14
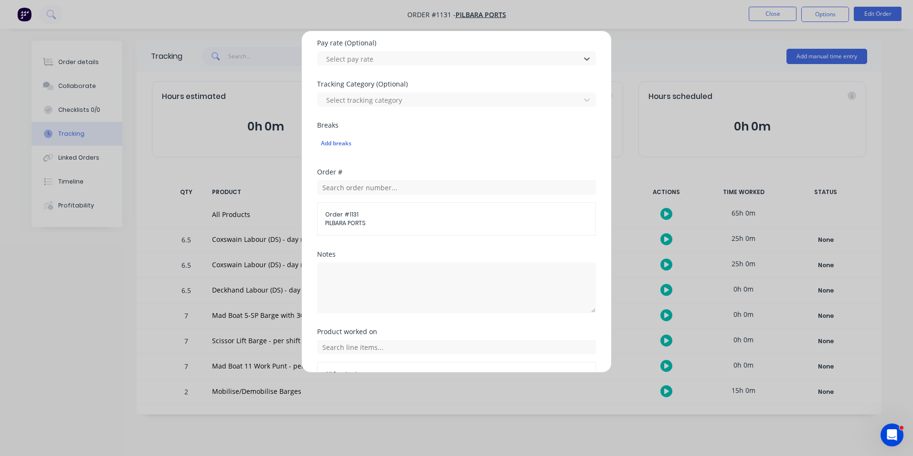
scroll to position [334, 0]
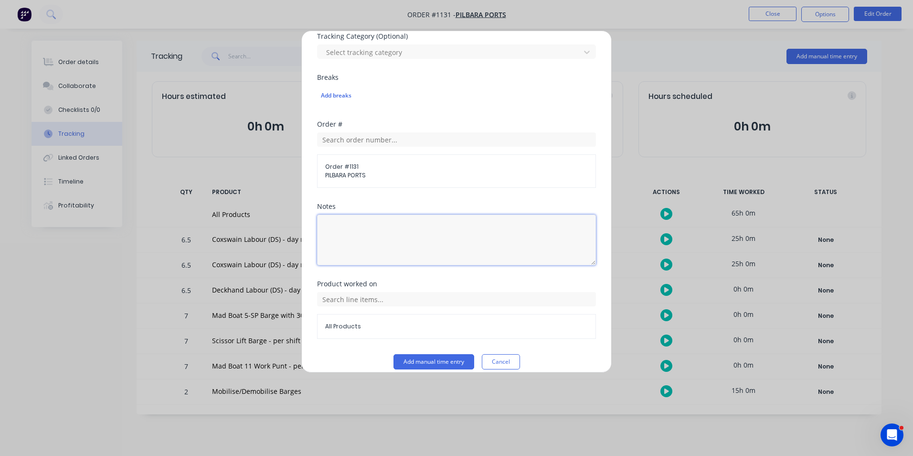
click at [389, 239] on textarea at bounding box center [456, 240] width 279 height 51
click at [401, 203] on div "Notes" at bounding box center [456, 206] width 279 height 7
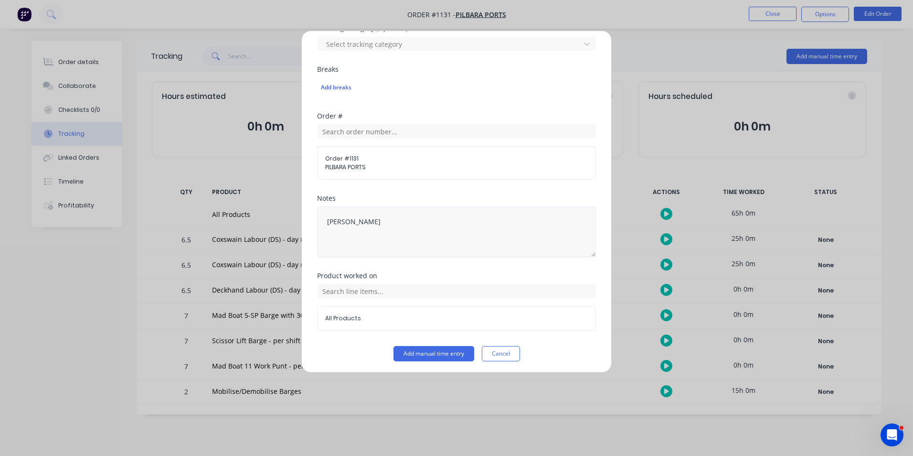
scroll to position [345, 0]
drag, startPoint x: 280, startPoint y: 225, endPoint x: 247, endPoint y: 223, distance: 33.5
click at [247, 223] on div "Add manual time entry Team member Jai Coughlan When Date 01/10/2025 Start time …" at bounding box center [456, 228] width 913 height 456
click at [416, 286] on input "text" at bounding box center [456, 288] width 279 height 14
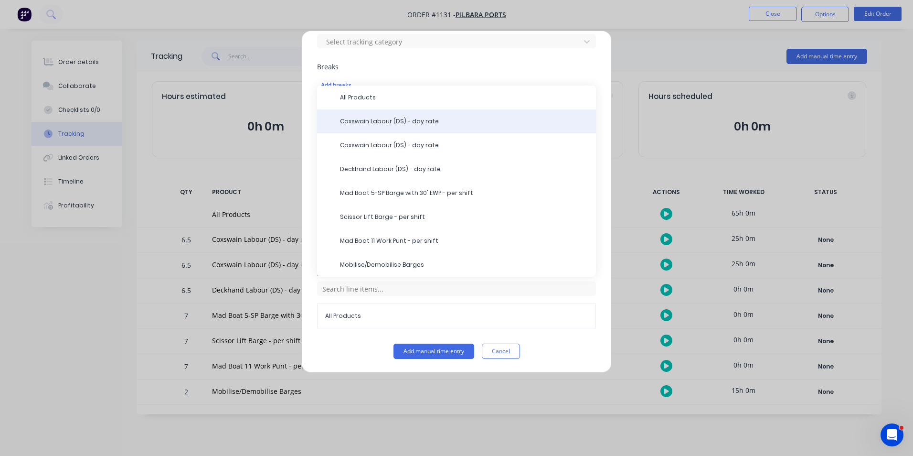
click at [426, 128] on div "Coxswain Labour (DS) - day rate" at bounding box center [456, 121] width 279 height 24
click at [384, 122] on span "Coxswain Labour (DS) - day rate" at bounding box center [464, 121] width 248 height 9
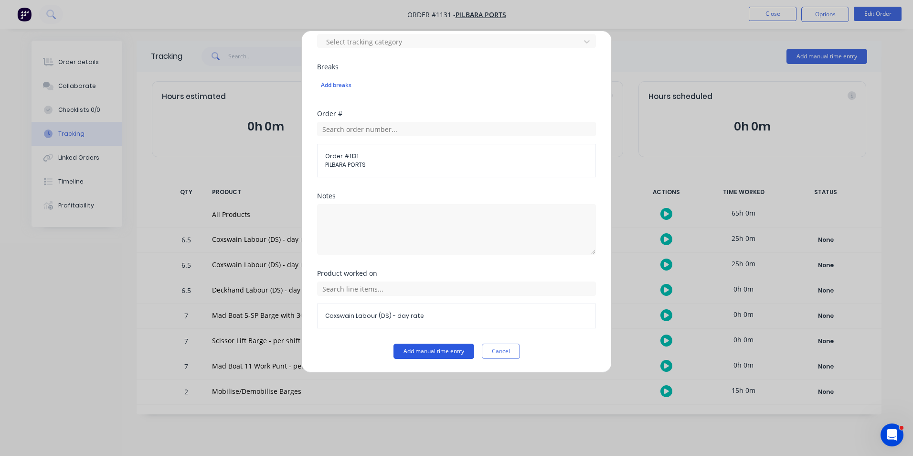
click at [436, 355] on button "Add manual time entry" at bounding box center [434, 350] width 81 height 15
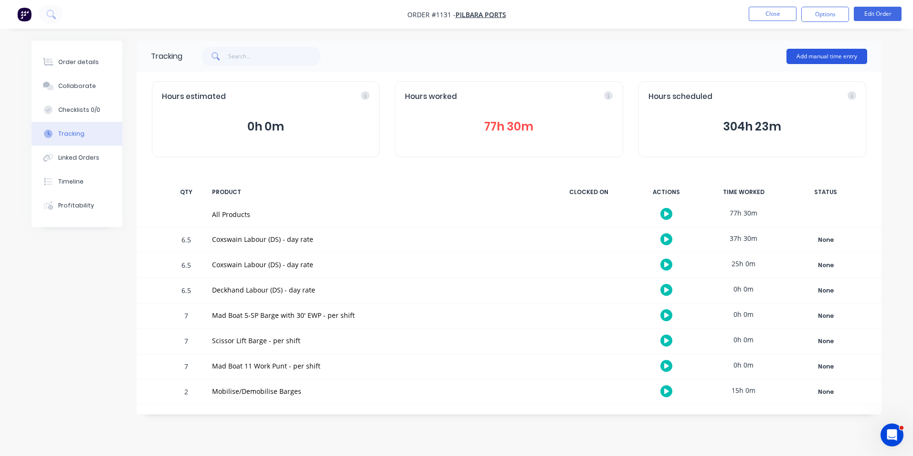
click at [826, 55] on button "Add manual time entry" at bounding box center [827, 56] width 81 height 15
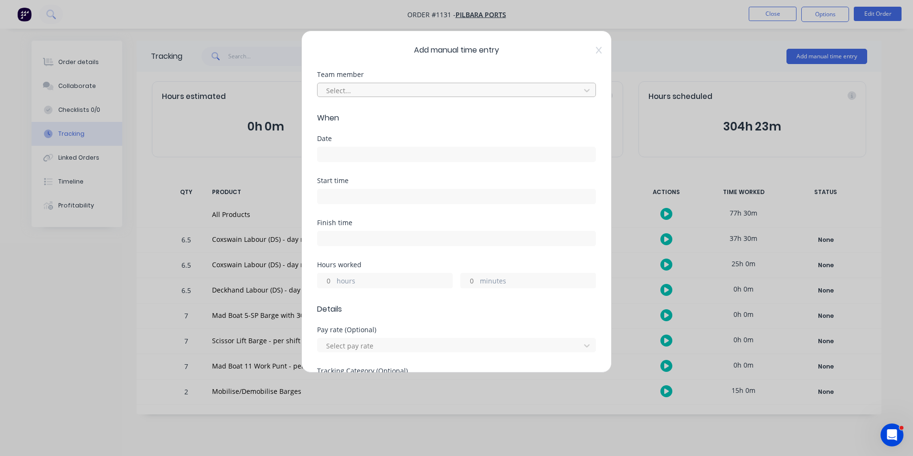
click at [397, 87] on div at bounding box center [450, 91] width 250 height 12
click at [385, 110] on div "[PERSON_NAME]" at bounding box center [453, 112] width 272 height 18
click at [378, 154] on input at bounding box center [457, 154] width 278 height 14
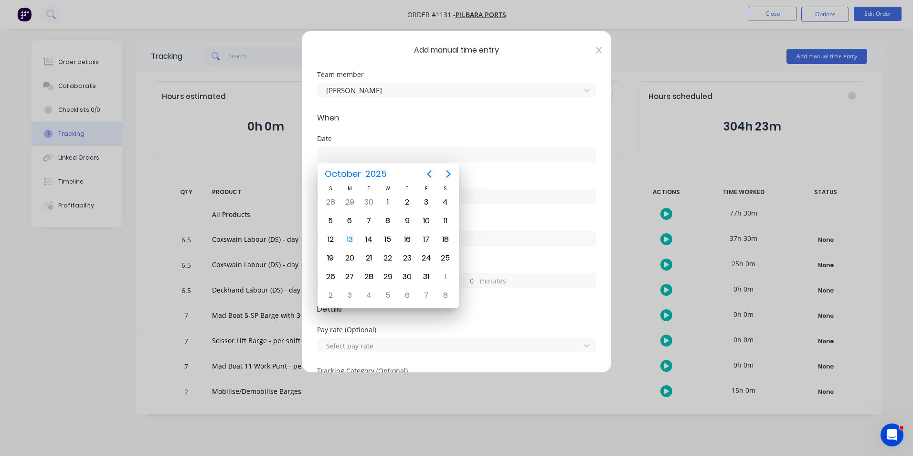
click at [596, 52] on icon at bounding box center [599, 50] width 6 height 8
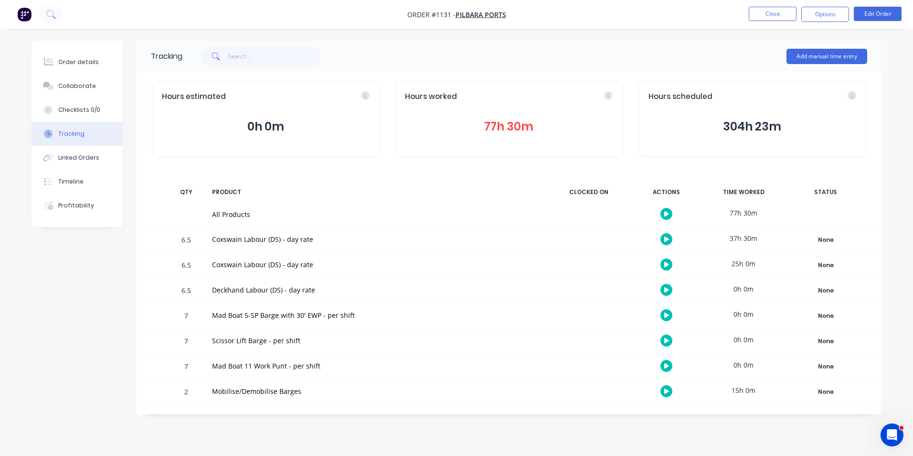
click at [502, 130] on button "77h 30m" at bounding box center [509, 127] width 208 height 18
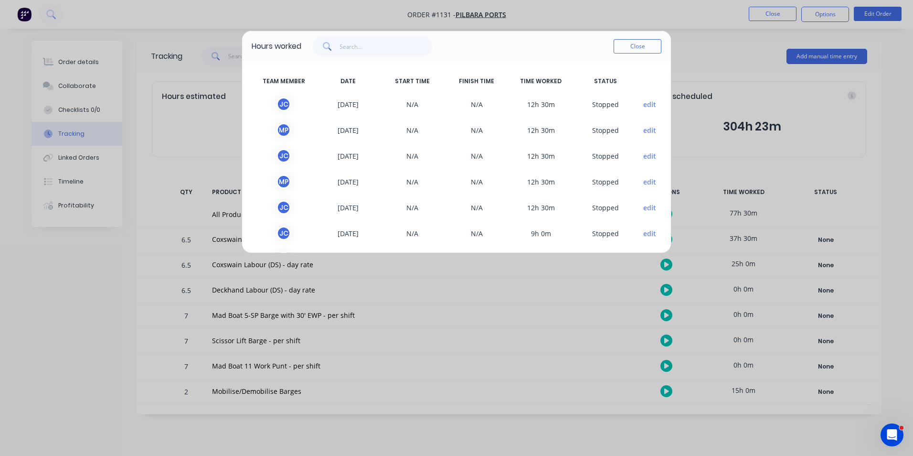
click at [644, 104] on button "edit" at bounding box center [650, 104] width 13 height 10
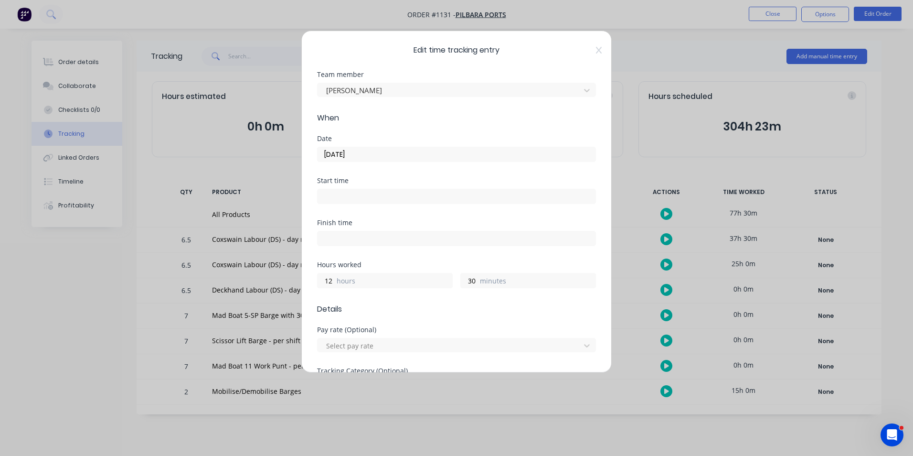
drag, startPoint x: 588, startPoint y: 50, endPoint x: 631, endPoint y: 37, distance: 44.4
click at [589, 50] on span "Edit time tracking entry" at bounding box center [456, 49] width 279 height 11
click at [783, 18] on div "Edit time tracking entry Team member Jai Coughlan When Date 01/10/2025 Start ti…" at bounding box center [456, 228] width 913 height 456
click at [596, 51] on icon at bounding box center [599, 50] width 6 height 8
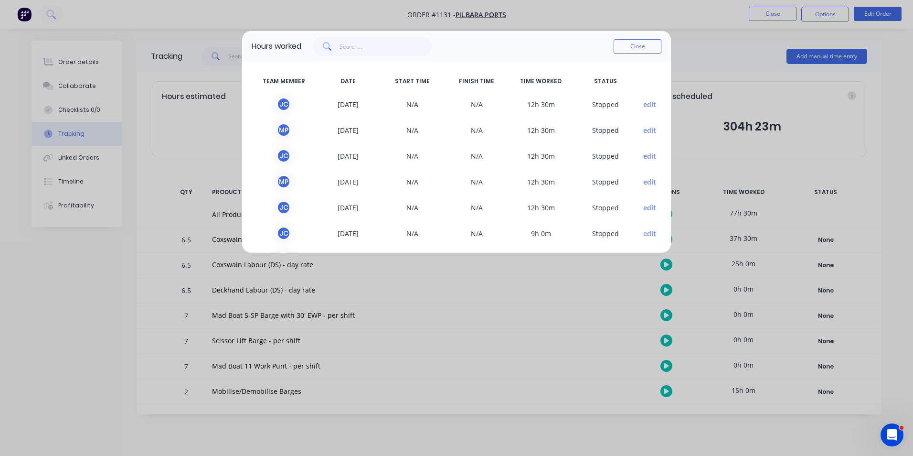
click at [766, 12] on div "Hours worked Close TEAM MEMBER DATE START TIME FINISH TIME TIME WORKED STATUS J…" at bounding box center [456, 228] width 913 height 456
drag, startPoint x: 632, startPoint y: 51, endPoint x: 660, endPoint y: 42, distance: 29.6
click at [635, 49] on button "Close" at bounding box center [638, 46] width 48 height 14
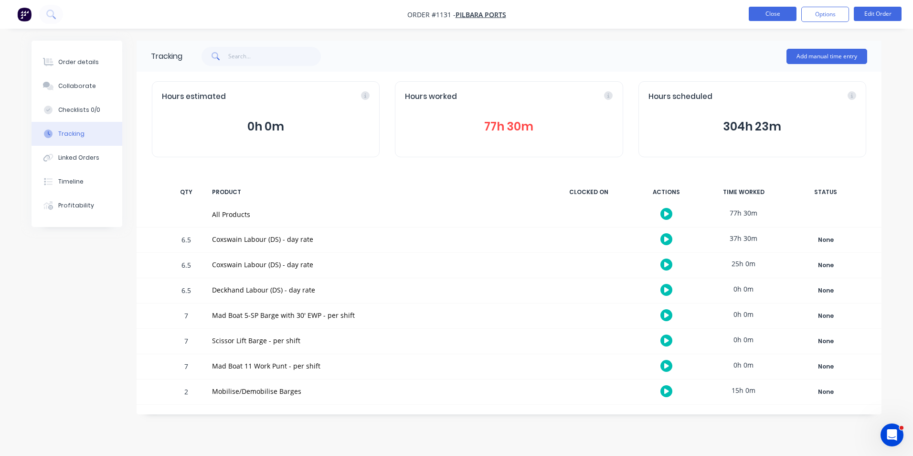
click at [757, 17] on button "Close" at bounding box center [773, 14] width 48 height 14
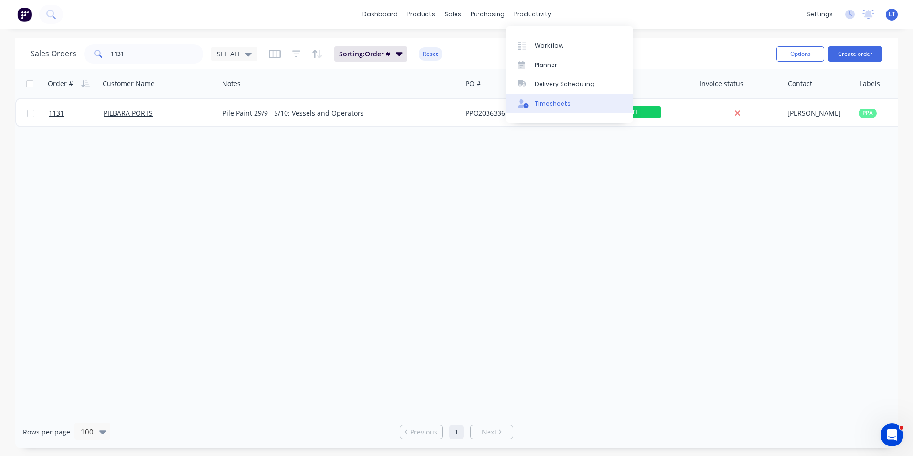
click at [544, 103] on div "Timesheets" at bounding box center [553, 103] width 36 height 9
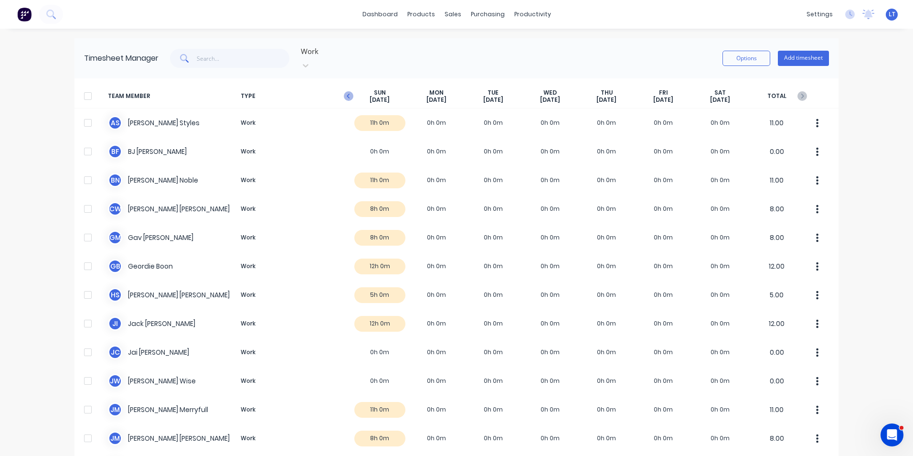
click at [348, 91] on icon "button" at bounding box center [349, 96] width 10 height 10
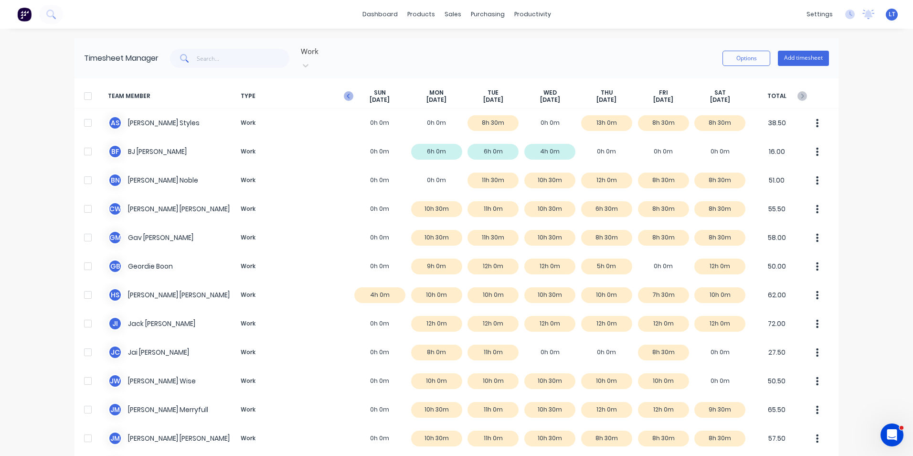
click at [347, 91] on icon "button" at bounding box center [349, 96] width 10 height 10
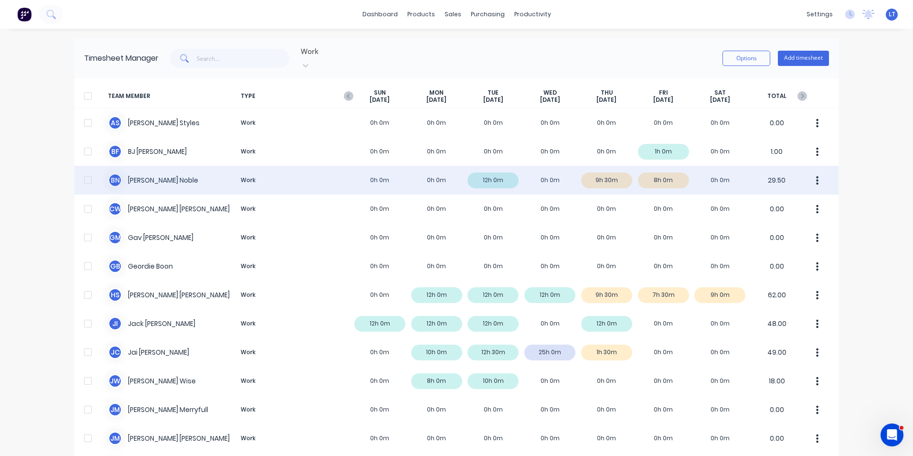
scroll to position [48, 0]
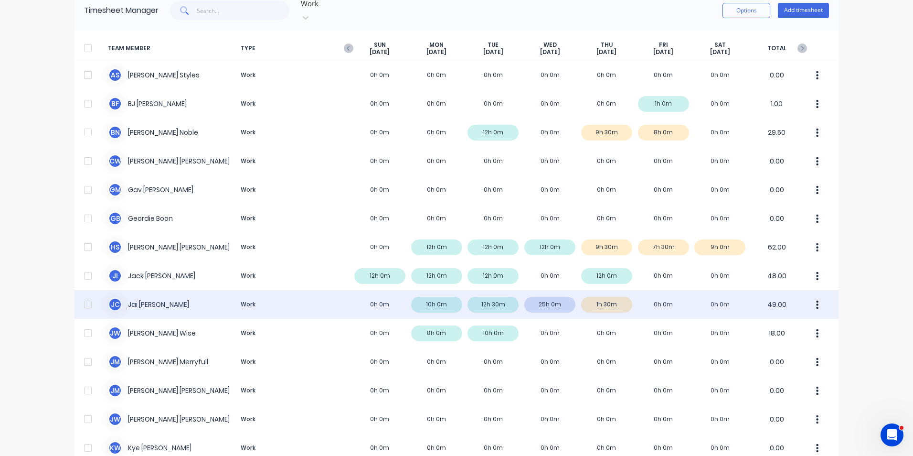
click at [548, 292] on div "J C Jai Coughlan Work 0h 0m 10h 0m 12h 30m 25h 0m 1h 30m 0h 0m 0h 0m 49.00" at bounding box center [457, 304] width 764 height 29
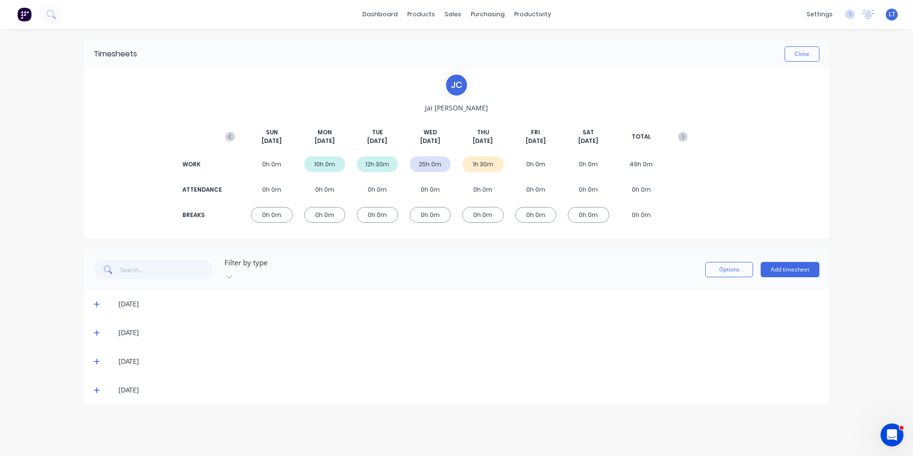
click at [91, 349] on div "01/10/25" at bounding box center [456, 361] width 745 height 29
click at [97, 358] on icon at bounding box center [97, 361] width 6 height 7
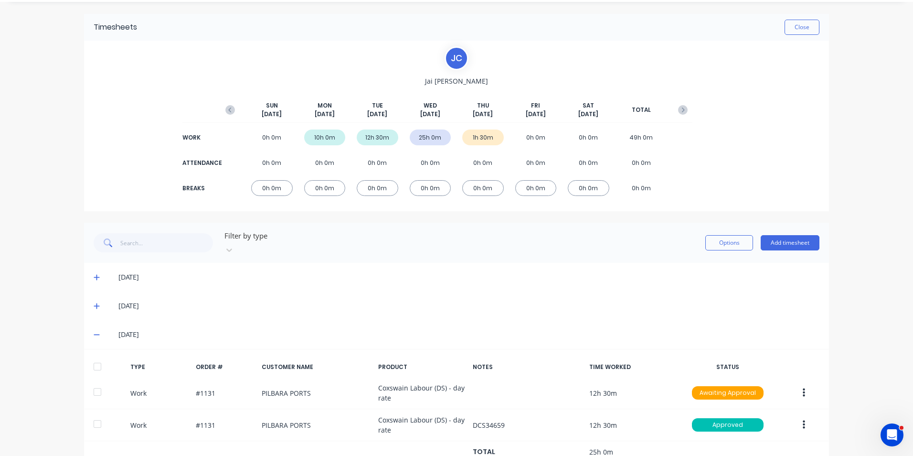
scroll to position [80, 0]
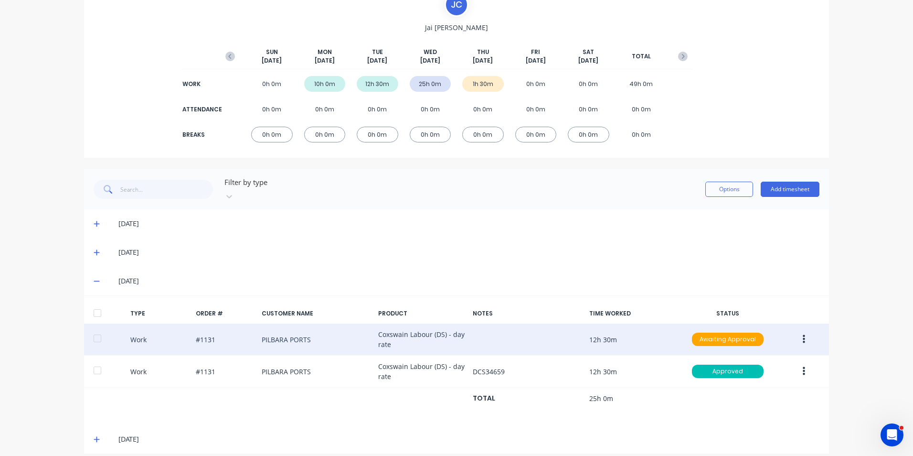
click at [803, 334] on icon "button" at bounding box center [804, 339] width 2 height 11
click at [791, 373] on div "Delete" at bounding box center [770, 380] width 74 height 14
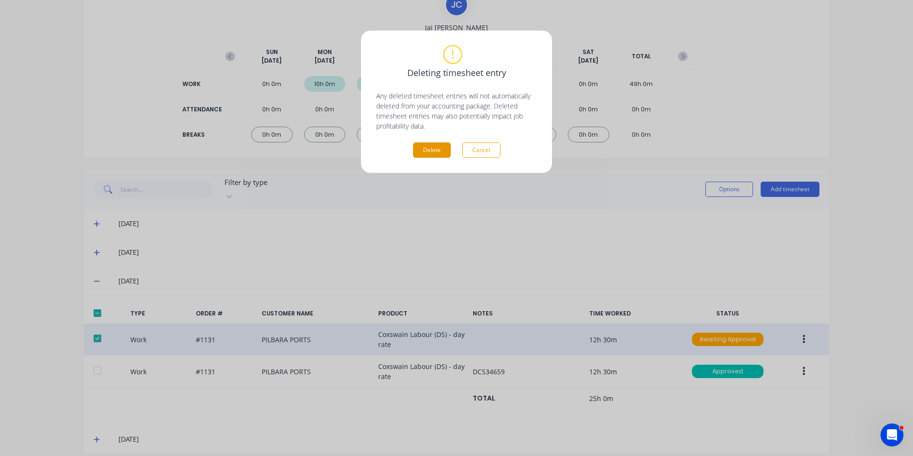
click at [428, 143] on button "Delete" at bounding box center [432, 149] width 38 height 15
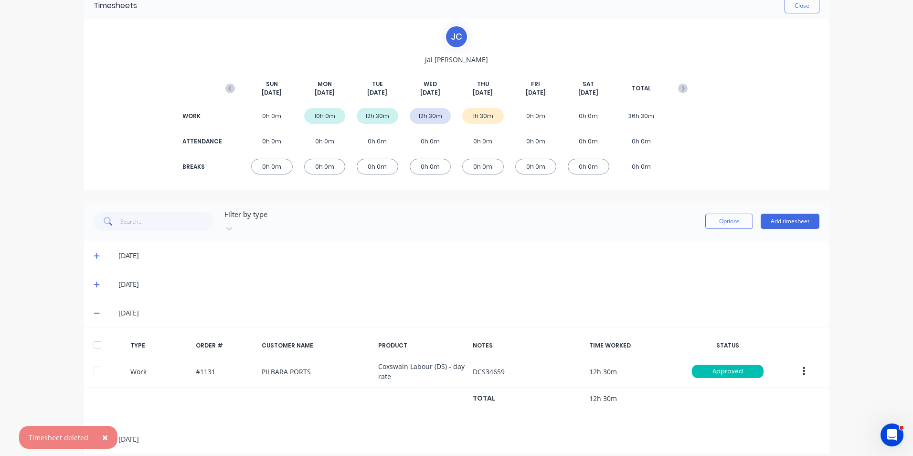
scroll to position [0, 0]
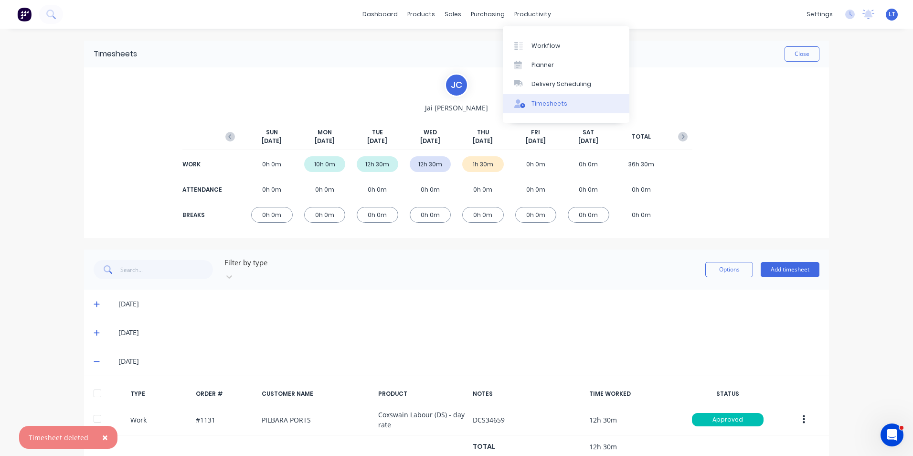
click at [549, 107] on div "Timesheets" at bounding box center [550, 103] width 36 height 9
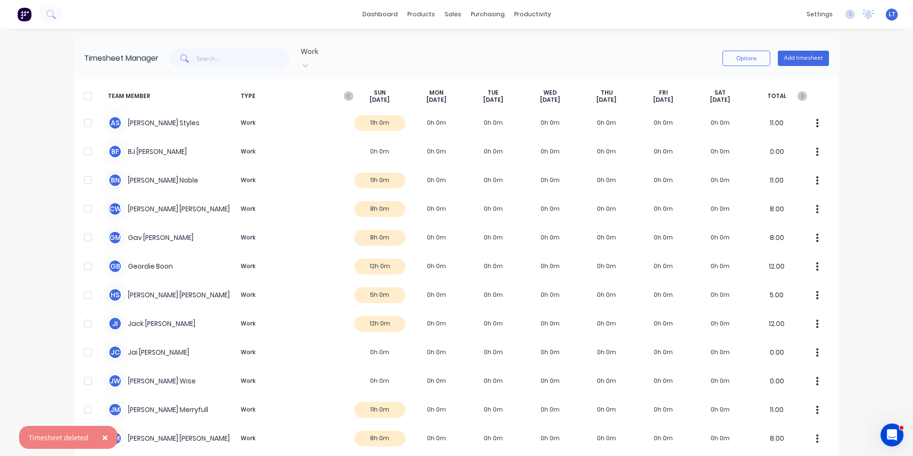
click at [354, 89] on div "SUN Oct 12th" at bounding box center [380, 96] width 57 height 15
click at [344, 91] on icon "button" at bounding box center [349, 96] width 10 height 10
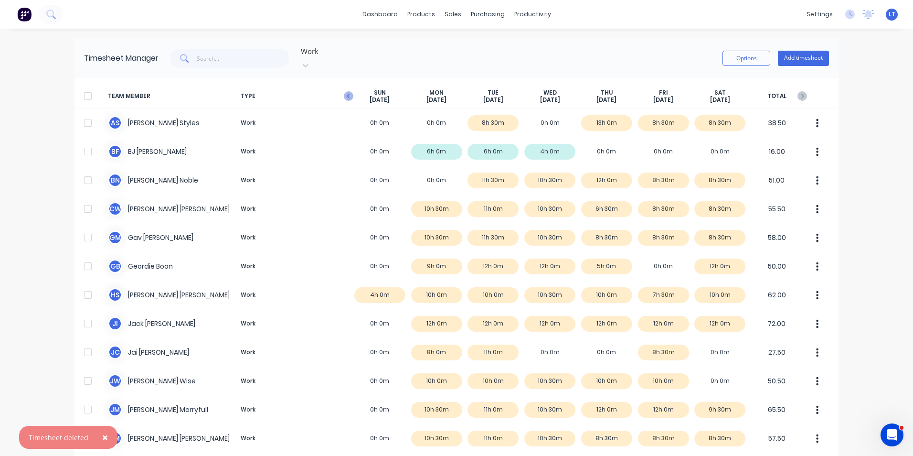
click at [349, 91] on icon "button" at bounding box center [349, 96] width 10 height 10
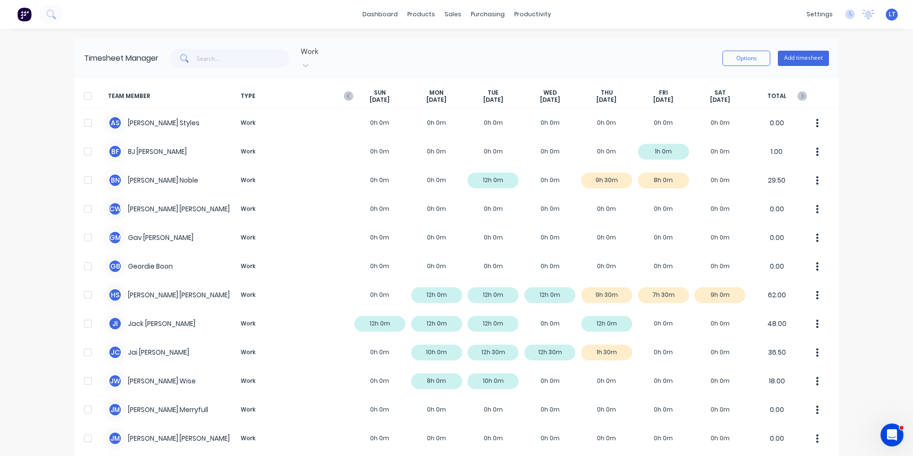
click at [86, 87] on div at bounding box center [87, 95] width 19 height 19
click at [736, 64] on div "Timesheet Manager Work Options Add timesheet" at bounding box center [457, 58] width 764 height 40
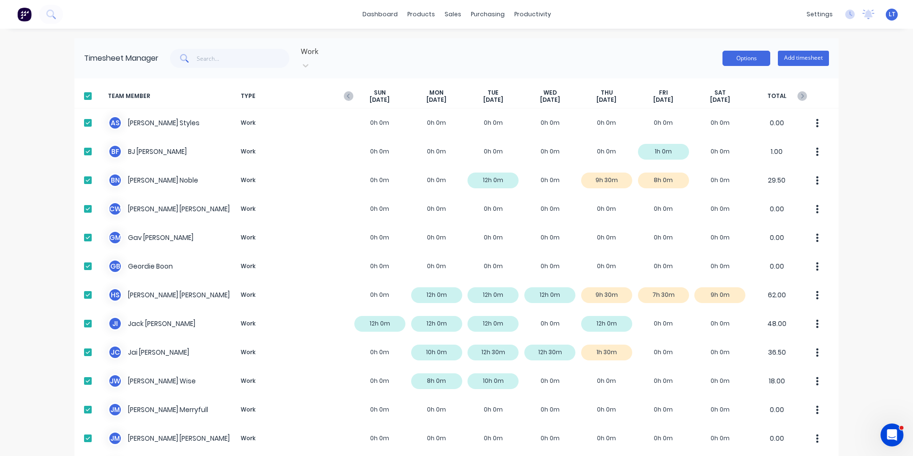
click at [739, 61] on button "Options" at bounding box center [747, 58] width 48 height 15
click at [734, 76] on div "Approve" at bounding box center [725, 83] width 74 height 14
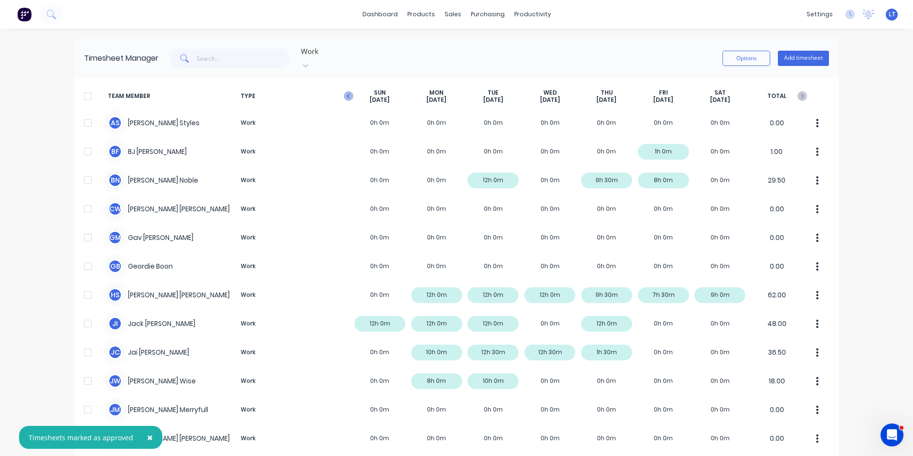
click at [344, 91] on icon "button" at bounding box center [349, 96] width 10 height 10
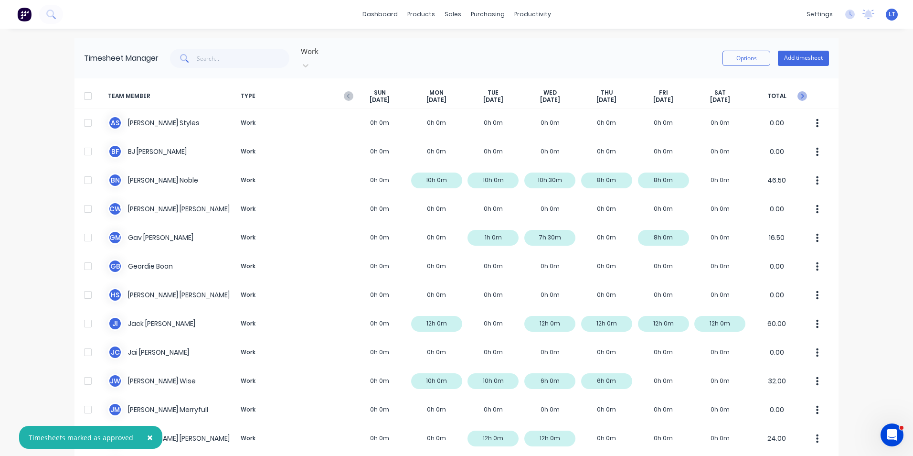
click at [800, 91] on icon "button" at bounding box center [803, 96] width 10 height 10
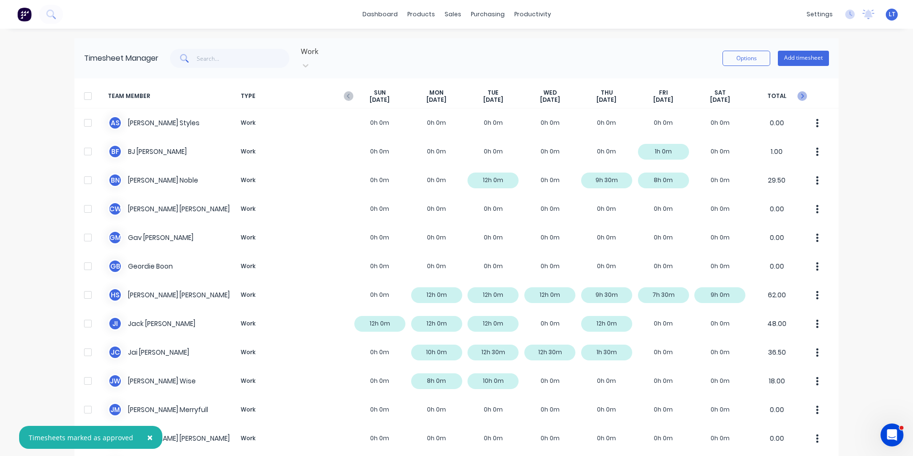
click at [801, 91] on icon "button" at bounding box center [803, 96] width 10 height 10
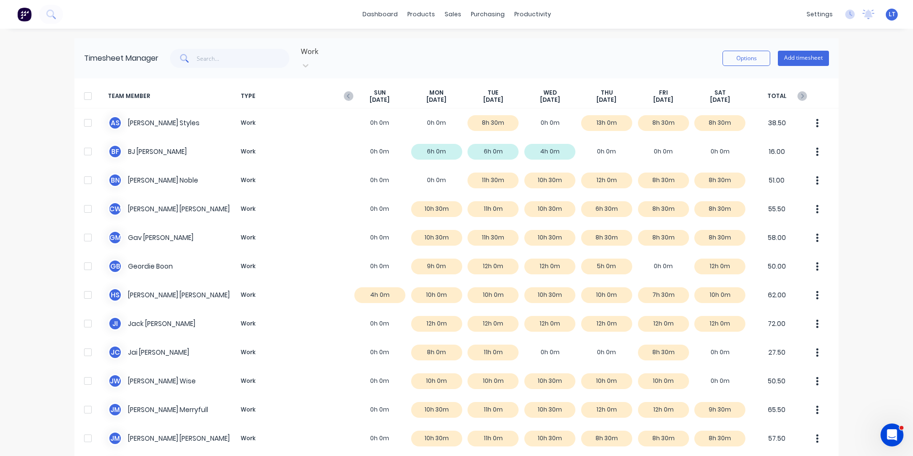
drag, startPoint x: 81, startPoint y: 87, endPoint x: 303, endPoint y: 91, distance: 222.2
click at [80, 87] on div at bounding box center [87, 95] width 19 height 19
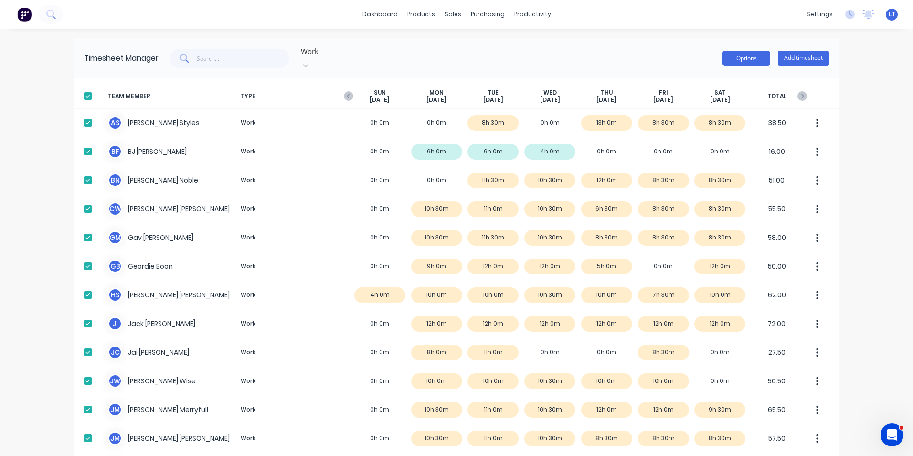
click at [758, 51] on button "Options" at bounding box center [747, 58] width 48 height 15
click at [744, 76] on div "Approve" at bounding box center [725, 83] width 74 height 14
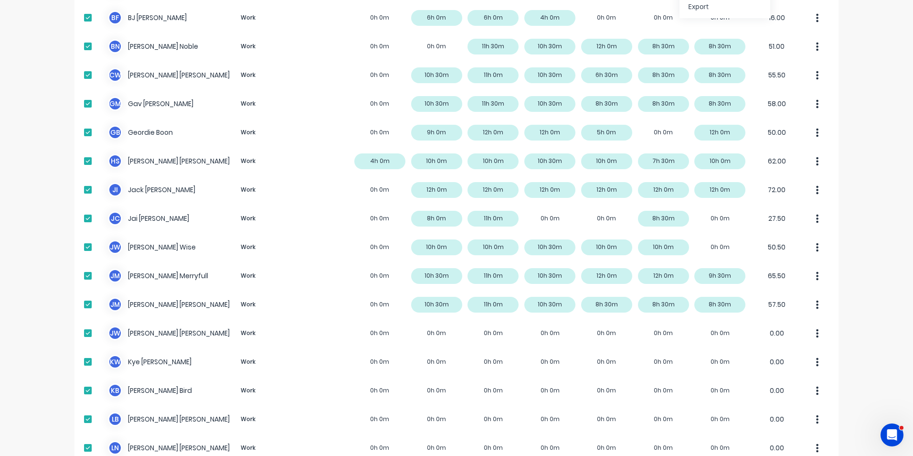
scroll to position [41, 0]
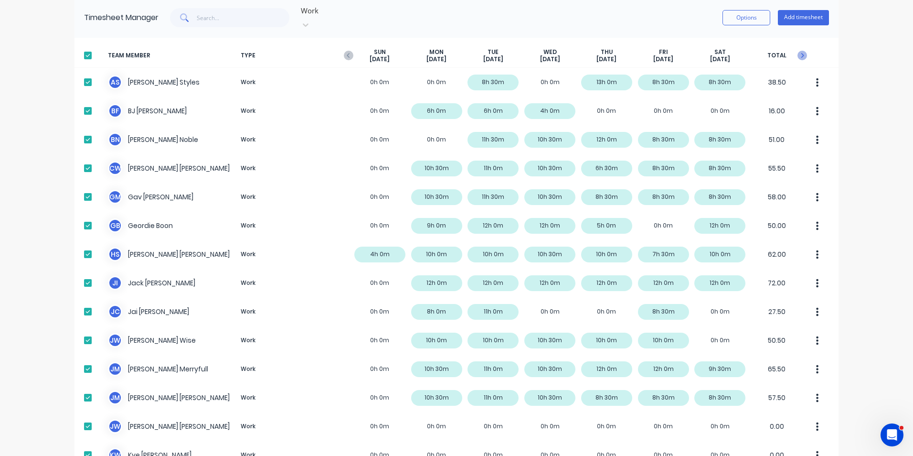
click at [802, 53] on icon "button" at bounding box center [803, 55] width 3 height 5
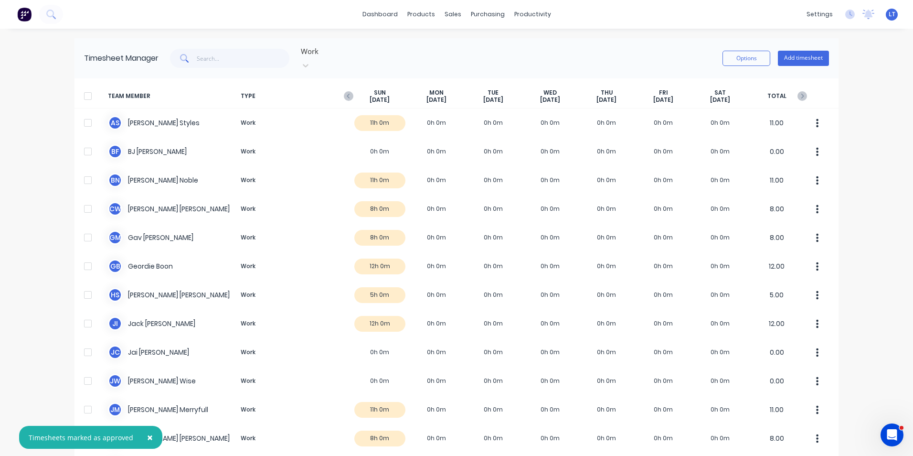
click at [80, 86] on div at bounding box center [87, 95] width 19 height 19
click at [753, 55] on button "Options" at bounding box center [747, 58] width 48 height 15
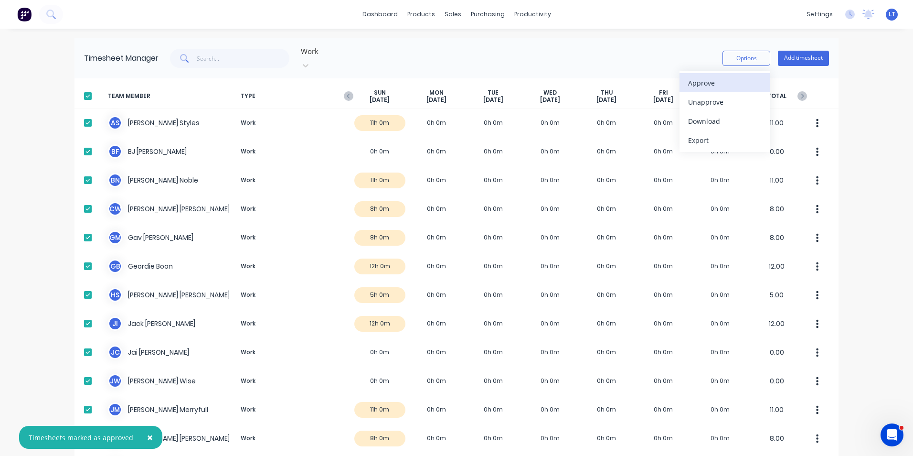
click at [751, 76] on div "Approve" at bounding box center [725, 83] width 74 height 14
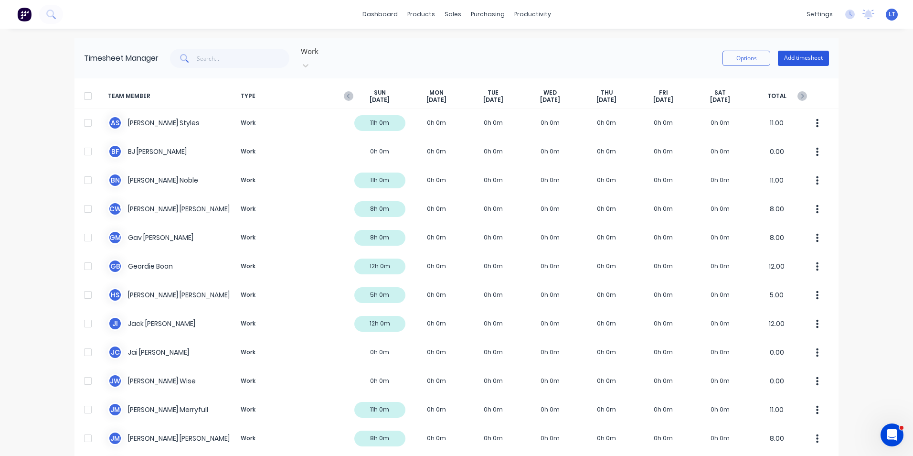
click at [796, 51] on button "Add timesheet" at bounding box center [803, 58] width 51 height 15
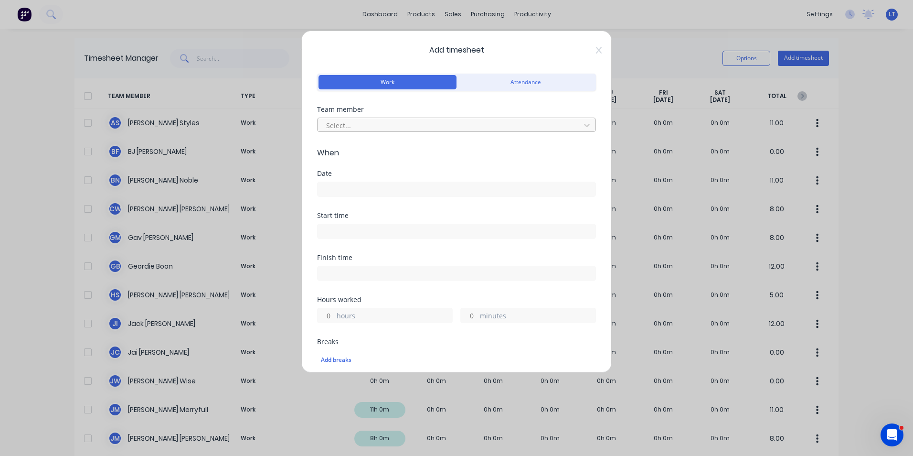
click at [382, 118] on div "Select..." at bounding box center [450, 125] width 256 height 14
click at [370, 188] on input at bounding box center [457, 189] width 278 height 14
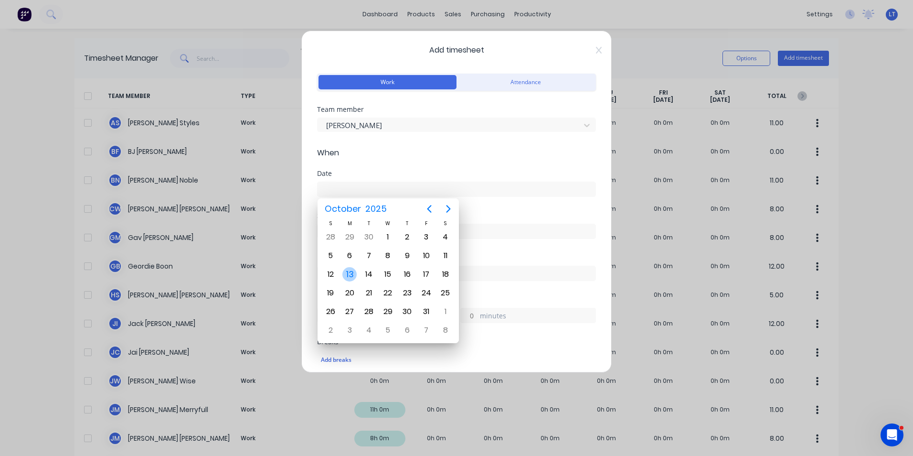
click at [356, 270] on div "13" at bounding box center [349, 274] width 19 height 18
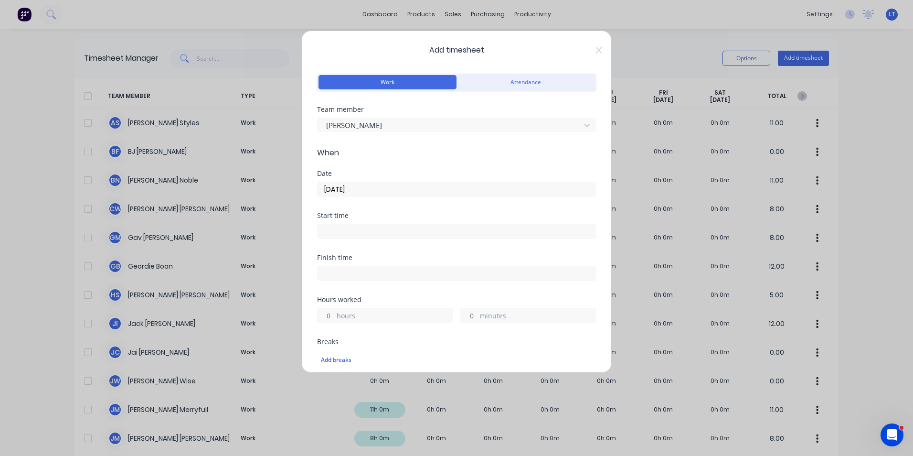
click at [365, 239] on div "Start time" at bounding box center [456, 233] width 279 height 42
click at [386, 232] on input at bounding box center [457, 231] width 278 height 14
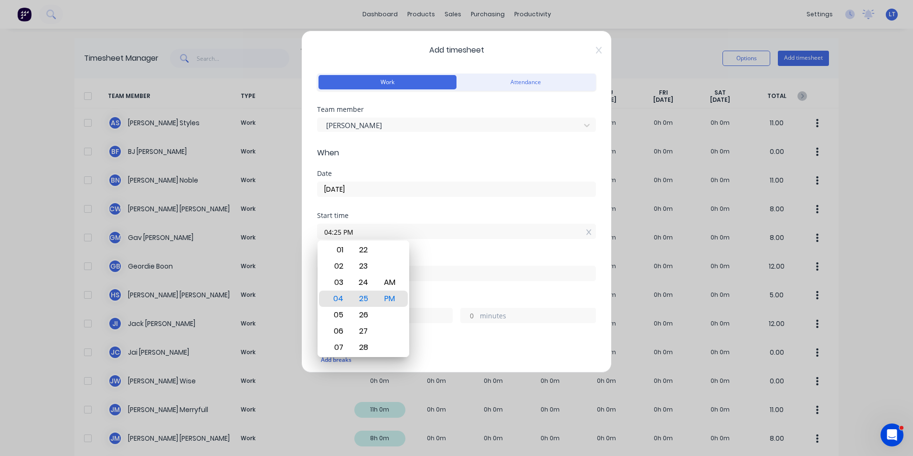
drag, startPoint x: 408, startPoint y: 233, endPoint x: 0, endPoint y: 189, distance: 410.9
click at [0, 189] on html "dashboard products sales purchasing productivity dashboard products Product Cat…" at bounding box center [456, 228] width 913 height 456
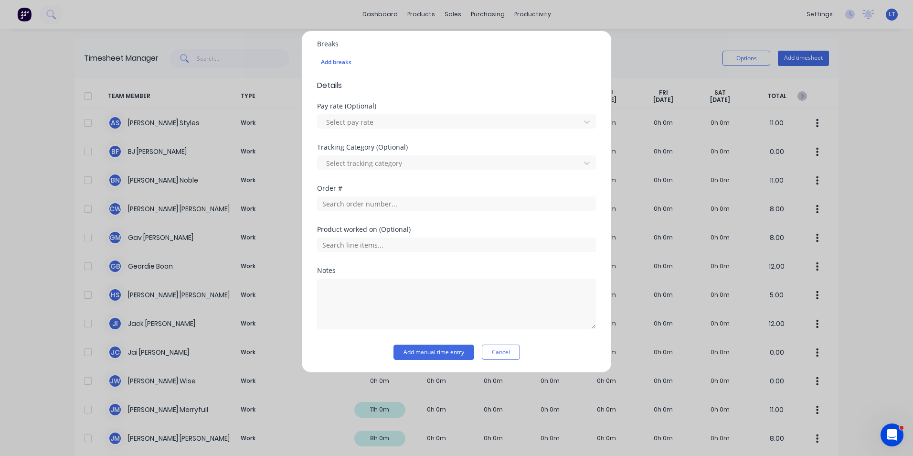
scroll to position [299, 0]
click at [435, 351] on button "Add manual time entry" at bounding box center [434, 350] width 81 height 15
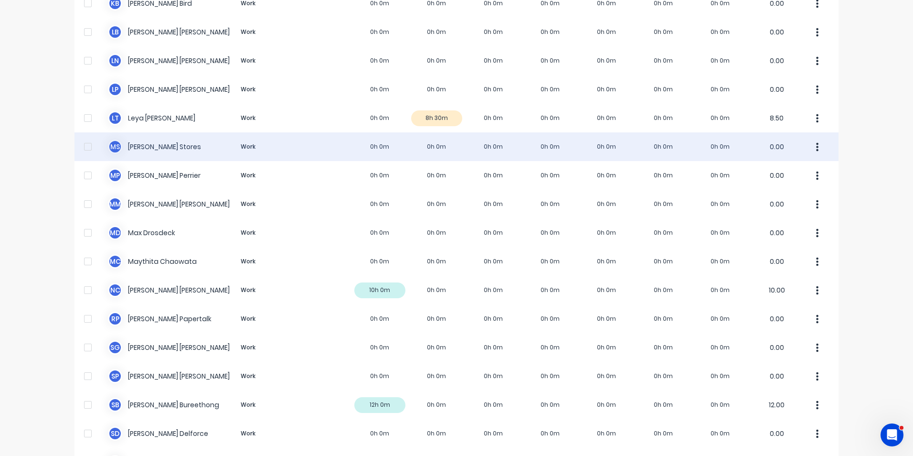
scroll to position [518, 0]
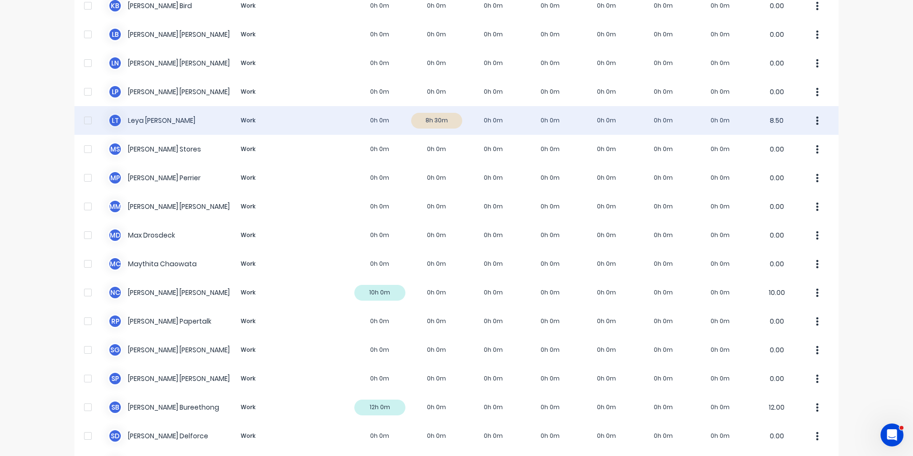
click at [816, 111] on button "button" at bounding box center [818, 120] width 20 height 19
click at [802, 140] on div "Approve" at bounding box center [782, 147] width 74 height 14
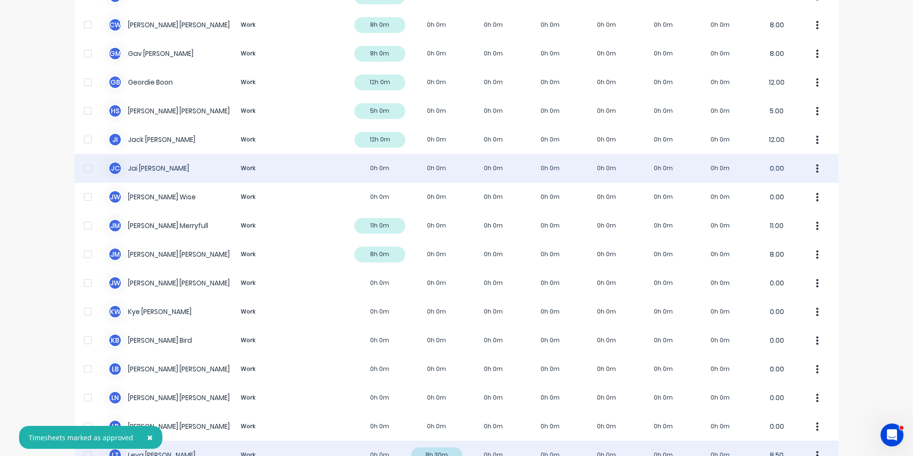
scroll to position [0, 0]
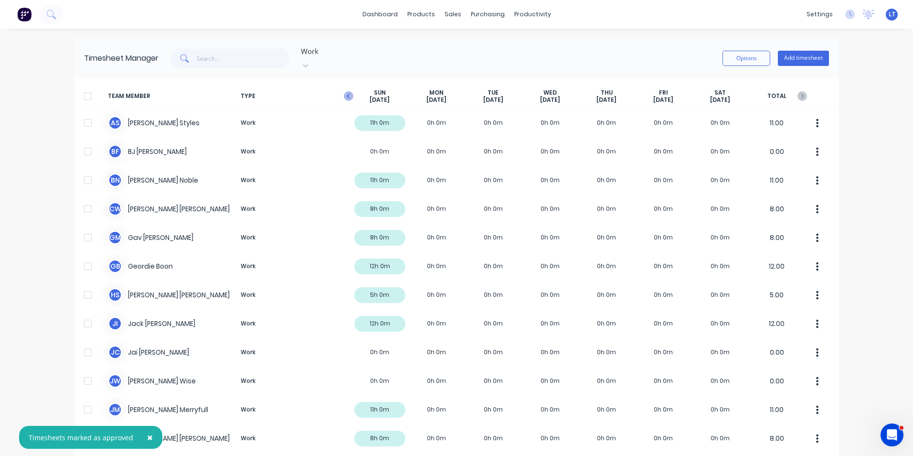
click at [347, 94] on icon "button" at bounding box center [348, 96] width 3 height 5
